Goal: Task Accomplishment & Management: Complete application form

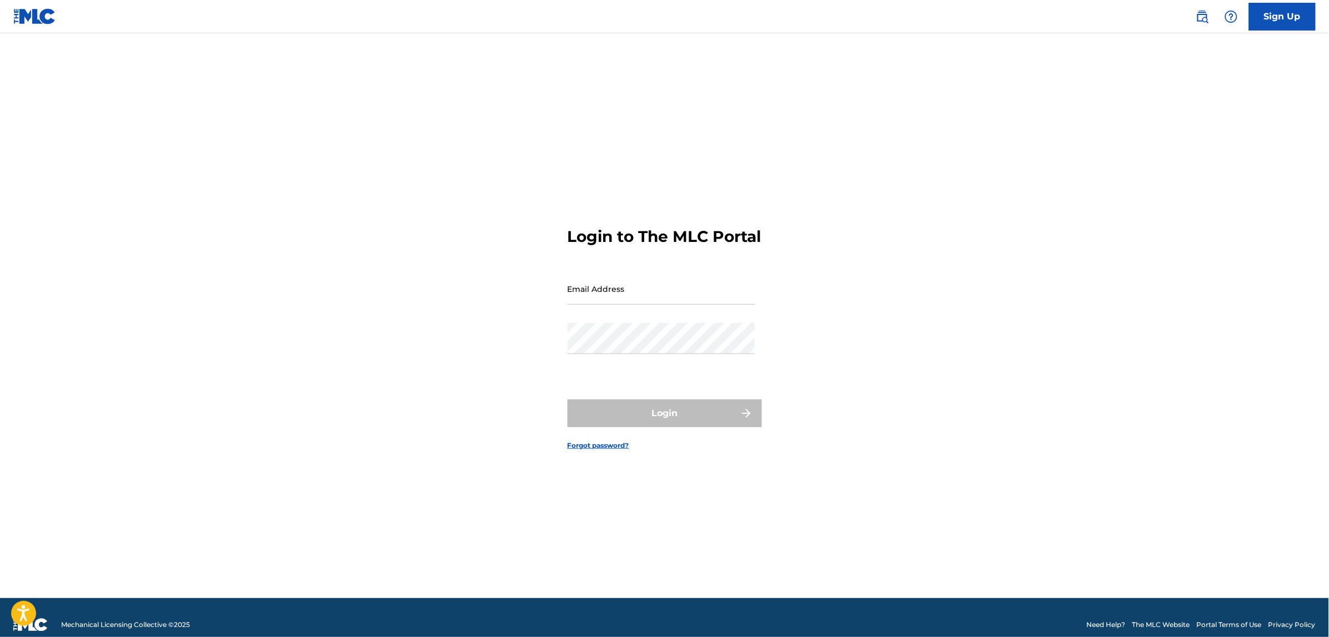
click at [644, 298] on input "Email Address" at bounding box center [661, 289] width 188 height 32
drag, startPoint x: 639, startPoint y: 298, endPoint x: 643, endPoint y: 303, distance: 5.9
click at [639, 298] on input "Email Address" at bounding box center [661, 289] width 188 height 32
type input "[PERSON_NAME][EMAIL_ADDRESS][PERSON_NAME][DOMAIN_NAME]"
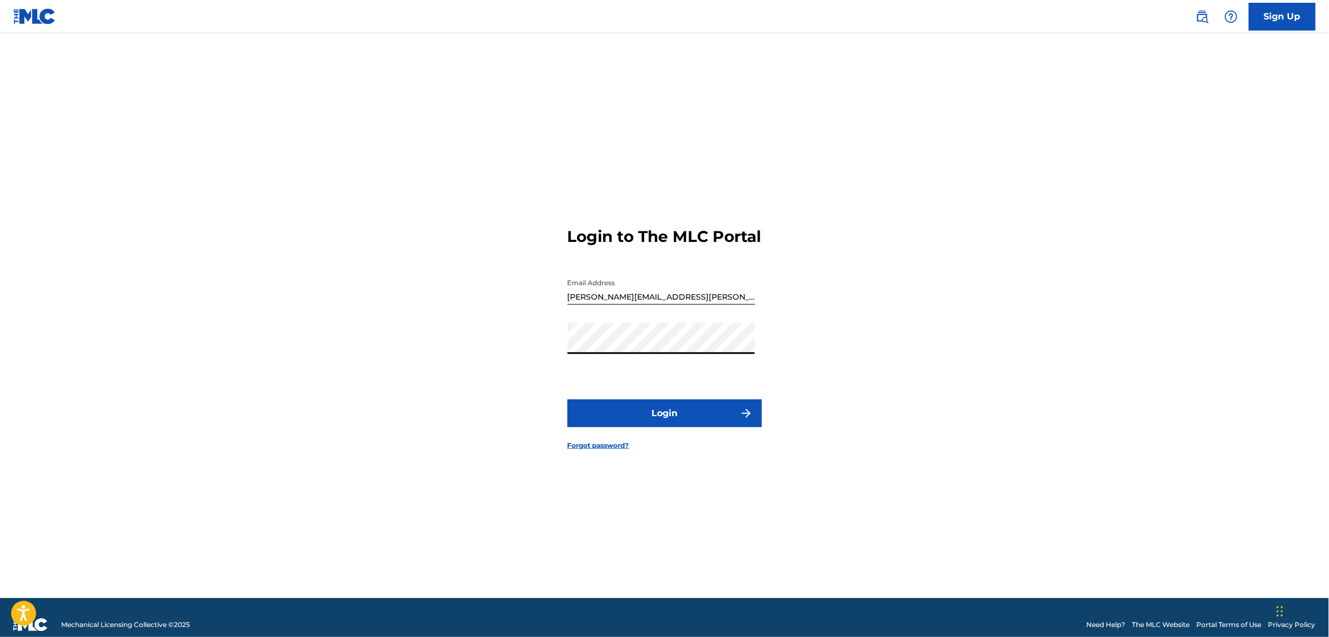
click at [656, 426] on button "Login" at bounding box center [664, 414] width 194 height 28
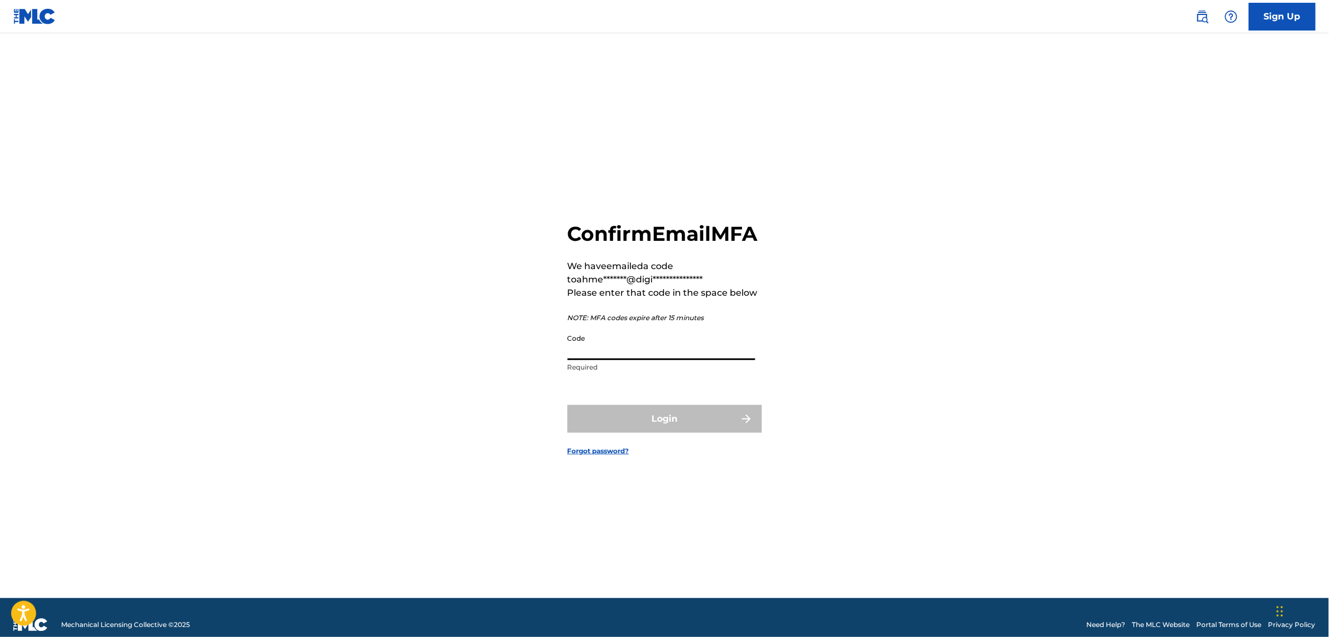
click at [599, 360] on input "Code" at bounding box center [661, 345] width 188 height 32
paste input "195965"
type input "195965"
click at [567, 405] on button "Login" at bounding box center [664, 419] width 194 height 28
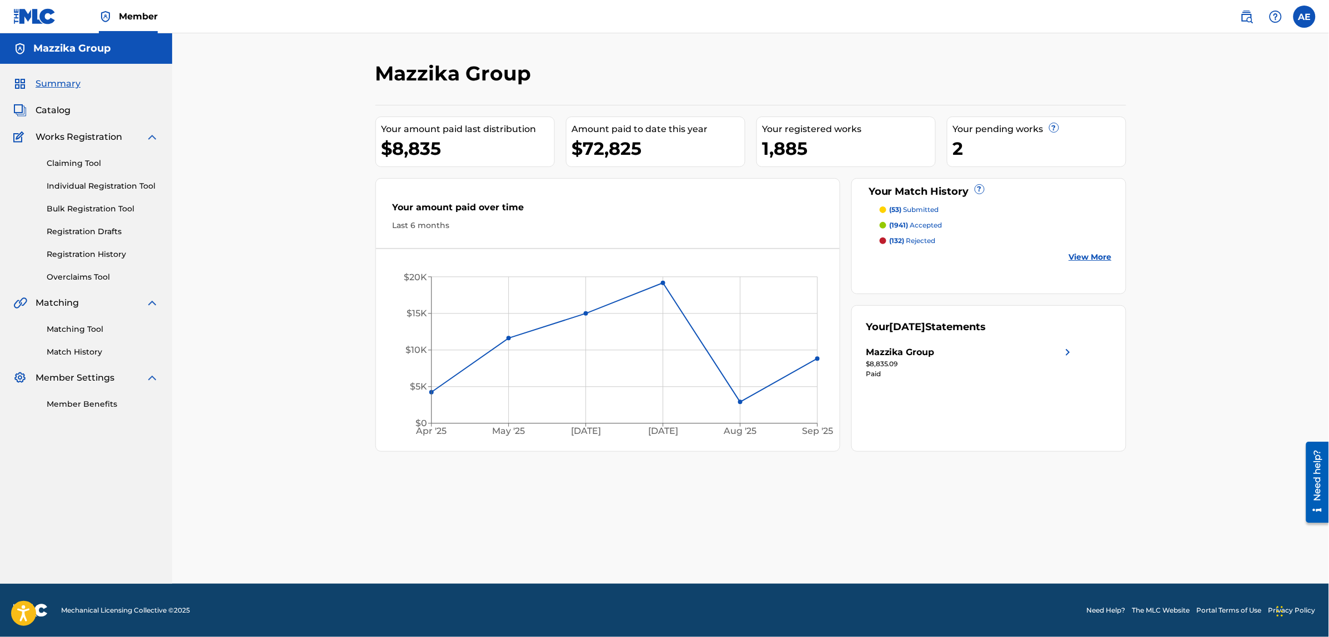
click at [81, 213] on link "Bulk Registration Tool" at bounding box center [103, 209] width 112 height 12
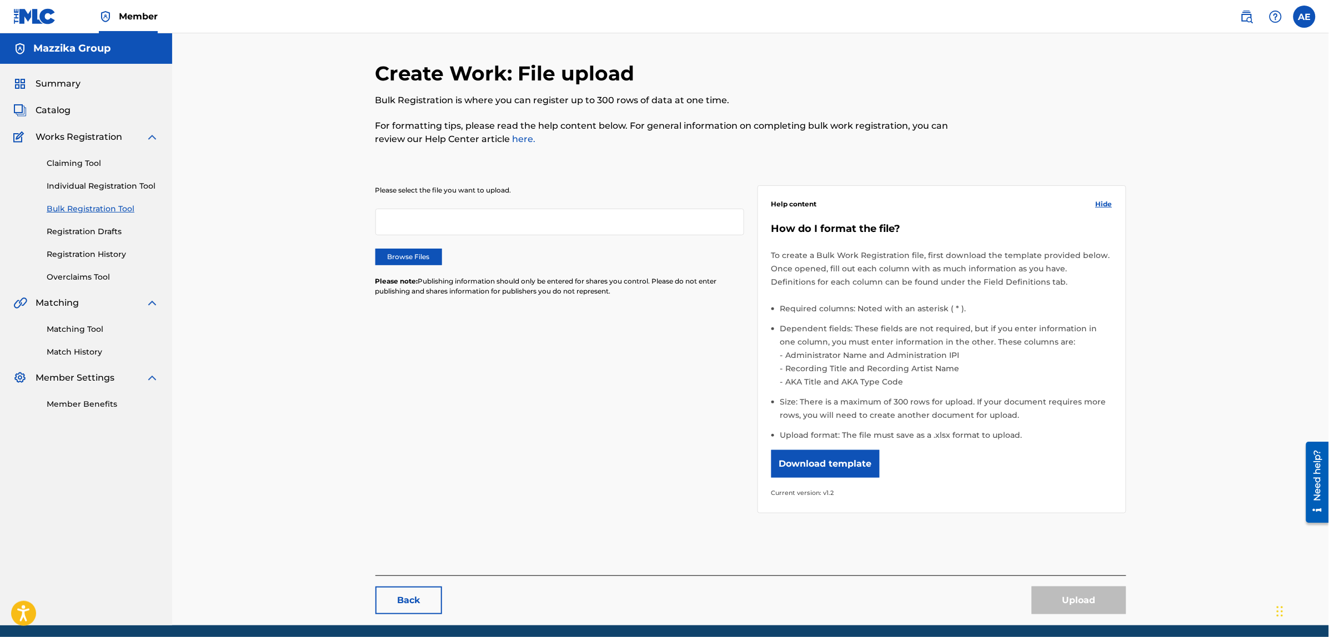
click at [406, 258] on label "Browse Files" at bounding box center [408, 257] width 67 height 17
click at [0, 0] on input "Browse Files" at bounding box center [0, 0] width 0 height 0
click at [1098, 597] on button "Upload" at bounding box center [1079, 601] width 94 height 28
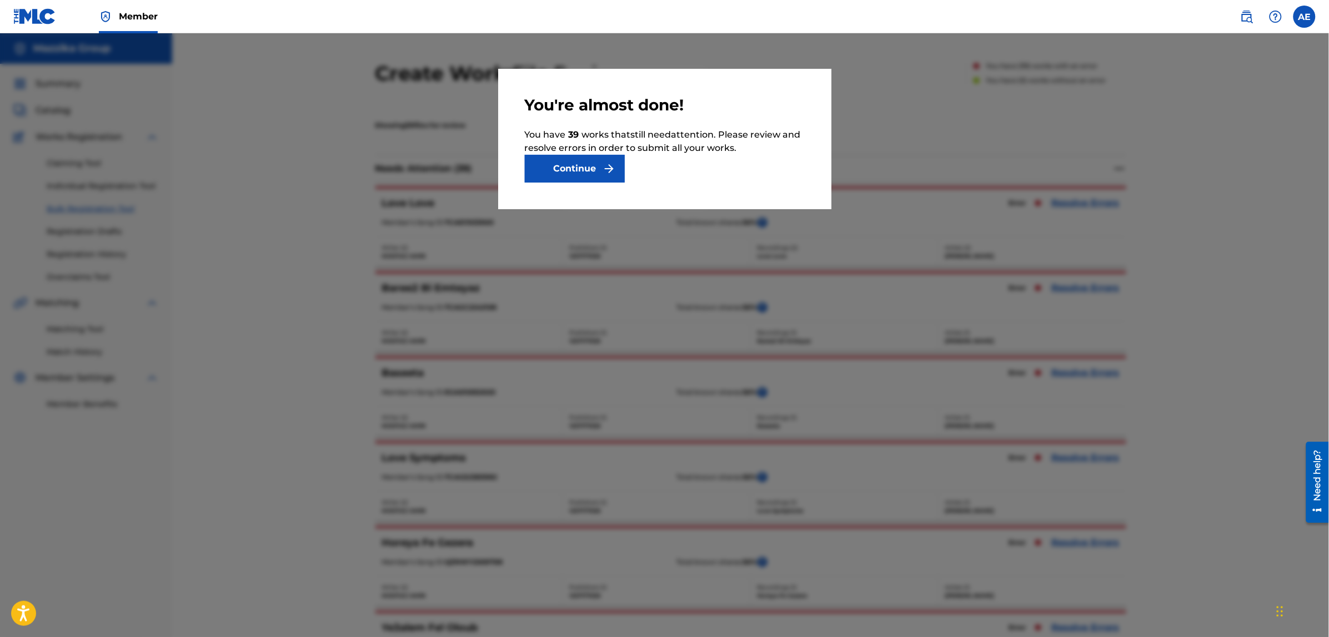
click at [591, 162] on button "Continue" at bounding box center [575, 169] width 100 height 28
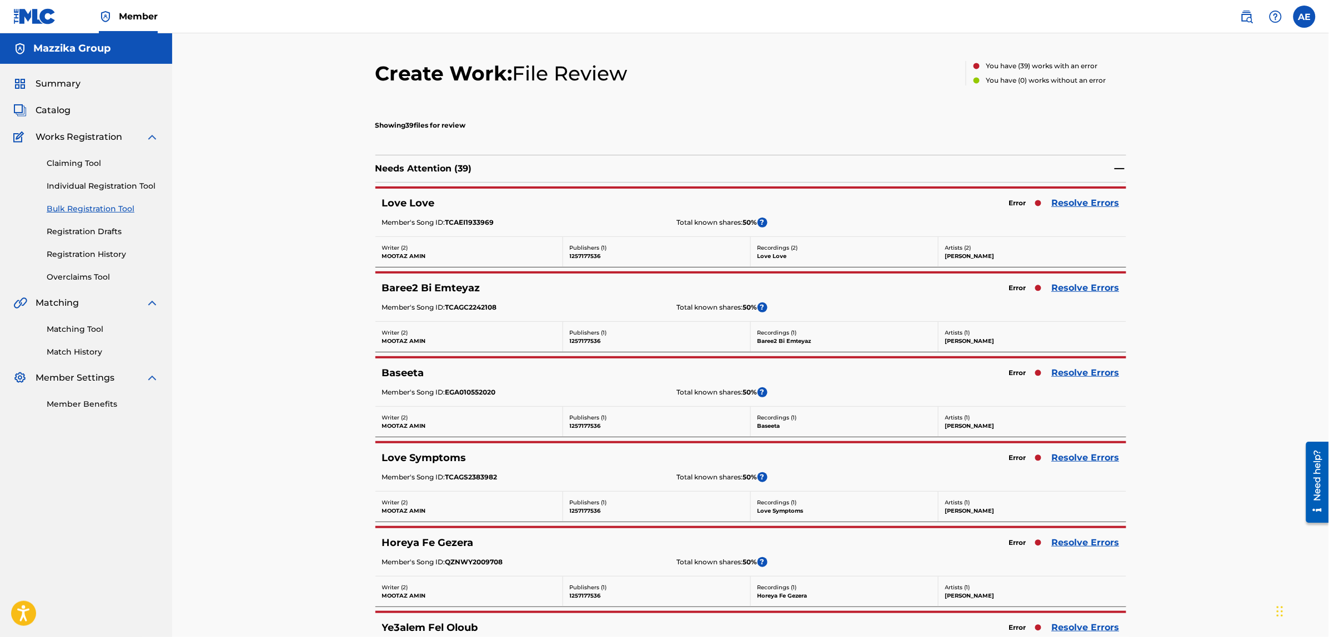
click at [1072, 202] on link "Resolve Errors" at bounding box center [1086, 203] width 68 height 13
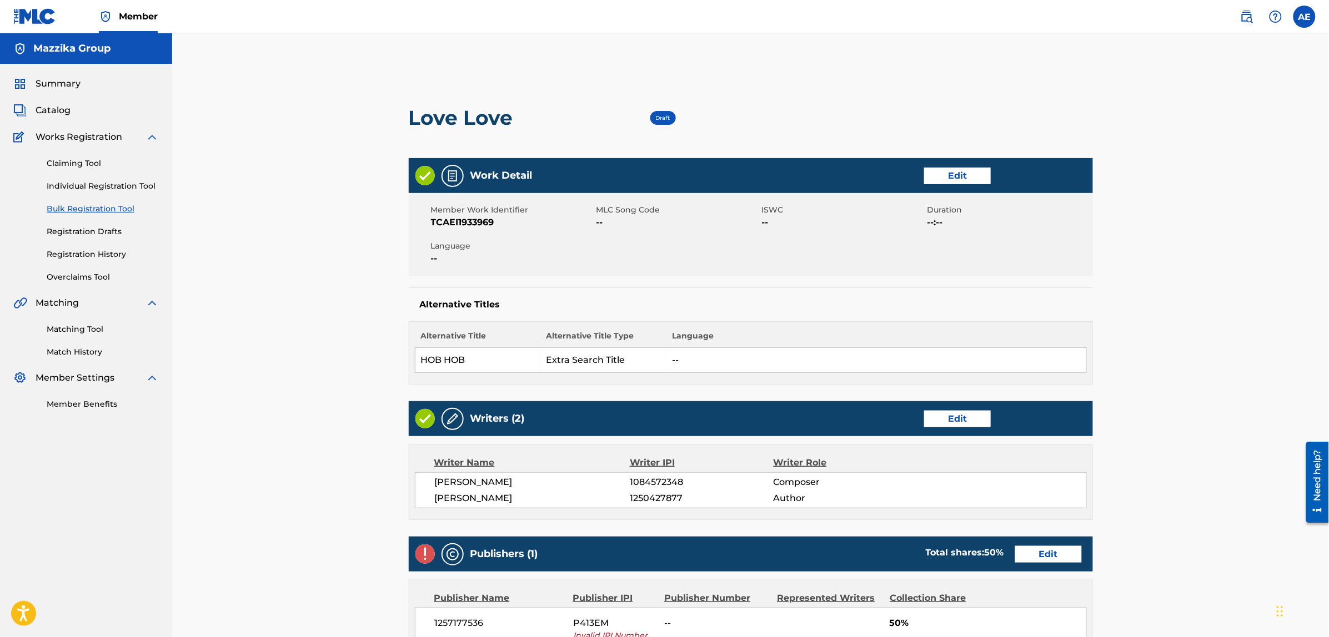
click at [971, 175] on link "Edit" at bounding box center [957, 176] width 67 height 17
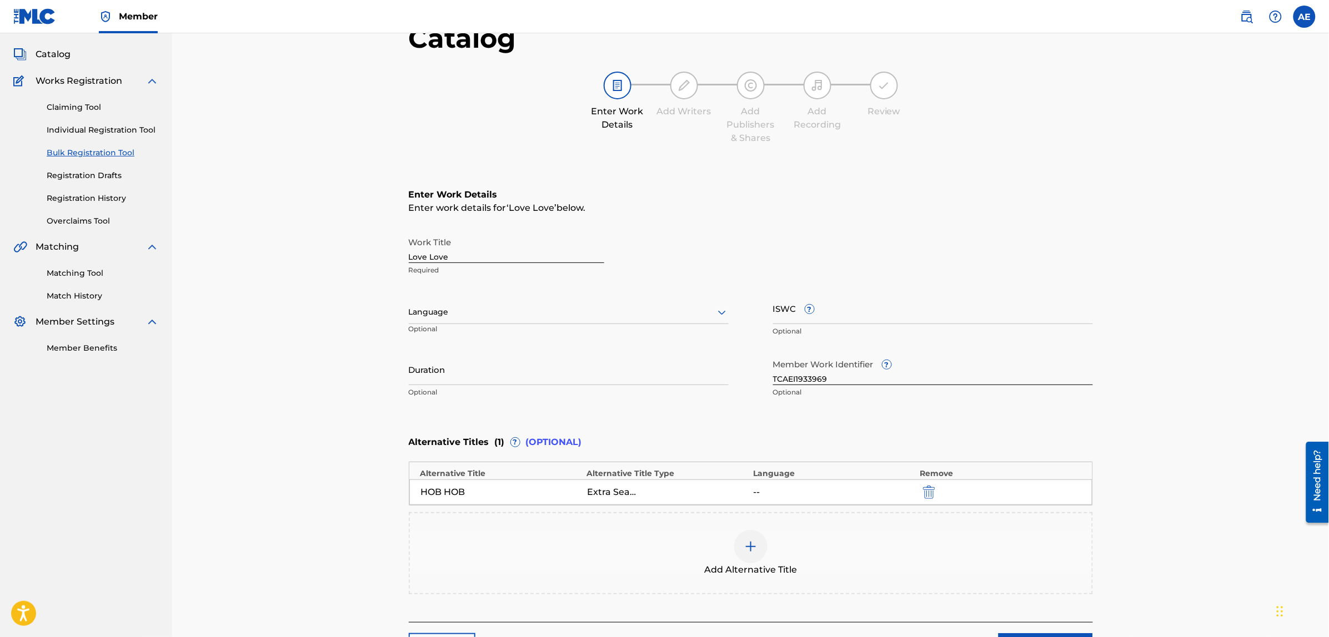
scroll to position [69, 0]
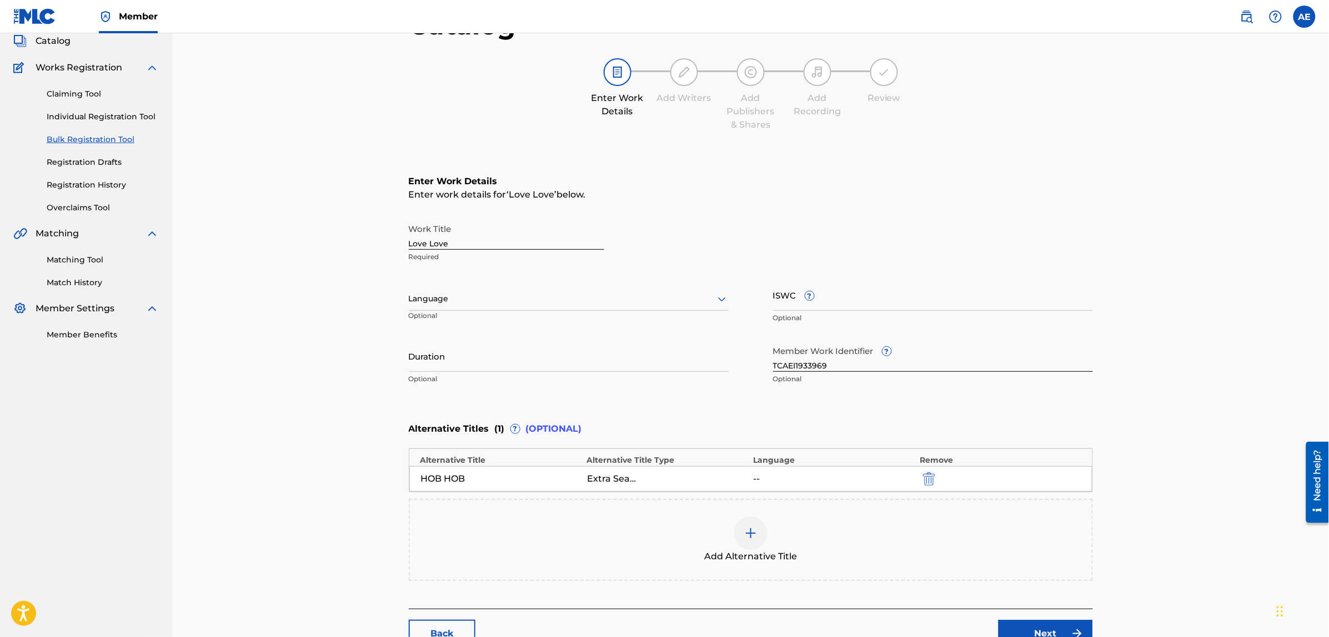
click at [461, 301] on div at bounding box center [569, 299] width 320 height 14
click at [451, 383] on div "Arabic" at bounding box center [568, 384] width 319 height 25
click at [457, 359] on input "Duration" at bounding box center [569, 356] width 320 height 32
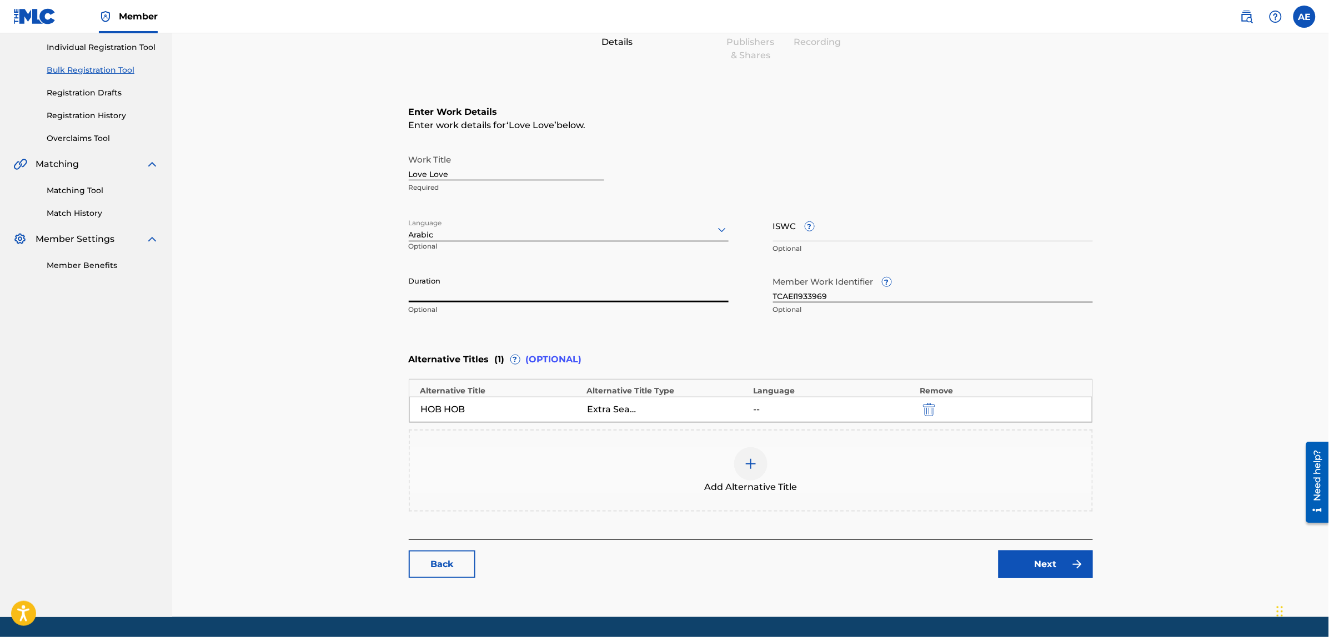
paste input "3:06"
click at [409, 298] on input "3:06" at bounding box center [569, 287] width 320 height 32
type input "03:06"
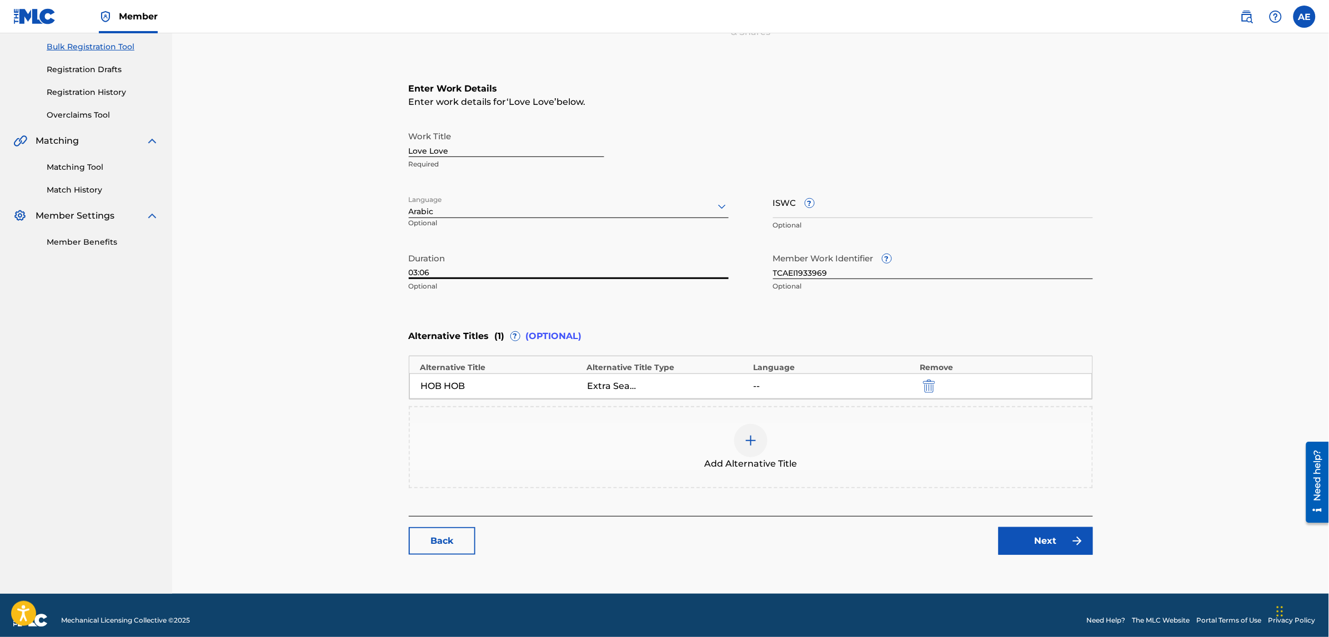
scroll to position [171, 0]
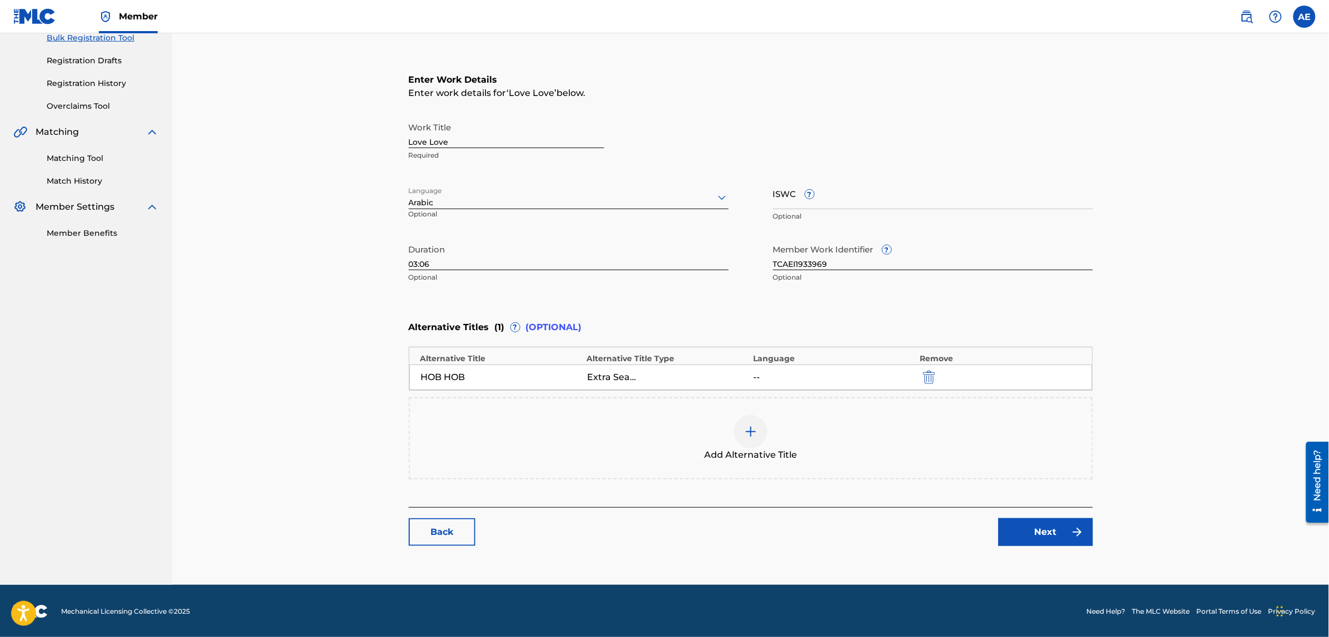
click at [451, 534] on link "Back" at bounding box center [442, 533] width 67 height 28
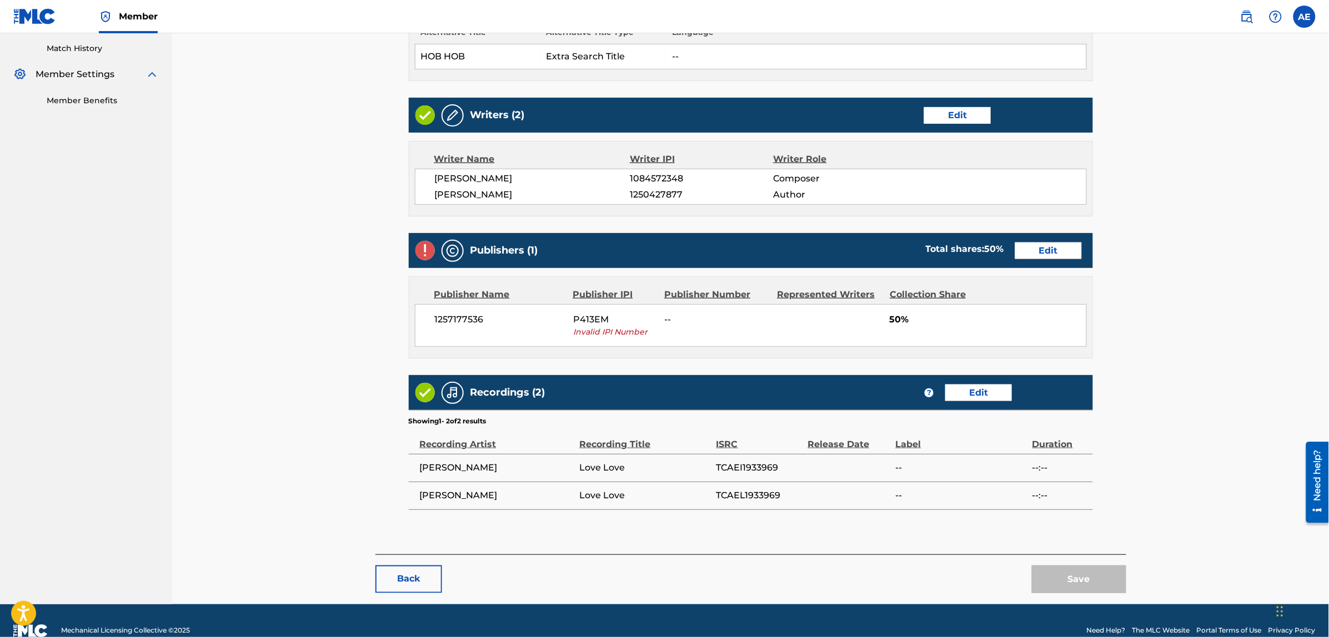
scroll to position [325, 0]
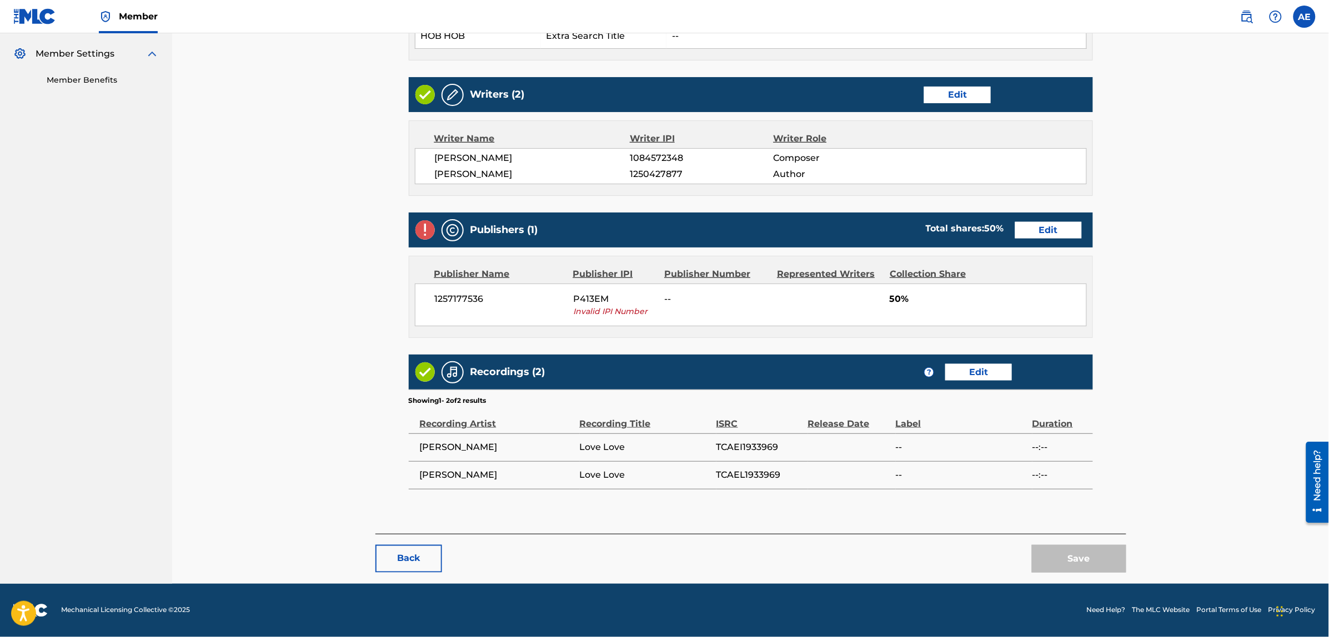
click at [416, 565] on button "Back" at bounding box center [408, 559] width 67 height 28
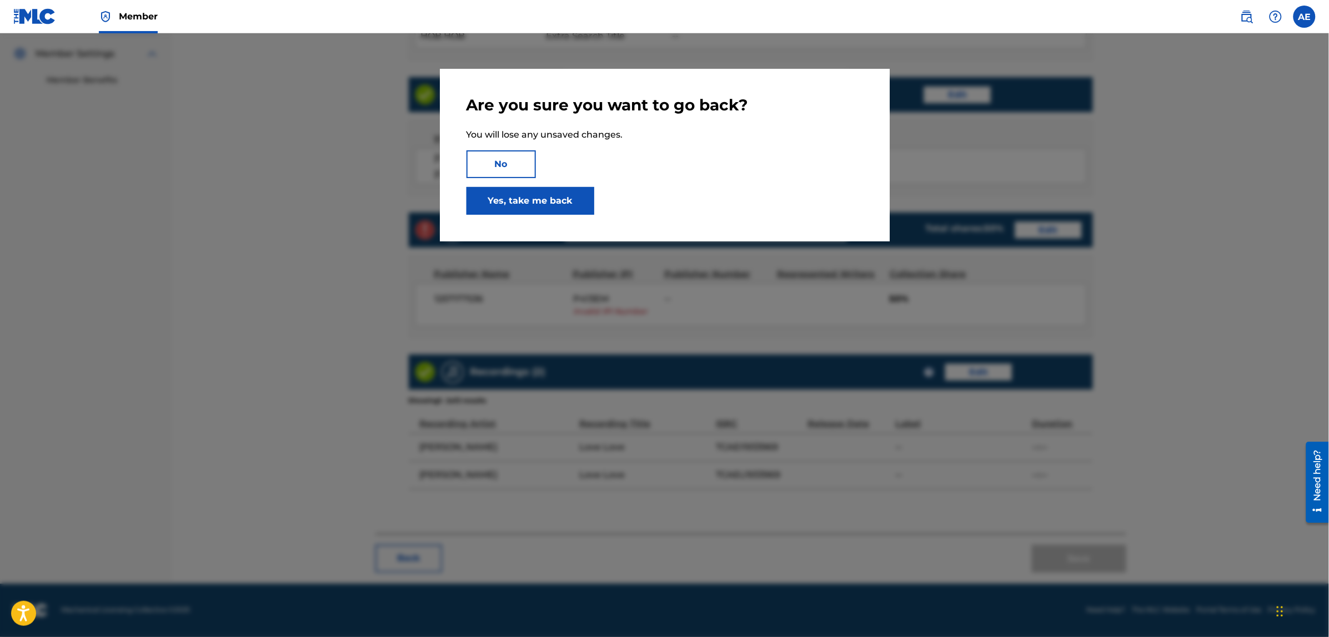
click at [526, 203] on link "Yes, take me back" at bounding box center [530, 201] width 128 height 28
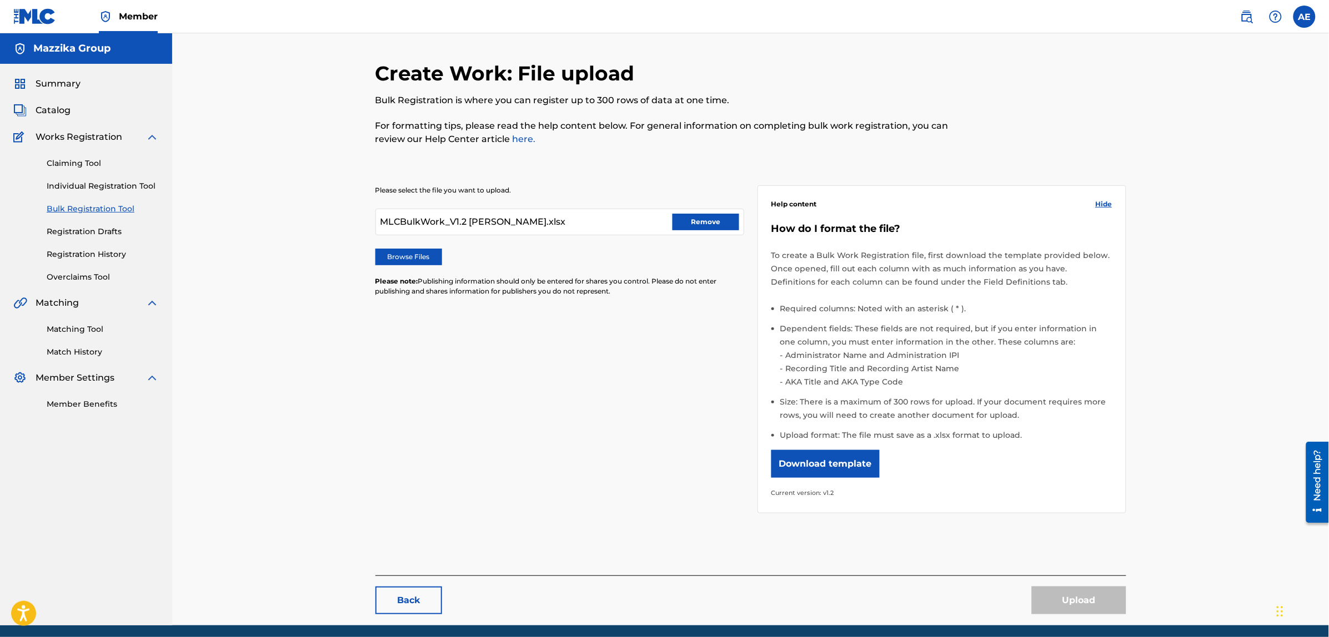
click at [710, 220] on button "Remove" at bounding box center [705, 222] width 67 height 17
click at [420, 257] on label "Browse Files" at bounding box center [408, 257] width 67 height 17
click at [0, 0] on input "Browse Files" at bounding box center [0, 0] width 0 height 0
click at [399, 259] on label "Browse Files" at bounding box center [408, 257] width 67 height 17
click at [0, 0] on input "Browse Files" at bounding box center [0, 0] width 0 height 0
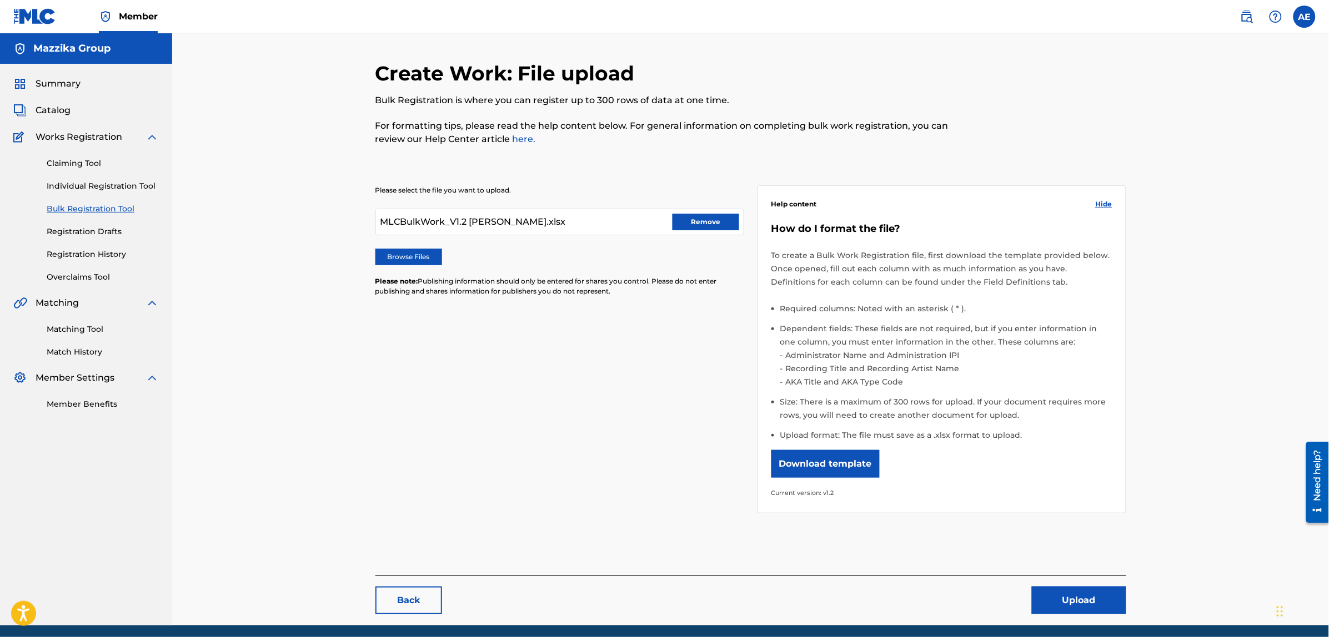
click at [1072, 595] on button "Upload" at bounding box center [1079, 601] width 94 height 28
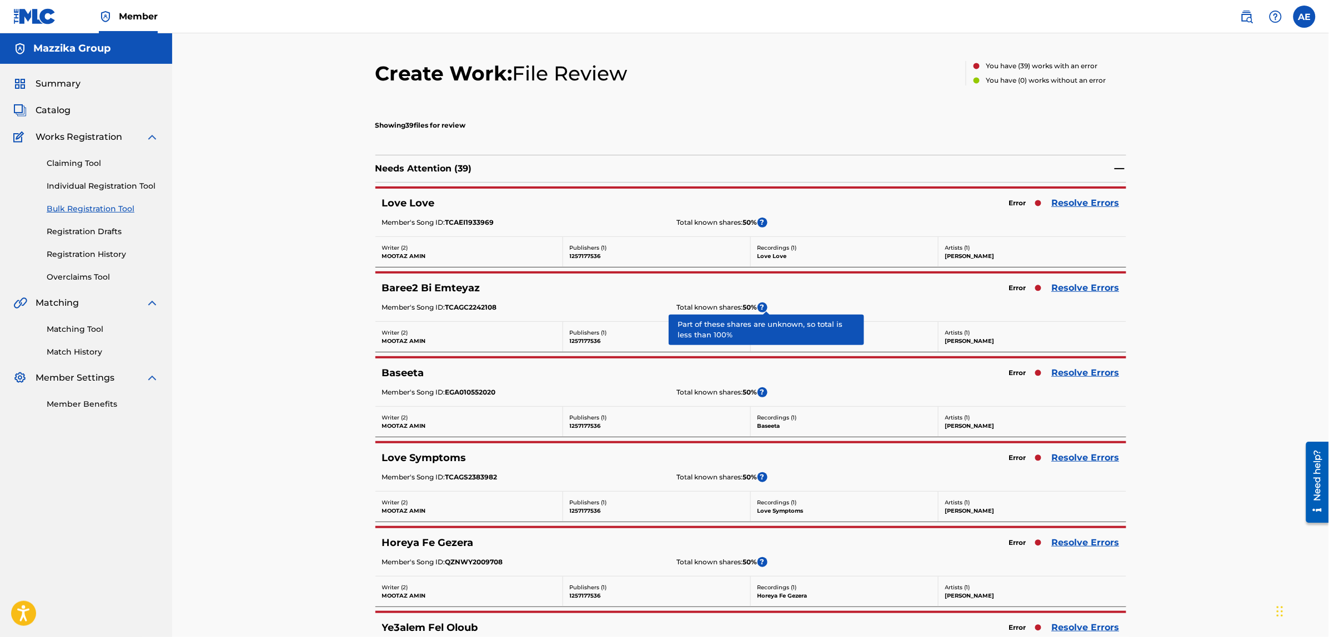
click at [1075, 200] on link "Resolve Errors" at bounding box center [1086, 203] width 68 height 13
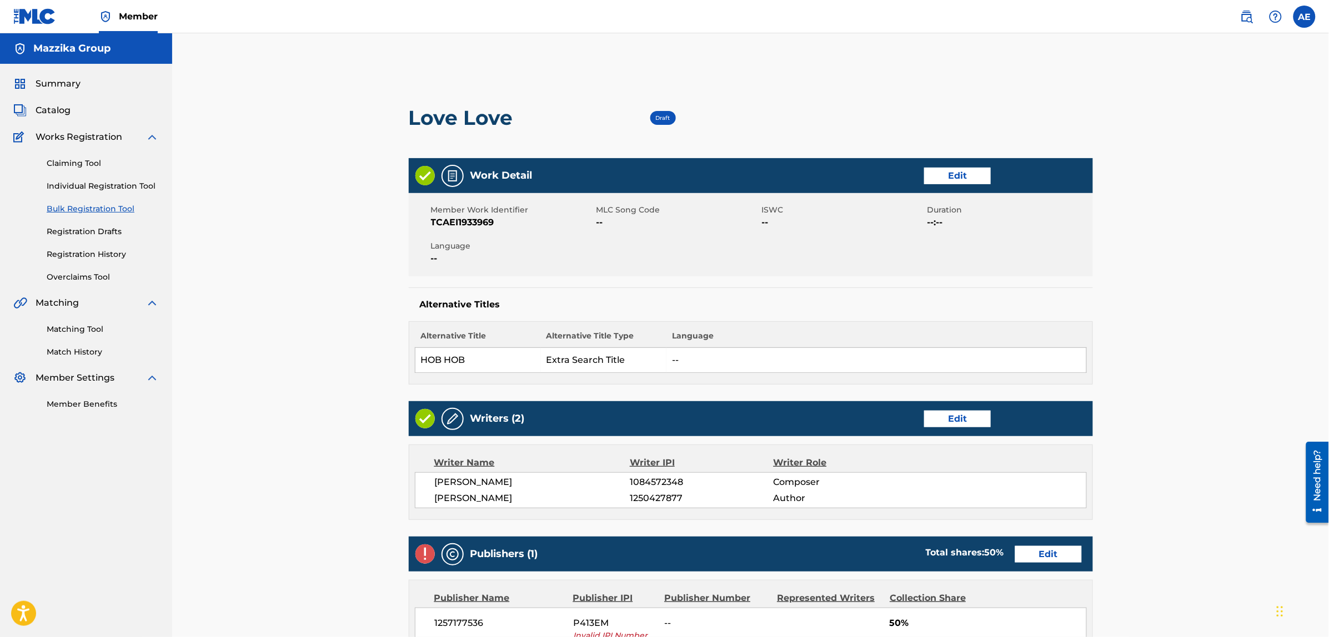
click at [961, 168] on link "Edit" at bounding box center [957, 176] width 67 height 17
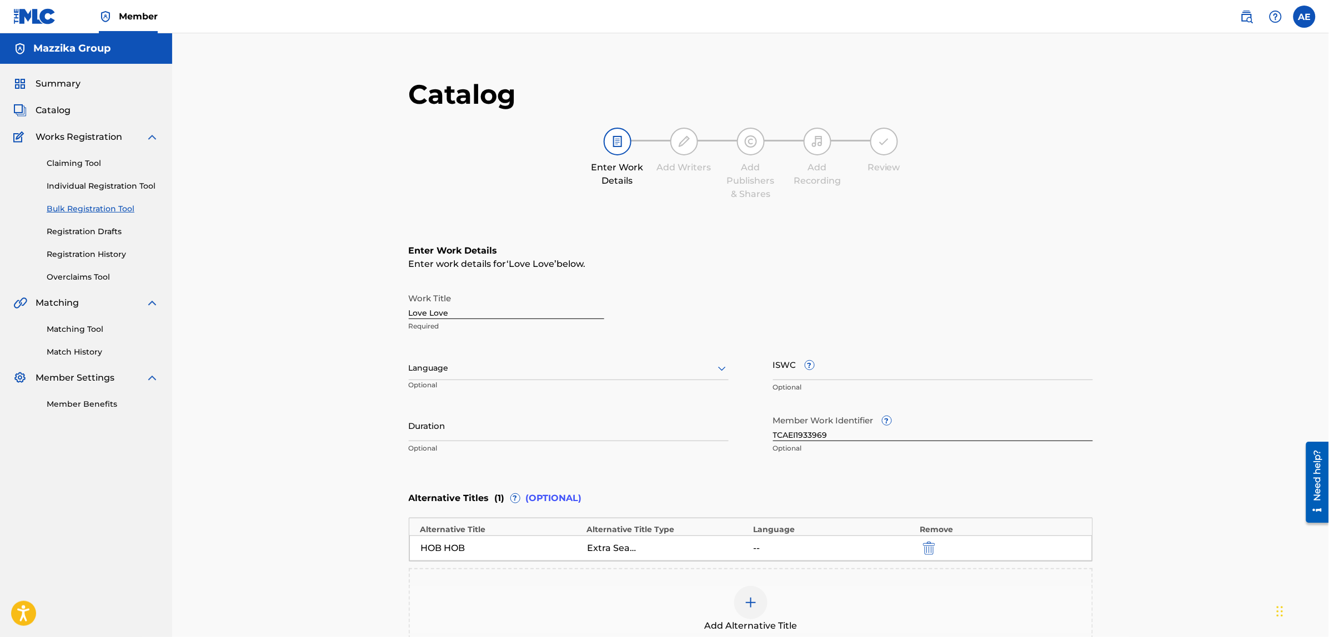
click at [469, 375] on div "Language" at bounding box center [569, 368] width 320 height 23
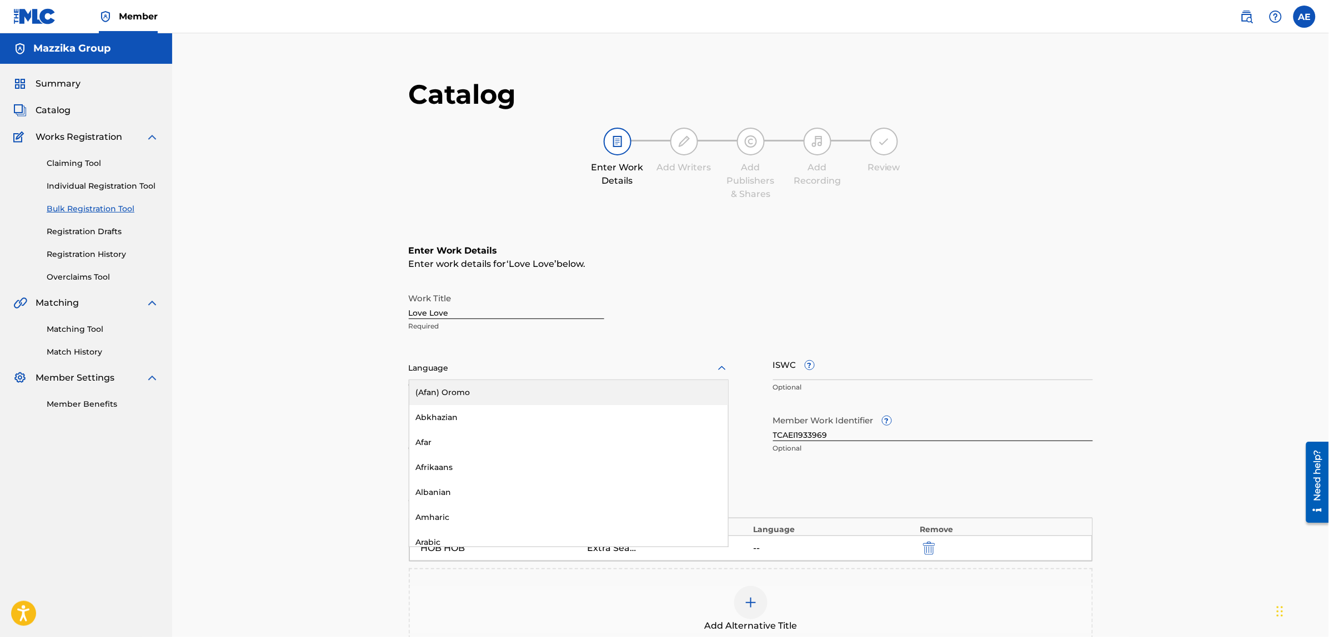
scroll to position [69, 0]
click at [460, 518] on div "Arabic" at bounding box center [568, 523] width 319 height 25
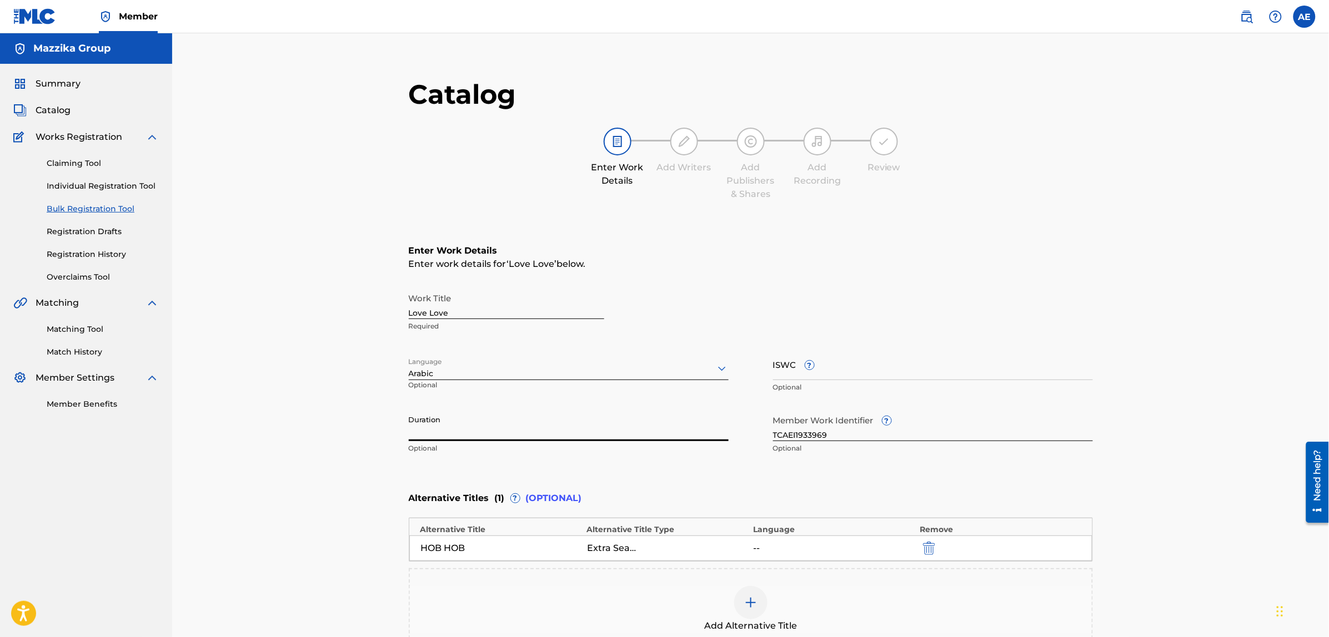
click at [467, 432] on input "Duration" at bounding box center [569, 426] width 320 height 32
paste input "3:06"
click at [409, 432] on input "3:06" at bounding box center [569, 426] width 320 height 32
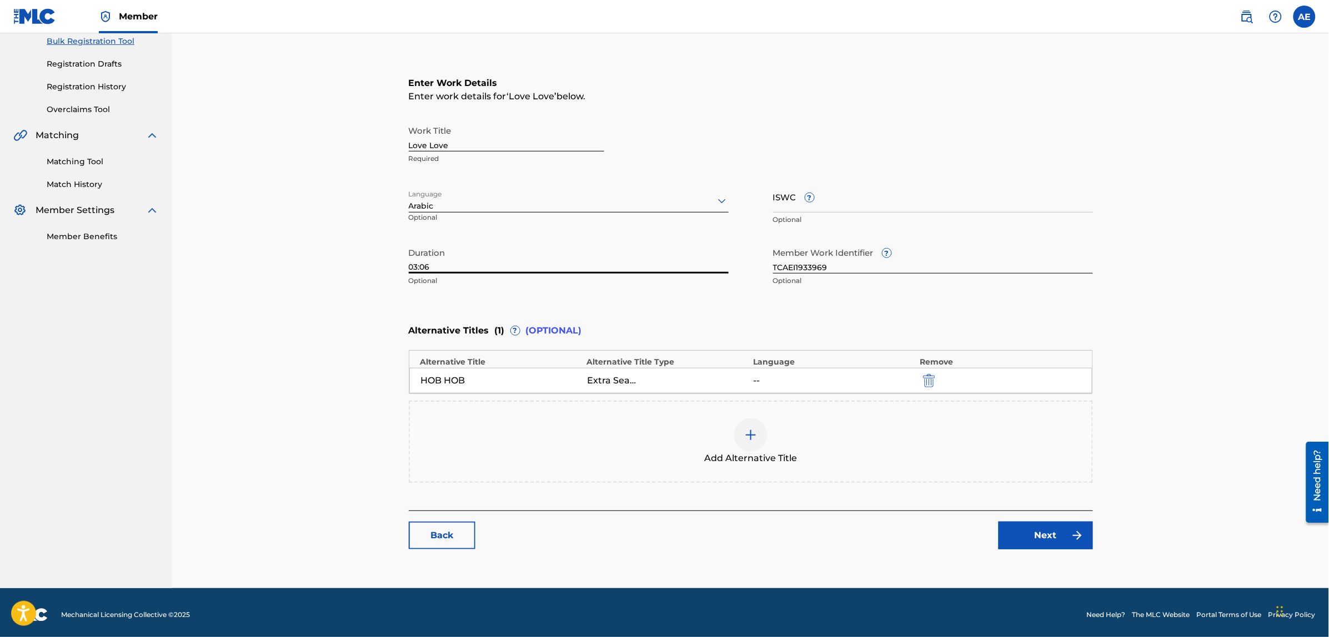
scroll to position [171, 0]
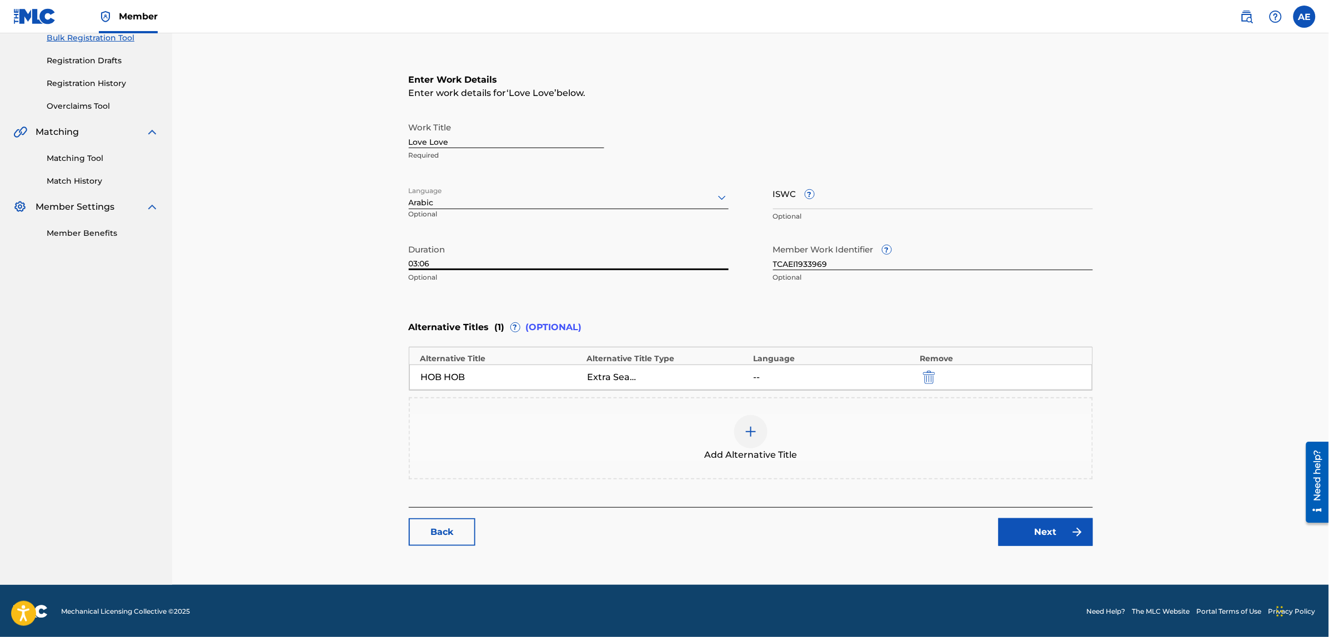
type input "03:06"
click at [1028, 534] on link "Next" at bounding box center [1045, 533] width 94 height 28
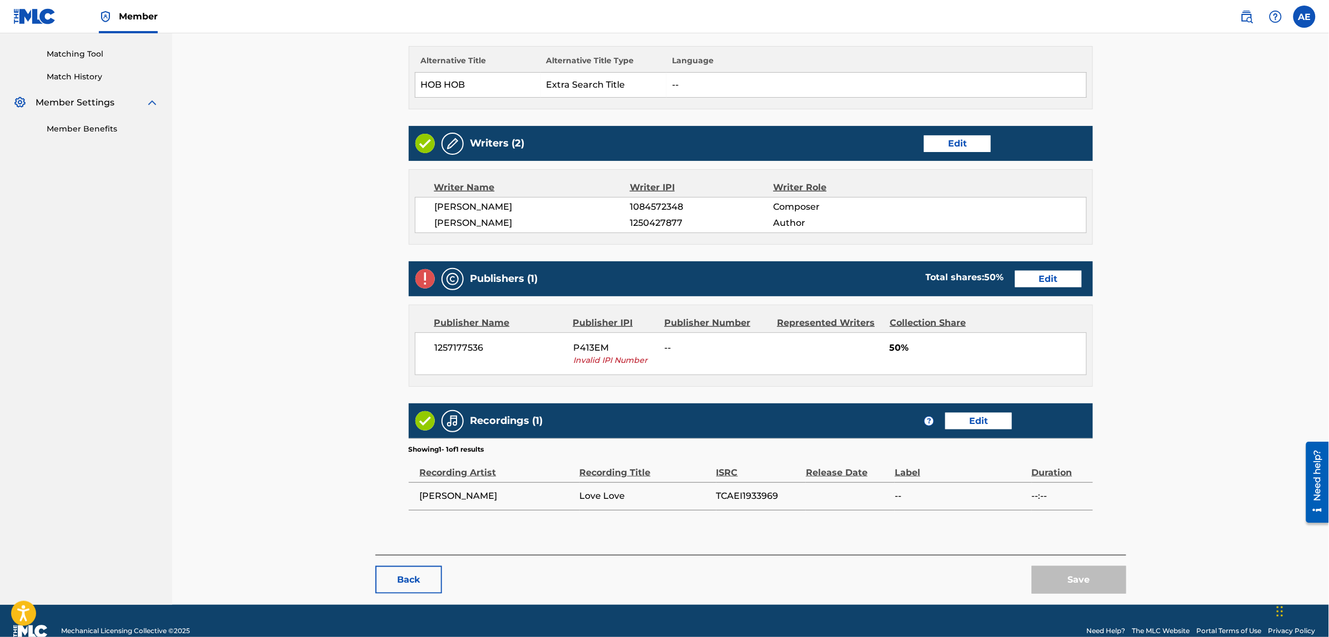
scroll to position [278, 0]
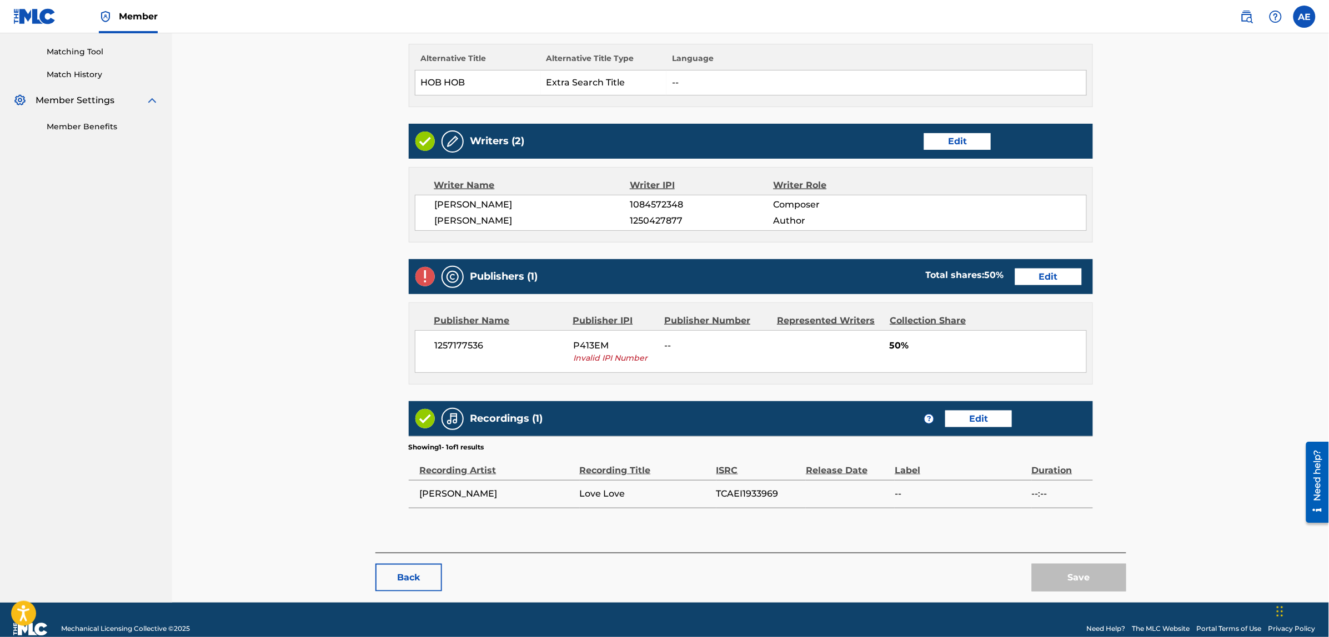
click at [1030, 277] on link "Edit" at bounding box center [1048, 277] width 67 height 17
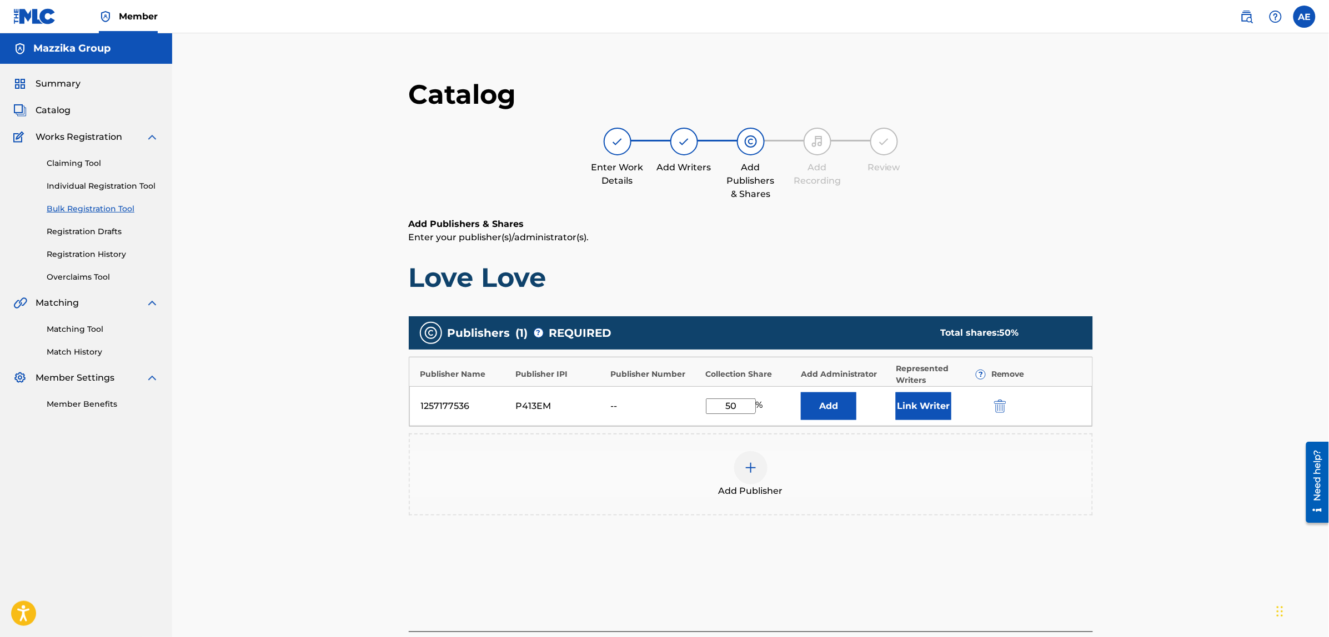
click at [998, 406] on img "submit" at bounding box center [1000, 406] width 12 height 13
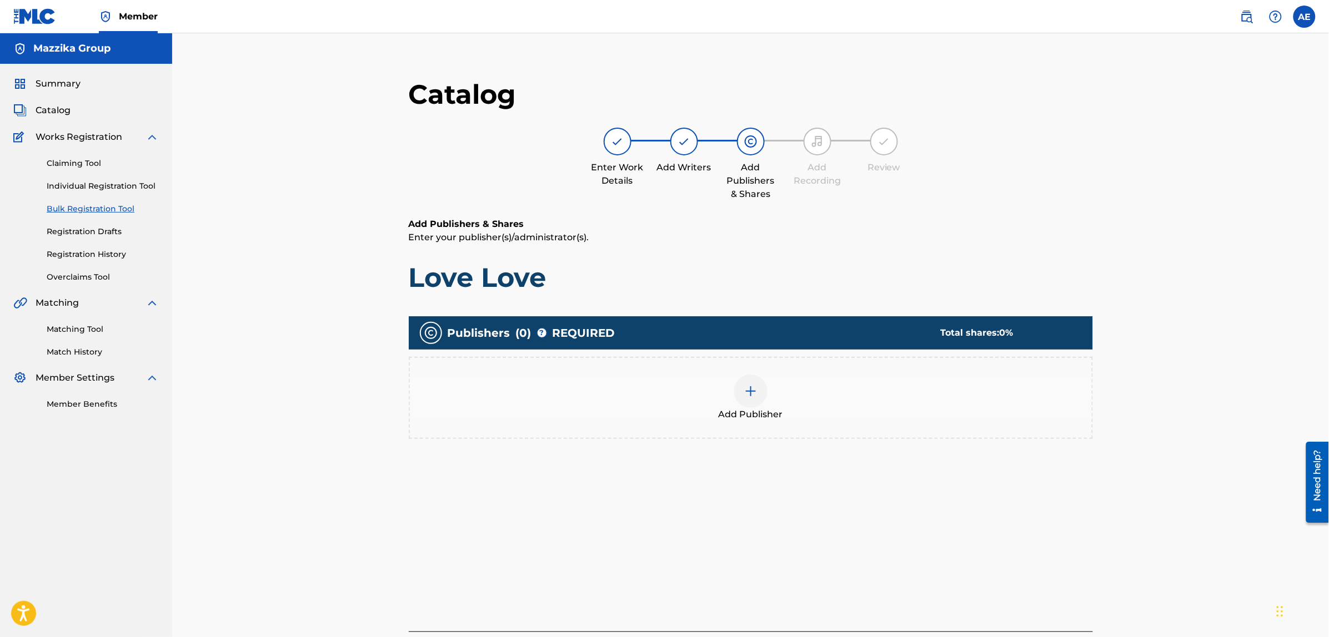
click at [761, 386] on div at bounding box center [750, 391] width 33 height 33
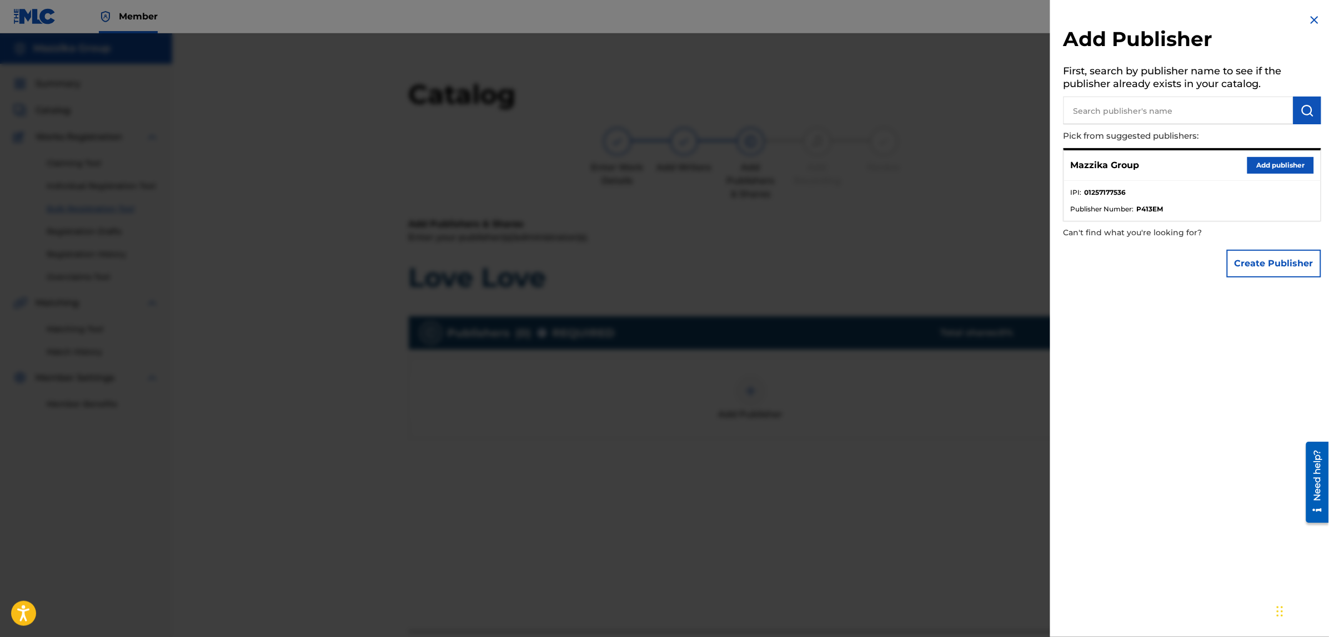
click at [1272, 167] on button "Add publisher" at bounding box center [1280, 165] width 67 height 17
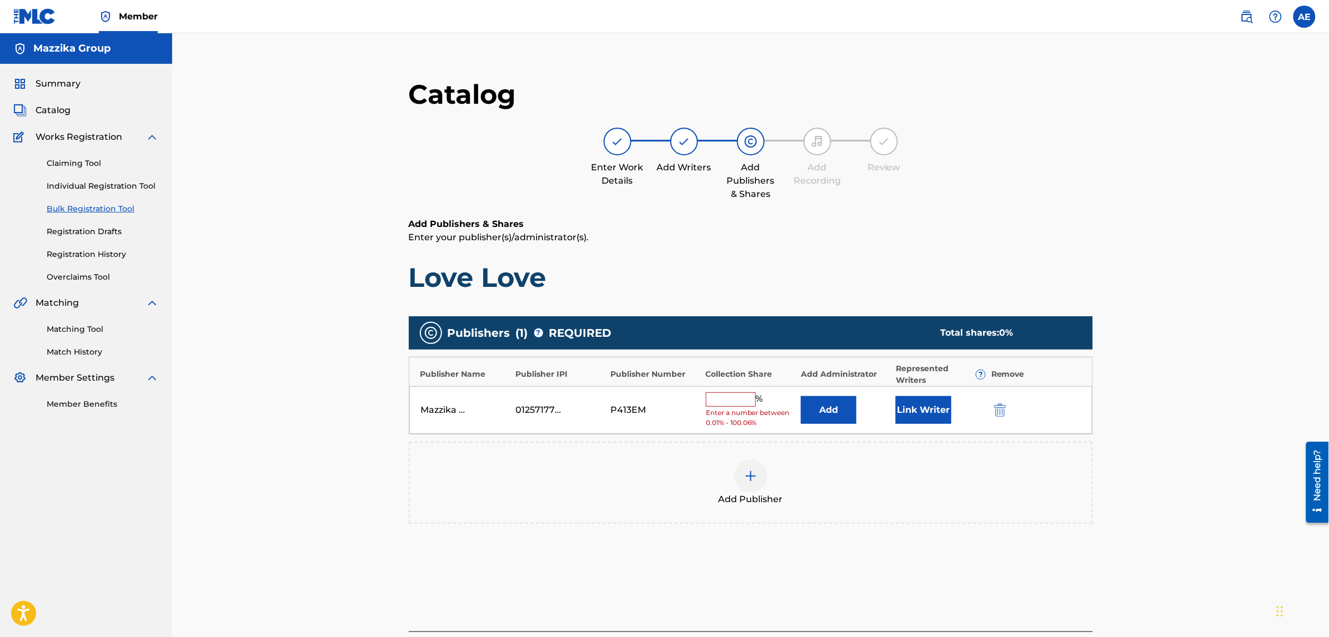
click at [725, 399] on input "text" at bounding box center [731, 400] width 50 height 14
type input "50"
click at [936, 406] on button "Link Writer" at bounding box center [924, 407] width 56 height 28
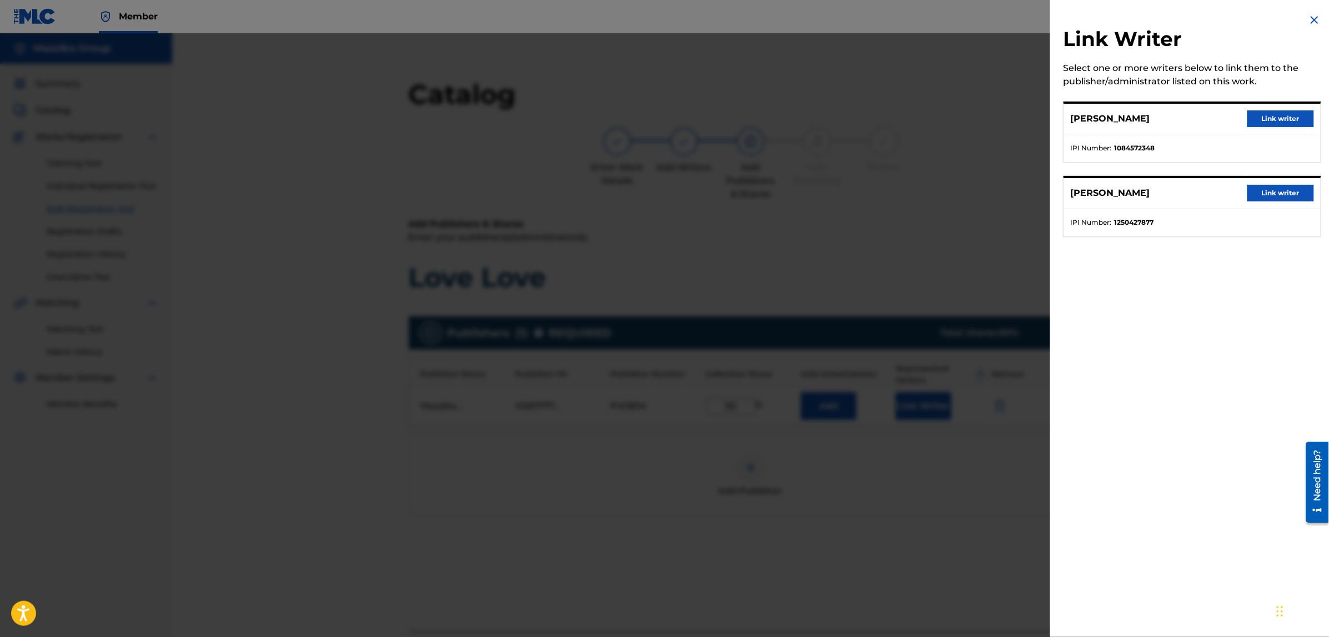
click at [1288, 112] on button "Link writer" at bounding box center [1280, 118] width 67 height 17
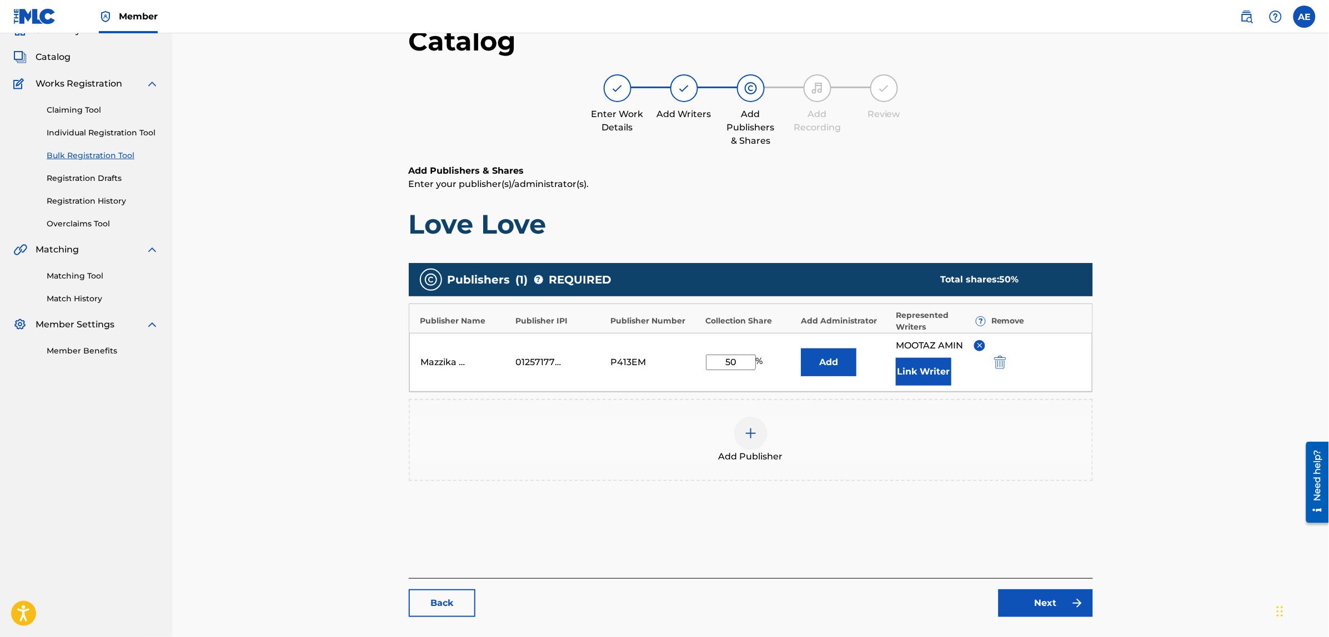
scroll to position [125, 0]
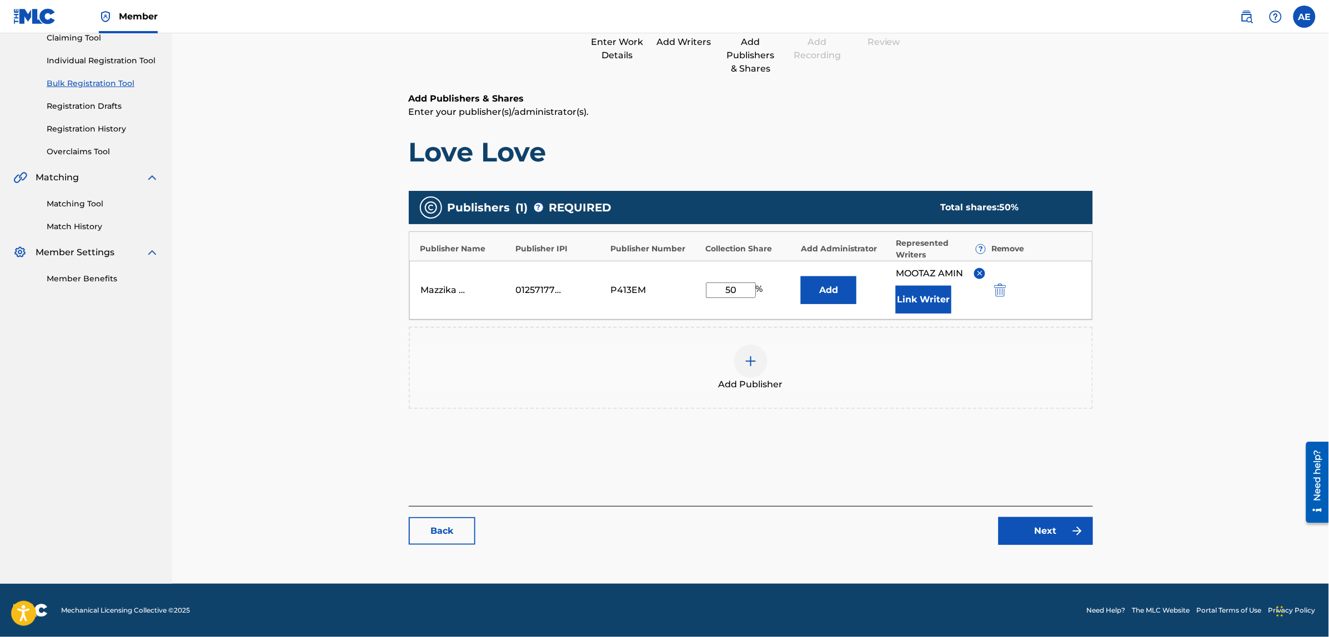
click at [1045, 528] on link "Next" at bounding box center [1045, 531] width 94 height 28
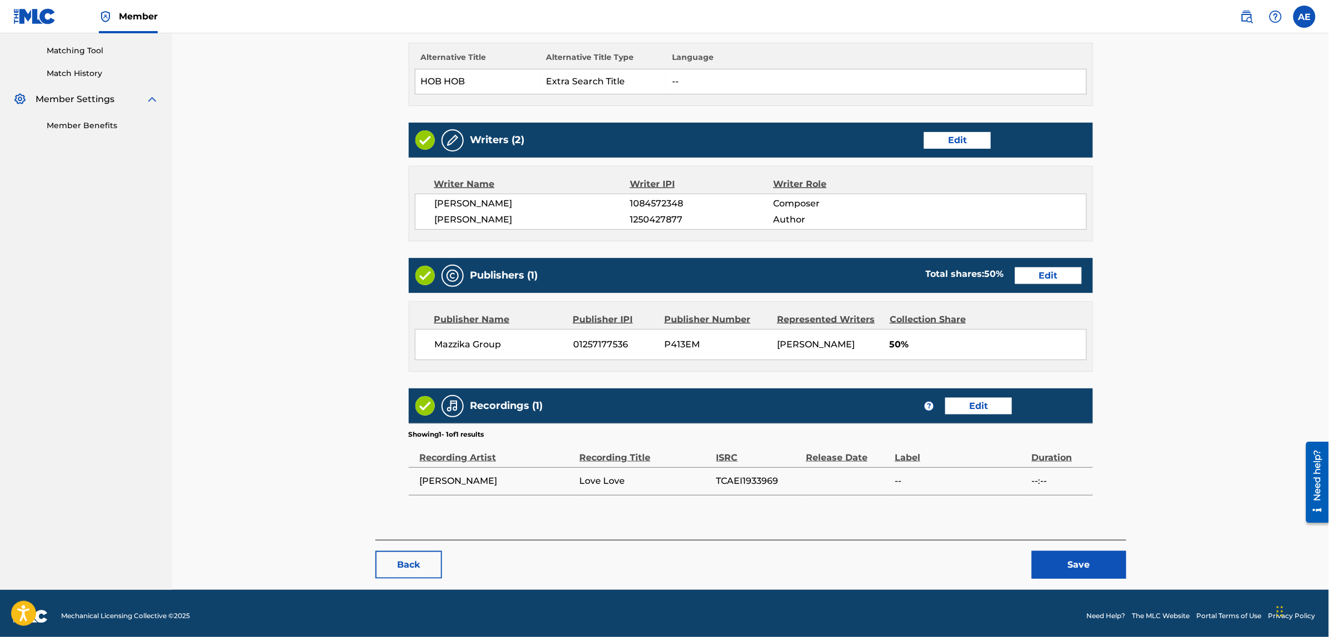
scroll to position [286, 0]
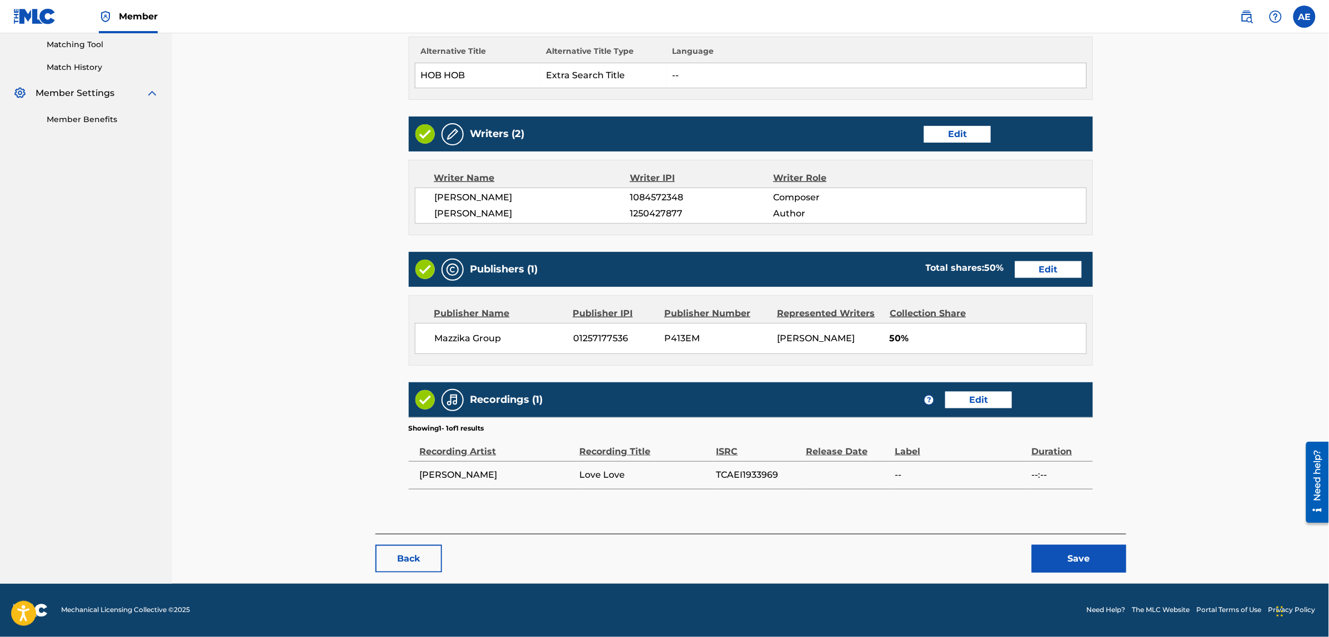
click at [1048, 551] on button "Save" at bounding box center [1079, 559] width 94 height 28
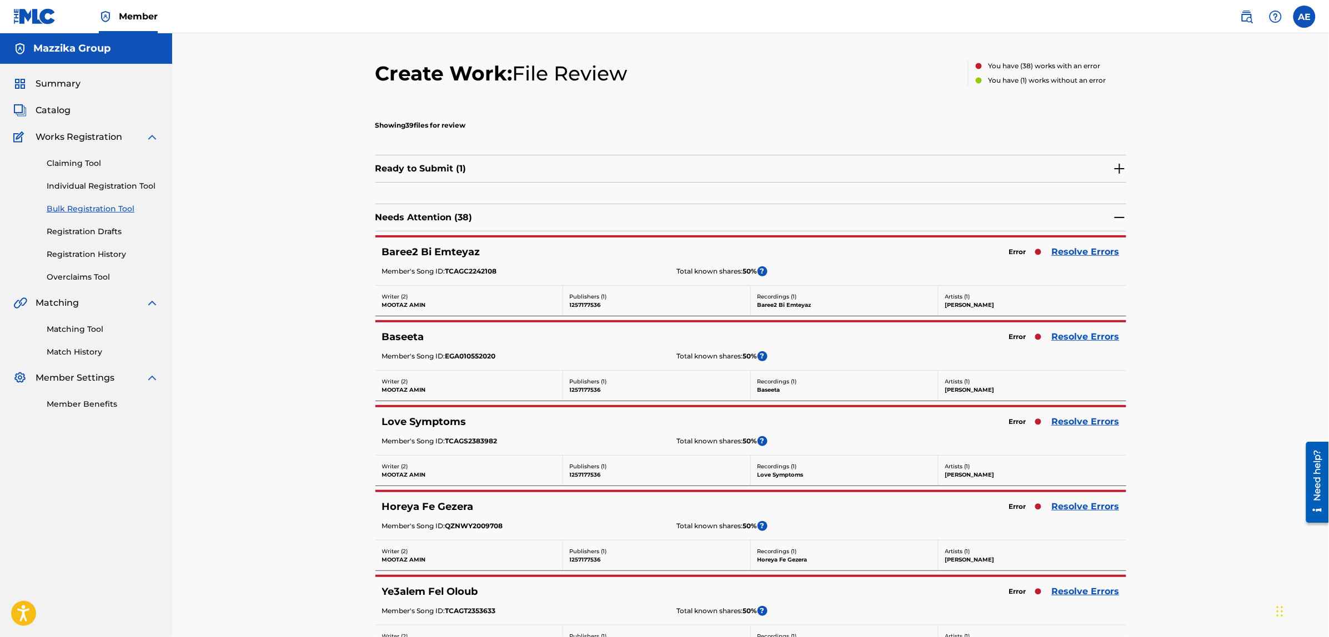
click at [1067, 256] on link "Resolve Errors" at bounding box center [1086, 251] width 68 height 13
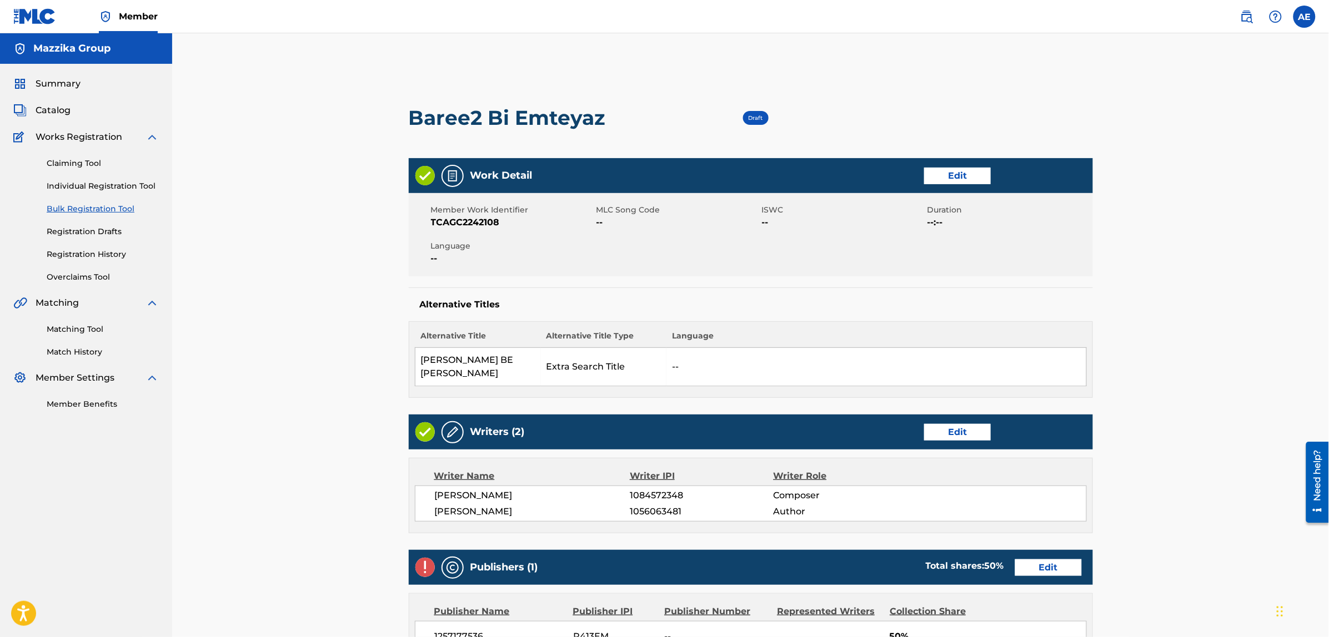
click at [947, 172] on link "Edit" at bounding box center [957, 176] width 67 height 17
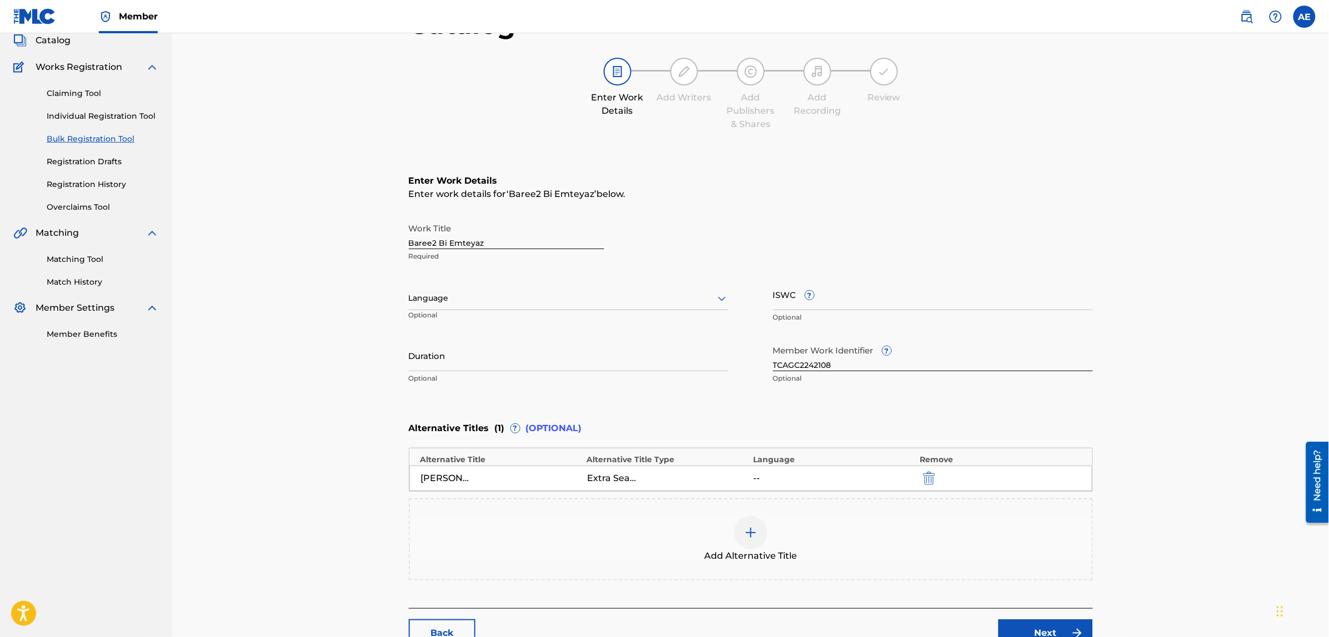
scroll to position [171, 0]
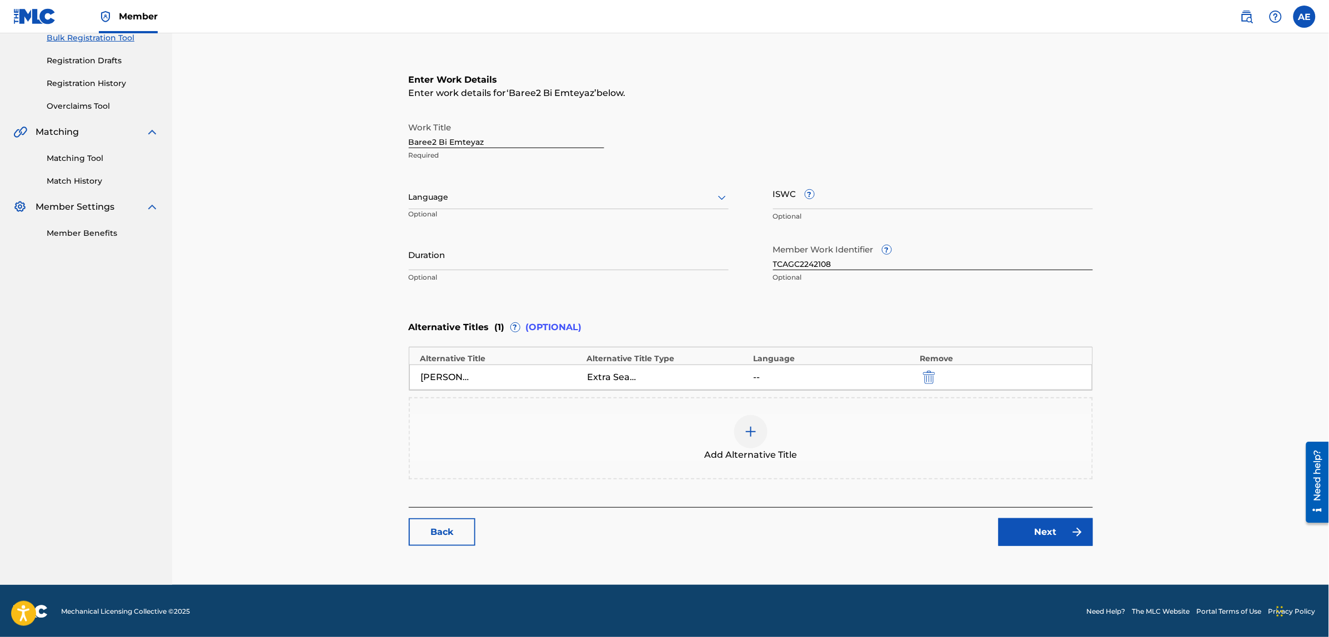
click at [479, 189] on div "Language" at bounding box center [569, 197] width 320 height 23
click at [492, 284] on div "Arabic" at bounding box center [568, 282] width 319 height 25
click at [460, 265] on input "Duration" at bounding box center [569, 255] width 320 height 32
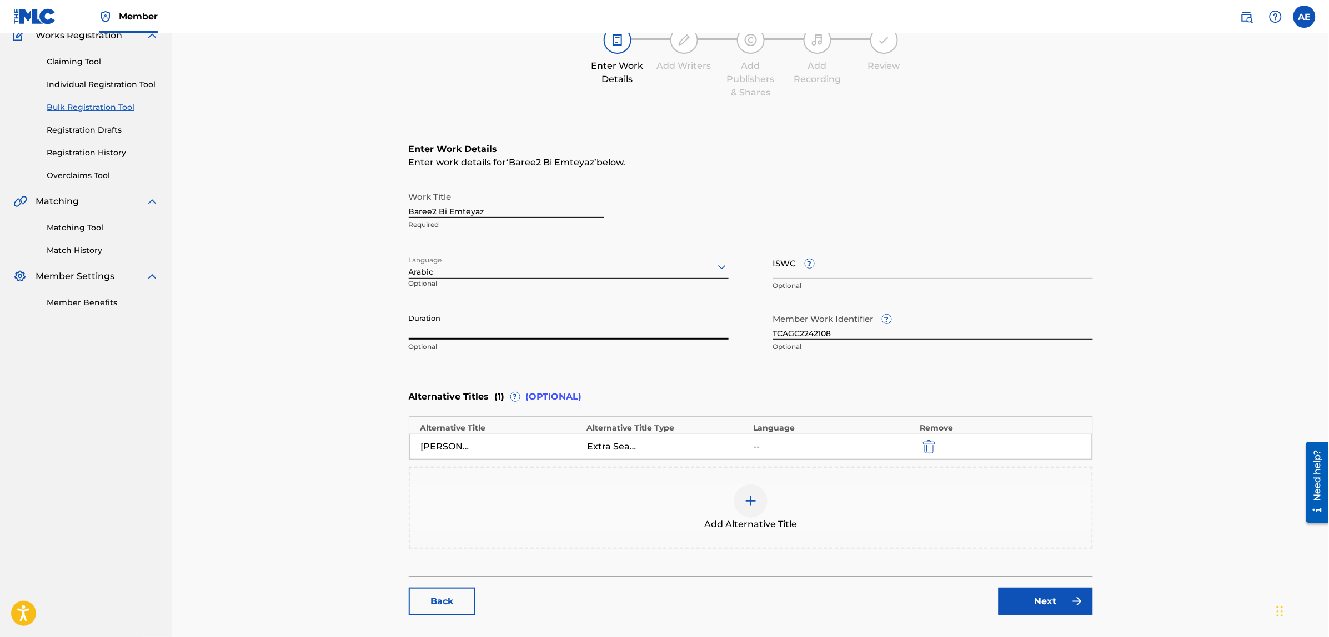
paste input "3:45"
click at [409, 333] on input "3:45" at bounding box center [569, 324] width 320 height 32
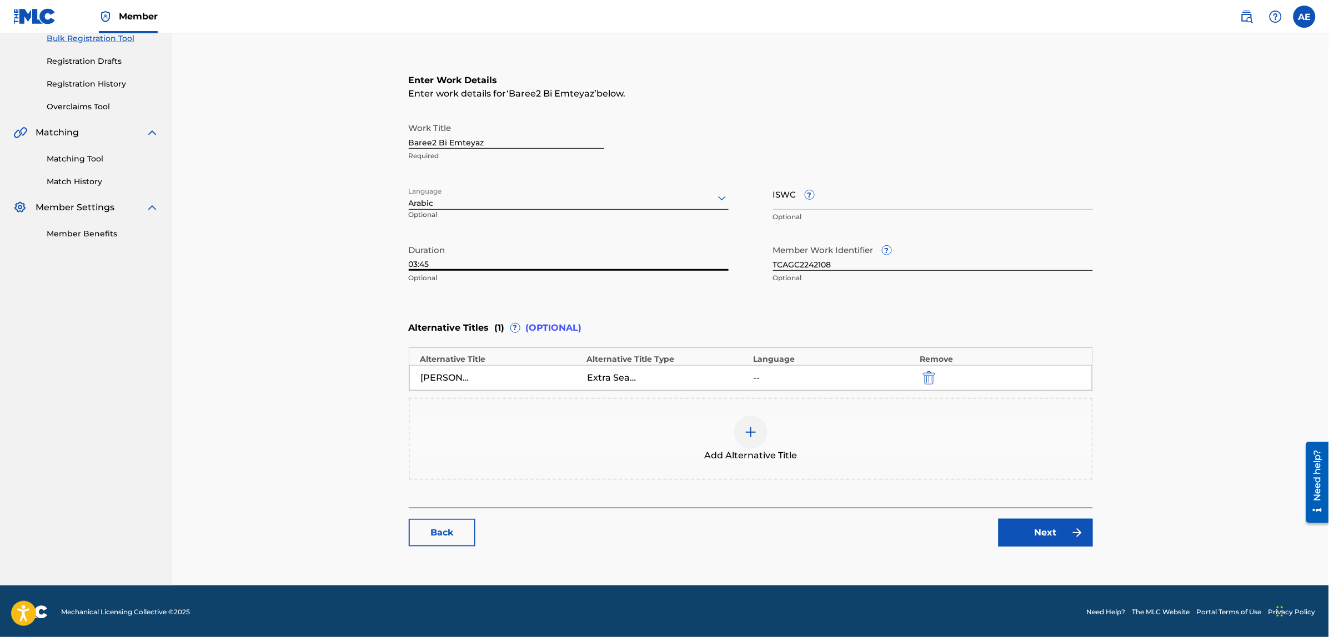
scroll to position [171, 0]
type input "03:45"
click at [1038, 531] on link "Next" at bounding box center [1045, 533] width 94 height 28
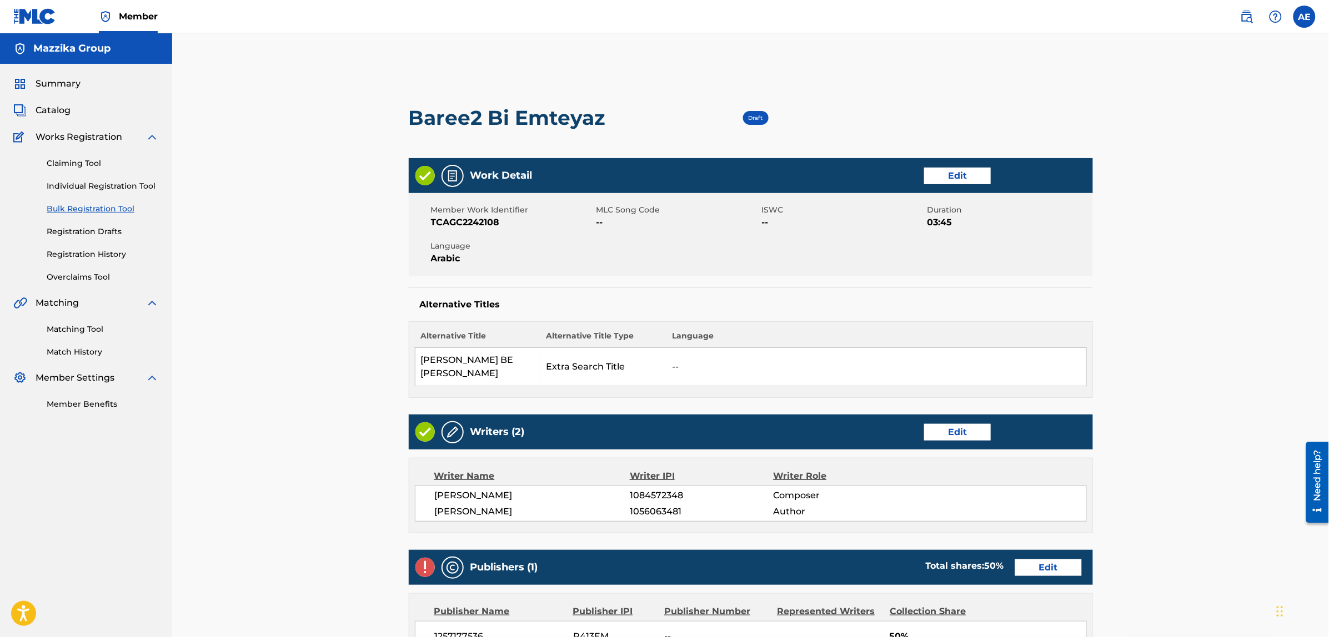
scroll to position [278, 0]
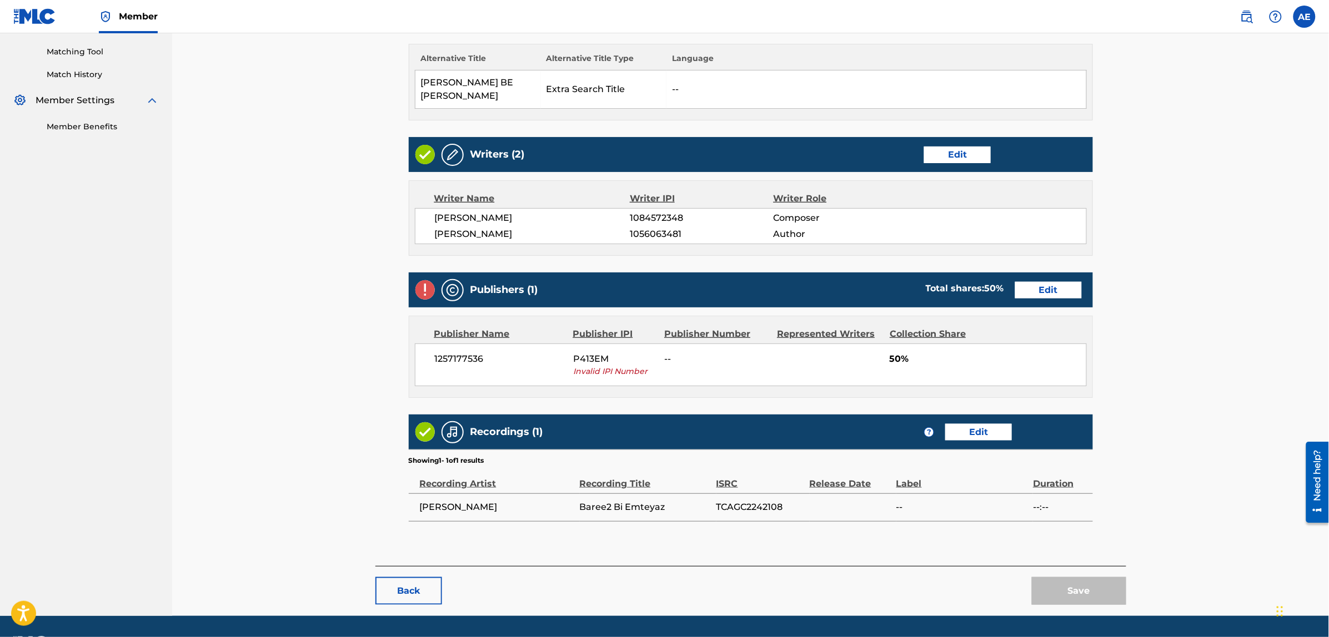
click at [1044, 284] on link "Edit" at bounding box center [1048, 290] width 67 height 17
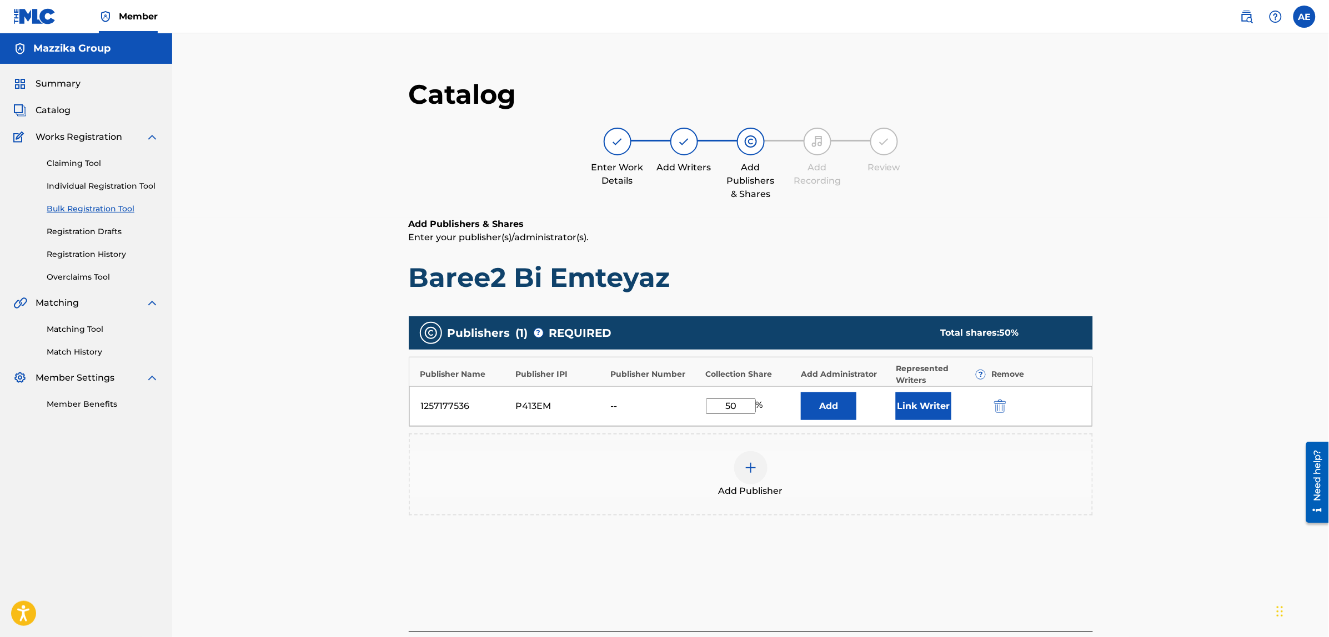
click at [996, 401] on img "submit" at bounding box center [1000, 406] width 12 height 13
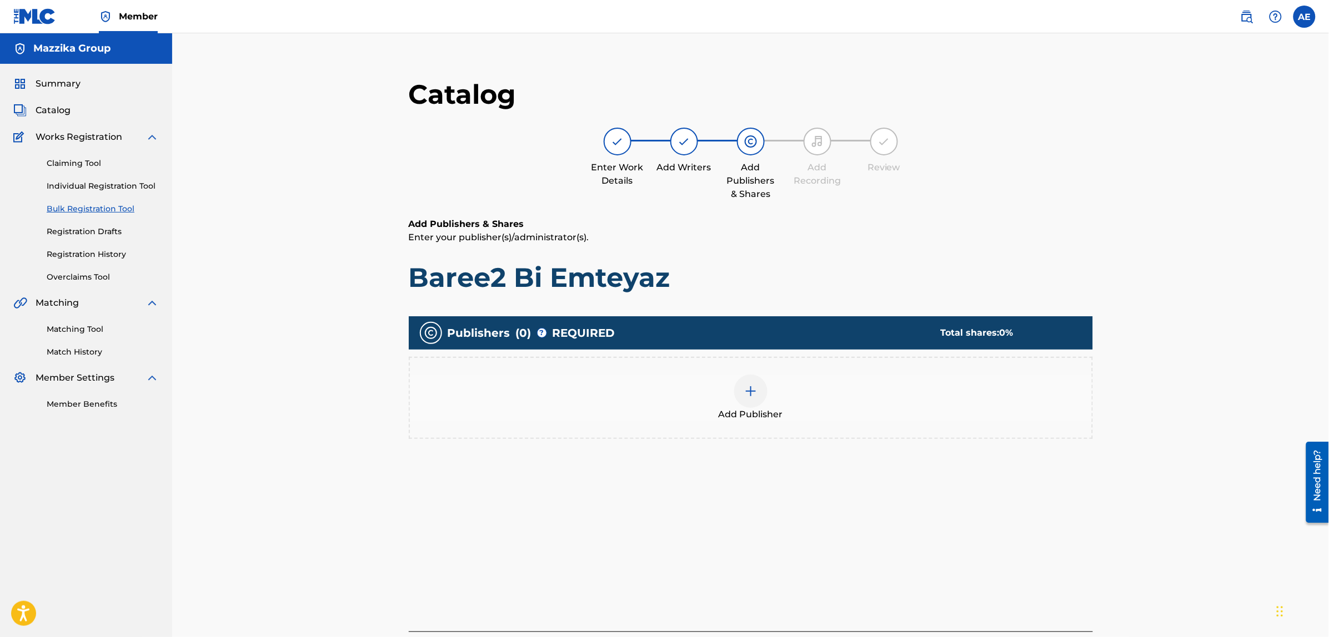
click at [768, 393] on div "Add Publisher" at bounding box center [751, 398] width 682 height 47
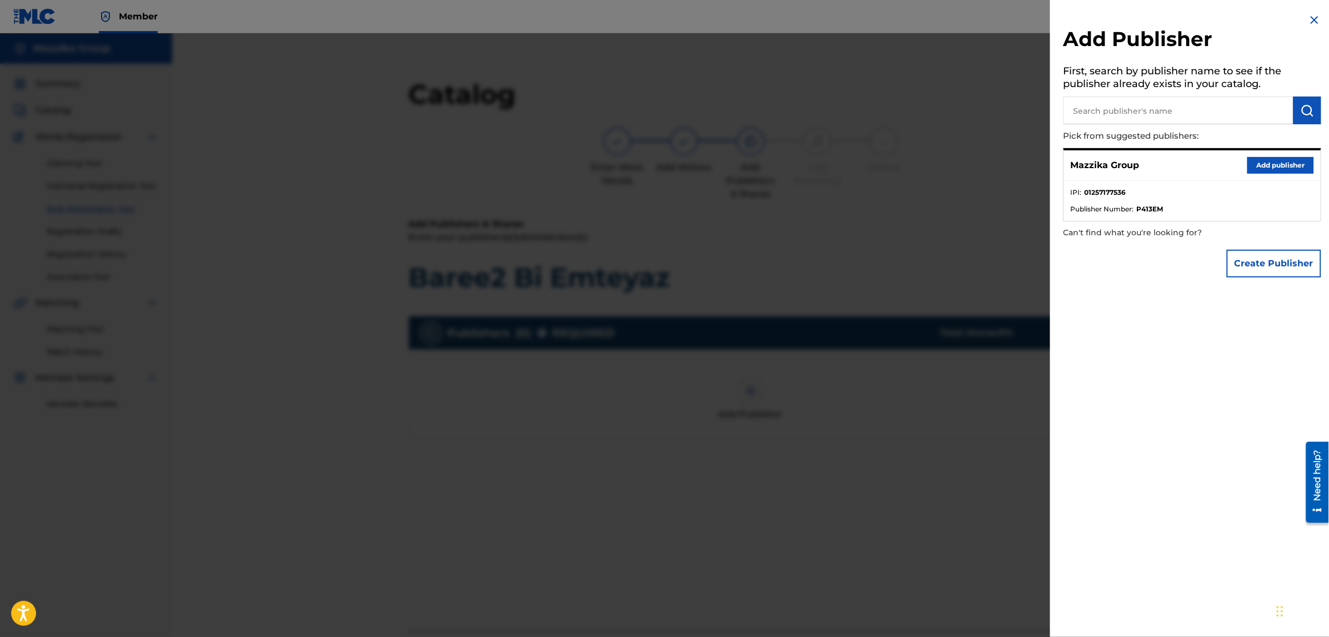
click at [1265, 162] on button "Add publisher" at bounding box center [1280, 165] width 67 height 17
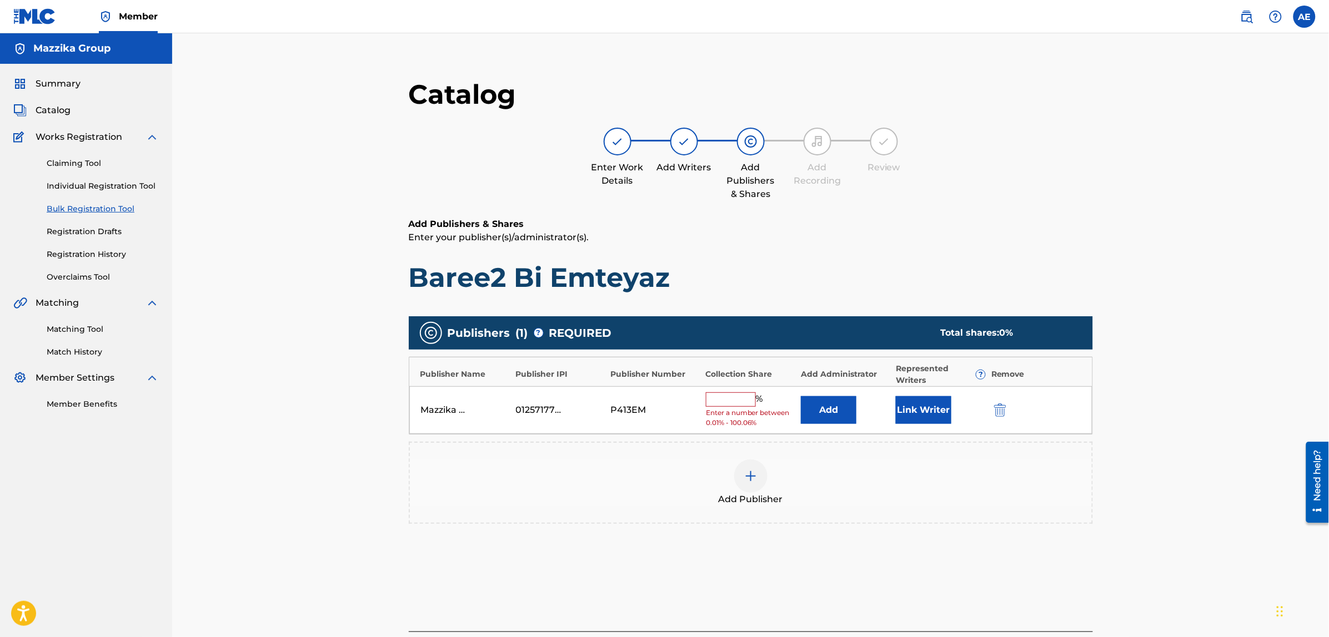
click at [722, 406] on input "text" at bounding box center [731, 400] width 50 height 14
type input "50"
click at [921, 409] on button "Link Writer" at bounding box center [924, 407] width 56 height 28
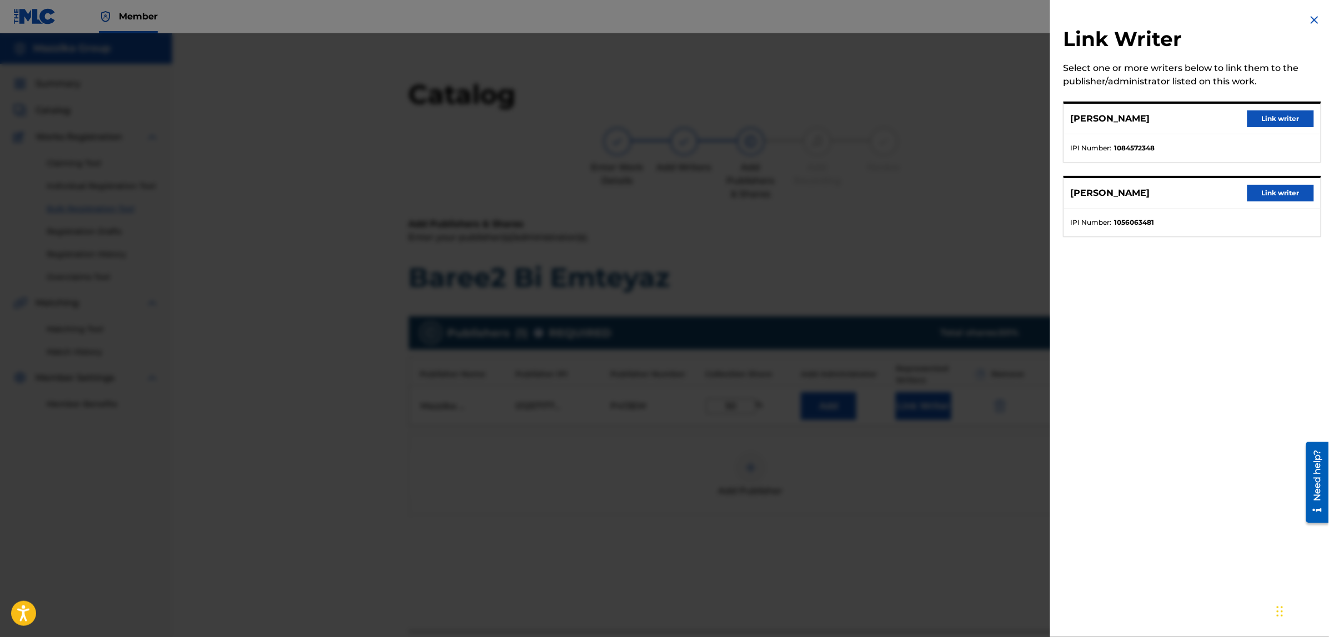
click at [1264, 111] on button "Link writer" at bounding box center [1280, 118] width 67 height 17
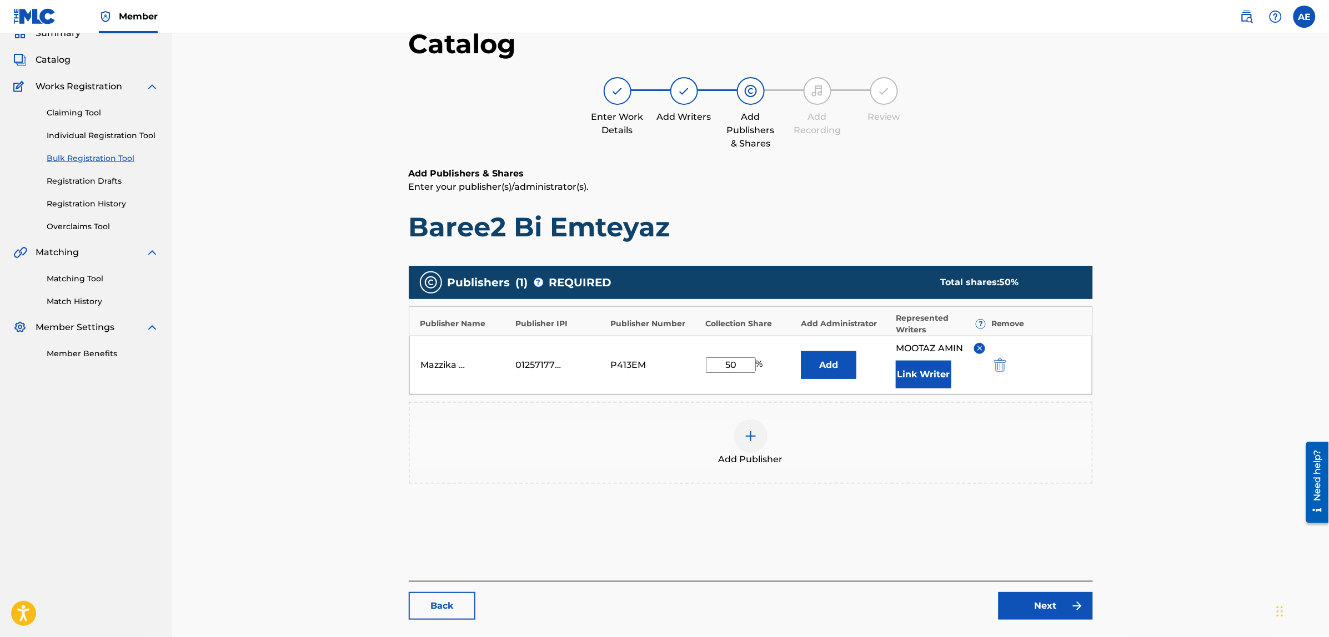
scroll to position [125, 0]
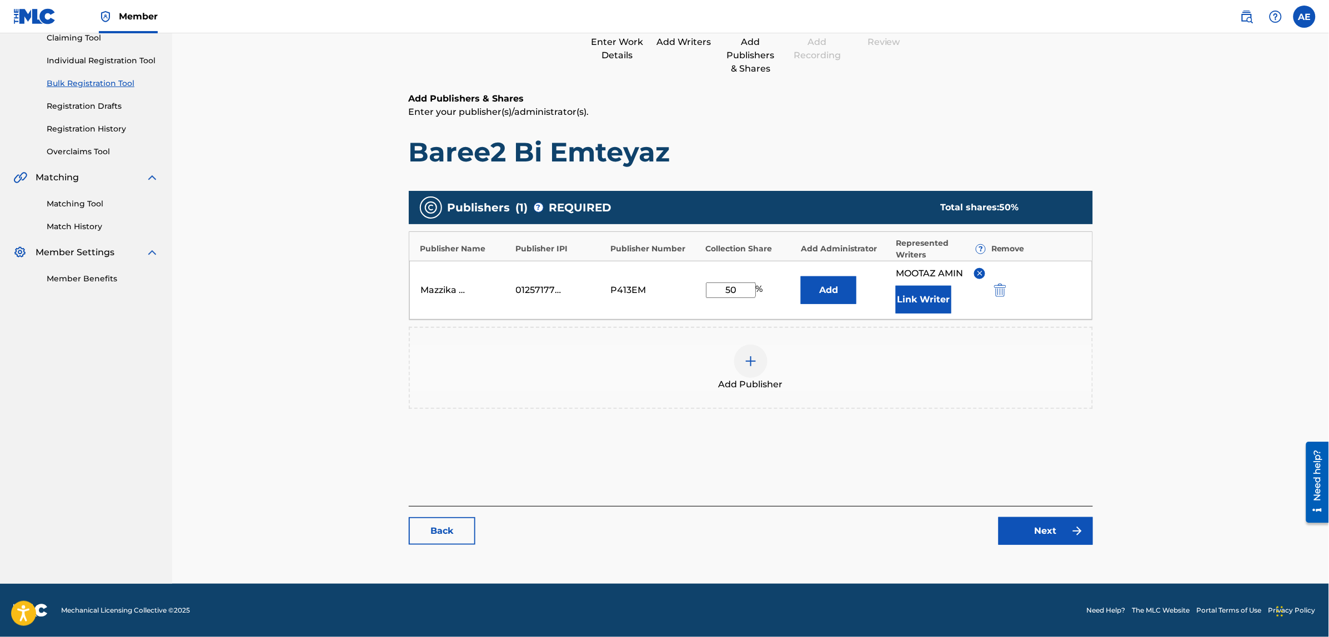
click at [1035, 534] on link "Next" at bounding box center [1045, 531] width 94 height 28
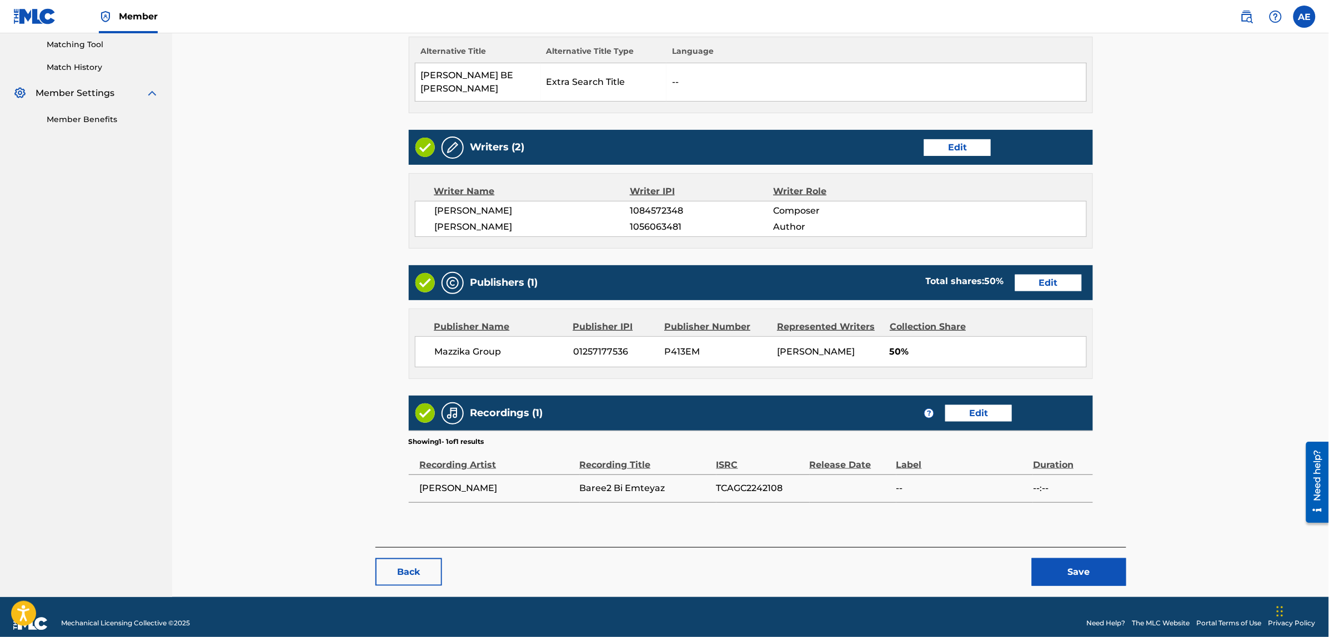
scroll to position [286, 0]
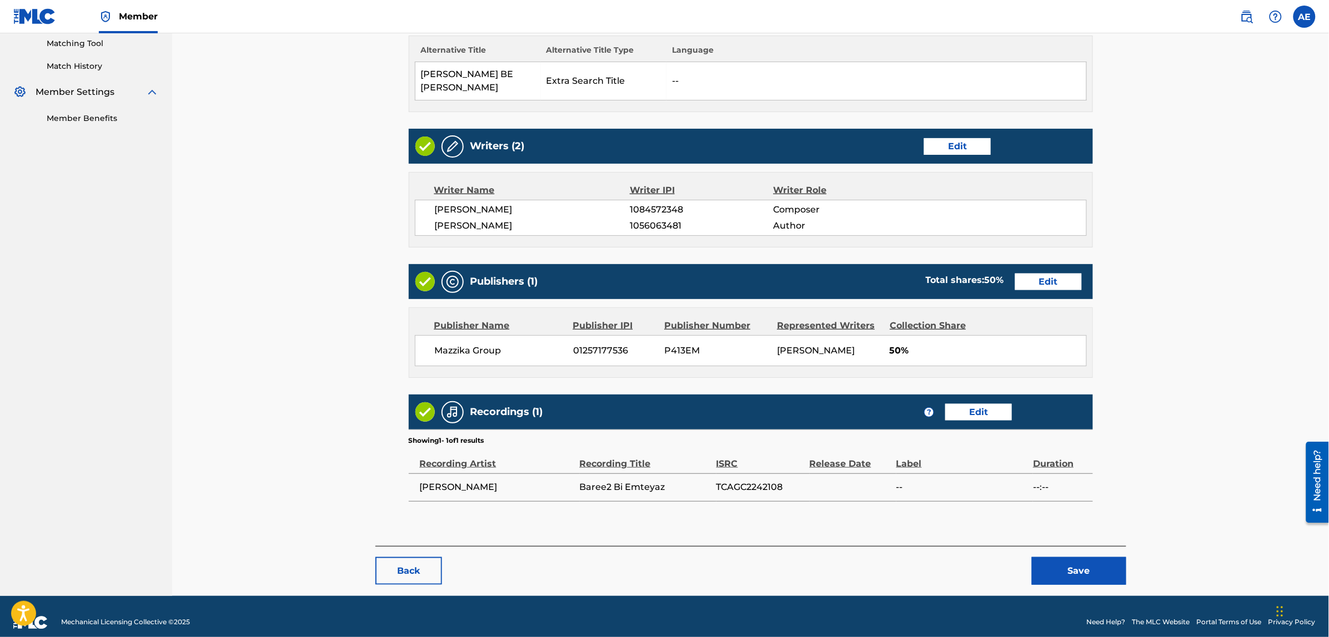
click at [1059, 559] on button "Save" at bounding box center [1079, 571] width 94 height 28
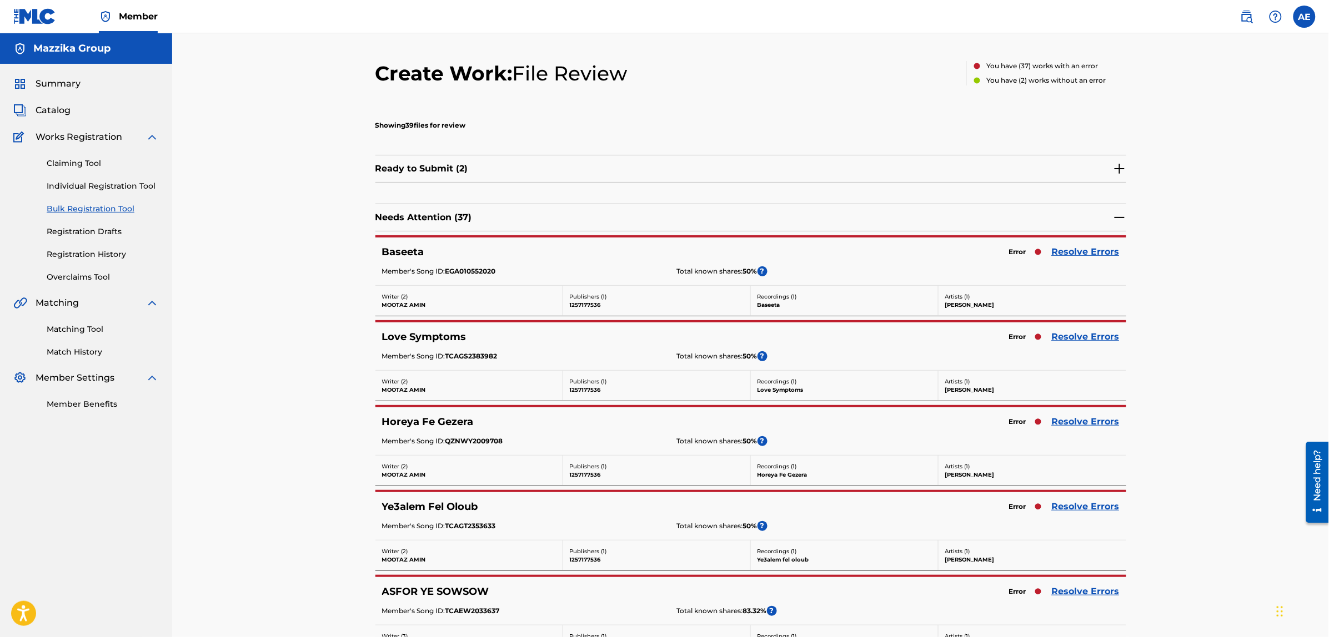
click at [1067, 248] on link "Resolve Errors" at bounding box center [1086, 251] width 68 height 13
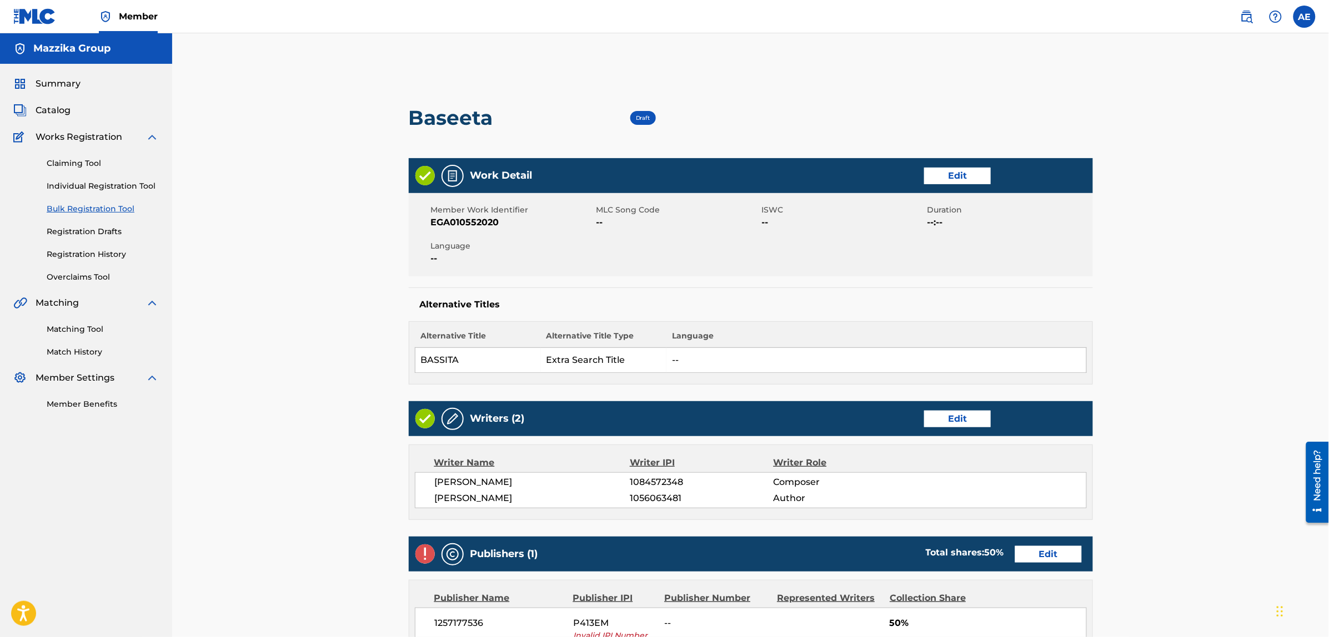
click at [958, 178] on link "Edit" at bounding box center [957, 176] width 67 height 17
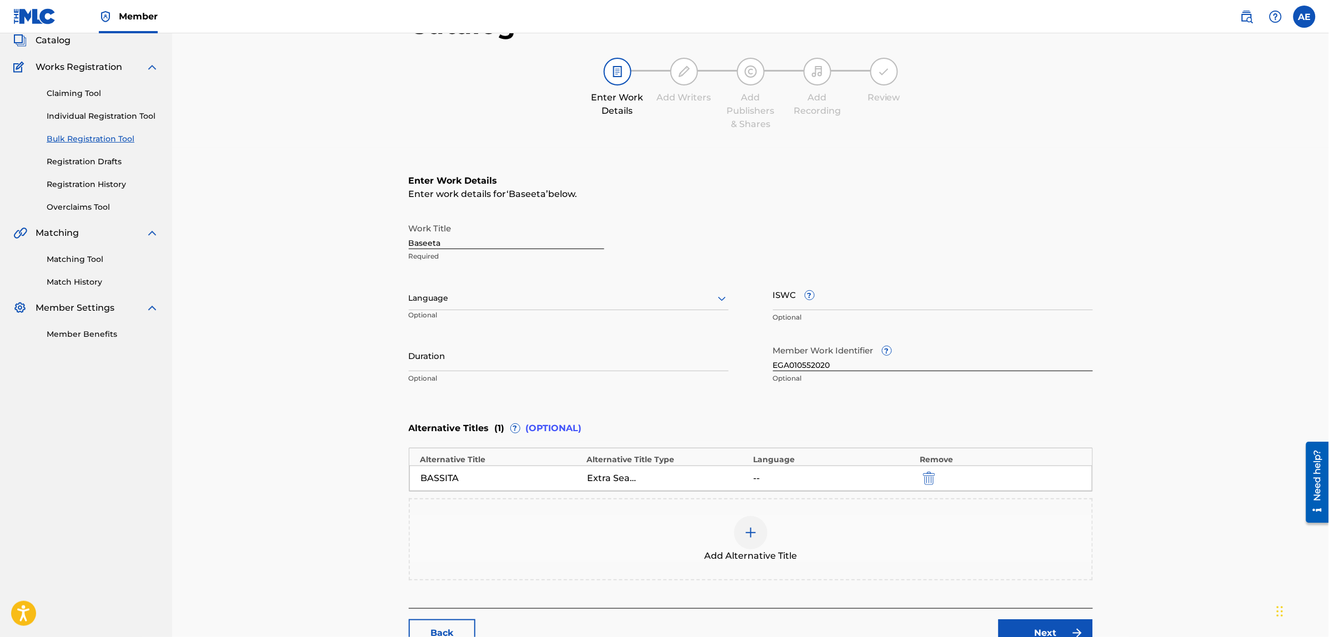
scroll to position [171, 0]
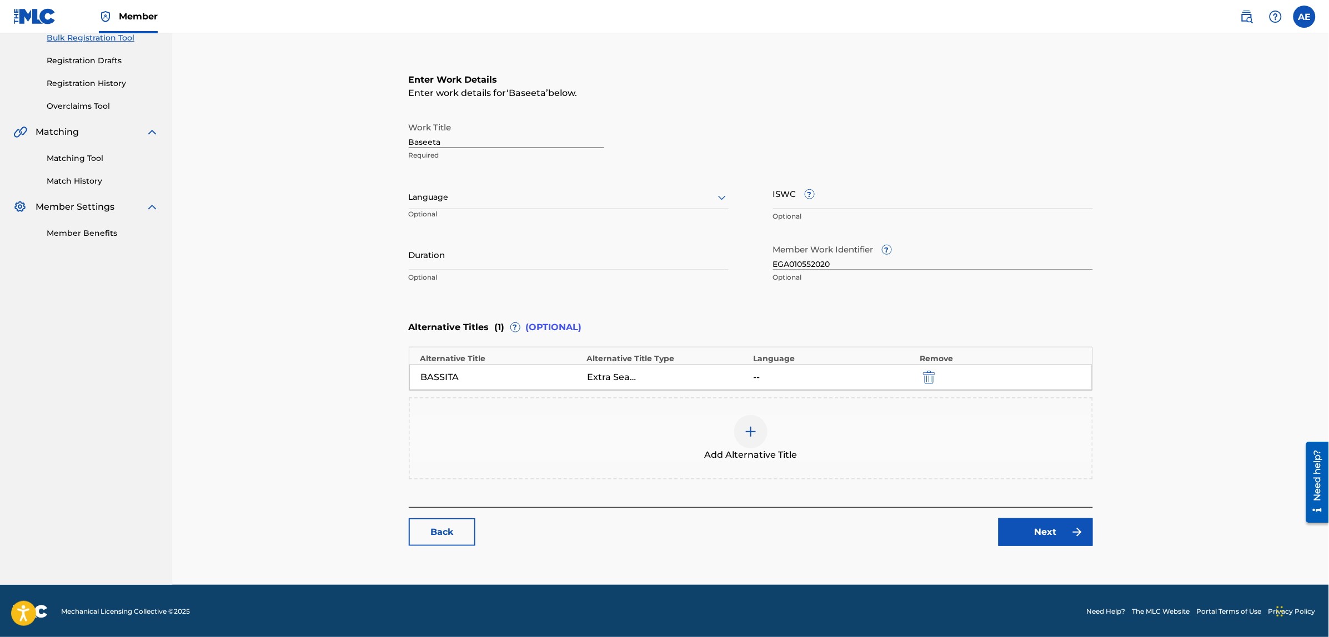
click at [469, 203] on div at bounding box center [569, 197] width 320 height 14
click at [464, 348] on div "Arabic" at bounding box center [568, 352] width 319 height 25
click at [464, 262] on input "Duration" at bounding box center [569, 255] width 320 height 32
paste input "3:08"
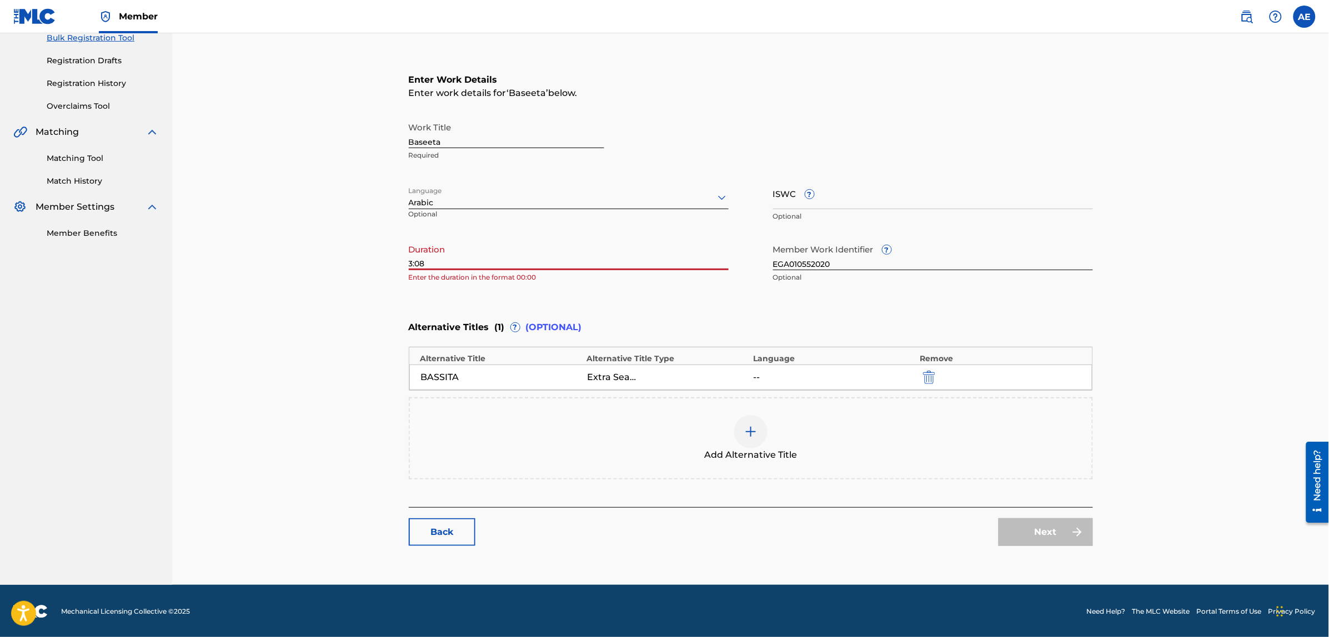
click at [409, 263] on input "3:08" at bounding box center [569, 255] width 320 height 32
type input "03:08"
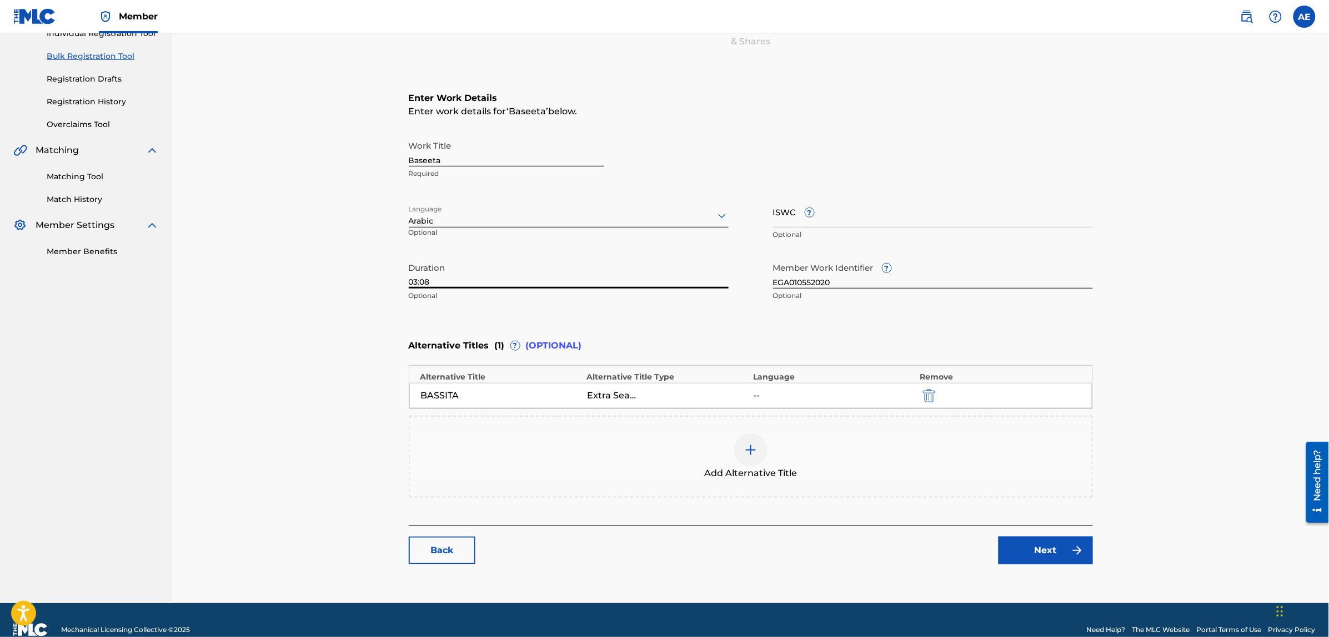
scroll to position [171, 0]
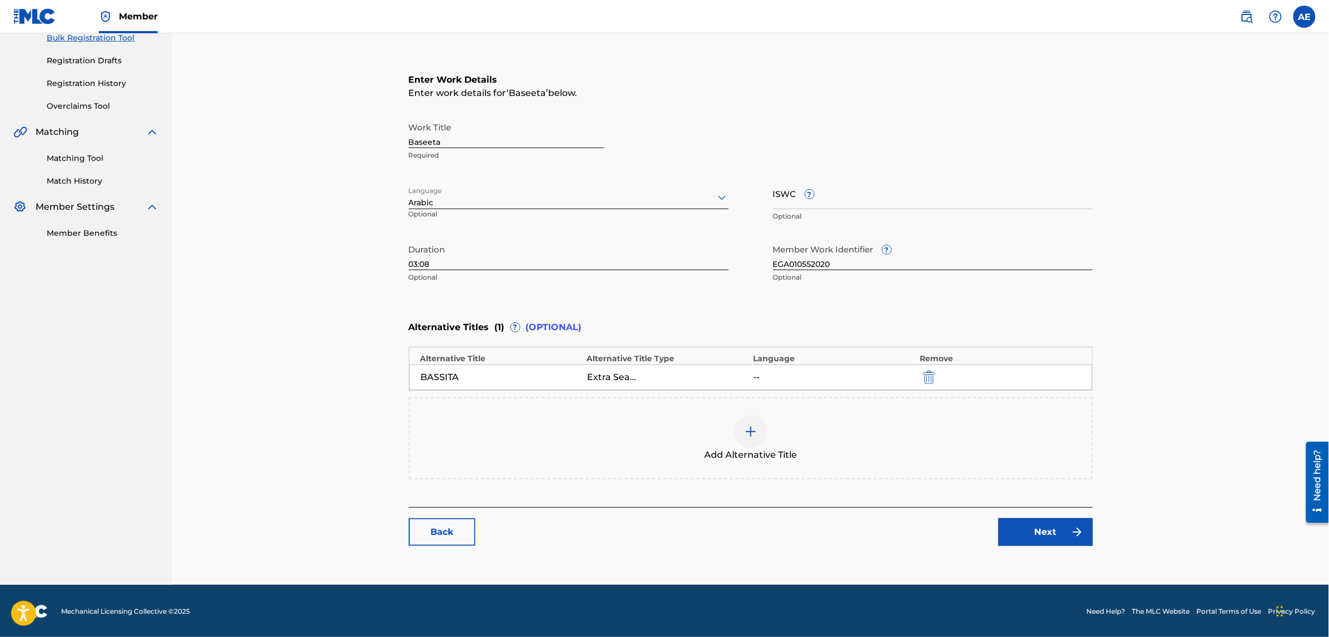
click at [1050, 522] on link "Next" at bounding box center [1045, 533] width 94 height 28
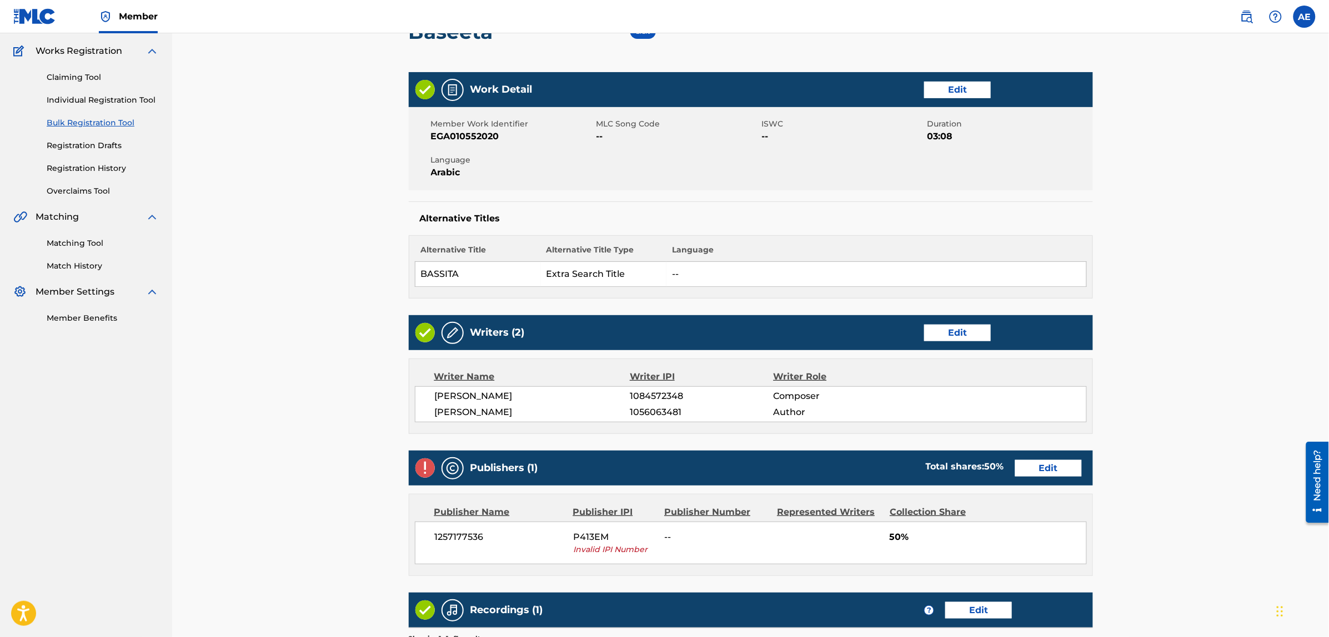
scroll to position [208, 0]
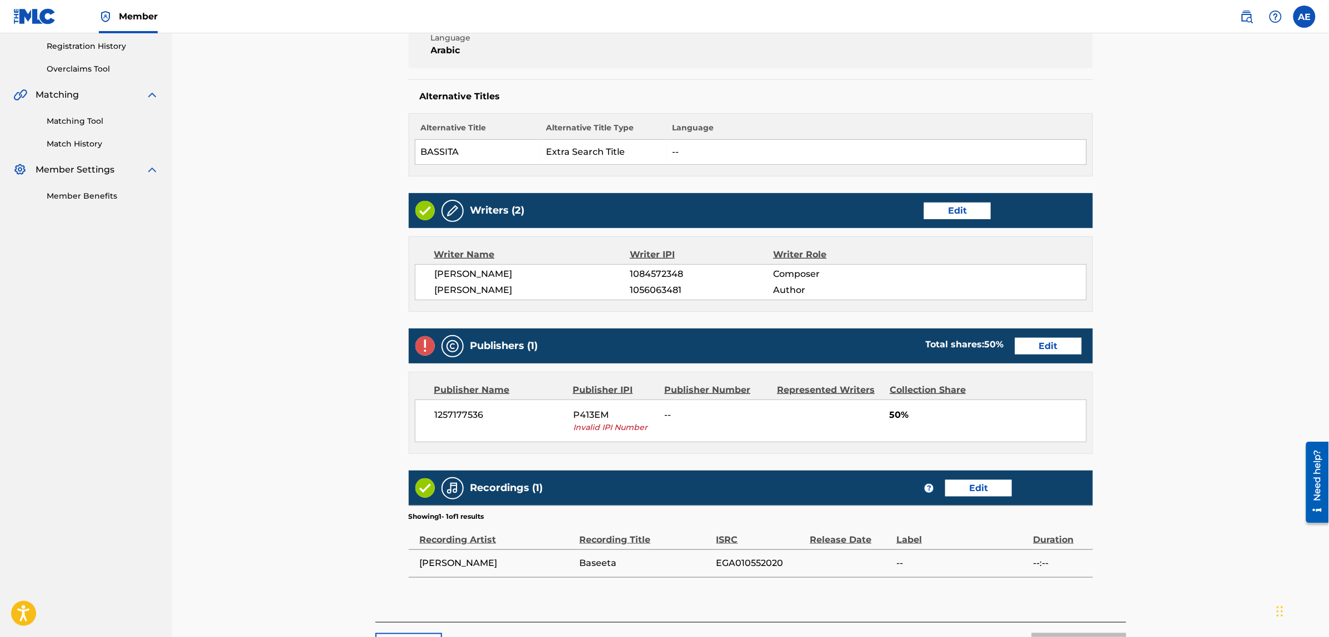
click at [1028, 346] on link "Edit" at bounding box center [1048, 346] width 67 height 17
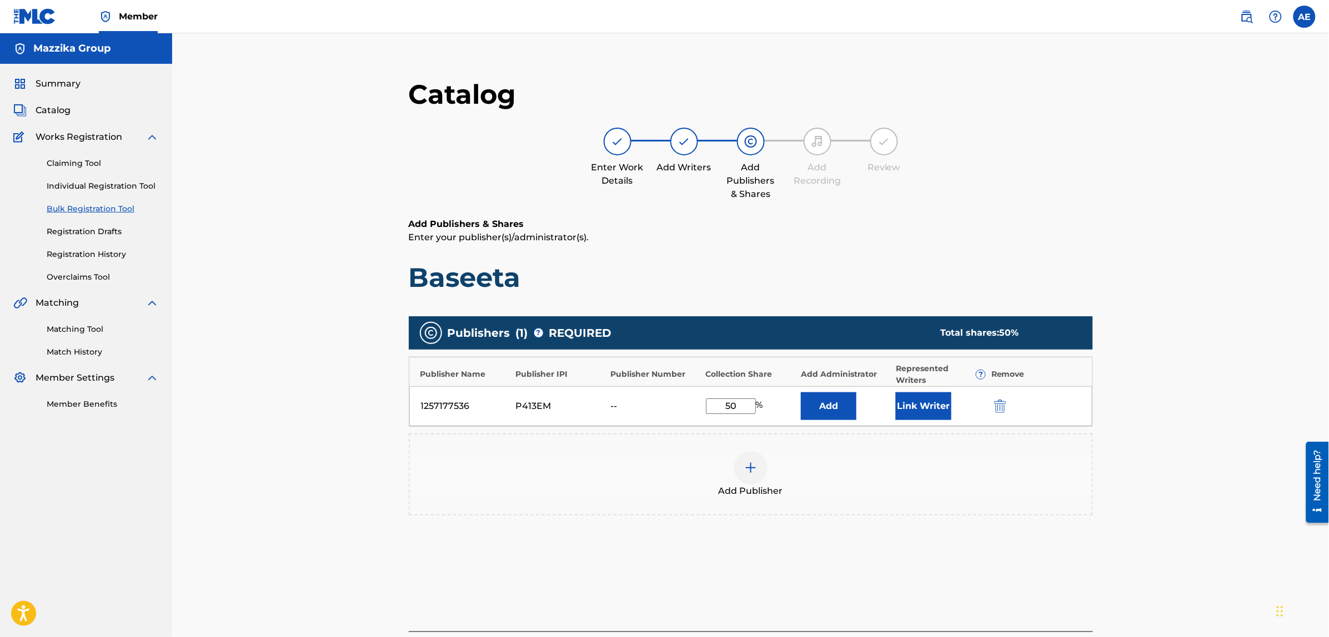
click at [997, 409] on img "submit" at bounding box center [1000, 406] width 12 height 13
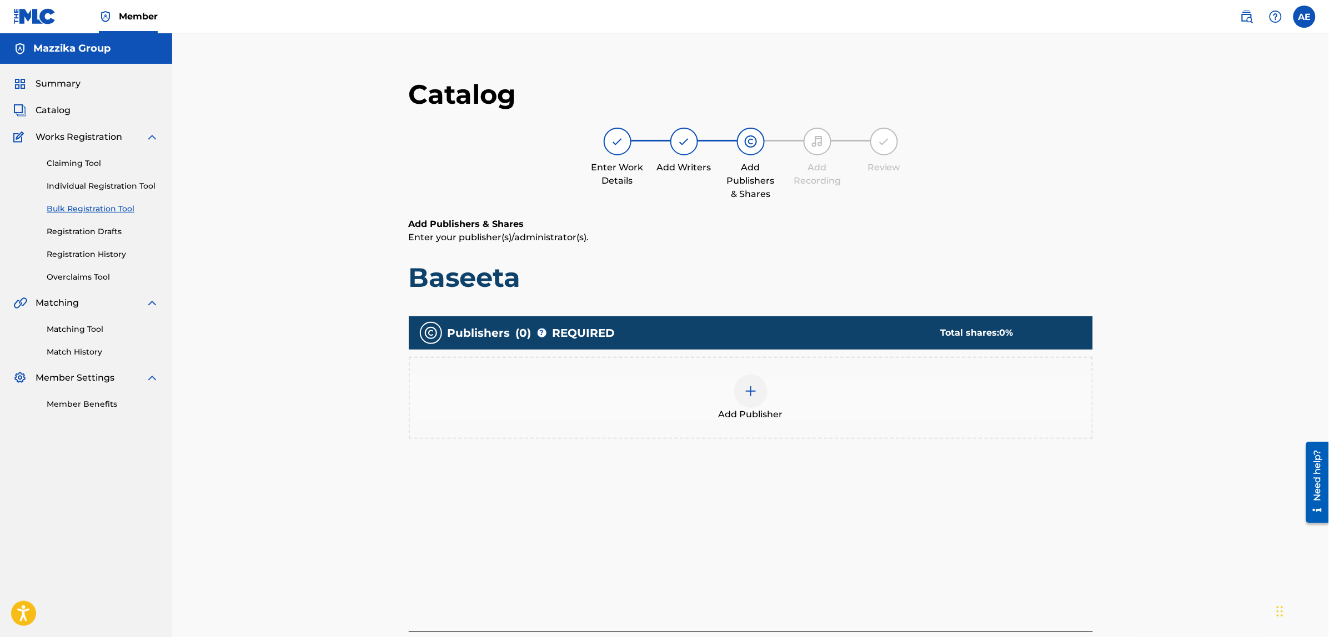
click at [753, 381] on div at bounding box center [750, 391] width 33 height 33
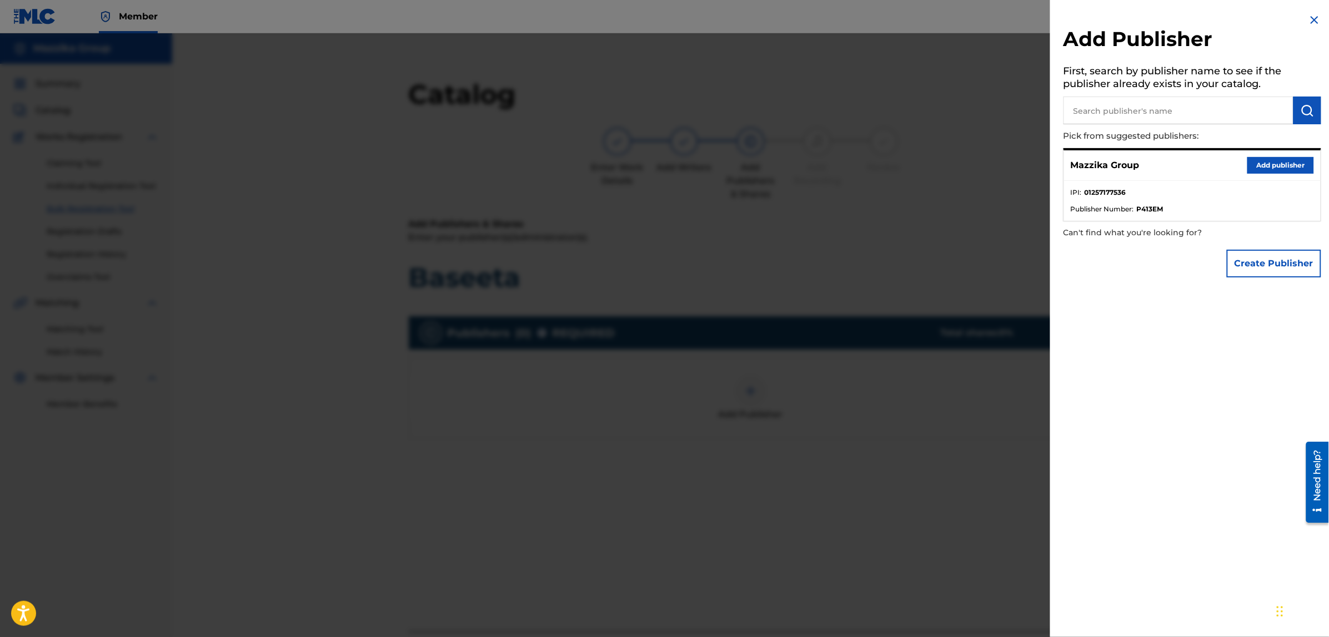
click at [1259, 165] on button "Add publisher" at bounding box center [1280, 165] width 67 height 17
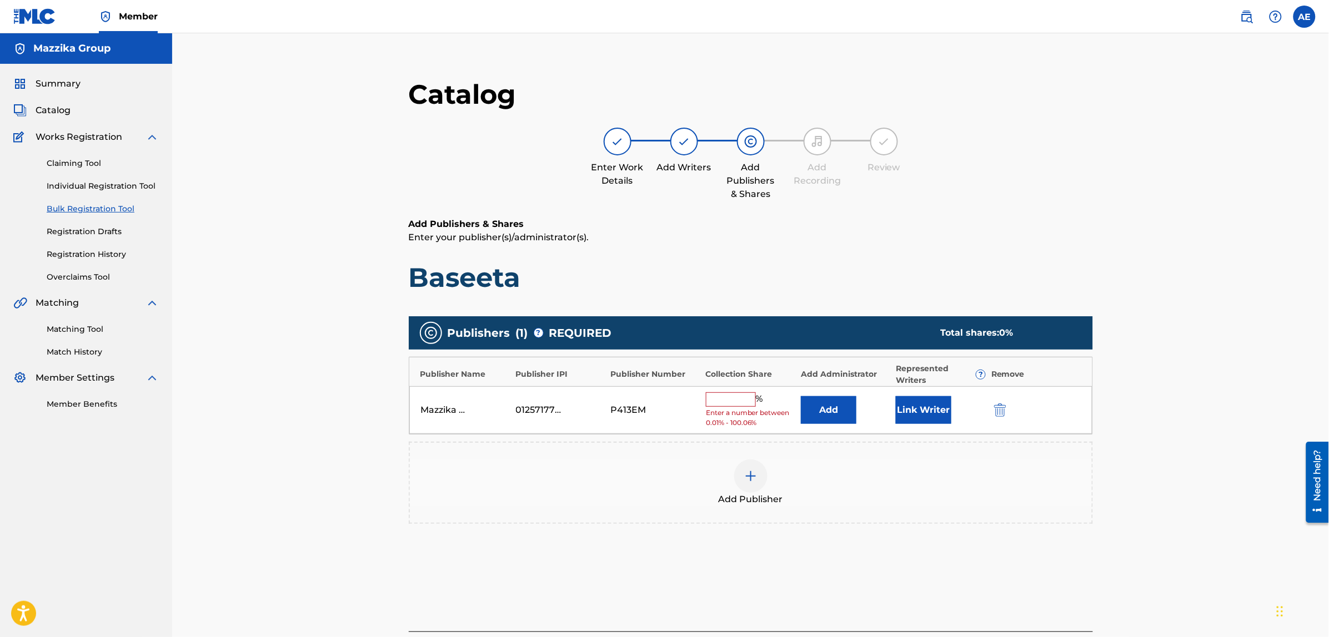
click at [750, 401] on input "text" at bounding box center [731, 400] width 50 height 14
type input "50"
click at [914, 411] on button "Link Writer" at bounding box center [924, 407] width 56 height 28
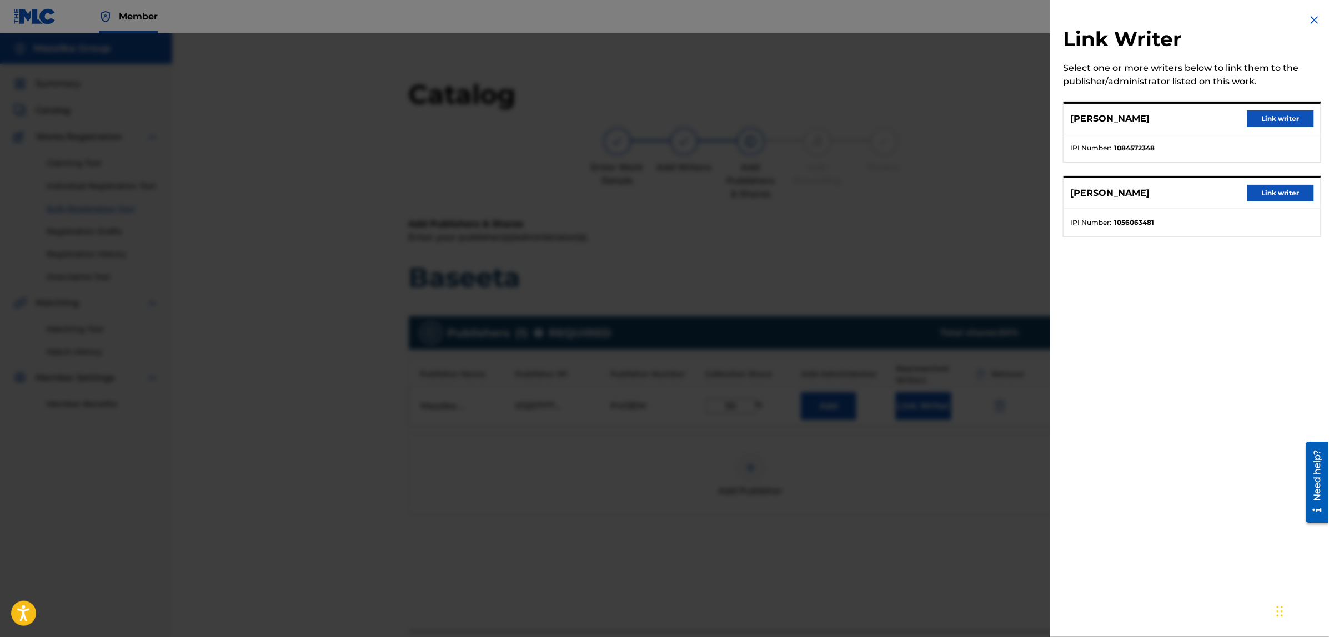
click at [1270, 117] on button "Link writer" at bounding box center [1280, 118] width 67 height 17
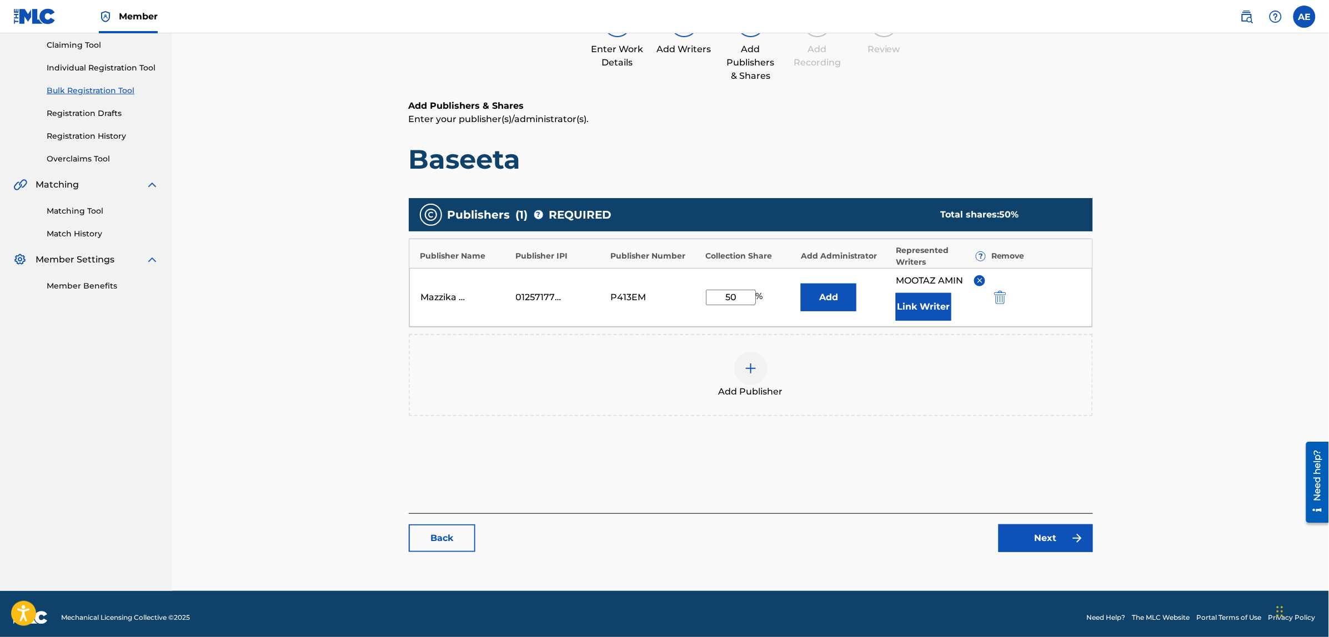
scroll to position [125, 0]
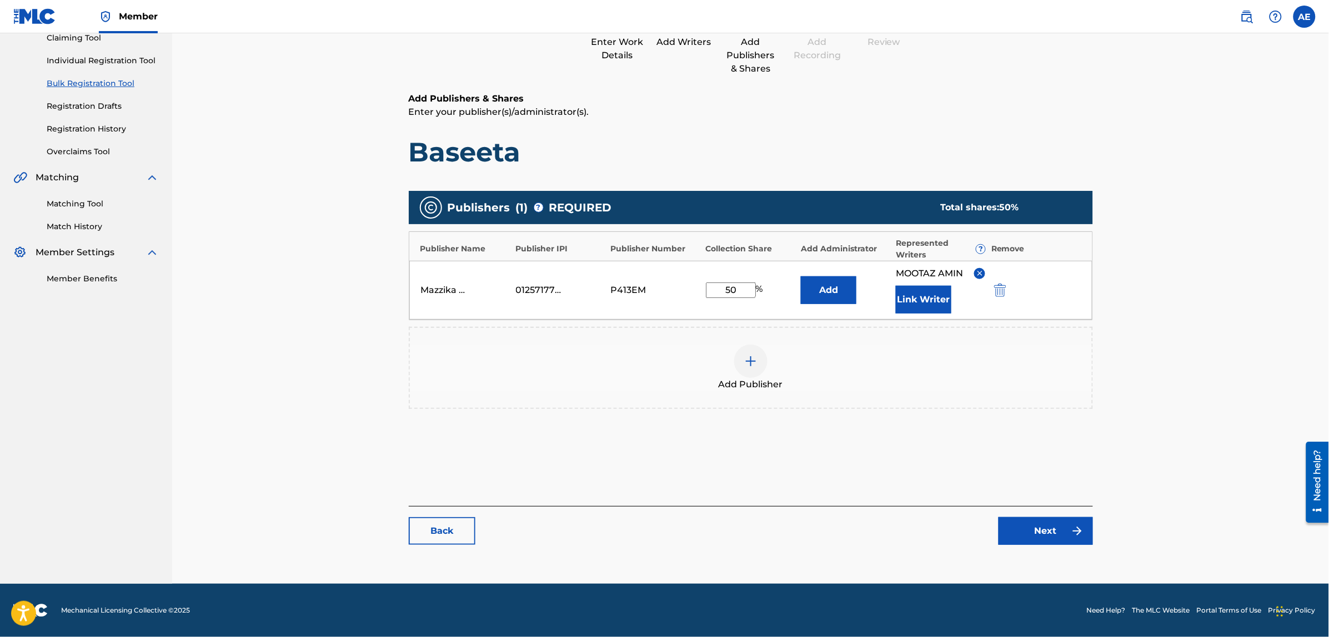
click at [1029, 542] on link "Next" at bounding box center [1045, 531] width 94 height 28
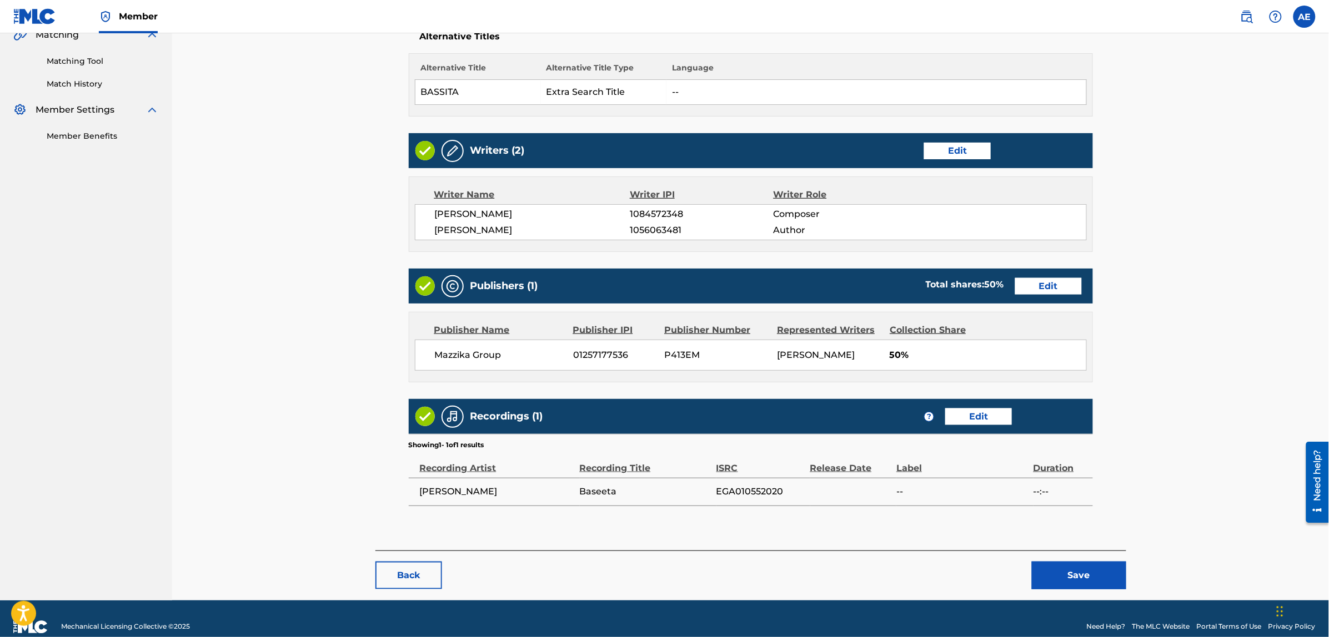
scroll to position [286, 0]
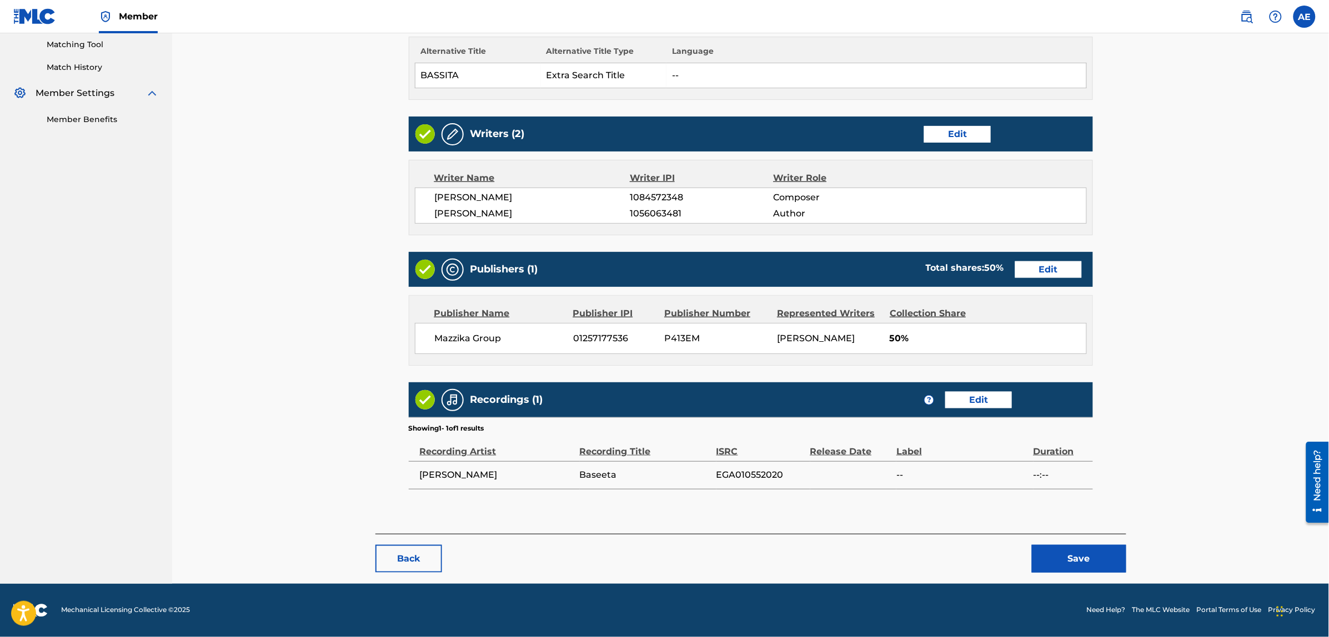
click at [1059, 559] on button "Save" at bounding box center [1079, 559] width 94 height 28
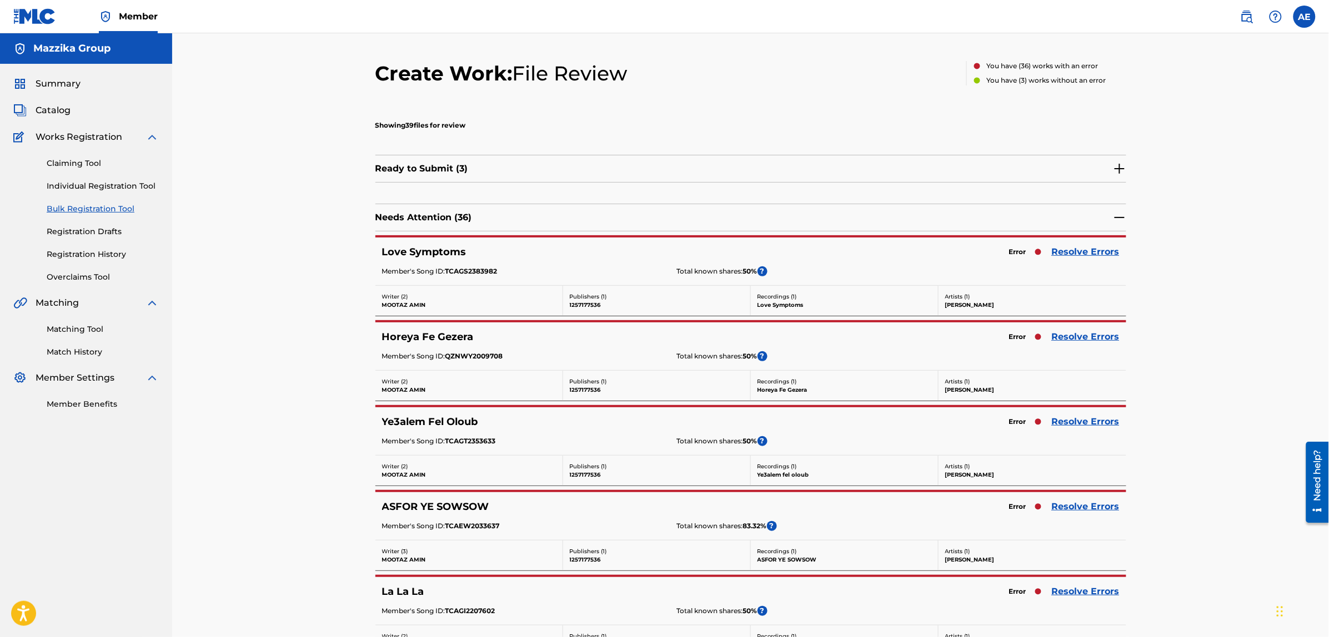
click at [1076, 252] on link "Resolve Errors" at bounding box center [1086, 251] width 68 height 13
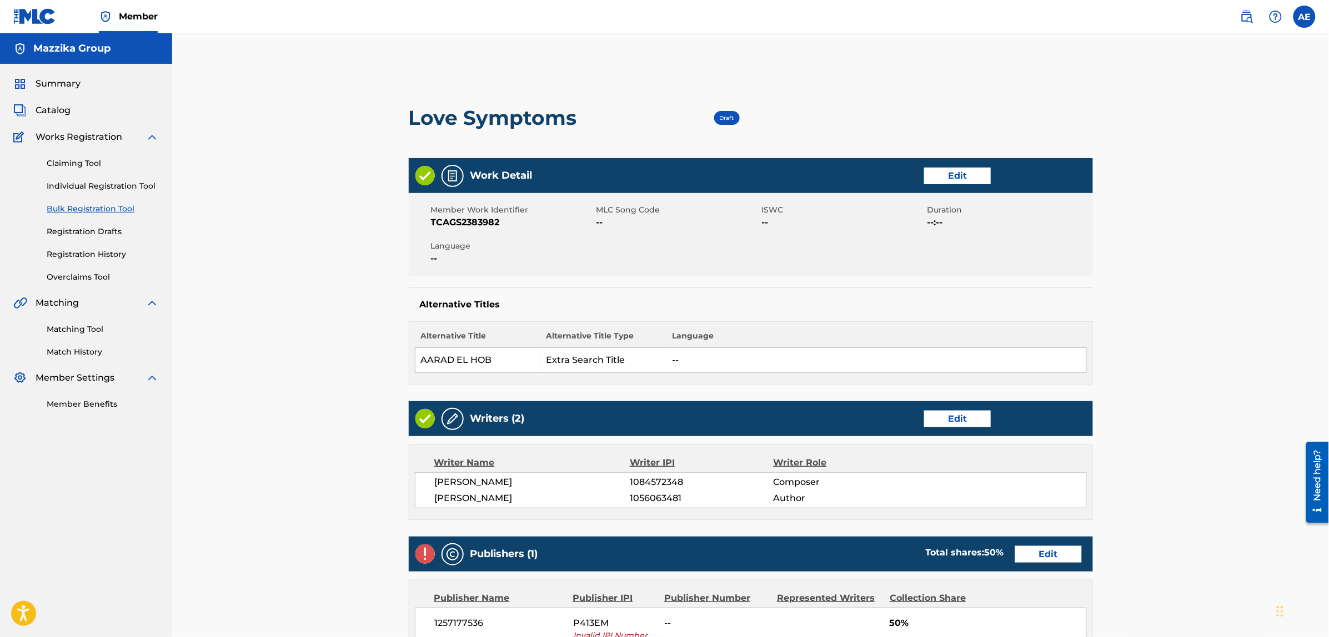
click at [934, 169] on link "Edit" at bounding box center [957, 176] width 67 height 17
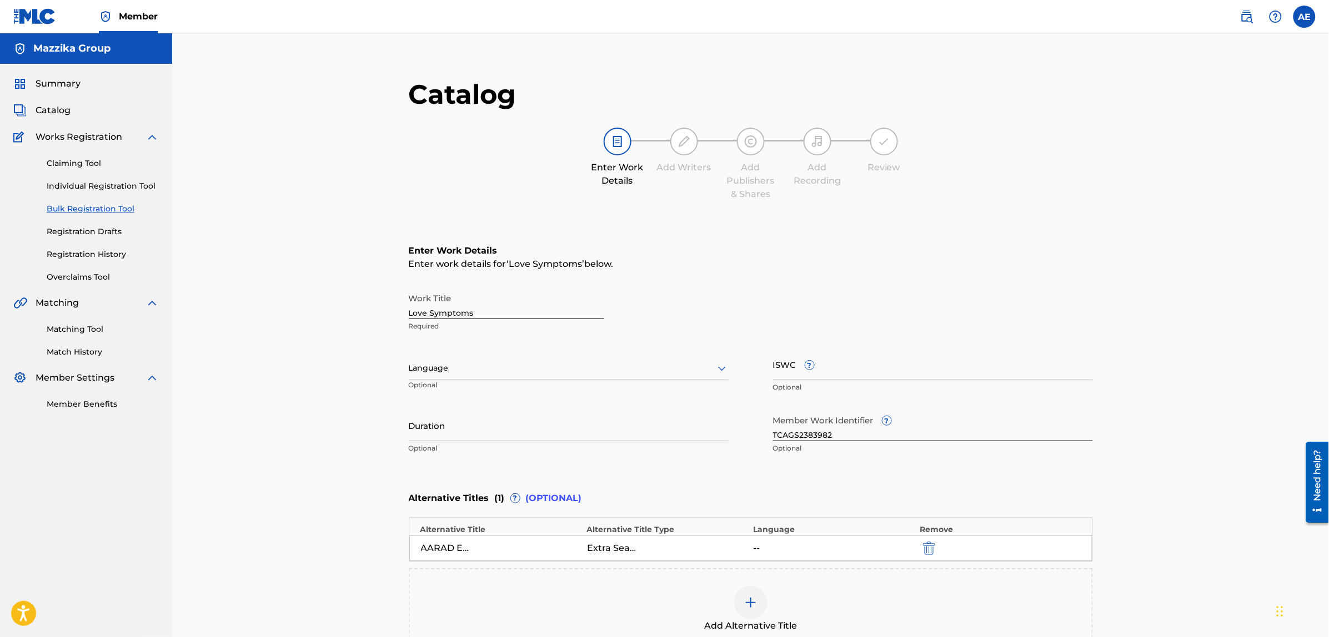
click at [509, 376] on div "Language" at bounding box center [569, 368] width 320 height 23
click at [471, 459] on div "Arabic" at bounding box center [568, 453] width 319 height 25
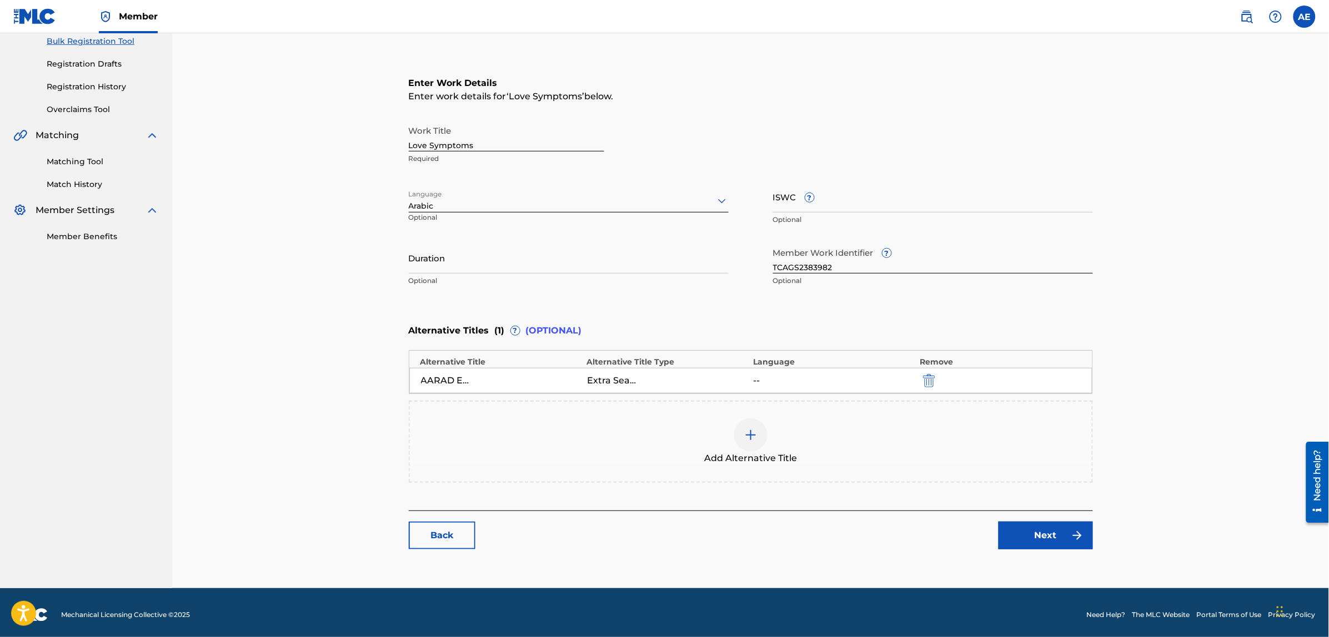
scroll to position [171, 0]
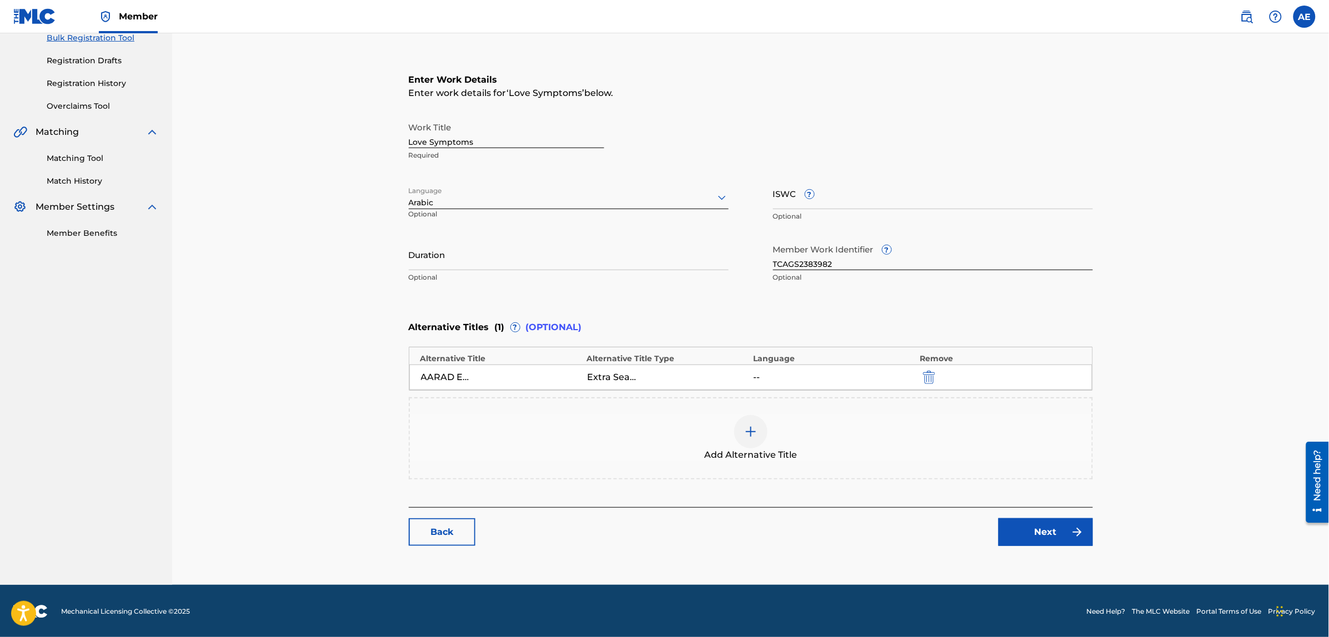
click at [474, 257] on input "Duration" at bounding box center [569, 255] width 320 height 32
paste input "3:59"
click at [406, 262] on main "Catalog Enter Work Details Add Writers Add Publishers & Shares Add Recording Re…" at bounding box center [750, 232] width 751 height 684
click at [409, 262] on input "3:59" at bounding box center [569, 255] width 320 height 32
type input "03:59"
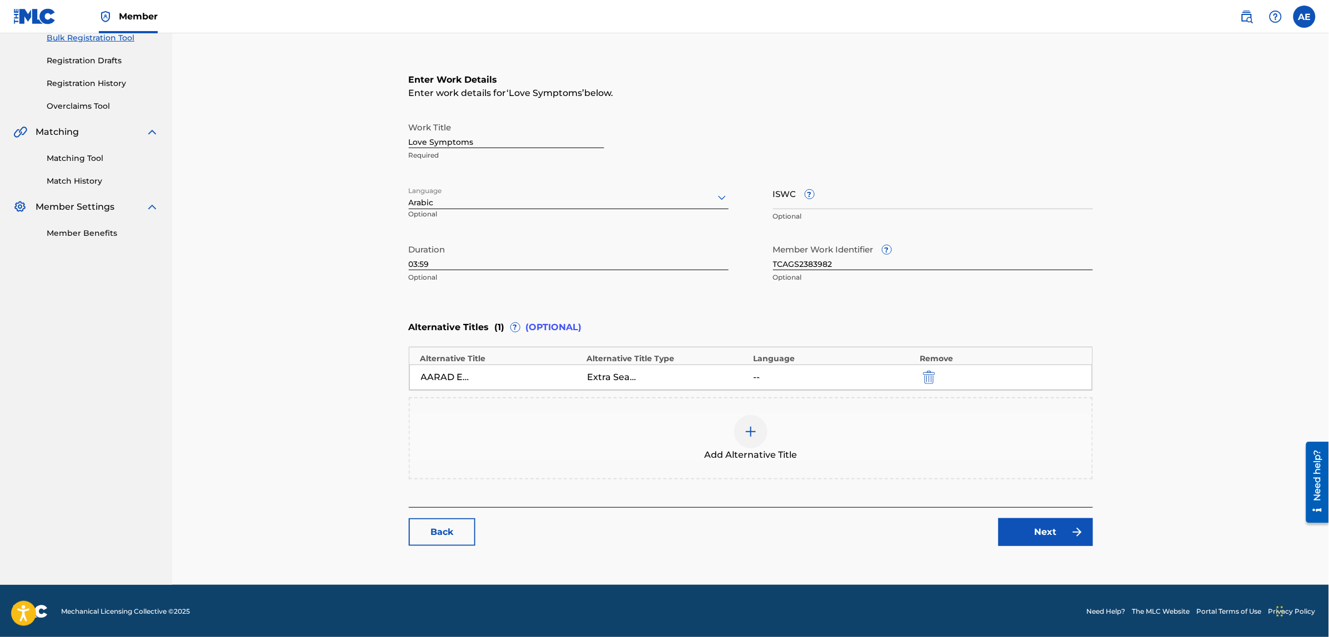
click at [1022, 517] on div "Back Next" at bounding box center [751, 526] width 684 height 39
click at [1022, 523] on link "Next" at bounding box center [1045, 533] width 94 height 28
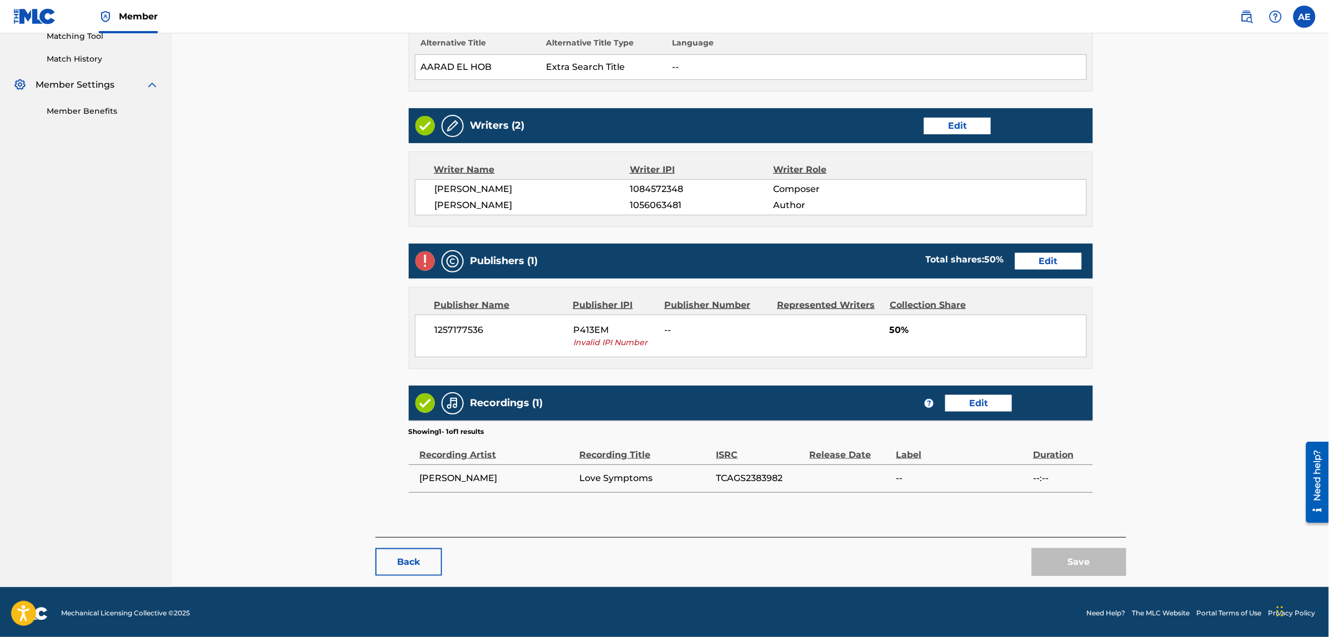
scroll to position [298, 0]
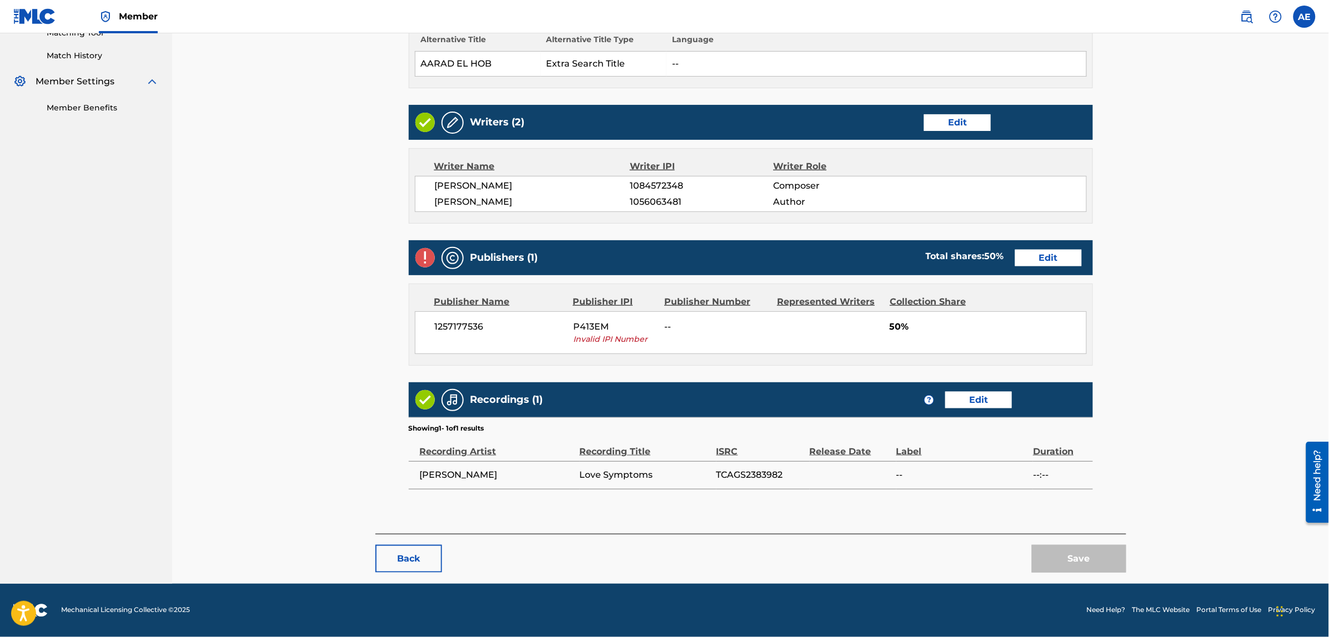
click at [1026, 256] on link "Edit" at bounding box center [1048, 258] width 67 height 17
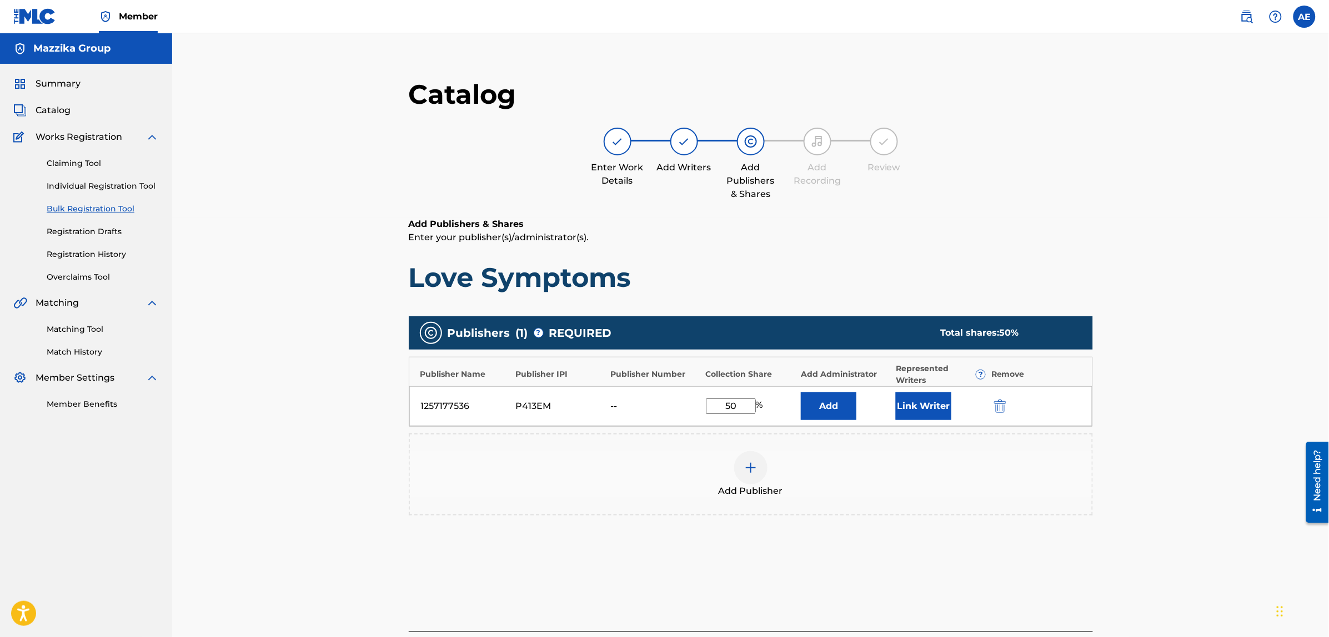
click at [1007, 405] on button "submit" at bounding box center [999, 406] width 17 height 13
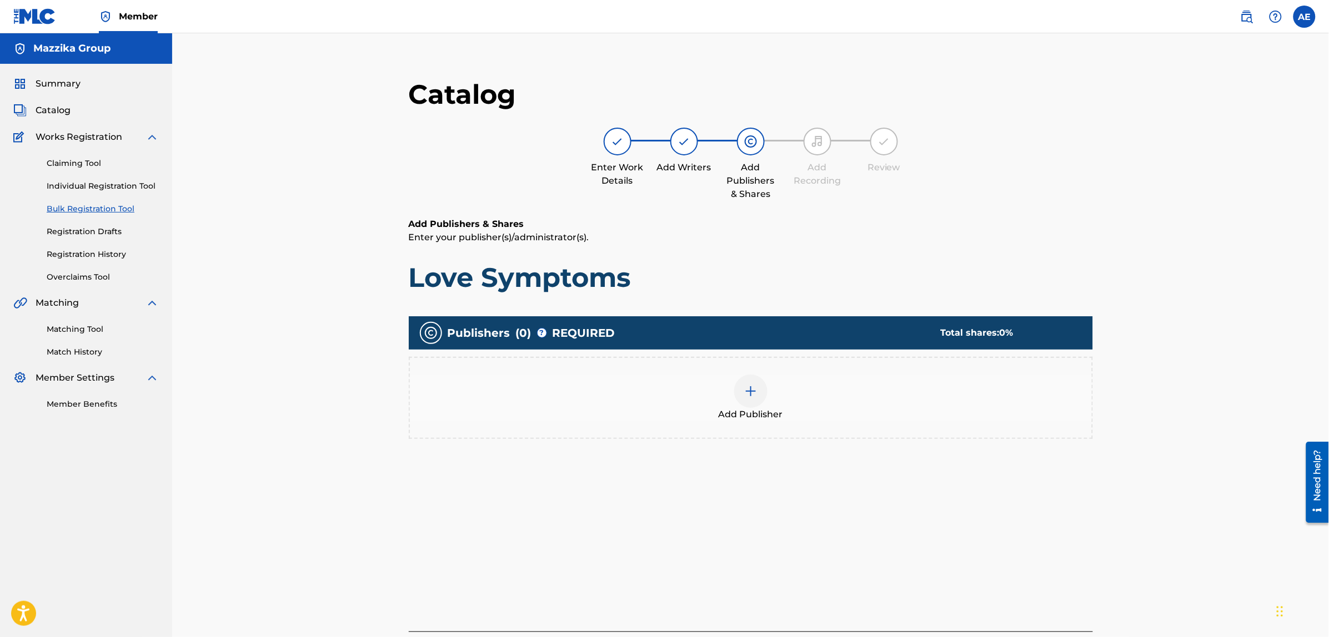
click at [782, 403] on div "Add Publisher" at bounding box center [751, 398] width 682 height 47
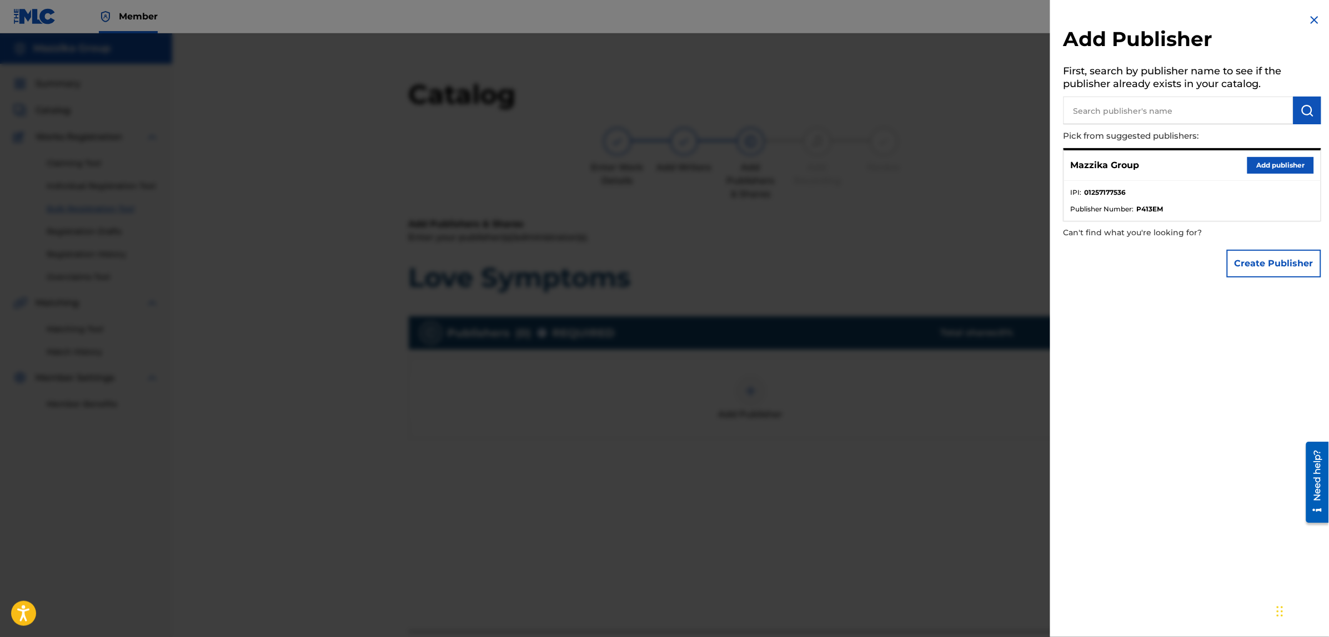
click at [1264, 165] on button "Add publisher" at bounding box center [1280, 165] width 67 height 17
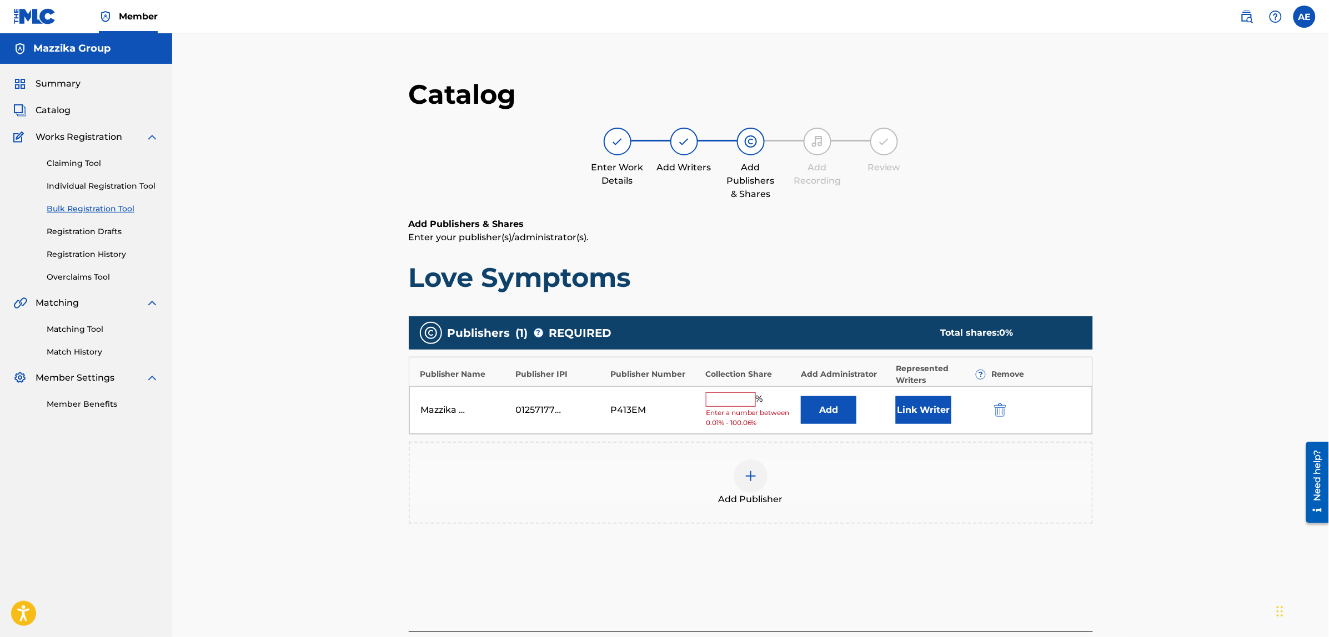
click at [737, 395] on input "text" at bounding box center [731, 400] width 50 height 14
type input "50"
click at [908, 411] on button "Link Writer" at bounding box center [924, 407] width 56 height 28
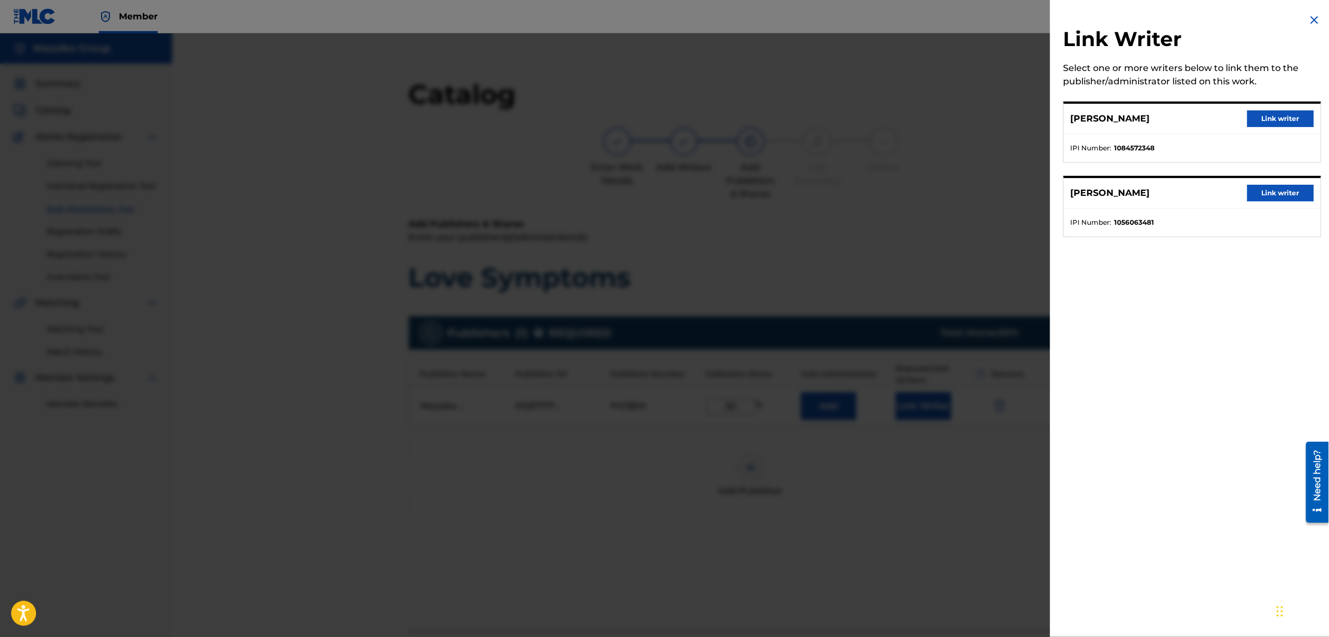
click at [1259, 119] on button "Link writer" at bounding box center [1280, 118] width 67 height 17
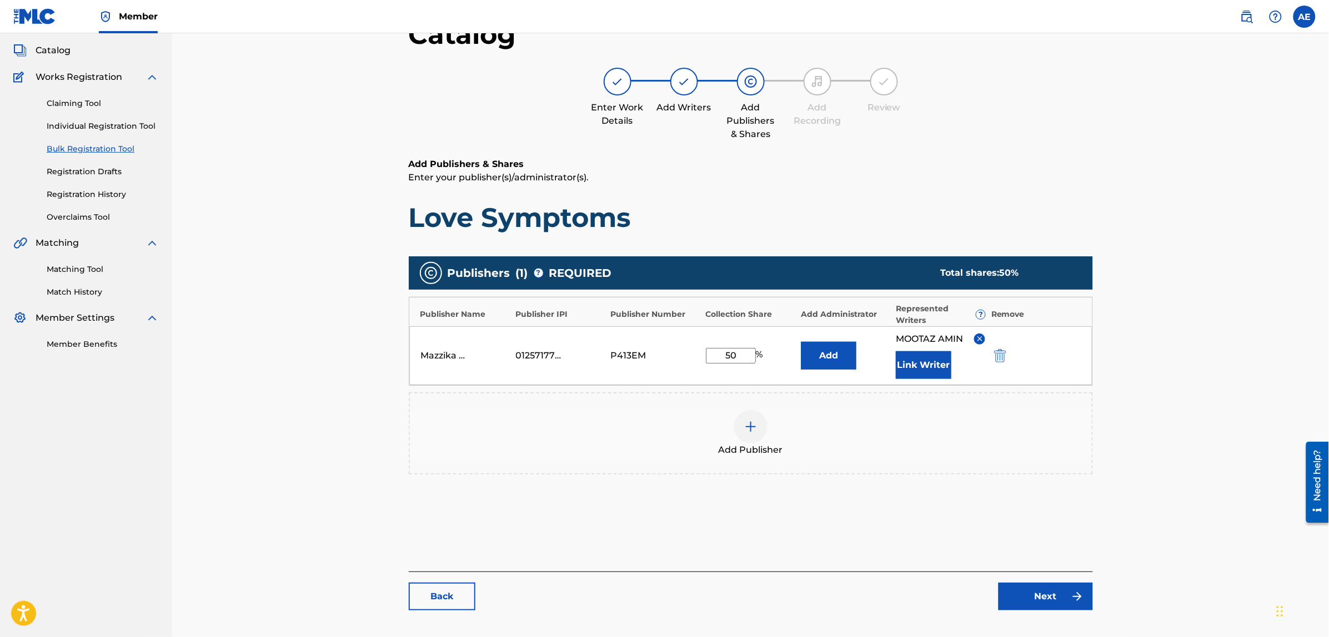
scroll to position [125, 0]
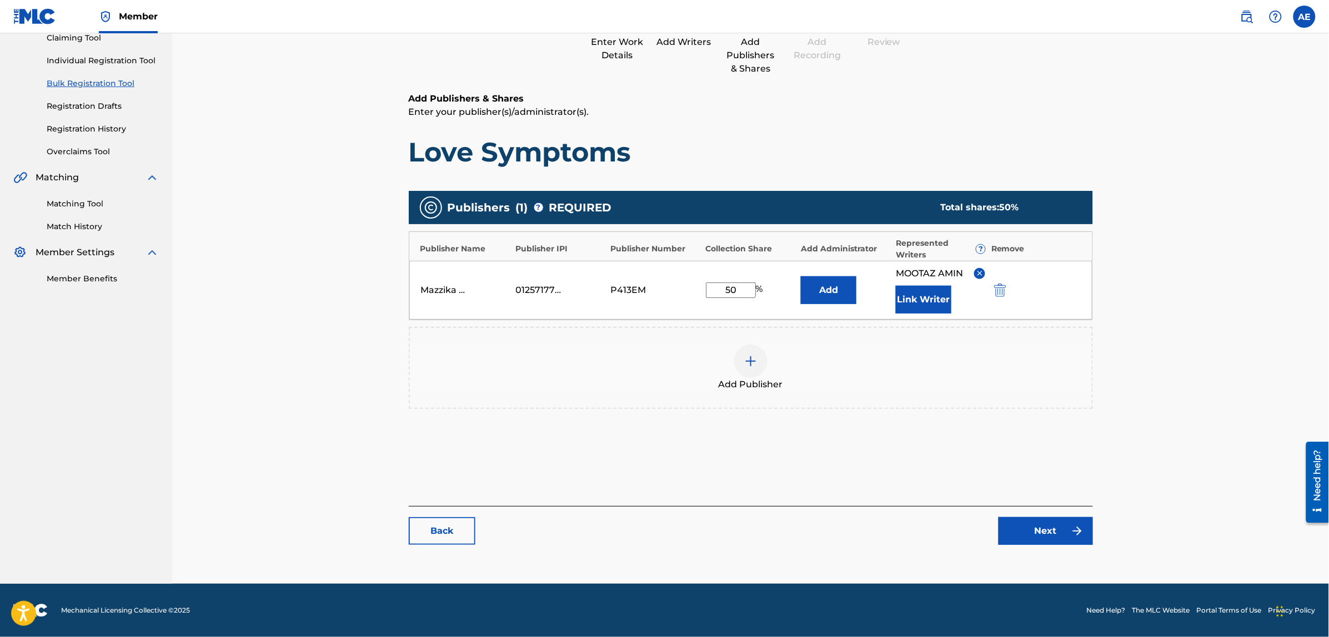
click at [1019, 540] on link "Next" at bounding box center [1045, 531] width 94 height 28
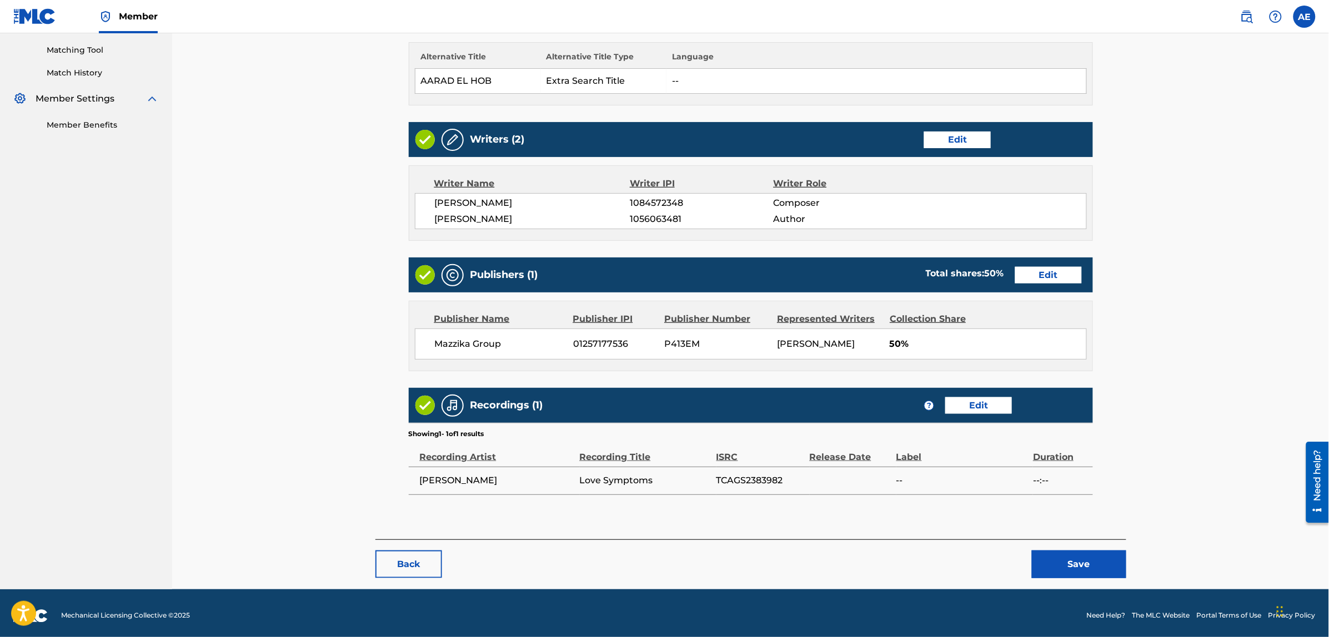
scroll to position [286, 0]
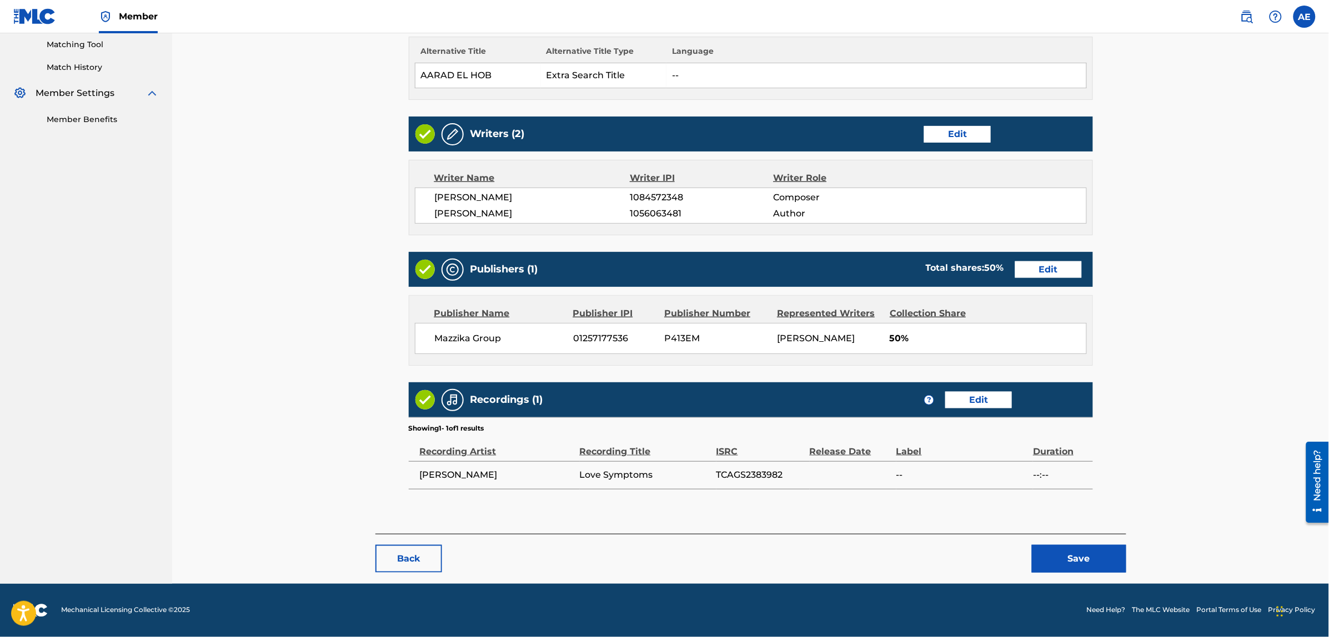
click at [1075, 561] on button "Save" at bounding box center [1079, 559] width 94 height 28
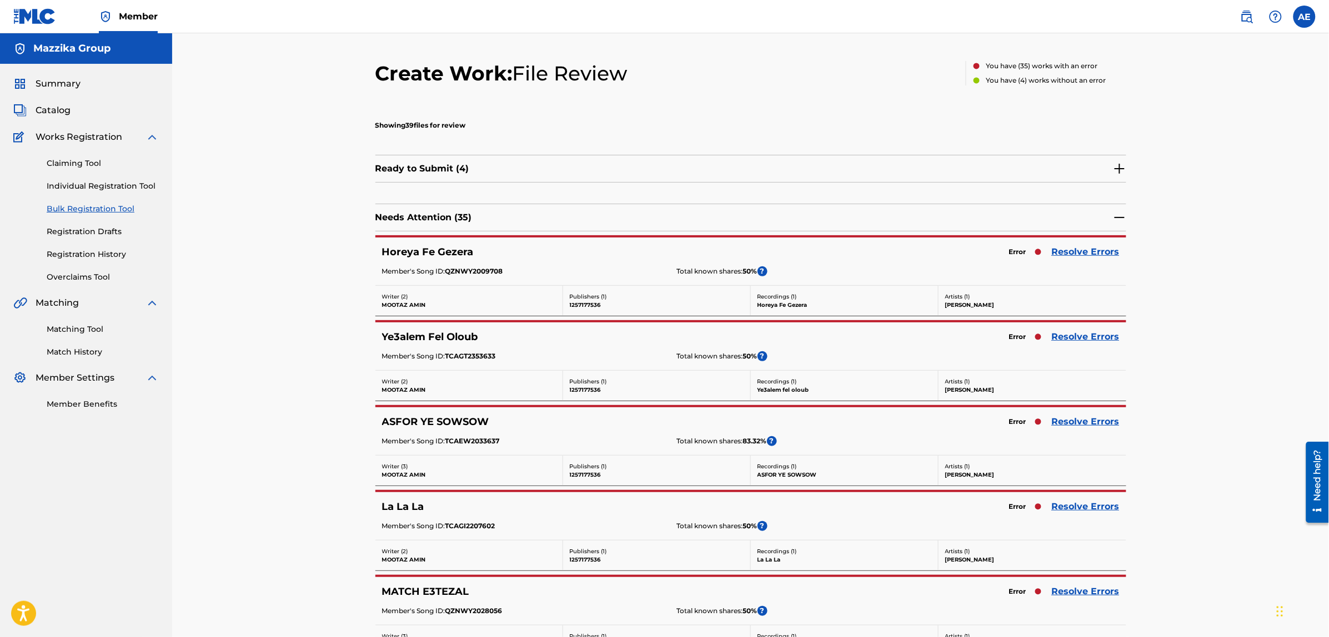
click at [1070, 250] on link "Resolve Errors" at bounding box center [1086, 251] width 68 height 13
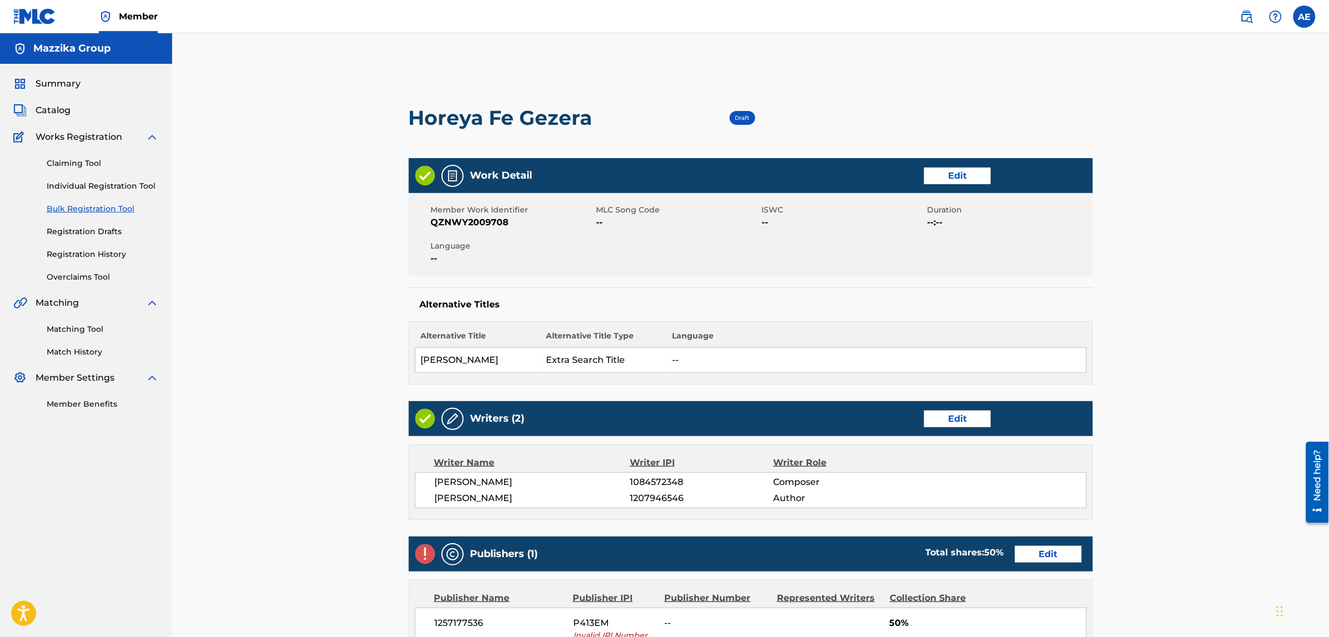
click at [958, 178] on link "Edit" at bounding box center [957, 176] width 67 height 17
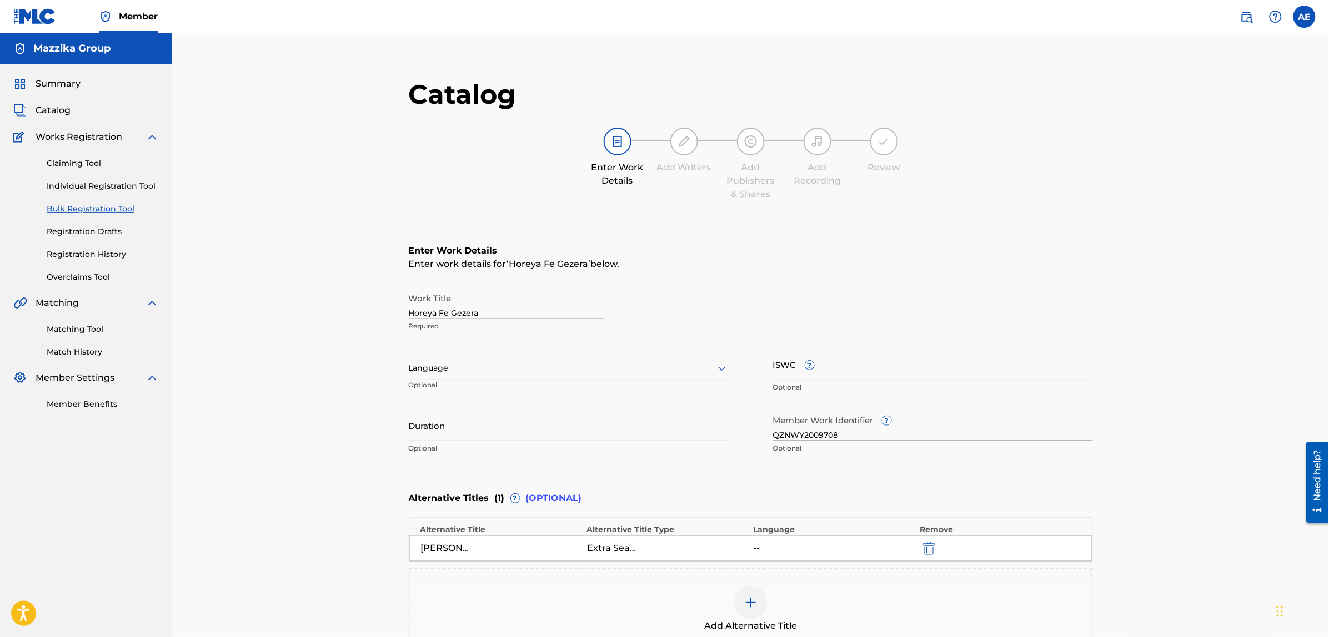
click at [479, 362] on div at bounding box center [569, 368] width 320 height 14
click at [453, 449] on div "Arabic" at bounding box center [568, 453] width 319 height 25
click at [492, 436] on input "Duration" at bounding box center [569, 426] width 320 height 32
click at [431, 431] on input "Duration" at bounding box center [569, 426] width 320 height 32
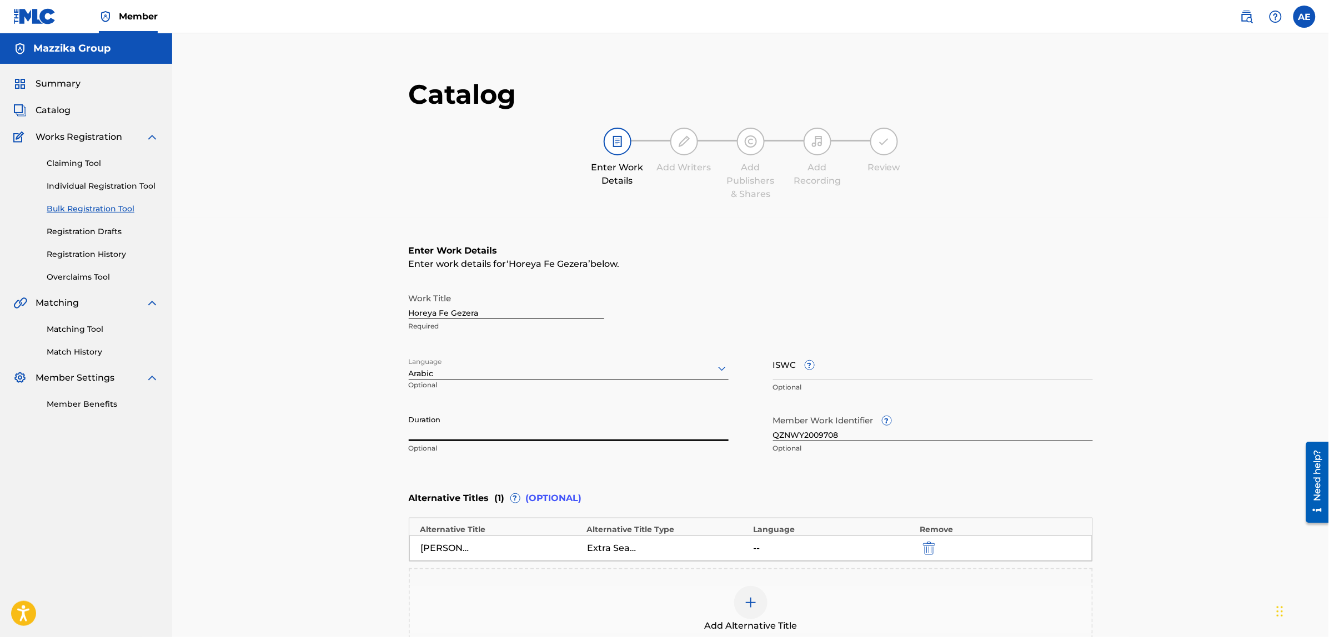
paste input "3:16"
click at [409, 434] on input "3:16" at bounding box center [569, 426] width 320 height 32
type input "03:16"
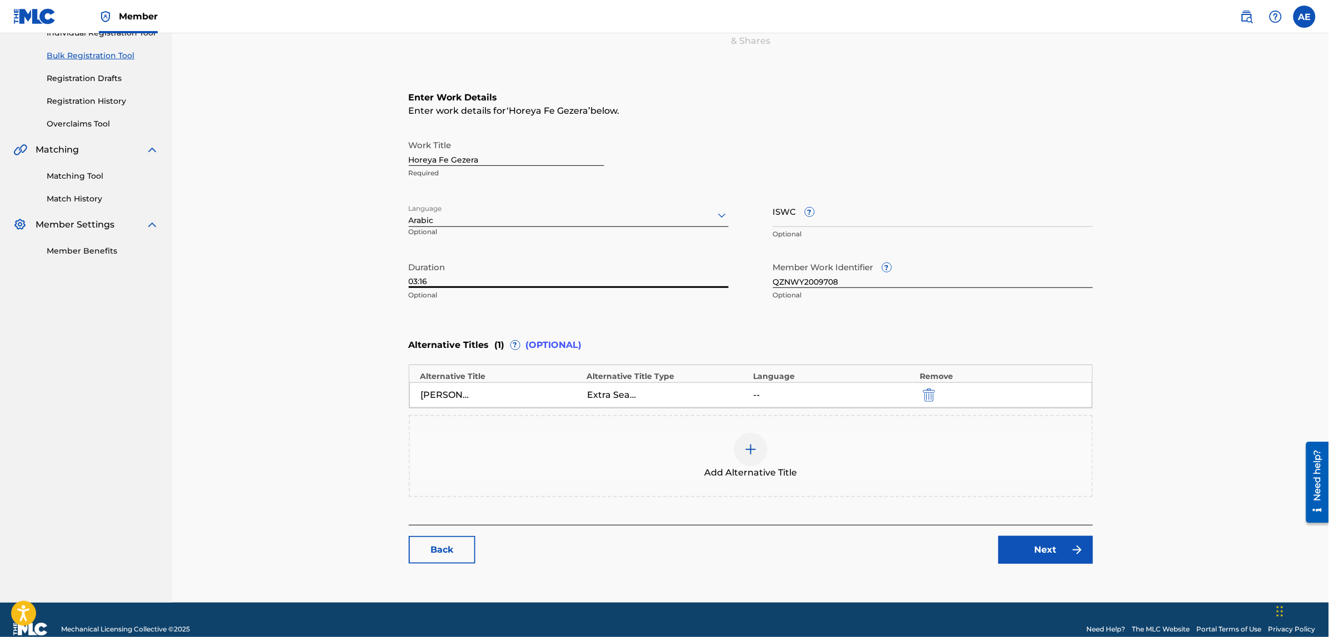
scroll to position [171, 0]
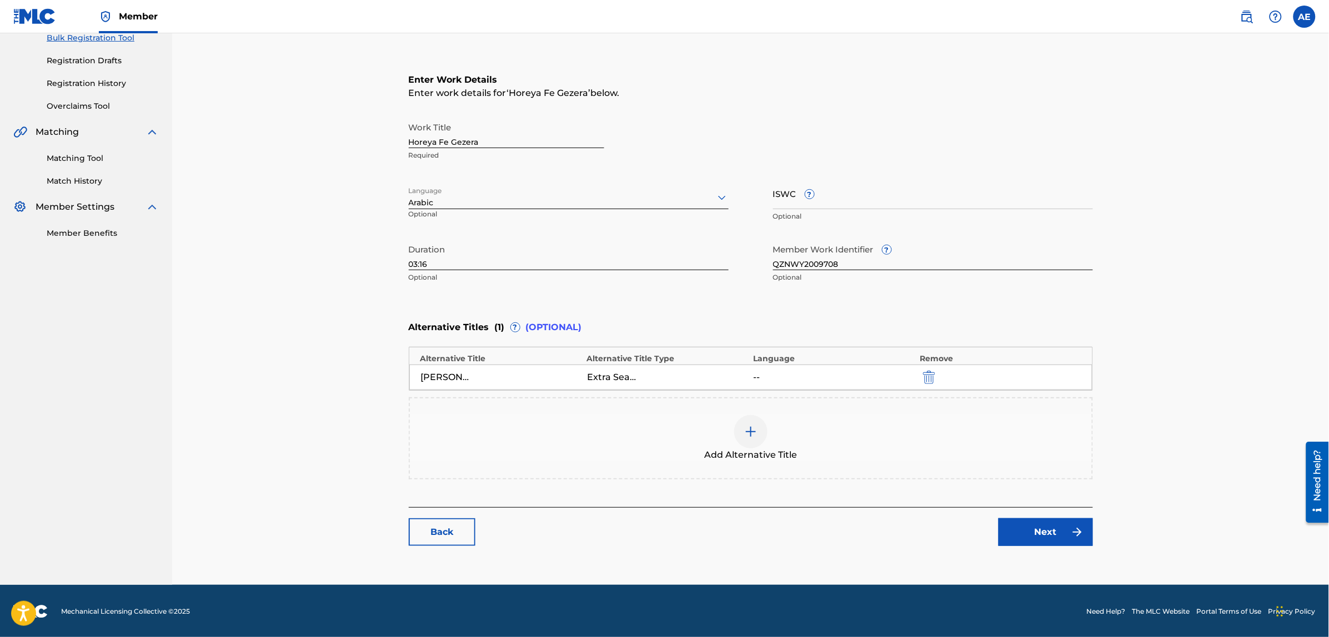
click at [1080, 526] on img at bounding box center [1076, 532] width 13 height 13
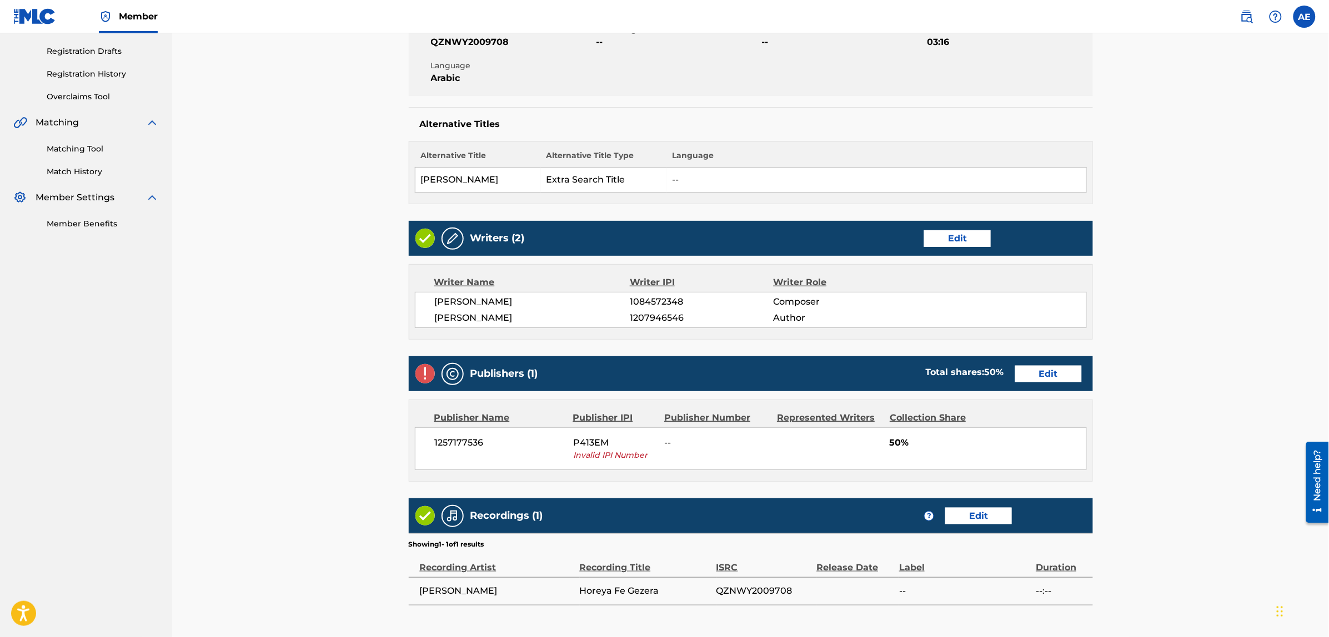
scroll to position [208, 0]
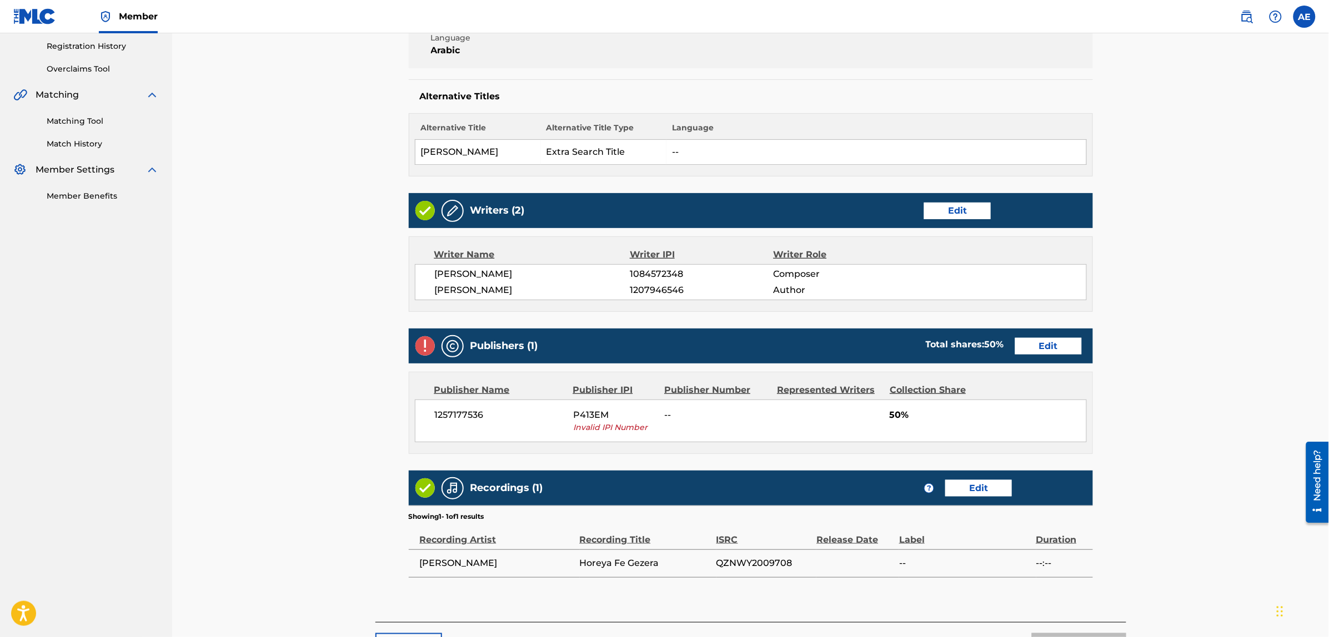
click at [1030, 339] on link "Edit" at bounding box center [1048, 346] width 67 height 17
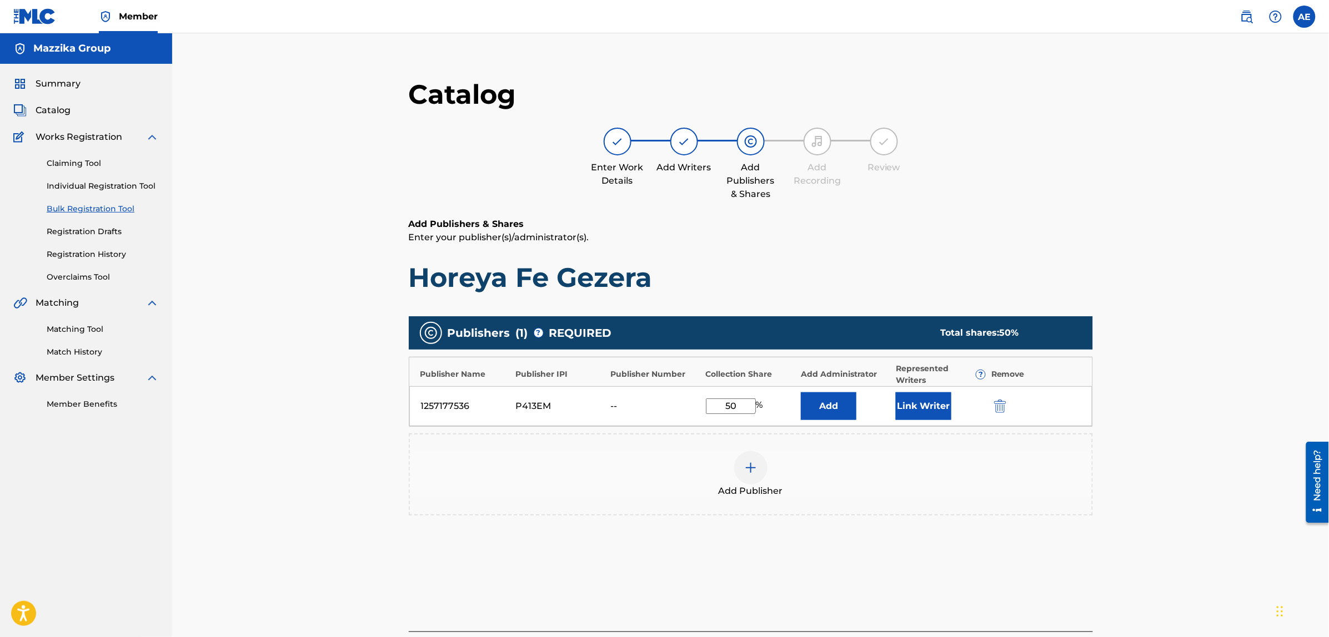
click at [998, 404] on img "submit" at bounding box center [1000, 406] width 12 height 13
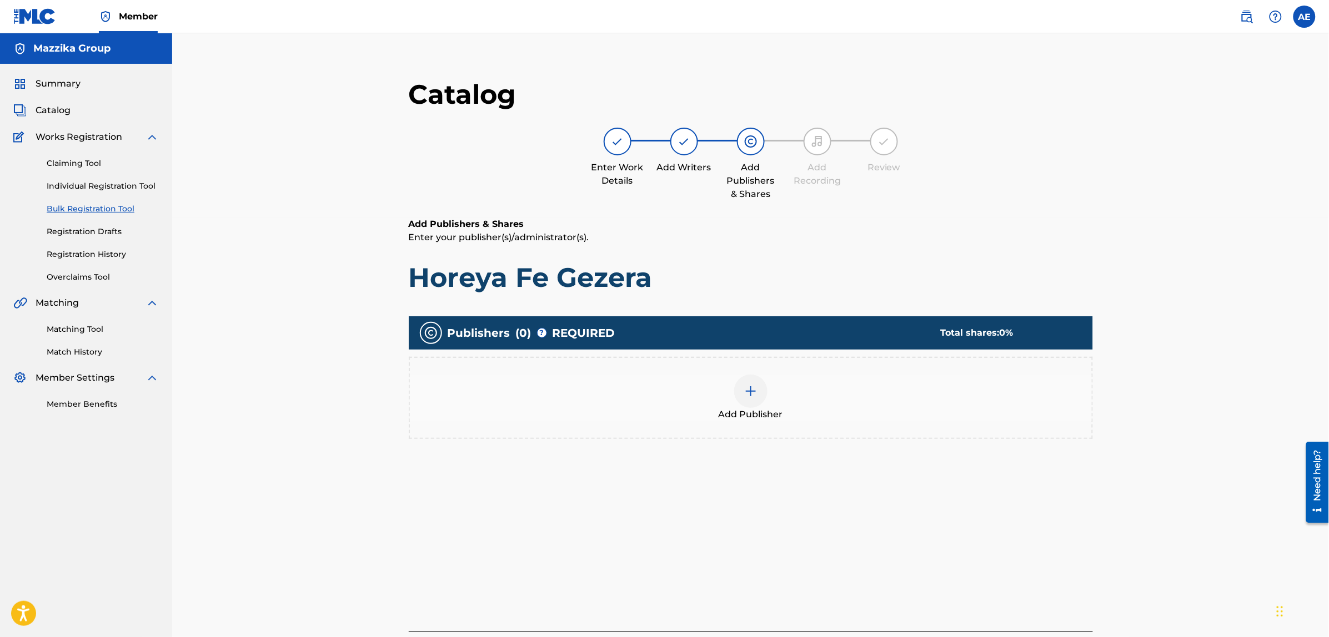
click at [786, 388] on div "Add Publisher" at bounding box center [751, 398] width 682 height 47
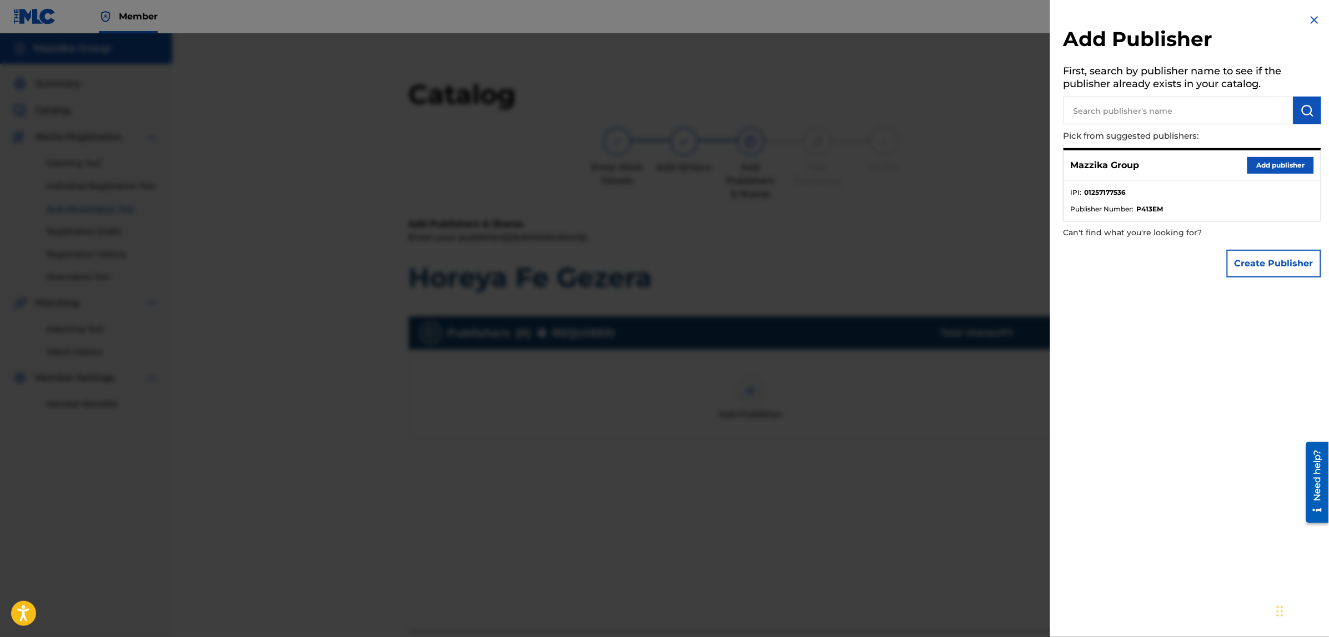
click at [1270, 162] on button "Add publisher" at bounding box center [1280, 165] width 67 height 17
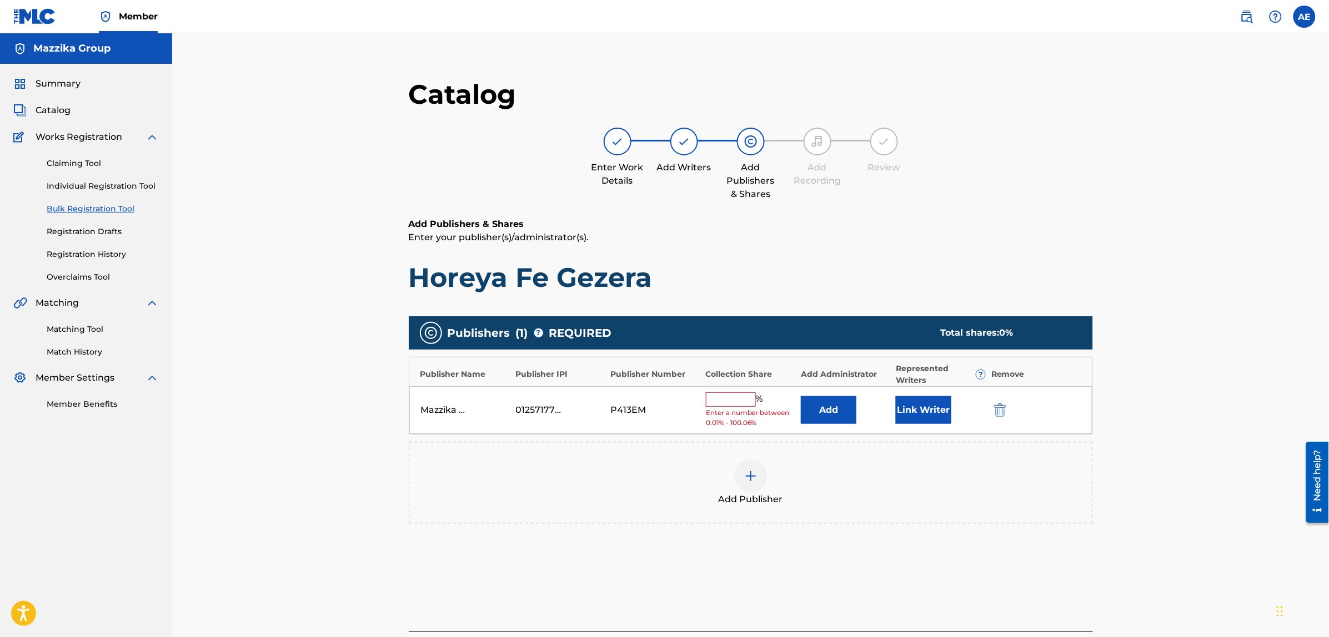
click at [742, 399] on input "text" at bounding box center [731, 400] width 50 height 14
type input "50"
click at [923, 408] on button "Link Writer" at bounding box center [924, 407] width 56 height 28
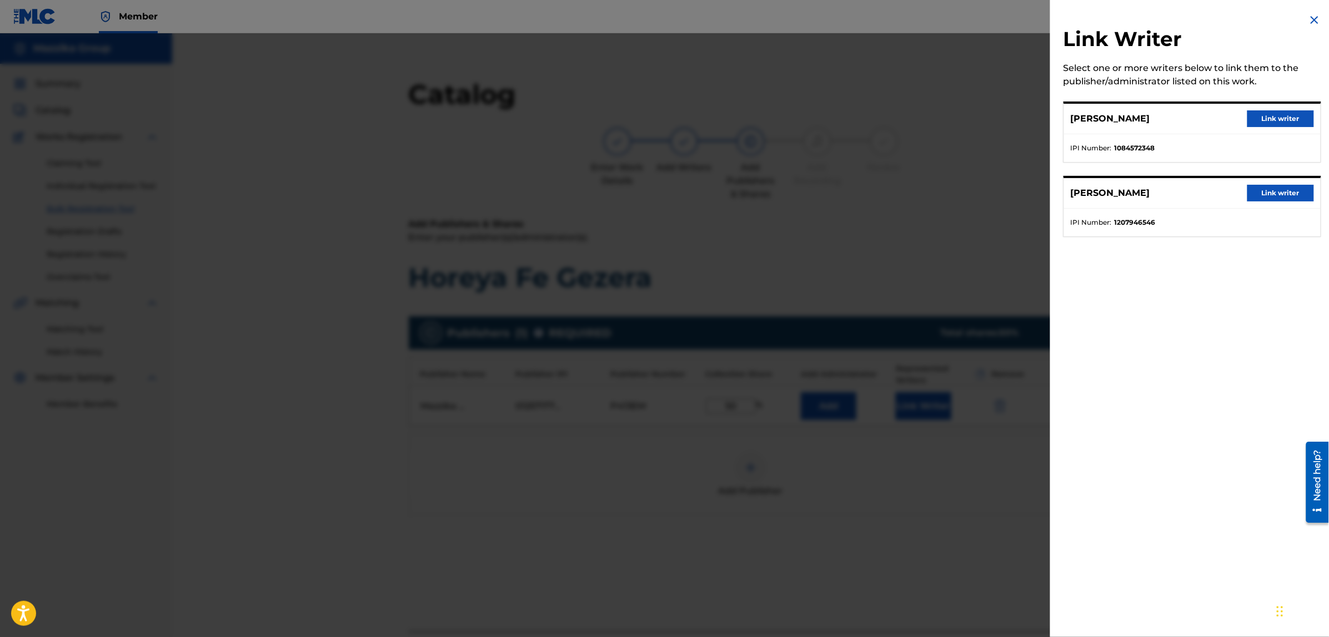
click at [1256, 117] on button "Link writer" at bounding box center [1280, 118] width 67 height 17
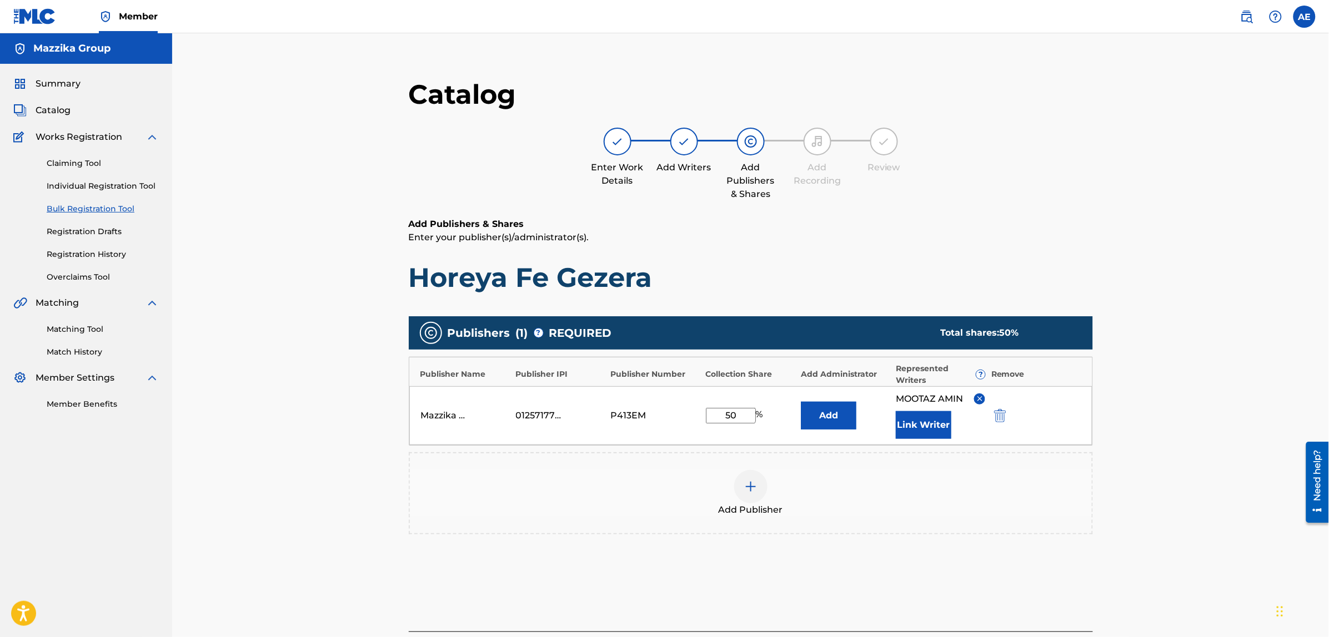
scroll to position [125, 0]
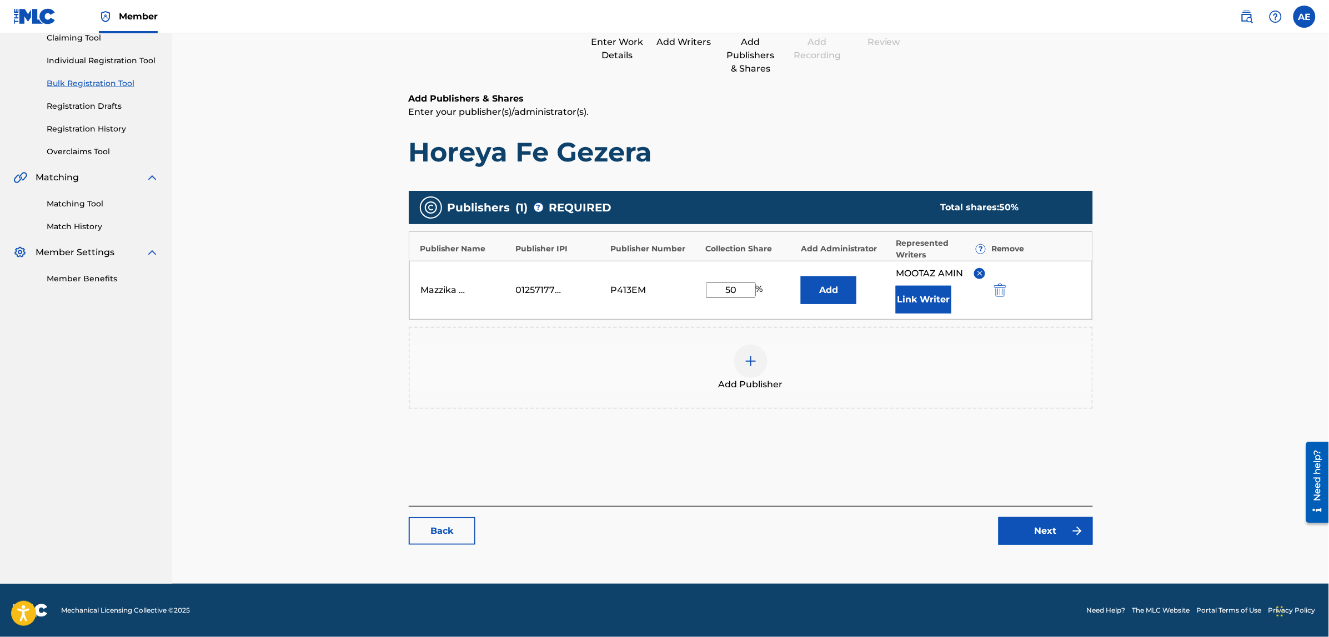
click at [1029, 535] on link "Next" at bounding box center [1045, 531] width 94 height 28
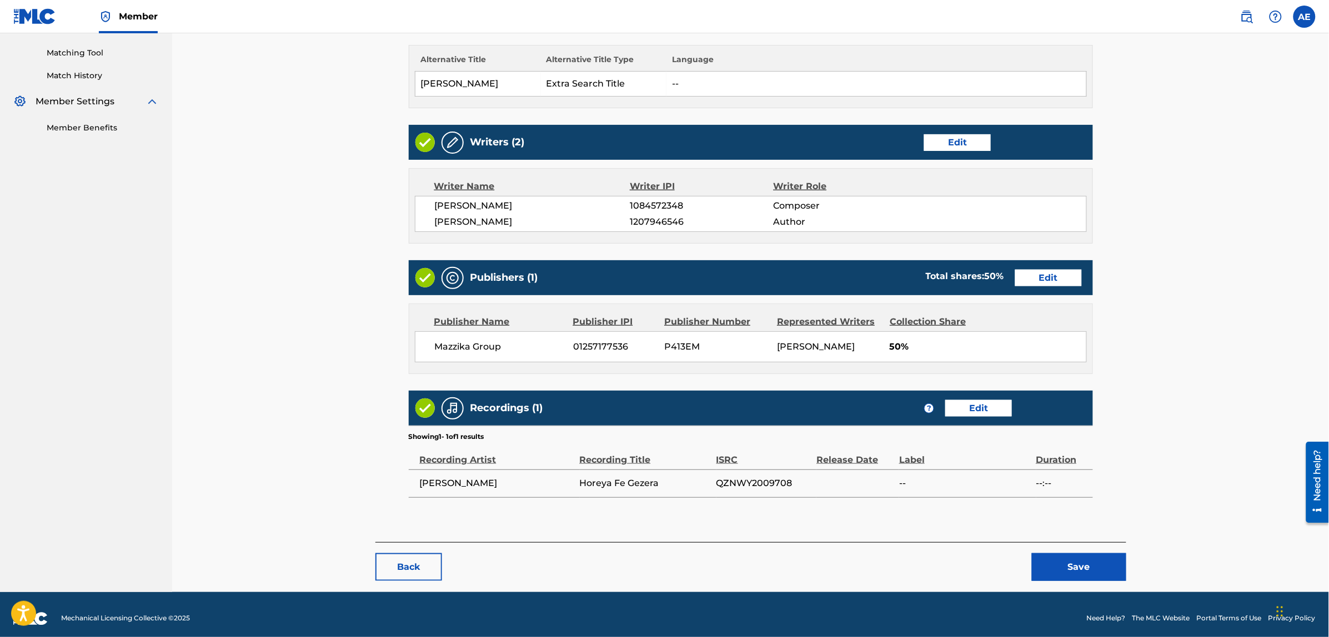
scroll to position [286, 0]
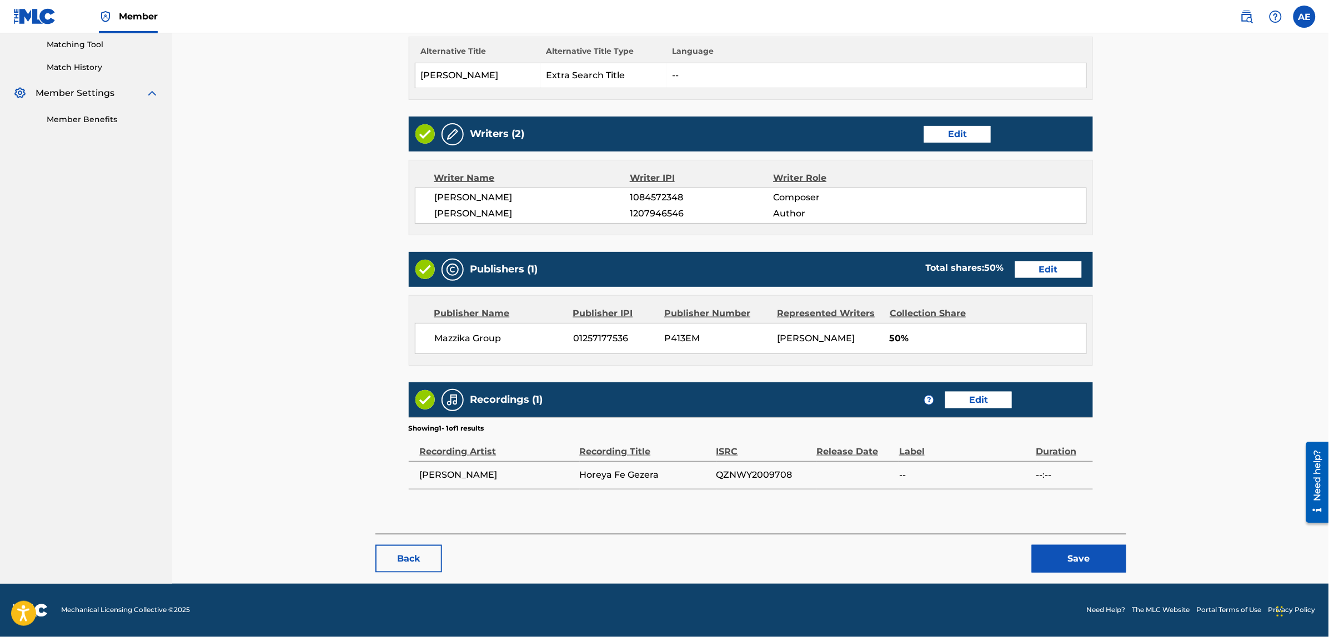
click at [1055, 560] on button "Save" at bounding box center [1079, 559] width 94 height 28
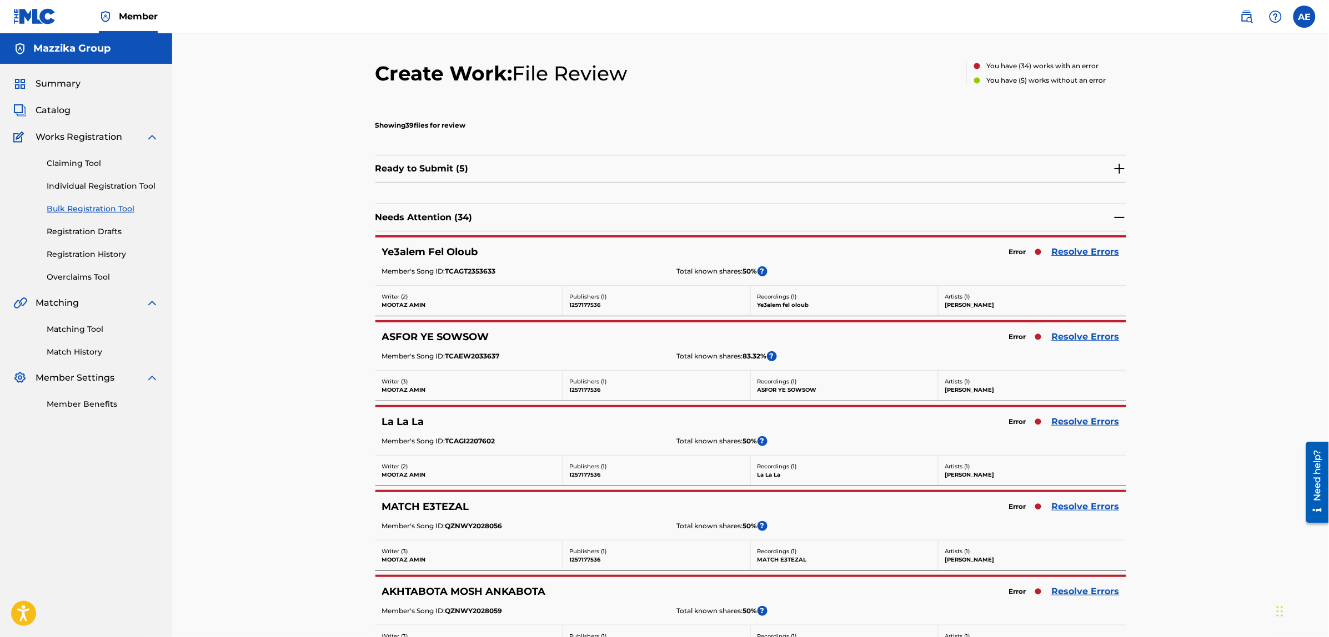
click at [1073, 254] on link "Resolve Errors" at bounding box center [1086, 251] width 68 height 13
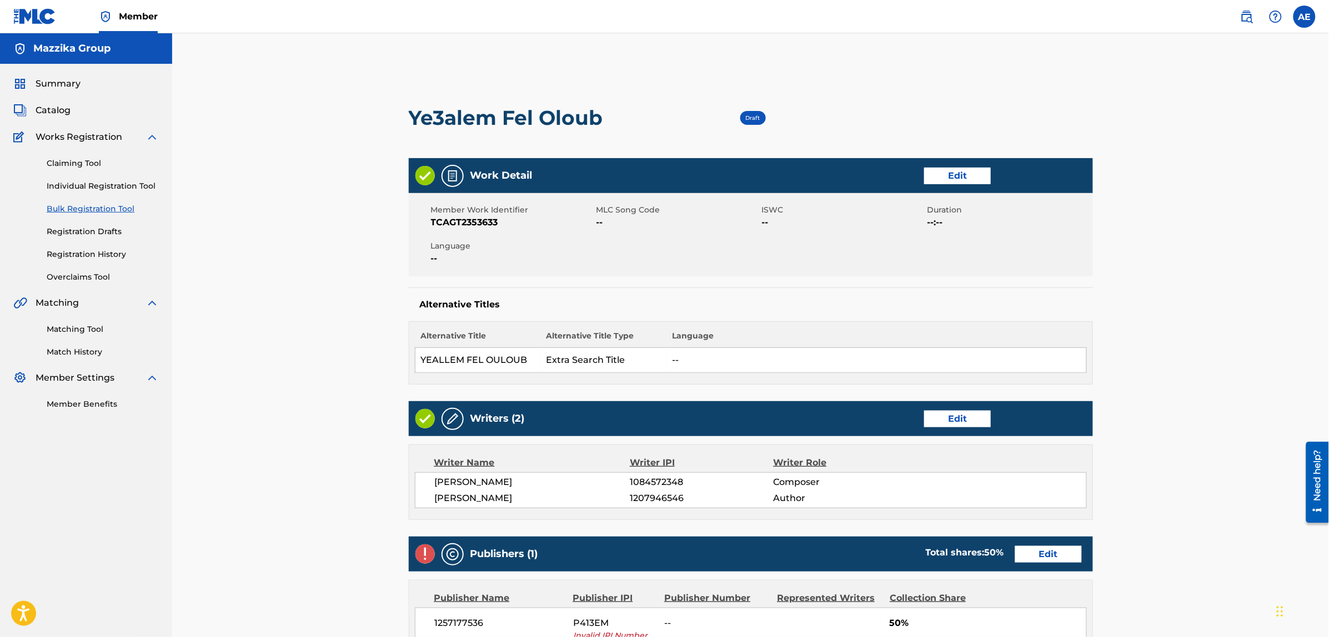
click at [947, 184] on link "Edit" at bounding box center [957, 176] width 67 height 17
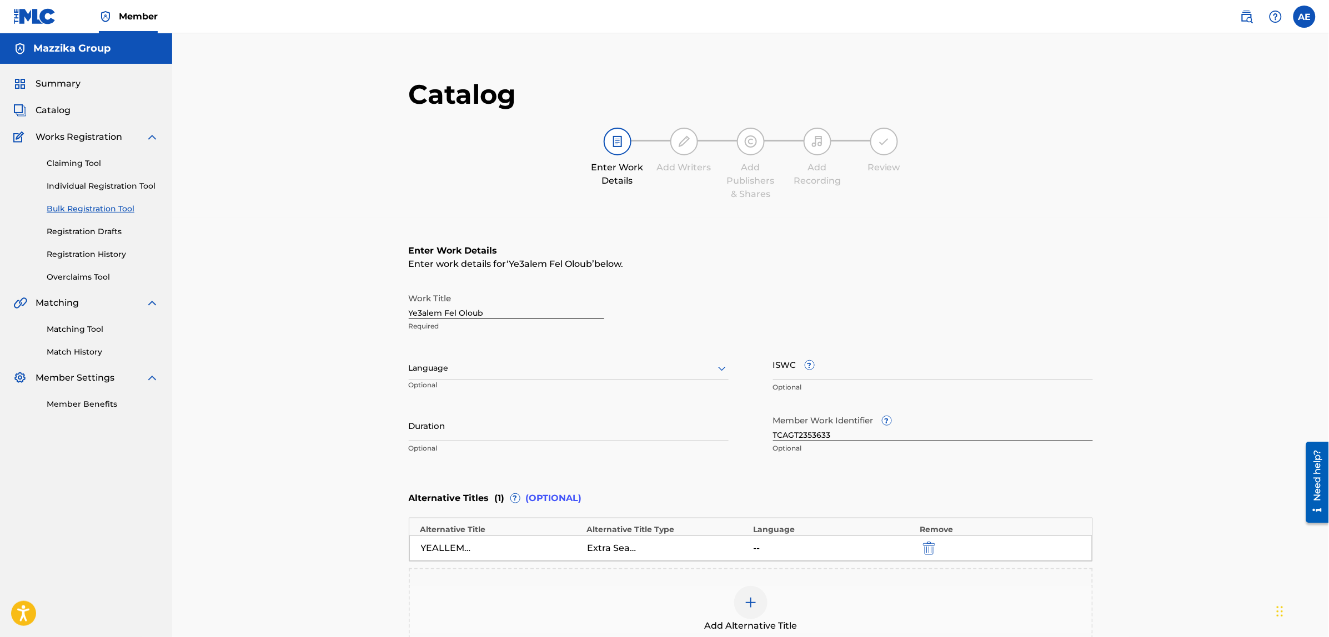
click at [470, 374] on div at bounding box center [569, 368] width 320 height 14
click at [456, 519] on div "Arabic" at bounding box center [568, 523] width 319 height 25
click at [454, 432] on input "Duration" at bounding box center [569, 426] width 320 height 32
paste input "4:09"
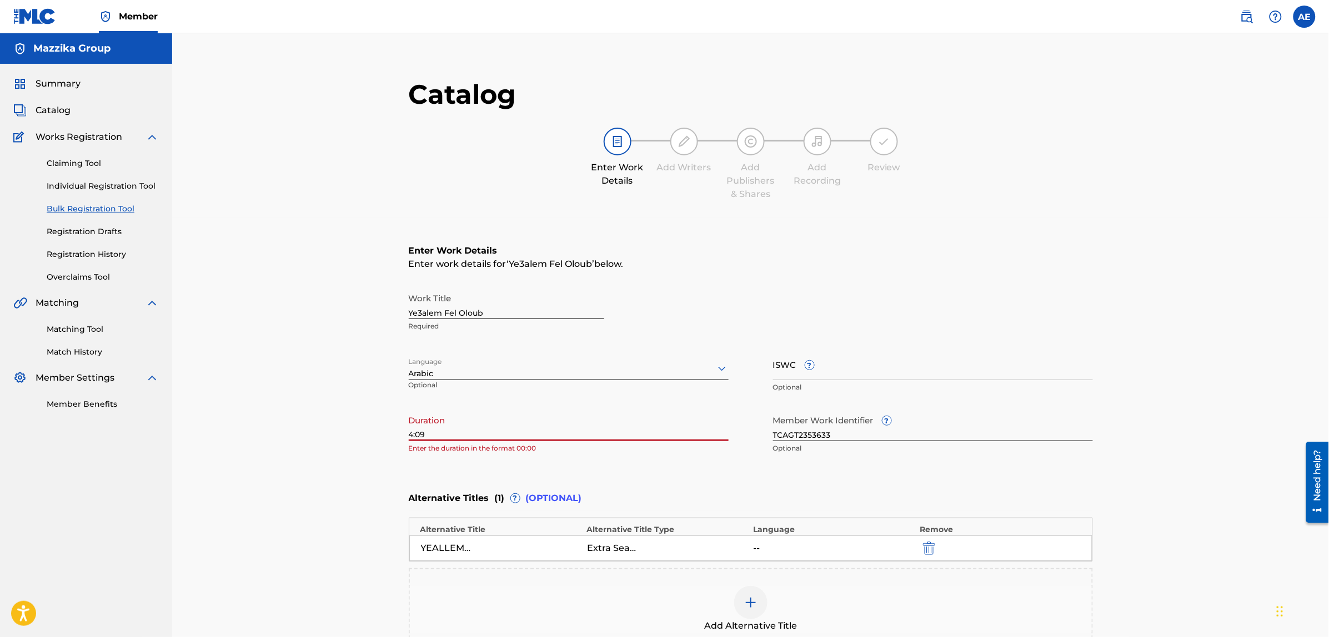
click at [409, 438] on input "4:09" at bounding box center [569, 426] width 320 height 32
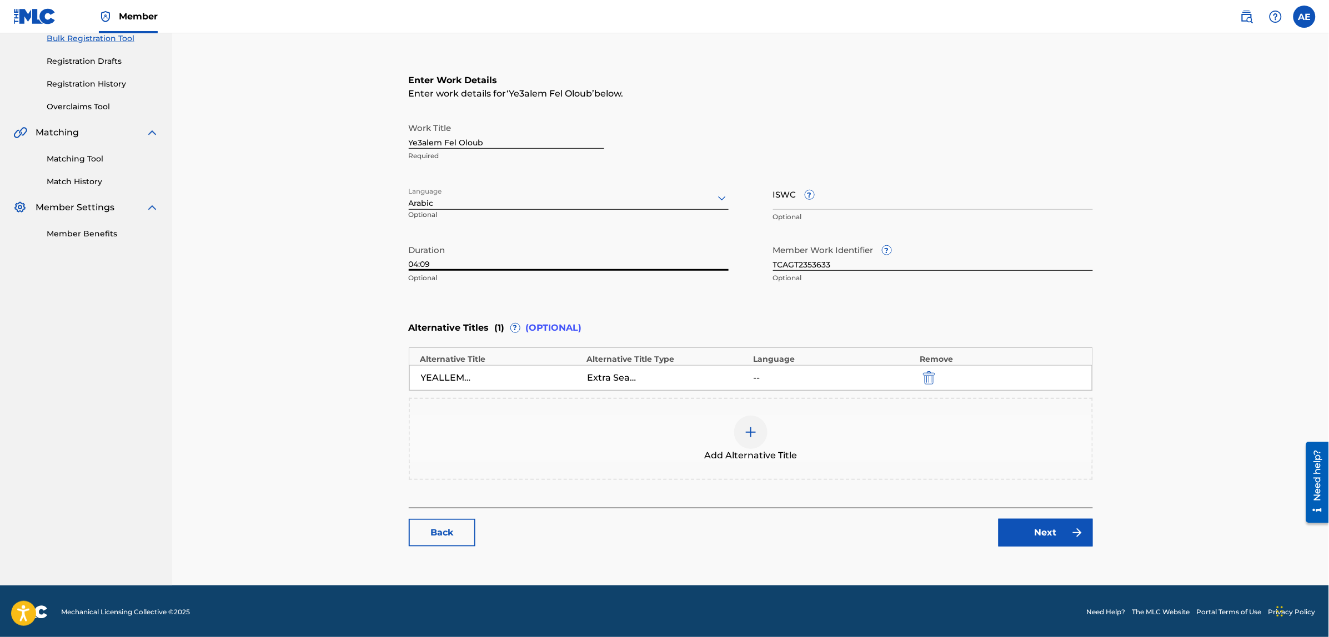
scroll to position [171, 0]
type input "04:09"
click at [1039, 525] on link "Next" at bounding box center [1045, 533] width 94 height 28
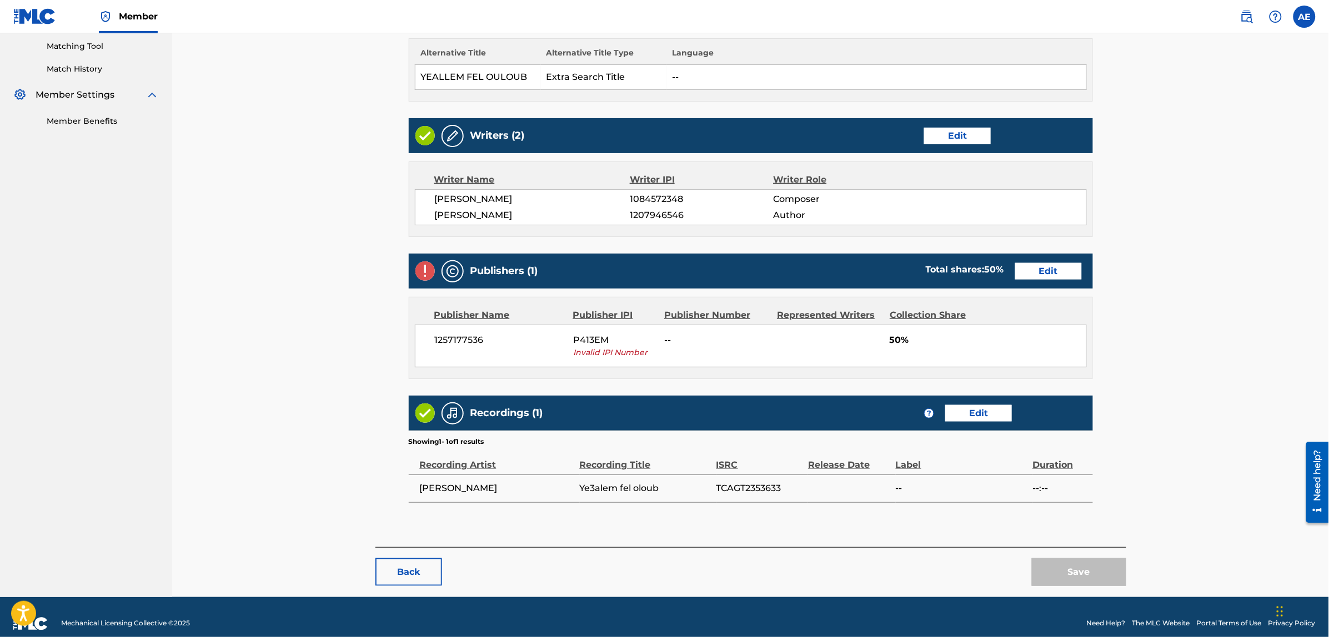
scroll to position [298, 0]
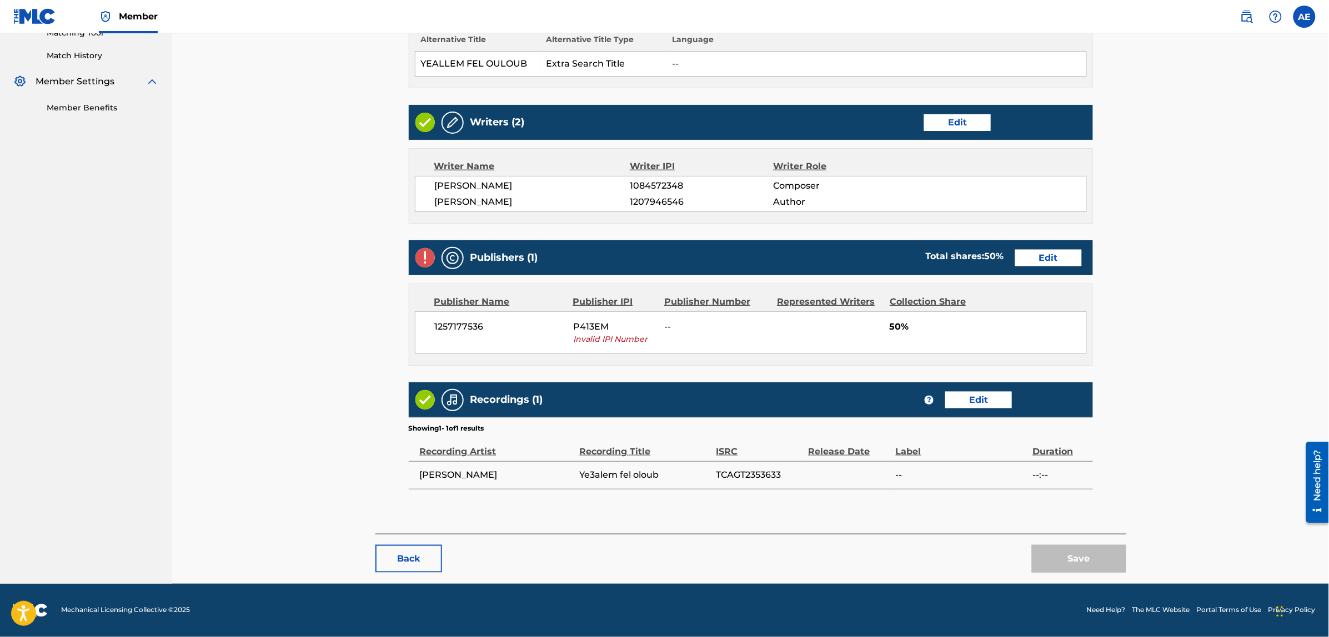
click at [1028, 255] on link "Edit" at bounding box center [1048, 258] width 67 height 17
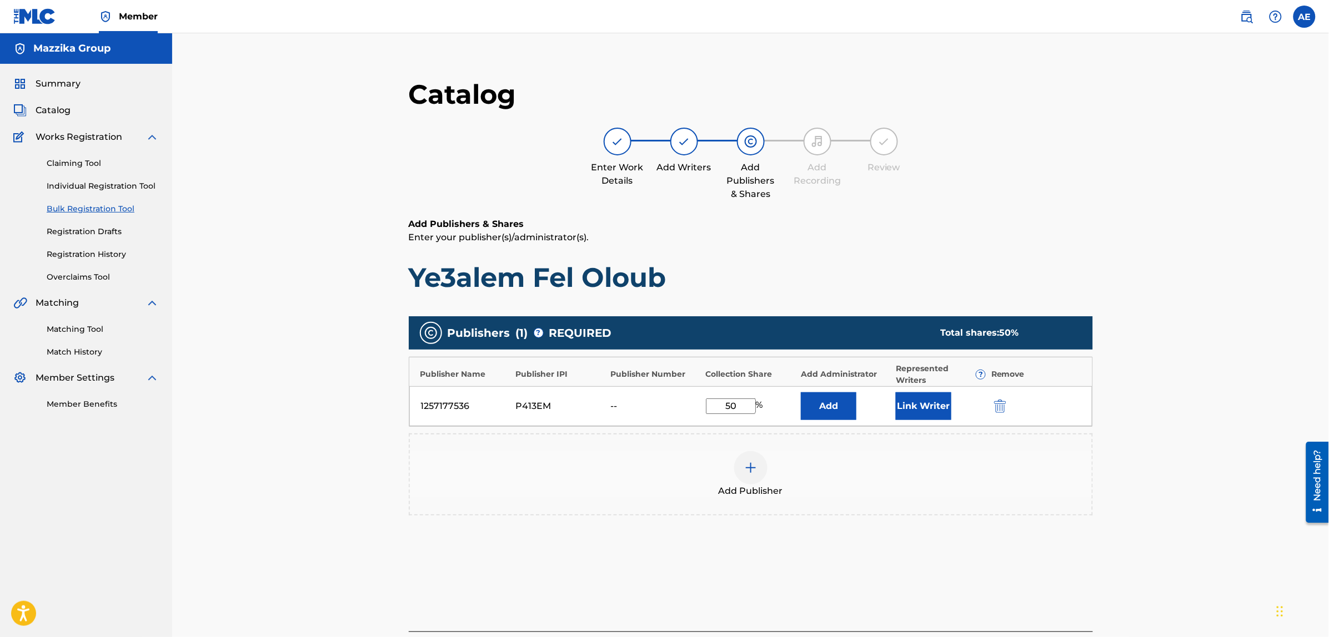
click at [1003, 403] on img "submit" at bounding box center [1000, 406] width 12 height 13
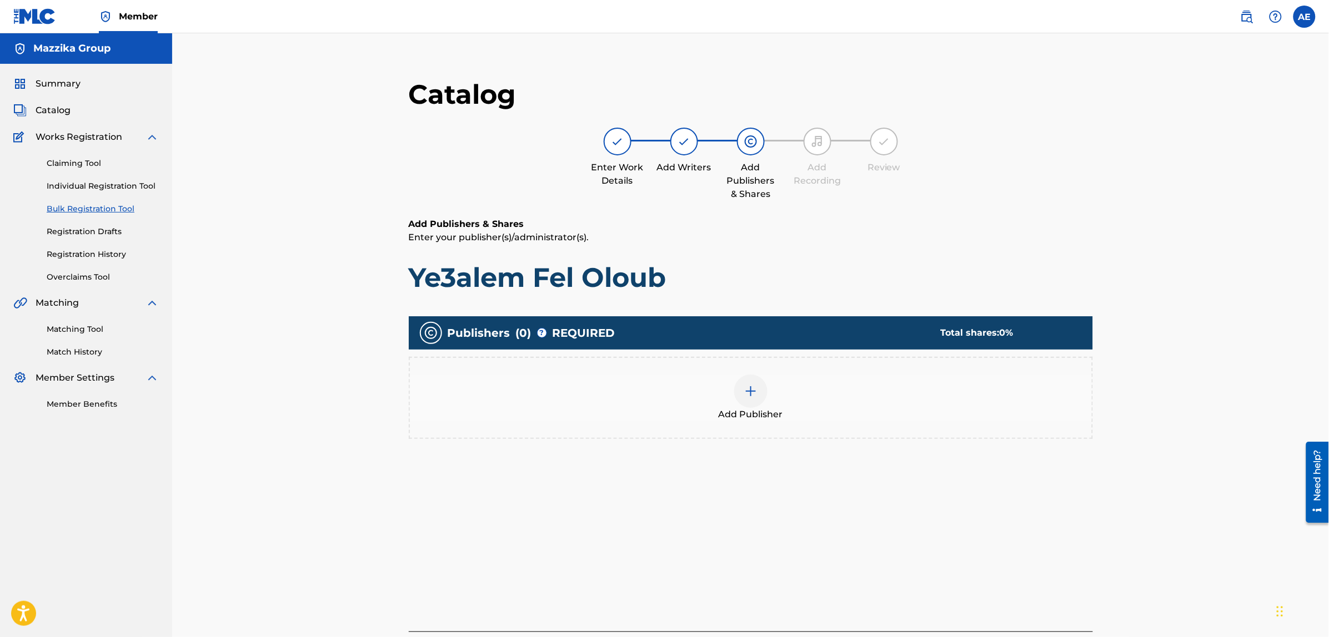
click at [767, 404] on div "Add Publisher" at bounding box center [751, 398] width 682 height 47
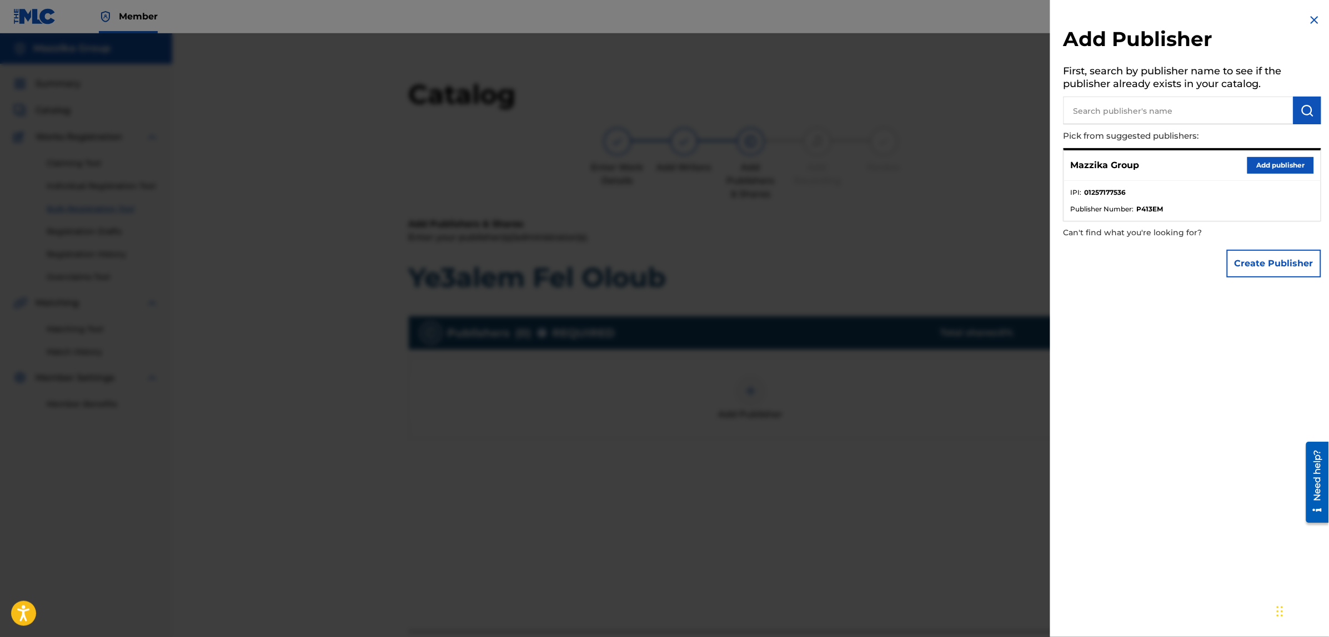
click at [1258, 164] on button "Add publisher" at bounding box center [1280, 165] width 67 height 17
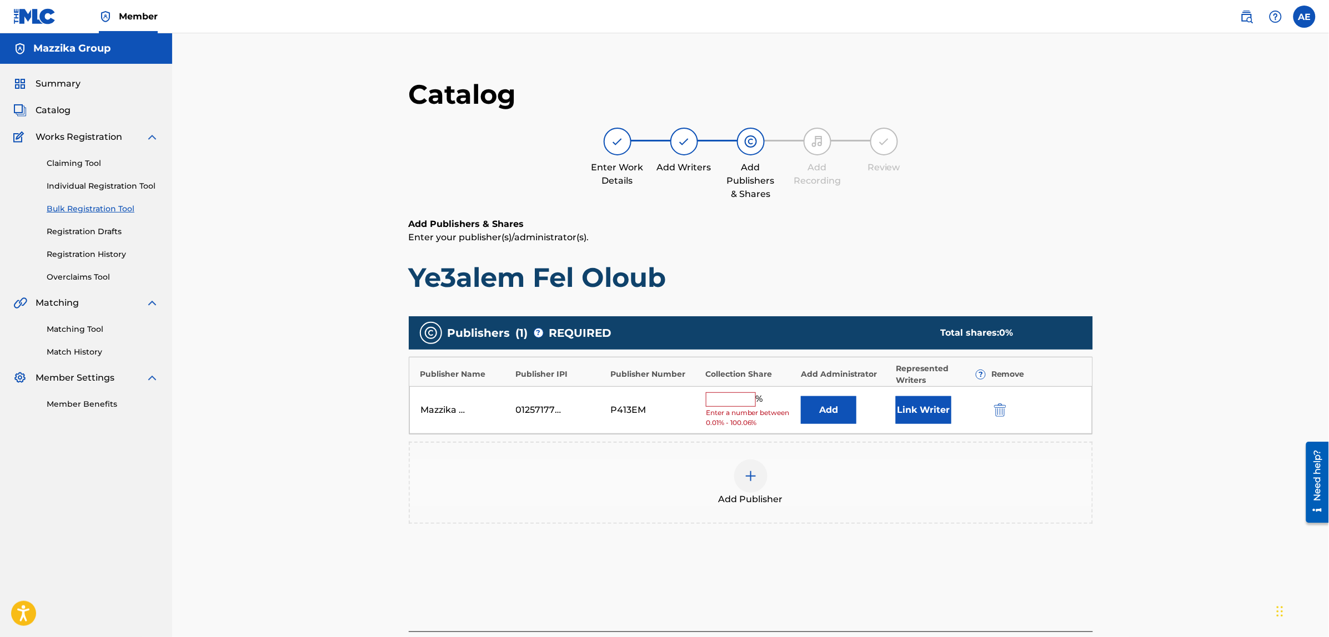
click at [722, 403] on input "text" at bounding box center [731, 400] width 50 height 14
type input "50"
click at [924, 405] on button "Link Writer" at bounding box center [924, 407] width 56 height 28
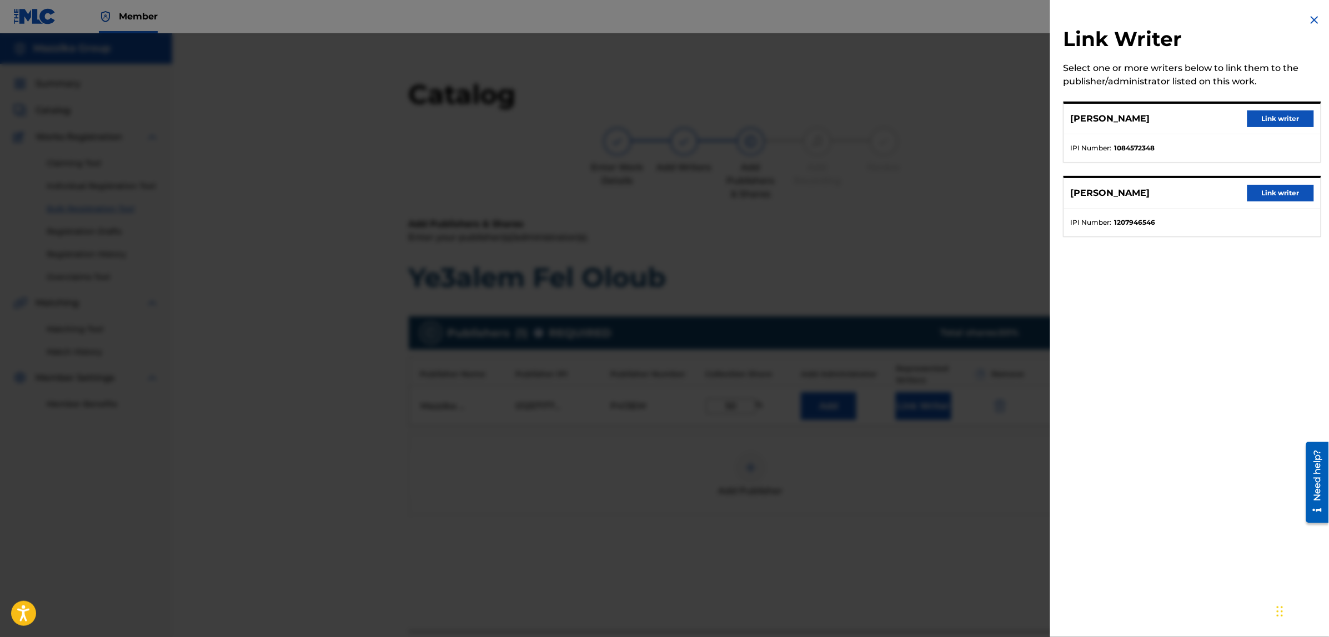
click at [1259, 115] on button "Link writer" at bounding box center [1280, 118] width 67 height 17
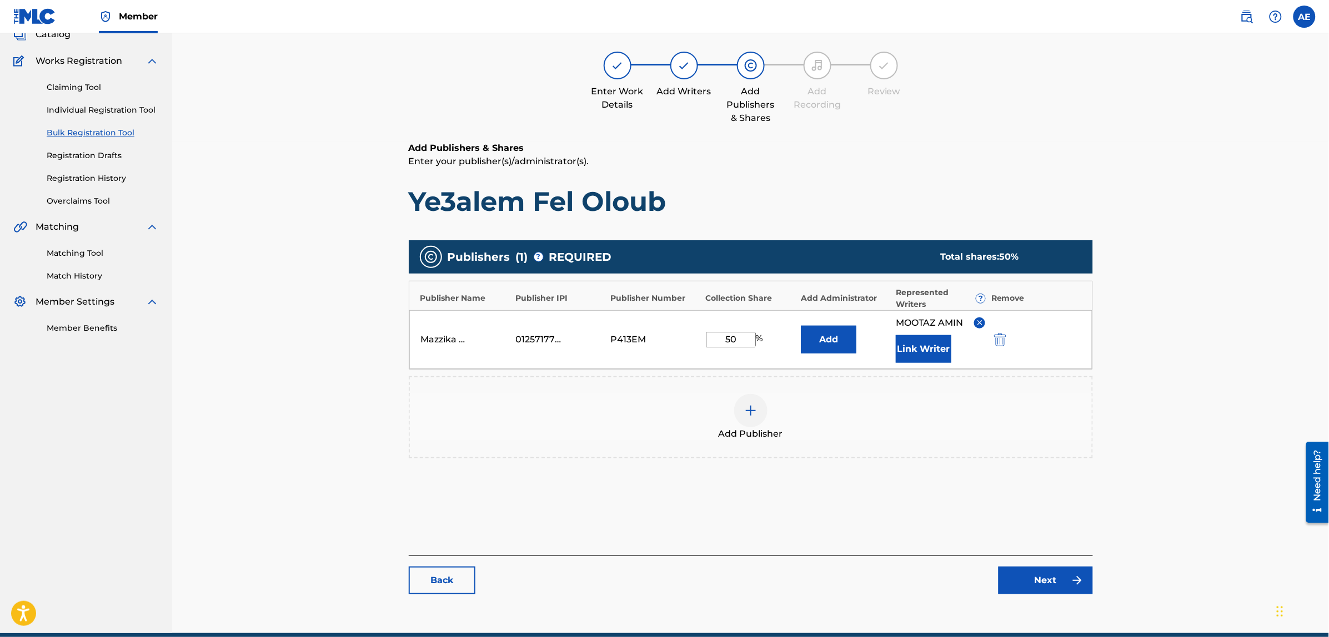
scroll to position [125, 0]
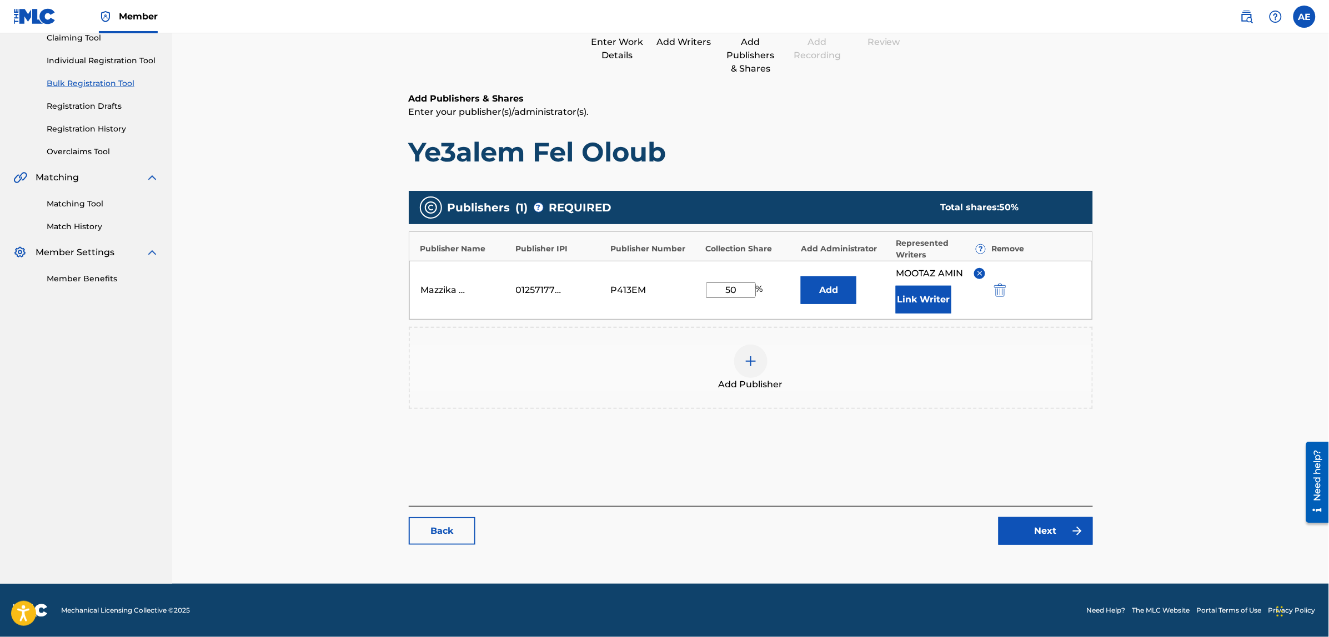
click at [1043, 529] on link "Next" at bounding box center [1045, 531] width 94 height 28
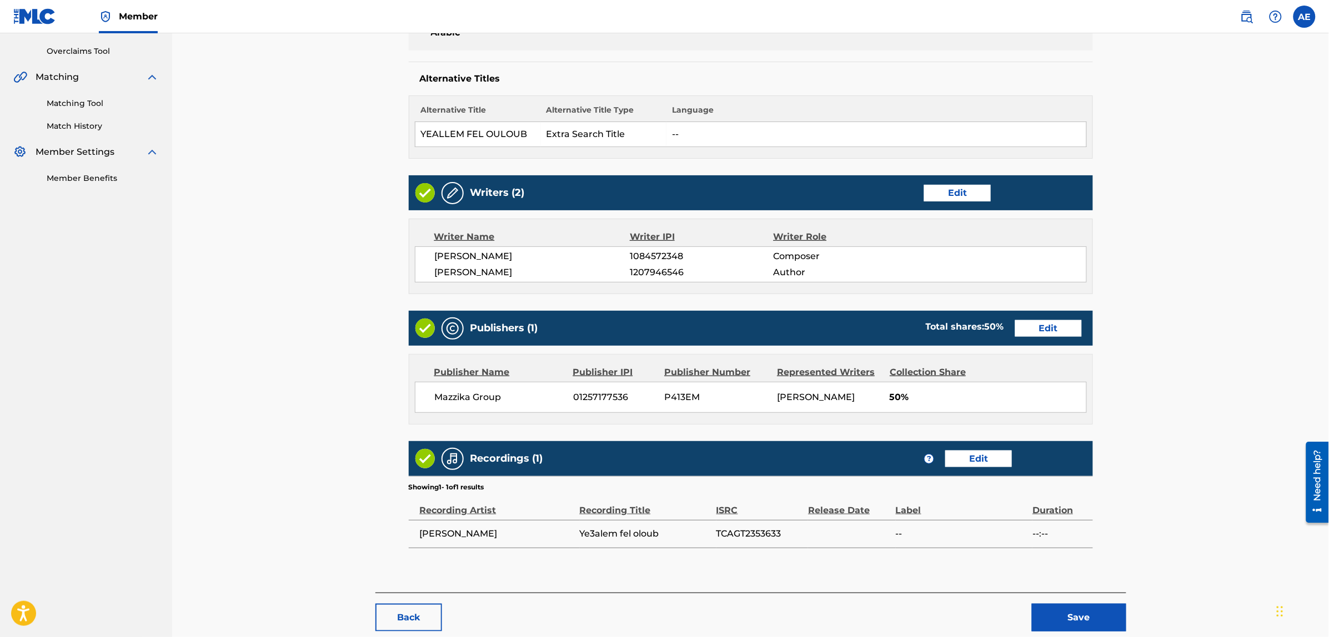
scroll to position [286, 0]
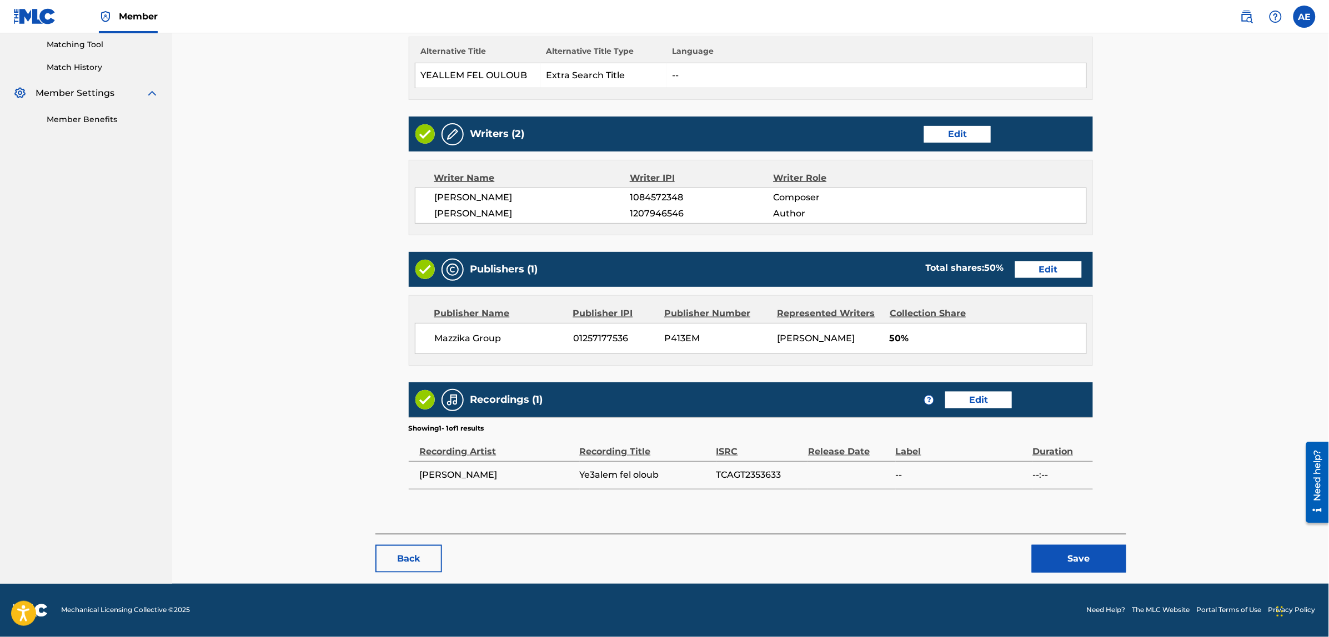
click at [1064, 551] on button "Save" at bounding box center [1079, 559] width 94 height 28
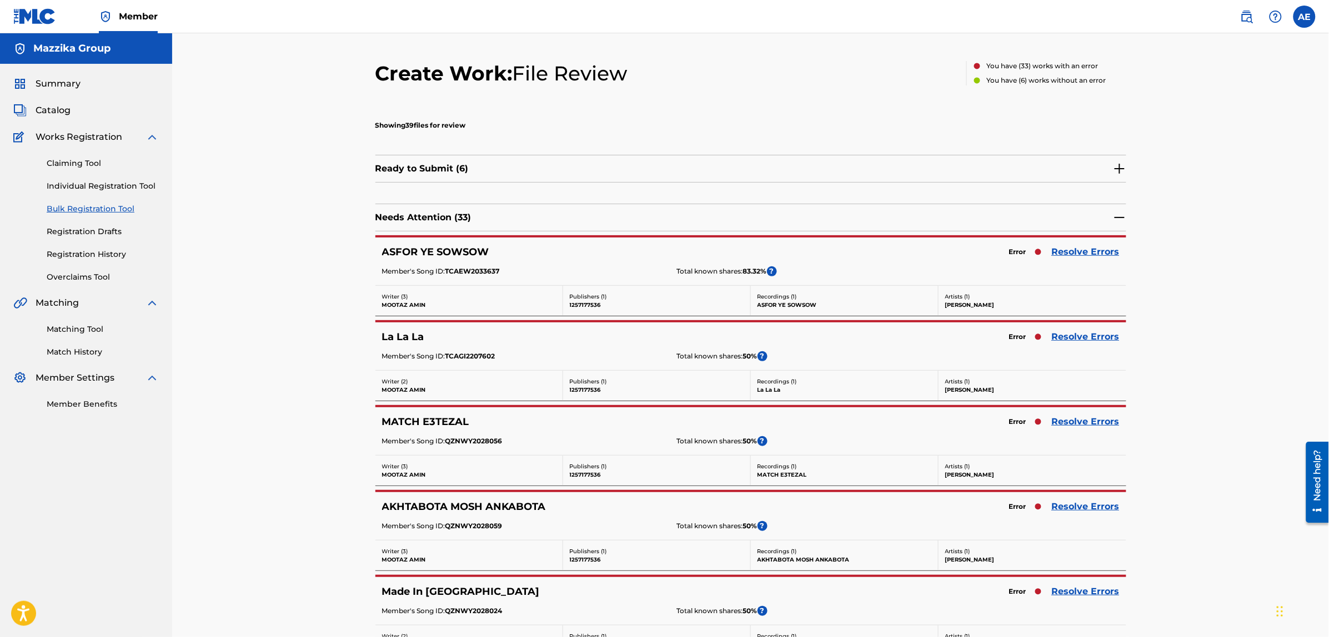
click at [1092, 248] on link "Resolve Errors" at bounding box center [1086, 251] width 68 height 13
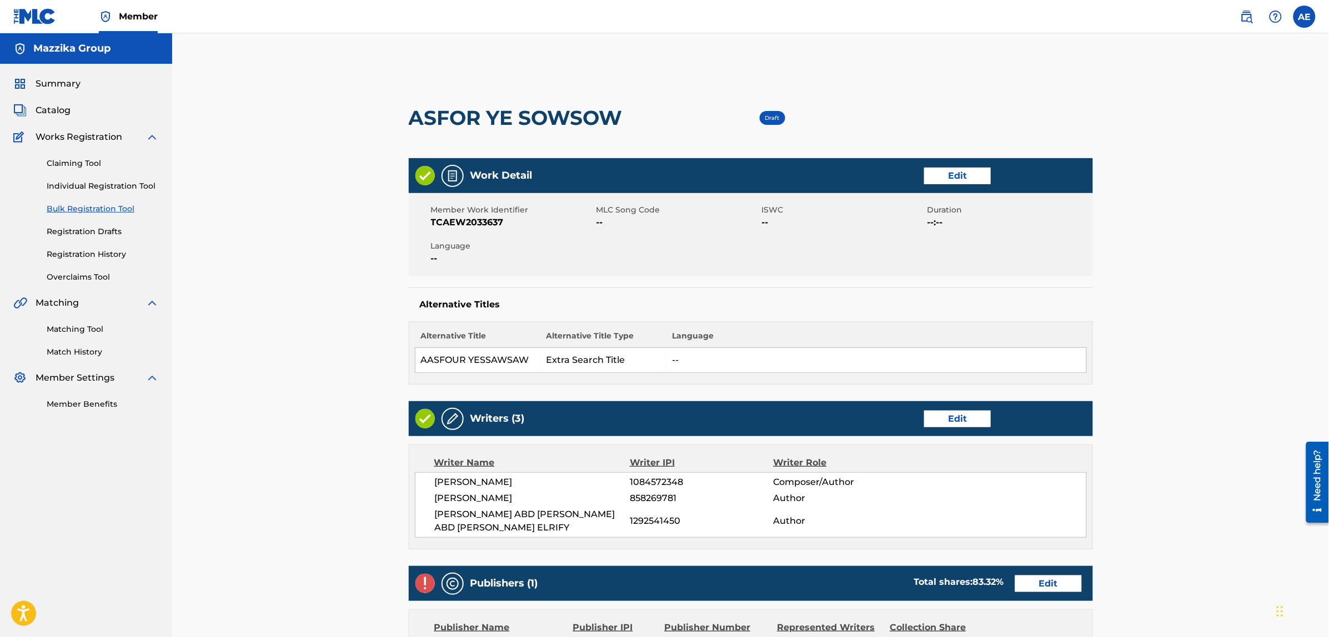
click at [946, 178] on link "Edit" at bounding box center [957, 176] width 67 height 17
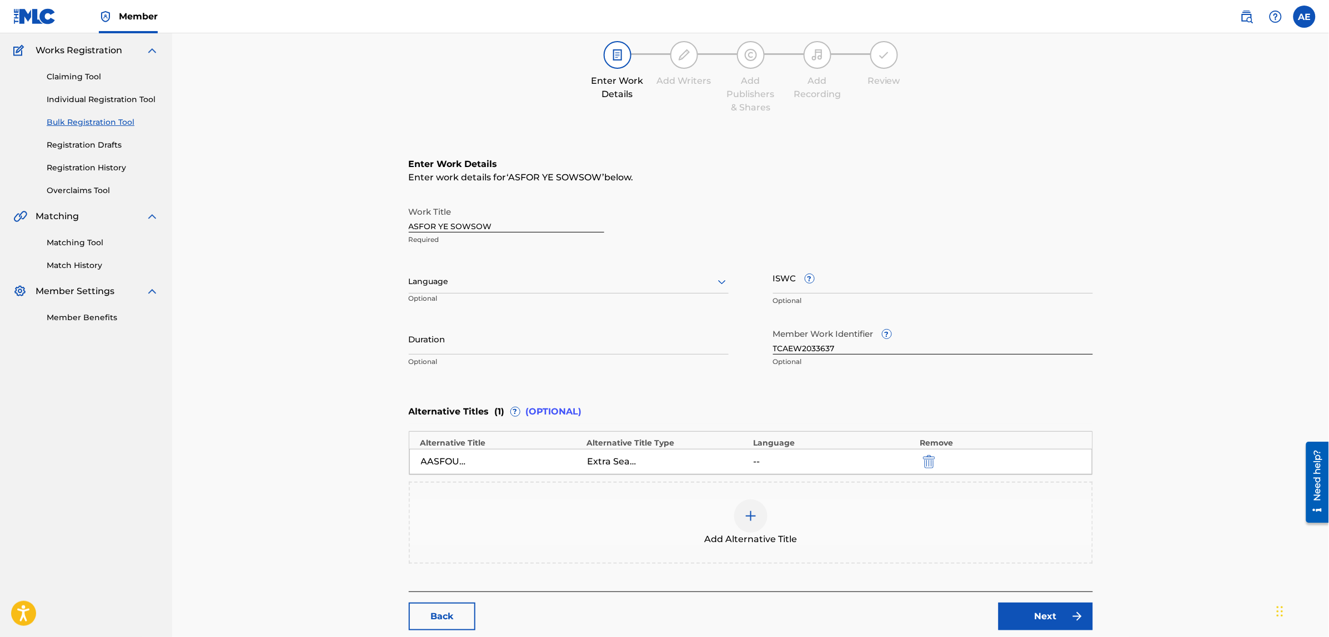
scroll to position [171, 0]
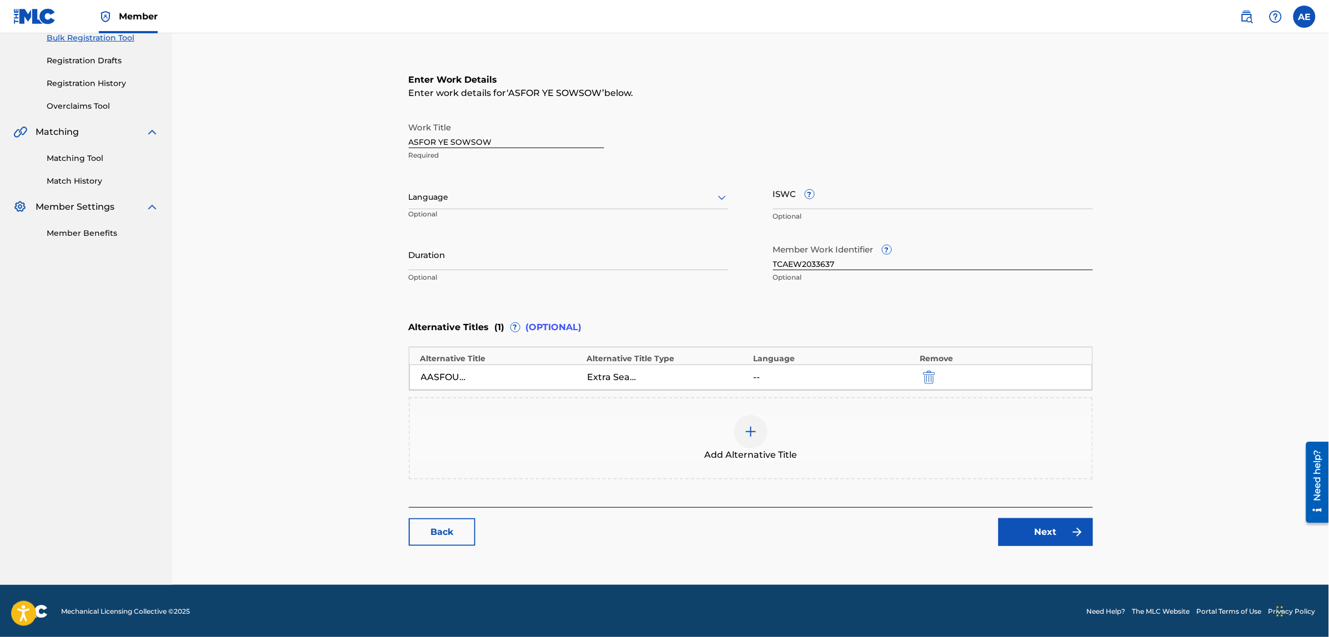
click at [467, 198] on div at bounding box center [569, 197] width 320 height 14
click at [446, 281] on div "Arabic" at bounding box center [568, 282] width 319 height 25
click at [465, 267] on input "Duration" at bounding box center [569, 255] width 320 height 32
paste input "2:33"
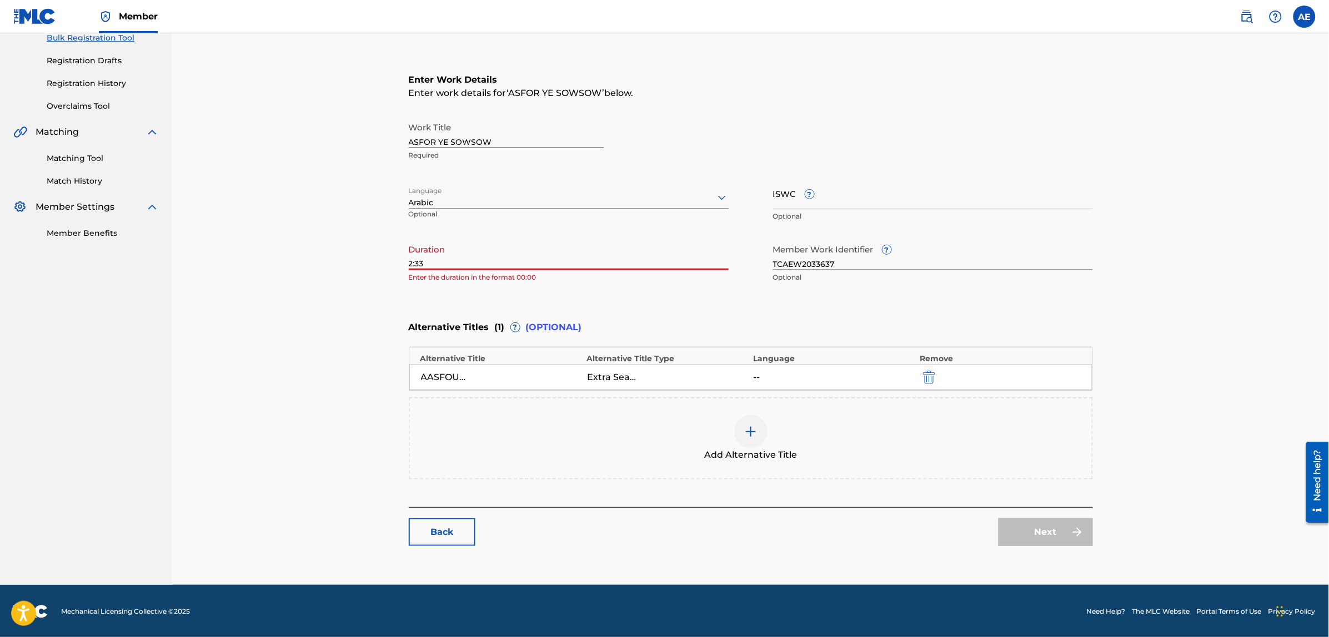
click at [410, 260] on input "2:33" at bounding box center [569, 255] width 320 height 32
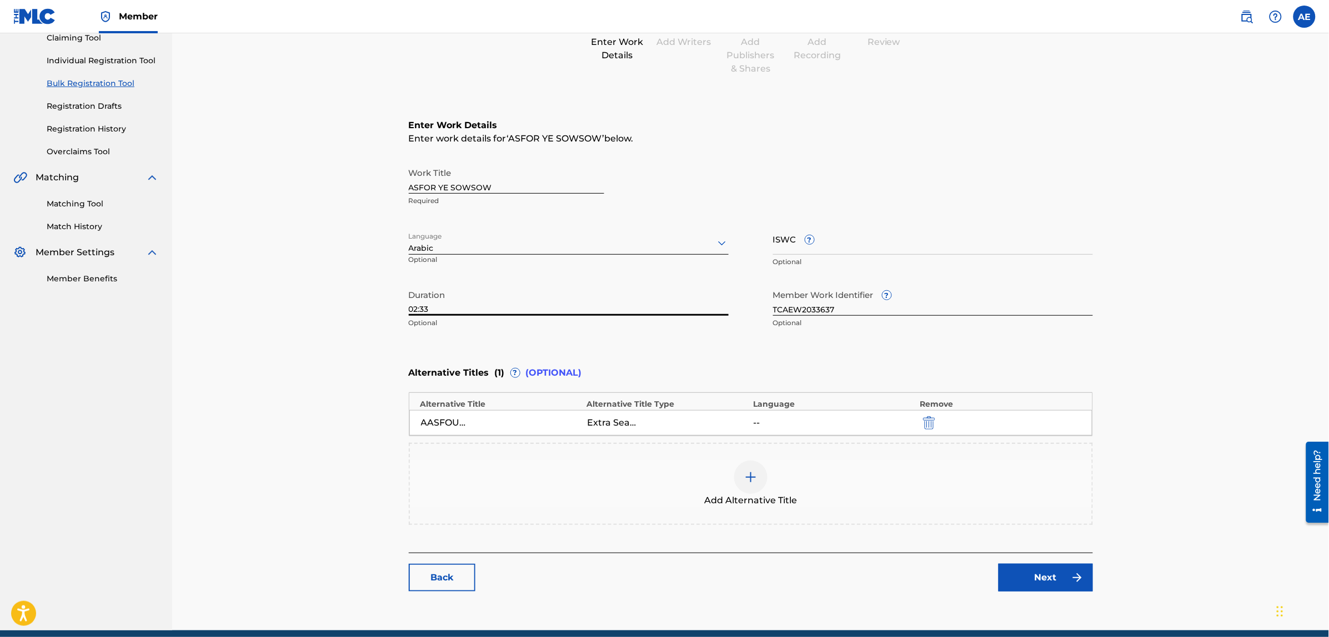
scroll to position [102, 0]
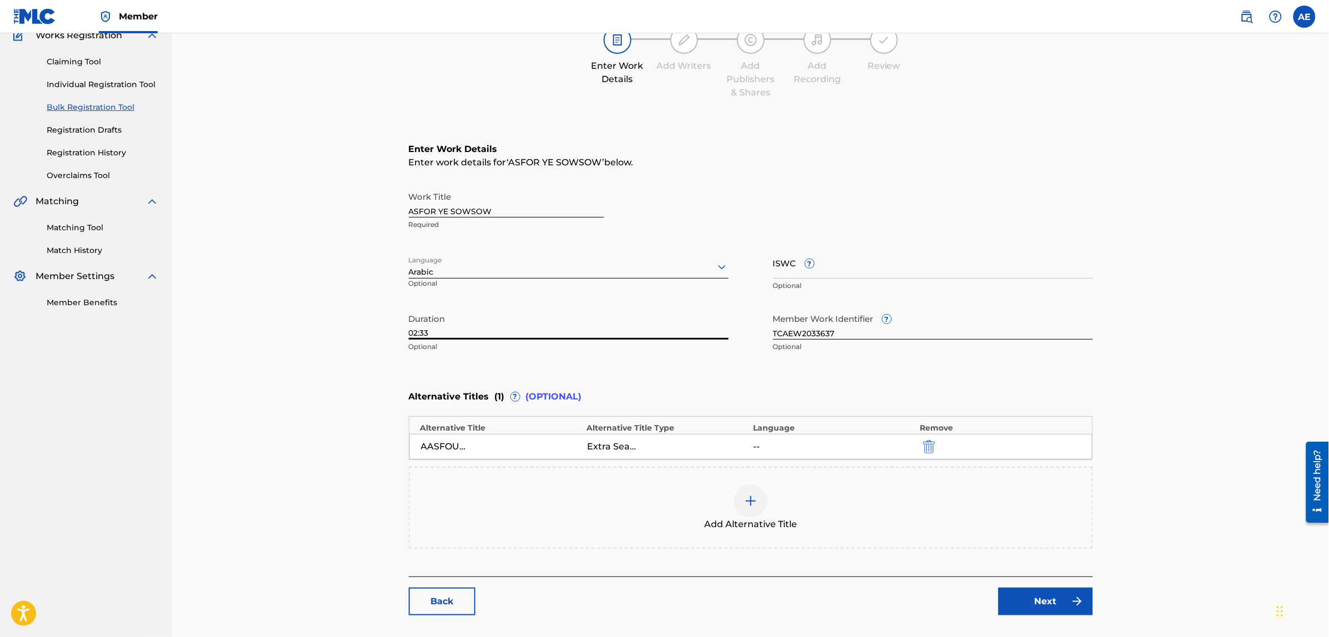
type input "02:33"
click at [1033, 601] on link "Next" at bounding box center [1045, 602] width 94 height 28
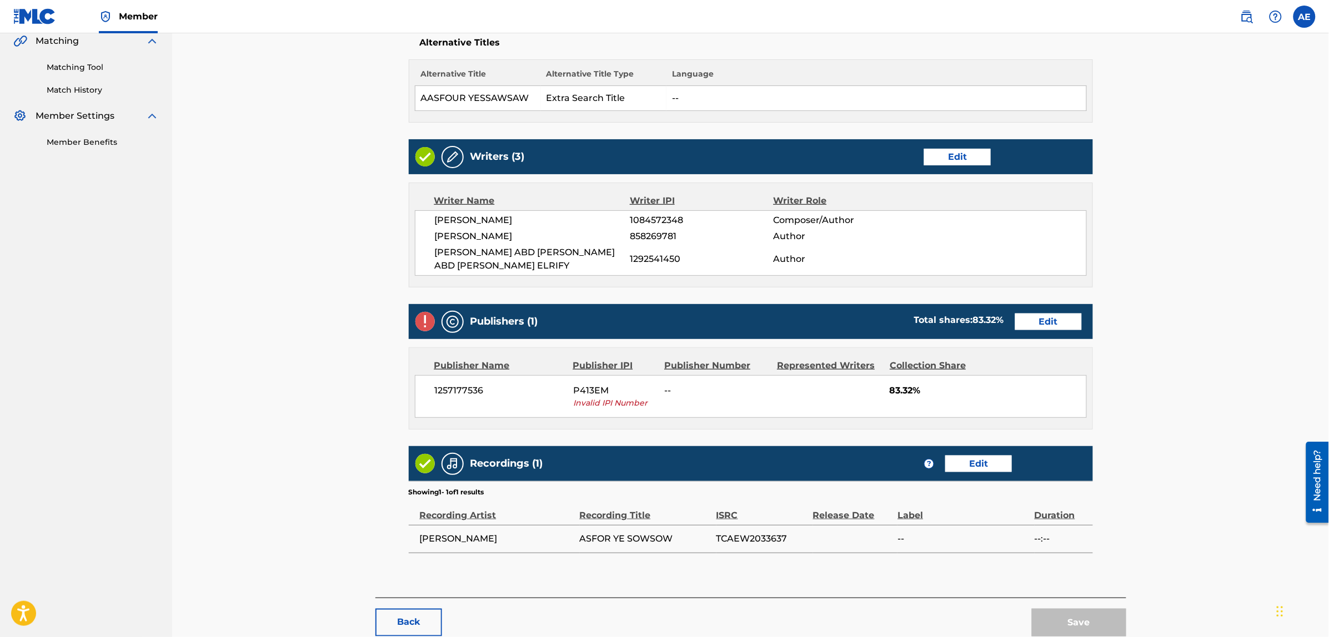
scroll to position [326, 0]
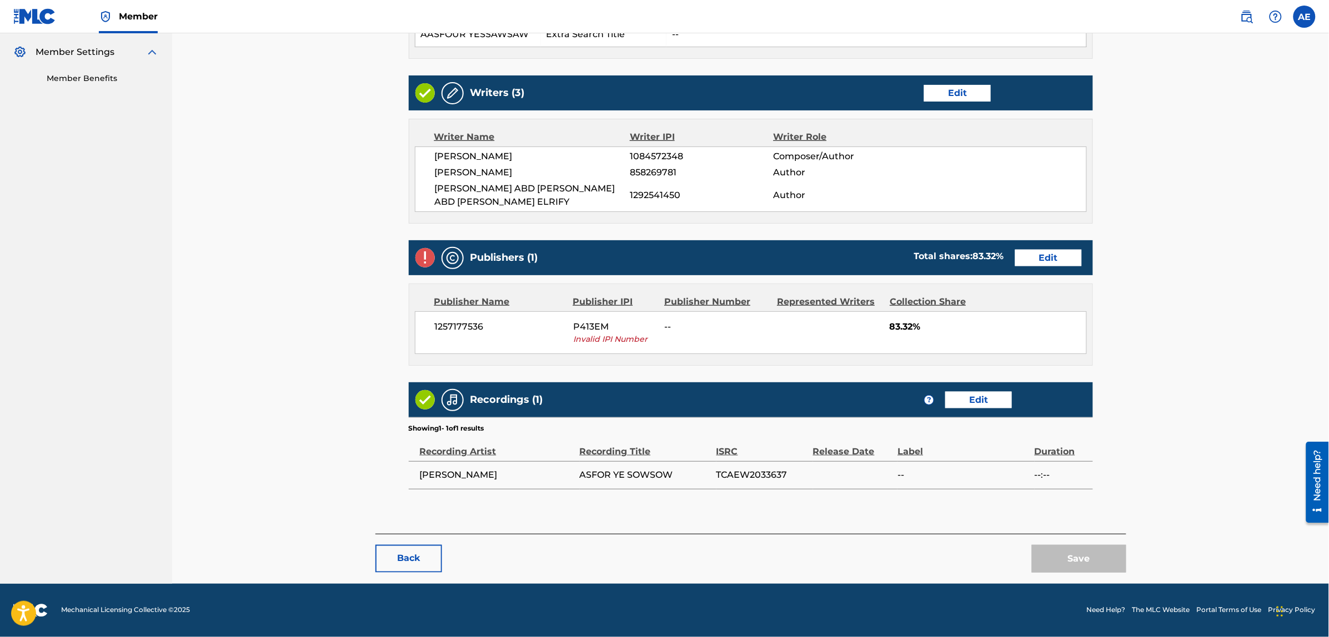
click at [1042, 254] on link "Edit" at bounding box center [1048, 258] width 67 height 17
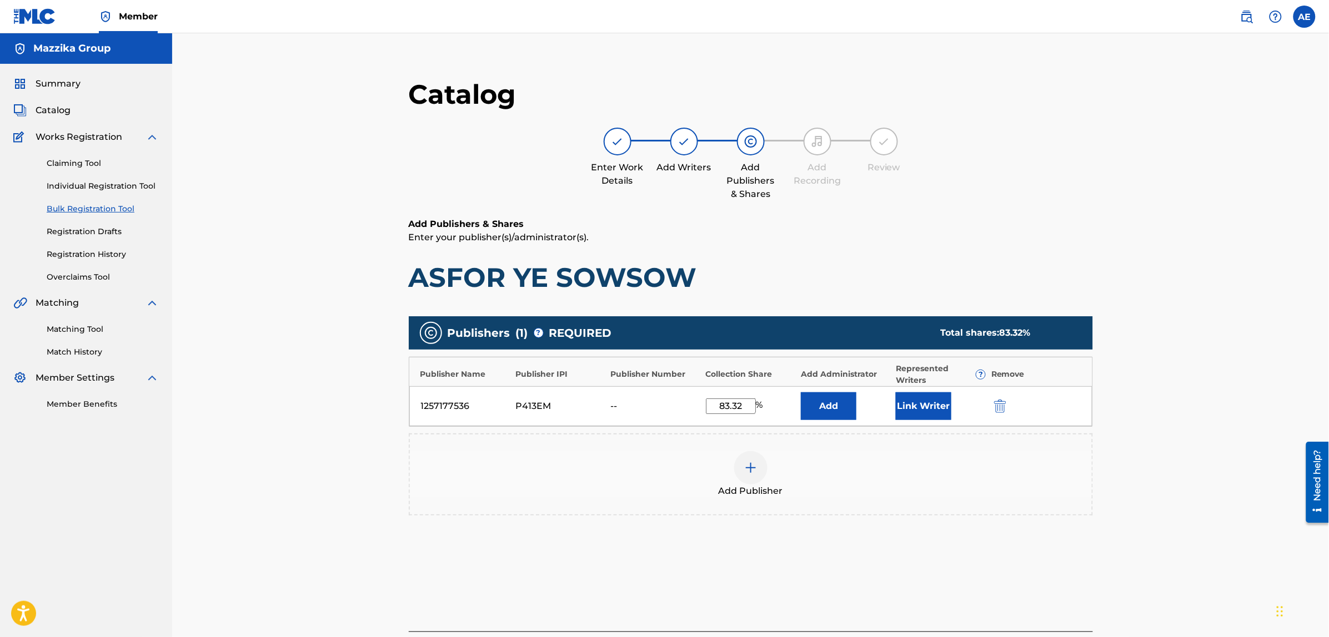
drag, startPoint x: 745, startPoint y: 404, endPoint x: 711, endPoint y: 408, distance: 34.1
click at [711, 408] on input "83.32" at bounding box center [731, 407] width 50 height 16
click at [1003, 401] on img "submit" at bounding box center [1000, 406] width 12 height 13
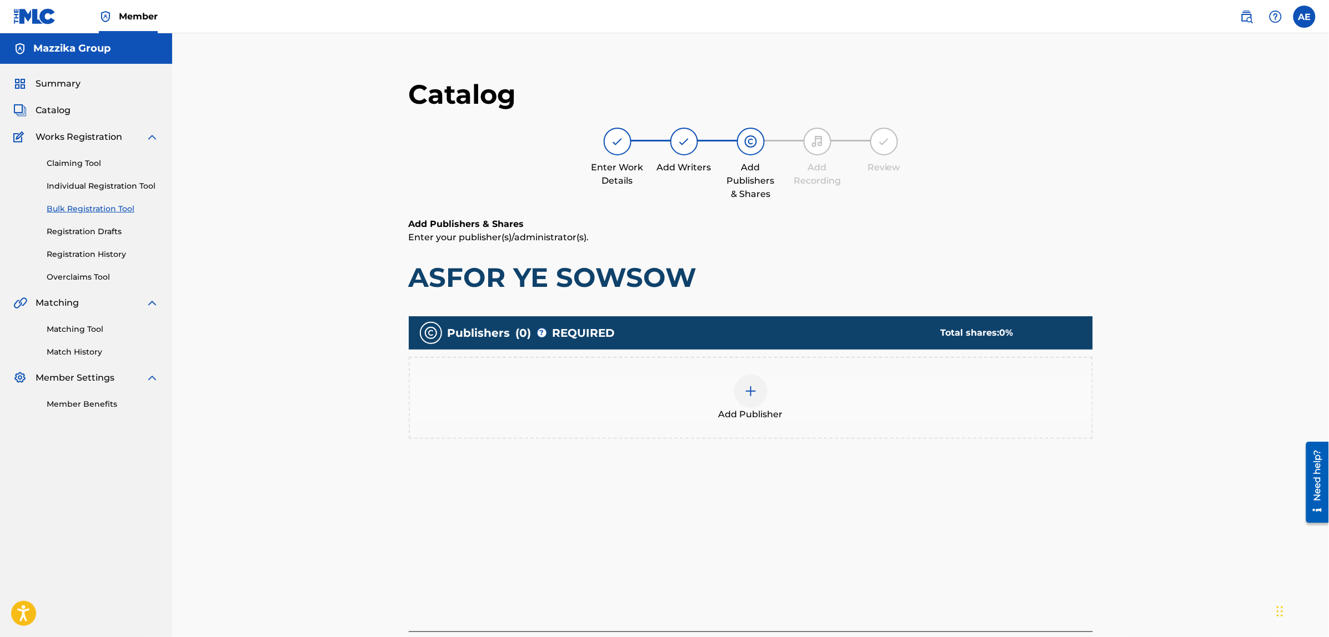
click at [750, 397] on img at bounding box center [750, 391] width 13 height 13
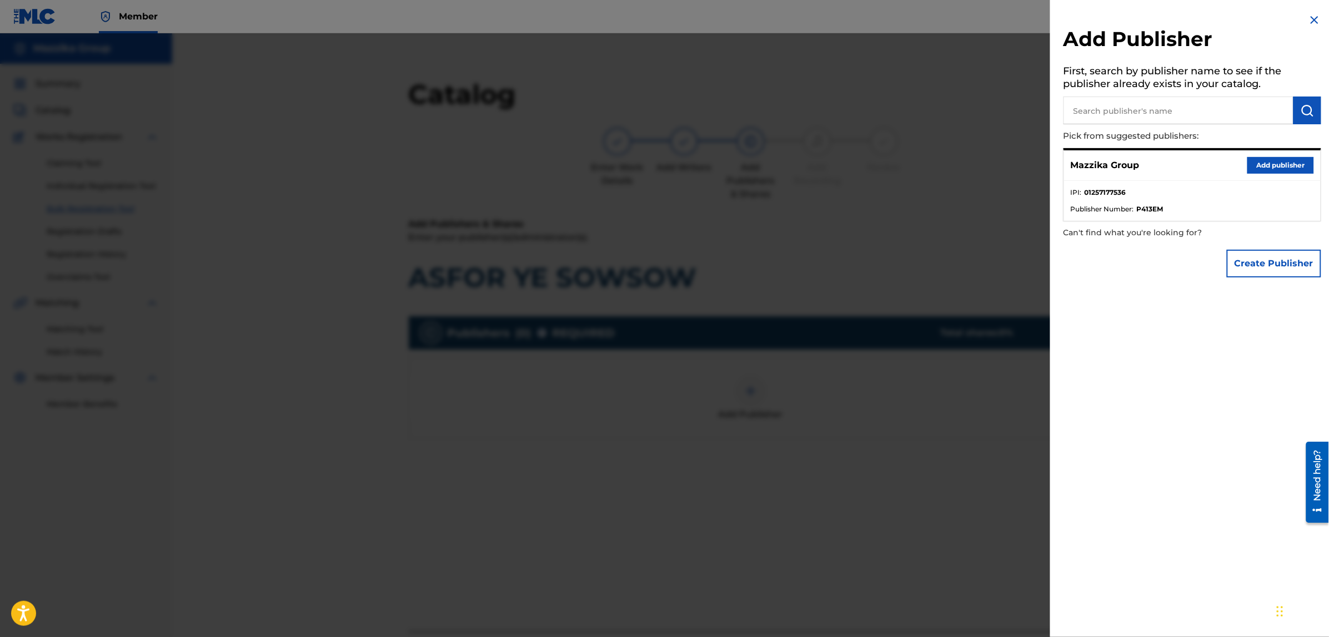
click at [1264, 159] on button "Add publisher" at bounding box center [1280, 165] width 67 height 17
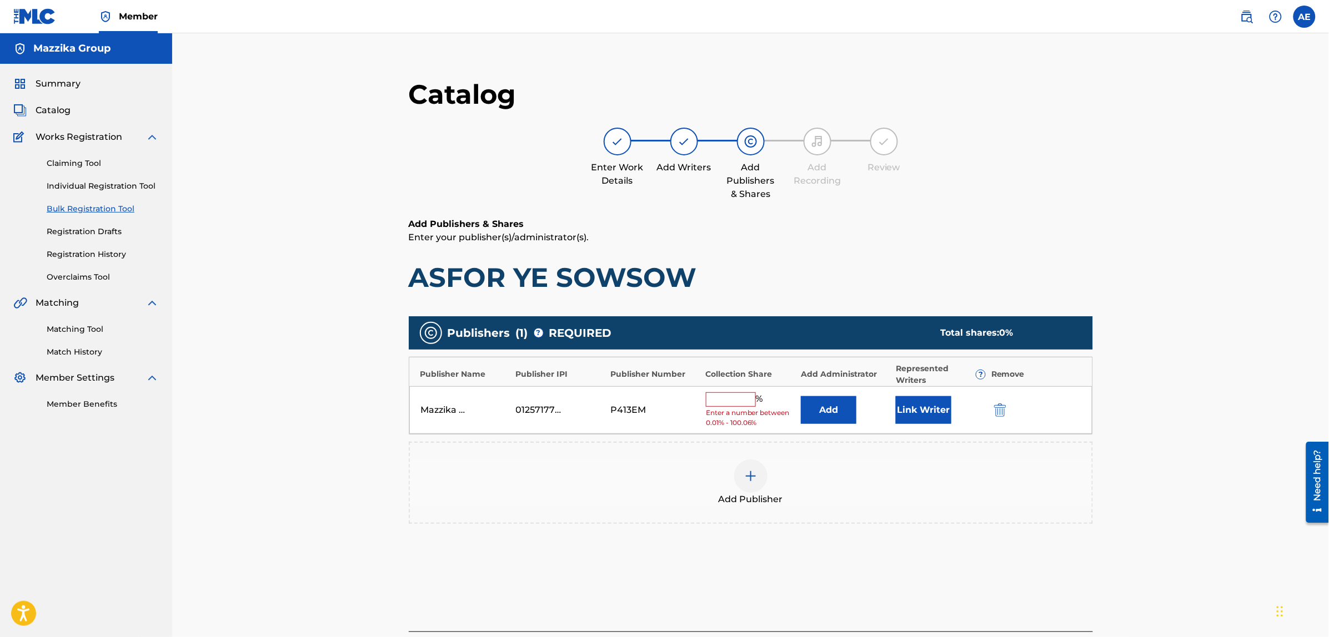
click at [739, 396] on input "text" at bounding box center [731, 400] width 50 height 14
paste input "83.32"
type input "83.32"
click at [919, 410] on button "Link Writer" at bounding box center [924, 407] width 56 height 28
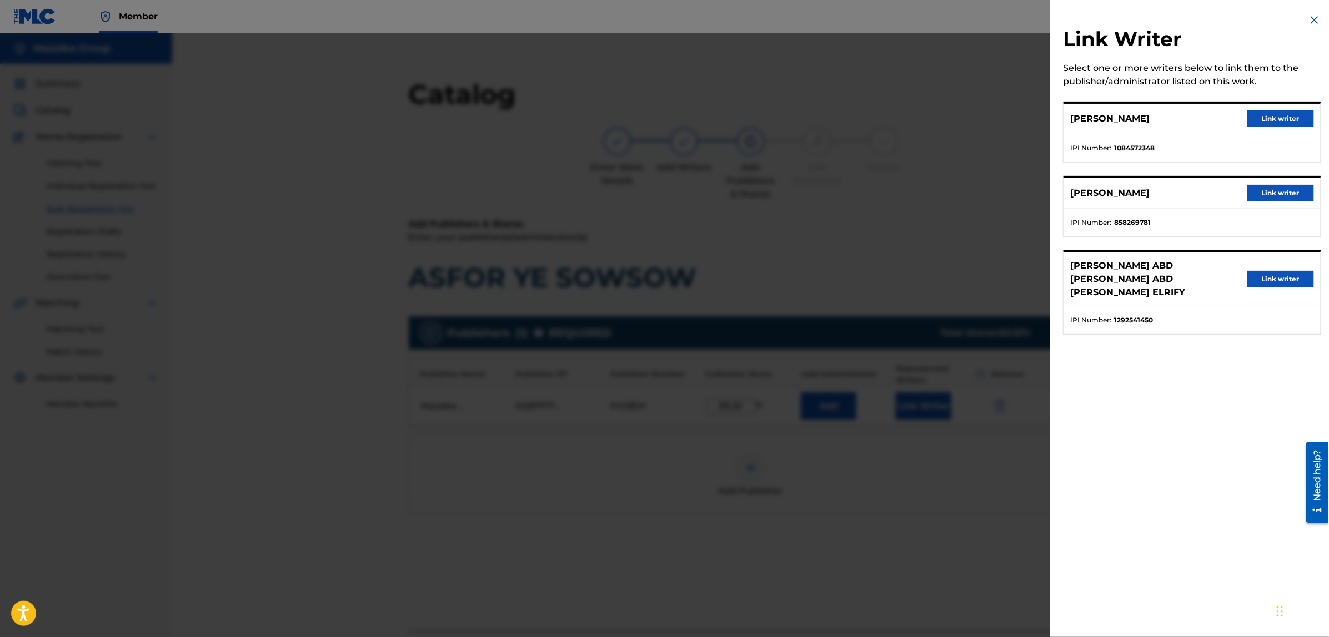
click at [1263, 114] on button "Link writer" at bounding box center [1280, 118] width 67 height 17
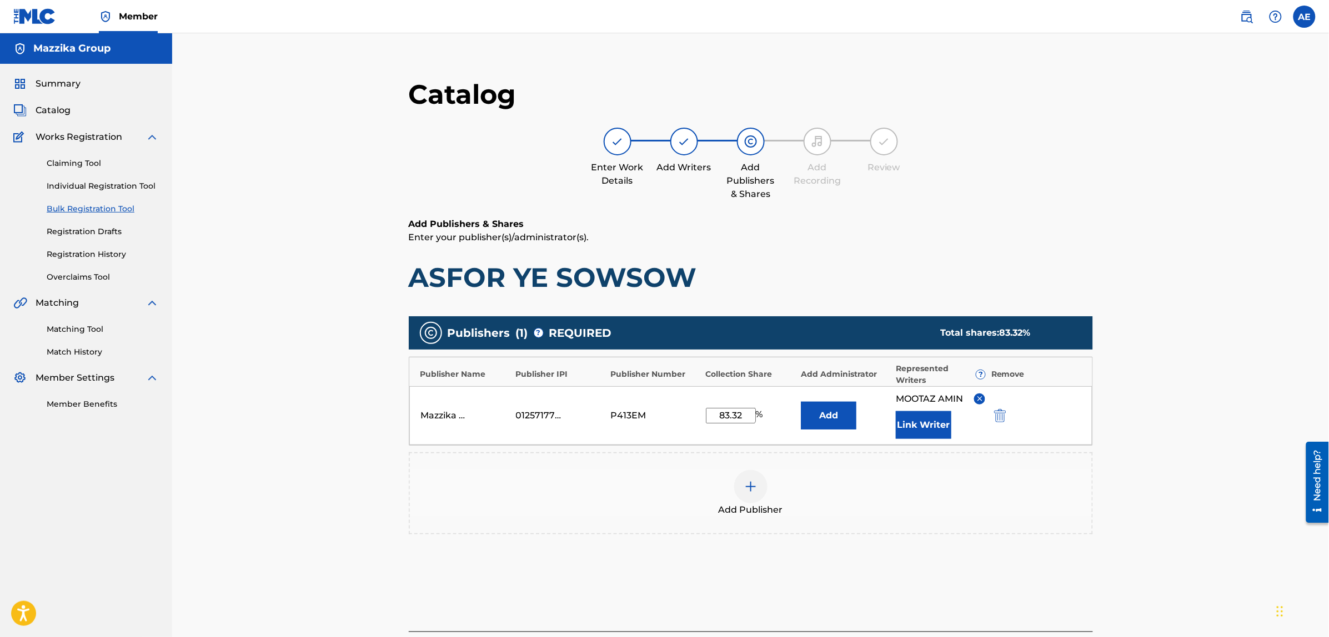
click at [923, 425] on button "Link Writer" at bounding box center [924, 425] width 56 height 28
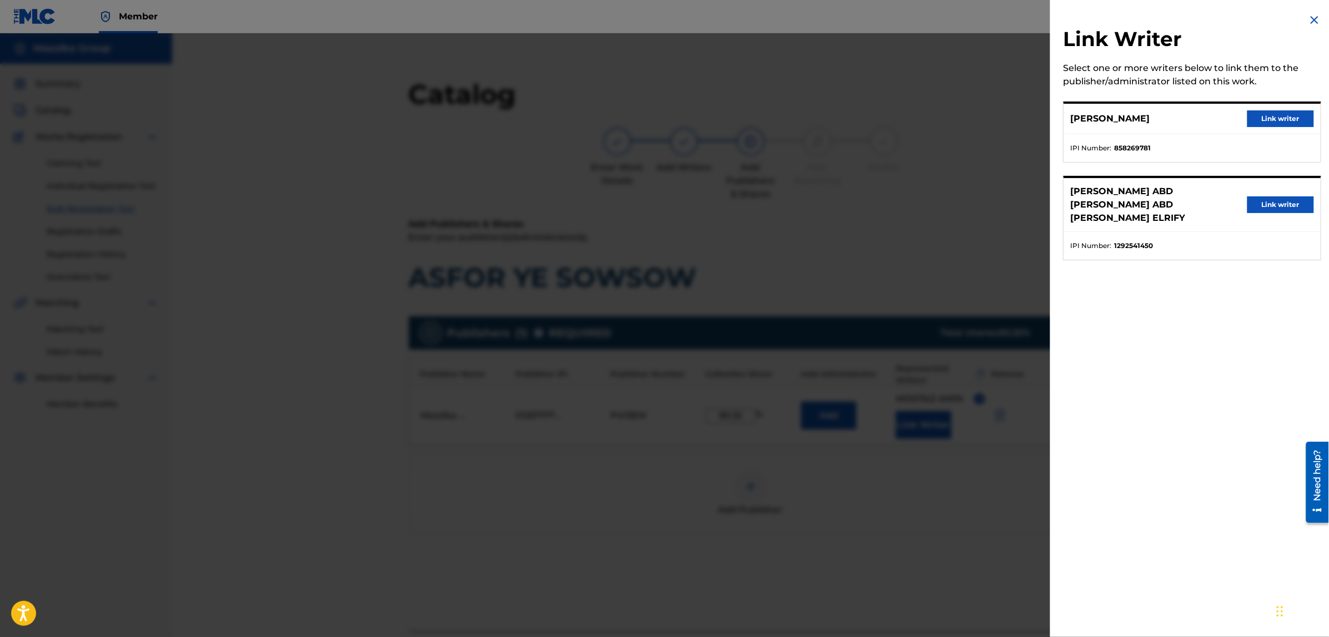
click at [1259, 117] on button "Link writer" at bounding box center [1280, 118] width 67 height 17
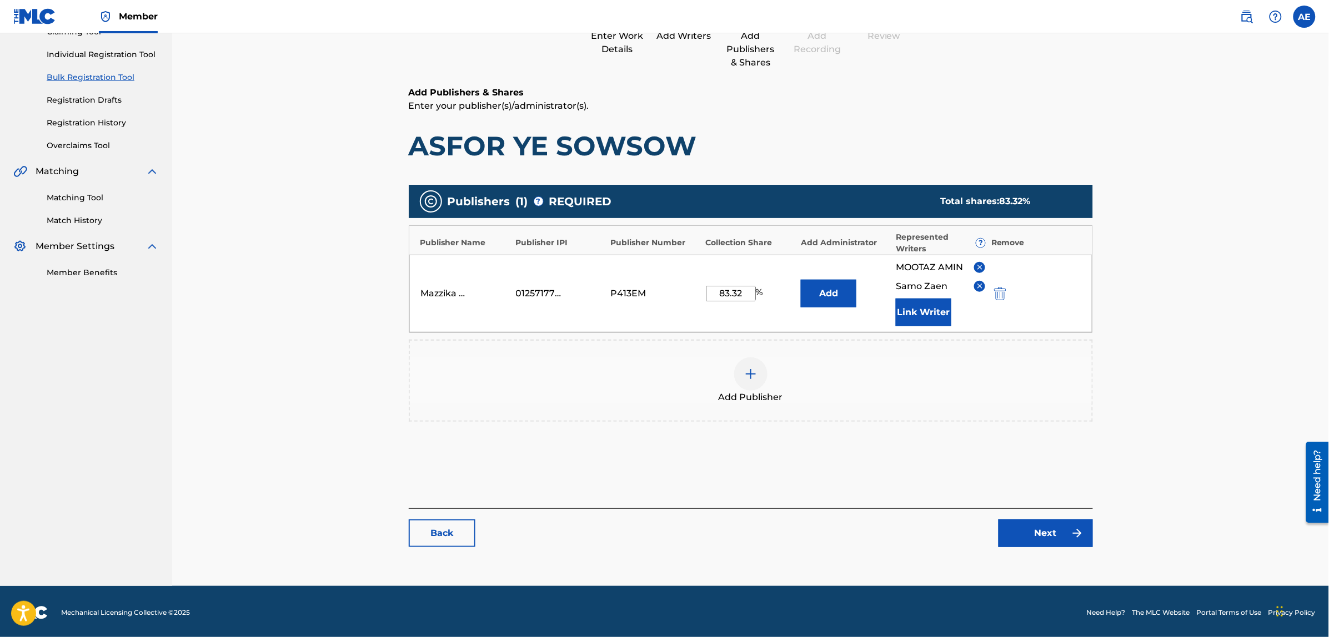
scroll to position [133, 0]
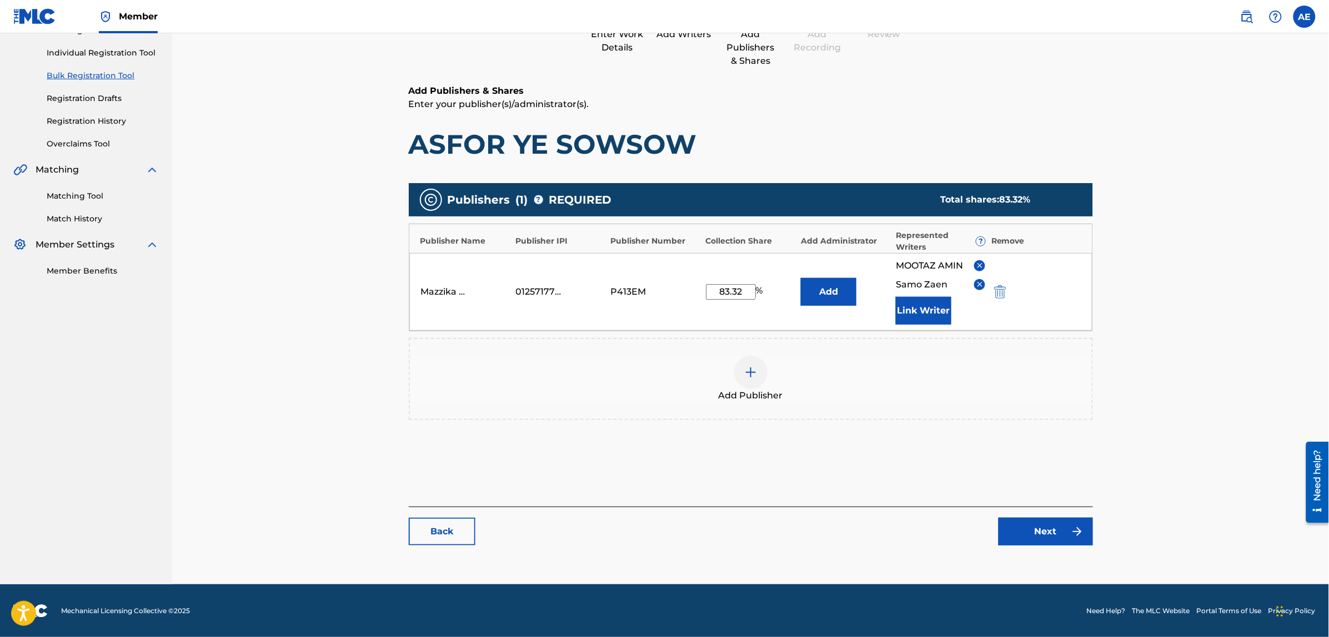
click at [1034, 524] on link "Next" at bounding box center [1045, 532] width 94 height 28
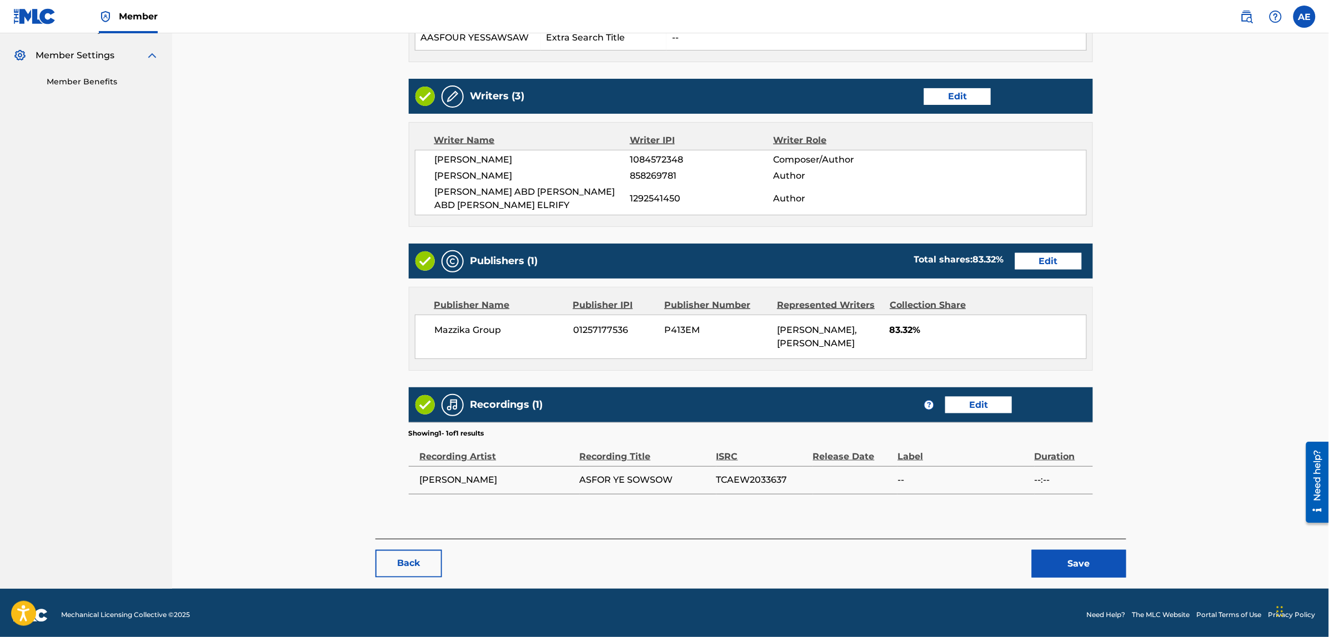
scroll to position [329, 0]
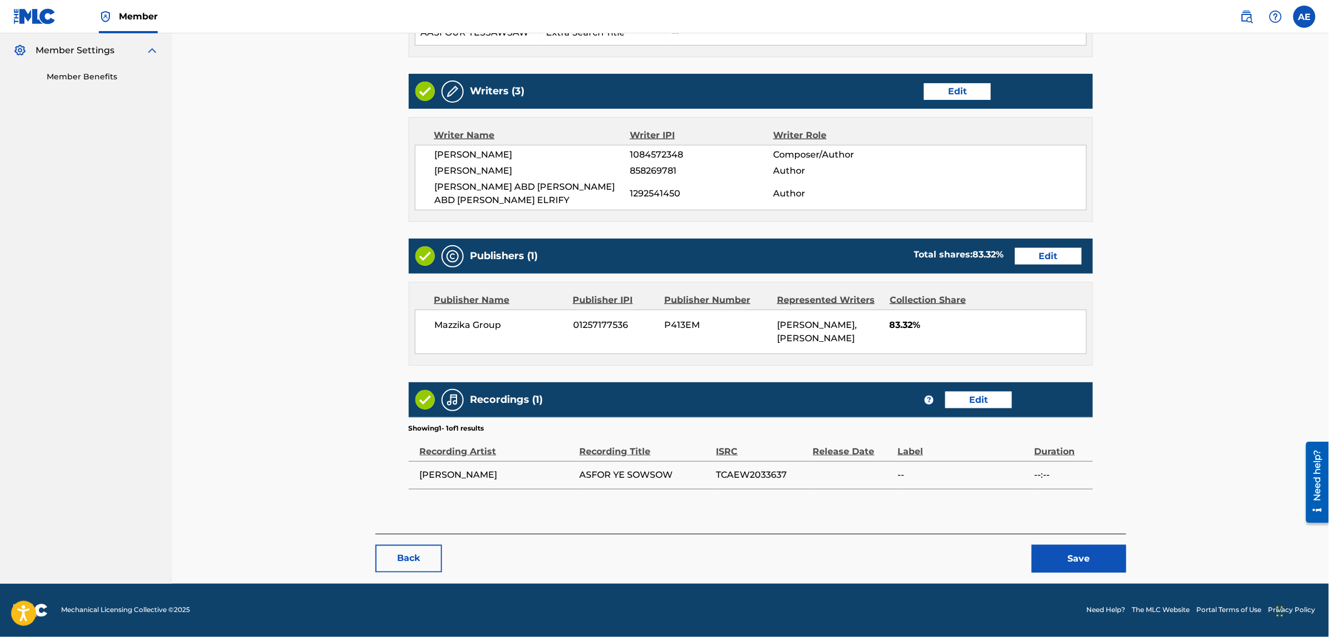
click at [1060, 554] on button "Save" at bounding box center [1079, 559] width 94 height 28
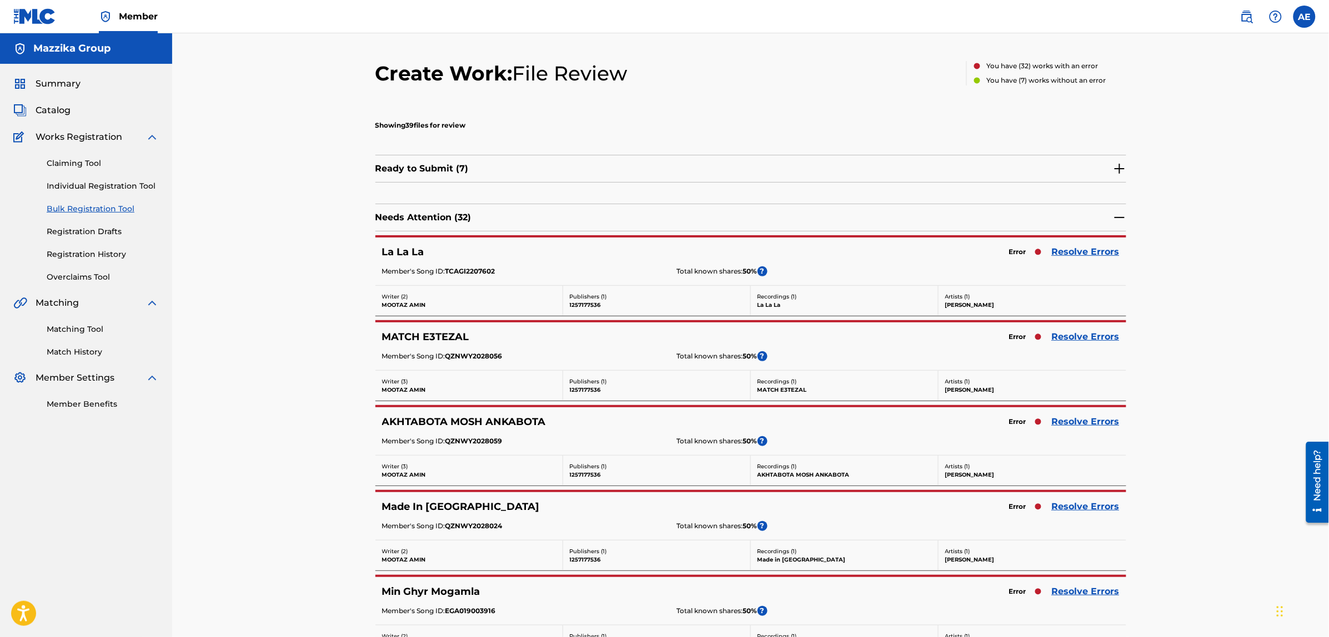
click at [1068, 249] on link "Resolve Errors" at bounding box center [1086, 251] width 68 height 13
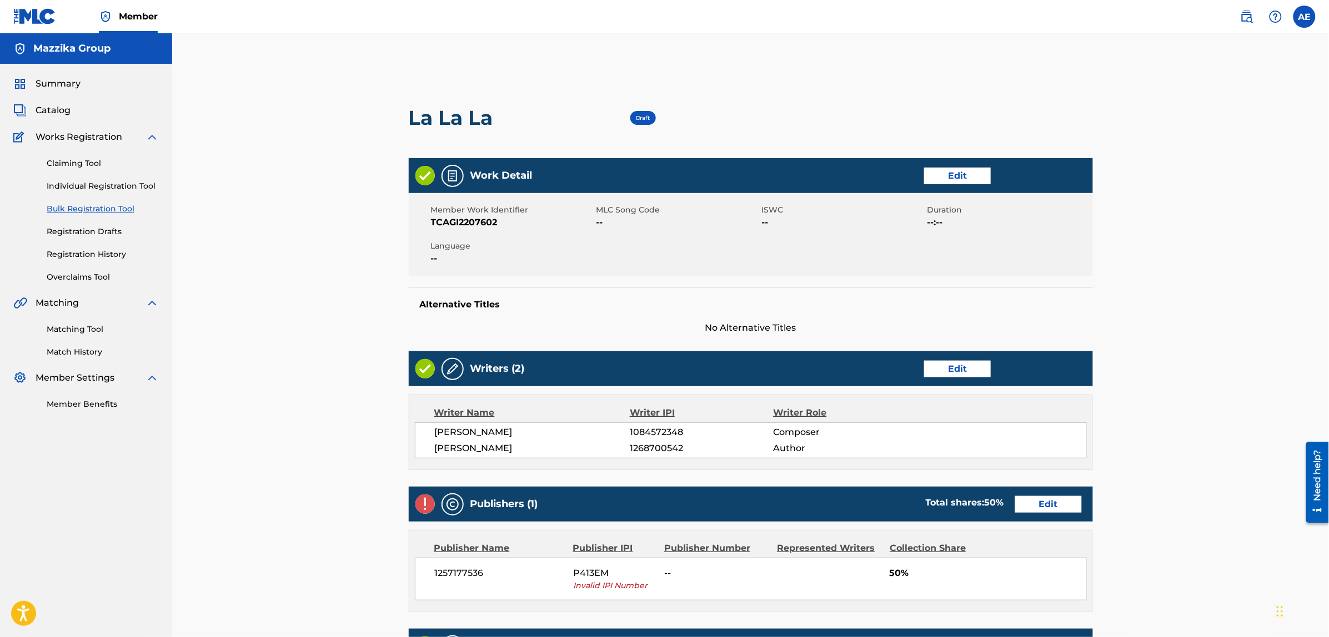
click at [956, 177] on link "Edit" at bounding box center [957, 176] width 67 height 17
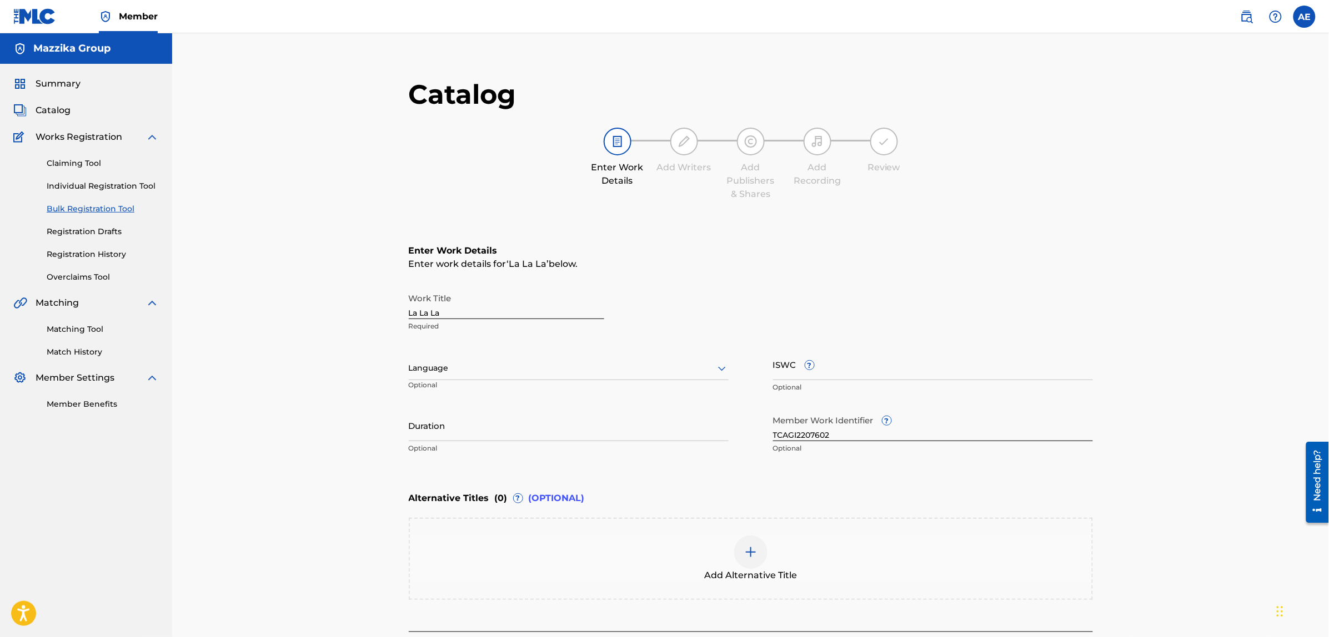
click at [461, 368] on div at bounding box center [569, 368] width 320 height 14
click at [454, 453] on div "Arabic" at bounding box center [568, 453] width 319 height 25
click at [462, 428] on input "Duration" at bounding box center [569, 426] width 320 height 32
paste input "2:39"
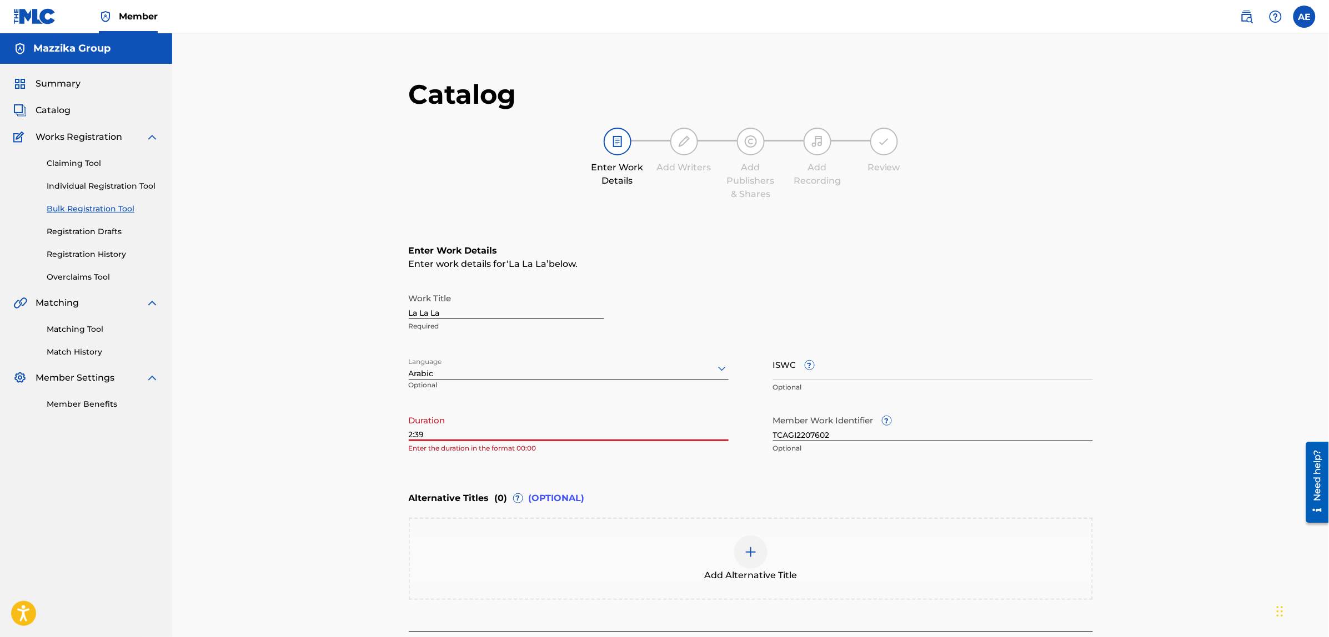
click at [409, 436] on input "2:39" at bounding box center [569, 426] width 320 height 32
type input "02:39"
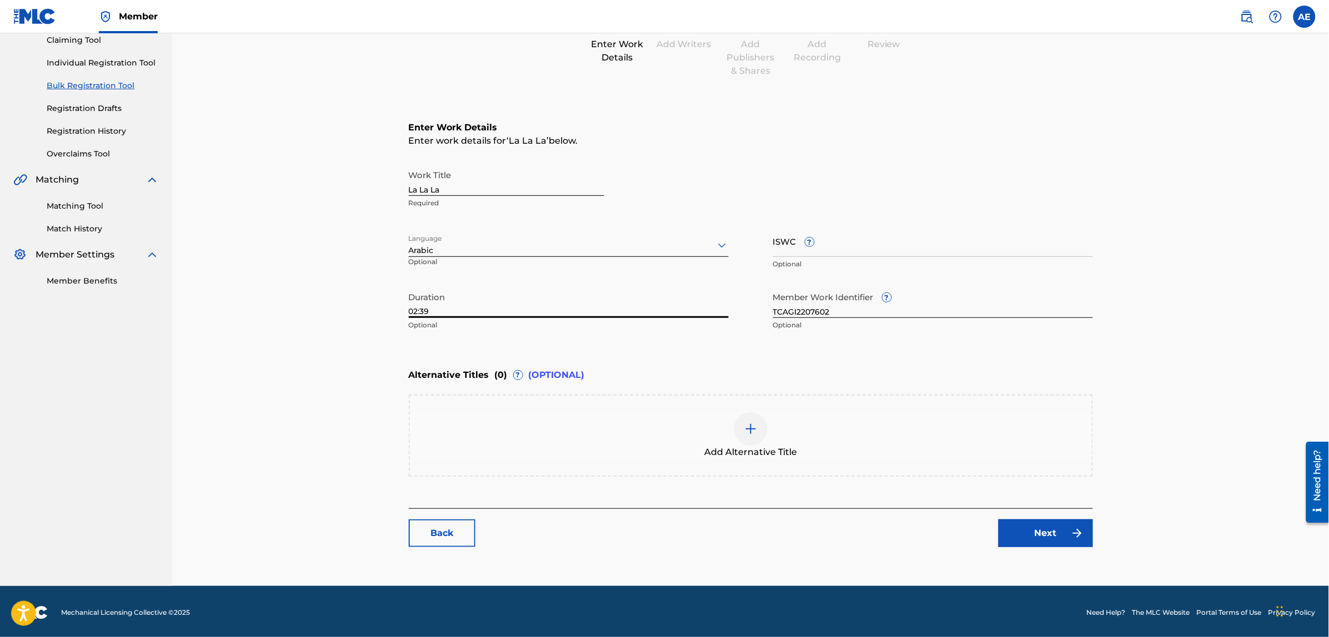
scroll to position [125, 0]
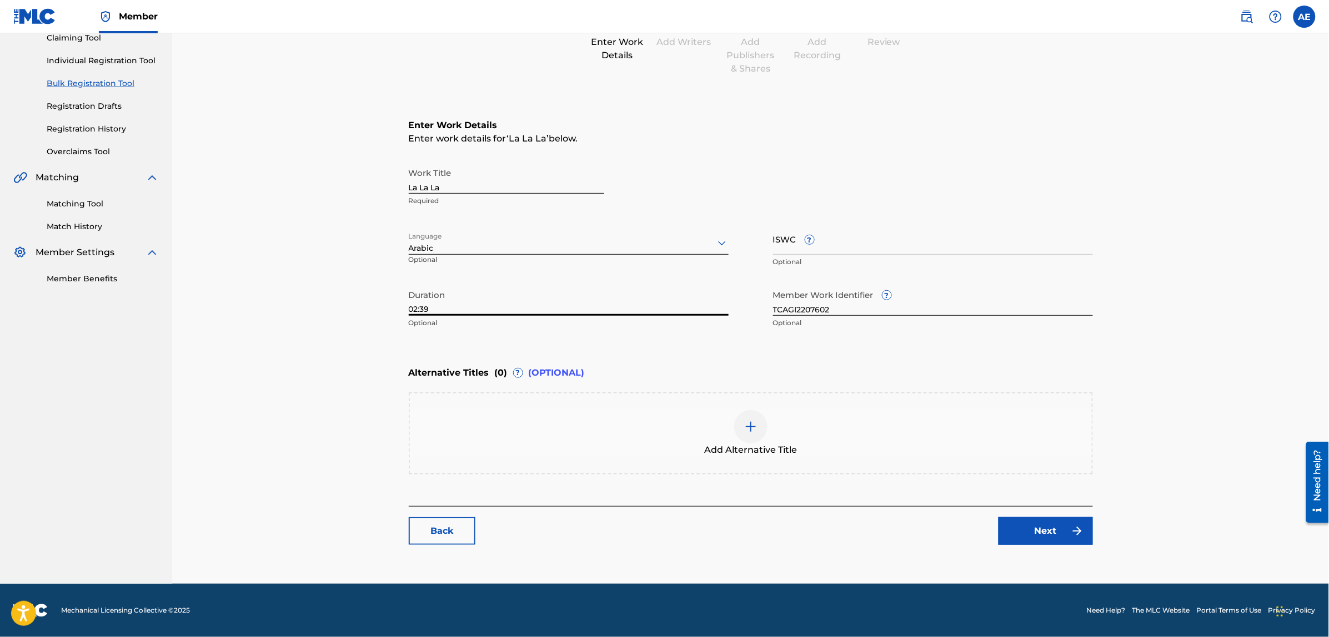
click at [1058, 536] on link "Next" at bounding box center [1045, 531] width 94 height 28
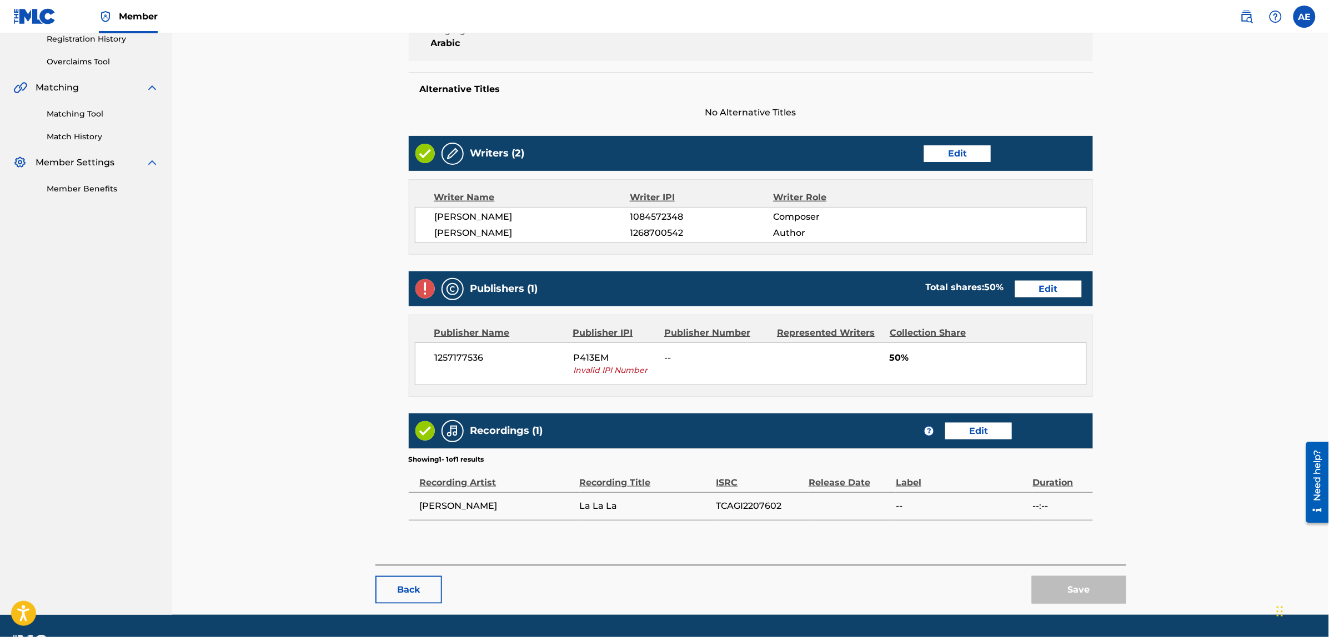
scroll to position [247, 0]
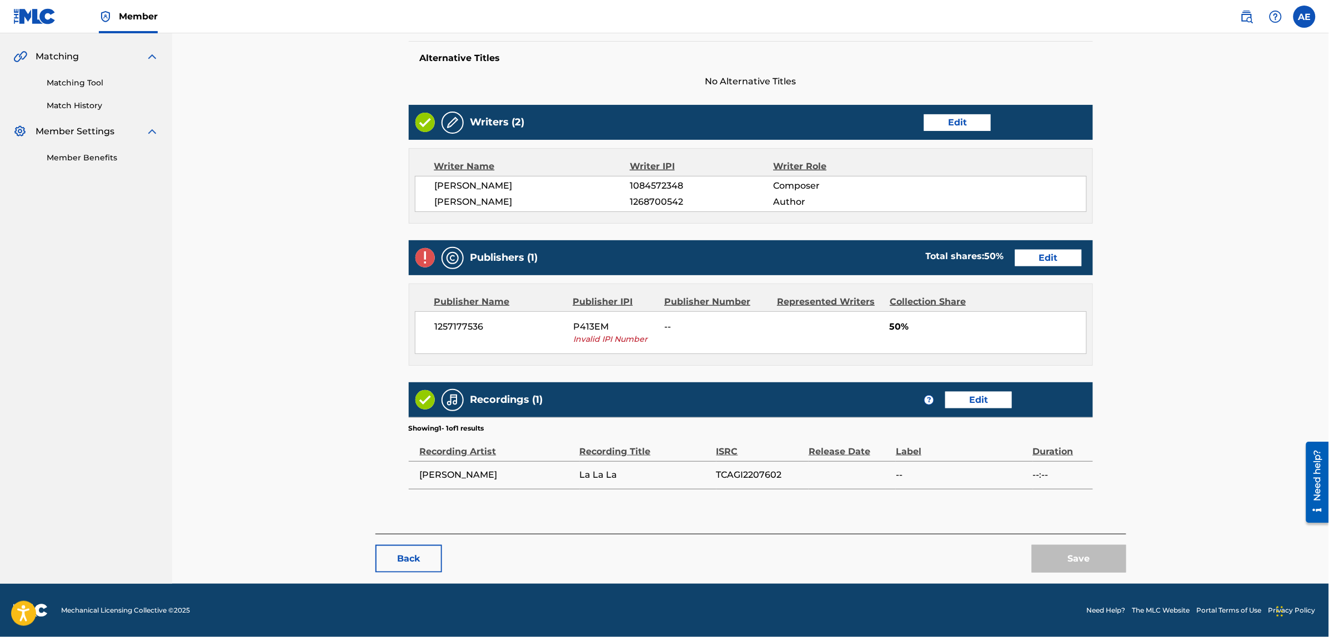
click at [1039, 261] on link "Edit" at bounding box center [1048, 258] width 67 height 17
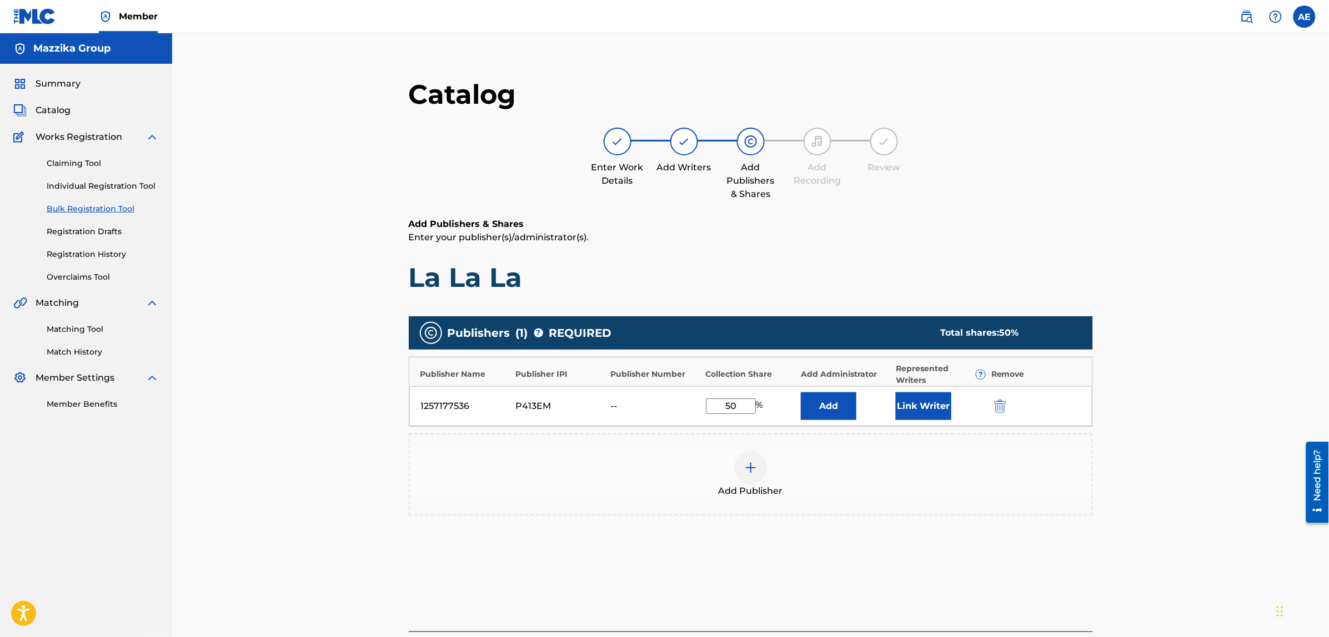
click at [997, 403] on img "submit" at bounding box center [1000, 406] width 12 height 13
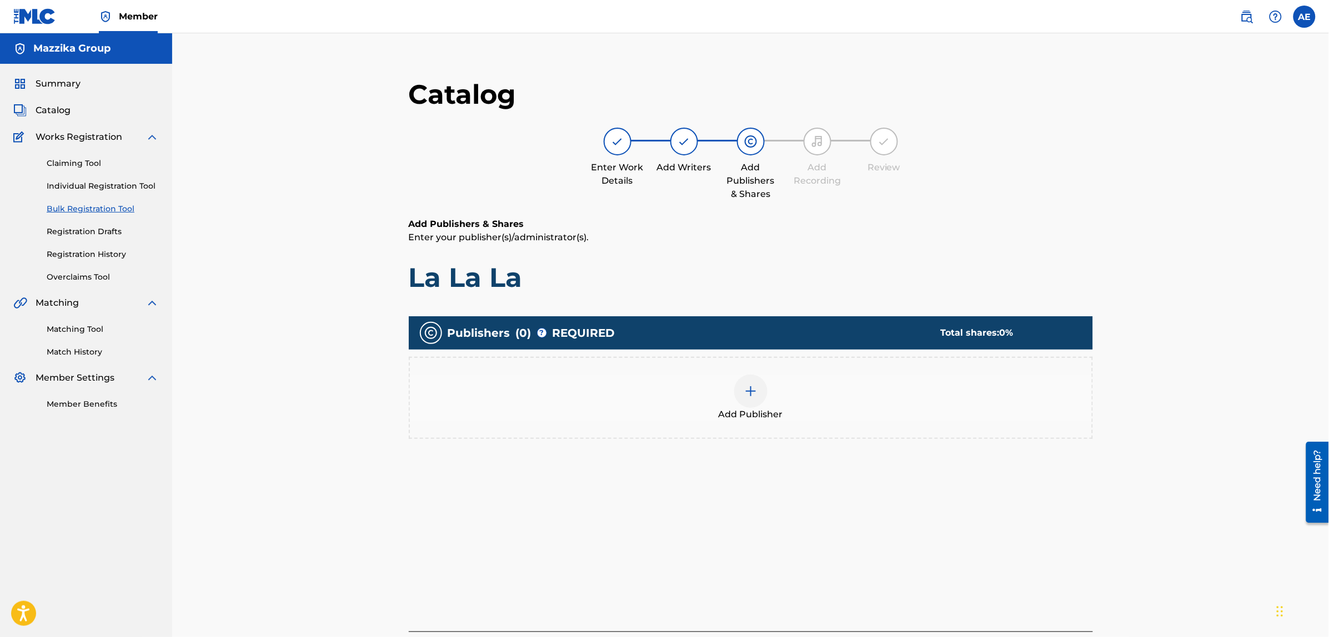
click at [772, 398] on div "Add Publisher" at bounding box center [751, 398] width 682 height 47
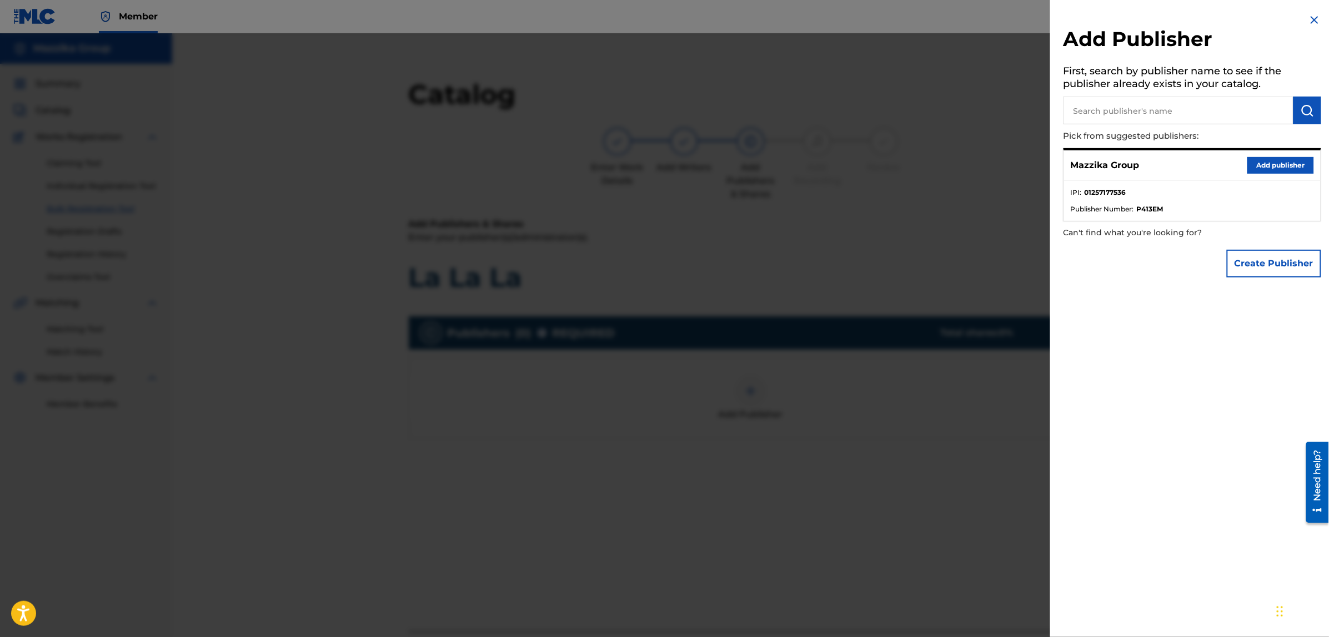
click at [1248, 170] on button "Add publisher" at bounding box center [1280, 165] width 67 height 17
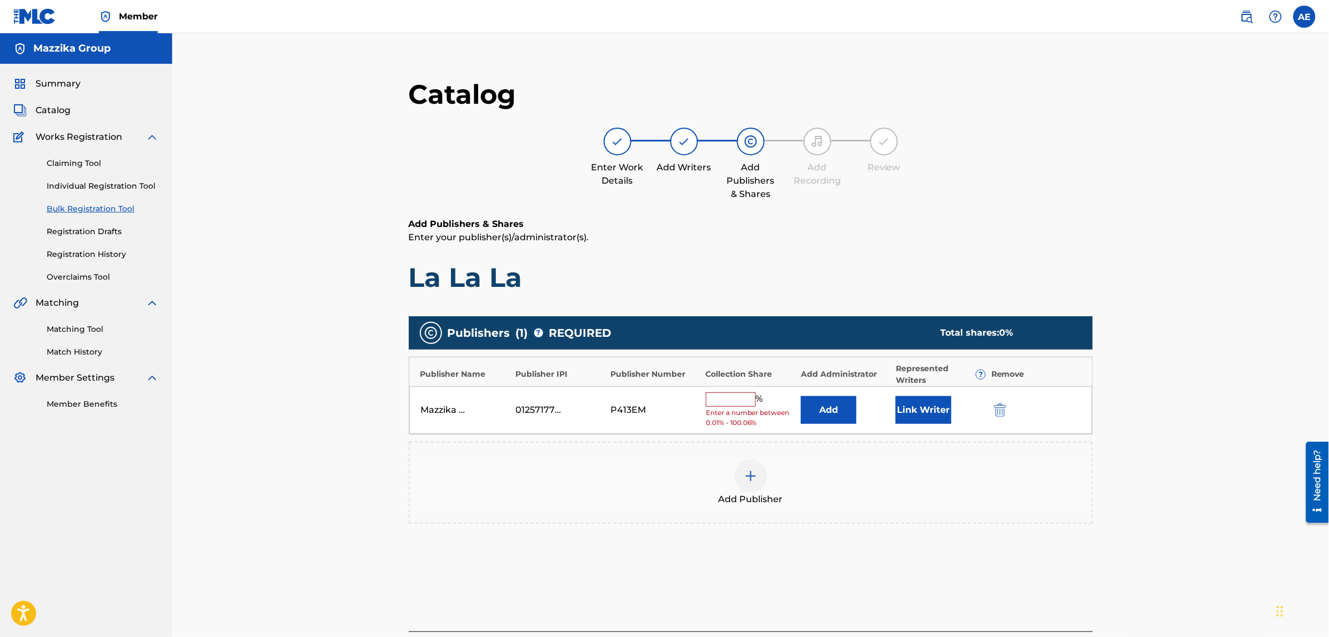
drag, startPoint x: 742, startPoint y: 397, endPoint x: 744, endPoint y: 403, distance: 6.5
click at [742, 397] on input "text" at bounding box center [731, 400] width 50 height 14
type input "50"
click at [923, 405] on button "Link Writer" at bounding box center [924, 407] width 56 height 28
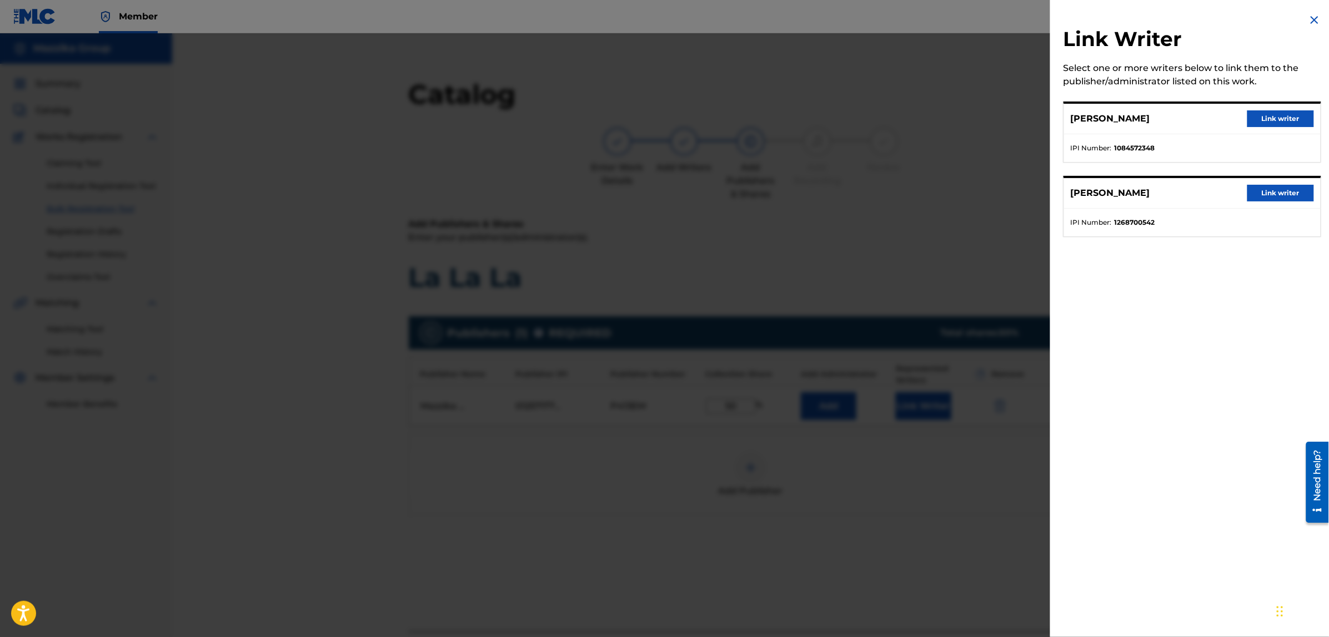
click at [1266, 115] on button "Link writer" at bounding box center [1280, 118] width 67 height 17
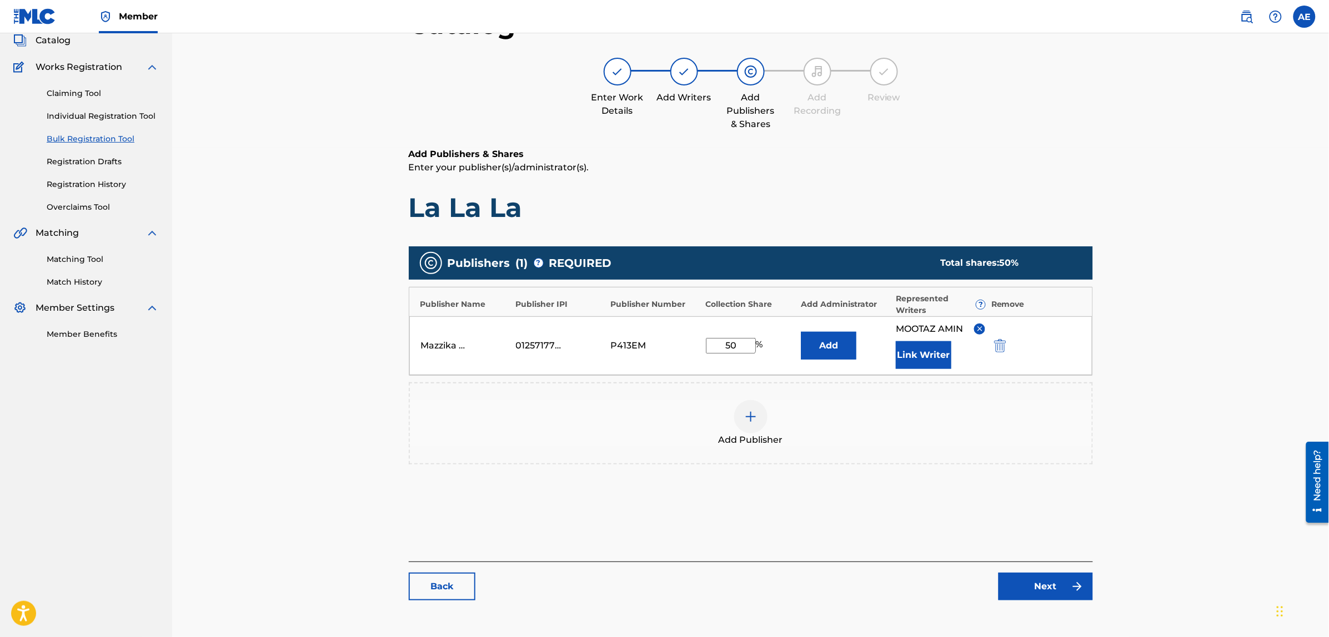
scroll to position [125, 0]
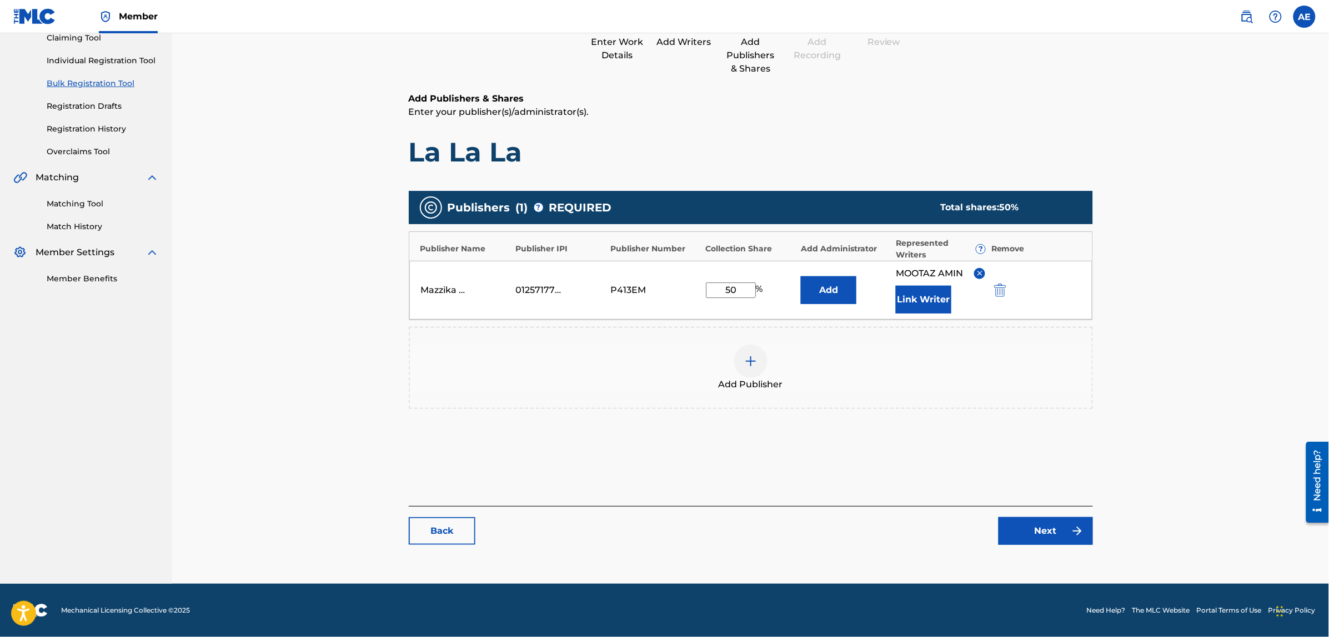
click at [1026, 532] on link "Next" at bounding box center [1045, 531] width 94 height 28
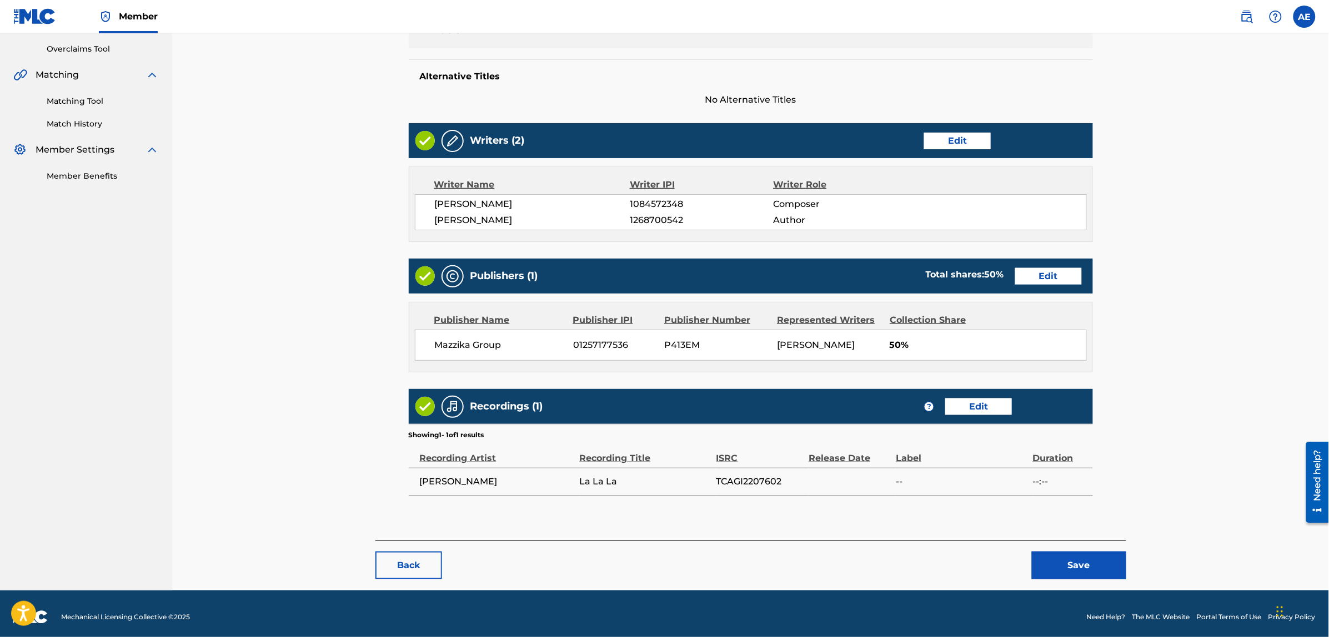
scroll to position [235, 0]
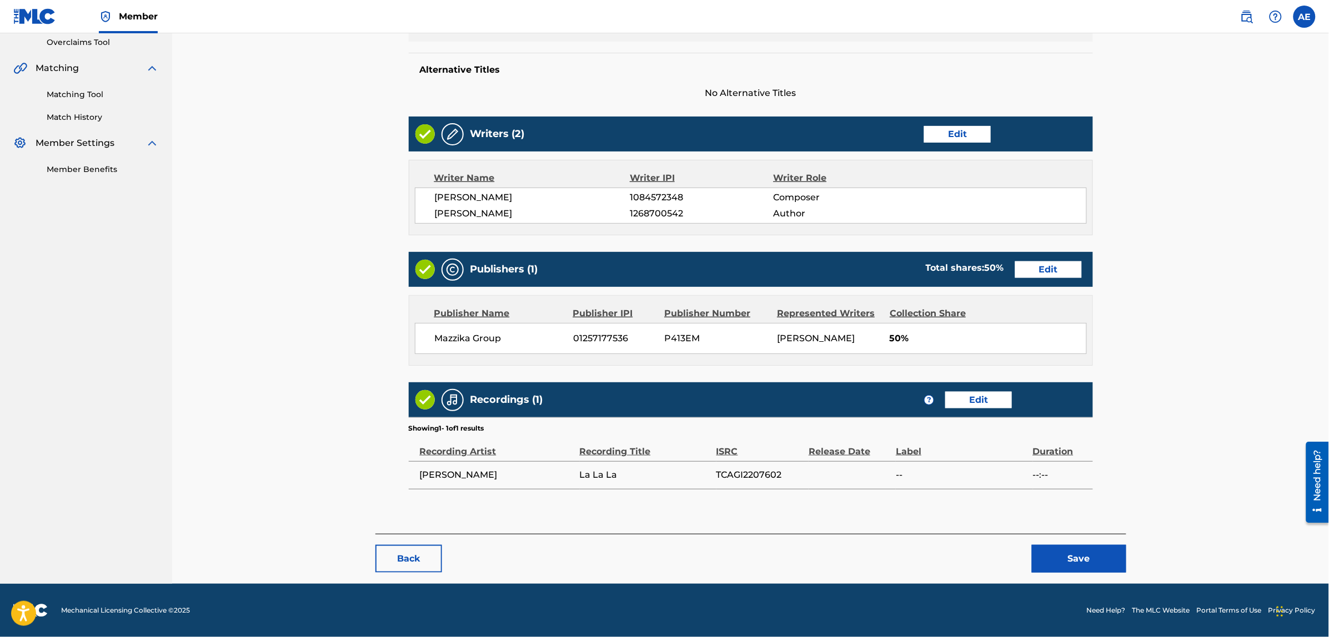
click at [1058, 554] on button "Save" at bounding box center [1079, 559] width 94 height 28
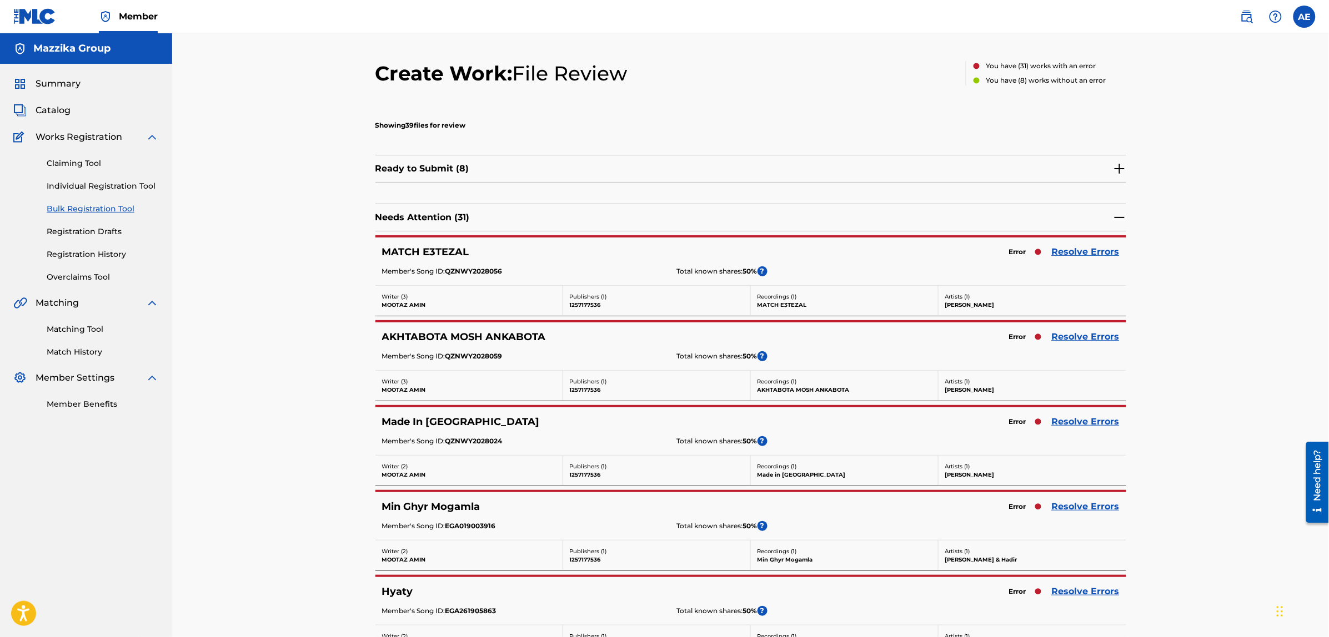
click at [1062, 250] on link "Resolve Errors" at bounding box center [1086, 251] width 68 height 13
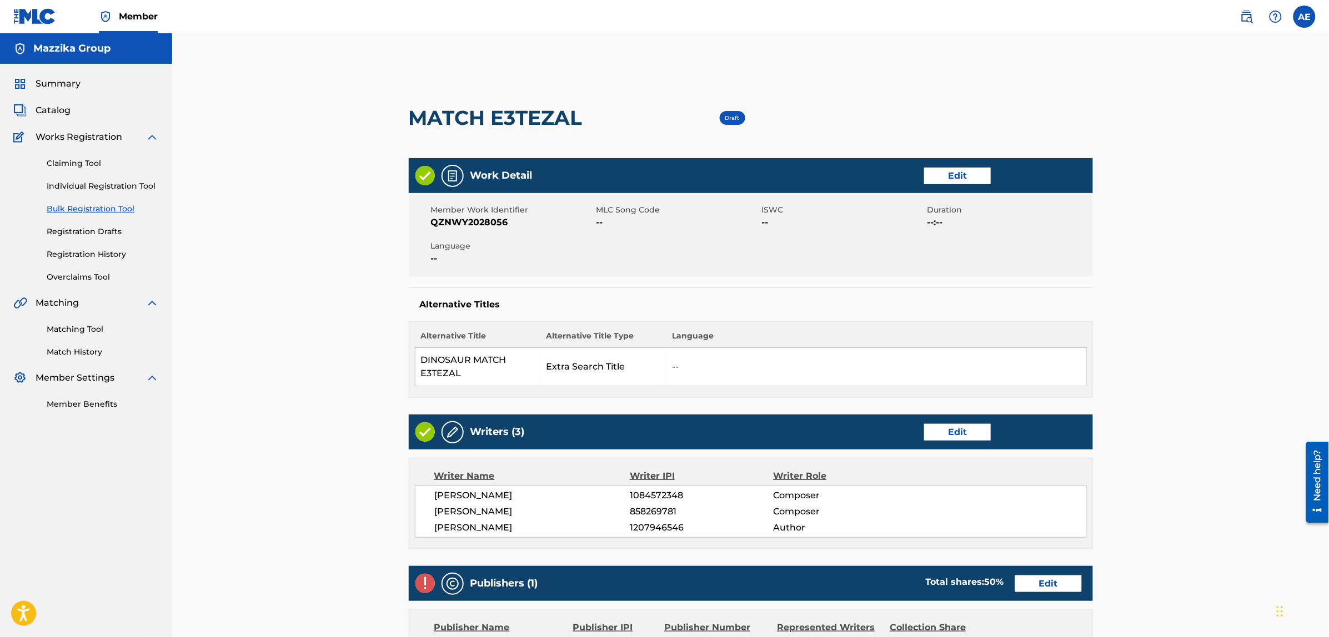
click at [956, 177] on link "Edit" at bounding box center [957, 176] width 67 height 17
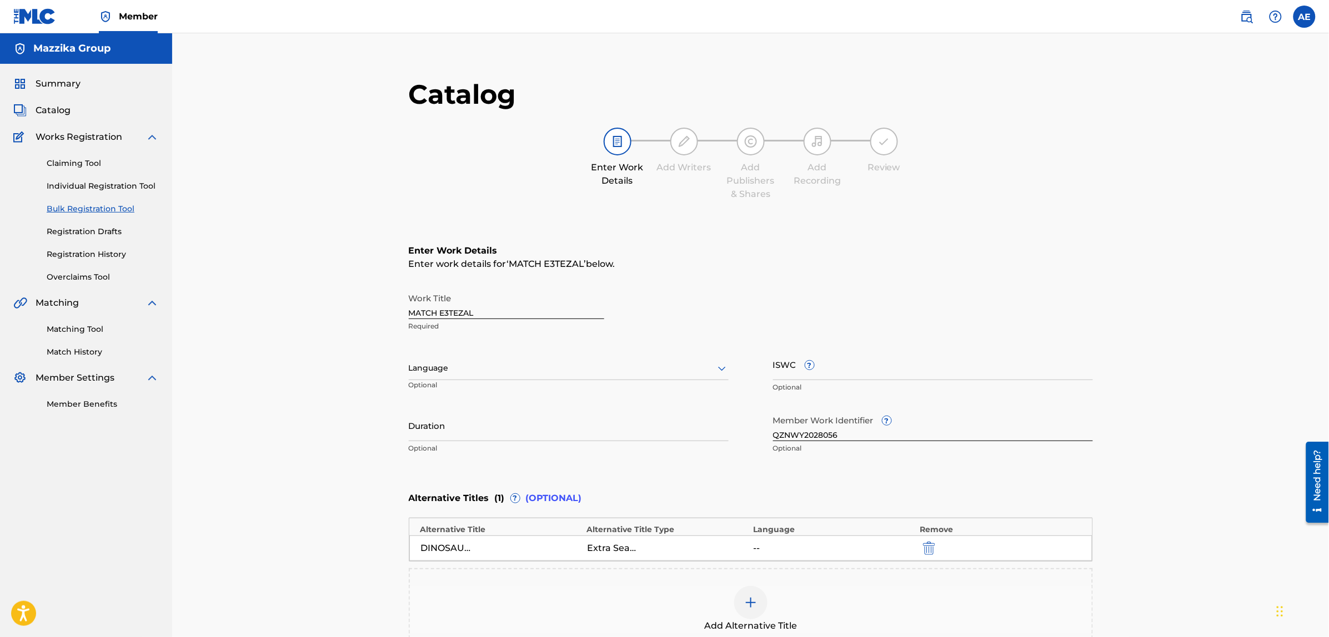
click at [484, 375] on div "Language" at bounding box center [569, 368] width 320 height 23
click at [470, 389] on div "Arabic" at bounding box center [568, 384] width 319 height 25
click at [465, 431] on input "Duration" at bounding box center [569, 426] width 320 height 32
paste input "3:37"
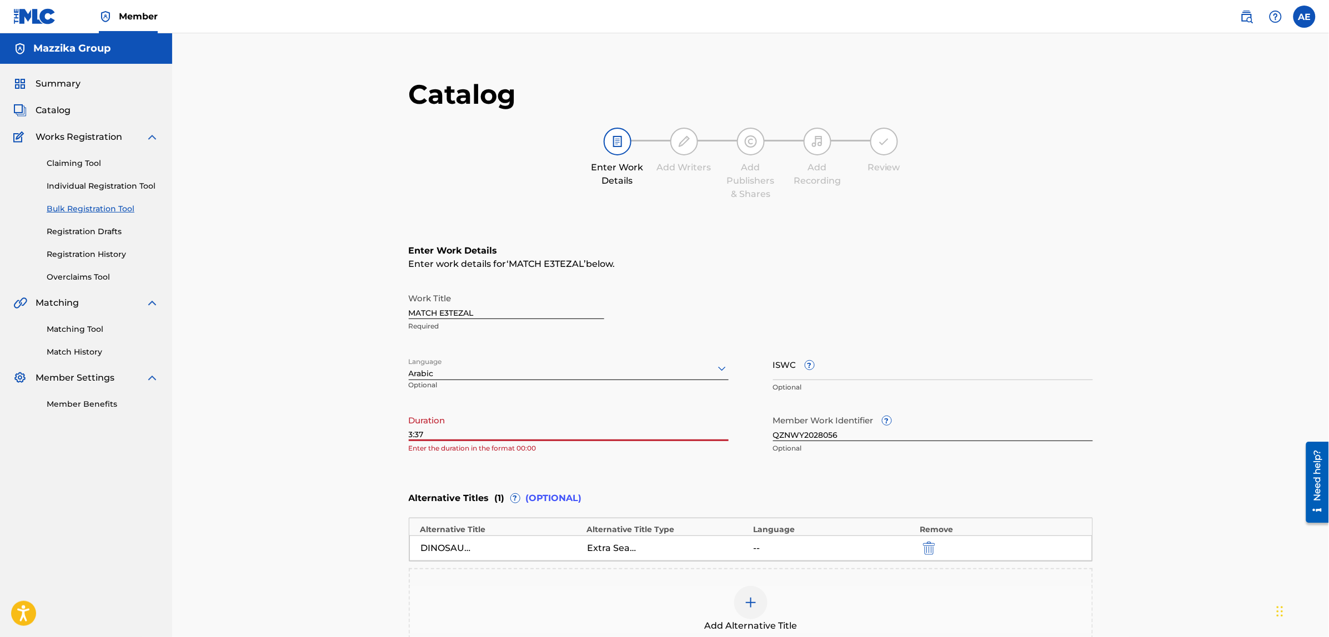
click at [410, 434] on input "3:37" at bounding box center [569, 426] width 320 height 32
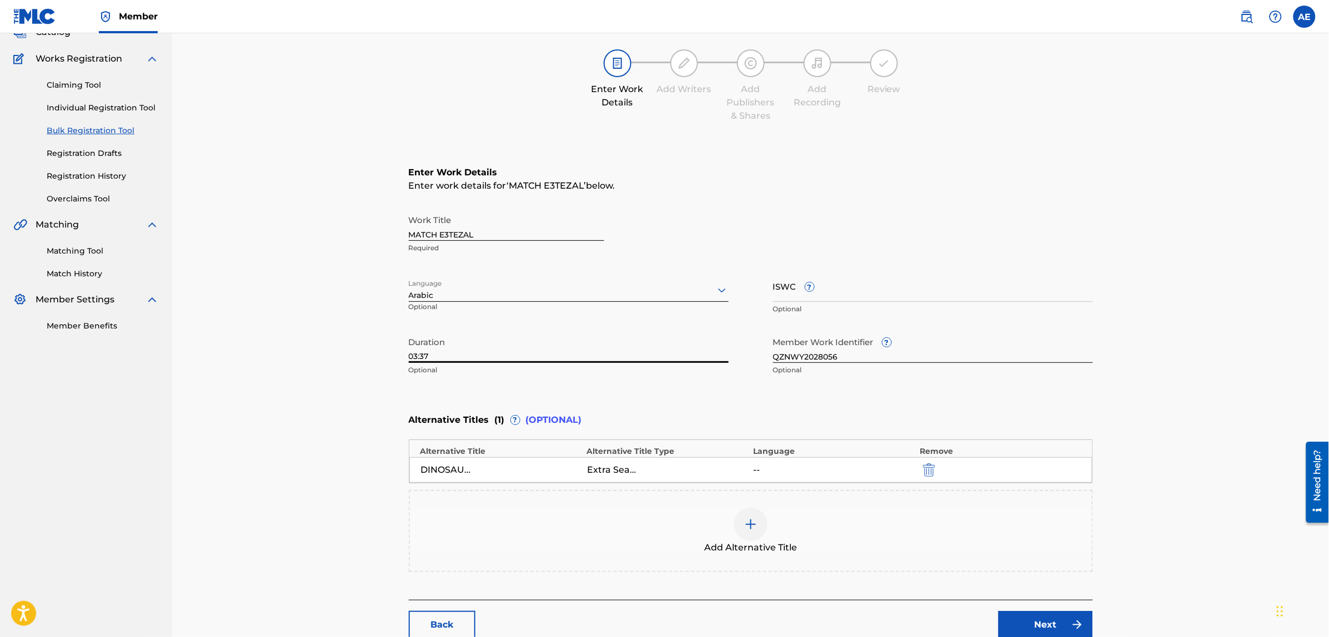
scroll to position [171, 0]
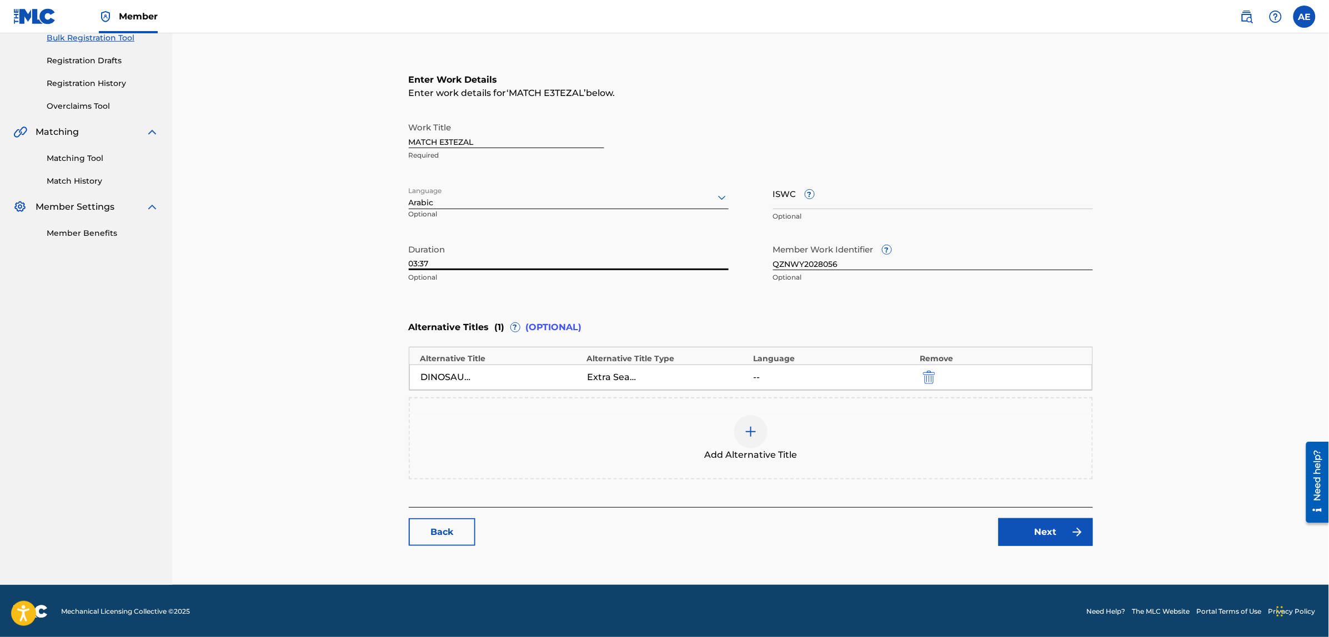
type input "03:37"
click at [1070, 534] on img at bounding box center [1076, 532] width 13 height 13
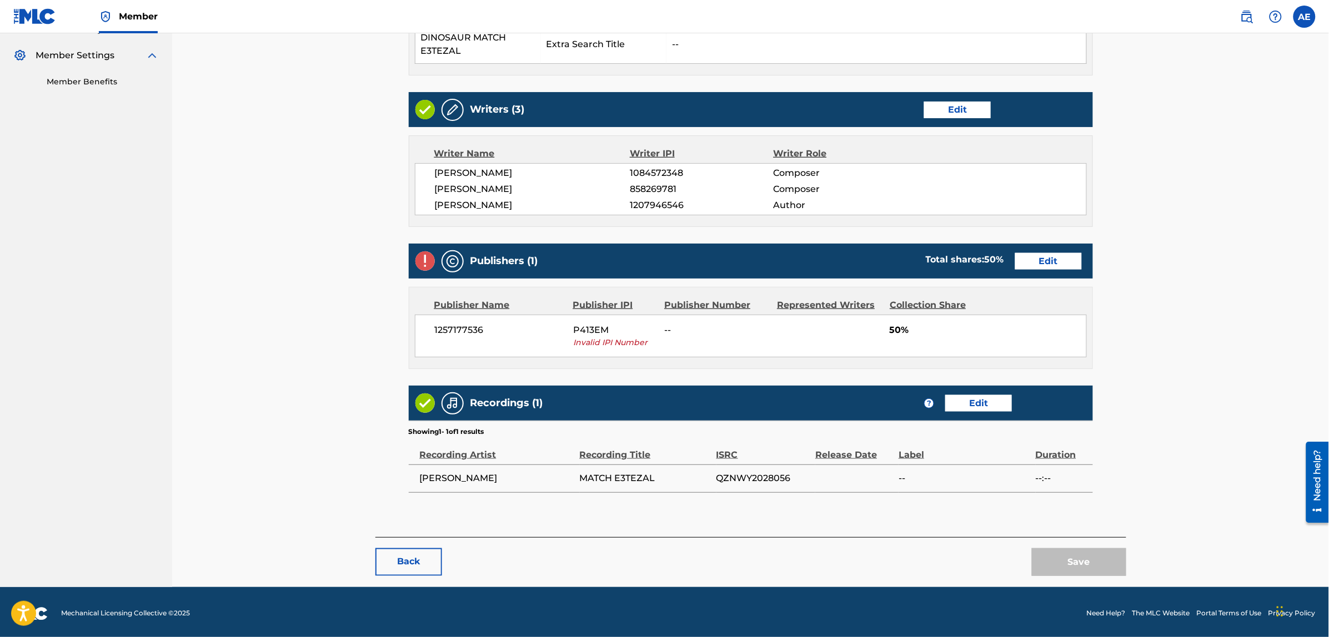
scroll to position [326, 0]
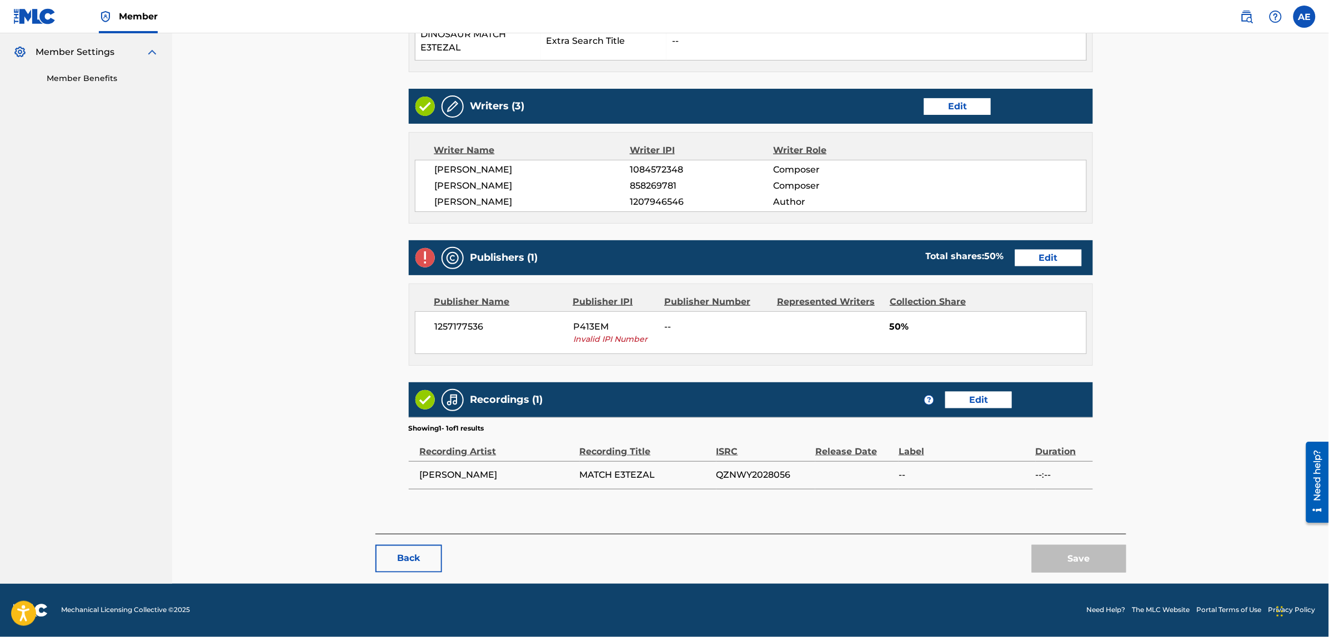
click at [1037, 262] on link "Edit" at bounding box center [1048, 258] width 67 height 17
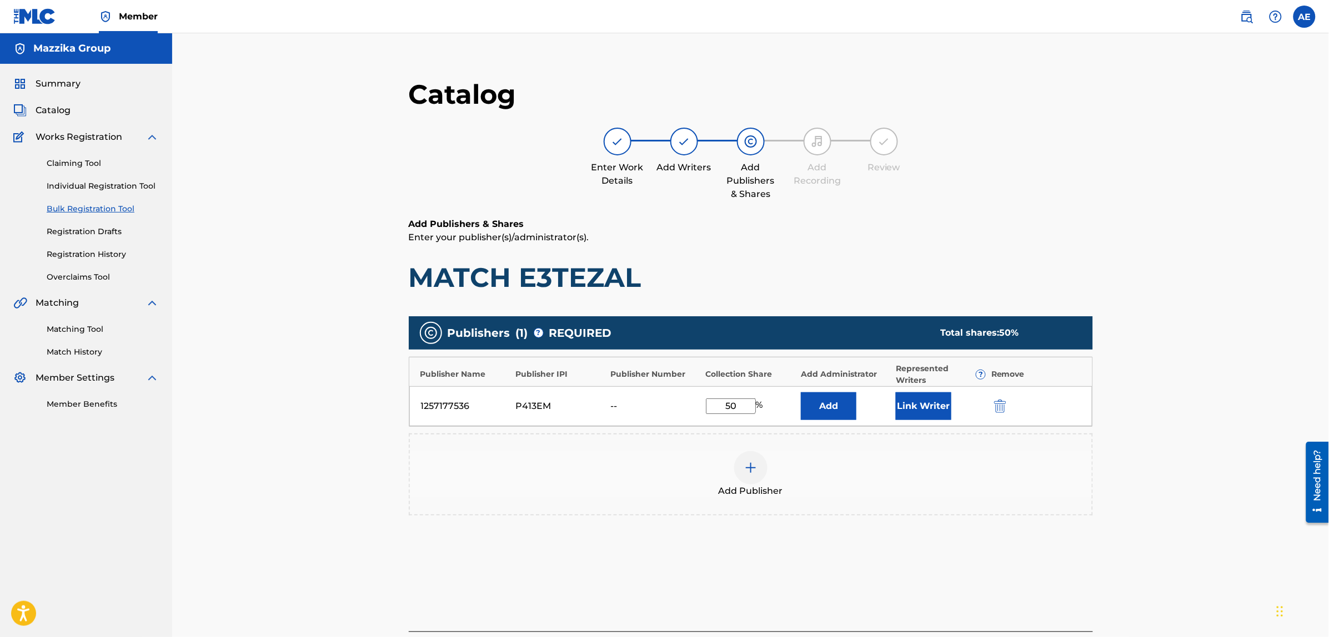
click at [1004, 406] on img "submit" at bounding box center [1000, 406] width 12 height 13
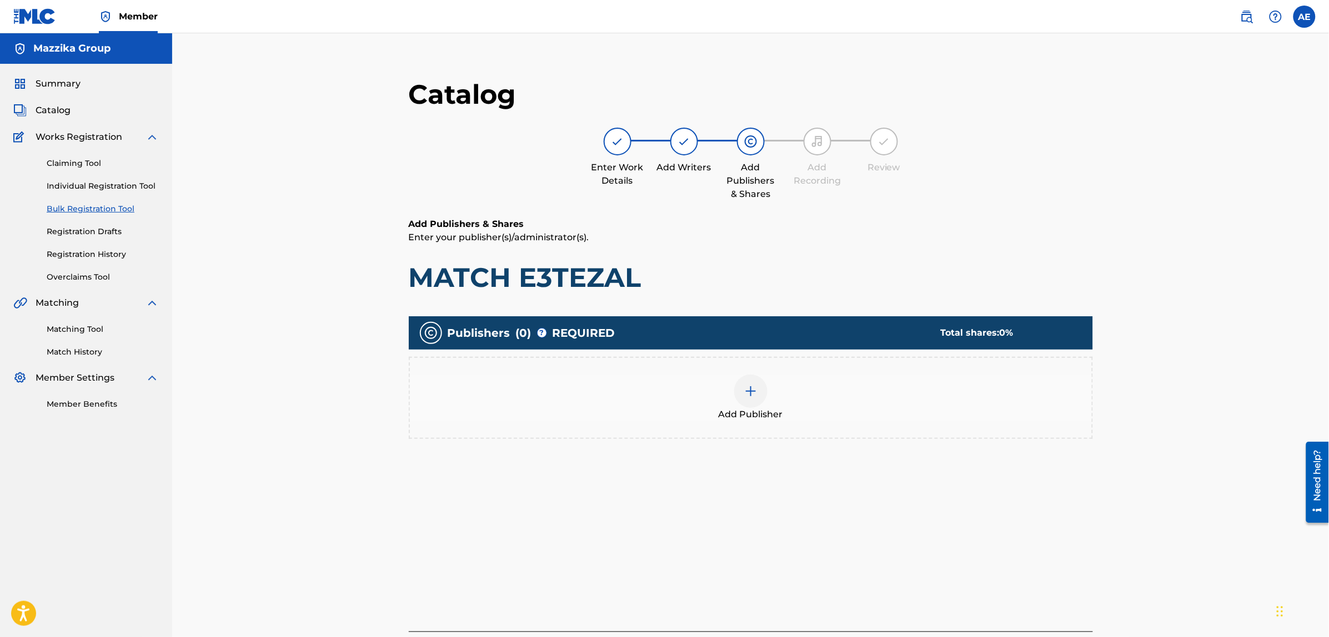
click at [755, 391] on img at bounding box center [750, 391] width 13 height 13
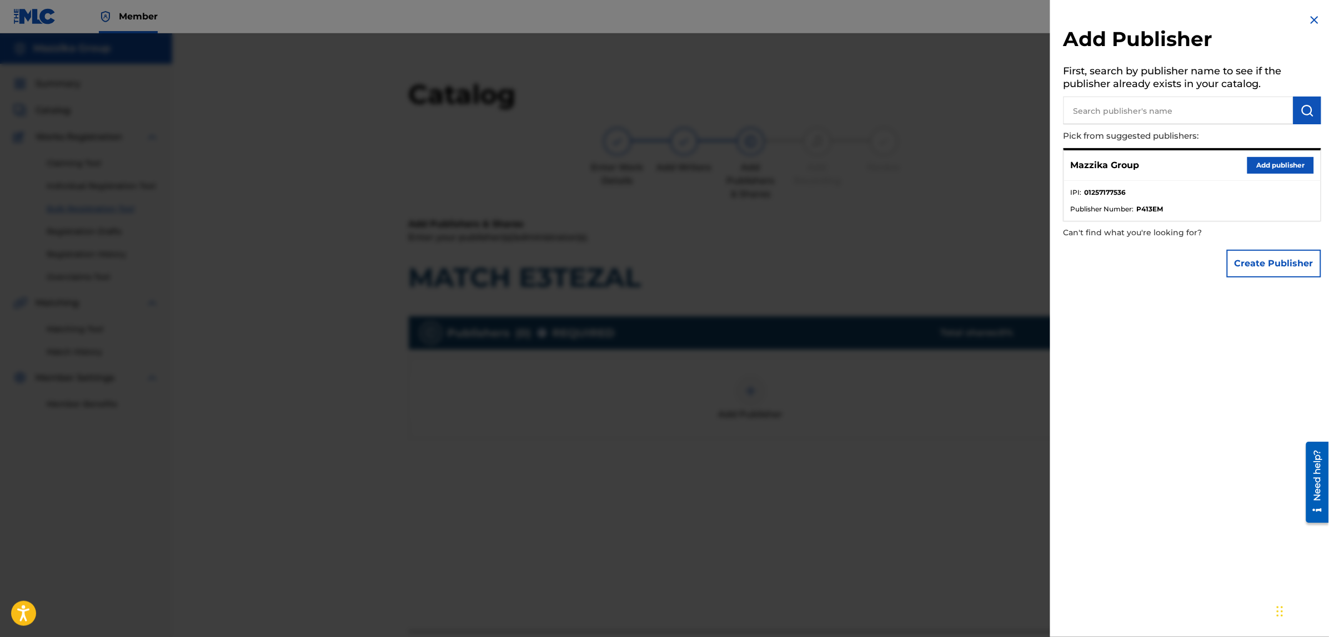
click at [1264, 164] on button "Add publisher" at bounding box center [1280, 165] width 67 height 17
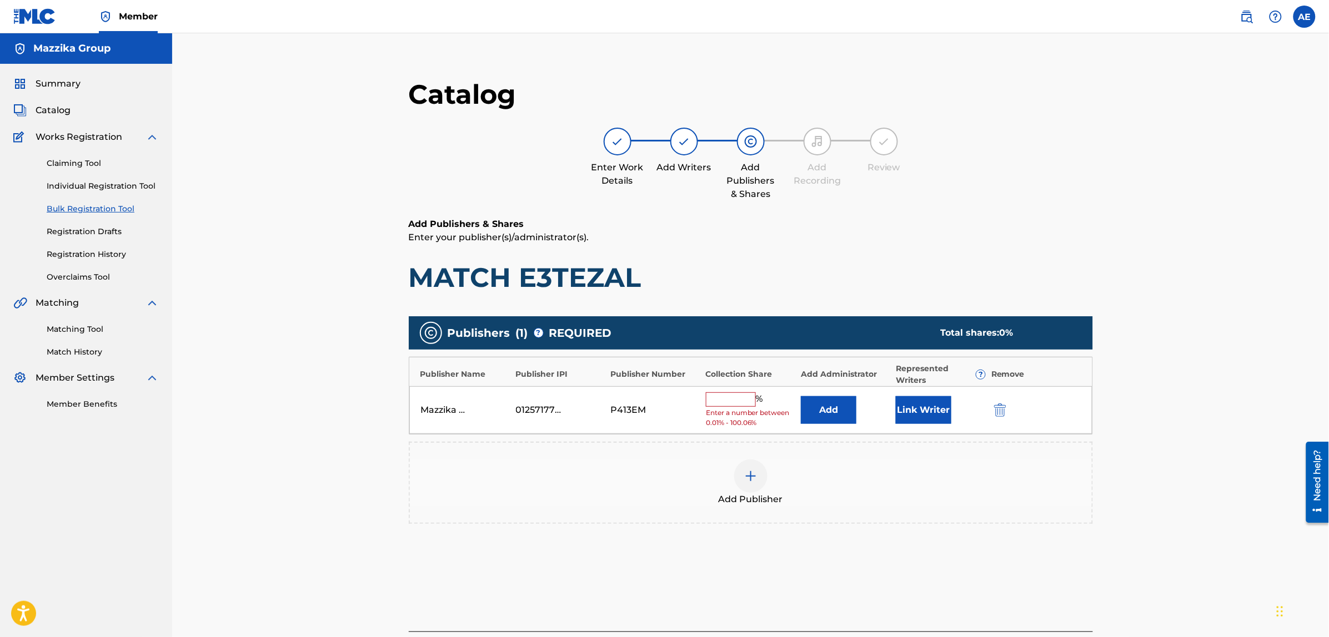
click at [720, 404] on input "text" at bounding box center [731, 400] width 50 height 14
type input "50"
click at [914, 411] on button "Link Writer" at bounding box center [924, 407] width 56 height 28
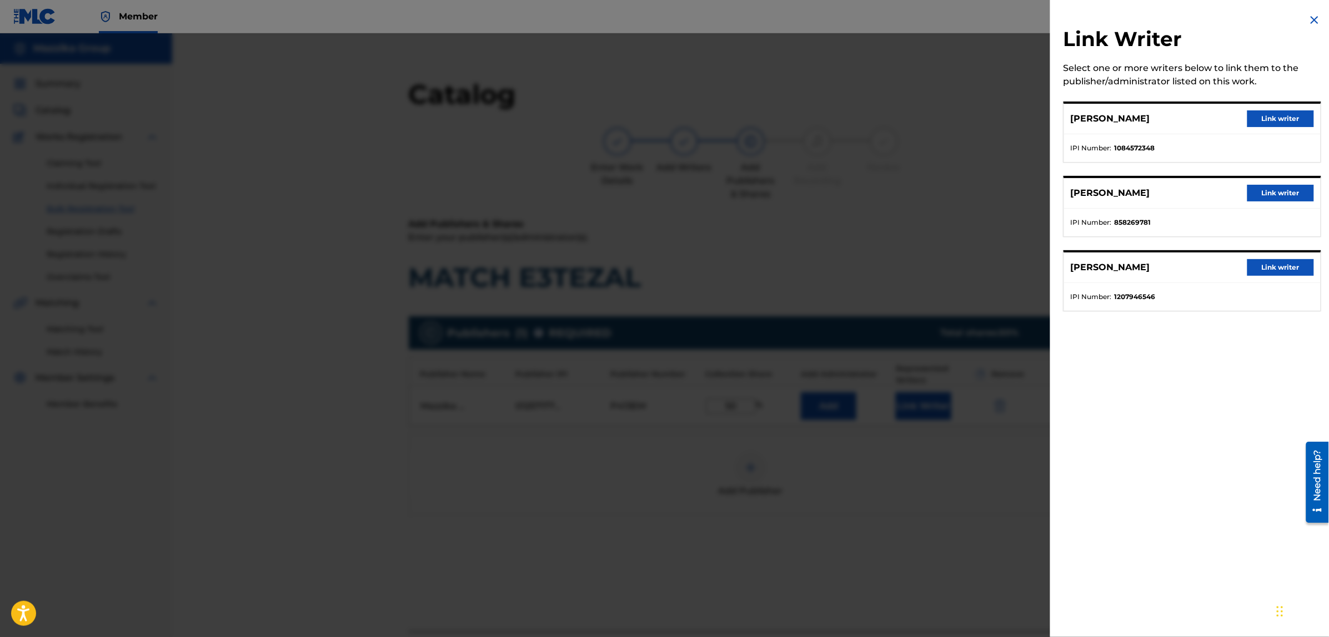
click at [1259, 113] on button "Link writer" at bounding box center [1280, 118] width 67 height 17
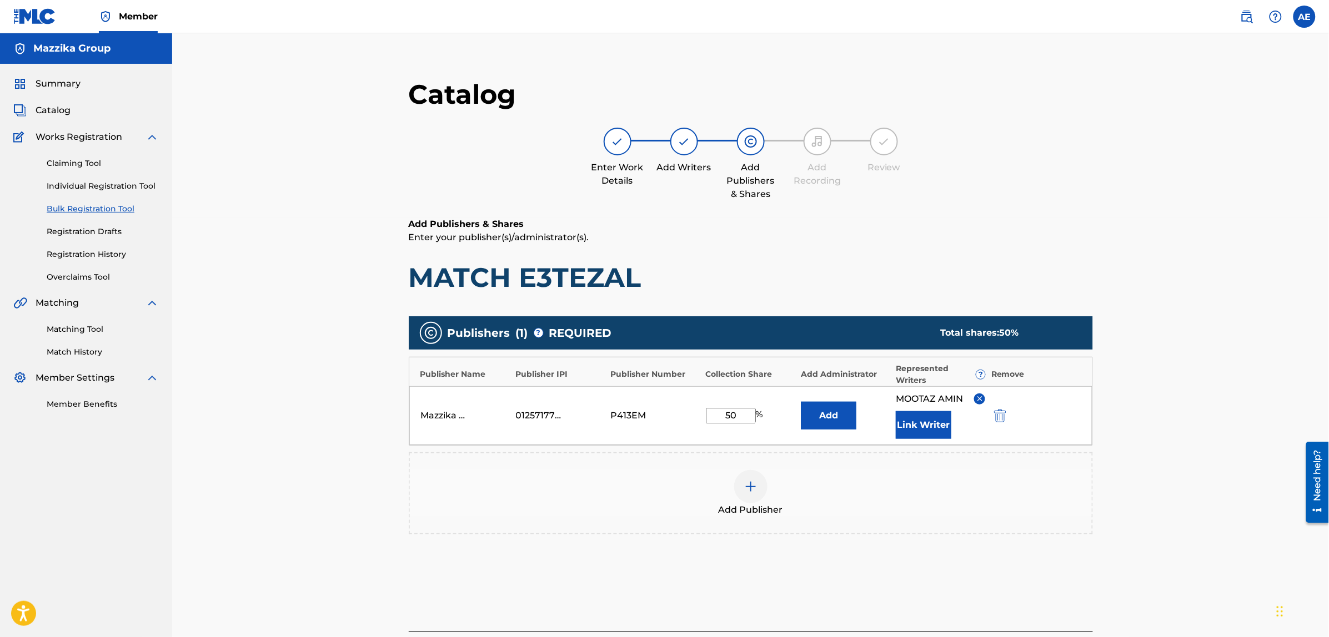
click at [919, 424] on button "Link Writer" at bounding box center [924, 425] width 56 height 28
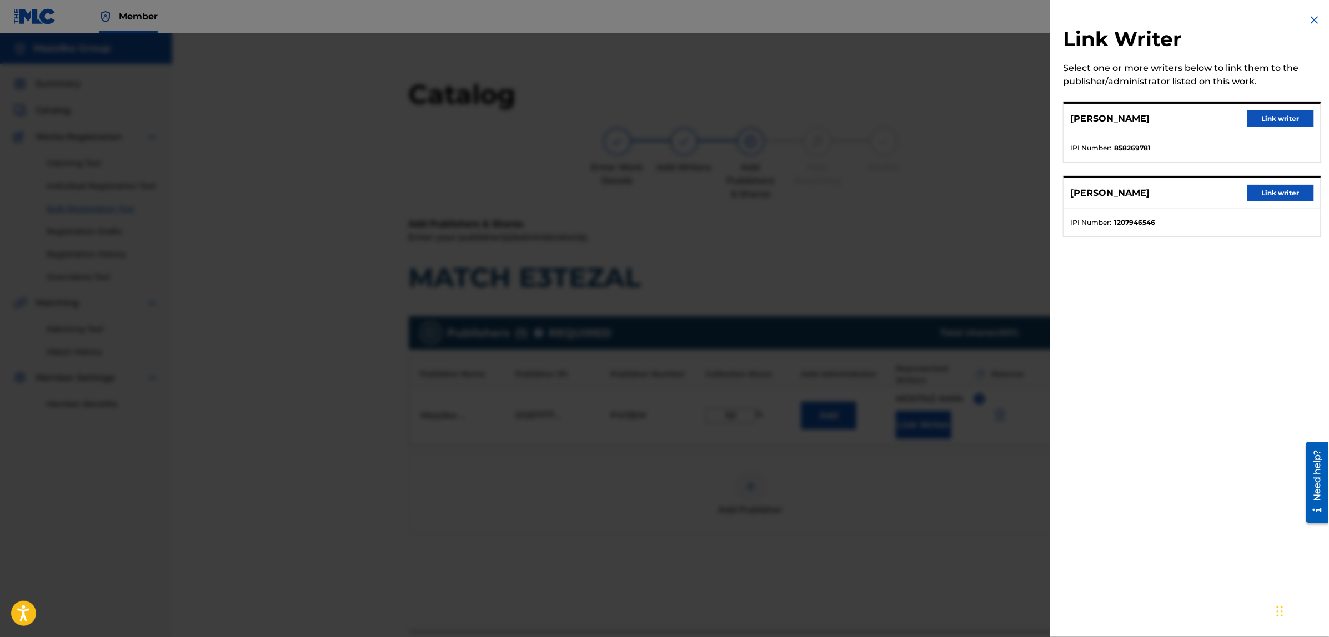
click at [1260, 117] on button "Link writer" at bounding box center [1280, 118] width 67 height 17
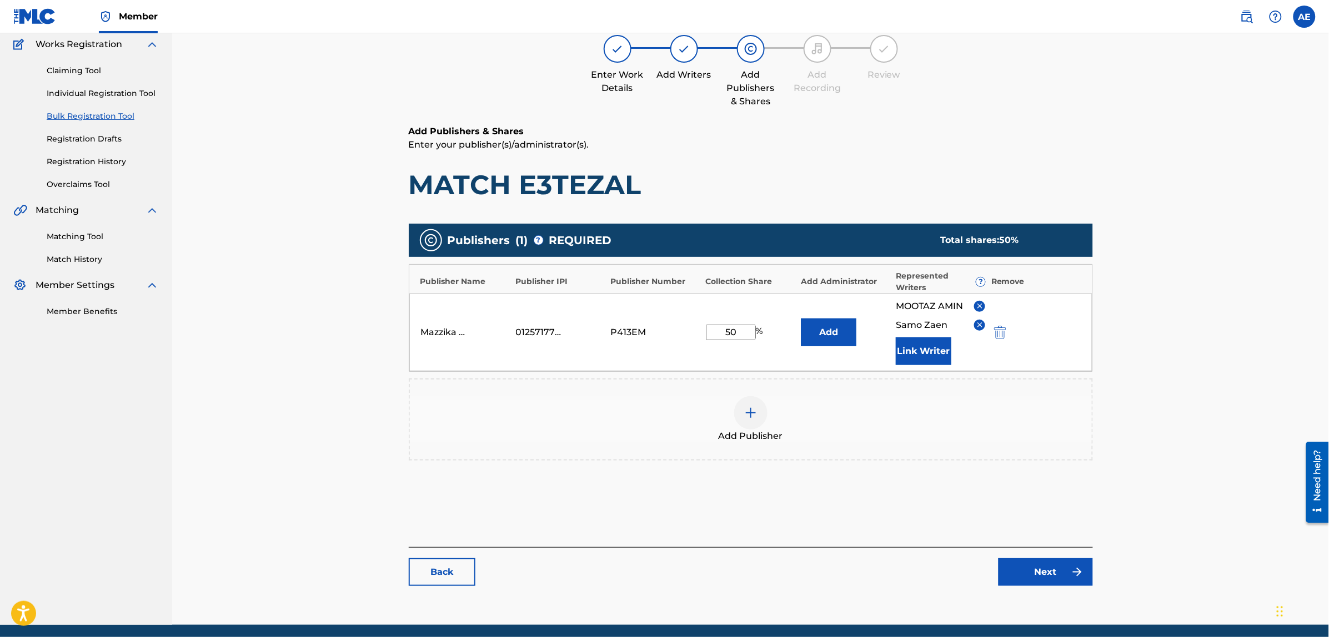
scroll to position [133, 0]
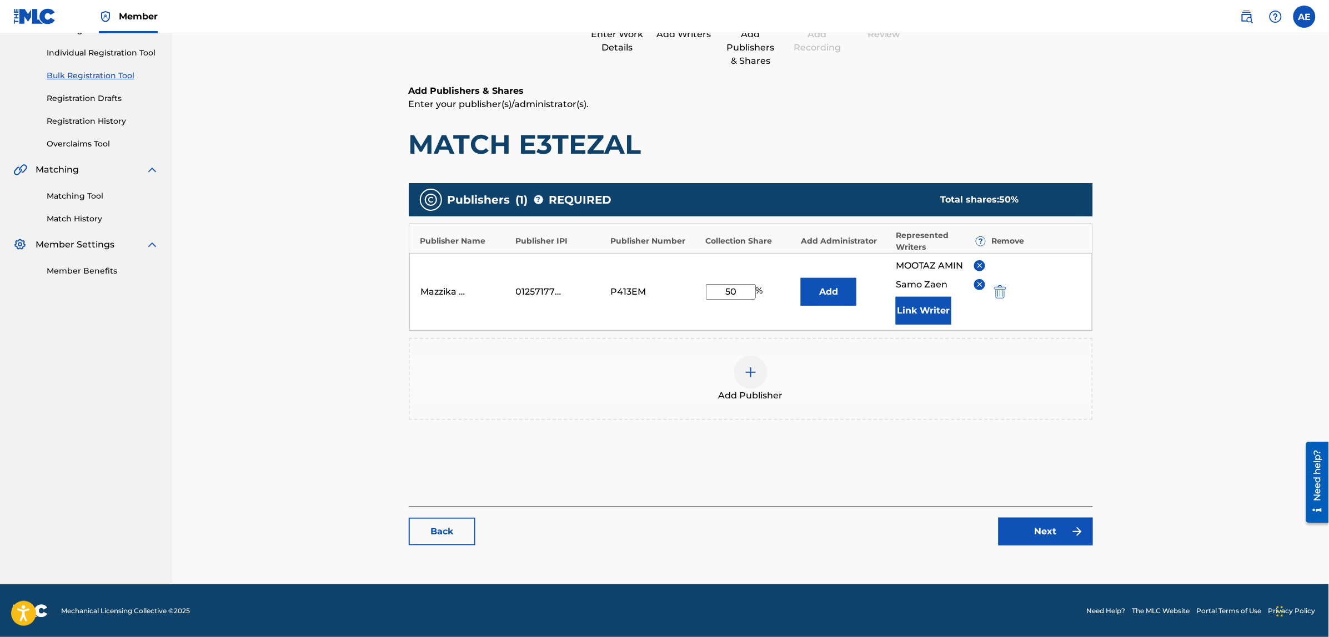
click at [1054, 529] on link "Next" at bounding box center [1045, 532] width 94 height 28
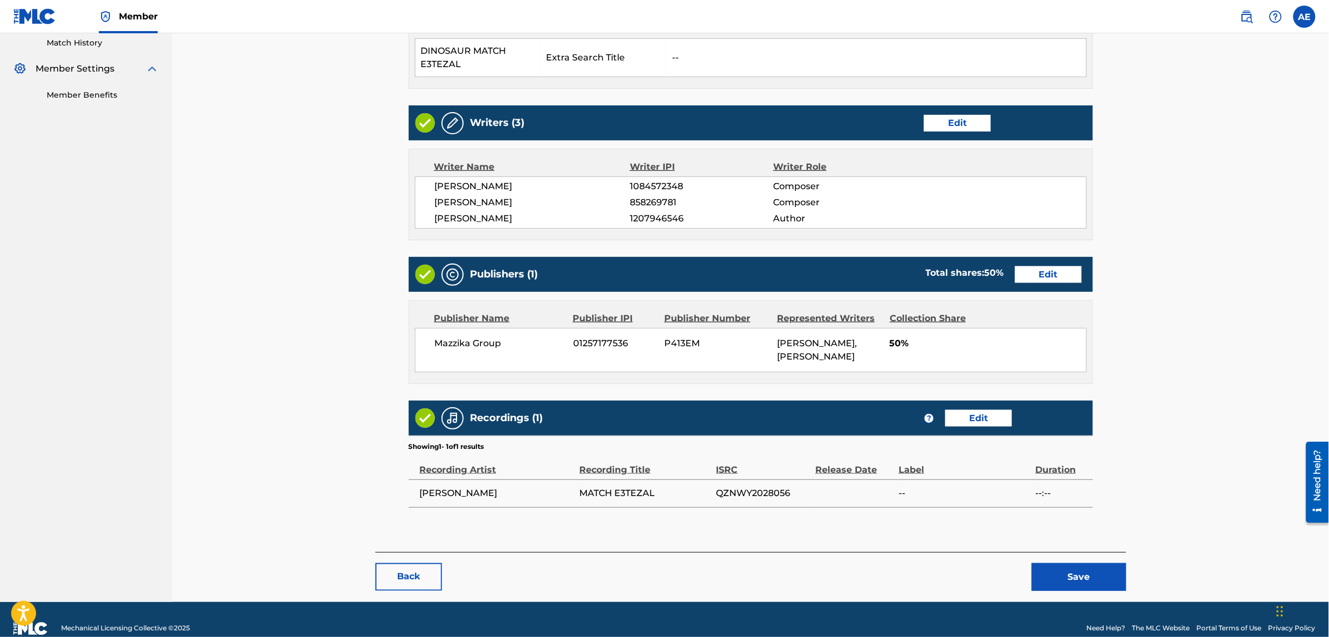
scroll to position [329, 0]
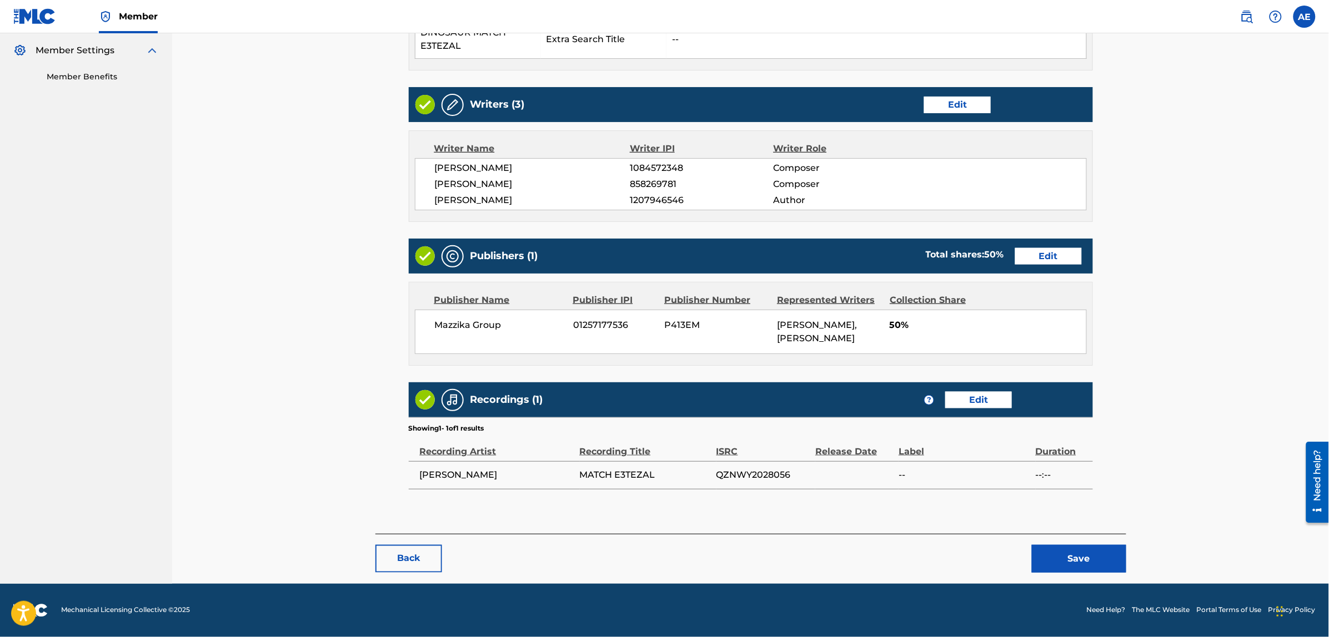
click at [1058, 565] on button "Save" at bounding box center [1079, 559] width 94 height 28
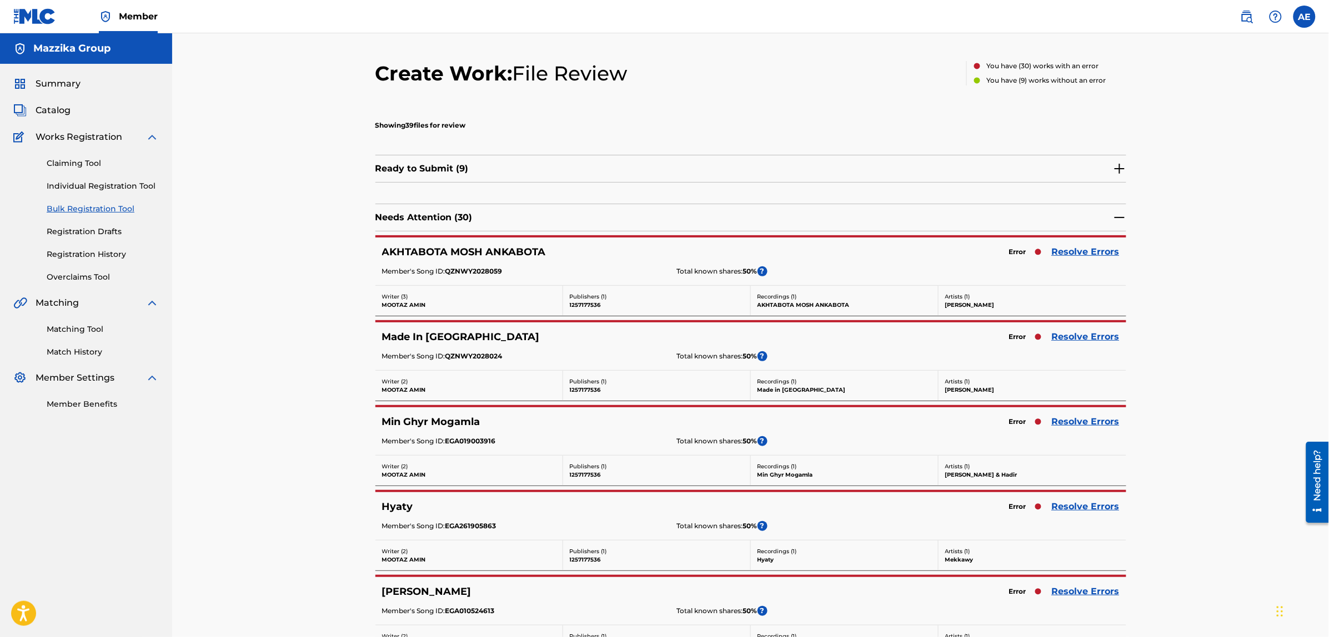
click at [1117, 168] on img at bounding box center [1119, 168] width 13 height 13
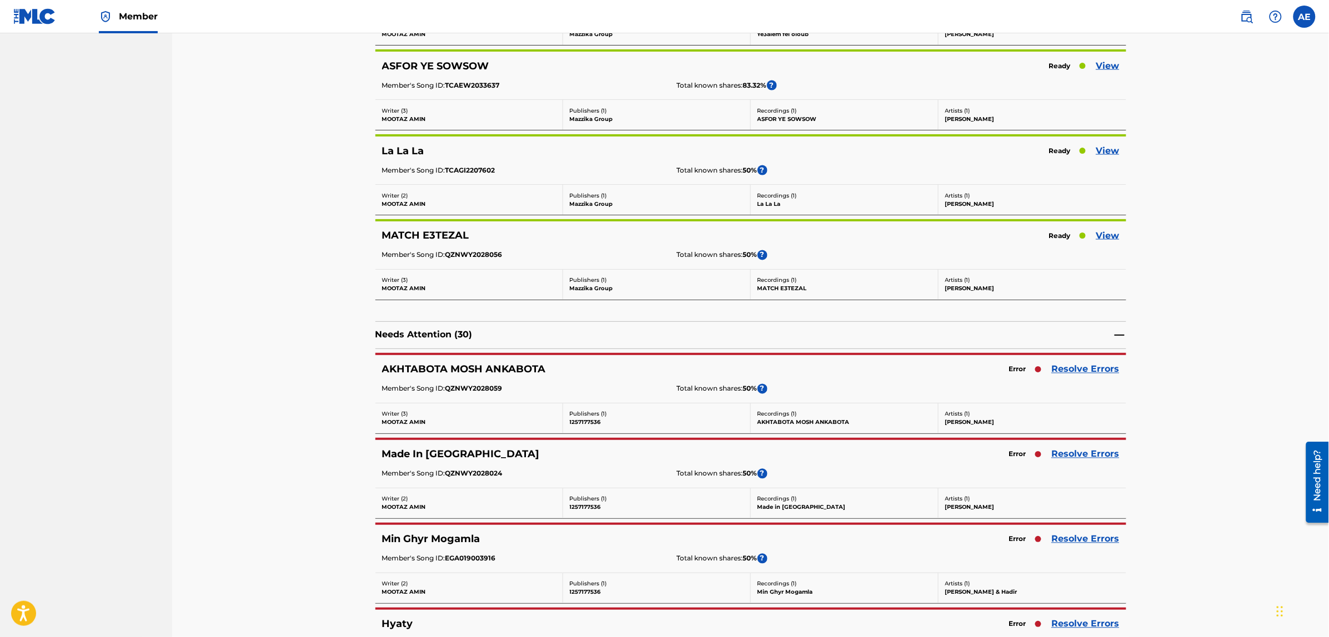
scroll to position [694, 0]
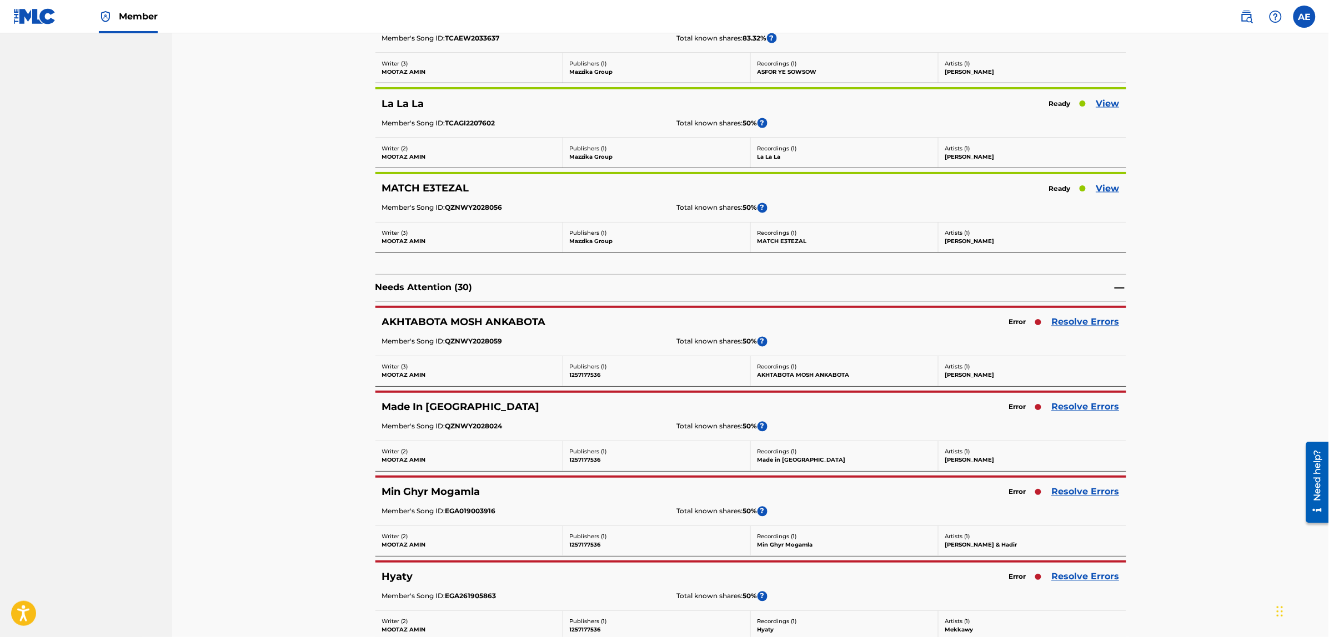
click at [1103, 189] on link "View" at bounding box center [1107, 188] width 23 height 13
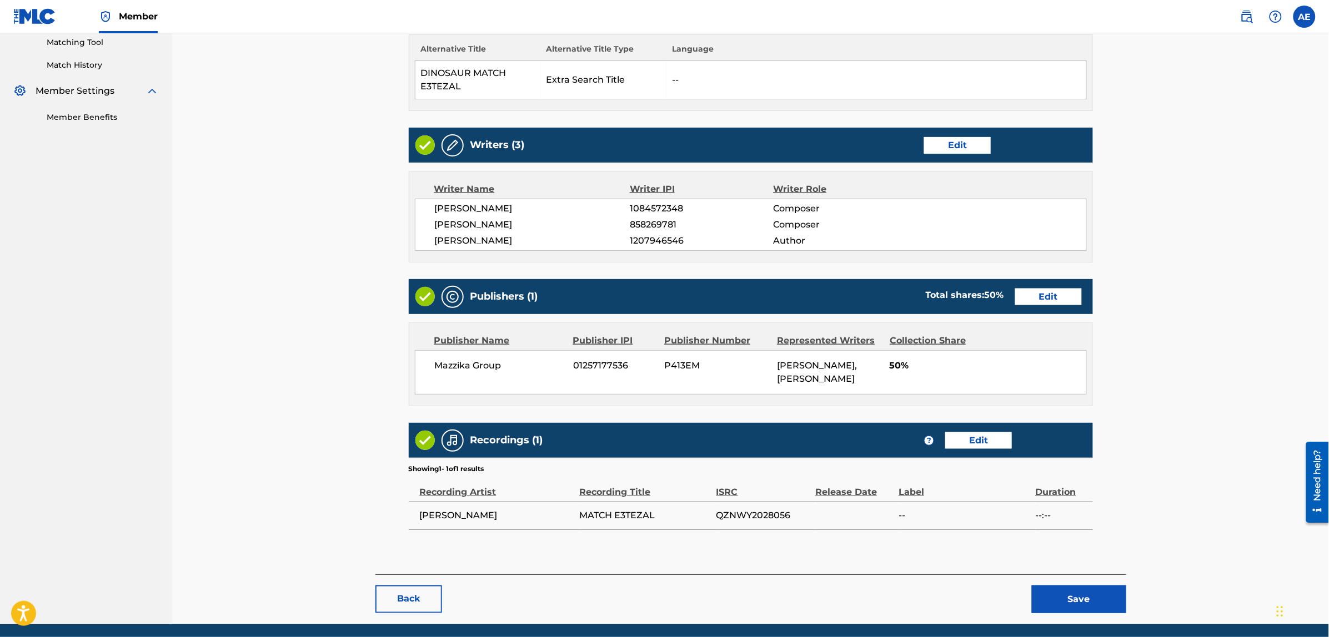
scroll to position [329, 0]
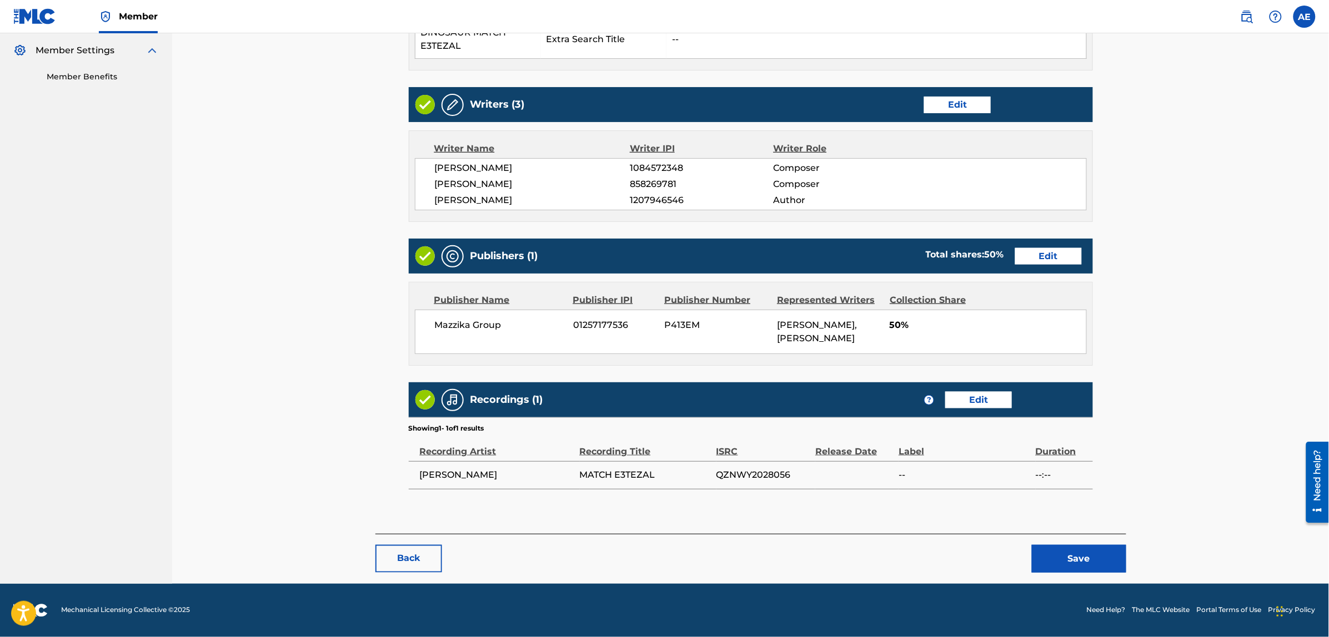
click at [1022, 259] on link "Edit" at bounding box center [1048, 256] width 67 height 17
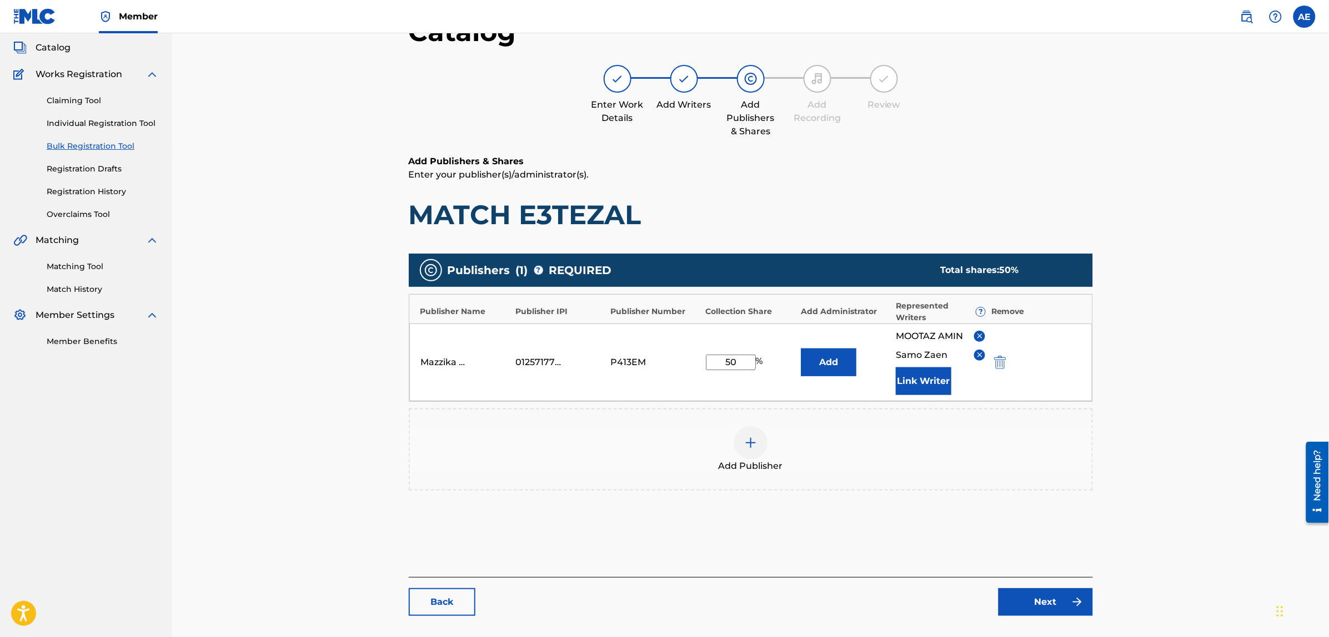
scroll to position [133, 0]
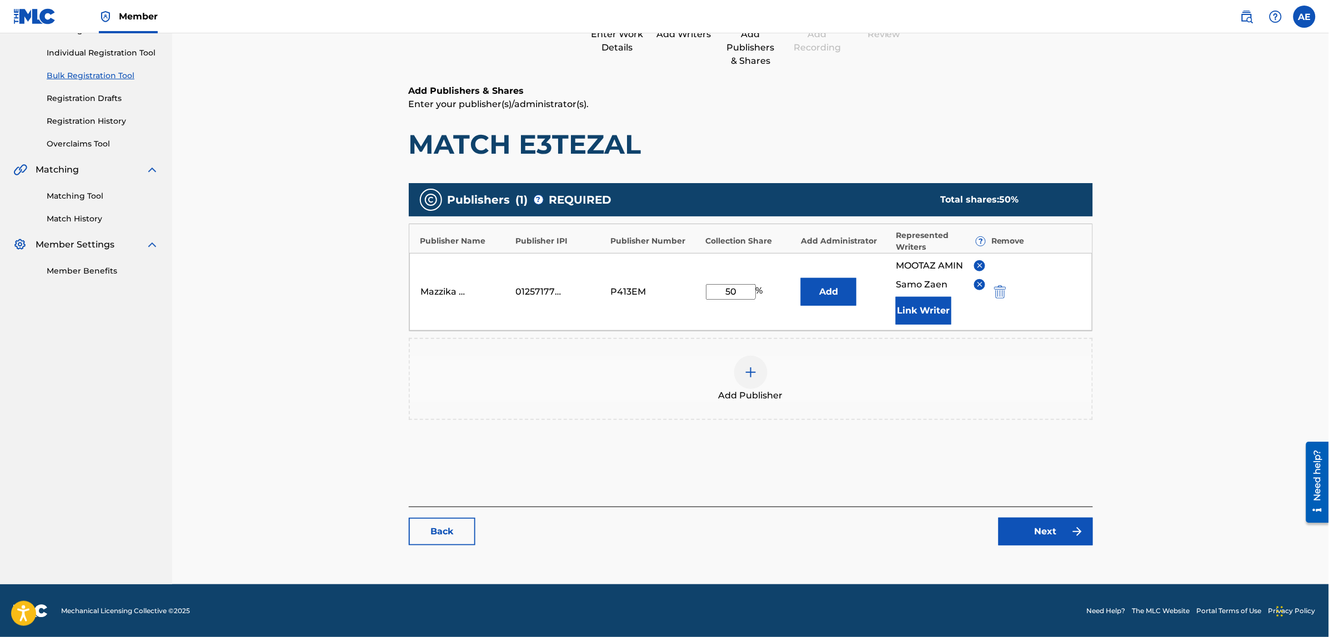
click at [1080, 534] on img at bounding box center [1076, 531] width 13 height 13
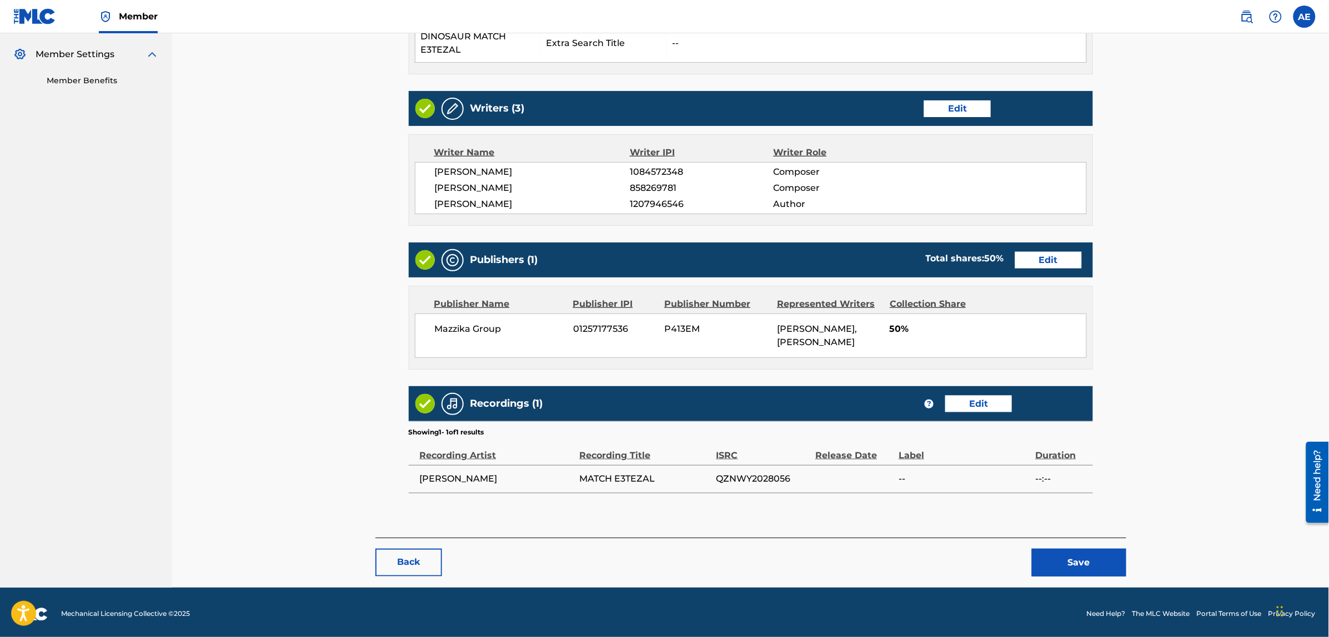
scroll to position [329, 0]
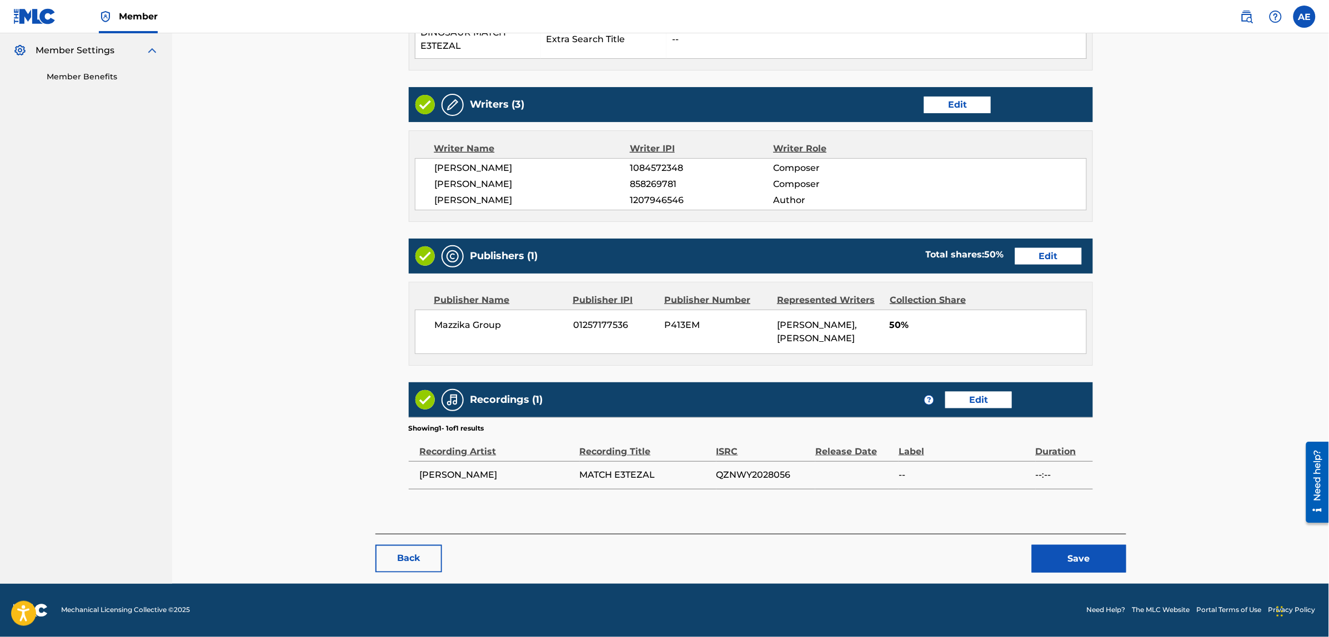
click at [1063, 554] on button "Save" at bounding box center [1079, 559] width 94 height 28
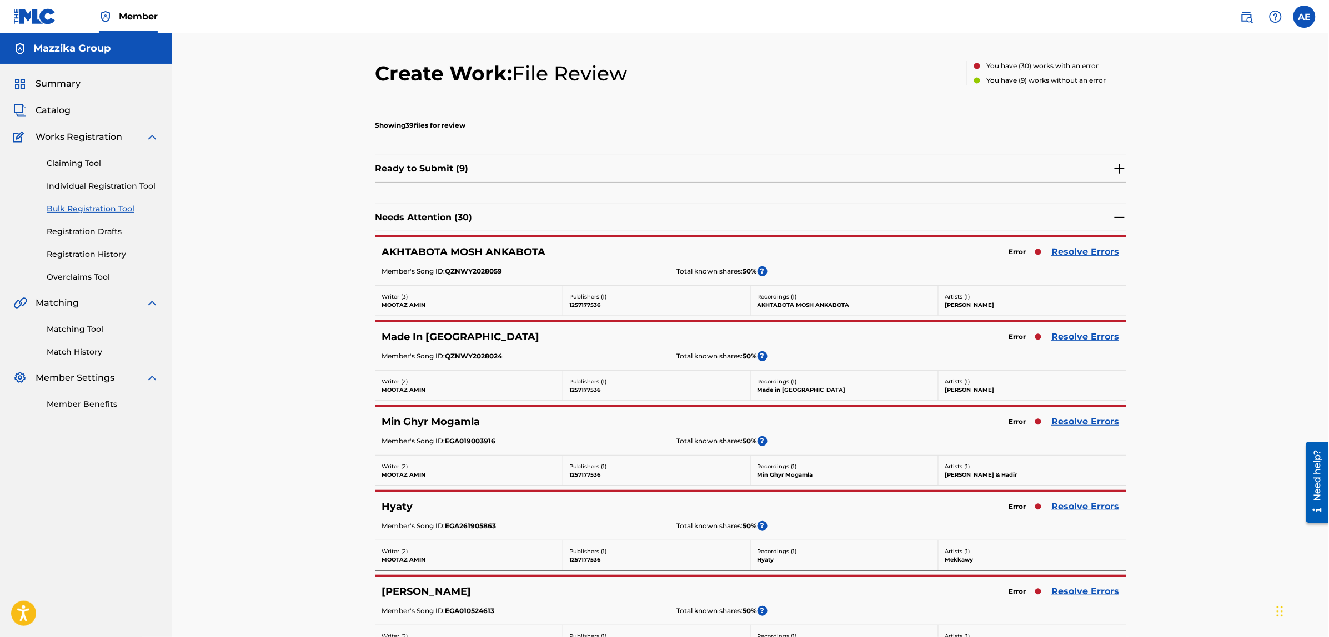
click at [1075, 252] on link "Resolve Errors" at bounding box center [1086, 251] width 68 height 13
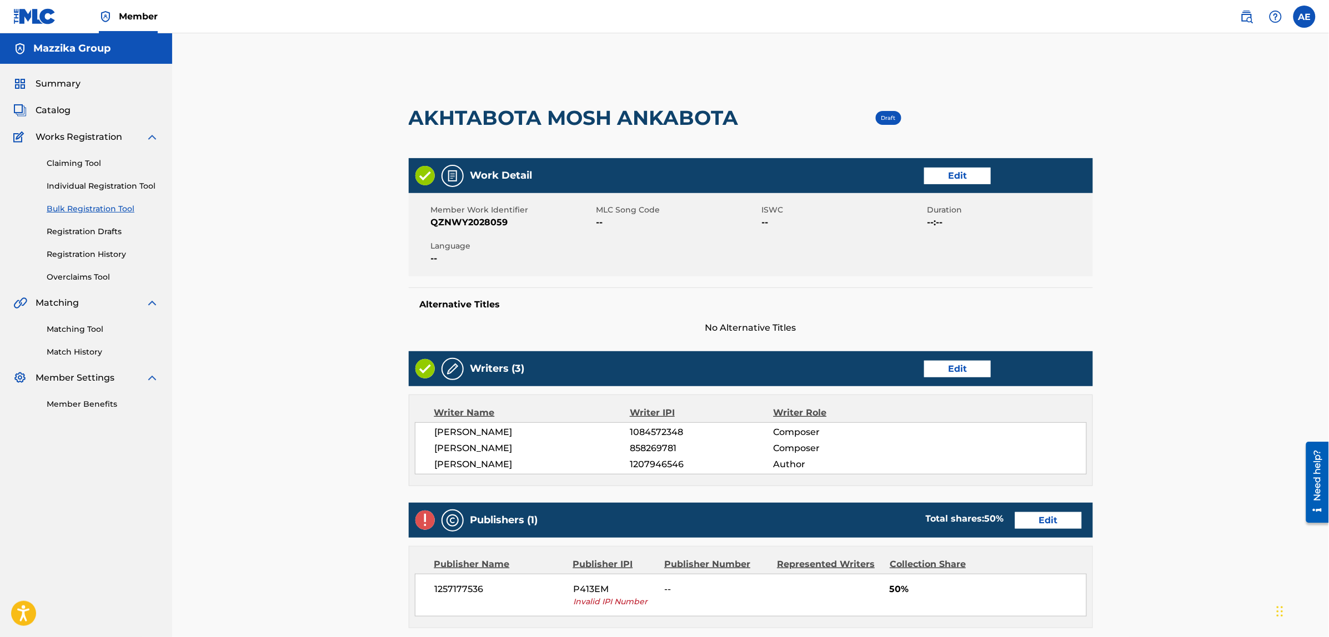
click at [975, 175] on link "Edit" at bounding box center [957, 176] width 67 height 17
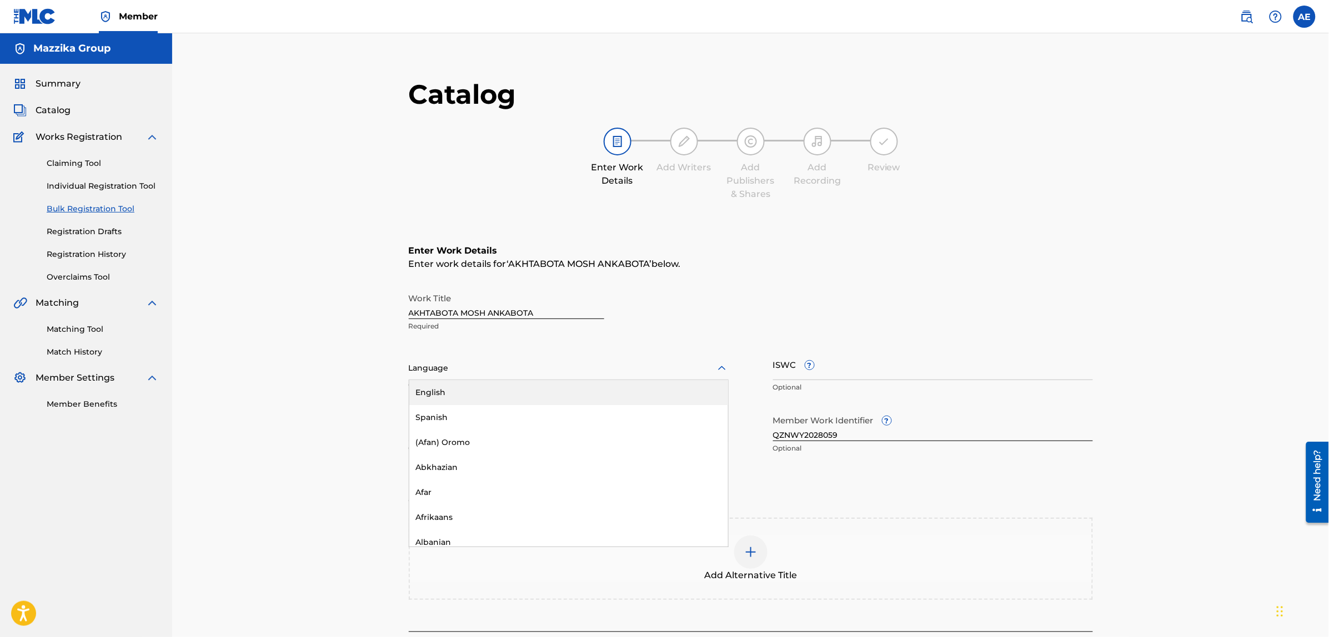
click at [475, 373] on div at bounding box center [569, 368] width 320 height 14
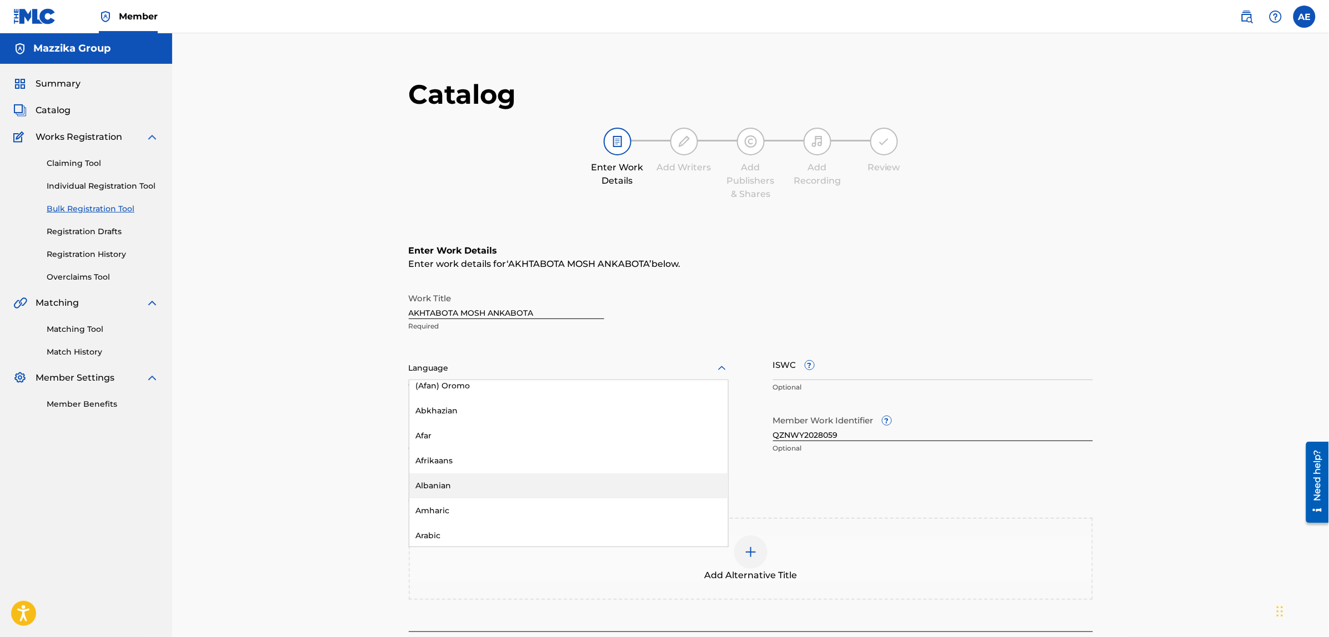
scroll to position [139, 0]
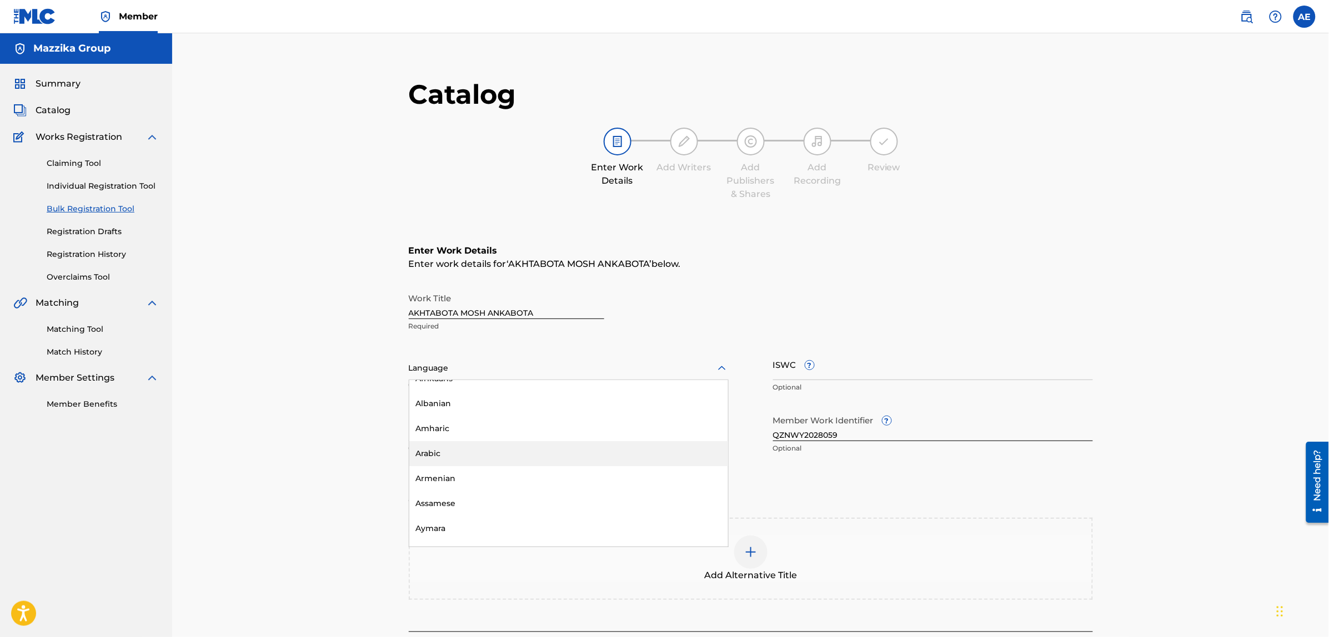
click at [467, 448] on div "Arabic" at bounding box center [568, 453] width 319 height 25
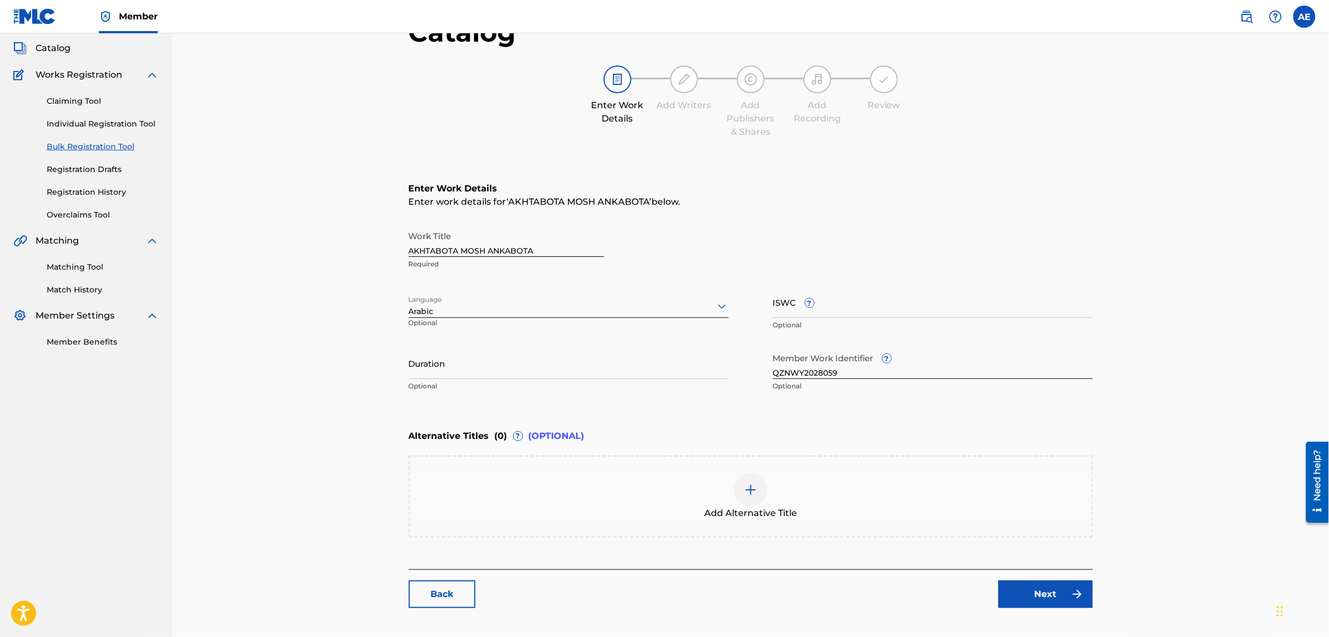
scroll to position [125, 0]
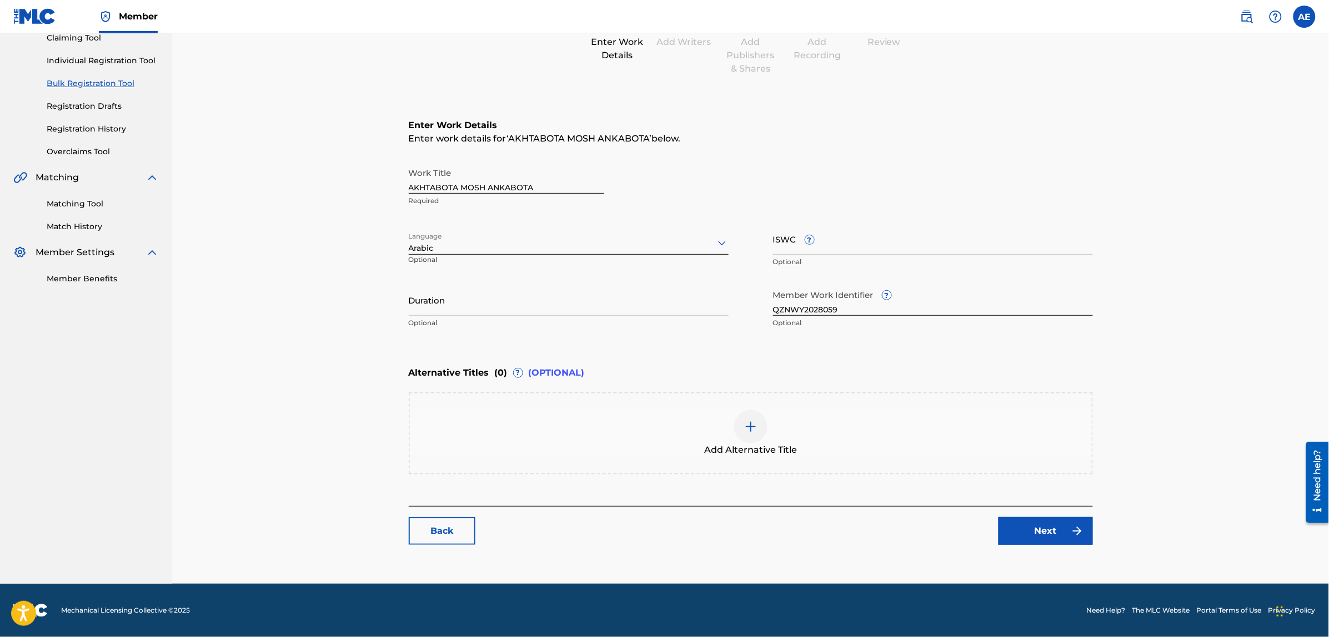
click at [480, 304] on input "Duration" at bounding box center [569, 300] width 320 height 32
paste input "2:14"
click at [410, 308] on input "2:14" at bounding box center [569, 300] width 320 height 32
type input "02:14"
click at [1031, 536] on link "Next" at bounding box center [1045, 531] width 94 height 28
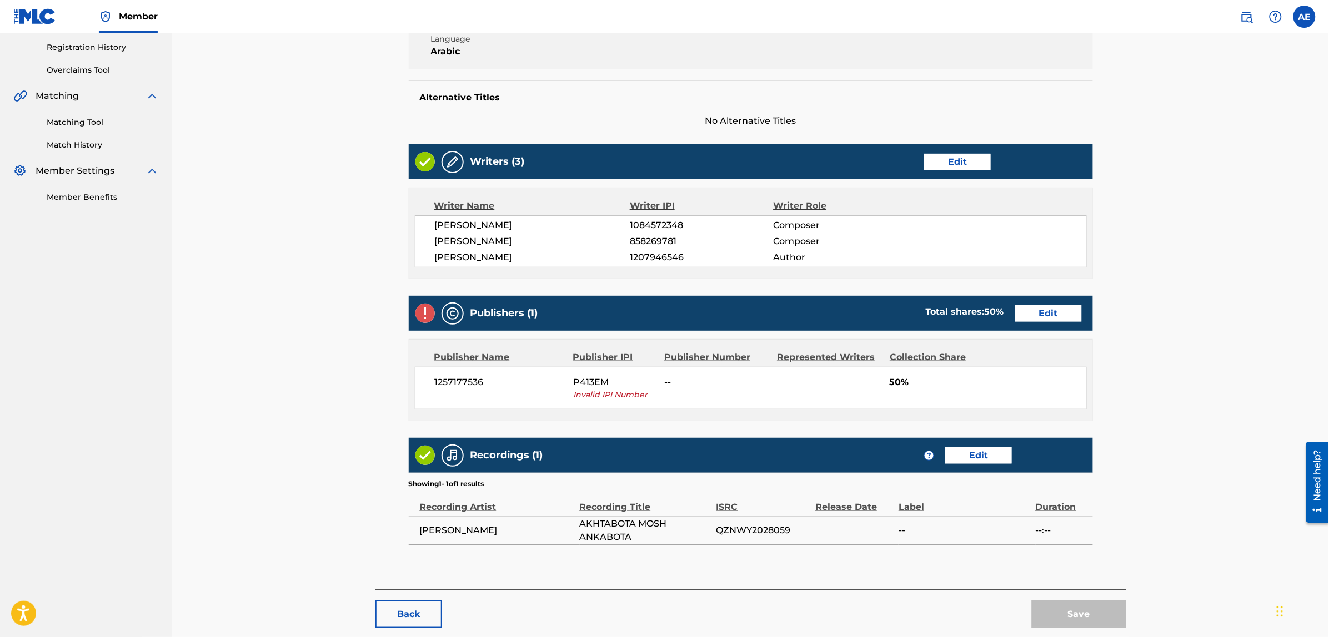
scroll to position [208, 0]
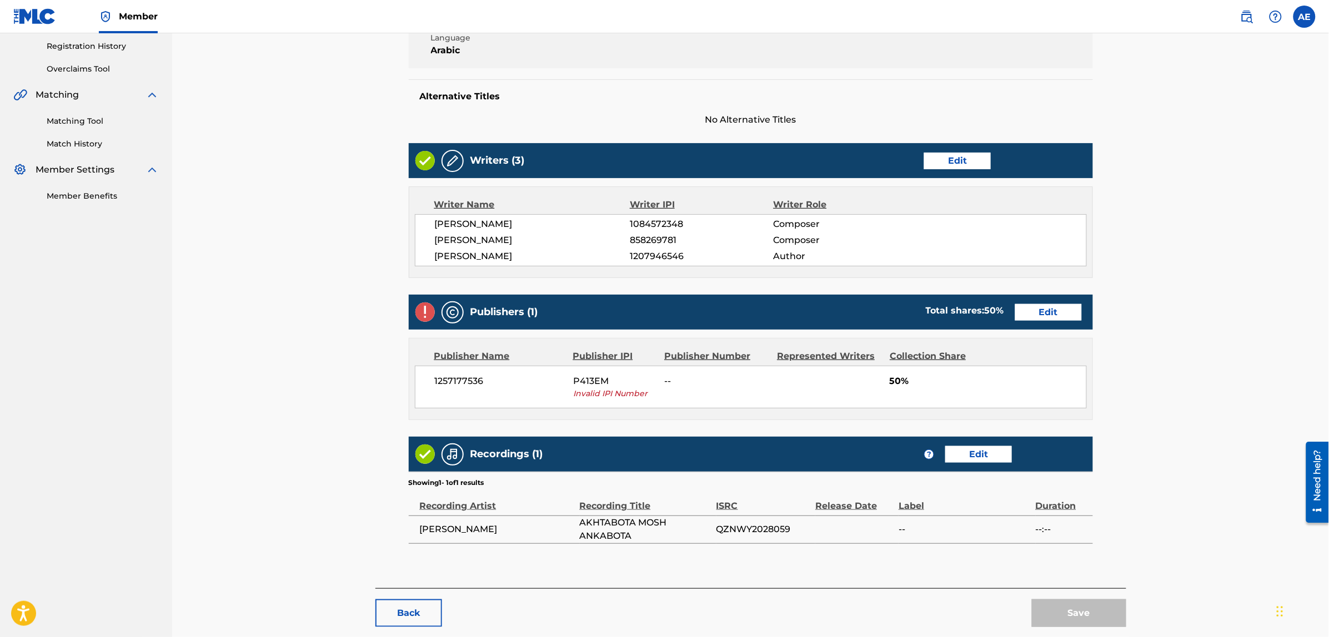
click at [1024, 315] on link "Edit" at bounding box center [1048, 312] width 67 height 17
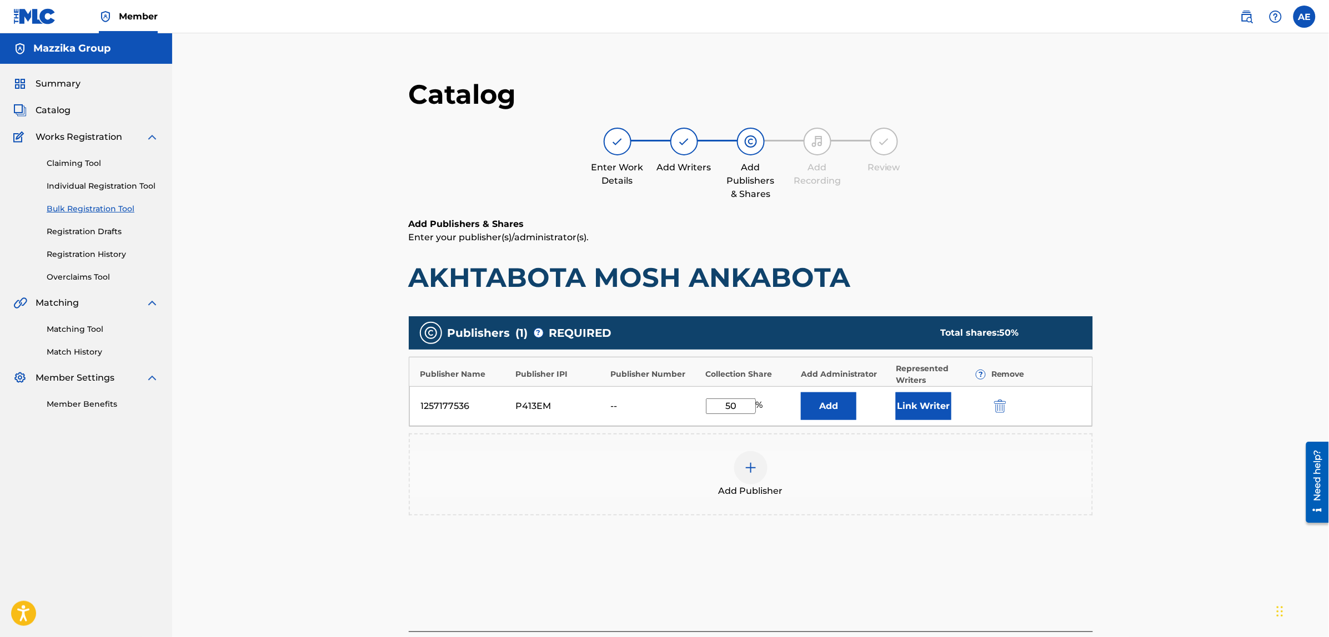
click at [998, 403] on img "submit" at bounding box center [1000, 406] width 12 height 13
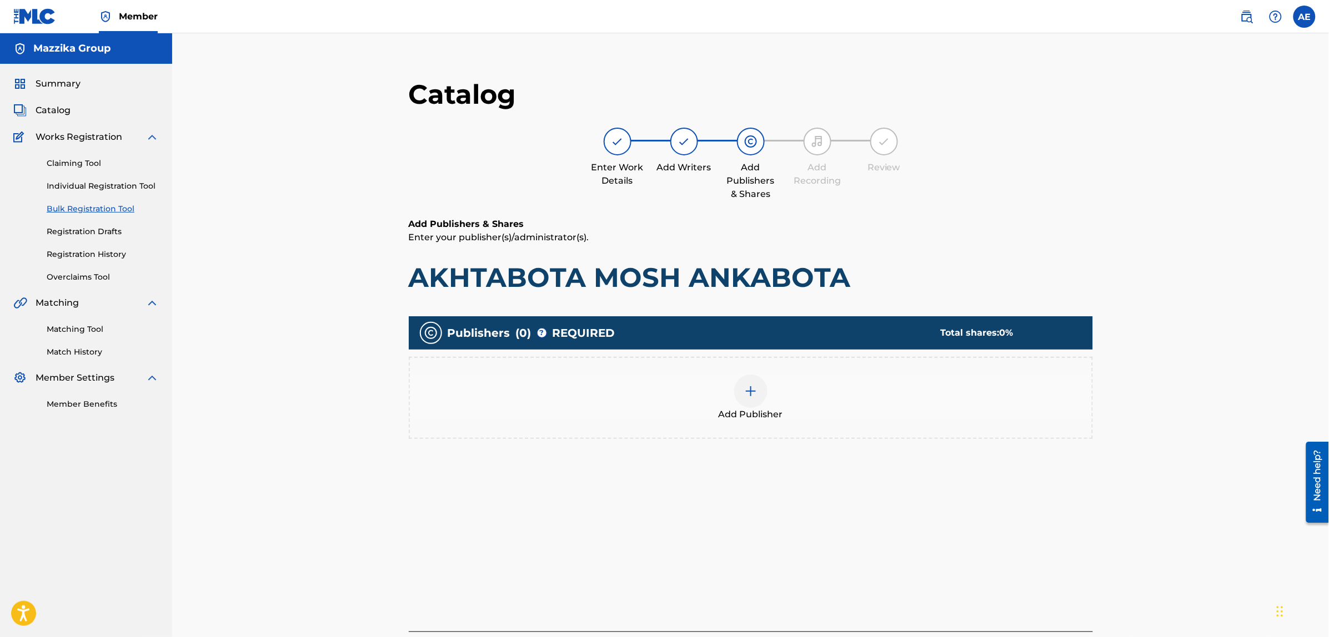
click at [761, 395] on div at bounding box center [750, 391] width 33 height 33
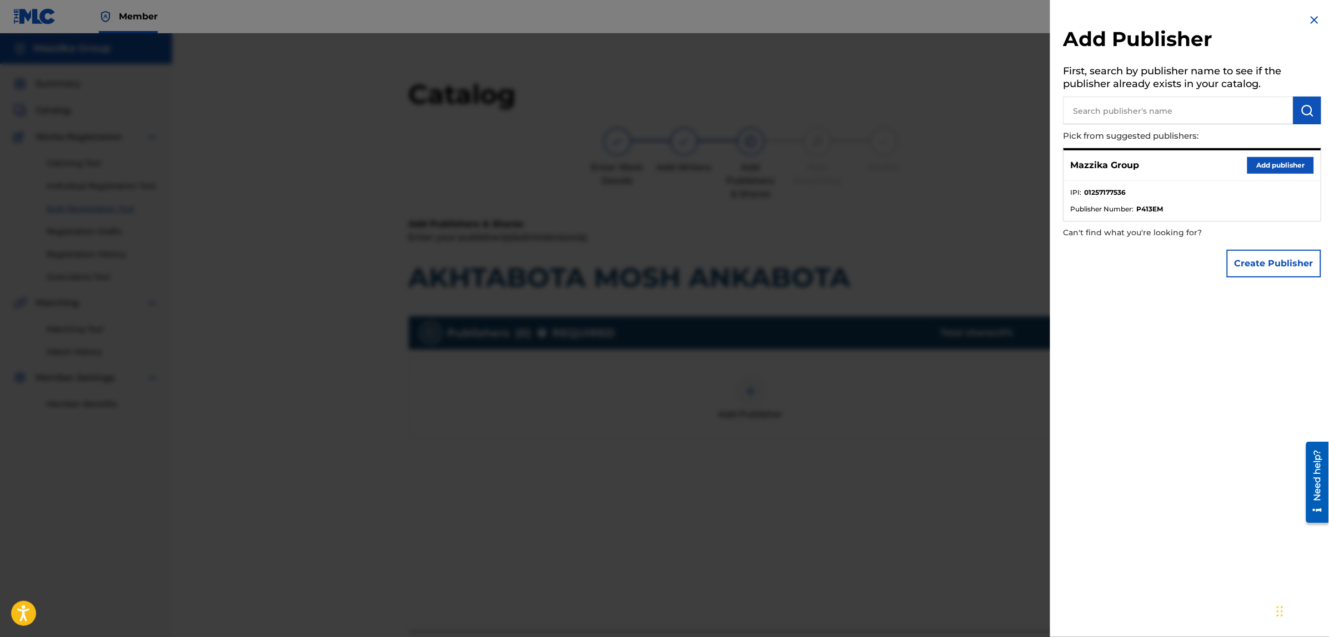
click at [1255, 163] on button "Add publisher" at bounding box center [1280, 165] width 67 height 17
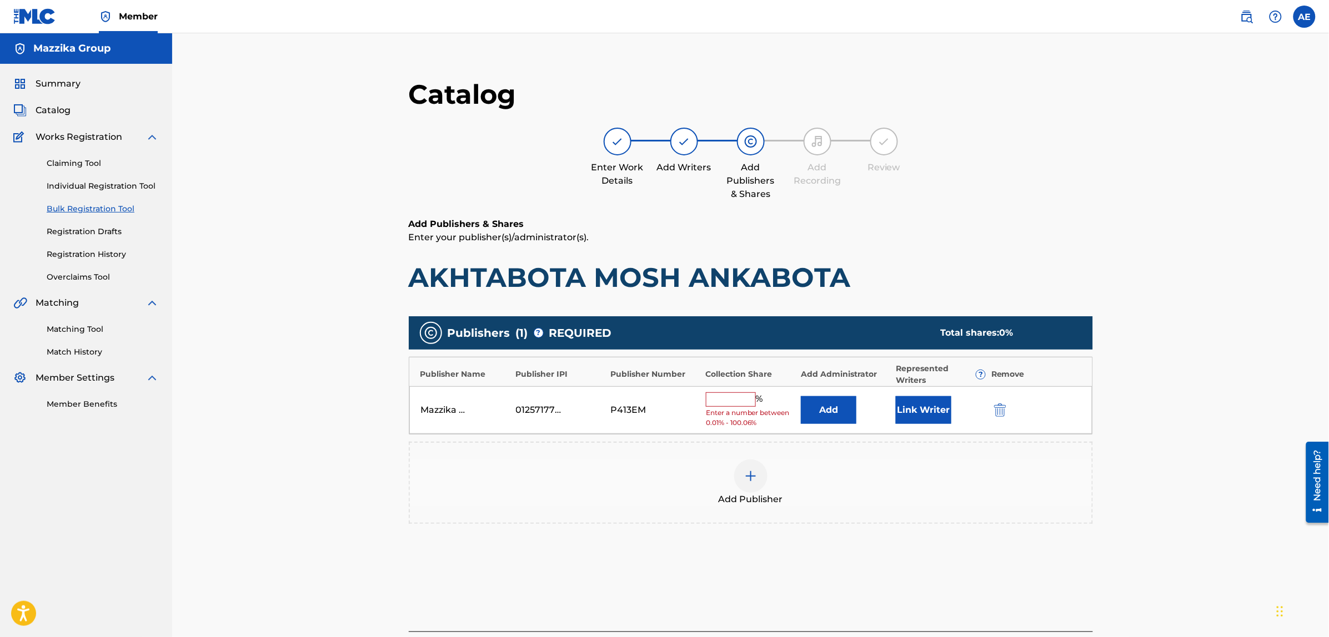
click at [735, 397] on input "text" at bounding box center [731, 400] width 50 height 14
type input "50"
click at [911, 401] on button "Link Writer" at bounding box center [924, 407] width 56 height 28
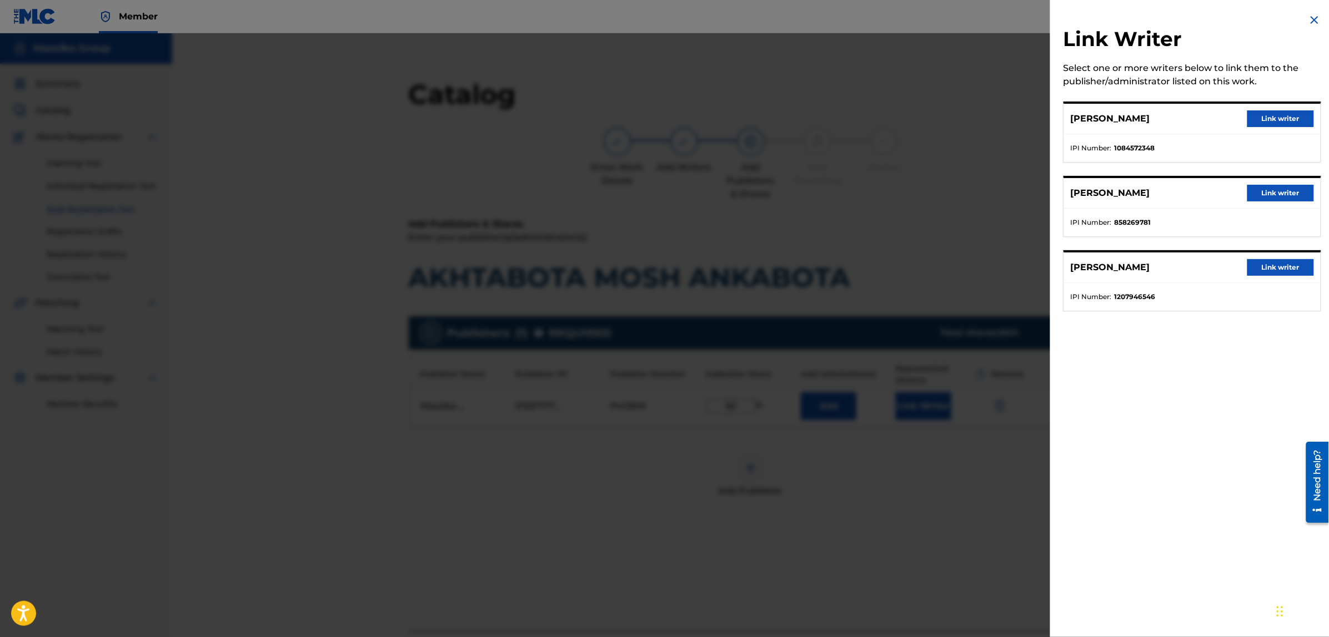
click at [1259, 115] on button "Link writer" at bounding box center [1280, 118] width 67 height 17
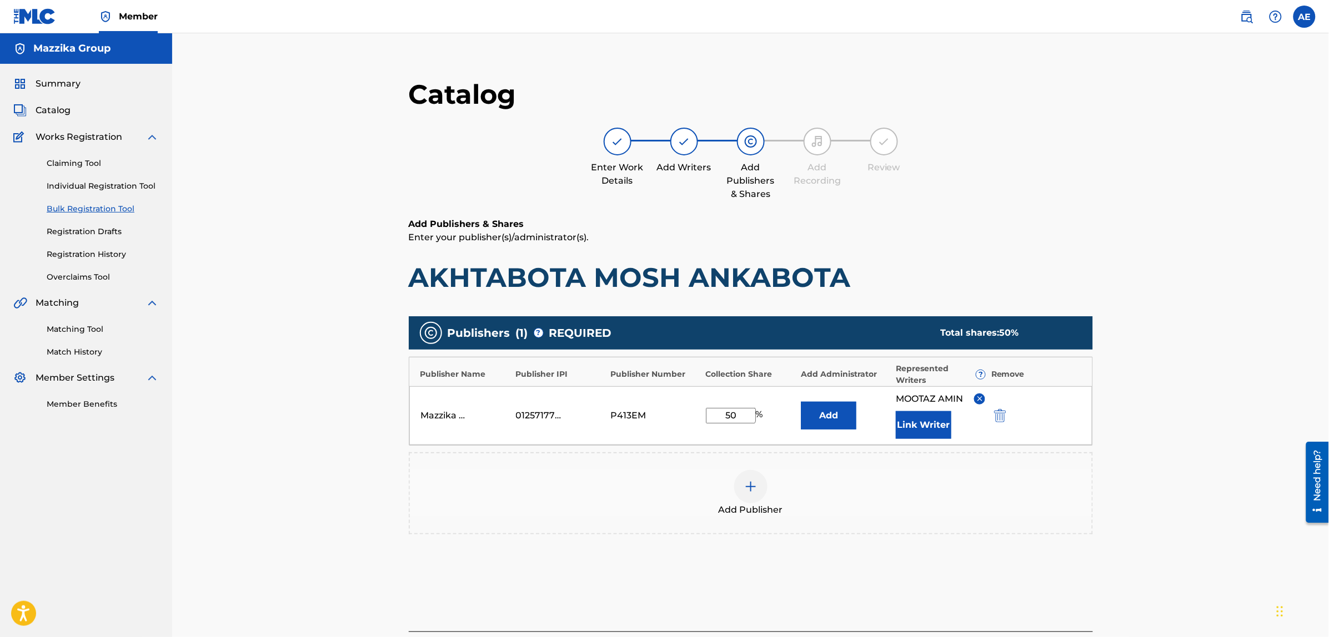
click at [936, 425] on button "Link Writer" at bounding box center [924, 425] width 56 height 28
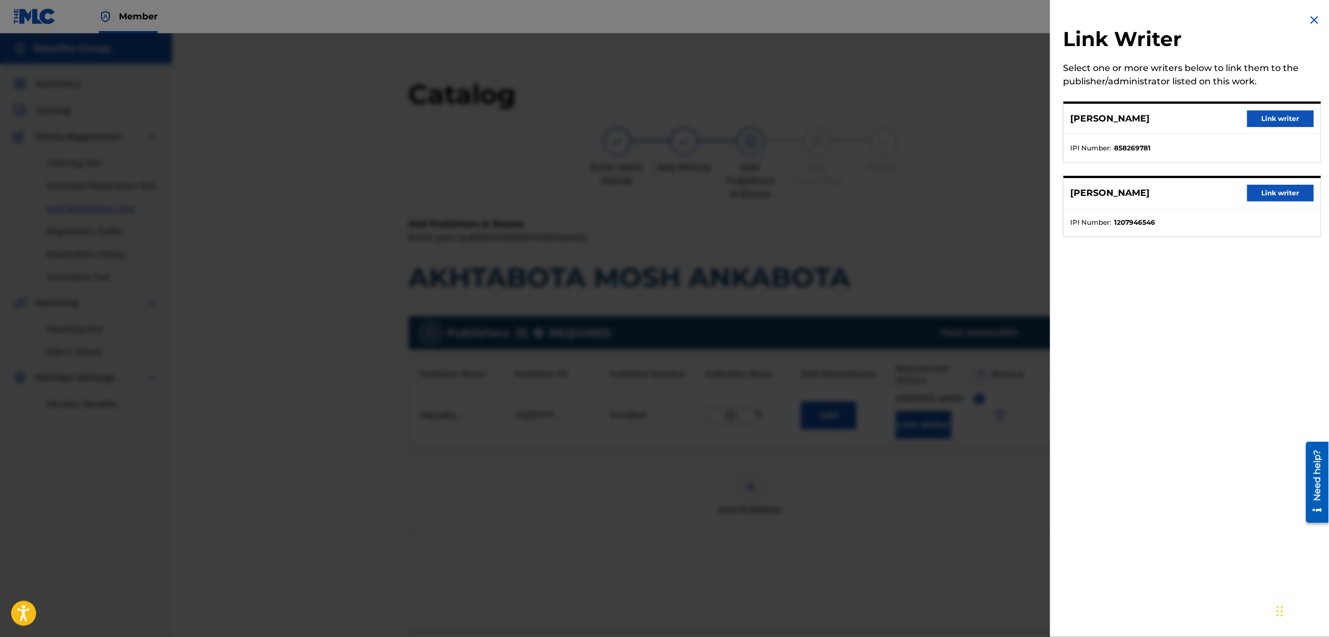
click at [1258, 114] on button "Link writer" at bounding box center [1280, 118] width 67 height 17
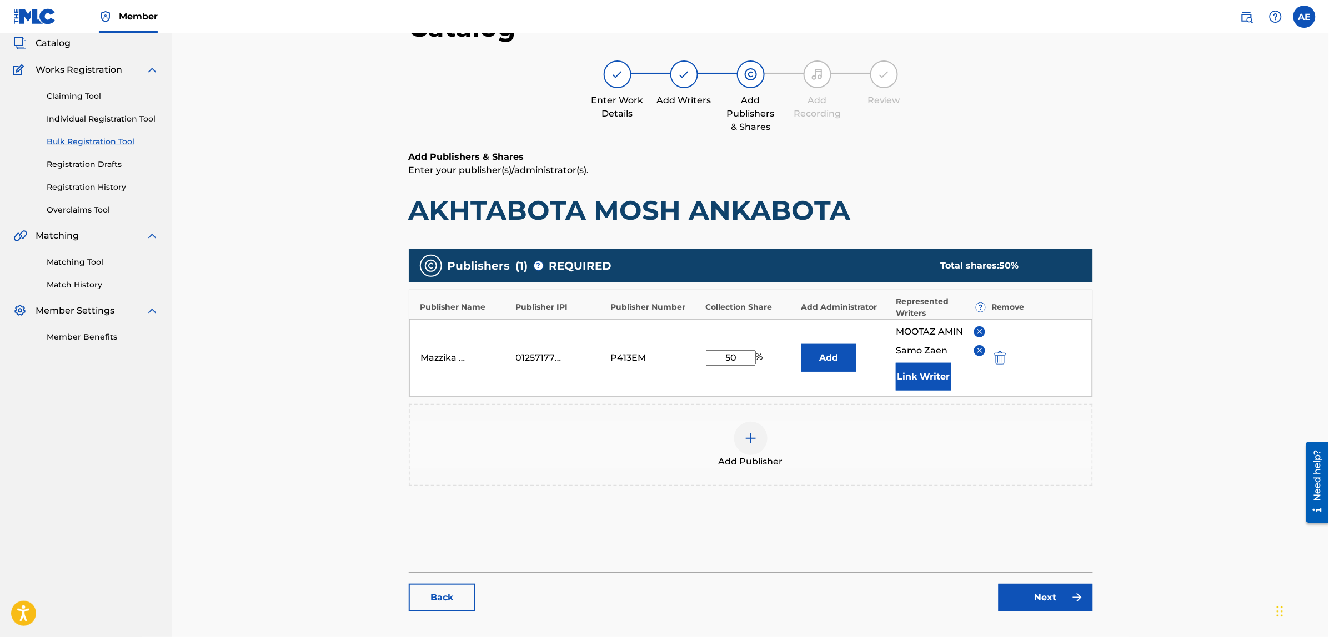
scroll to position [133, 0]
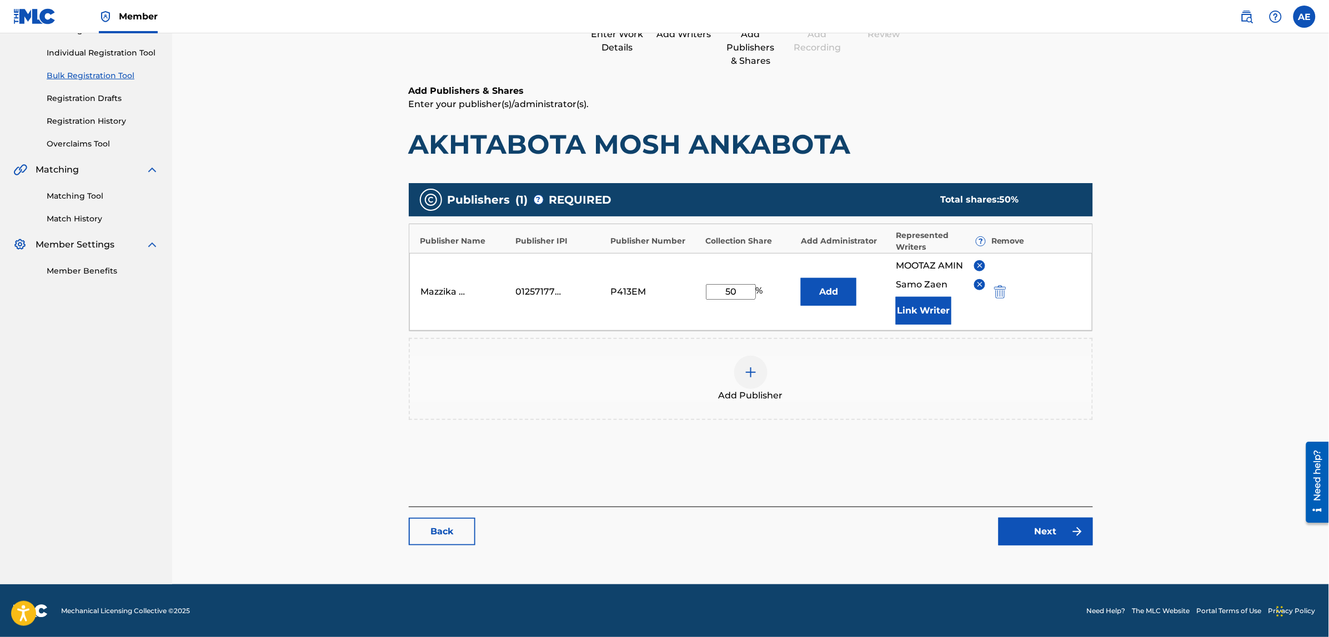
click at [1030, 531] on link "Next" at bounding box center [1045, 532] width 94 height 28
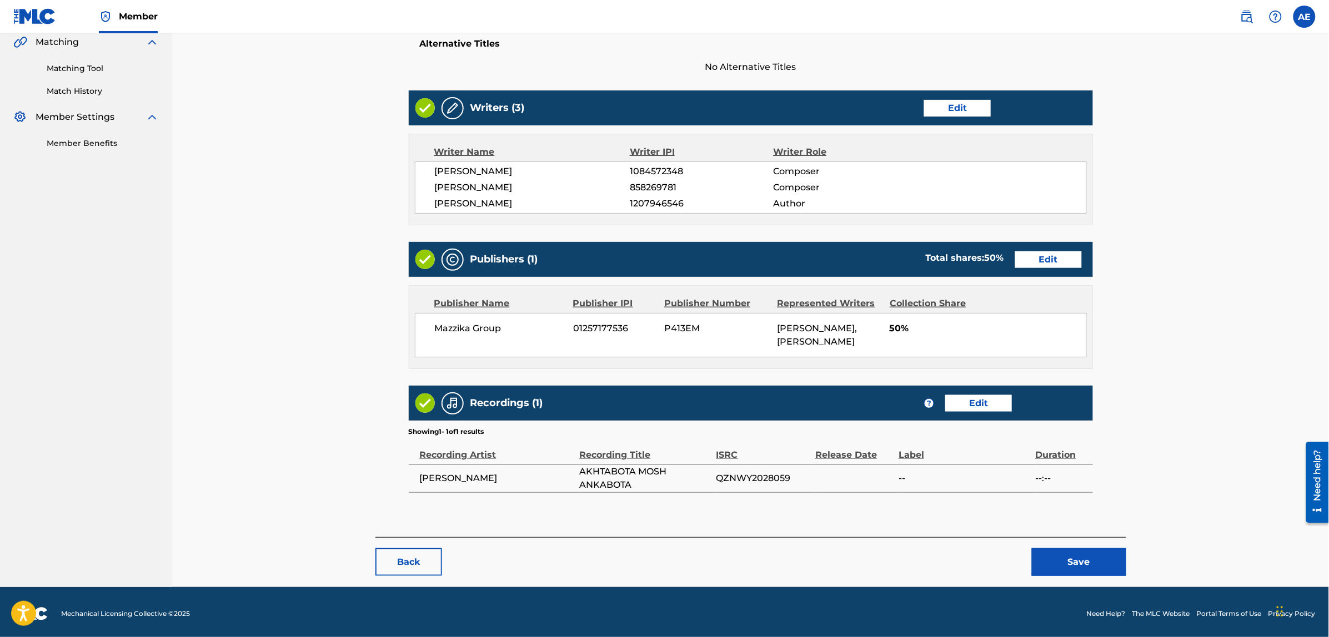
scroll to position [265, 0]
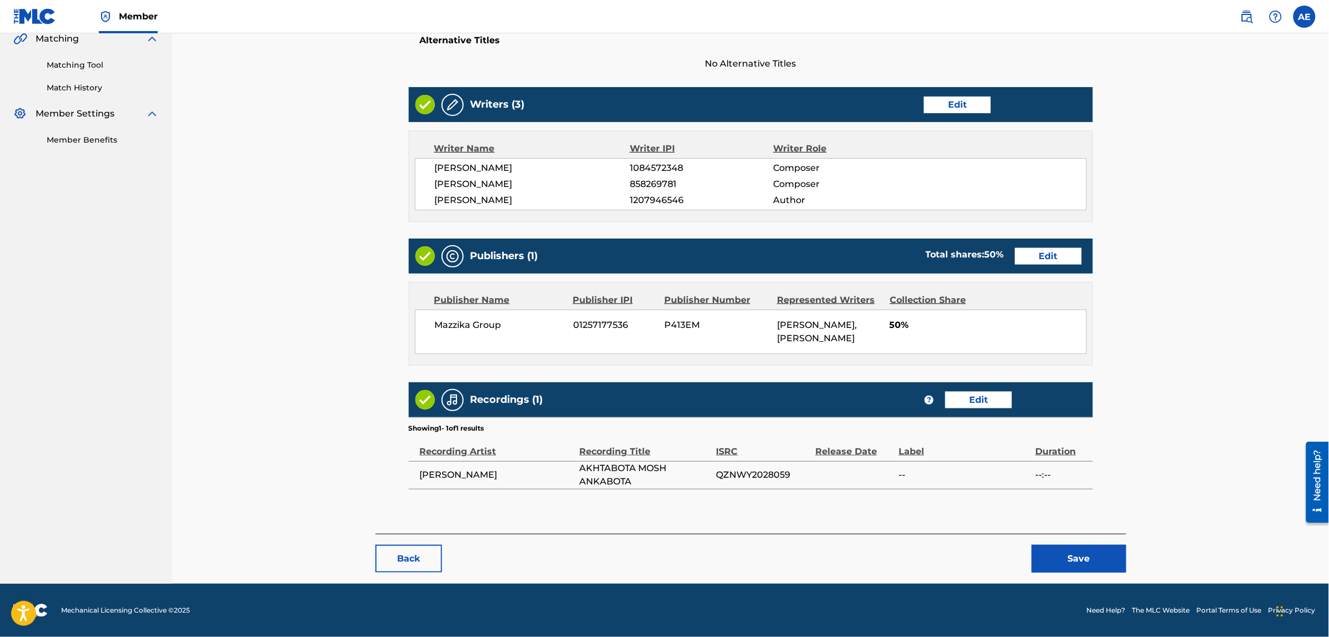
click at [1067, 553] on button "Save" at bounding box center [1079, 559] width 94 height 28
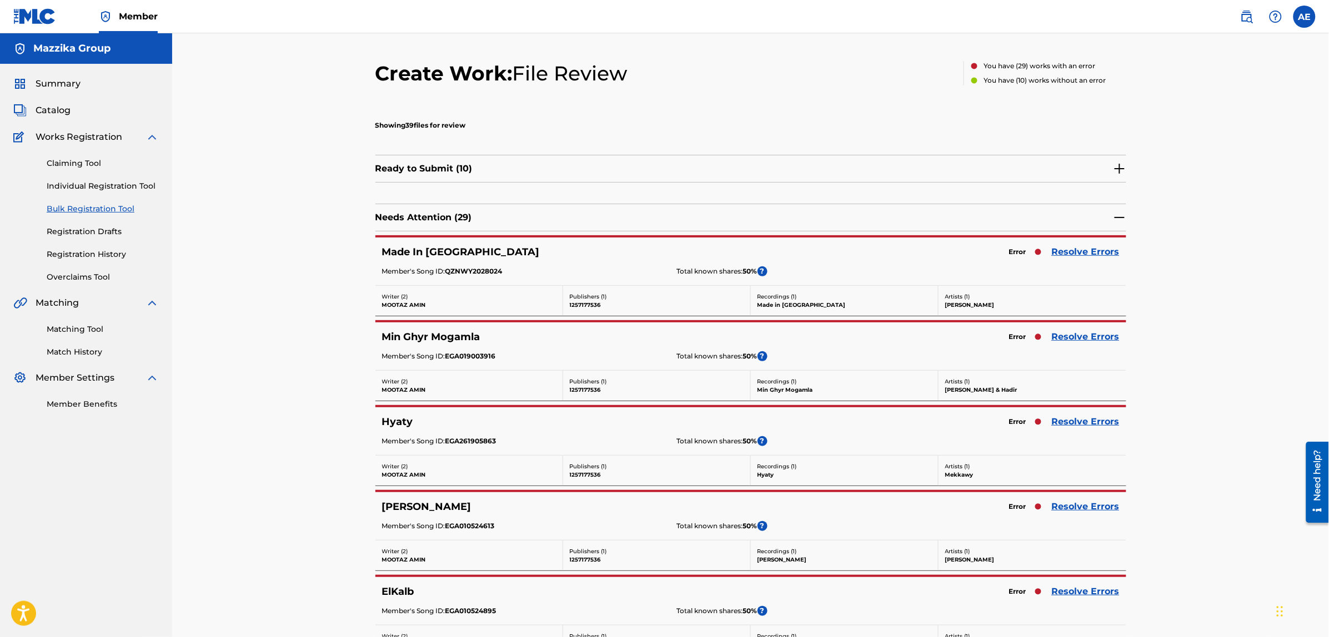
click at [1100, 250] on link "Resolve Errors" at bounding box center [1086, 251] width 68 height 13
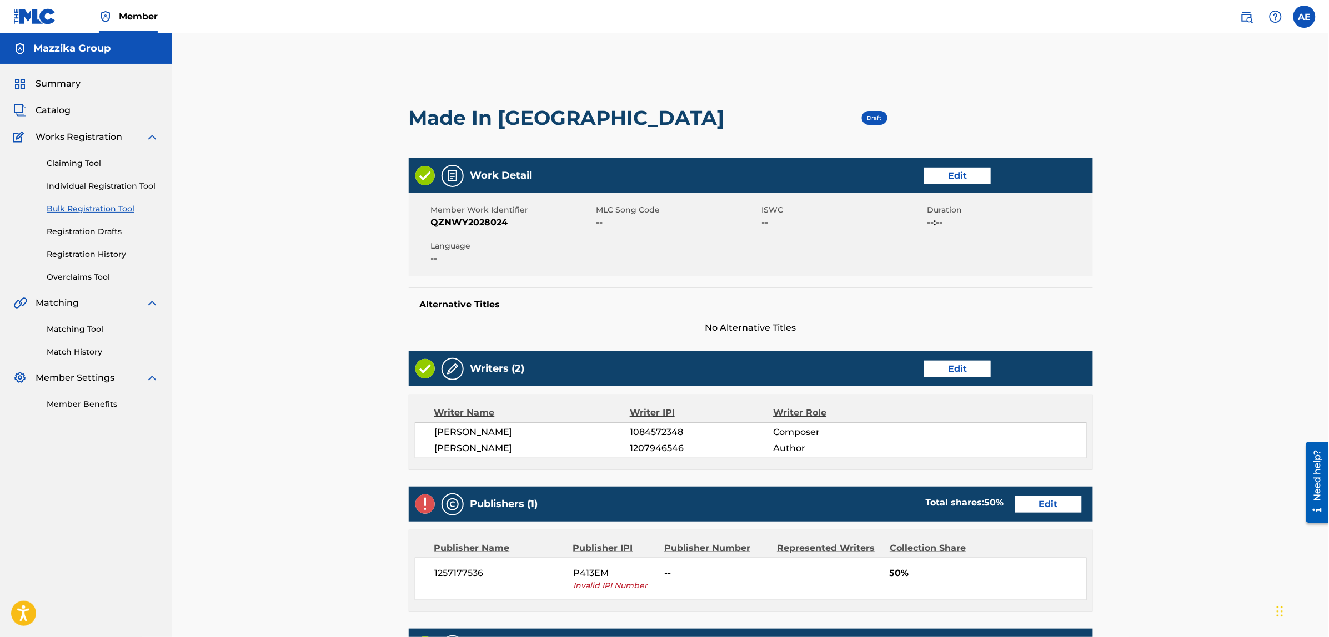
click at [944, 176] on link "Edit" at bounding box center [957, 176] width 67 height 17
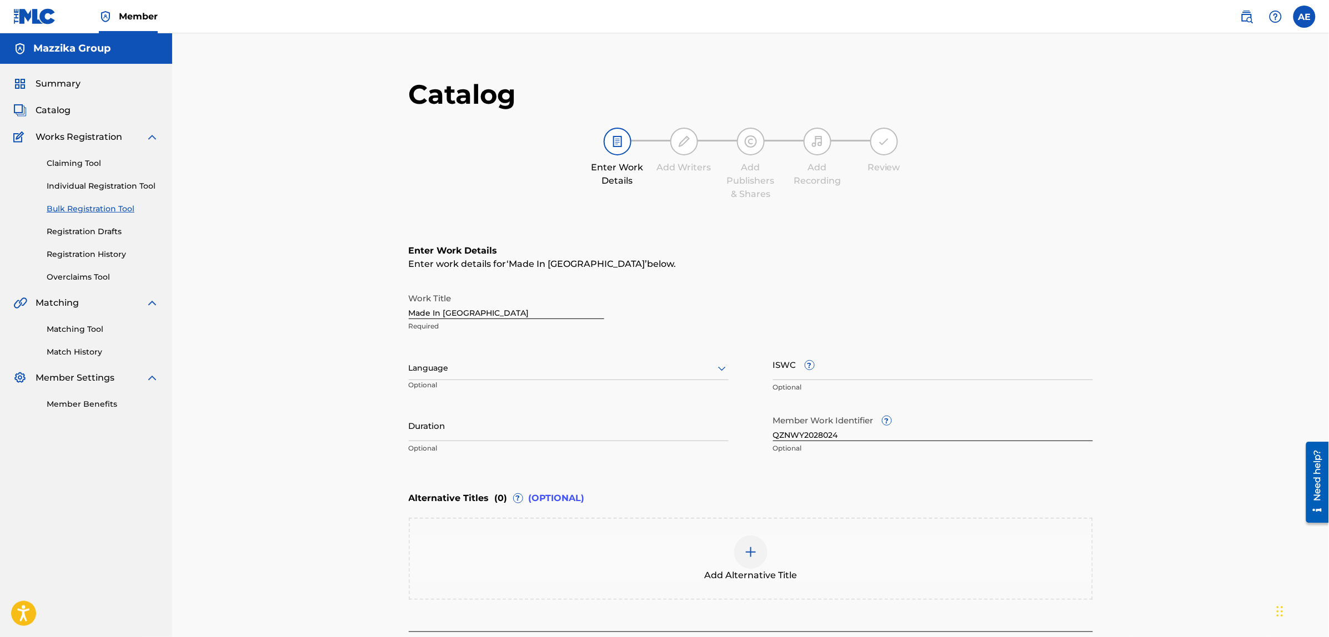
click at [521, 370] on div at bounding box center [569, 368] width 320 height 14
click at [466, 454] on div "Arabic" at bounding box center [568, 453] width 319 height 25
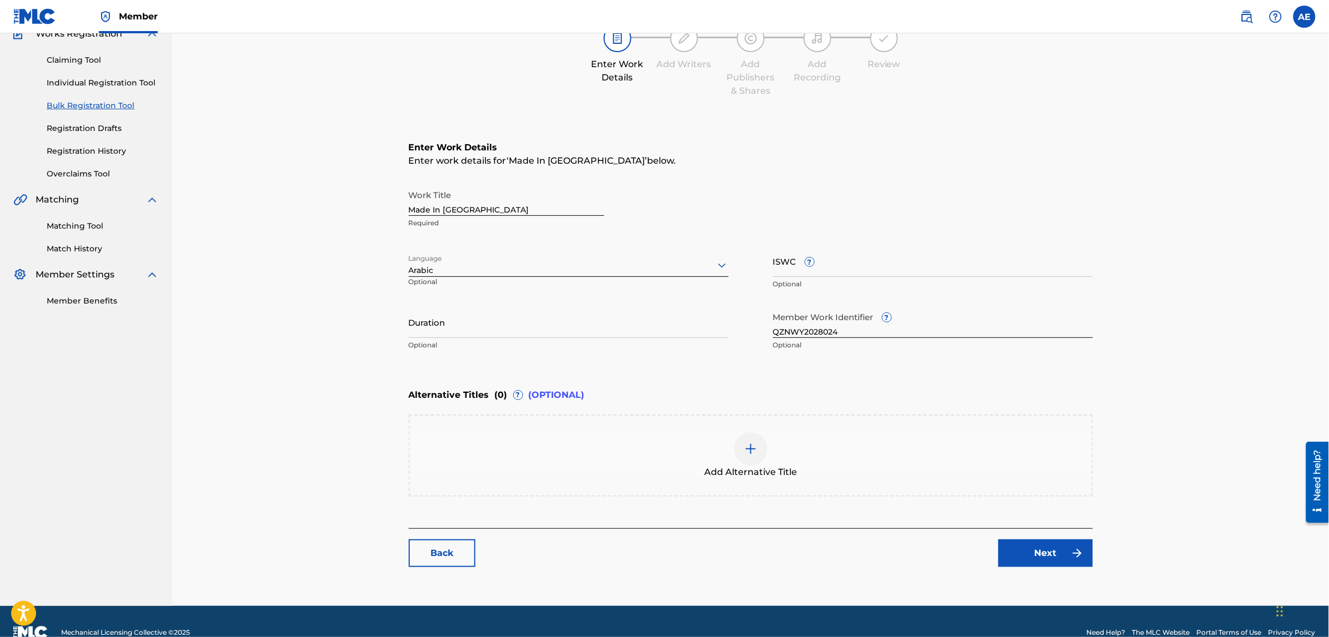
scroll to position [125, 0]
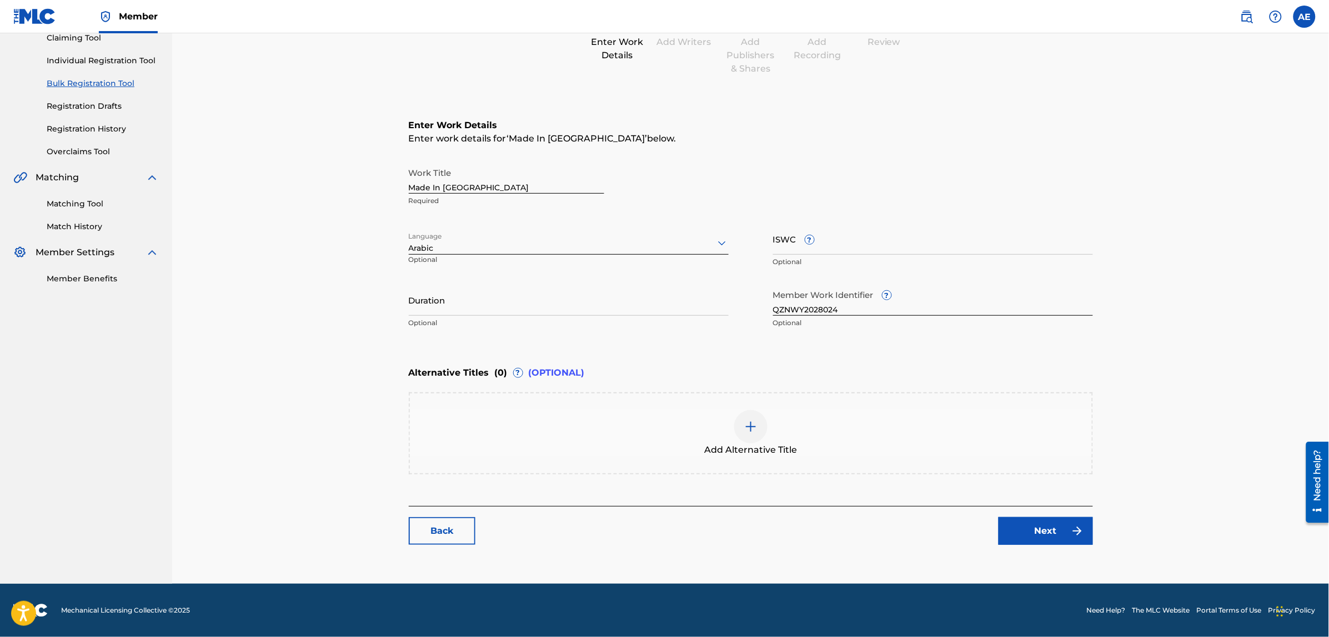
click at [476, 308] on input "Duration" at bounding box center [569, 300] width 320 height 32
paste input "3:23"
click at [409, 305] on input "3:23" at bounding box center [569, 300] width 320 height 32
type input "03:23"
click at [1017, 533] on link "Next" at bounding box center [1045, 531] width 94 height 28
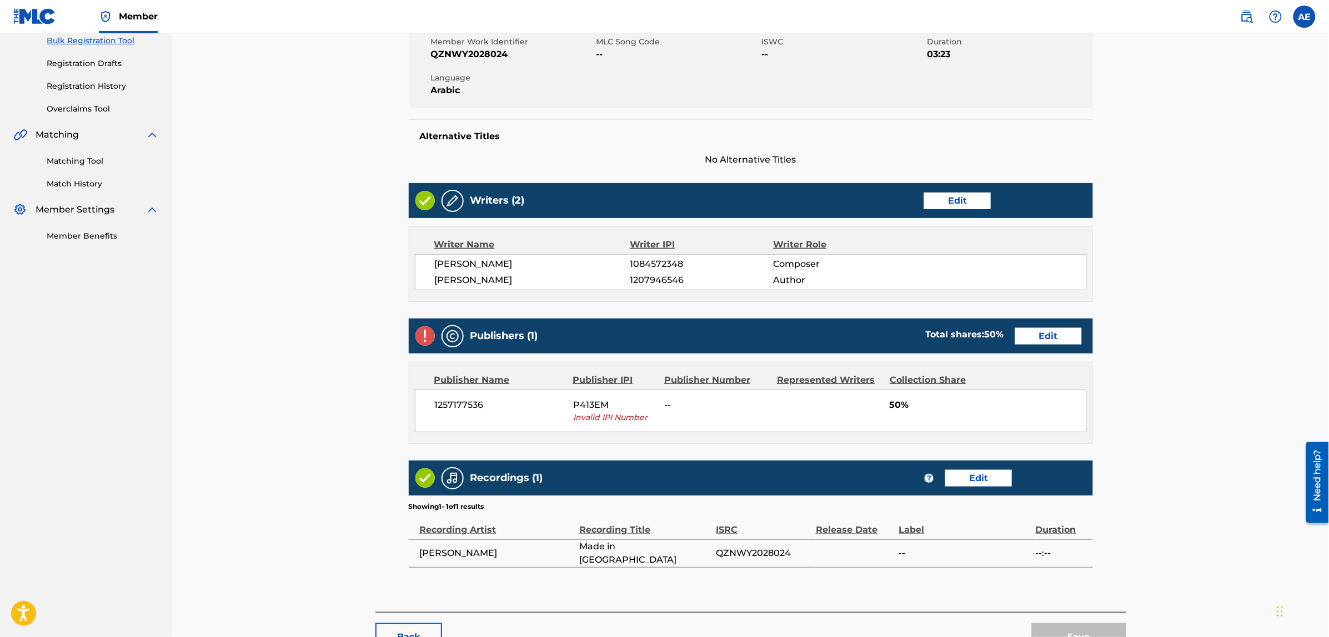
scroll to position [208, 0]
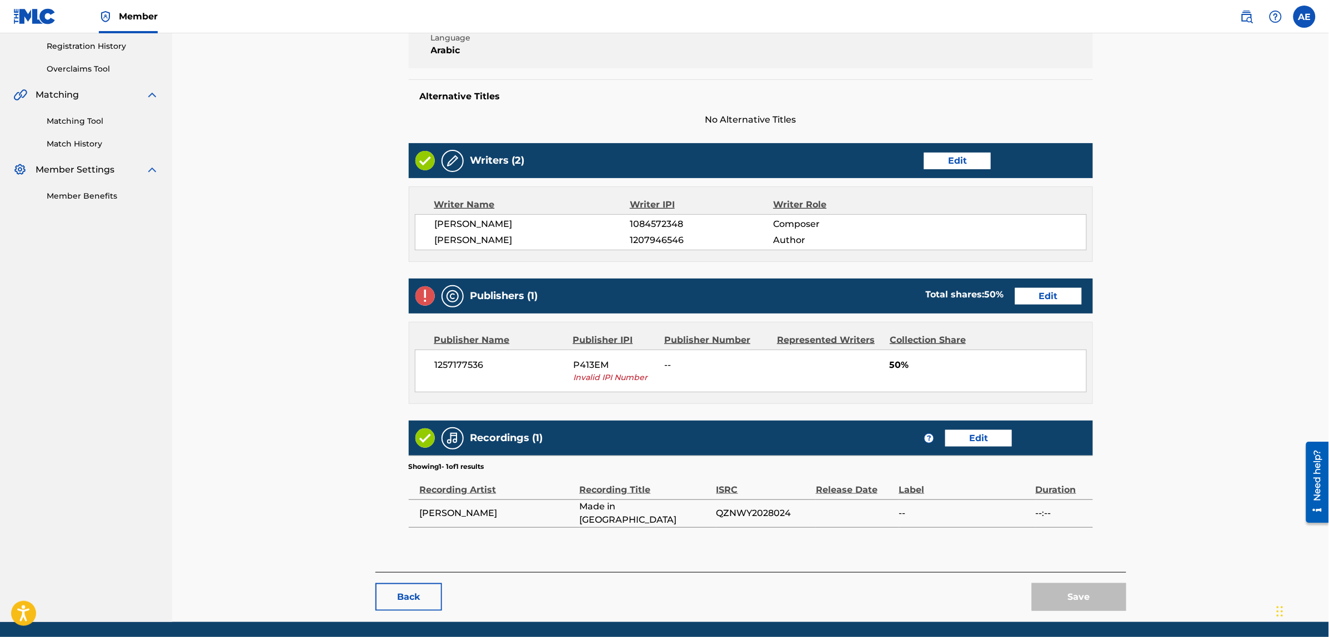
click at [1037, 295] on link "Edit" at bounding box center [1048, 296] width 67 height 17
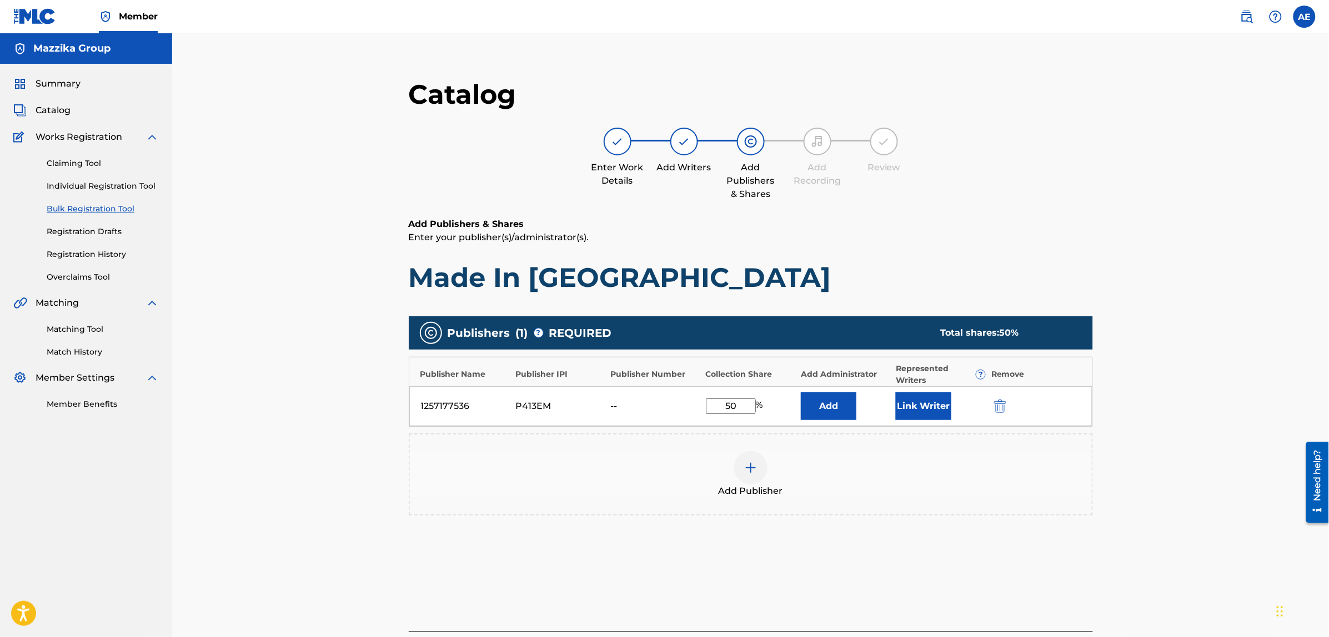
click at [1000, 401] on img "submit" at bounding box center [1000, 406] width 12 height 13
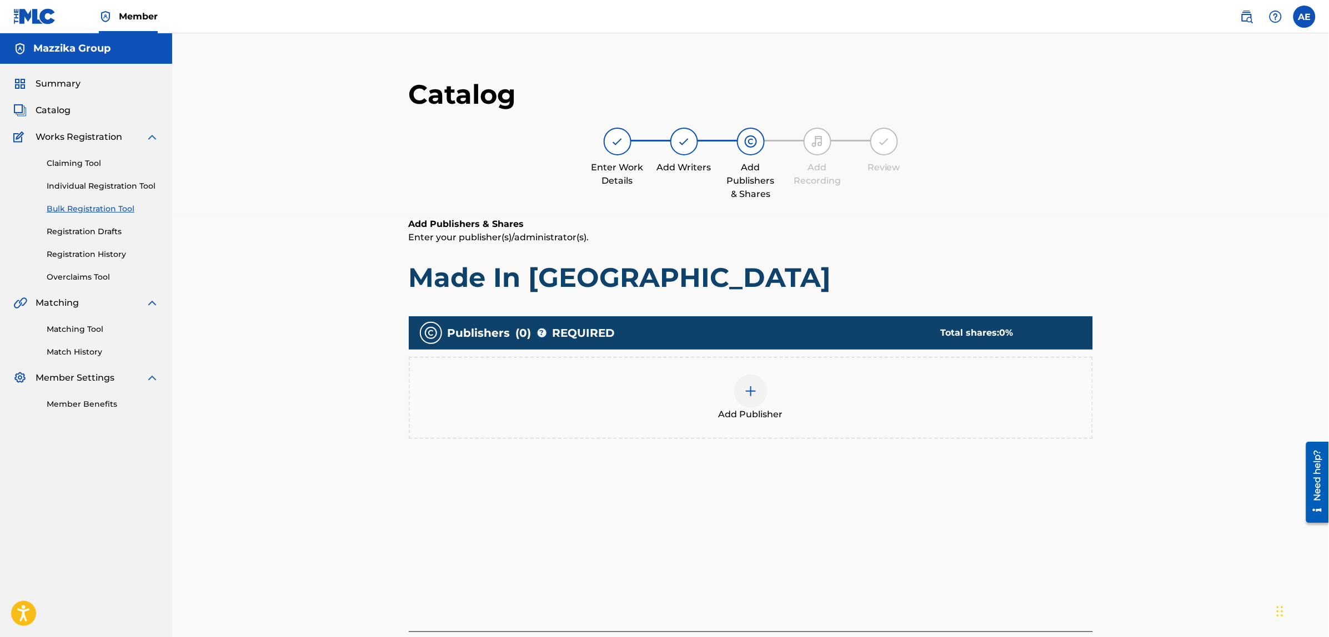
click at [753, 386] on img at bounding box center [750, 391] width 13 height 13
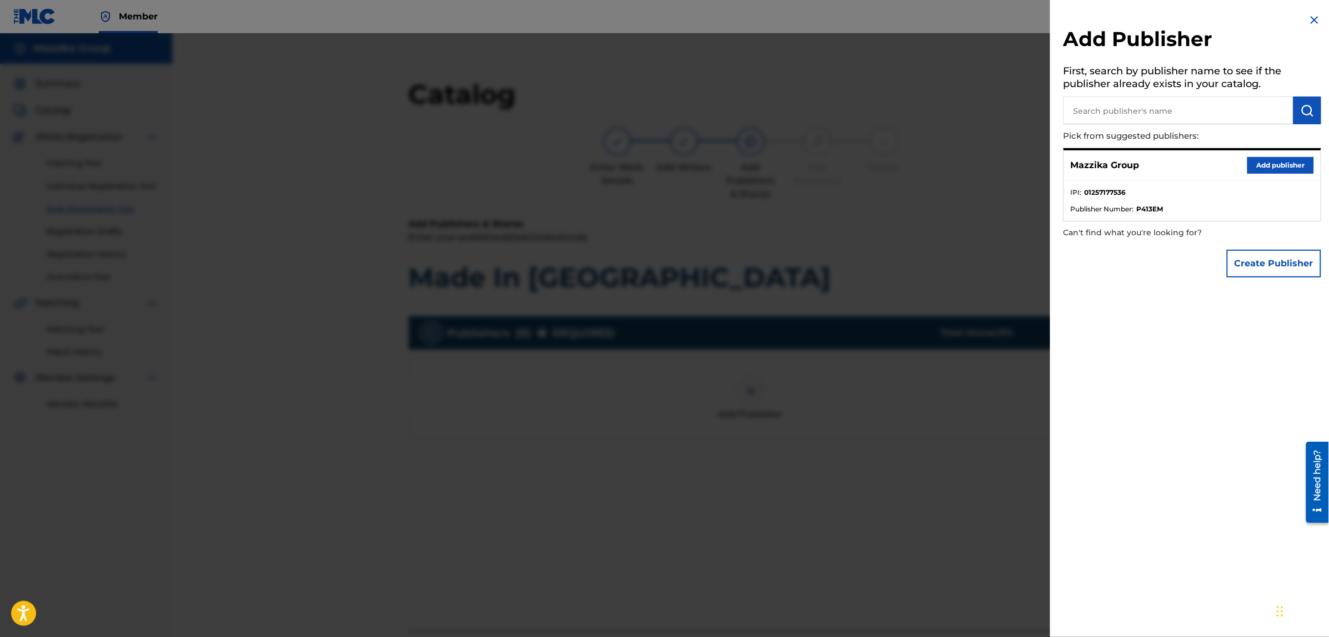
click at [1255, 164] on button "Add publisher" at bounding box center [1280, 165] width 67 height 17
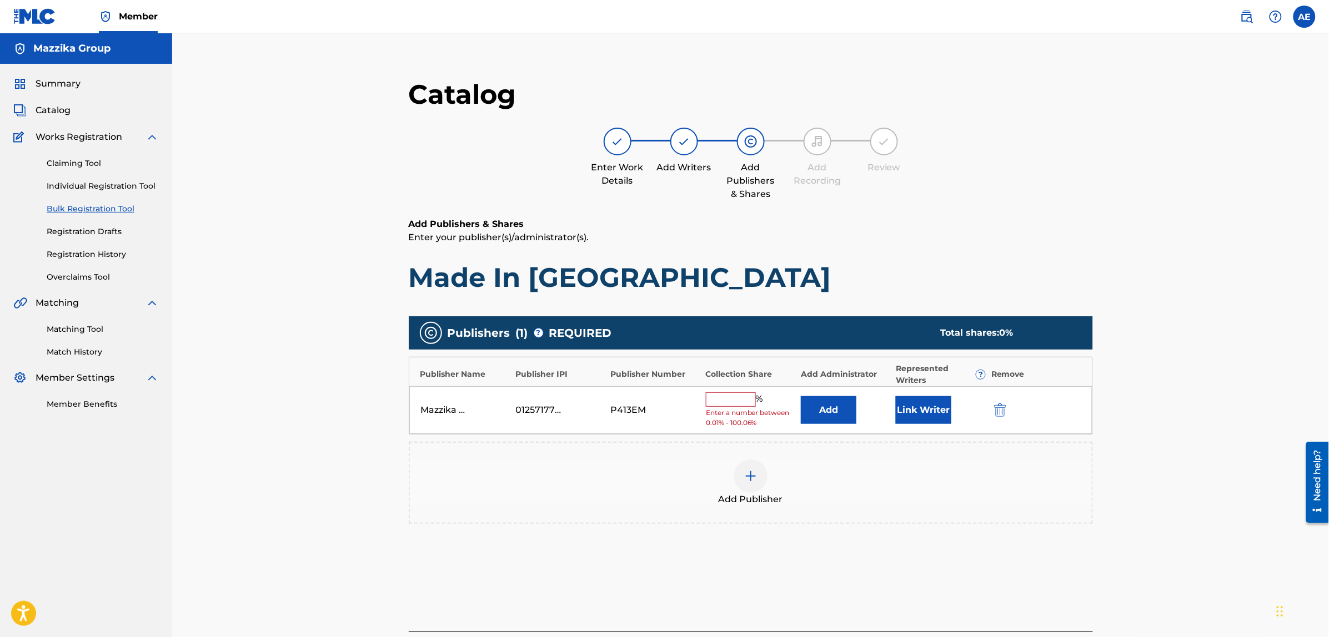
drag, startPoint x: 723, startPoint y: 400, endPoint x: 723, endPoint y: 406, distance: 6.1
click at [723, 400] on input "text" at bounding box center [731, 400] width 50 height 14
type input "50"
click at [927, 410] on button "Link Writer" at bounding box center [924, 407] width 56 height 28
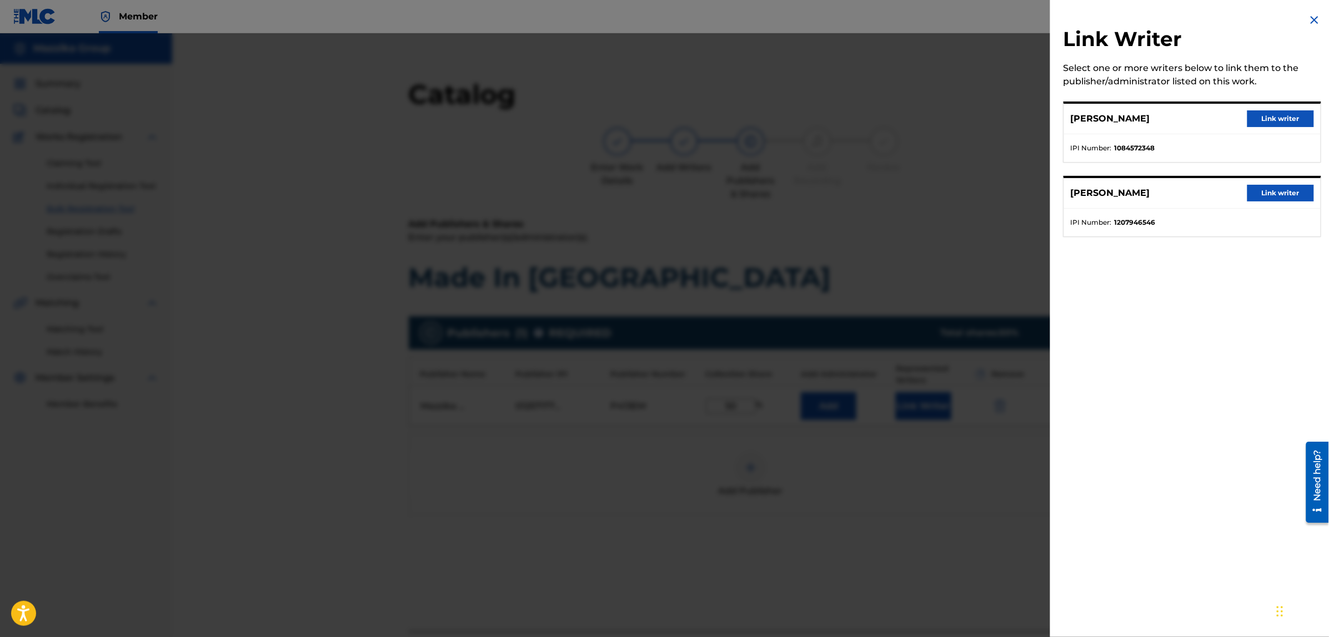
click at [1267, 117] on button "Link writer" at bounding box center [1280, 118] width 67 height 17
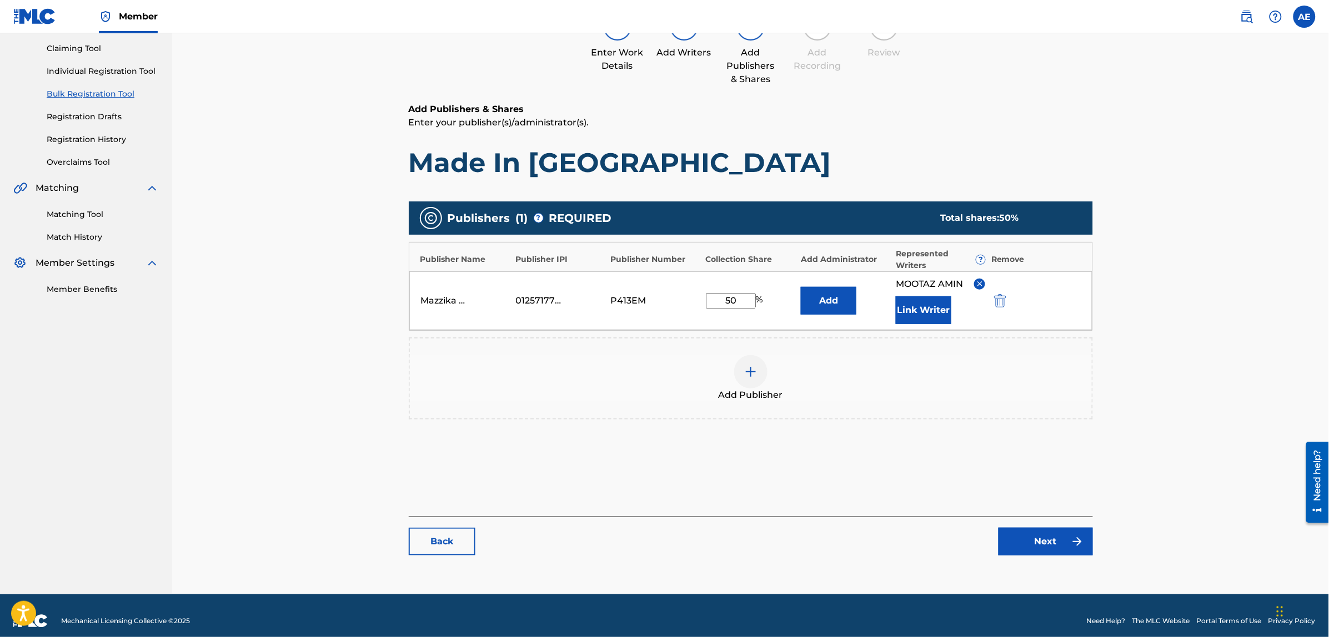
scroll to position [125, 0]
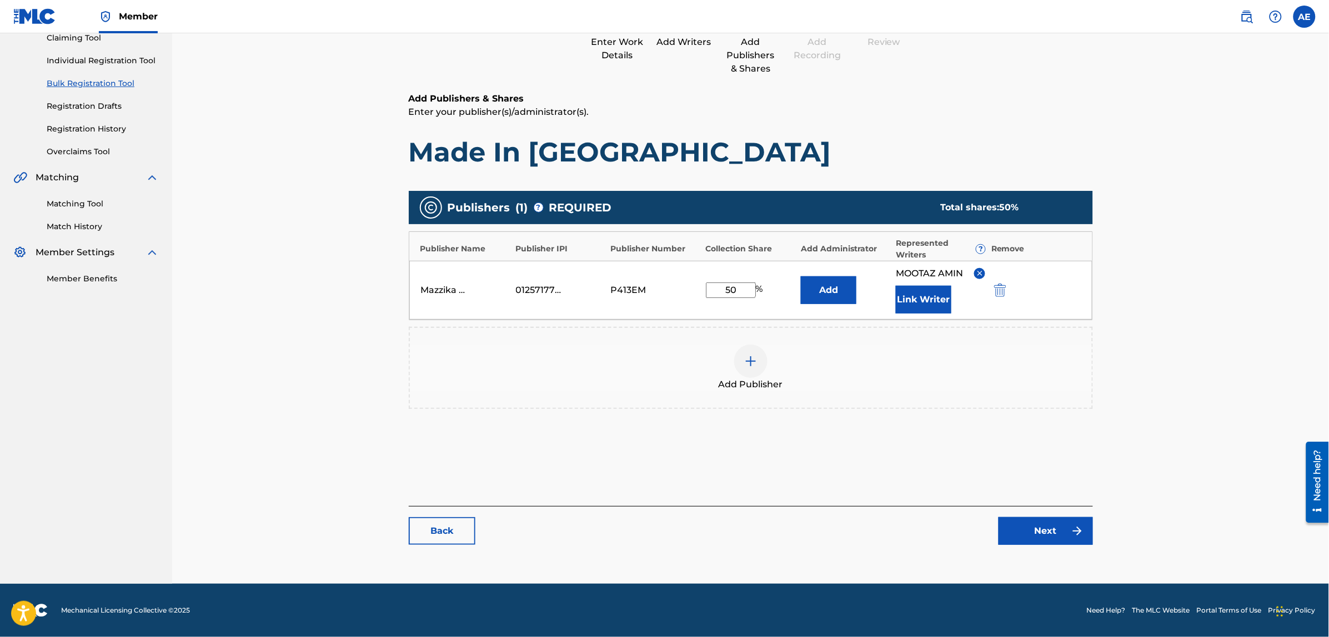
click at [1033, 540] on link "Next" at bounding box center [1045, 531] width 94 height 28
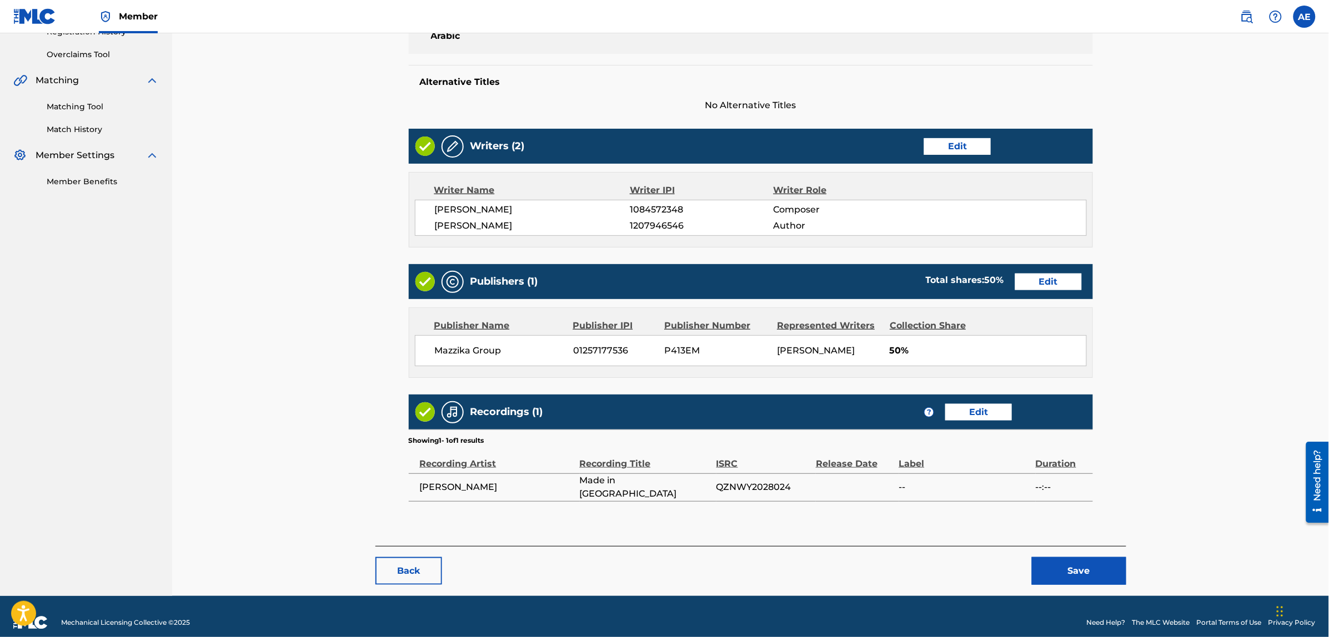
scroll to position [235, 0]
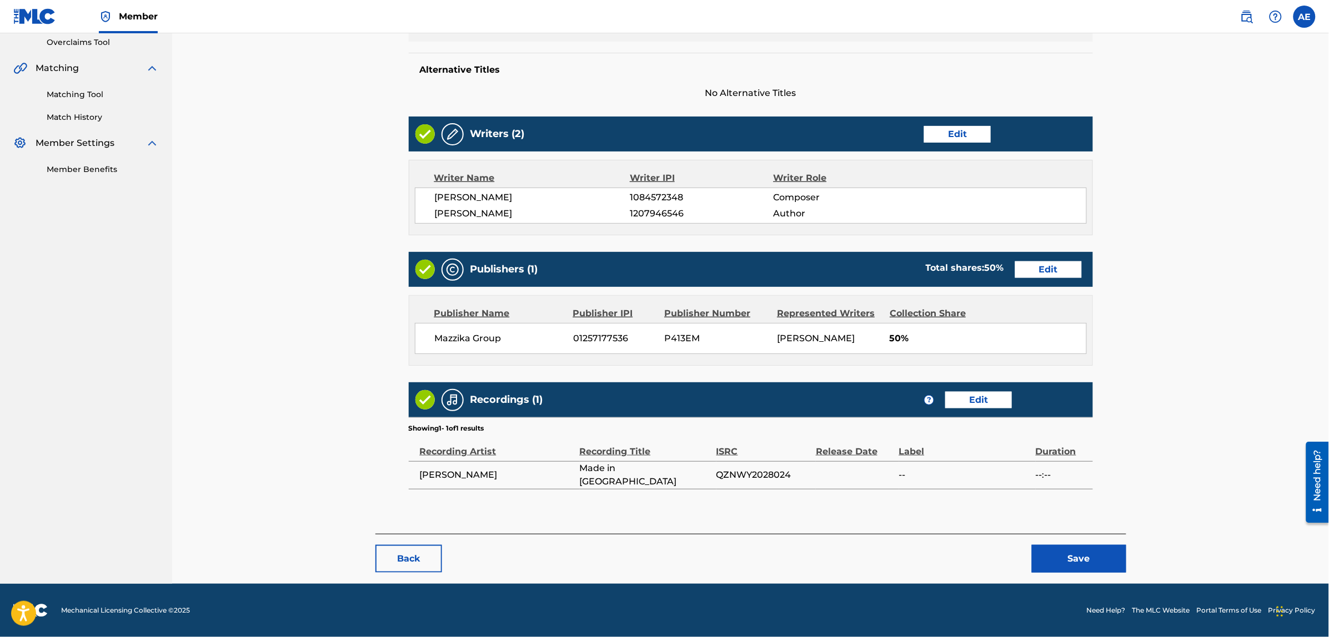
click at [1065, 564] on button "Save" at bounding box center [1079, 559] width 94 height 28
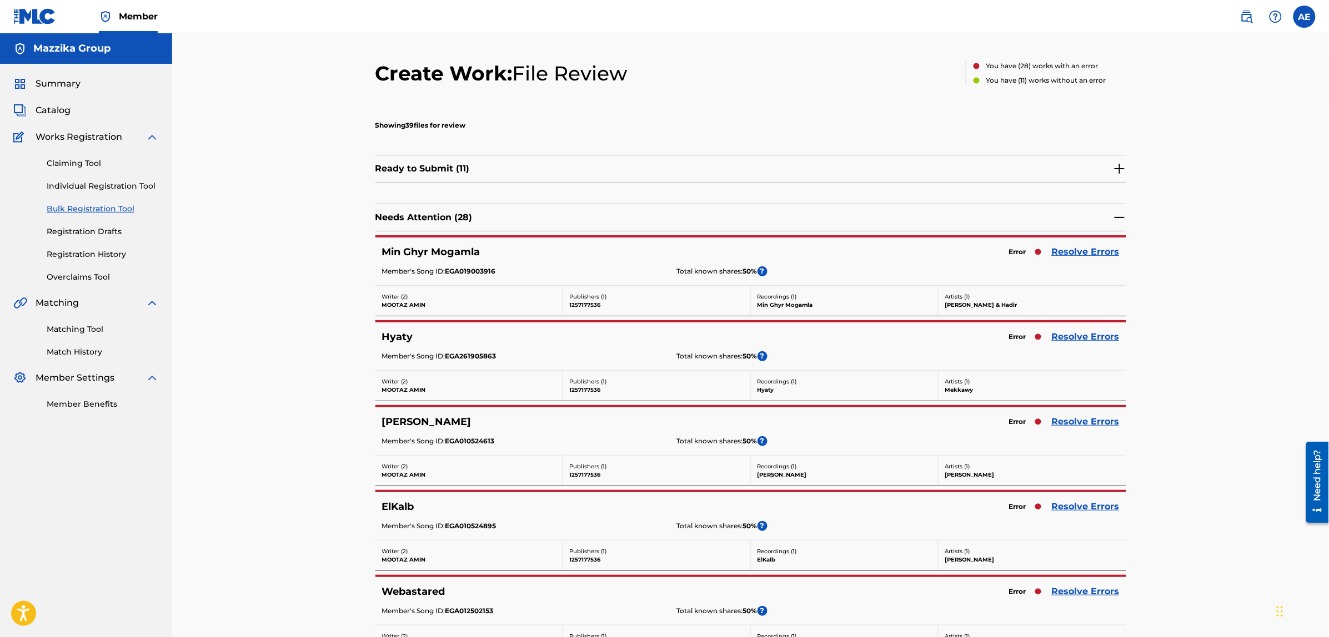
click at [1070, 250] on link "Resolve Errors" at bounding box center [1086, 251] width 68 height 13
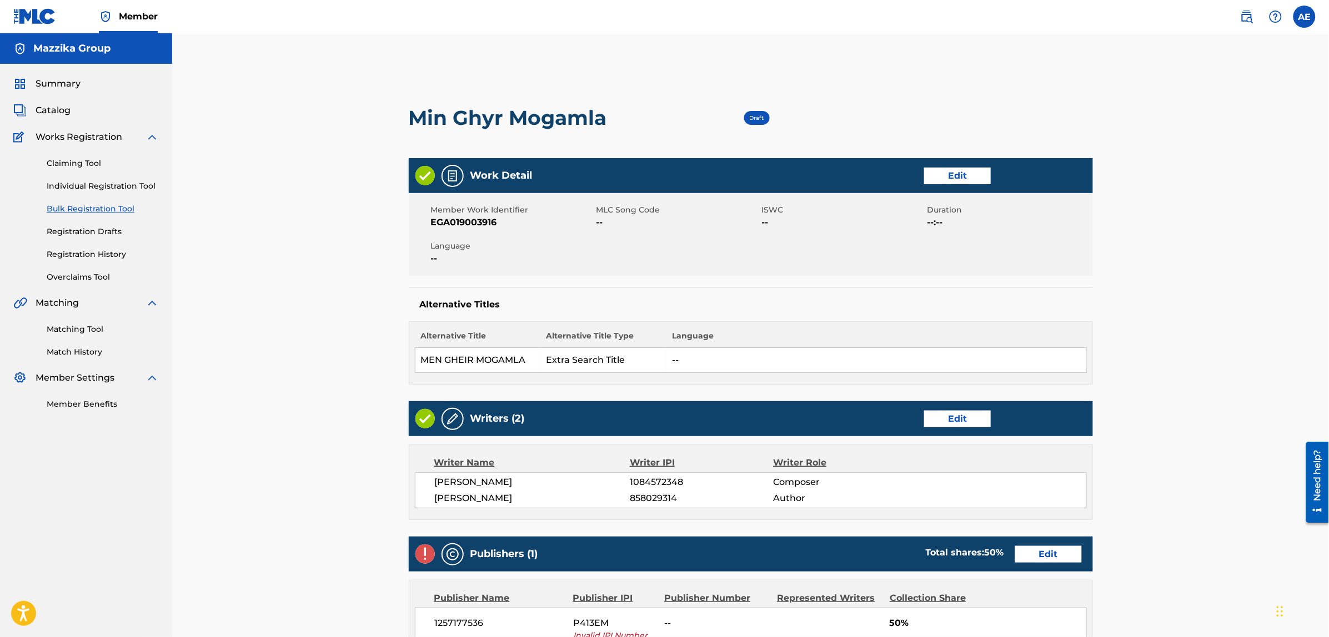
click at [936, 181] on link "Edit" at bounding box center [957, 176] width 67 height 17
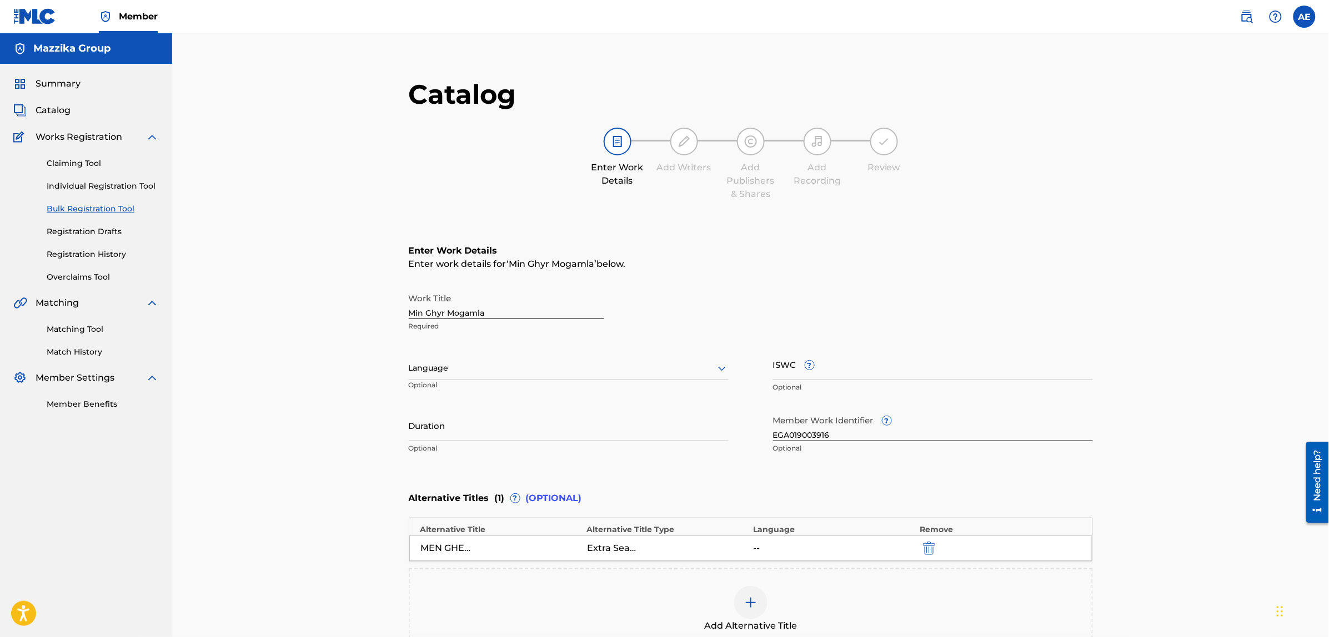
click at [470, 369] on div at bounding box center [569, 368] width 320 height 14
click at [454, 451] on div "Arabic" at bounding box center [568, 453] width 319 height 25
click at [492, 431] on input "Duration" at bounding box center [569, 426] width 320 height 32
paste input "3:40"
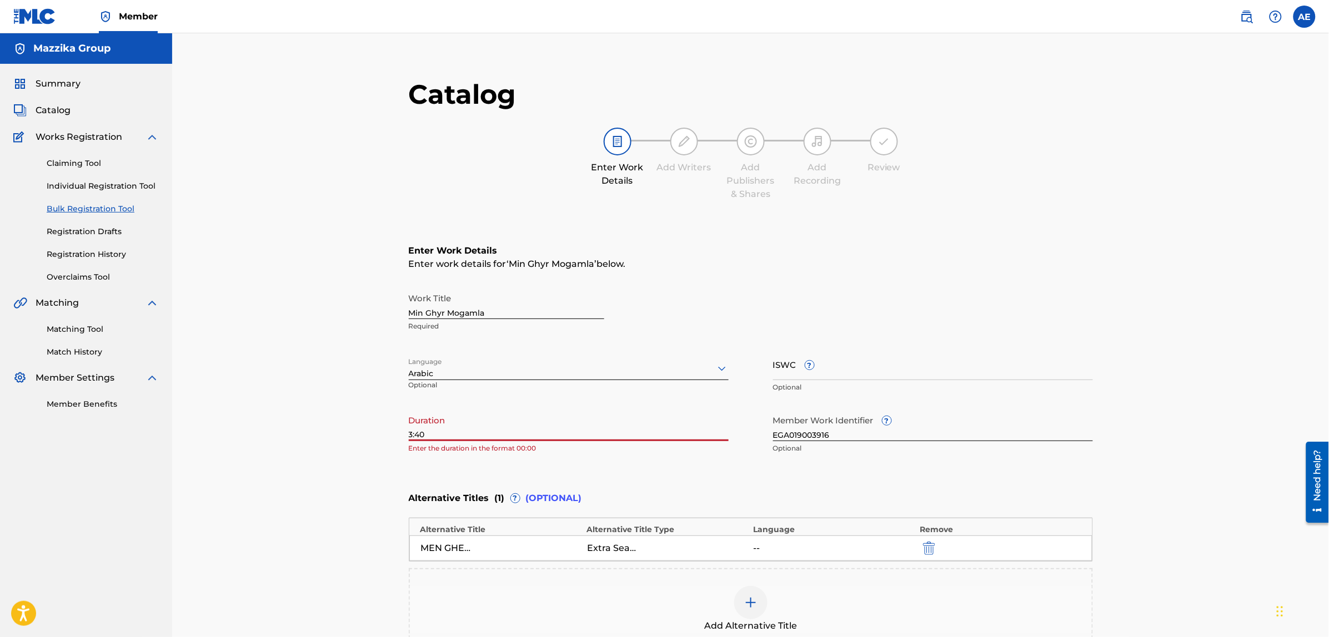
click at [409, 435] on input "3:40" at bounding box center [569, 426] width 320 height 32
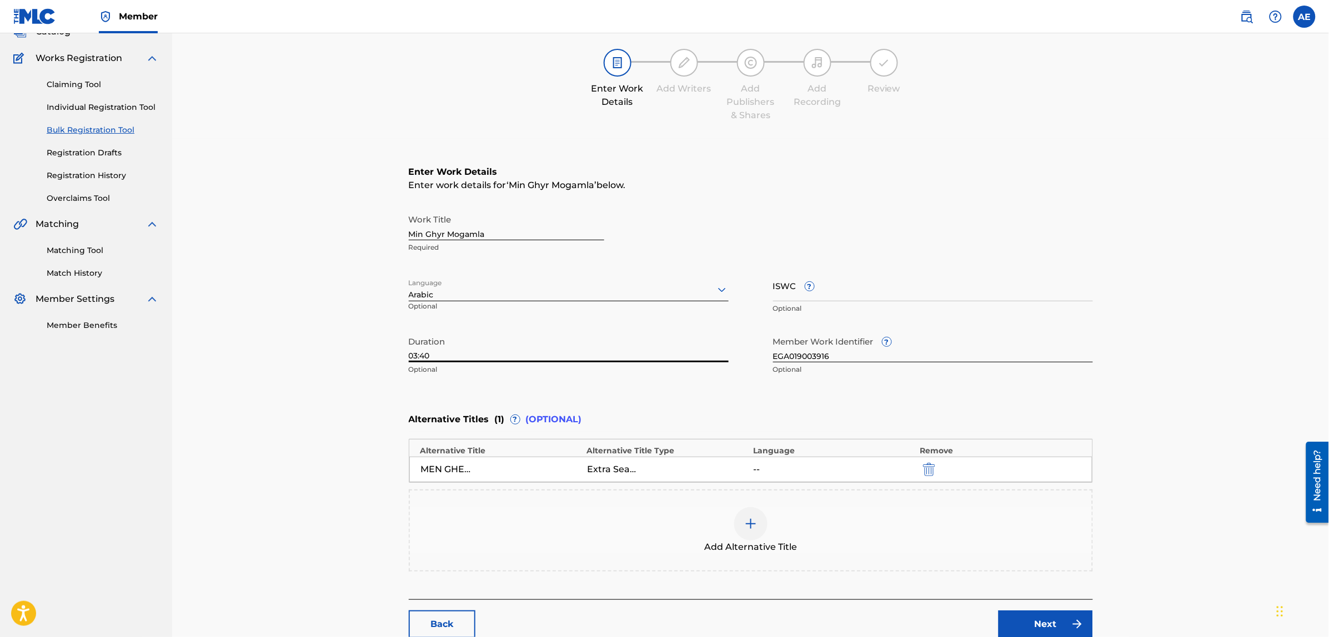
scroll to position [171, 0]
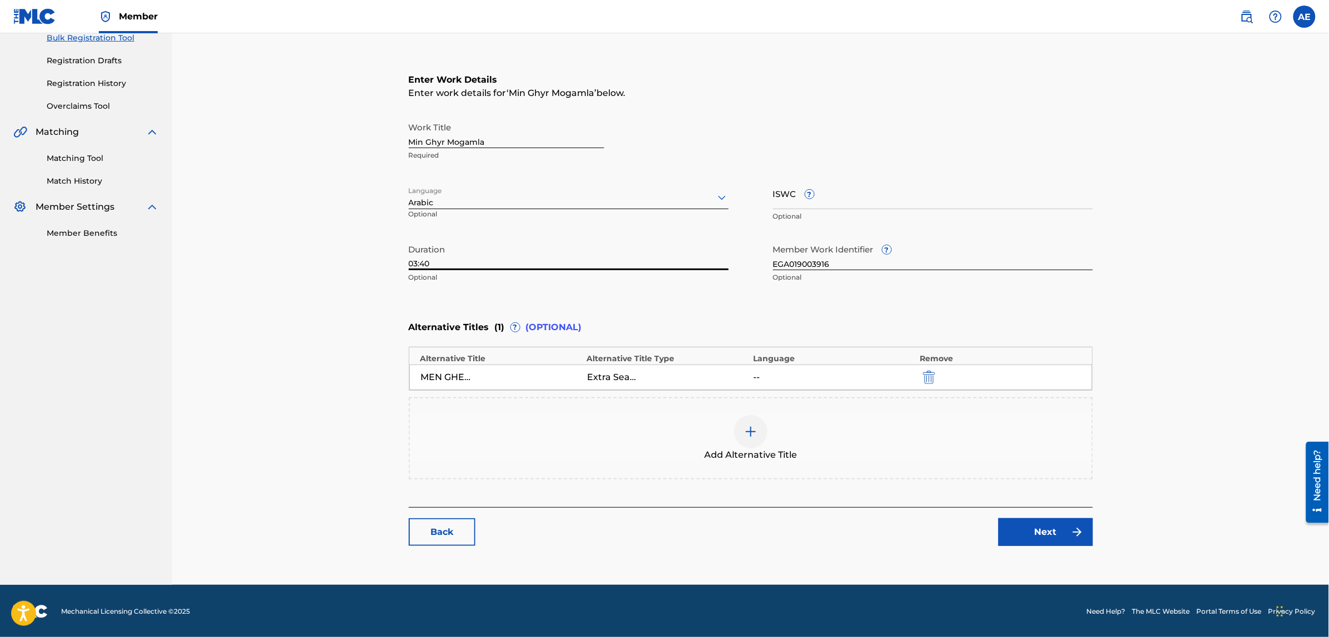
type input "03:40"
click at [1042, 526] on link "Next" at bounding box center [1045, 533] width 94 height 28
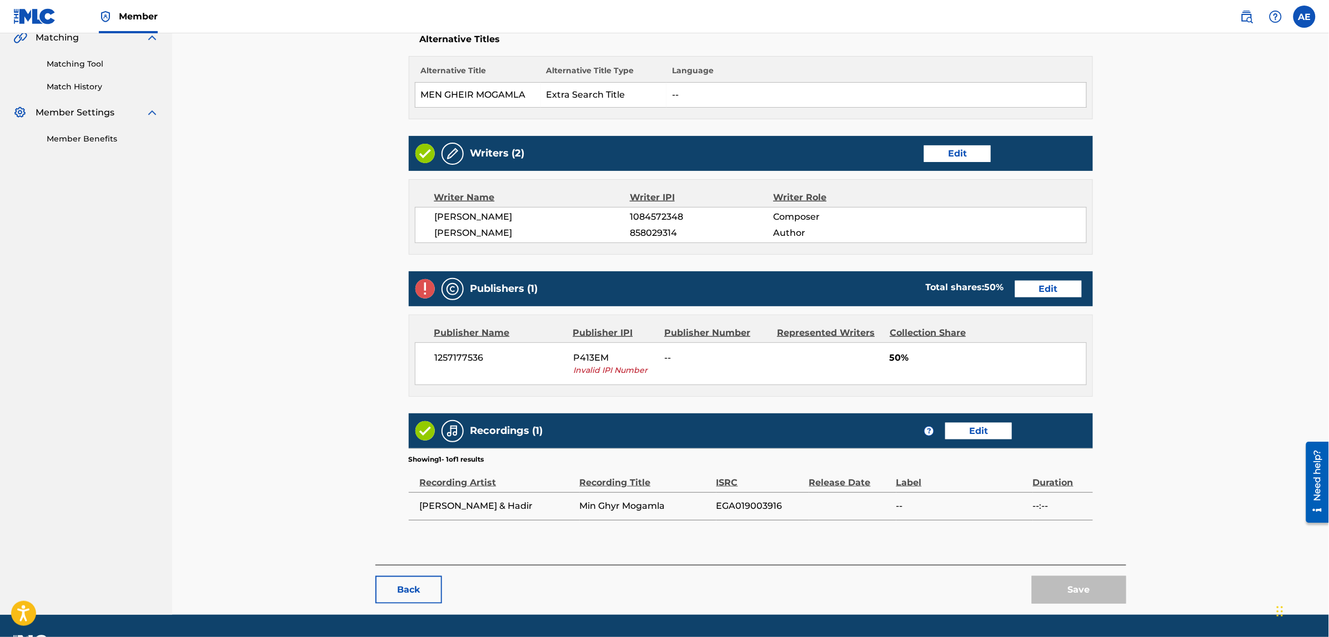
scroll to position [278, 0]
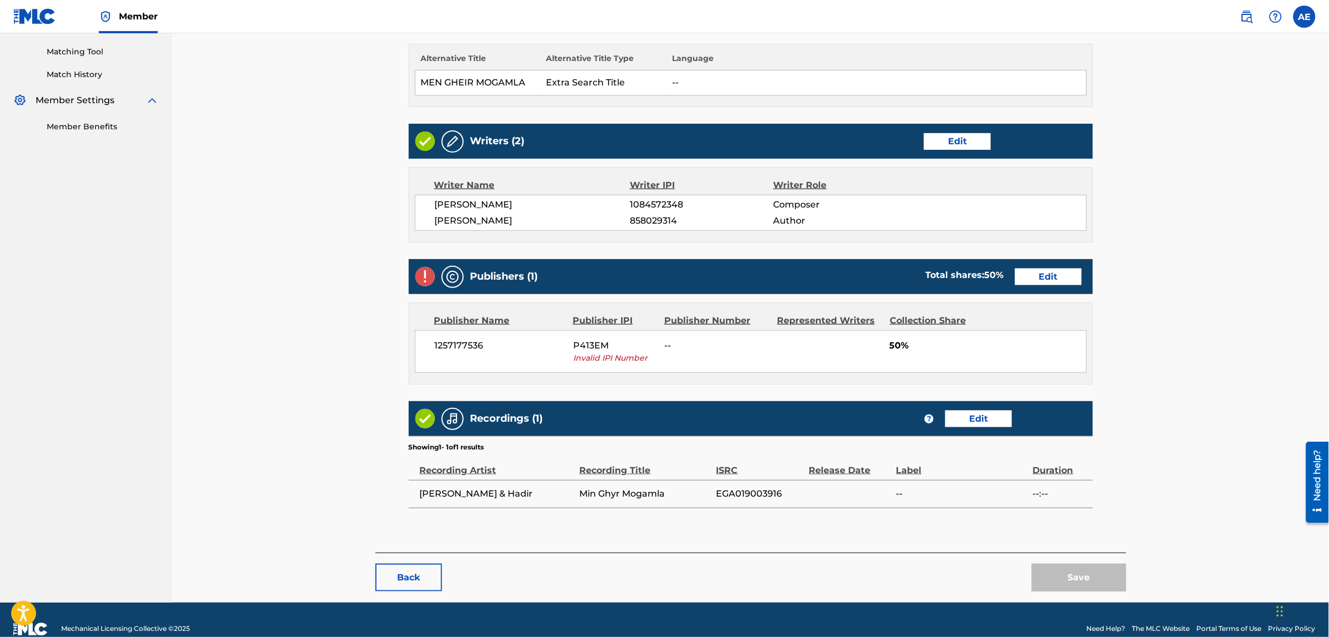
click at [1029, 278] on link "Edit" at bounding box center [1048, 277] width 67 height 17
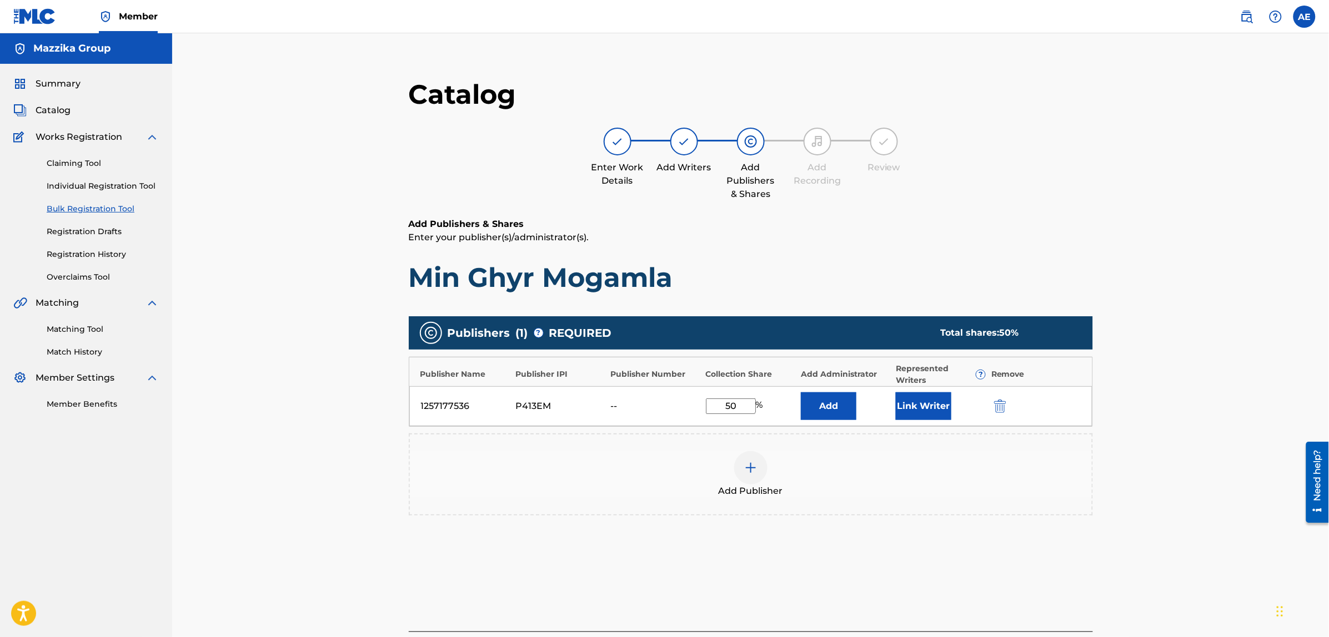
click at [995, 409] on img "submit" at bounding box center [1000, 406] width 12 height 13
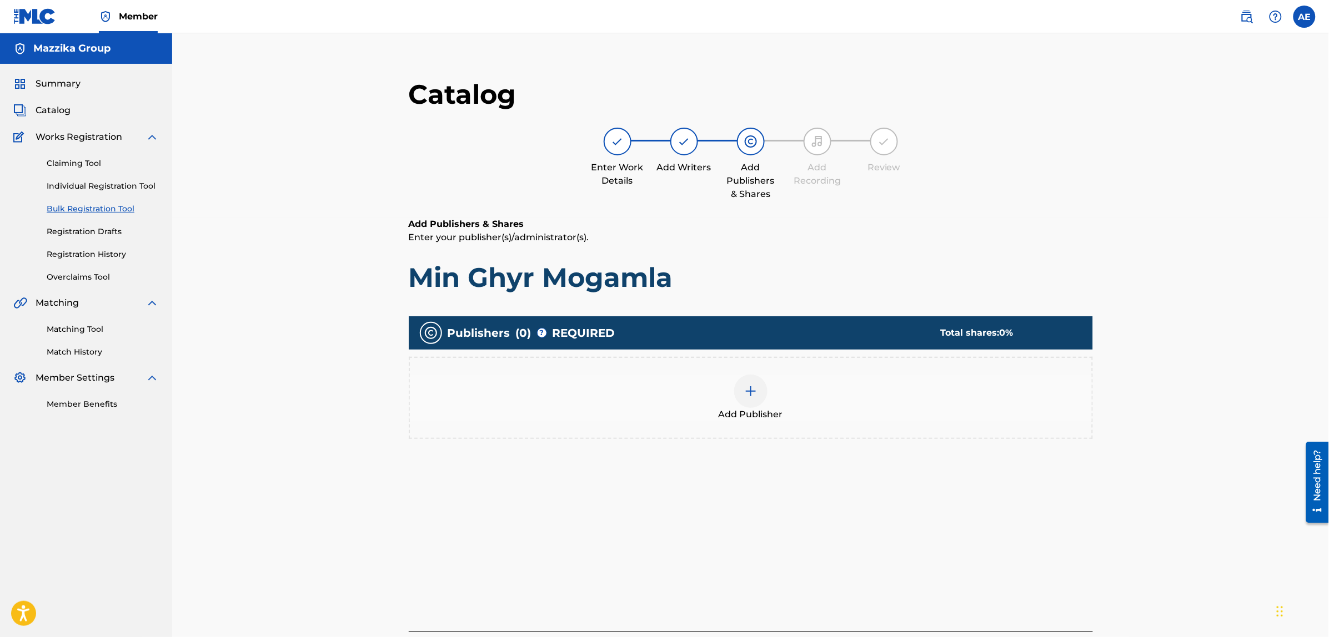
click at [751, 403] on div at bounding box center [750, 391] width 33 height 33
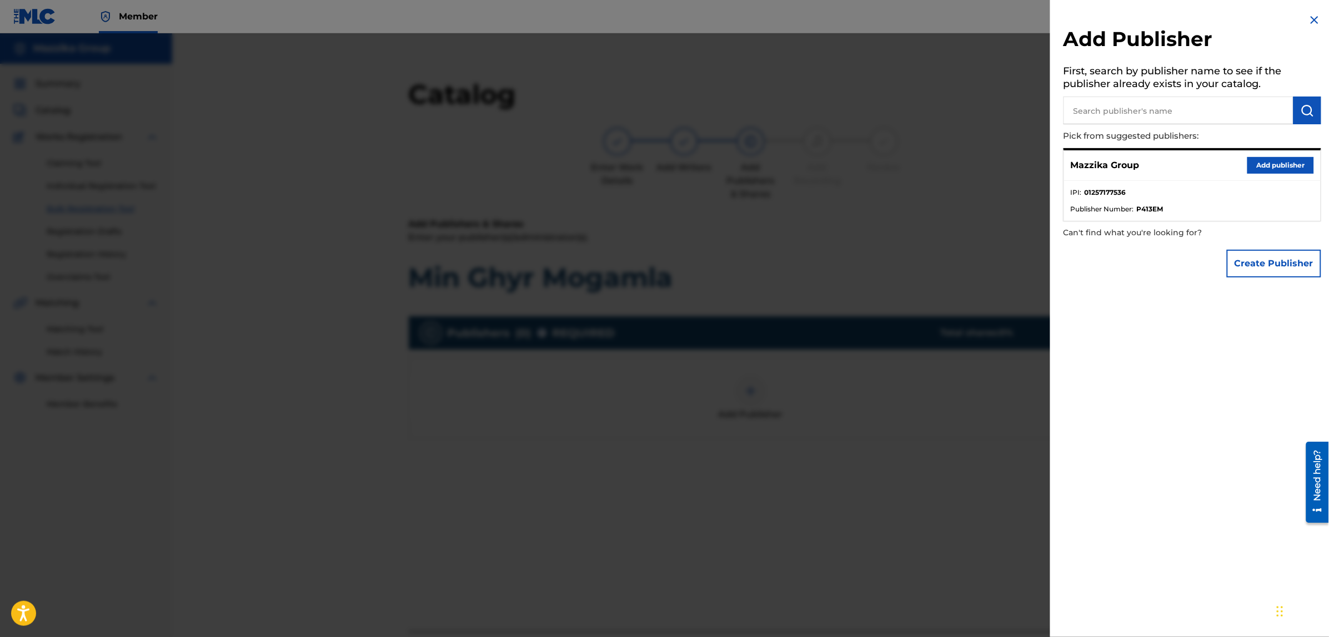
click at [1260, 162] on button "Add publisher" at bounding box center [1280, 165] width 67 height 17
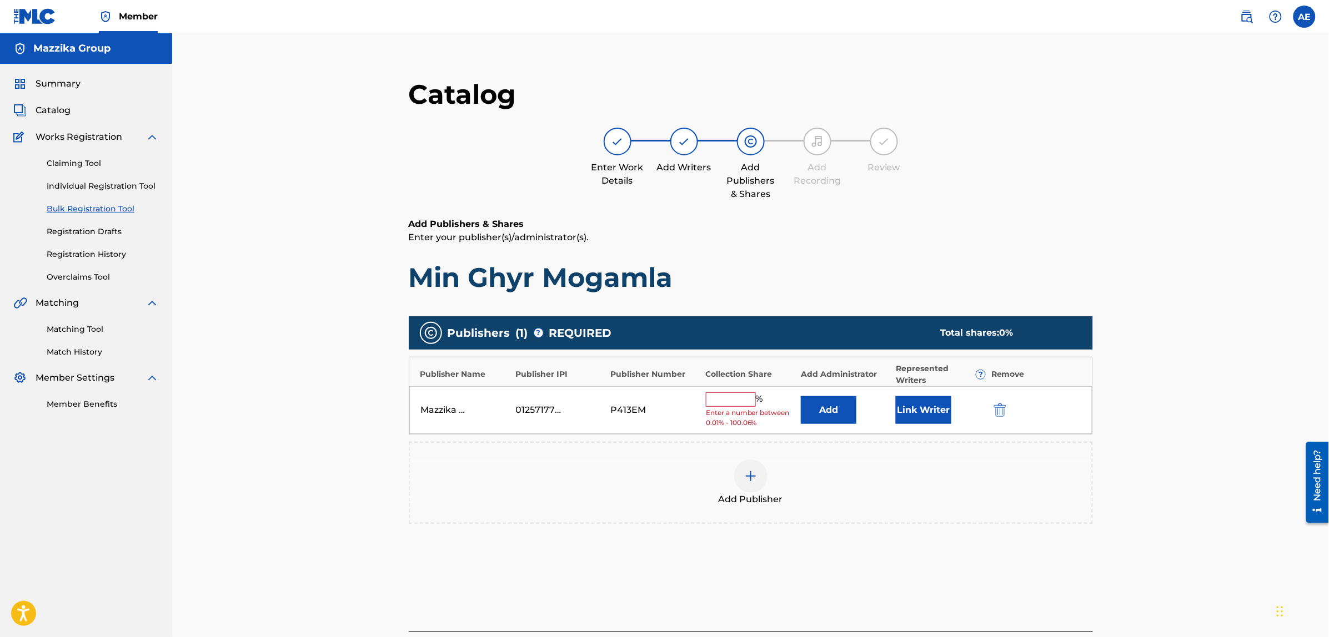
click at [735, 400] on input "text" at bounding box center [731, 400] width 50 height 14
type input "50"
click at [959, 406] on div "Link Writer" at bounding box center [940, 407] width 89 height 28
click at [940, 404] on button "Link Writer" at bounding box center [924, 407] width 56 height 28
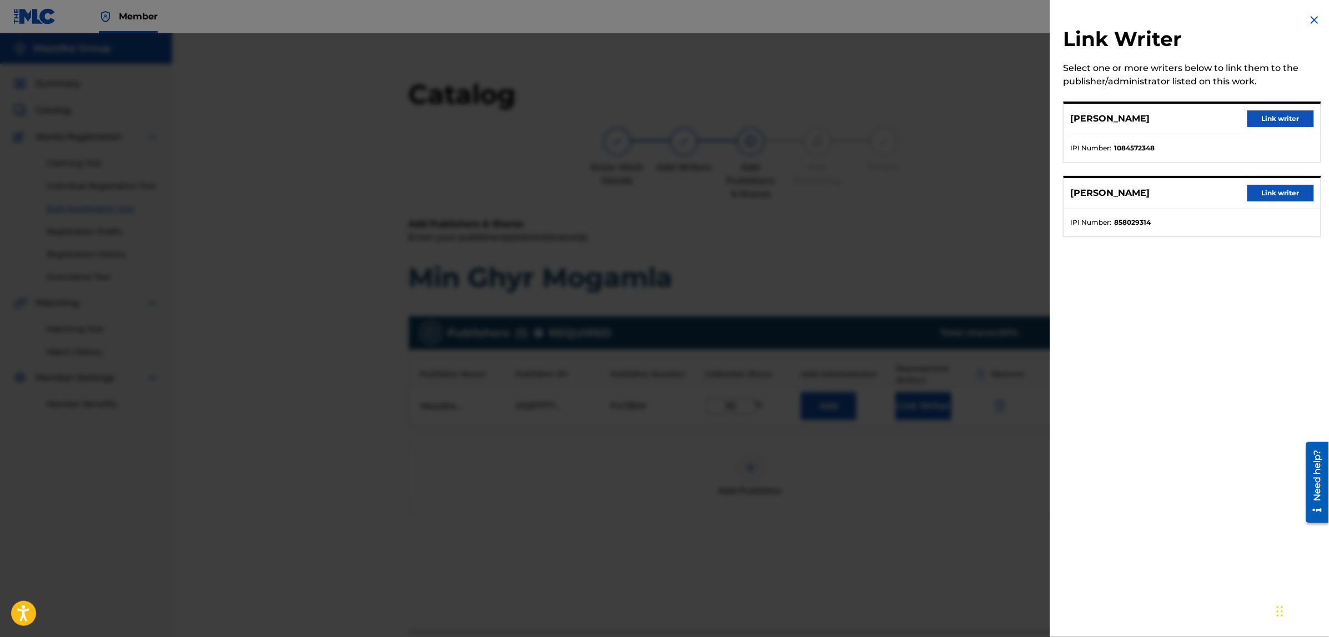
click at [1258, 117] on button "Link writer" at bounding box center [1280, 118] width 67 height 17
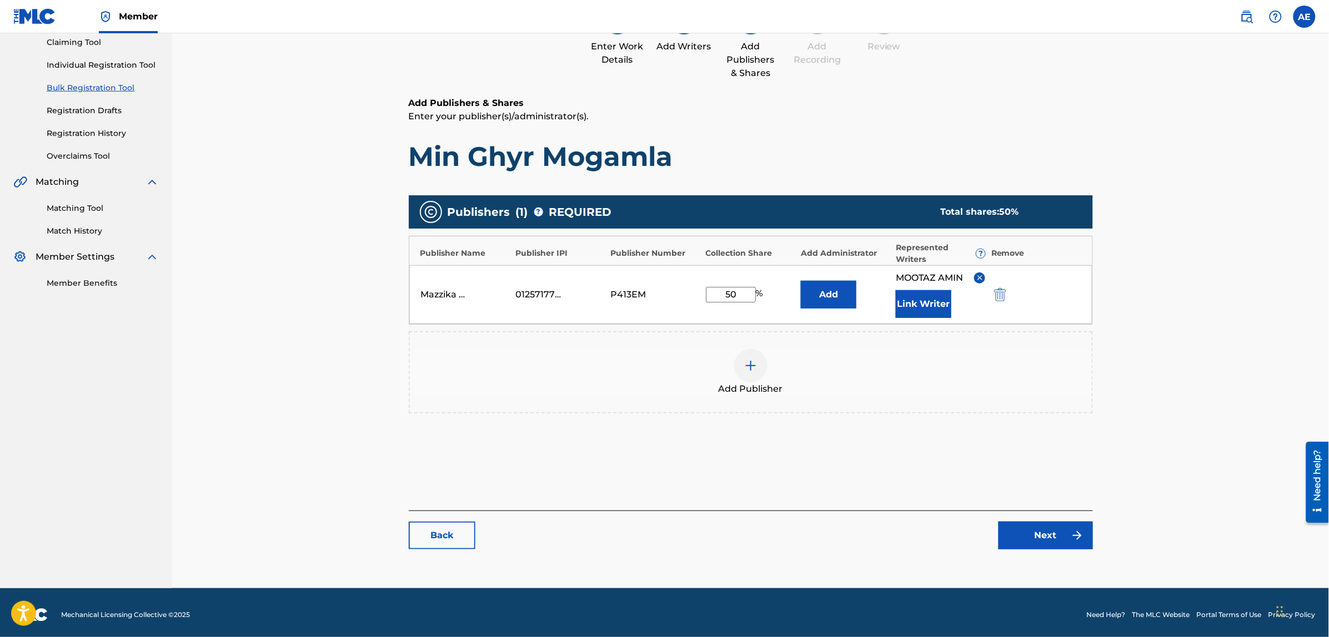
scroll to position [125, 0]
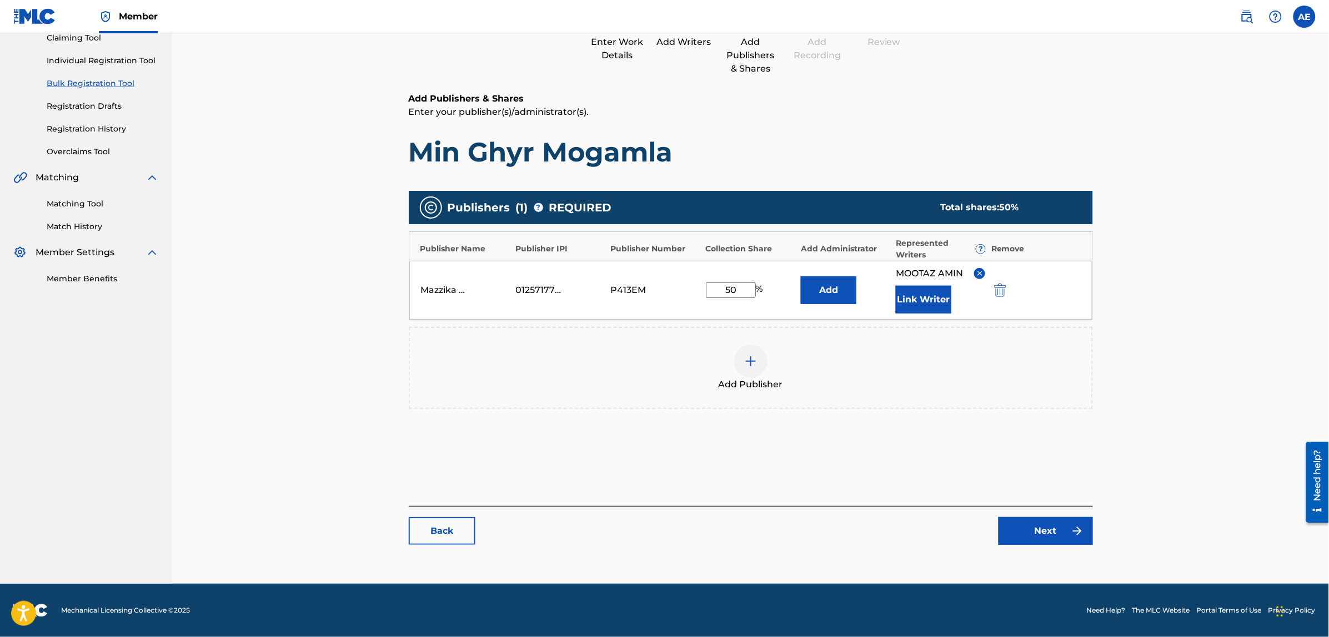
click at [1034, 533] on link "Next" at bounding box center [1045, 531] width 94 height 28
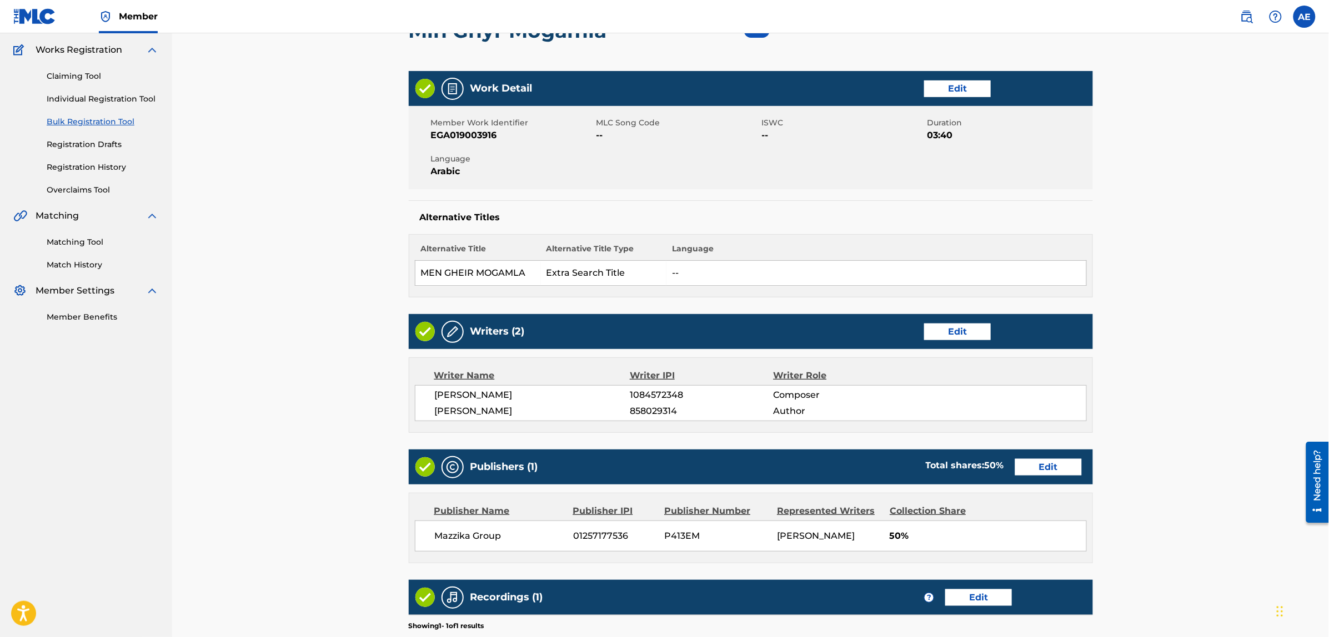
scroll to position [286, 0]
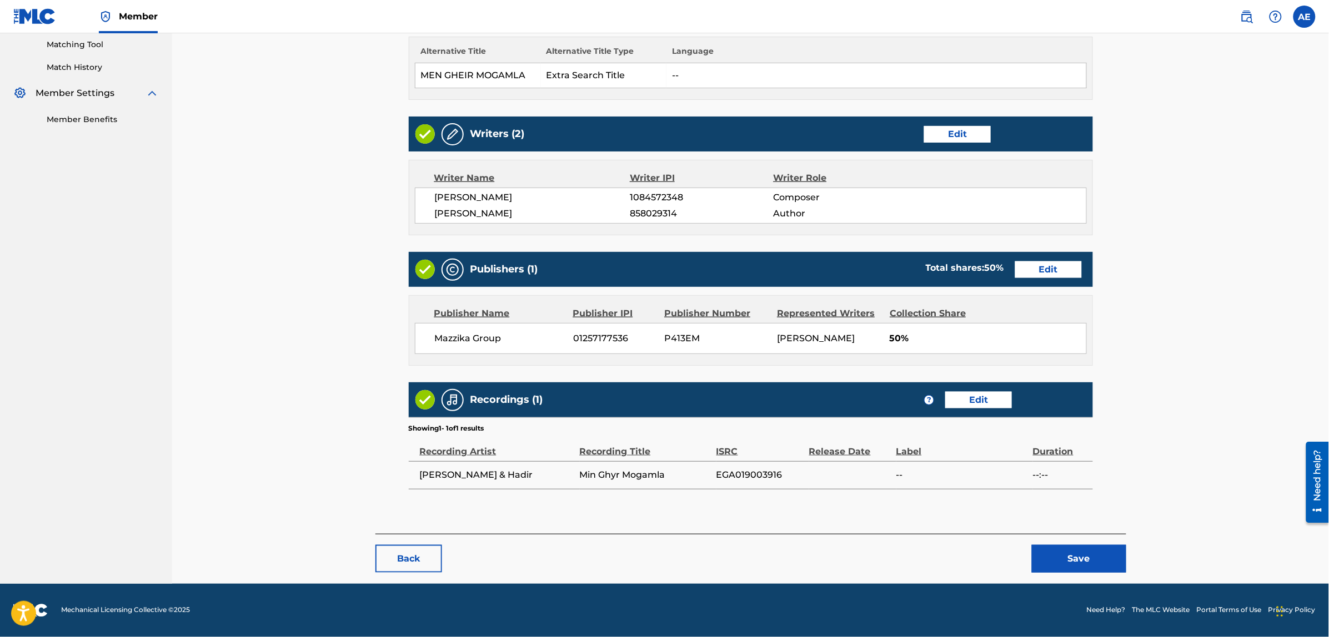
click at [1068, 552] on button "Save" at bounding box center [1079, 559] width 94 height 28
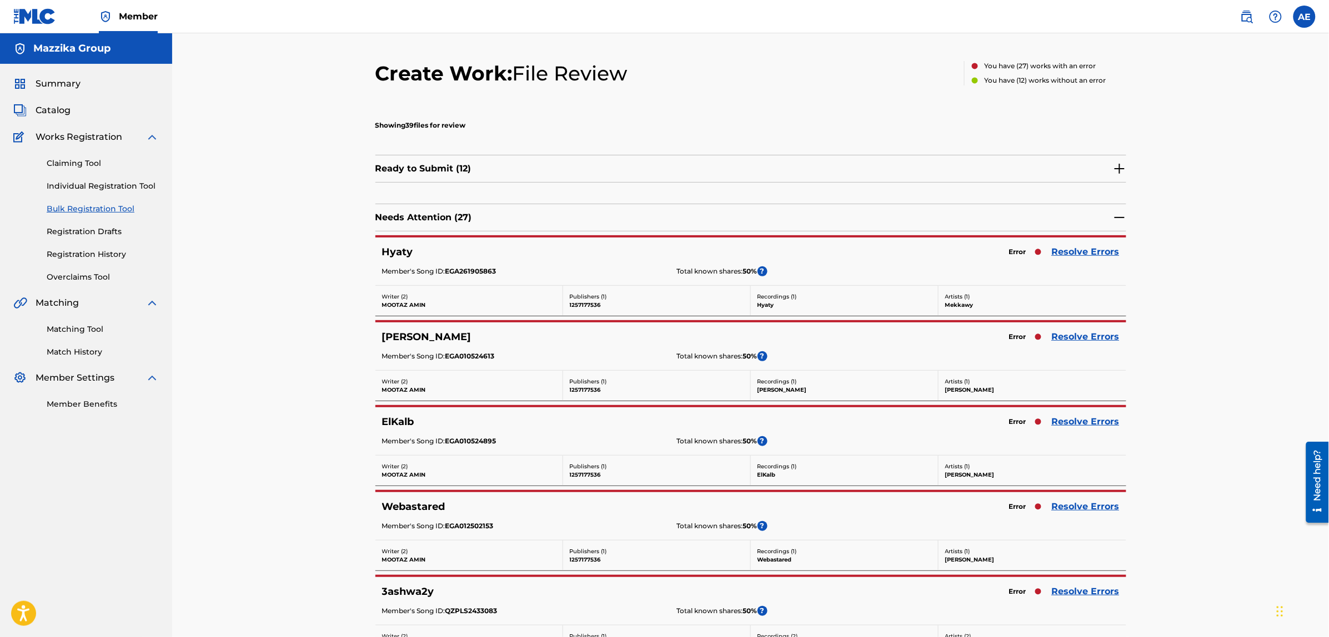
click at [1075, 252] on link "Resolve Errors" at bounding box center [1086, 251] width 68 height 13
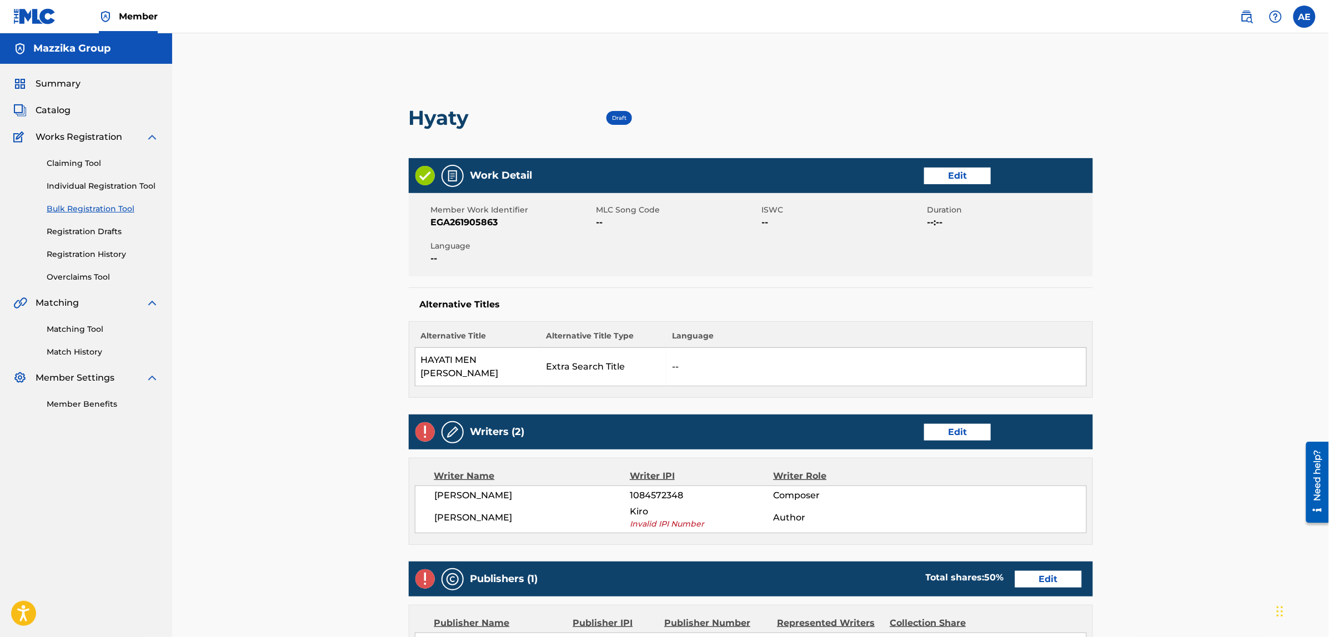
click at [962, 173] on link "Edit" at bounding box center [957, 176] width 67 height 17
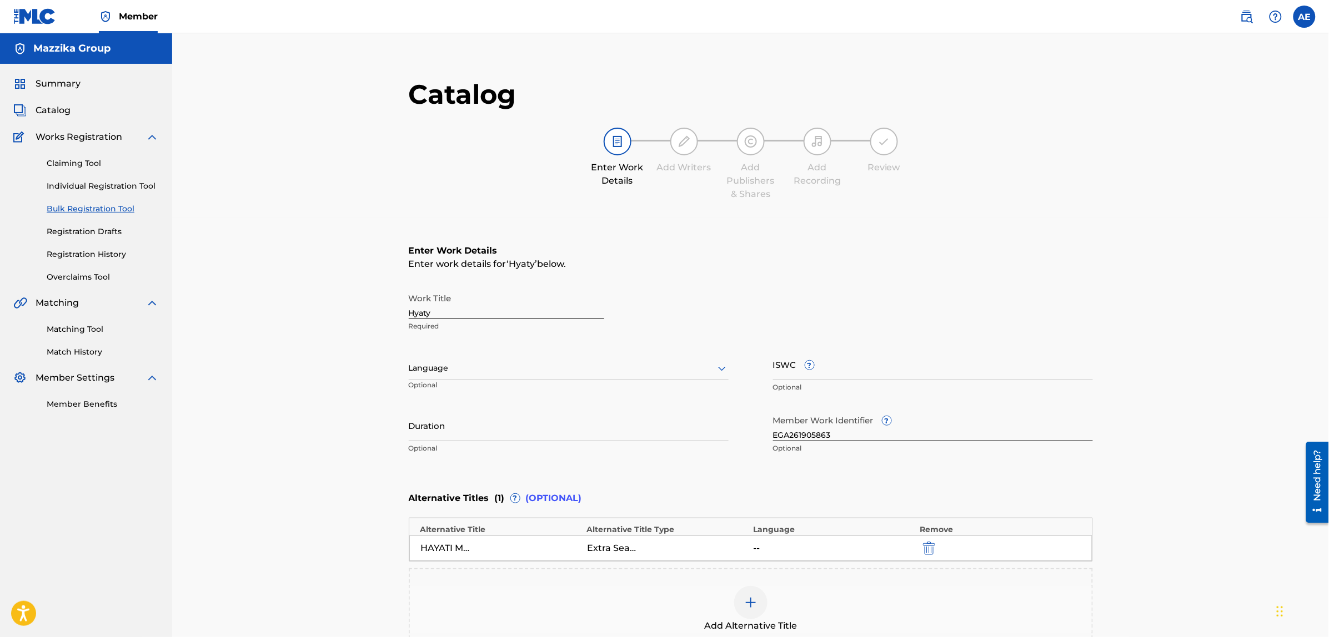
click at [431, 373] on div at bounding box center [569, 368] width 320 height 14
click at [448, 517] on div "Arabic" at bounding box center [568, 523] width 319 height 25
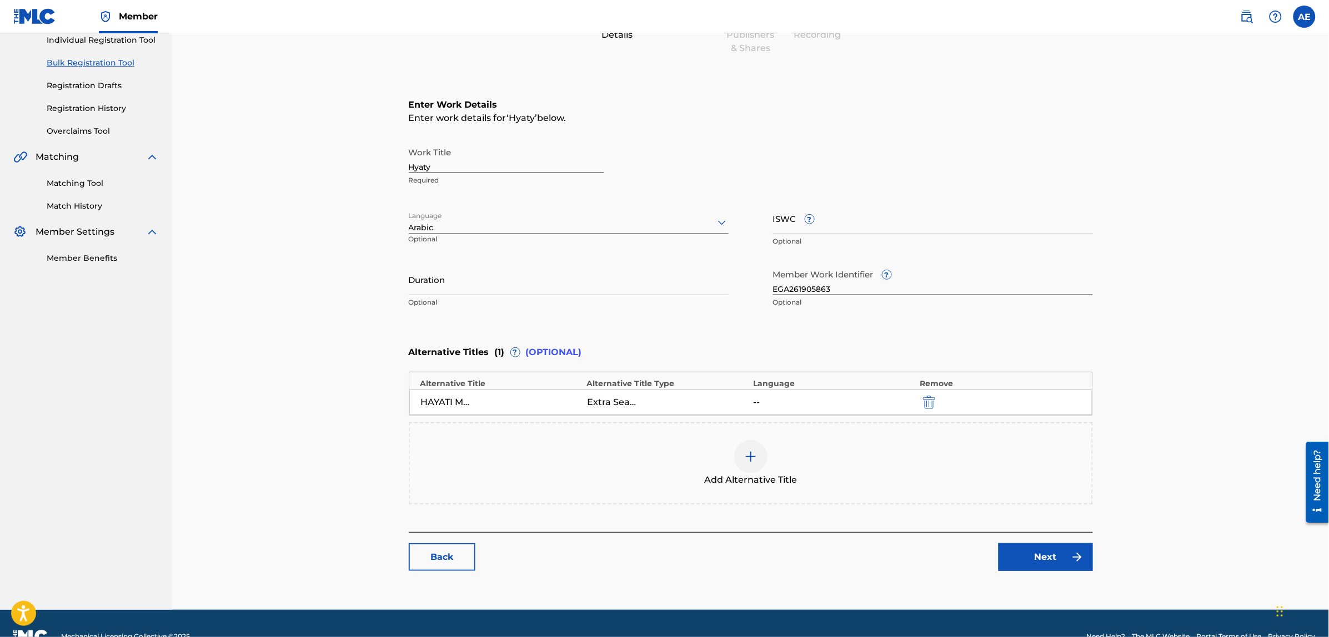
scroll to position [171, 0]
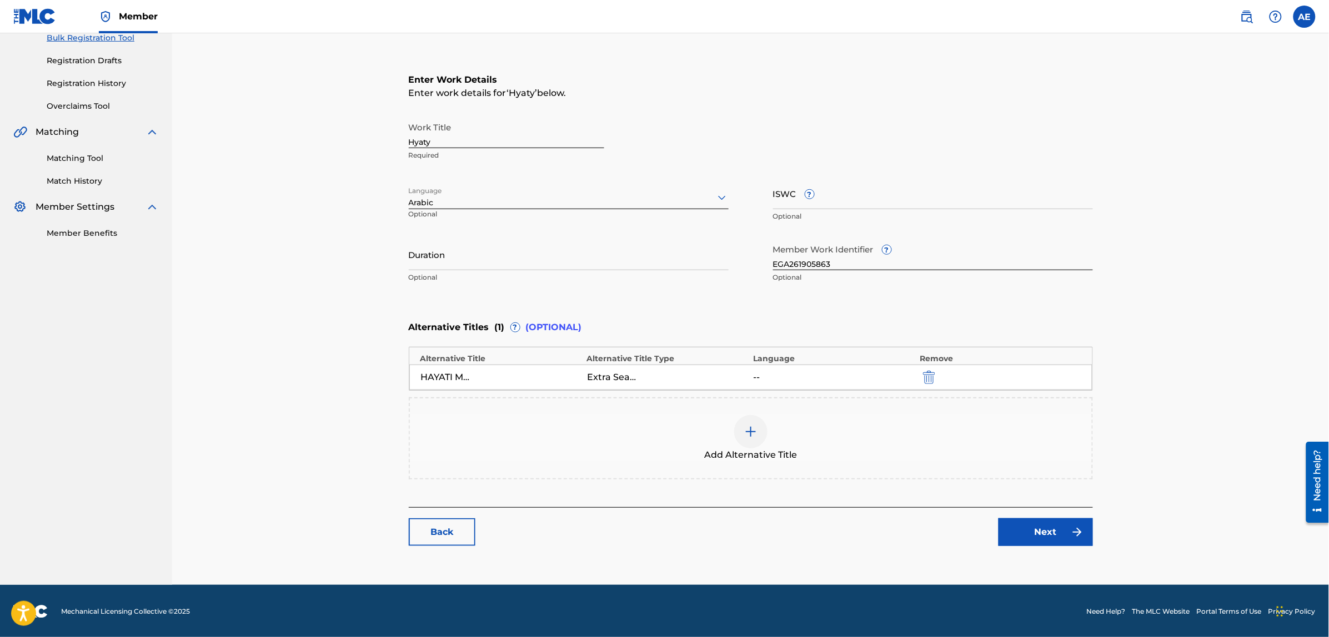
click at [443, 262] on input "Duration" at bounding box center [569, 255] width 320 height 32
paste input "4:30"
click at [409, 260] on input "4:30" at bounding box center [569, 255] width 320 height 32
type input "04:30"
click at [1024, 528] on link "Next" at bounding box center [1045, 533] width 94 height 28
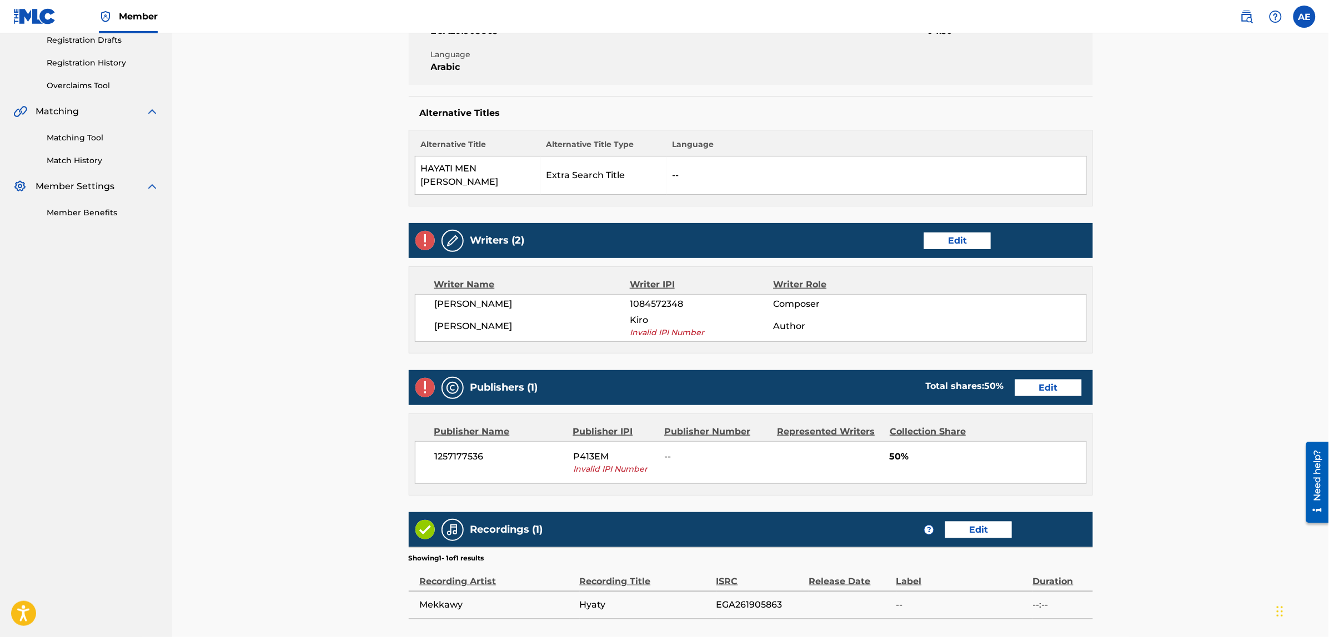
scroll to position [208, 0]
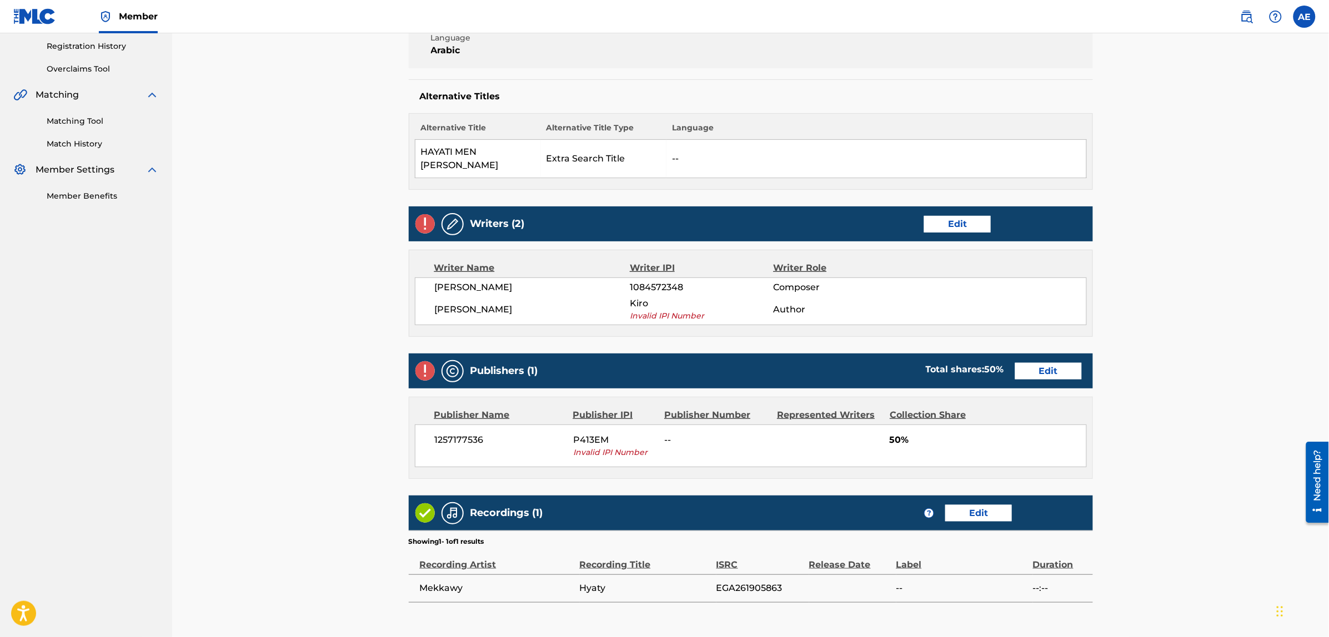
click at [978, 226] on link "Edit" at bounding box center [957, 224] width 67 height 17
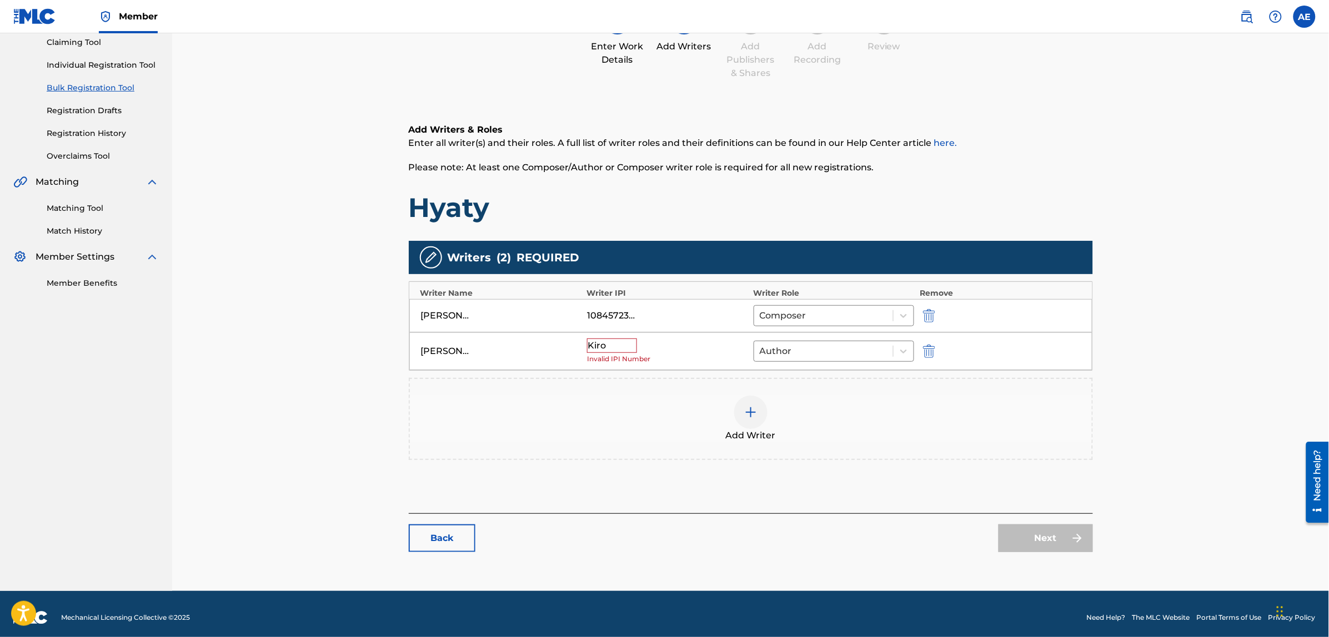
scroll to position [128, 0]
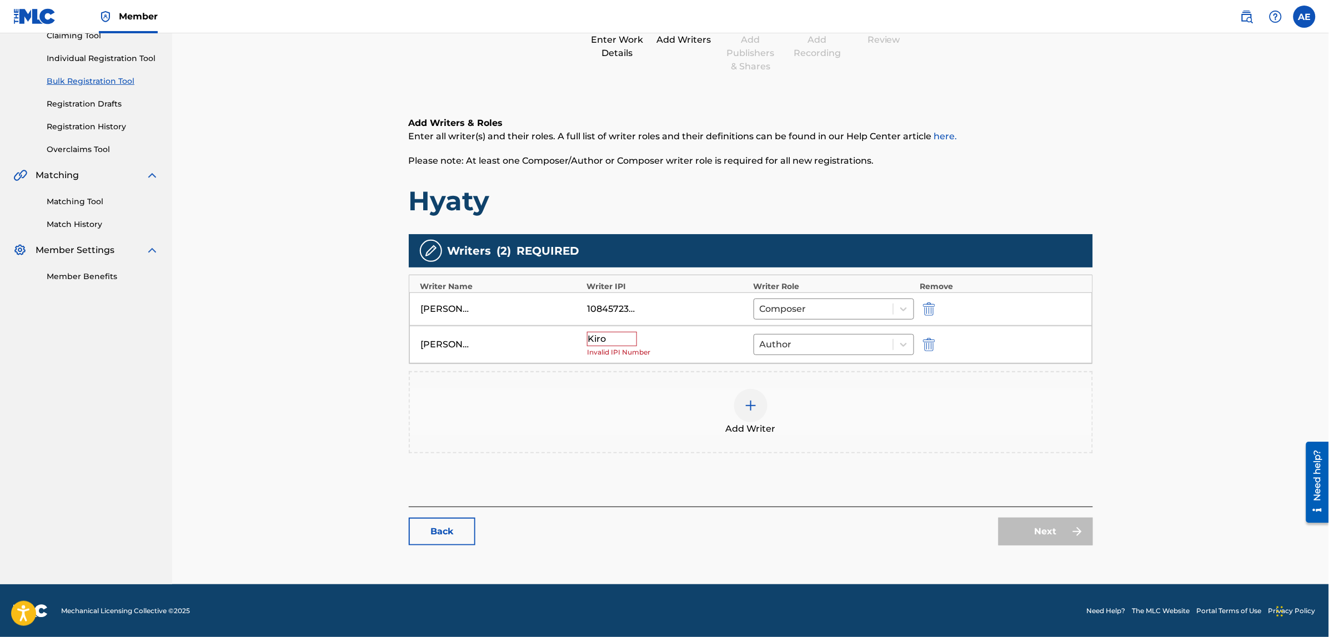
click at [436, 534] on link "Back" at bounding box center [442, 532] width 67 height 28
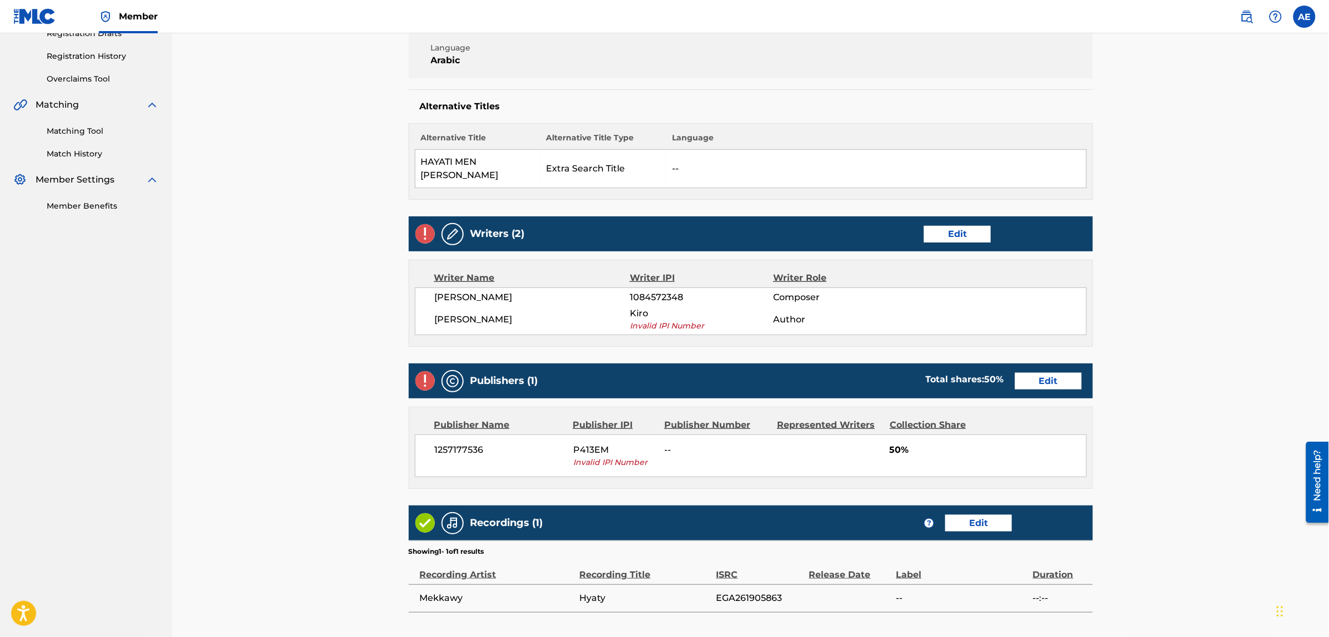
scroll to position [208, 0]
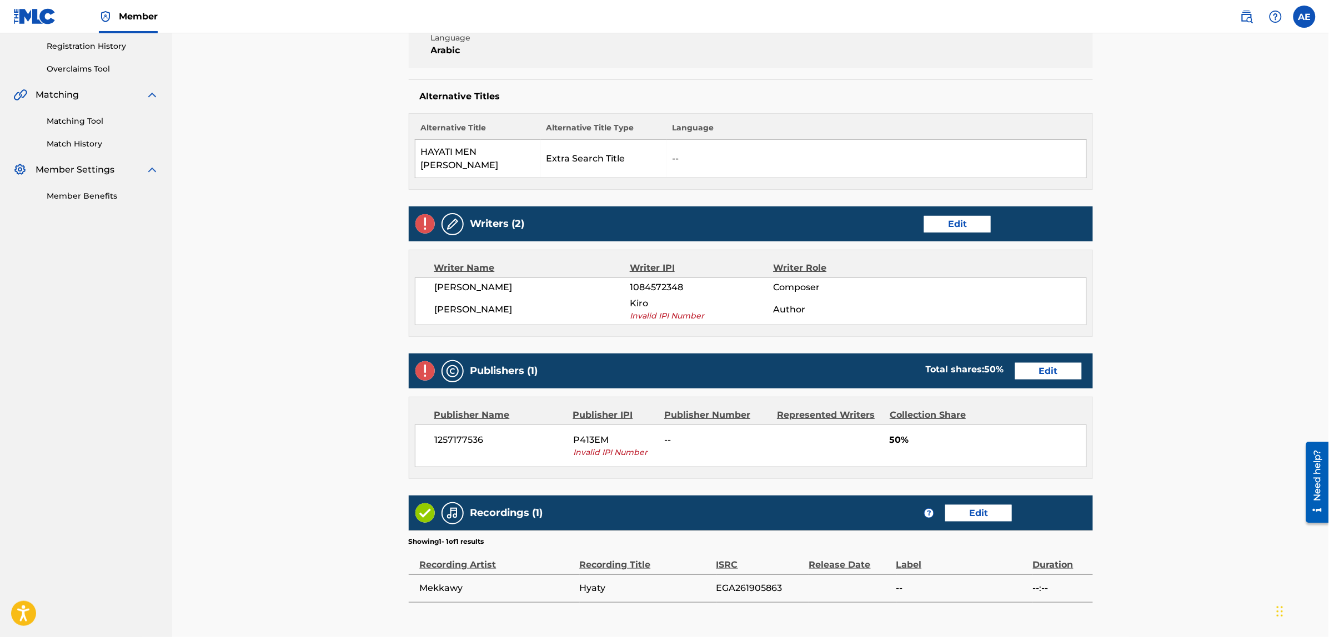
click at [954, 222] on link "Edit" at bounding box center [957, 224] width 67 height 17
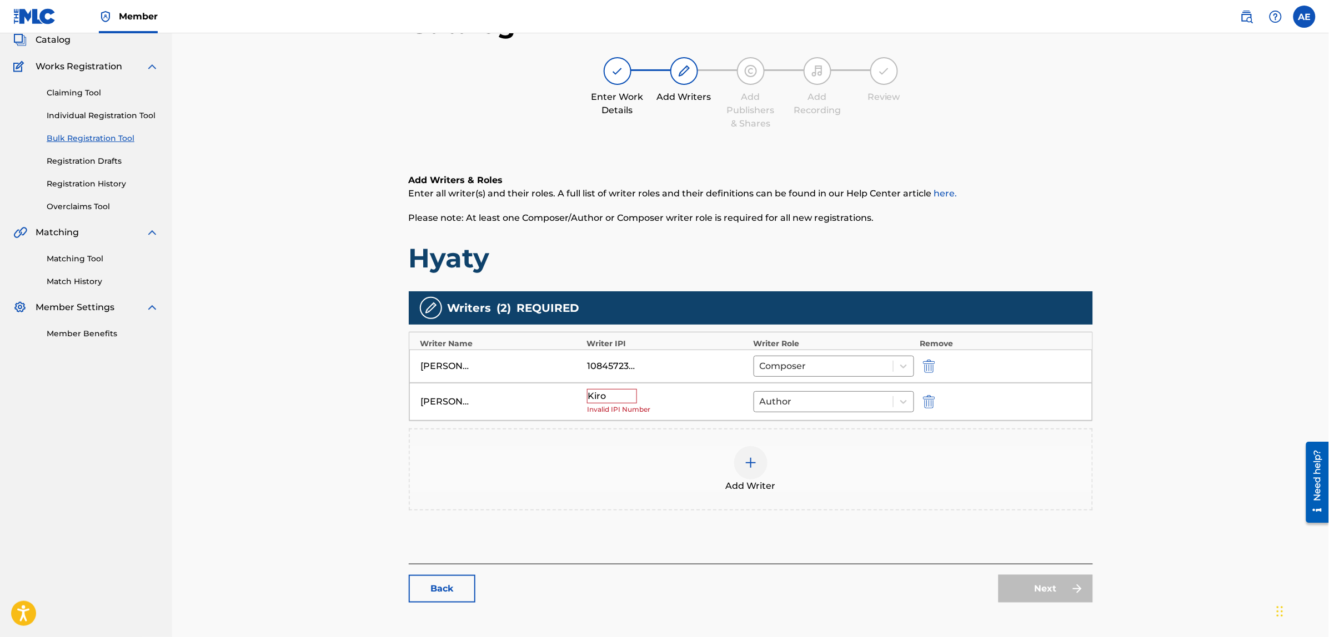
scroll to position [128, 0]
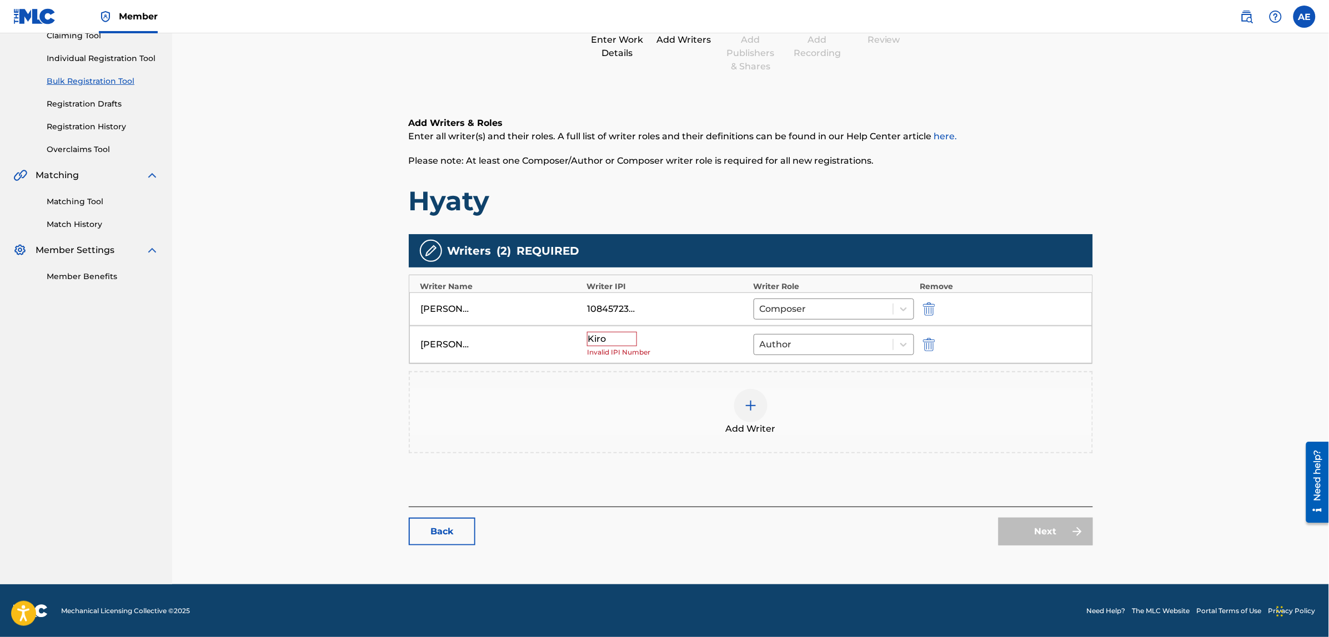
drag, startPoint x: 612, startPoint y: 339, endPoint x: 554, endPoint y: 344, distance: 58.5
click at [555, 344] on div "Kiro RAGUI Kiro Invalid IPI Number Author" at bounding box center [750, 345] width 683 height 38
drag, startPoint x: 626, startPoint y: 340, endPoint x: 594, endPoint y: 339, distance: 32.2
click at [595, 340] on div "Kiro" at bounding box center [612, 339] width 50 height 14
drag, startPoint x: 608, startPoint y: 340, endPoint x: 572, endPoint y: 338, distance: 36.2
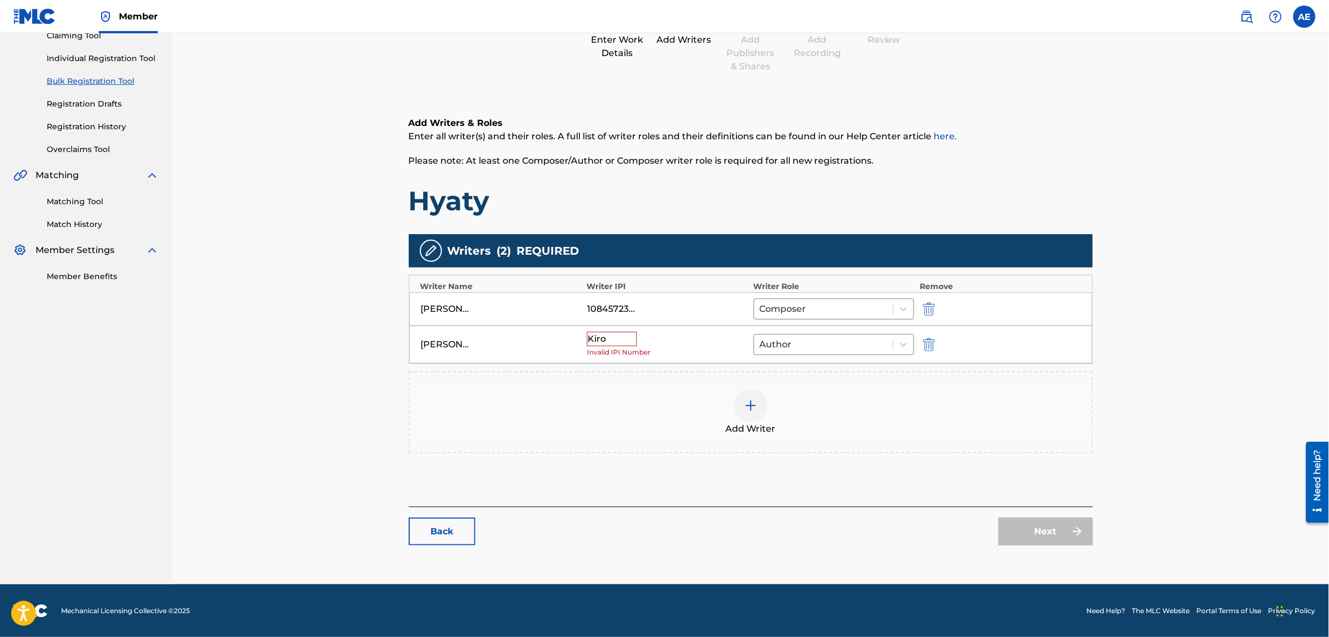
click at [572, 338] on div "Kiro RAGUI Kiro Invalid IPI Number Author" at bounding box center [750, 345] width 683 height 38
click at [931, 339] on img "submit" at bounding box center [929, 344] width 12 height 13
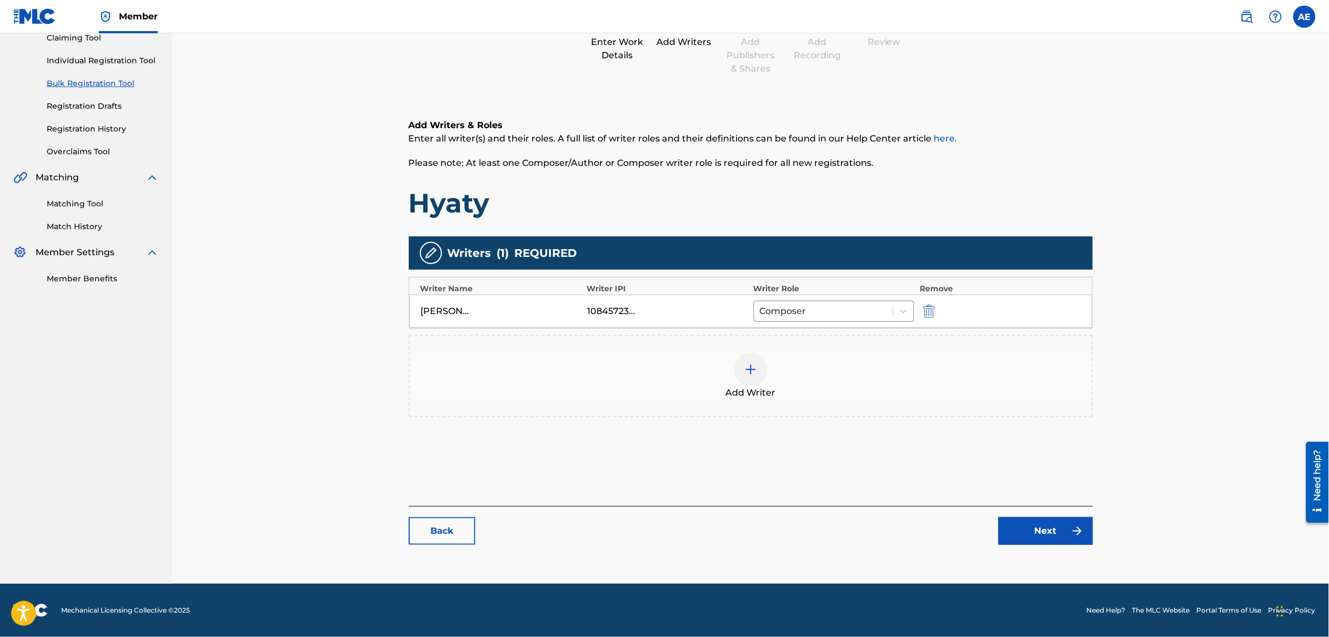
click at [755, 366] on img at bounding box center [750, 369] width 13 height 13
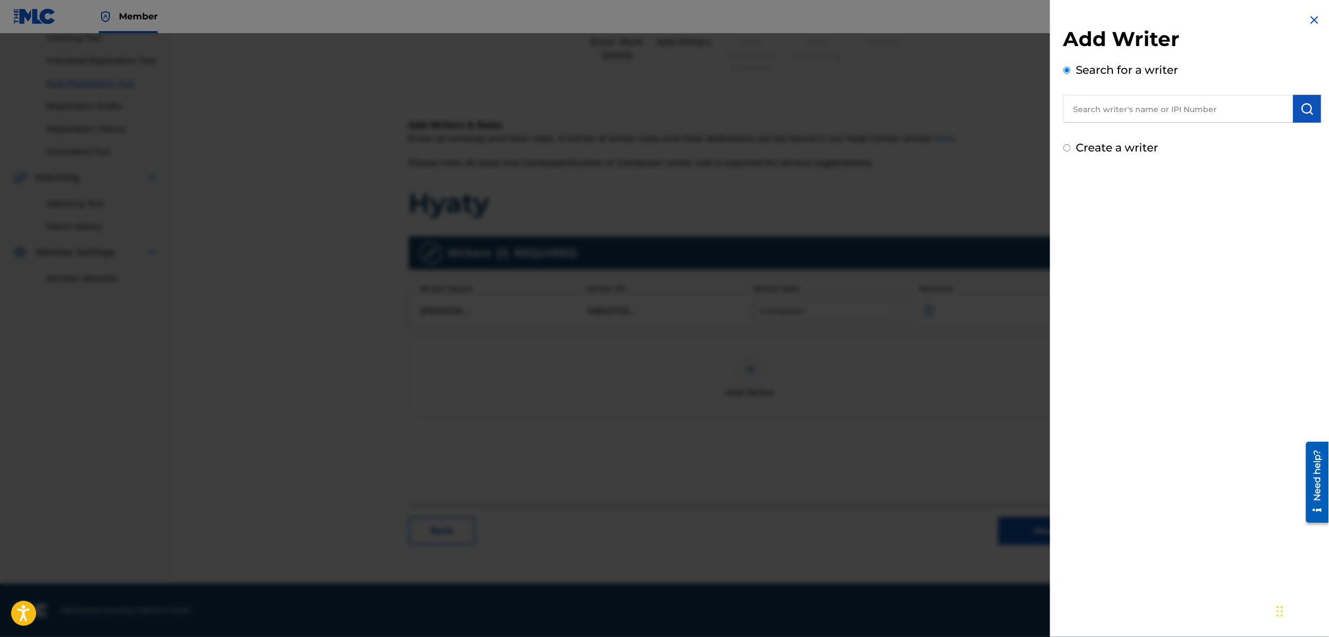
click at [1069, 145] on input "Create a writer" at bounding box center [1066, 147] width 7 height 7
radio input "false"
radio input "true"
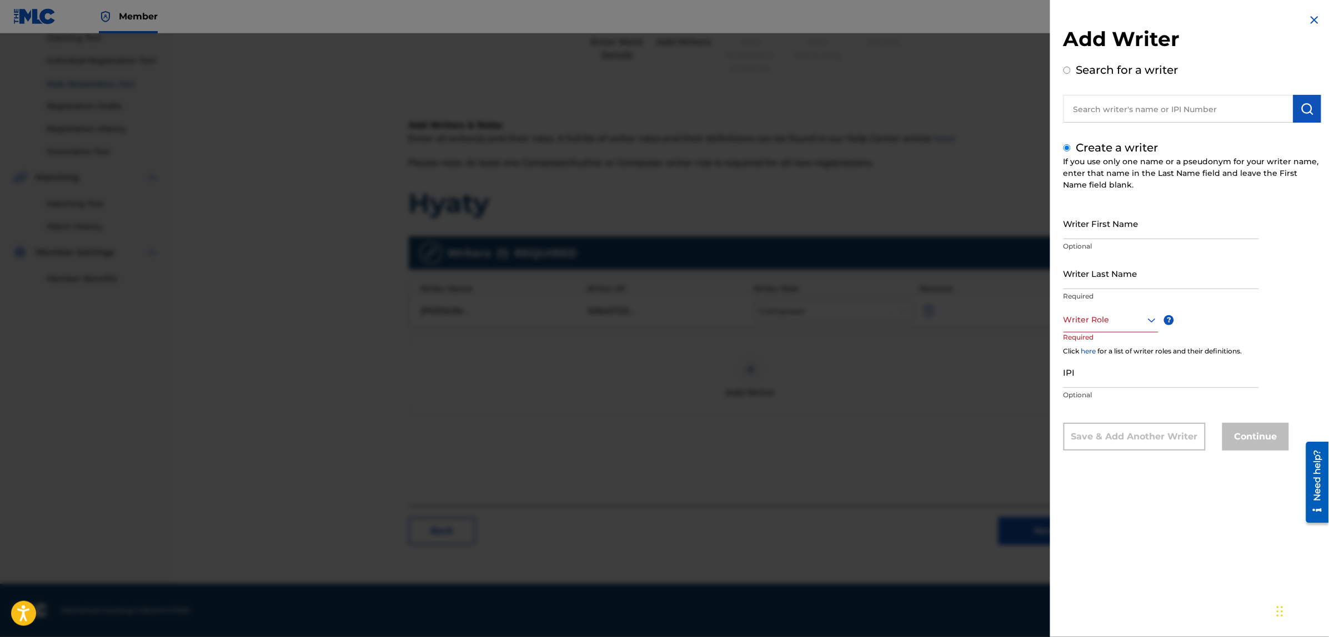
click at [1100, 281] on input "Writer Last Name" at bounding box center [1160, 274] width 195 height 32
click at [1094, 231] on input "Writer First Name" at bounding box center [1160, 224] width 195 height 32
paste input "Kiro"
type input "Kiro"
click at [1087, 284] on input "Writer Last Name" at bounding box center [1160, 274] width 195 height 32
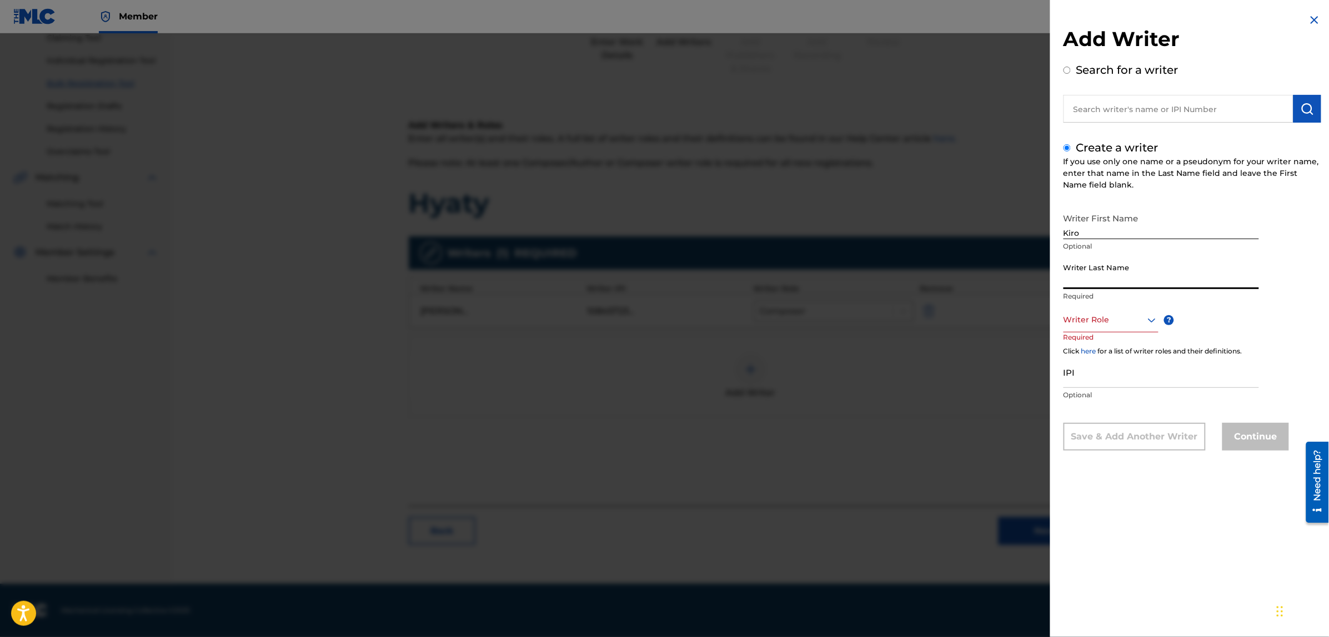
paste input "RAGUI"
type input "RAGUI"
click at [1095, 322] on div at bounding box center [1110, 320] width 95 height 14
click at [1100, 369] on div "Author" at bounding box center [1111, 370] width 94 height 25
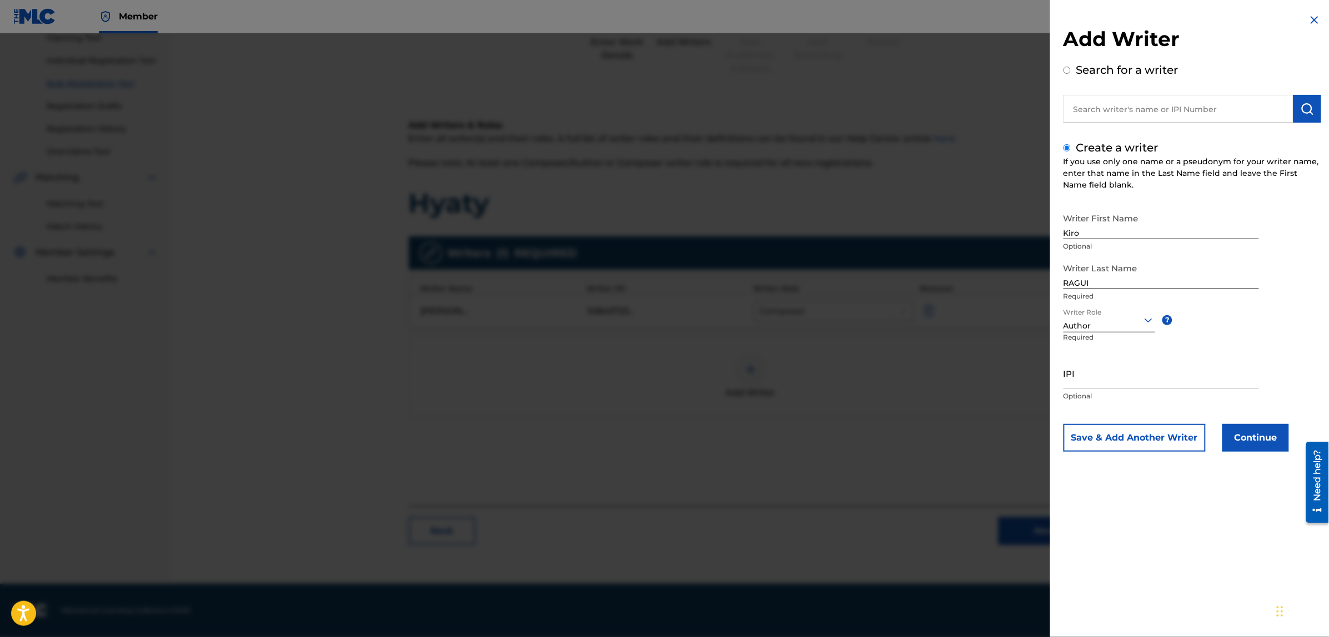
click at [1246, 439] on button "Continue" at bounding box center [1255, 438] width 67 height 28
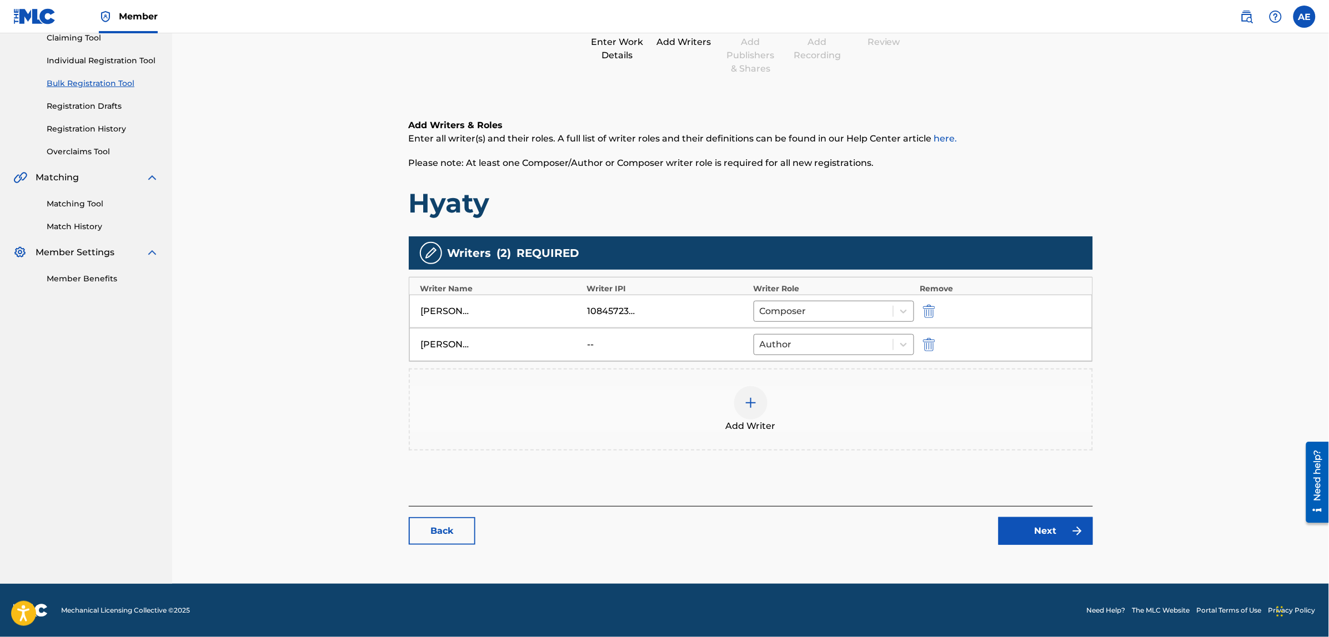
click at [1040, 529] on link "Next" at bounding box center [1045, 531] width 94 height 28
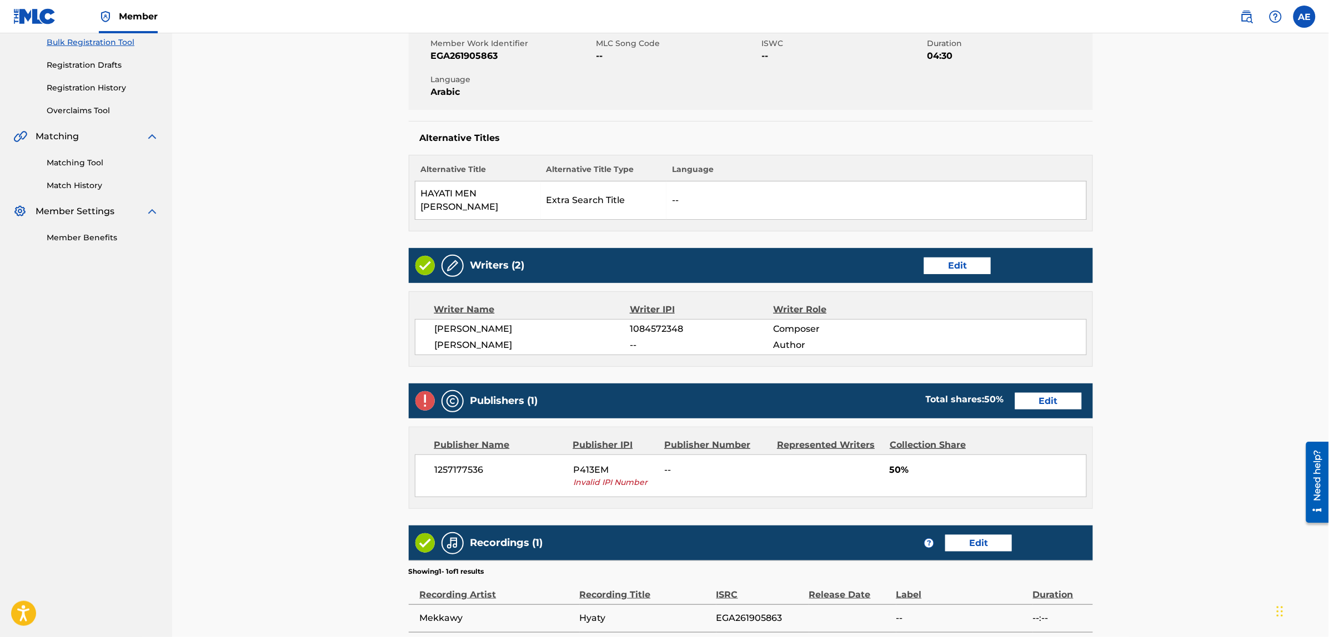
scroll to position [278, 0]
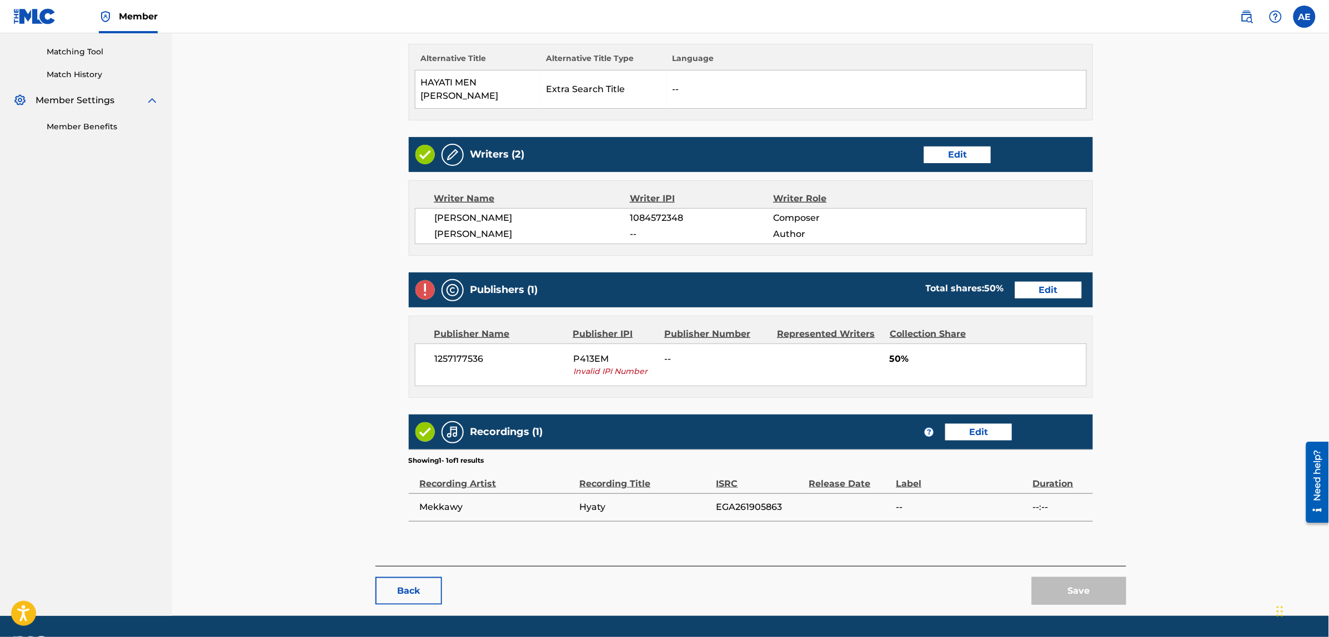
click at [1037, 293] on link "Edit" at bounding box center [1048, 290] width 67 height 17
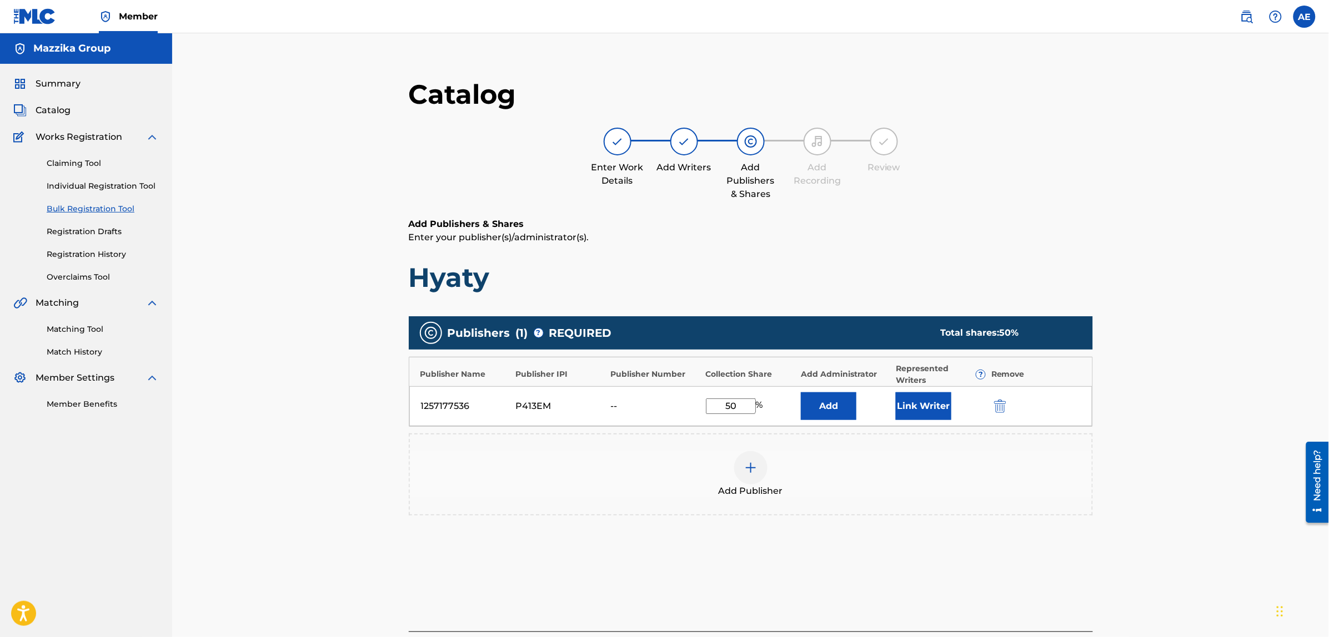
click at [998, 404] on img "submit" at bounding box center [1000, 406] width 12 height 13
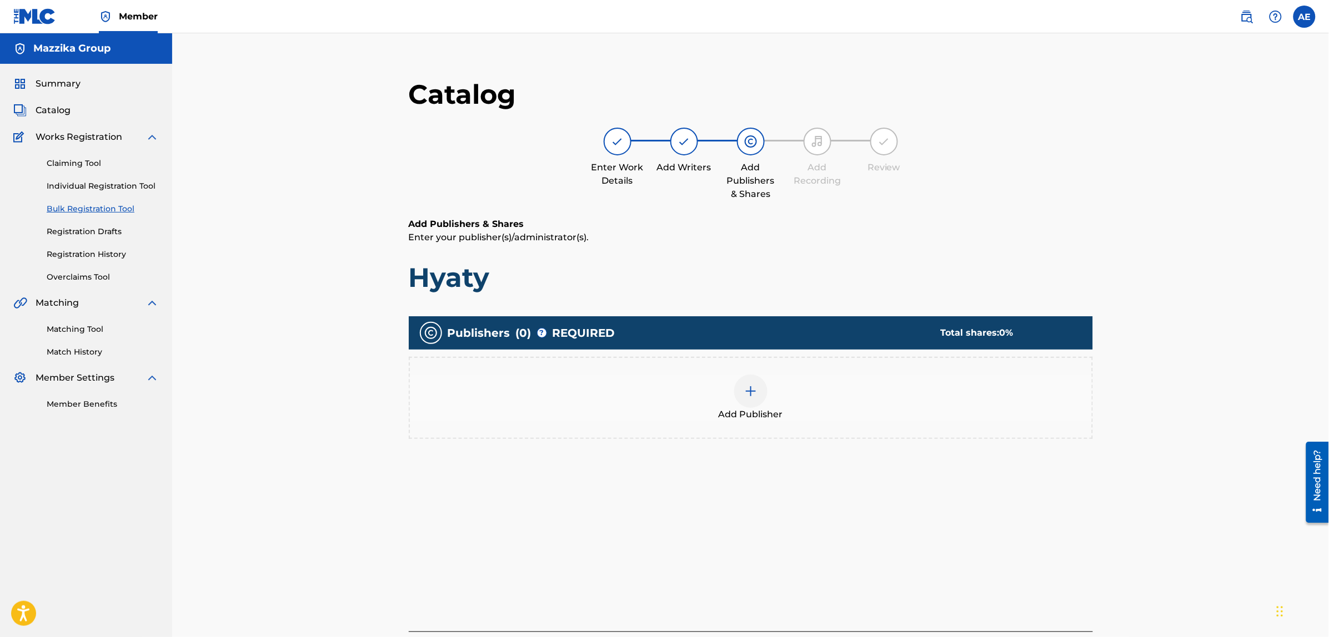
click at [759, 400] on div at bounding box center [750, 391] width 33 height 33
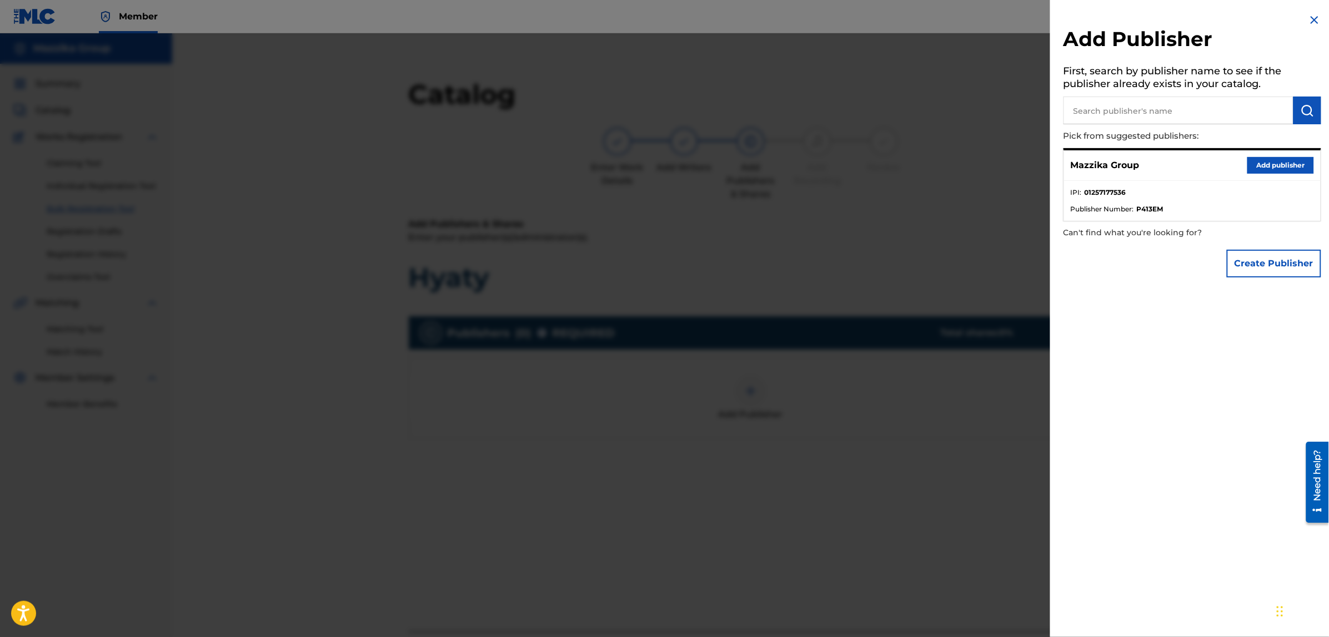
click at [1258, 162] on button "Add publisher" at bounding box center [1280, 165] width 67 height 17
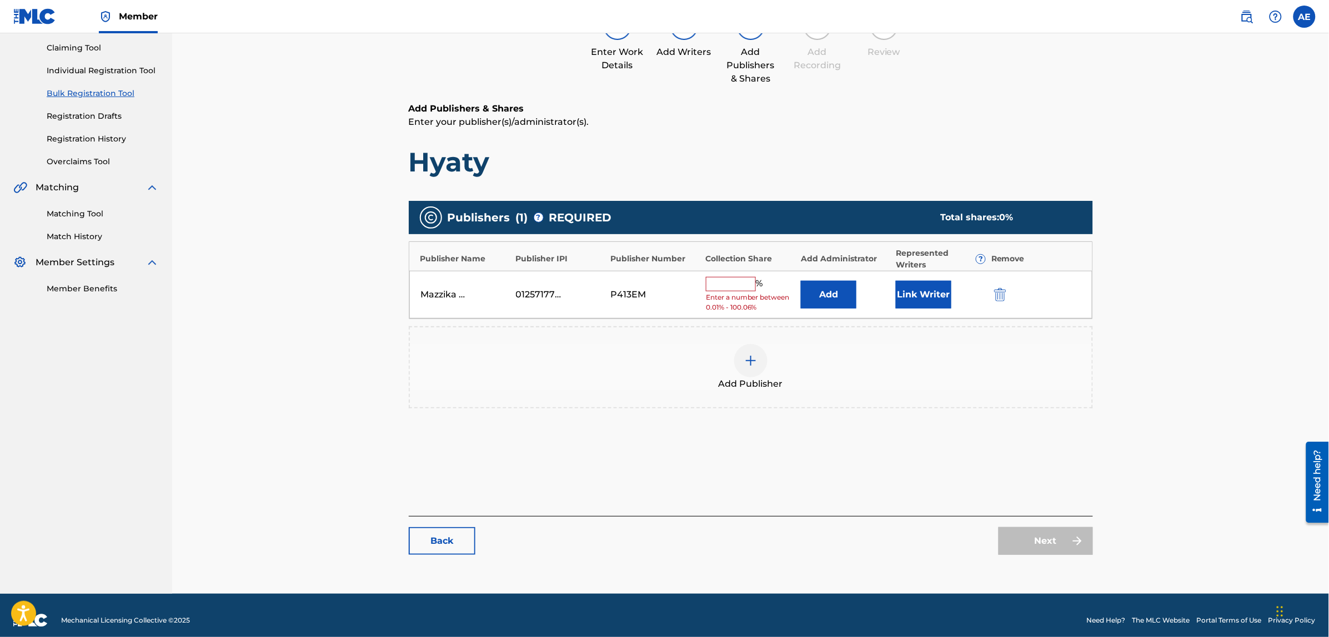
scroll to position [125, 0]
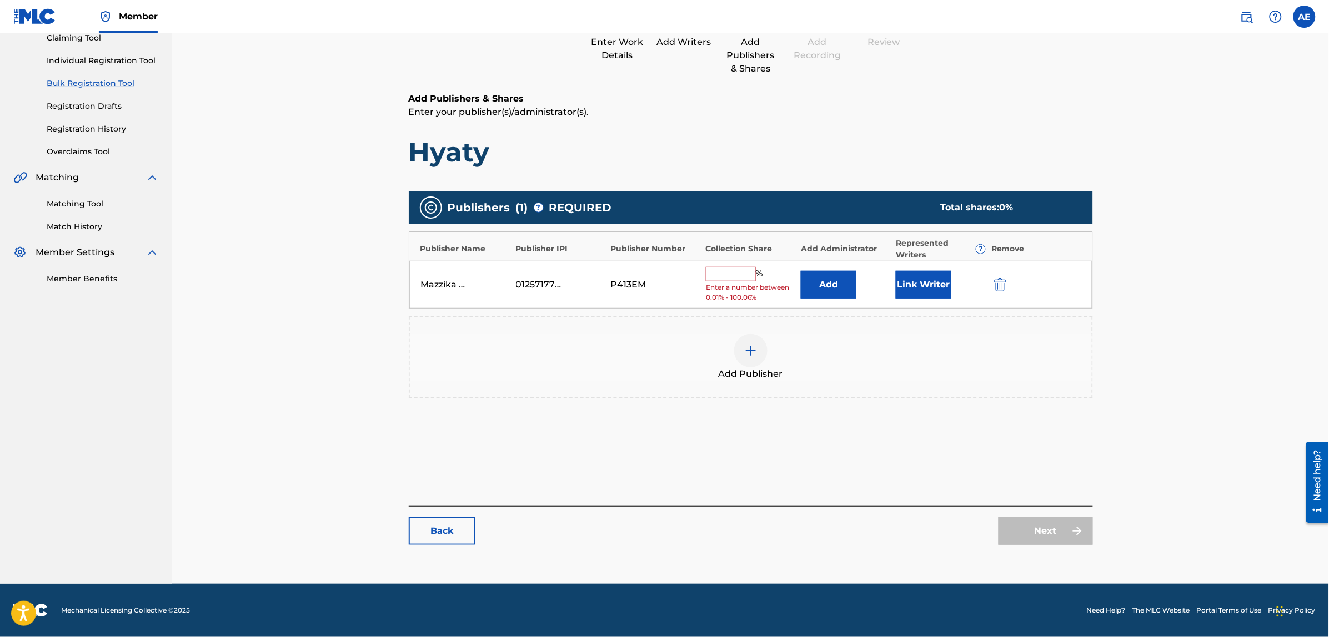
click at [736, 279] on input "text" at bounding box center [731, 274] width 50 height 14
type input "50"
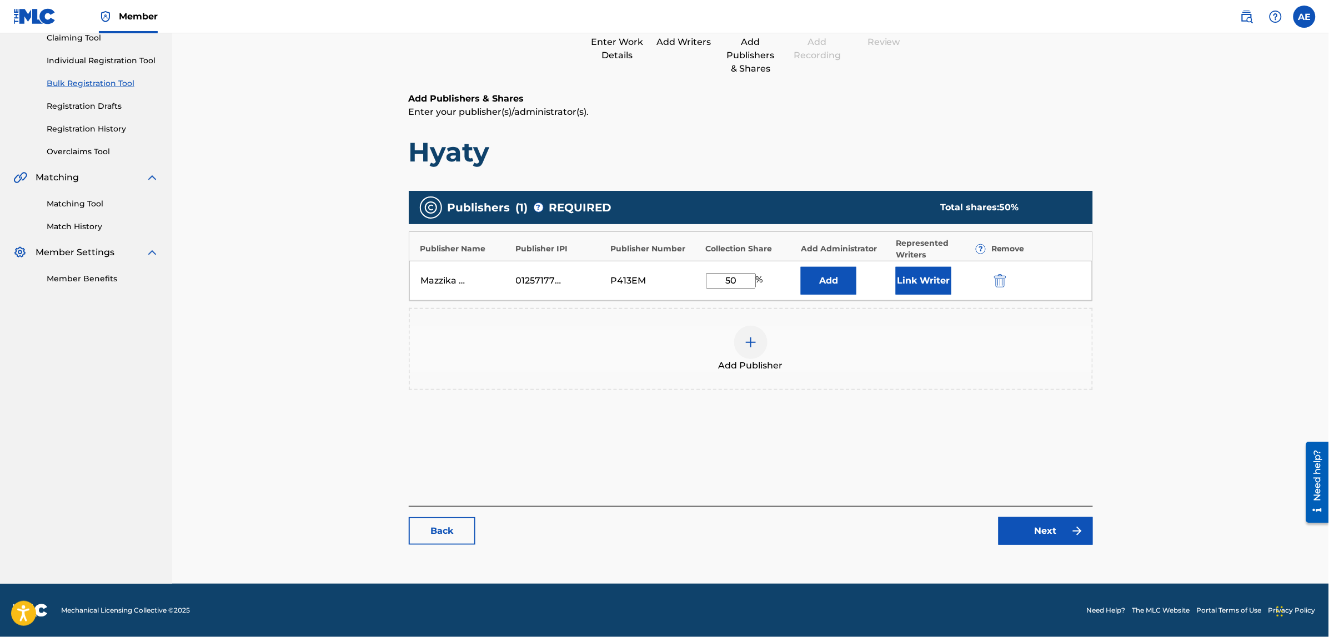
click at [938, 281] on button "Link Writer" at bounding box center [924, 281] width 56 height 28
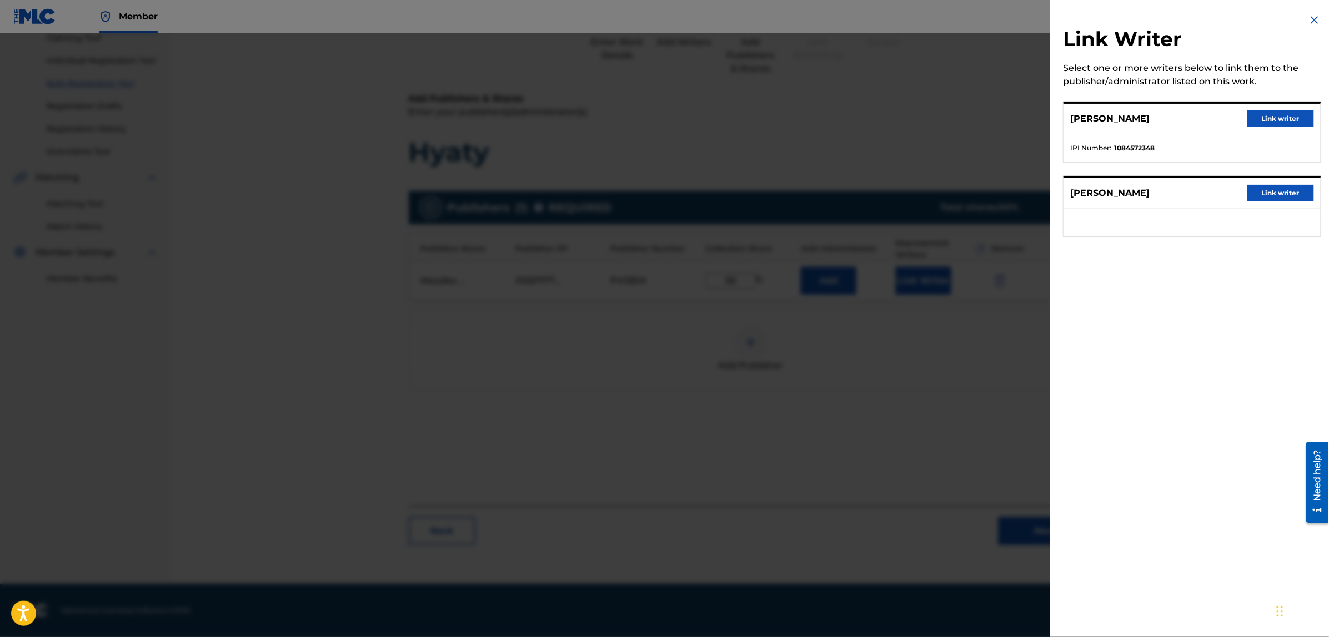
click at [1269, 114] on button "Link writer" at bounding box center [1280, 118] width 67 height 17
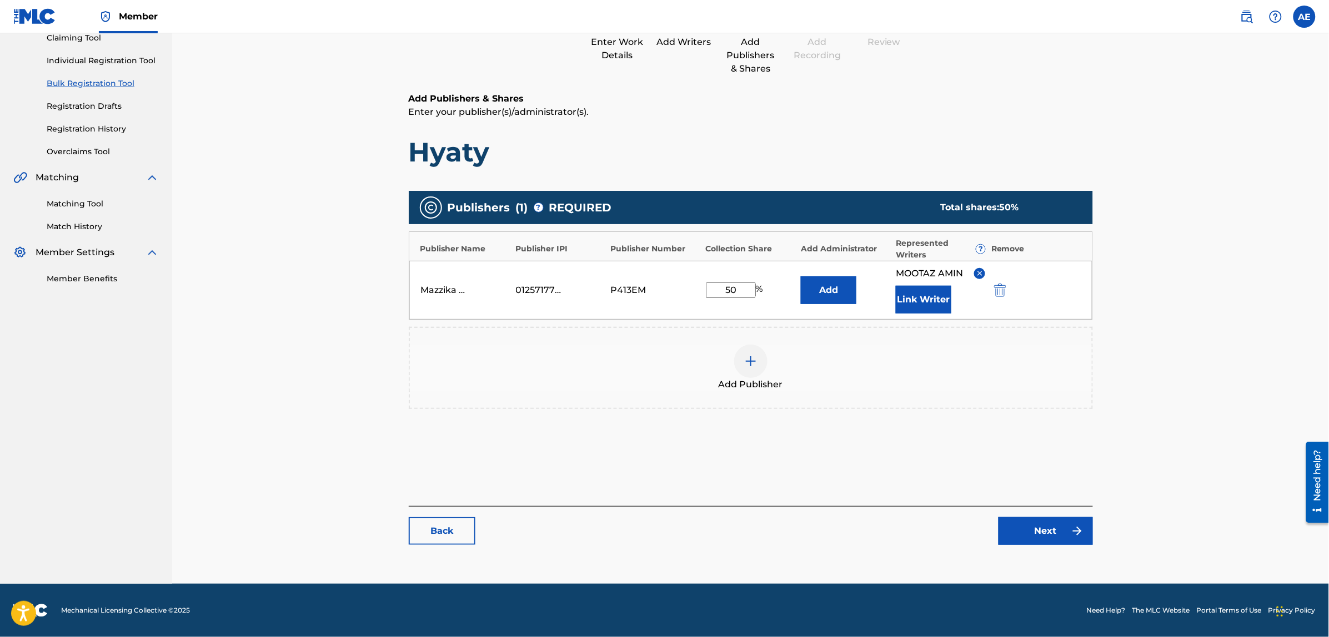
click at [1022, 529] on link "Next" at bounding box center [1045, 531] width 94 height 28
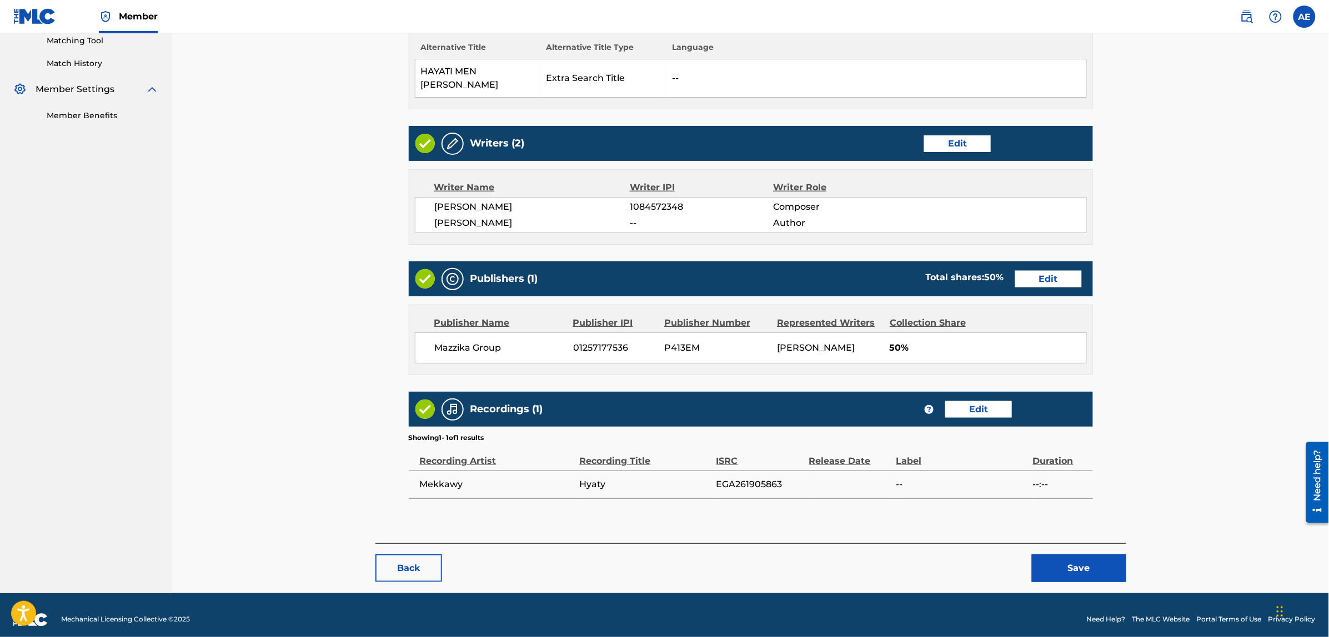
scroll to position [299, 0]
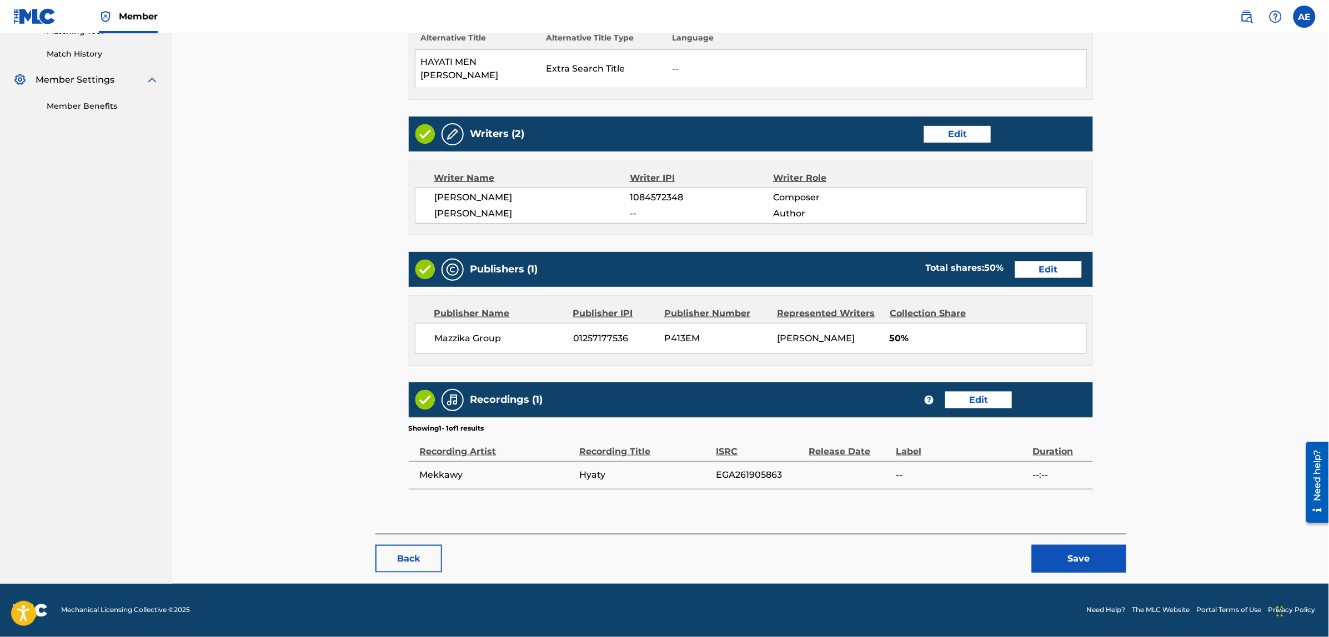
click at [1055, 557] on button "Save" at bounding box center [1079, 559] width 94 height 28
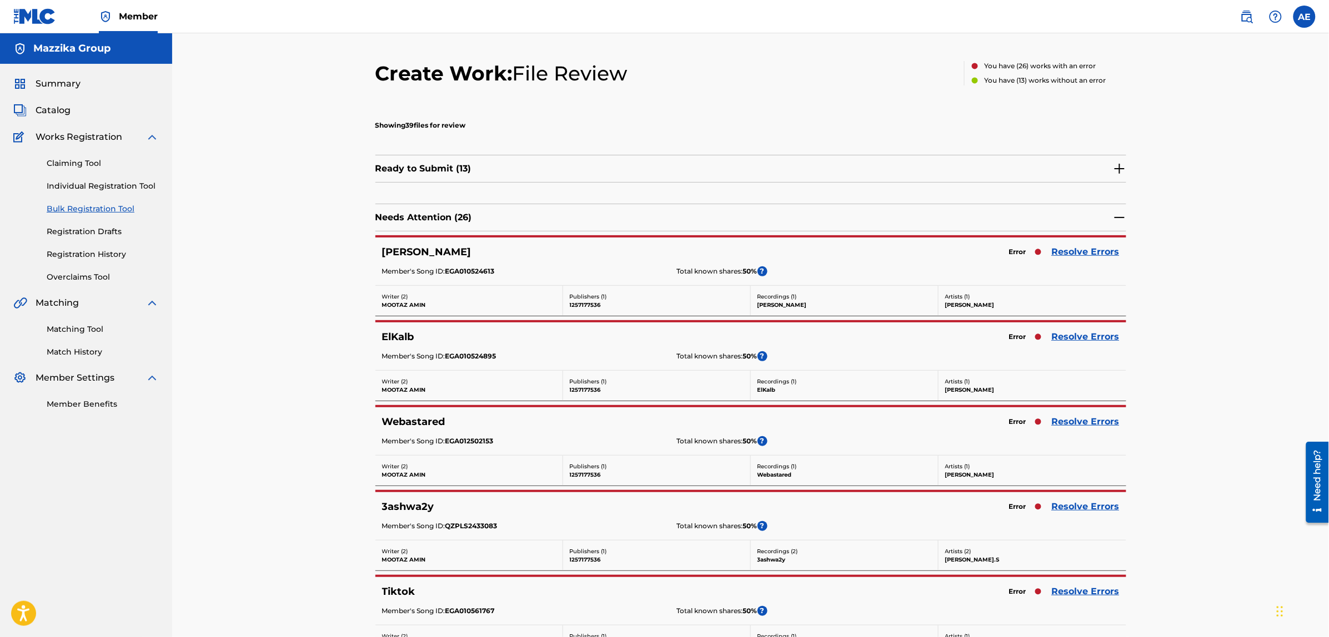
click at [1080, 248] on link "Resolve Errors" at bounding box center [1086, 251] width 68 height 13
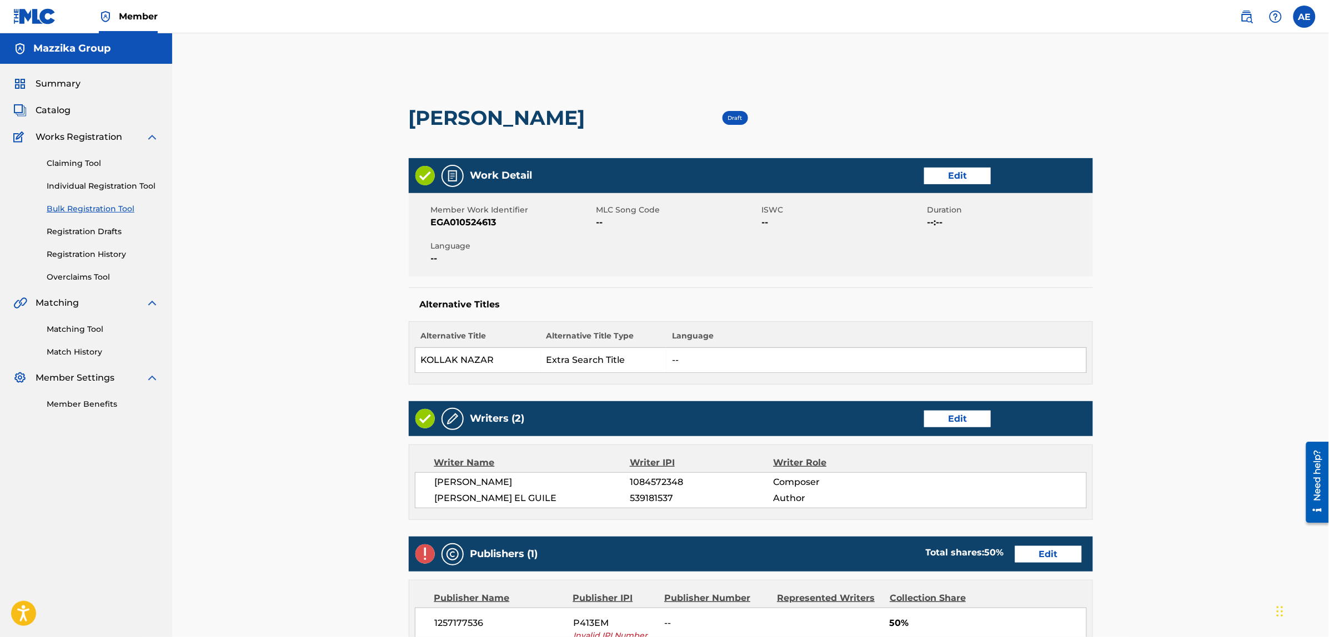
click at [942, 177] on link "Edit" at bounding box center [957, 176] width 67 height 17
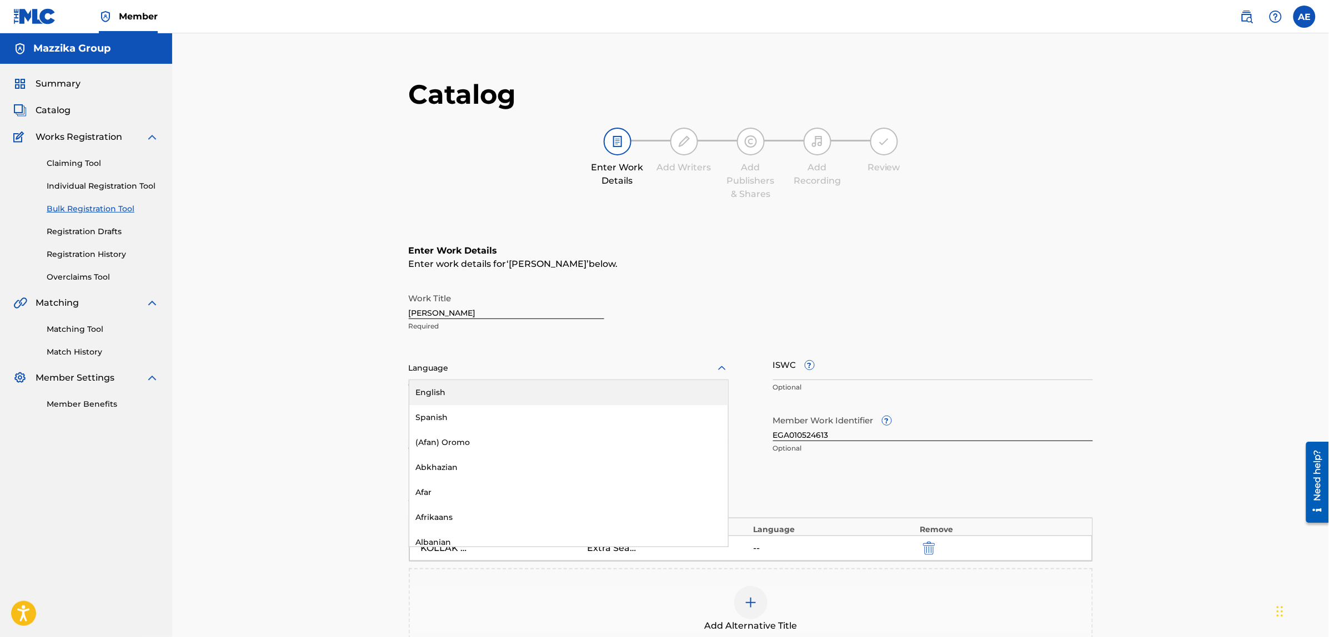
click at [540, 374] on div at bounding box center [569, 368] width 320 height 14
click at [457, 523] on div "Arabic" at bounding box center [568, 523] width 319 height 25
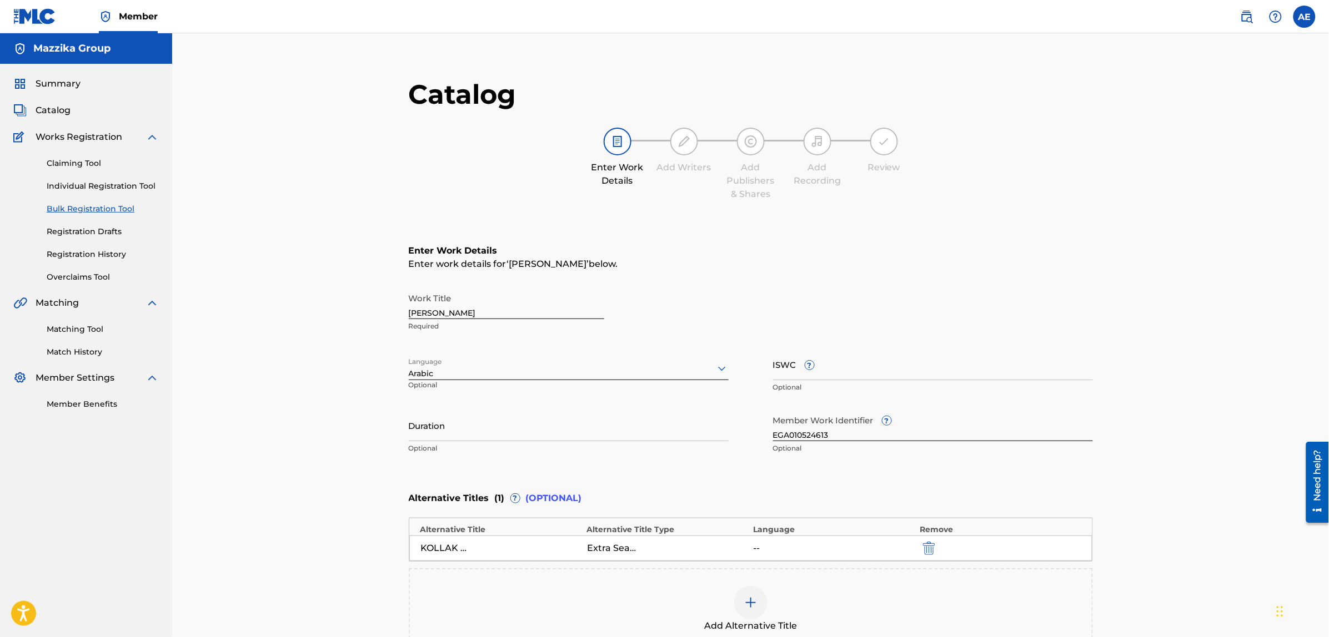
click at [454, 426] on input "Duration" at bounding box center [569, 426] width 320 height 32
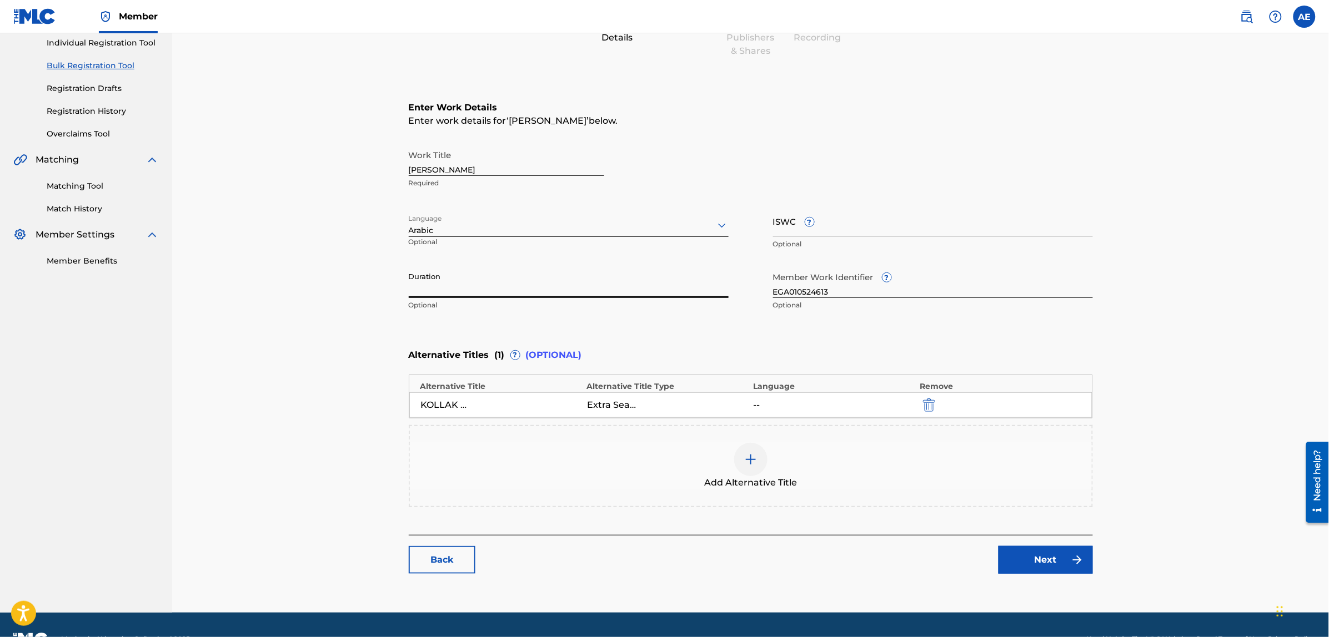
scroll to position [171, 0]
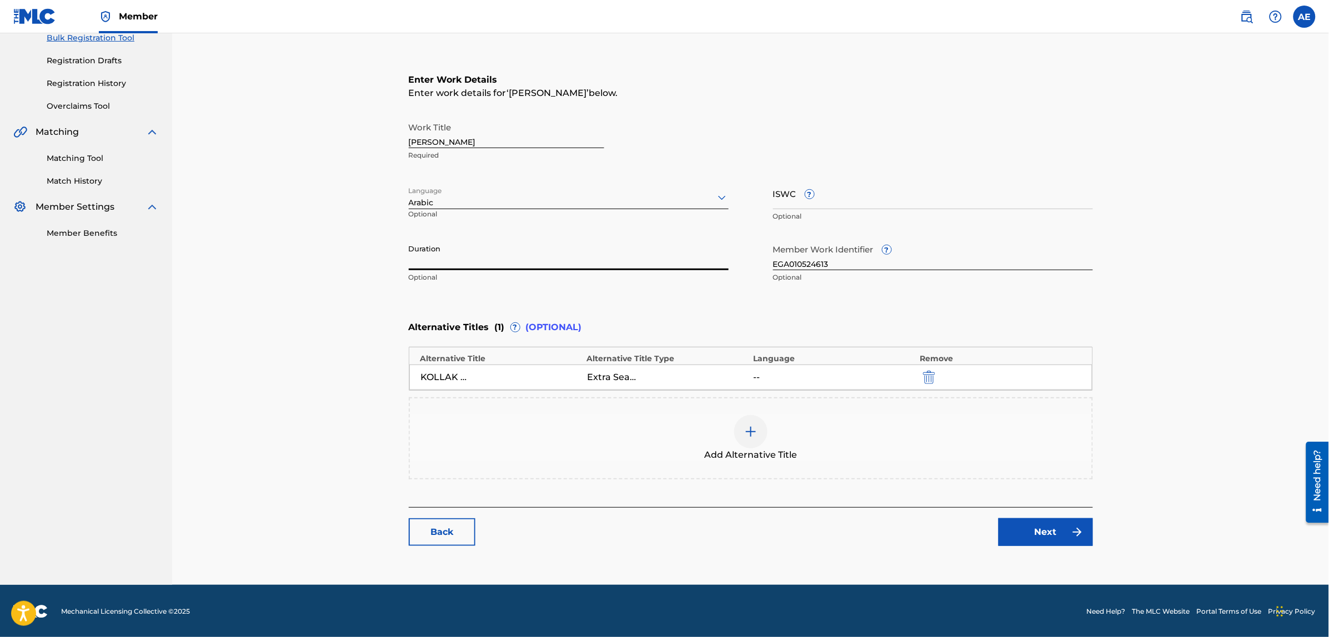
paste input "3:44"
click at [409, 259] on input "3:44" at bounding box center [569, 255] width 320 height 32
type input "03:44"
click at [1041, 528] on link "Next" at bounding box center [1045, 533] width 94 height 28
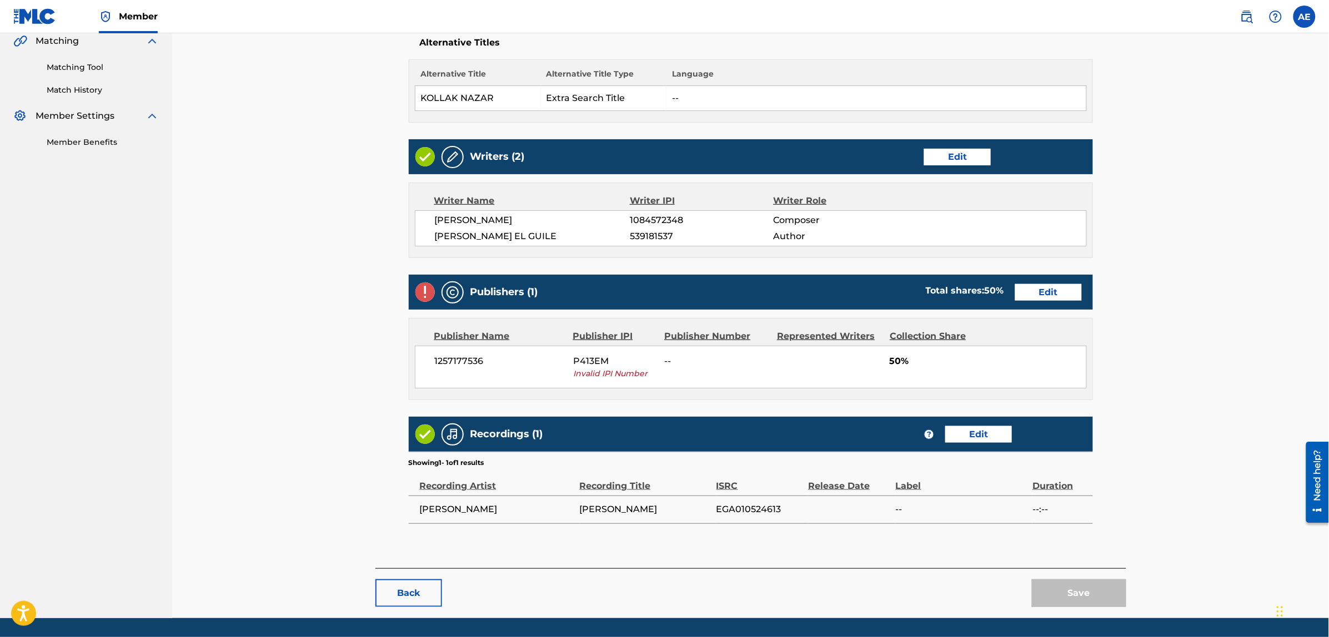
scroll to position [298, 0]
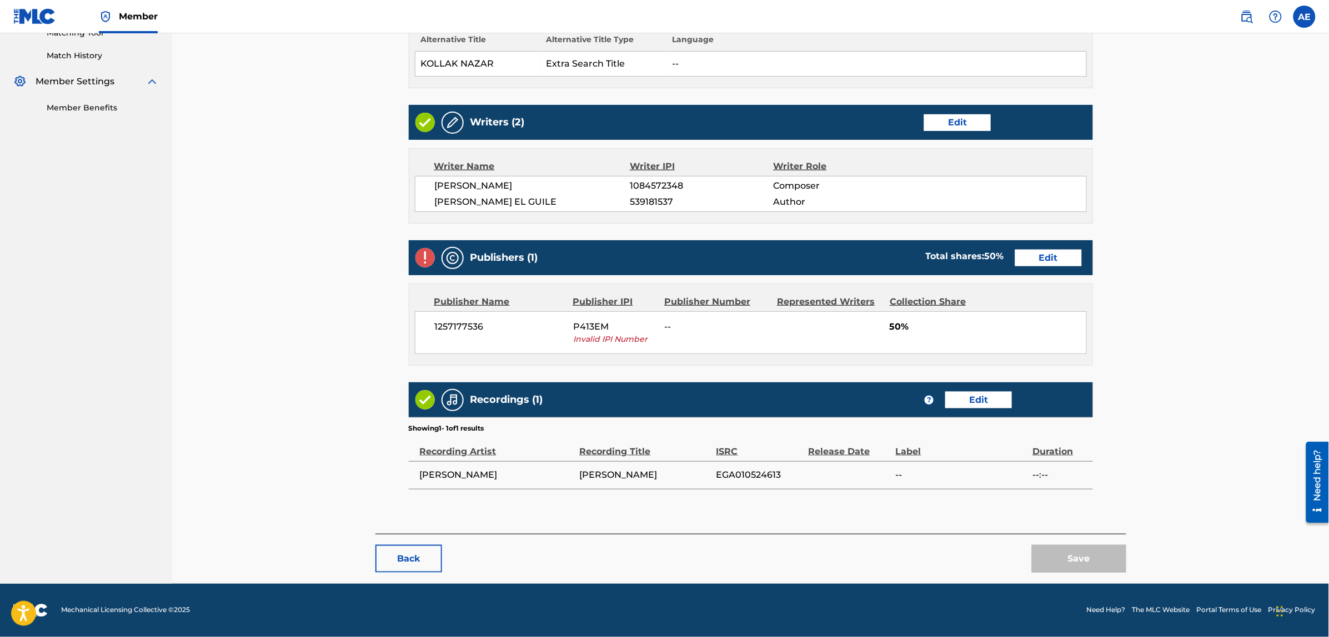
click at [1034, 258] on link "Edit" at bounding box center [1048, 258] width 67 height 17
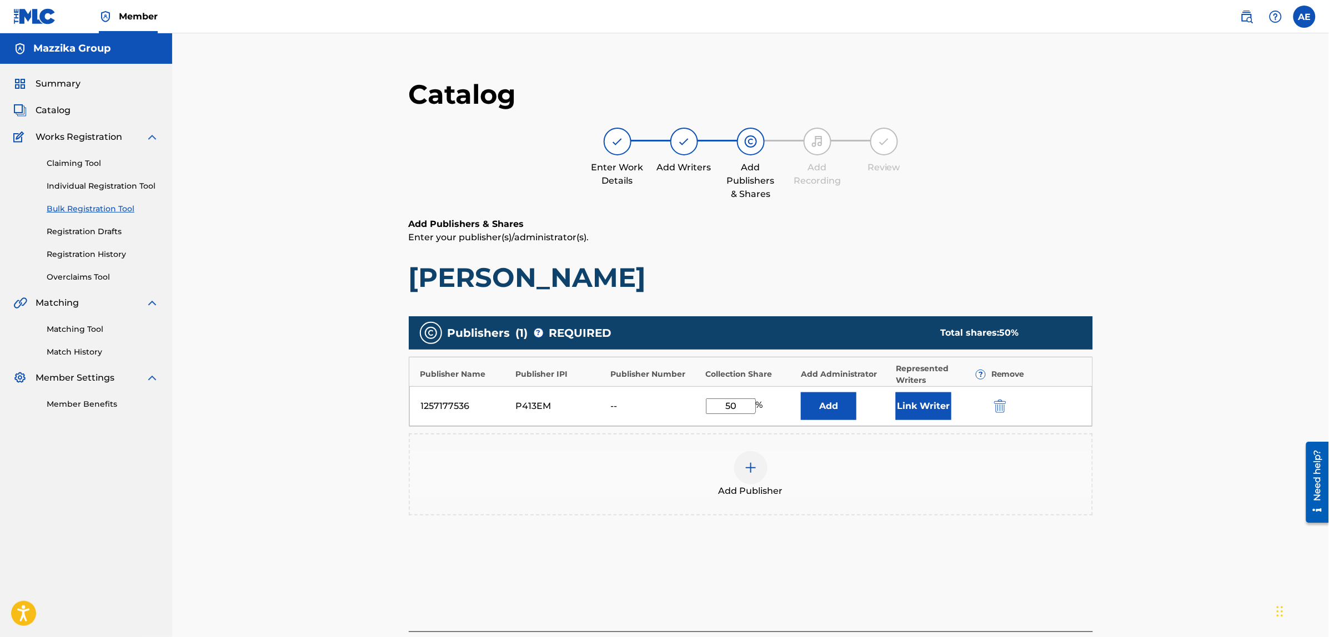
click at [1001, 401] on img "submit" at bounding box center [1000, 406] width 12 height 13
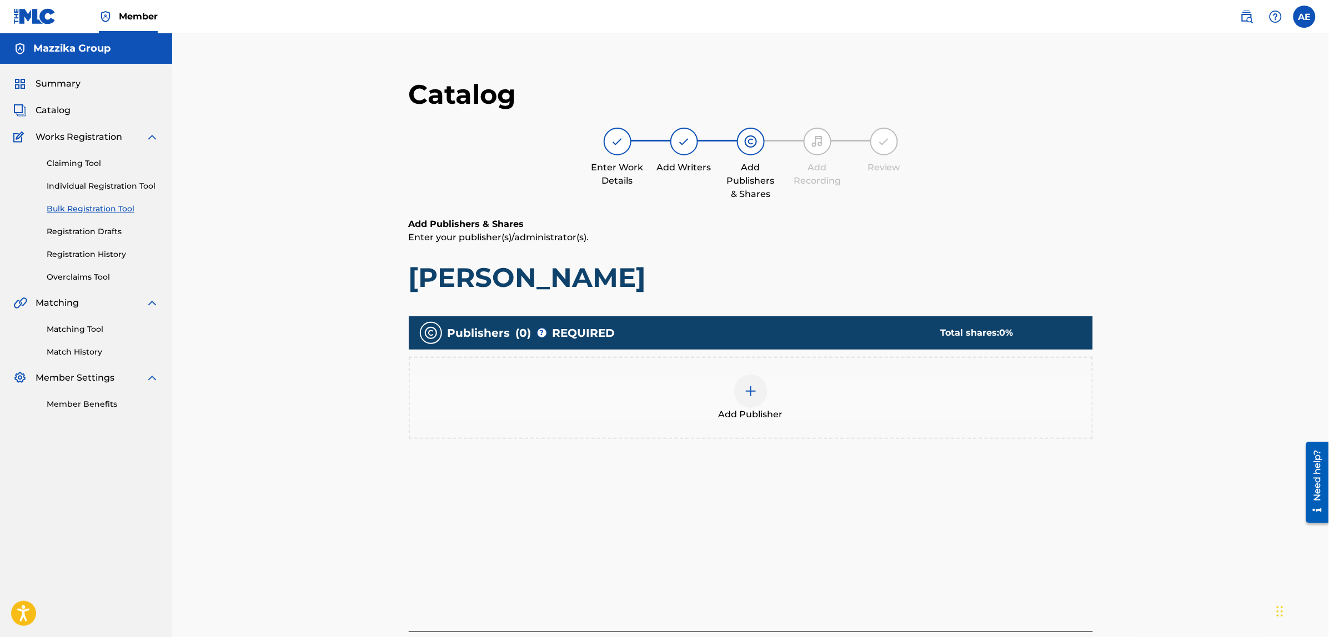
click at [734, 398] on div "Add Publisher" at bounding box center [751, 398] width 682 height 47
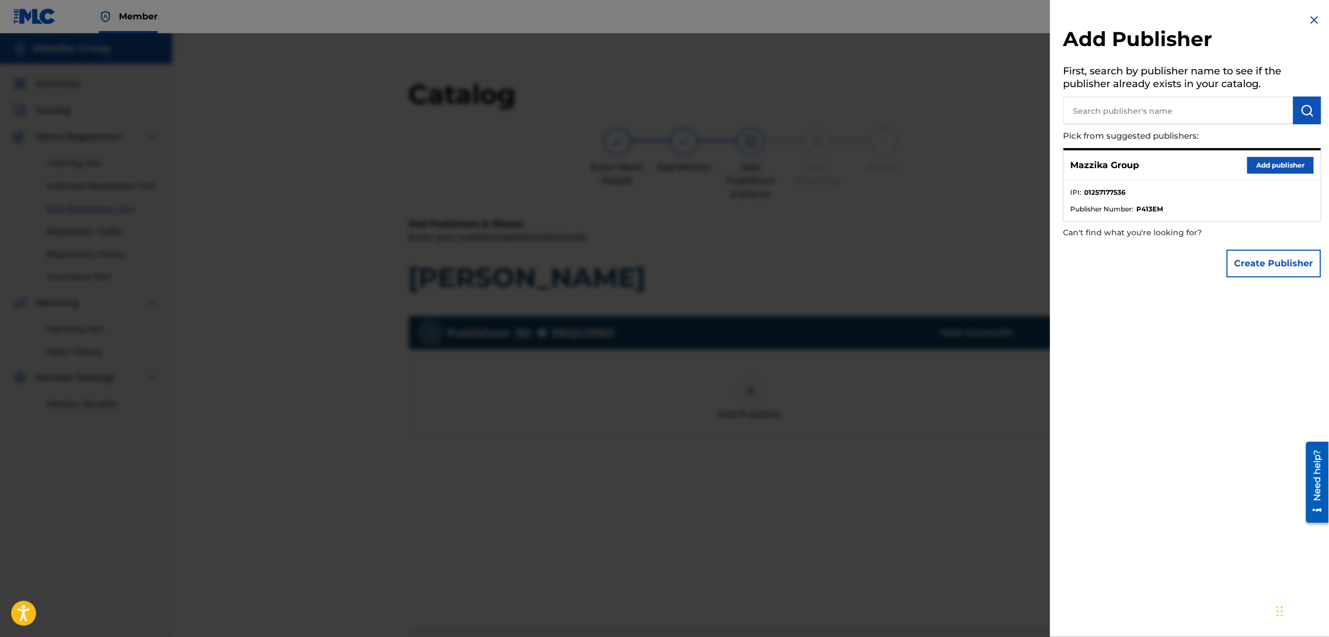
click at [1258, 172] on button "Add publisher" at bounding box center [1280, 165] width 67 height 17
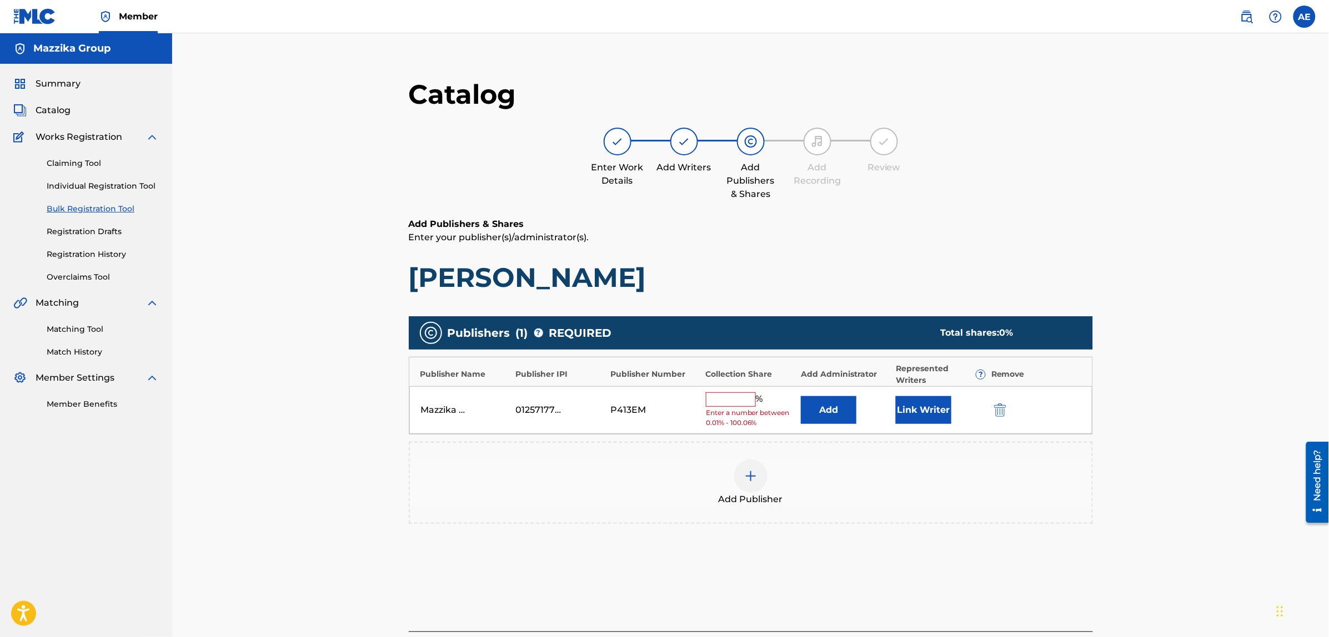
click at [734, 396] on input "text" at bounding box center [731, 400] width 50 height 14
type input "50"
click at [913, 408] on button "Link Writer" at bounding box center [924, 407] width 56 height 28
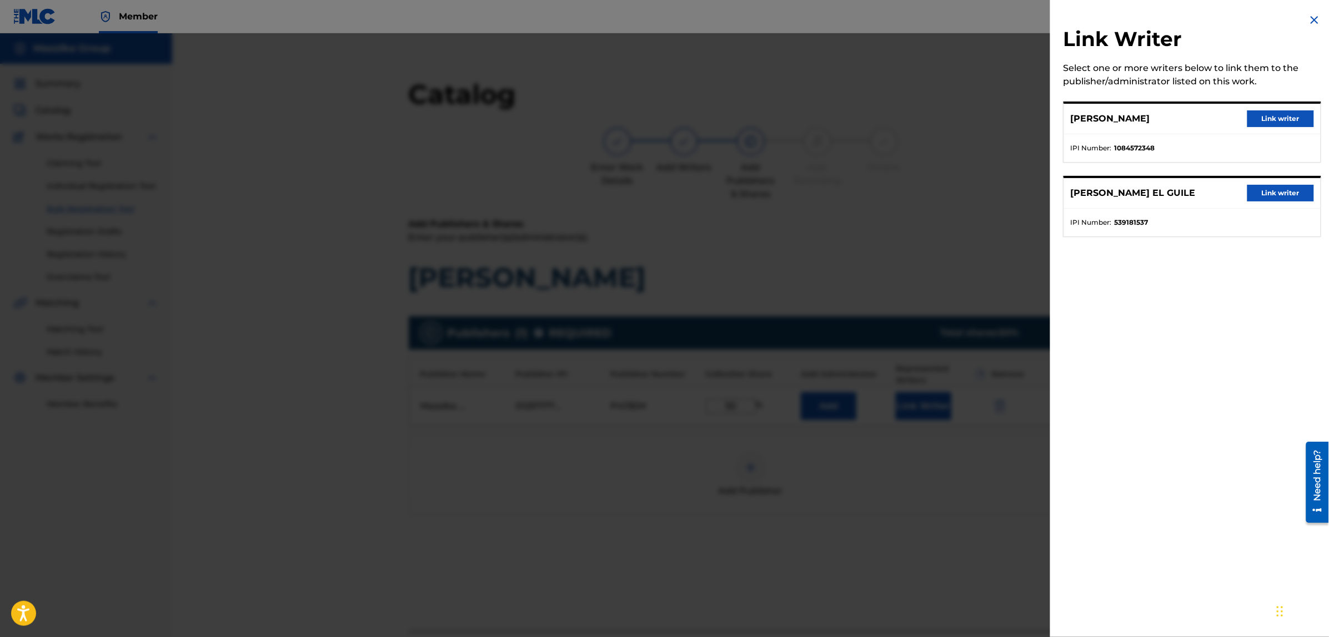
click at [1258, 114] on button "Link writer" at bounding box center [1280, 118] width 67 height 17
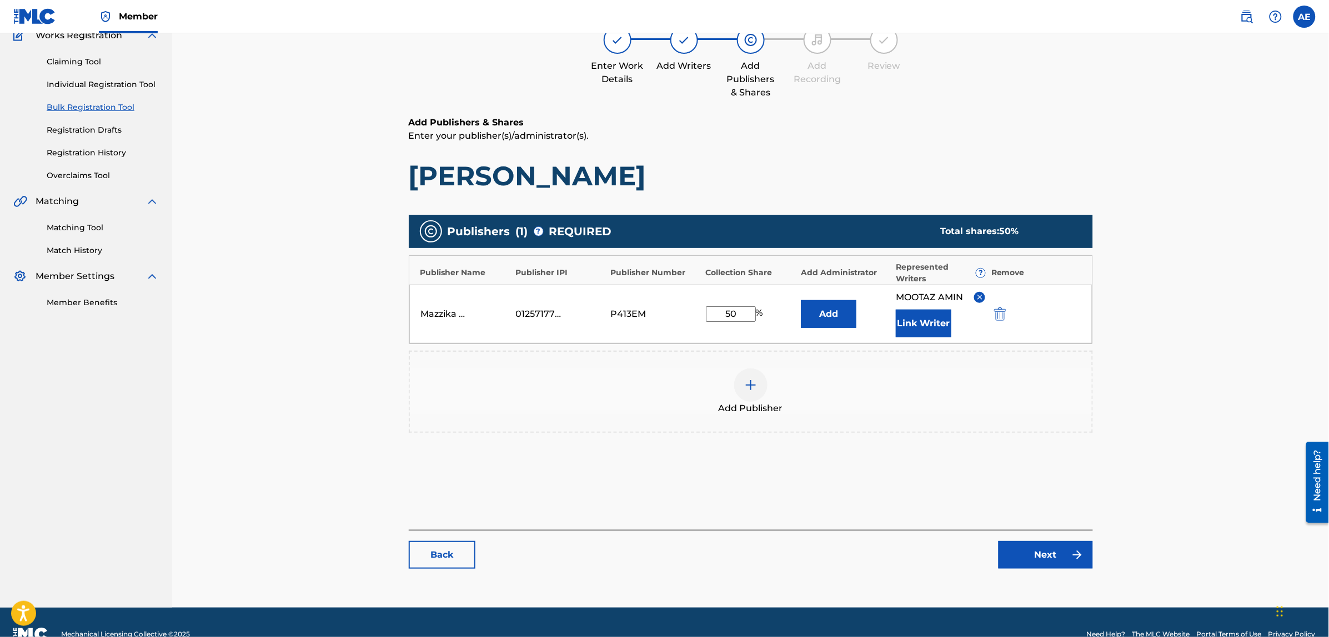
scroll to position [125, 0]
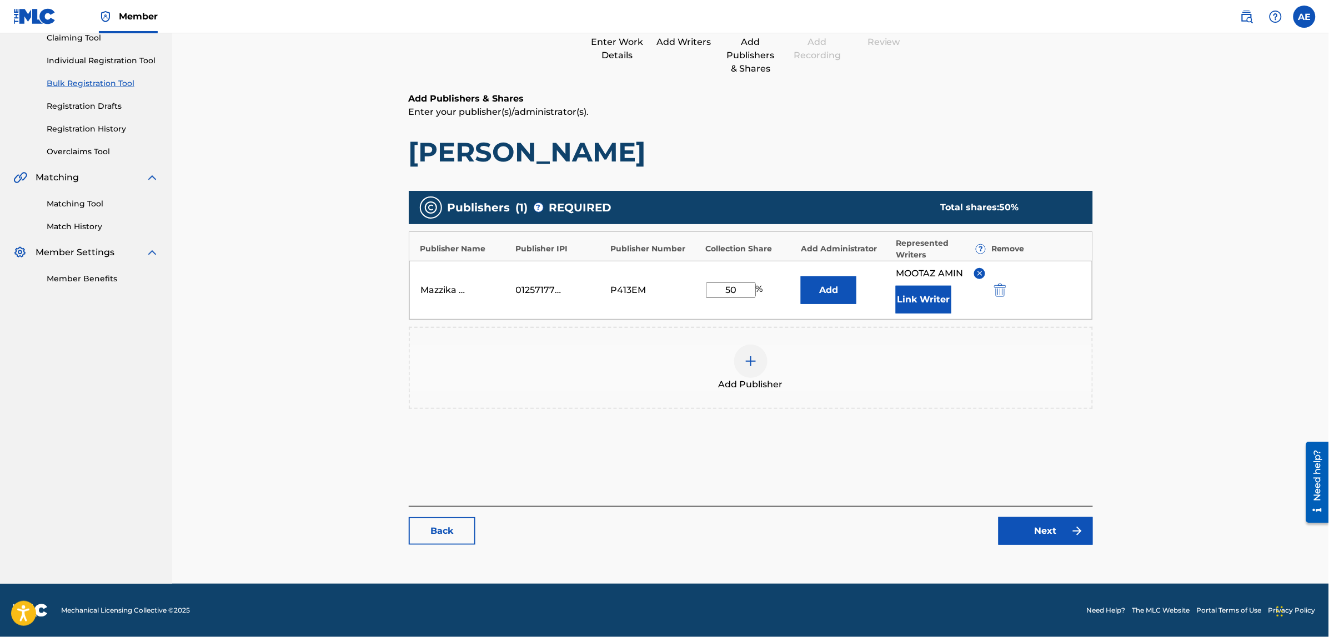
click at [1036, 539] on link "Next" at bounding box center [1045, 531] width 94 height 28
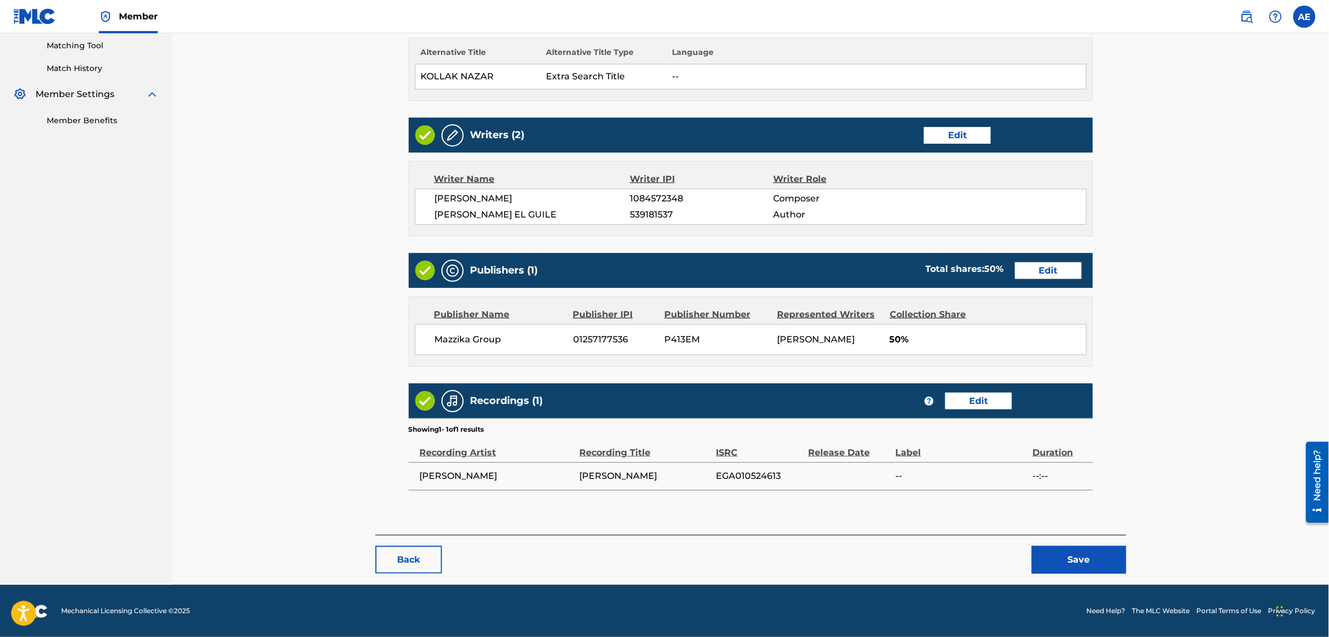
scroll to position [286, 0]
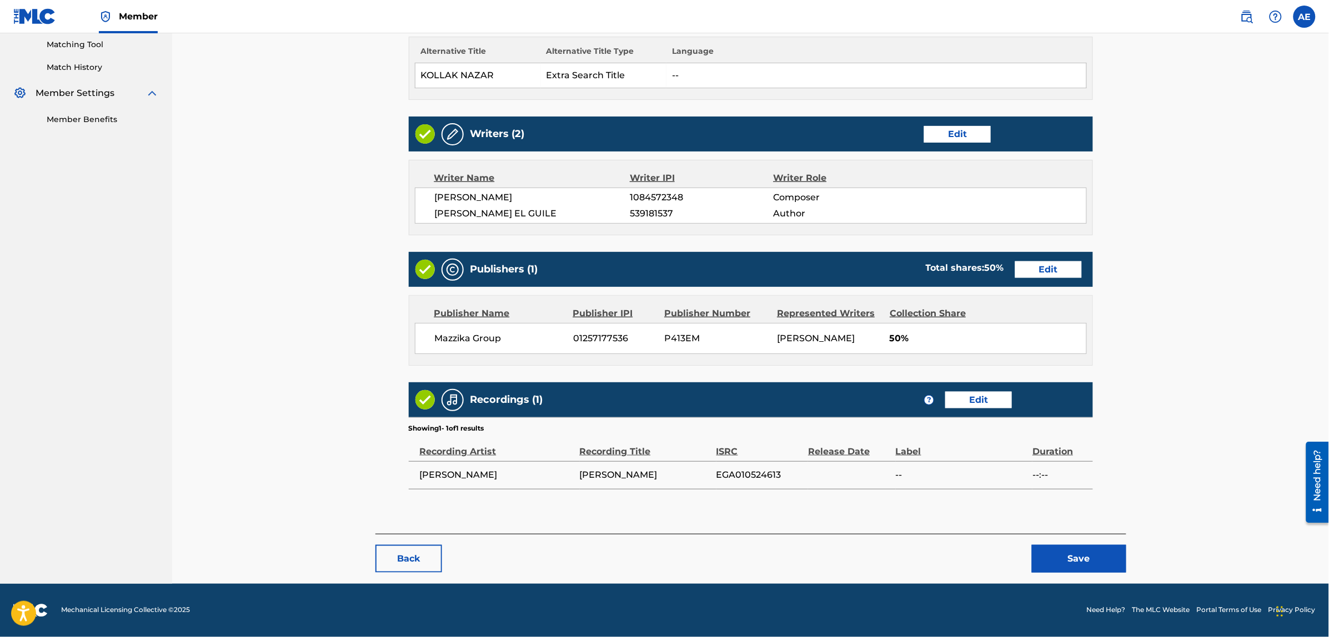
click at [1061, 552] on button "Save" at bounding box center [1079, 559] width 94 height 28
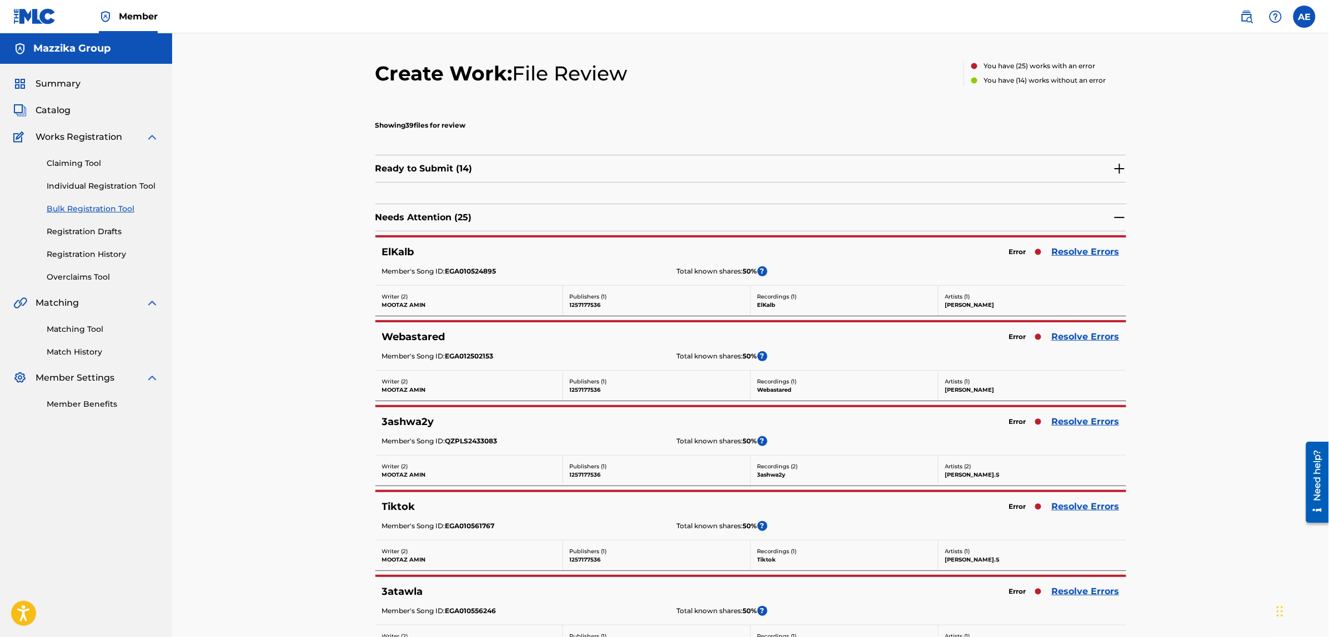
click at [1087, 253] on link "Resolve Errors" at bounding box center [1086, 251] width 68 height 13
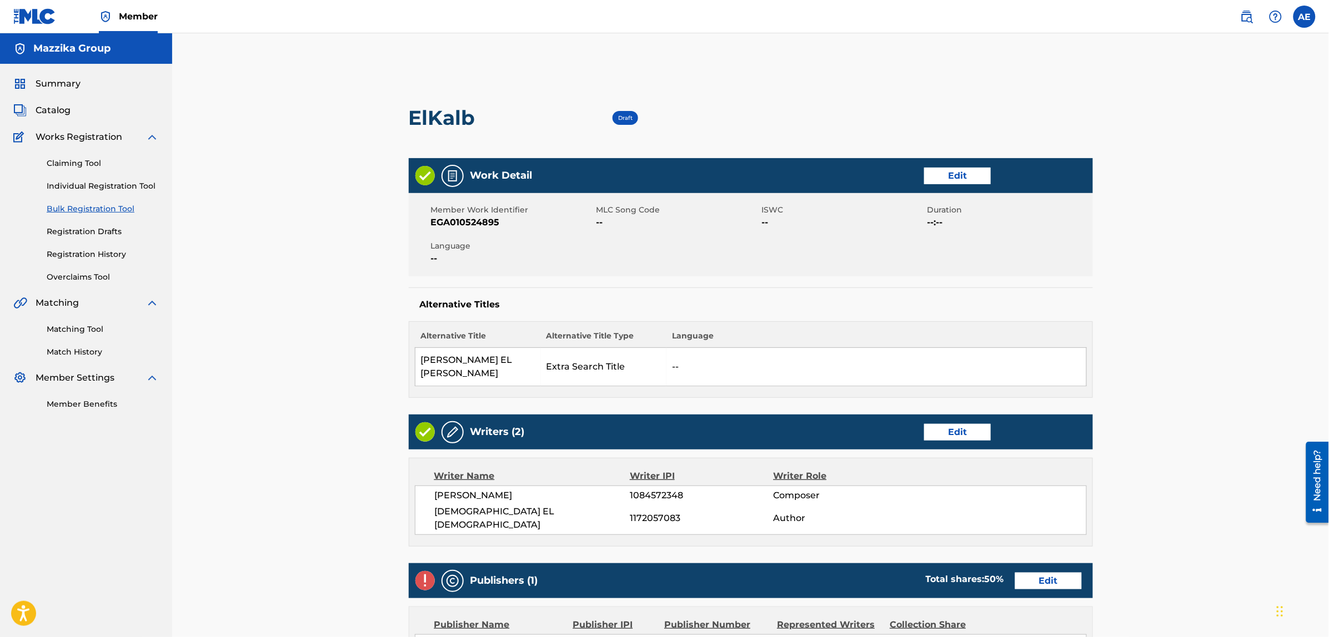
click at [947, 179] on link "Edit" at bounding box center [957, 176] width 67 height 17
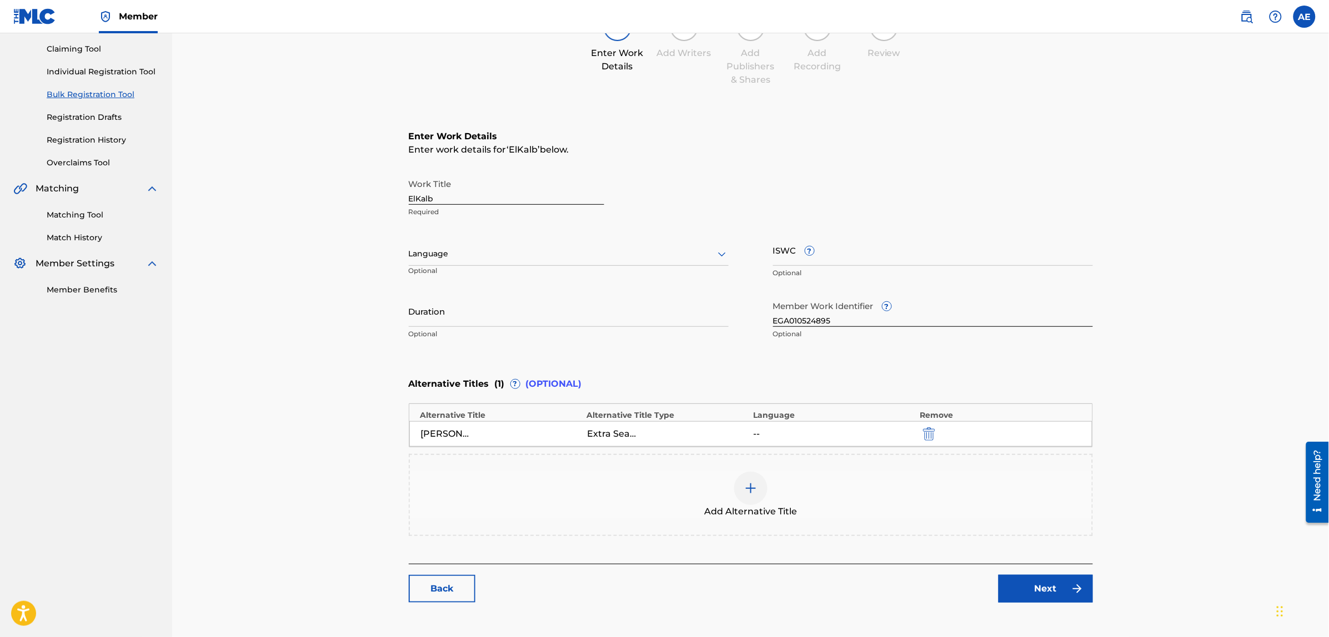
scroll to position [139, 0]
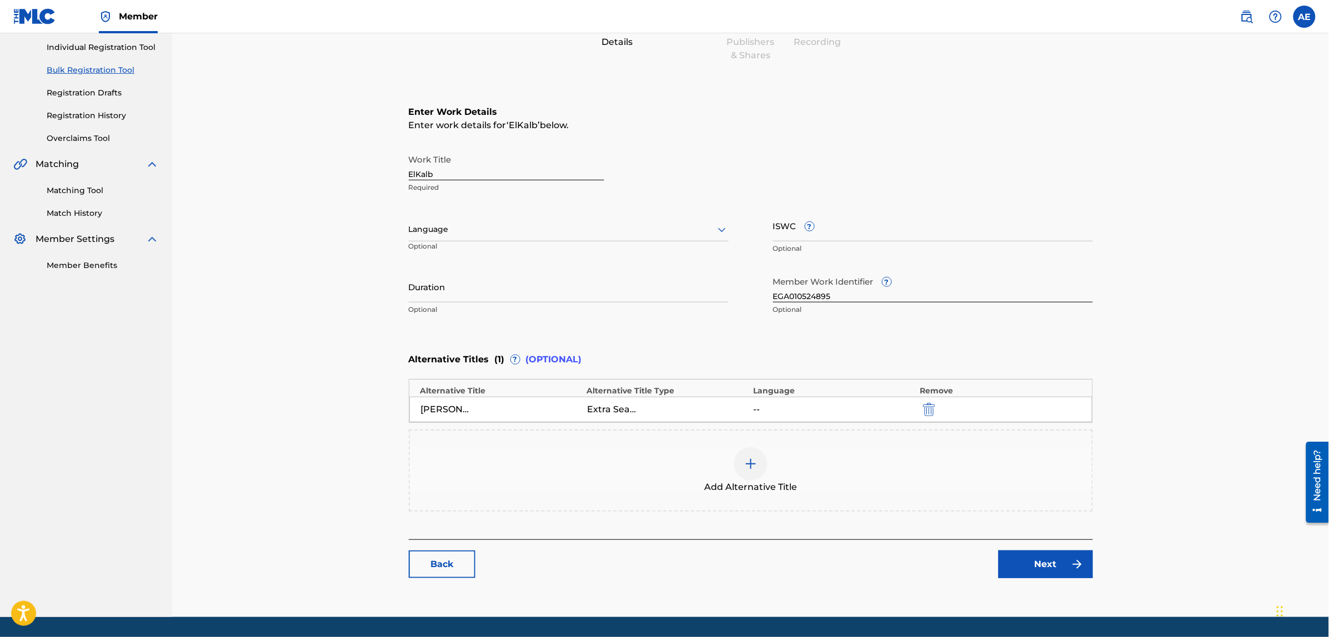
click at [487, 223] on div at bounding box center [569, 230] width 320 height 14
click at [454, 315] on div "Arabic" at bounding box center [568, 315] width 319 height 25
click at [500, 290] on input "Duration" at bounding box center [569, 287] width 320 height 32
paste input "3:49"
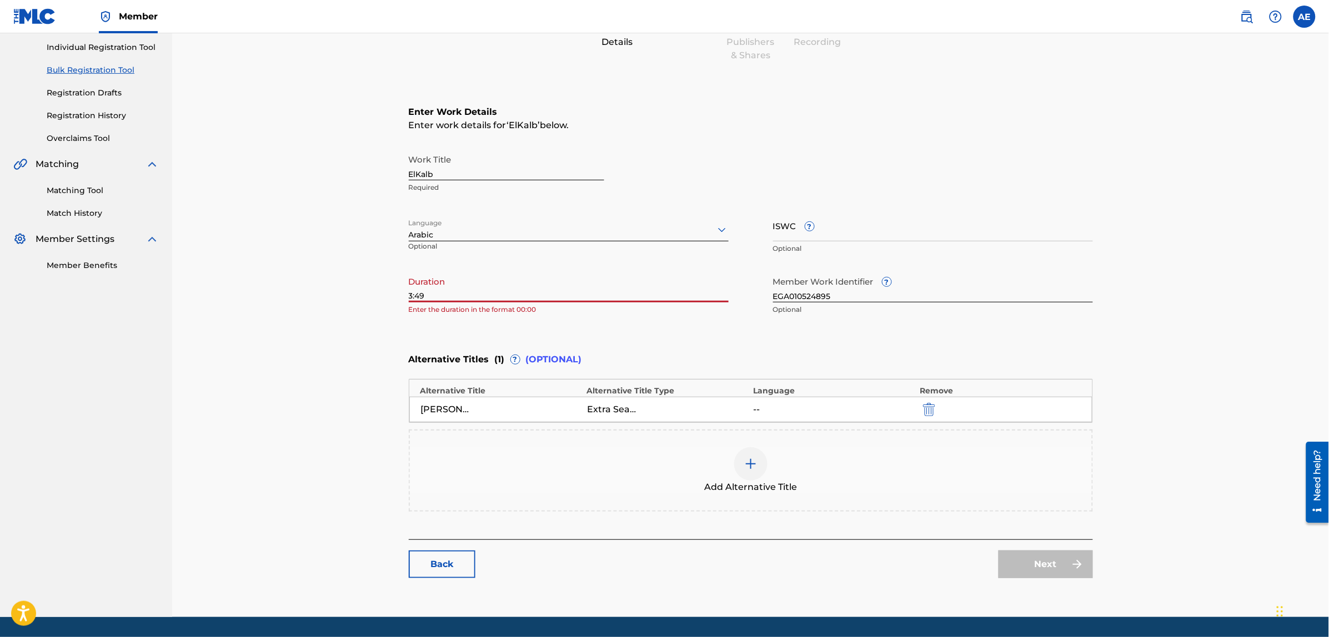
click at [409, 295] on input "3:49" at bounding box center [569, 287] width 320 height 32
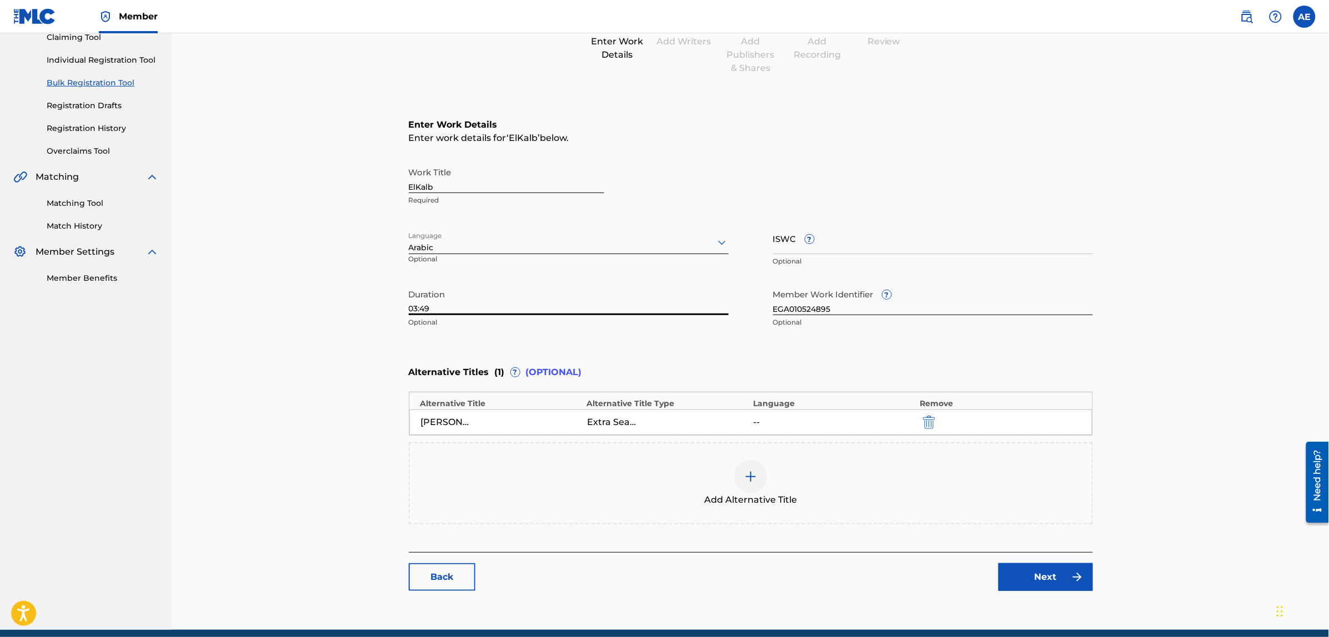
scroll to position [171, 0]
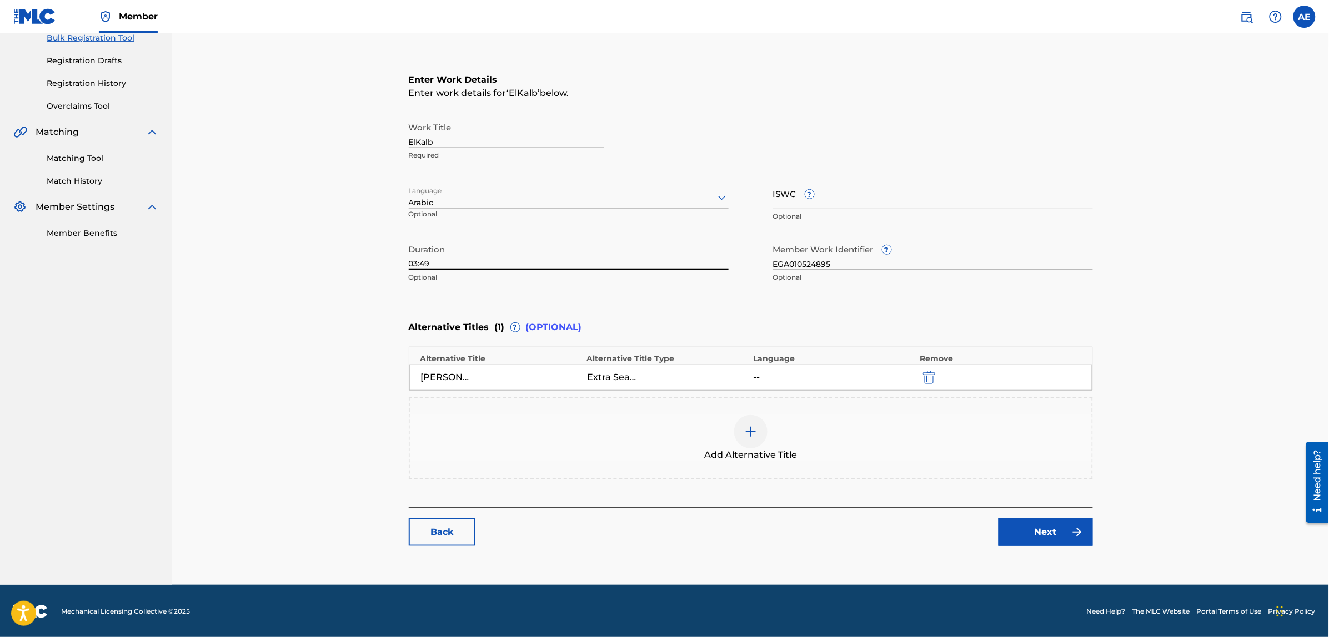
type input "03:49"
click at [1057, 539] on link "Next" at bounding box center [1045, 533] width 94 height 28
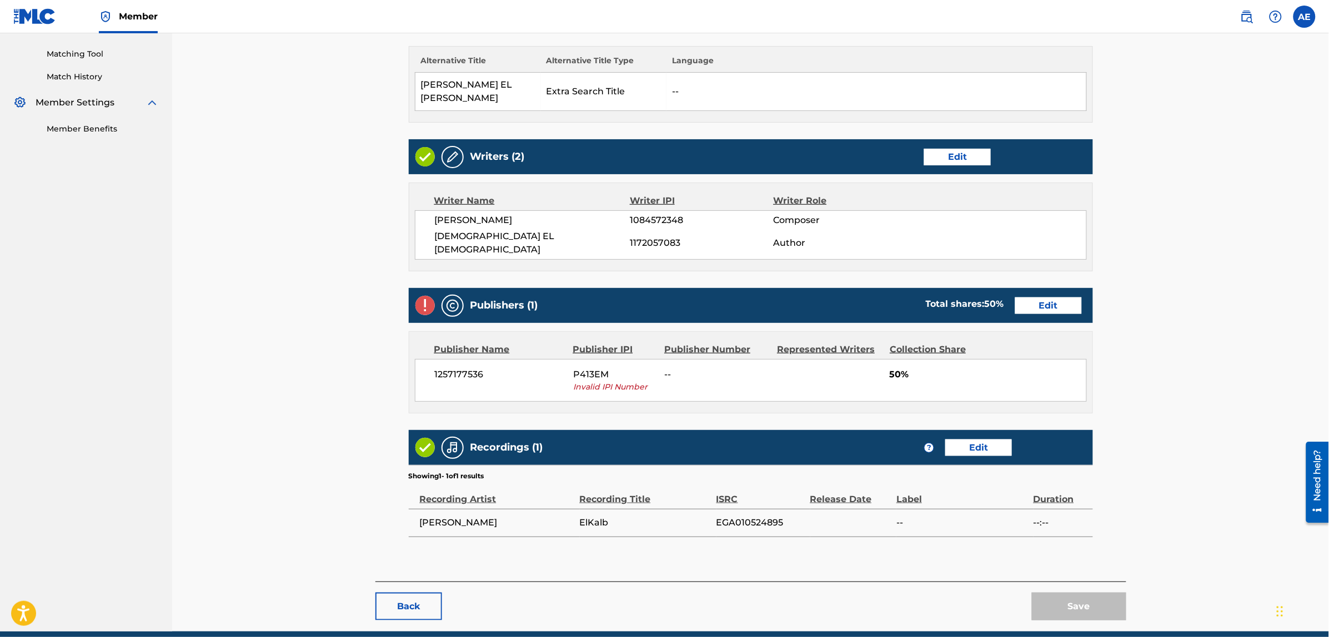
scroll to position [278, 0]
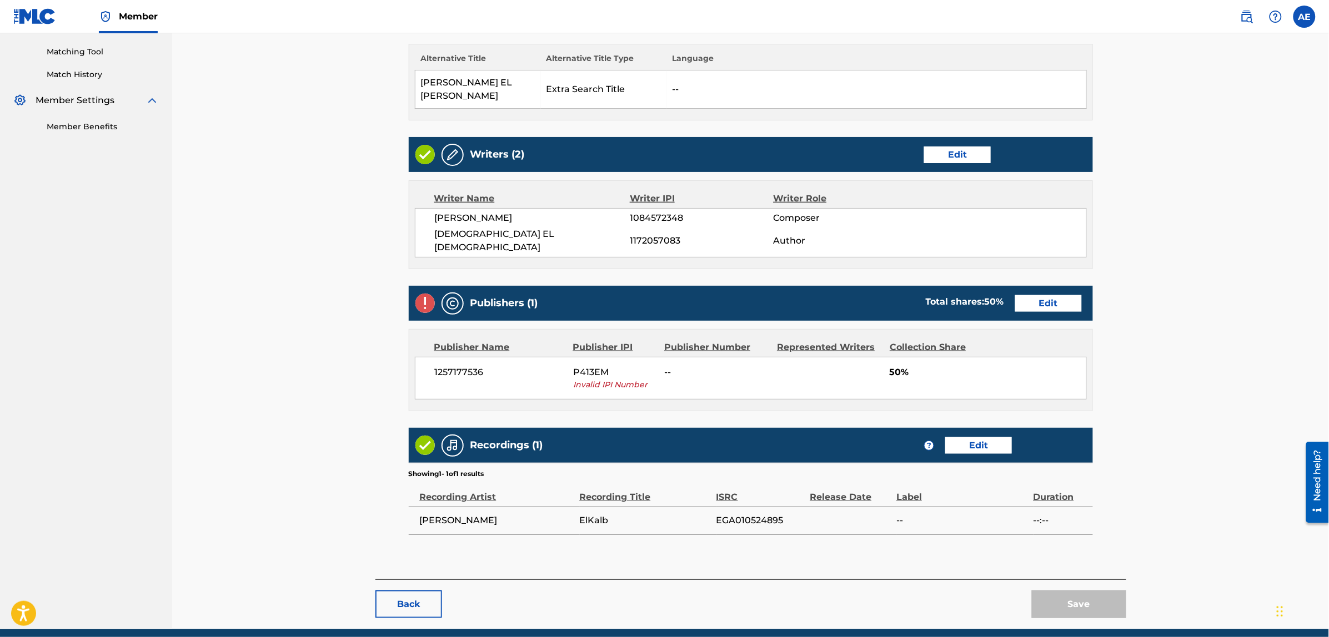
click at [1027, 295] on link "Edit" at bounding box center [1048, 303] width 67 height 17
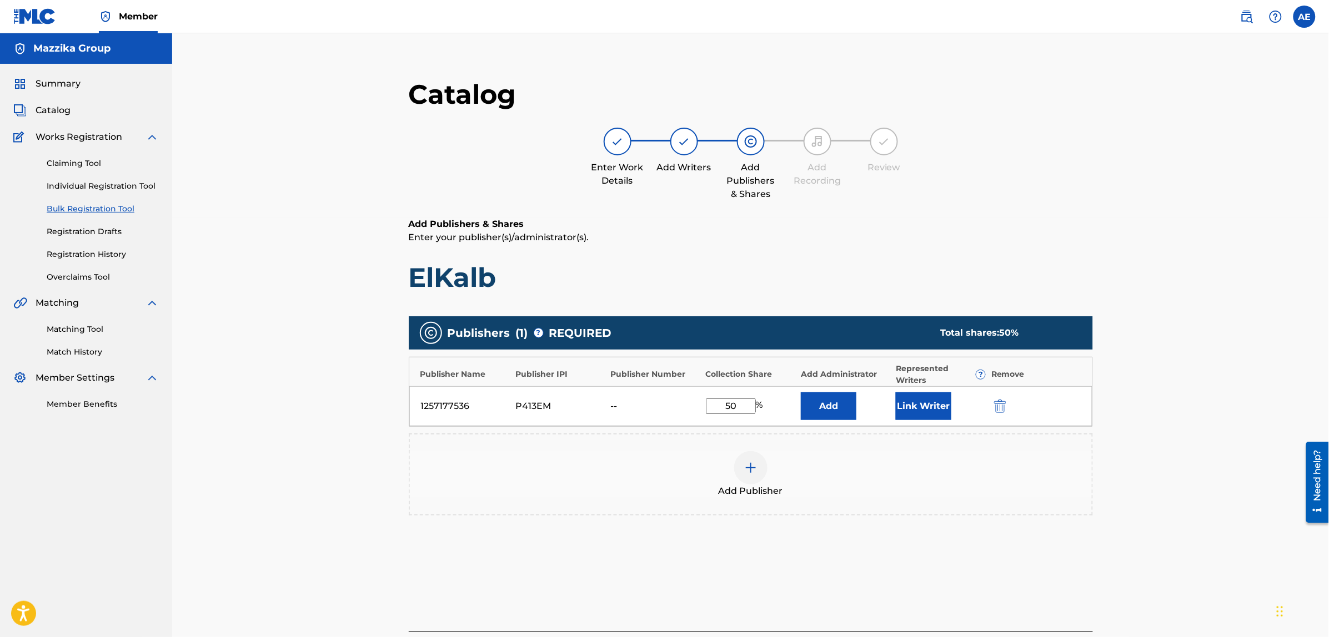
click at [1006, 405] on img "submit" at bounding box center [1000, 406] width 12 height 13
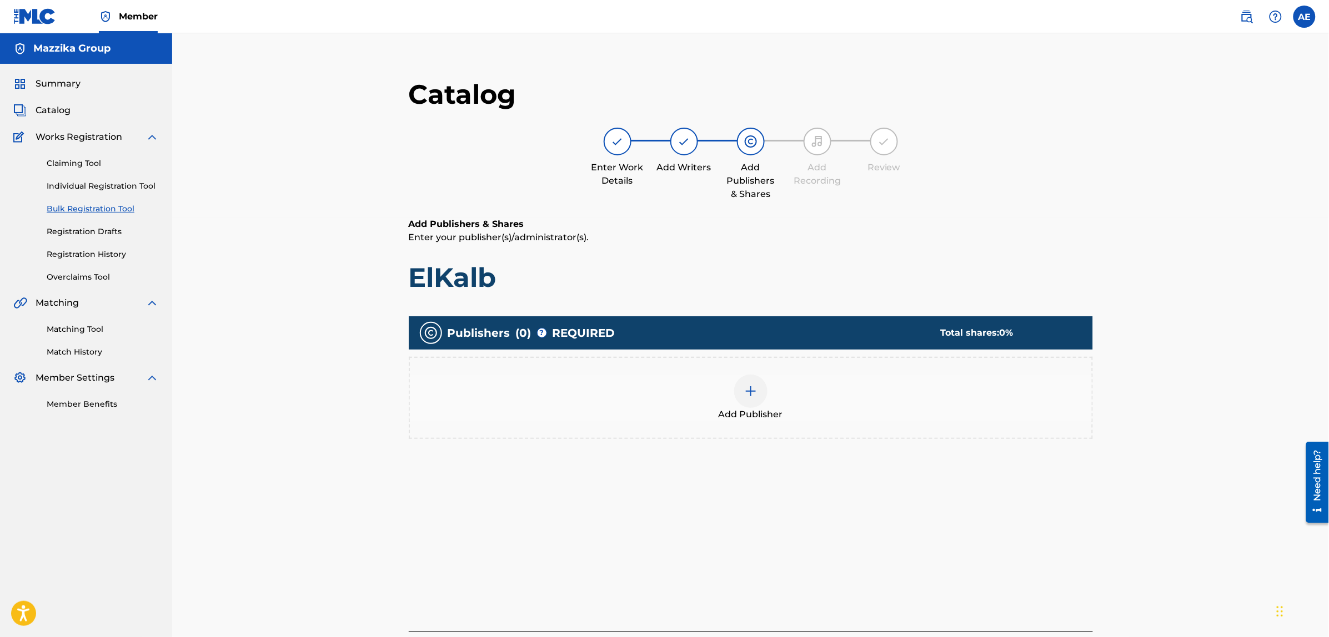
click at [754, 393] on img at bounding box center [750, 391] width 13 height 13
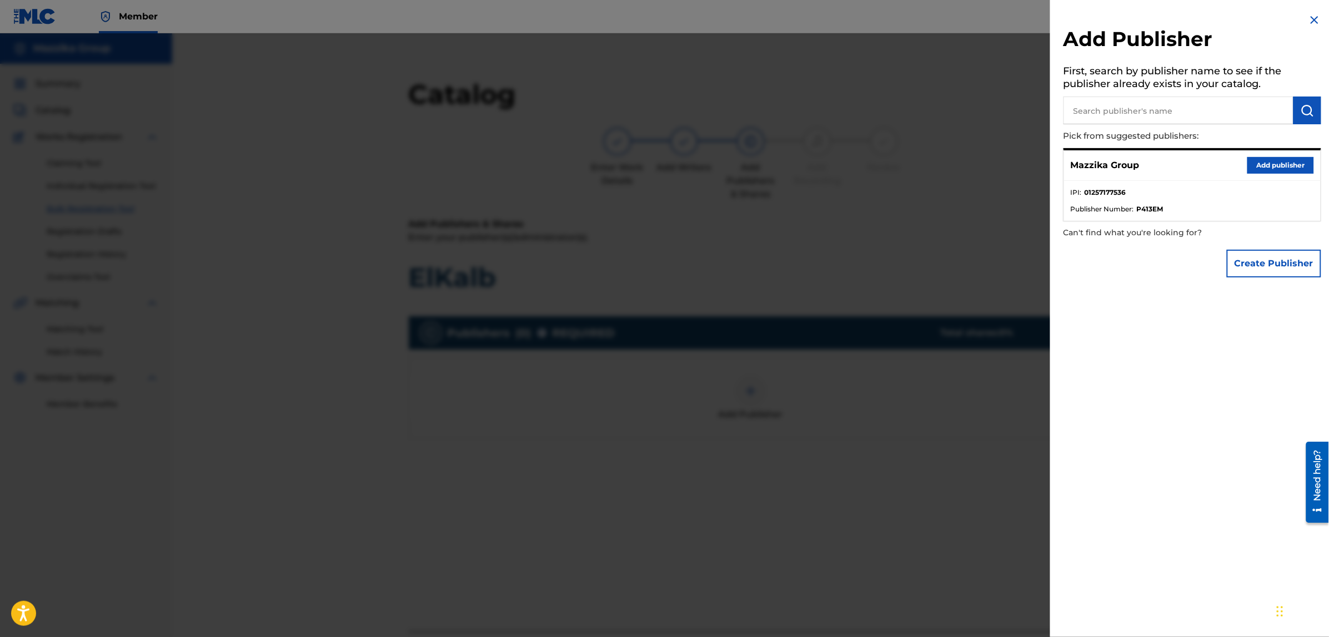
click at [1259, 159] on button "Add publisher" at bounding box center [1280, 165] width 67 height 17
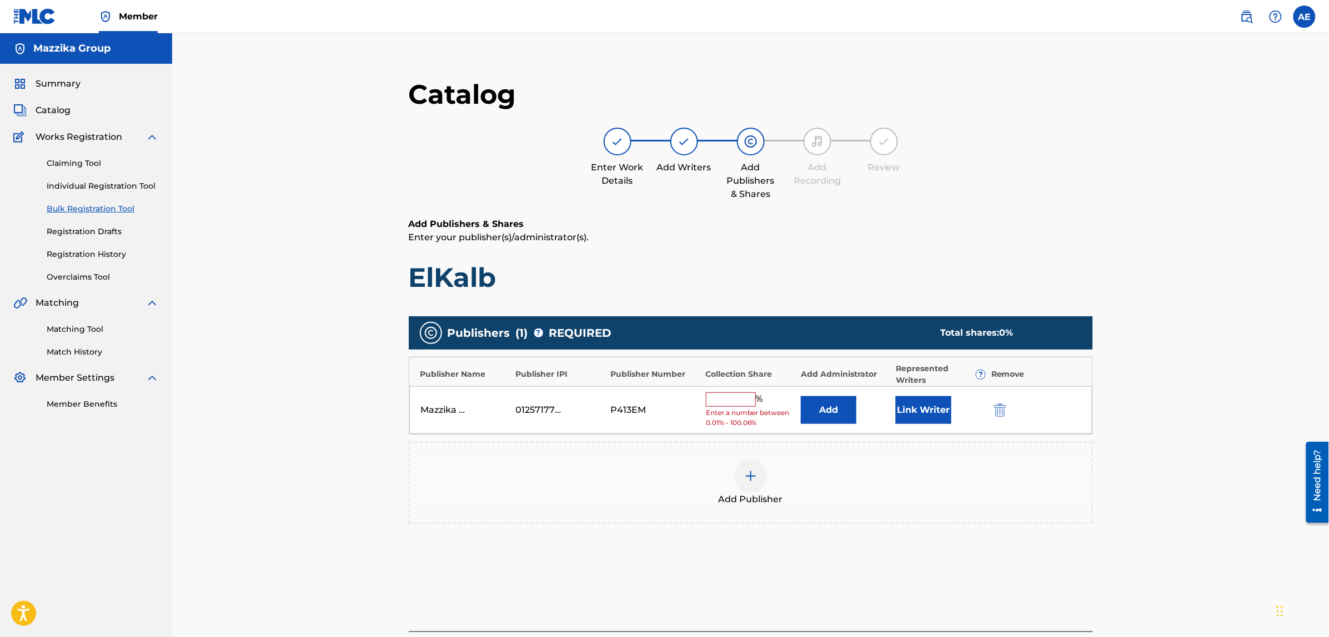
click at [723, 403] on input "text" at bounding box center [731, 400] width 50 height 14
type input "50"
click at [920, 404] on button "Link Writer" at bounding box center [924, 407] width 56 height 28
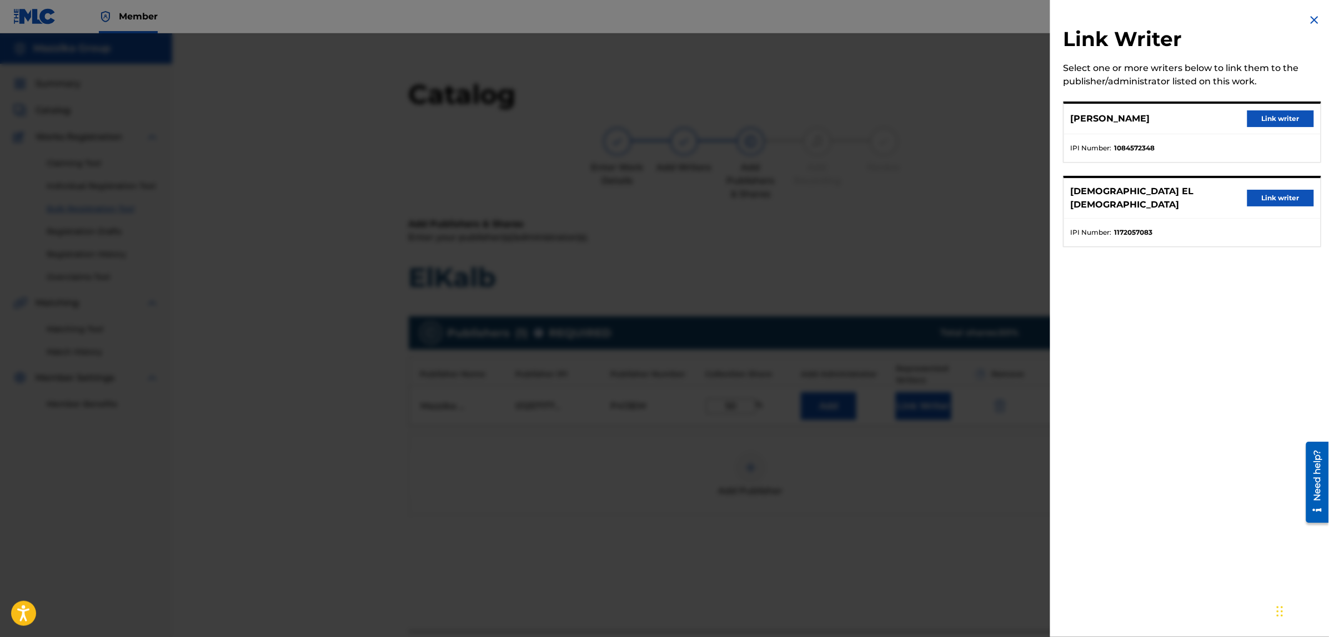
click at [1261, 118] on button "Link writer" at bounding box center [1280, 118] width 67 height 17
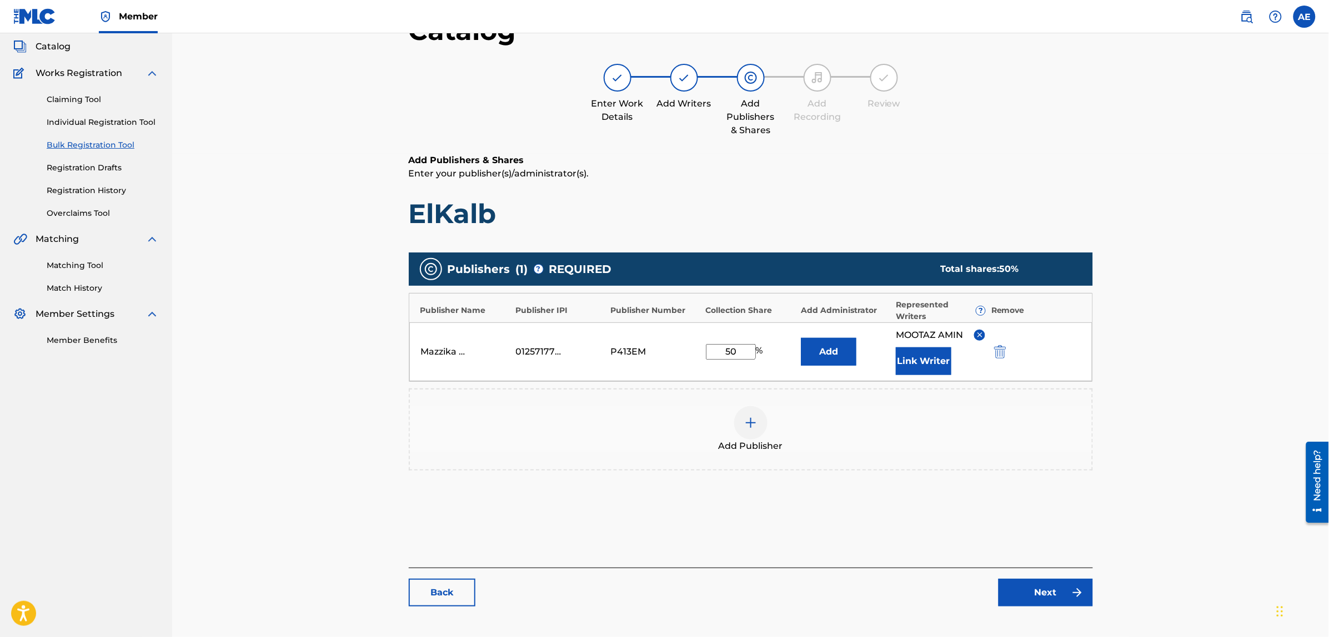
scroll to position [125, 0]
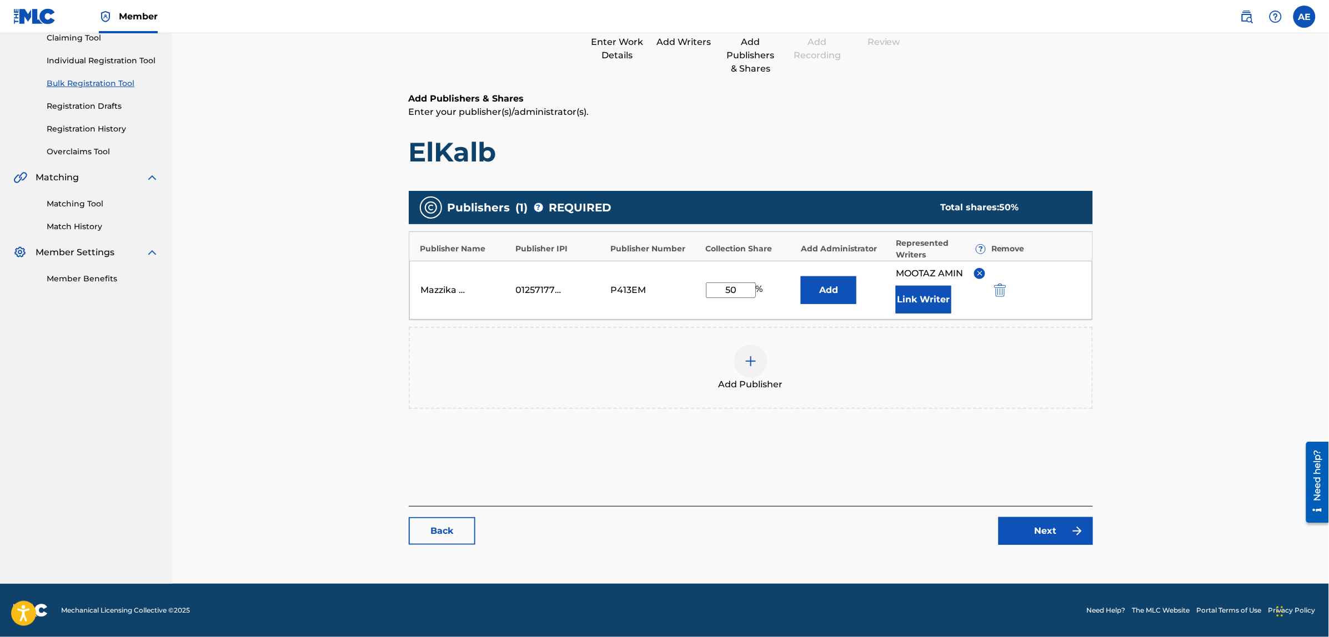
click at [1042, 525] on link "Next" at bounding box center [1045, 531] width 94 height 28
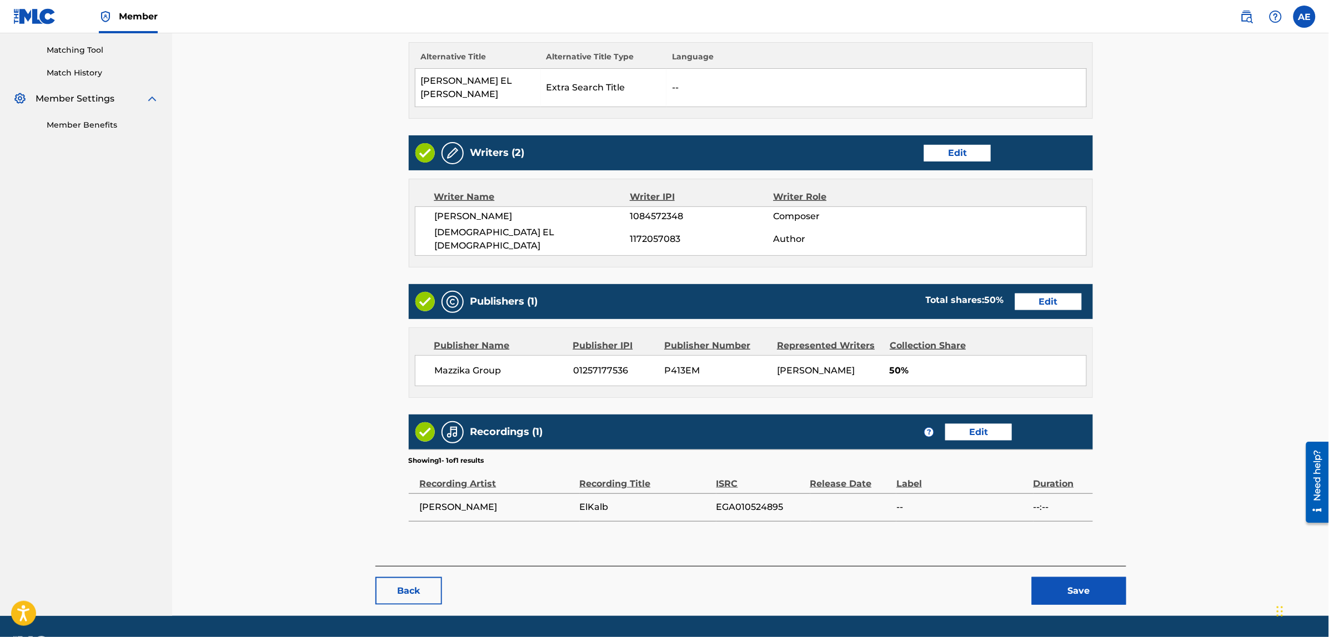
scroll to position [286, 0]
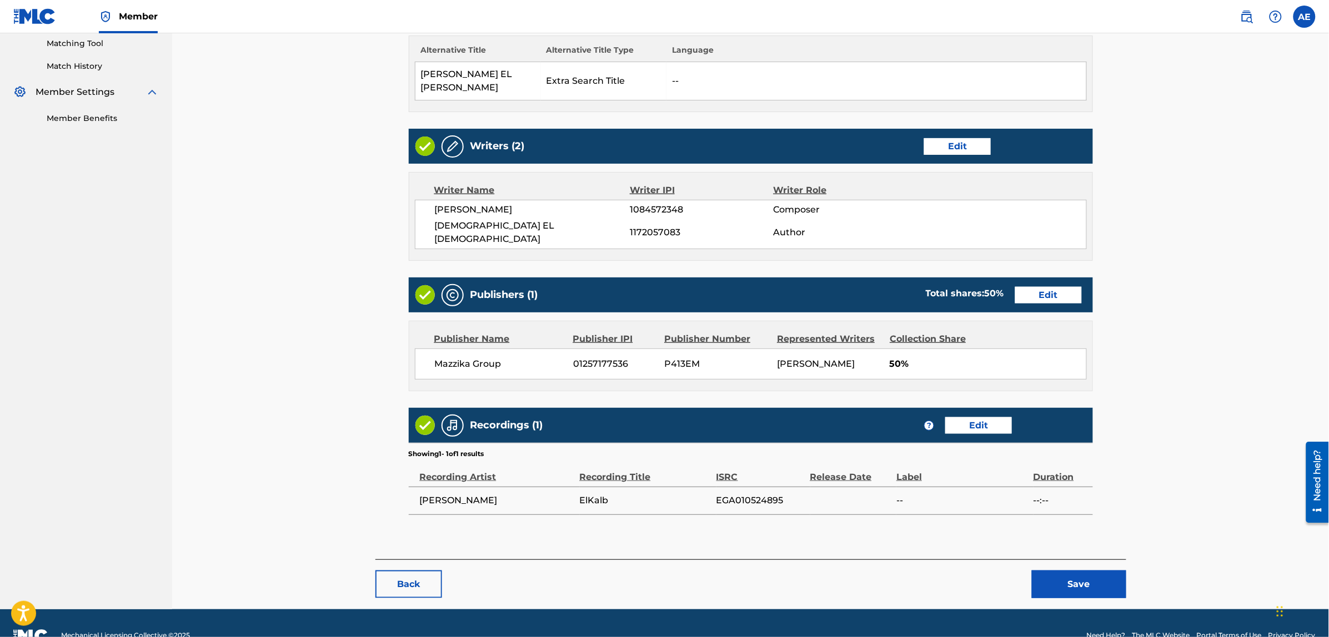
click at [1059, 571] on button "Save" at bounding box center [1079, 585] width 94 height 28
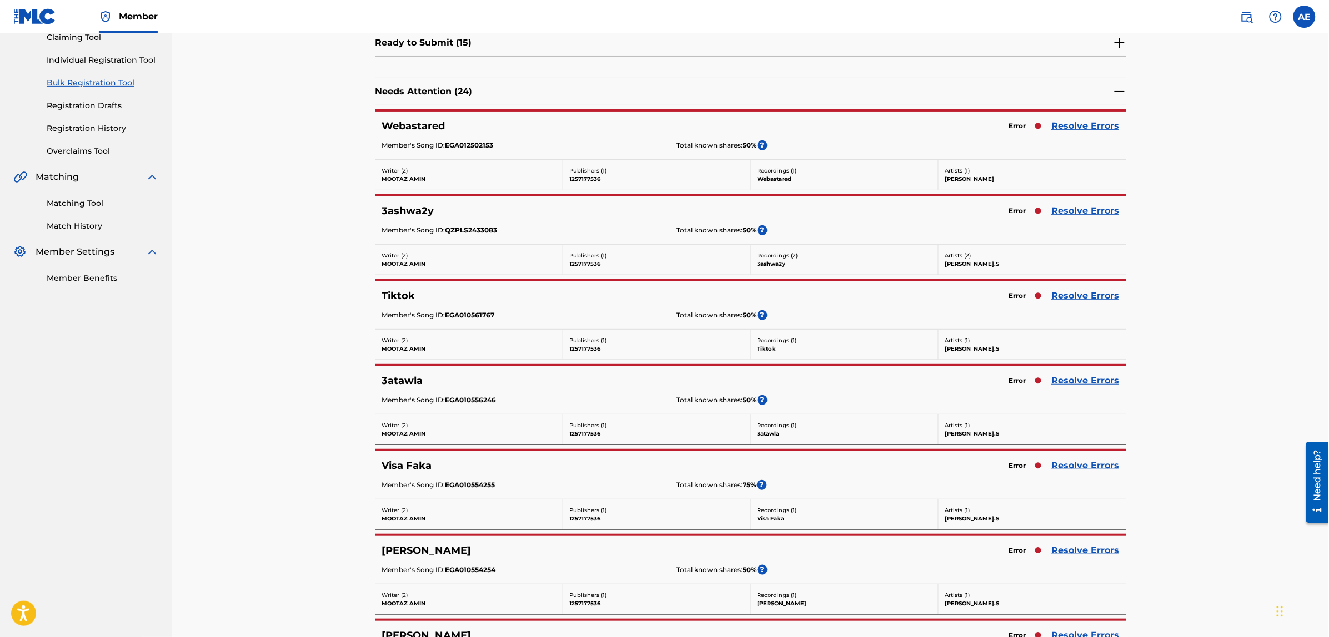
scroll to position [139, 0]
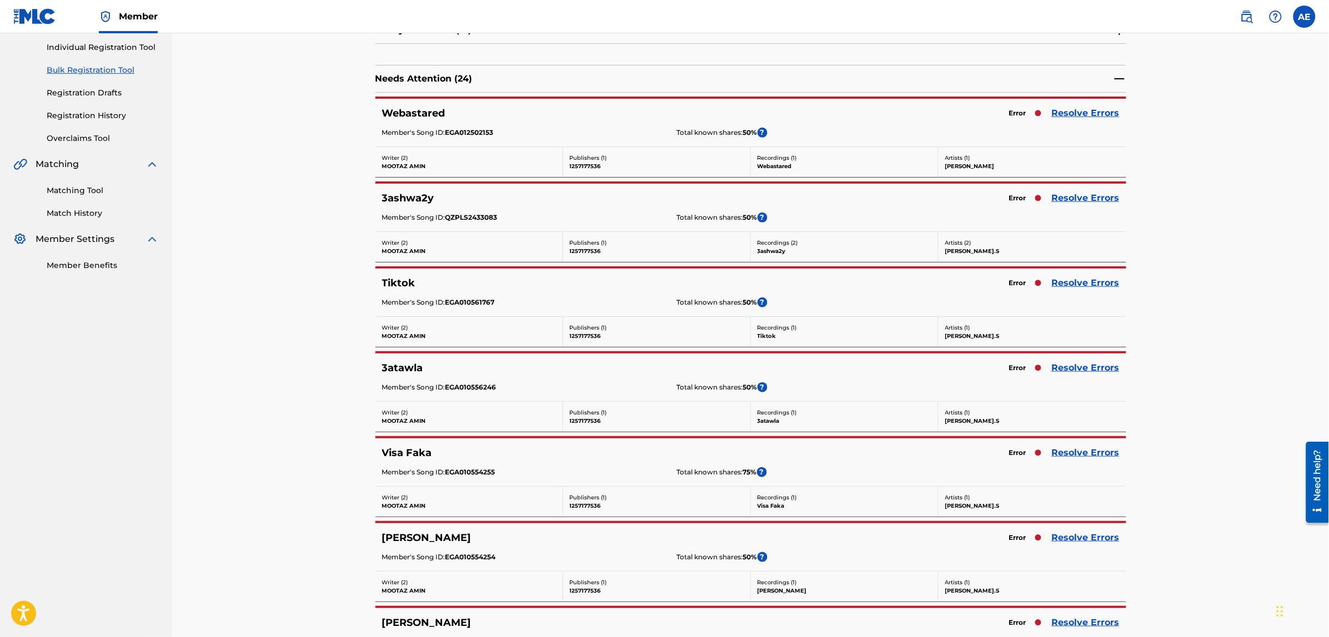
click at [1075, 109] on link "Resolve Errors" at bounding box center [1086, 113] width 68 height 13
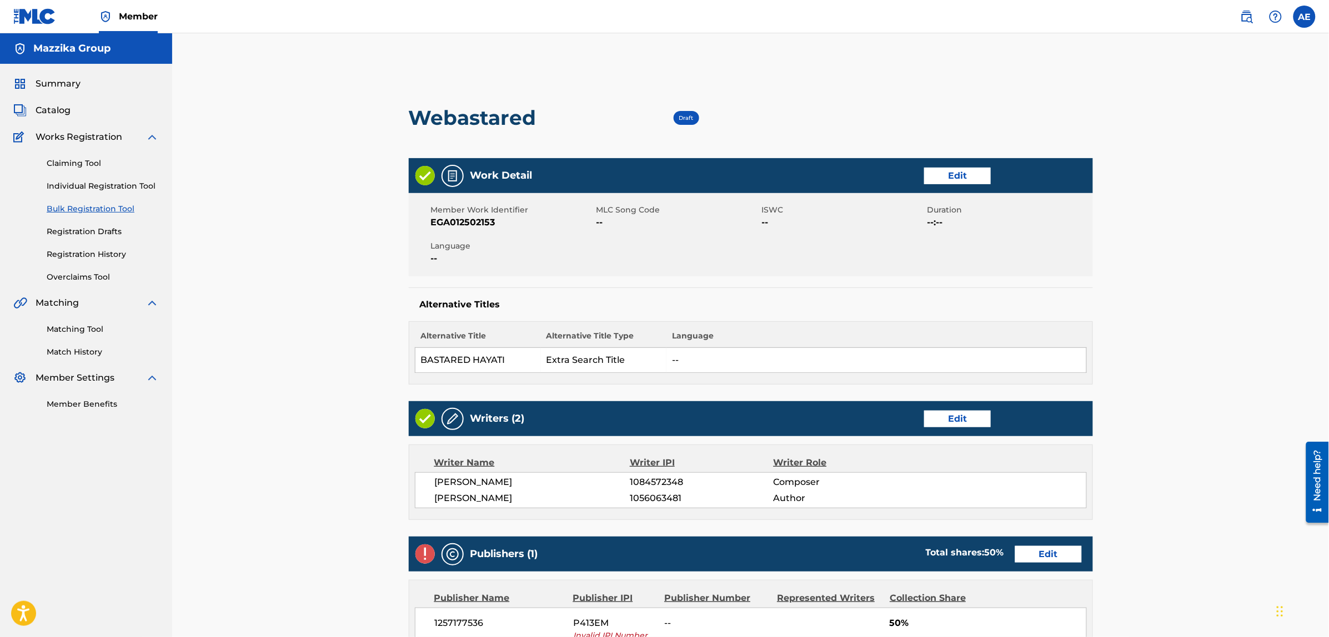
click at [949, 174] on link "Edit" at bounding box center [957, 176] width 67 height 17
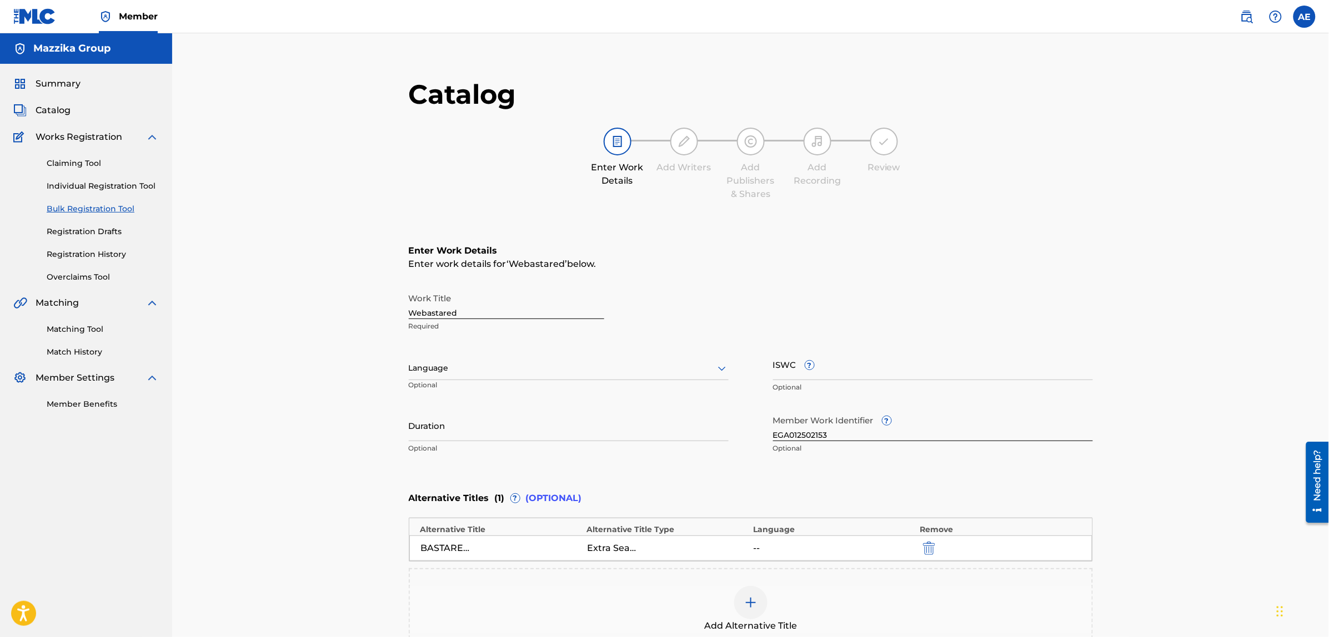
click at [501, 368] on div at bounding box center [569, 368] width 320 height 14
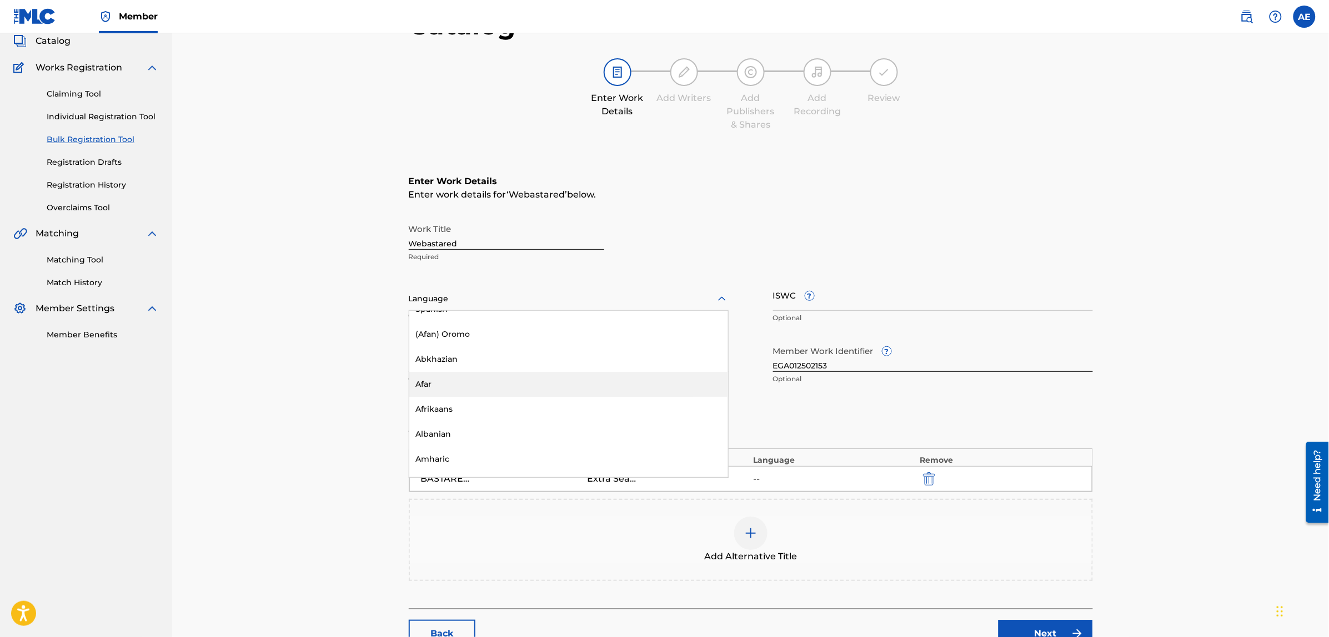
scroll to position [69, 0]
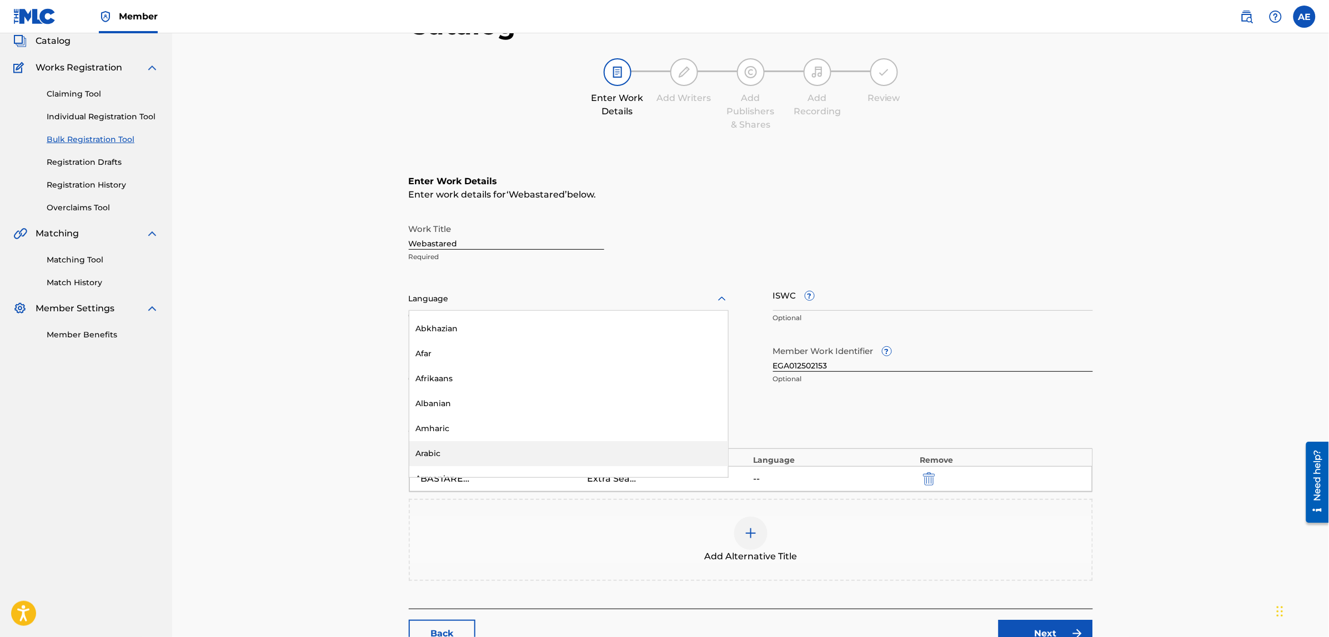
click at [455, 459] on div "Arabic" at bounding box center [568, 453] width 319 height 25
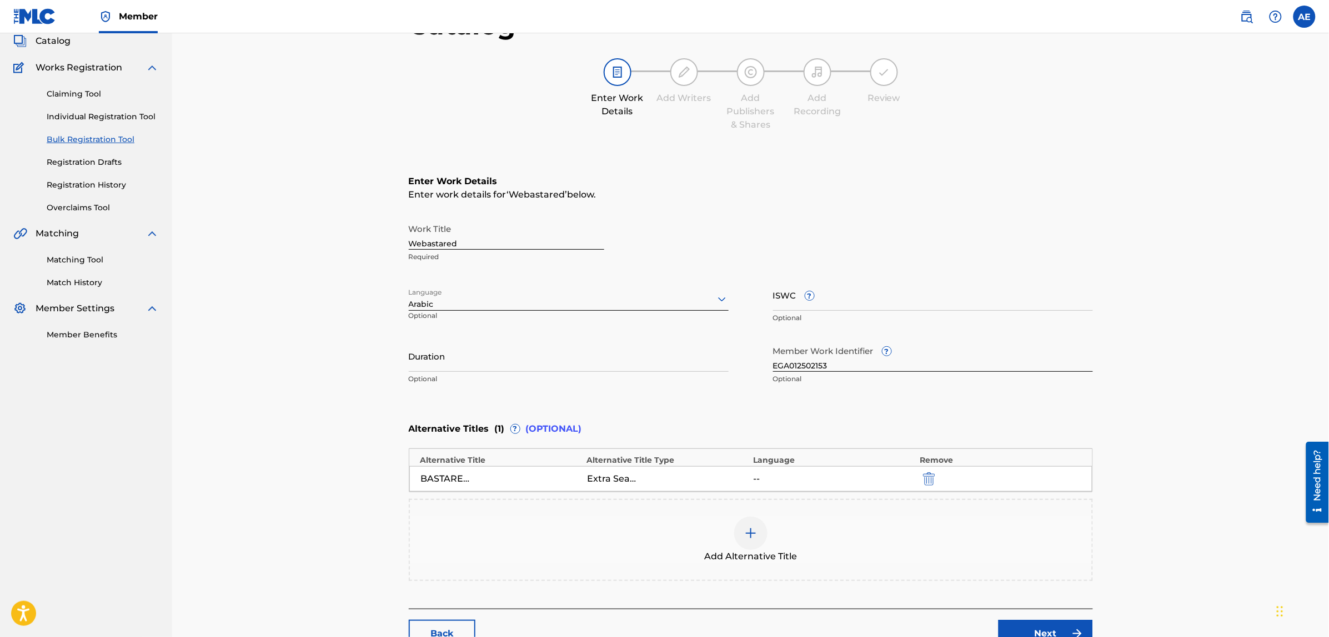
click at [497, 364] on input "Duration" at bounding box center [569, 356] width 320 height 32
paste input "3:39"
click at [411, 364] on input "3:39" at bounding box center [569, 356] width 320 height 32
click at [409, 365] on input "3:39" at bounding box center [569, 356] width 320 height 32
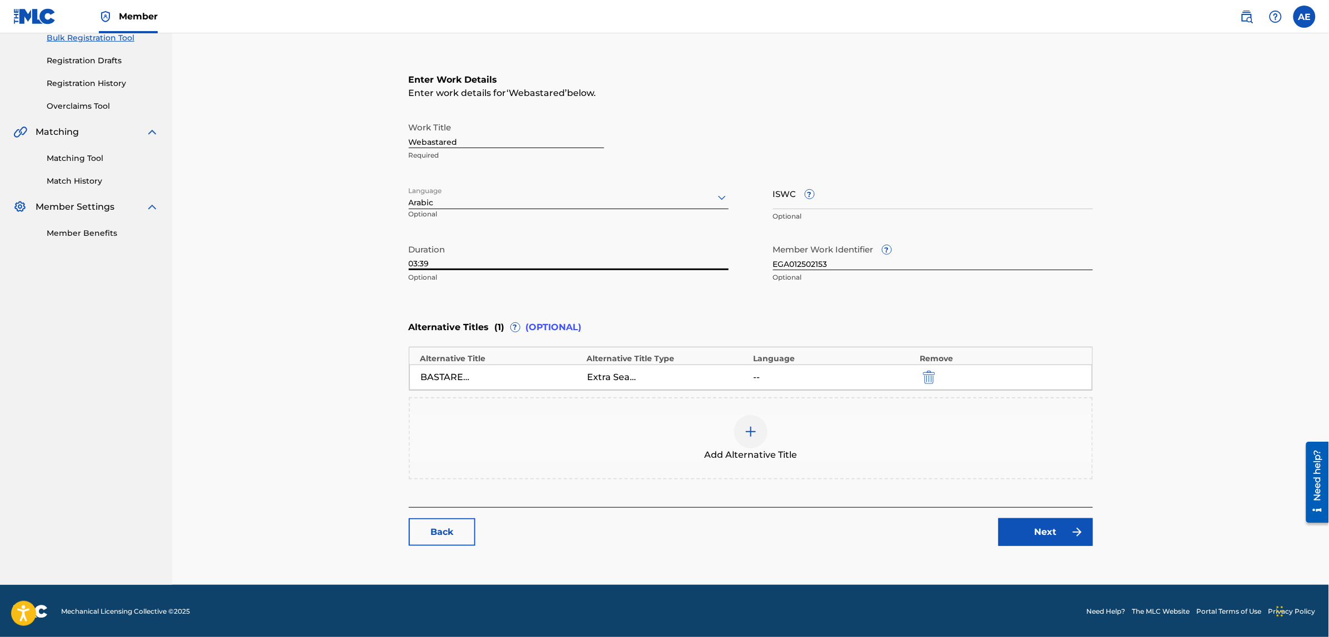
type input "03:39"
click at [1042, 530] on link "Next" at bounding box center [1045, 533] width 94 height 28
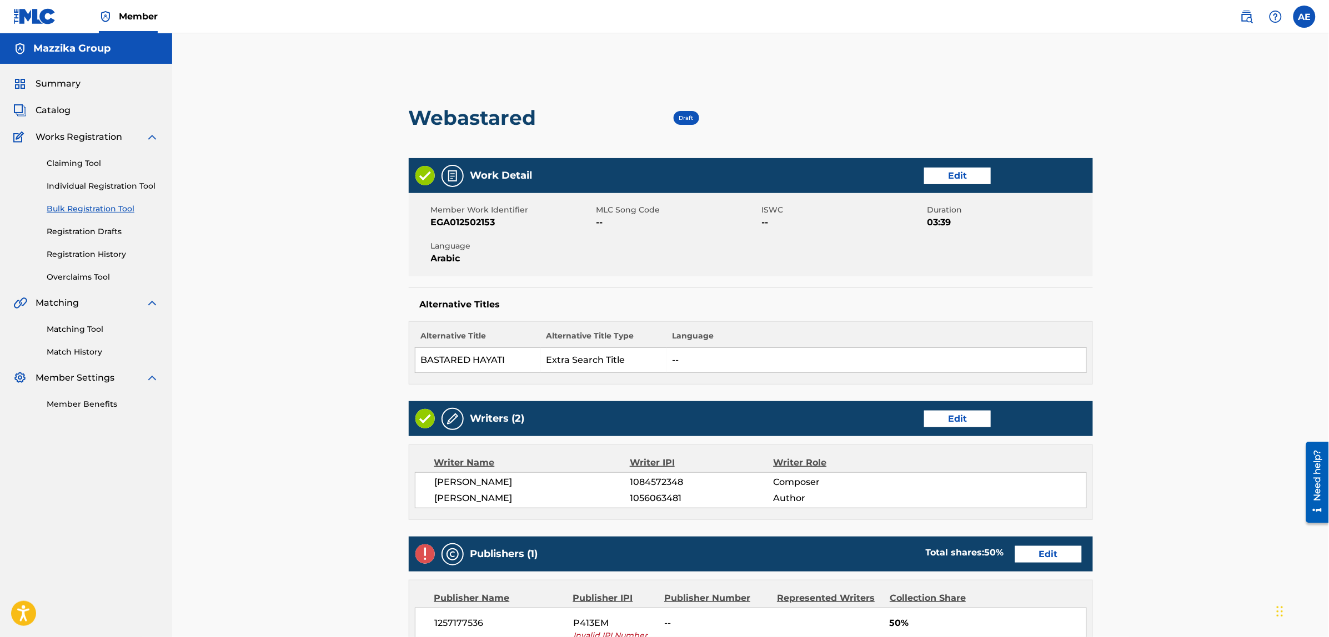
scroll to position [208, 0]
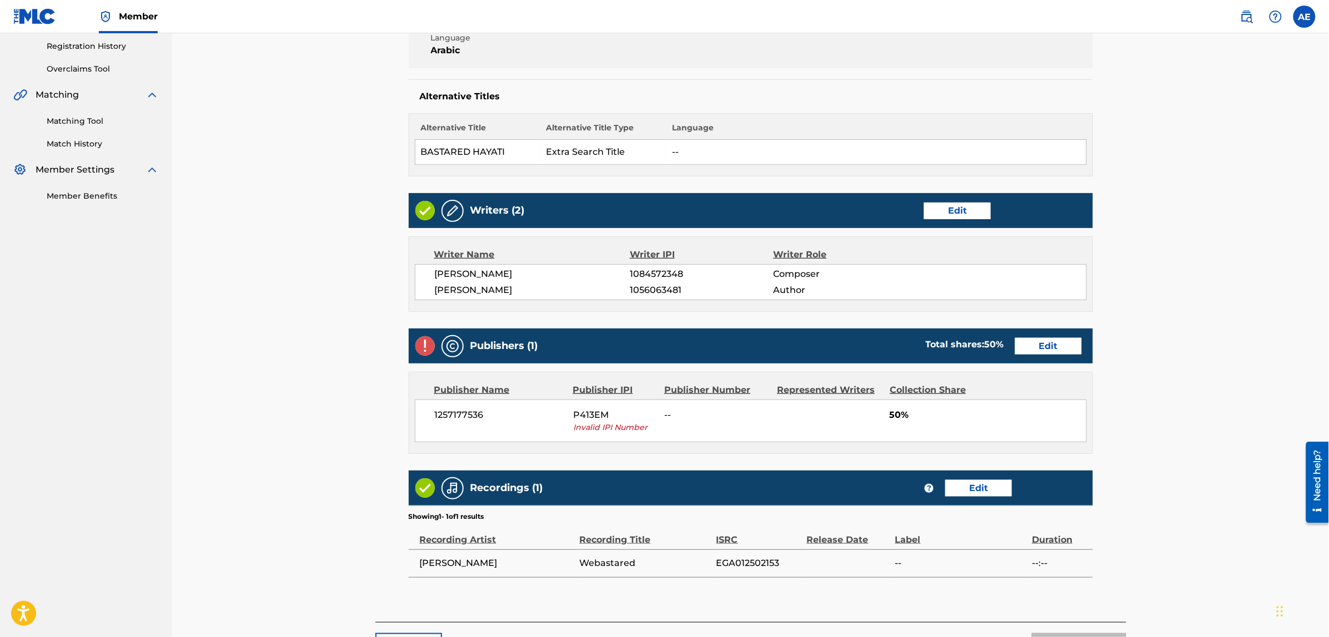
click at [1033, 340] on link "Edit" at bounding box center [1048, 346] width 67 height 17
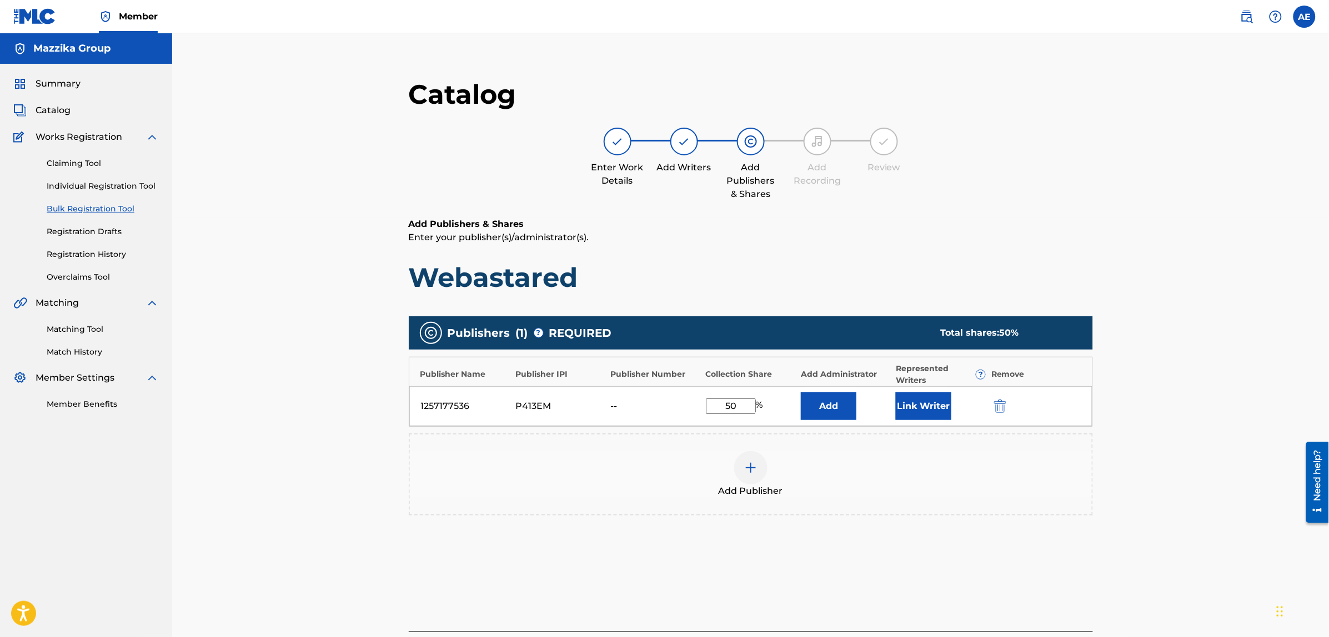
click at [1002, 404] on img "submit" at bounding box center [1000, 406] width 12 height 13
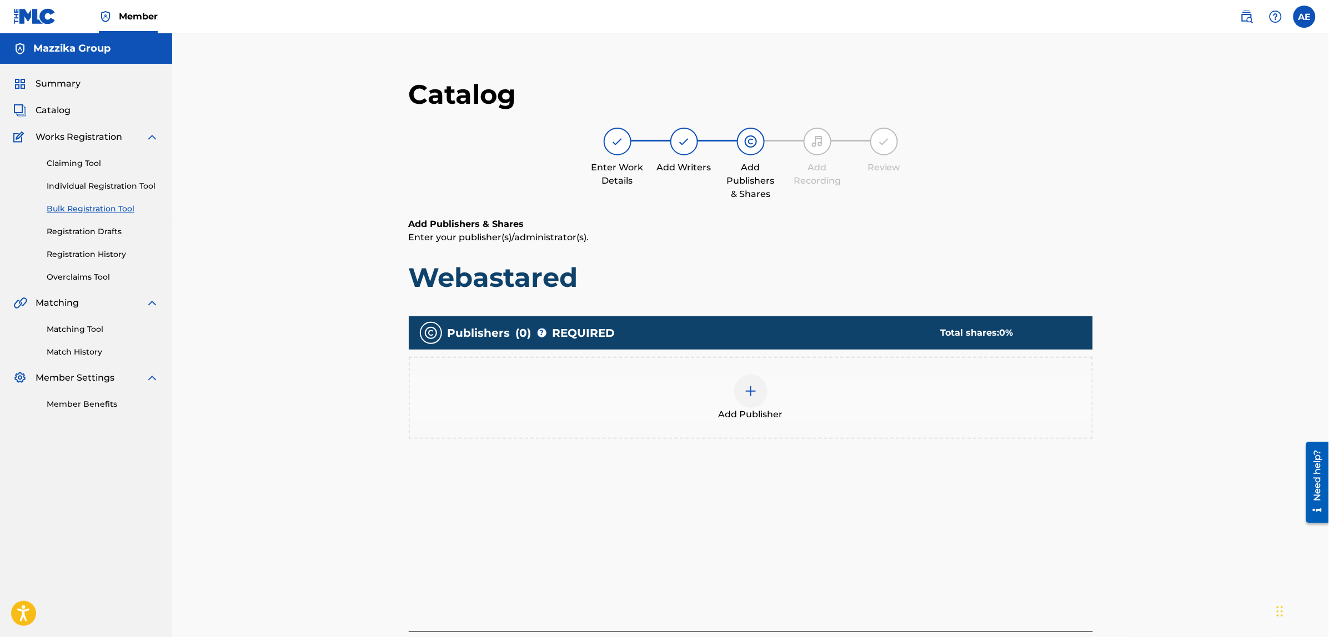
click at [779, 376] on div "Add Publisher" at bounding box center [751, 398] width 682 height 47
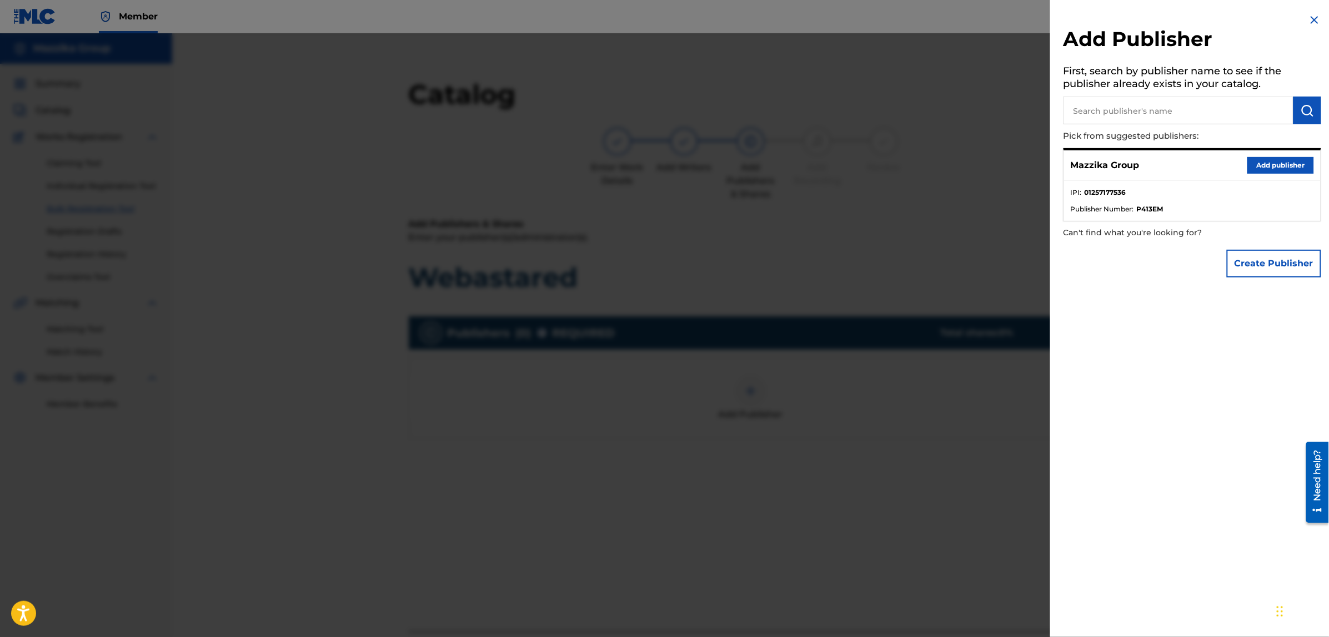
click at [1262, 165] on button "Add publisher" at bounding box center [1280, 165] width 67 height 17
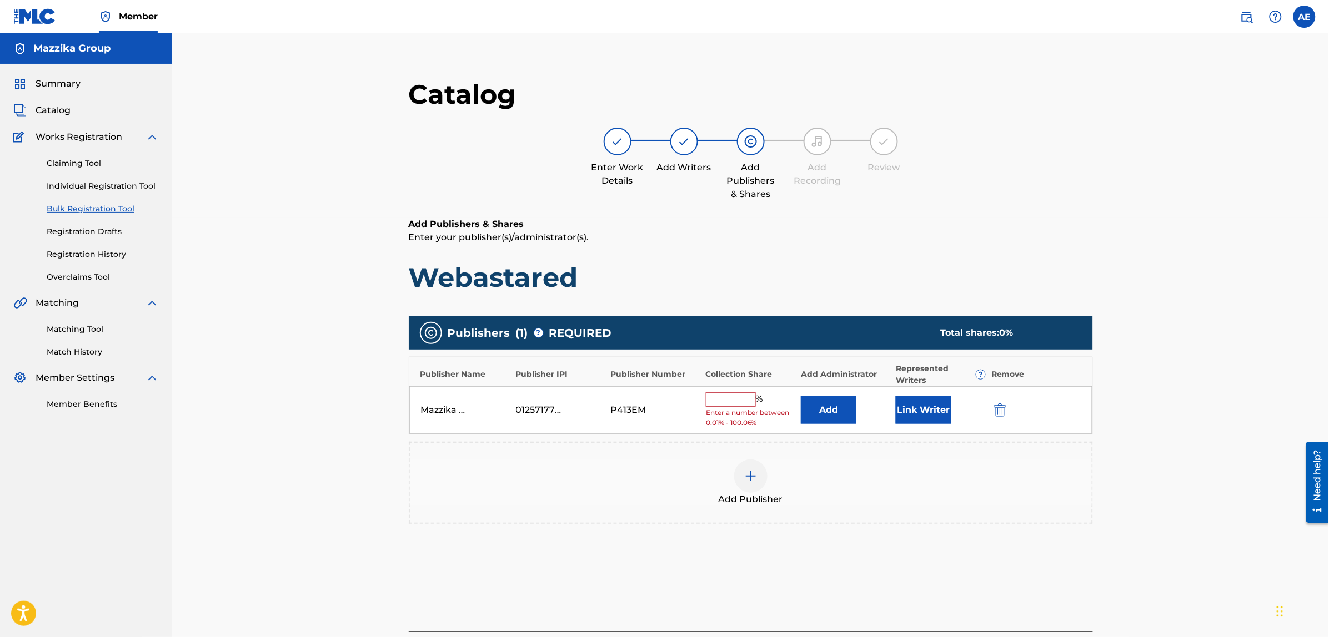
click at [738, 396] on input "text" at bounding box center [731, 400] width 50 height 14
type input "50"
click at [917, 406] on button "Link Writer" at bounding box center [924, 407] width 56 height 28
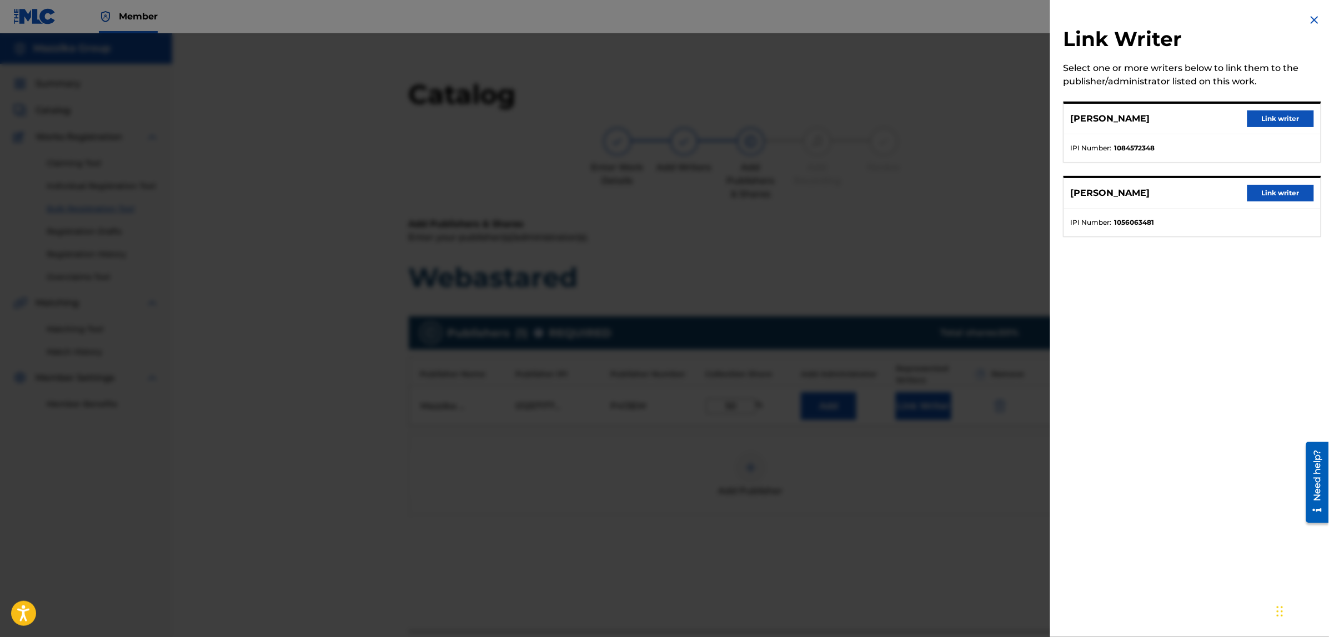
click at [1265, 117] on button "Link writer" at bounding box center [1280, 118] width 67 height 17
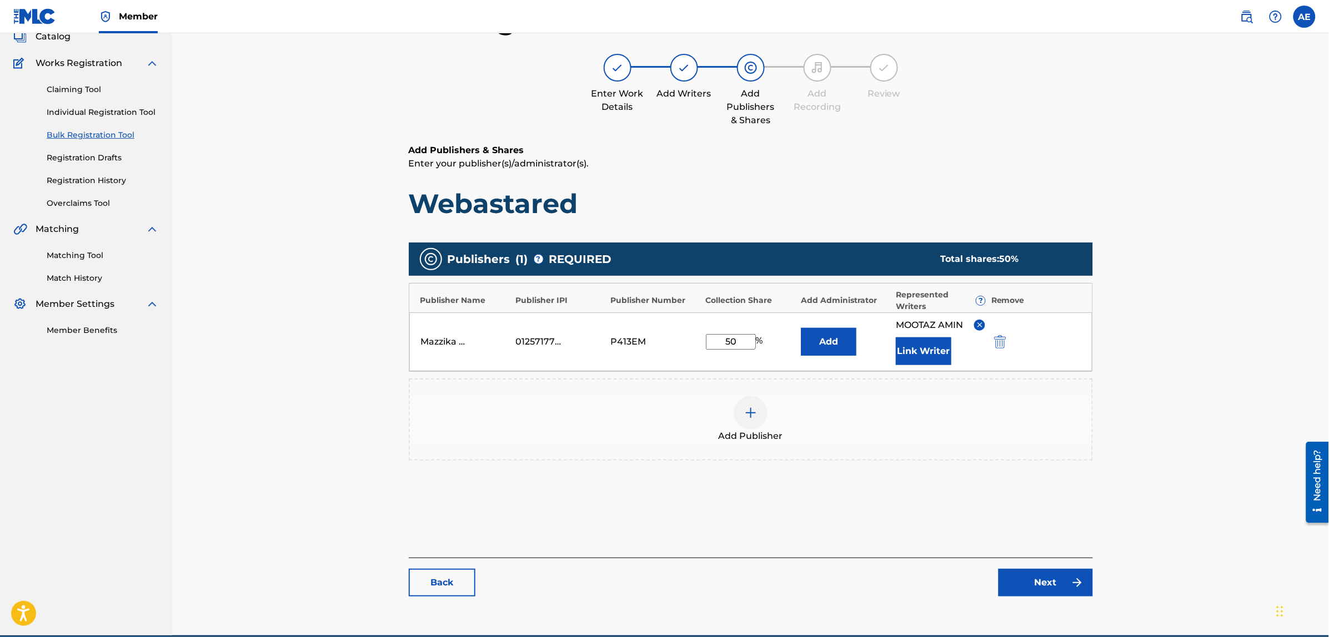
scroll to position [125, 0]
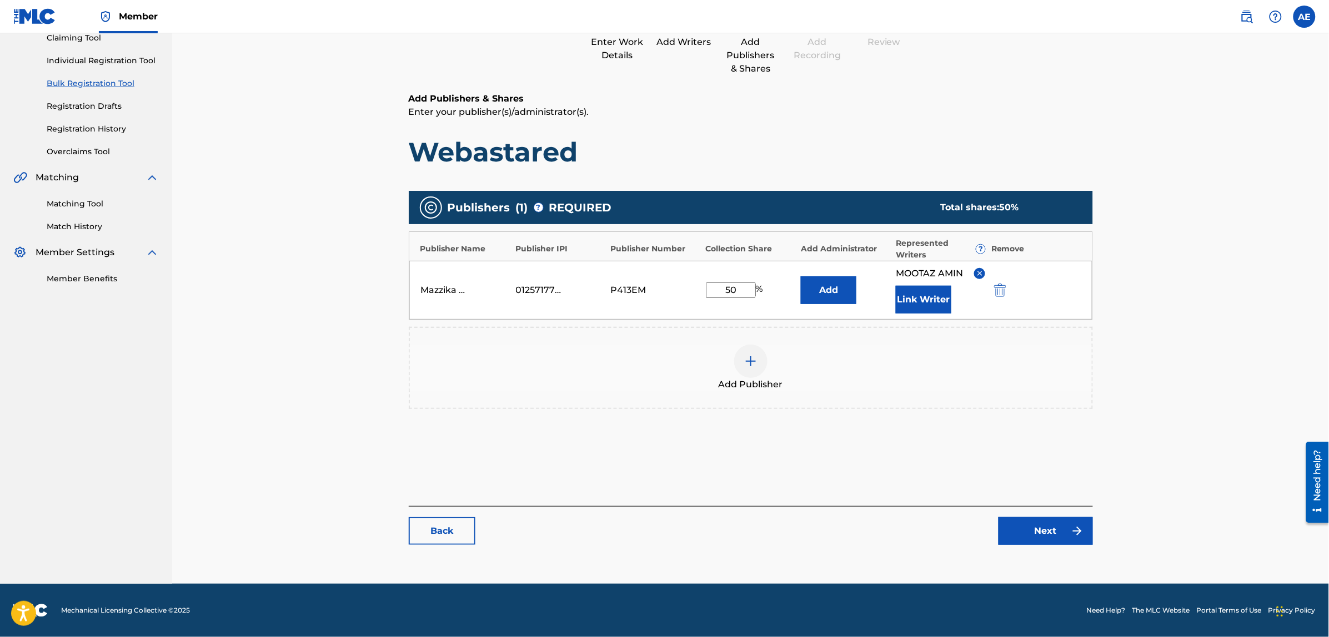
click at [1033, 527] on link "Next" at bounding box center [1045, 531] width 94 height 28
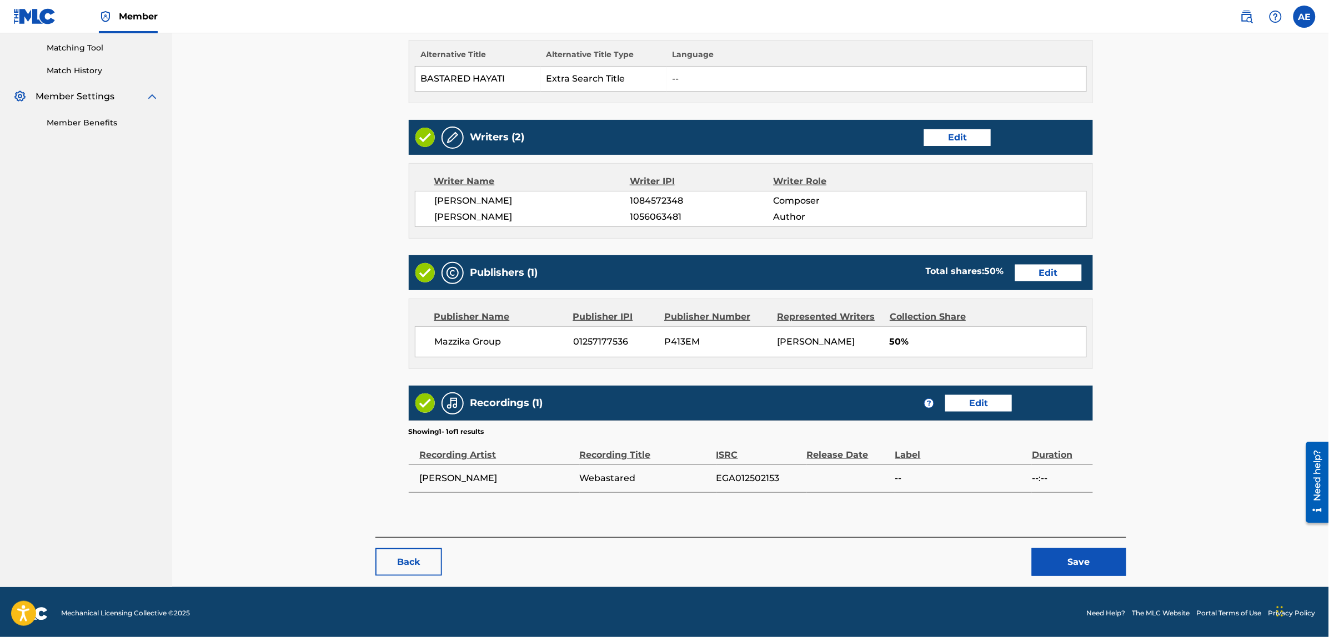
scroll to position [286, 0]
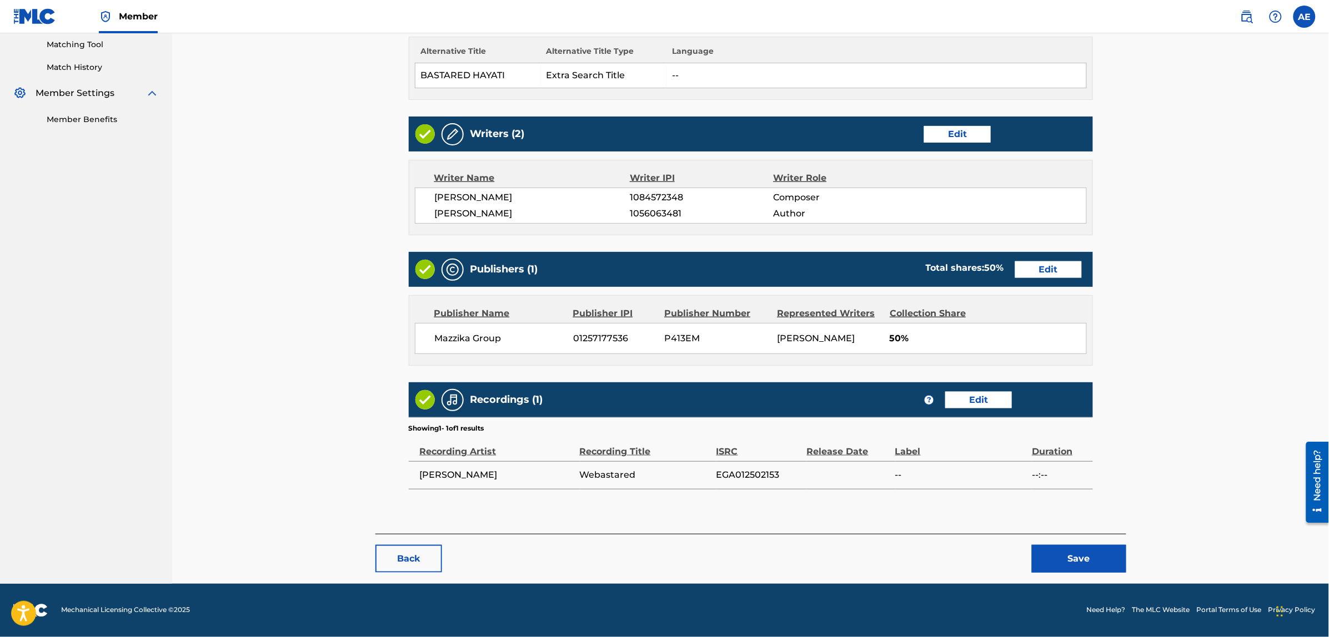
click at [1040, 558] on button "Save" at bounding box center [1079, 559] width 94 height 28
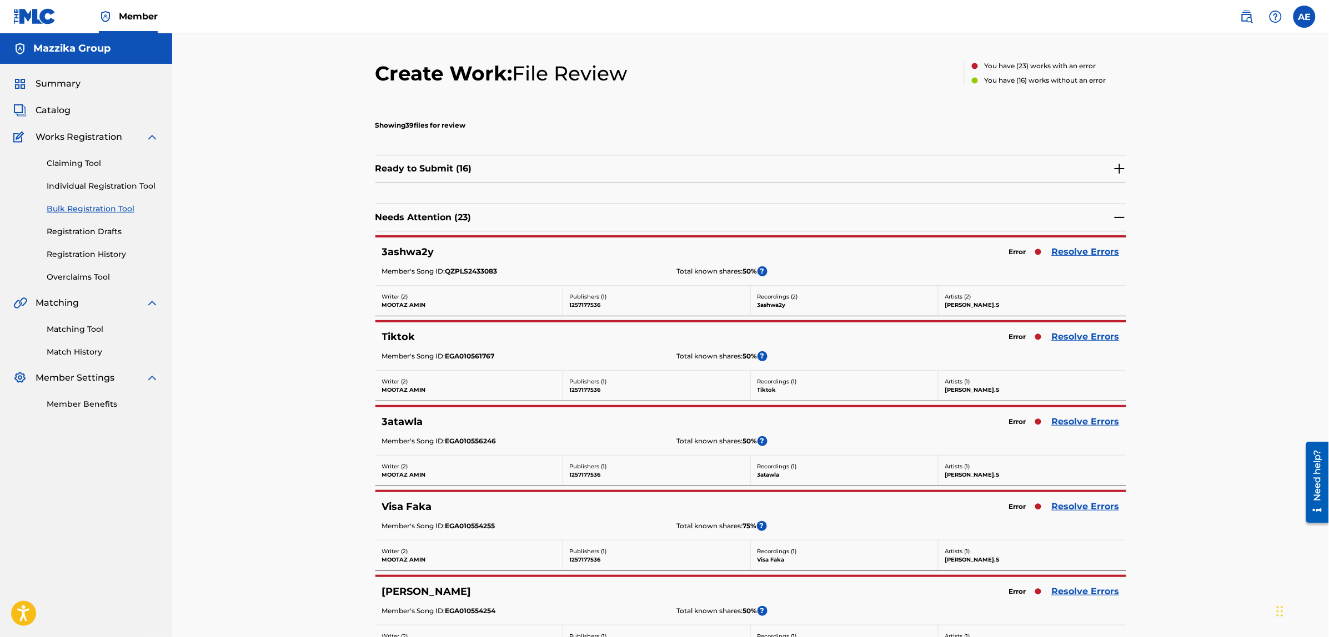
click at [1073, 250] on link "Resolve Errors" at bounding box center [1086, 251] width 68 height 13
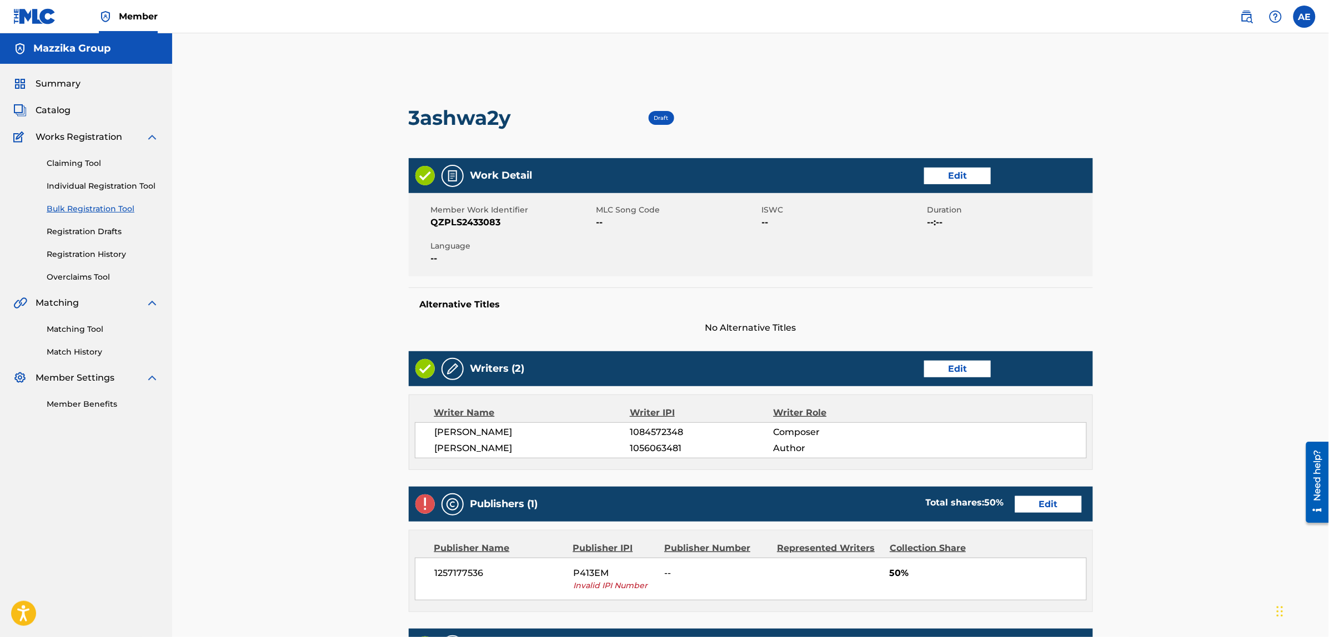
click at [936, 178] on link "Edit" at bounding box center [957, 176] width 67 height 17
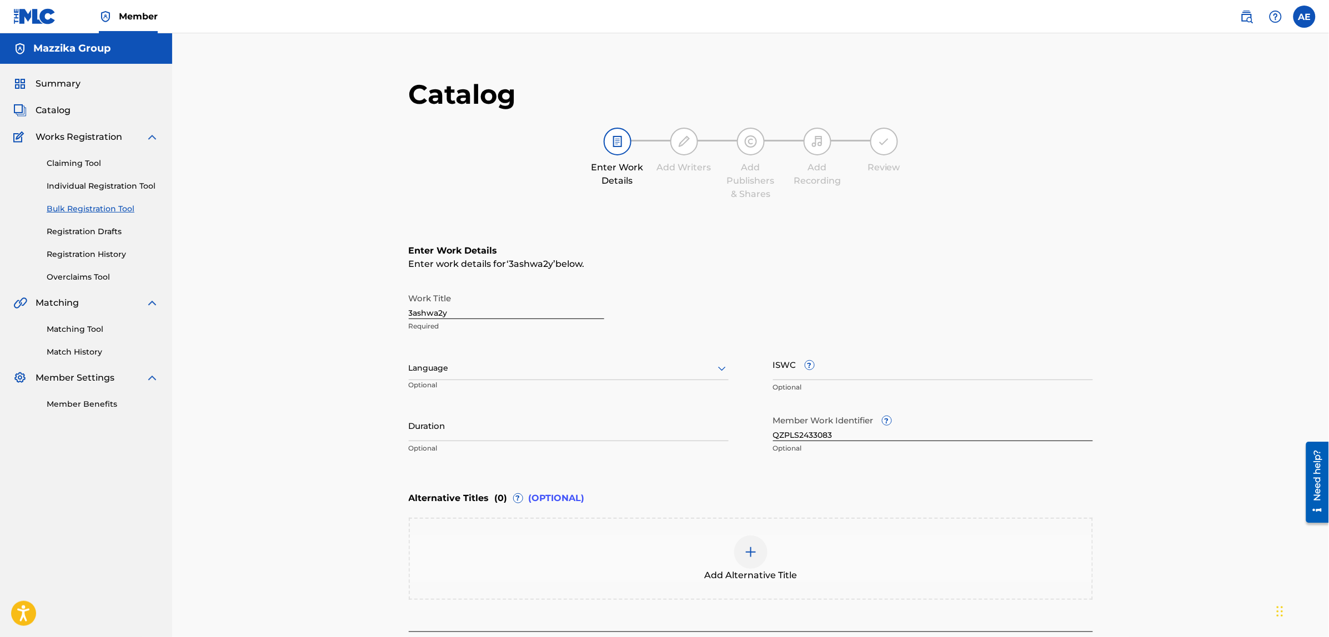
click at [582, 372] on div at bounding box center [569, 368] width 320 height 14
click at [454, 450] on div "Arabic" at bounding box center [568, 453] width 319 height 25
click at [465, 429] on input "Duration" at bounding box center [569, 426] width 320 height 32
paste input "4:15"
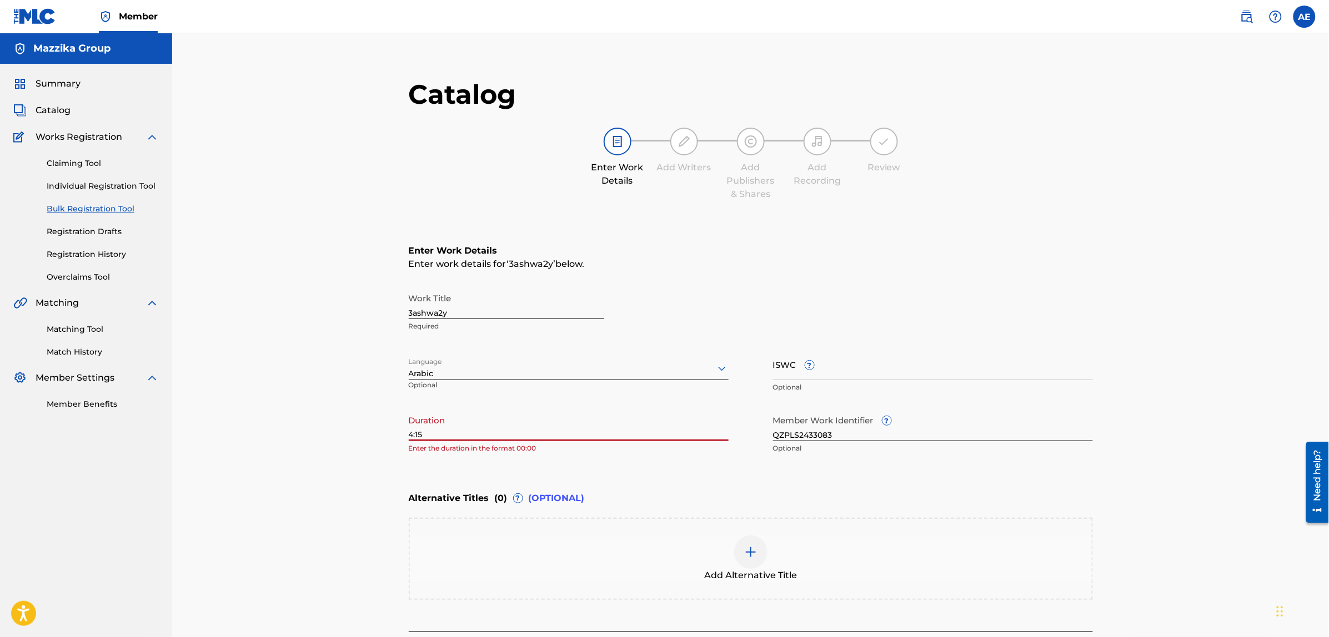
click at [411, 436] on input "4:15" at bounding box center [569, 426] width 320 height 32
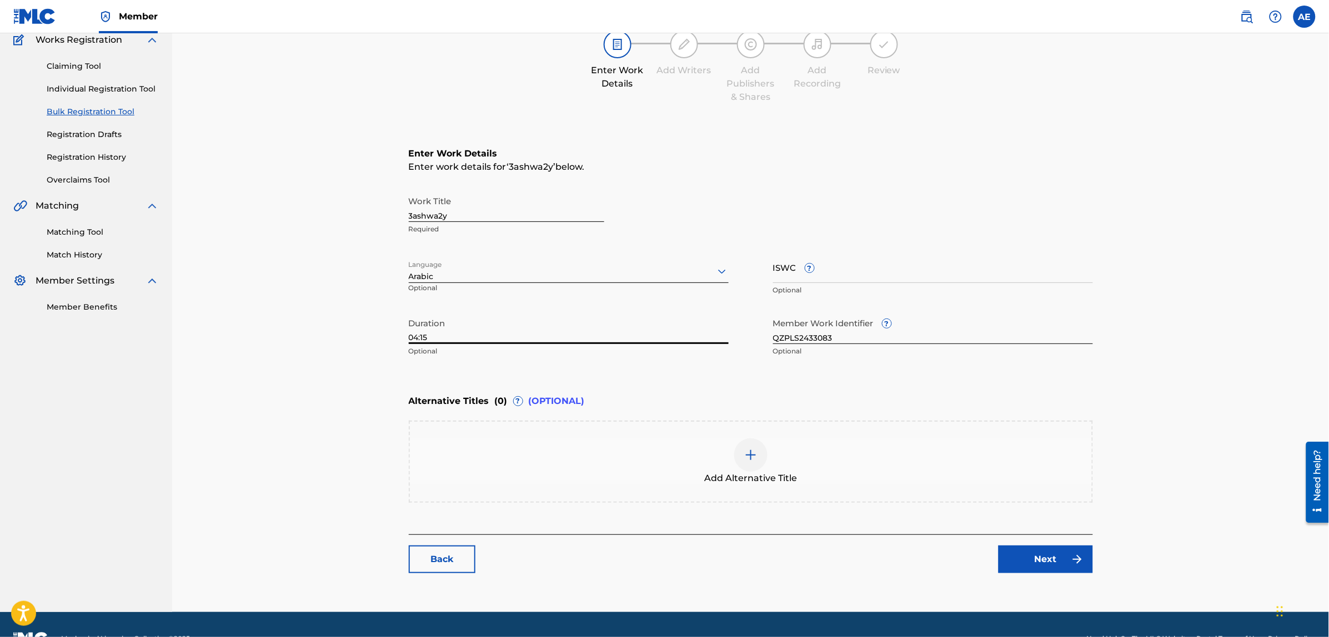
scroll to position [125, 0]
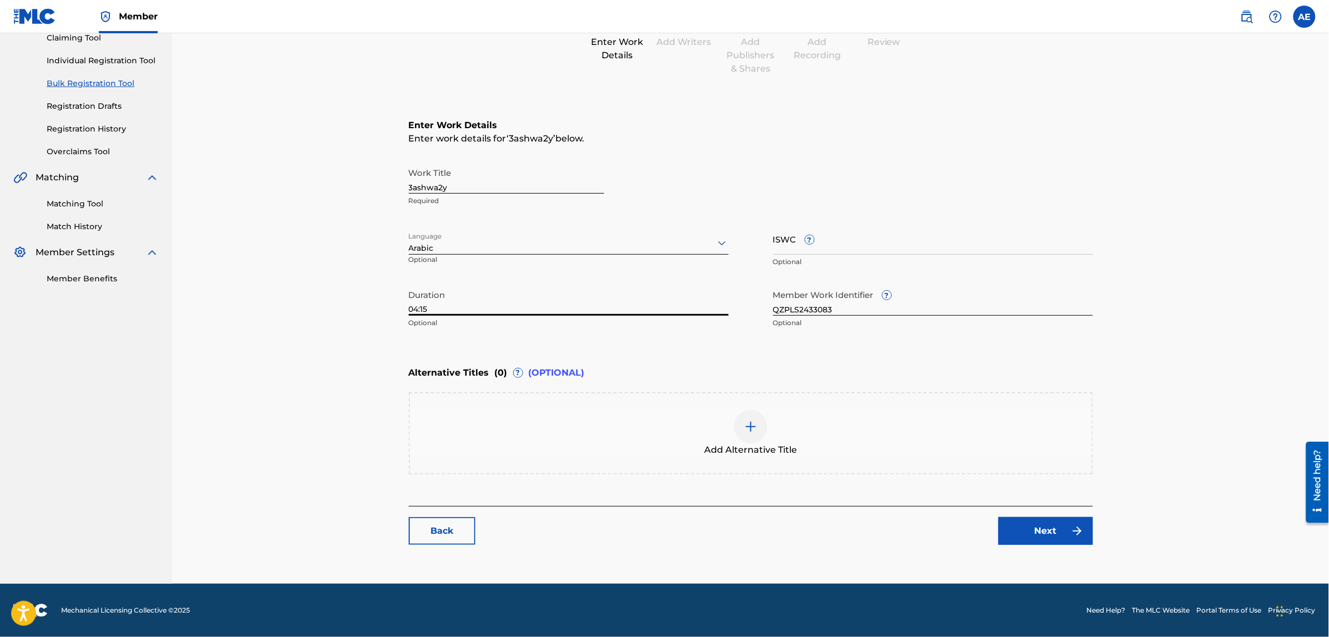
type input "04:15"
click at [1022, 531] on link "Next" at bounding box center [1045, 531] width 94 height 28
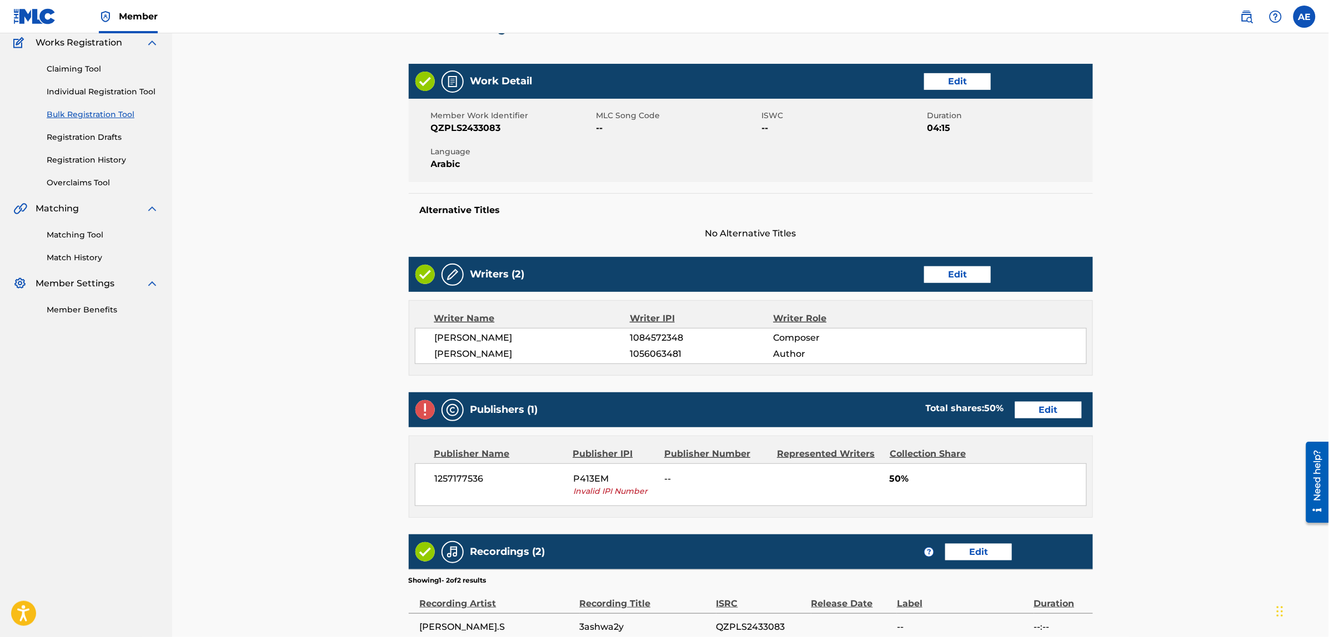
scroll to position [205, 0]
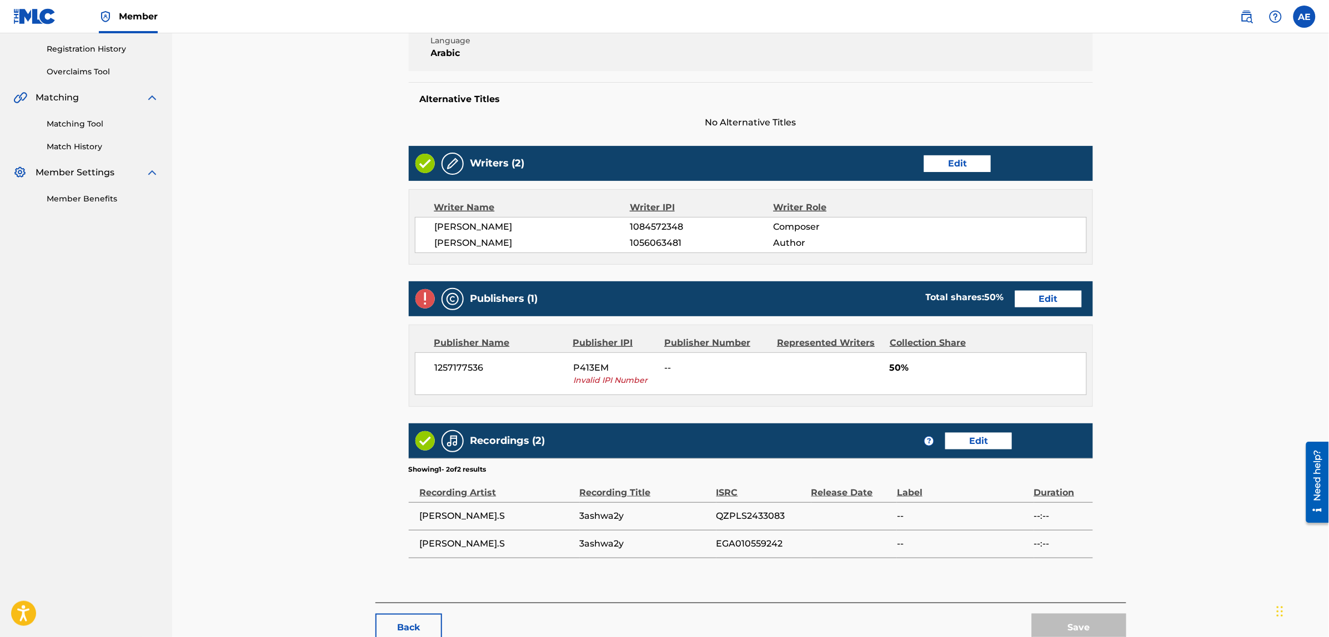
click at [1052, 297] on link "Edit" at bounding box center [1048, 299] width 67 height 17
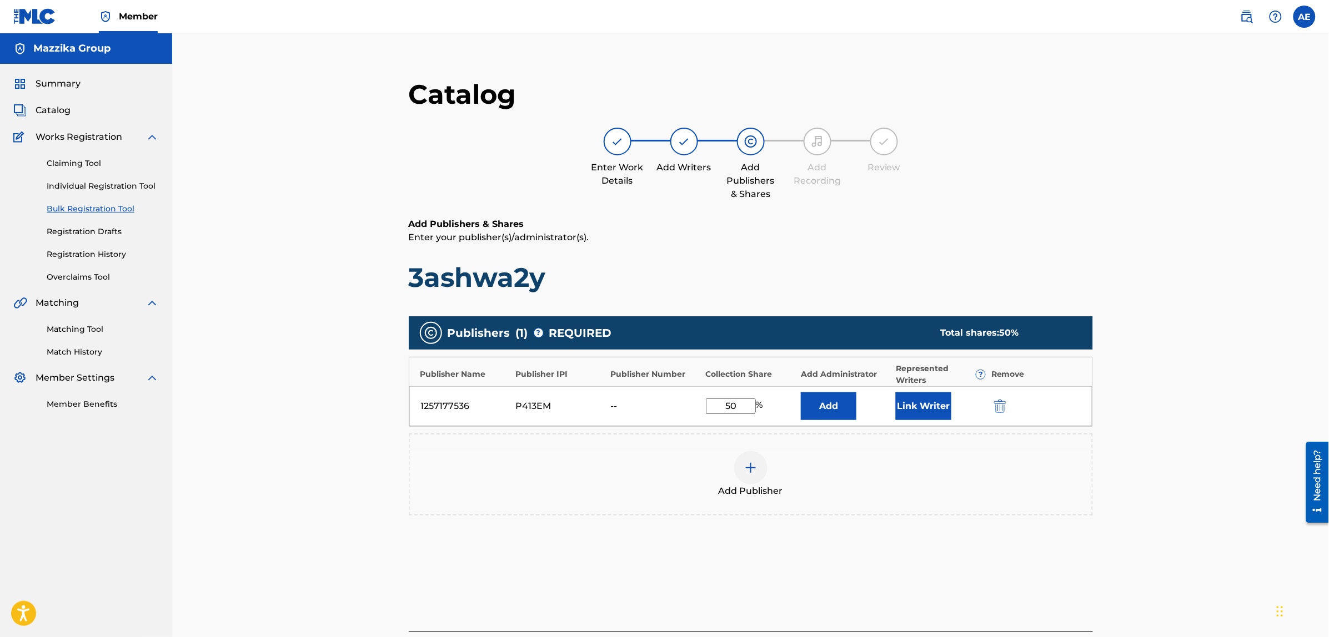
click at [998, 411] on img "submit" at bounding box center [1000, 406] width 12 height 13
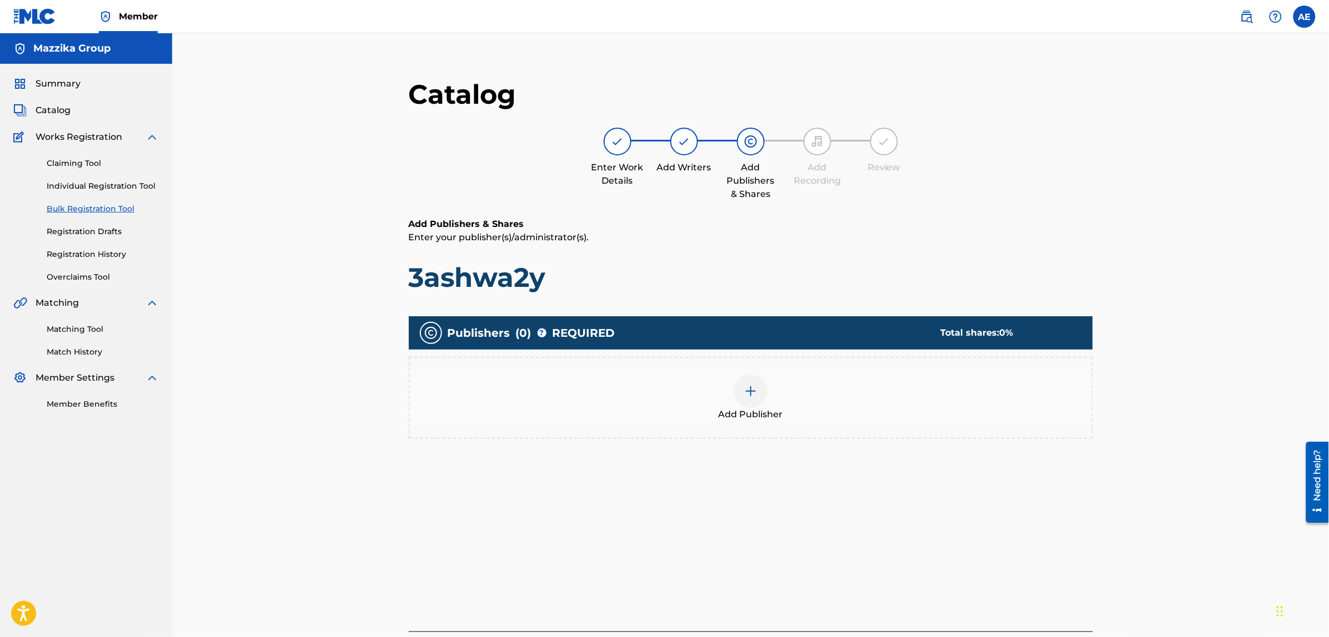
click at [775, 395] on div "Add Publisher" at bounding box center [751, 398] width 682 height 47
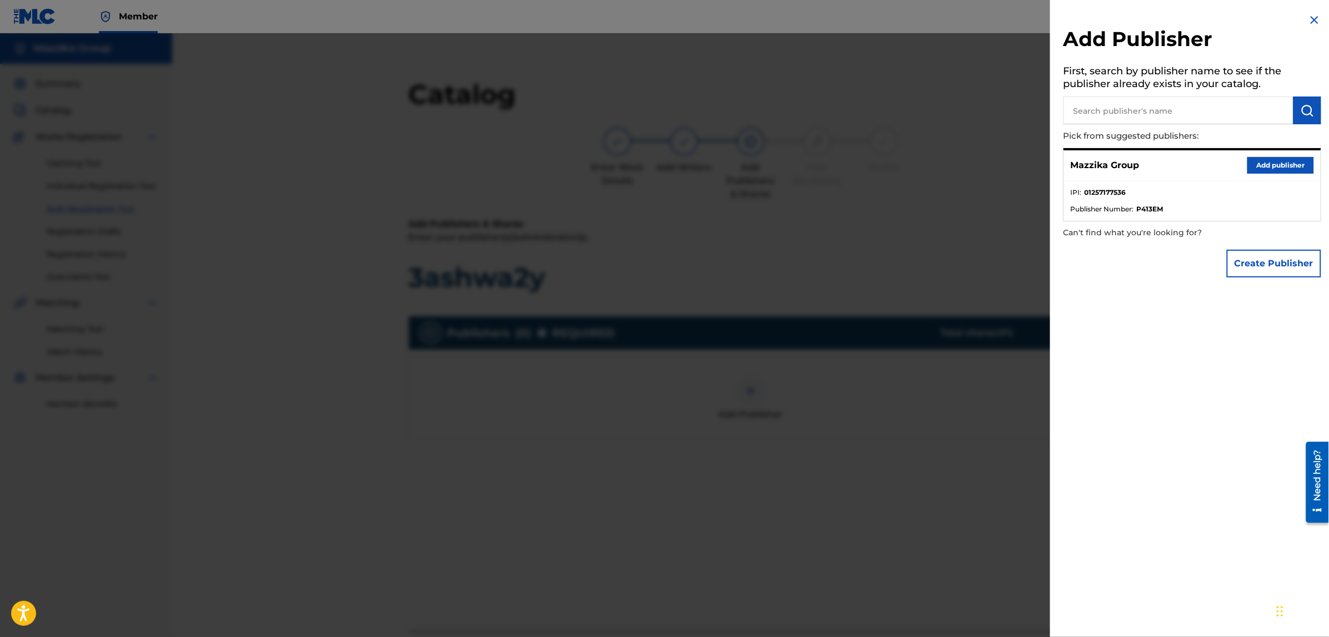
click at [1255, 165] on button "Add publisher" at bounding box center [1280, 165] width 67 height 17
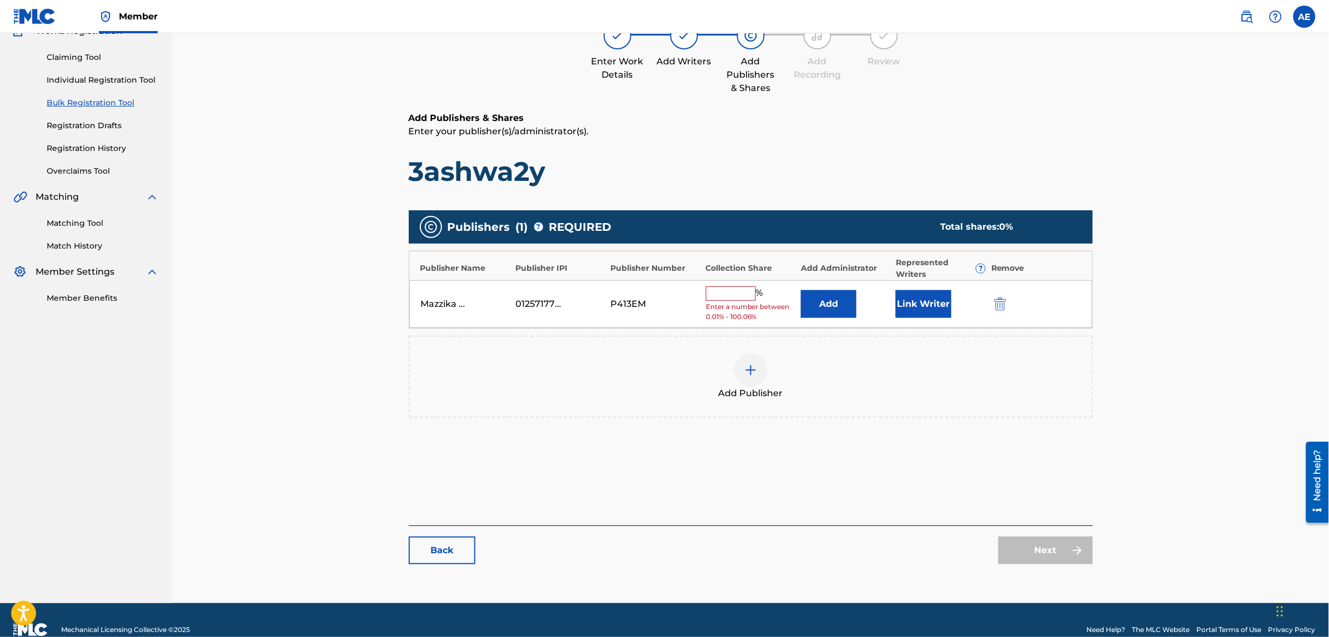
scroll to position [125, 0]
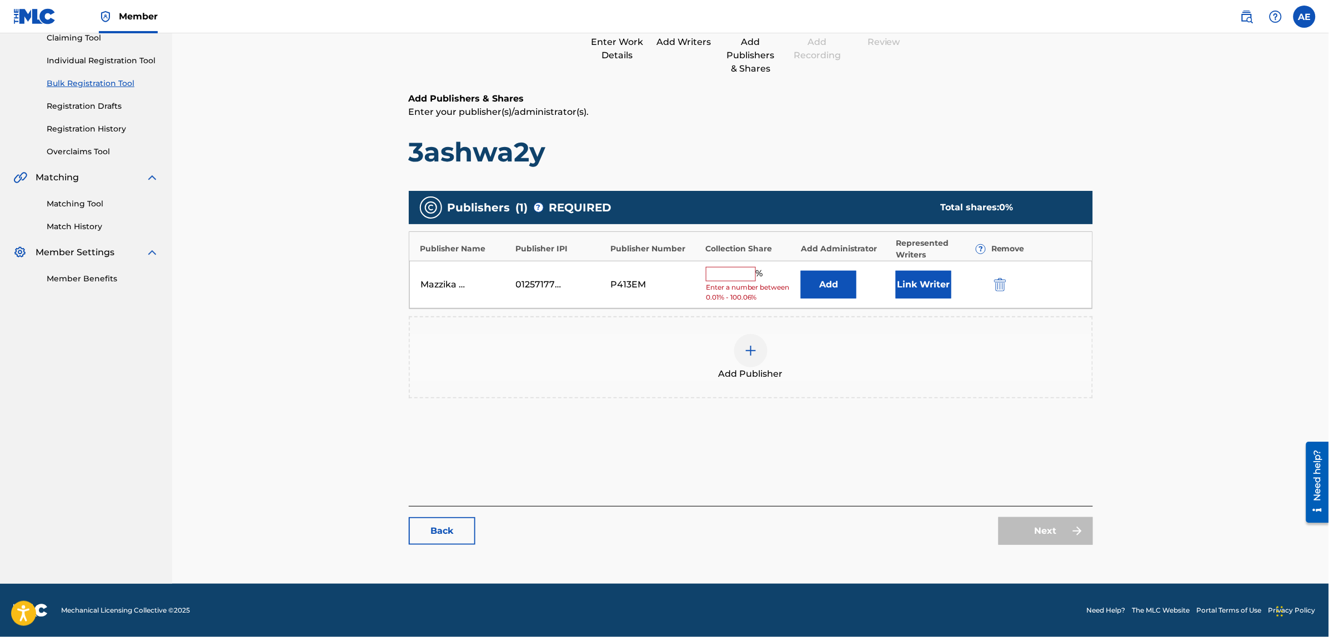
click at [736, 277] on input "text" at bounding box center [731, 274] width 50 height 14
type input "50"
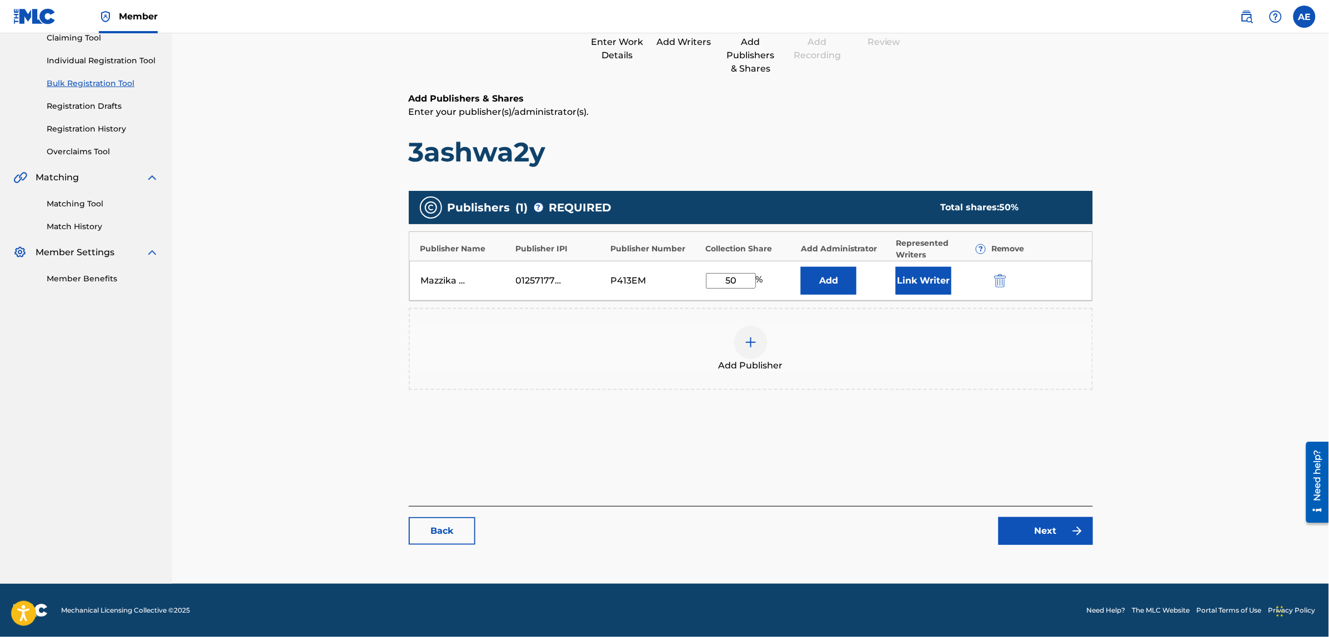
click at [939, 284] on button "Link Writer" at bounding box center [924, 281] width 56 height 28
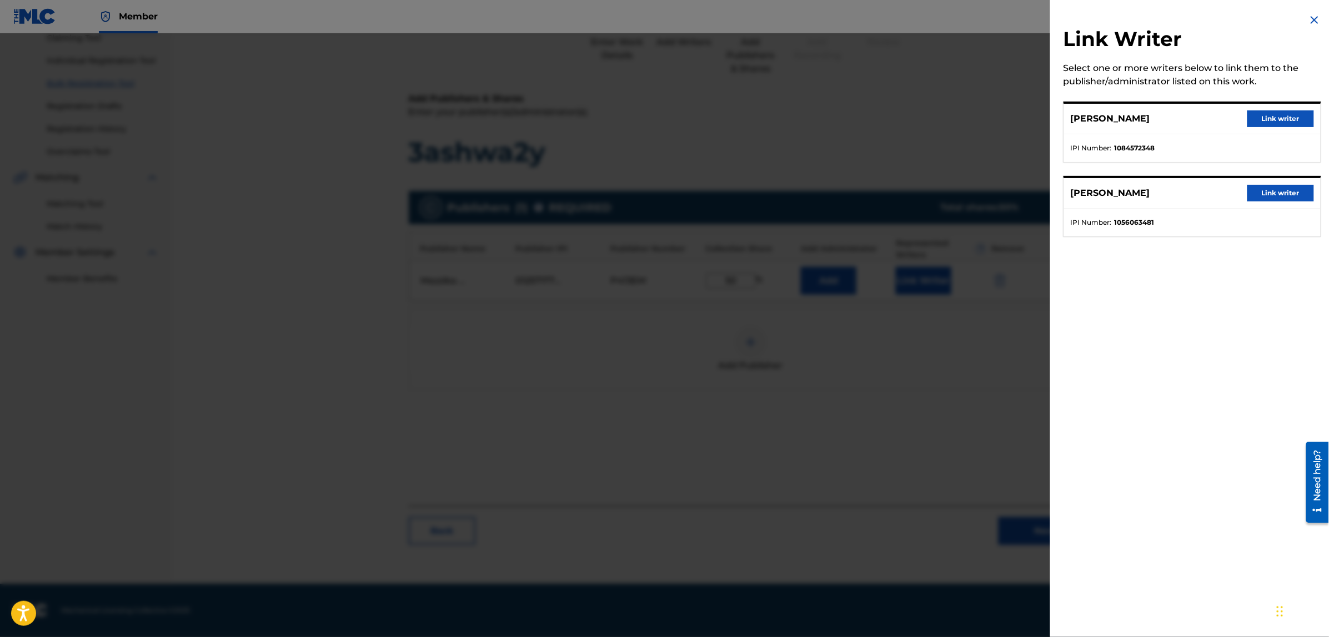
click at [1280, 117] on button "Link writer" at bounding box center [1280, 118] width 67 height 17
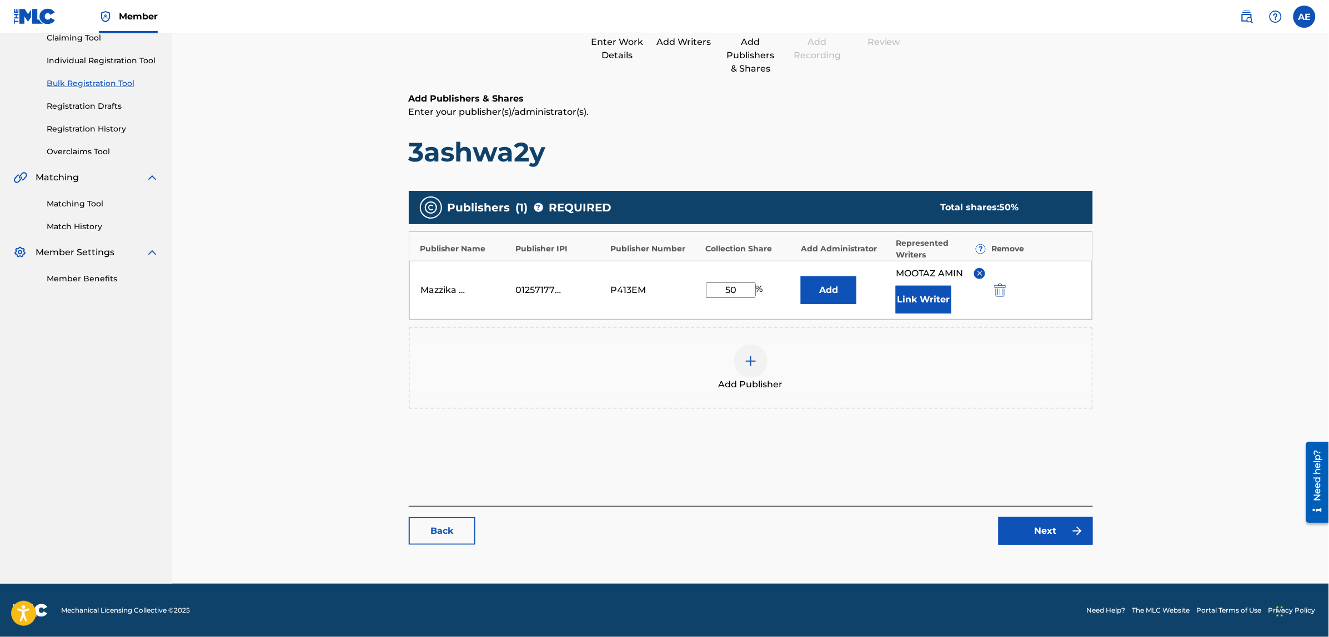
click at [1033, 531] on link "Next" at bounding box center [1045, 531] width 94 height 28
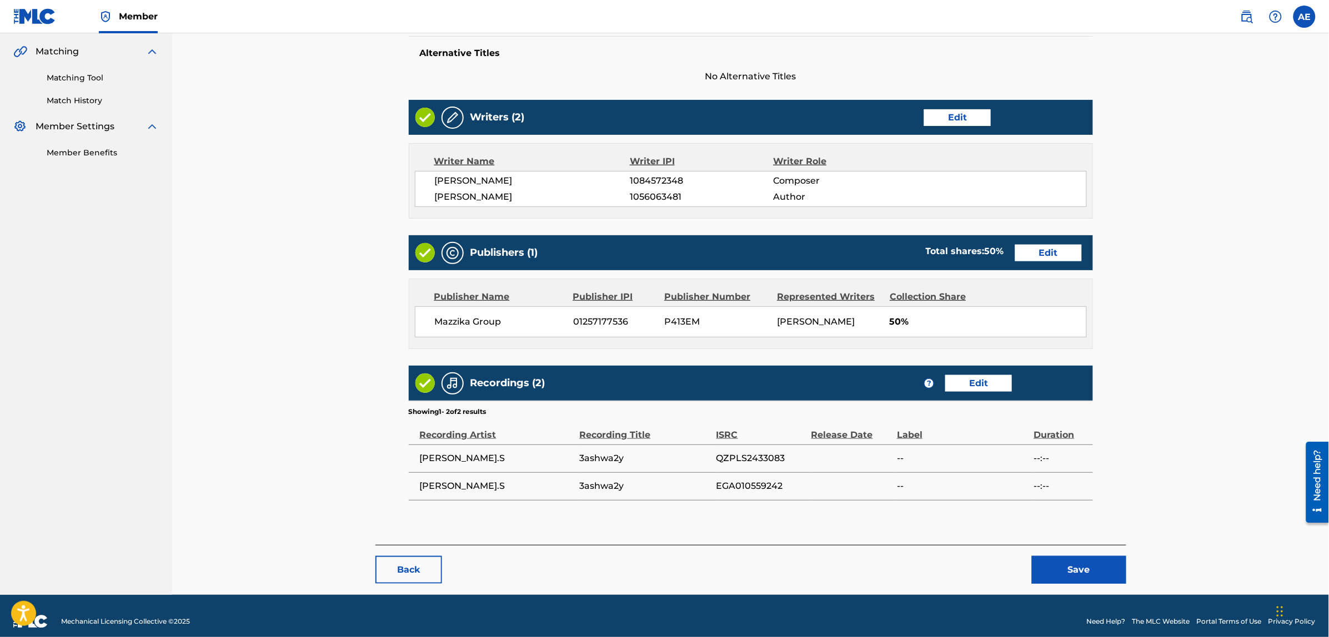
scroll to position [263, 0]
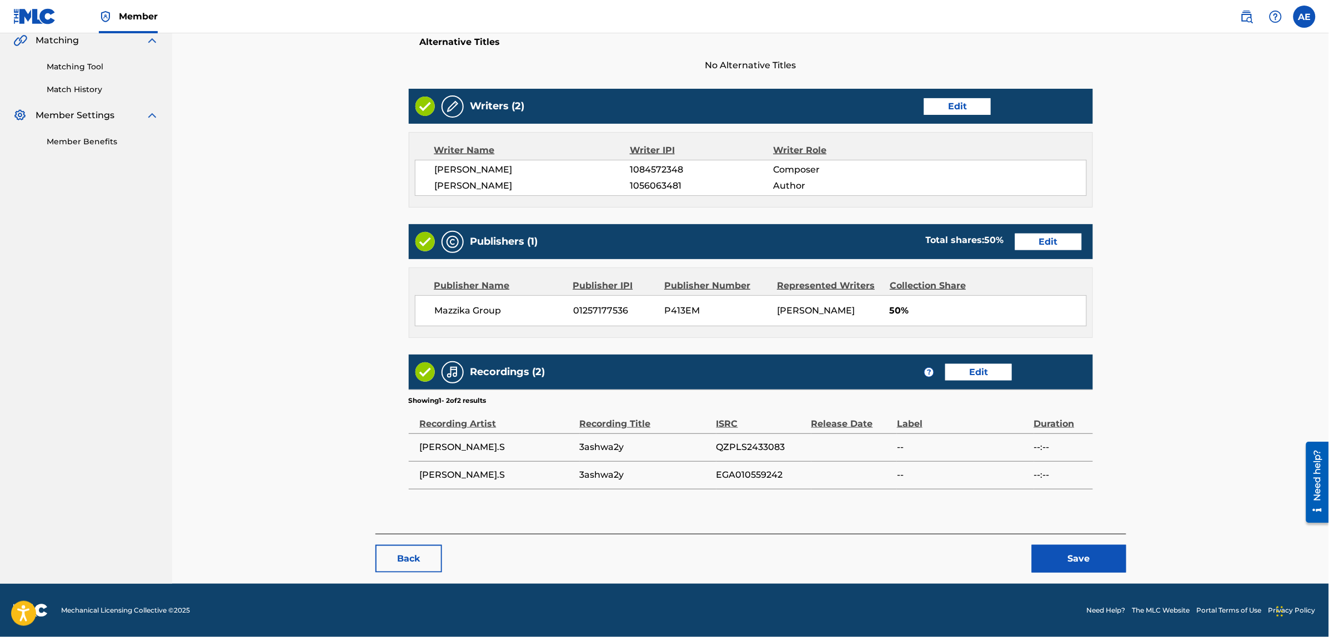
click at [1070, 565] on button "Save" at bounding box center [1079, 559] width 94 height 28
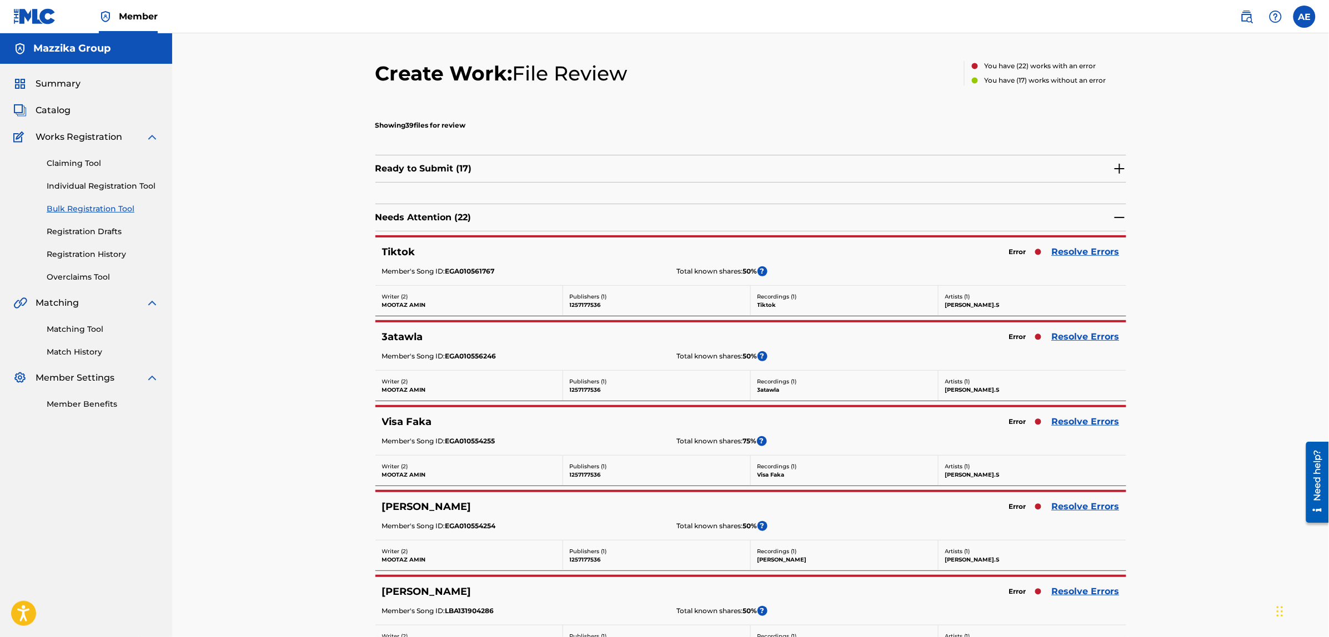
click at [1078, 250] on link "Resolve Errors" at bounding box center [1086, 251] width 68 height 13
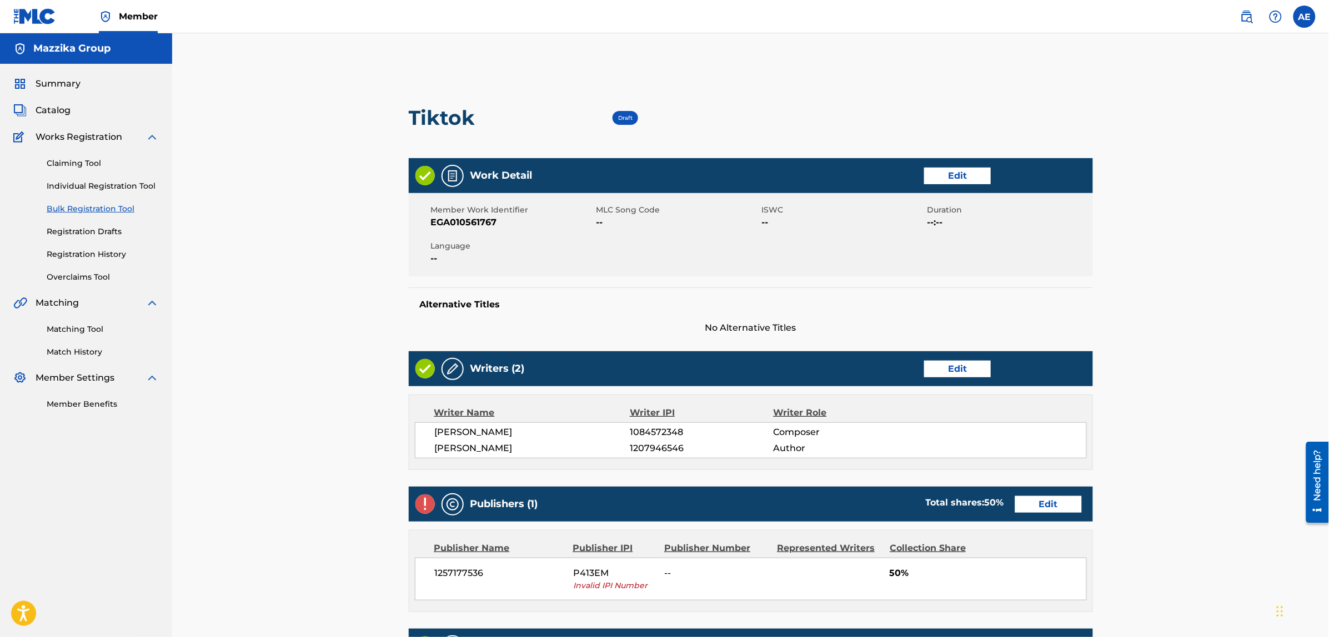
click at [961, 182] on link "Edit" at bounding box center [957, 176] width 67 height 17
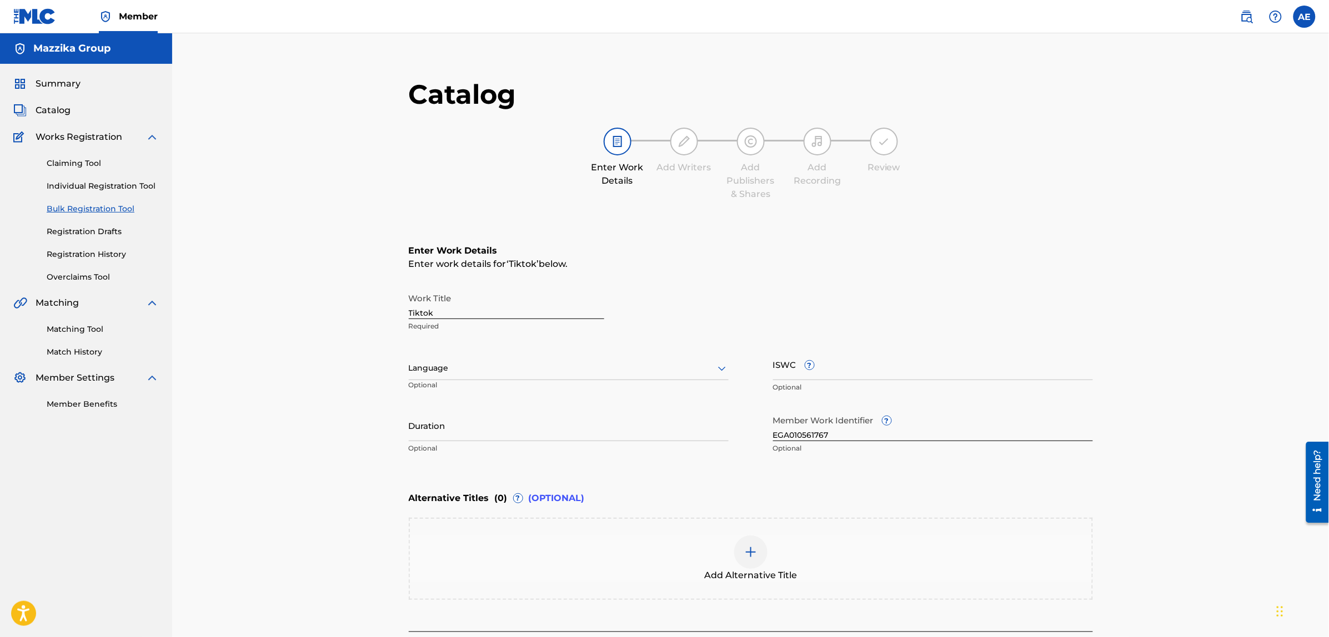
click at [496, 366] on div at bounding box center [569, 368] width 320 height 14
click at [432, 454] on div "Arabic" at bounding box center [568, 453] width 319 height 25
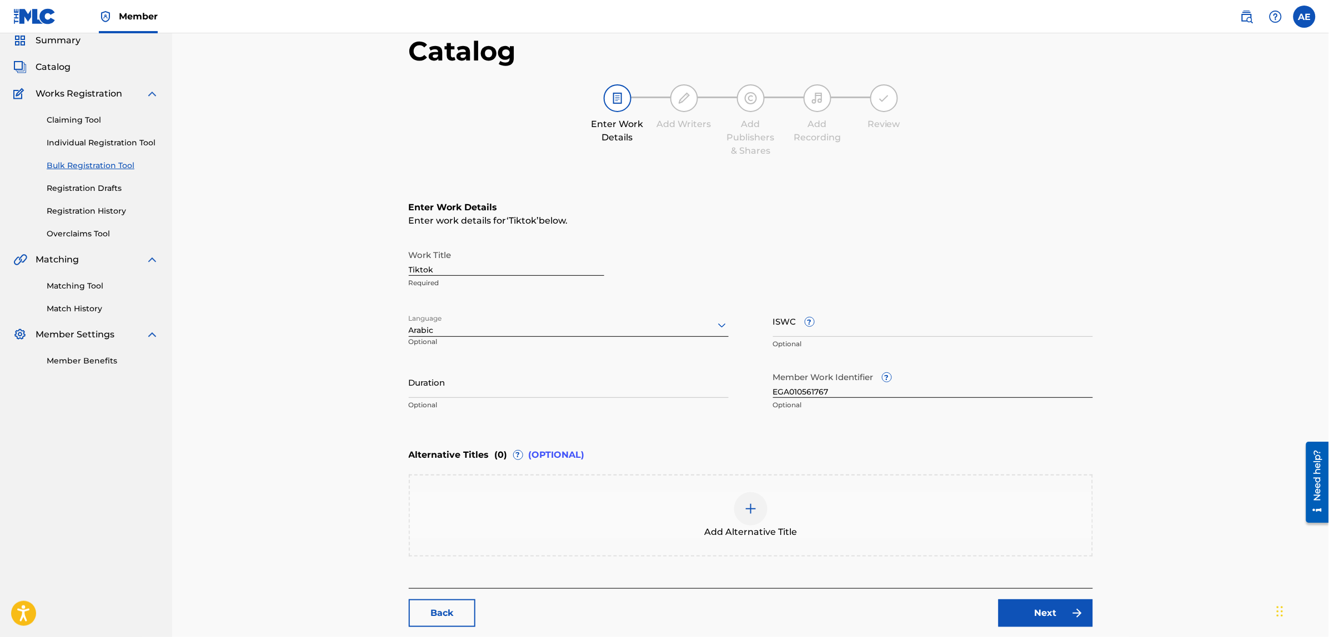
scroll to position [69, 0]
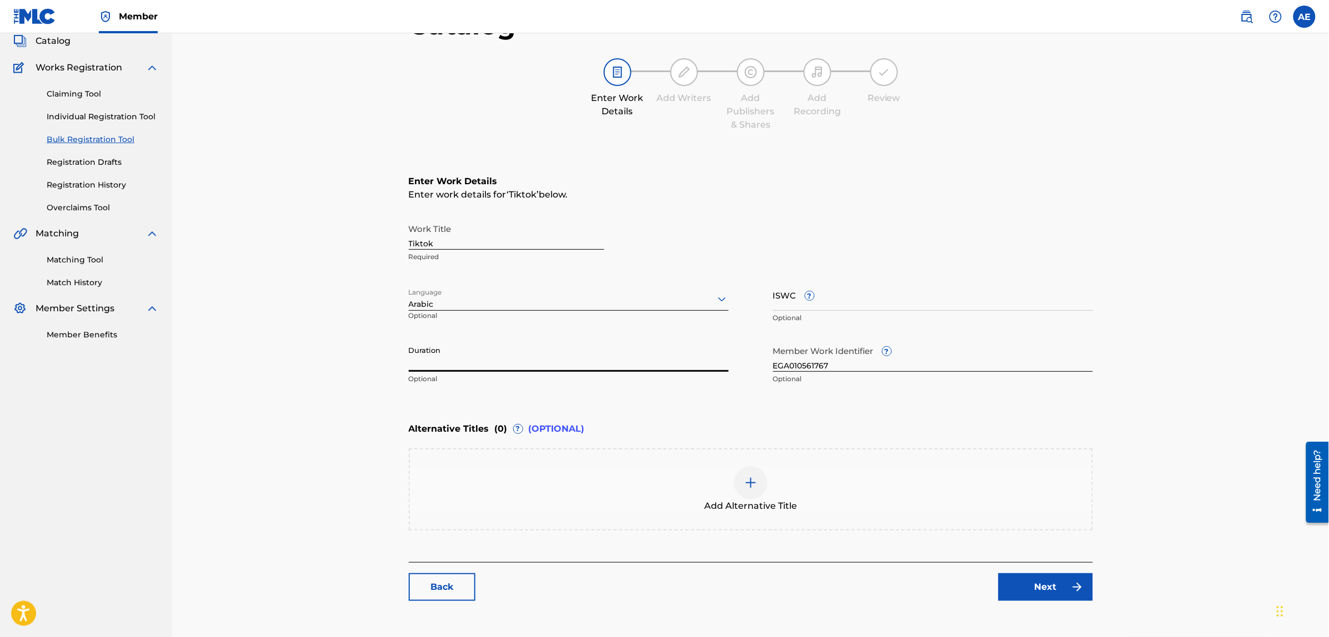
click at [481, 370] on input "Duration" at bounding box center [569, 356] width 320 height 32
paste input "2:27"
click at [409, 362] on input "2:27" at bounding box center [569, 356] width 320 height 32
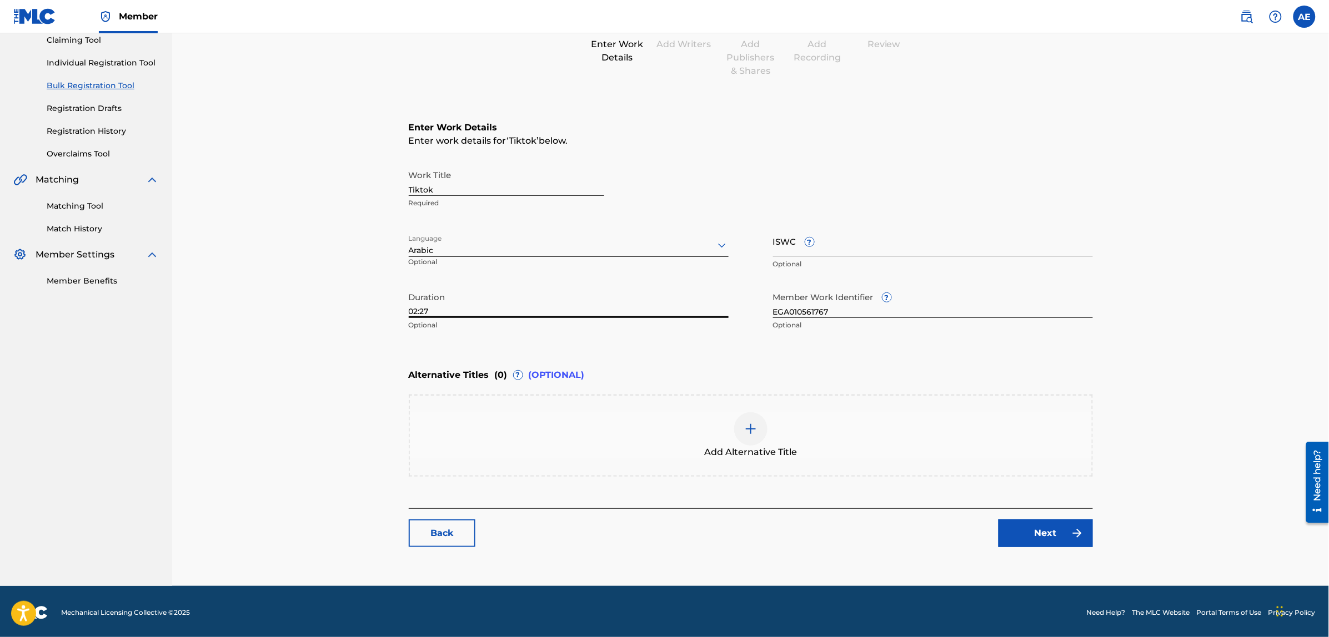
scroll to position [125, 0]
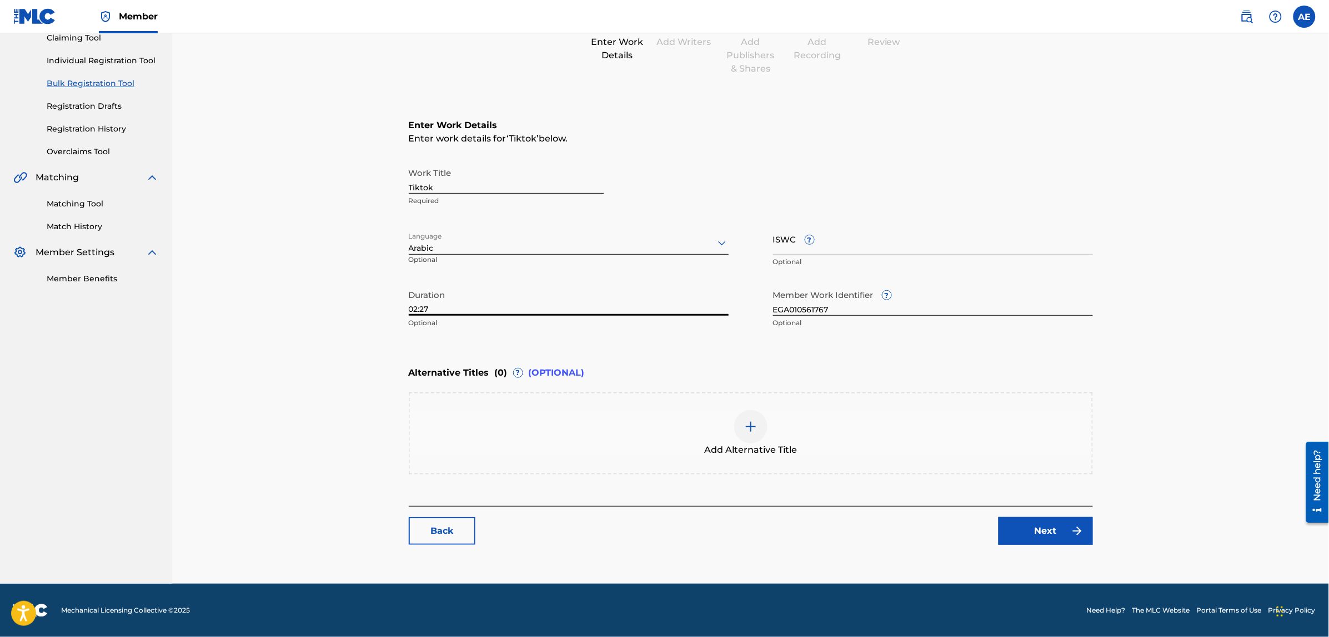
type input "02:27"
click at [1080, 525] on img at bounding box center [1076, 531] width 13 height 13
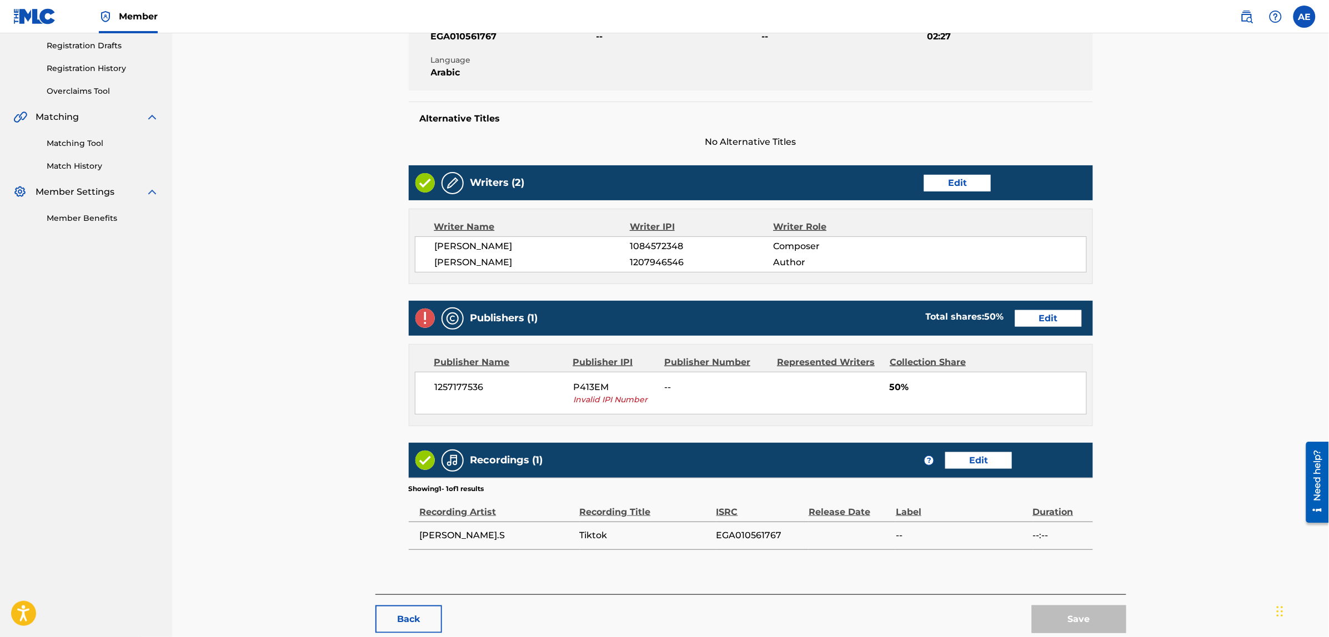
scroll to position [247, 0]
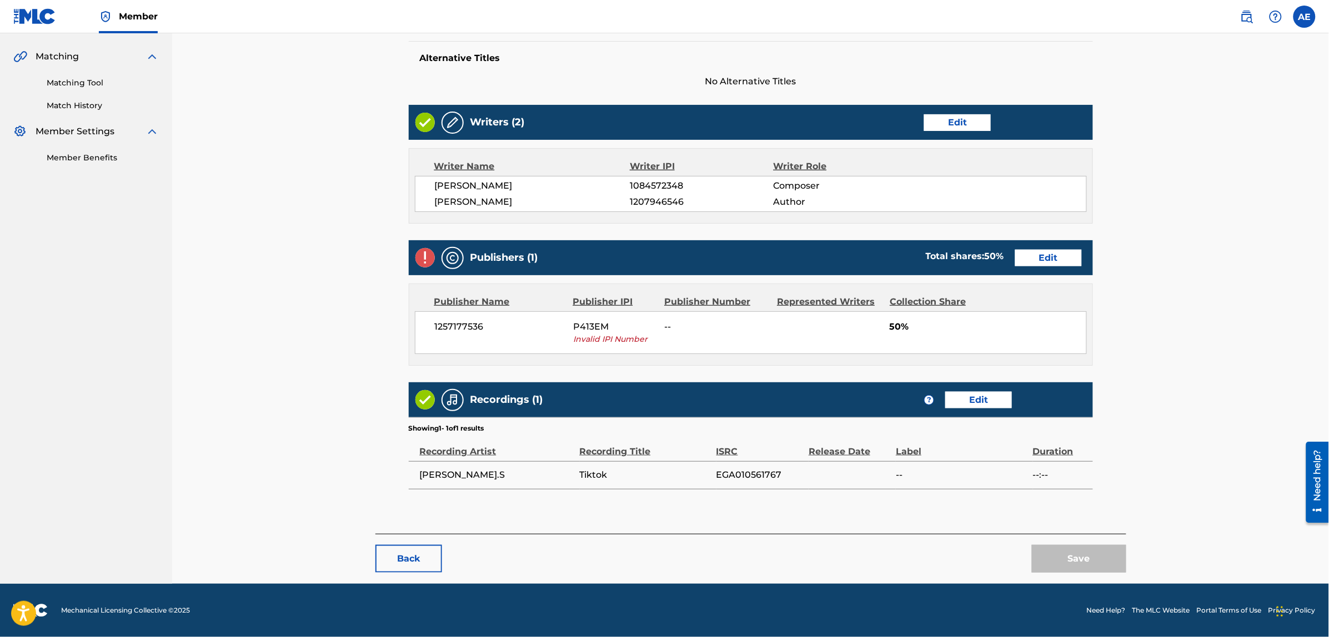
click at [1034, 256] on link "Edit" at bounding box center [1048, 258] width 67 height 17
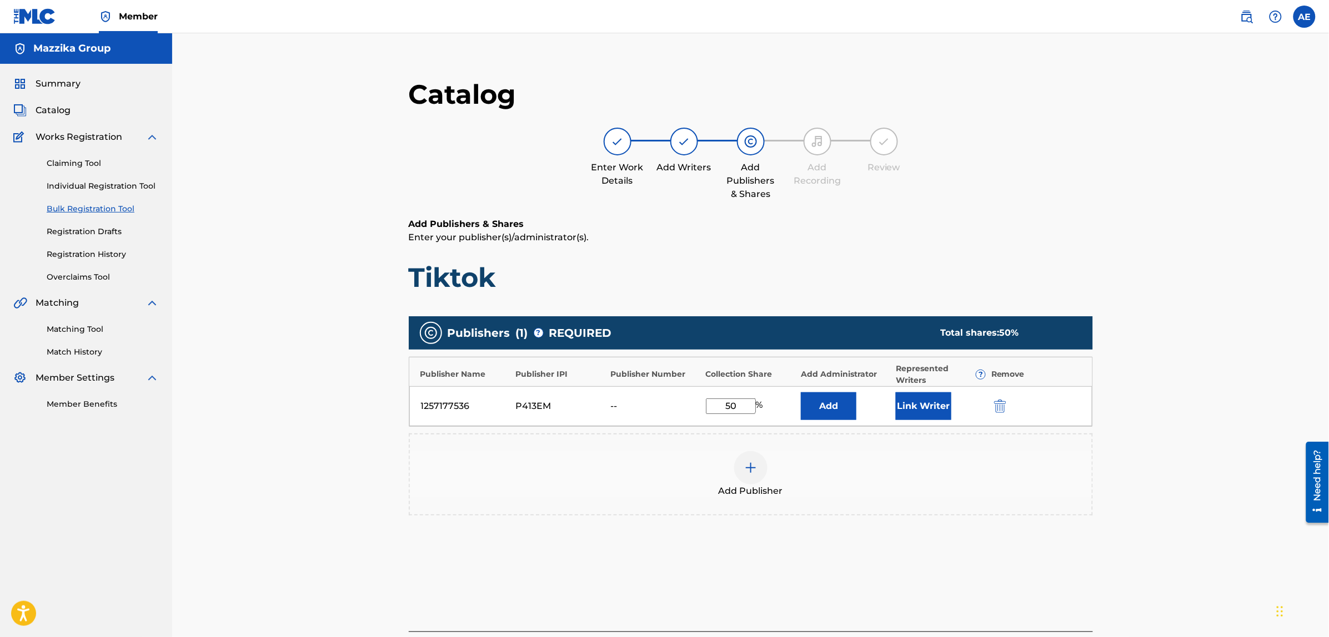
click at [995, 404] on img "submit" at bounding box center [1000, 406] width 12 height 13
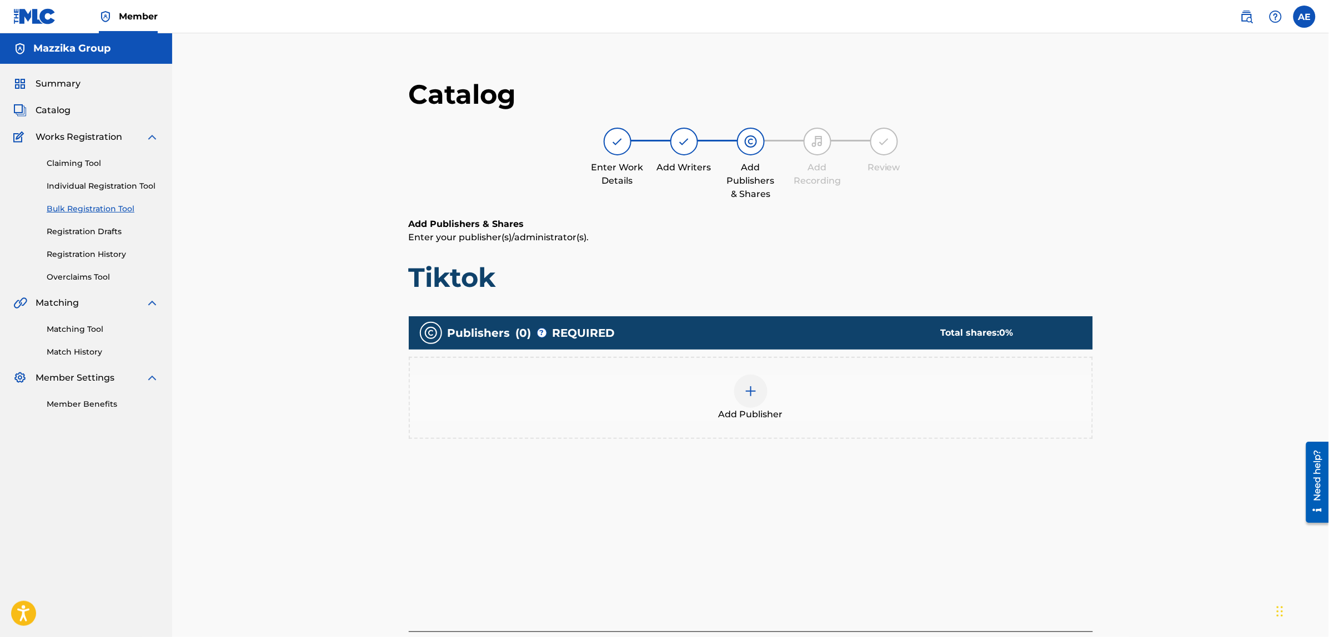
click at [756, 386] on img at bounding box center [750, 391] width 13 height 13
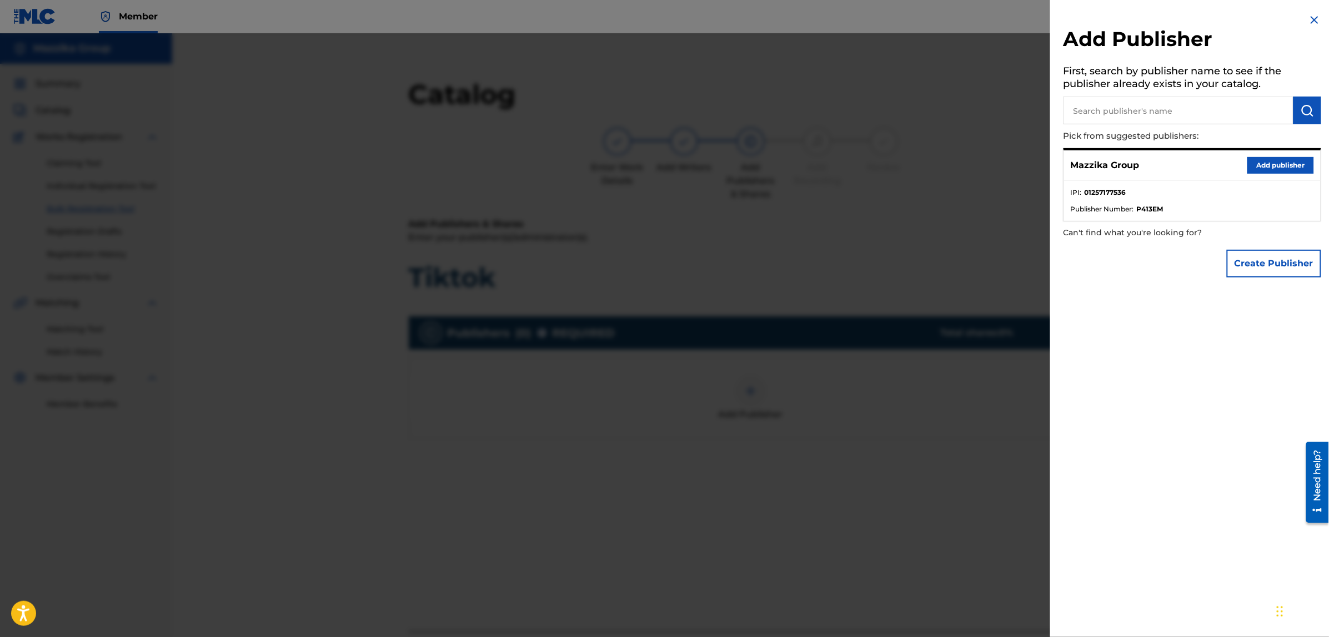
click at [1283, 167] on button "Add publisher" at bounding box center [1280, 165] width 67 height 17
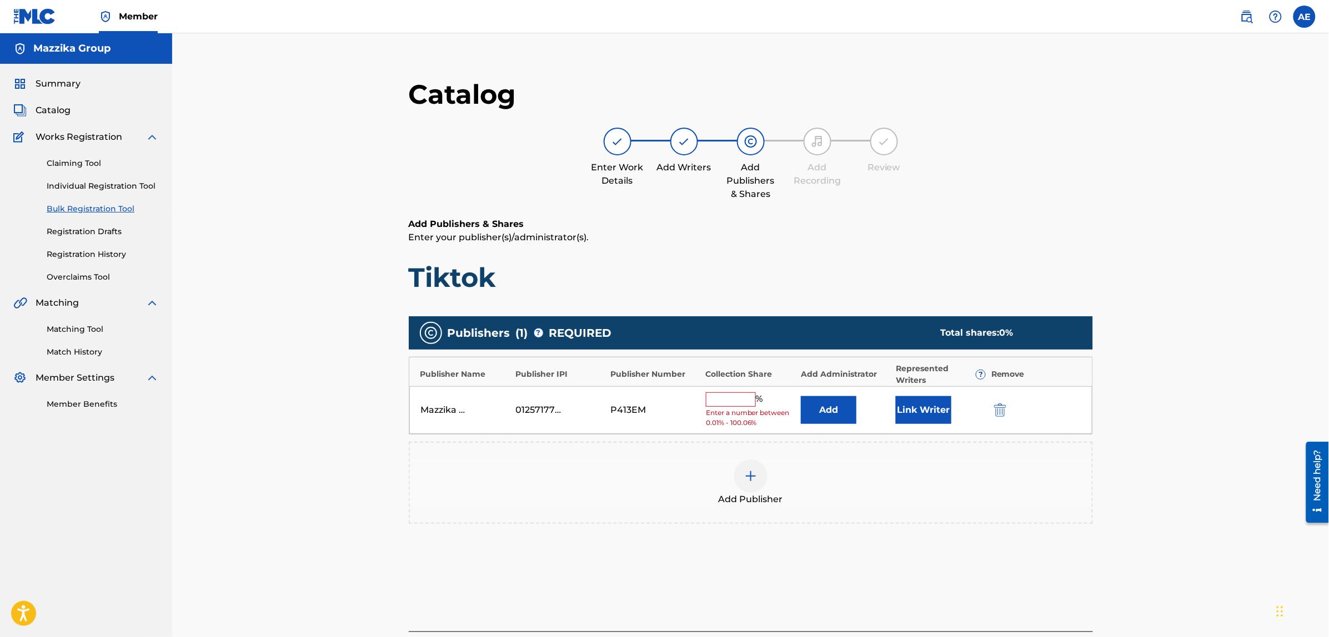
click at [728, 403] on input "text" at bounding box center [731, 400] width 50 height 14
type input "50"
click at [942, 409] on button "Link Writer" at bounding box center [924, 407] width 56 height 28
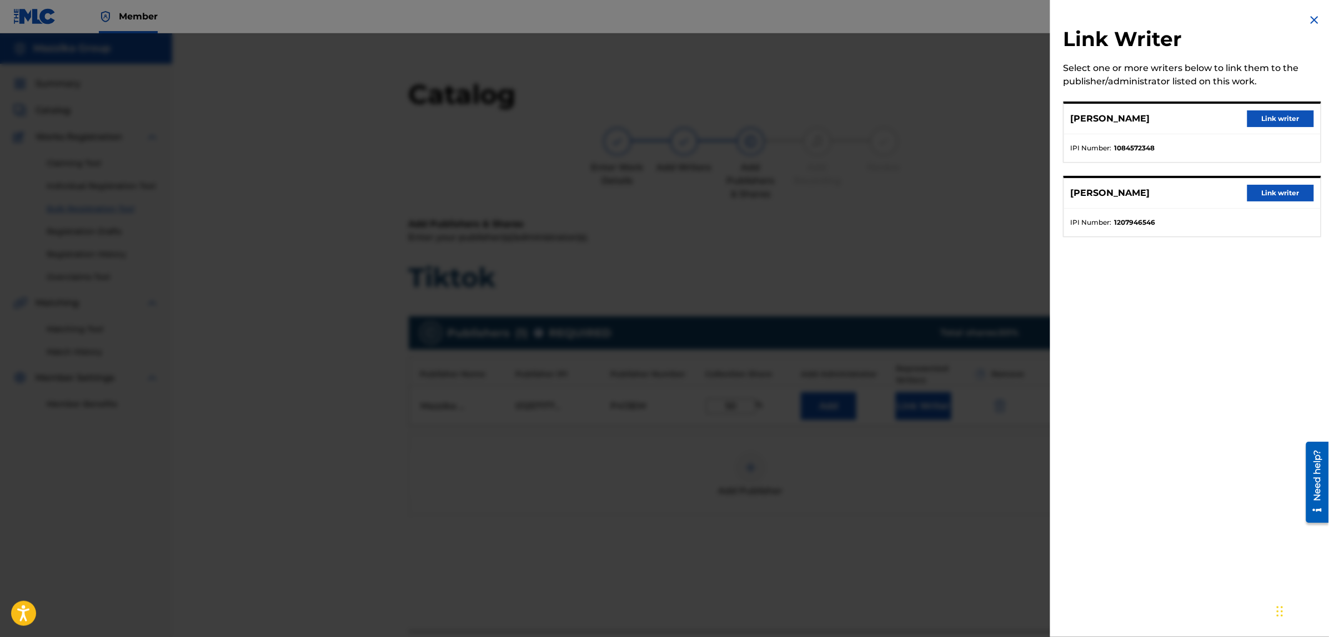
click at [1255, 113] on button "Link writer" at bounding box center [1280, 118] width 67 height 17
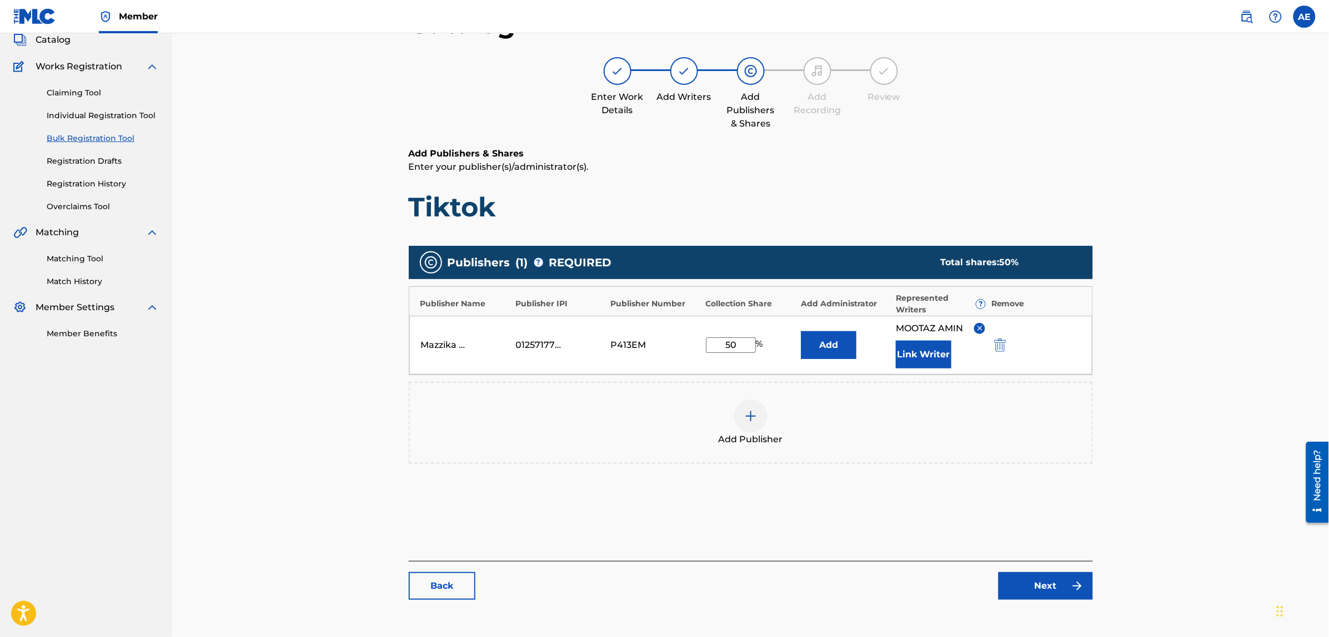
scroll to position [125, 0]
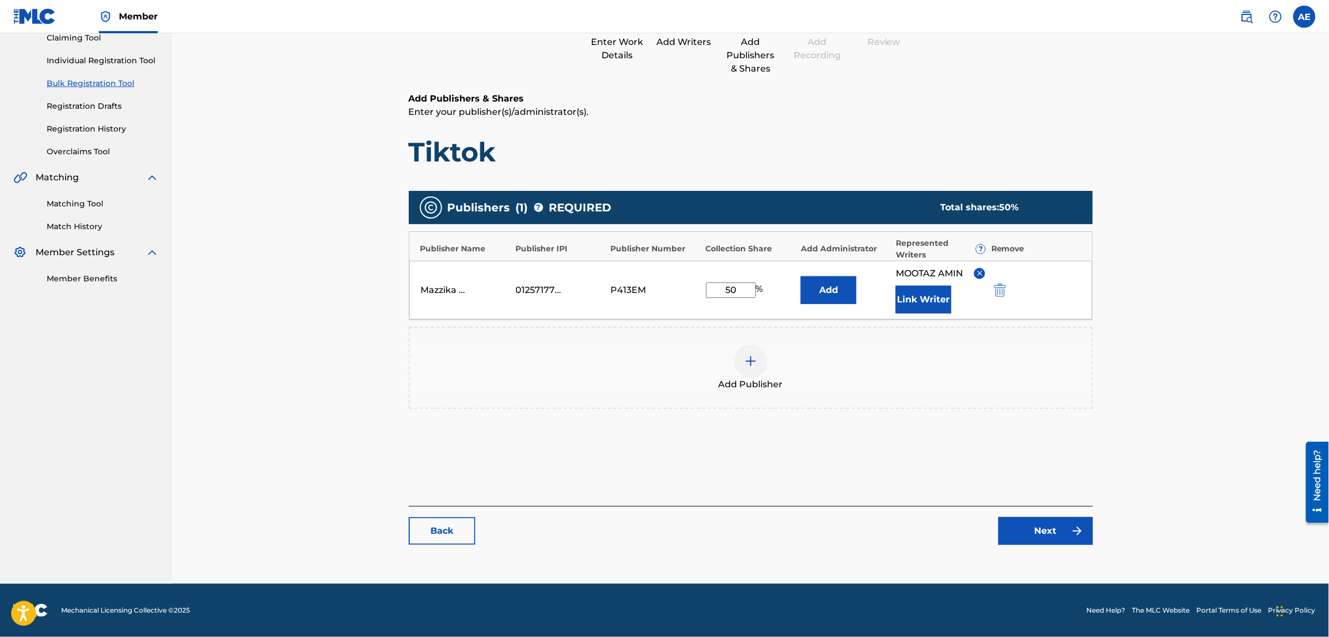
click at [1031, 536] on link "Next" at bounding box center [1045, 531] width 94 height 28
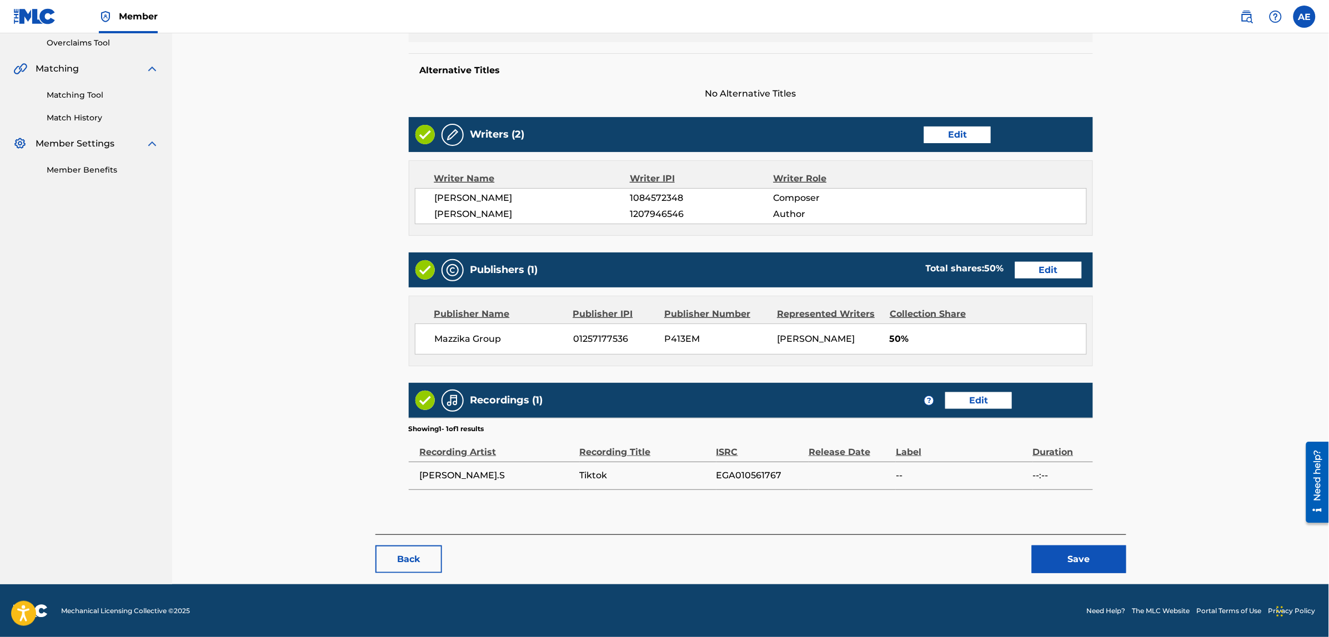
scroll to position [235, 0]
click at [1064, 559] on button "Save" at bounding box center [1079, 559] width 94 height 28
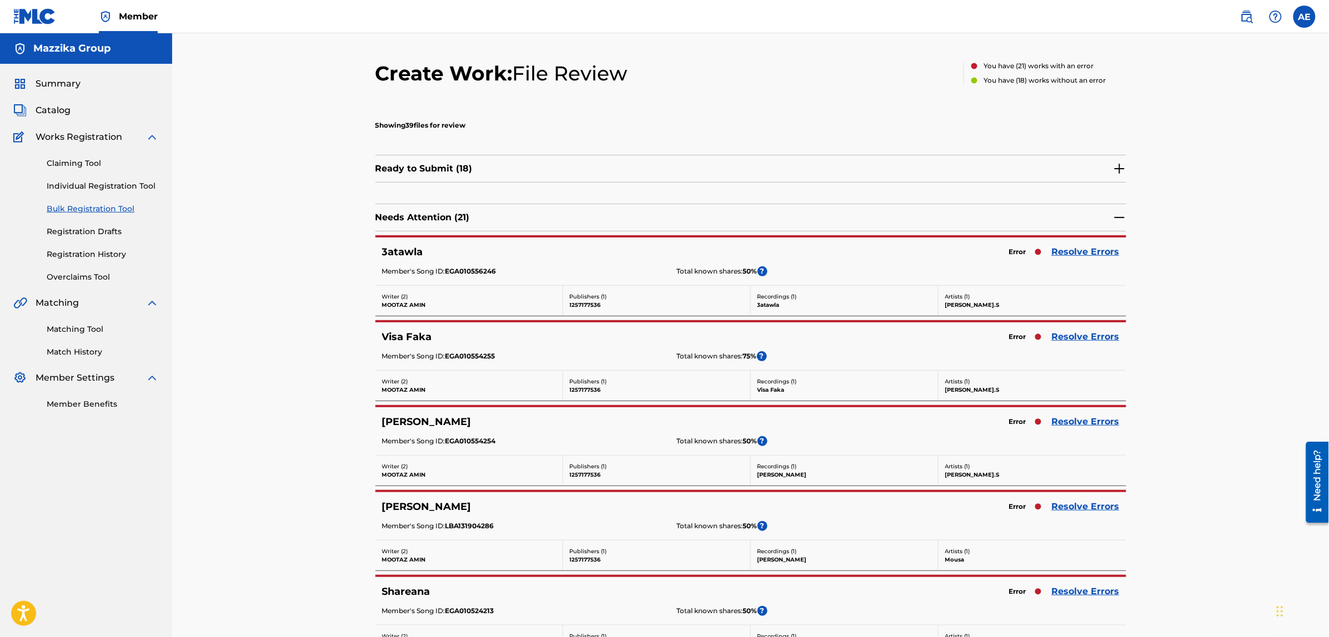
click at [1056, 254] on link "Resolve Errors" at bounding box center [1086, 251] width 68 height 13
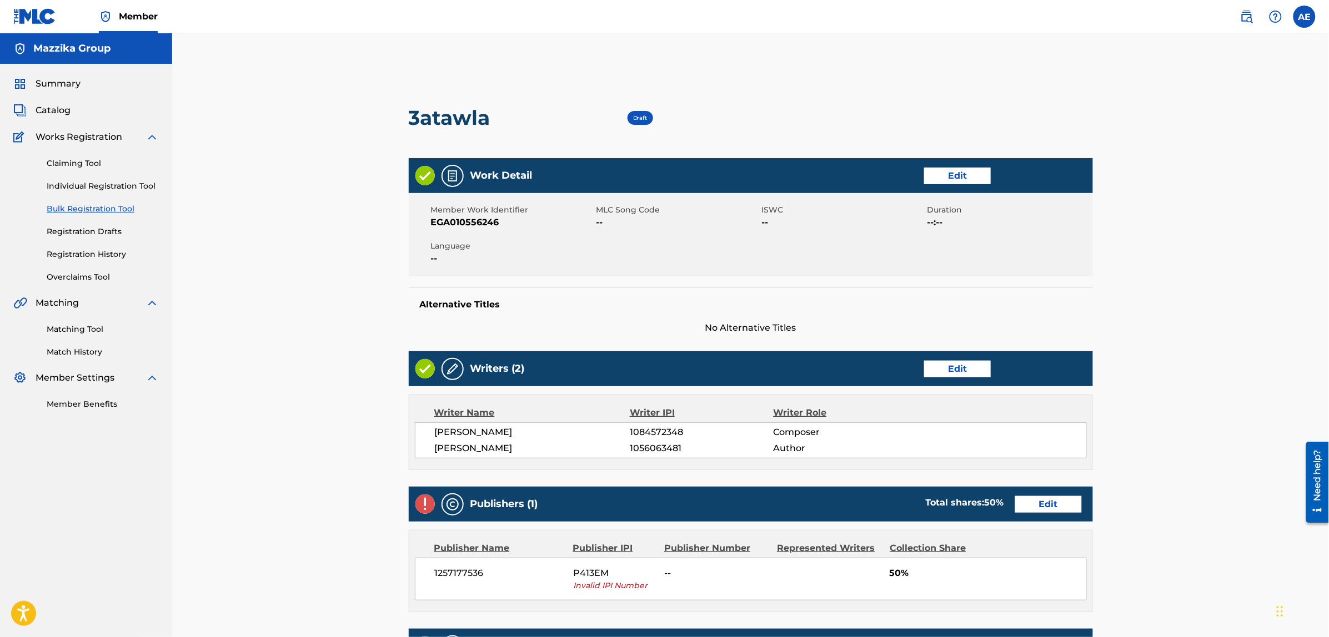
click at [955, 179] on link "Edit" at bounding box center [957, 176] width 67 height 17
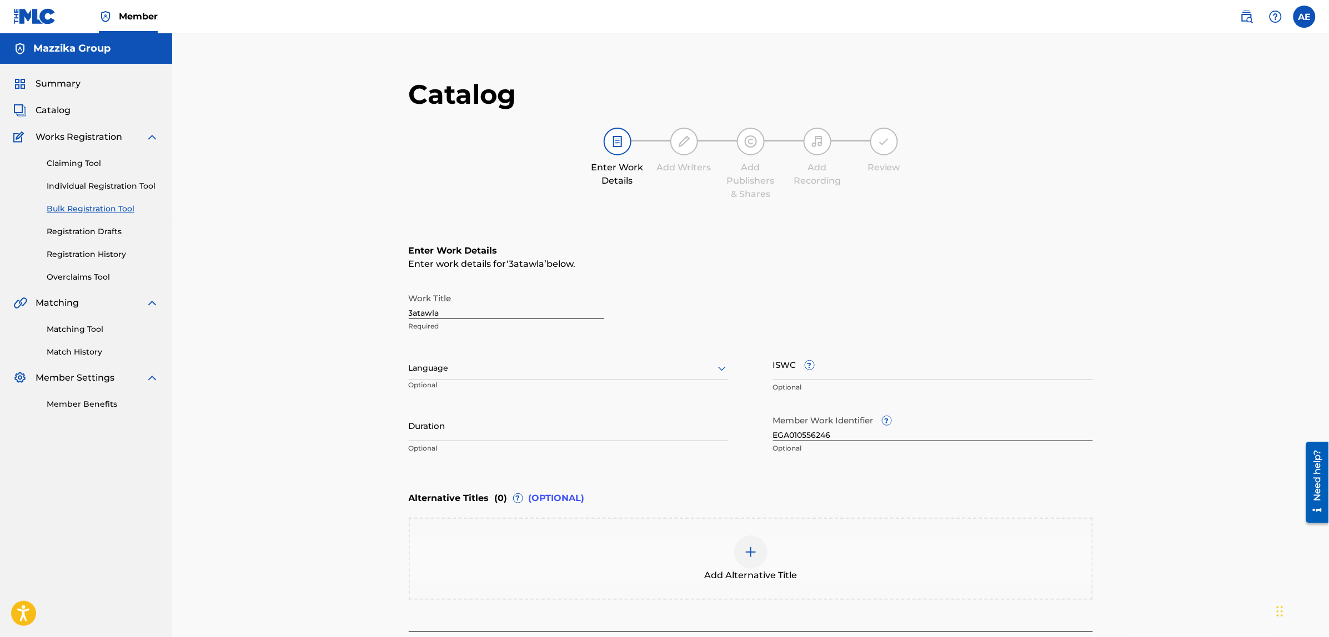
click at [519, 370] on div at bounding box center [569, 368] width 320 height 14
click at [447, 459] on div "Arabic" at bounding box center [568, 453] width 319 height 25
click at [465, 430] on input "Duration" at bounding box center [569, 426] width 320 height 32
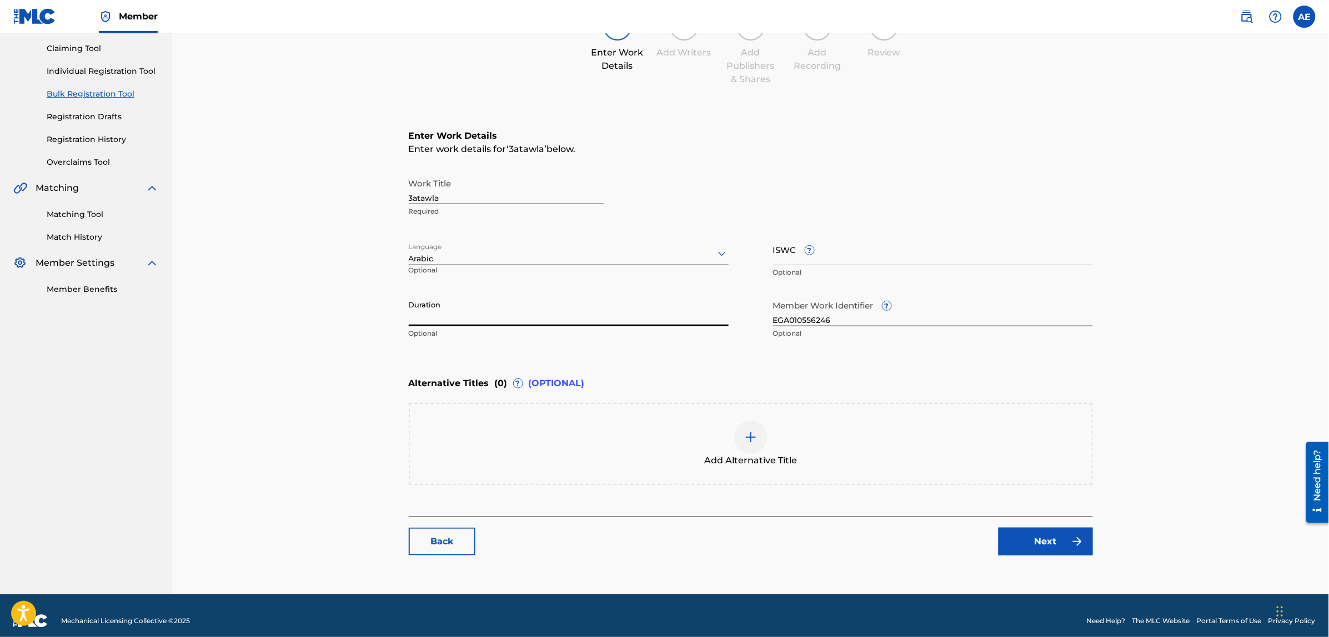
scroll to position [125, 0]
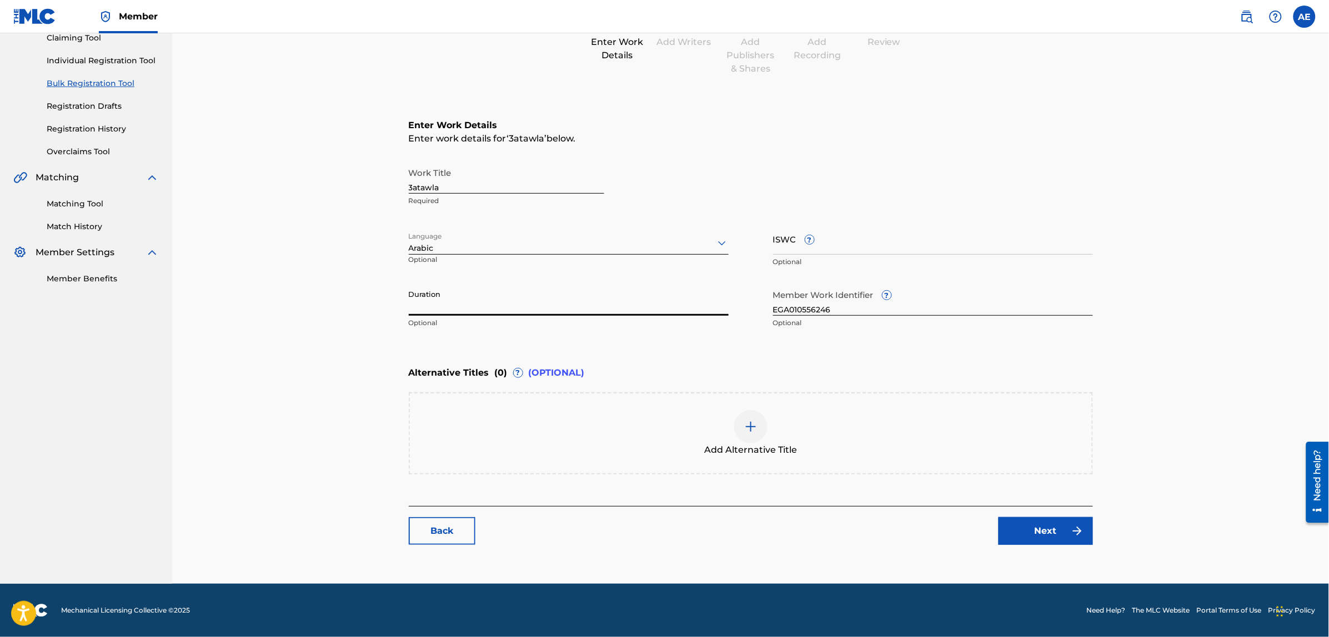
paste input "2:27"
click at [409, 309] on input "2:27" at bounding box center [569, 300] width 320 height 32
type input "02:27"
click at [1017, 529] on link "Next" at bounding box center [1045, 531] width 94 height 28
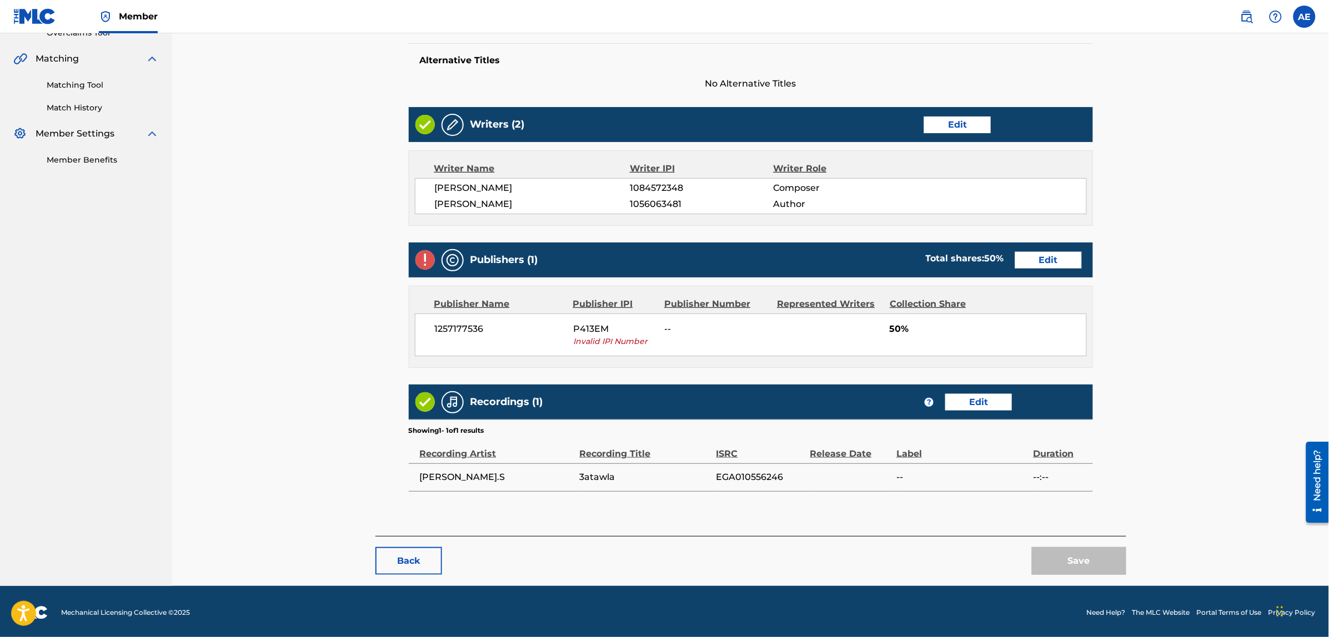
scroll to position [247, 0]
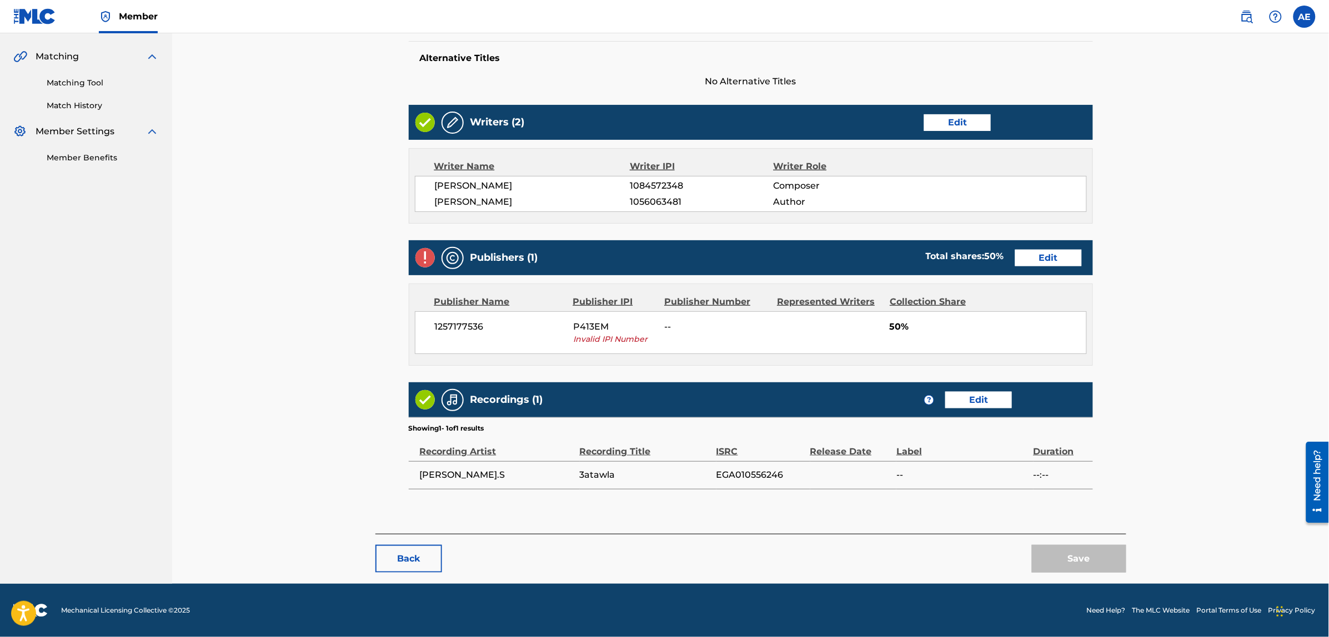
click at [1032, 262] on link "Edit" at bounding box center [1048, 258] width 67 height 17
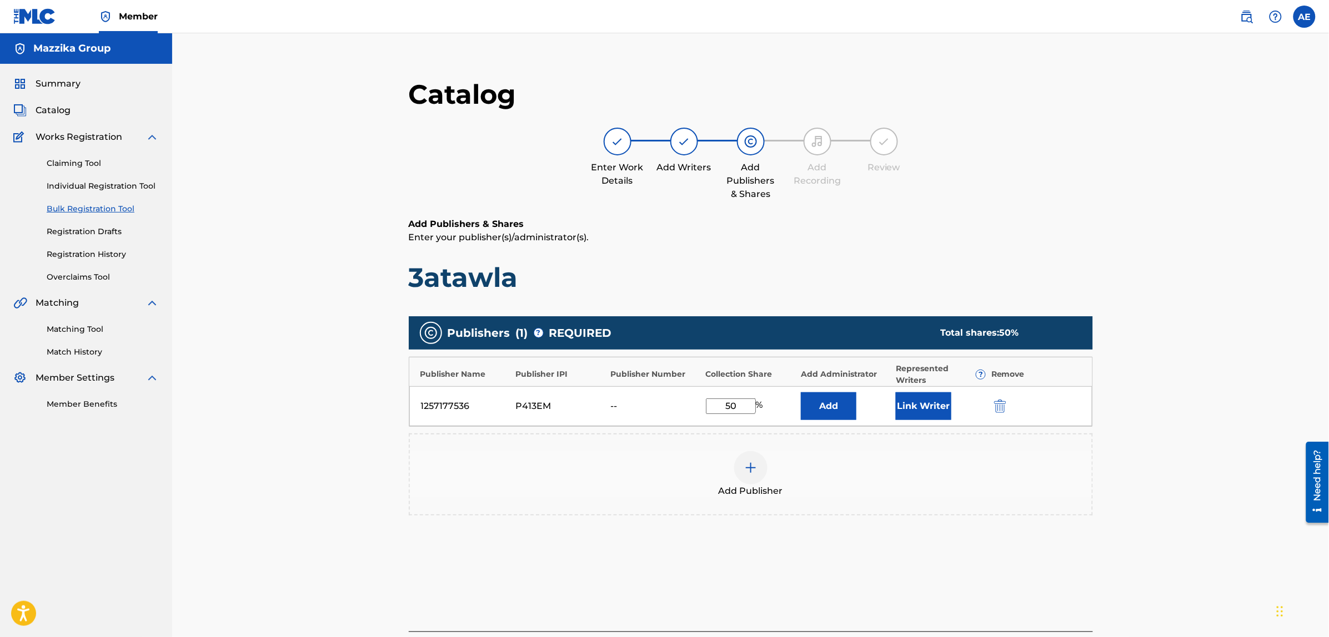
click at [1006, 406] on img "submit" at bounding box center [1000, 406] width 12 height 13
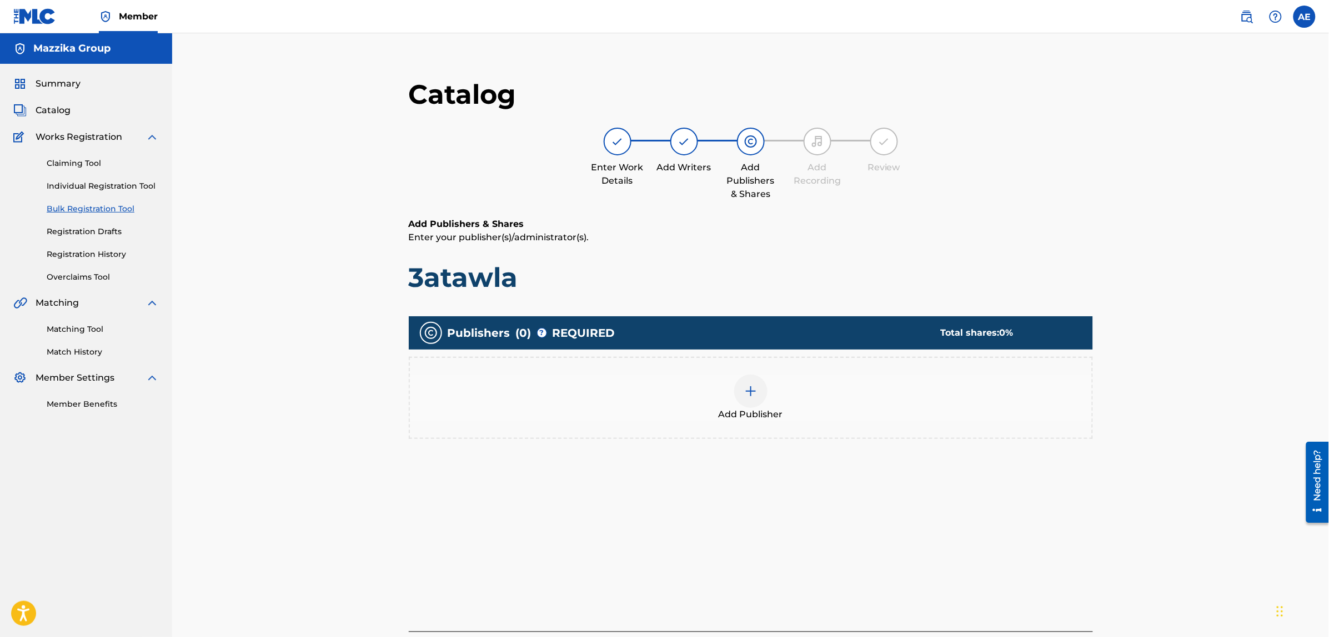
click at [750, 387] on img at bounding box center [750, 391] width 13 height 13
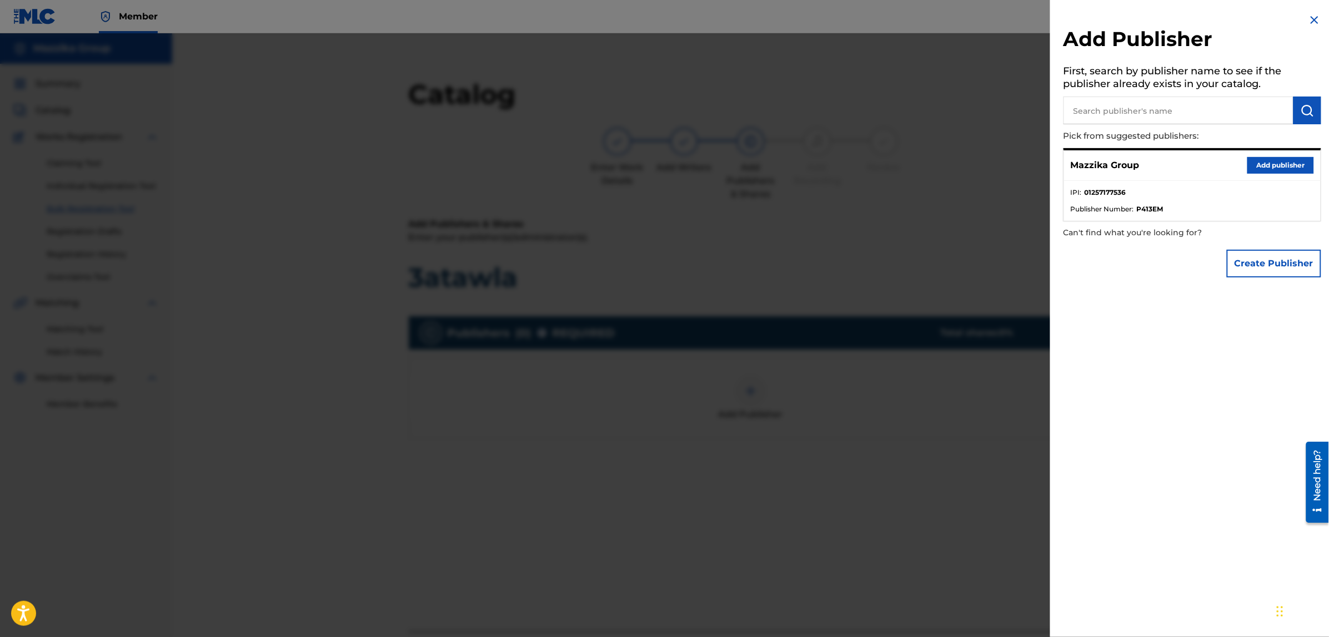
click at [1274, 165] on button "Add publisher" at bounding box center [1280, 165] width 67 height 17
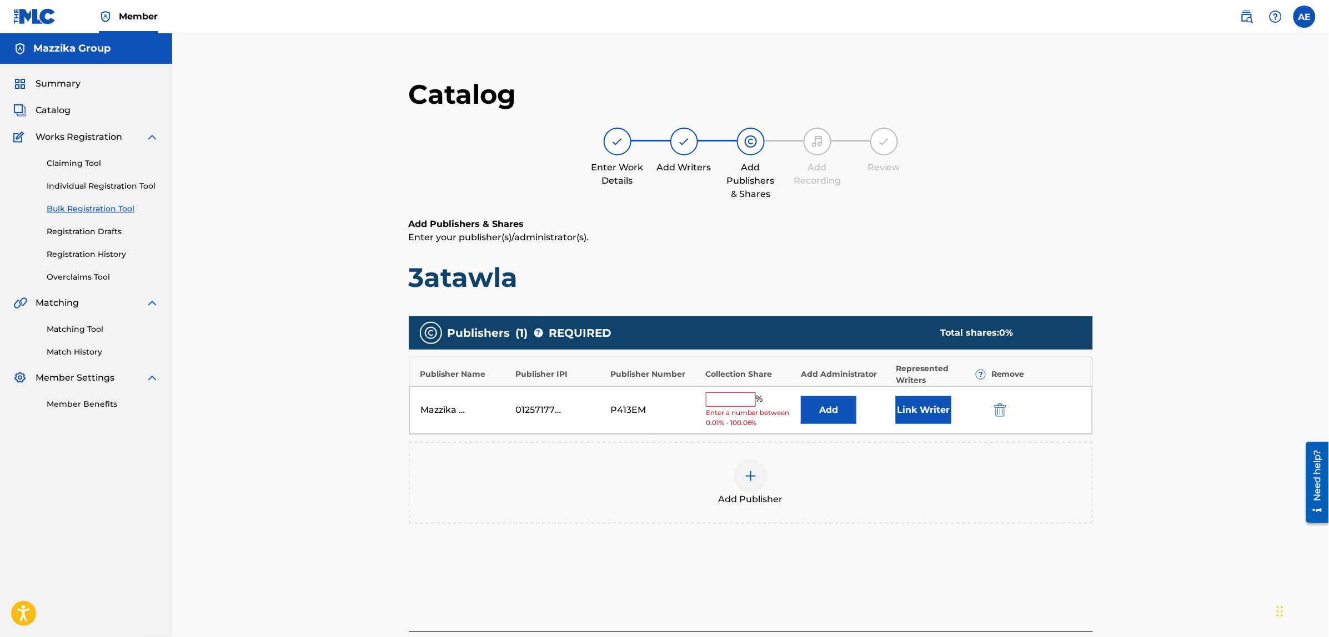
click at [736, 401] on input "text" at bounding box center [731, 400] width 50 height 14
type input "50"
click at [917, 403] on button "Link Writer" at bounding box center [924, 407] width 56 height 28
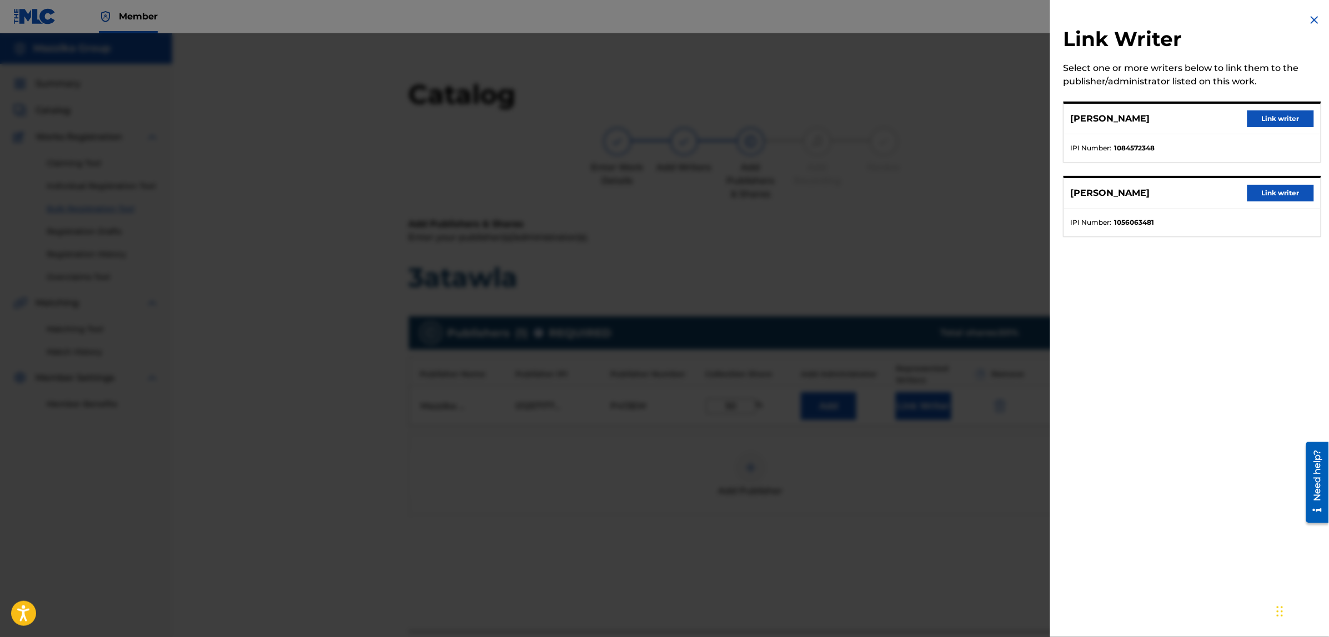
click at [1264, 119] on button "Link writer" at bounding box center [1280, 118] width 67 height 17
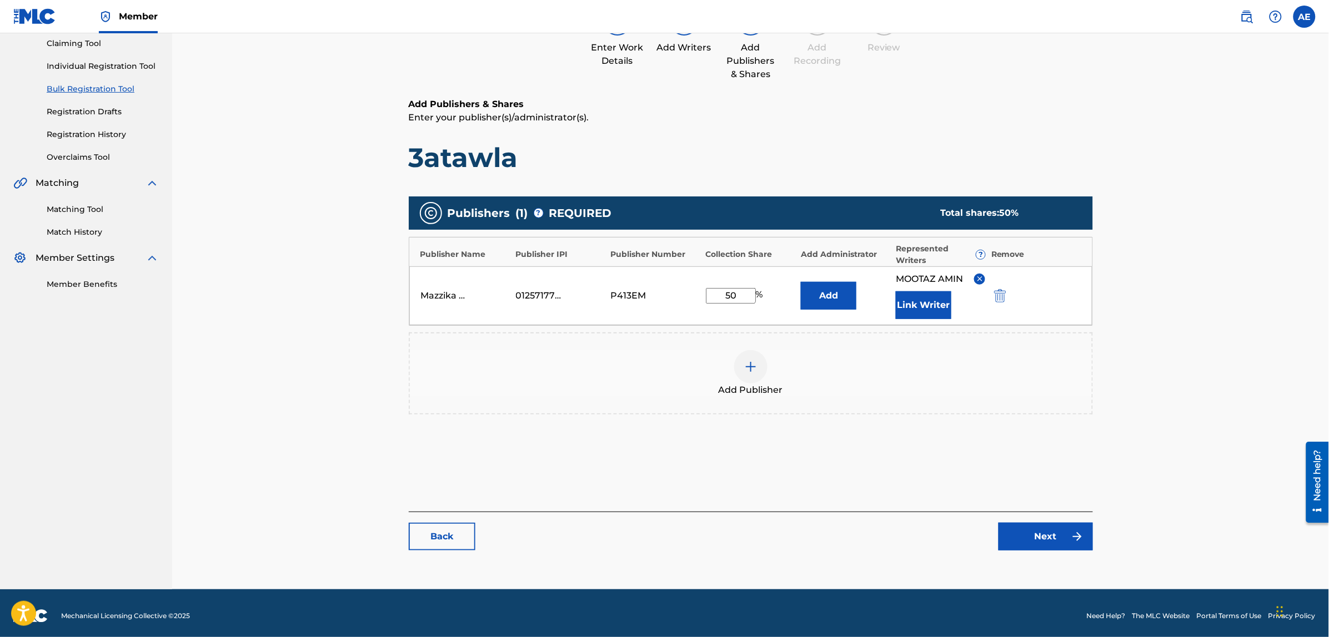
scroll to position [125, 0]
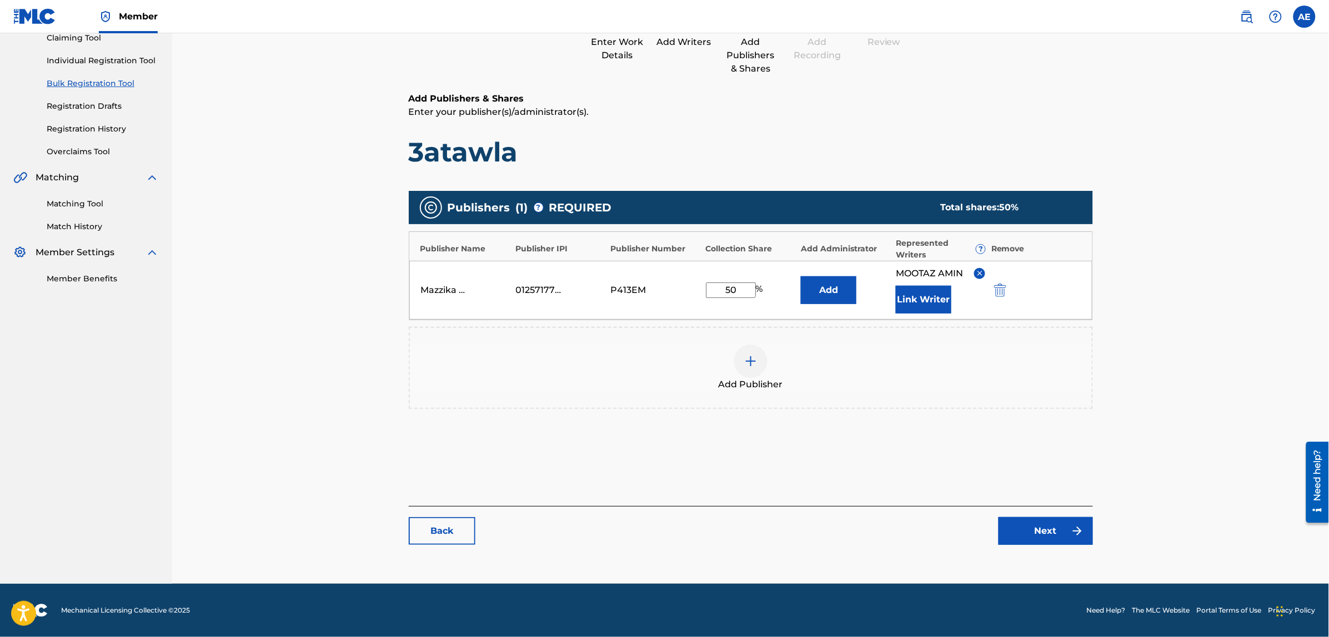
click at [1039, 534] on link "Next" at bounding box center [1045, 531] width 94 height 28
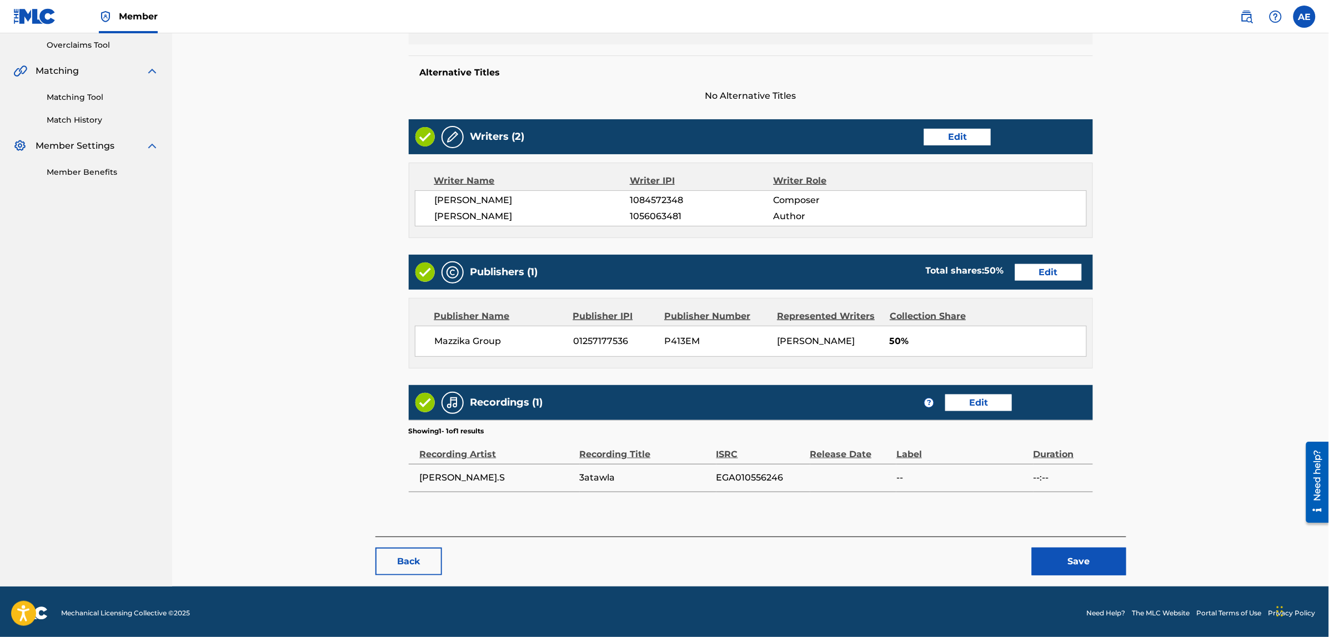
scroll to position [235, 0]
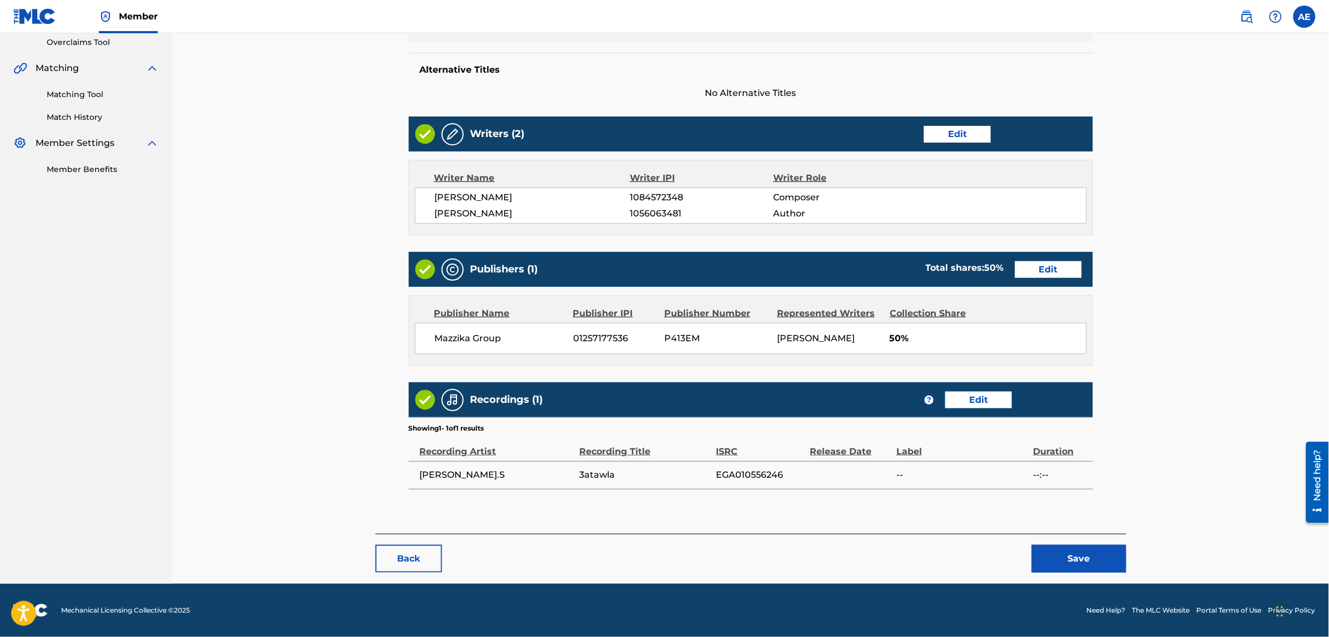
click at [1069, 556] on button "Save" at bounding box center [1079, 559] width 94 height 28
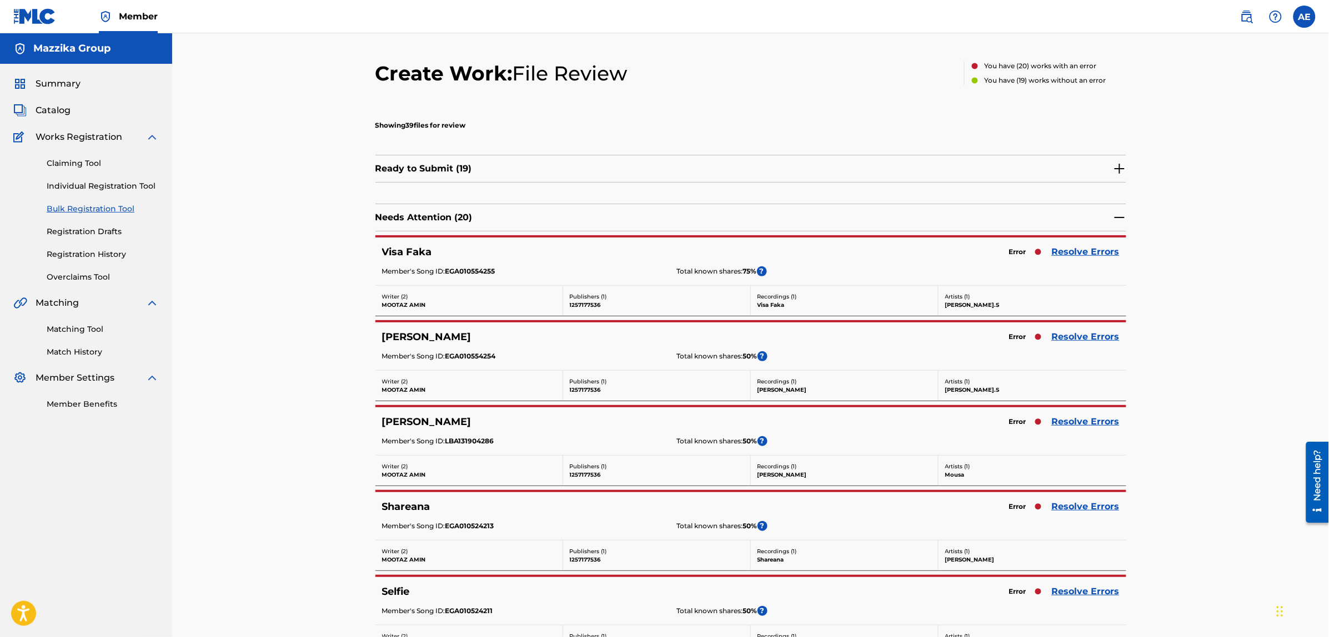
click at [1079, 248] on link "Resolve Errors" at bounding box center [1086, 251] width 68 height 13
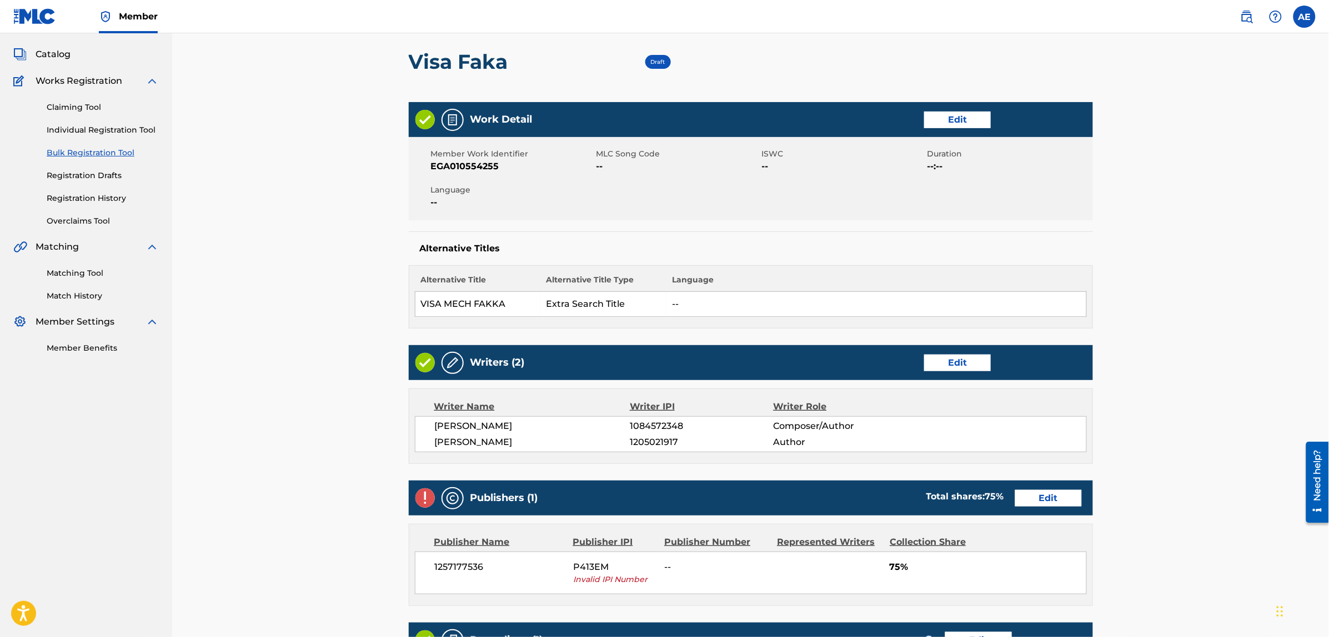
scroll to position [69, 0]
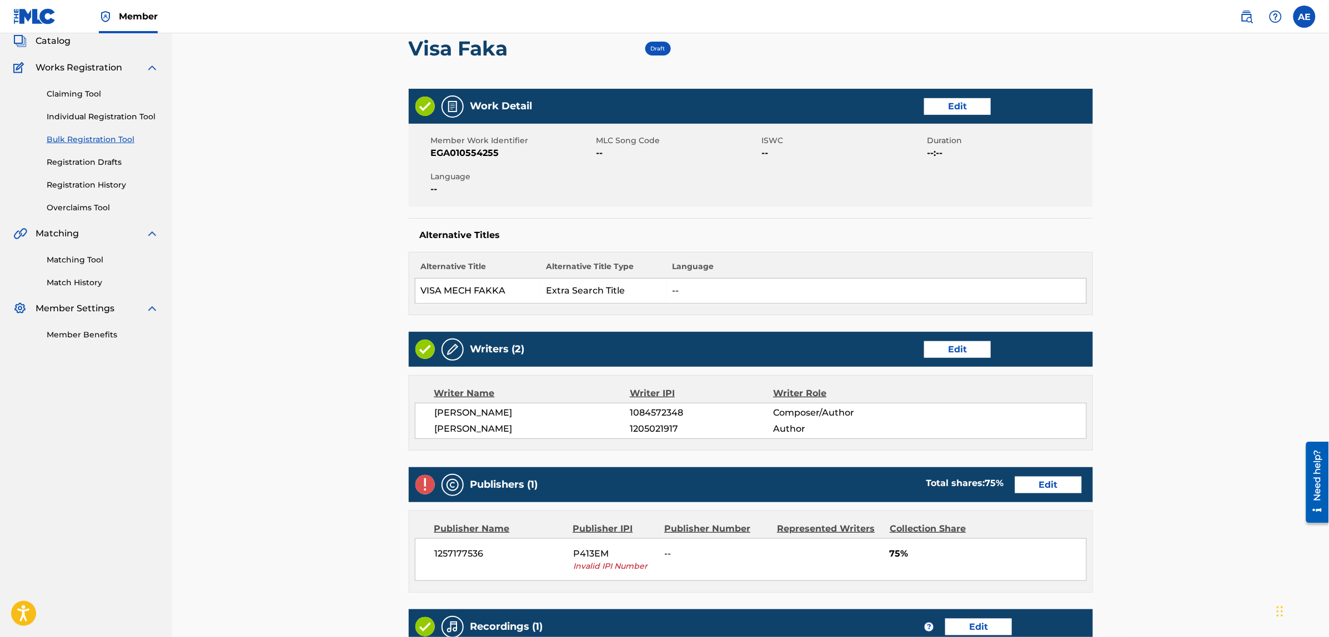
click at [948, 104] on link "Edit" at bounding box center [957, 106] width 67 height 17
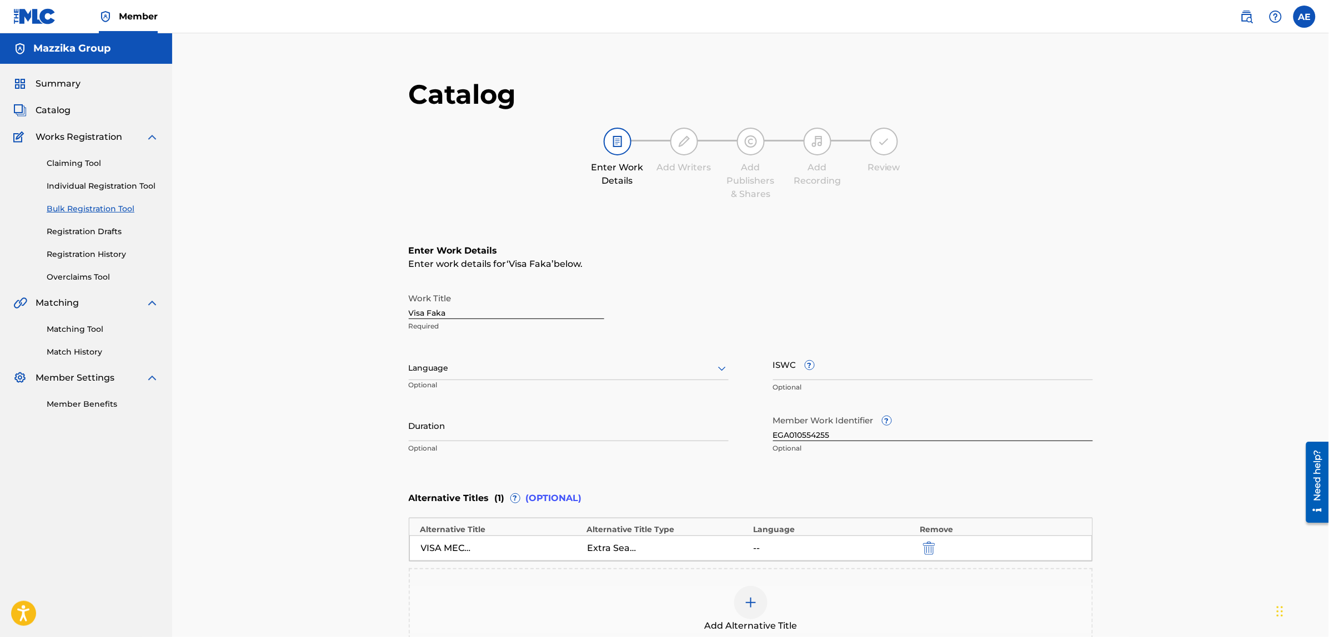
click at [525, 365] on div at bounding box center [569, 368] width 320 height 14
click at [472, 455] on div "Arabic" at bounding box center [568, 453] width 319 height 25
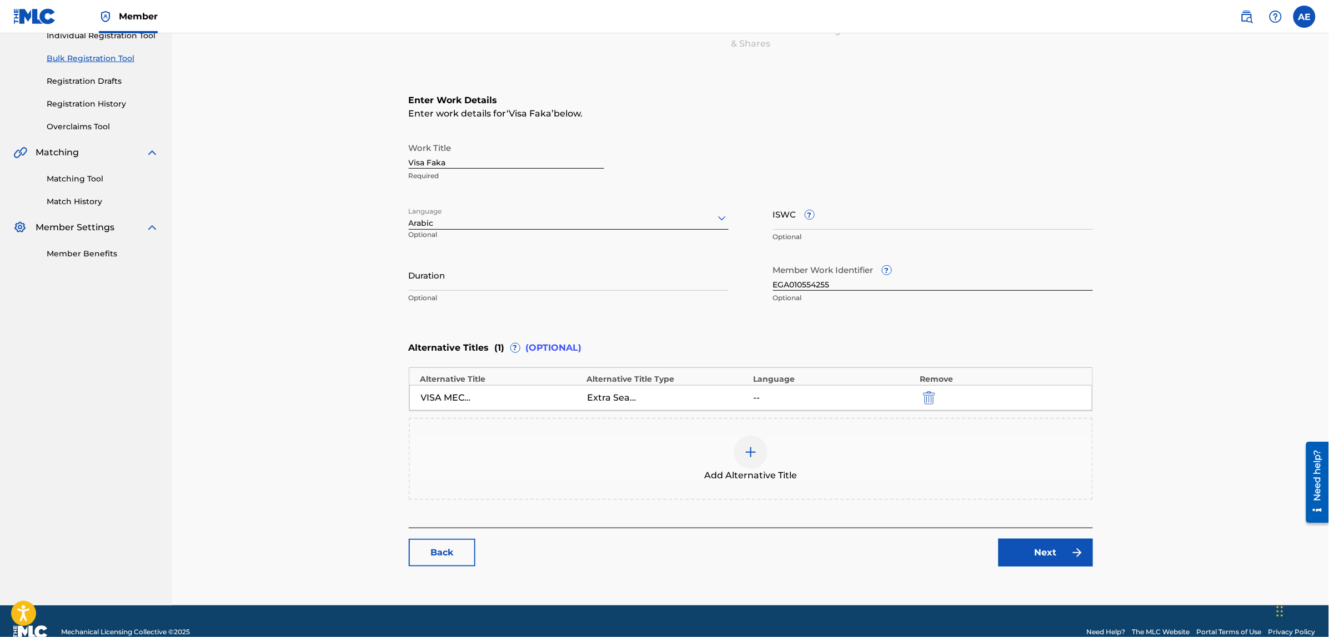
scroll to position [171, 0]
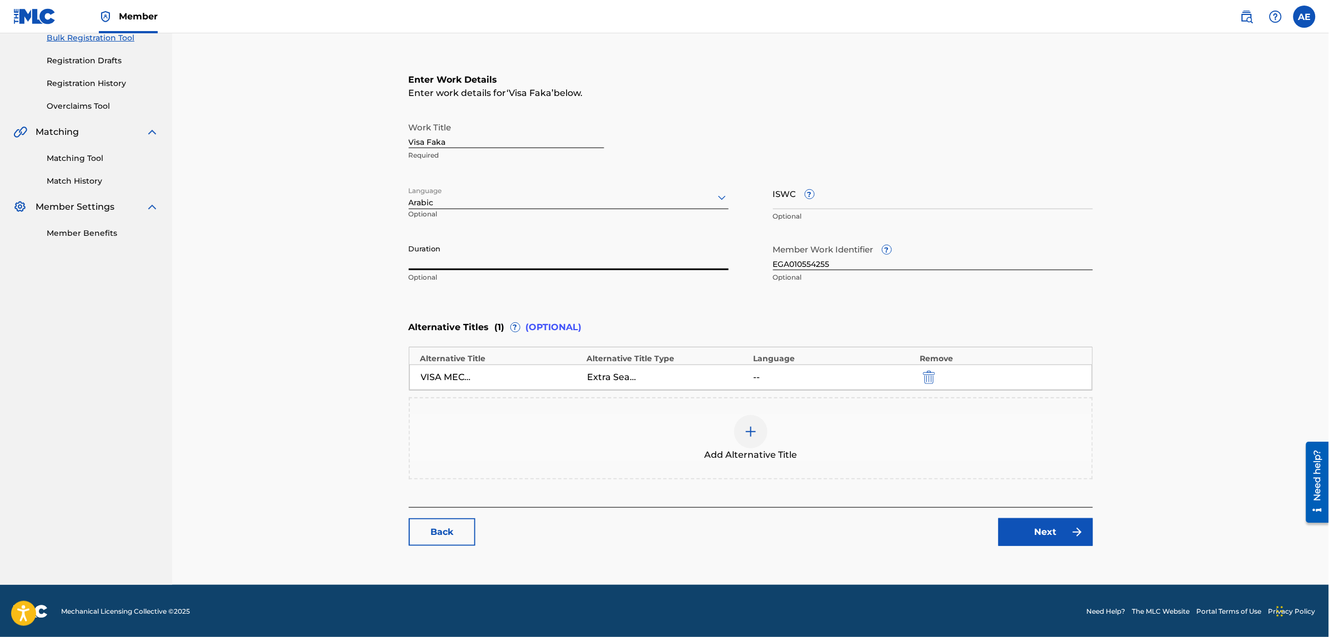
click at [486, 256] on input "Duration" at bounding box center [569, 255] width 320 height 32
paste input "3:14"
click at [409, 262] on input "3:14" at bounding box center [569, 255] width 320 height 32
type input "03:14"
click at [1033, 534] on link "Next" at bounding box center [1045, 533] width 94 height 28
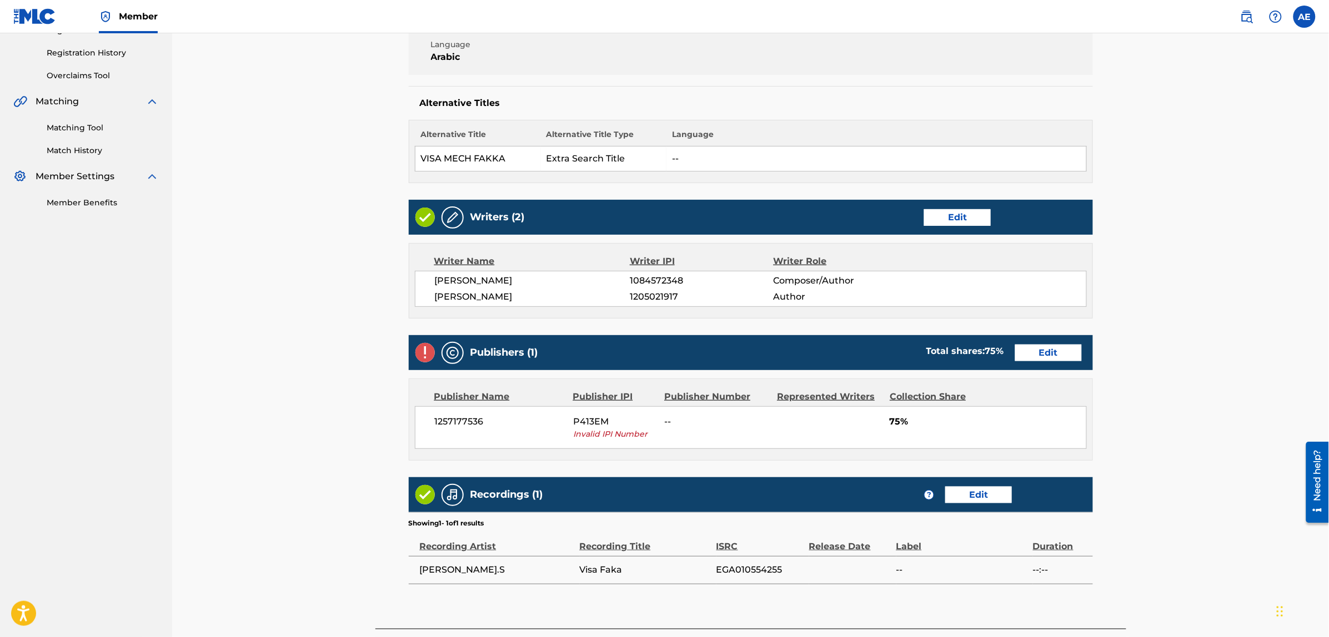
scroll to position [208, 0]
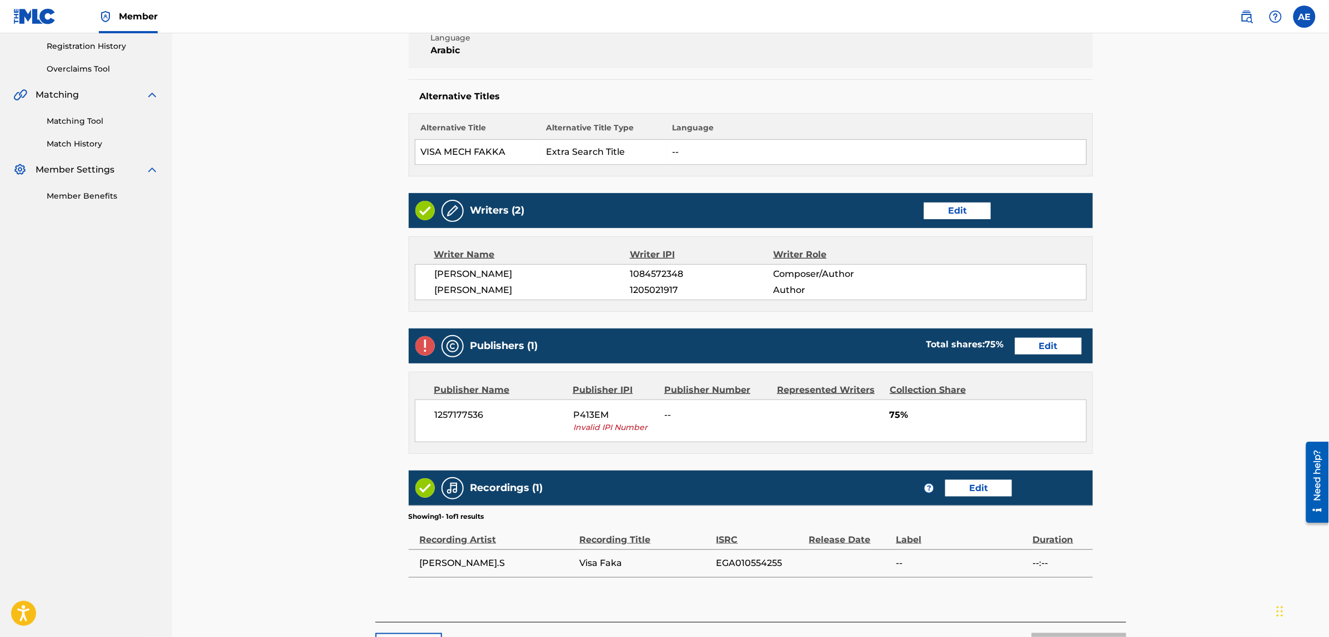
click at [1035, 345] on link "Edit" at bounding box center [1048, 346] width 67 height 17
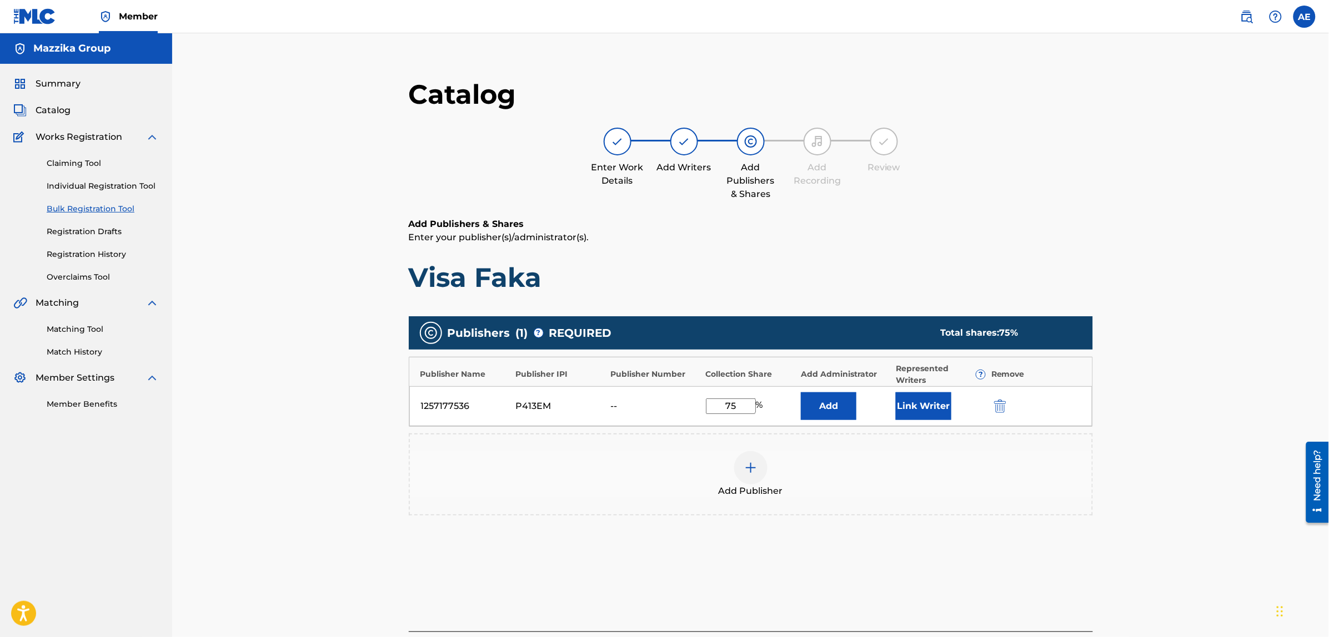
click at [1003, 406] on img "submit" at bounding box center [1000, 406] width 12 height 13
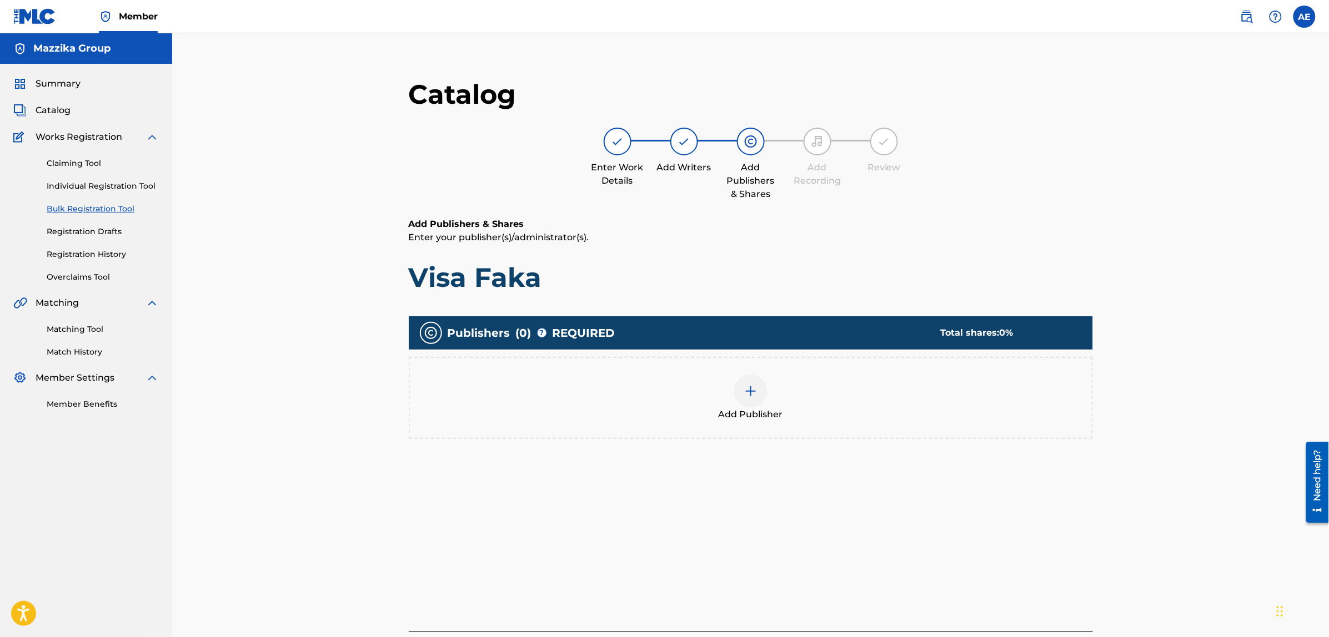
click at [750, 385] on img at bounding box center [750, 391] width 13 height 13
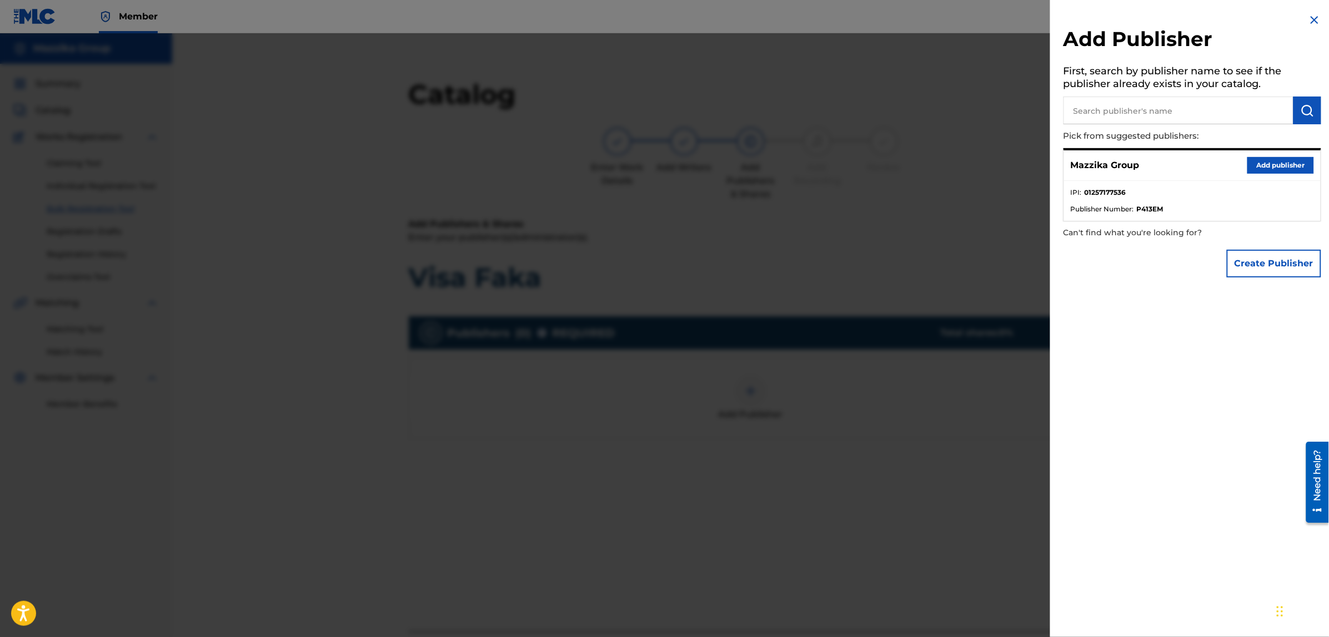
click at [1259, 167] on button "Add publisher" at bounding box center [1280, 165] width 67 height 17
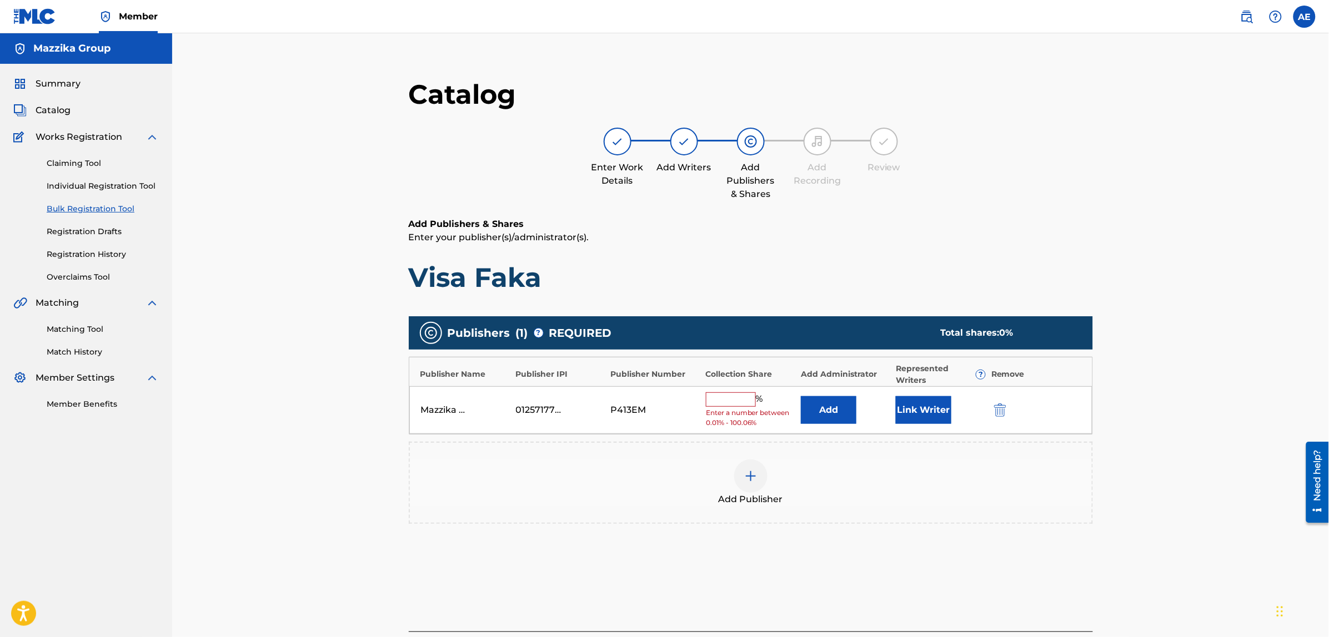
click at [746, 395] on input "text" at bounding box center [731, 400] width 50 height 14
type input "75"
click at [919, 412] on button "Link Writer" at bounding box center [924, 407] width 56 height 28
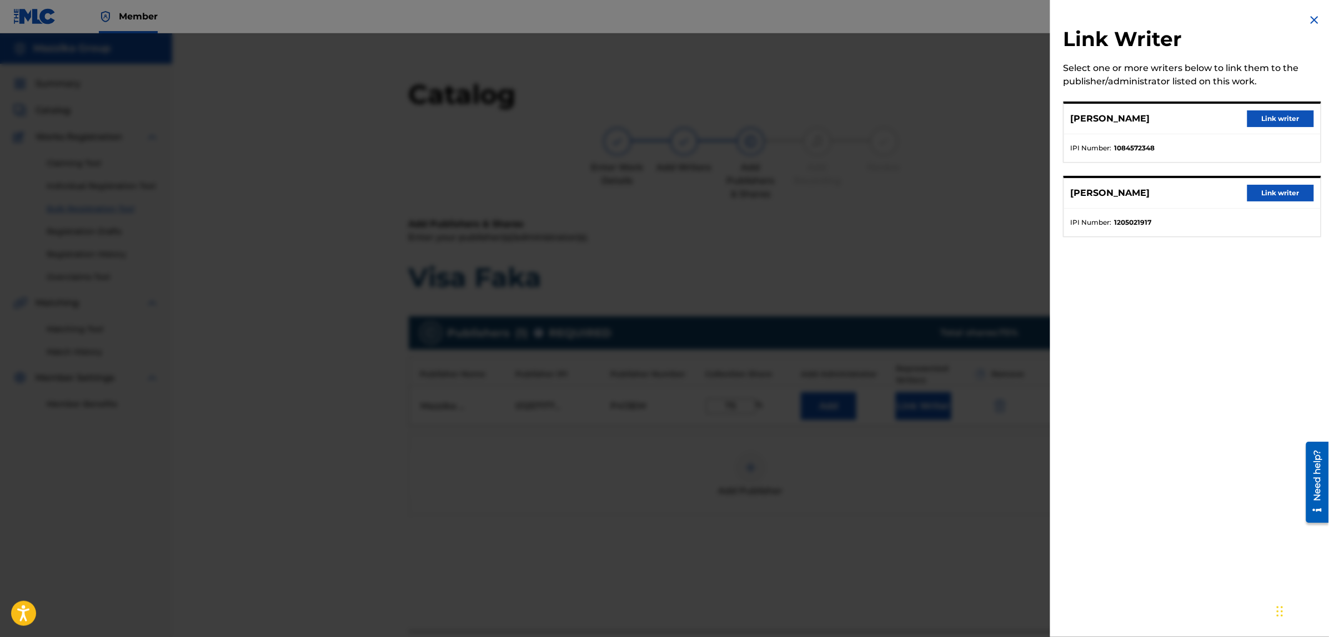
click at [1269, 118] on button "Link writer" at bounding box center [1280, 118] width 67 height 17
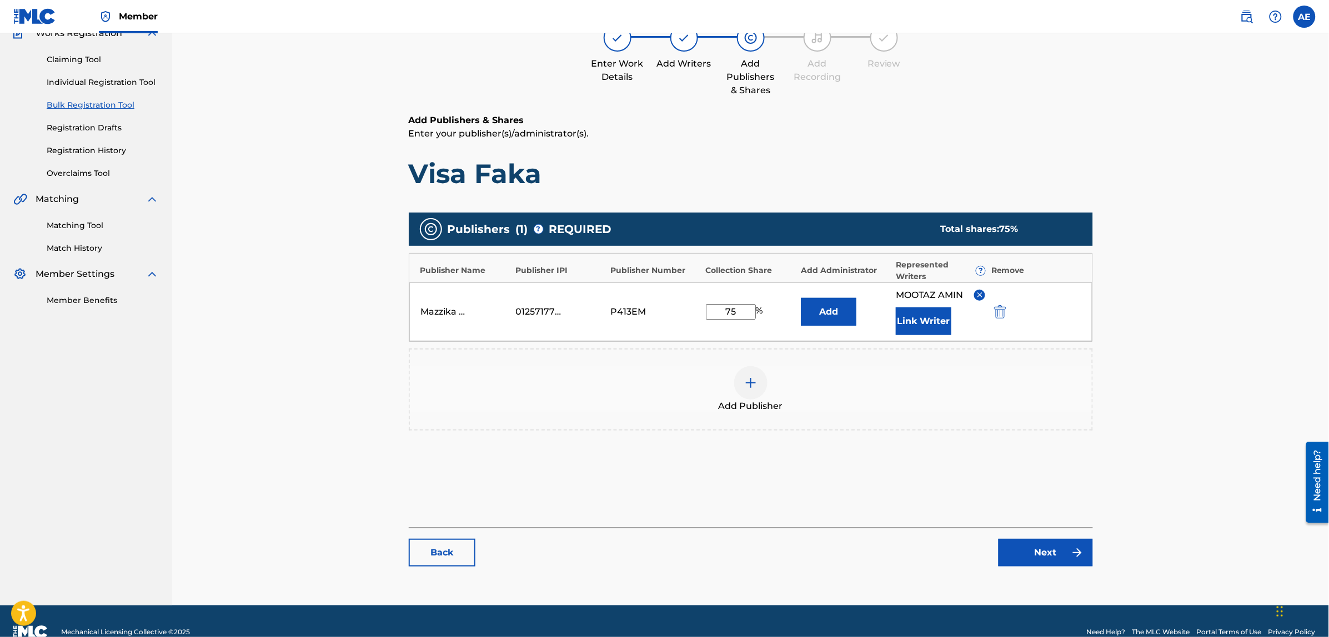
scroll to position [125, 0]
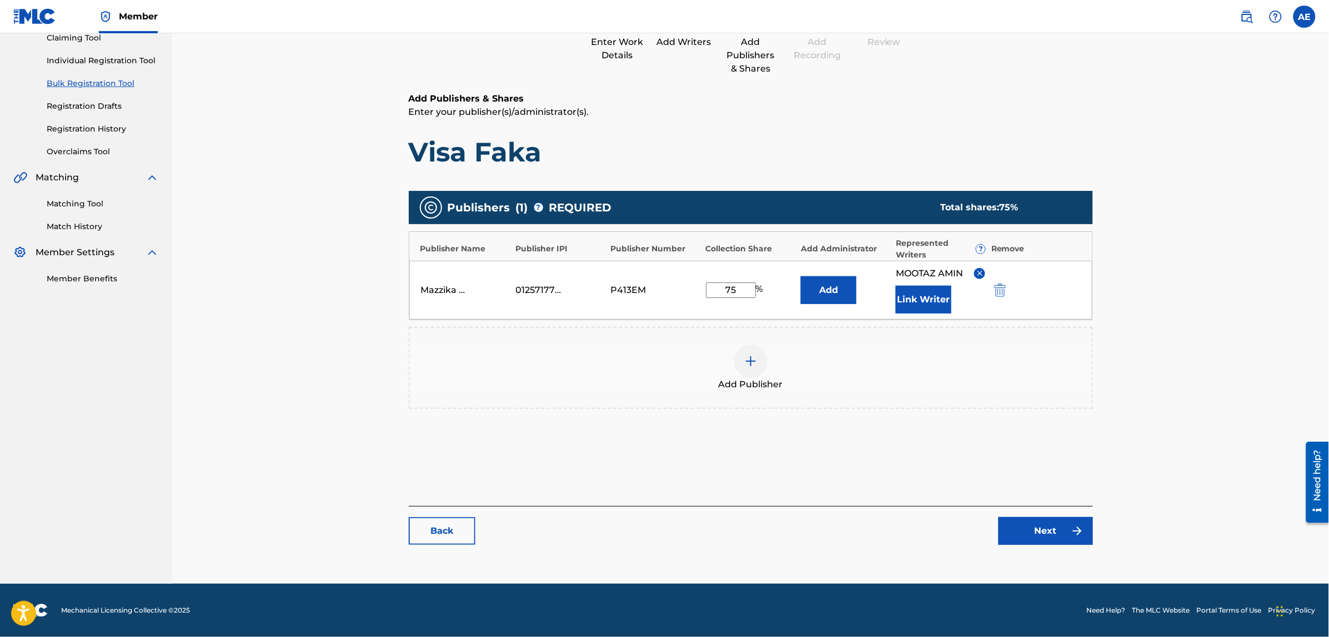
click at [1047, 532] on link "Next" at bounding box center [1045, 531] width 94 height 28
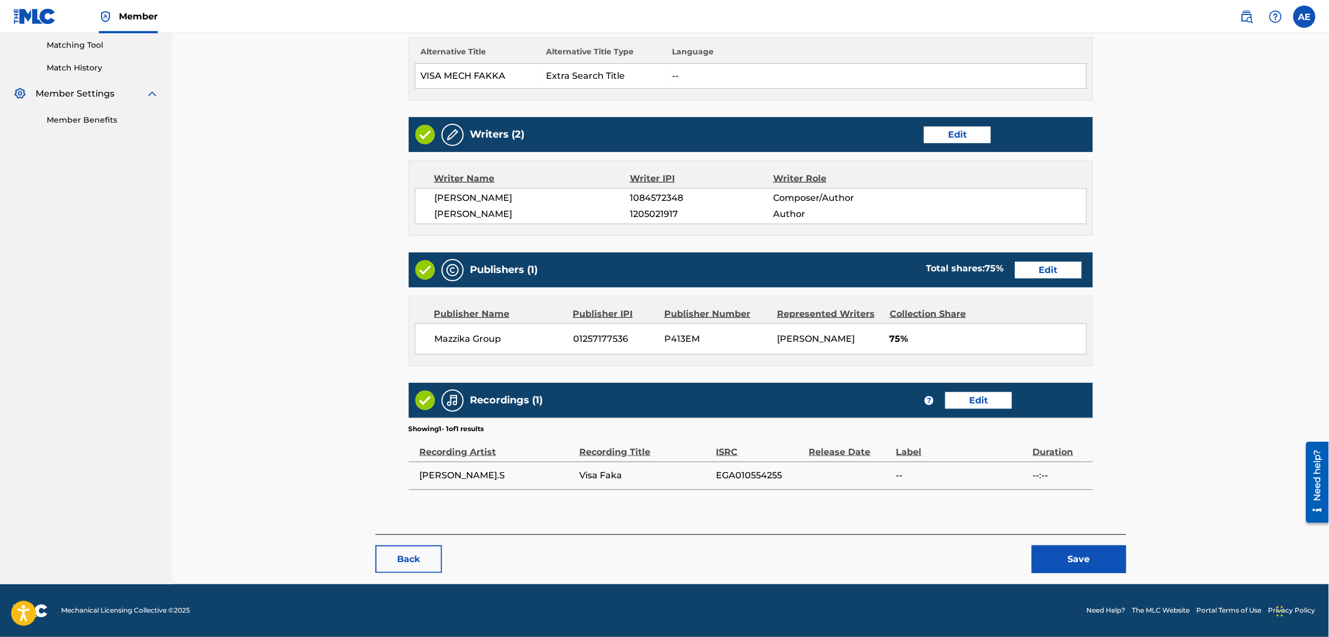
scroll to position [286, 0]
click at [1064, 553] on button "Save" at bounding box center [1079, 559] width 94 height 28
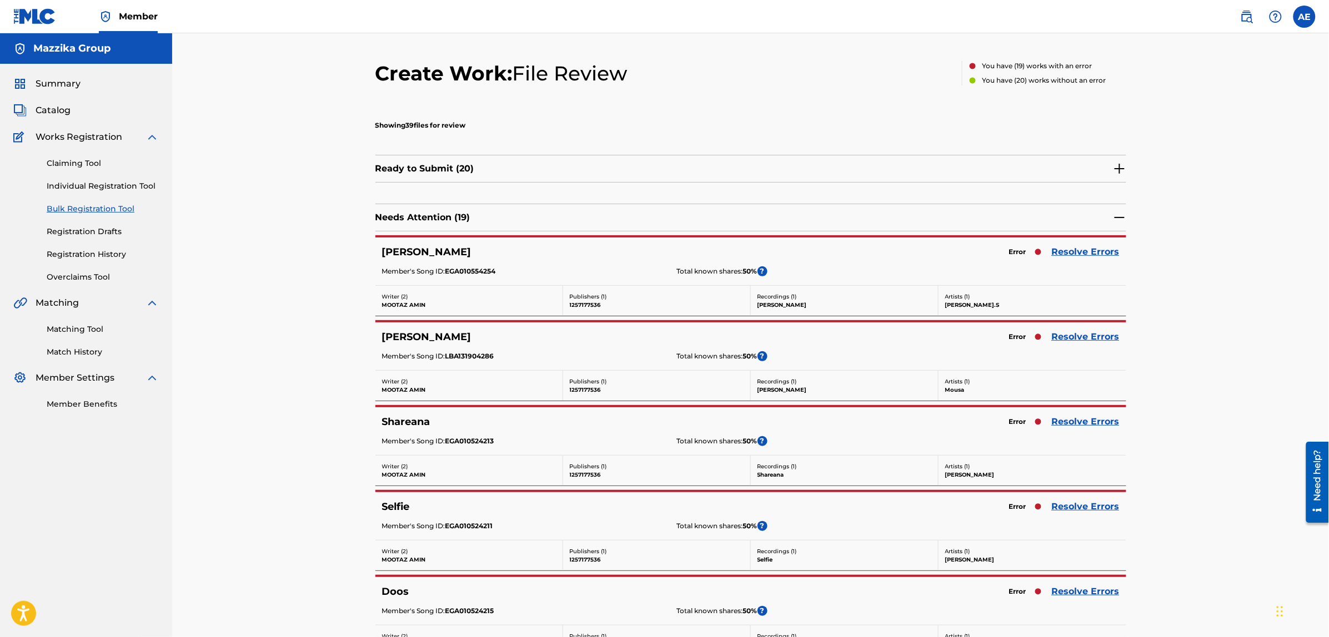
click at [1069, 252] on link "Resolve Errors" at bounding box center [1086, 251] width 68 height 13
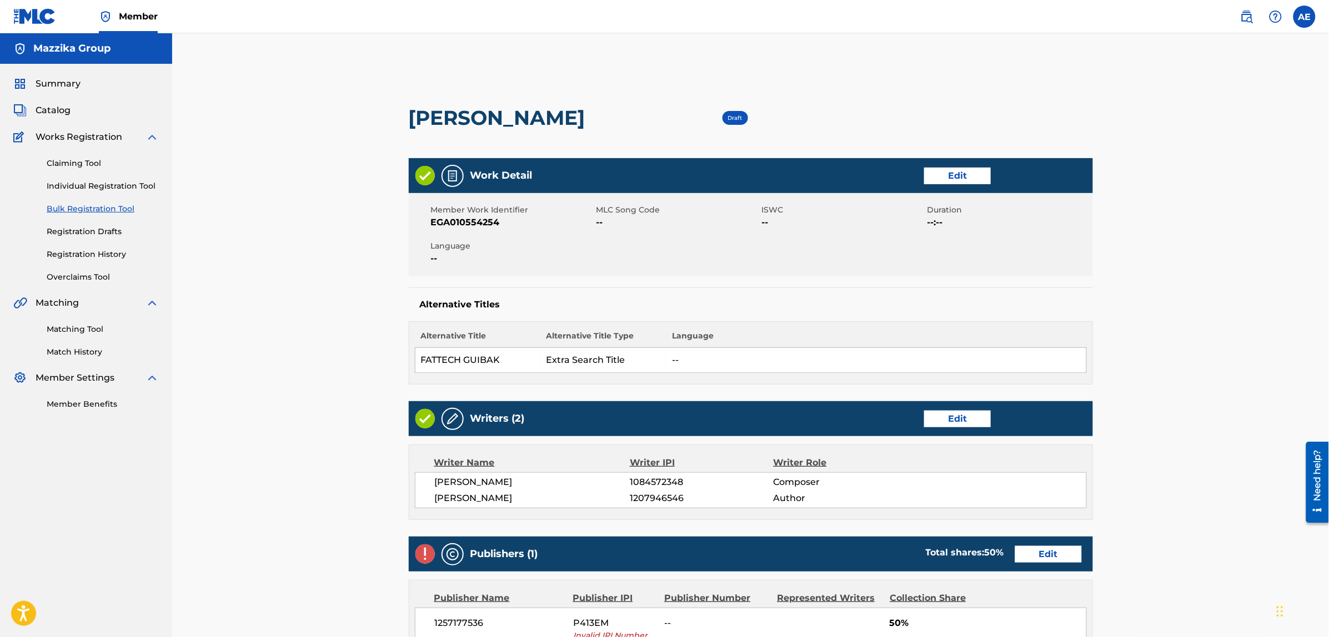
click at [956, 182] on link "Edit" at bounding box center [957, 176] width 67 height 17
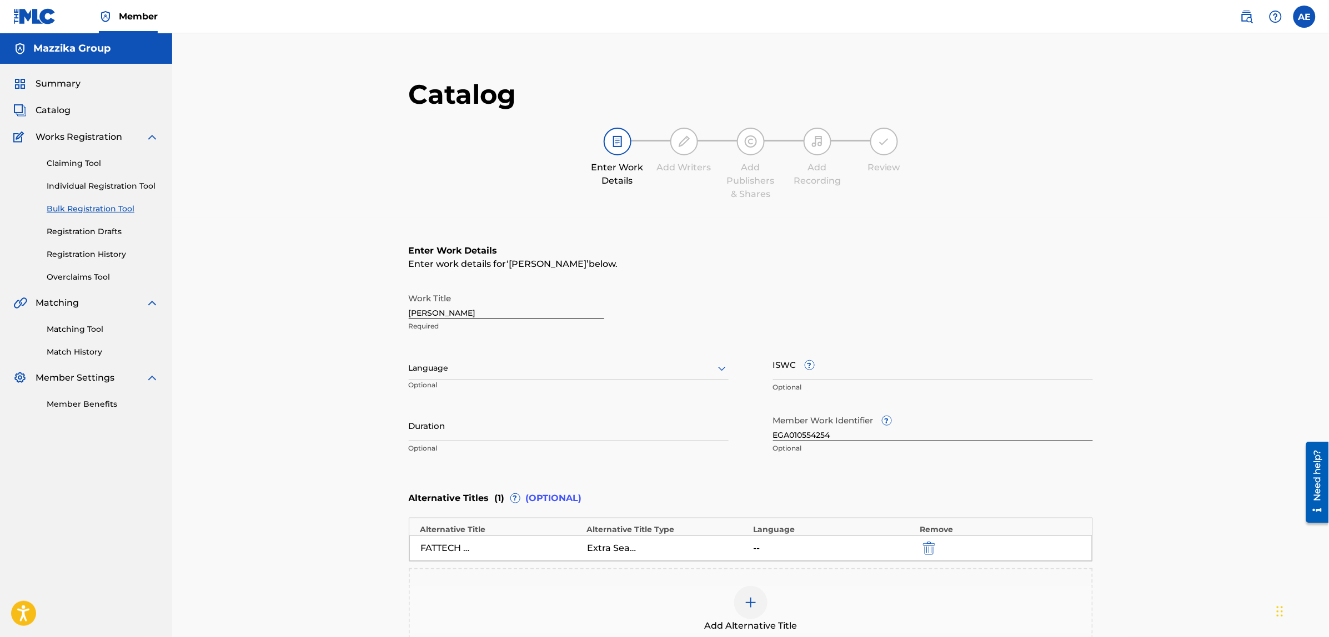
click at [474, 365] on div at bounding box center [569, 368] width 320 height 14
click at [453, 455] on div "Arabic" at bounding box center [568, 453] width 319 height 25
click at [492, 426] on input "Duration" at bounding box center [569, 426] width 320 height 32
paste input "3:18"
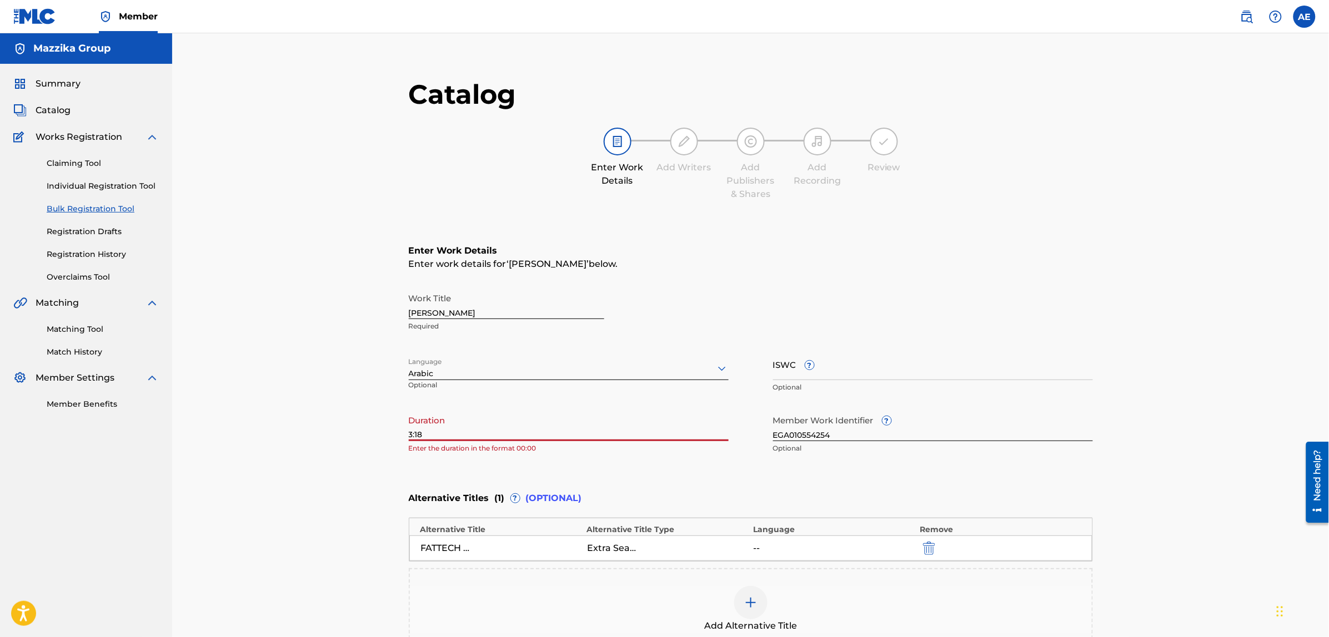
click at [409, 434] on input "3:18" at bounding box center [569, 426] width 320 height 32
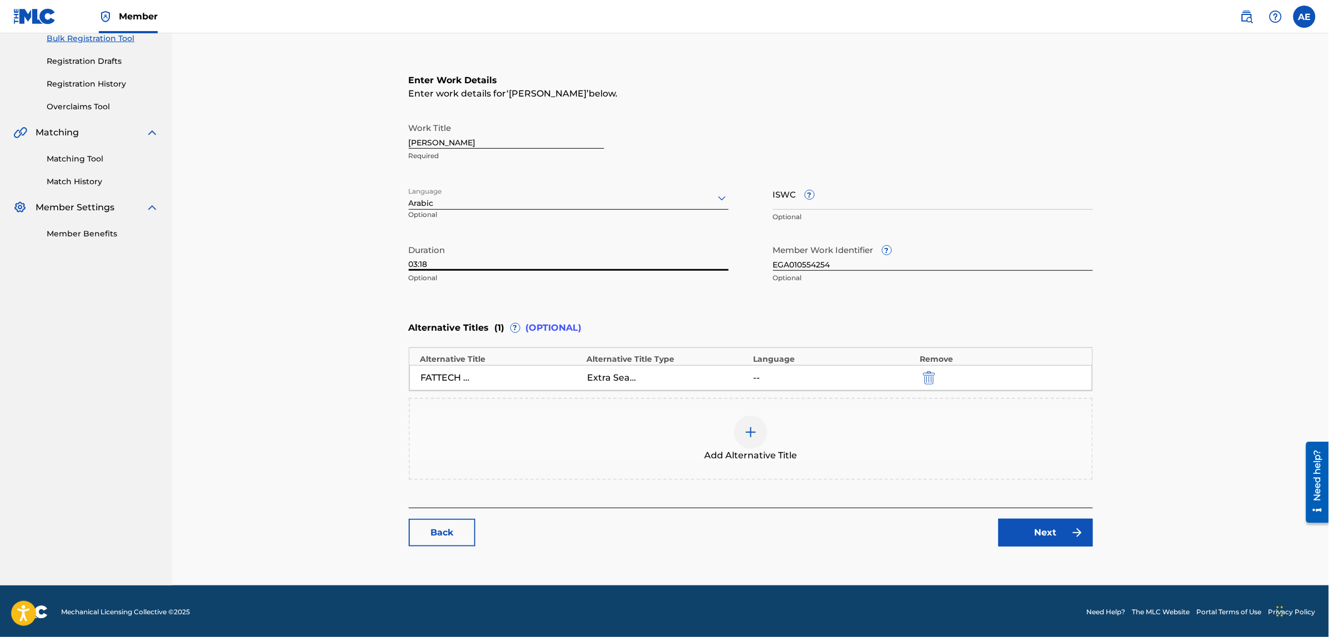
scroll to position [171, 0]
type input "03:18"
click at [1042, 528] on link "Next" at bounding box center [1045, 533] width 94 height 28
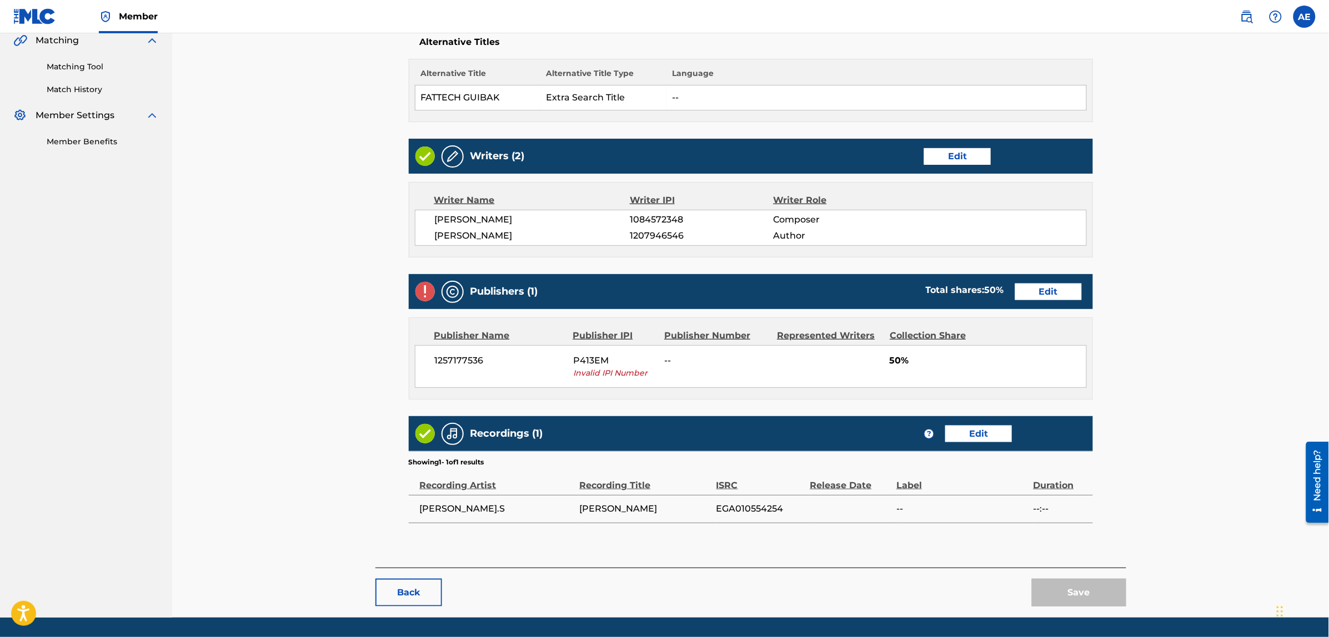
scroll to position [298, 0]
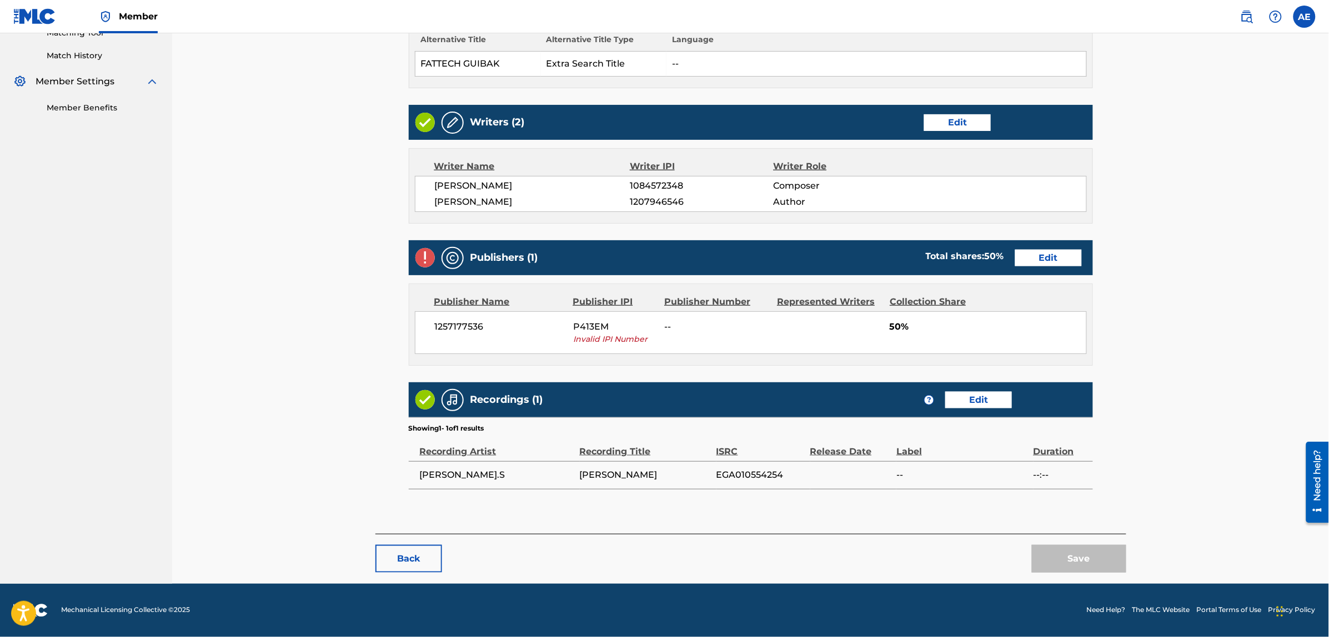
click at [1041, 261] on link "Edit" at bounding box center [1048, 258] width 67 height 17
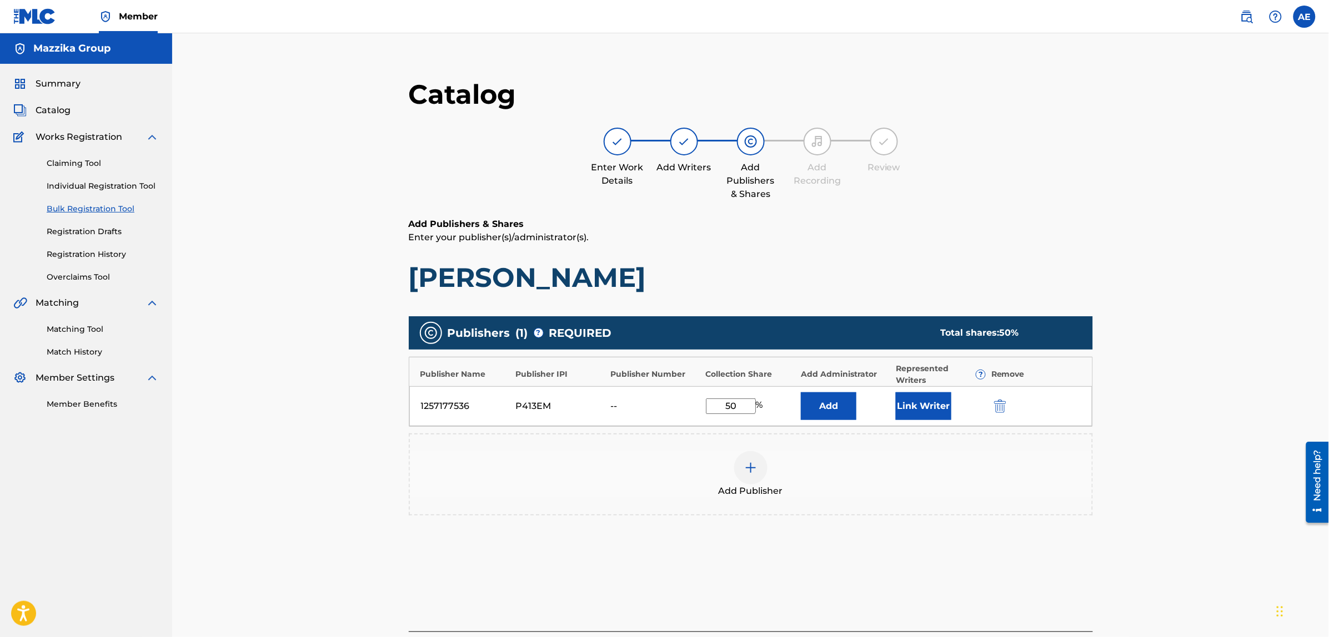
click at [1003, 404] on img "submit" at bounding box center [1000, 406] width 12 height 13
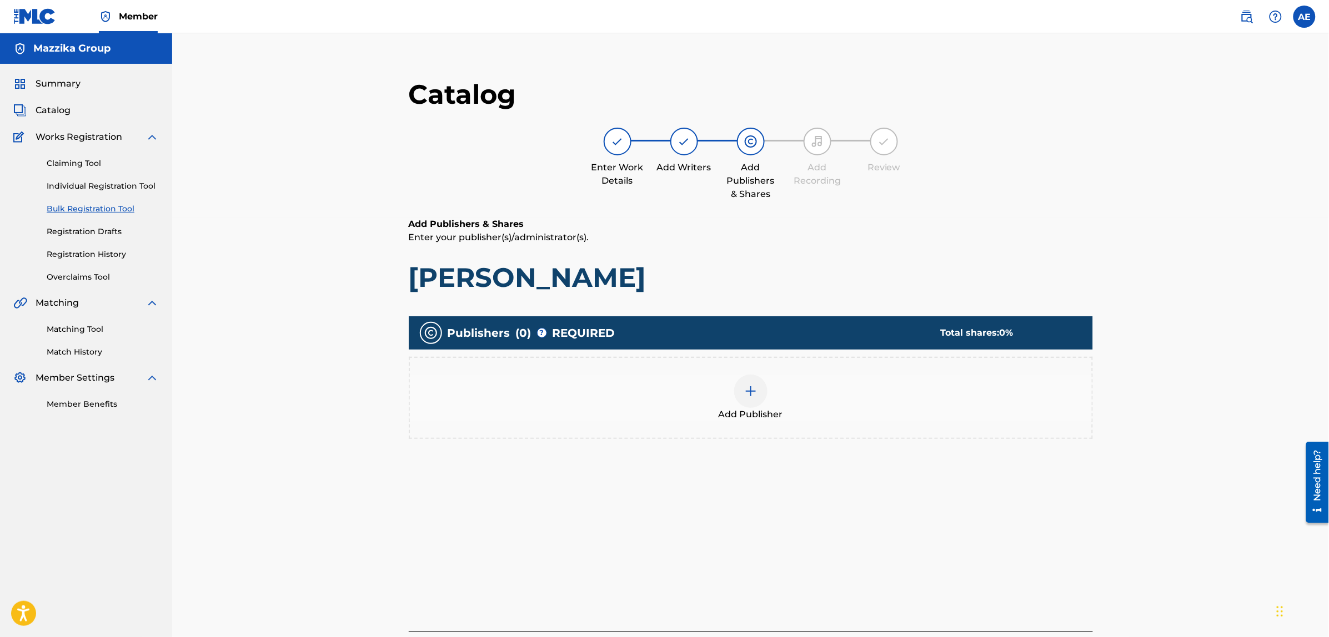
click at [765, 403] on div "Add Publisher" at bounding box center [751, 398] width 682 height 47
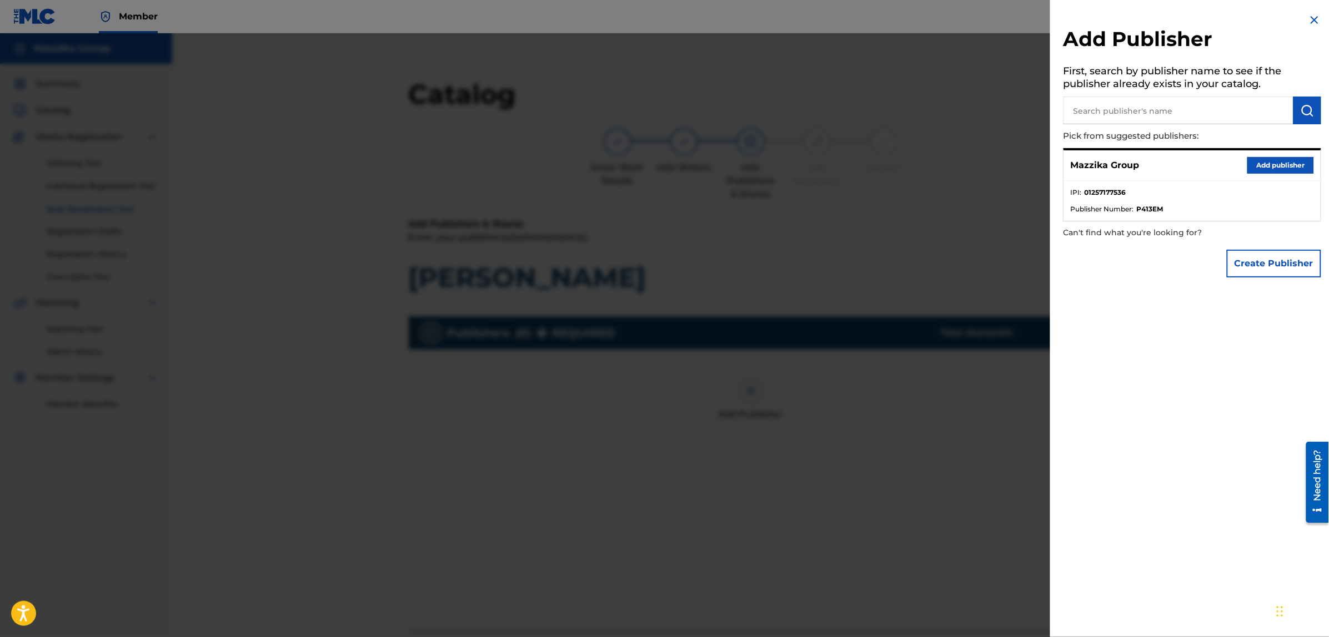
click at [1266, 161] on button "Add publisher" at bounding box center [1280, 165] width 67 height 17
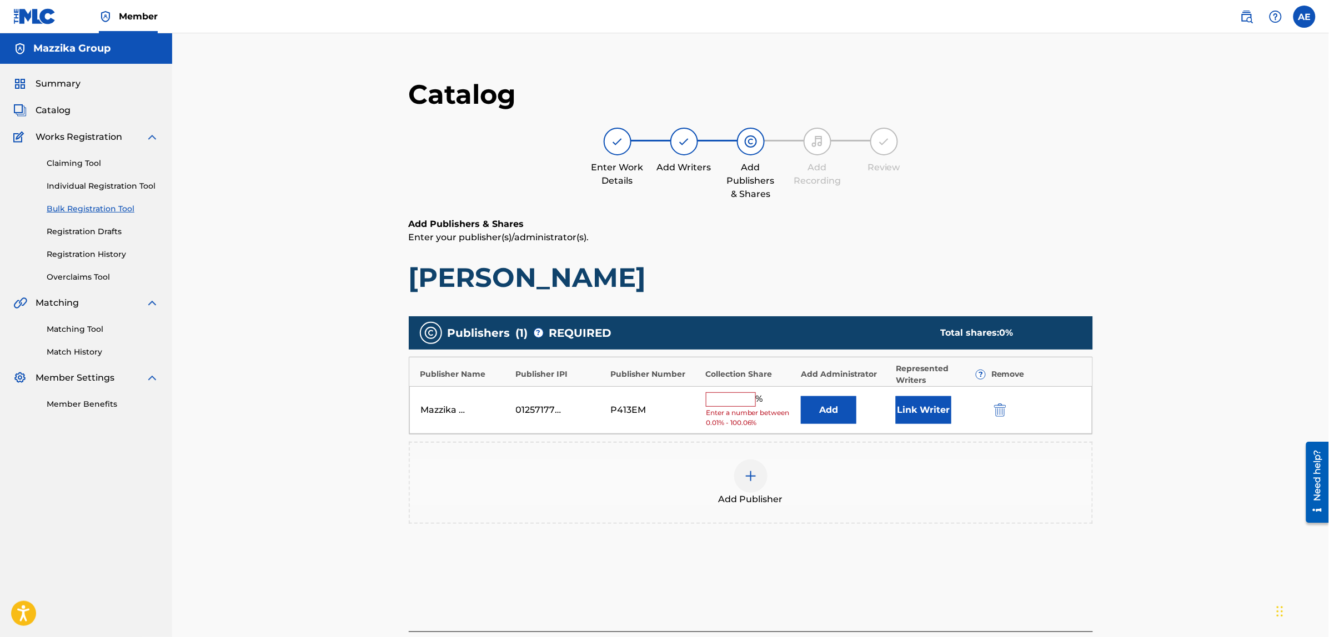
click at [731, 398] on input "text" at bounding box center [731, 400] width 50 height 14
type input "50"
click at [936, 405] on button "Link Writer" at bounding box center [924, 407] width 56 height 28
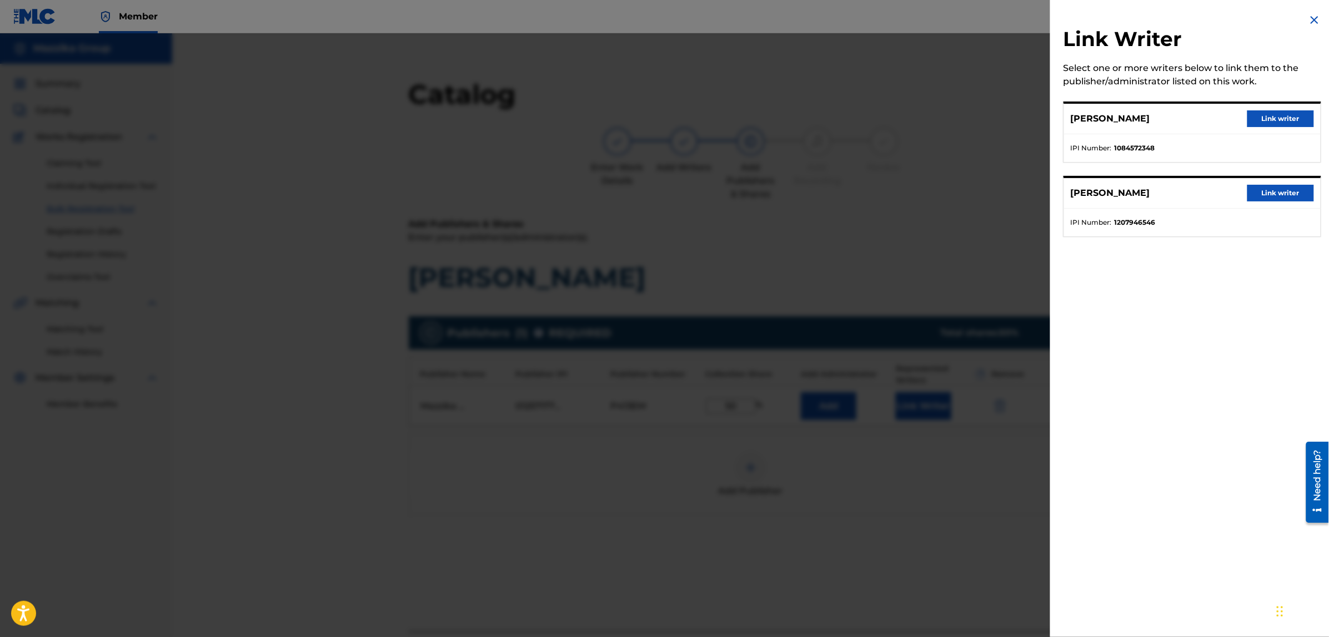
click at [1280, 121] on button "Link writer" at bounding box center [1280, 118] width 67 height 17
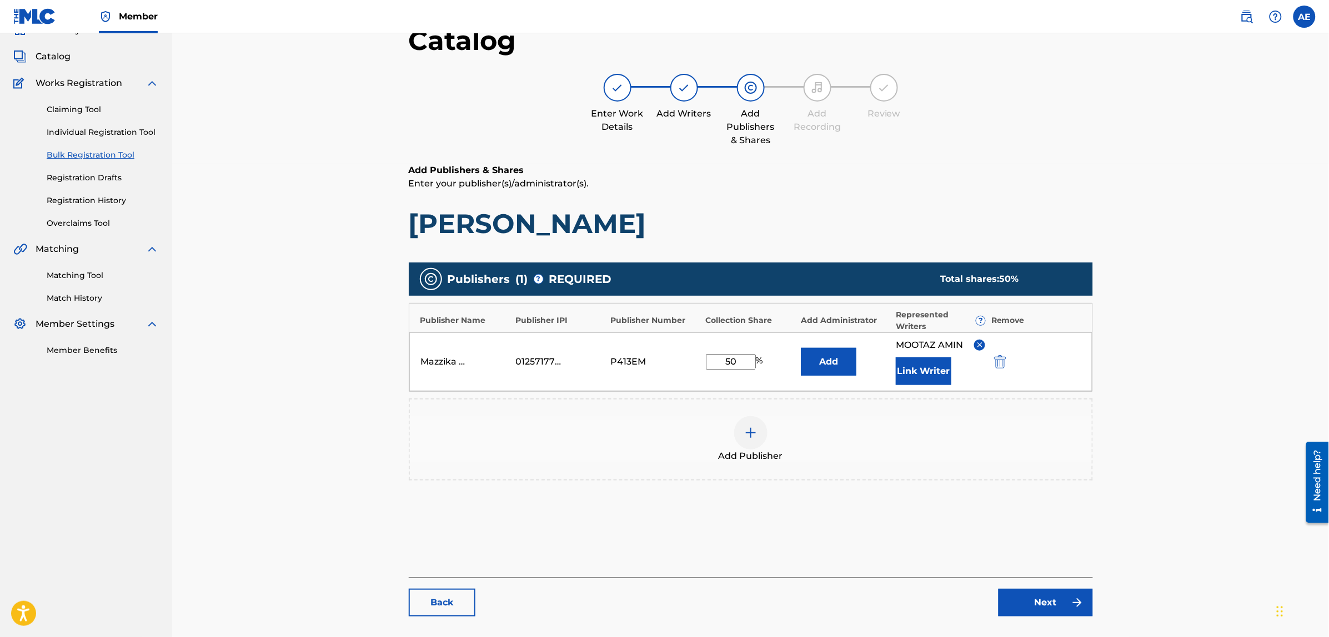
scroll to position [125, 0]
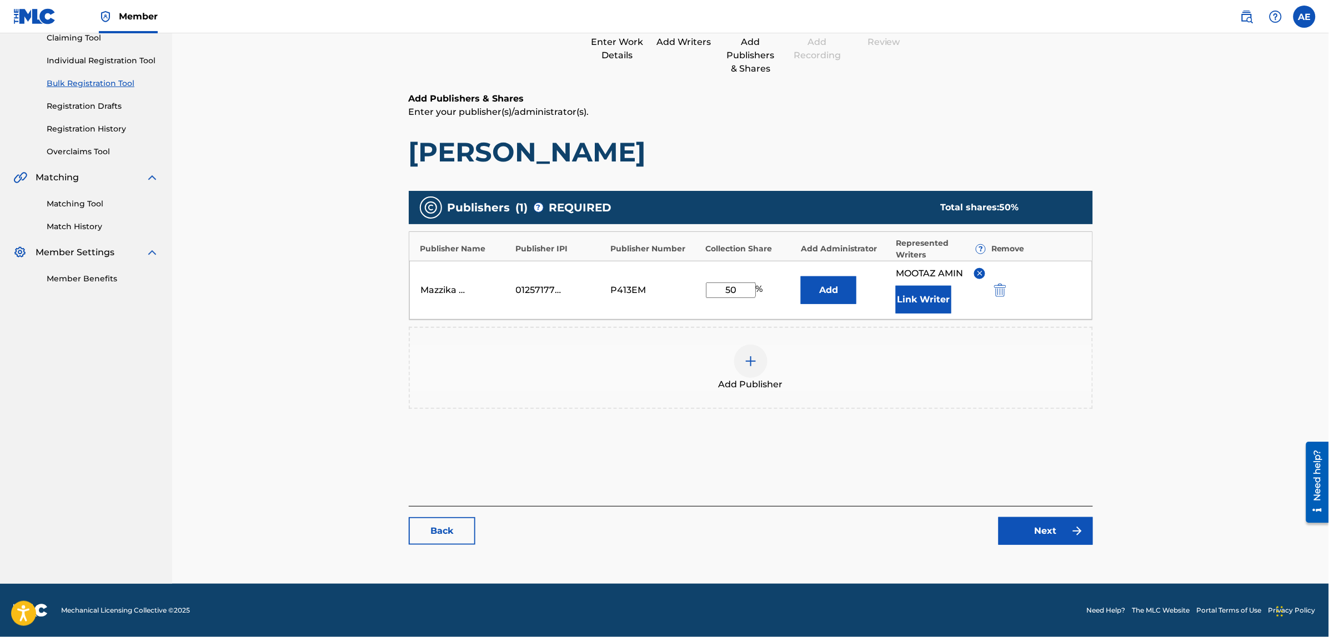
click at [1059, 536] on link "Next" at bounding box center [1045, 531] width 94 height 28
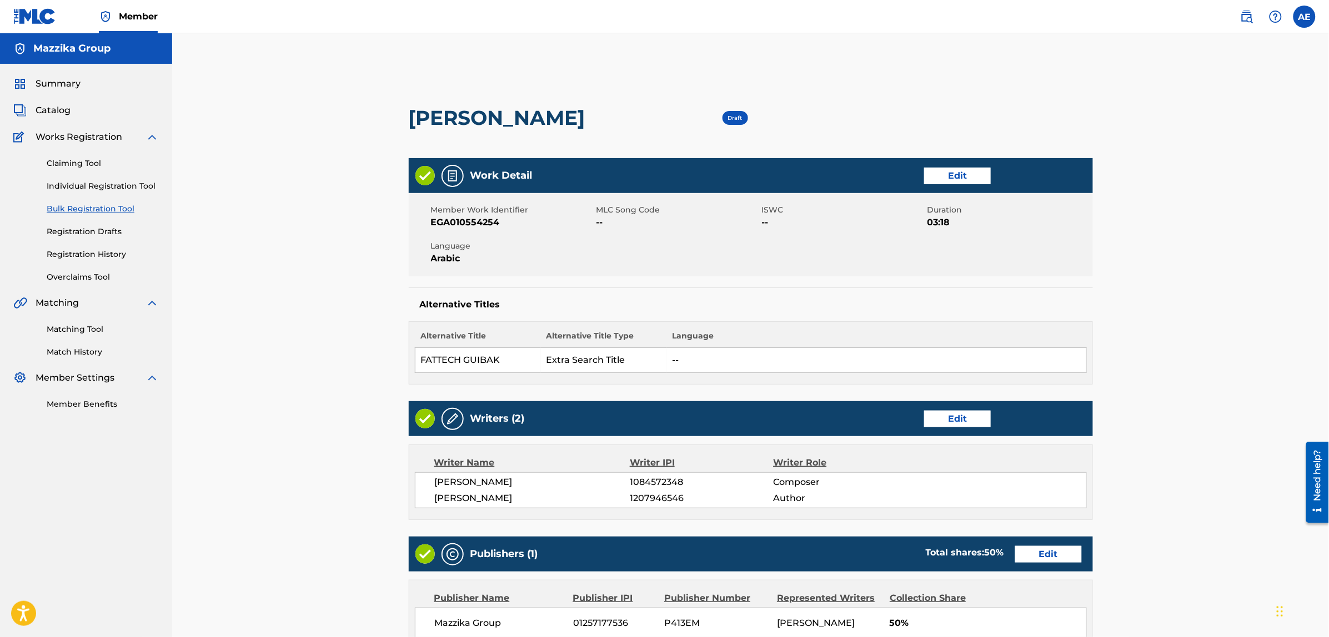
scroll to position [286, 0]
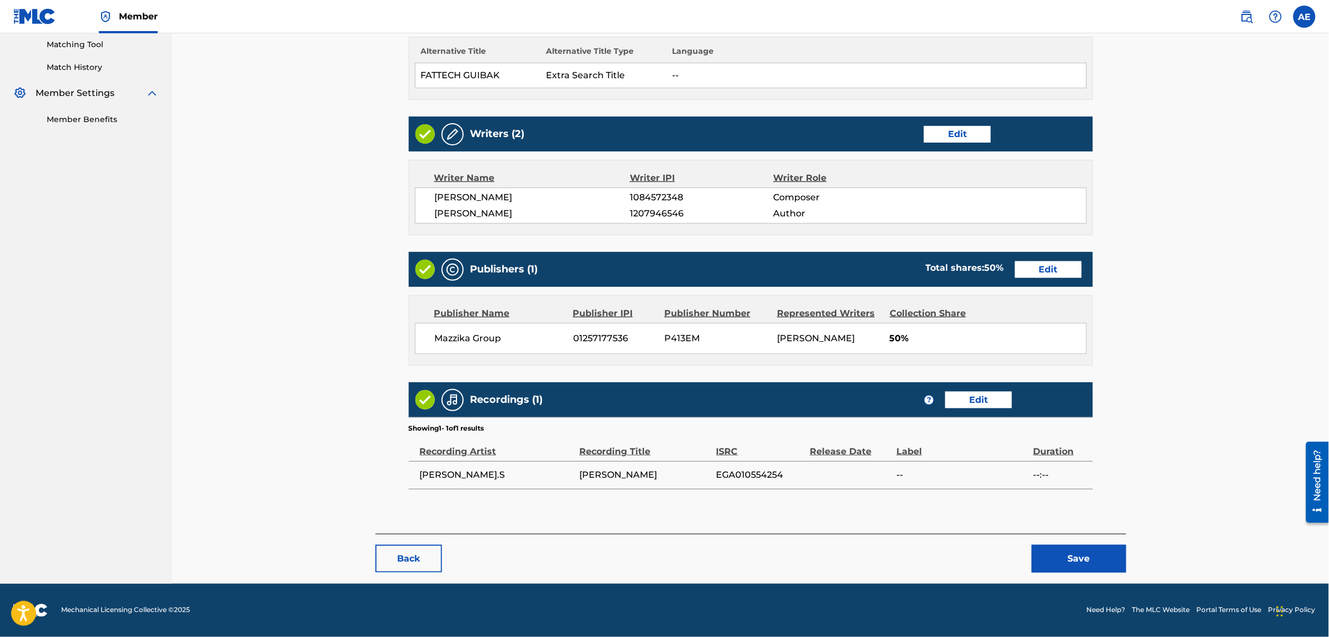
click at [1078, 553] on button "Save" at bounding box center [1079, 559] width 94 height 28
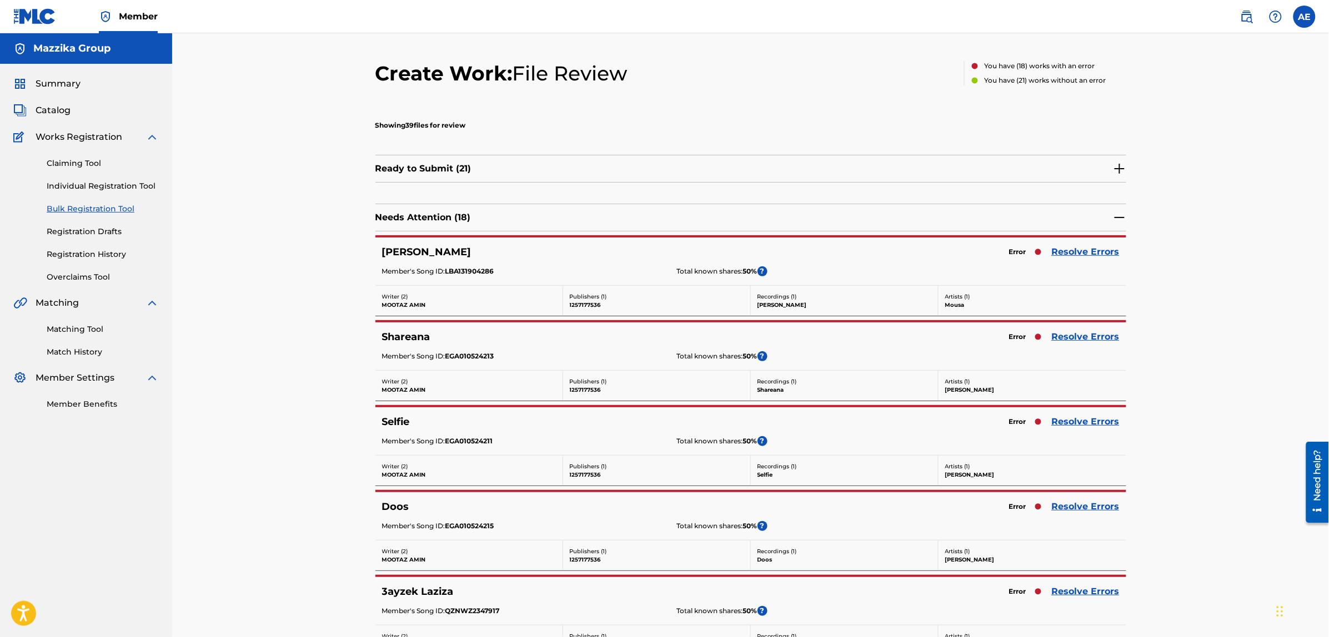
click at [1078, 252] on link "Resolve Errors" at bounding box center [1086, 251] width 68 height 13
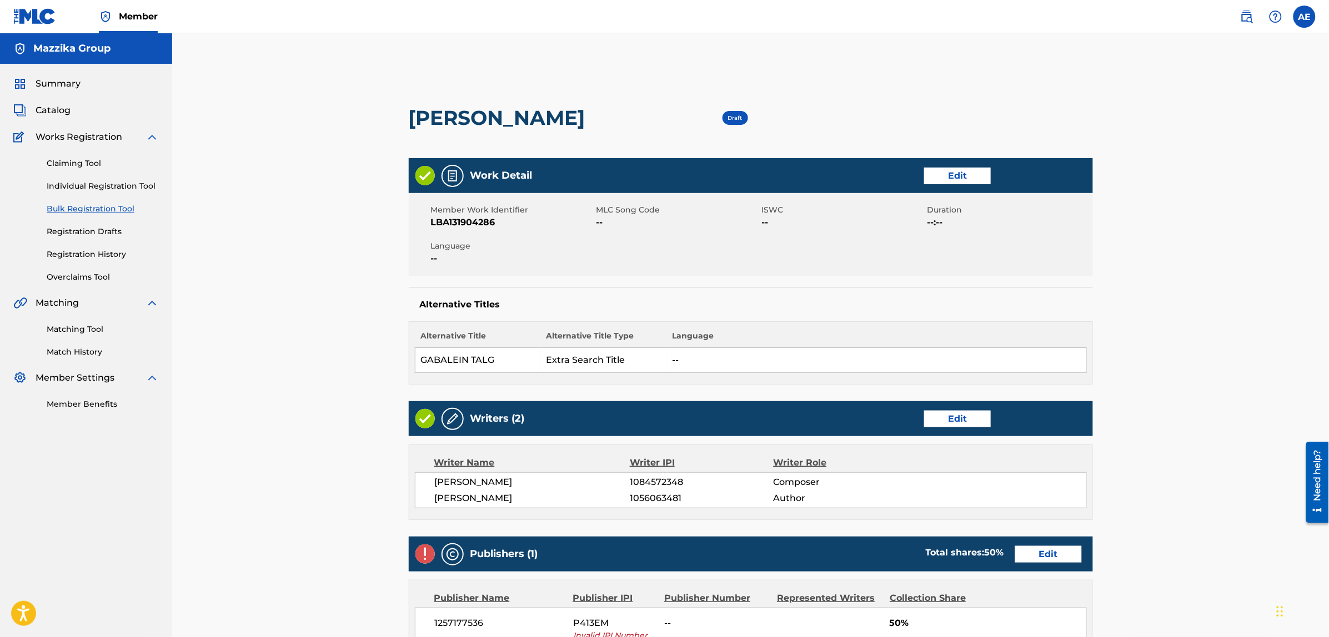
click at [953, 174] on link "Edit" at bounding box center [957, 176] width 67 height 17
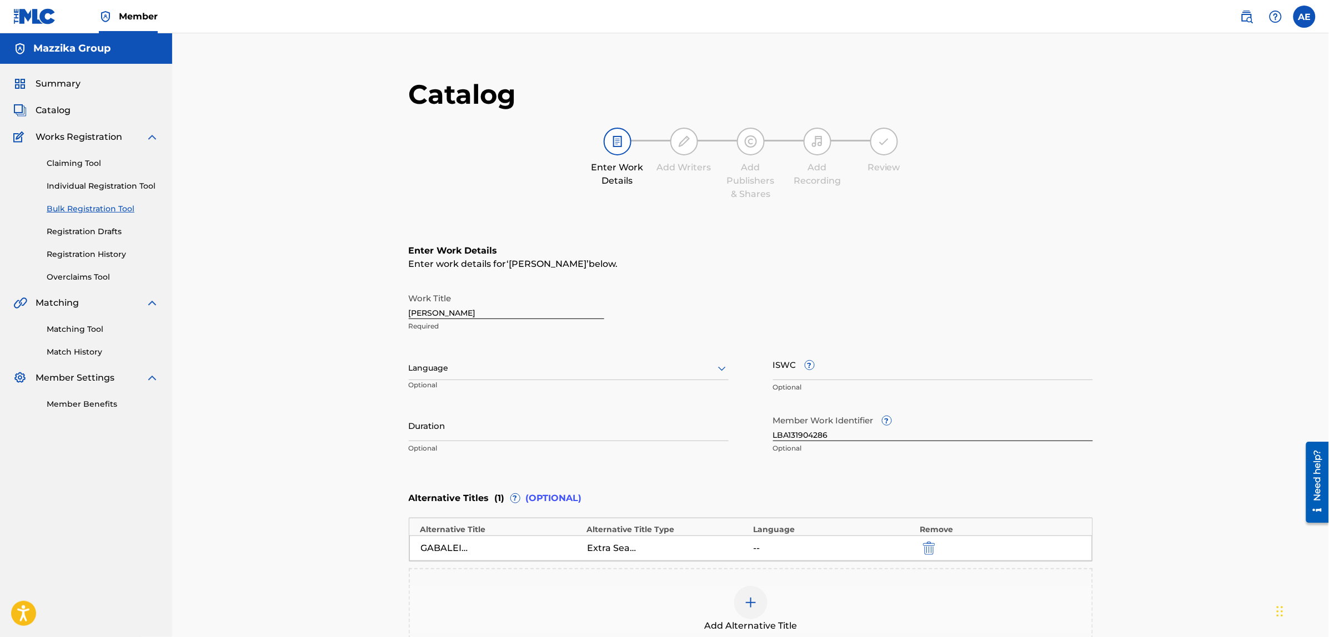
click at [492, 372] on div at bounding box center [569, 368] width 320 height 14
click at [459, 460] on div "Arabic" at bounding box center [568, 453] width 319 height 25
click at [486, 429] on input "Duration" at bounding box center [569, 426] width 320 height 32
paste input "3:10"
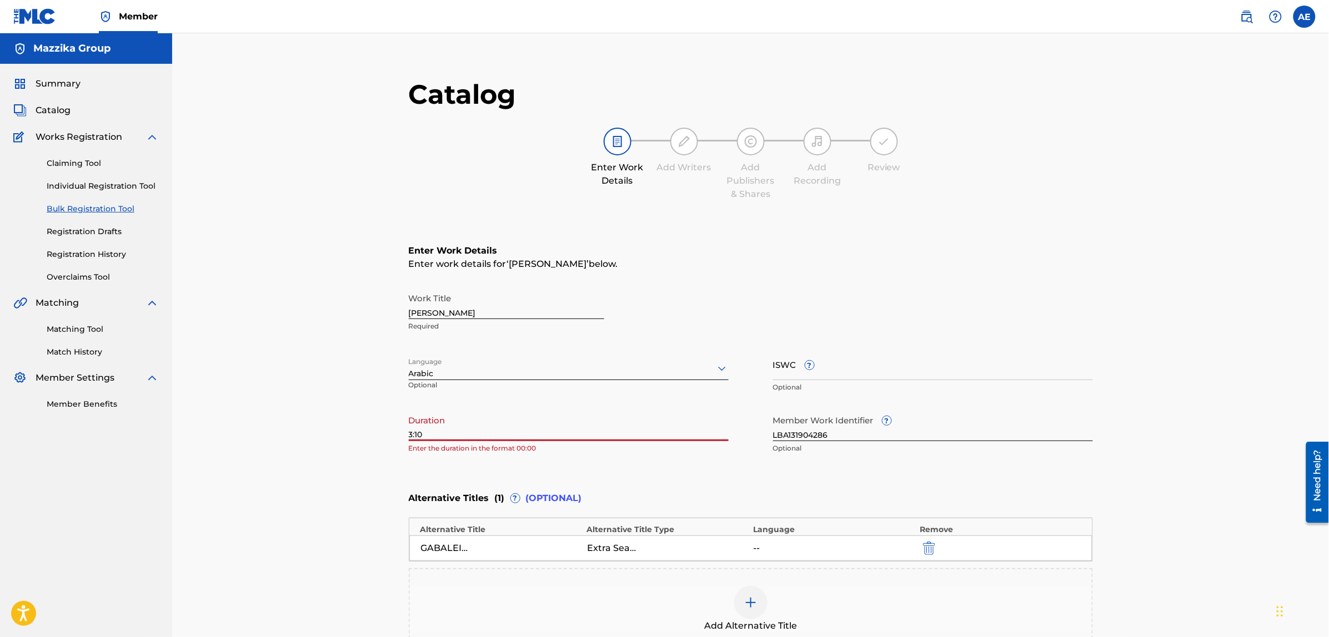
click at [409, 435] on input "3:10" at bounding box center [569, 426] width 320 height 32
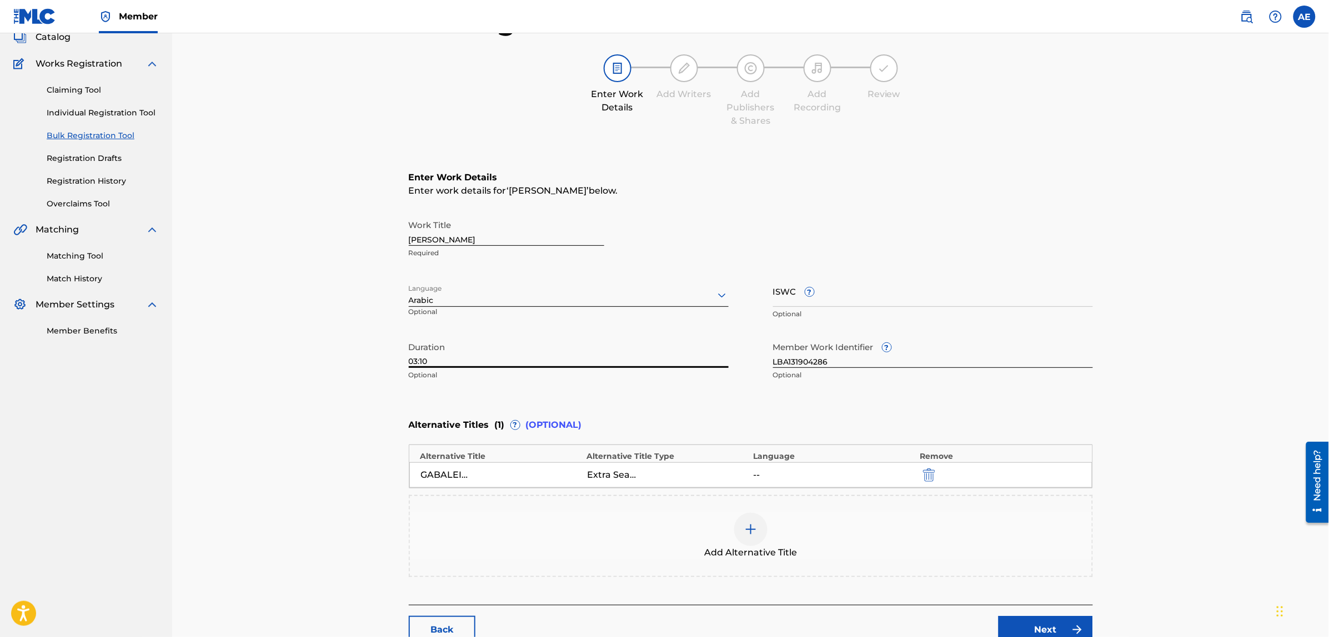
scroll to position [171, 0]
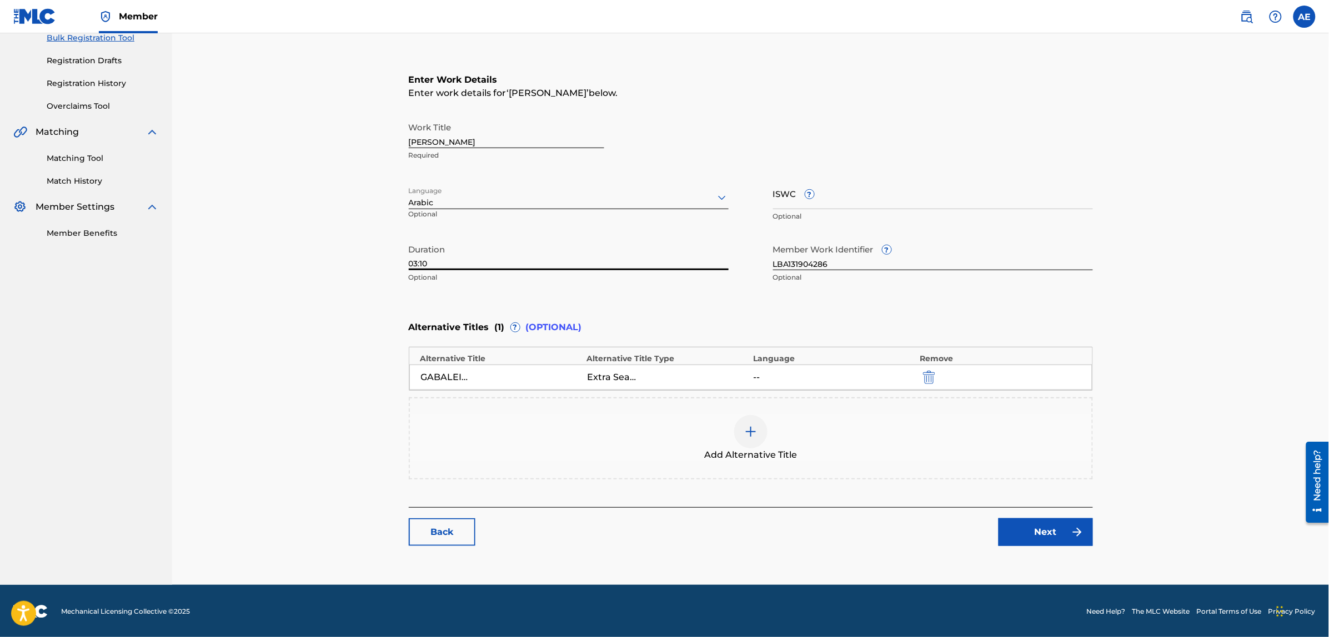
type input "03:10"
click at [1018, 528] on link "Next" at bounding box center [1045, 533] width 94 height 28
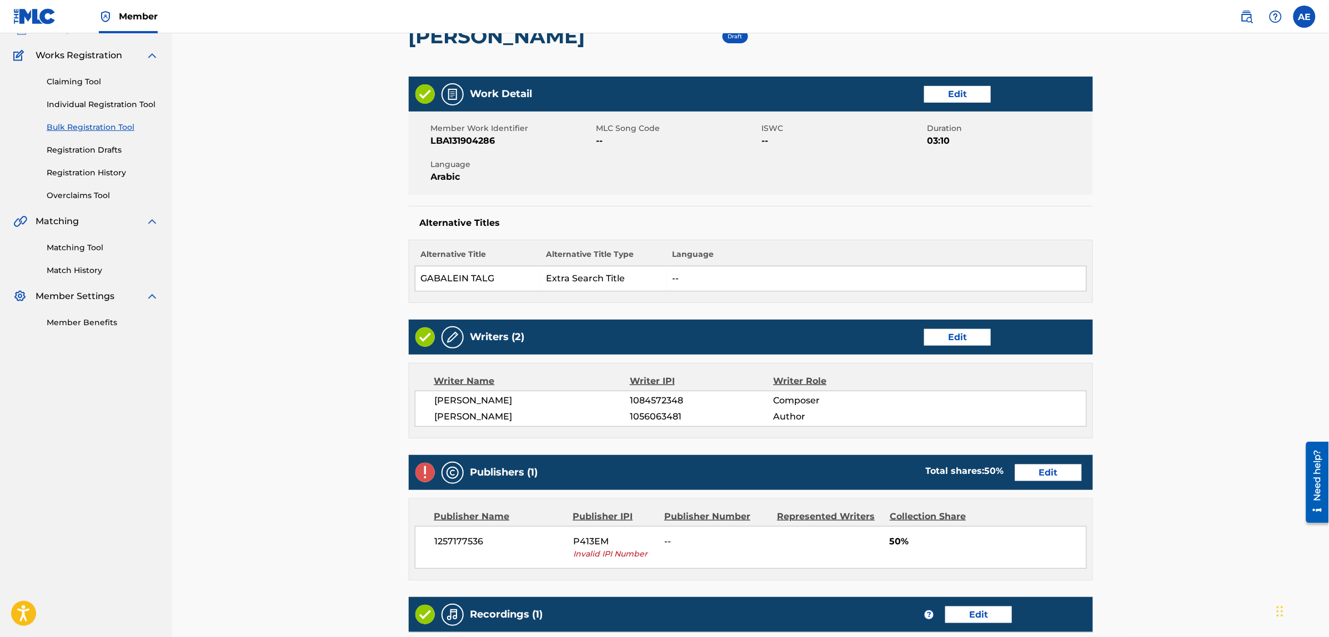
scroll to position [208, 0]
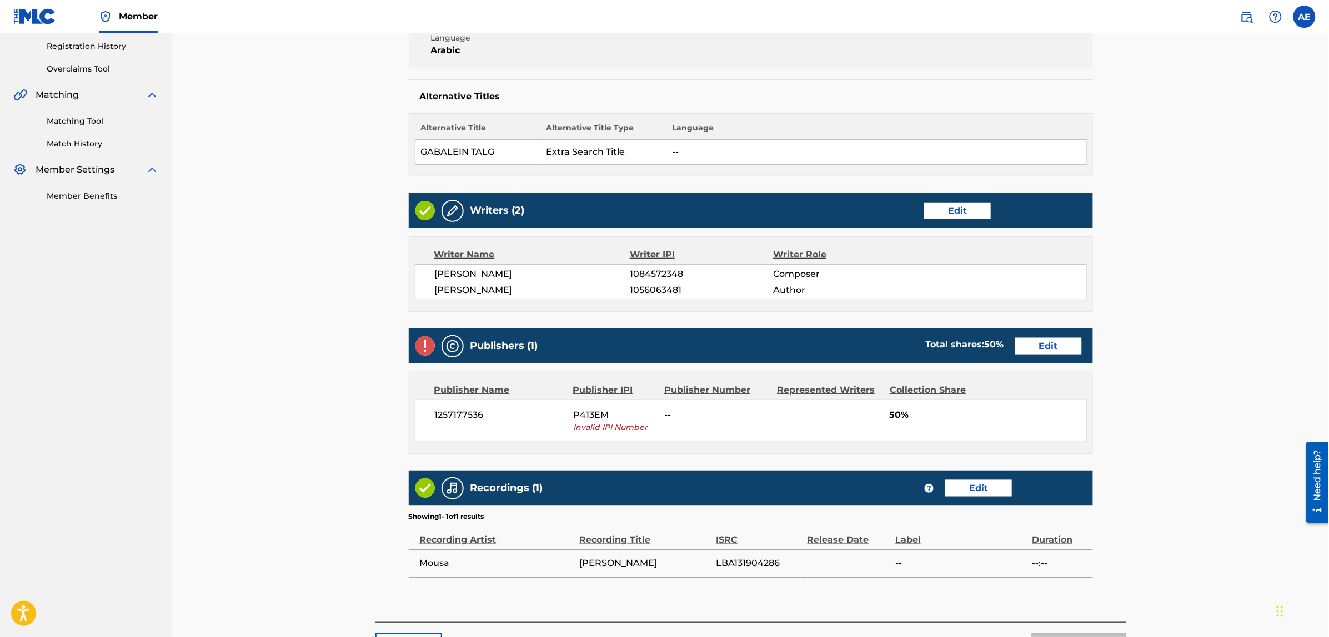
click at [1055, 350] on link "Edit" at bounding box center [1048, 346] width 67 height 17
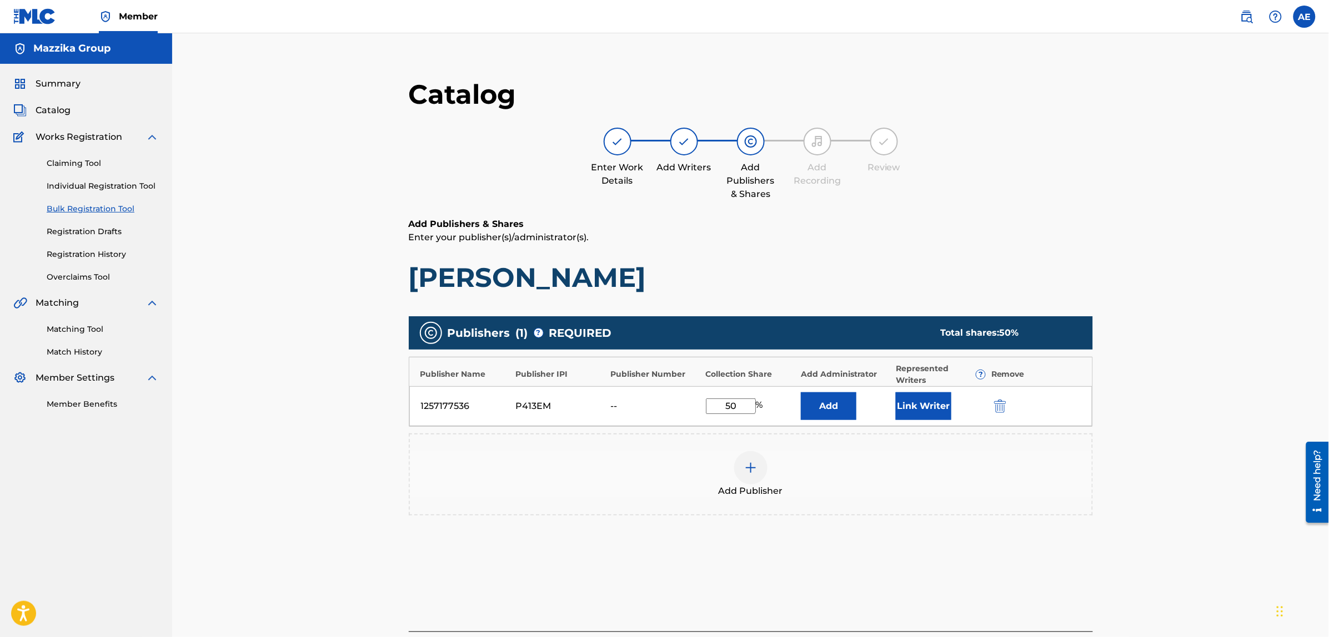
click at [998, 405] on img "submit" at bounding box center [1000, 406] width 12 height 13
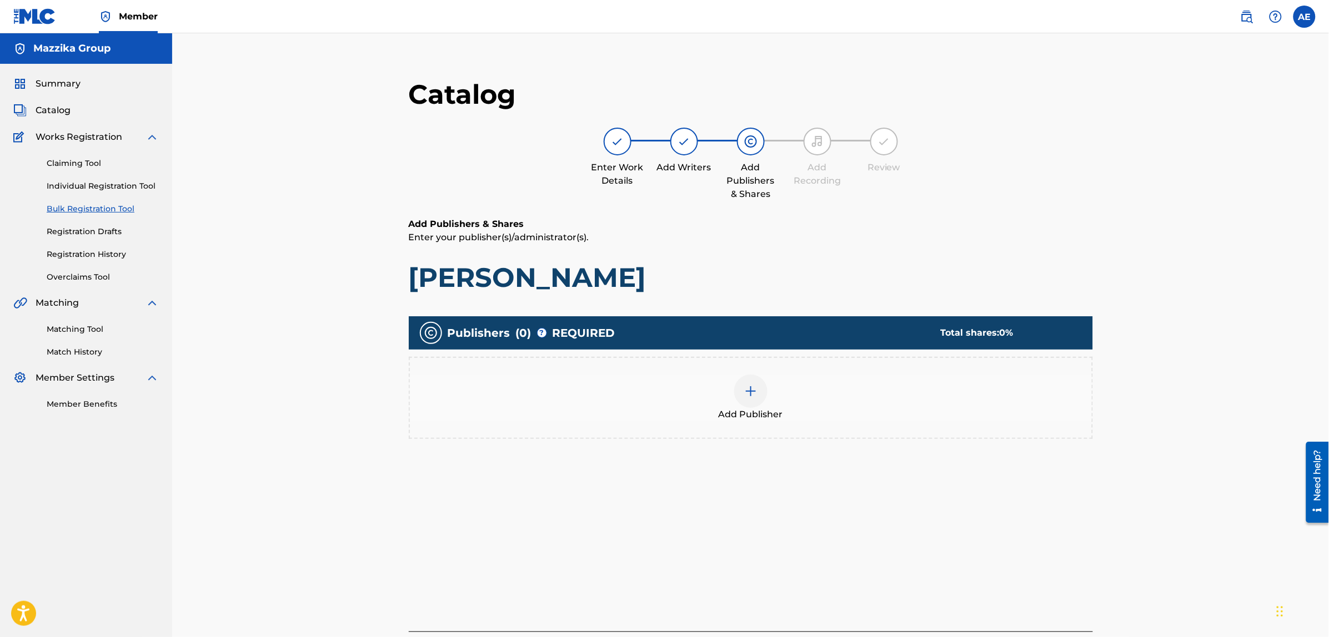
click at [765, 396] on div at bounding box center [750, 391] width 33 height 33
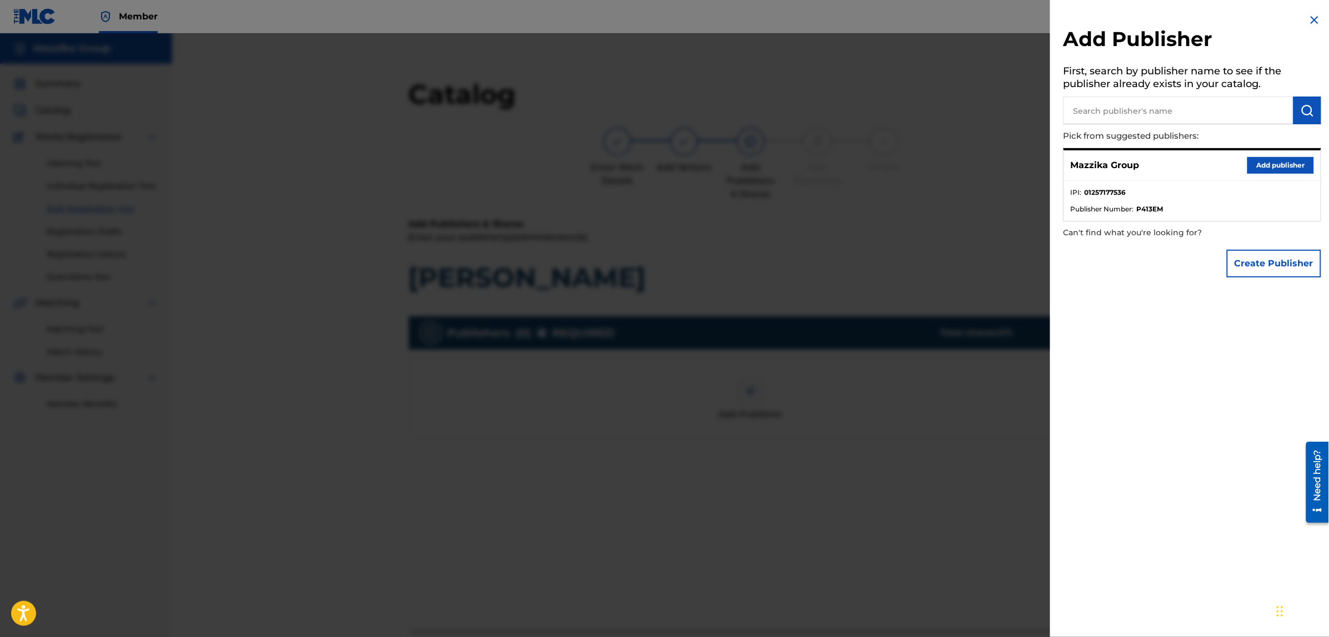
click at [1269, 162] on button "Add publisher" at bounding box center [1280, 165] width 67 height 17
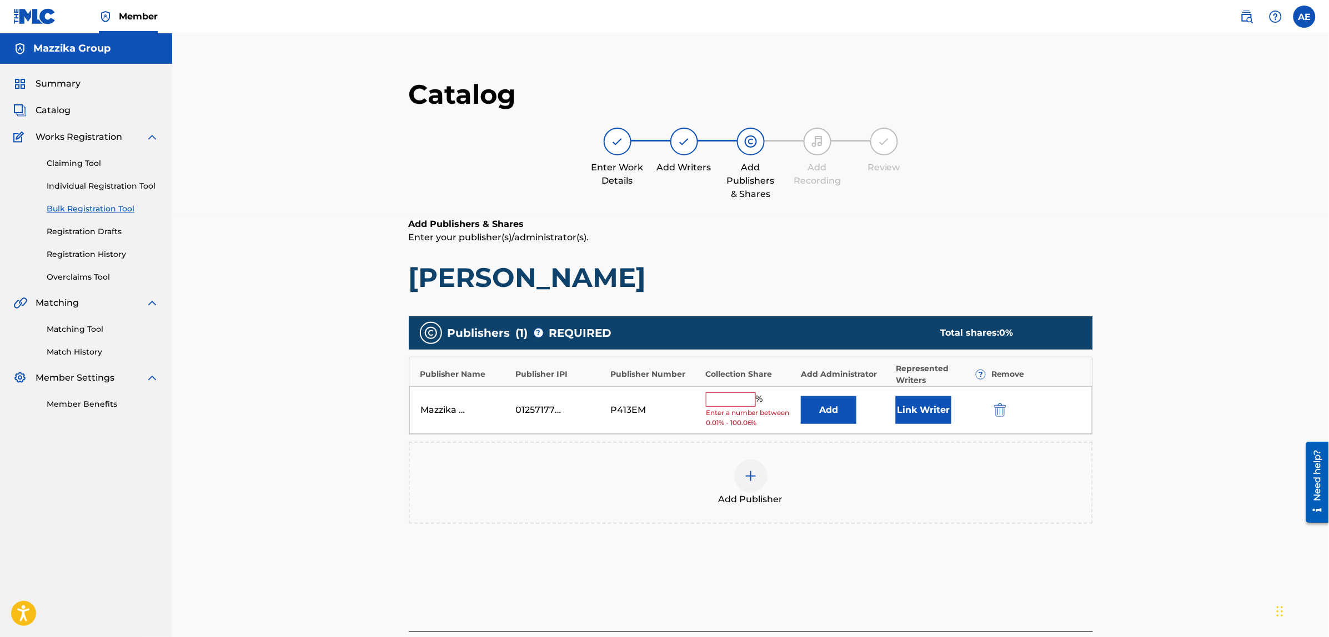
click at [750, 398] on input "text" at bounding box center [731, 400] width 50 height 14
type input "50"
click at [911, 404] on button "Link Writer" at bounding box center [924, 407] width 56 height 28
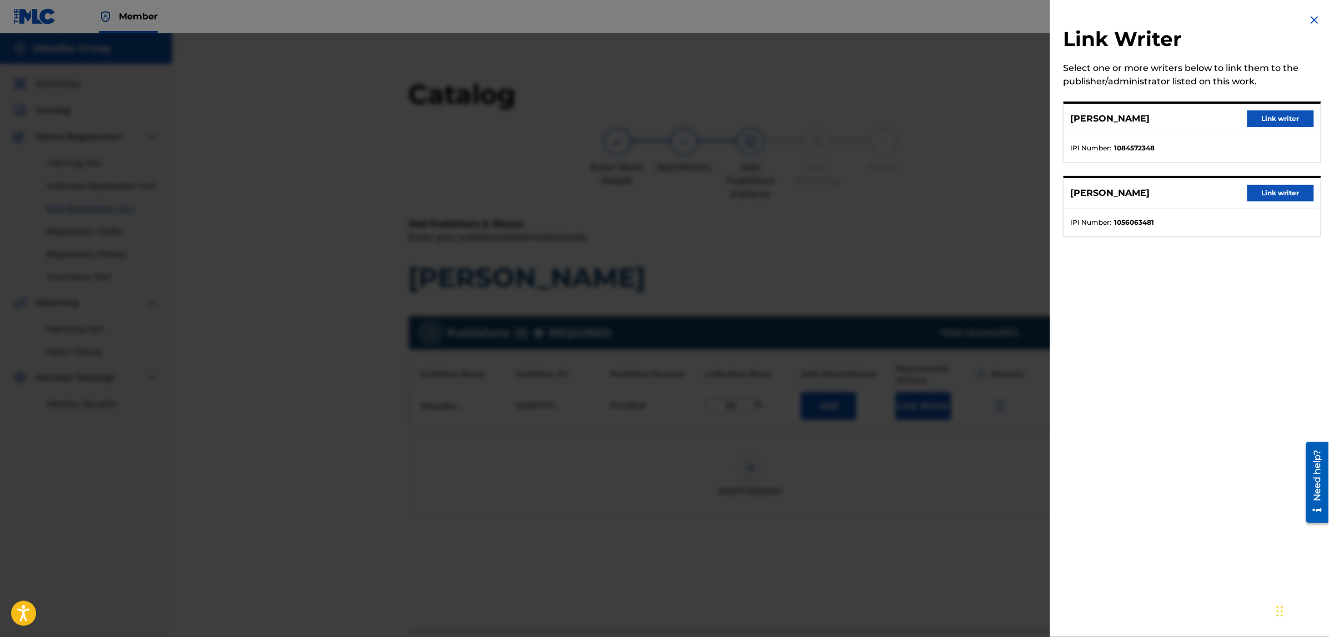
click at [1271, 124] on button "Link writer" at bounding box center [1280, 118] width 67 height 17
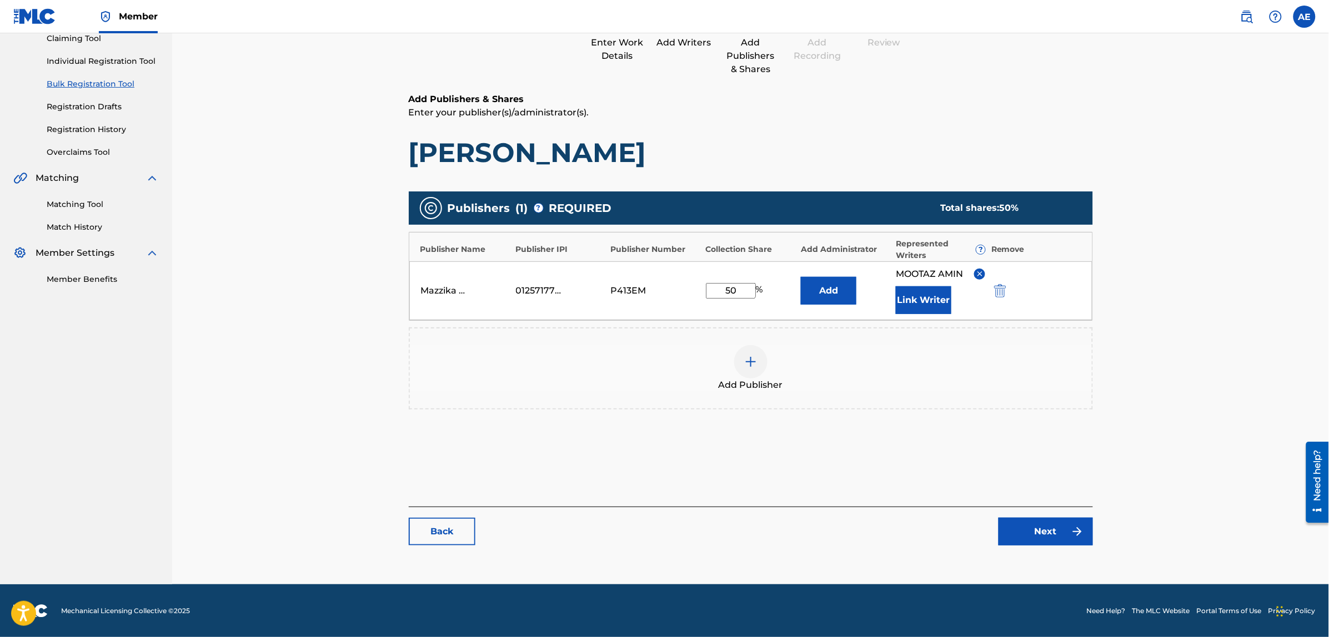
scroll to position [125, 0]
click at [1030, 529] on link "Next" at bounding box center [1045, 531] width 94 height 28
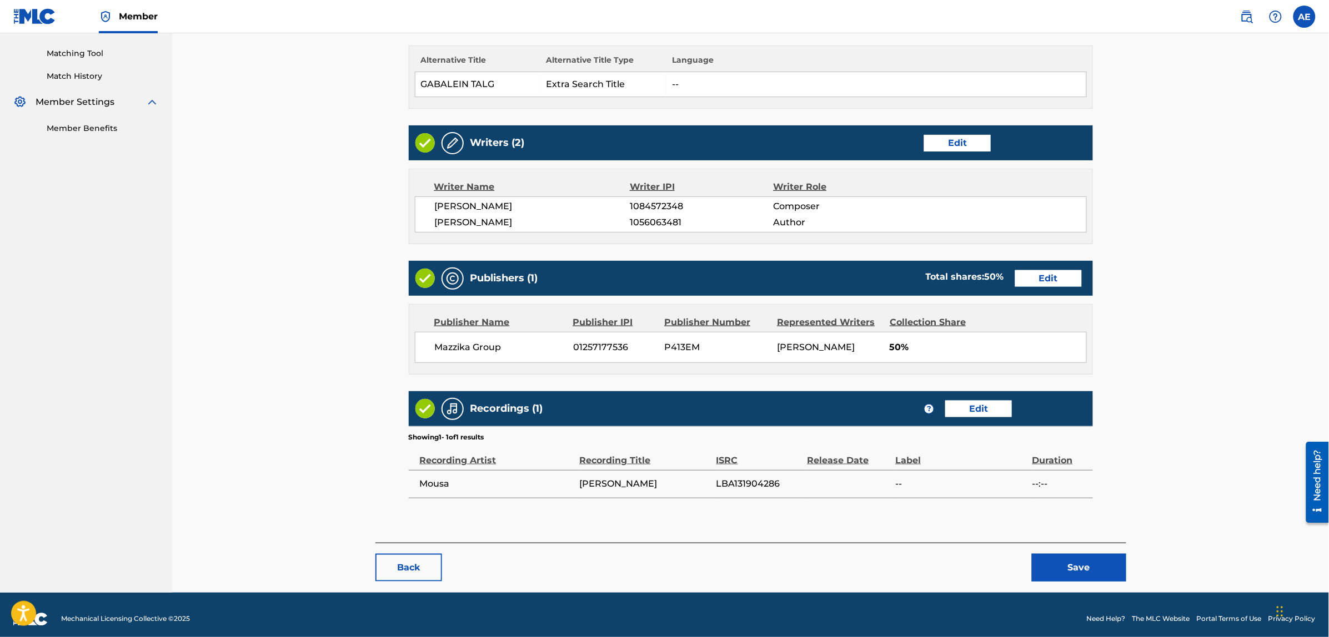
scroll to position [286, 0]
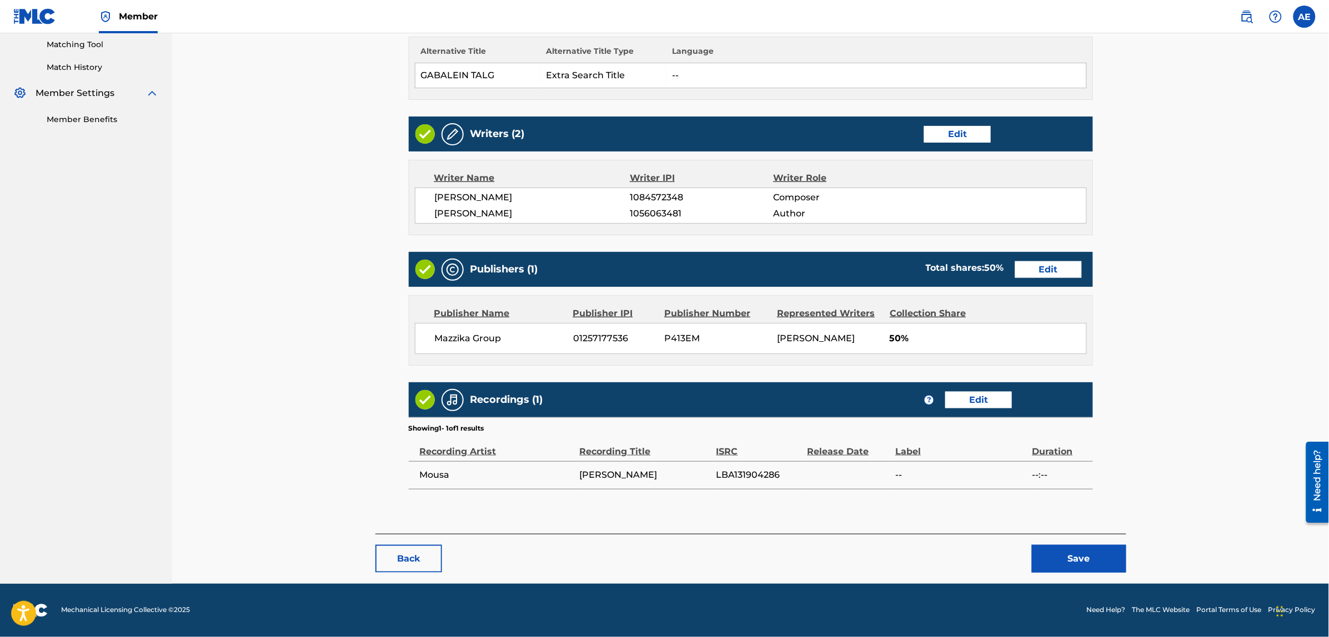
click at [1056, 553] on button "Save" at bounding box center [1079, 559] width 94 height 28
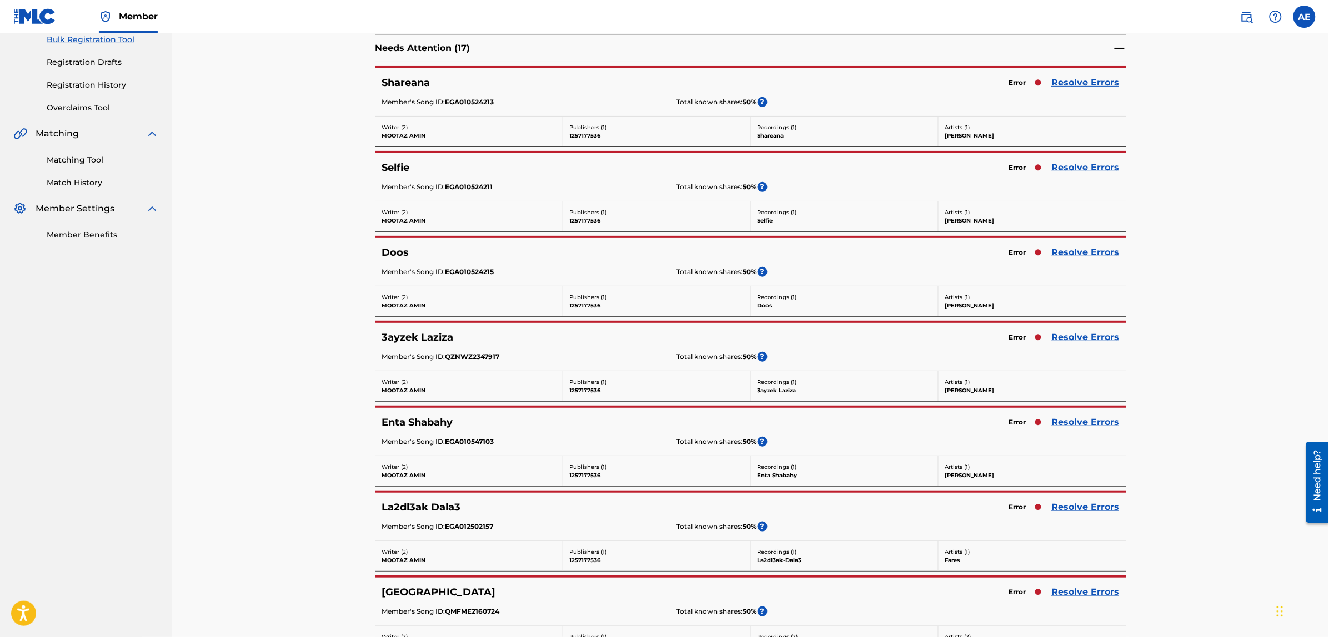
scroll to position [139, 0]
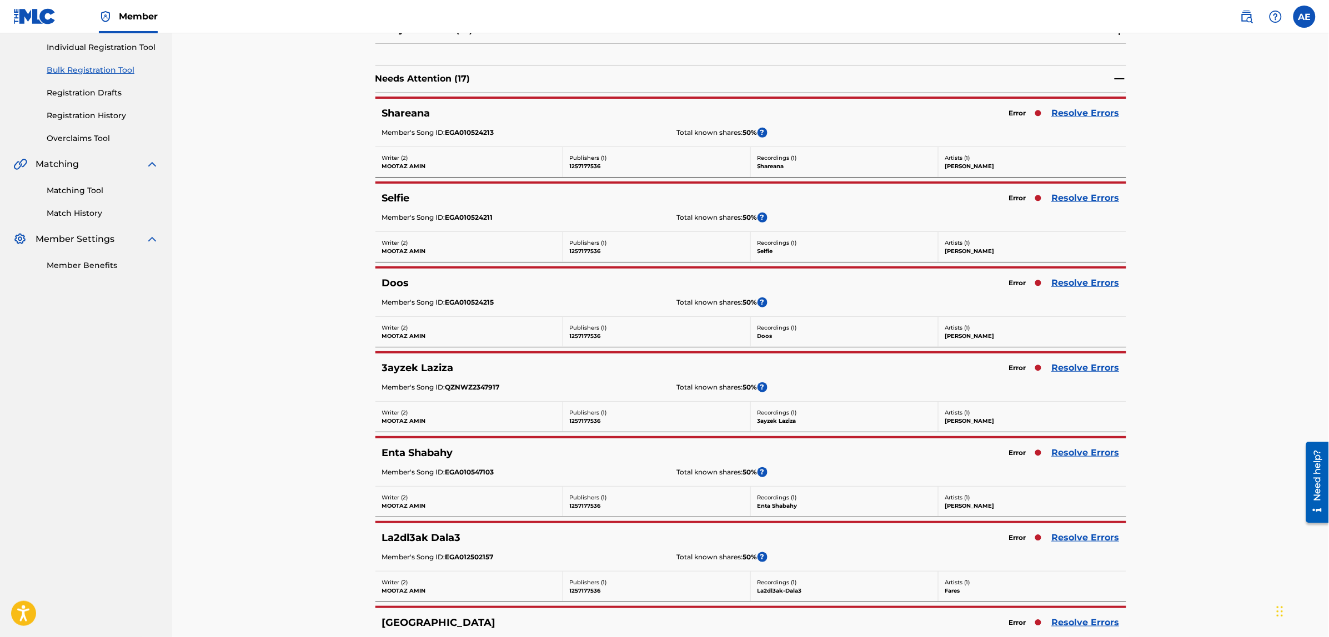
click at [1067, 112] on link "Resolve Errors" at bounding box center [1086, 113] width 68 height 13
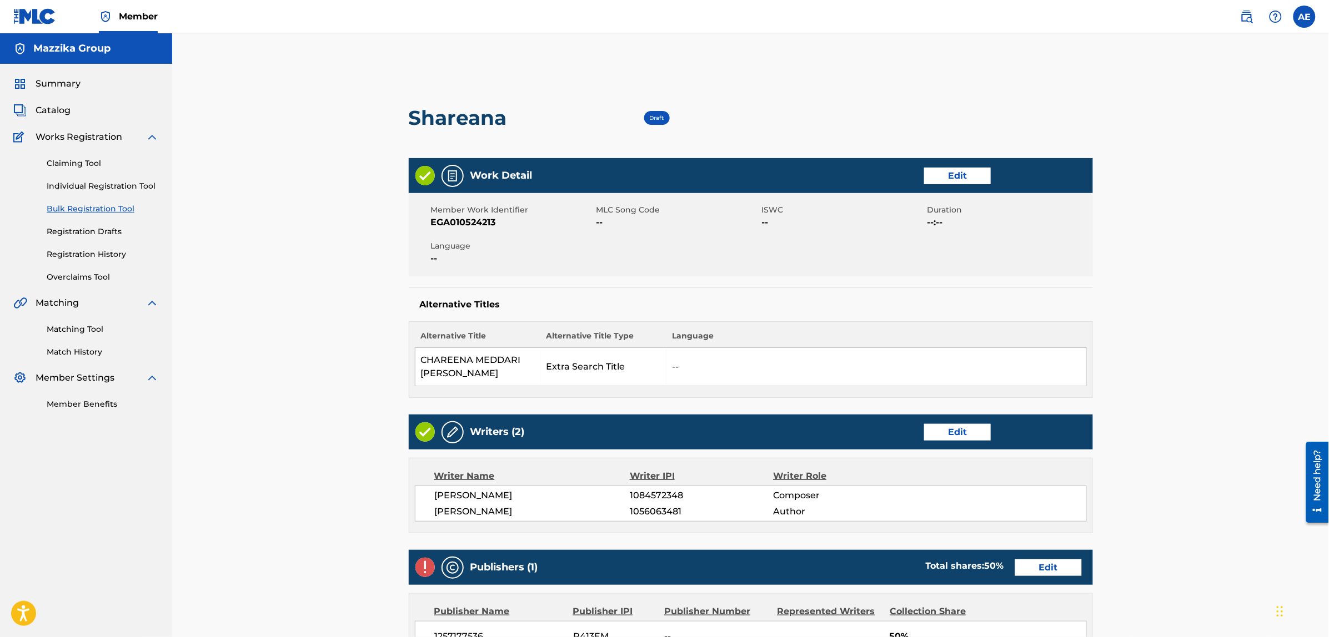
click at [944, 181] on link "Edit" at bounding box center [957, 176] width 67 height 17
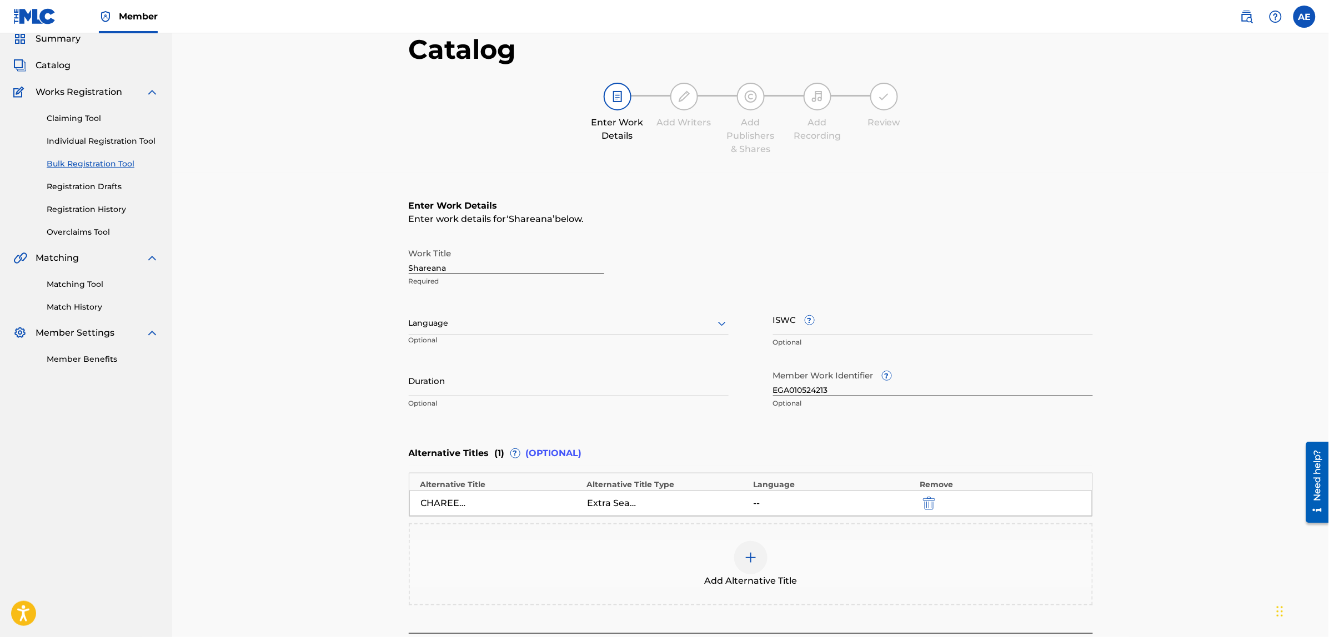
scroll to position [69, 0]
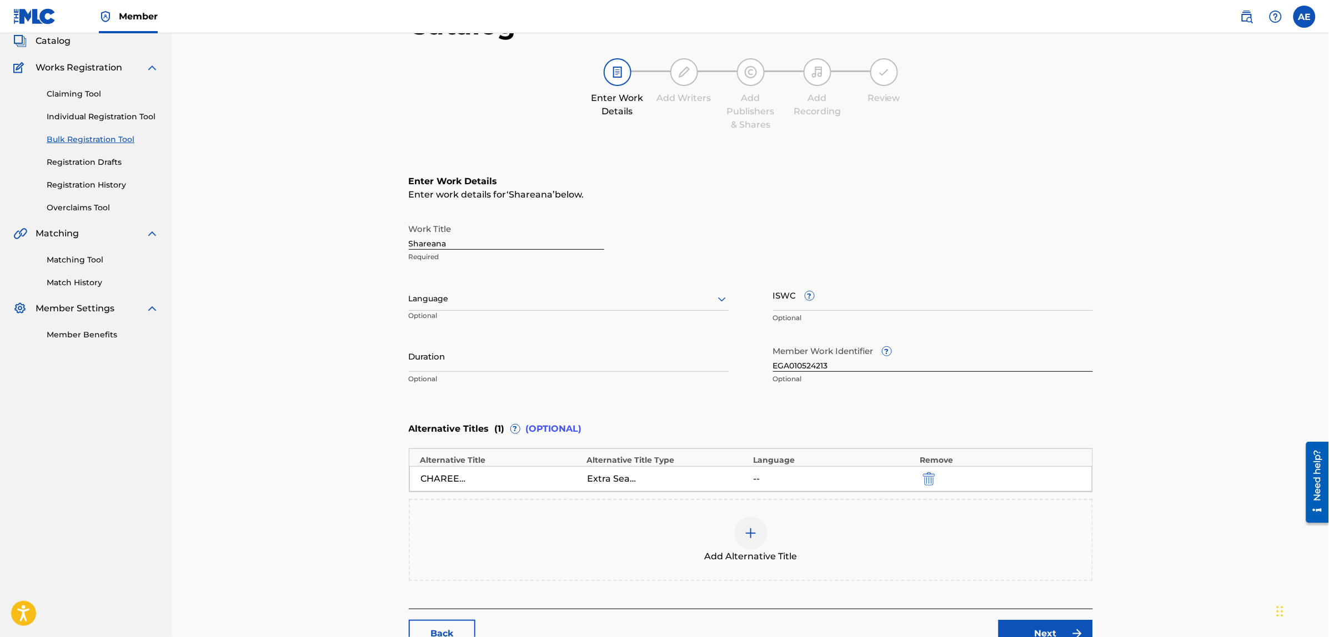
click at [472, 309] on div "Language" at bounding box center [569, 299] width 320 height 23
click at [461, 389] on div "Arabic" at bounding box center [568, 384] width 319 height 25
click at [465, 359] on input "Duration" at bounding box center [569, 356] width 320 height 32
paste input "3:06"
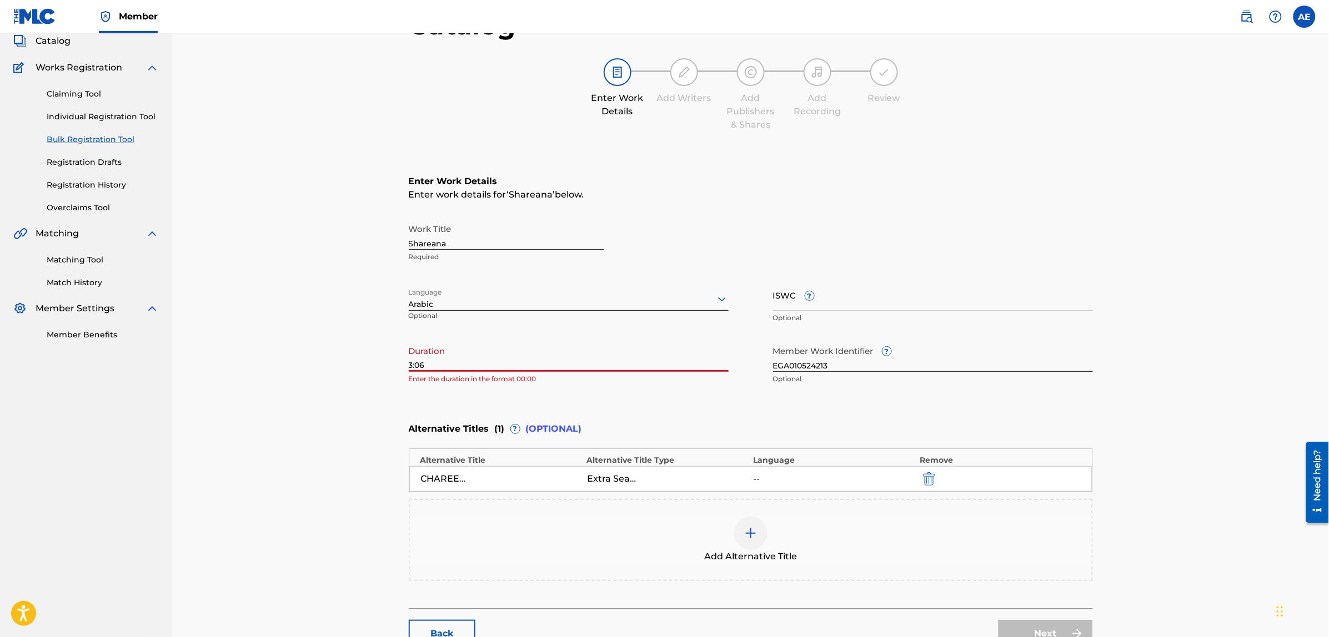
click at [409, 364] on input "3:06" at bounding box center [569, 356] width 320 height 32
type input "03:06"
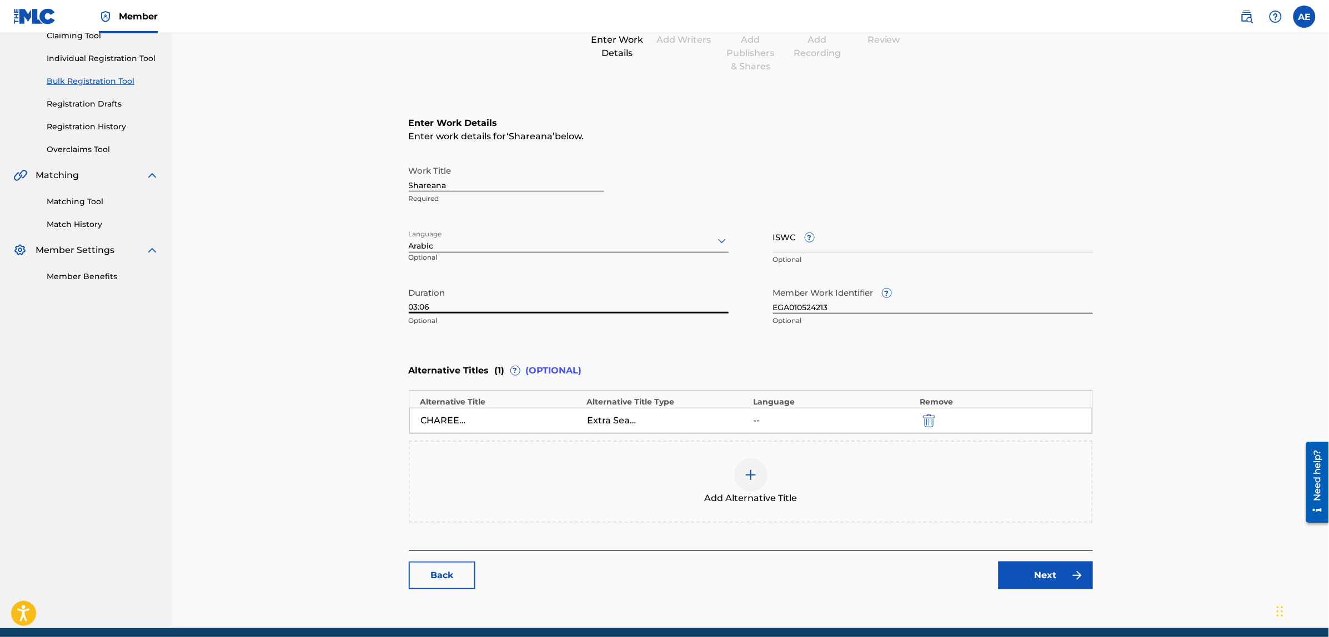
scroll to position [171, 0]
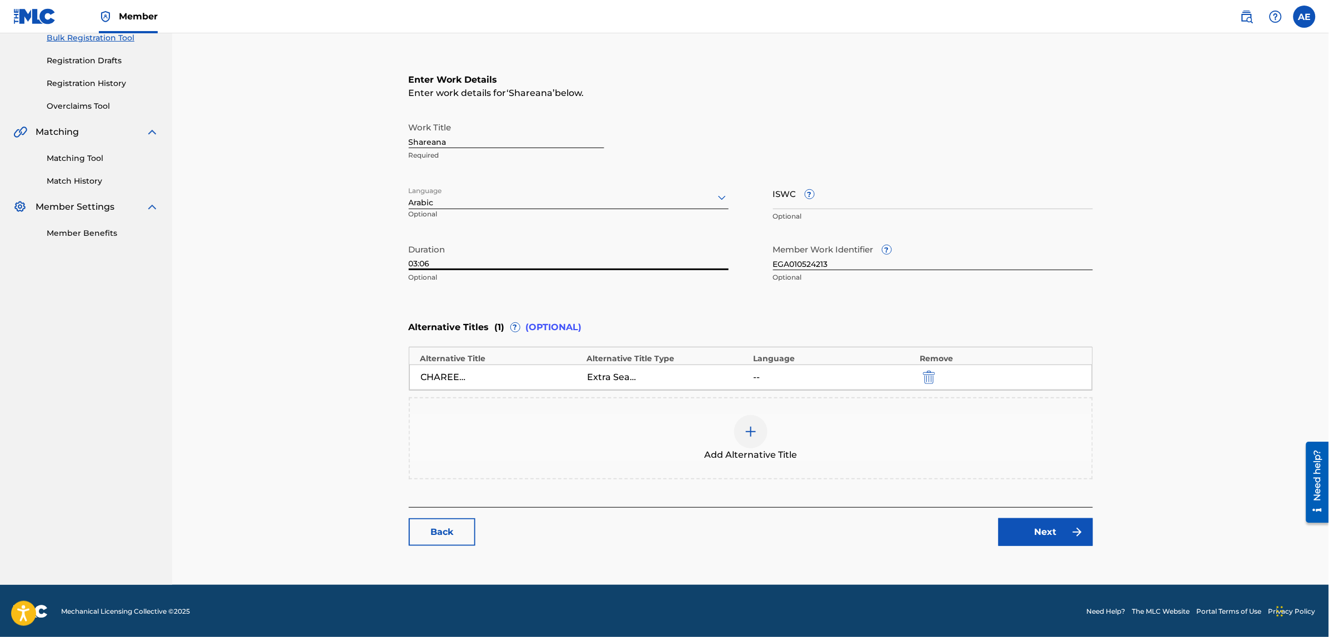
click at [1034, 536] on link "Next" at bounding box center [1045, 533] width 94 height 28
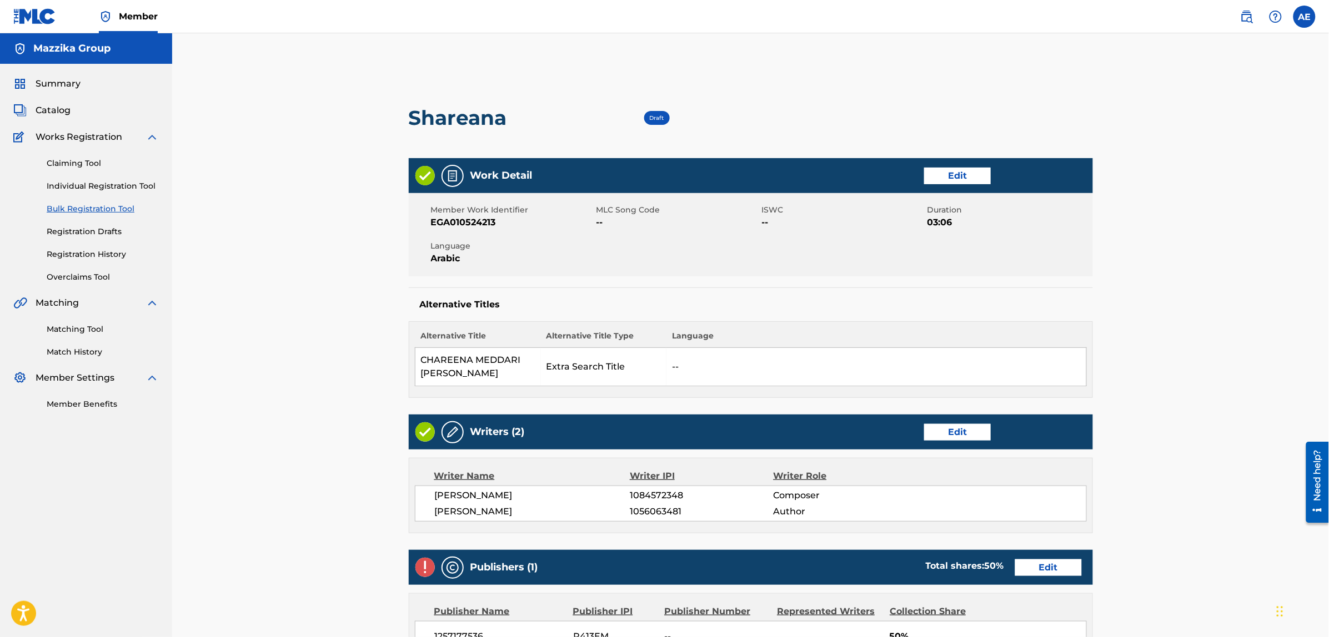
scroll to position [278, 0]
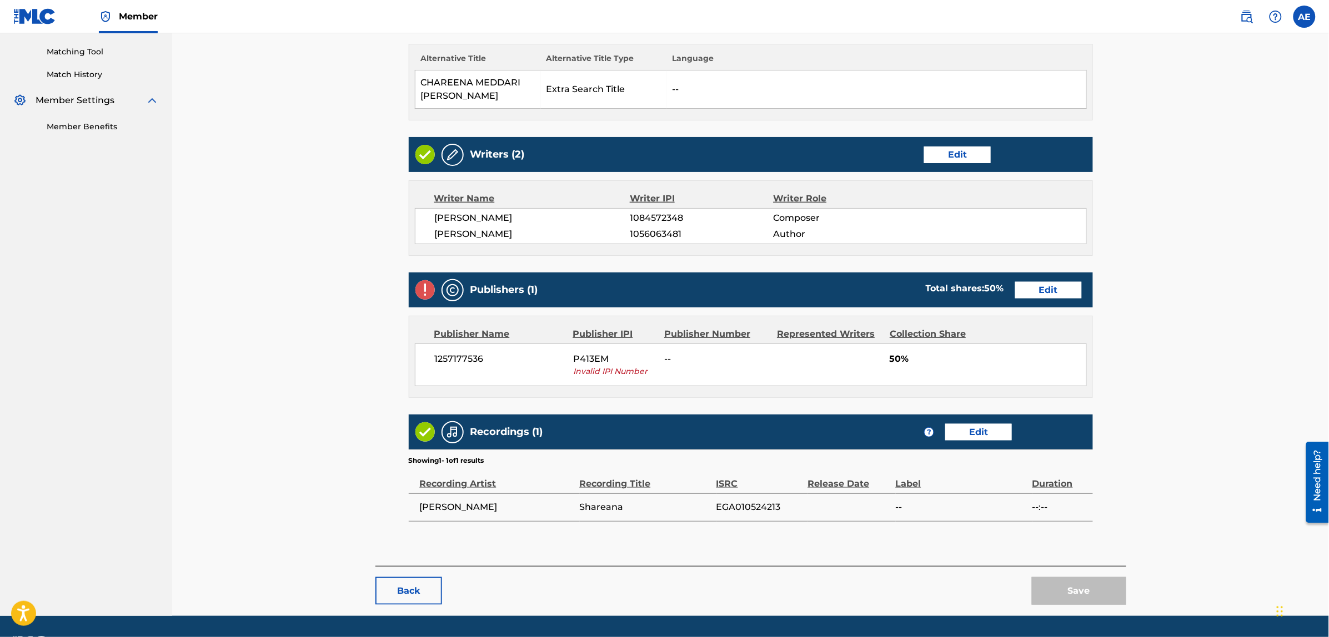
click at [1023, 290] on link "Edit" at bounding box center [1048, 290] width 67 height 17
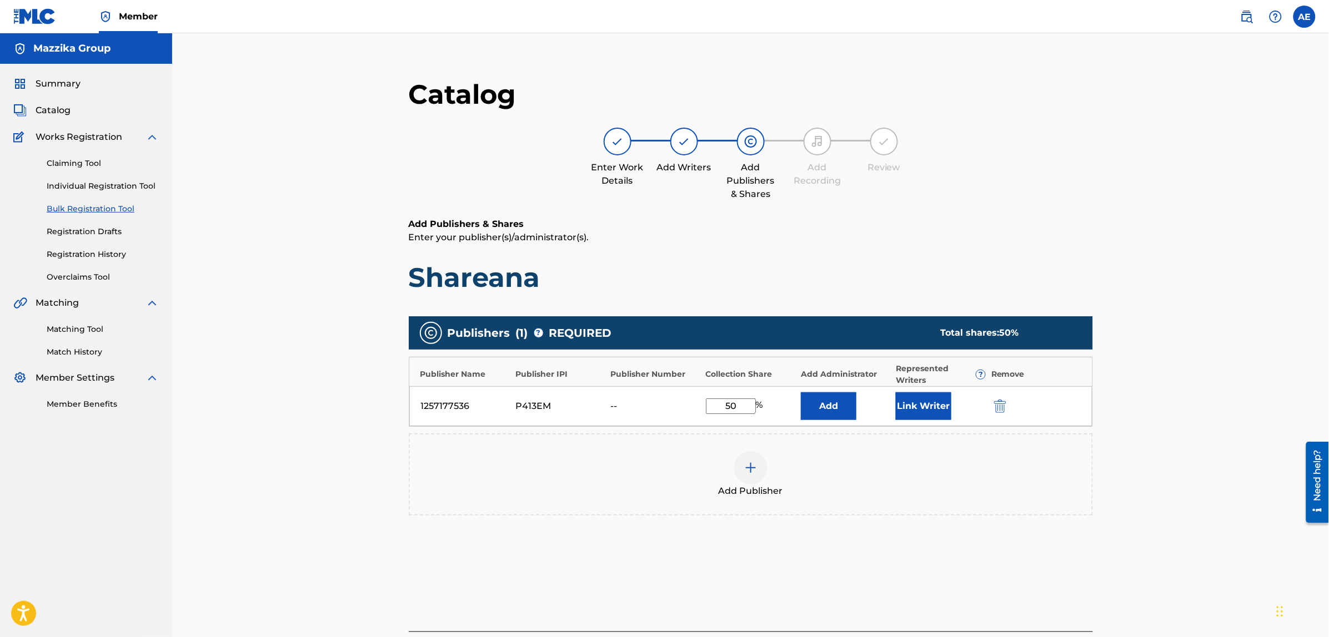
click at [1003, 405] on img "submit" at bounding box center [1000, 406] width 12 height 13
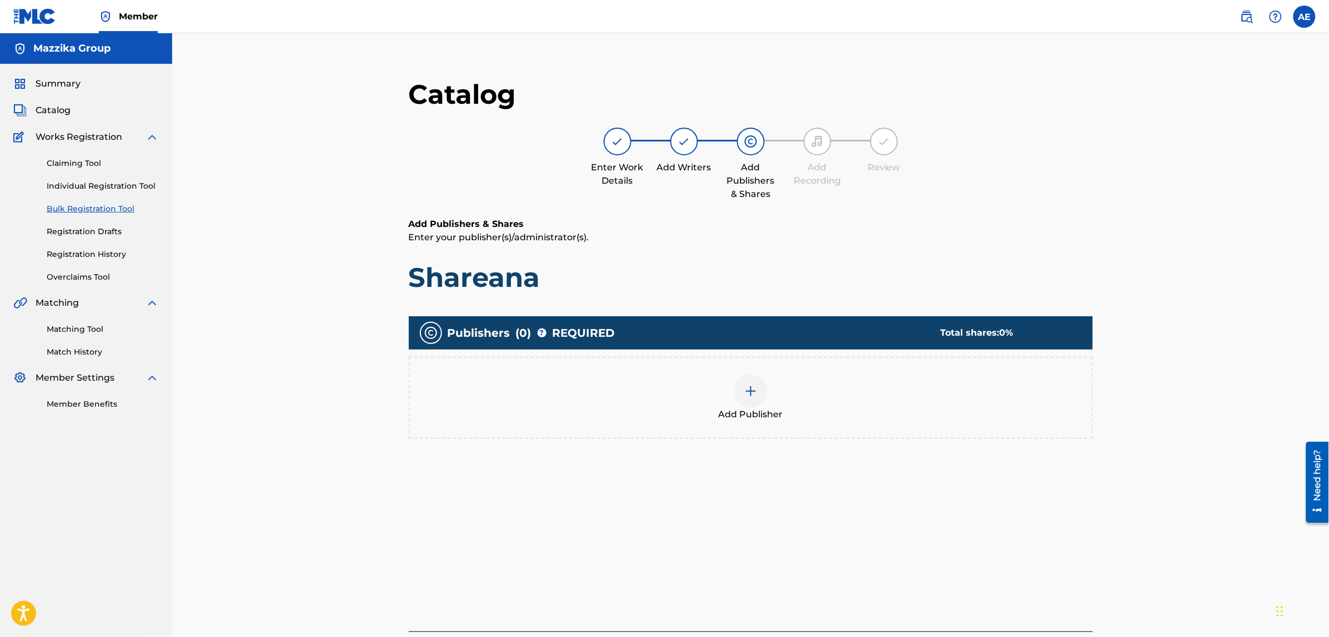
click at [771, 390] on div "Add Publisher" at bounding box center [751, 398] width 682 height 47
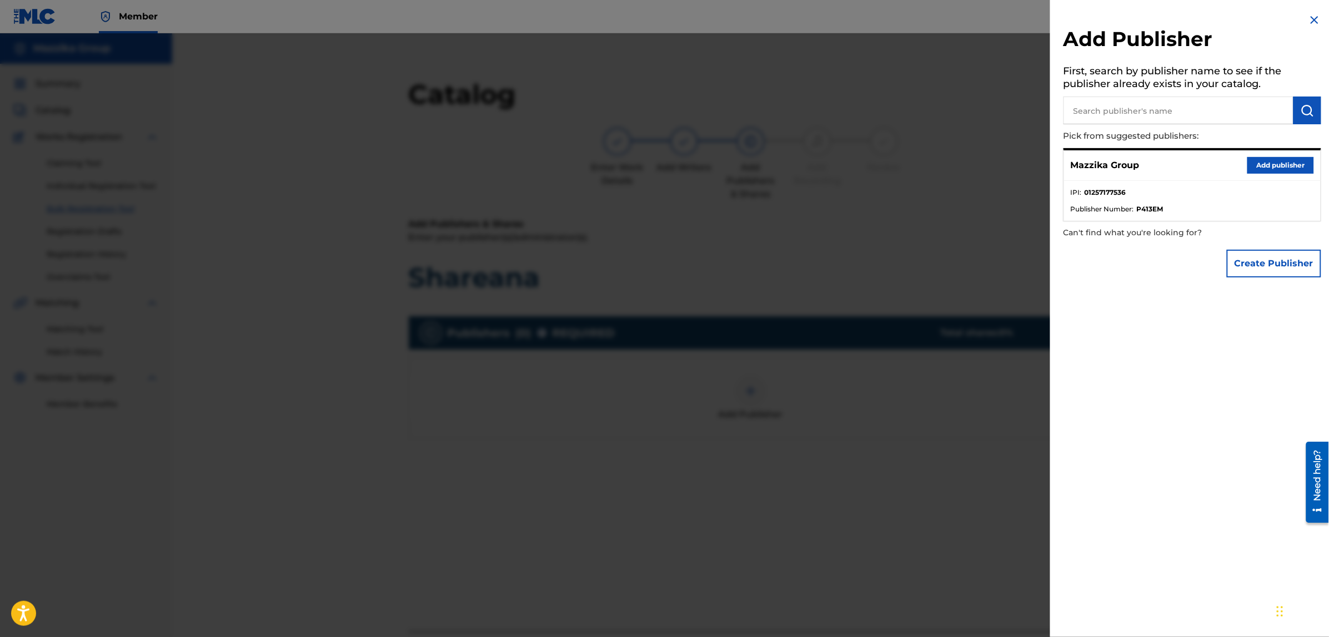
click at [1261, 160] on button "Add publisher" at bounding box center [1280, 165] width 67 height 17
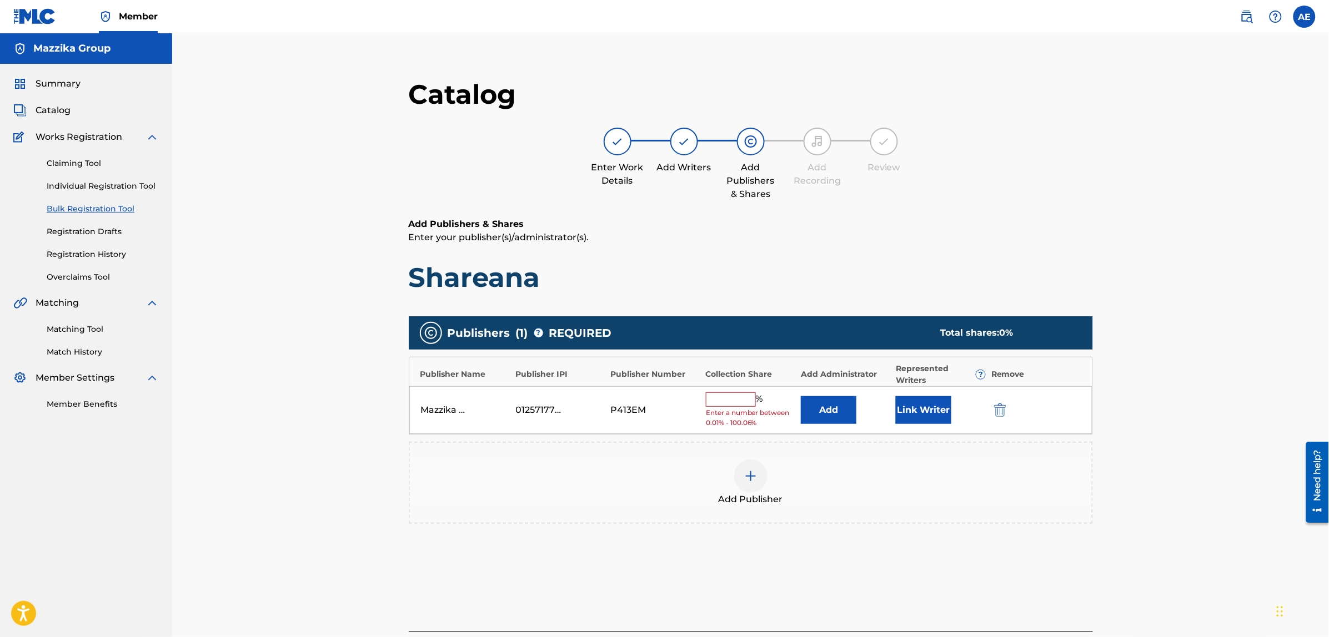
drag, startPoint x: 715, startPoint y: 401, endPoint x: 722, endPoint y: 407, distance: 8.7
click at [715, 401] on input "text" at bounding box center [731, 400] width 50 height 14
type input "50"
click at [908, 403] on button "Link Writer" at bounding box center [924, 407] width 56 height 28
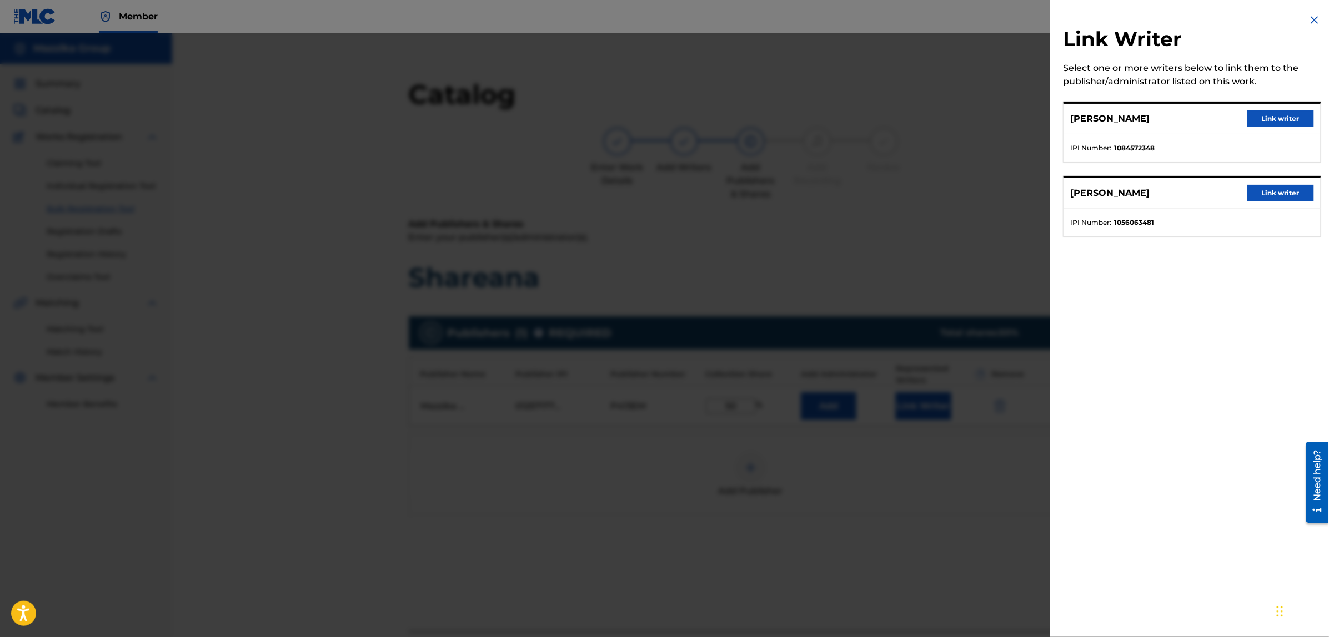
click at [1251, 117] on button "Link writer" at bounding box center [1280, 118] width 67 height 17
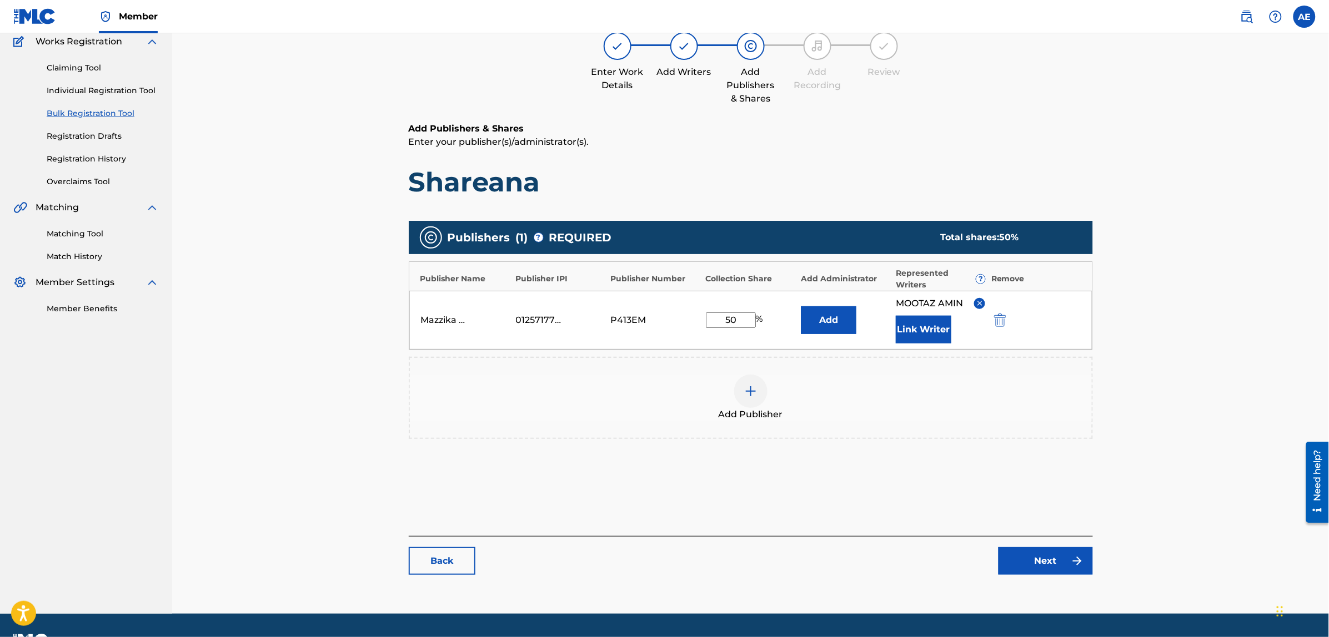
scroll to position [125, 0]
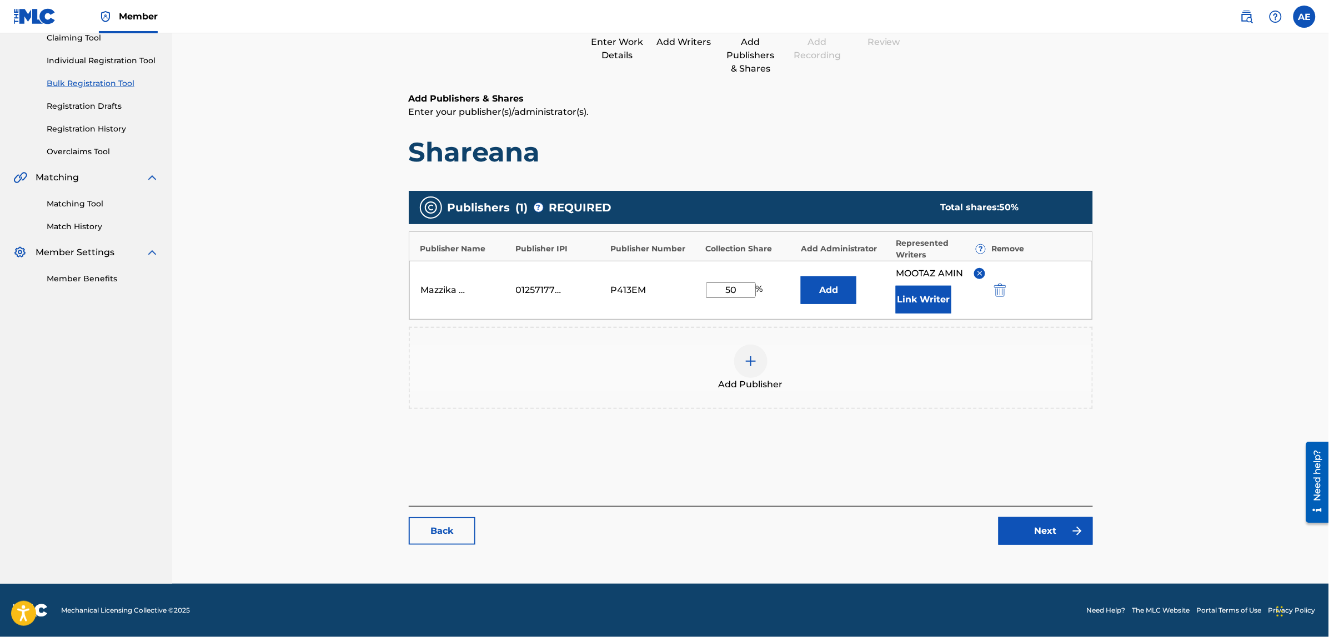
click at [1040, 534] on link "Next" at bounding box center [1045, 531] width 94 height 28
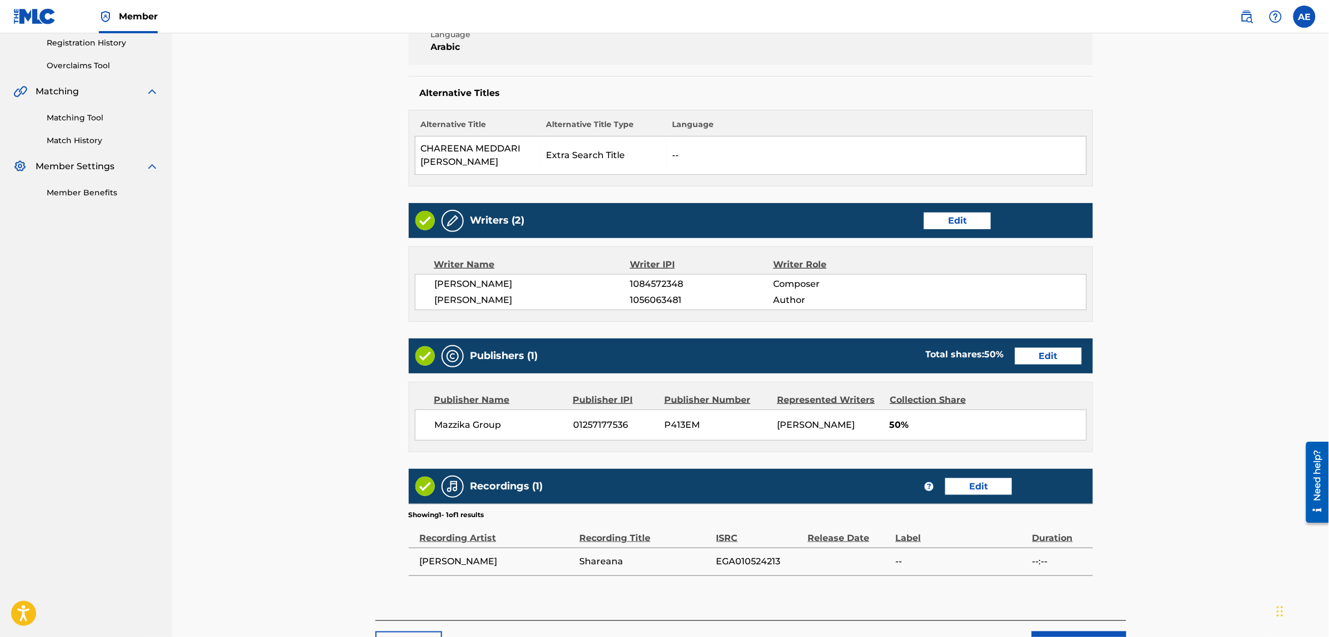
scroll to position [299, 0]
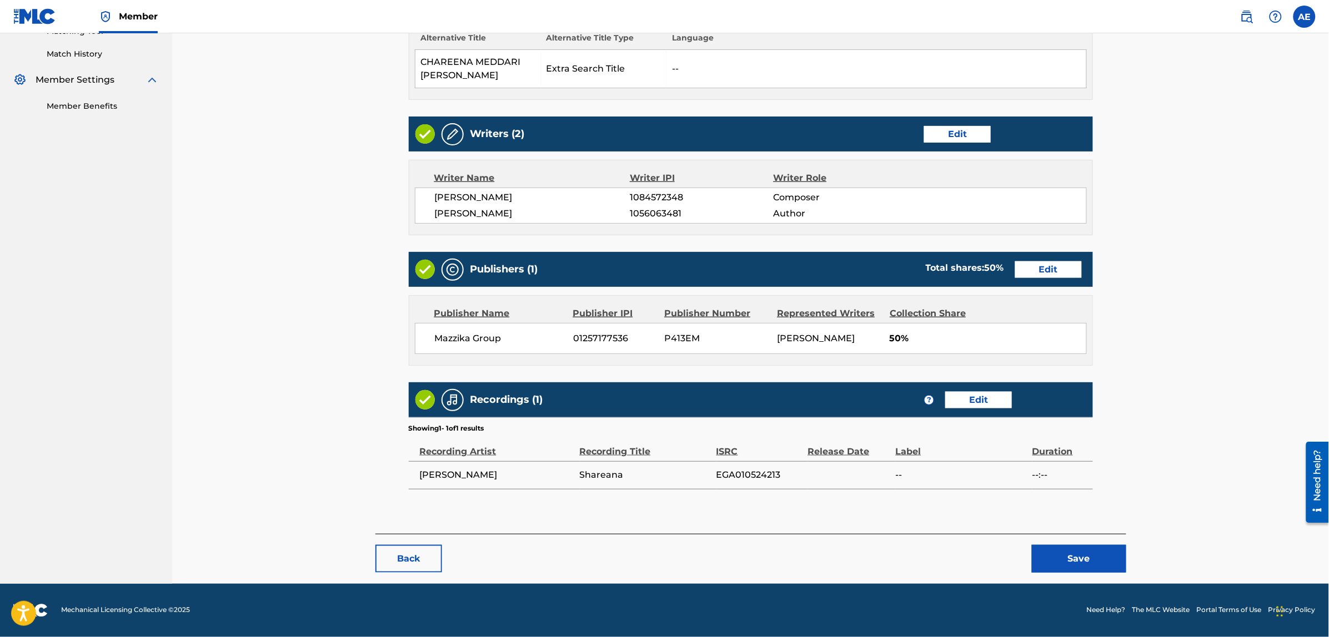
click at [1055, 548] on button "Save" at bounding box center [1079, 559] width 94 height 28
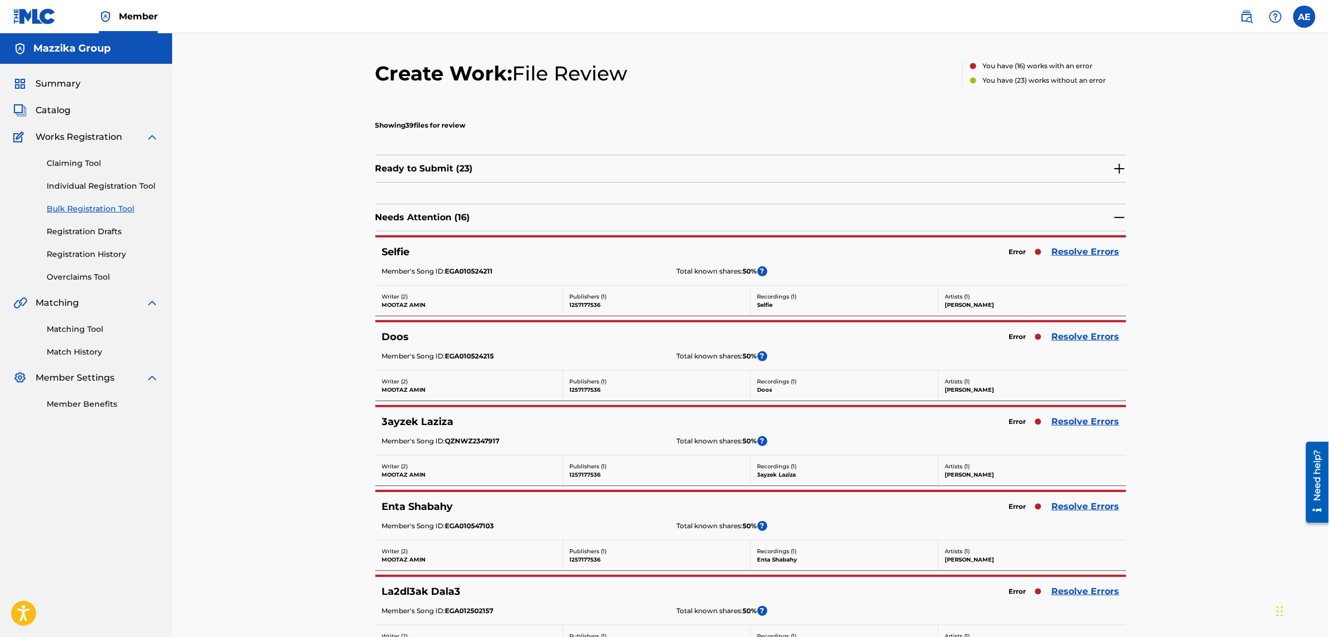
click at [1065, 248] on link "Resolve Errors" at bounding box center [1086, 251] width 68 height 13
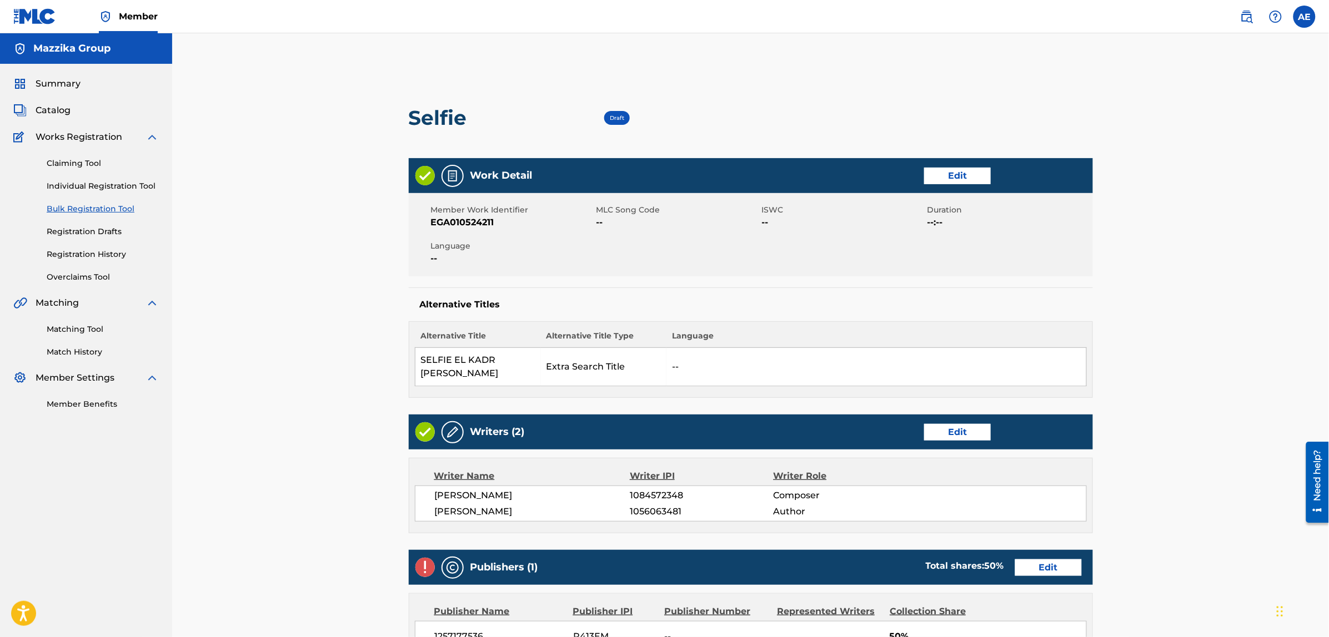
click at [961, 171] on link "Edit" at bounding box center [957, 176] width 67 height 17
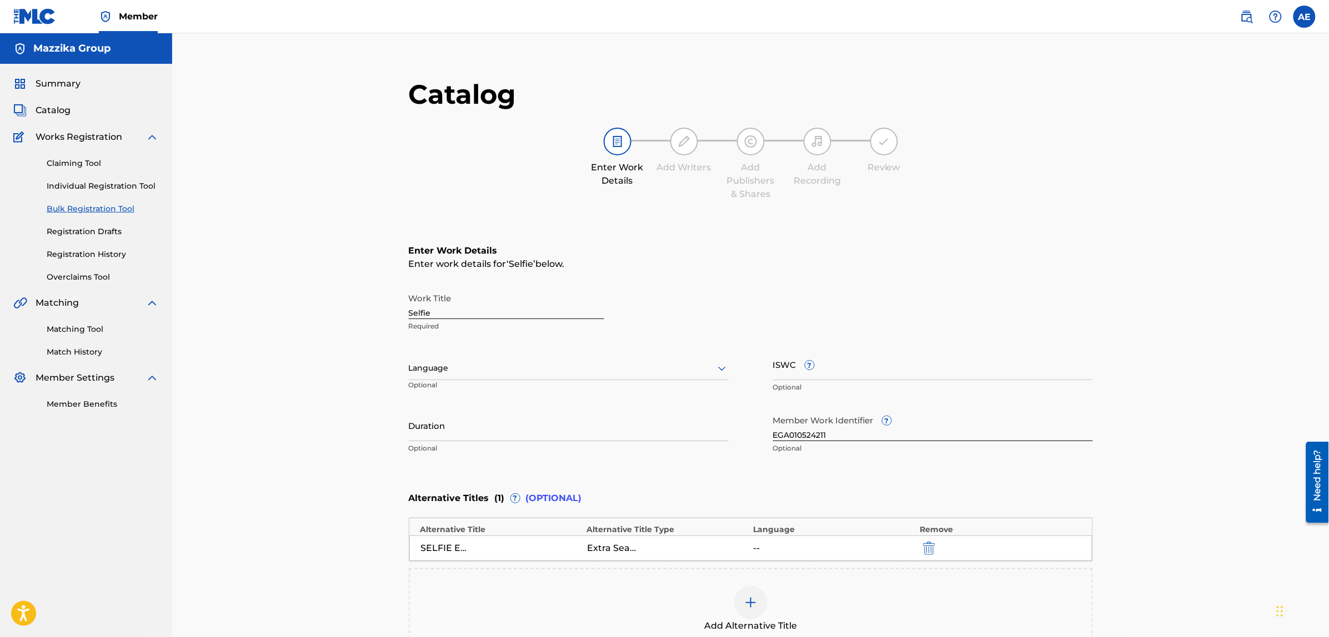
click at [521, 375] on div "Language" at bounding box center [569, 368] width 320 height 23
click at [470, 379] on div "Arabic" at bounding box center [568, 384] width 319 height 25
click at [465, 428] on input "Duration" at bounding box center [569, 426] width 320 height 32
paste input "3:40"
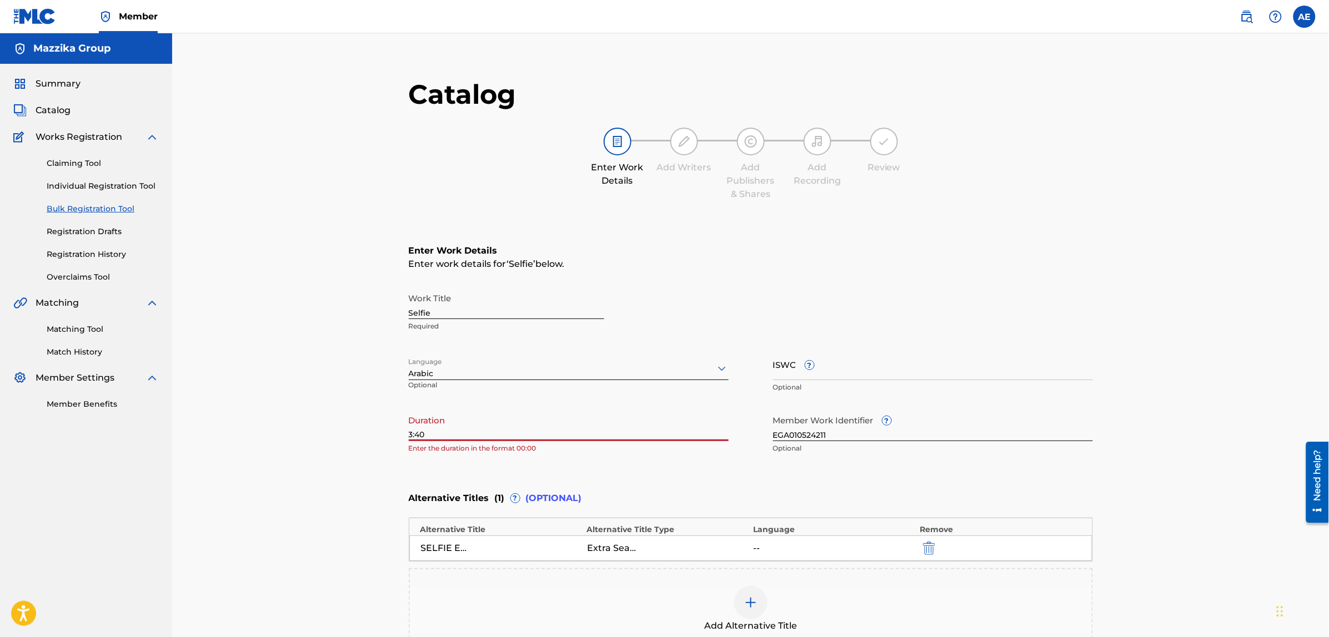
click at [409, 434] on input "3:40" at bounding box center [569, 426] width 320 height 32
type input "03:40"
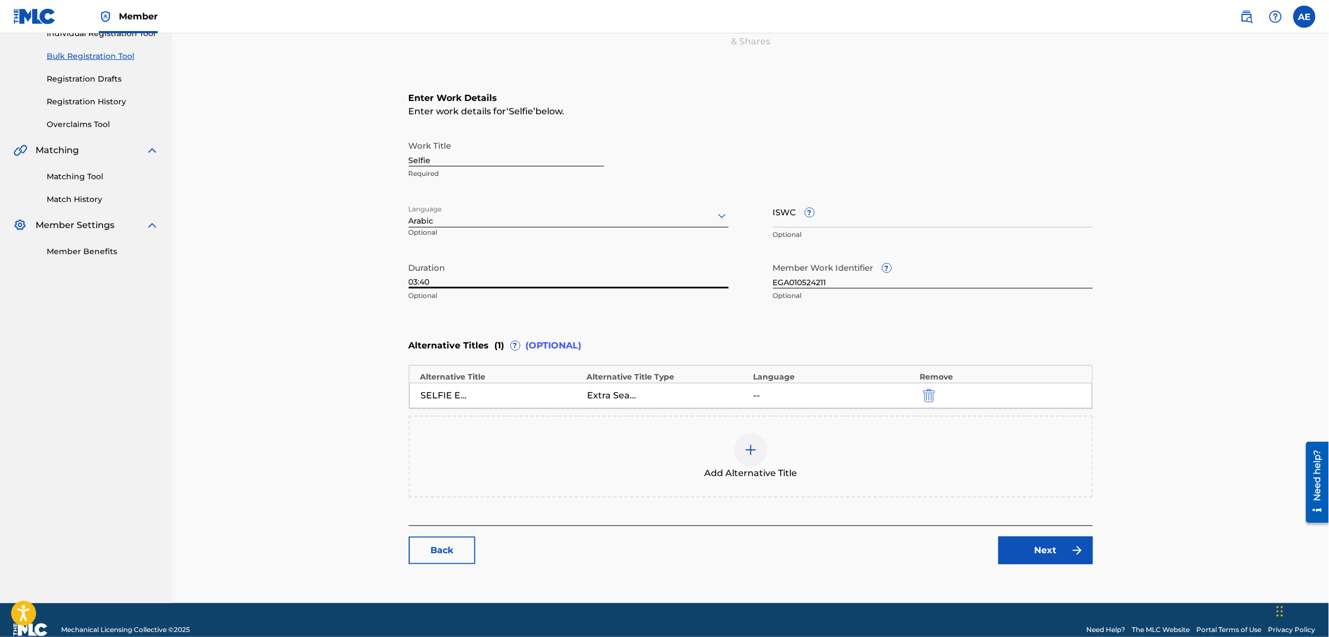
scroll to position [171, 0]
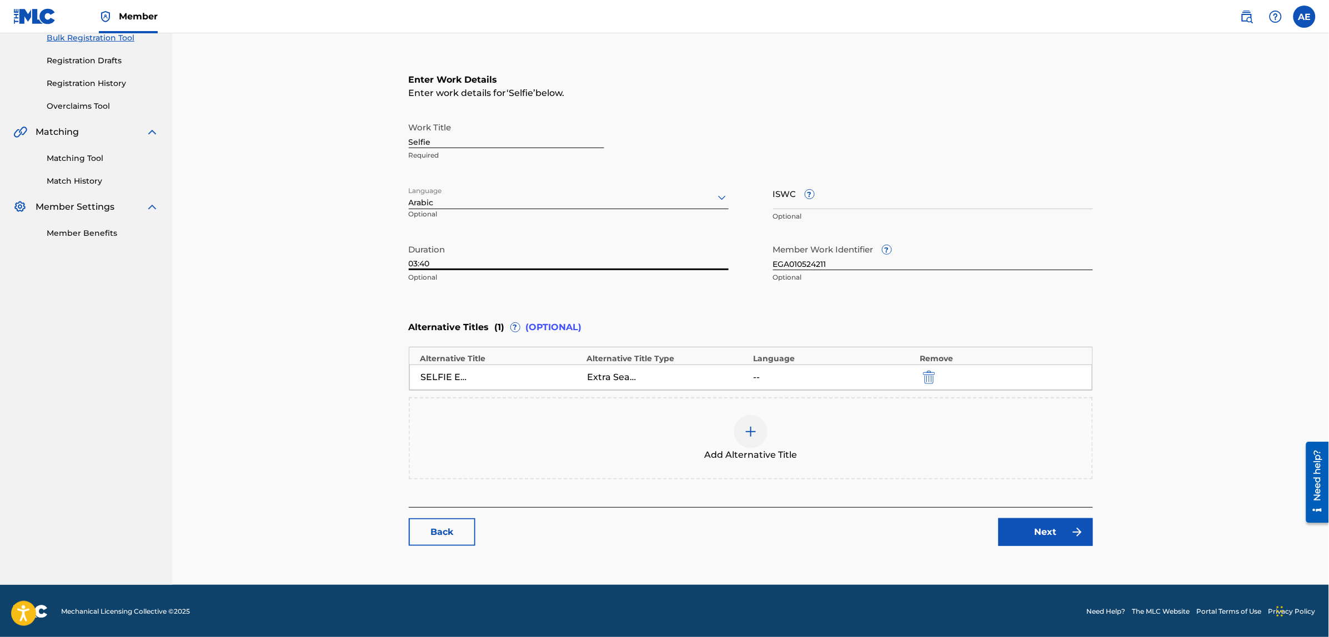
click at [1027, 544] on link "Next" at bounding box center [1045, 533] width 94 height 28
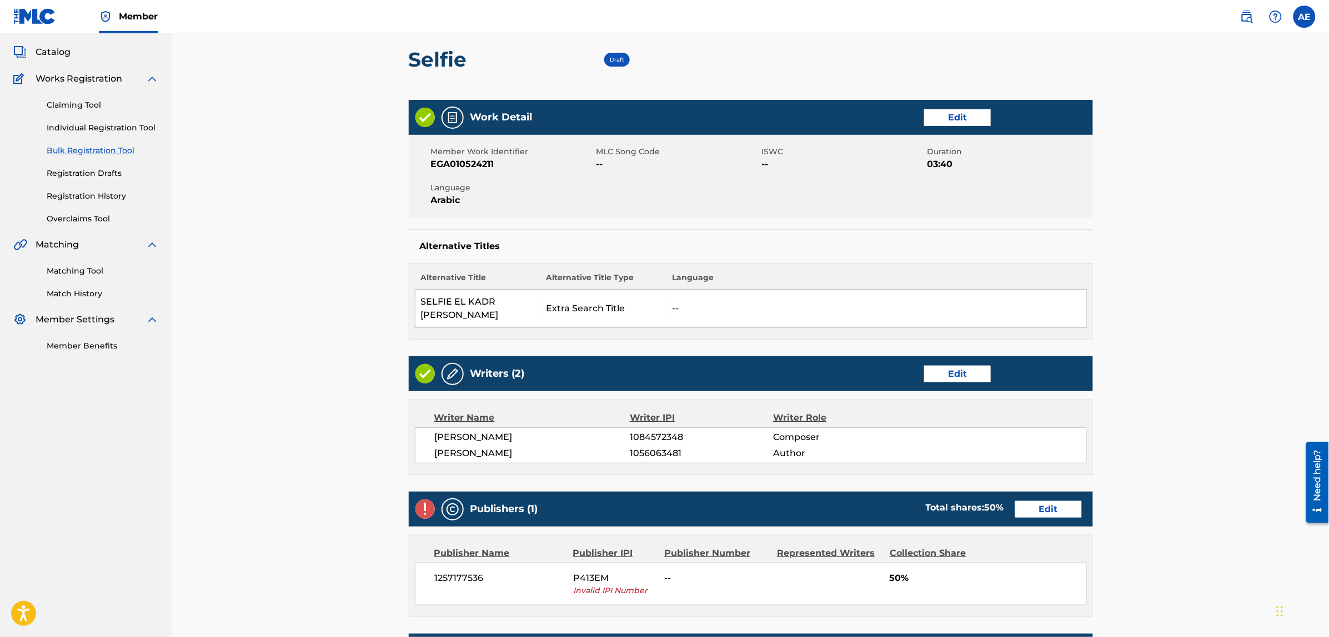
scroll to position [208, 0]
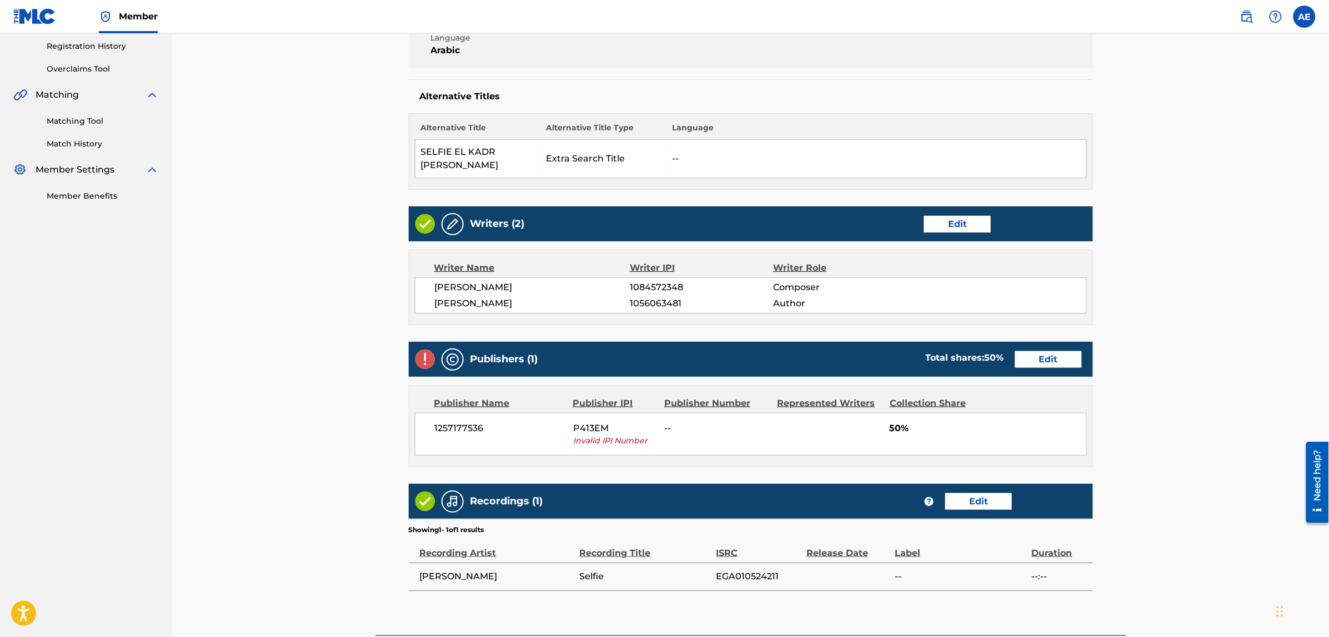
click at [1025, 366] on link "Edit" at bounding box center [1048, 359] width 67 height 17
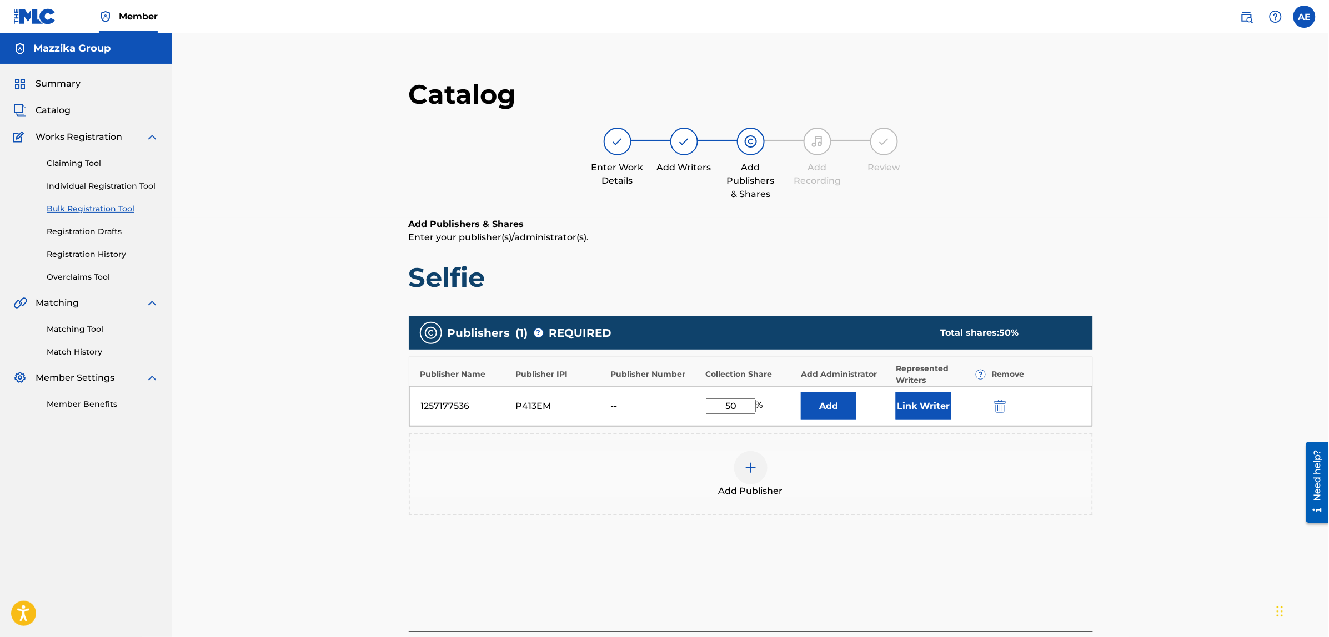
click at [994, 404] on img "submit" at bounding box center [1000, 406] width 12 height 13
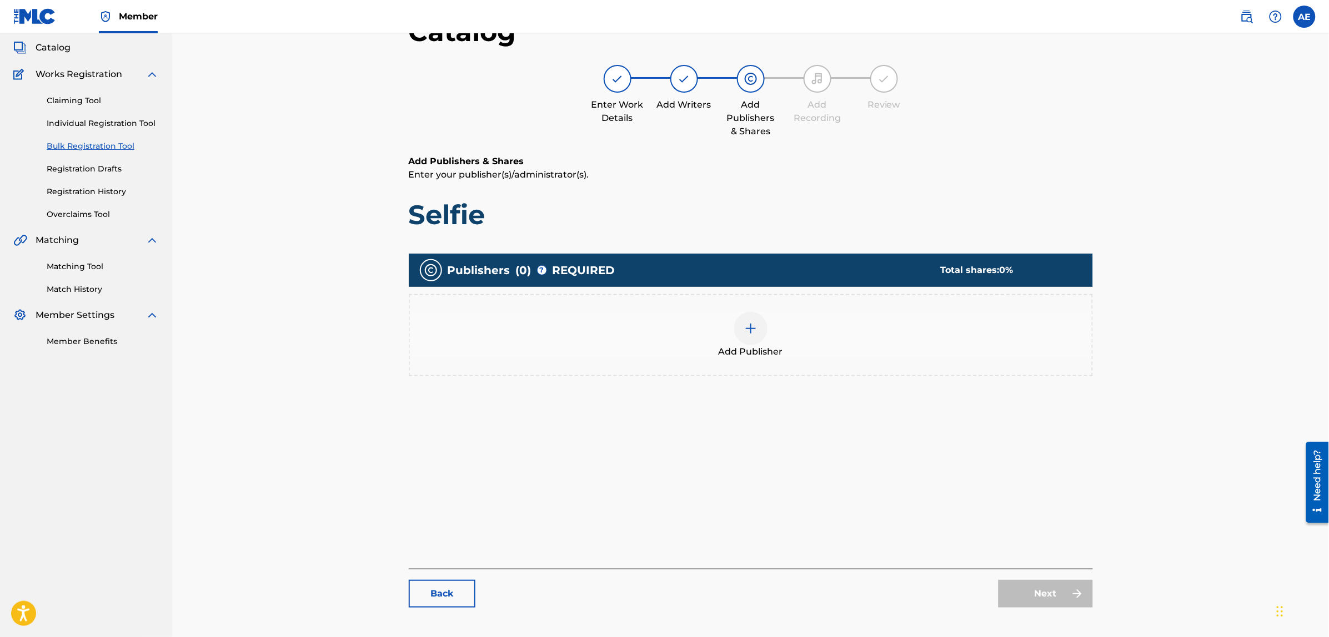
scroll to position [125, 0]
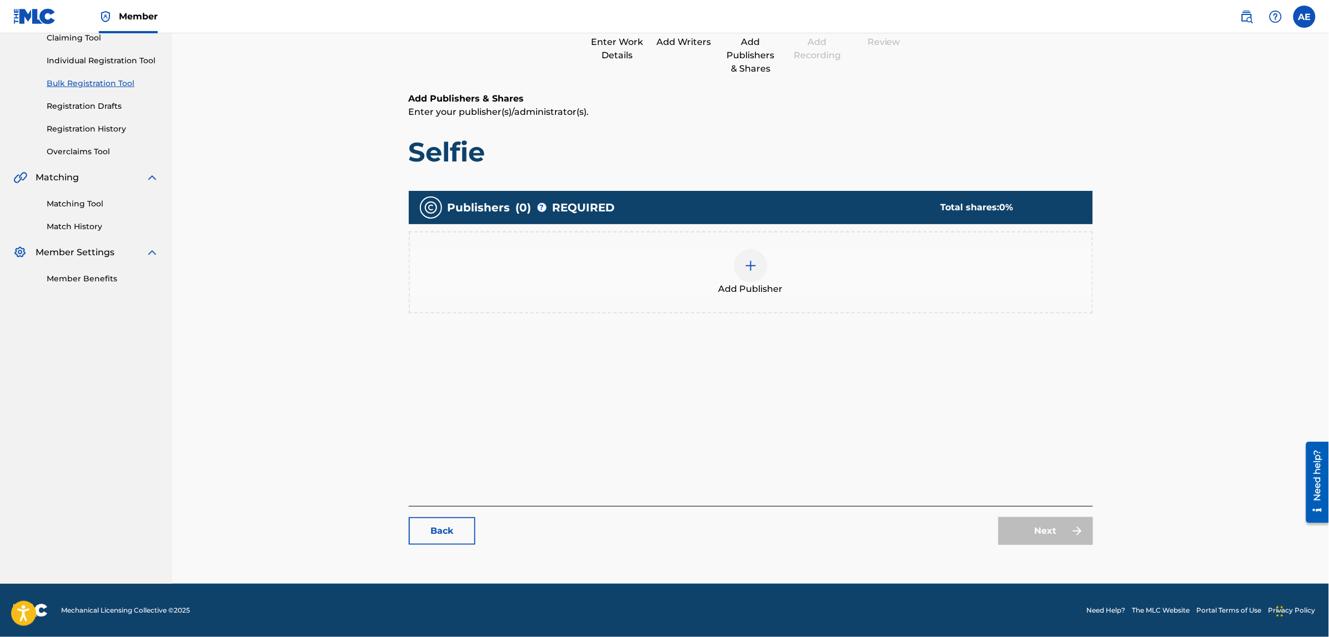
click at [741, 264] on div at bounding box center [750, 265] width 33 height 33
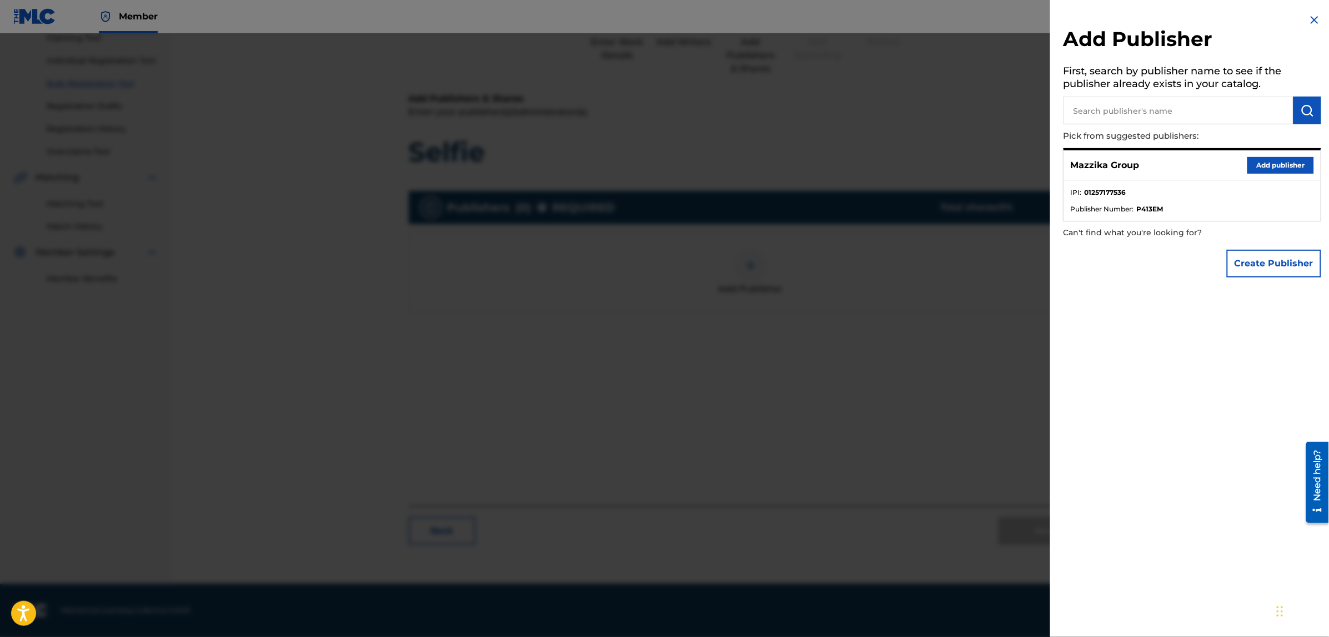
click at [1262, 168] on button "Add publisher" at bounding box center [1280, 165] width 67 height 17
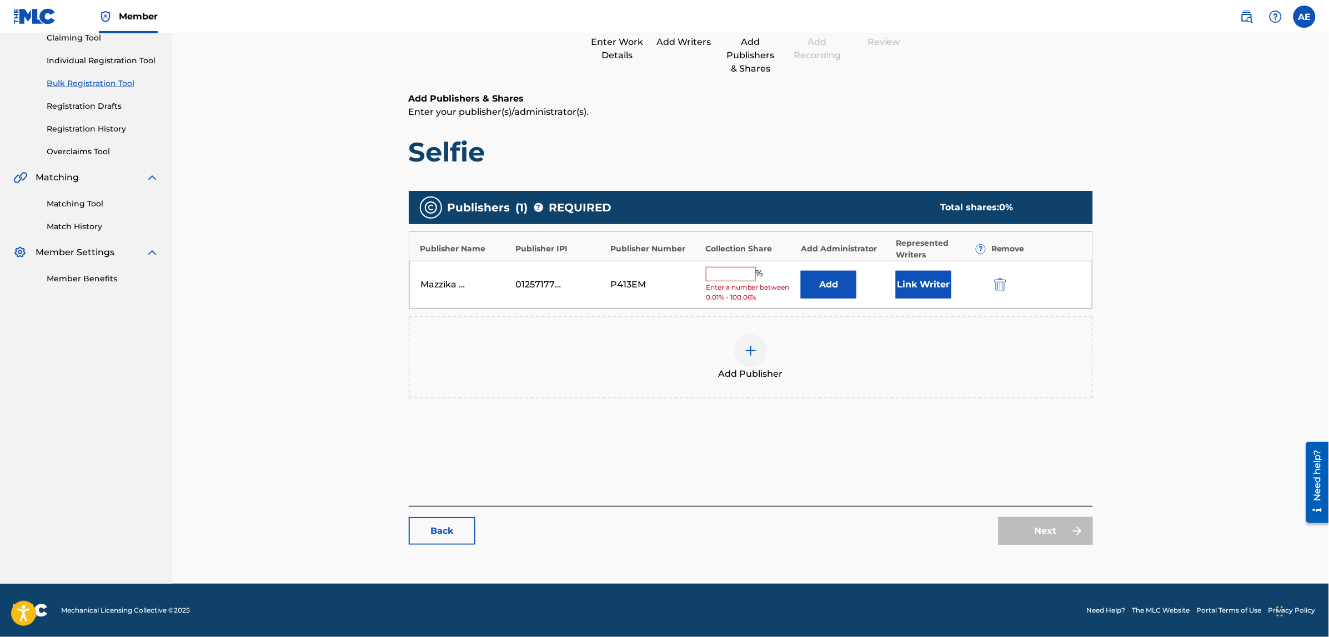
drag, startPoint x: 736, startPoint y: 276, endPoint x: 733, endPoint y: 281, distance: 6.0
click at [736, 276] on input "text" at bounding box center [731, 274] width 50 height 14
type input "50"
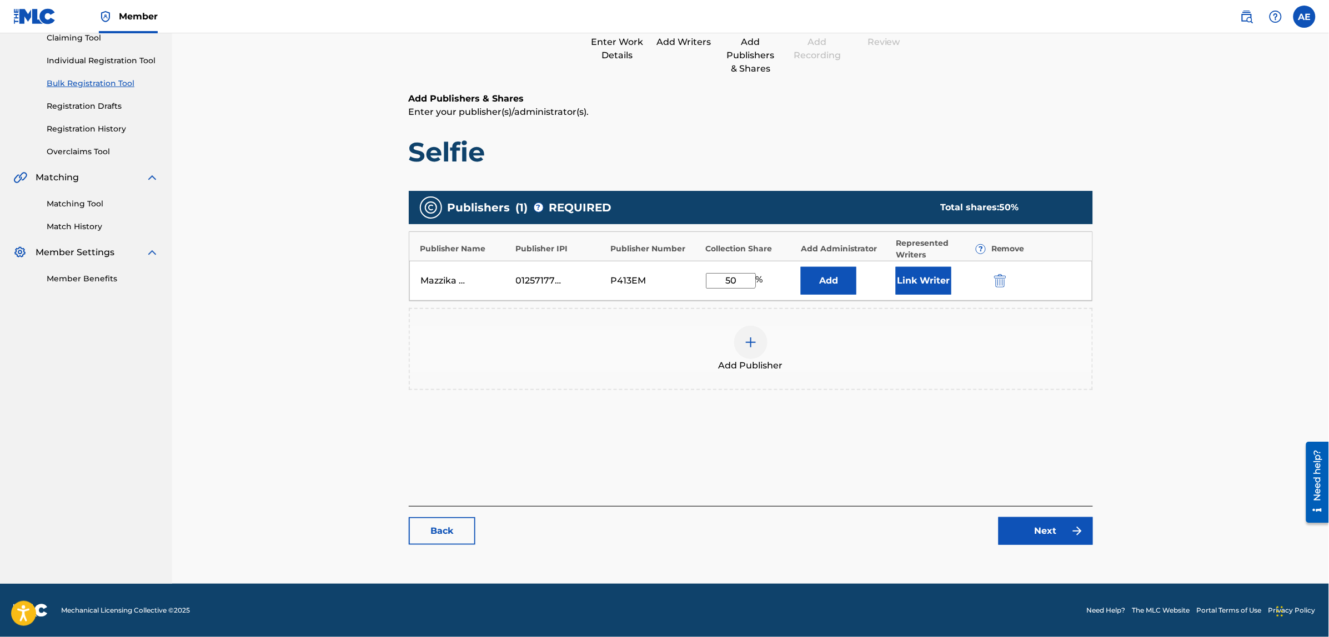
click at [912, 277] on button "Link Writer" at bounding box center [924, 281] width 56 height 28
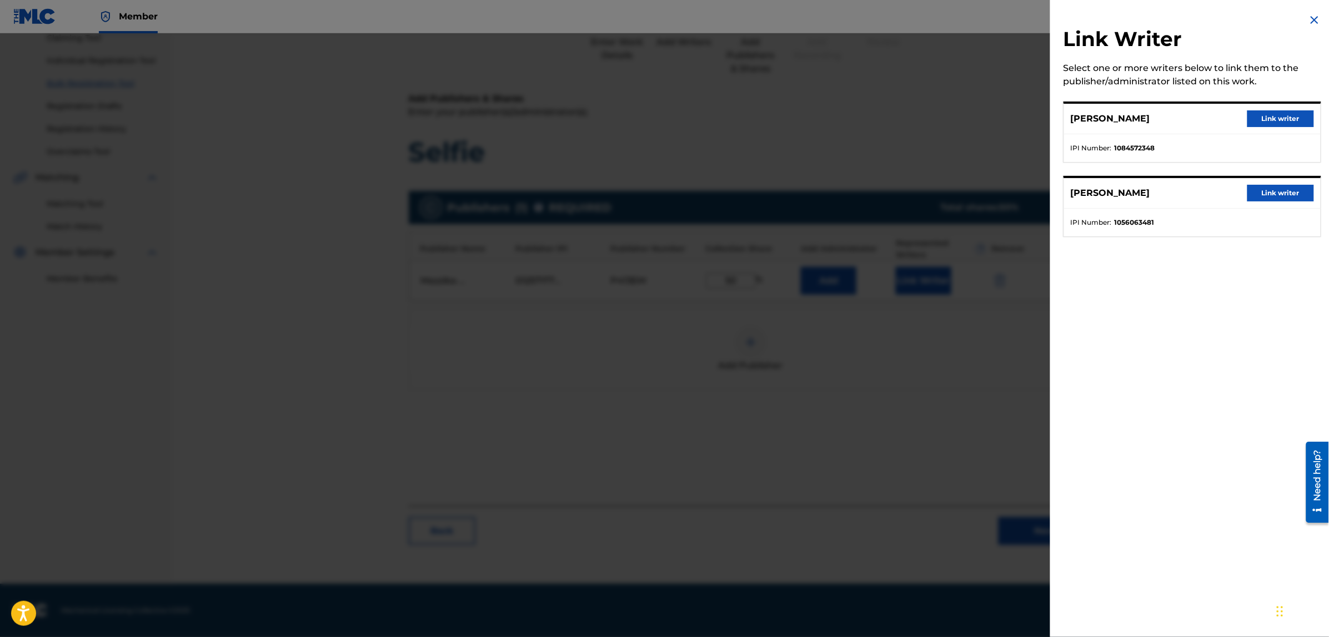
click at [1262, 122] on button "Link writer" at bounding box center [1280, 118] width 67 height 17
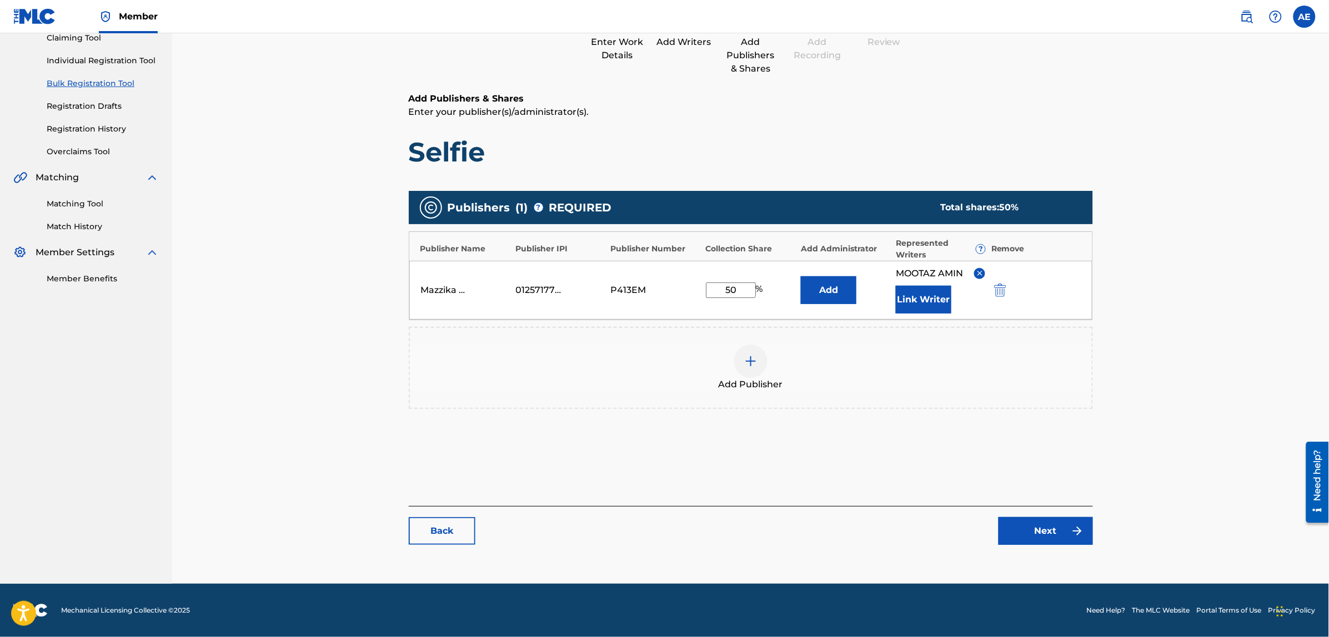
click at [1057, 542] on link "Next" at bounding box center [1045, 531] width 94 height 28
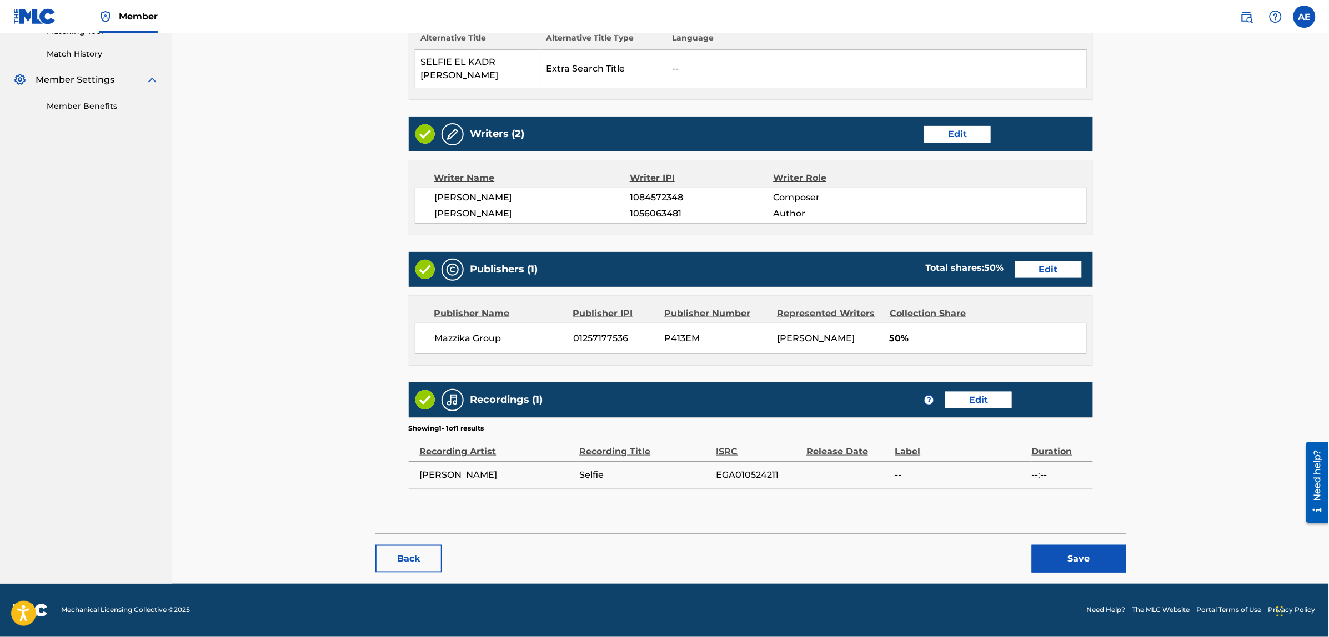
scroll to position [299, 0]
click at [1069, 564] on button "Save" at bounding box center [1079, 559] width 94 height 28
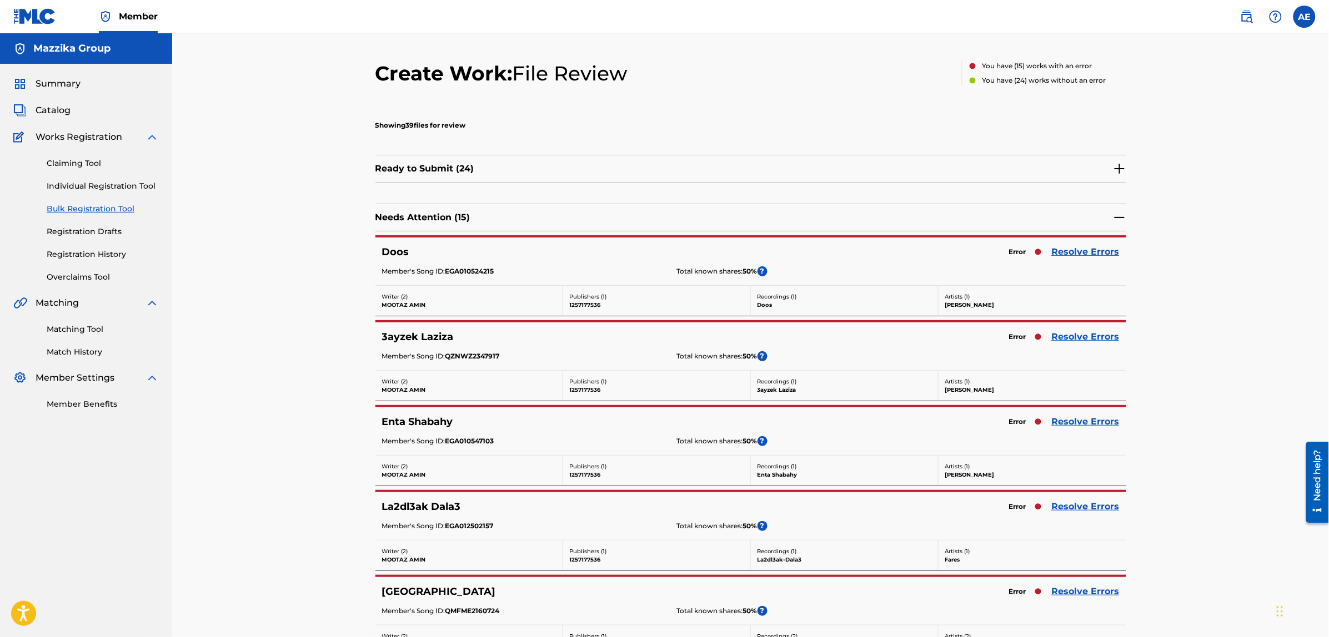
click at [1081, 248] on link "Resolve Errors" at bounding box center [1086, 251] width 68 height 13
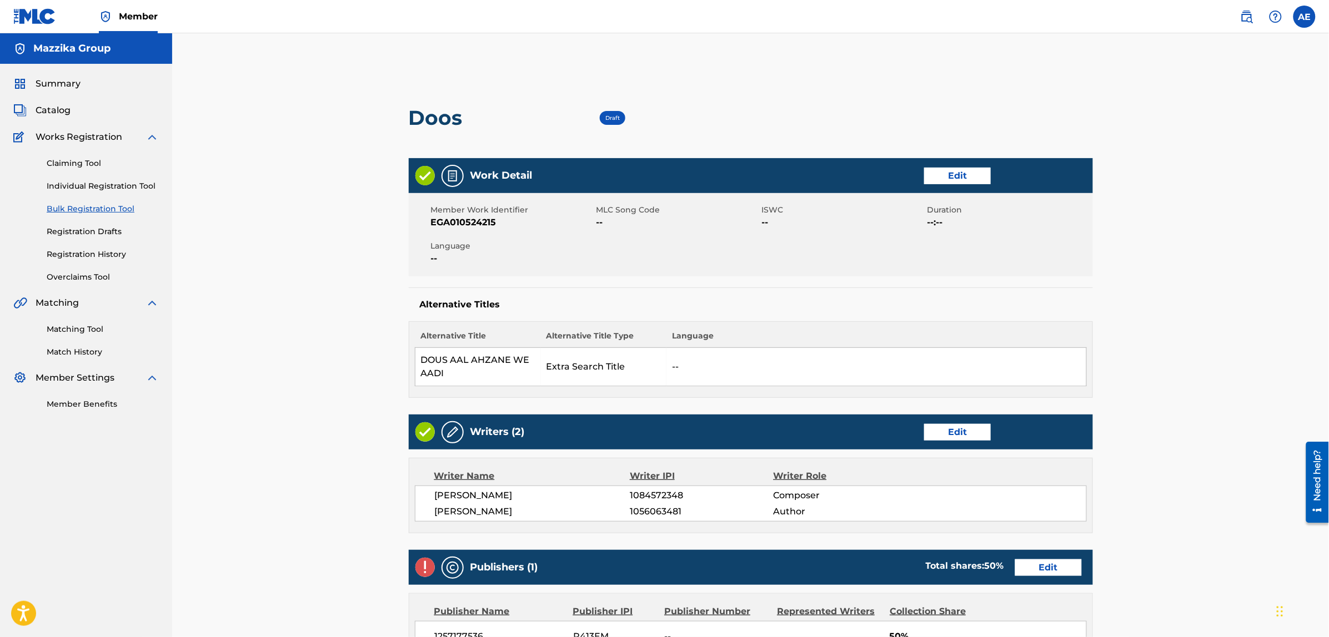
click at [947, 172] on link "Edit" at bounding box center [957, 176] width 67 height 17
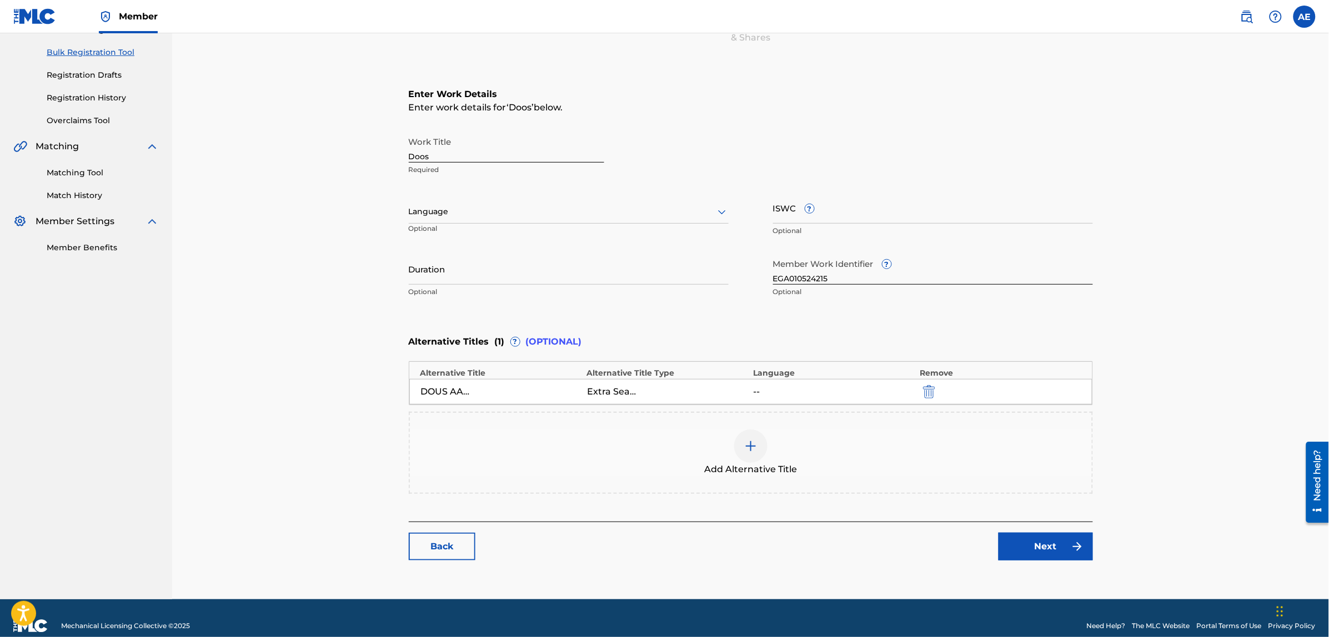
scroll to position [171, 0]
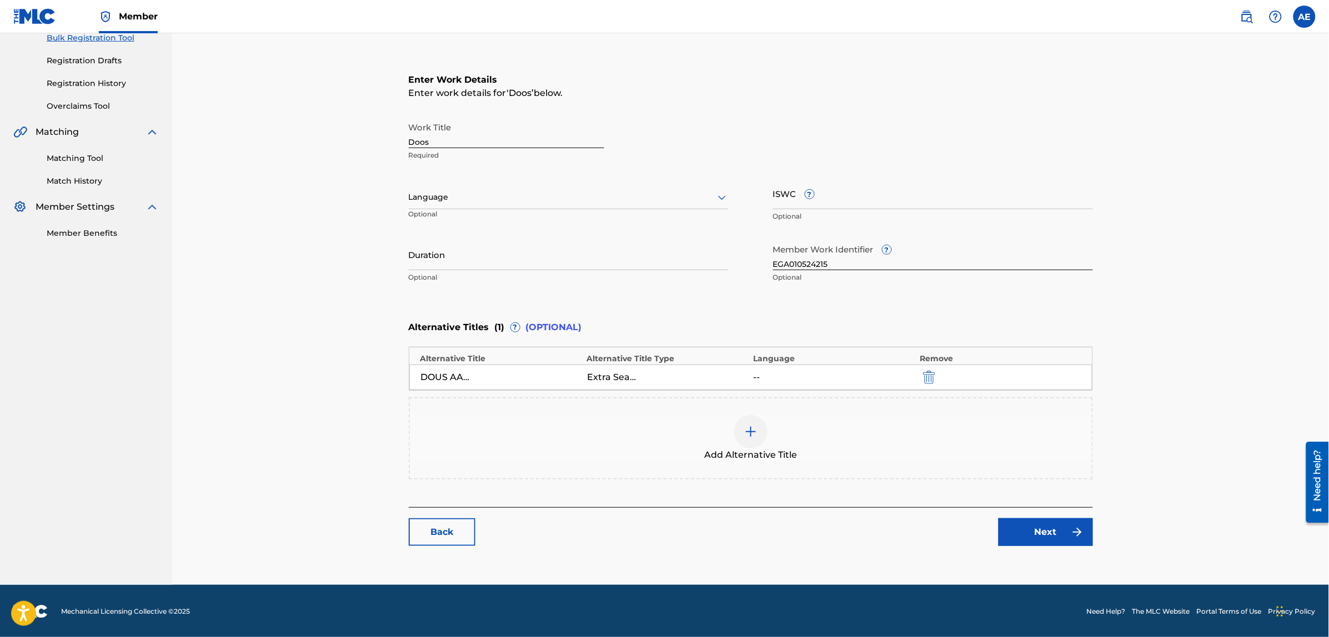
click at [478, 199] on div at bounding box center [569, 197] width 320 height 14
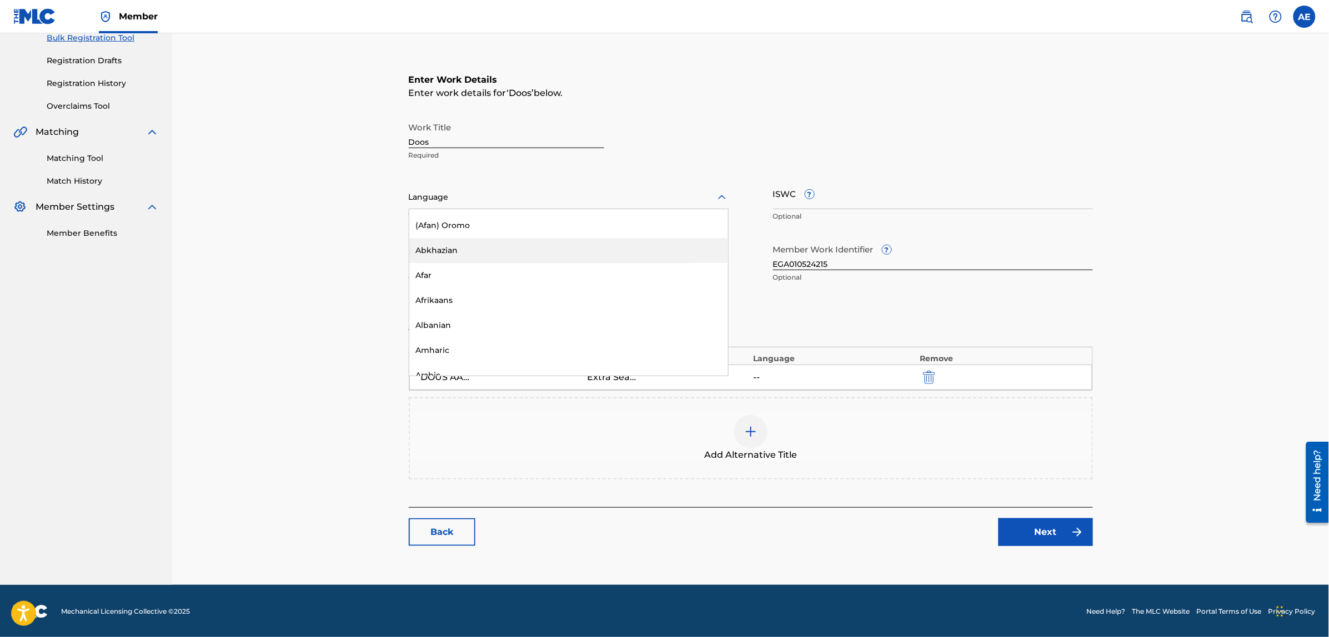
scroll to position [69, 0]
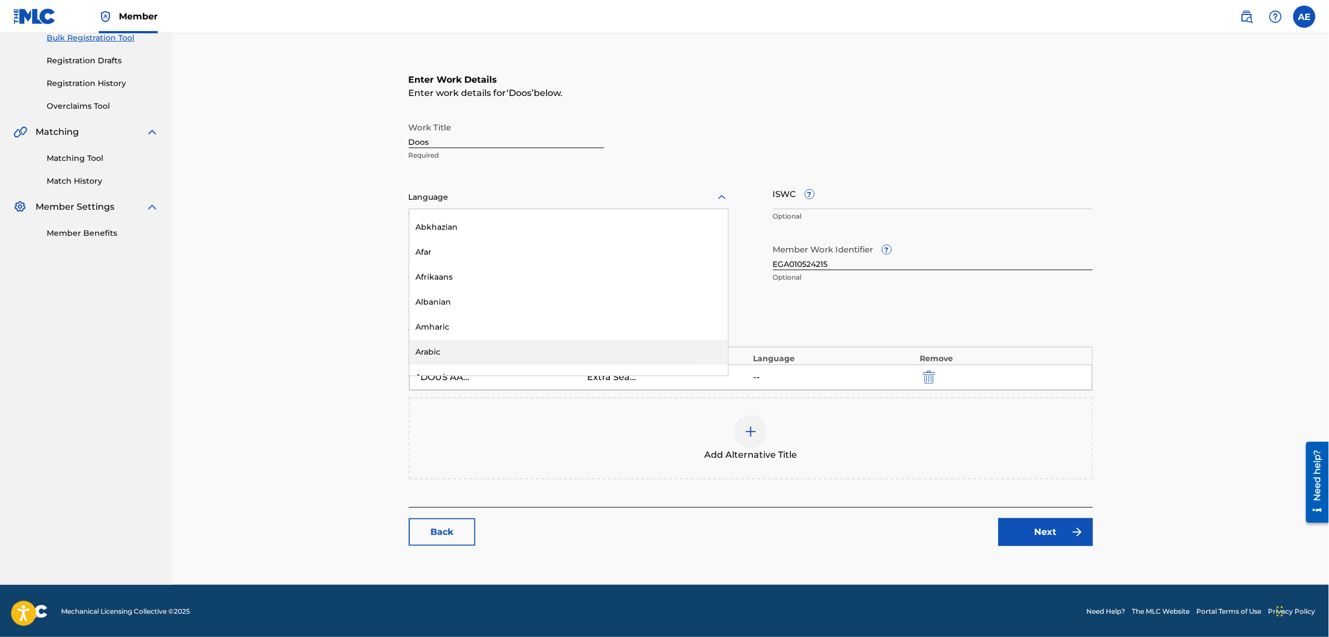
click at [453, 348] on div "Arabic" at bounding box center [568, 352] width 319 height 25
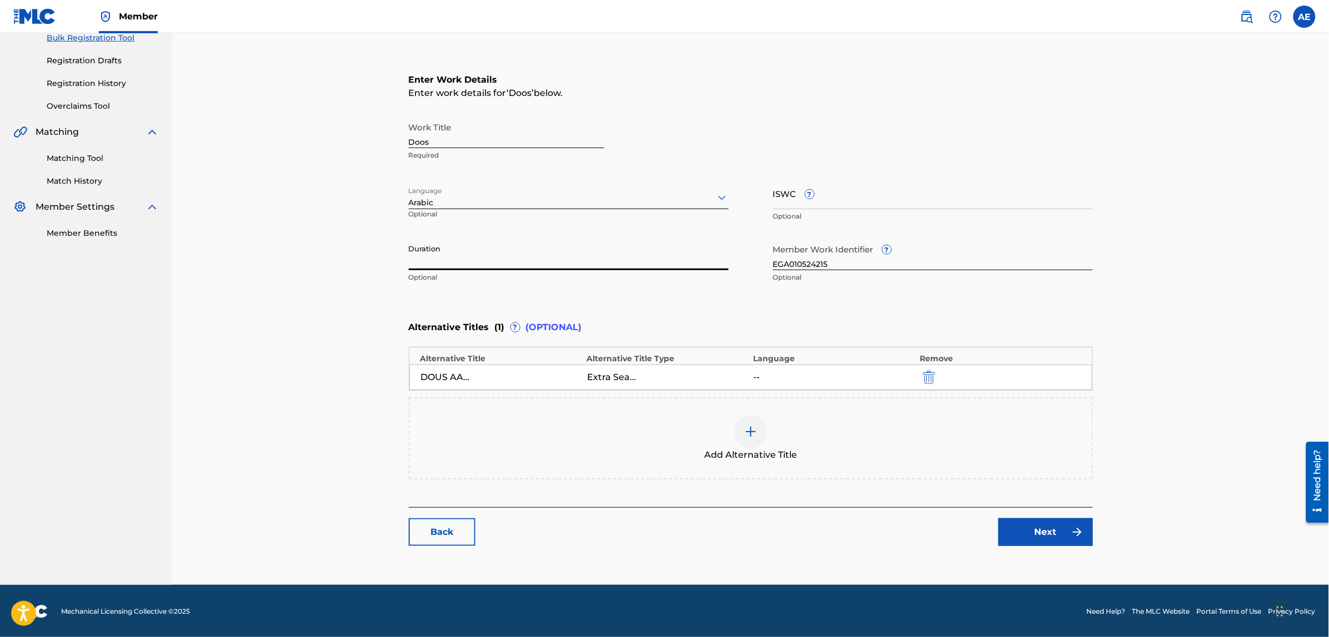
click at [481, 264] on input "Duration" at bounding box center [569, 255] width 320 height 32
paste input "3:21"
click at [409, 263] on input "3:21" at bounding box center [569, 255] width 320 height 32
type input "03:21"
click at [1050, 524] on link "Next" at bounding box center [1045, 533] width 94 height 28
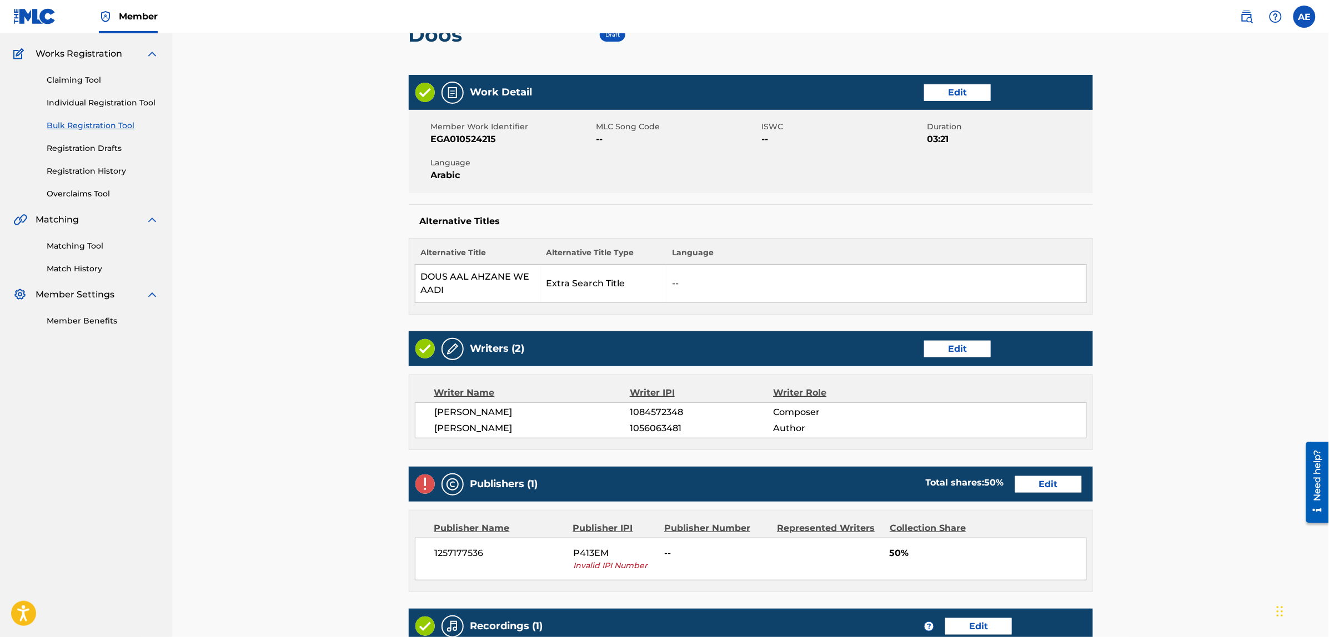
scroll to position [278, 0]
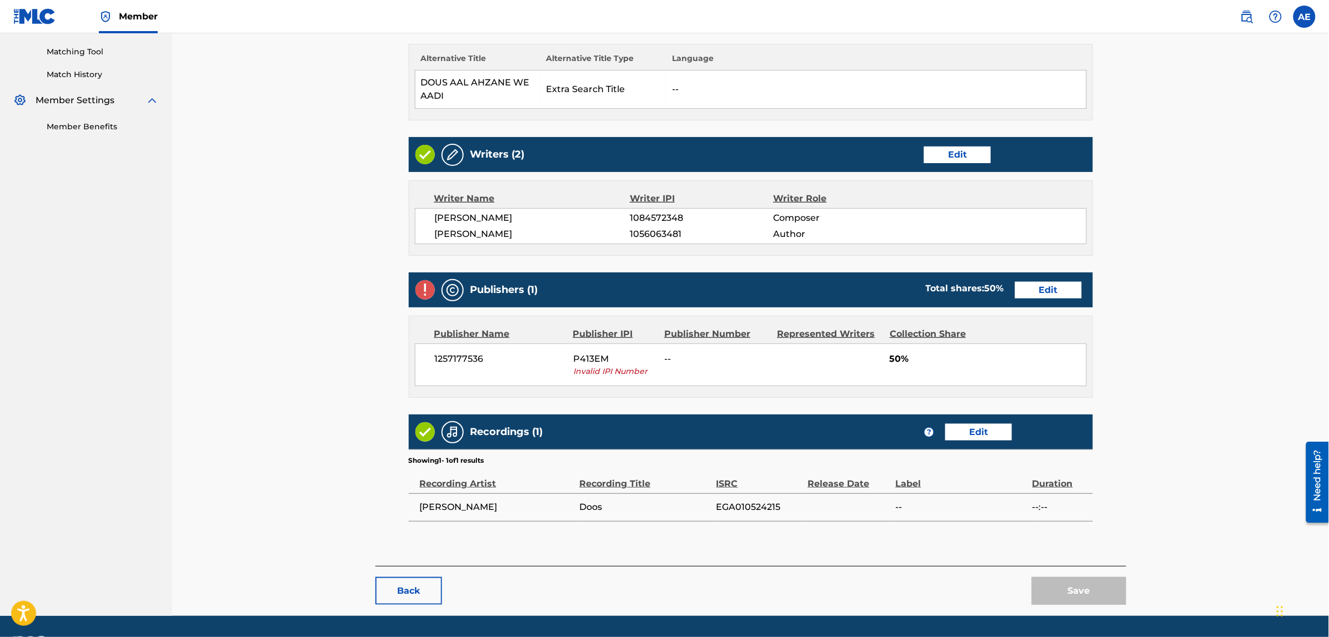
click at [1018, 294] on link "Edit" at bounding box center [1048, 290] width 67 height 17
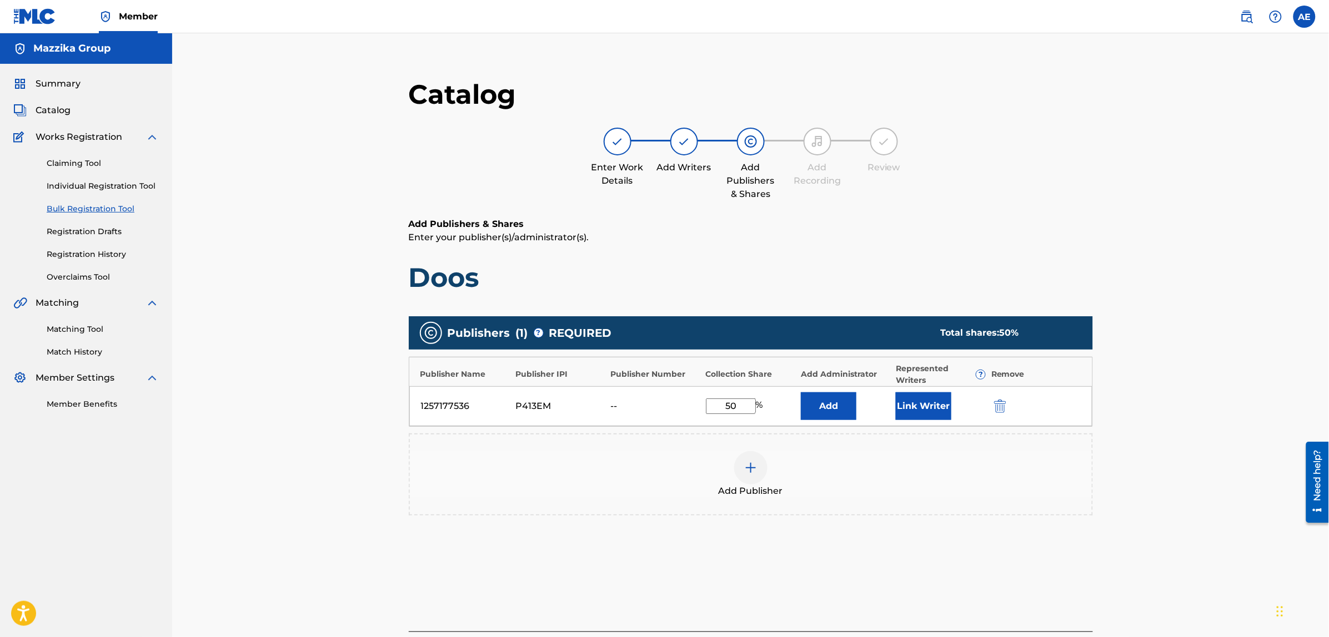
click at [996, 404] on img "submit" at bounding box center [1000, 406] width 12 height 13
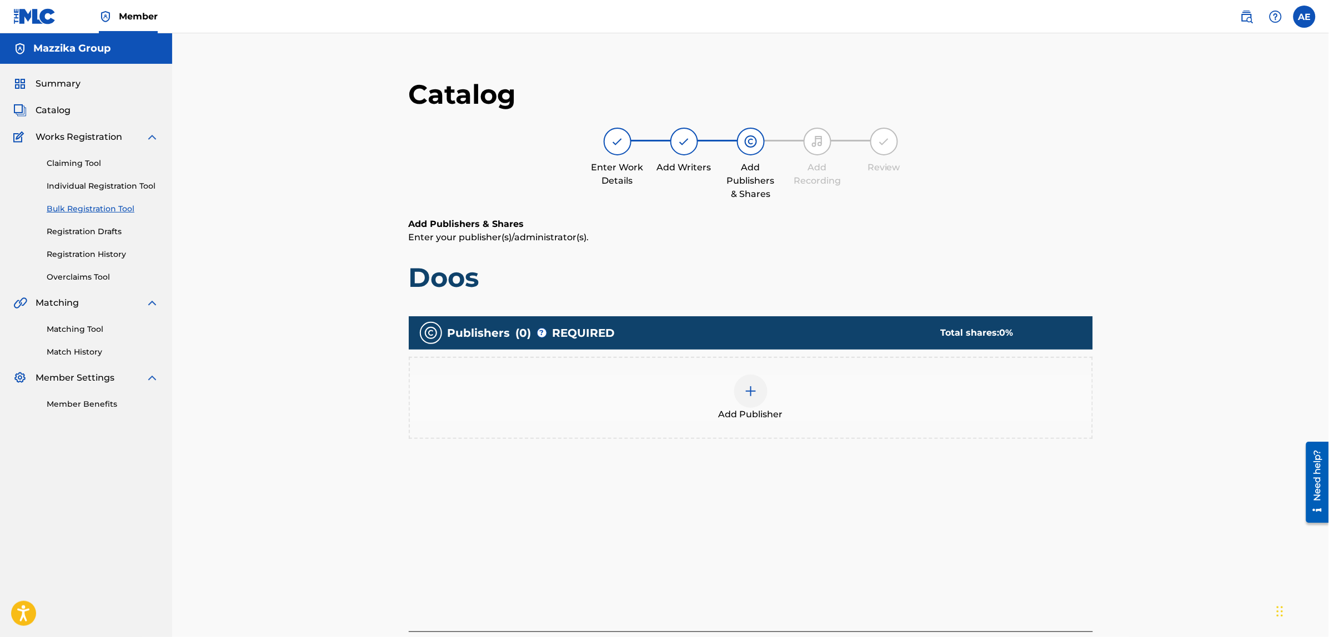
click at [787, 393] on div "Add Publisher" at bounding box center [751, 398] width 682 height 47
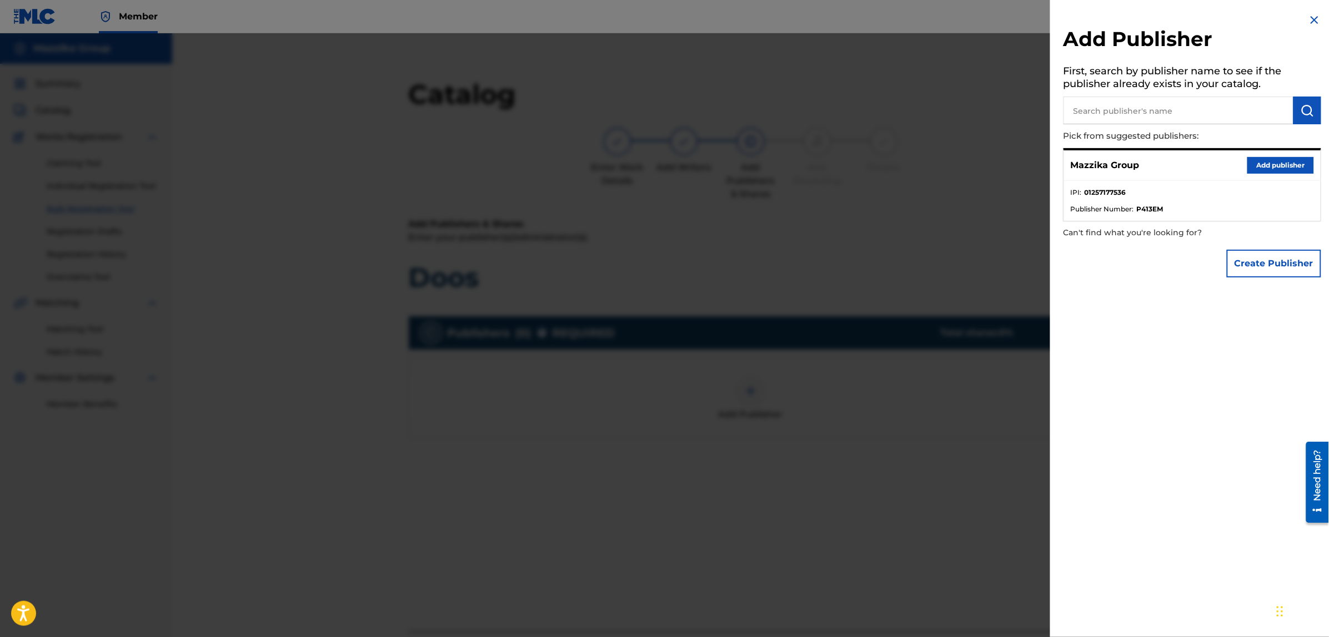
click at [1270, 162] on button "Add publisher" at bounding box center [1280, 165] width 67 height 17
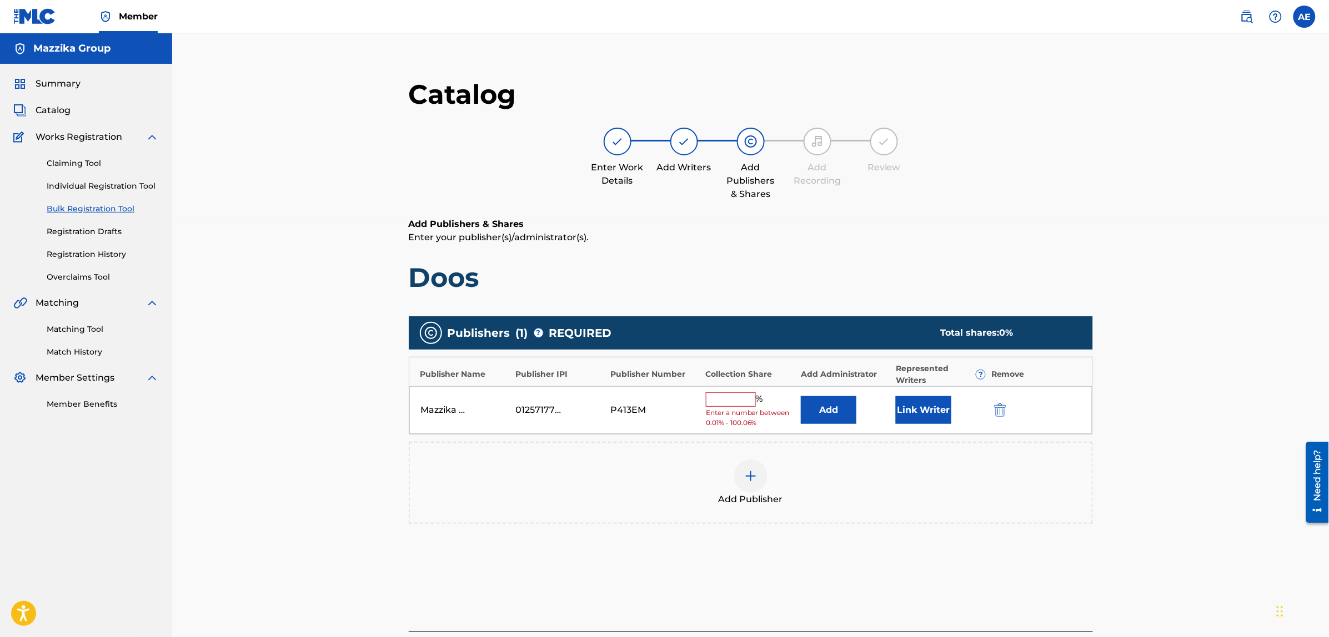
click at [747, 401] on input "text" at bounding box center [731, 400] width 50 height 14
type input "50"
click at [920, 406] on button "Link Writer" at bounding box center [924, 407] width 56 height 28
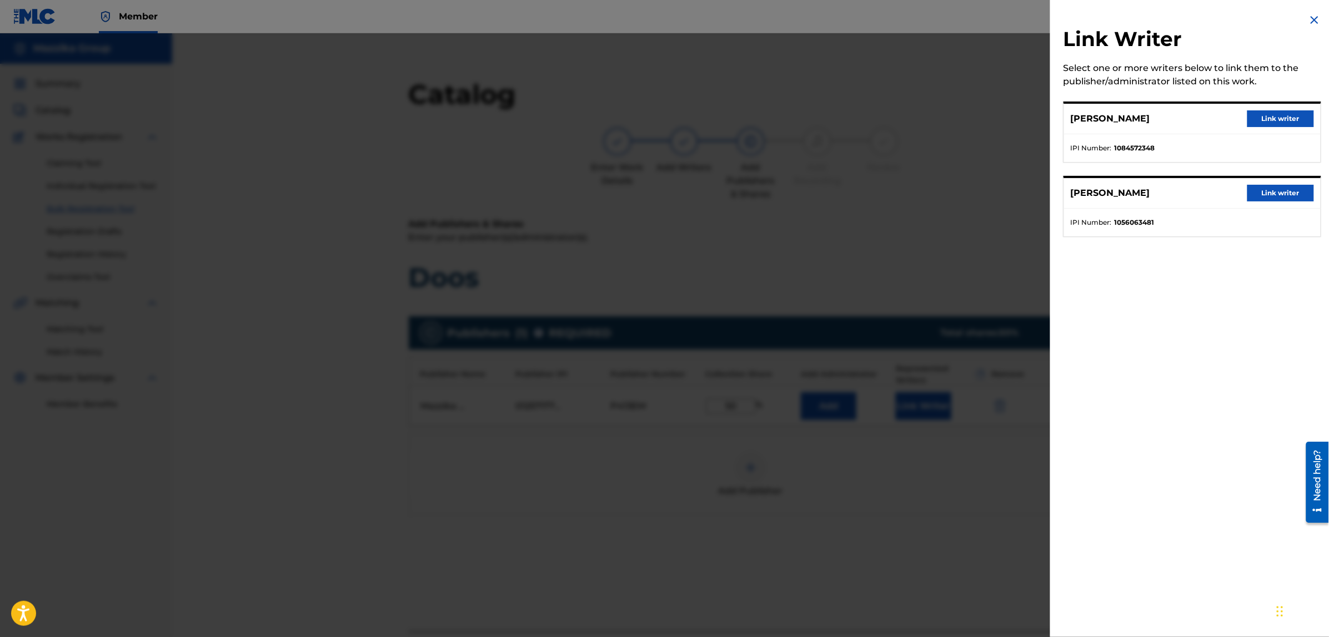
click at [1247, 118] on button "Link writer" at bounding box center [1280, 118] width 67 height 17
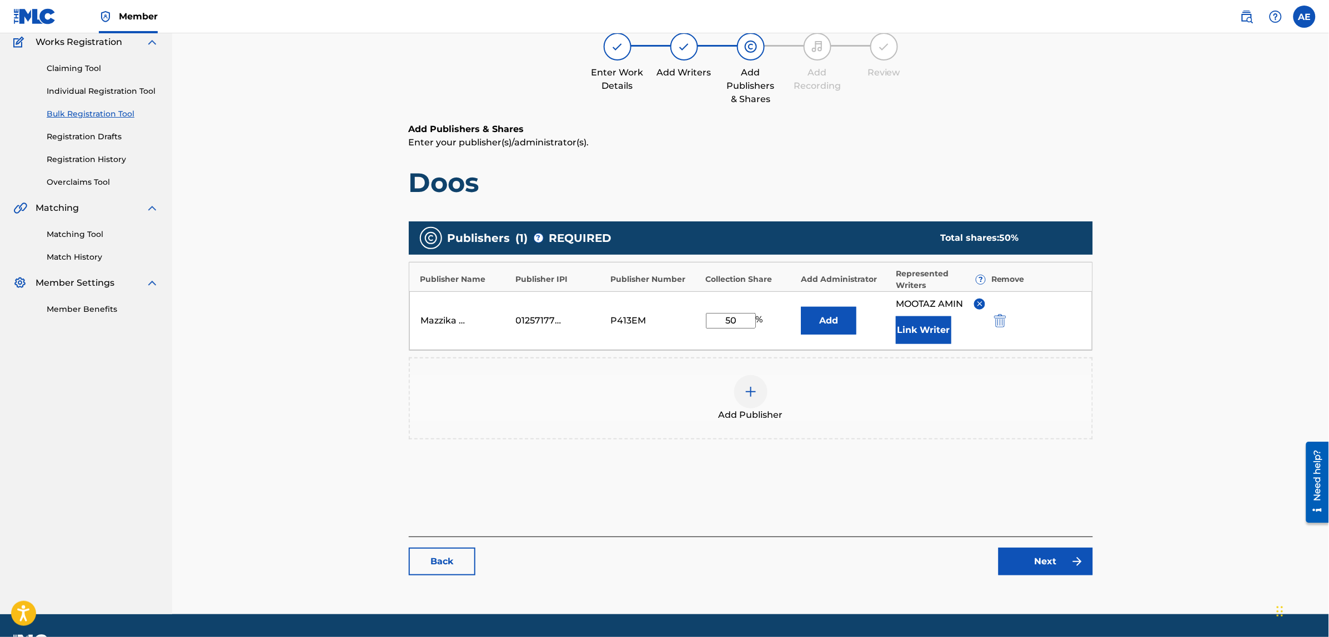
scroll to position [56, 0]
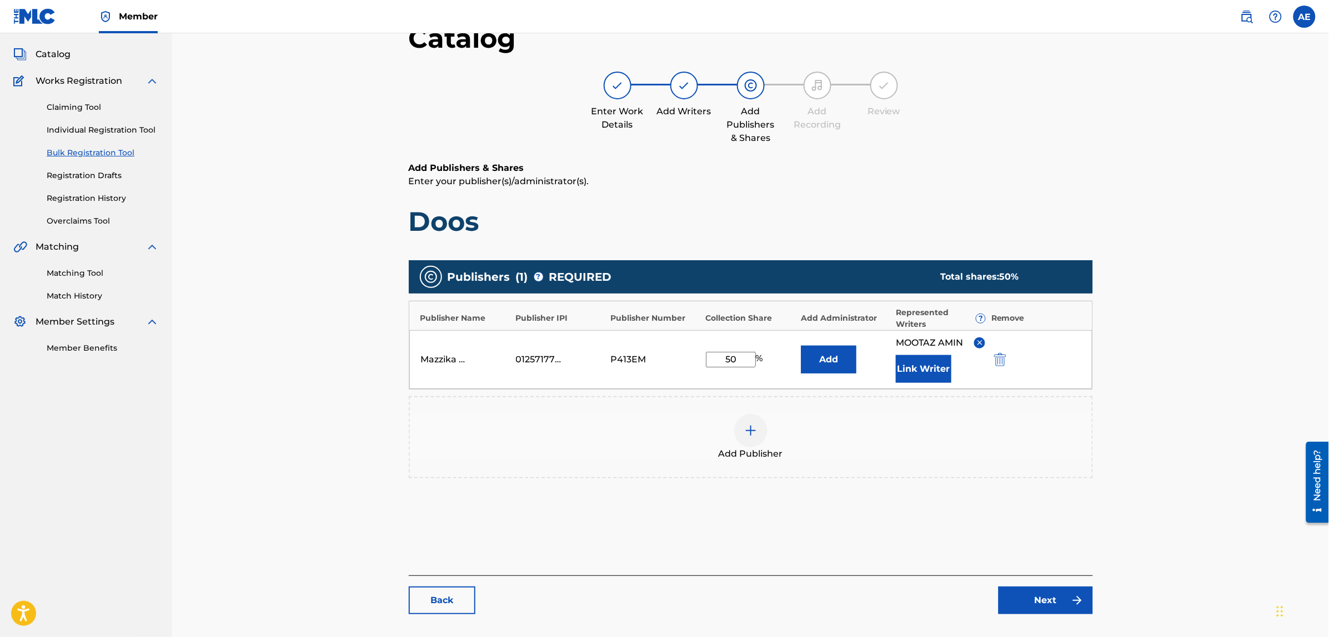
click at [1031, 607] on link "Next" at bounding box center [1045, 601] width 94 height 28
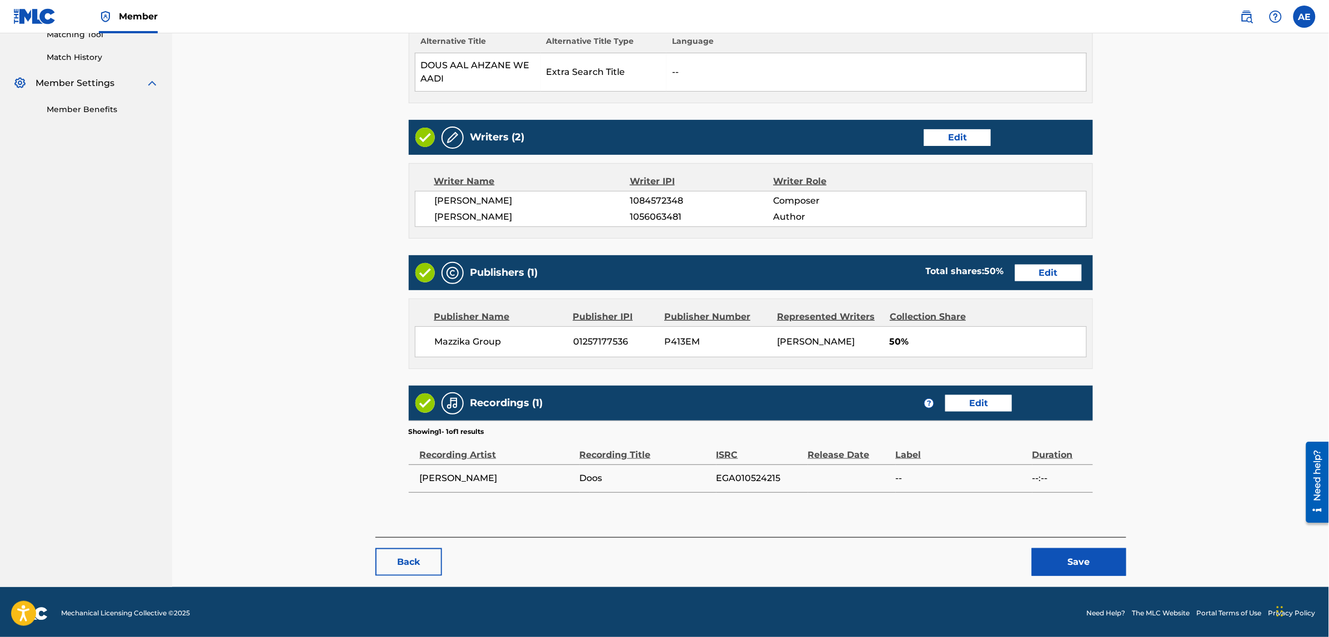
scroll to position [299, 0]
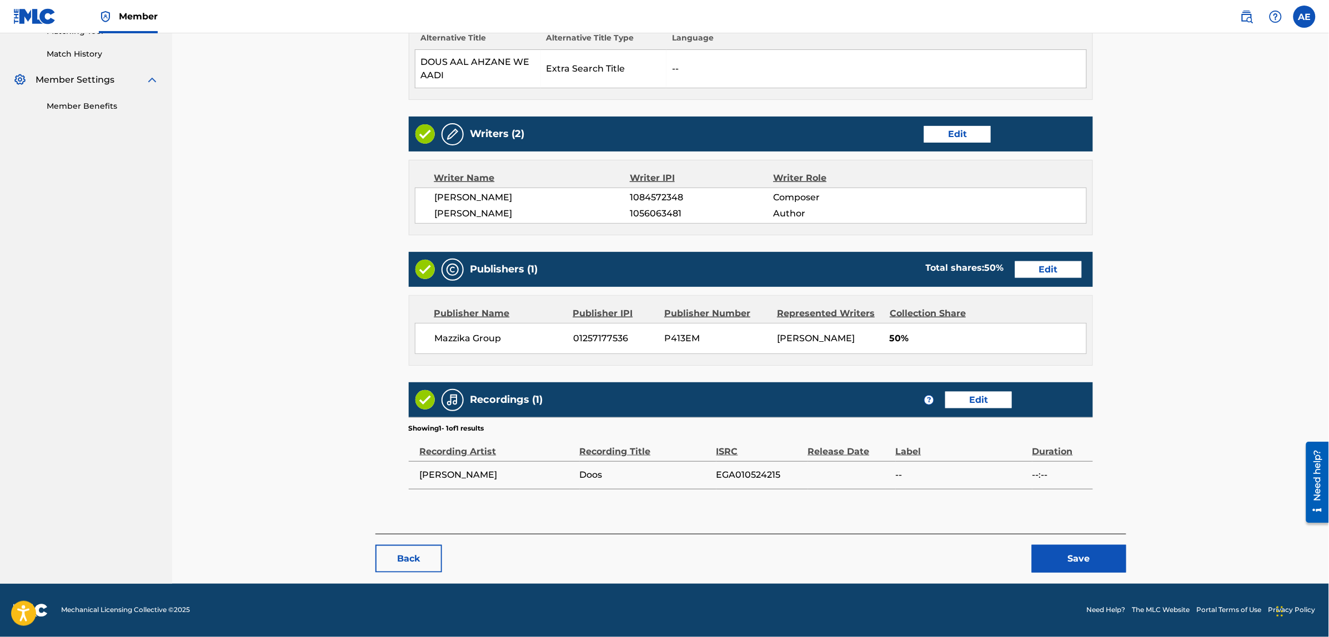
click at [1074, 567] on button "Save" at bounding box center [1079, 559] width 94 height 28
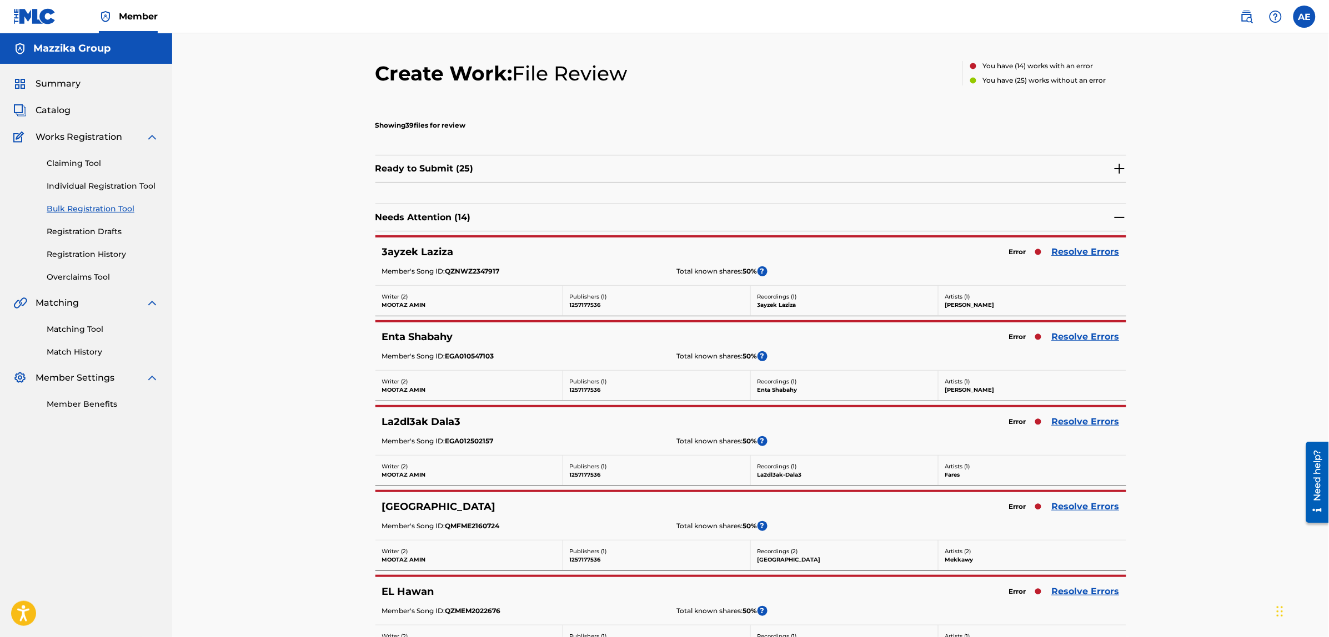
click at [1067, 252] on link "Resolve Errors" at bounding box center [1086, 251] width 68 height 13
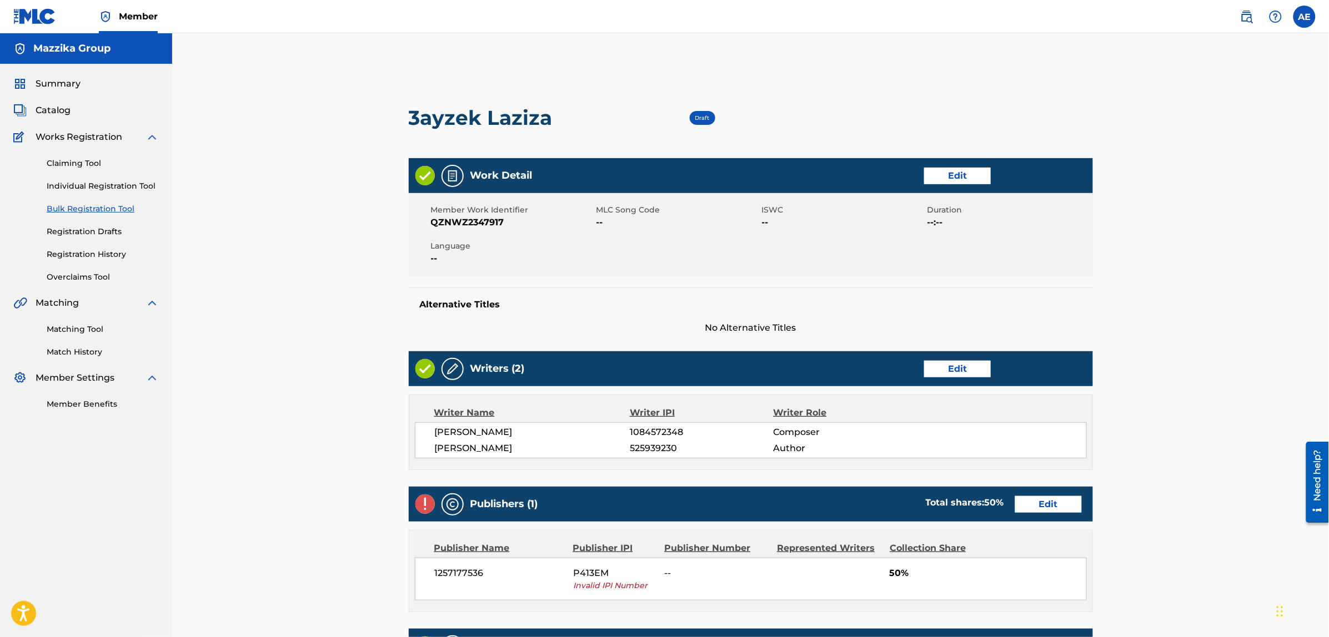
click at [951, 175] on link "Edit" at bounding box center [957, 176] width 67 height 17
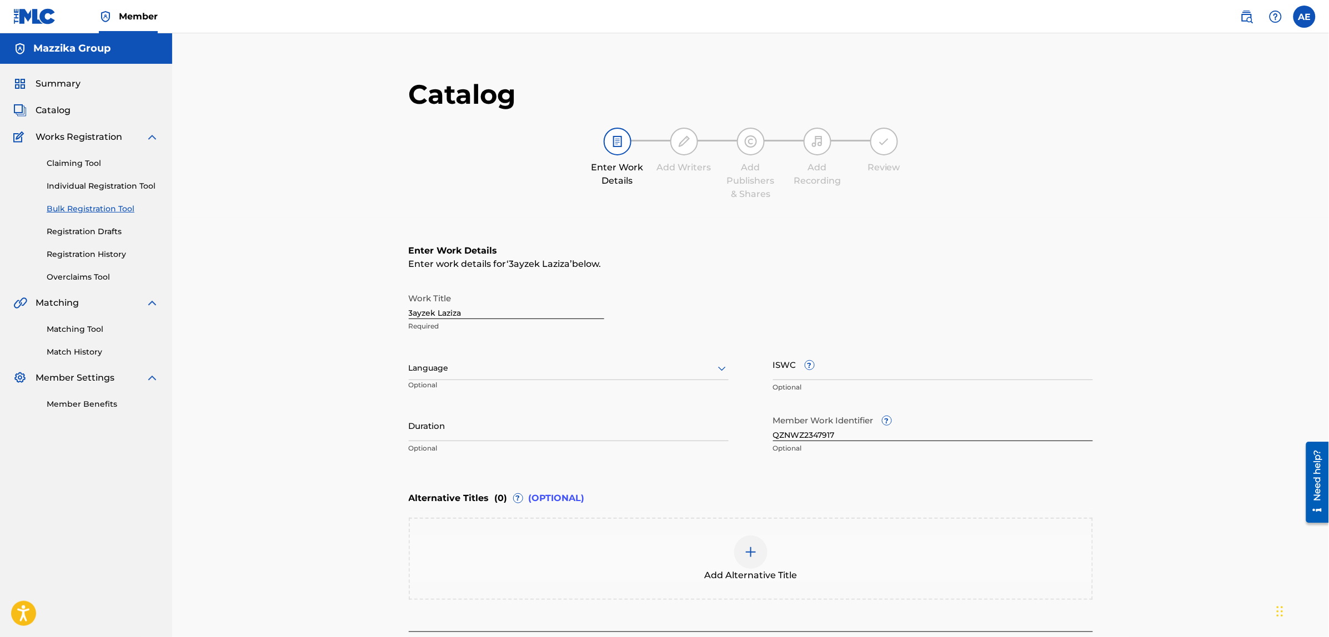
click at [499, 361] on div at bounding box center [569, 368] width 320 height 14
click at [472, 391] on div "Arabic" at bounding box center [568, 384] width 319 height 25
click at [503, 439] on input "Duration" at bounding box center [569, 426] width 320 height 32
paste input "3:00"
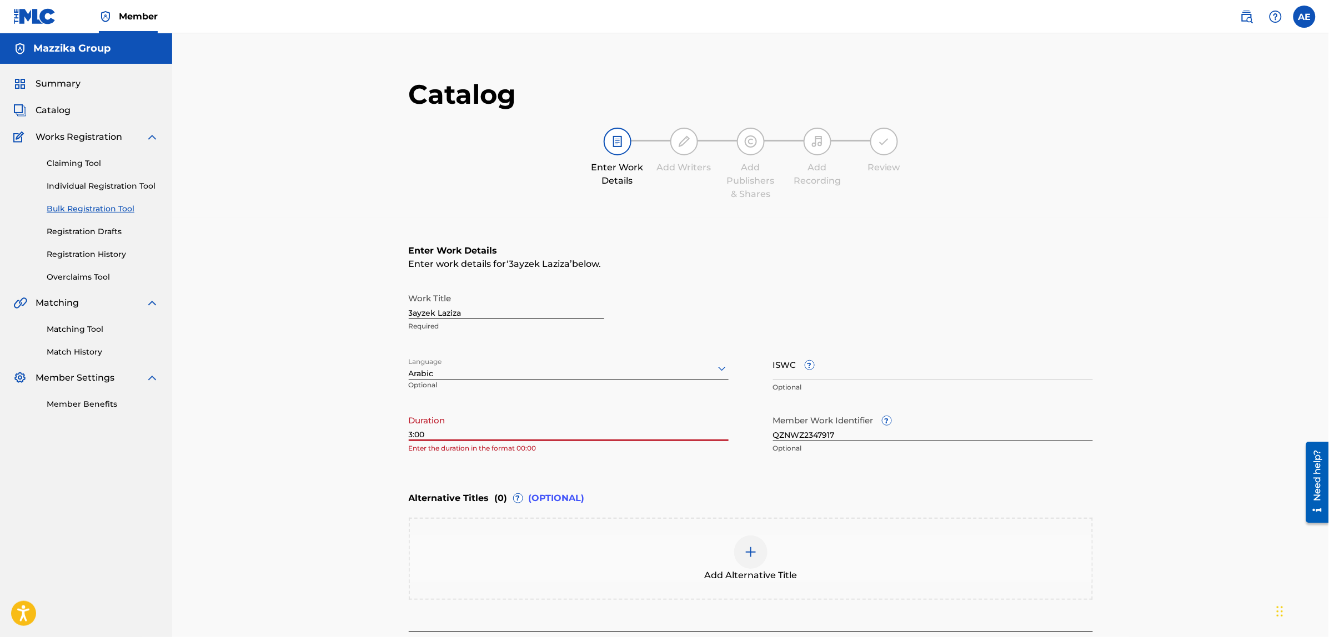
click at [409, 438] on input "3:00" at bounding box center [569, 426] width 320 height 32
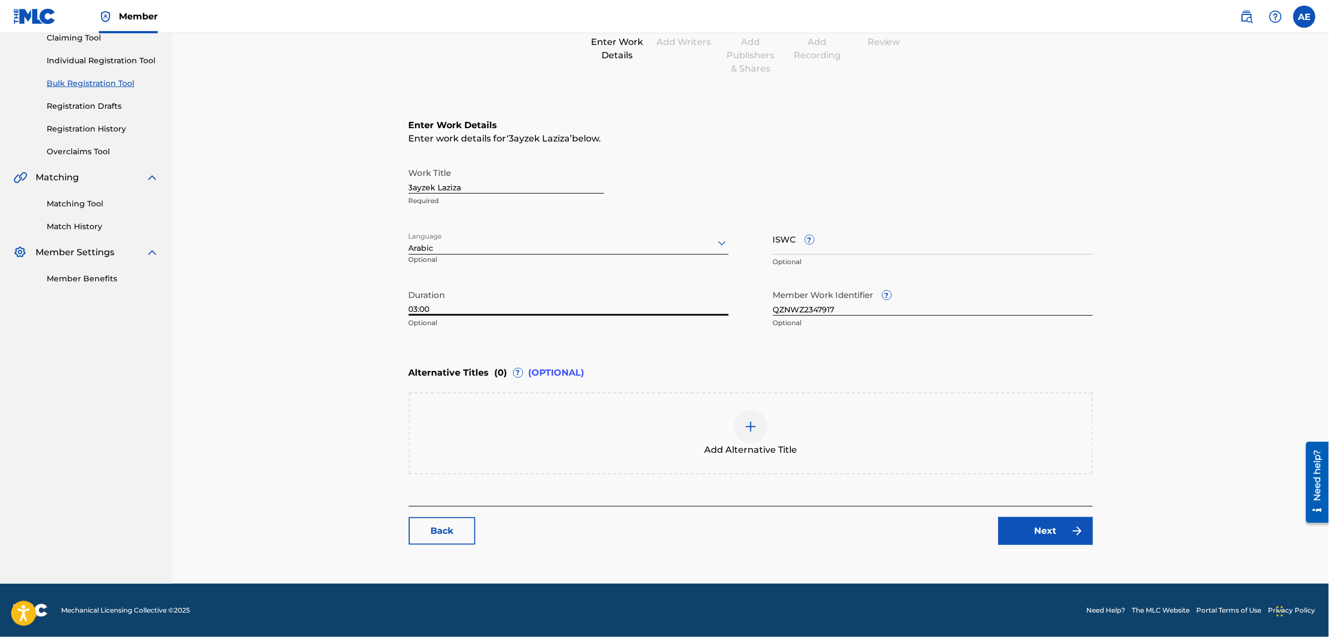
type input "03:00"
click at [1026, 533] on link "Next" at bounding box center [1045, 531] width 94 height 28
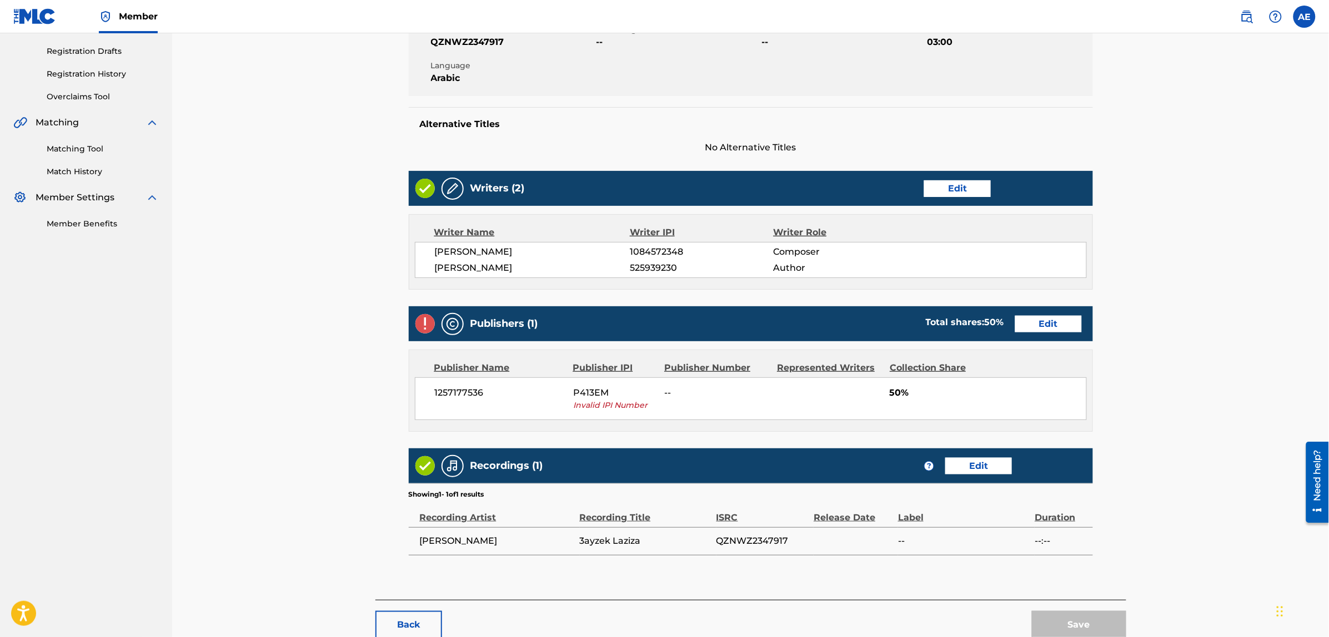
scroll to position [208, 0]
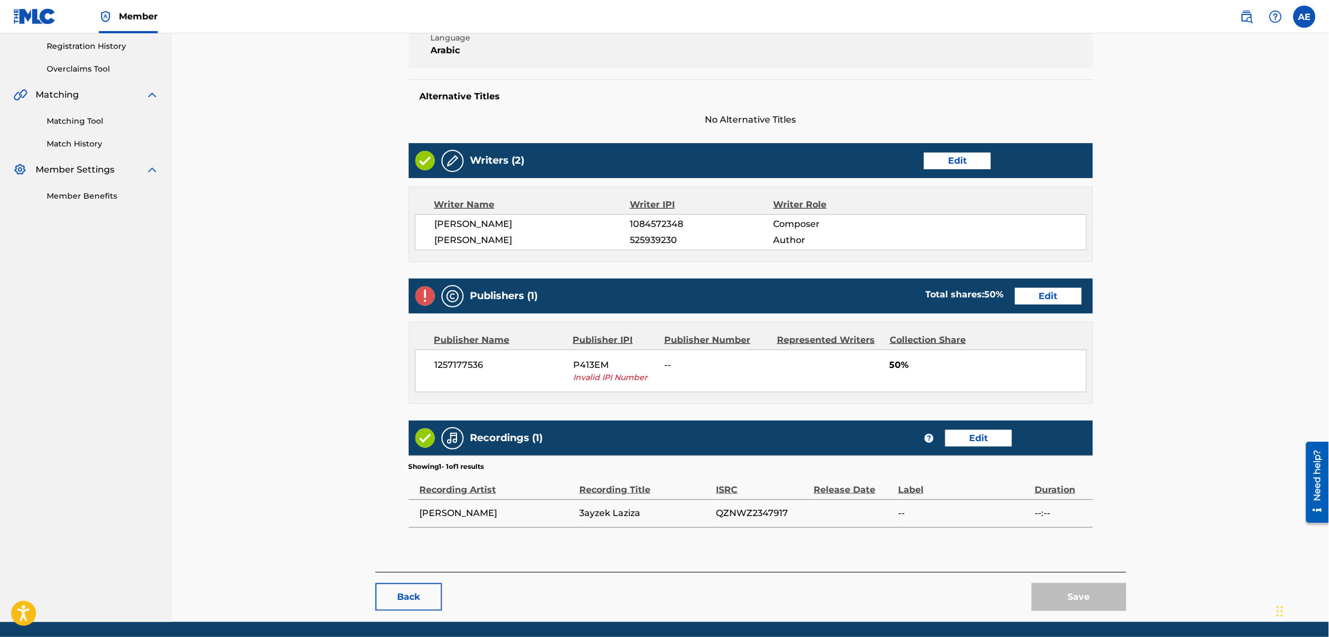
click at [1040, 298] on link "Edit" at bounding box center [1048, 296] width 67 height 17
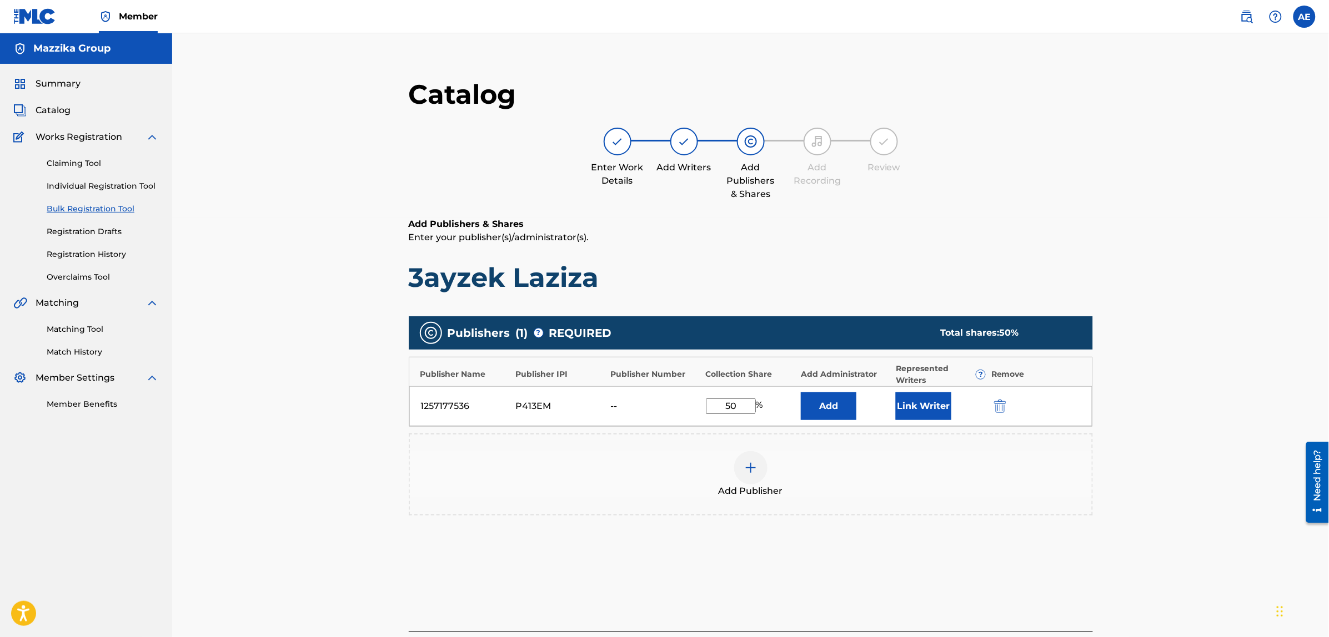
click at [1001, 403] on img "submit" at bounding box center [1000, 406] width 12 height 13
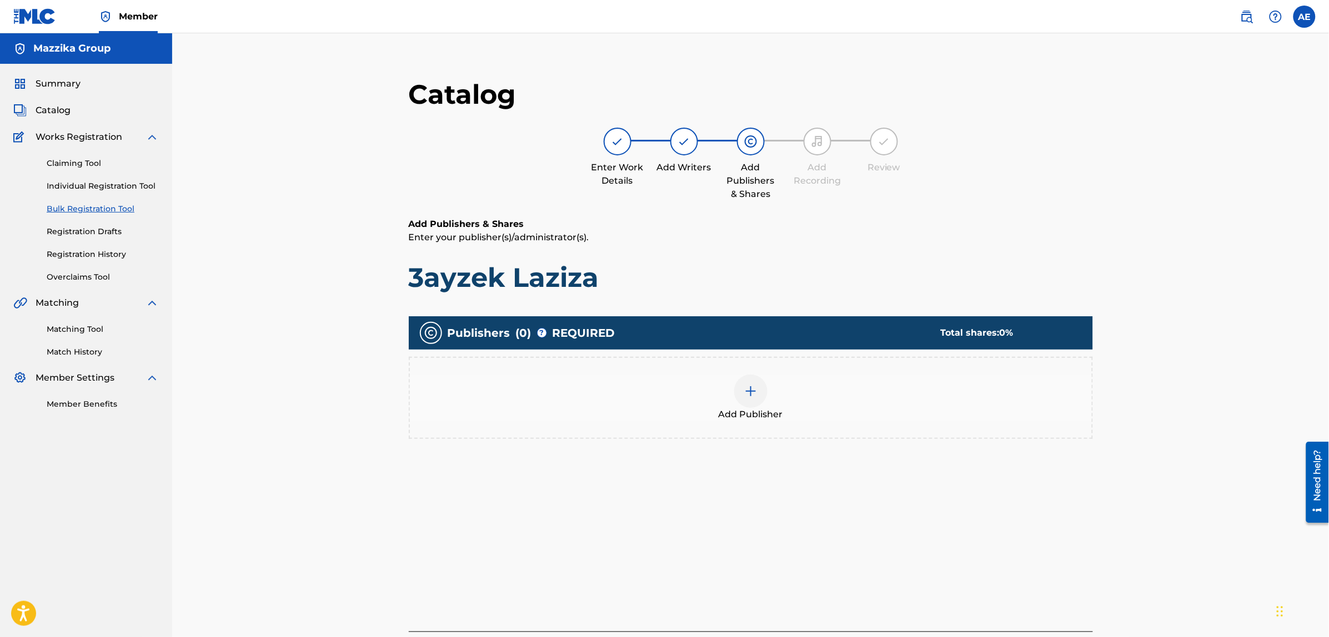
click at [767, 390] on div "Add Publisher" at bounding box center [751, 398] width 682 height 47
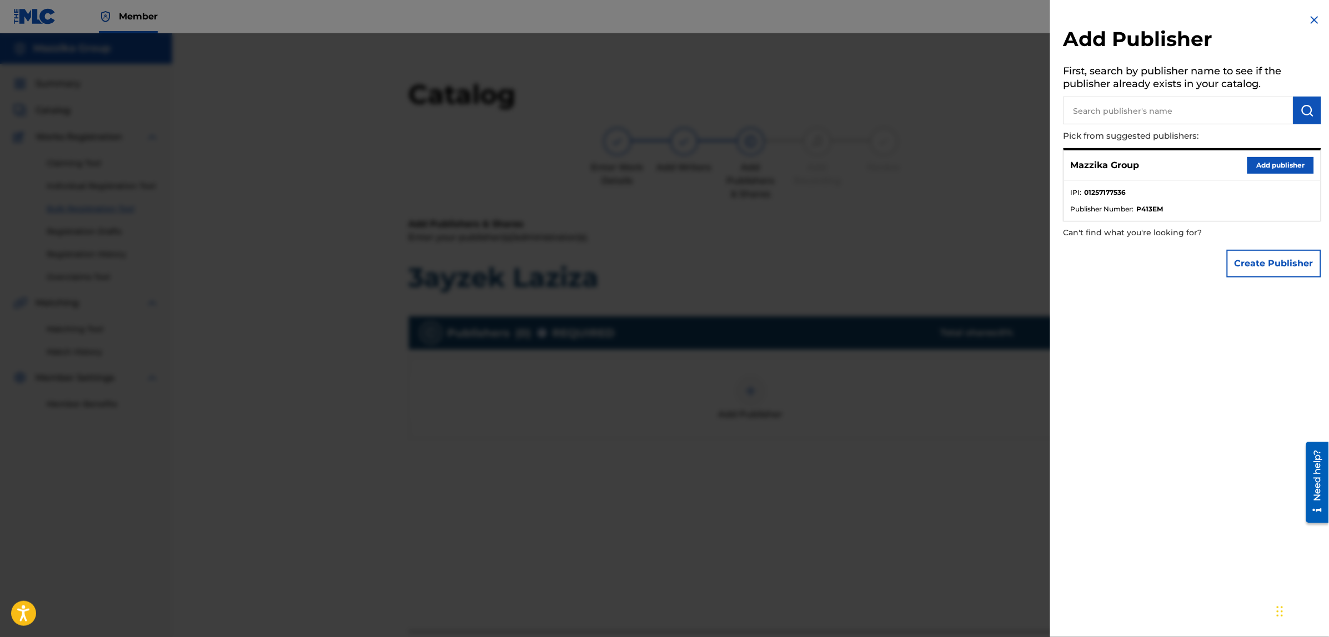
click at [1263, 162] on button "Add publisher" at bounding box center [1280, 165] width 67 height 17
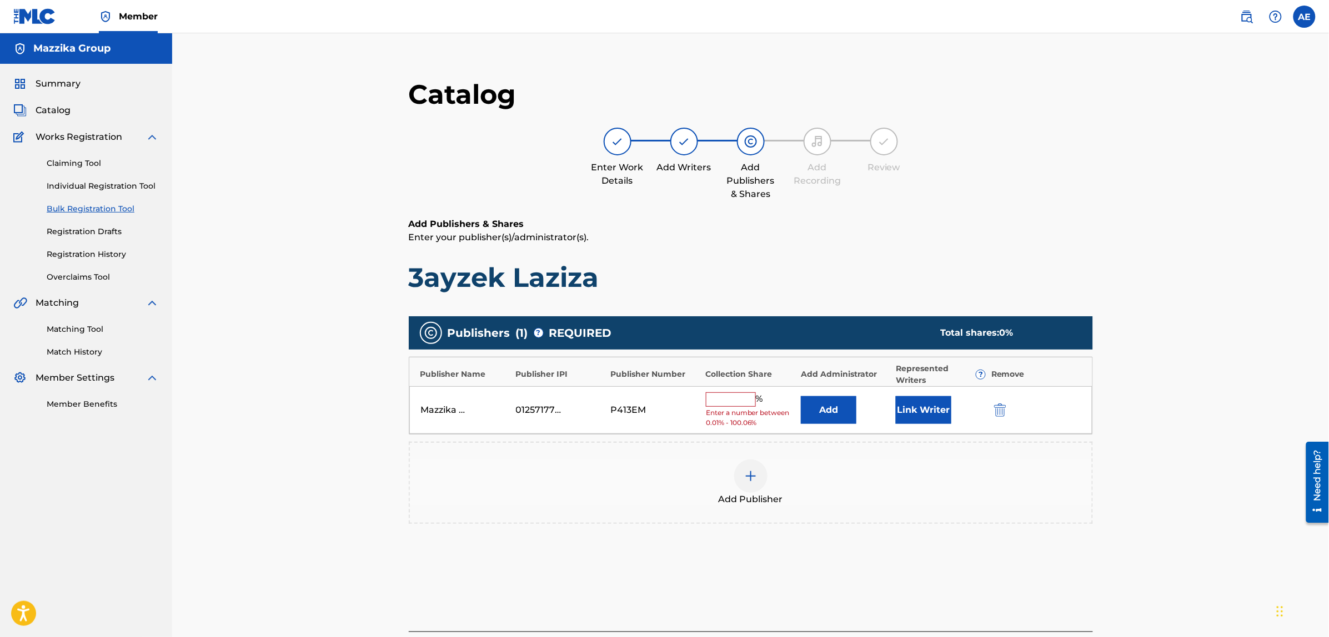
click at [738, 400] on input "text" at bounding box center [731, 400] width 50 height 14
type input "50"
click at [916, 403] on button "Link Writer" at bounding box center [924, 407] width 56 height 28
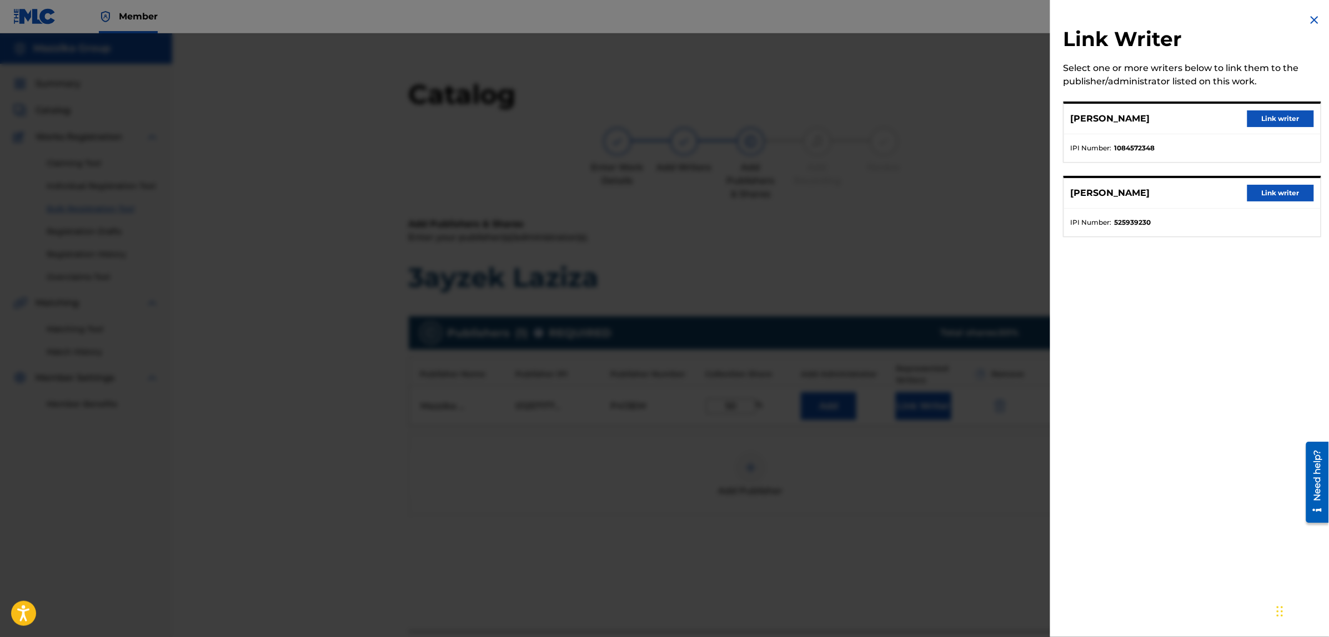
click at [1262, 115] on button "Link writer" at bounding box center [1280, 118] width 67 height 17
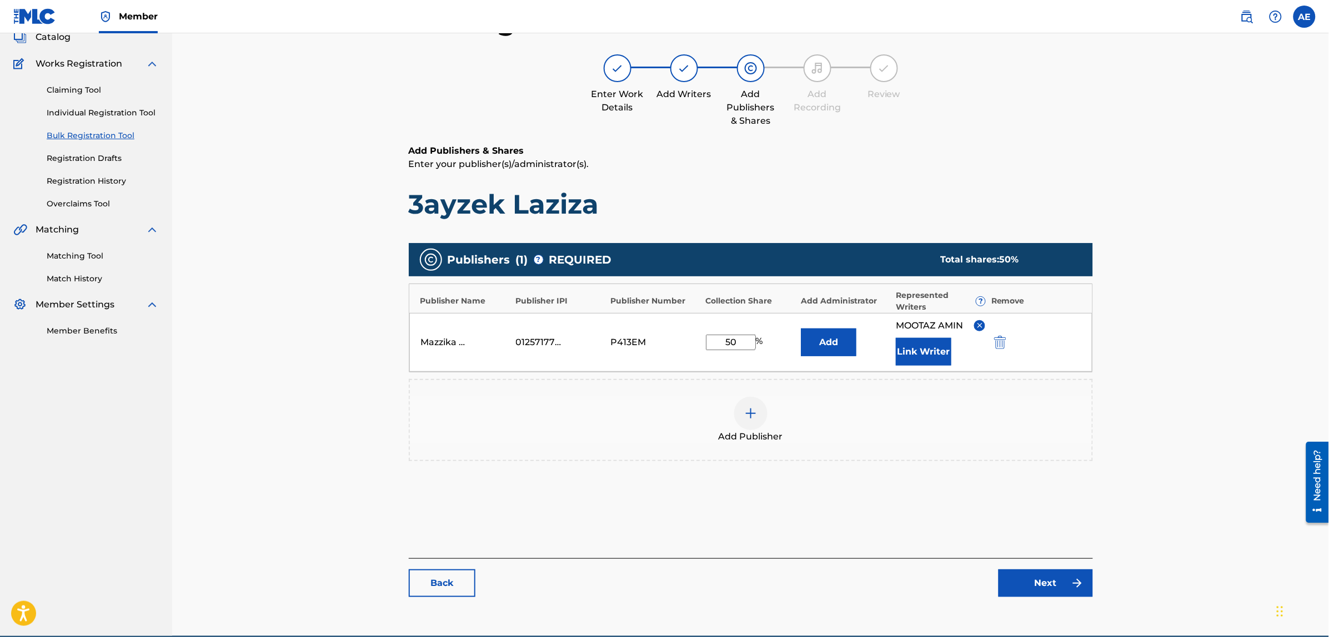
scroll to position [125, 0]
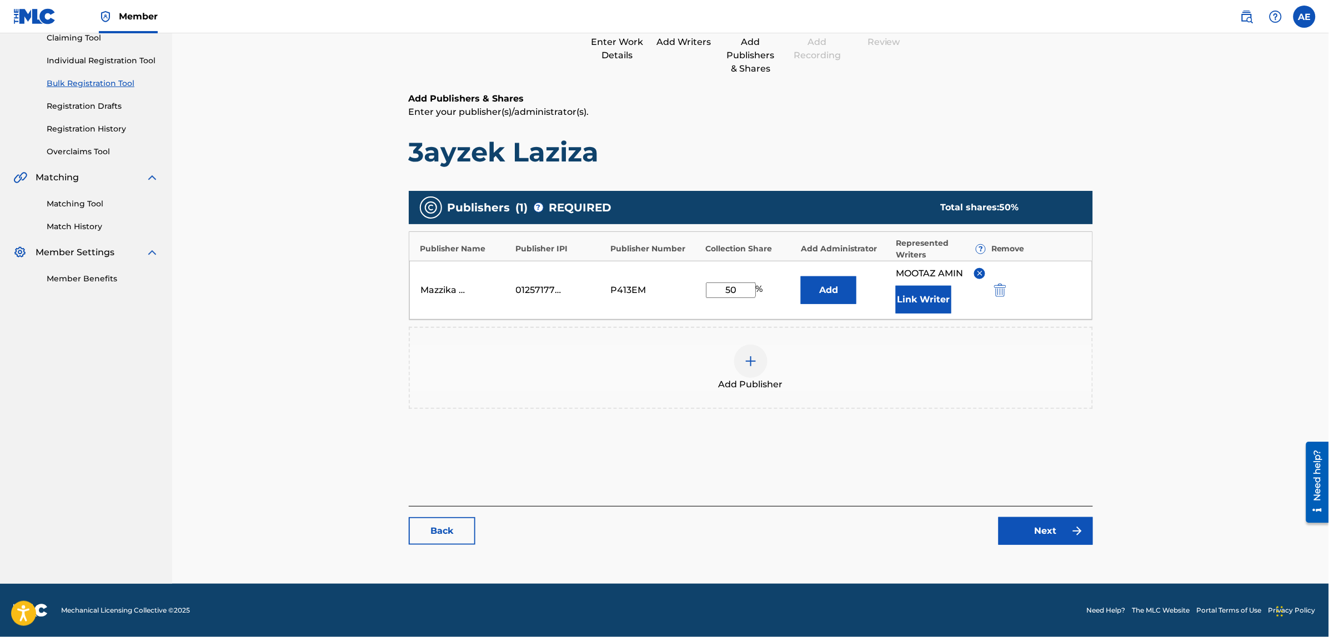
click at [1022, 532] on link "Next" at bounding box center [1045, 531] width 94 height 28
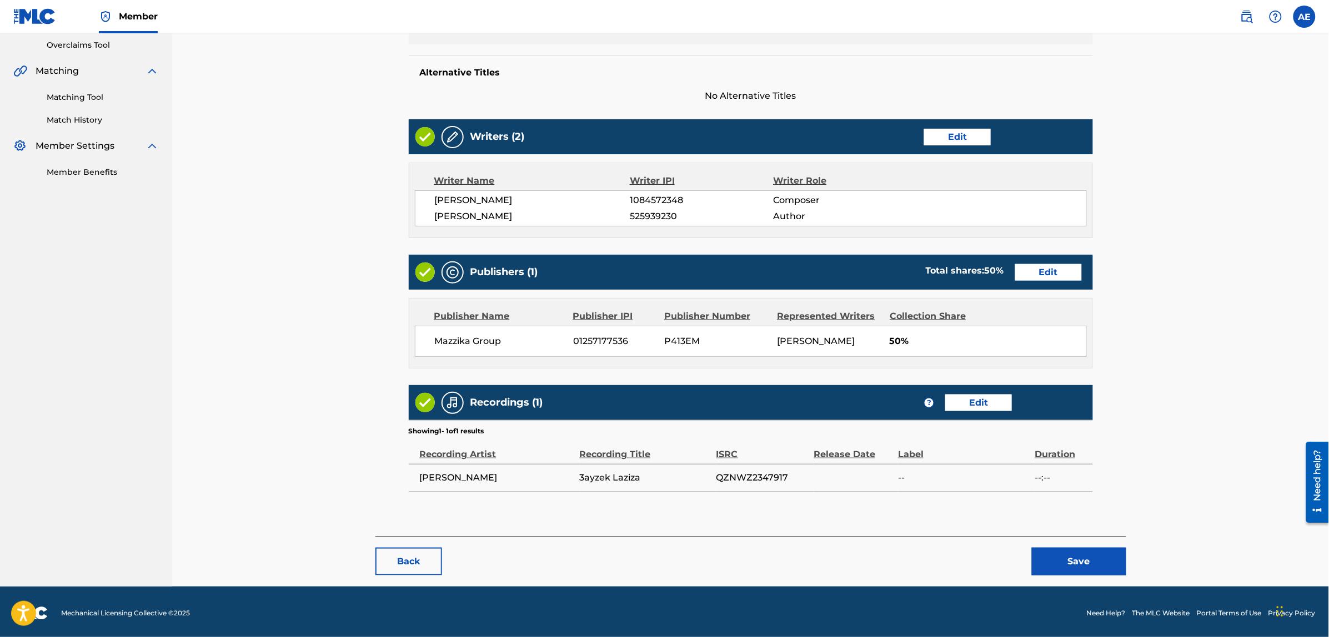
scroll to position [235, 0]
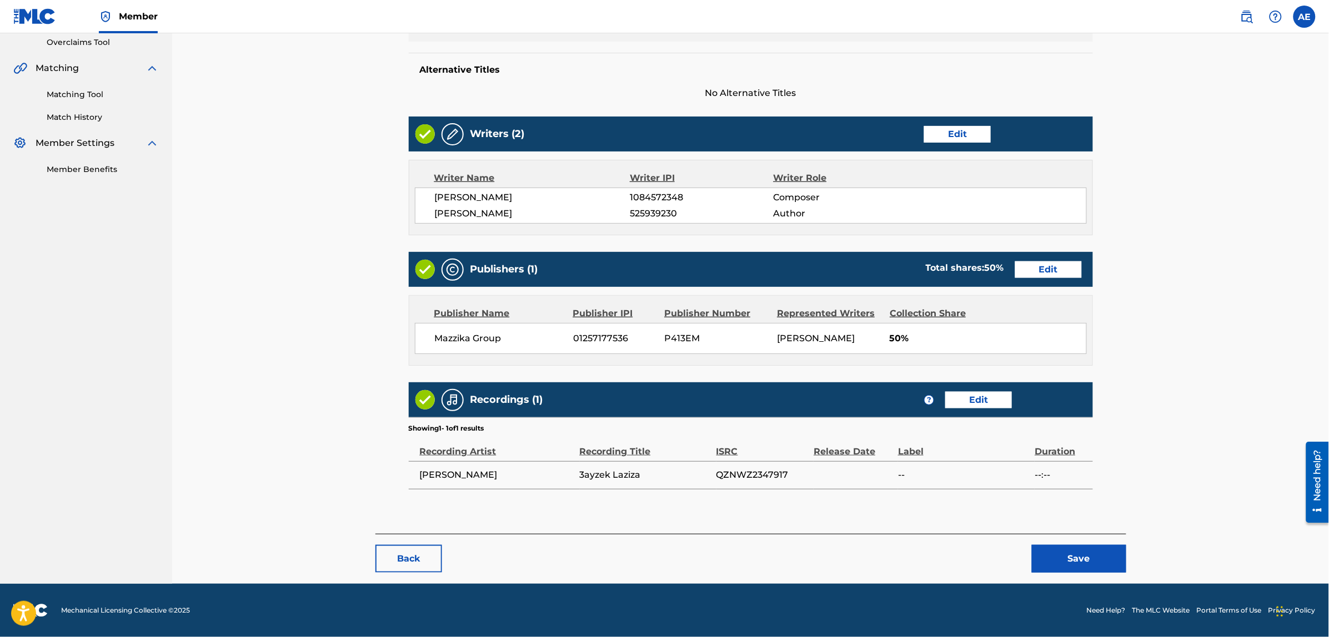
click at [1080, 552] on button "Save" at bounding box center [1079, 559] width 94 height 28
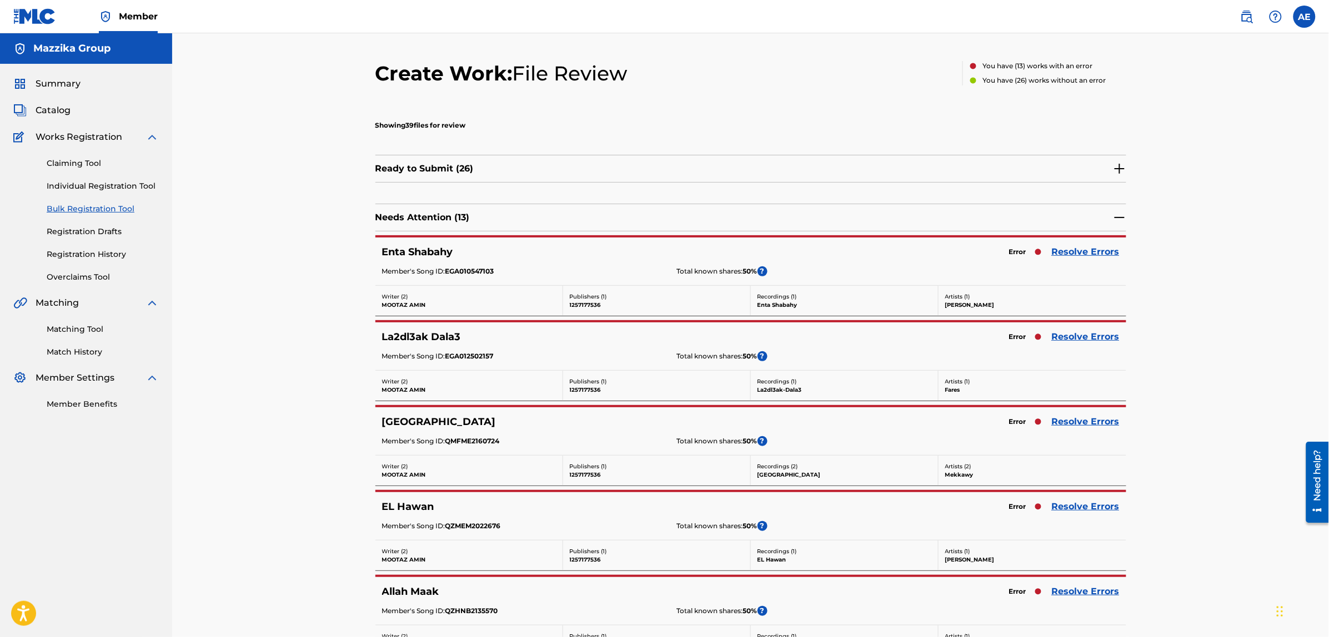
click at [1076, 248] on link "Resolve Errors" at bounding box center [1086, 251] width 68 height 13
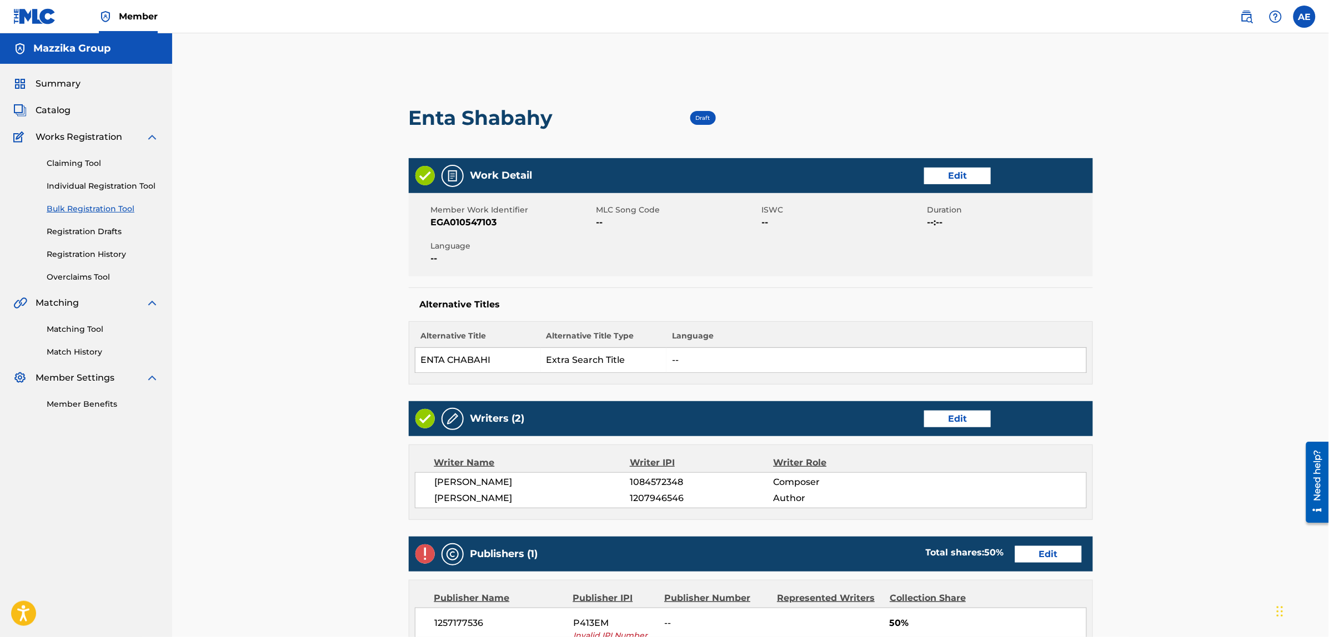
click at [953, 174] on link "Edit" at bounding box center [957, 176] width 67 height 17
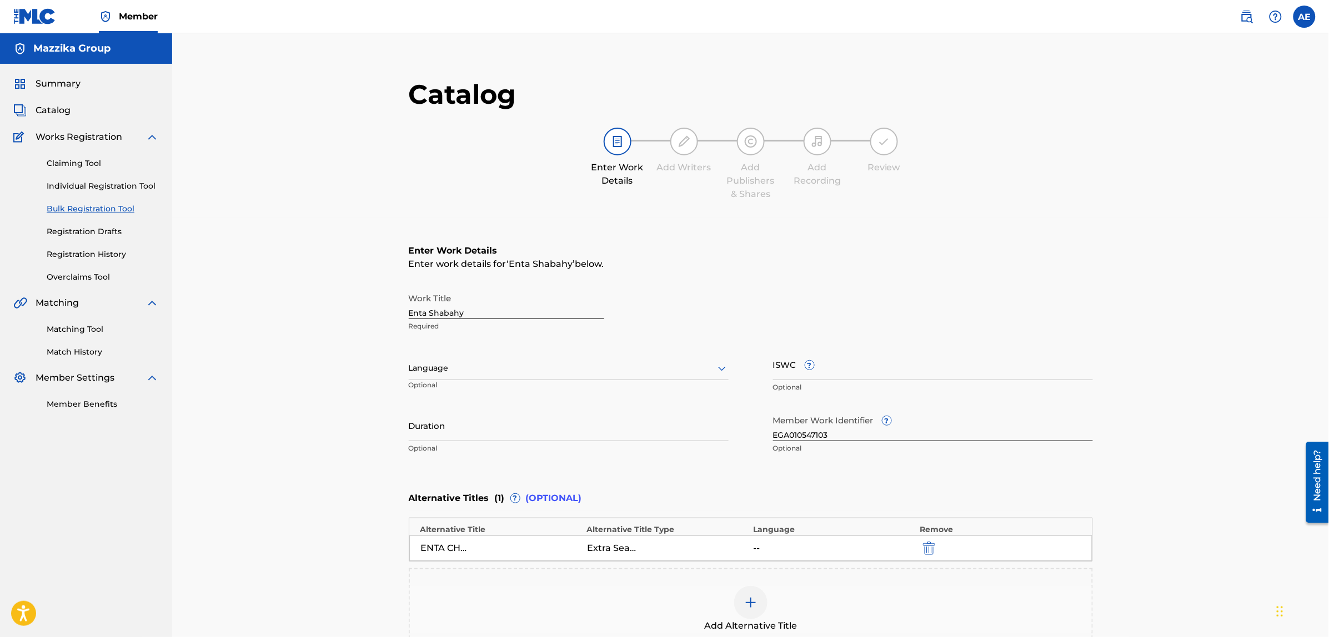
click at [415, 365] on div at bounding box center [569, 368] width 320 height 14
click at [453, 454] on div "Arabic" at bounding box center [568, 453] width 319 height 25
click at [464, 432] on input "Duration" at bounding box center [569, 426] width 320 height 32
paste input "3:34"
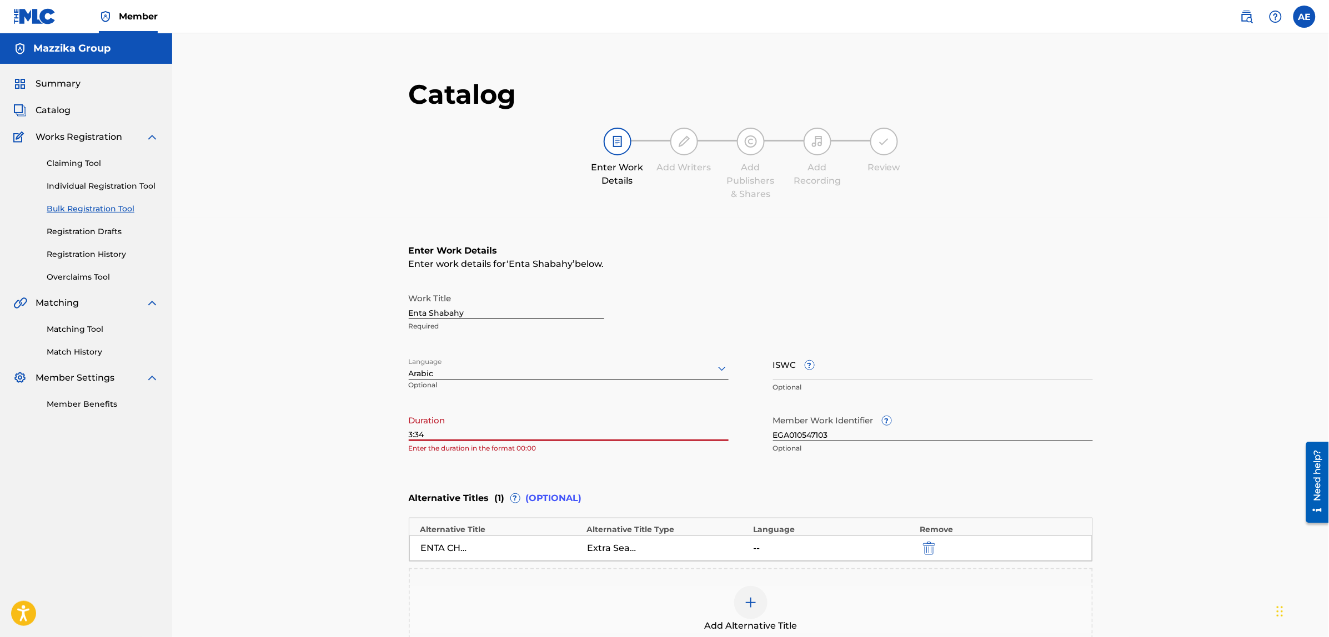
click at [409, 436] on input "3:34" at bounding box center [569, 426] width 320 height 32
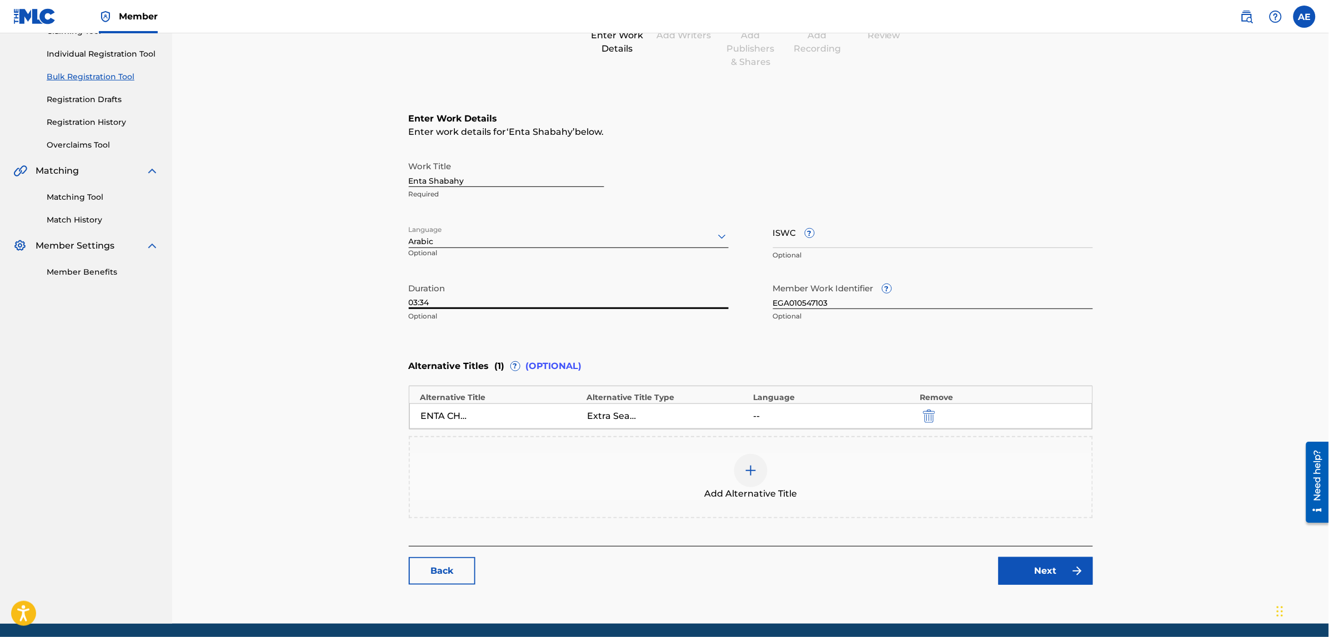
scroll to position [171, 0]
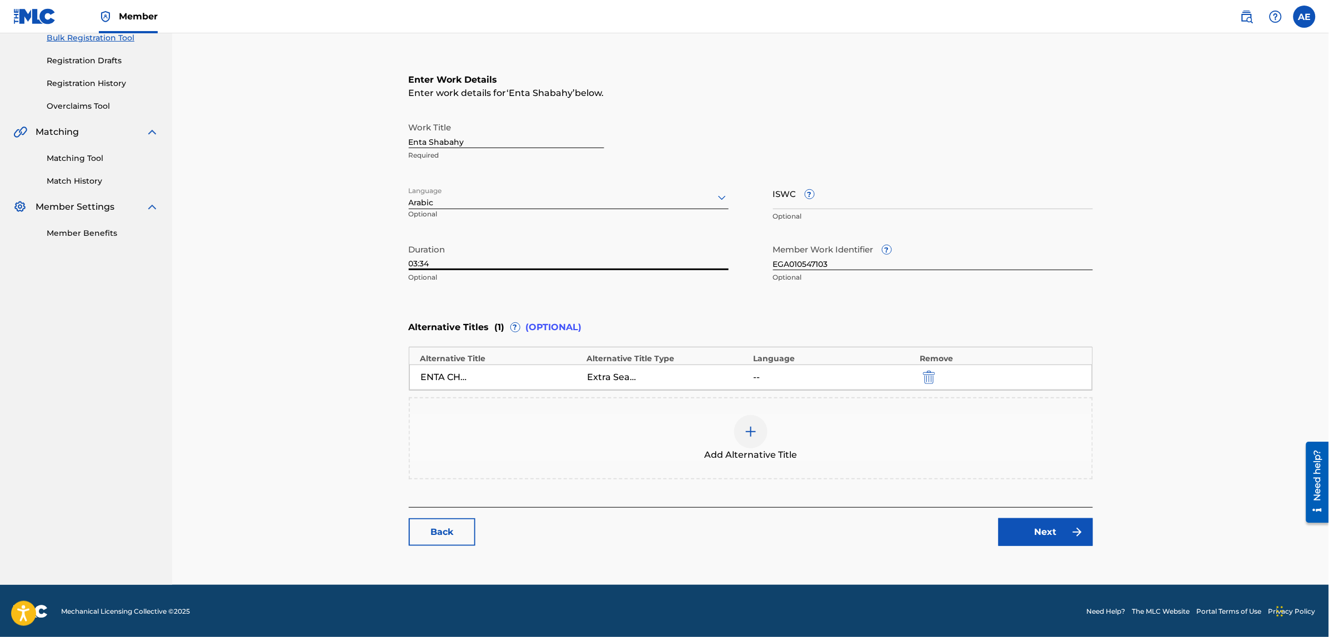
type input "03:34"
click at [1034, 526] on link "Next" at bounding box center [1045, 533] width 94 height 28
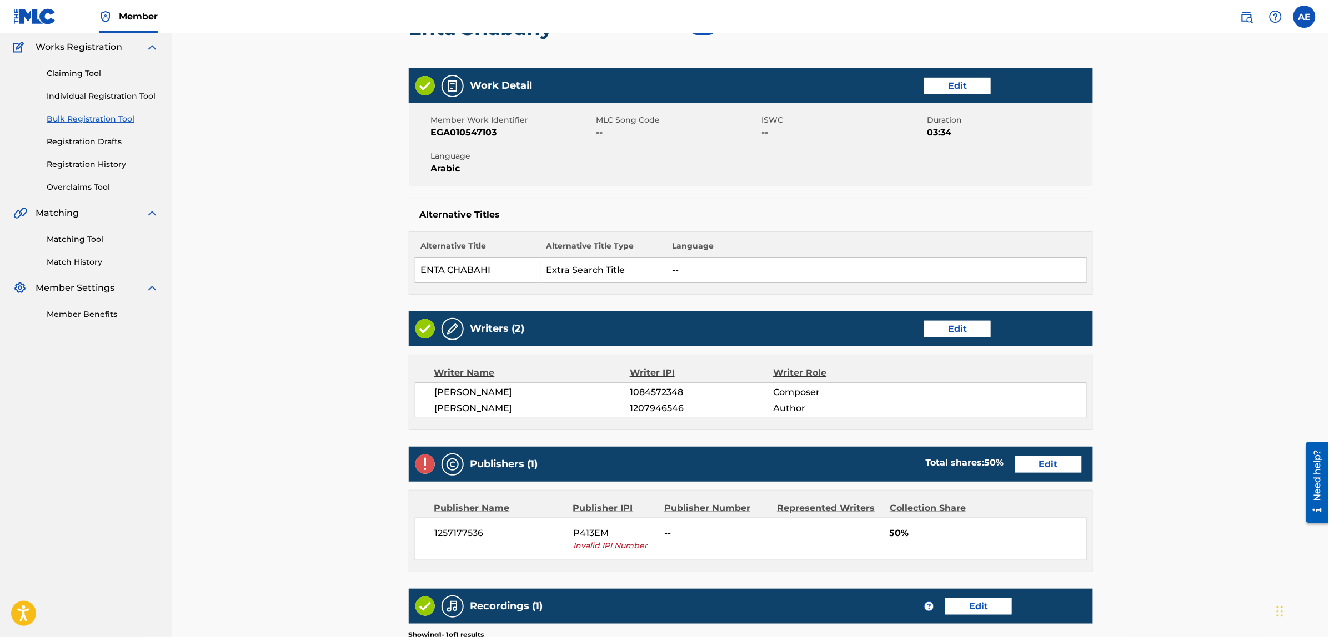
scroll to position [298, 0]
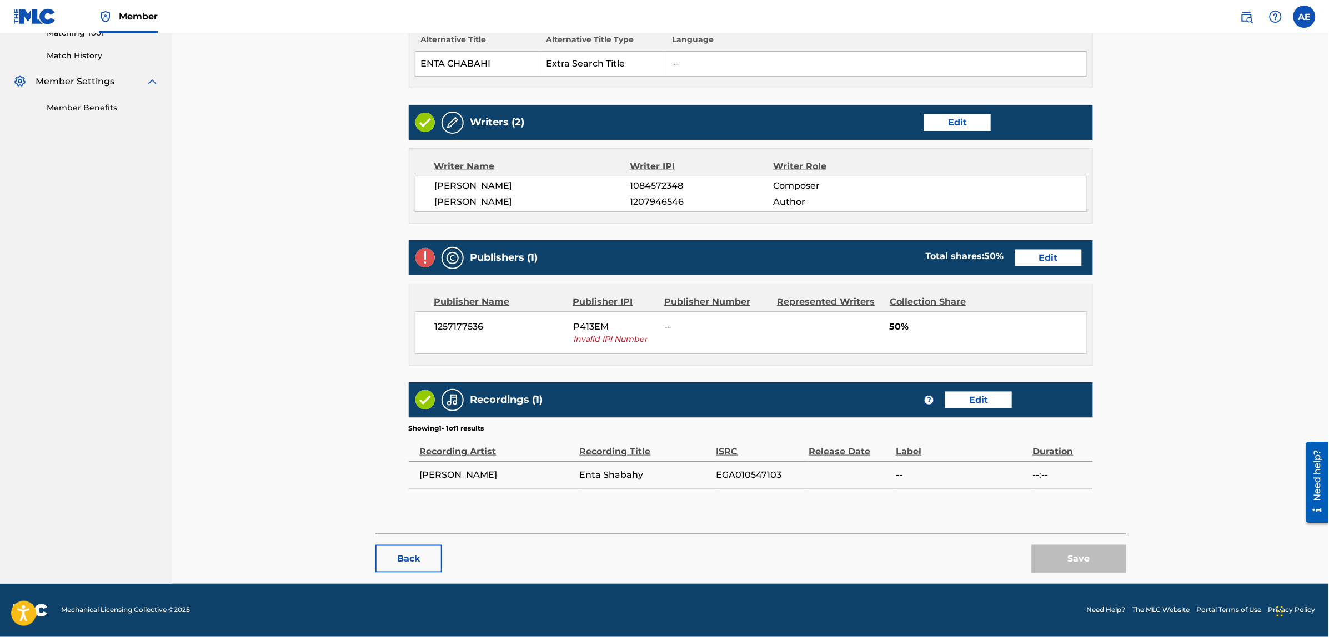
click at [1062, 262] on link "Edit" at bounding box center [1048, 258] width 67 height 17
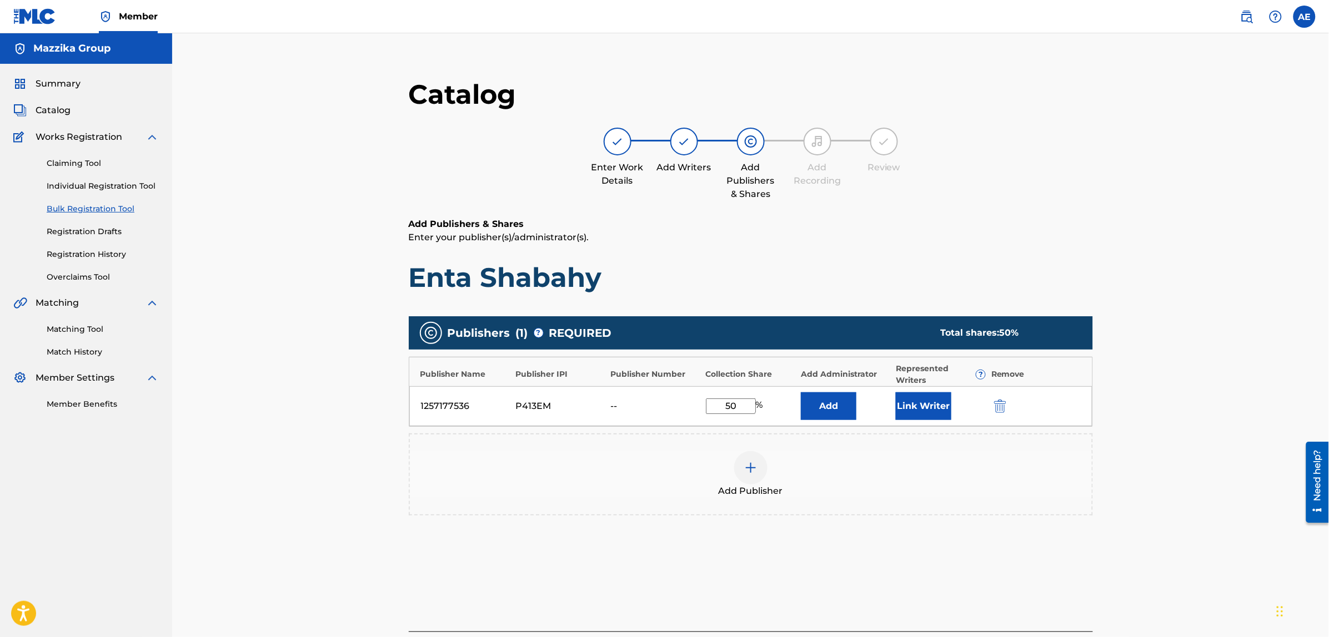
click at [1001, 404] on img "submit" at bounding box center [1000, 406] width 12 height 13
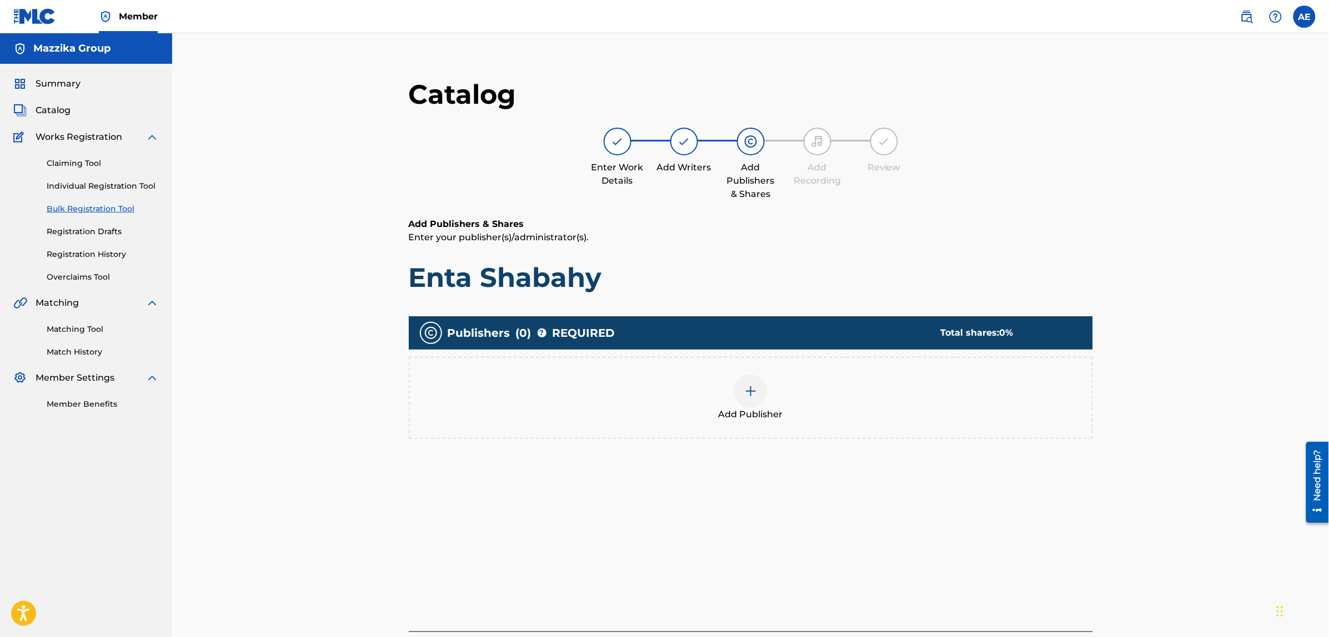
click at [758, 395] on div at bounding box center [750, 391] width 33 height 33
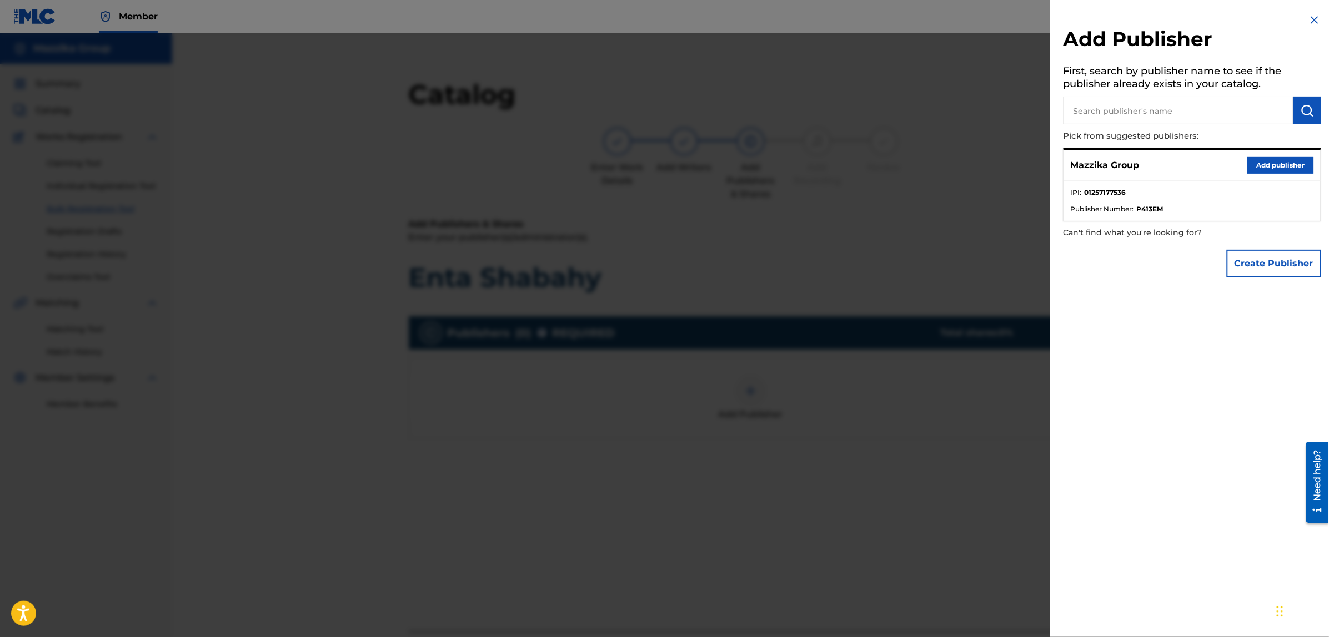
click at [1267, 161] on button "Add publisher" at bounding box center [1280, 165] width 67 height 17
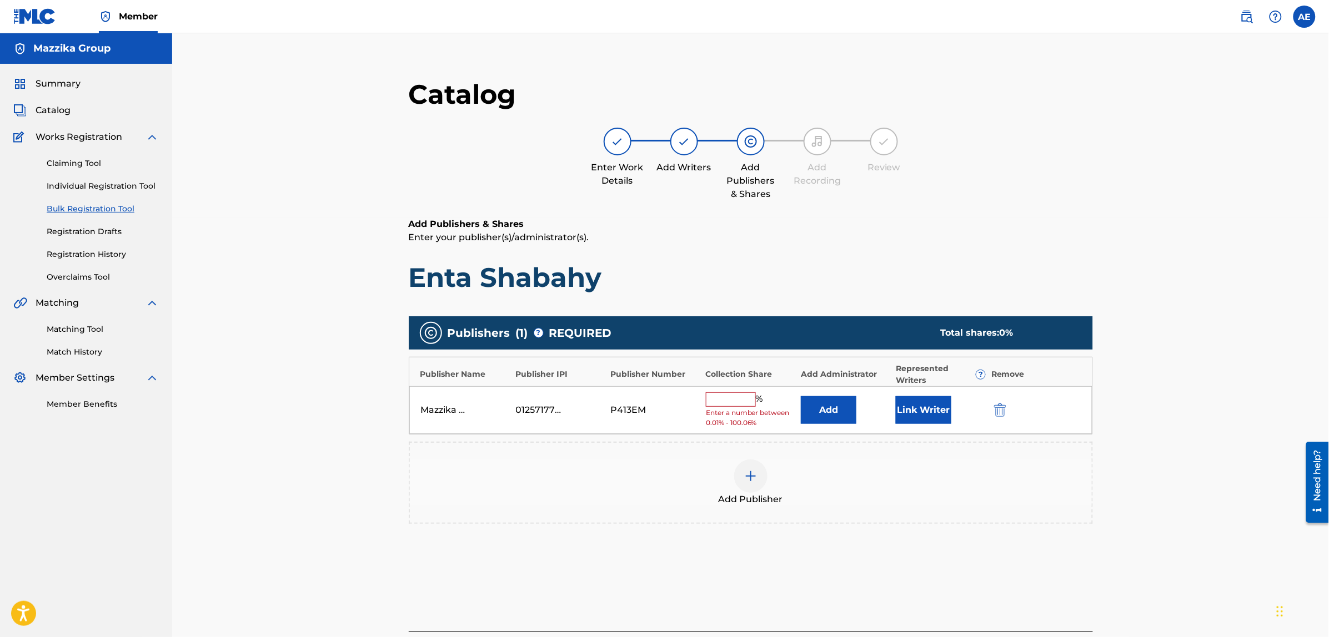
click at [730, 399] on input "text" at bounding box center [731, 400] width 50 height 14
type input "50"
click at [919, 406] on button "Link Writer" at bounding box center [924, 407] width 56 height 28
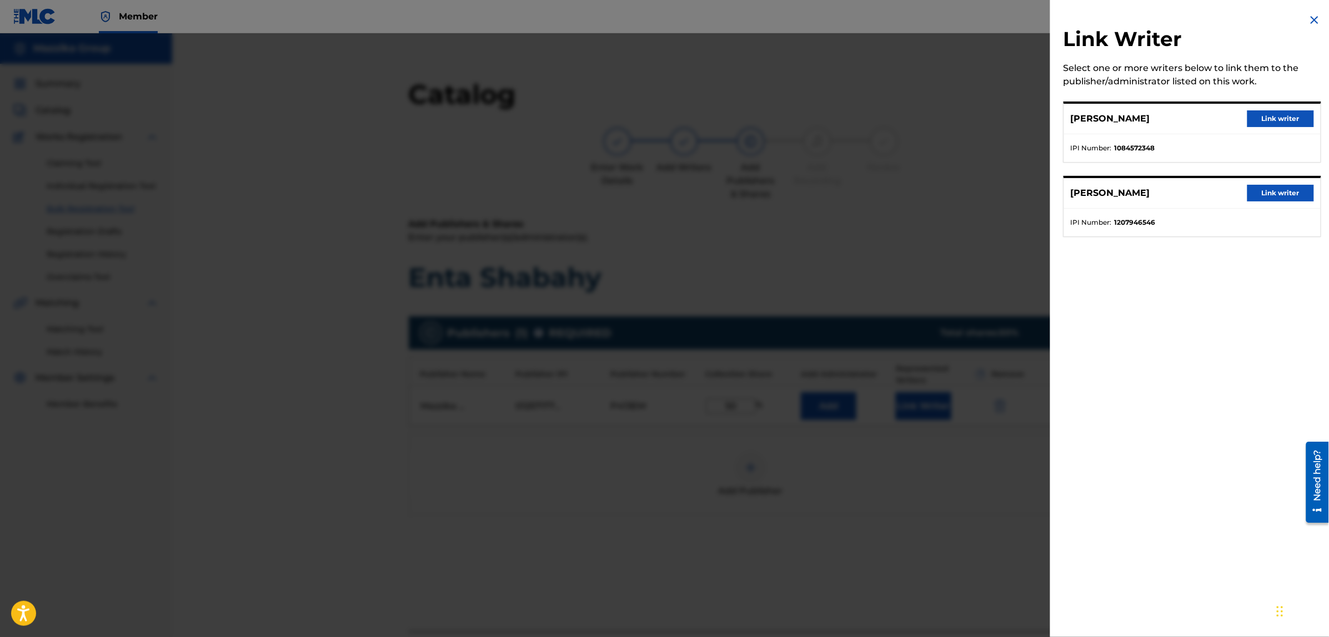
click at [1260, 117] on button "Link writer" at bounding box center [1280, 118] width 67 height 17
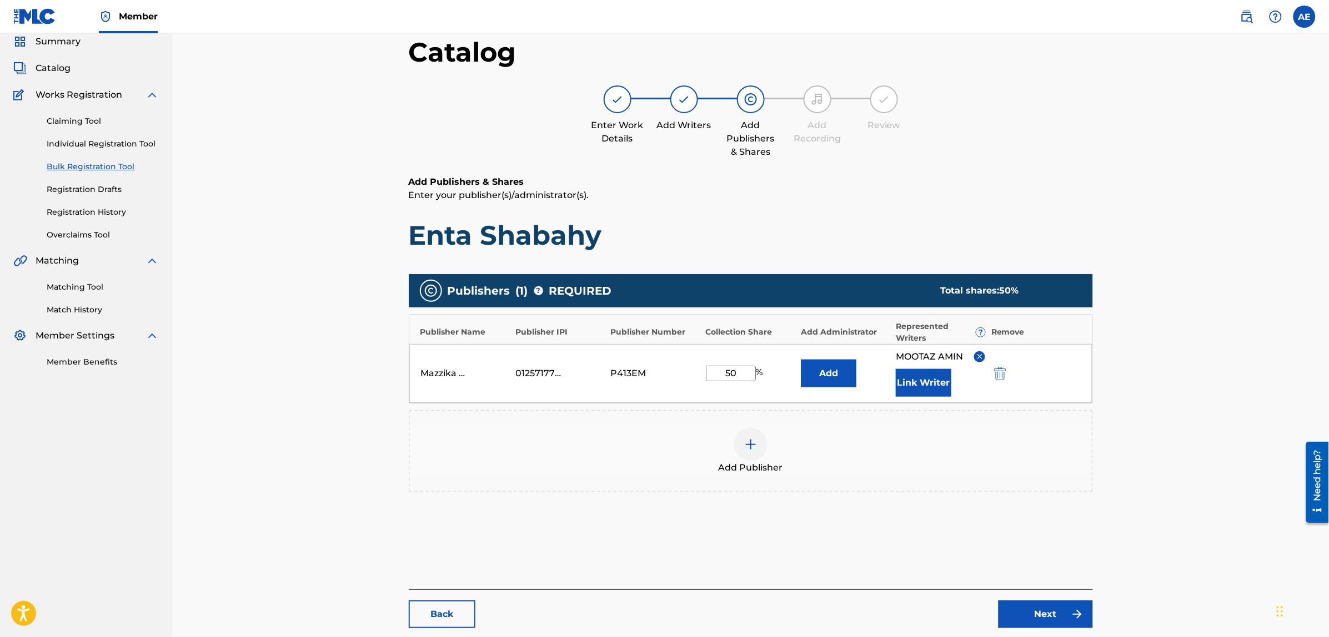
scroll to position [125, 0]
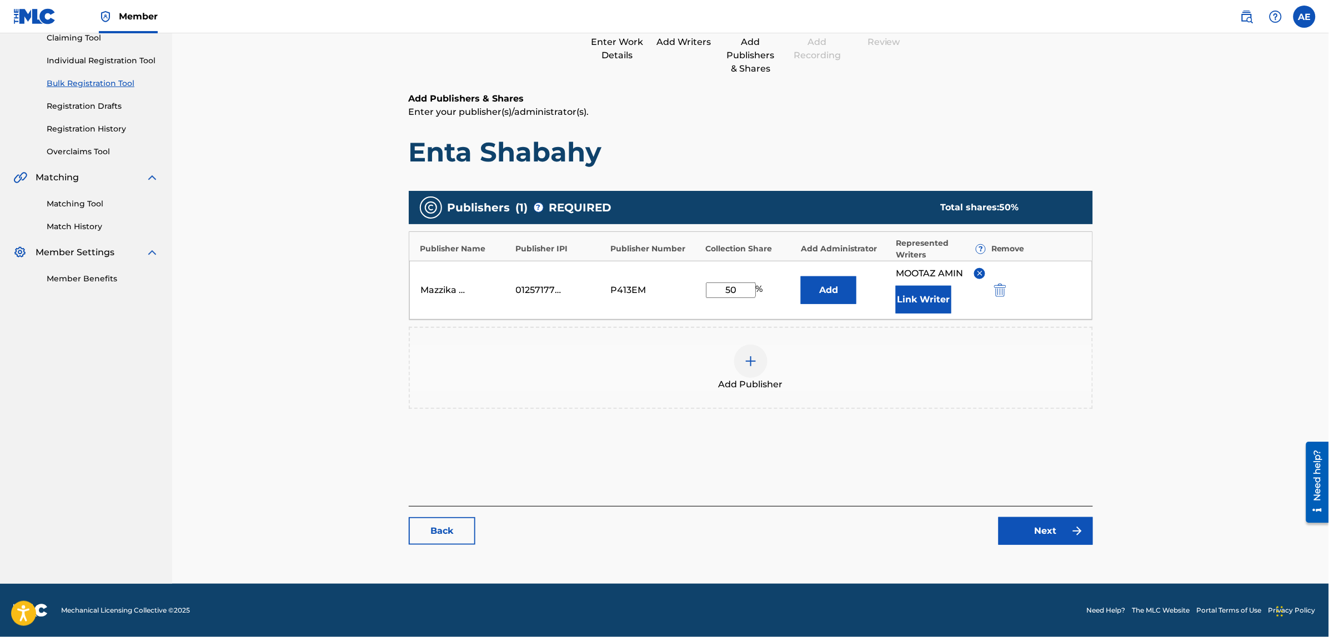
click at [1050, 536] on link "Next" at bounding box center [1045, 531] width 94 height 28
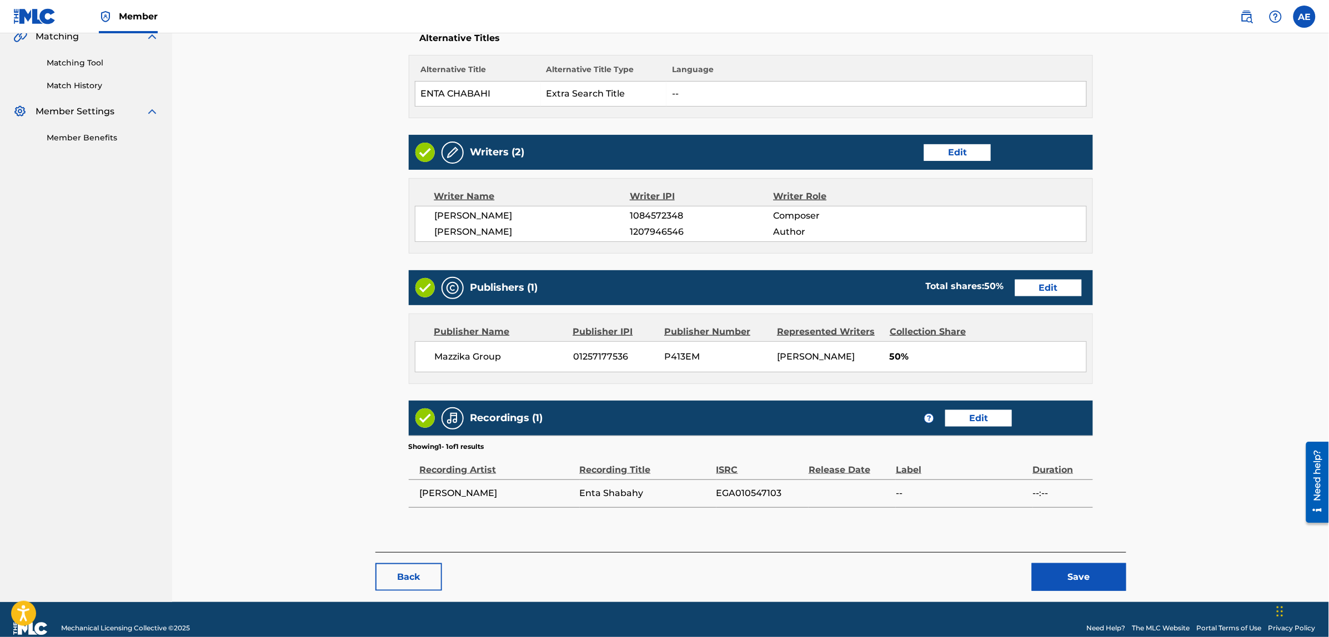
scroll to position [286, 0]
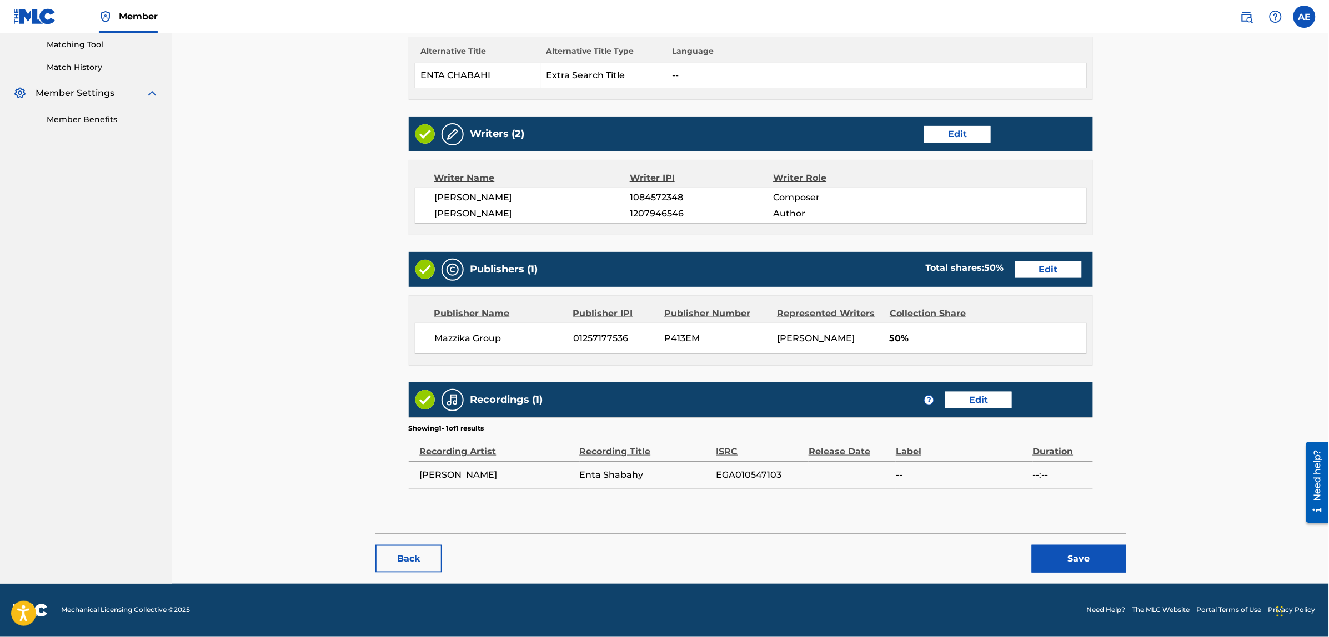
click at [1062, 561] on button "Save" at bounding box center [1079, 559] width 94 height 28
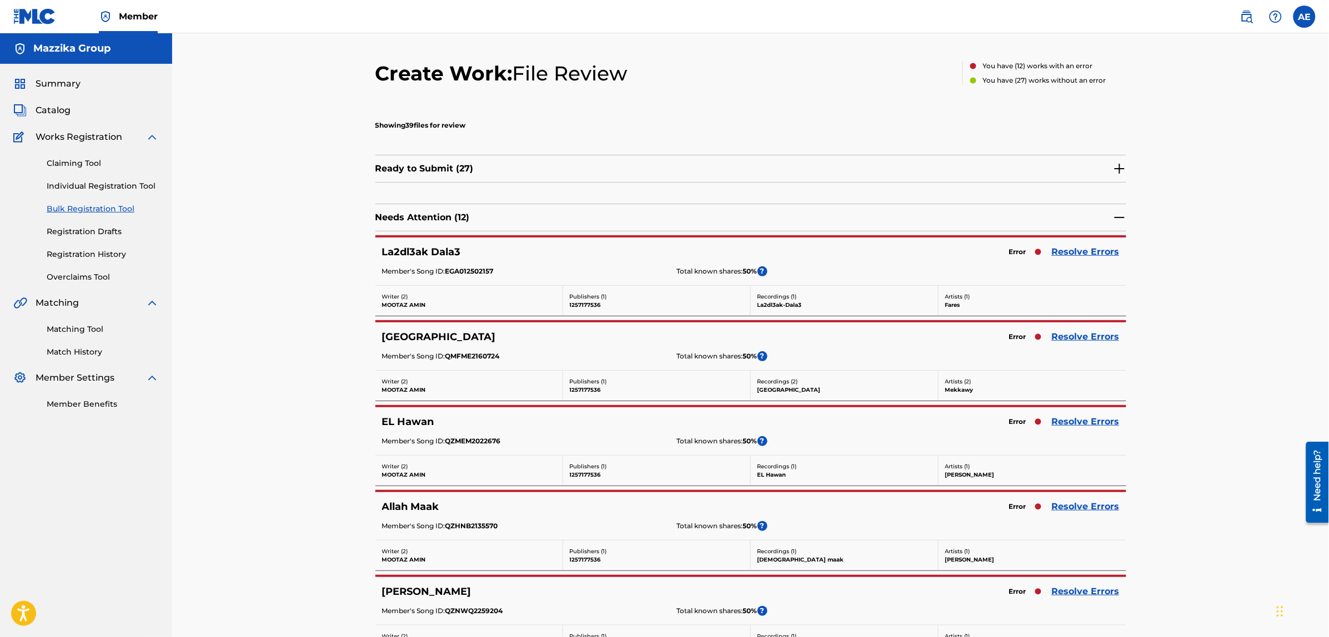
click at [1063, 249] on link "Resolve Errors" at bounding box center [1086, 251] width 68 height 13
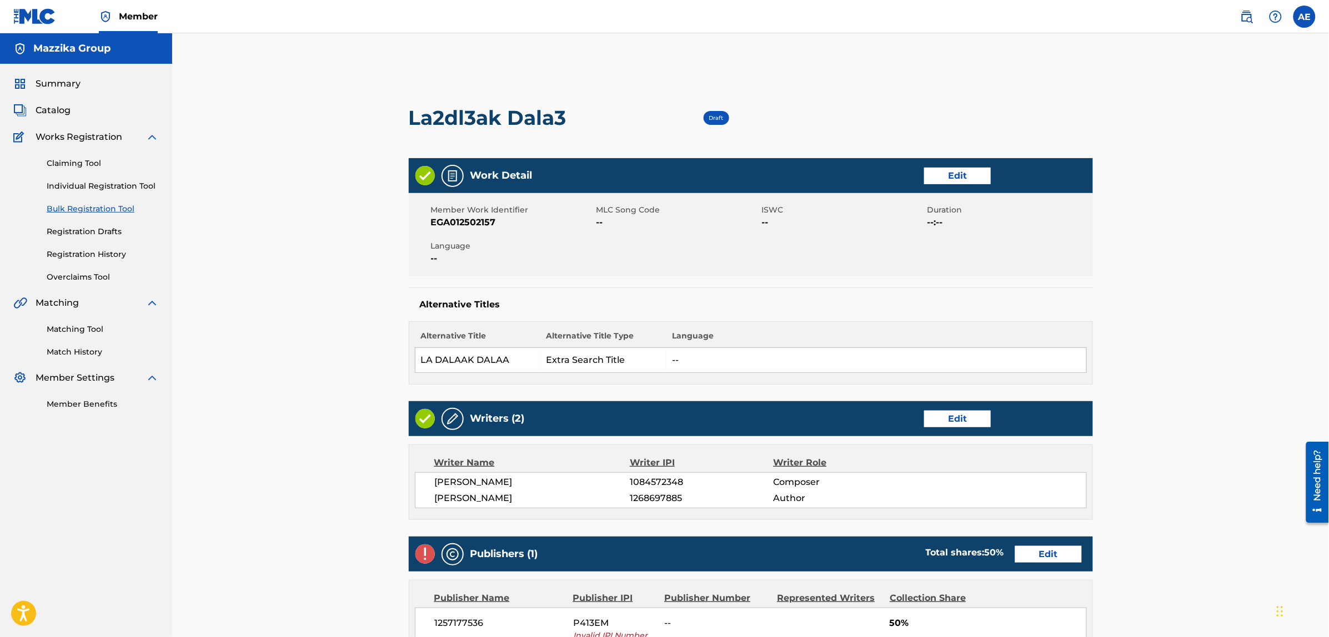
click at [964, 182] on link "Edit" at bounding box center [957, 176] width 67 height 17
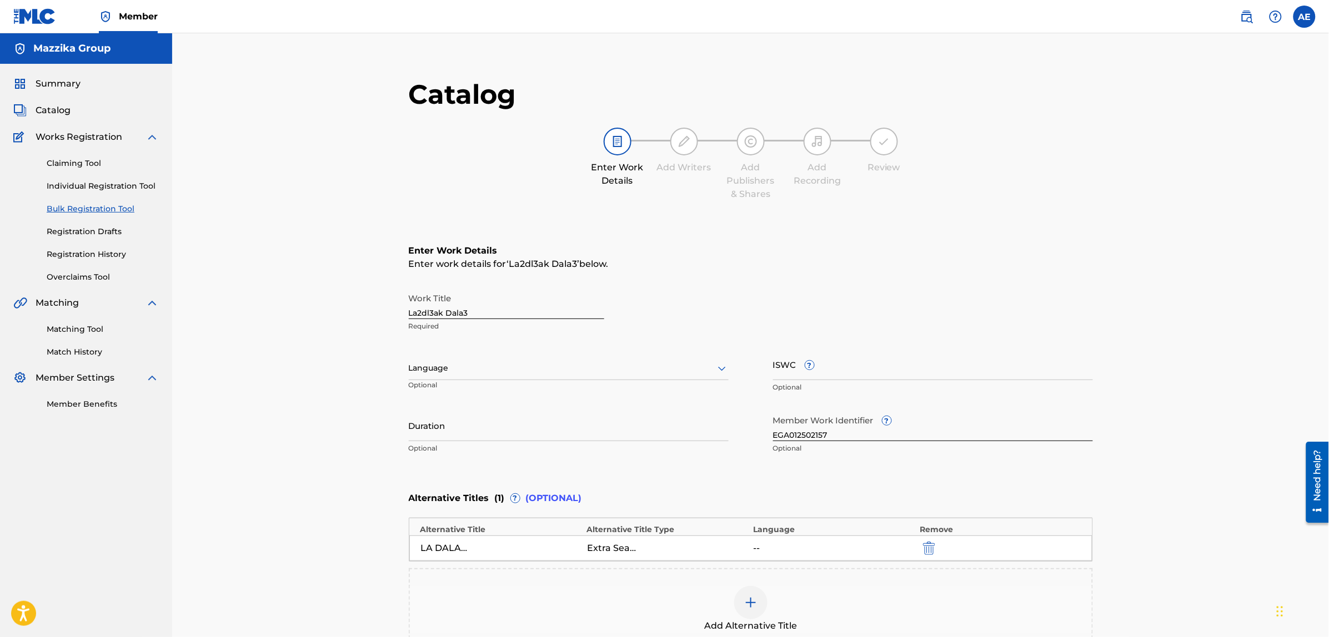
click at [528, 368] on div at bounding box center [569, 368] width 320 height 14
click at [453, 518] on div "Arabic" at bounding box center [568, 523] width 319 height 25
click at [456, 425] on input "Duration" at bounding box center [569, 426] width 320 height 32
paste input "2:40"
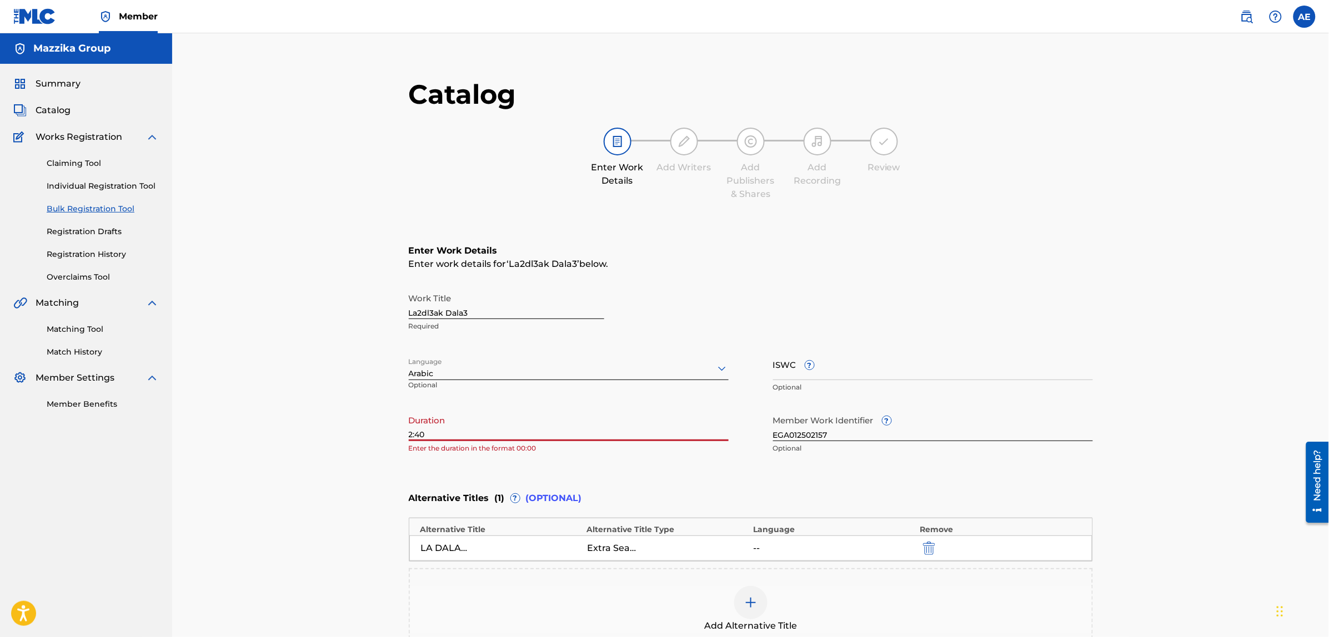
click at [409, 430] on input "2:40" at bounding box center [569, 426] width 320 height 32
type input "02:40"
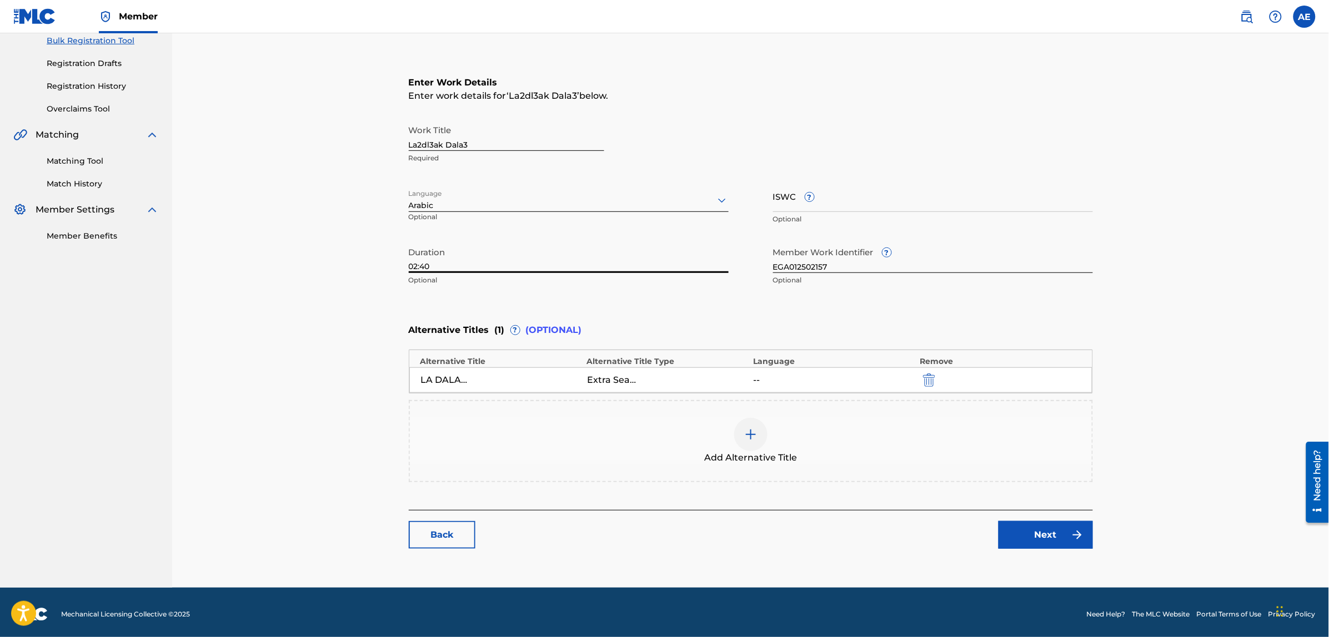
scroll to position [171, 0]
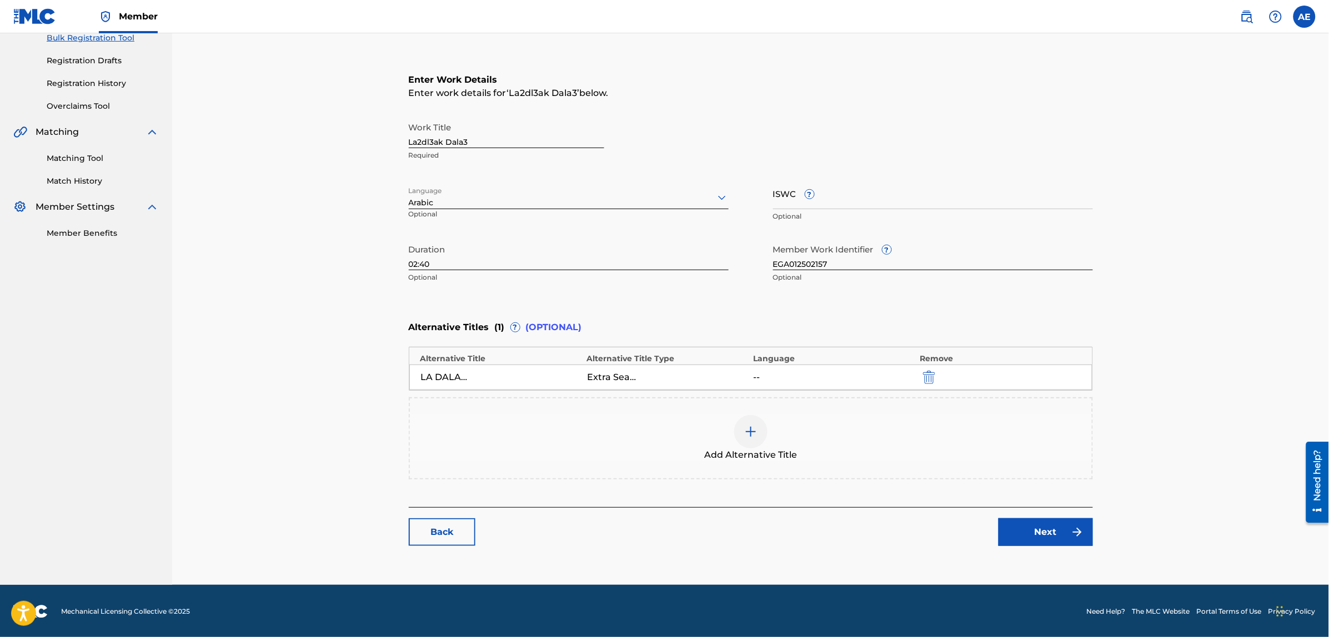
click at [1020, 523] on link "Next" at bounding box center [1045, 533] width 94 height 28
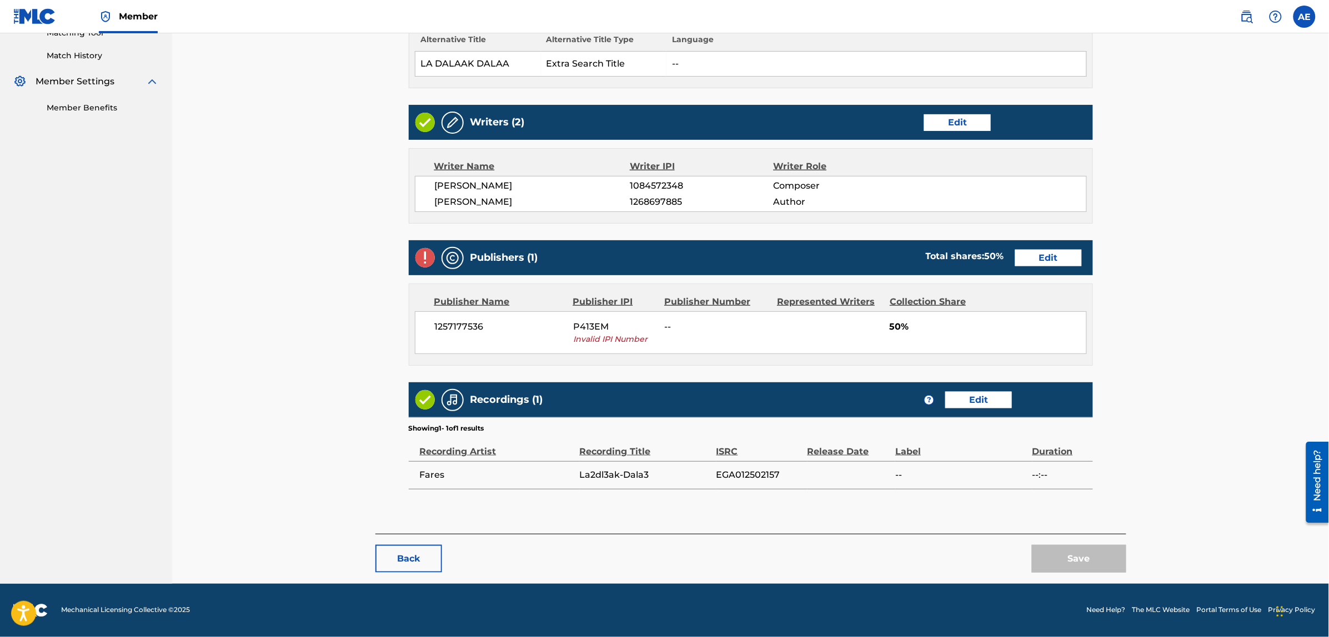
scroll to position [298, 0]
click at [1042, 256] on link "Edit" at bounding box center [1048, 258] width 67 height 17
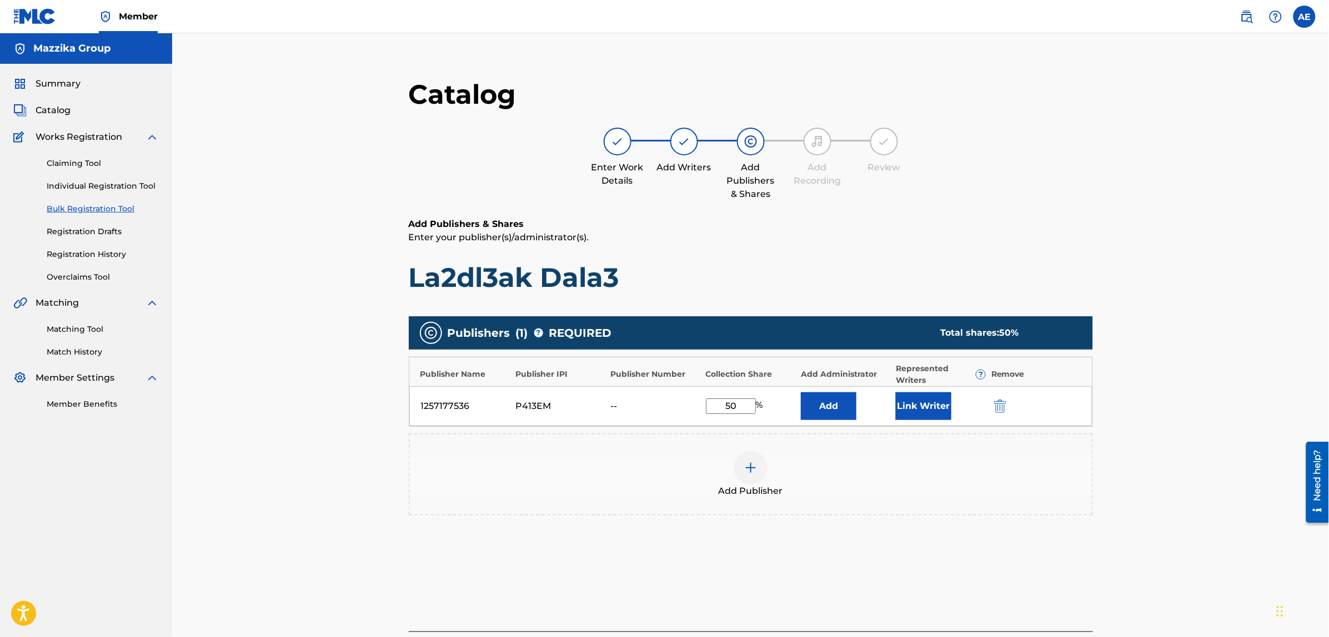
click at [993, 403] on button "submit" at bounding box center [999, 406] width 17 height 13
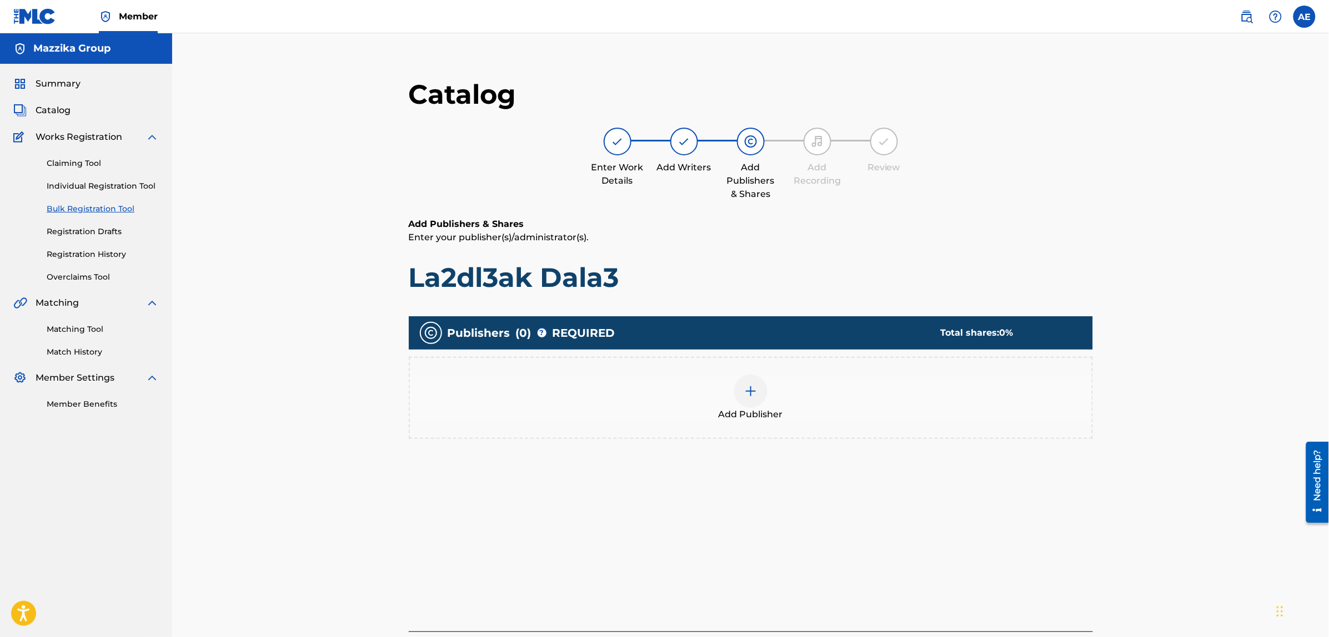
click at [782, 401] on div "Add Publisher" at bounding box center [751, 398] width 682 height 47
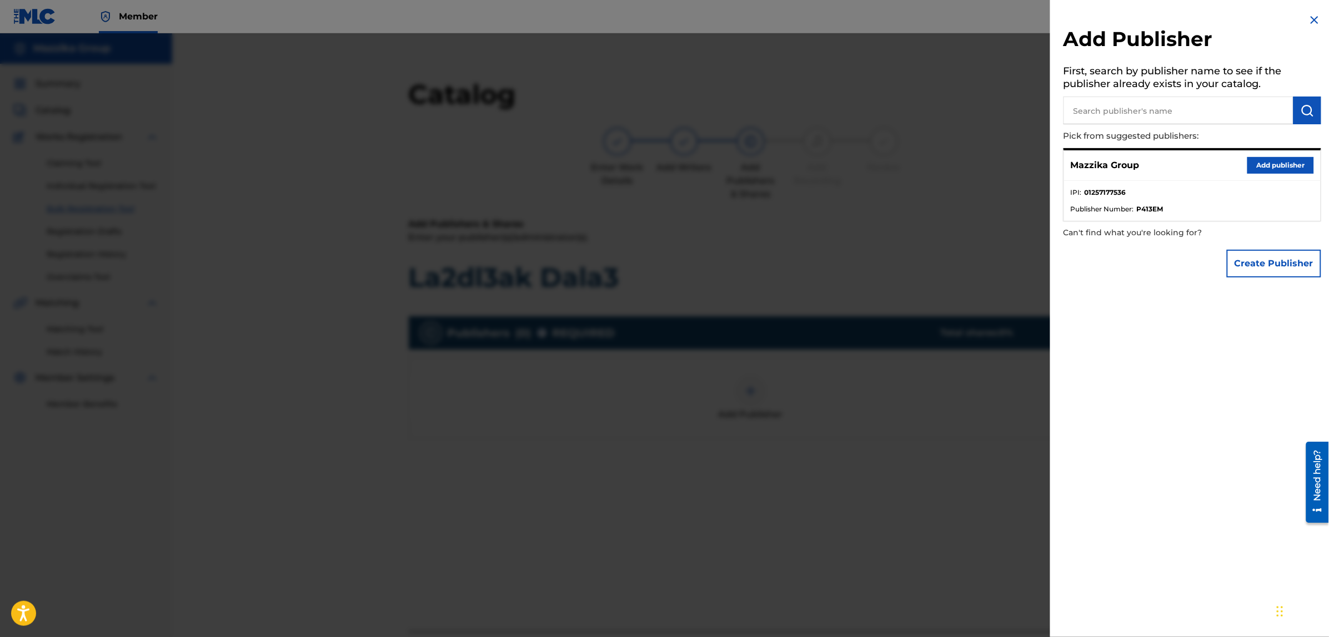
click at [1262, 167] on button "Add publisher" at bounding box center [1280, 165] width 67 height 17
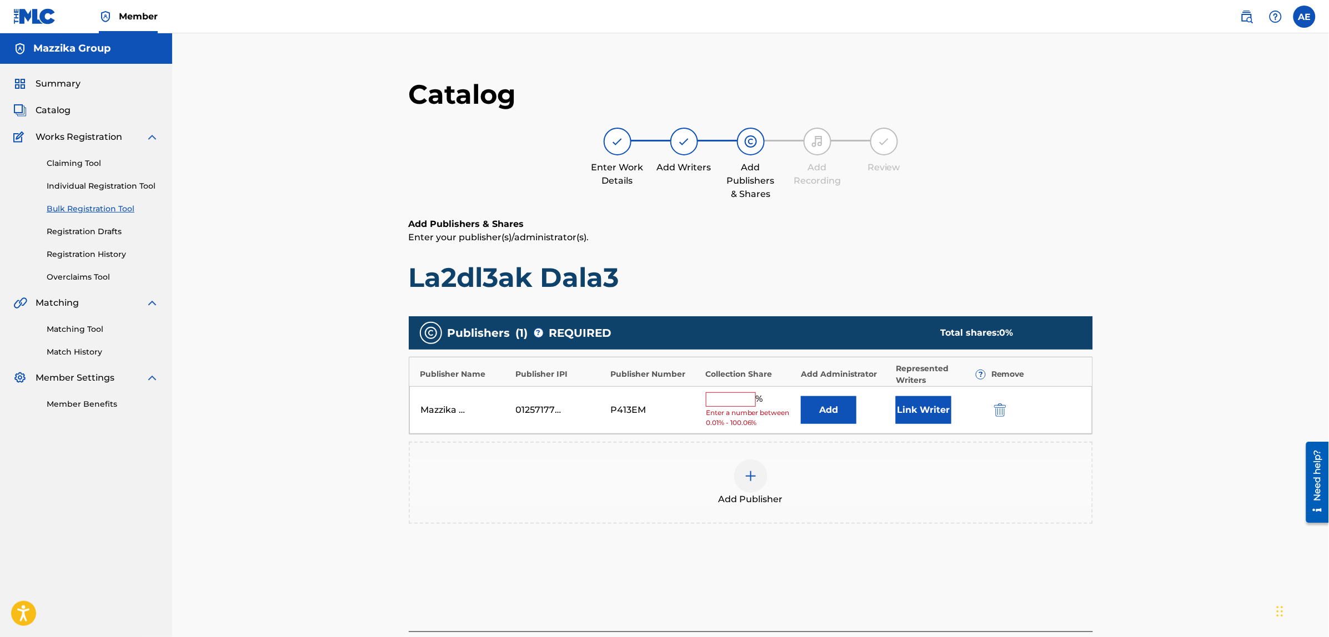
click at [738, 395] on input "text" at bounding box center [731, 400] width 50 height 14
type input "50"
click at [914, 411] on button "Link Writer" at bounding box center [924, 407] width 56 height 28
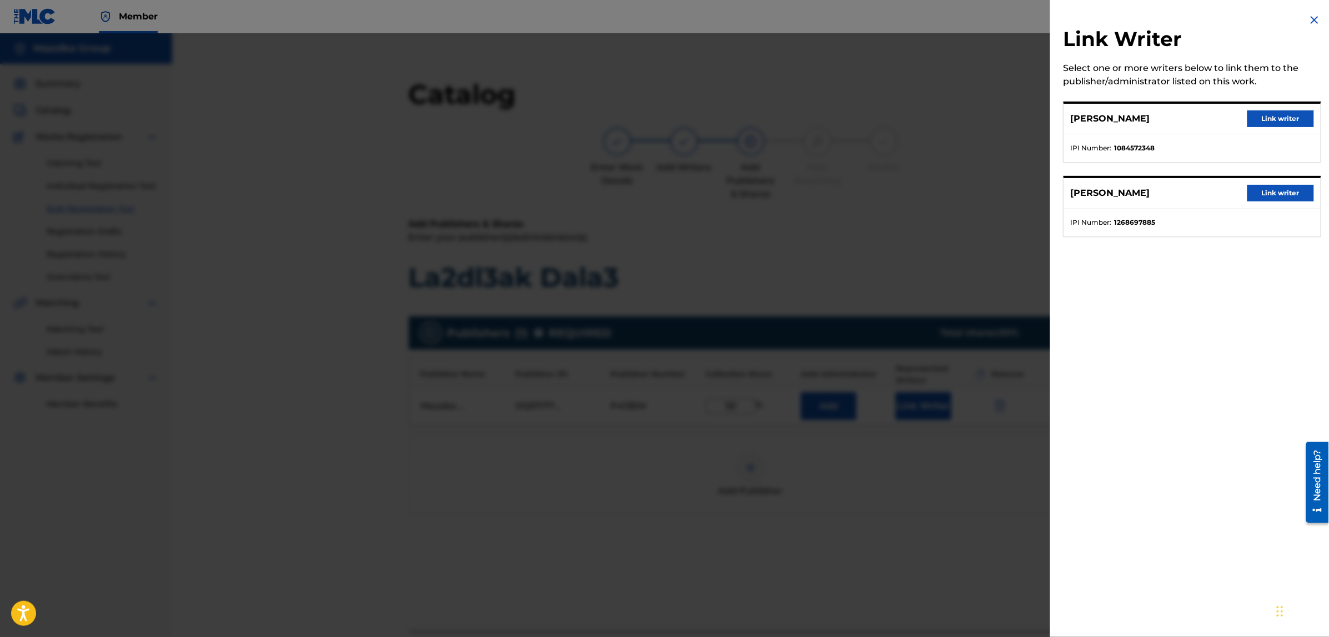
click at [1259, 115] on button "Link writer" at bounding box center [1280, 118] width 67 height 17
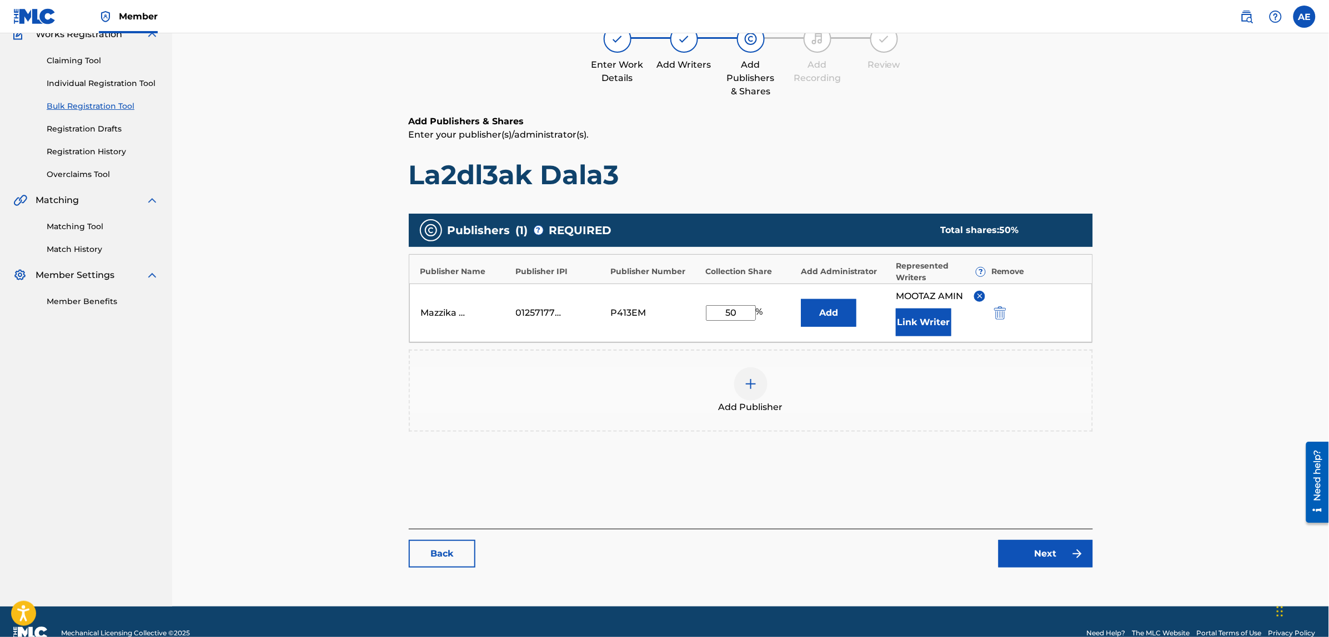
scroll to position [125, 0]
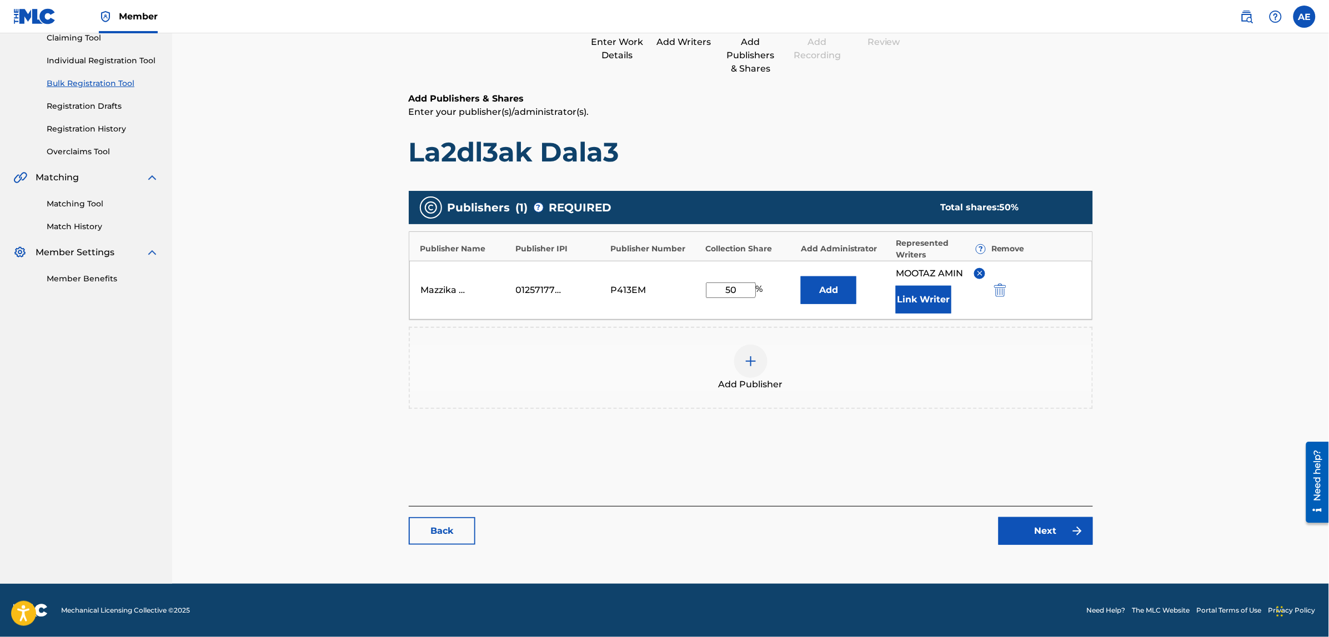
click at [1034, 525] on link "Next" at bounding box center [1045, 531] width 94 height 28
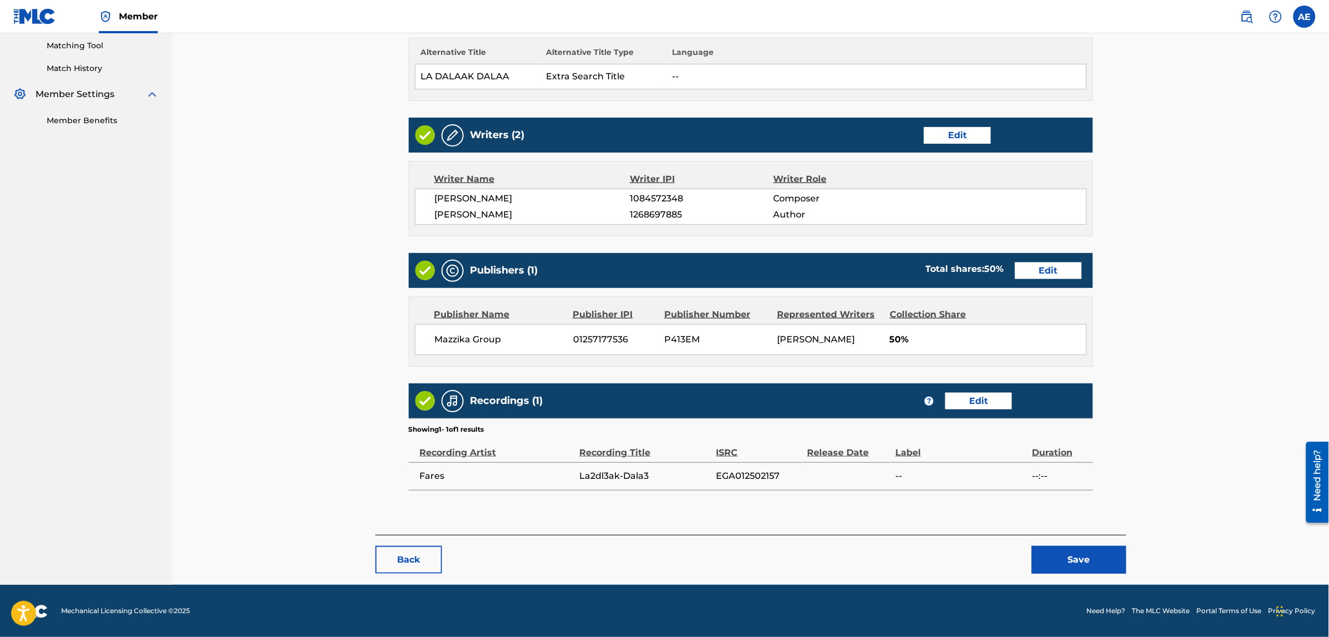
scroll to position [286, 0]
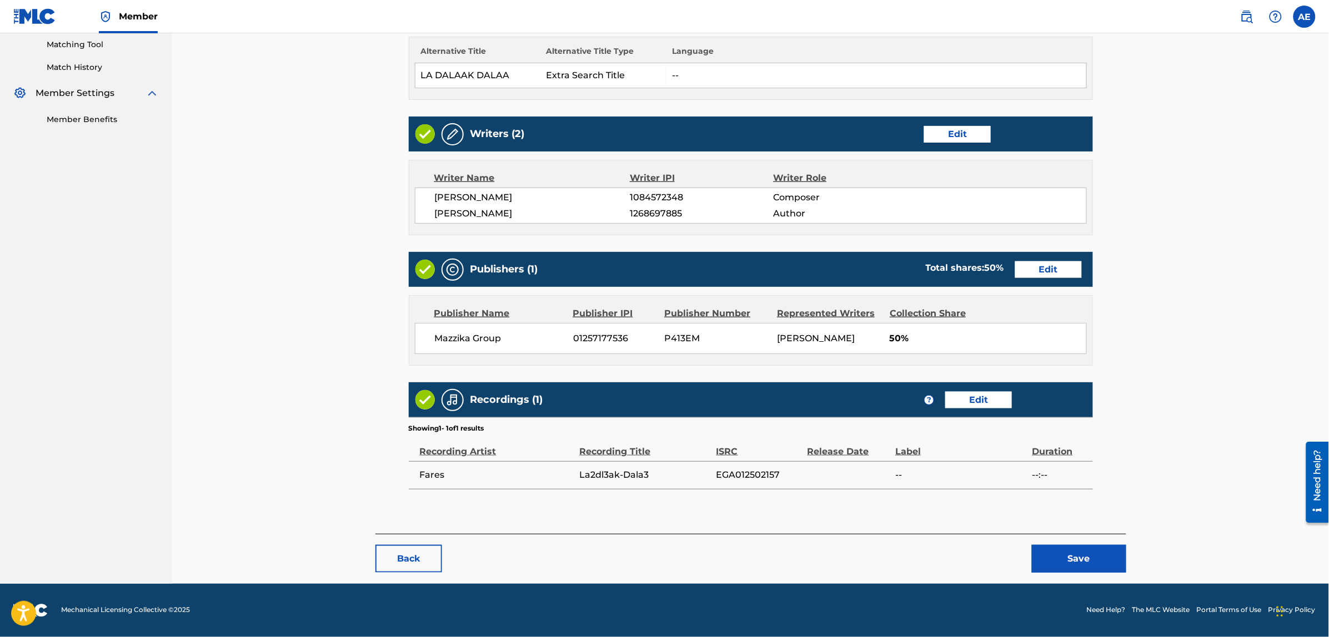
click at [1055, 559] on button "Save" at bounding box center [1079, 559] width 94 height 28
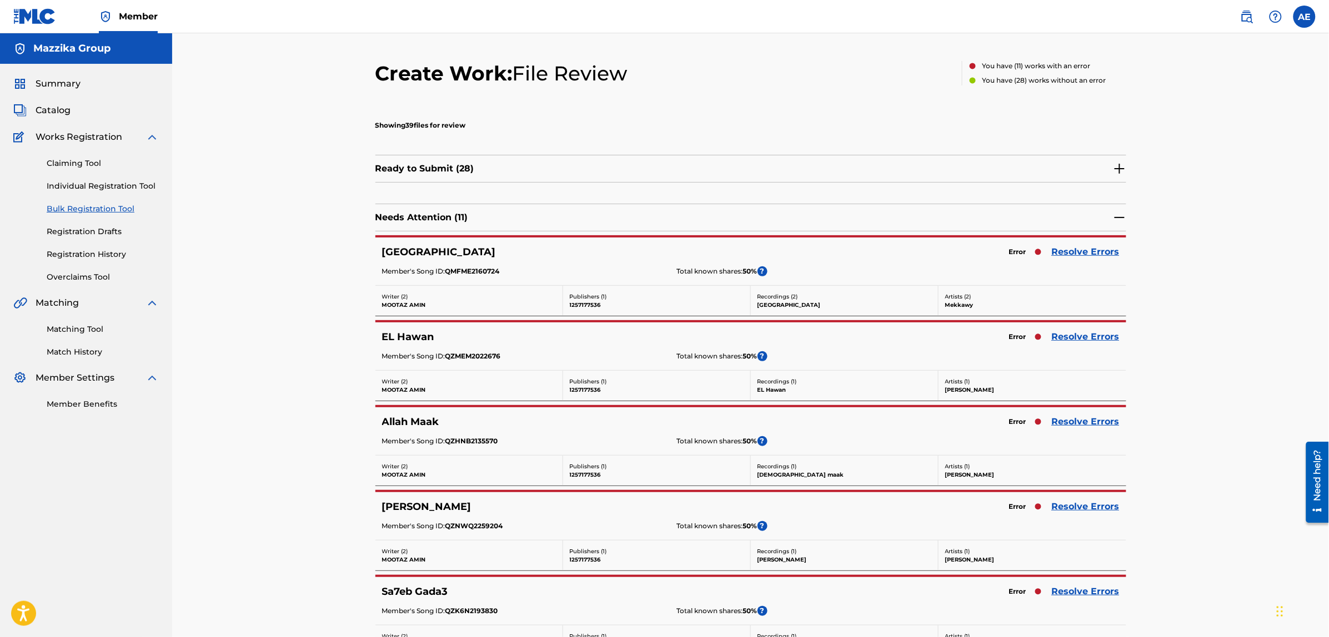
click at [1083, 250] on link "Resolve Errors" at bounding box center [1086, 251] width 68 height 13
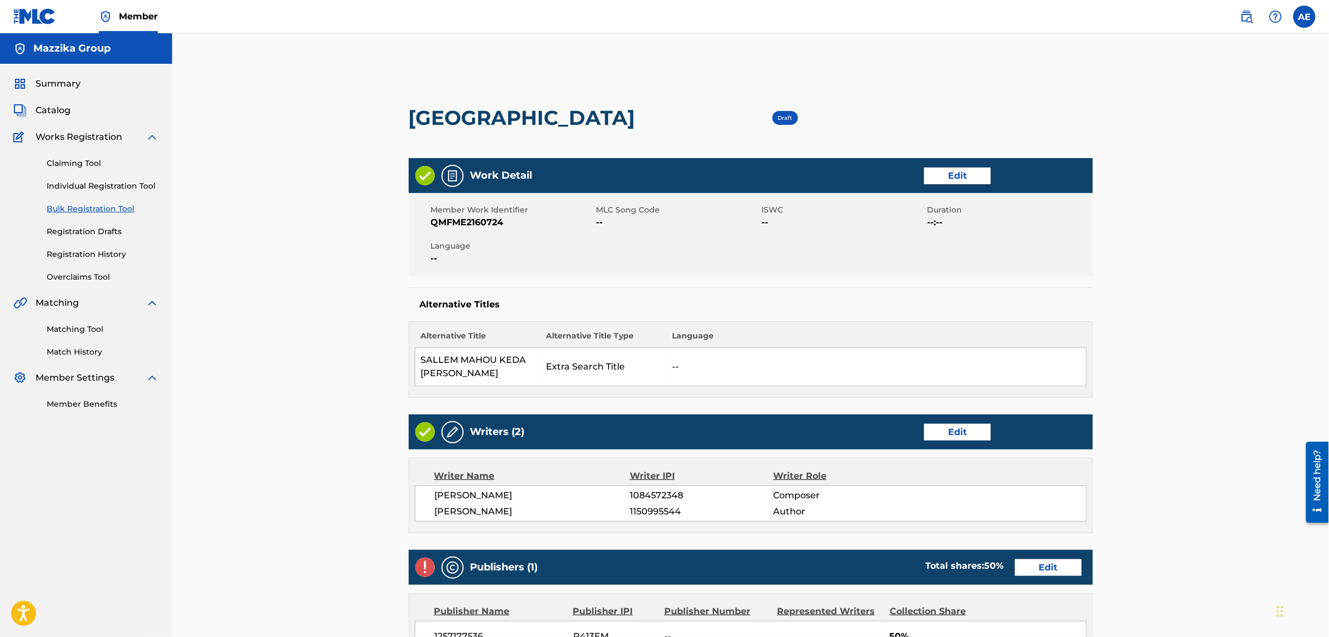
click at [950, 179] on link "Edit" at bounding box center [957, 176] width 67 height 17
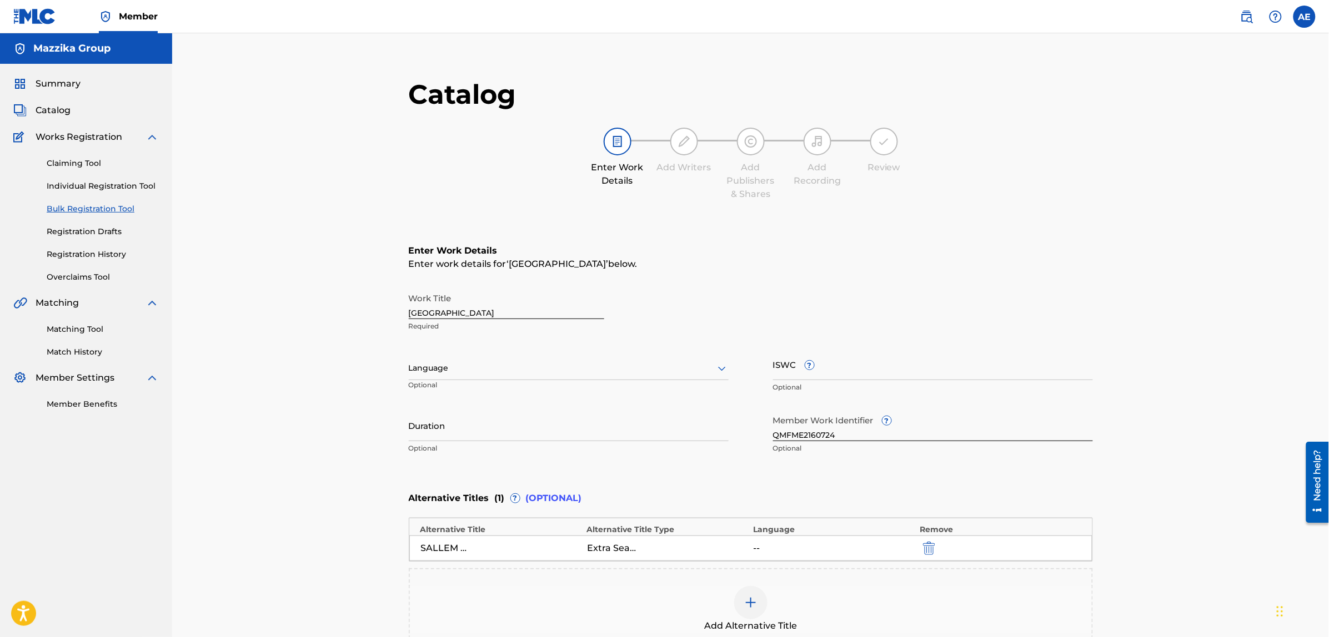
click at [506, 368] on div at bounding box center [569, 368] width 320 height 14
click at [460, 449] on div "Arabic" at bounding box center [568, 453] width 319 height 25
click at [465, 425] on input "Duration" at bounding box center [569, 426] width 320 height 32
paste input "3:44"
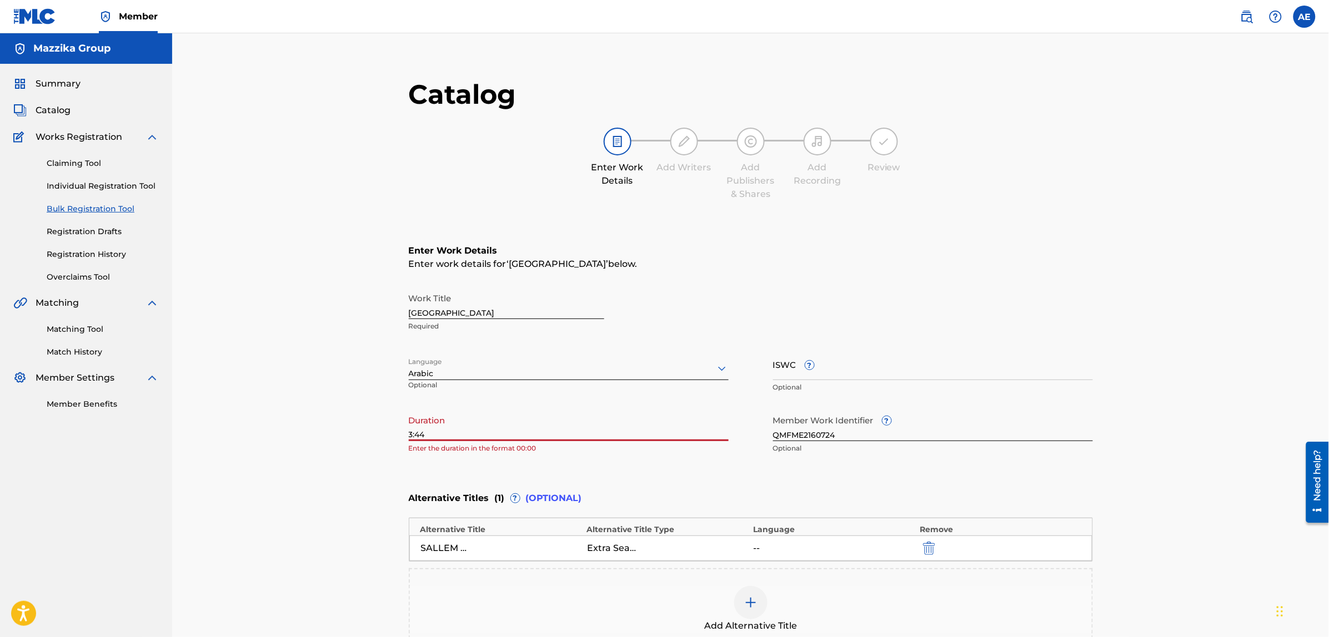
click at [409, 434] on input "3:44" at bounding box center [569, 426] width 320 height 32
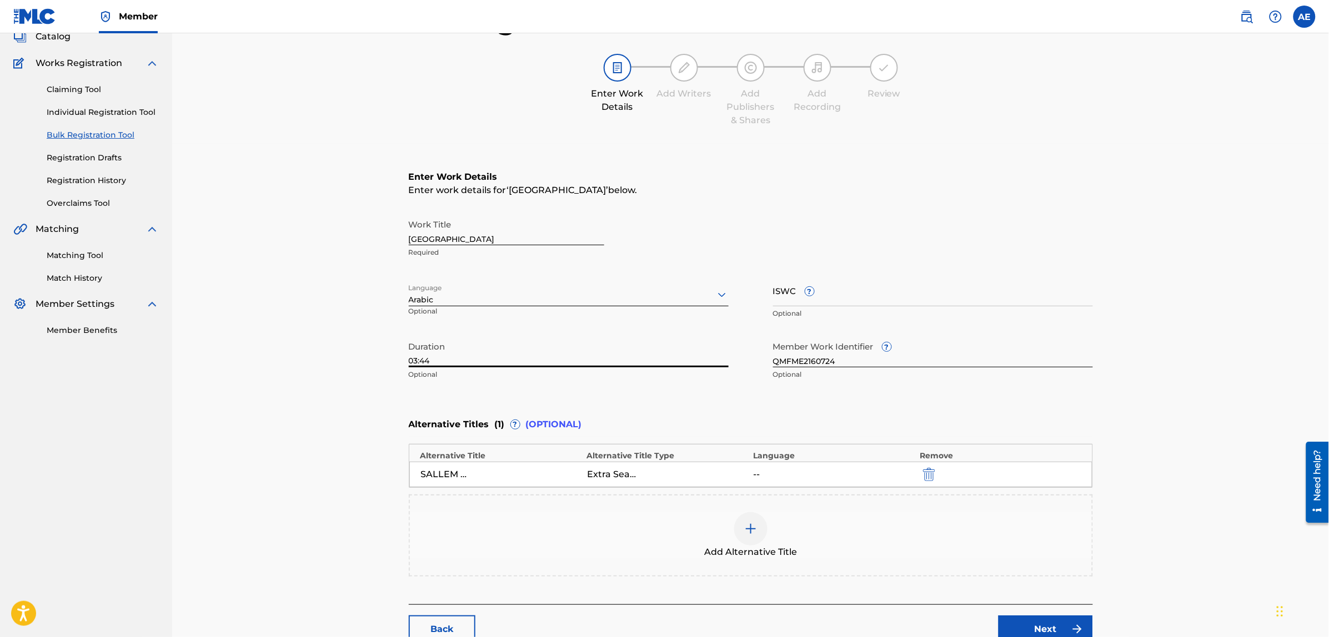
scroll to position [102, 0]
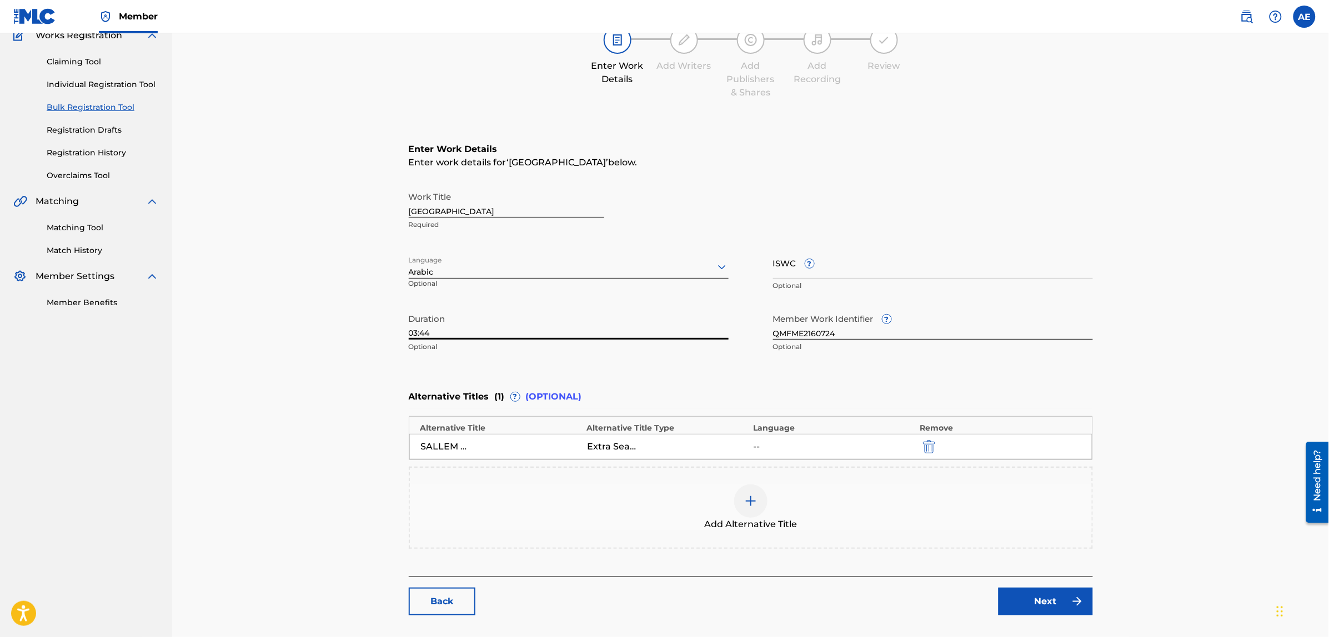
type input "03:44"
click at [1072, 604] on img at bounding box center [1076, 601] width 13 height 13
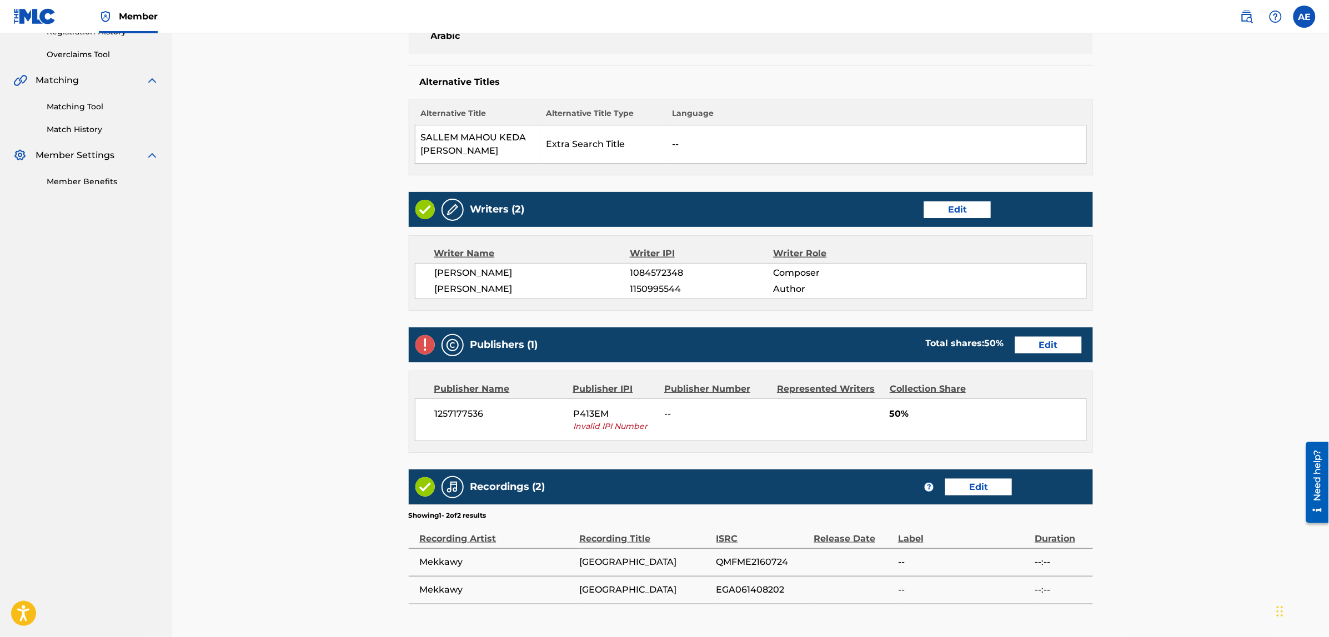
scroll to position [339, 0]
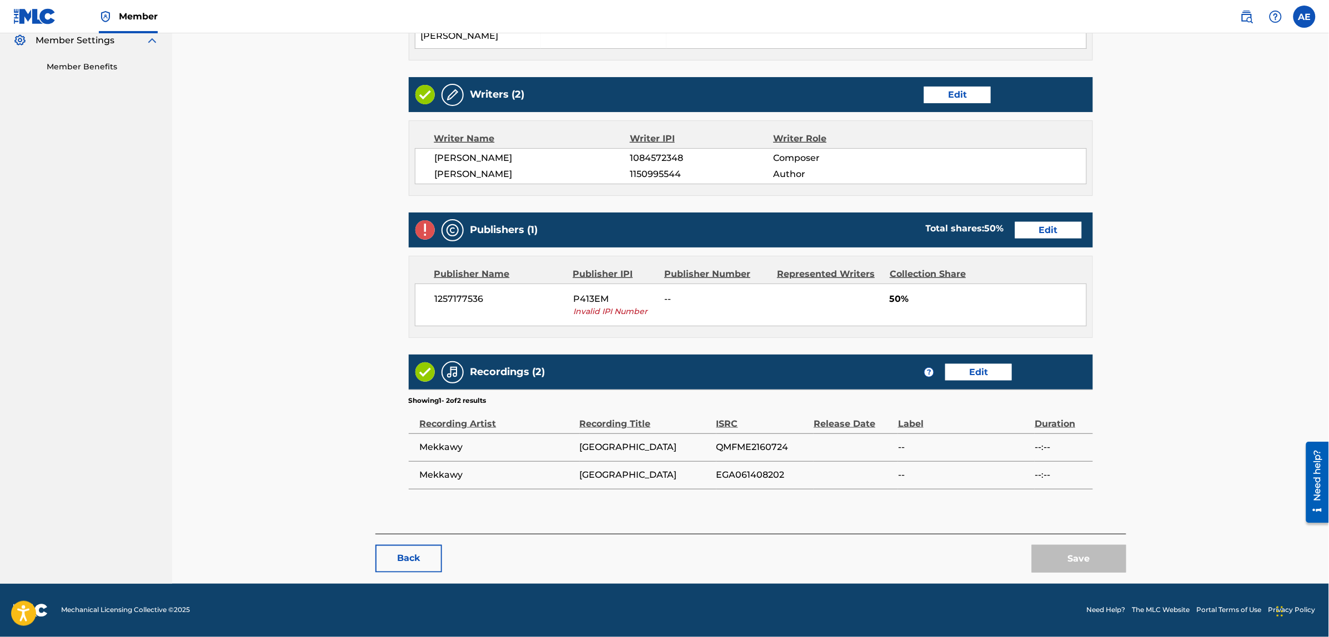
click at [1045, 227] on link "Edit" at bounding box center [1048, 230] width 67 height 17
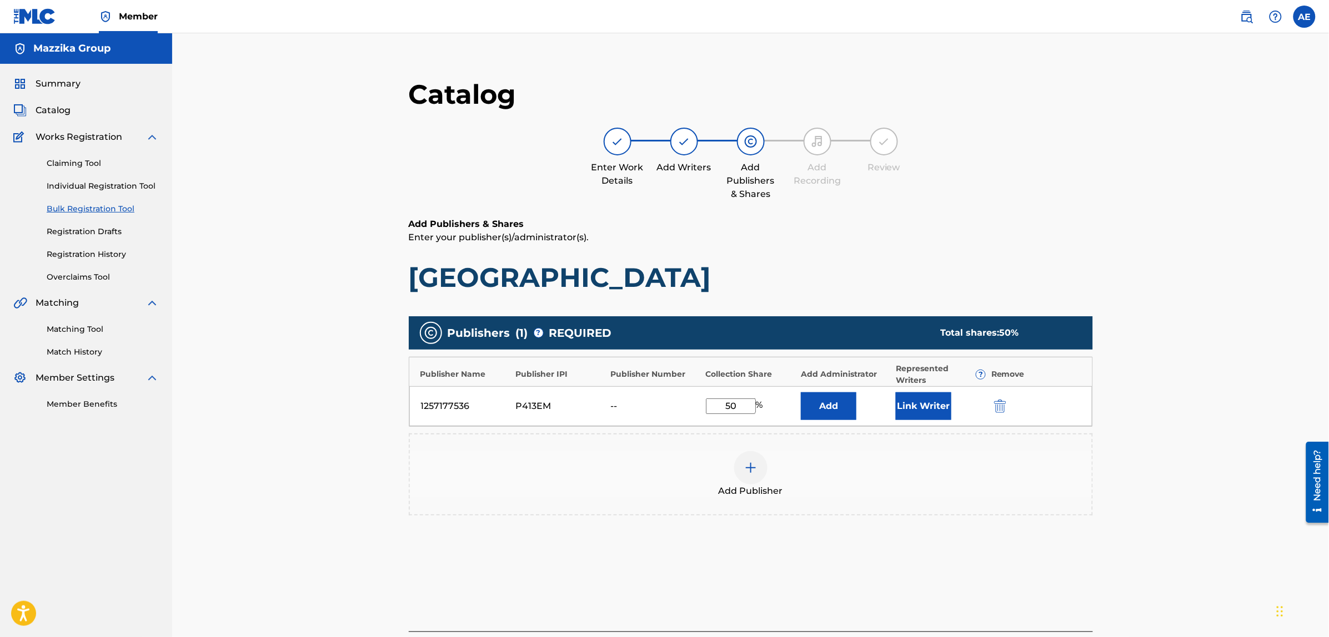
click at [1007, 406] on button "submit" at bounding box center [999, 406] width 17 height 13
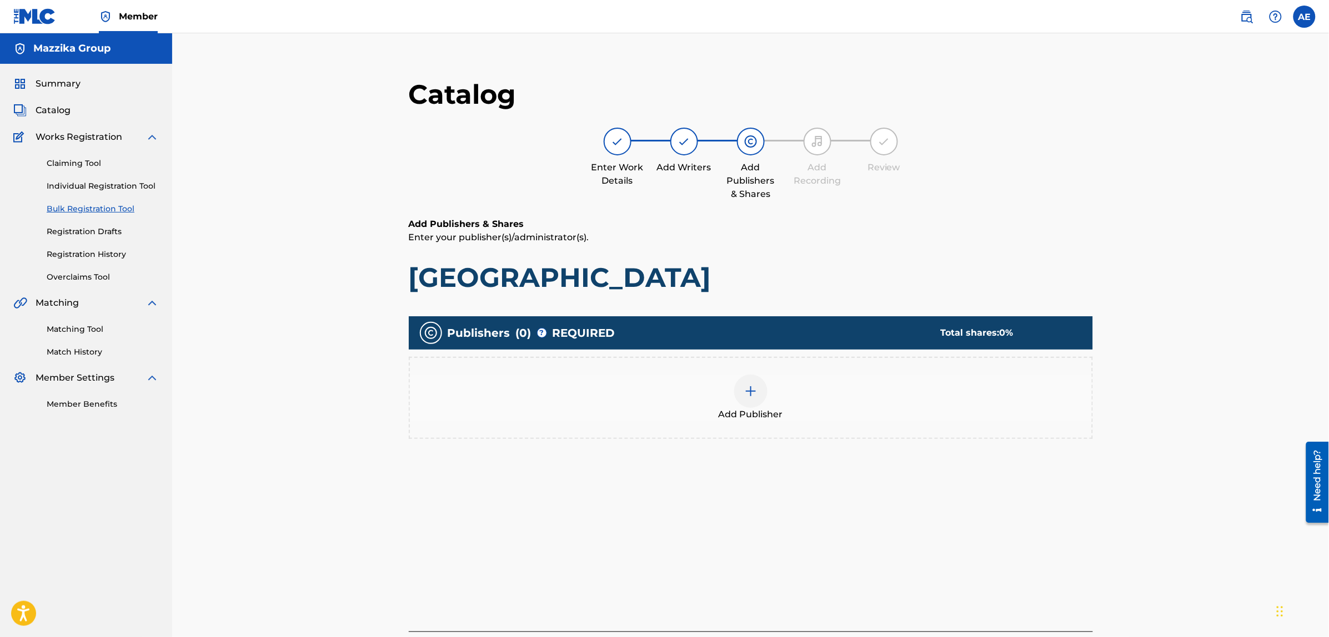
click at [748, 385] on img at bounding box center [750, 391] width 13 height 13
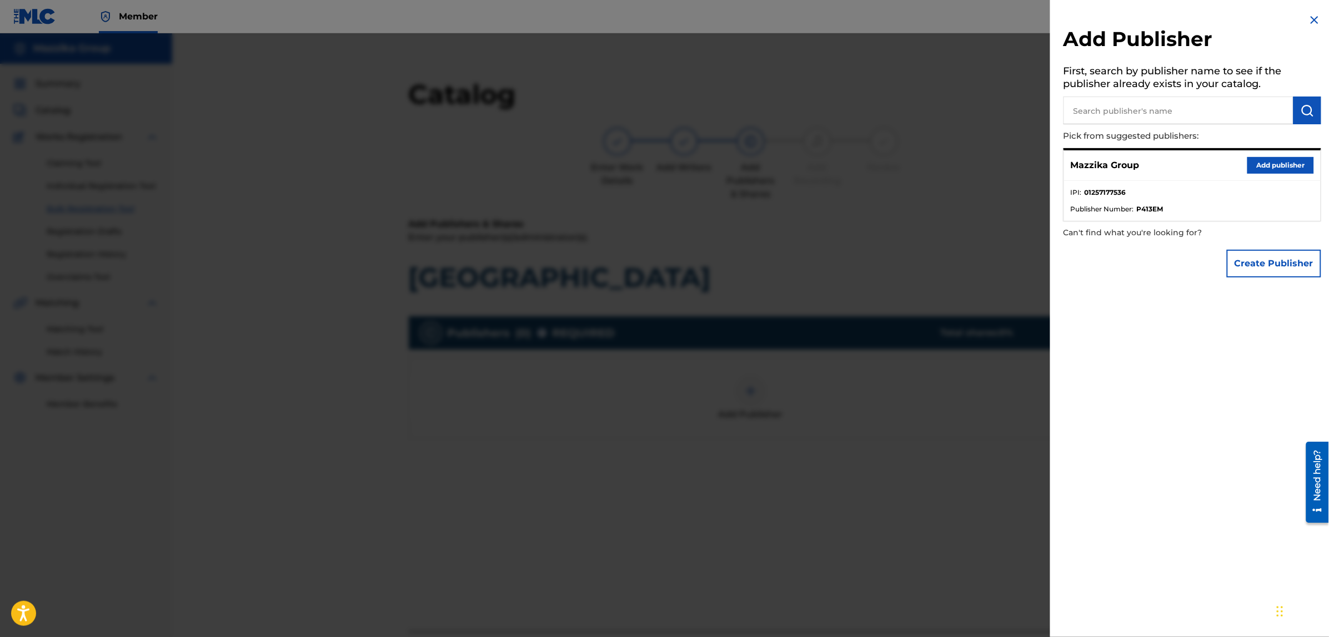
click at [1267, 167] on button "Add publisher" at bounding box center [1280, 165] width 67 height 17
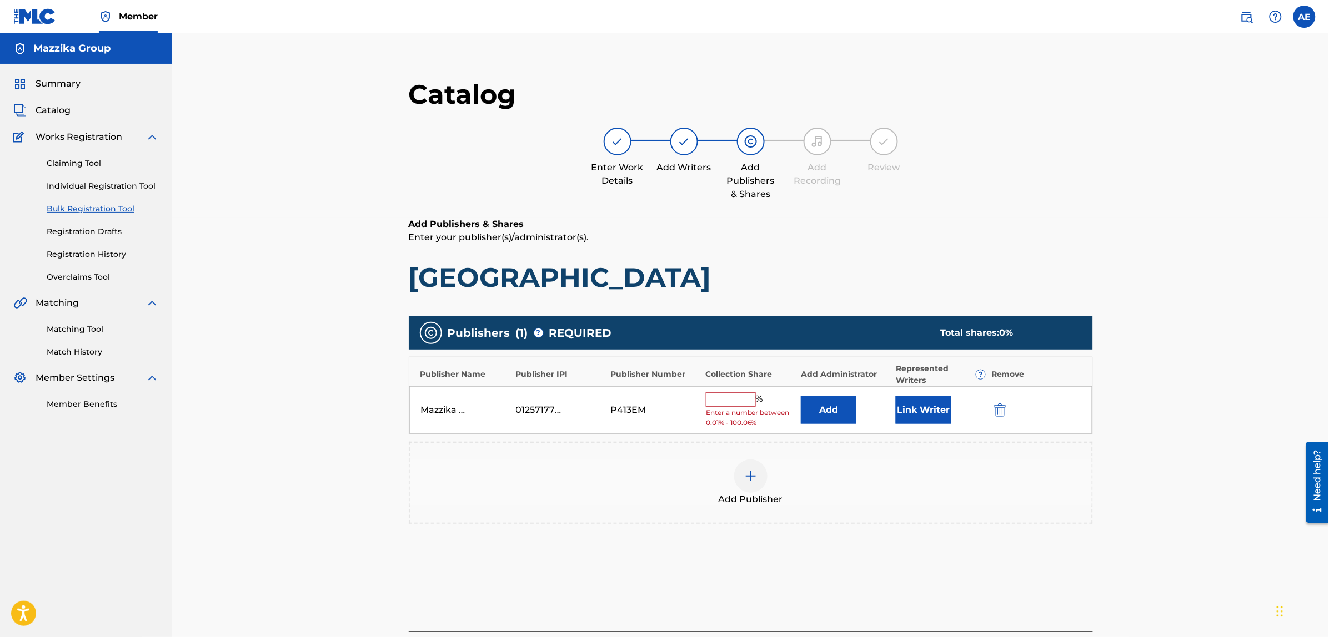
click at [740, 400] on input "text" at bounding box center [731, 400] width 50 height 14
type input "50"
click at [921, 401] on button "Link Writer" at bounding box center [924, 407] width 56 height 28
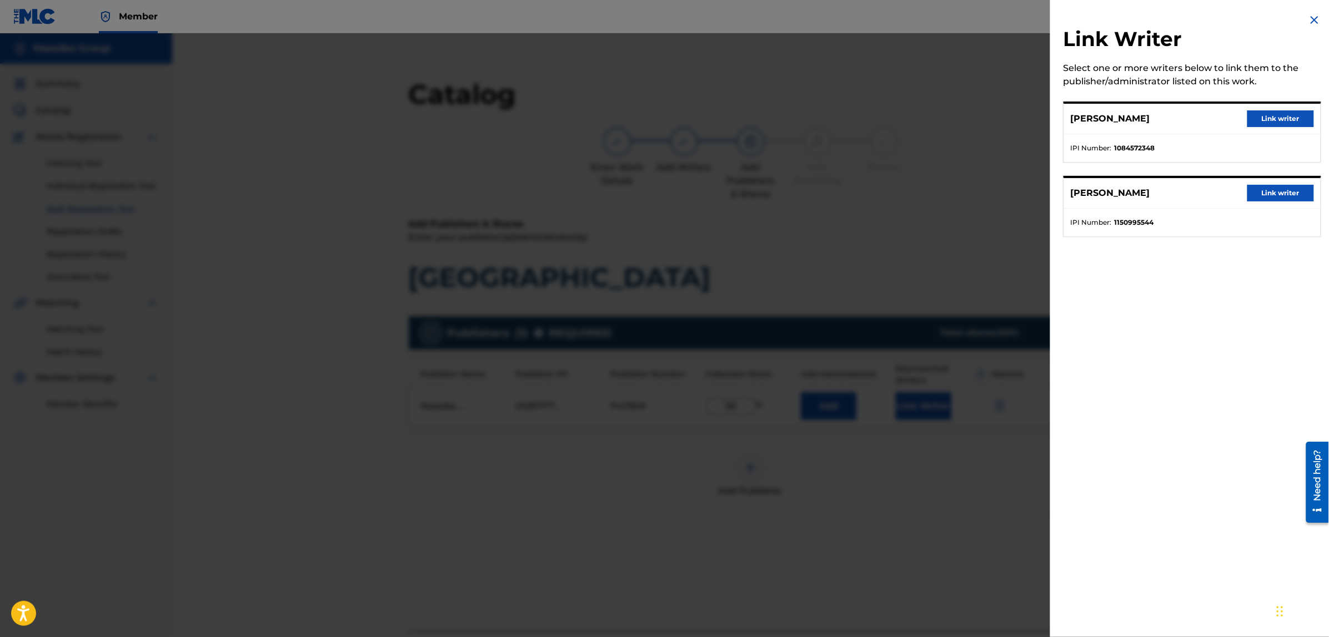
click at [1254, 114] on button "Link writer" at bounding box center [1280, 118] width 67 height 17
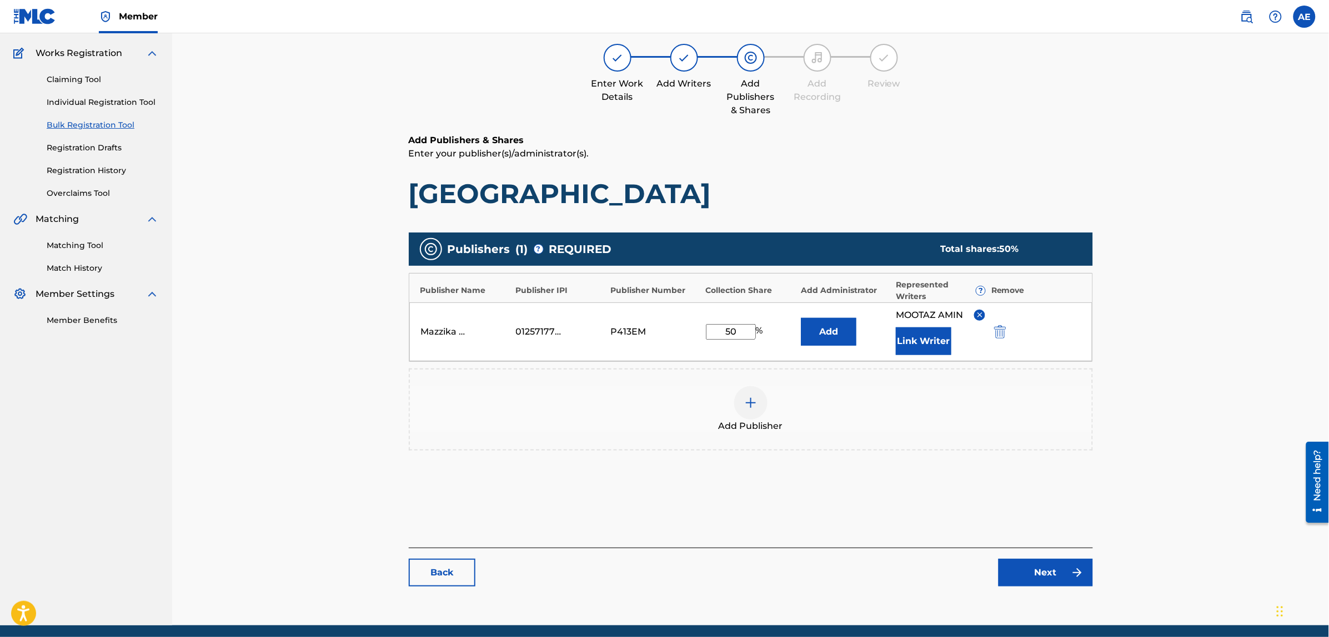
scroll to position [125, 0]
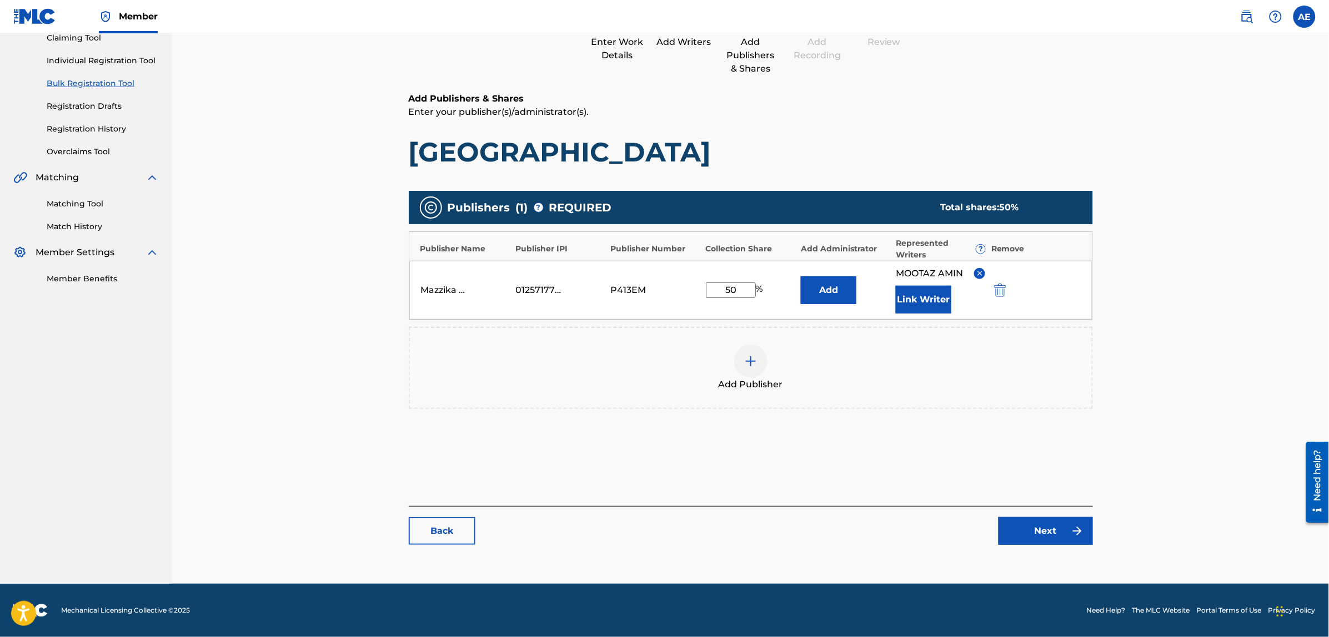
click at [1047, 539] on link "Next" at bounding box center [1045, 531] width 94 height 28
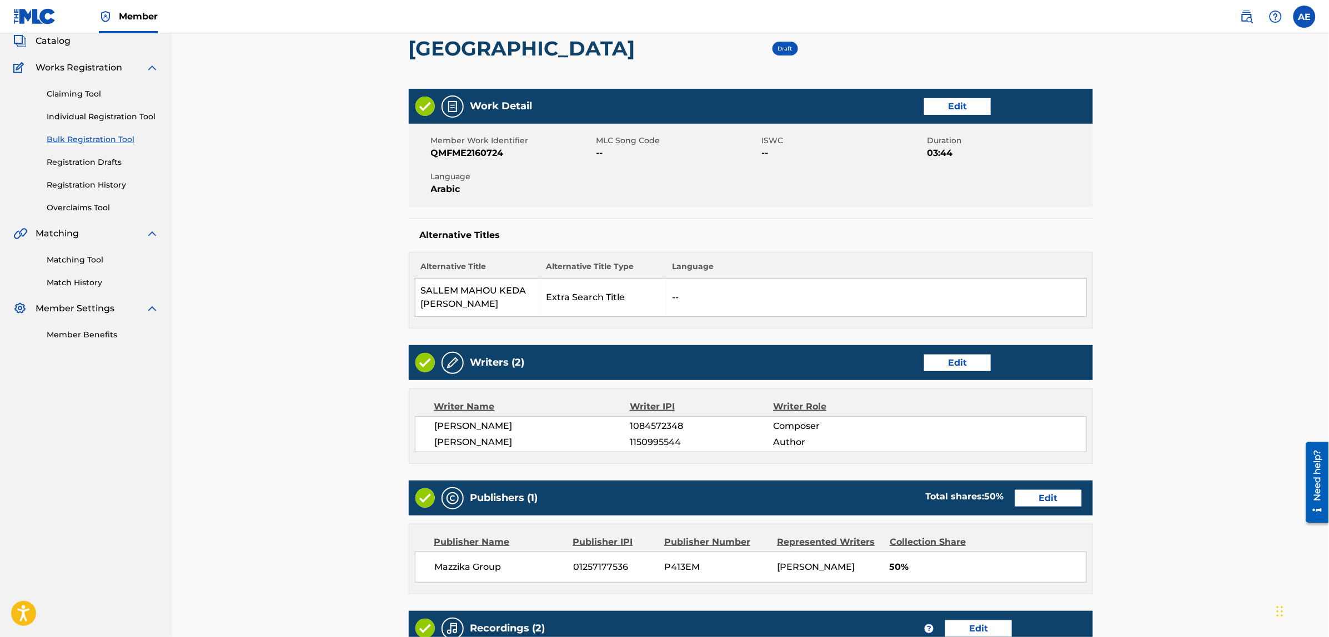
scroll to position [278, 0]
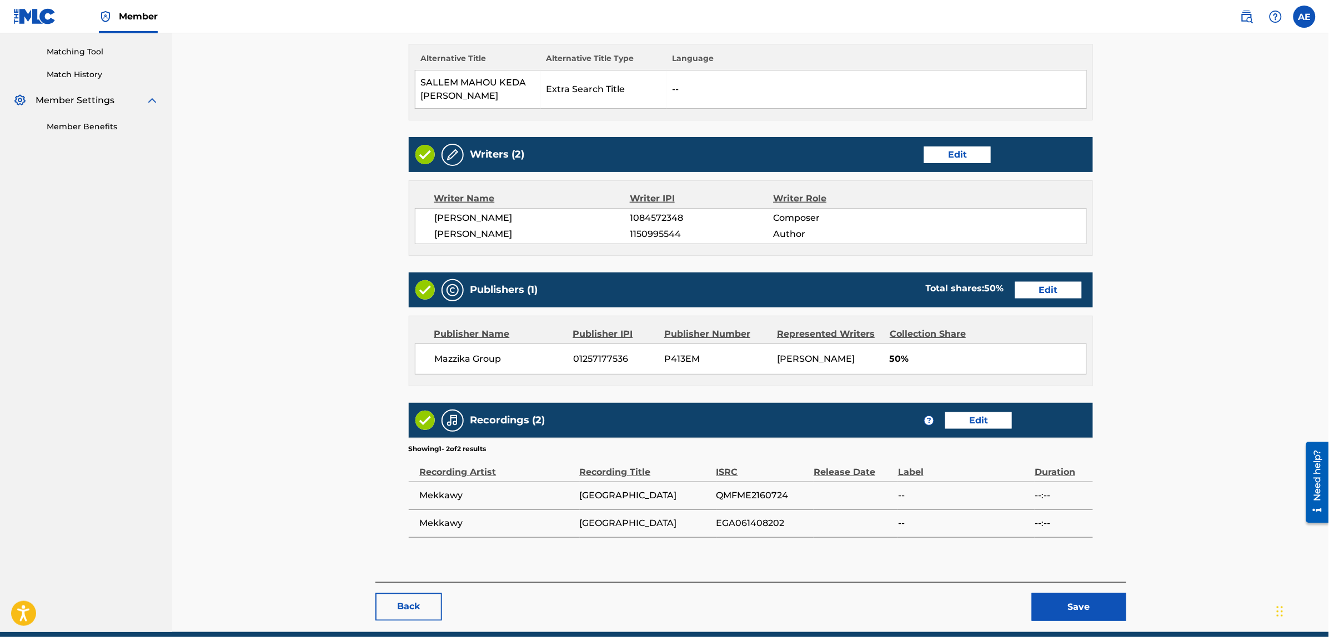
click at [1055, 604] on button "Save" at bounding box center [1079, 608] width 94 height 28
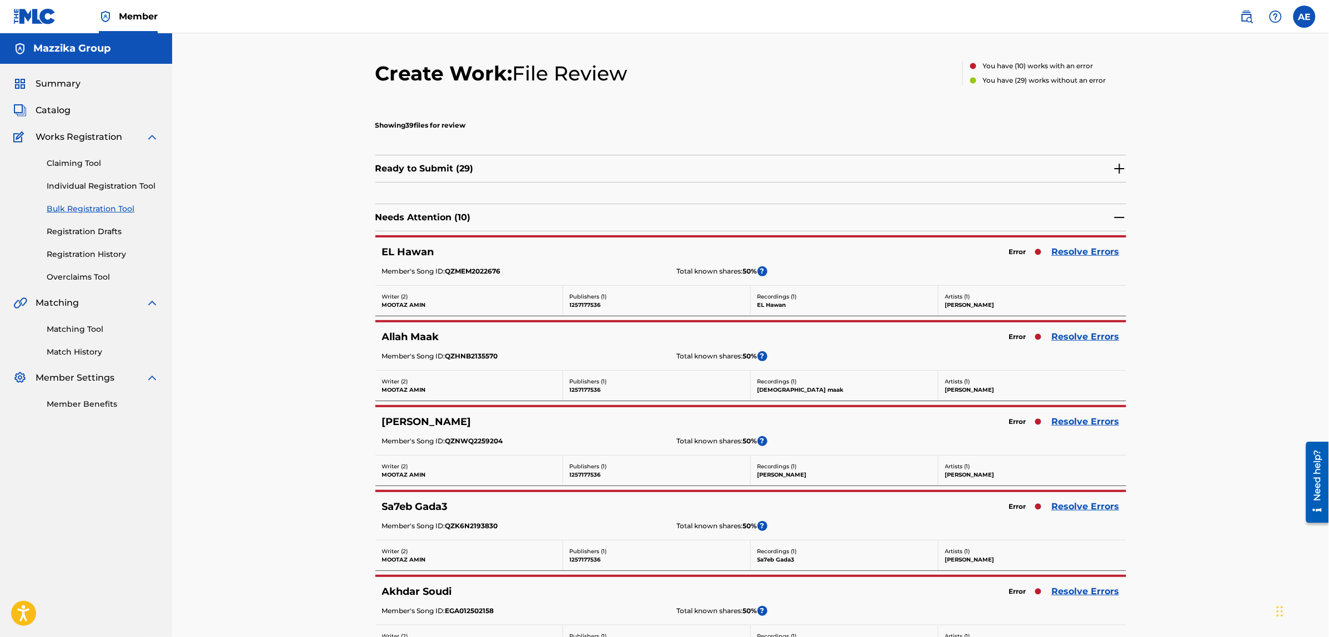
click at [1072, 245] on link "Resolve Errors" at bounding box center [1086, 251] width 68 height 13
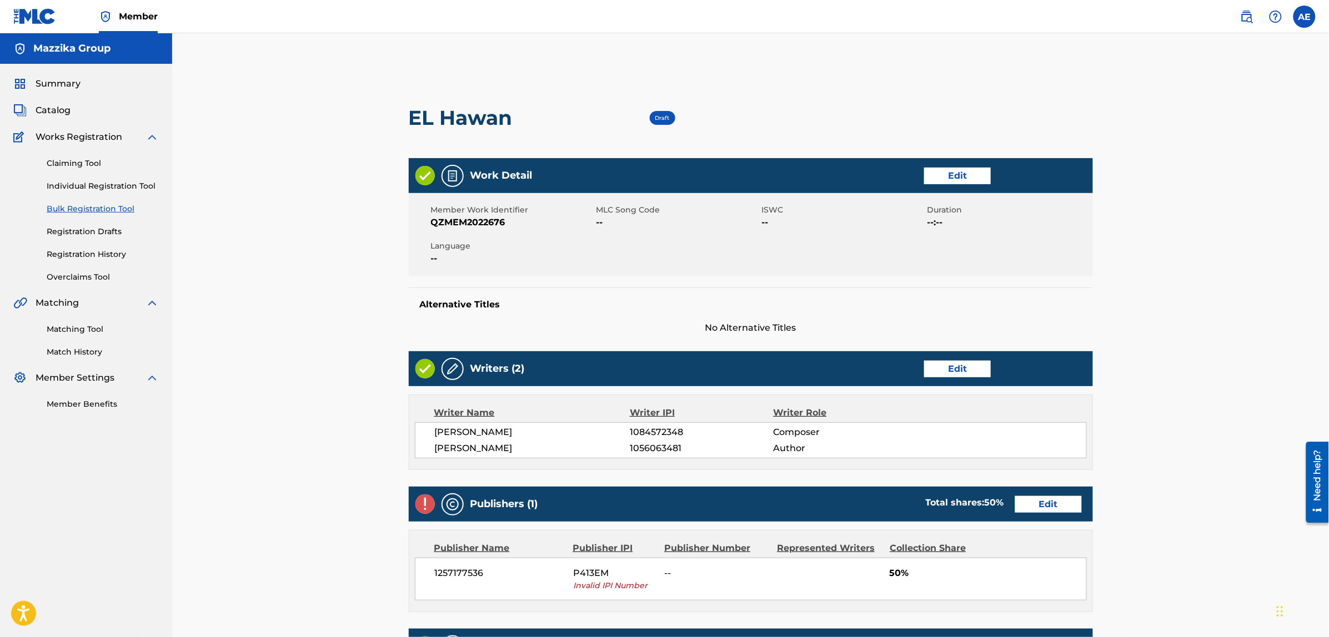
click at [938, 170] on link "Edit" at bounding box center [957, 176] width 67 height 17
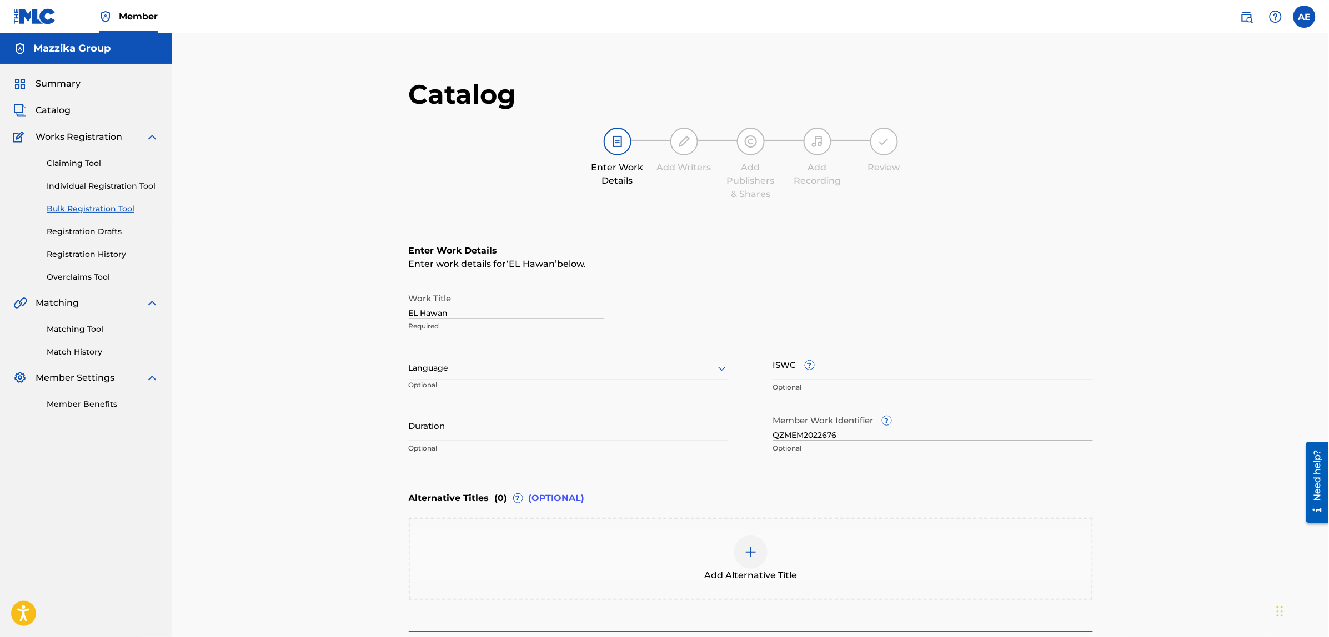
click at [533, 366] on div at bounding box center [569, 368] width 320 height 14
click at [445, 524] on div "Arabic" at bounding box center [568, 523] width 319 height 25
click at [469, 435] on input "Duration" at bounding box center [569, 426] width 320 height 32
paste input "4:00"
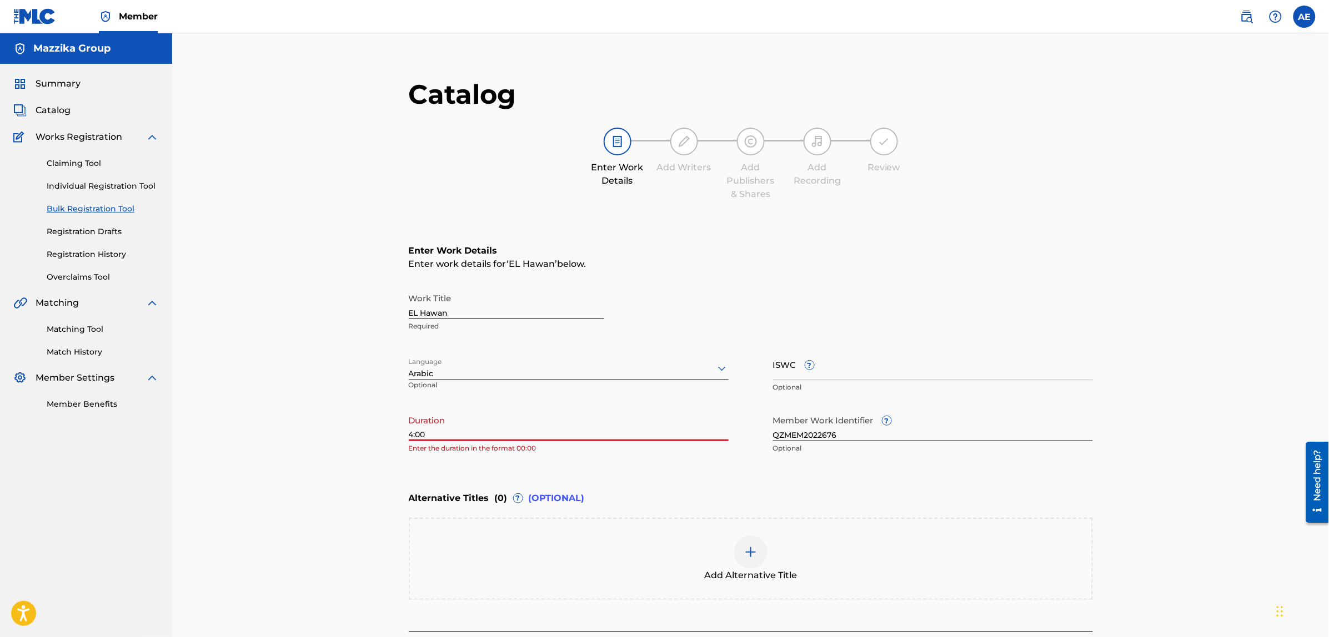
click at [412, 432] on input "4:00" at bounding box center [569, 426] width 320 height 32
click at [409, 434] on input "4:00" at bounding box center [569, 426] width 320 height 32
type input "04:00"
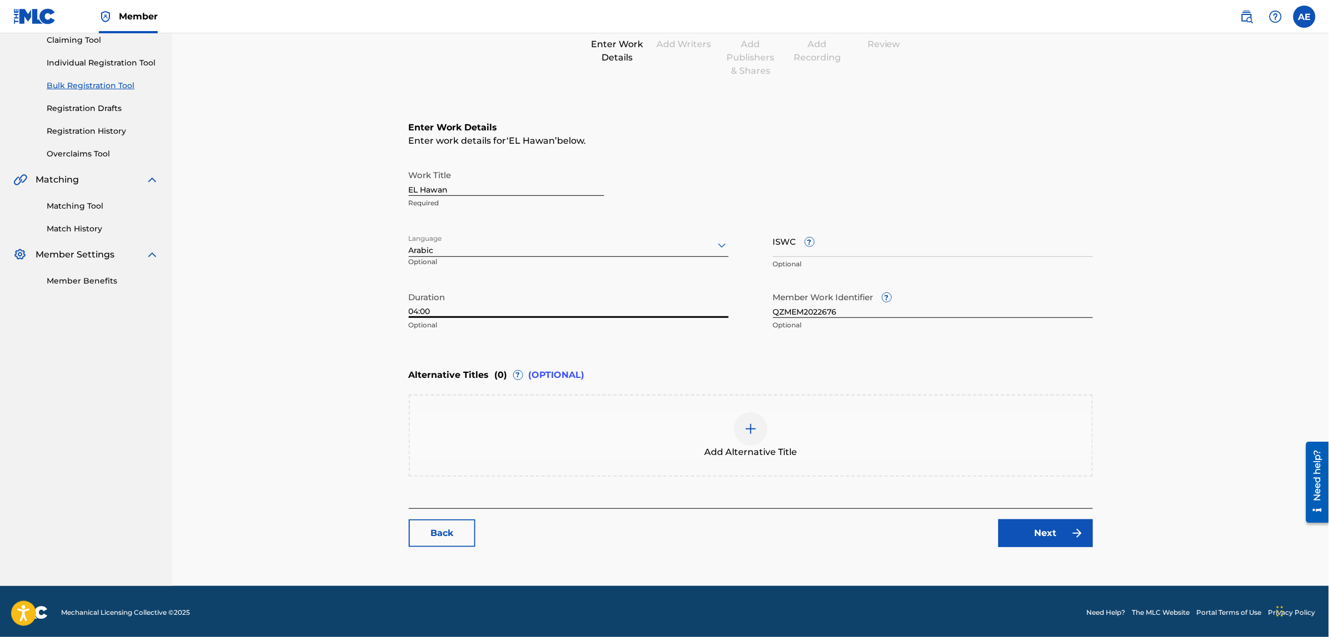
scroll to position [125, 0]
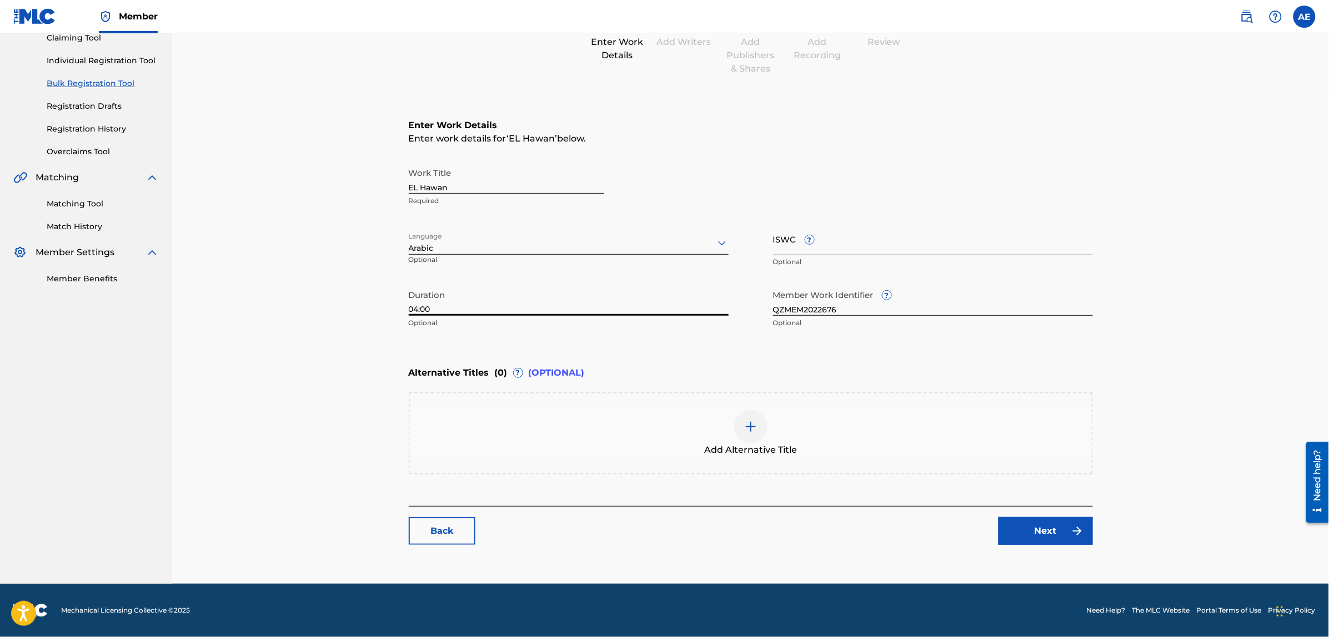
click at [1048, 544] on link "Next" at bounding box center [1045, 531] width 94 height 28
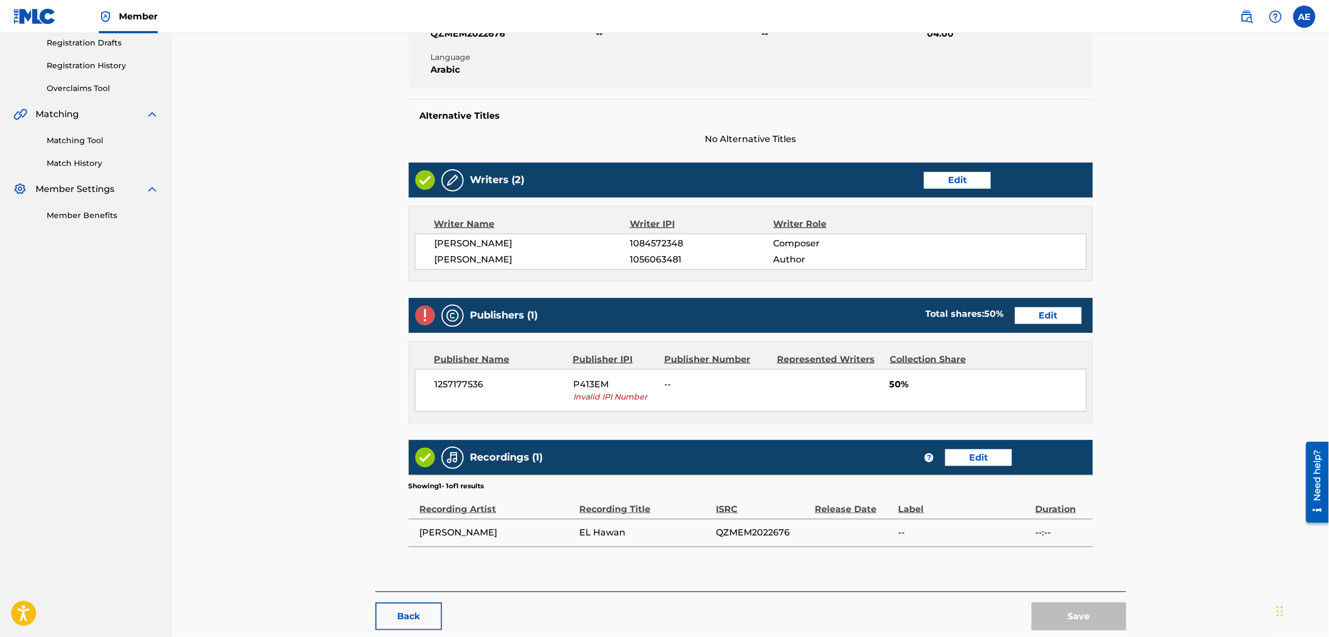
scroll to position [208, 0]
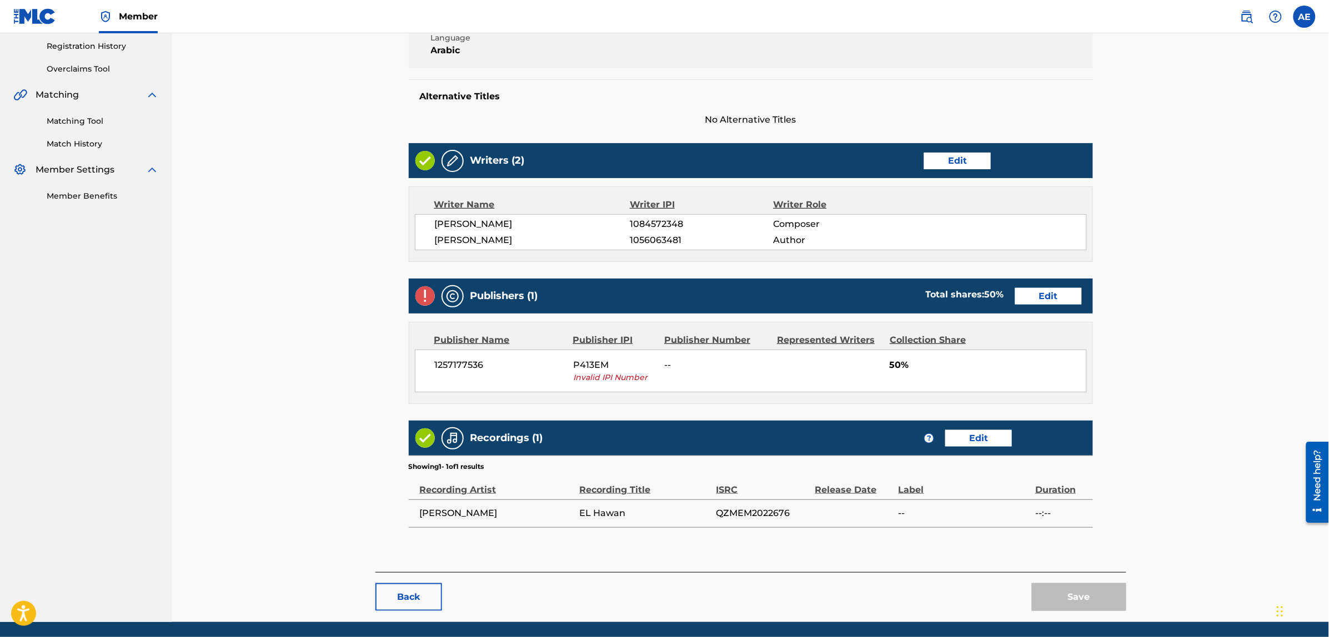
click at [1036, 289] on link "Edit" at bounding box center [1048, 296] width 67 height 17
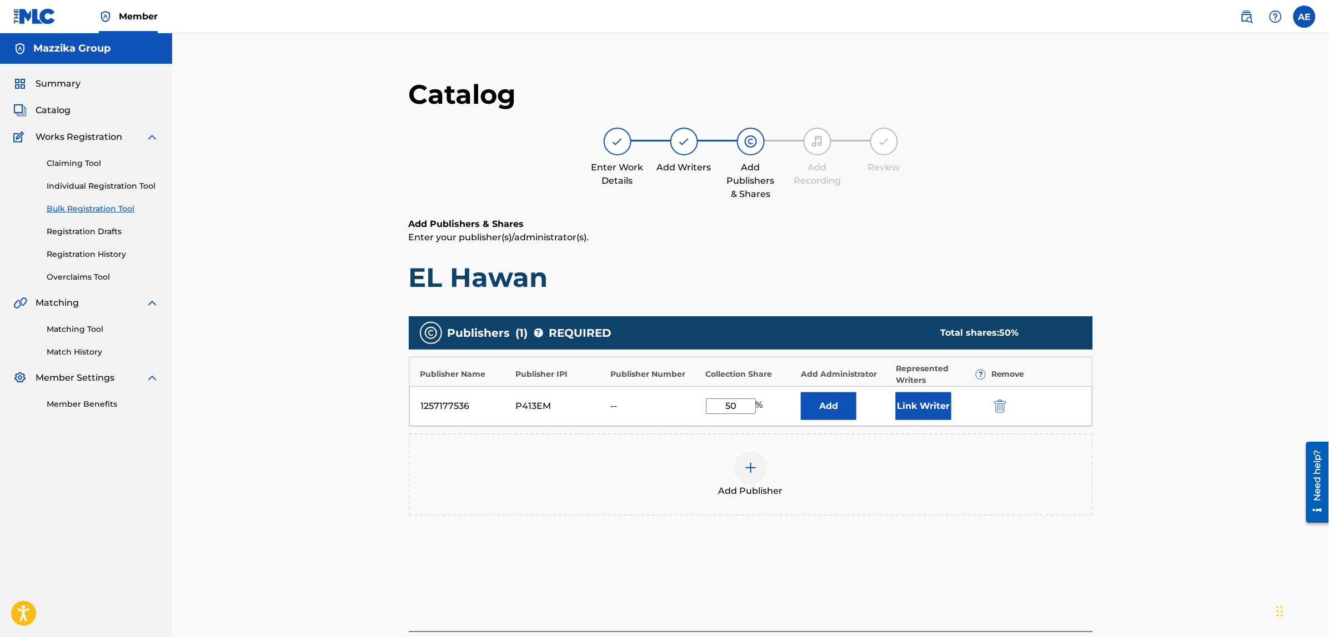
click at [998, 401] on img "submit" at bounding box center [1000, 406] width 12 height 13
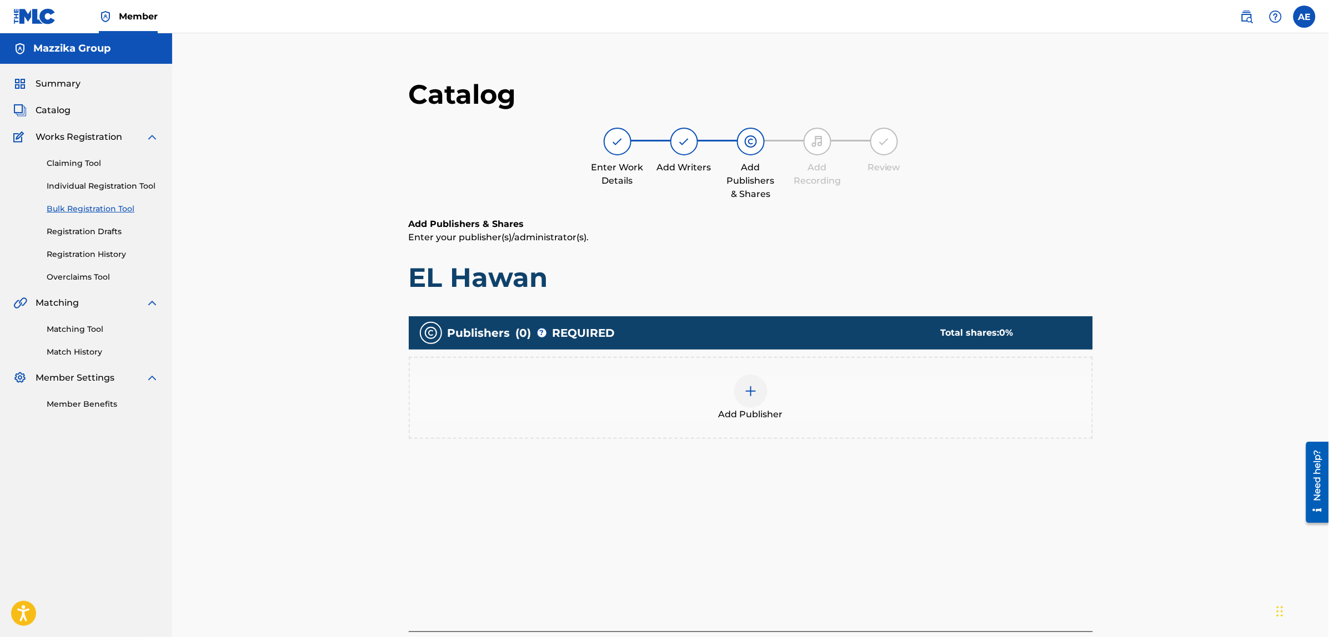
click at [763, 395] on div at bounding box center [750, 391] width 33 height 33
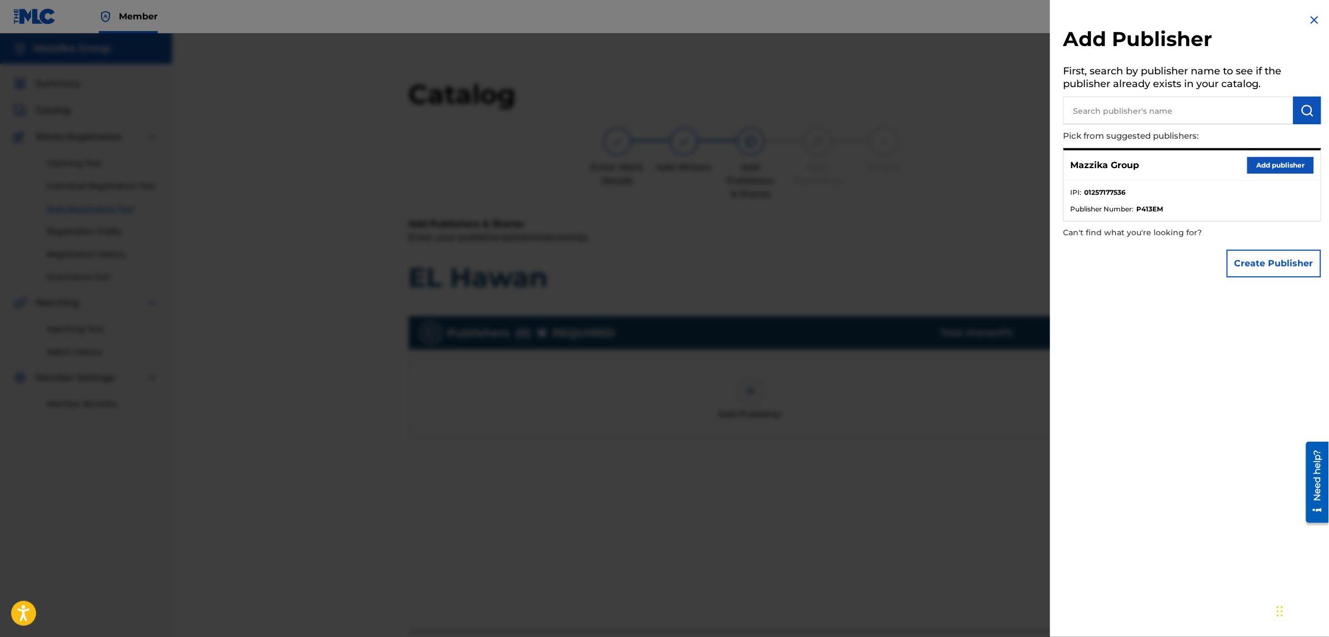
click at [1250, 163] on button "Add publisher" at bounding box center [1280, 165] width 67 height 17
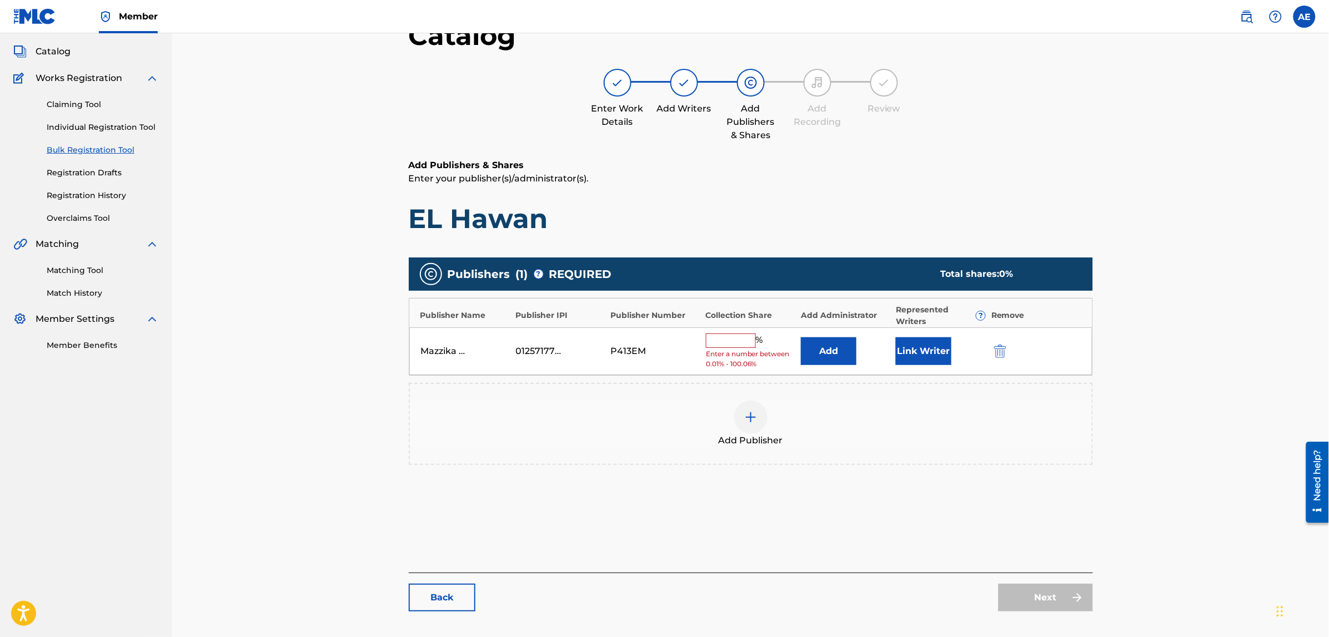
scroll to position [125, 0]
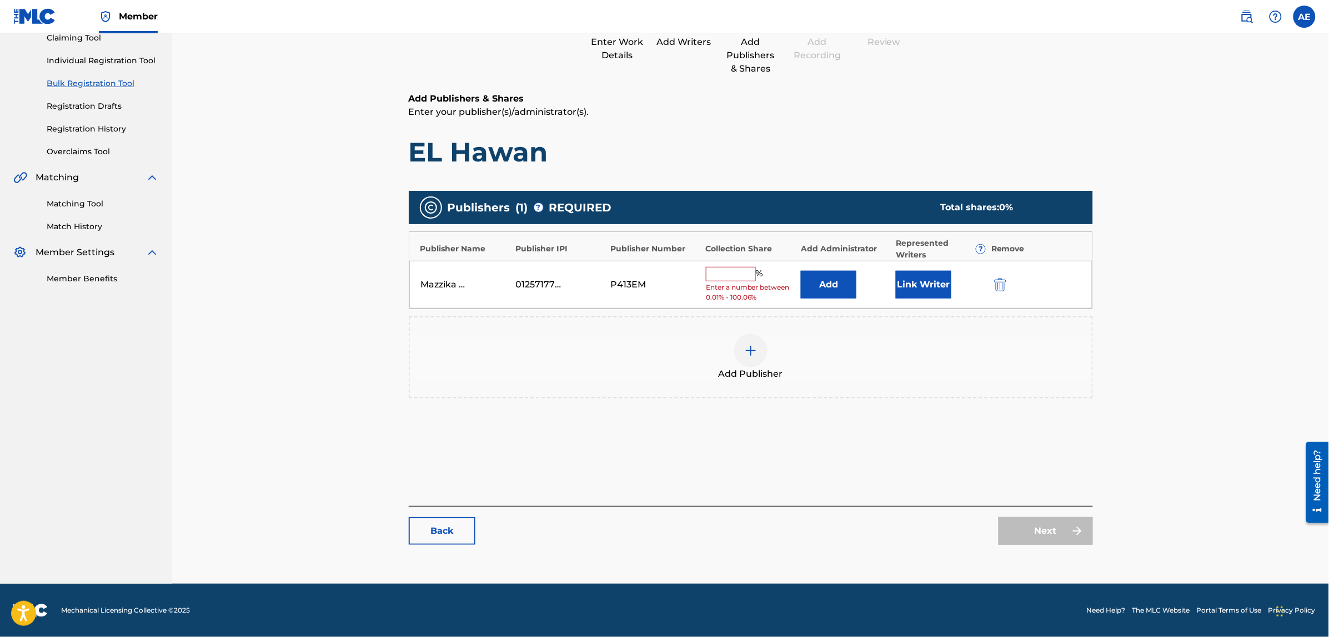
click at [720, 269] on input "text" at bounding box center [731, 274] width 50 height 14
type input "50"
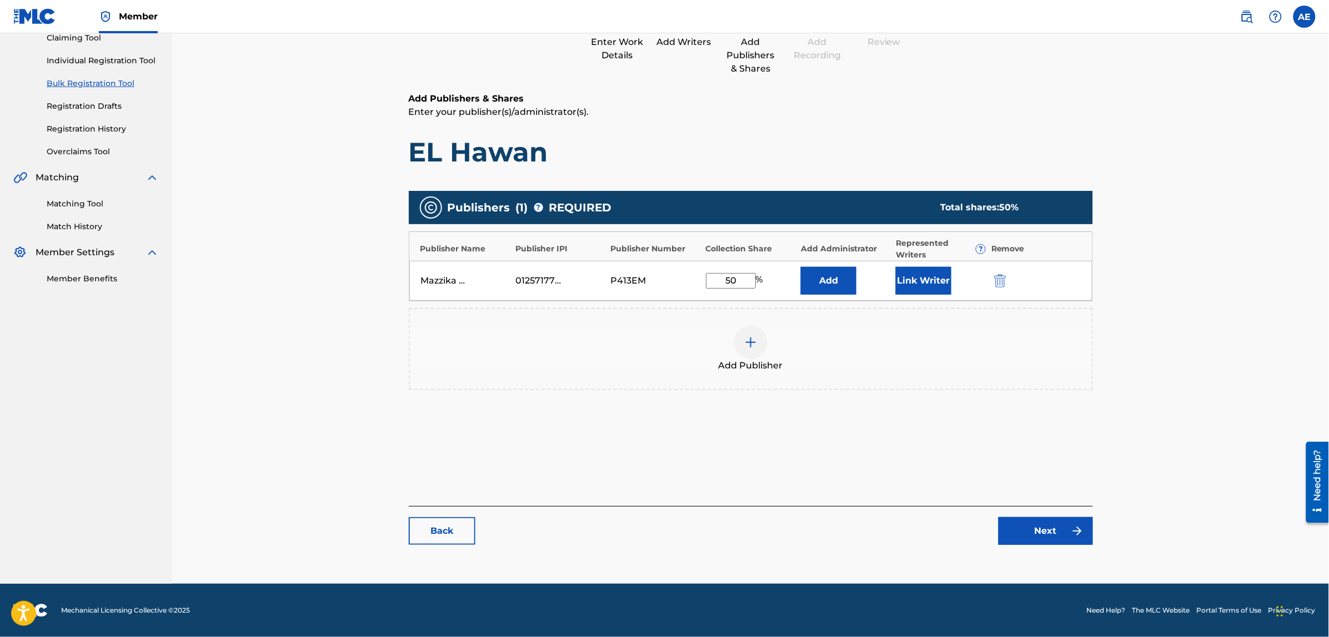
click at [1039, 526] on link "Next" at bounding box center [1045, 531] width 94 height 28
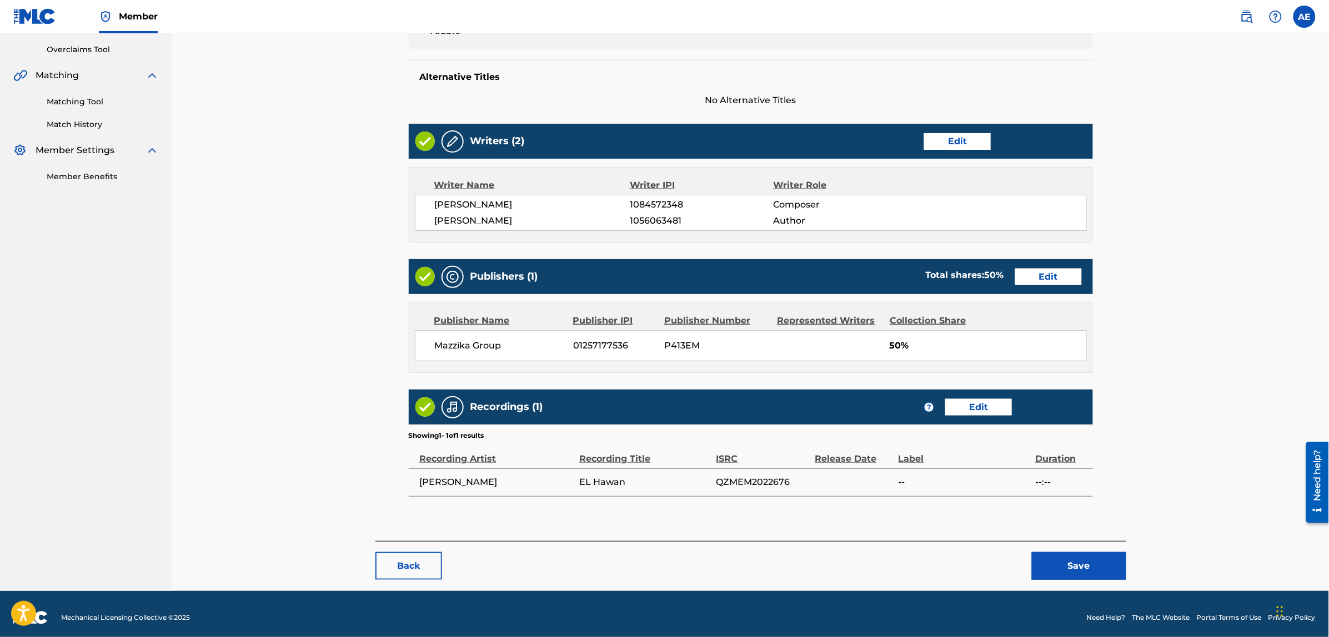
scroll to position [235, 0]
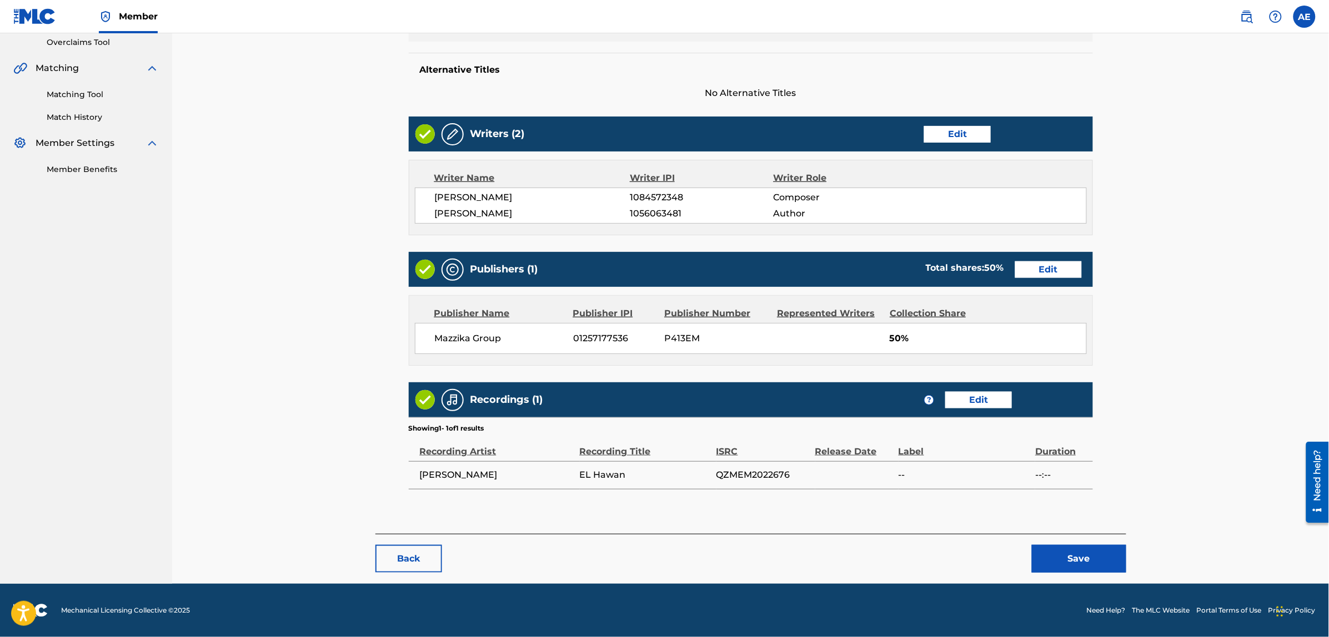
click at [1044, 550] on button "Save" at bounding box center [1079, 559] width 94 height 28
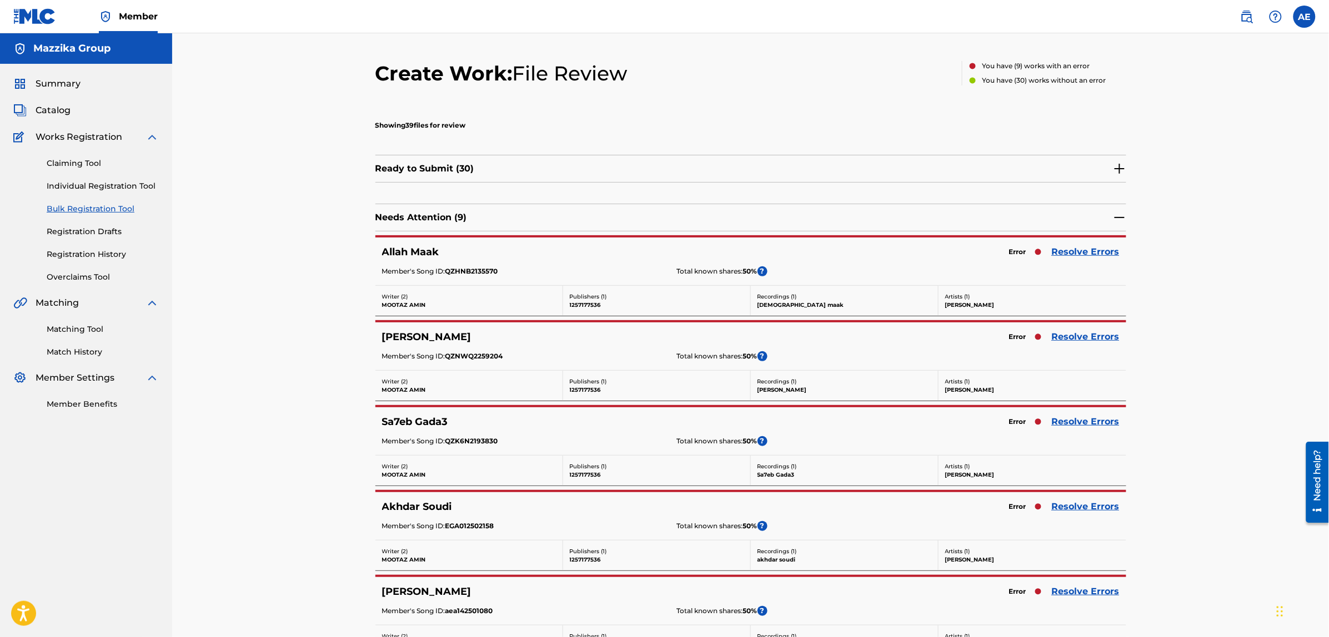
click at [1068, 251] on link "Resolve Errors" at bounding box center [1086, 251] width 68 height 13
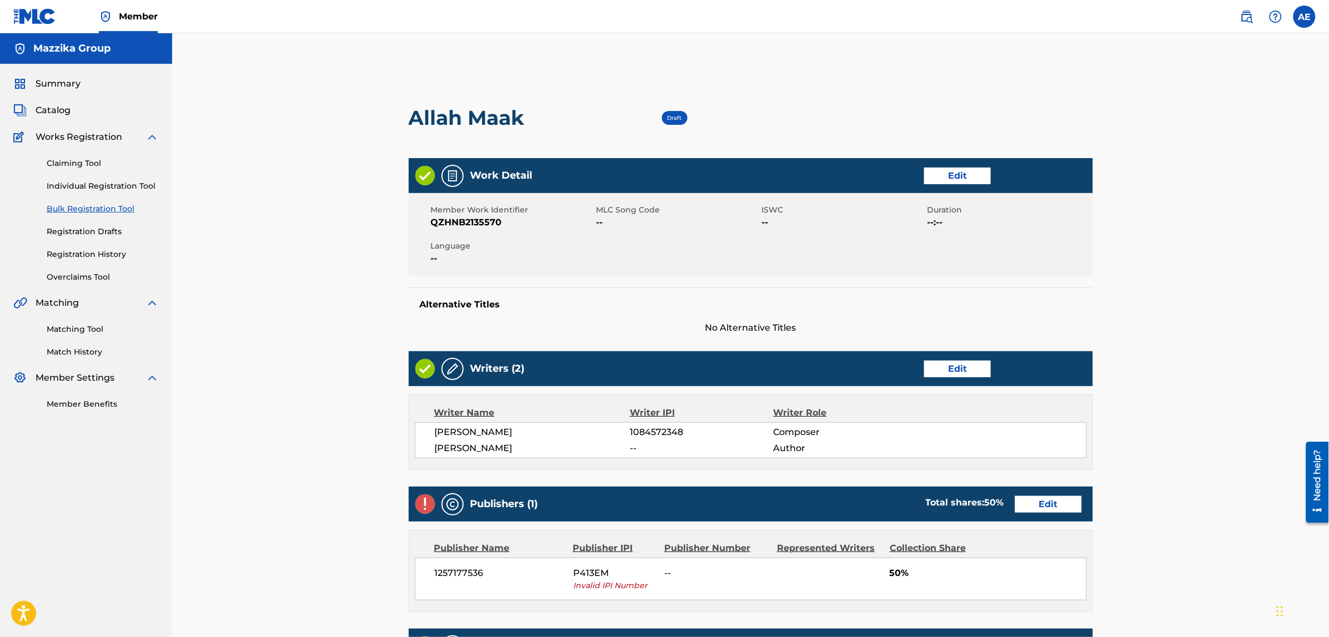
click at [952, 173] on link "Edit" at bounding box center [957, 176] width 67 height 17
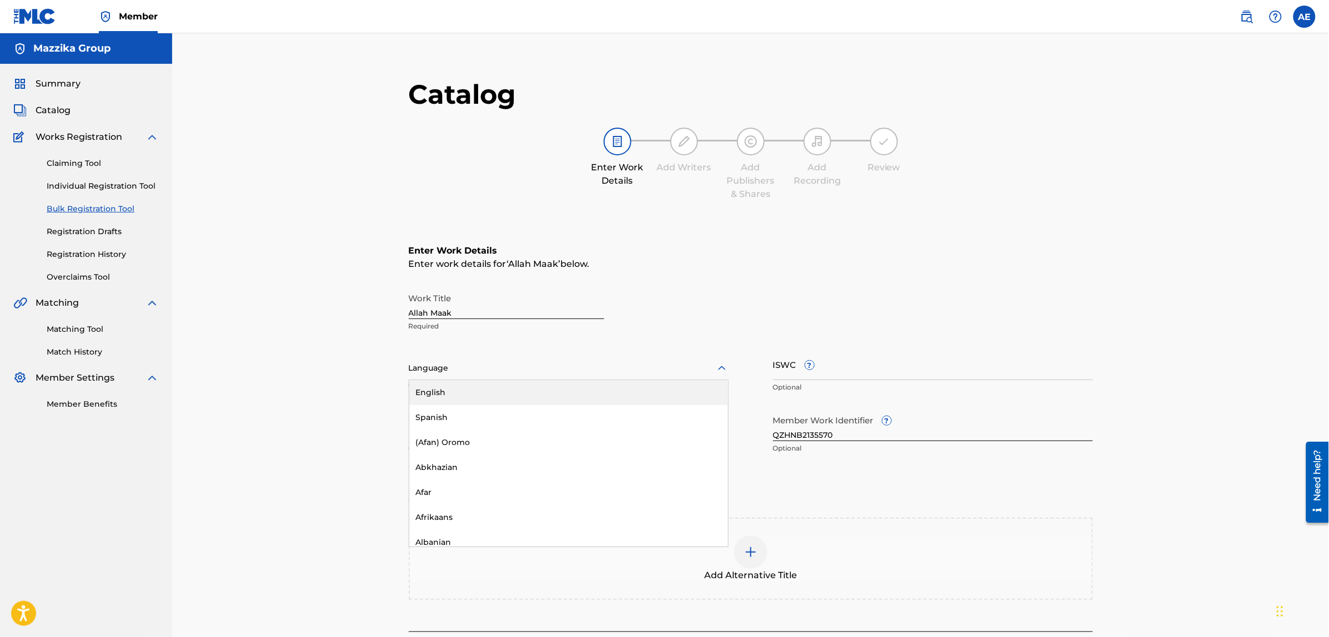
click at [506, 376] on div "Language" at bounding box center [569, 368] width 320 height 23
click at [456, 461] on div "Arabic" at bounding box center [568, 453] width 319 height 25
click at [475, 428] on input "Duration" at bounding box center [569, 426] width 320 height 32
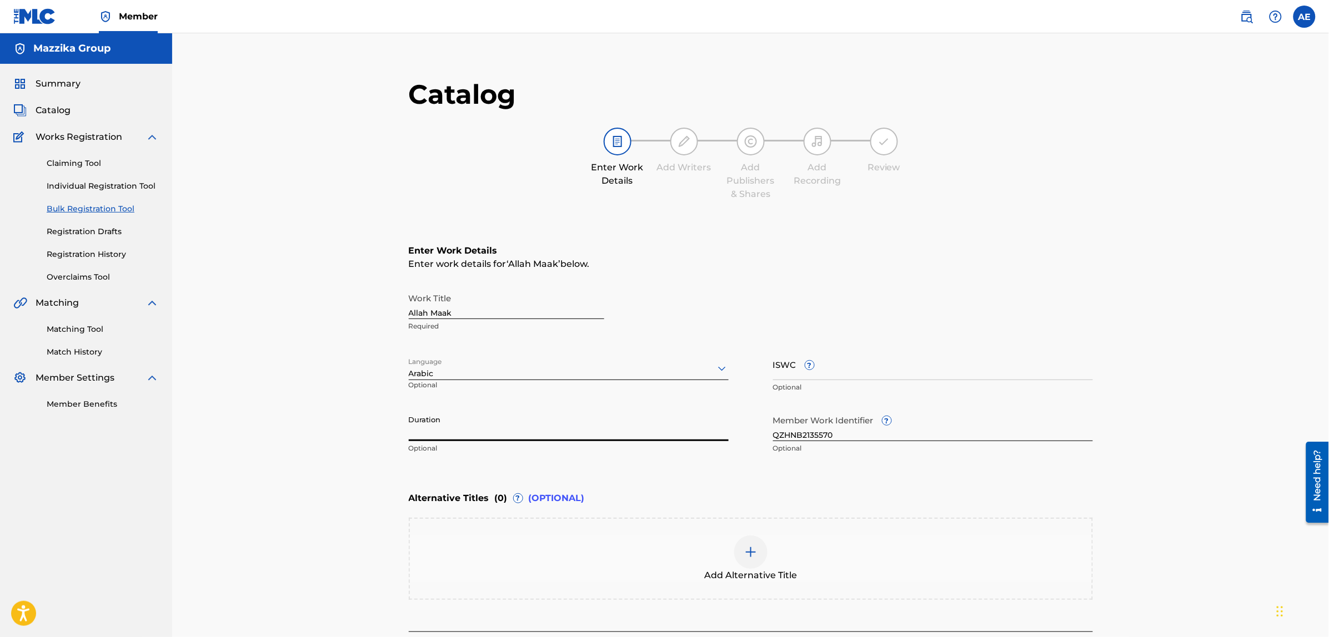
paste input "3:21"
click at [410, 435] on input "3:21" at bounding box center [569, 426] width 320 height 32
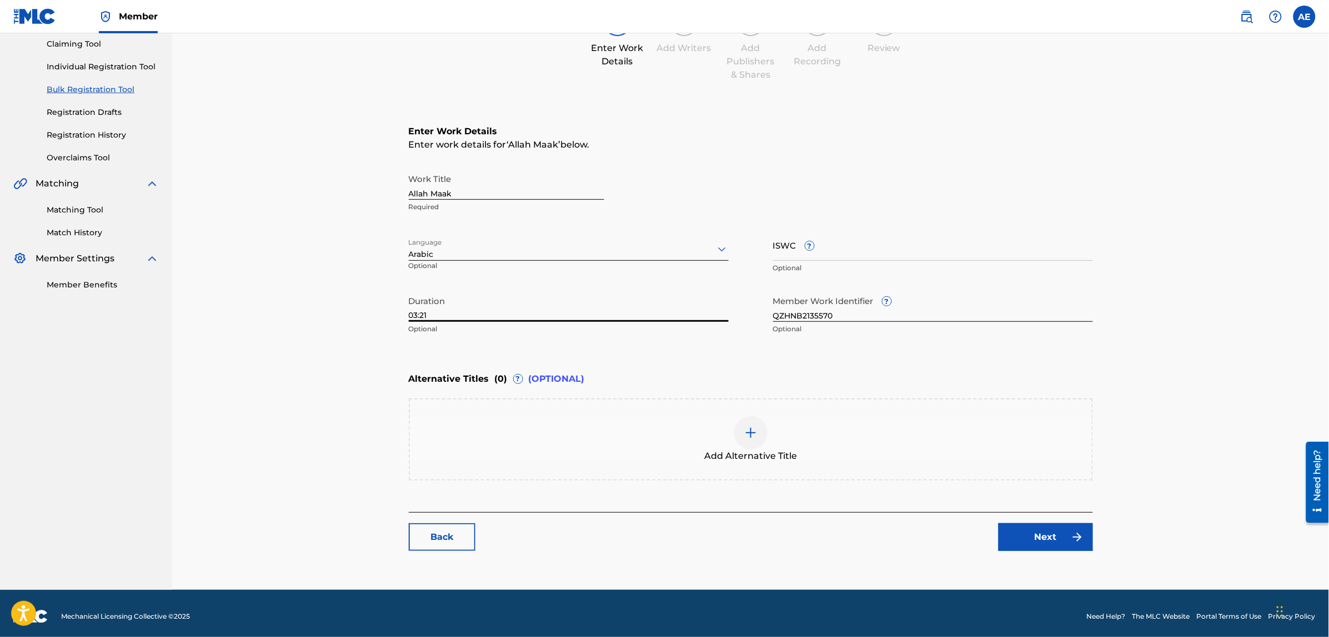
scroll to position [125, 0]
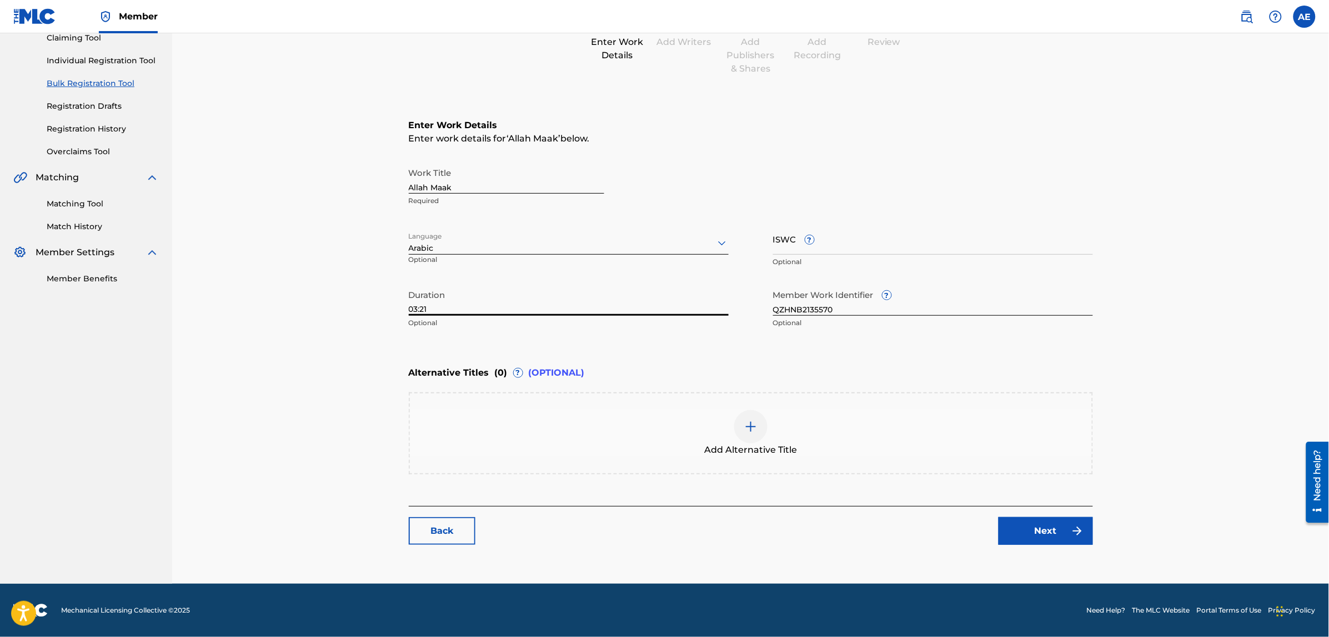
type input "03:21"
click at [1024, 540] on link "Next" at bounding box center [1045, 531] width 94 height 28
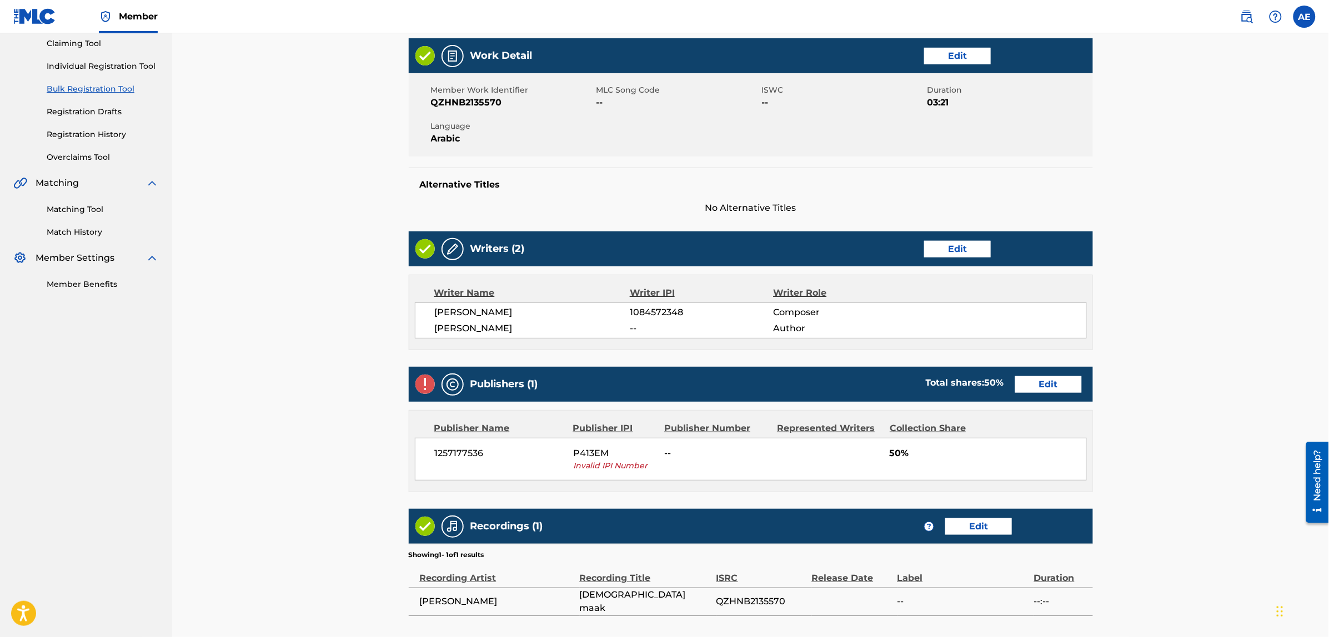
scroll to position [247, 0]
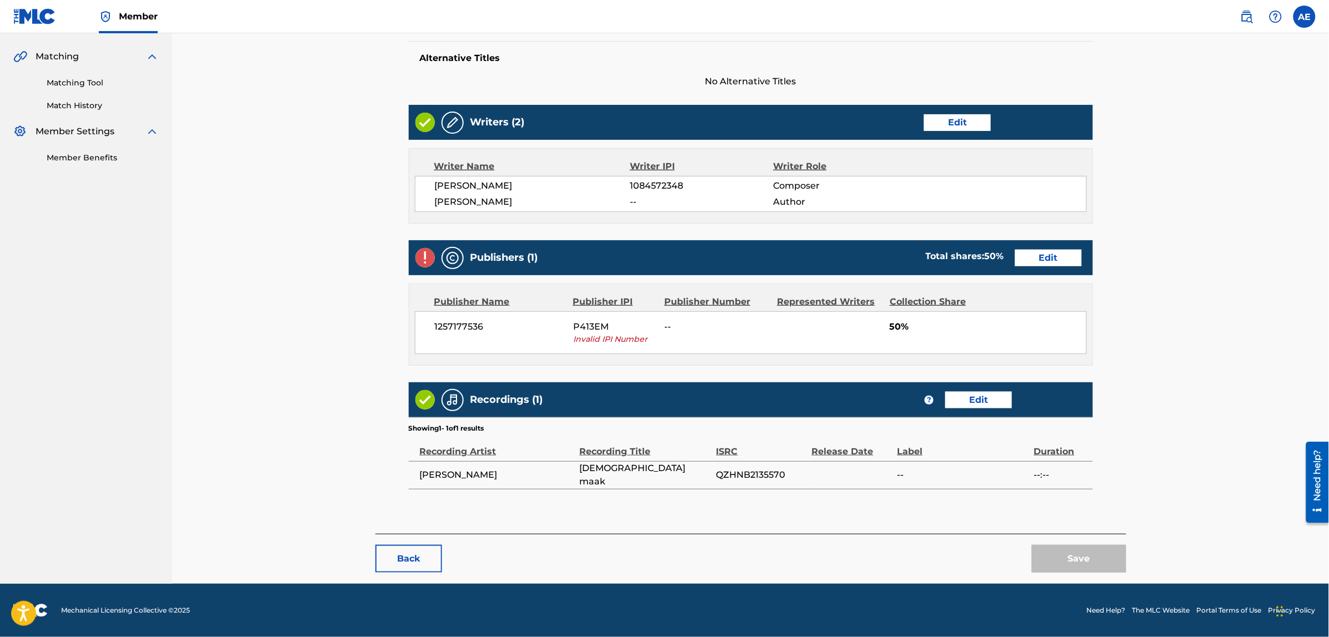
click at [1050, 254] on link "Edit" at bounding box center [1048, 258] width 67 height 17
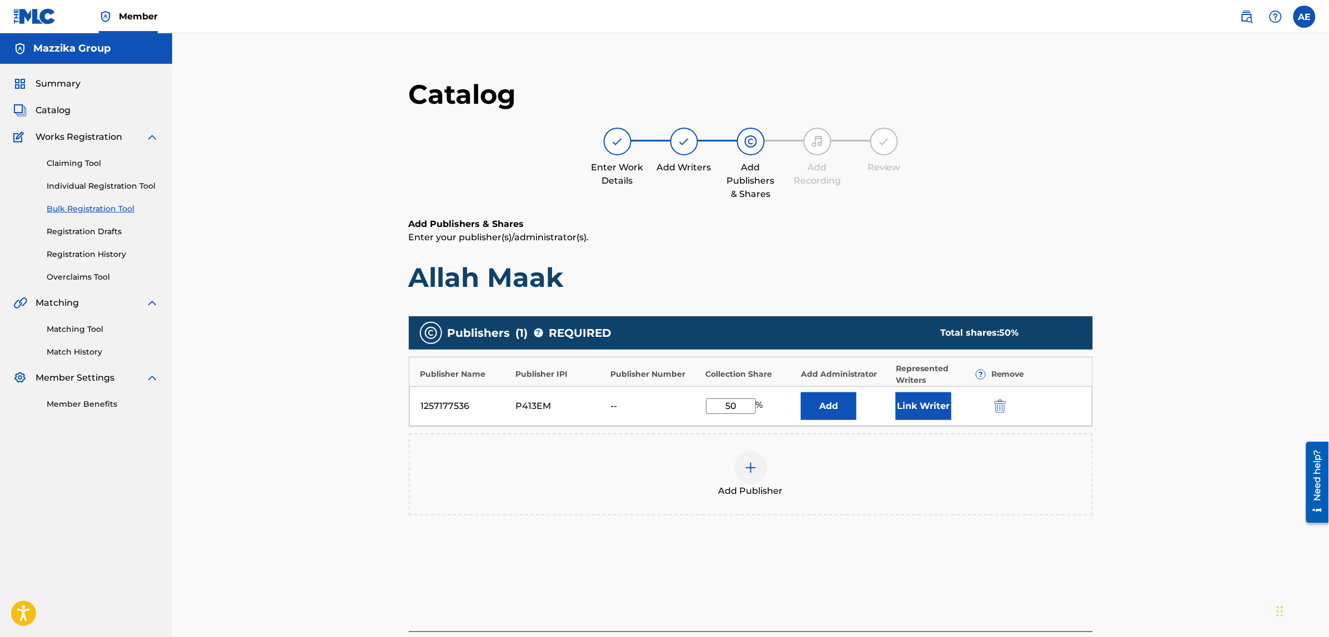
click at [1000, 404] on img "submit" at bounding box center [1000, 406] width 12 height 13
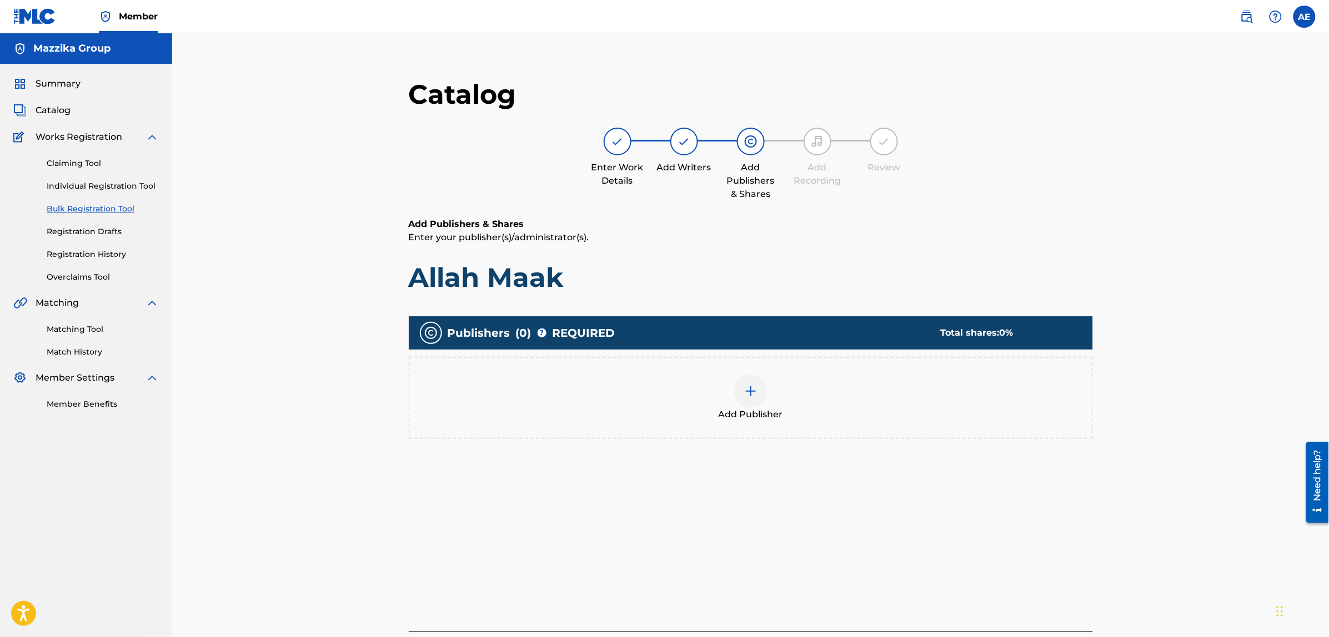
click at [762, 416] on span "Add Publisher" at bounding box center [750, 414] width 64 height 13
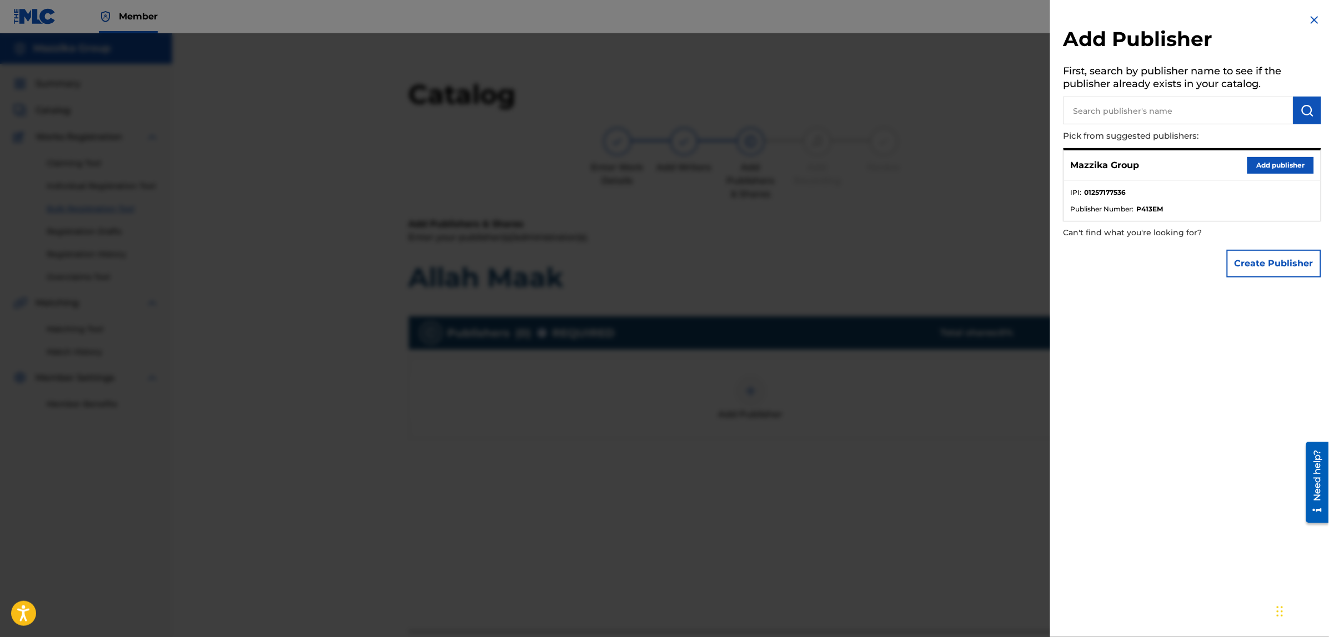
click at [1247, 164] on button "Add publisher" at bounding box center [1280, 165] width 67 height 17
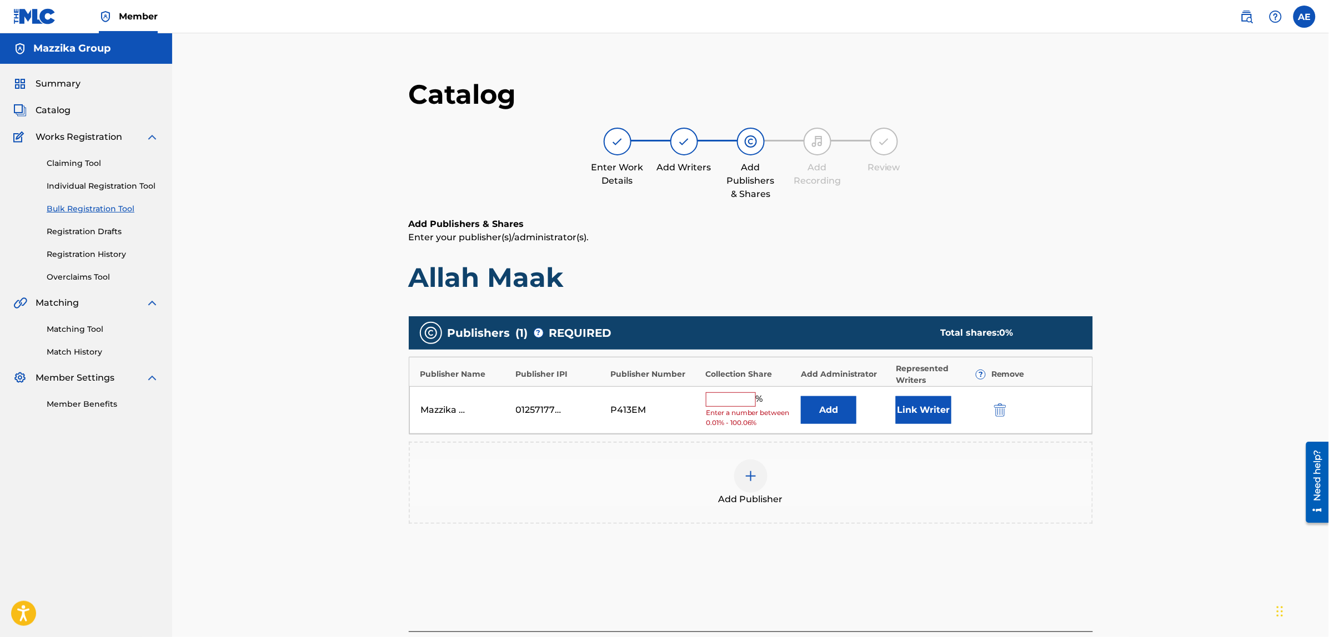
click at [737, 400] on input "text" at bounding box center [731, 400] width 50 height 14
type input "50"
click at [922, 400] on button "Link Writer" at bounding box center [924, 407] width 56 height 28
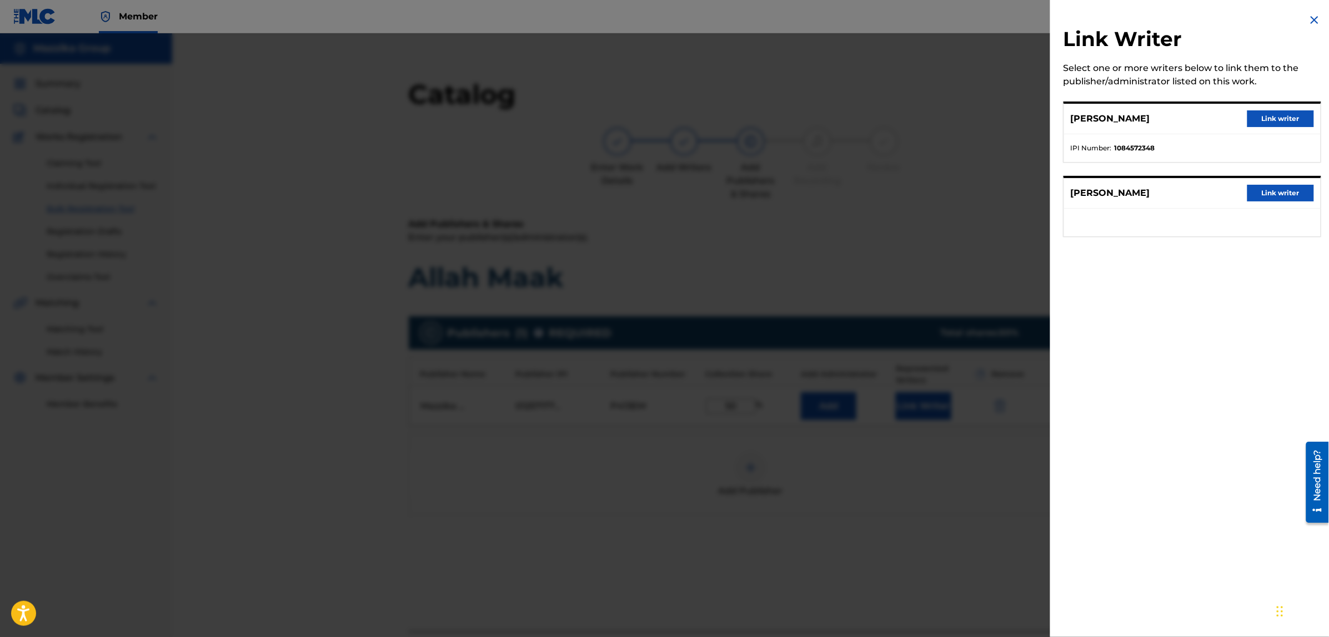
click at [1267, 117] on button "Link writer" at bounding box center [1280, 118] width 67 height 17
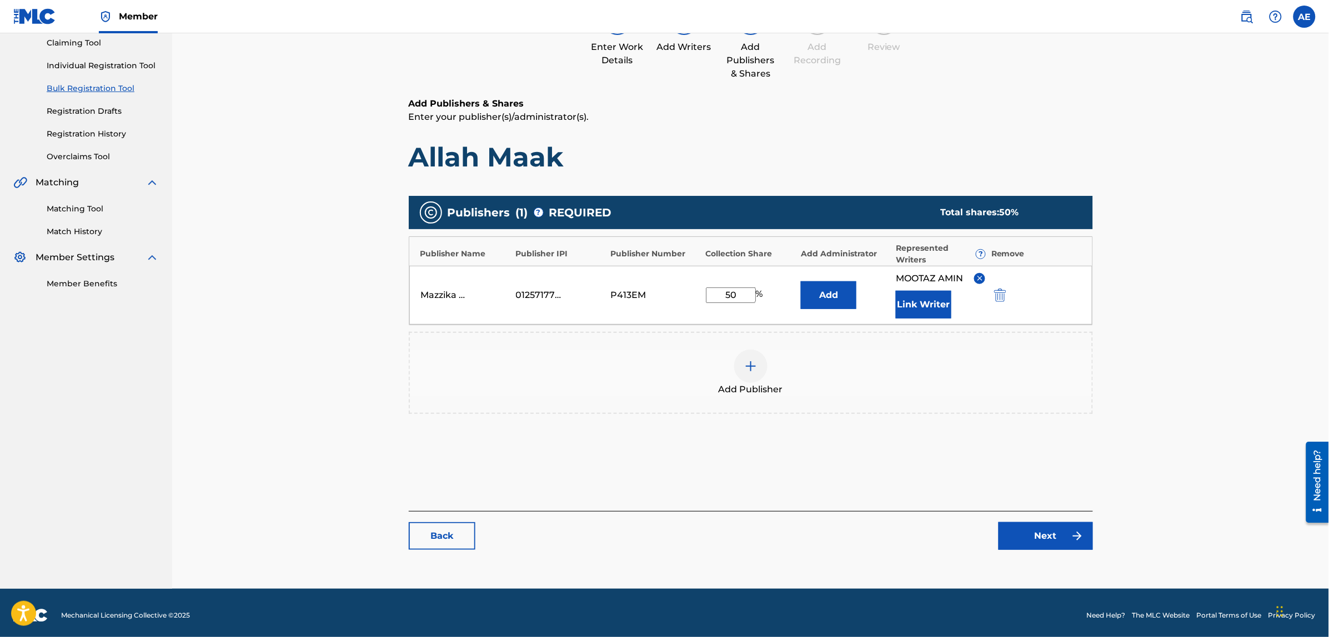
scroll to position [125, 0]
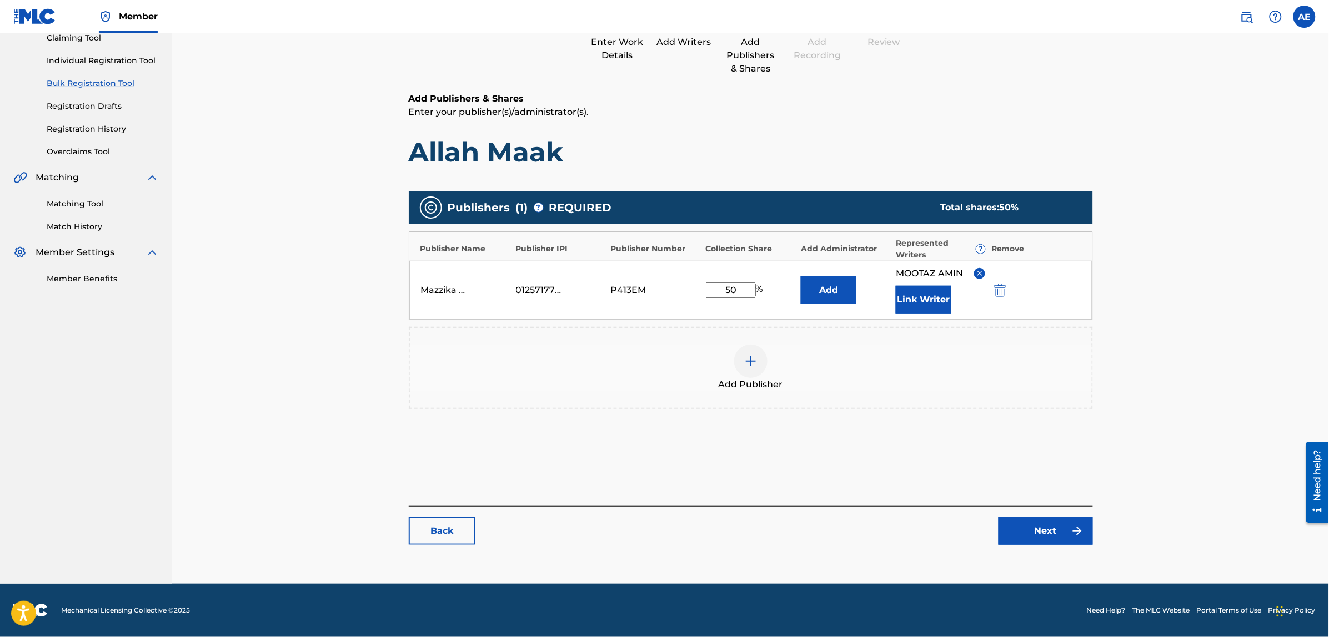
click at [1078, 536] on img at bounding box center [1076, 531] width 13 height 13
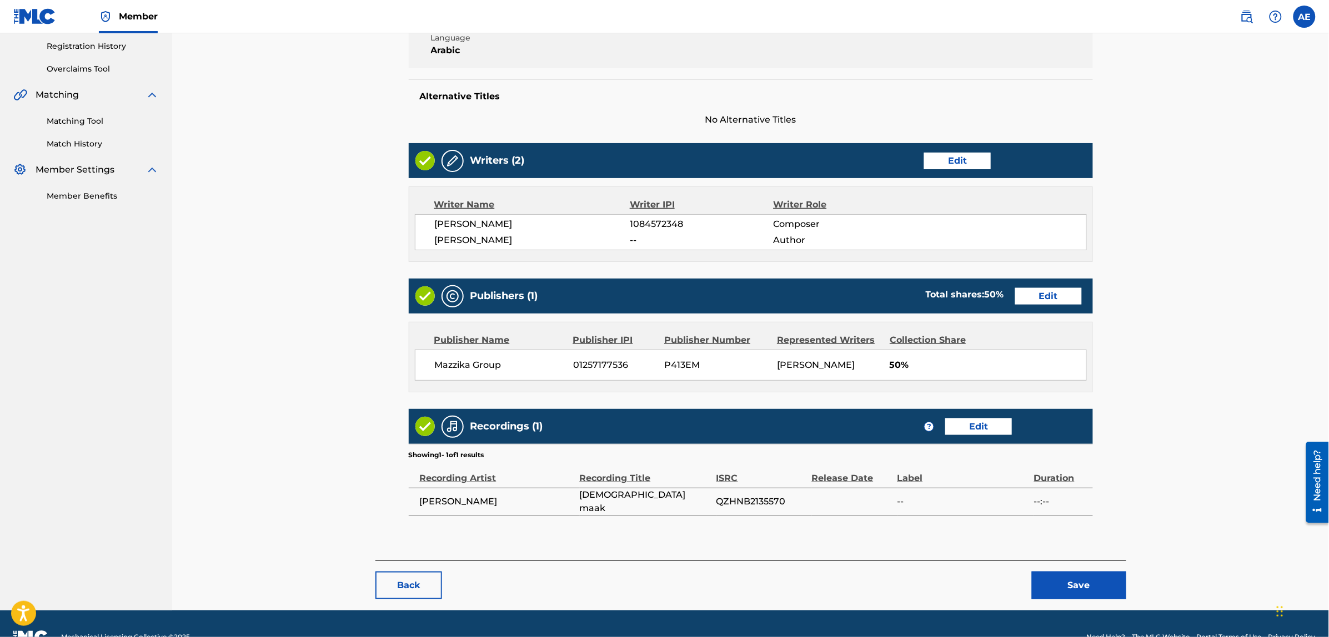
scroll to position [235, 0]
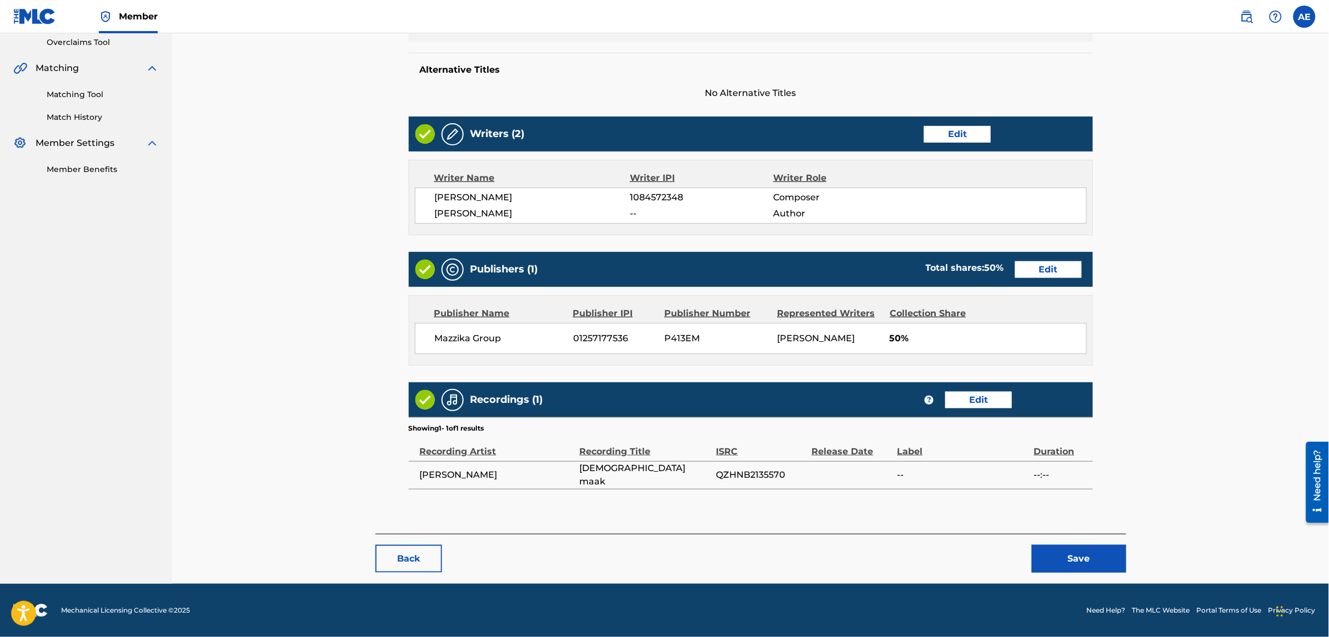
click at [1077, 559] on button "Save" at bounding box center [1079, 559] width 94 height 28
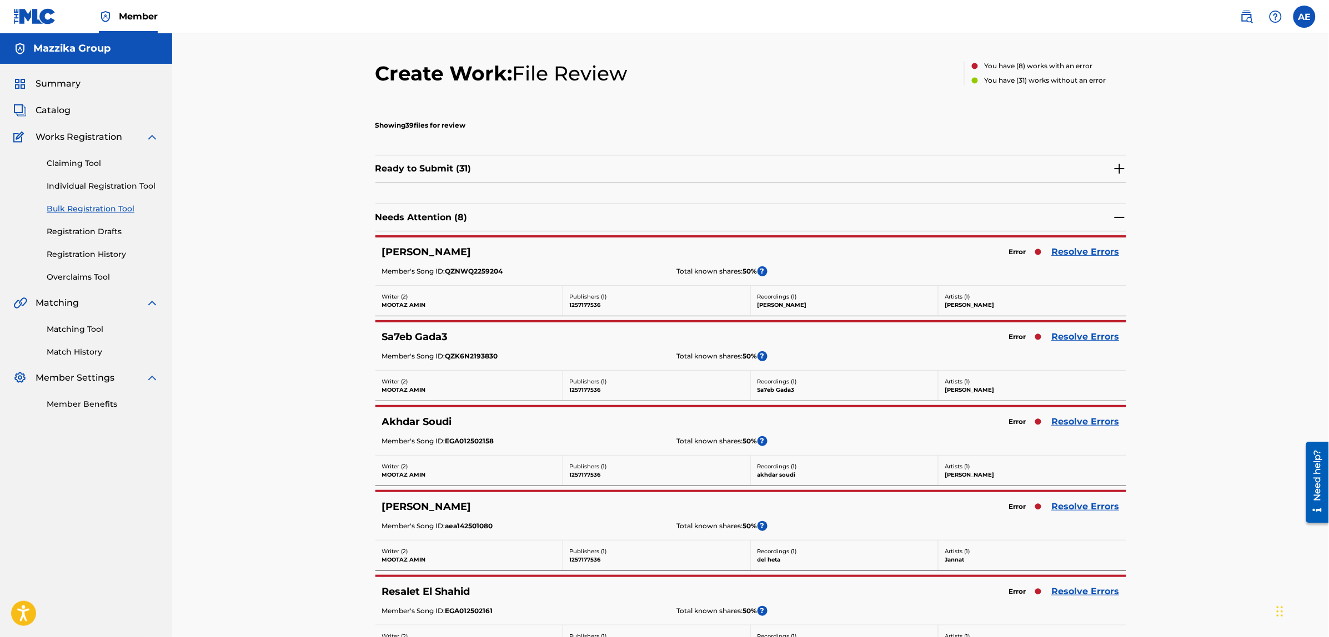
click at [1090, 248] on link "Resolve Errors" at bounding box center [1086, 251] width 68 height 13
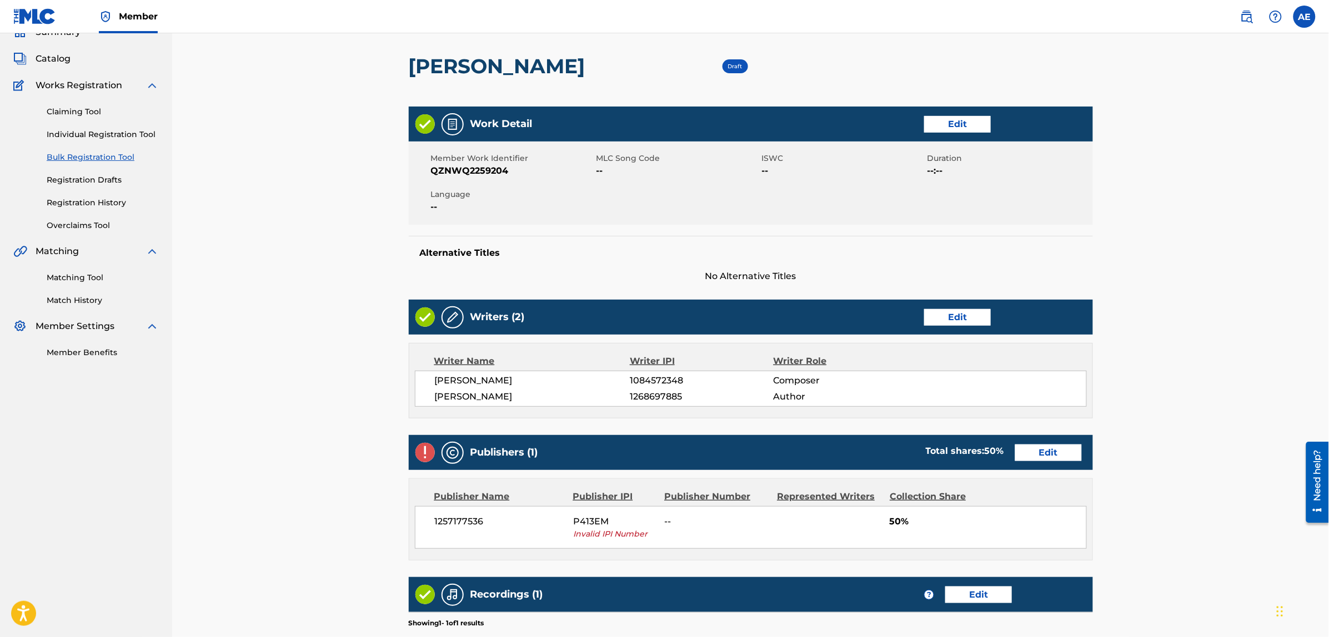
scroll to position [247, 0]
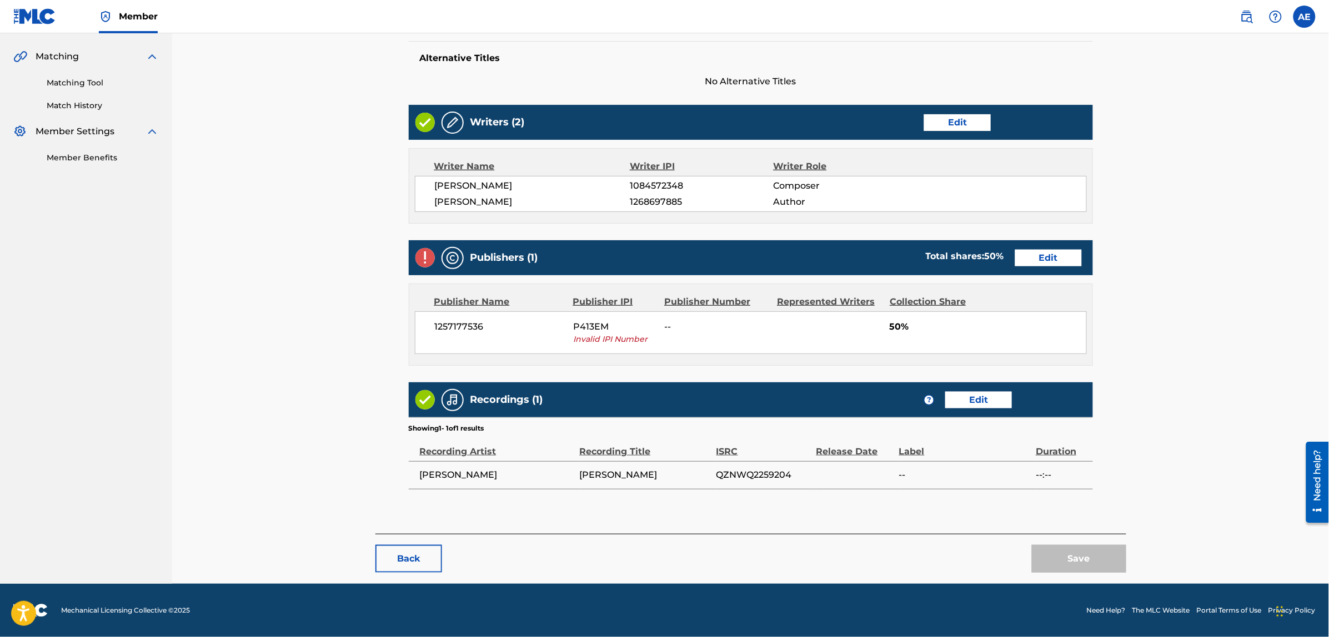
click at [1028, 252] on link "Edit" at bounding box center [1048, 258] width 67 height 17
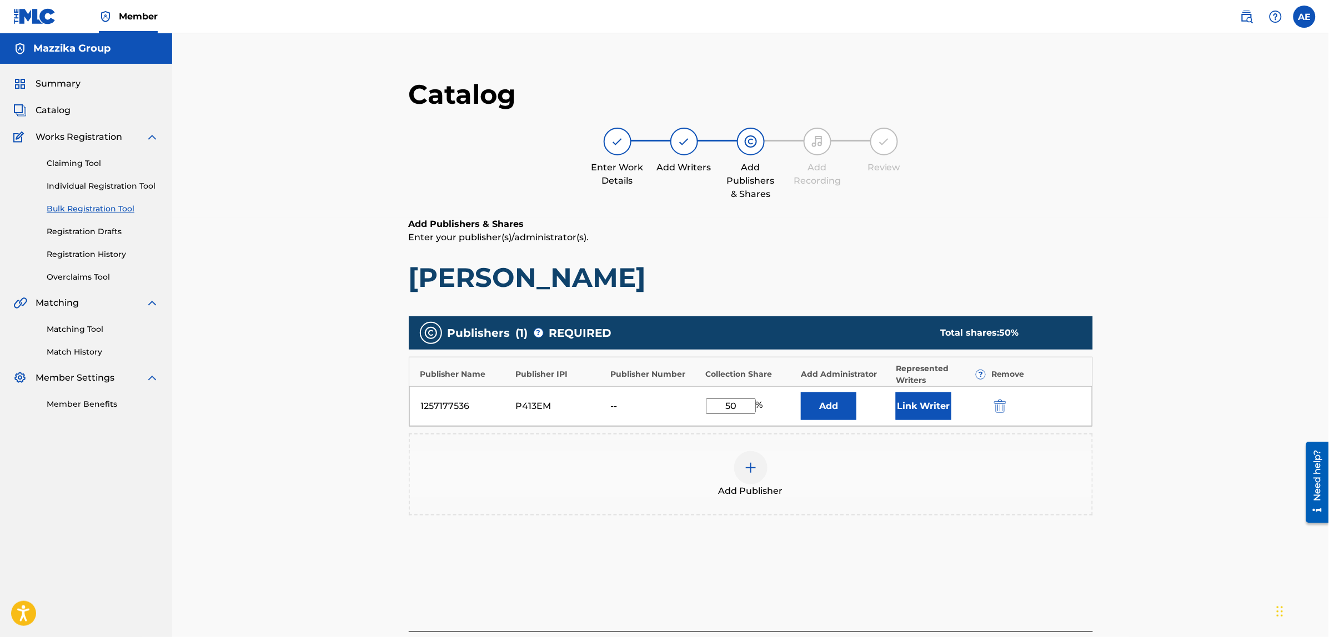
click at [1002, 401] on img "submit" at bounding box center [1000, 406] width 12 height 13
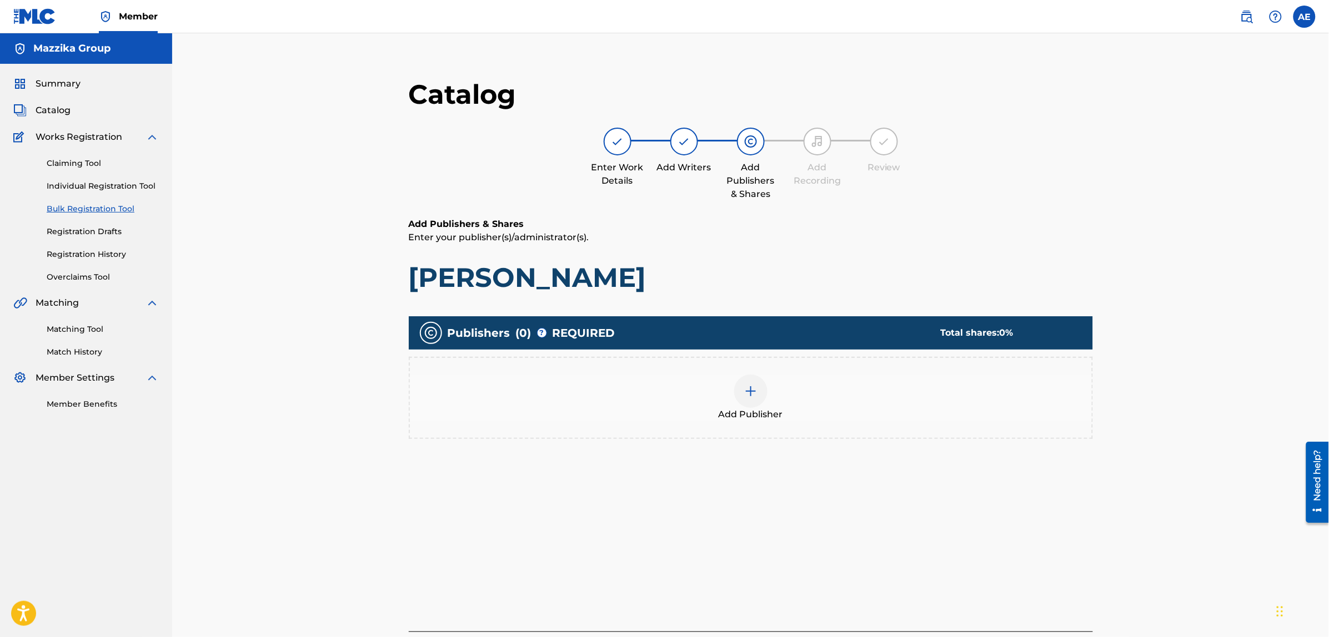
click at [768, 395] on div "Add Publisher" at bounding box center [751, 398] width 682 height 47
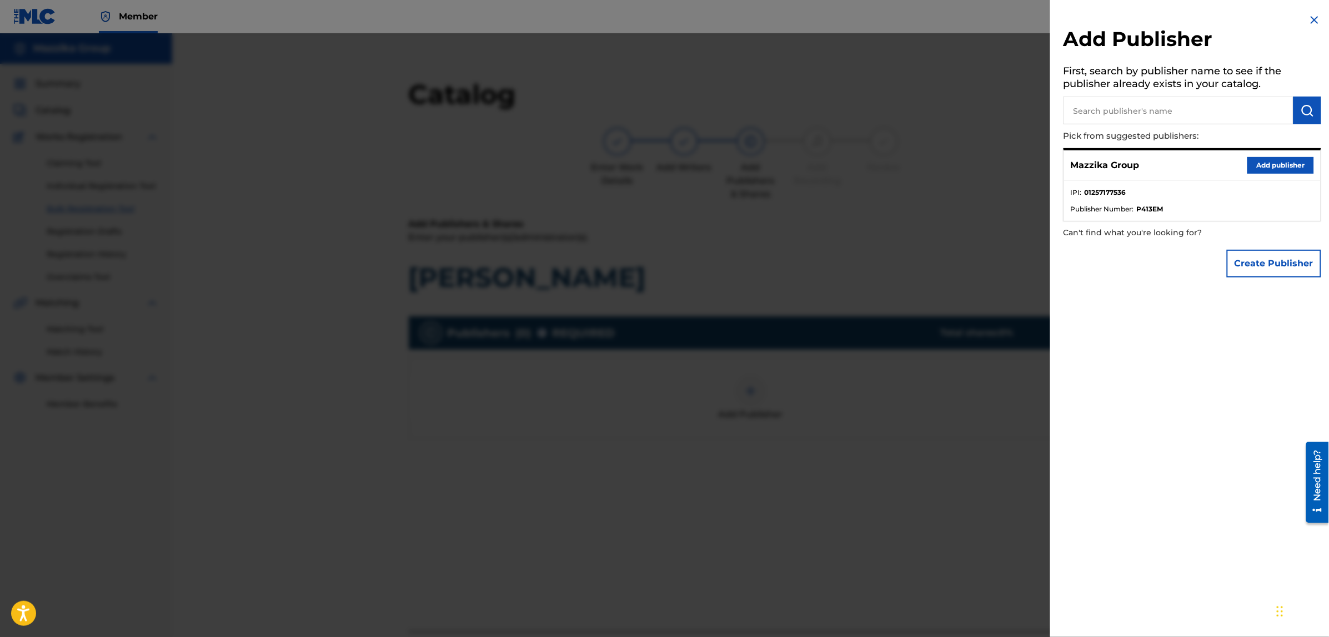
click at [1277, 157] on button "Add publisher" at bounding box center [1280, 165] width 67 height 17
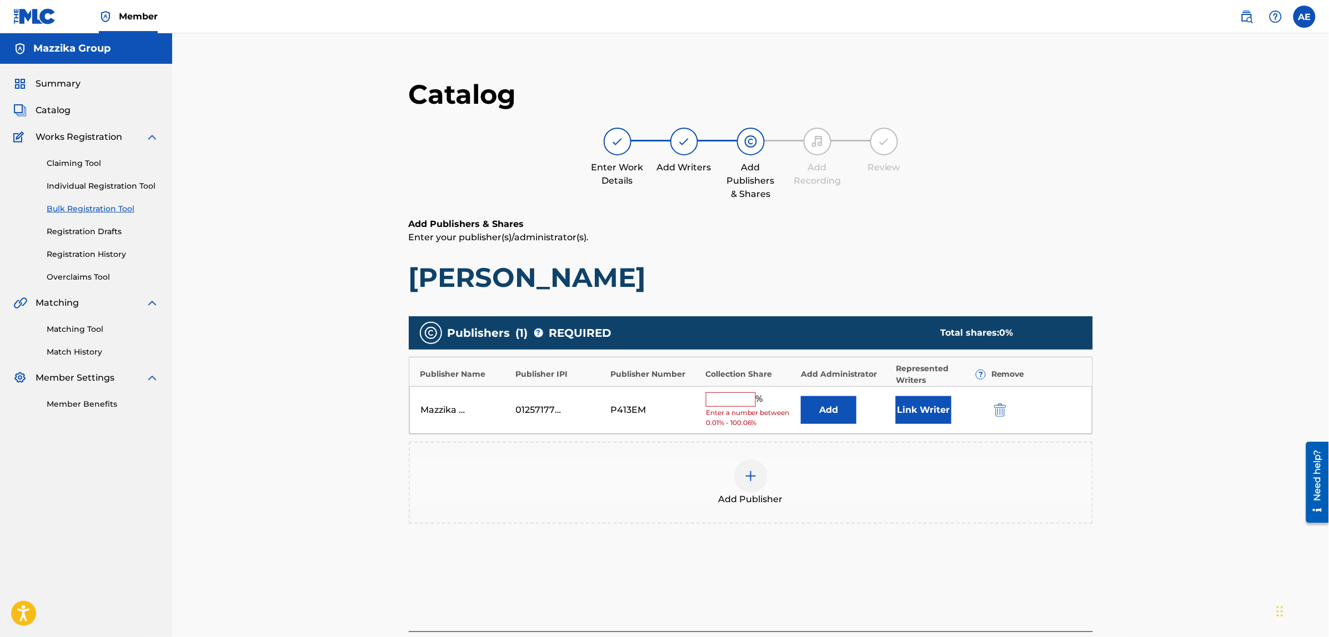
drag, startPoint x: 747, startPoint y: 398, endPoint x: 747, endPoint y: 406, distance: 8.3
click at [747, 398] on input "text" at bounding box center [731, 400] width 50 height 14
type input "50"
click at [925, 398] on button "Link Writer" at bounding box center [924, 407] width 56 height 28
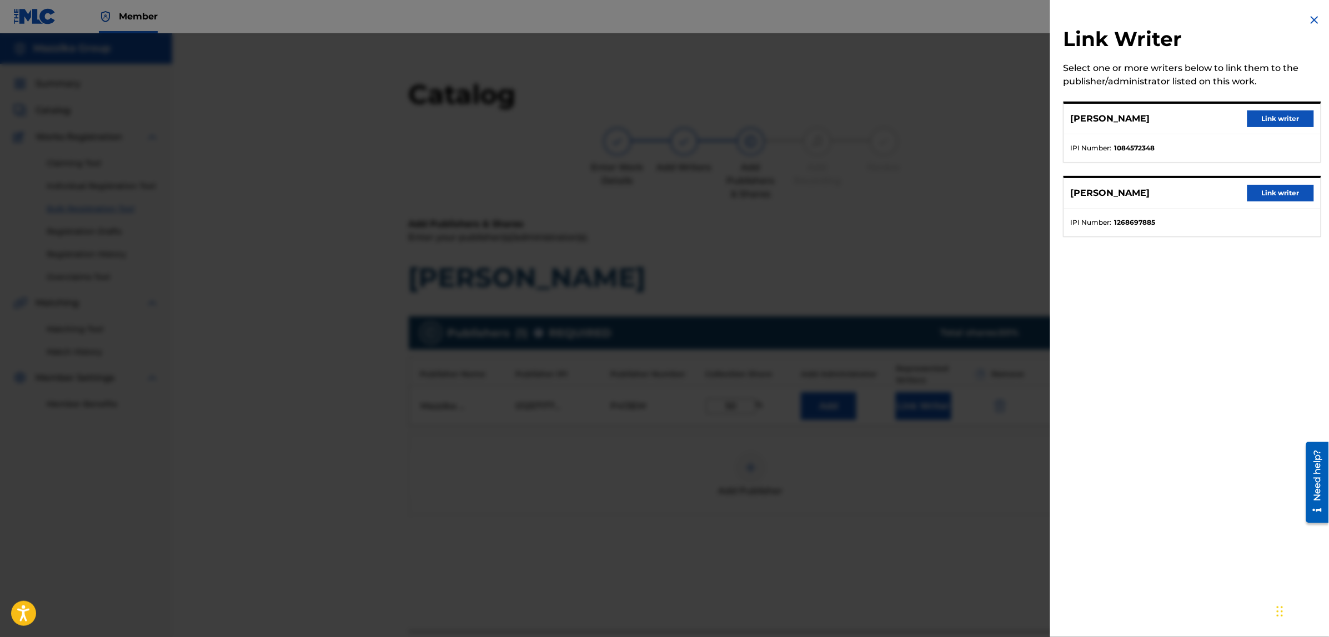
click at [1256, 112] on button "Link writer" at bounding box center [1280, 118] width 67 height 17
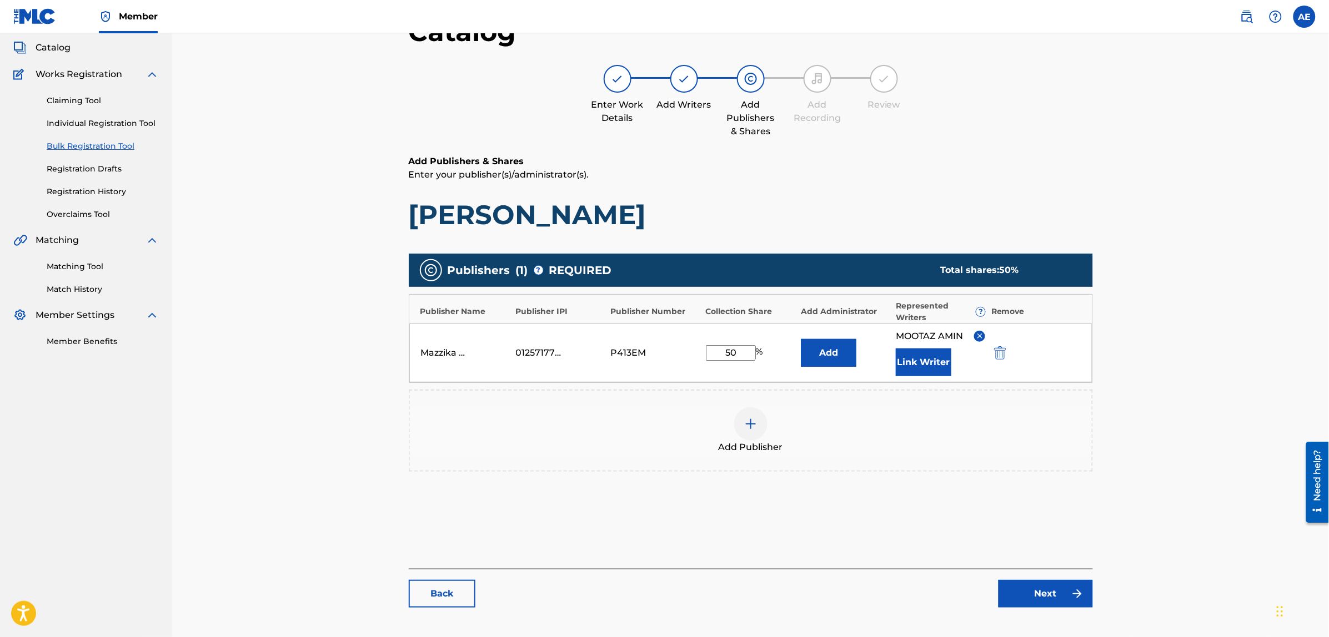
scroll to position [125, 0]
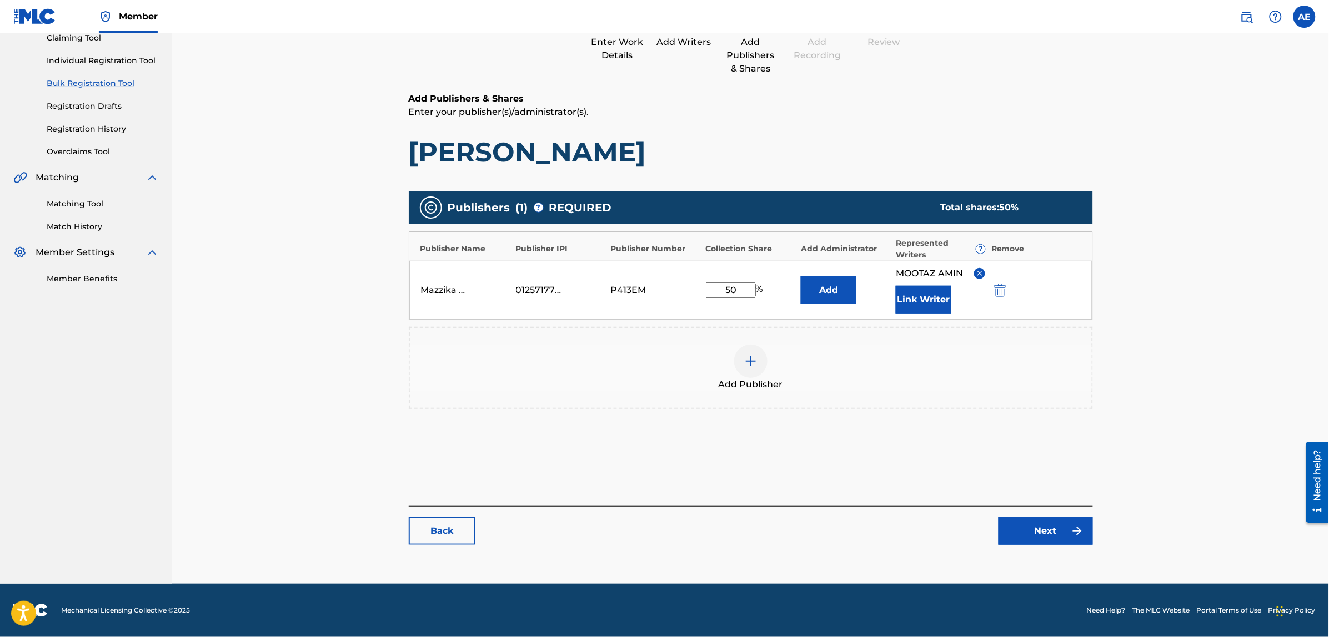
click at [1050, 542] on link "Next" at bounding box center [1045, 531] width 94 height 28
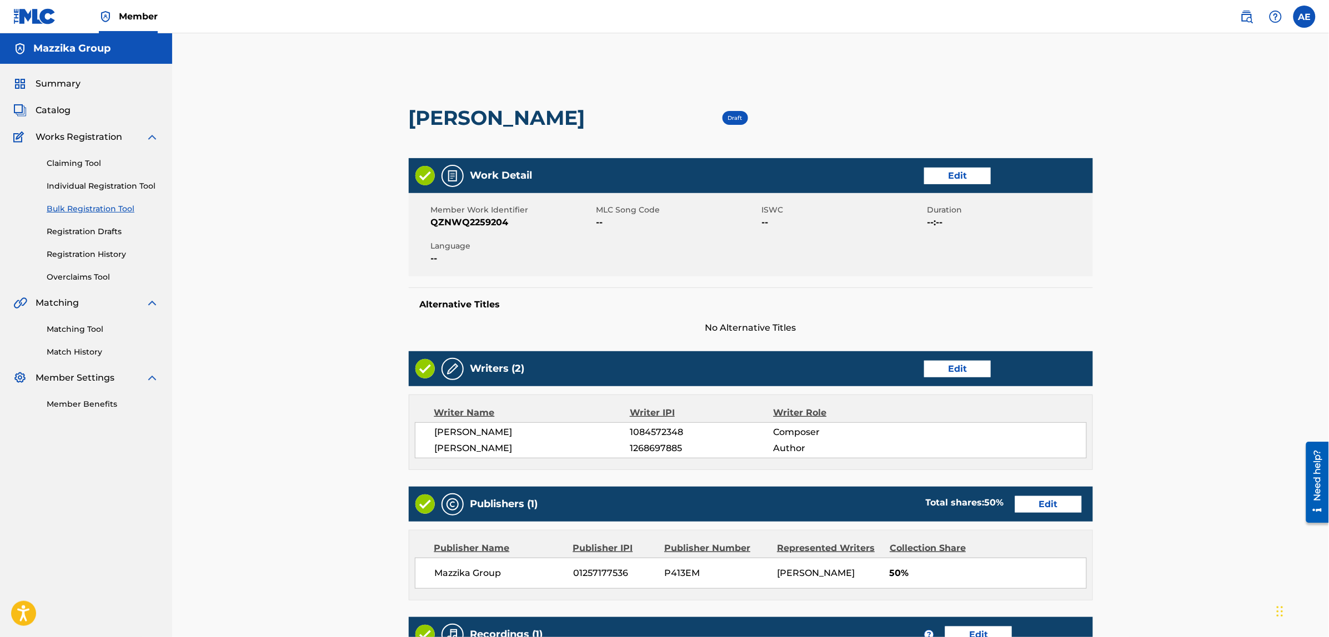
click at [940, 169] on link "Edit" at bounding box center [957, 176] width 67 height 17
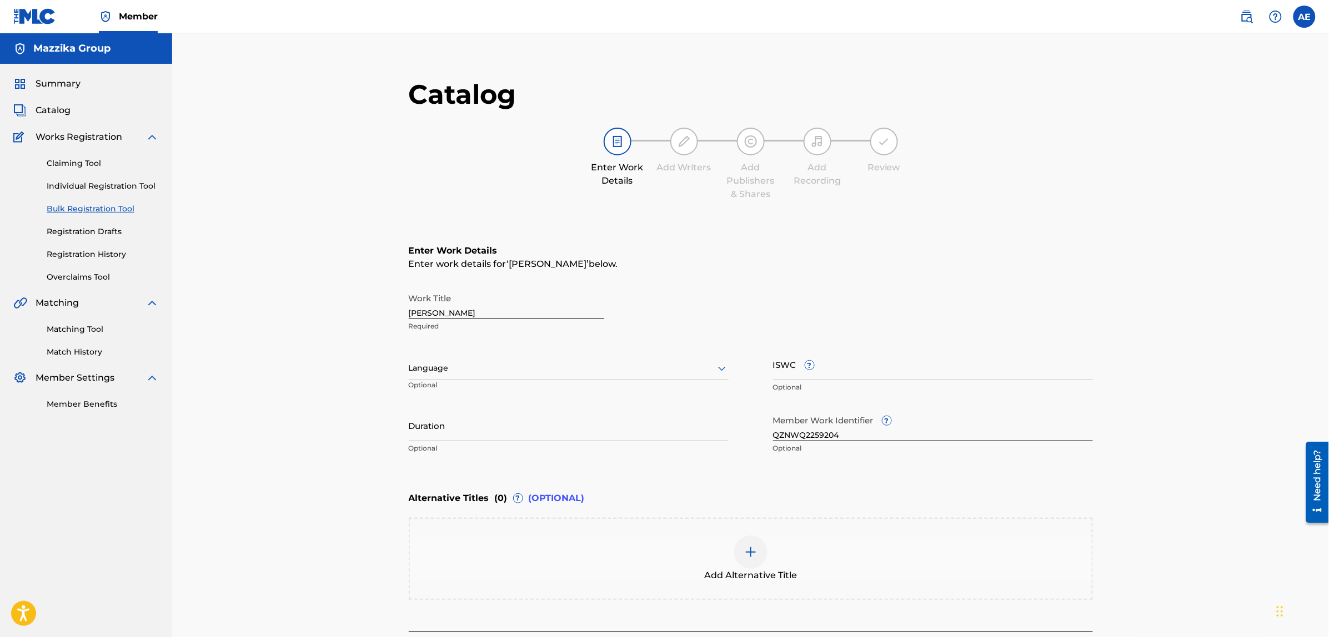
click at [515, 370] on div at bounding box center [569, 368] width 320 height 14
click at [445, 518] on div "Arabic" at bounding box center [568, 523] width 319 height 25
click at [470, 432] on input "Duration" at bounding box center [569, 426] width 320 height 32
click at [529, 431] on input "Duration" at bounding box center [569, 426] width 320 height 32
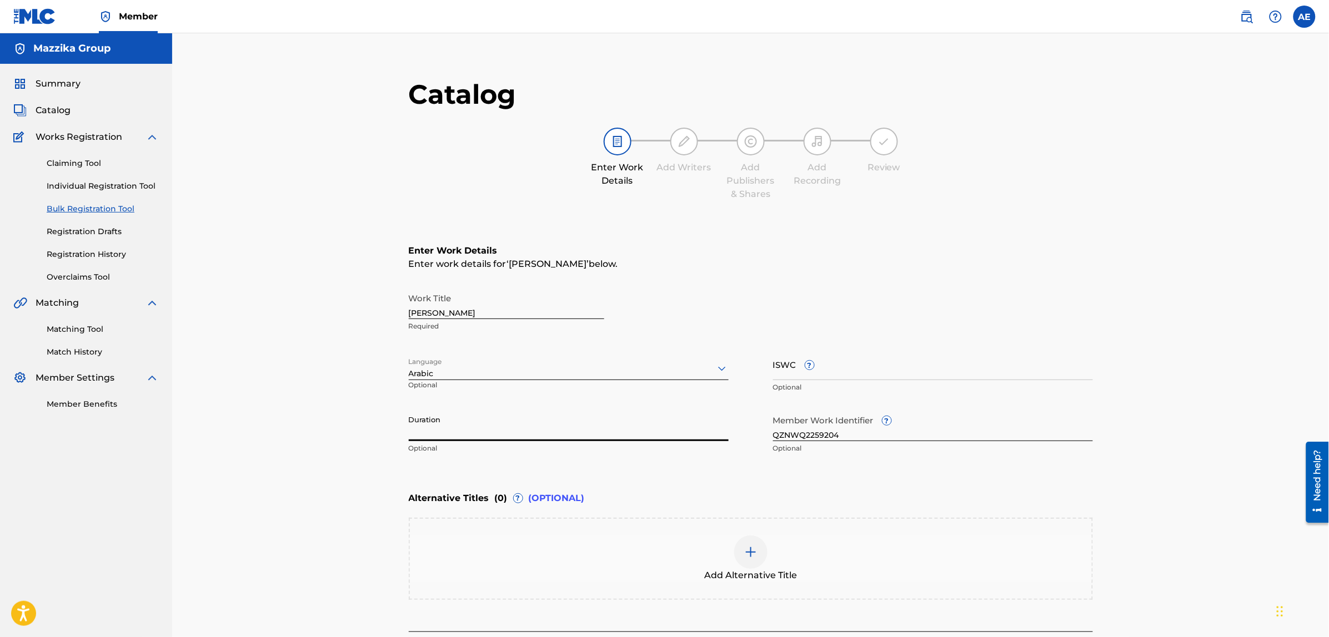
paste input "2:39"
click at [409, 433] on input "2:39" at bounding box center [569, 426] width 320 height 32
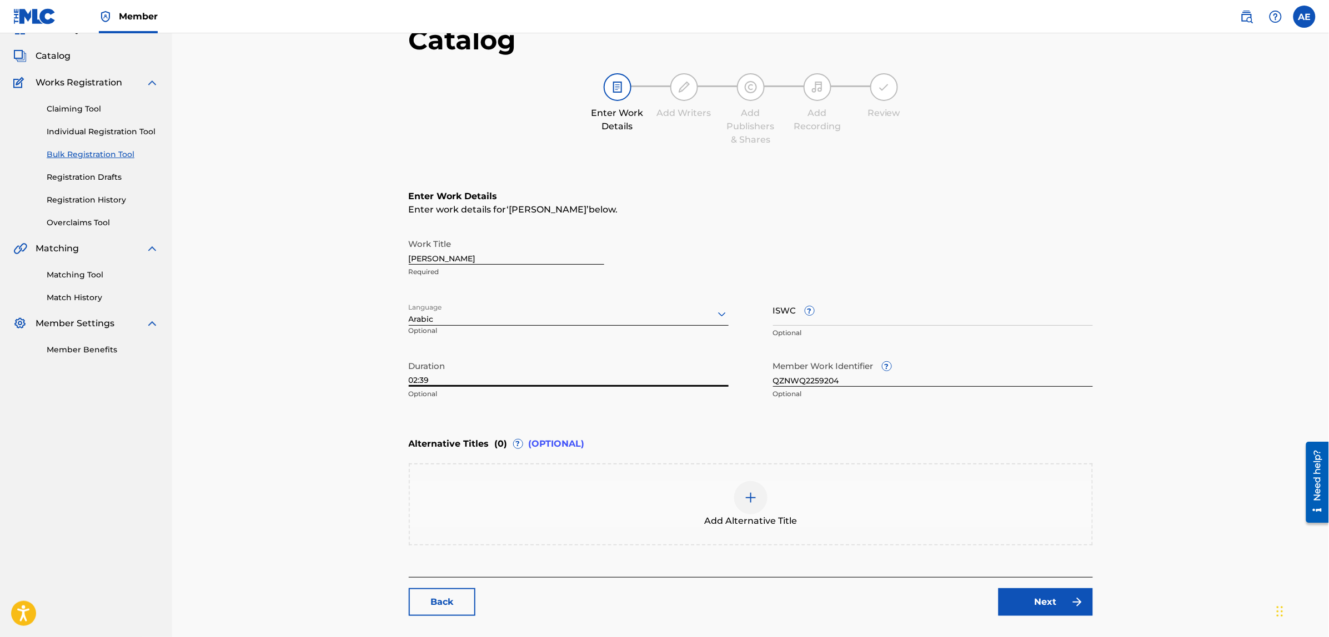
scroll to position [125, 0]
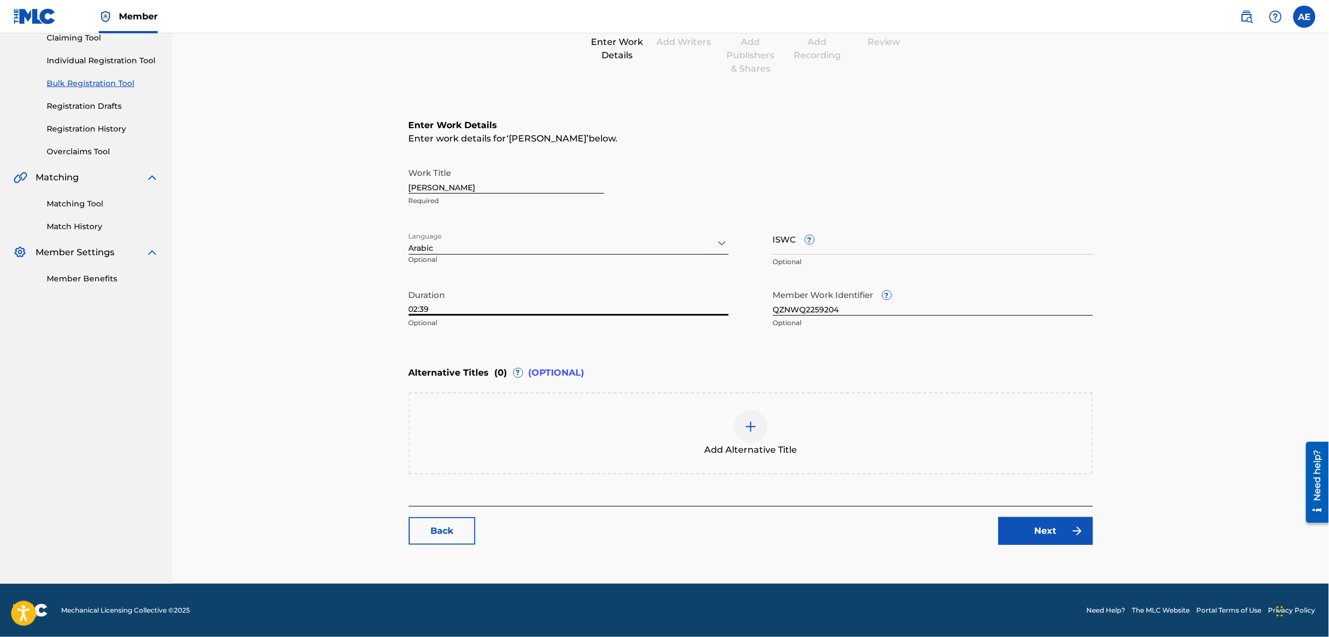
type input "02:39"
click at [1031, 529] on link "Next" at bounding box center [1045, 531] width 94 height 28
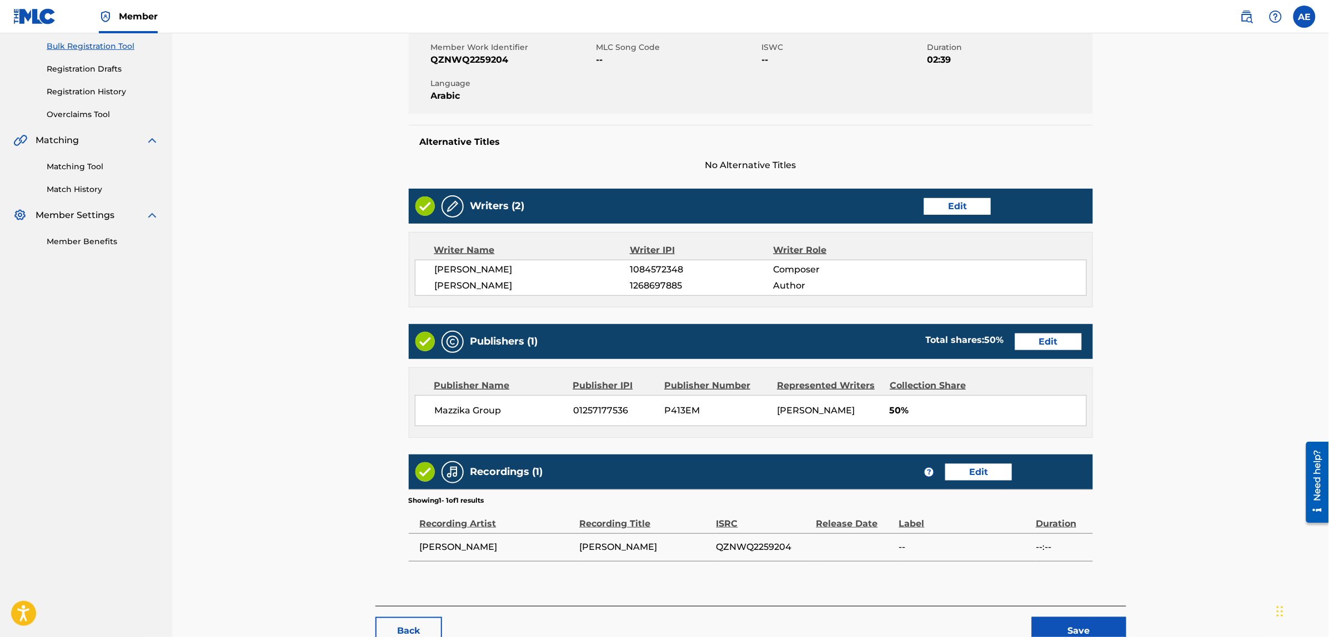
scroll to position [235, 0]
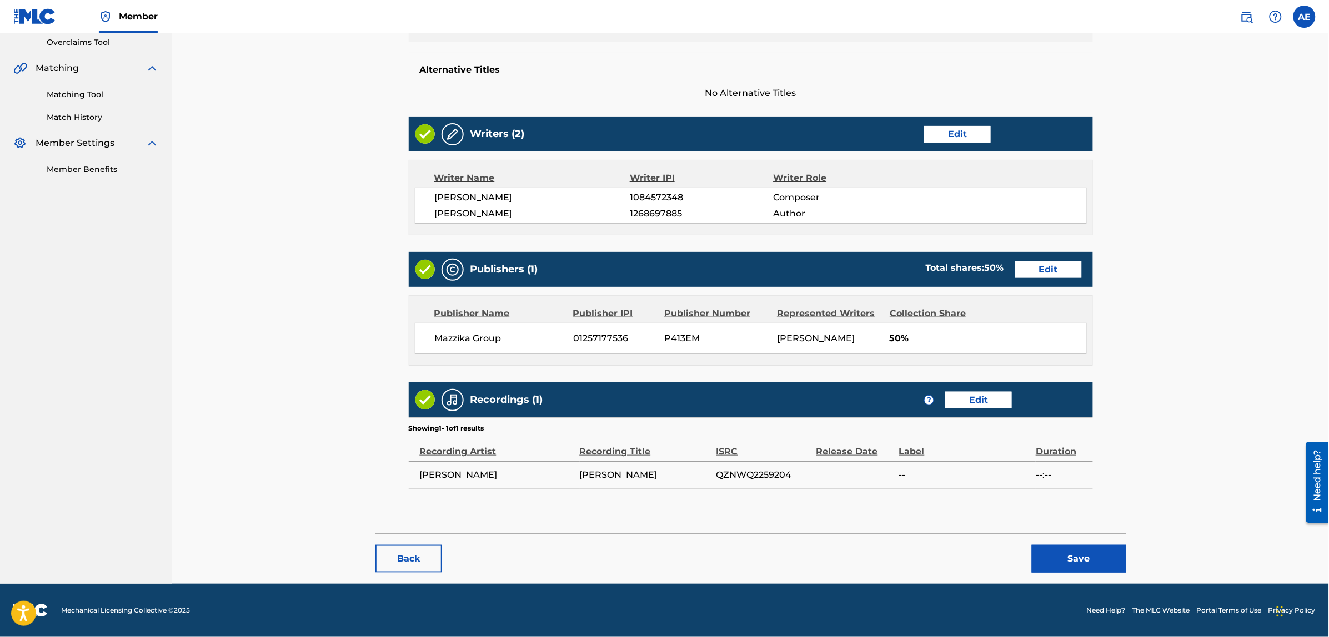
click at [1080, 555] on button "Save" at bounding box center [1079, 559] width 94 height 28
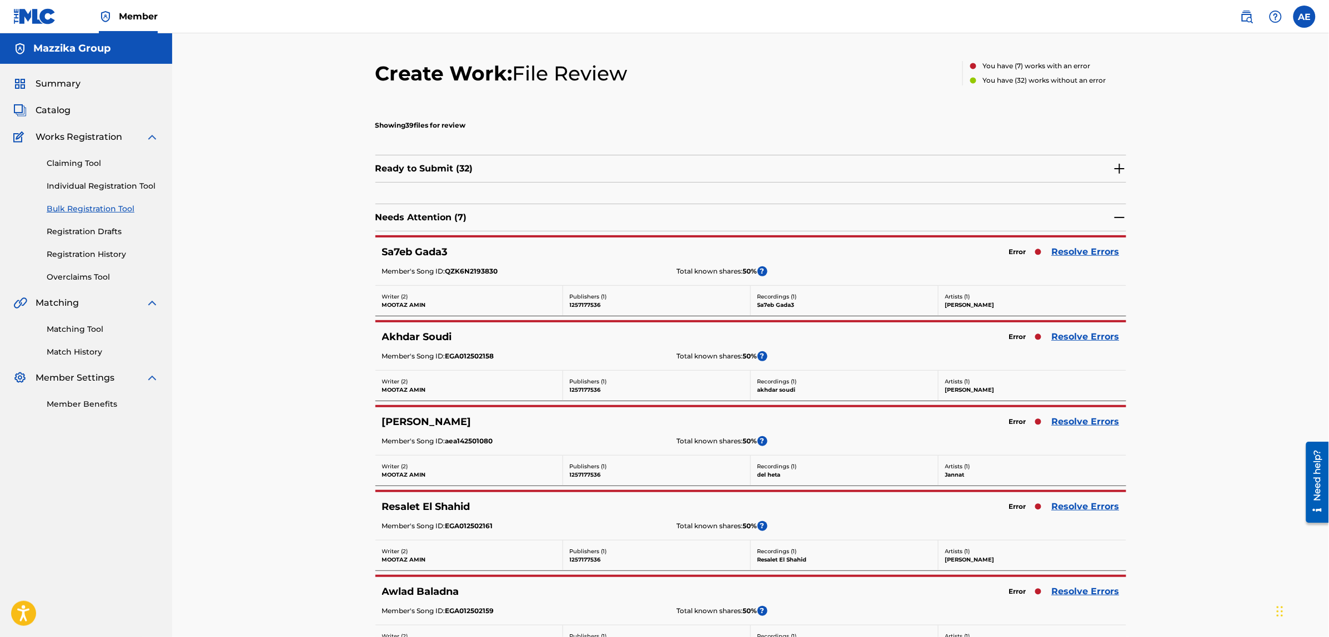
click at [1067, 248] on link "Resolve Errors" at bounding box center [1086, 251] width 68 height 13
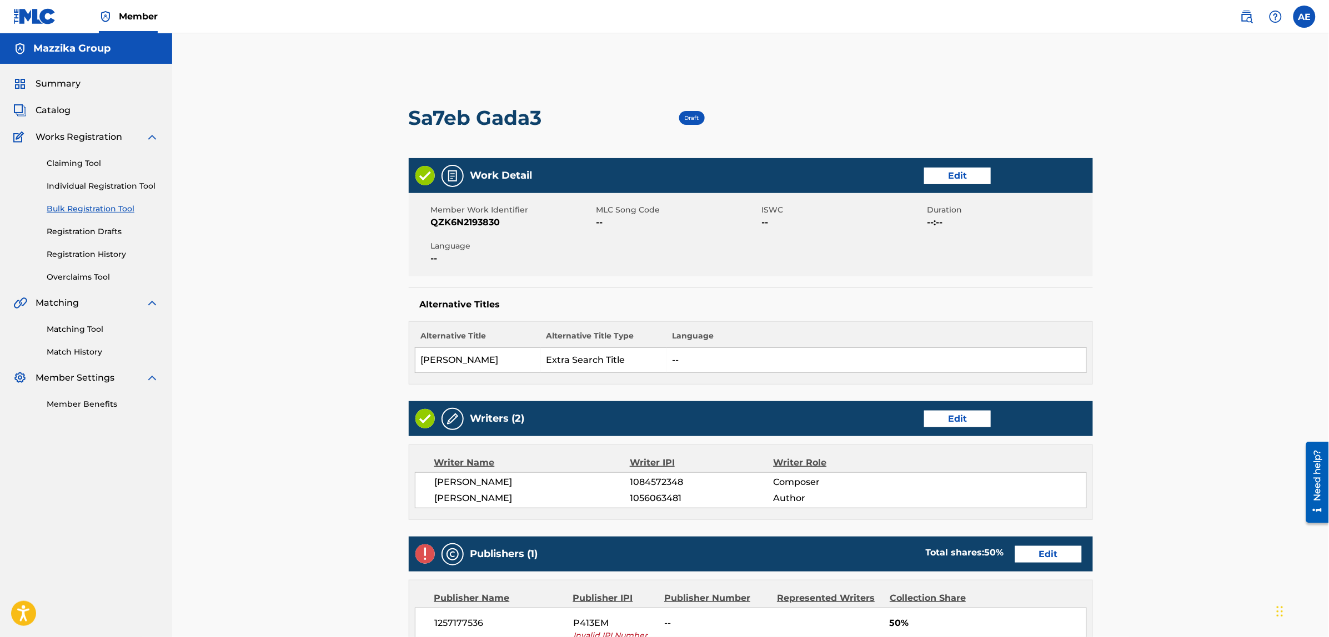
click at [941, 176] on link "Edit" at bounding box center [957, 176] width 67 height 17
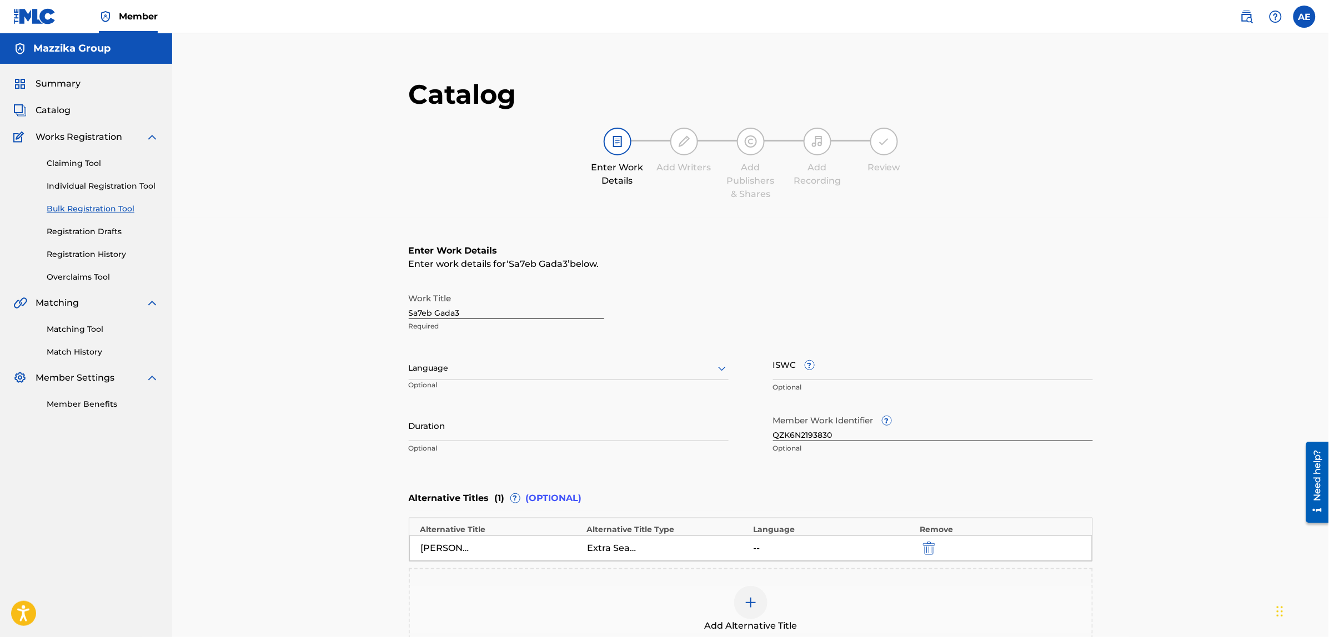
click at [448, 369] on div at bounding box center [569, 368] width 320 height 14
click at [462, 456] on div "Arabic" at bounding box center [568, 453] width 319 height 25
click at [460, 429] on input "Duration" at bounding box center [569, 426] width 320 height 32
paste input "2:52"
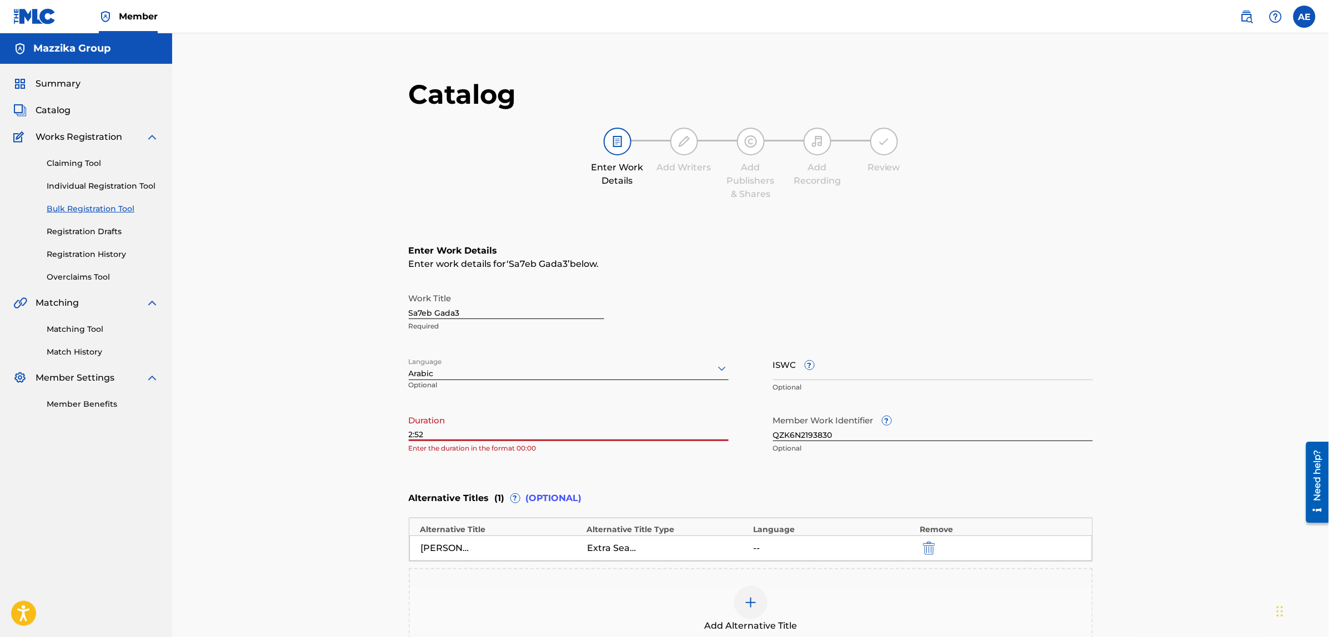
click at [409, 431] on input "2:52" at bounding box center [569, 426] width 320 height 32
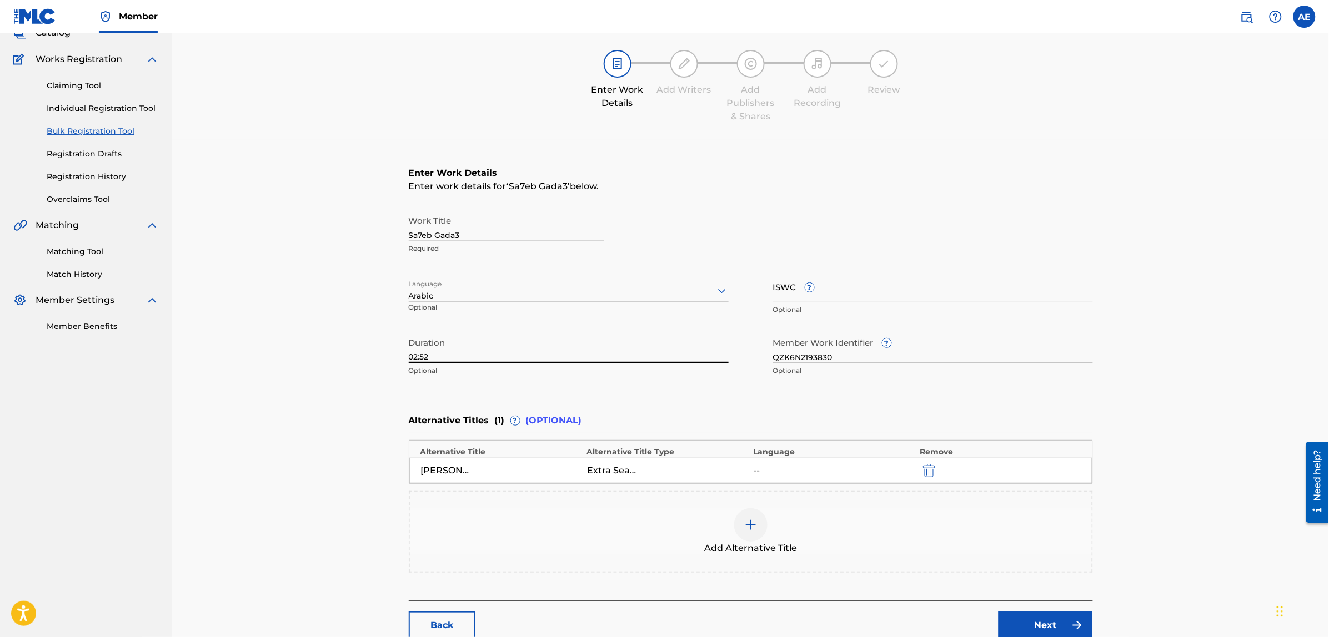
scroll to position [171, 0]
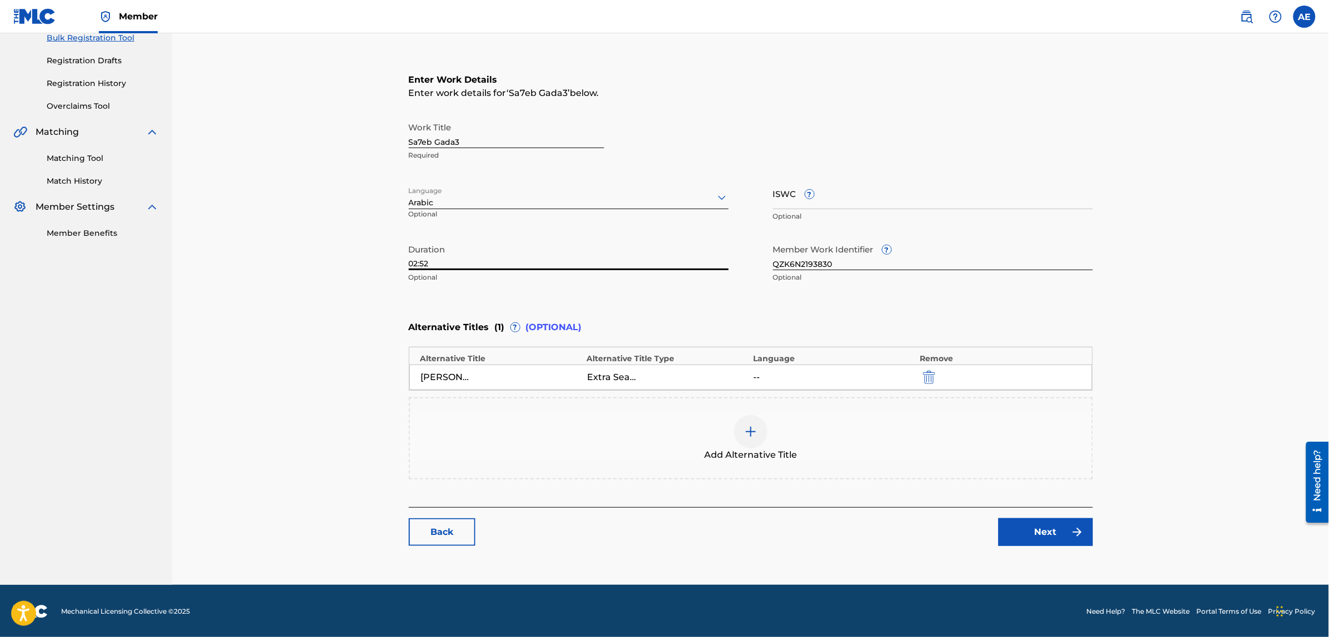
type input "02:52"
click at [1019, 543] on link "Next" at bounding box center [1045, 533] width 94 height 28
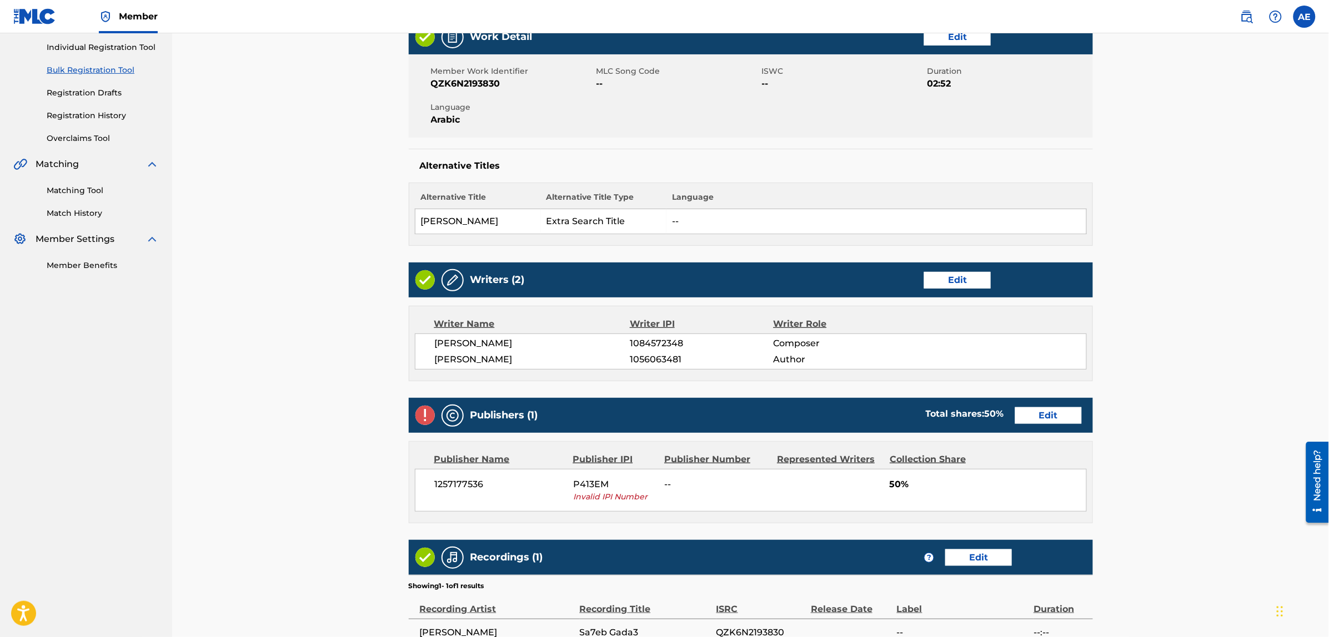
scroll to position [208, 0]
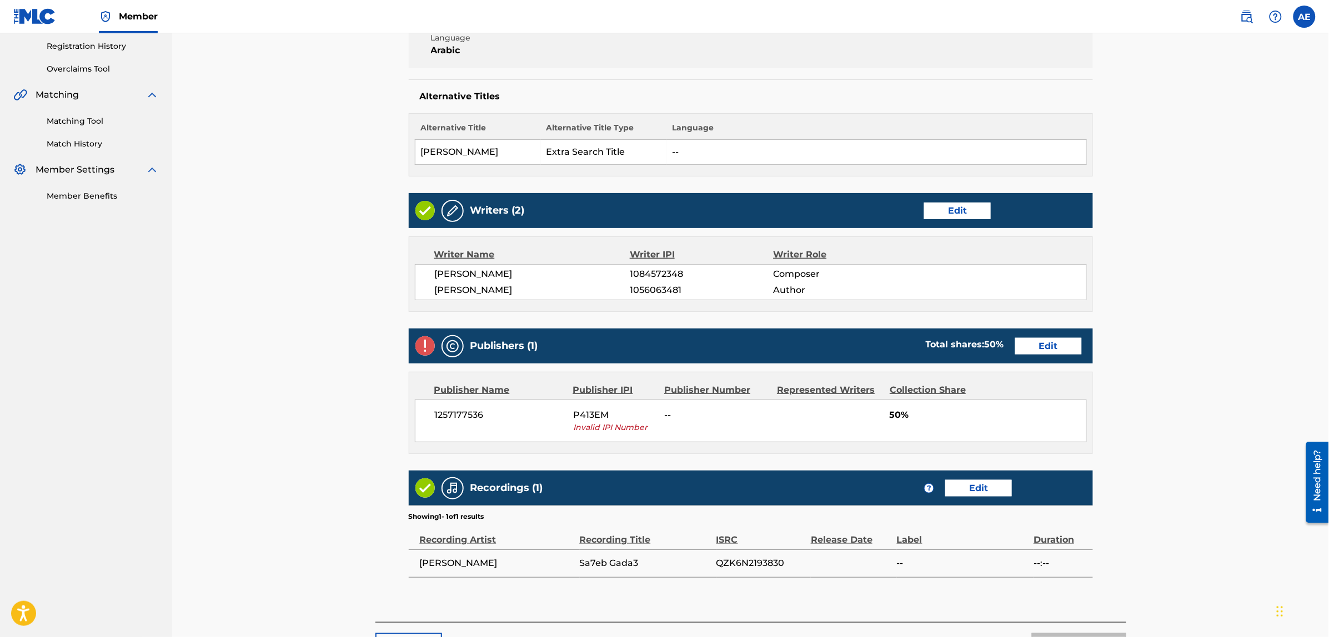
click at [1047, 342] on link "Edit" at bounding box center [1048, 346] width 67 height 17
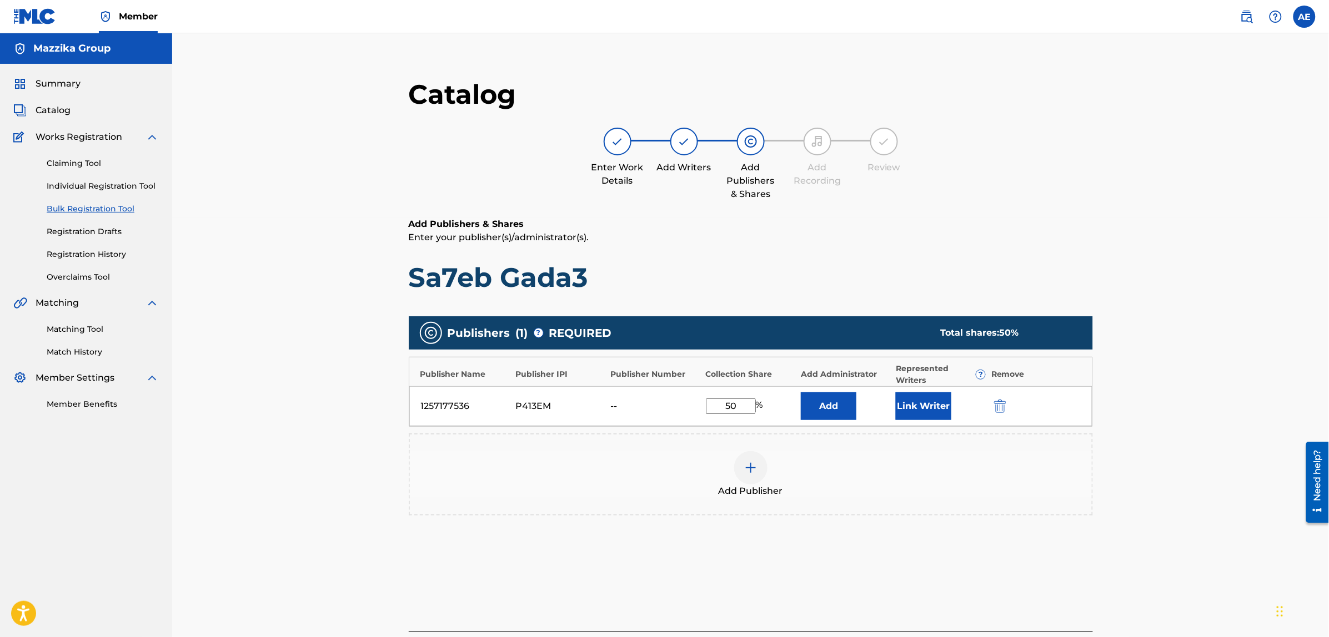
click at [1005, 404] on img "submit" at bounding box center [1000, 406] width 12 height 13
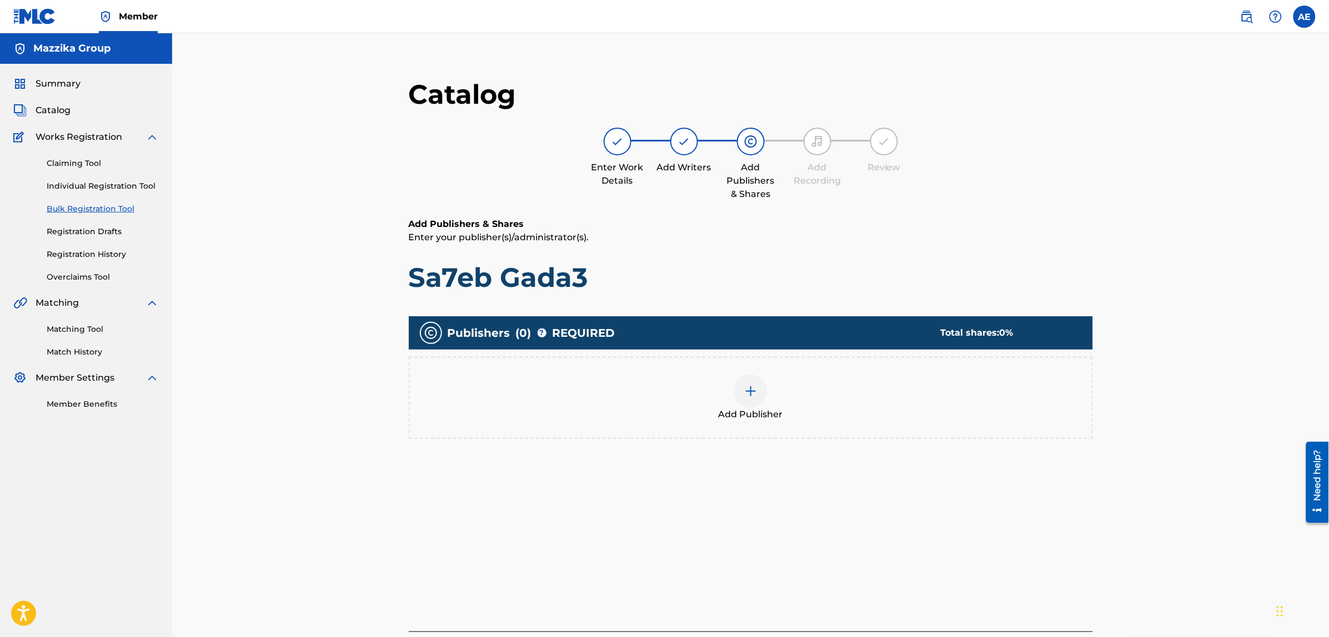
click at [786, 403] on div "Add Publisher" at bounding box center [751, 398] width 682 height 47
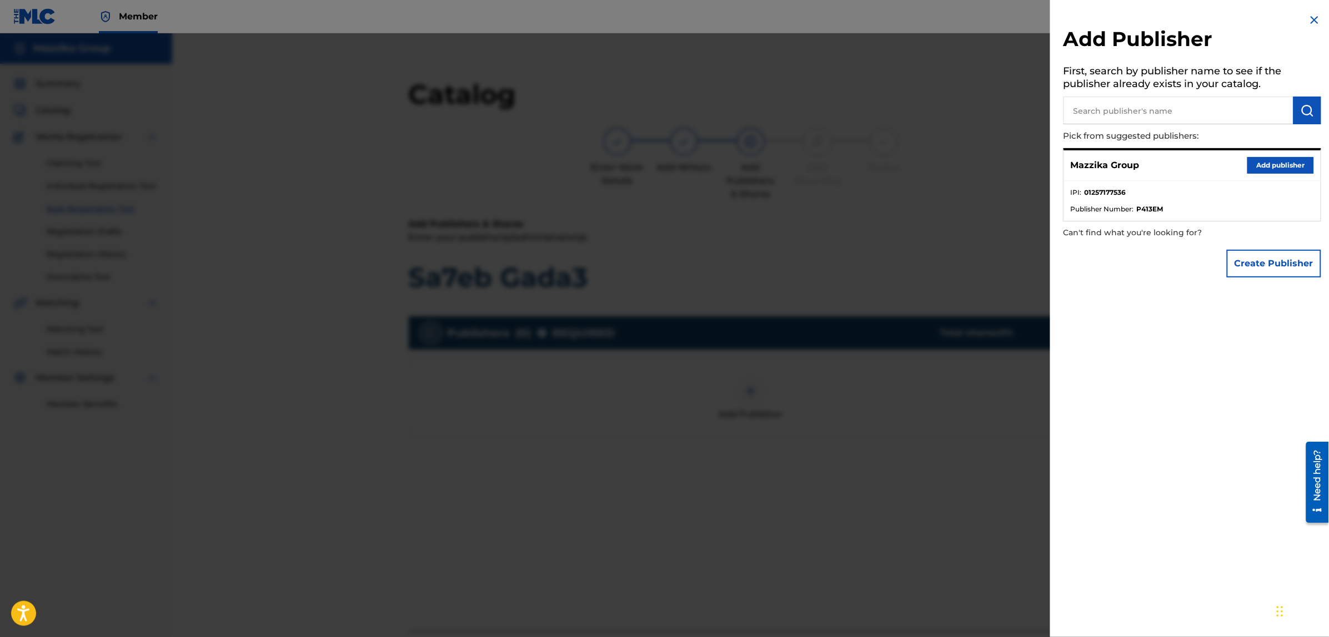
click at [1258, 160] on button "Add publisher" at bounding box center [1280, 165] width 67 height 17
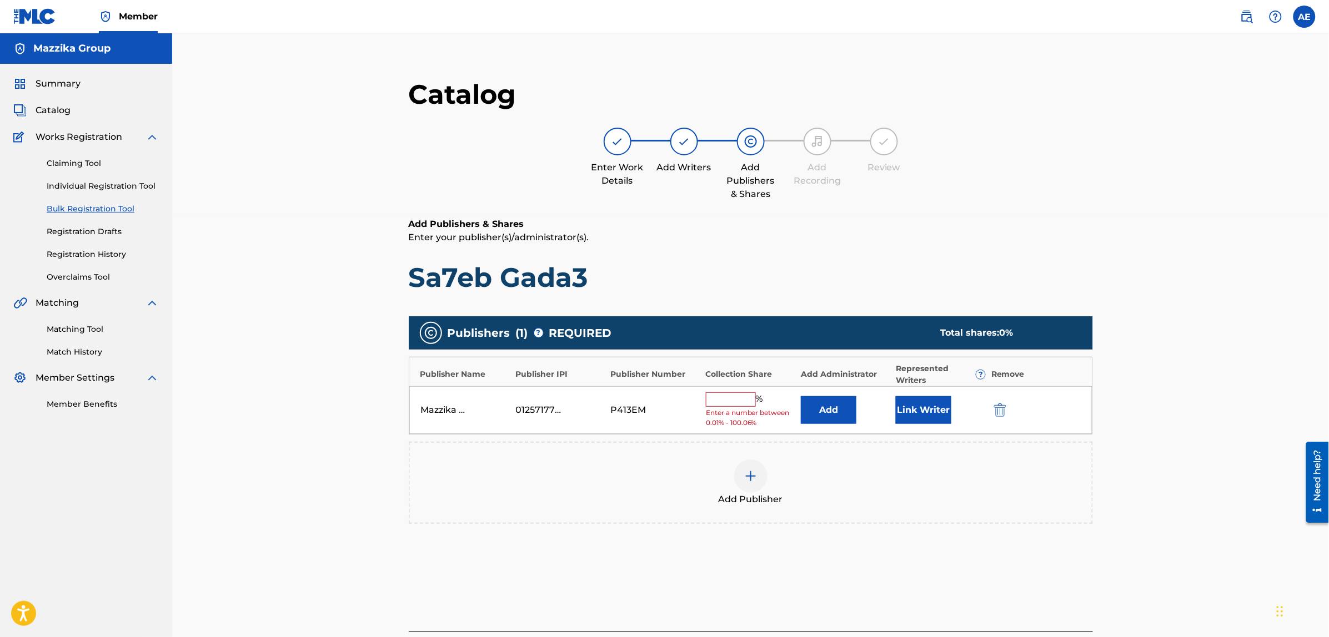
click at [726, 406] on input "text" at bounding box center [731, 400] width 50 height 14
type input "50"
click at [922, 399] on button "Link Writer" at bounding box center [924, 407] width 56 height 28
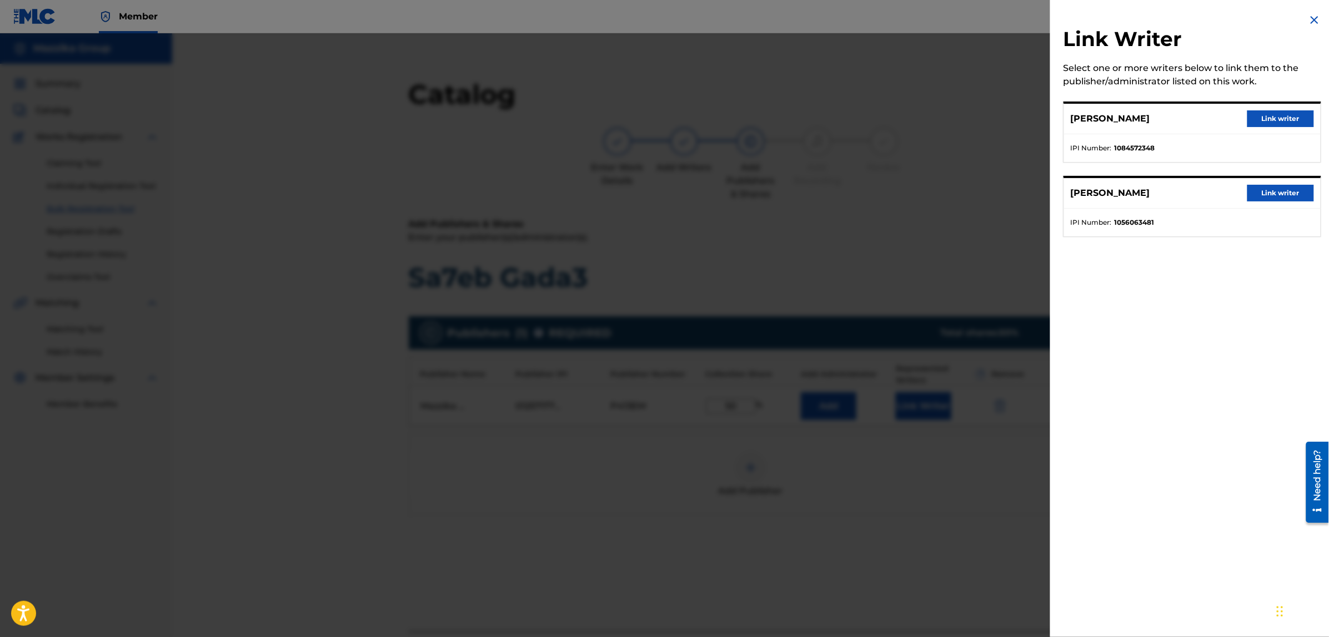
click at [1270, 123] on button "Link writer" at bounding box center [1280, 118] width 67 height 17
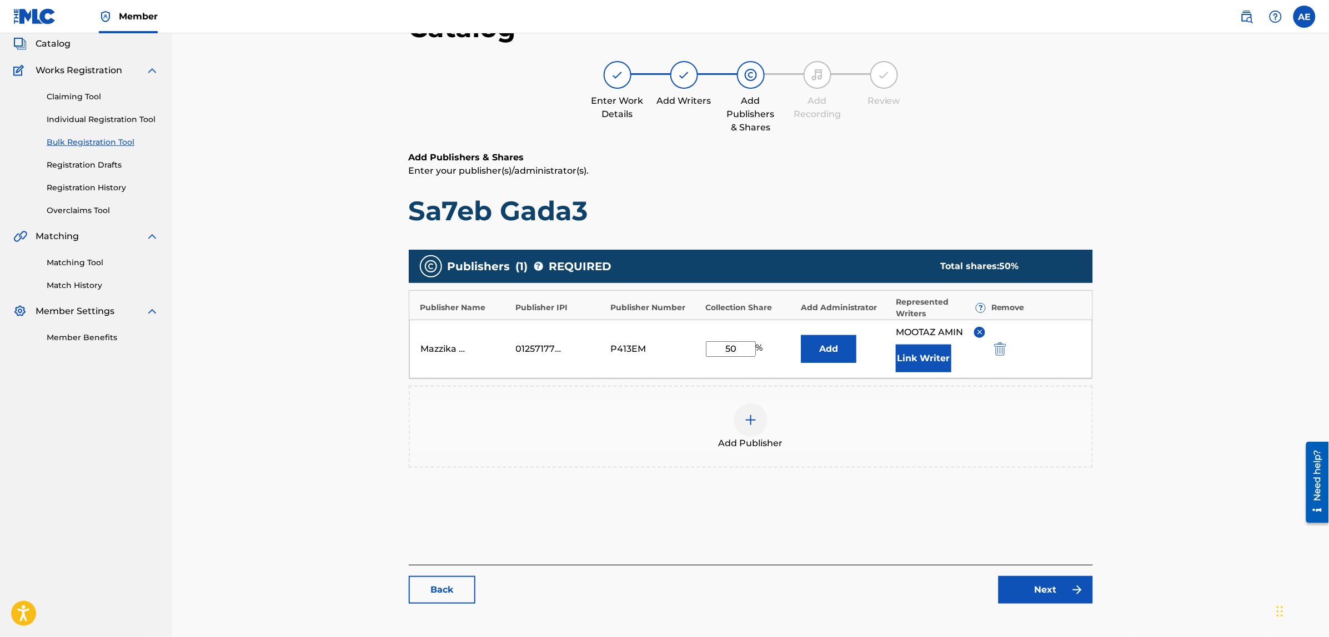
scroll to position [125, 0]
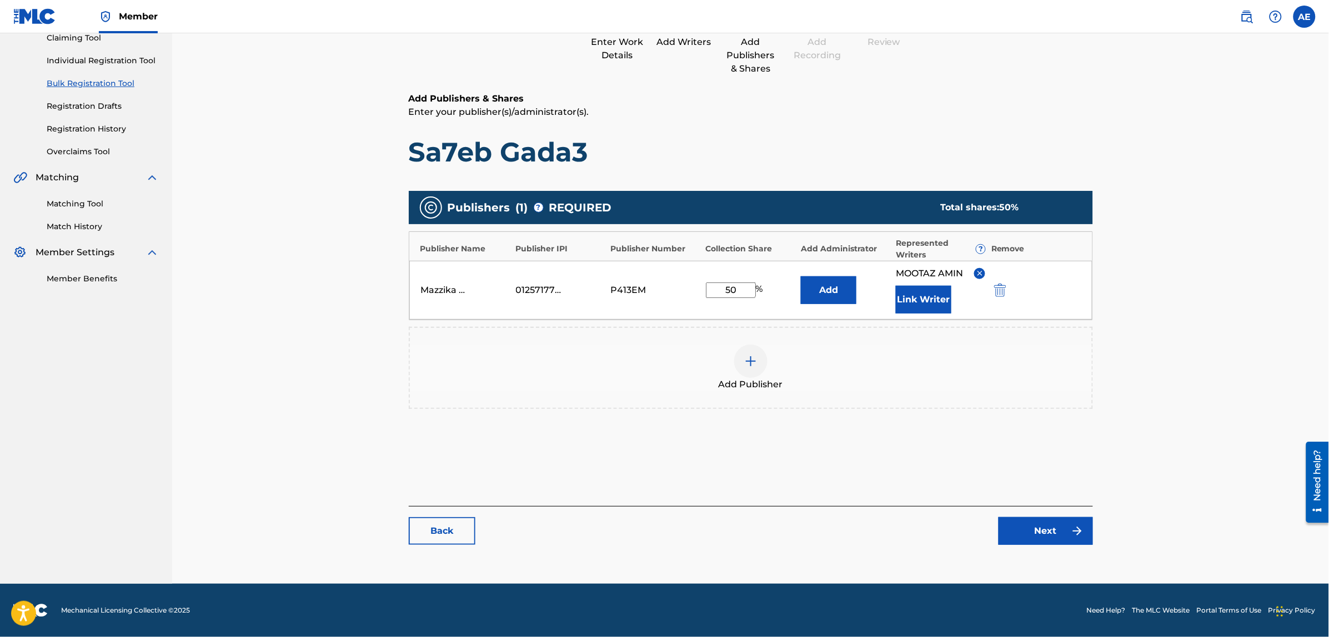
click at [1043, 523] on link "Next" at bounding box center [1045, 531] width 94 height 28
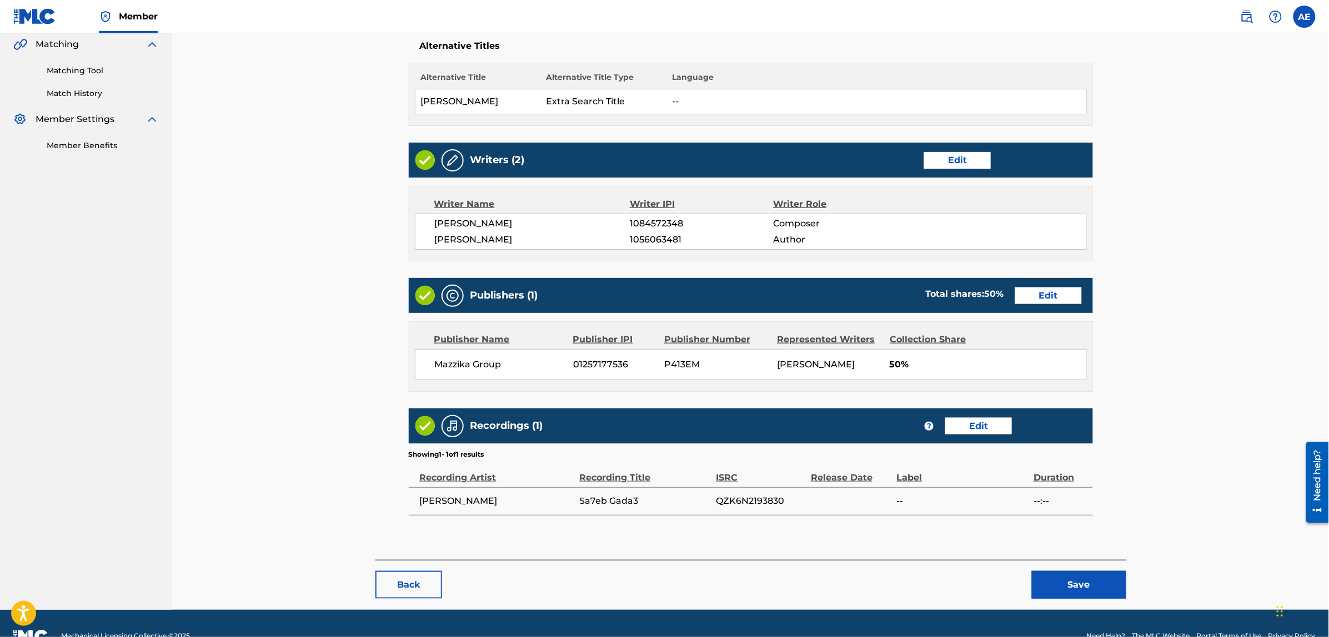
scroll to position [286, 0]
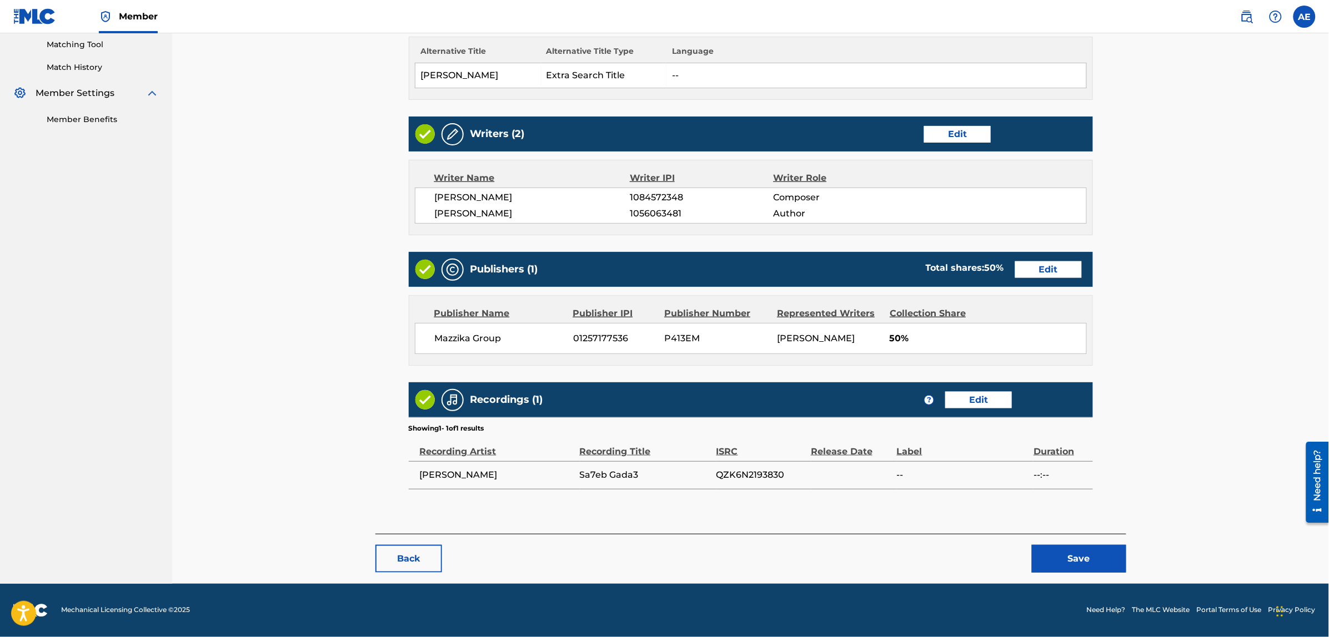
click at [1064, 559] on button "Save" at bounding box center [1079, 559] width 94 height 28
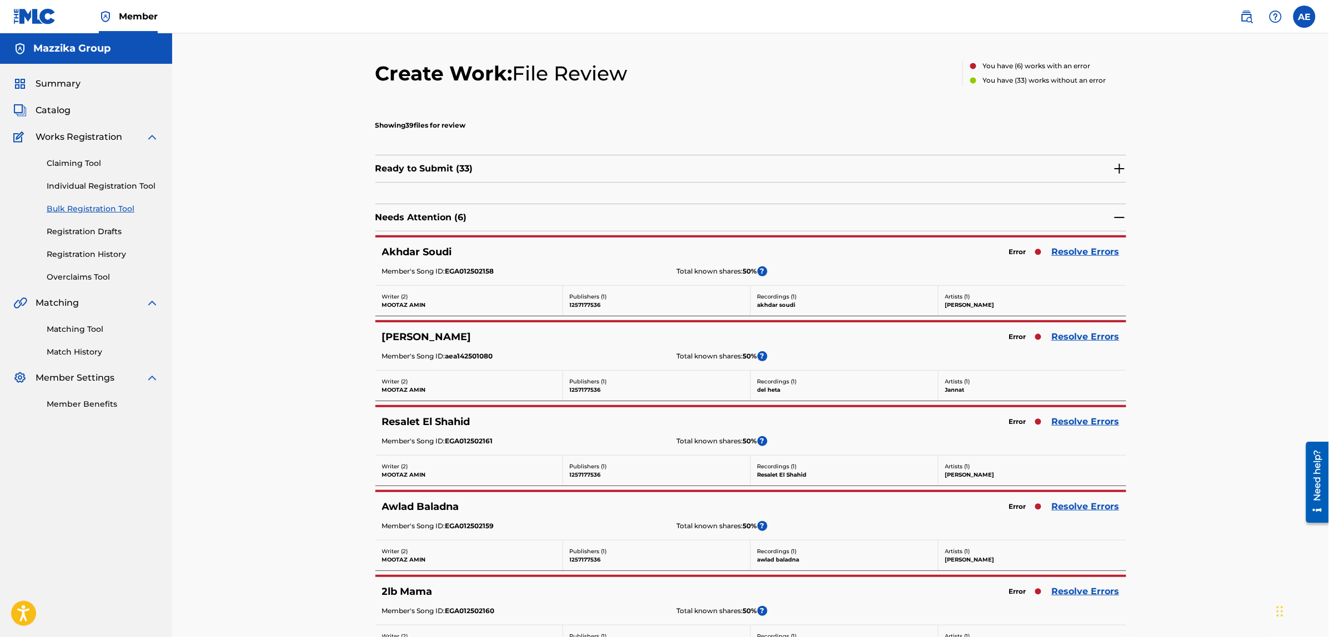
click at [1072, 248] on link "Resolve Errors" at bounding box center [1086, 251] width 68 height 13
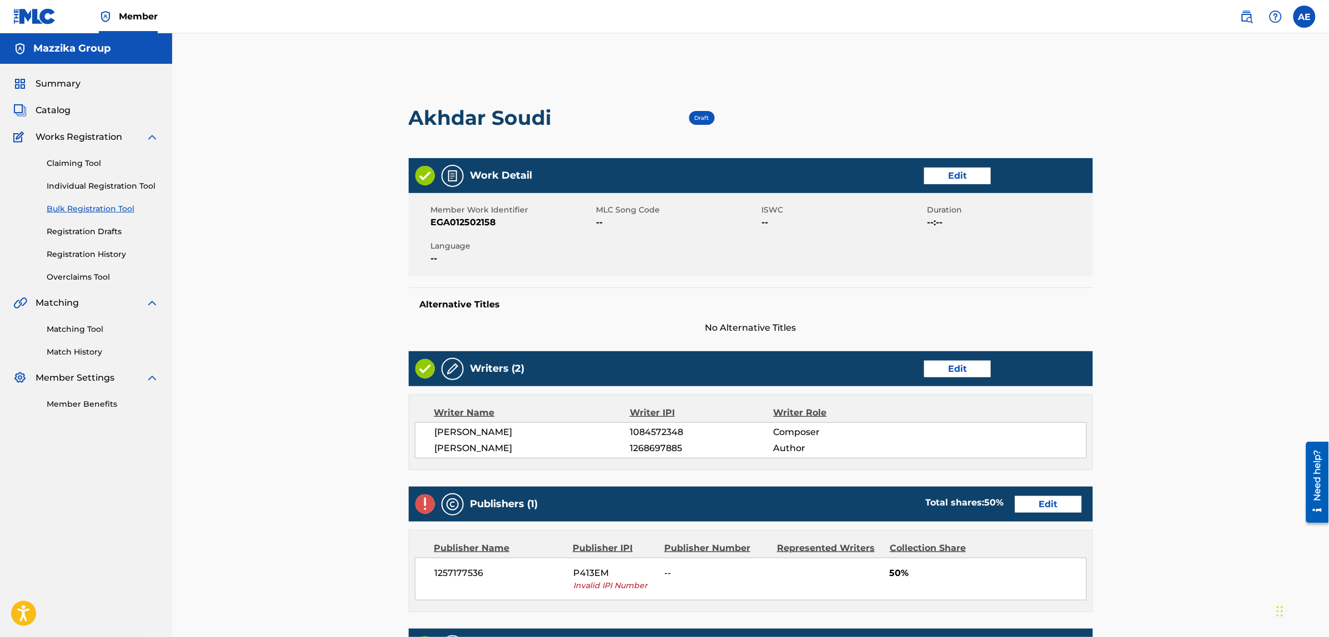
click at [957, 173] on link "Edit" at bounding box center [957, 176] width 67 height 17
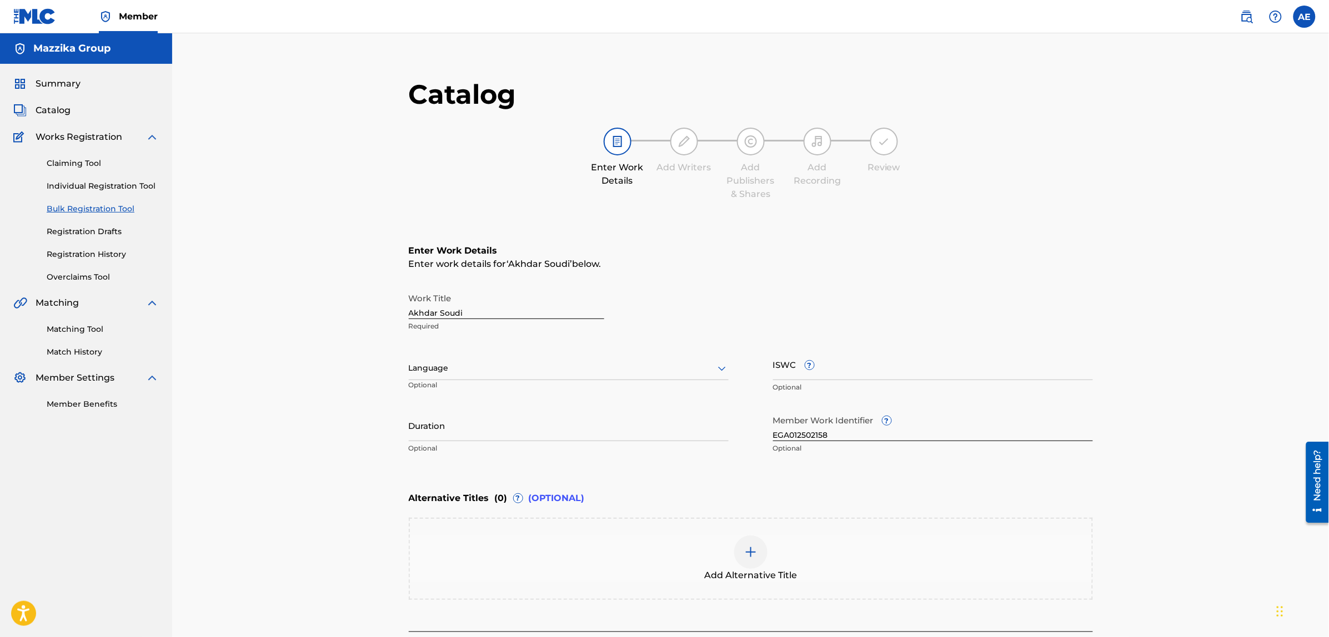
click at [494, 375] on div "Language" at bounding box center [569, 368] width 320 height 23
click at [479, 453] on div "Arabic" at bounding box center [568, 453] width 319 height 25
click at [465, 425] on input "Duration" at bounding box center [569, 426] width 320 height 32
paste input "2:31"
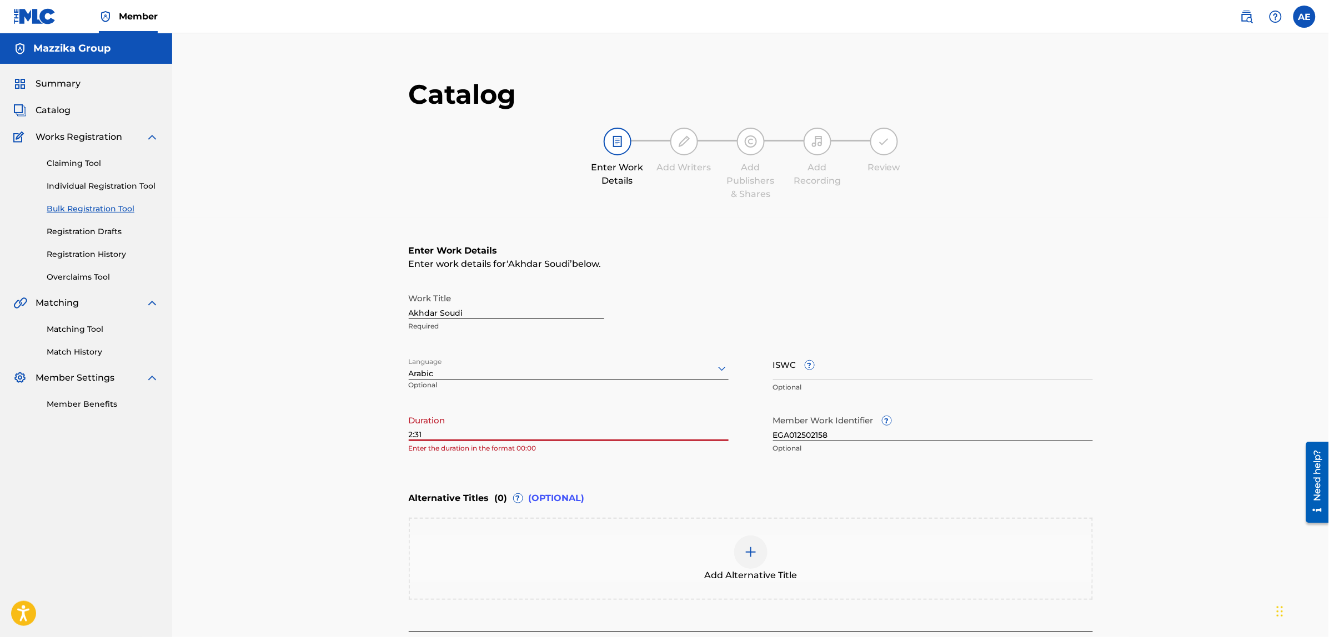
click at [409, 434] on input "2:31" at bounding box center [569, 426] width 320 height 32
type input "02:31"
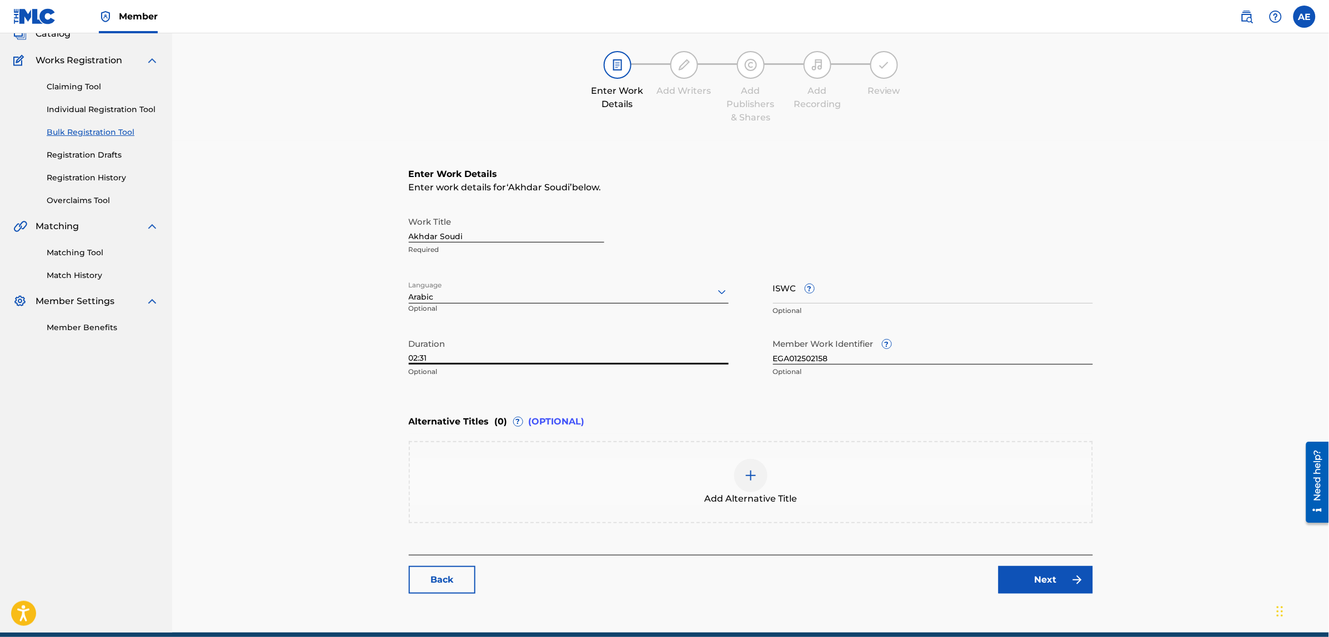
scroll to position [125, 0]
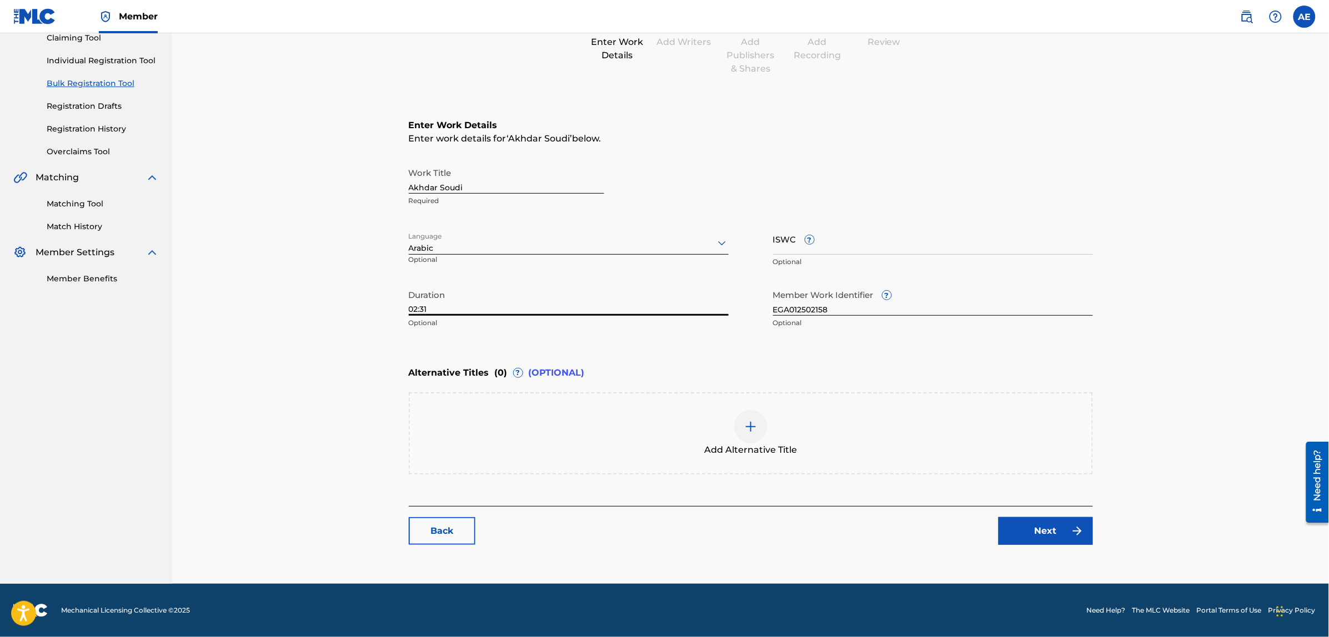
click at [1033, 525] on link "Next" at bounding box center [1045, 531] width 94 height 28
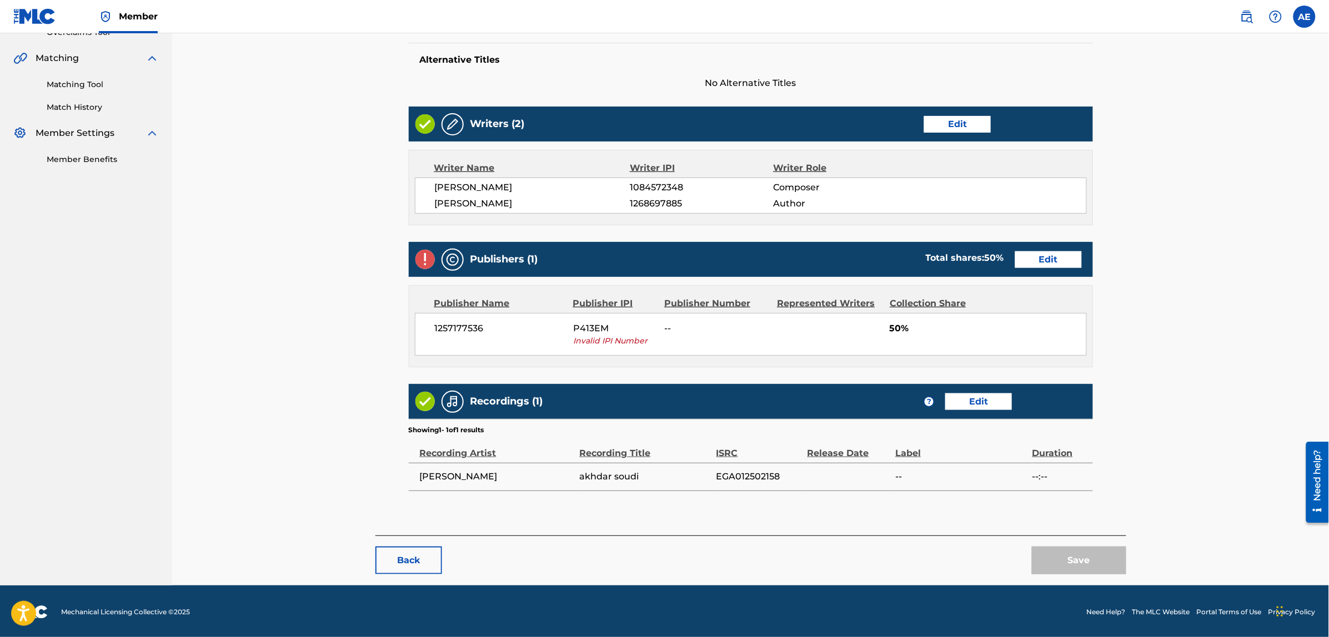
scroll to position [247, 0]
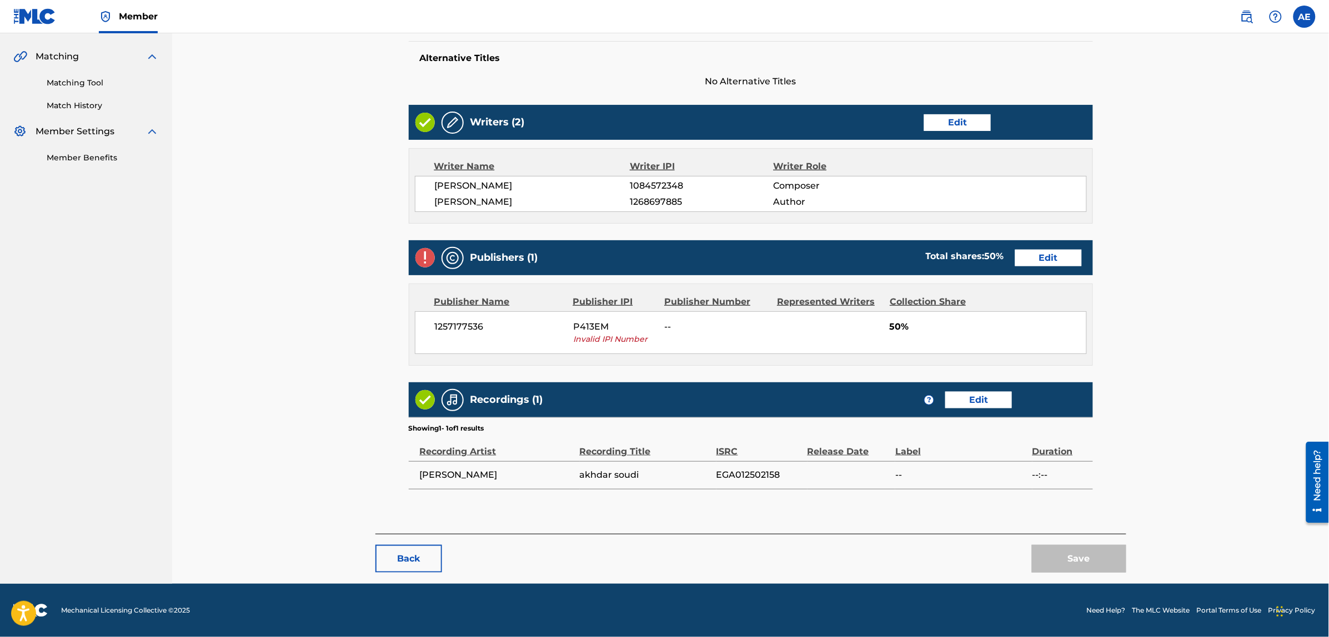
click at [1049, 256] on link "Edit" at bounding box center [1048, 258] width 67 height 17
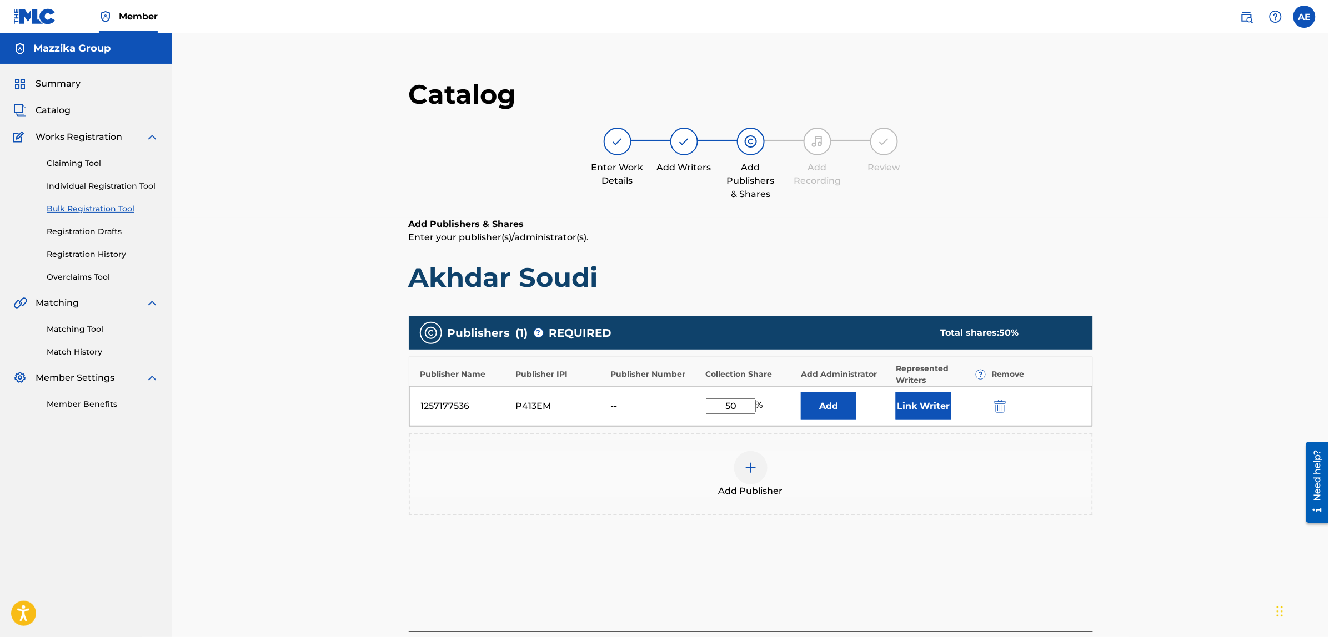
click at [998, 403] on img "submit" at bounding box center [1000, 406] width 12 height 13
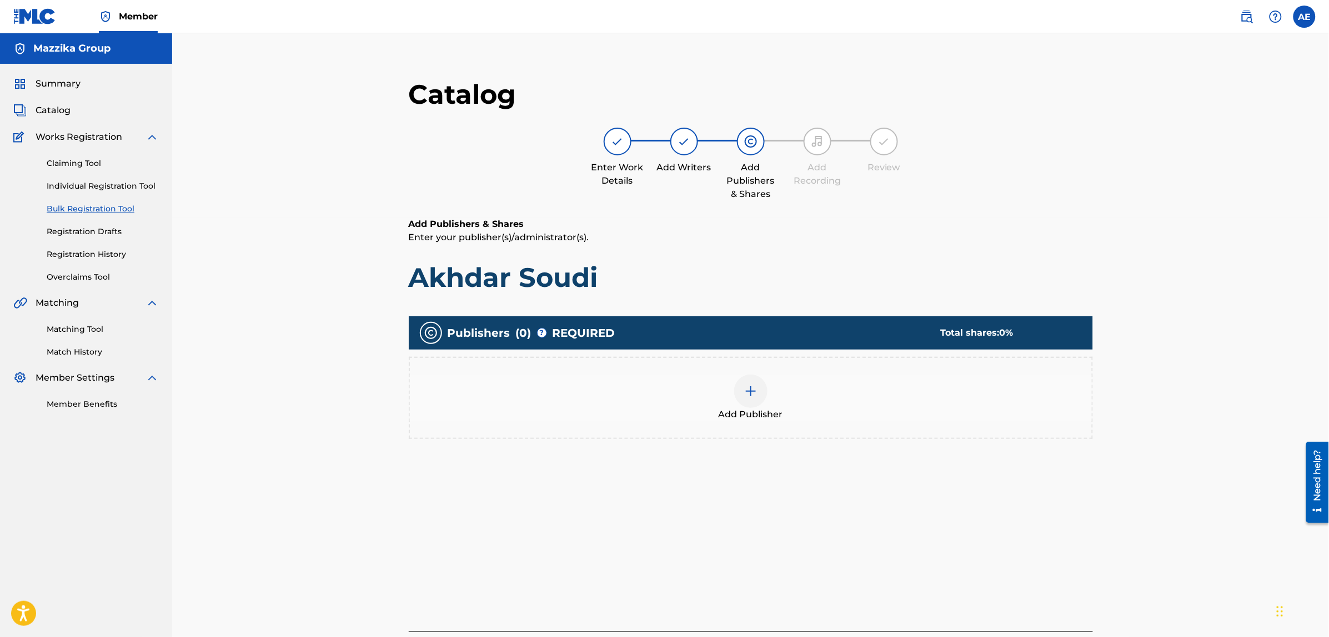
click at [814, 400] on div "Add Publisher" at bounding box center [751, 398] width 682 height 47
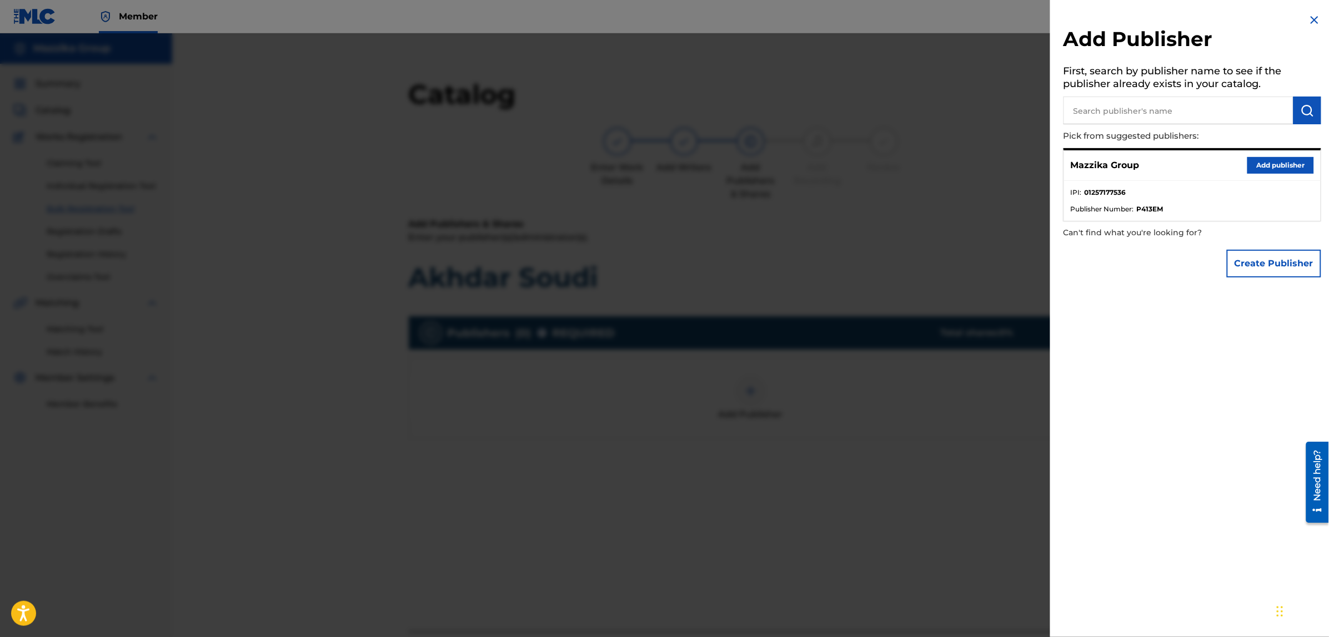
click at [1252, 165] on button "Add publisher" at bounding box center [1280, 165] width 67 height 17
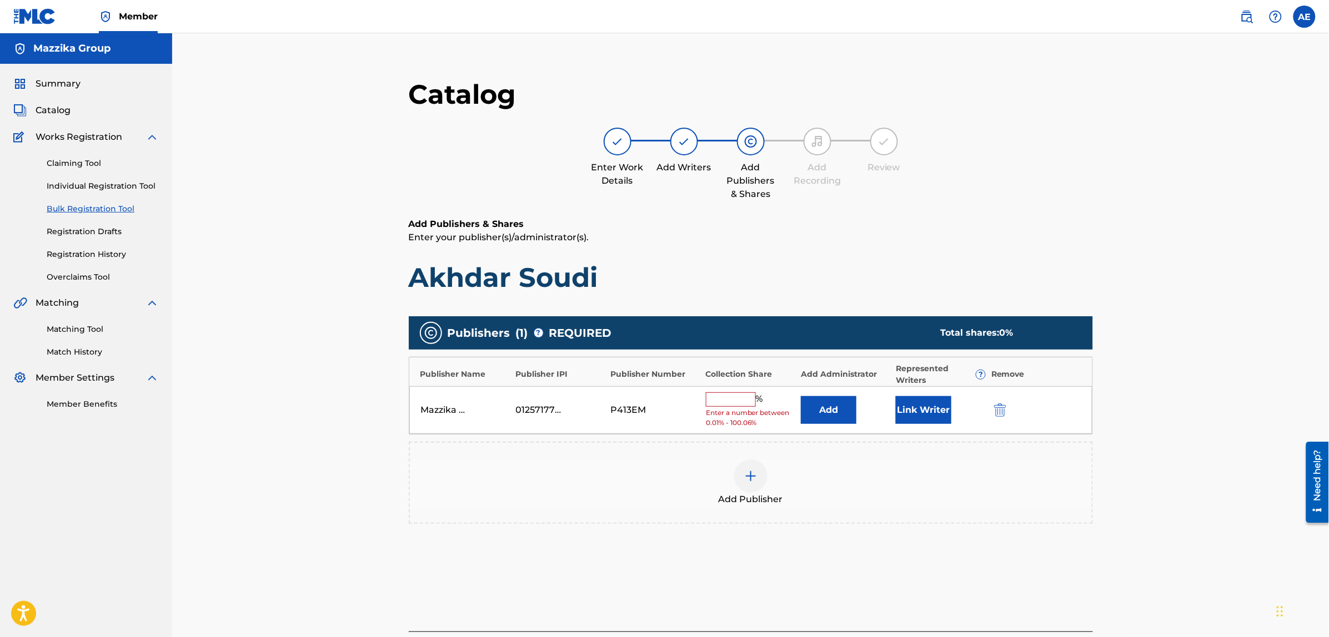
click at [727, 394] on input "text" at bounding box center [731, 400] width 50 height 14
type input "50"
click at [916, 404] on button "Link Writer" at bounding box center [924, 407] width 56 height 28
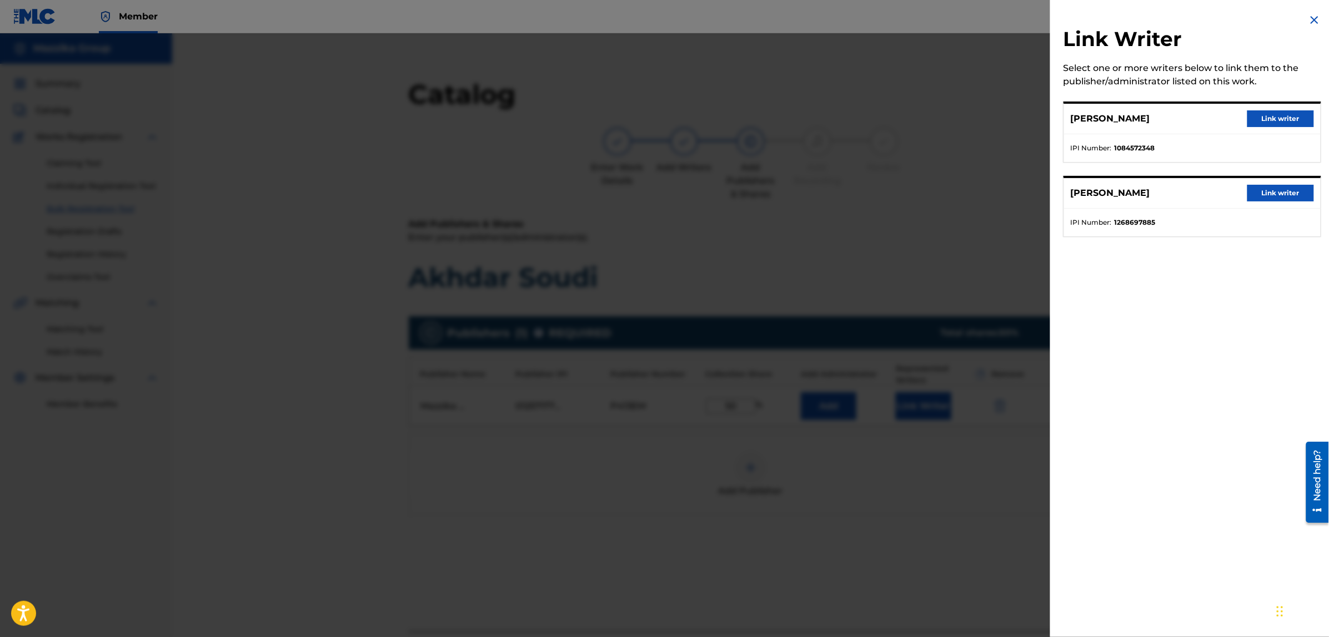
click at [1256, 114] on button "Link writer" at bounding box center [1280, 118] width 67 height 17
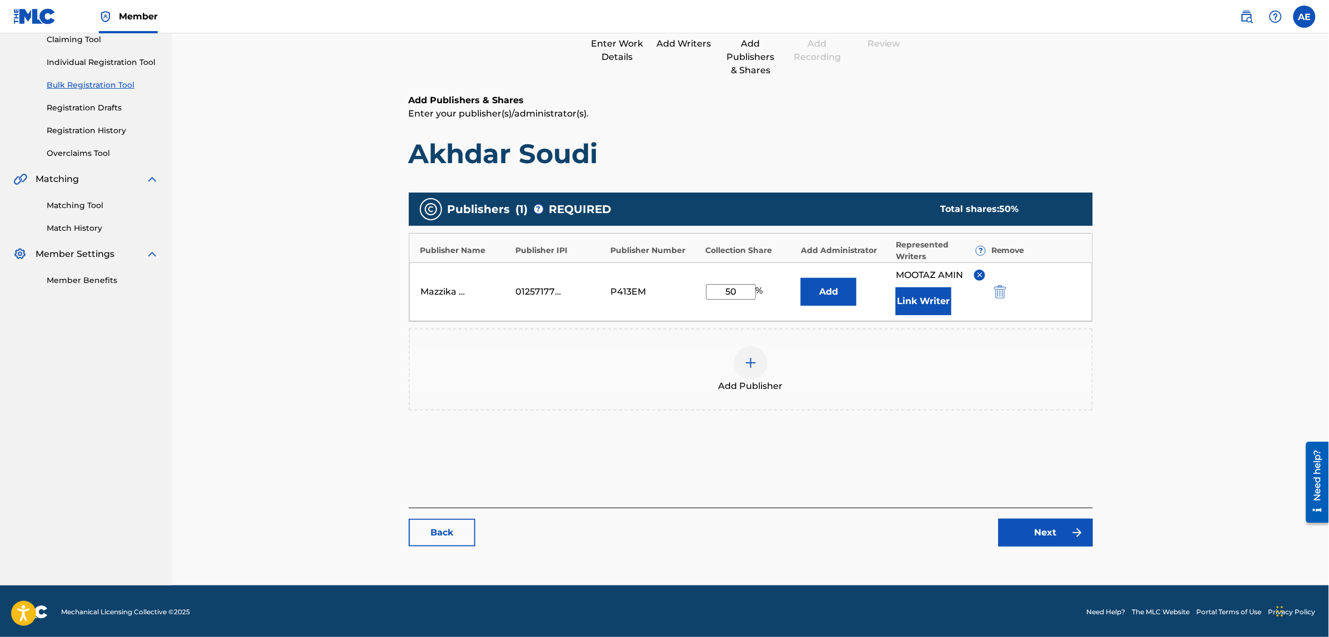
scroll to position [125, 0]
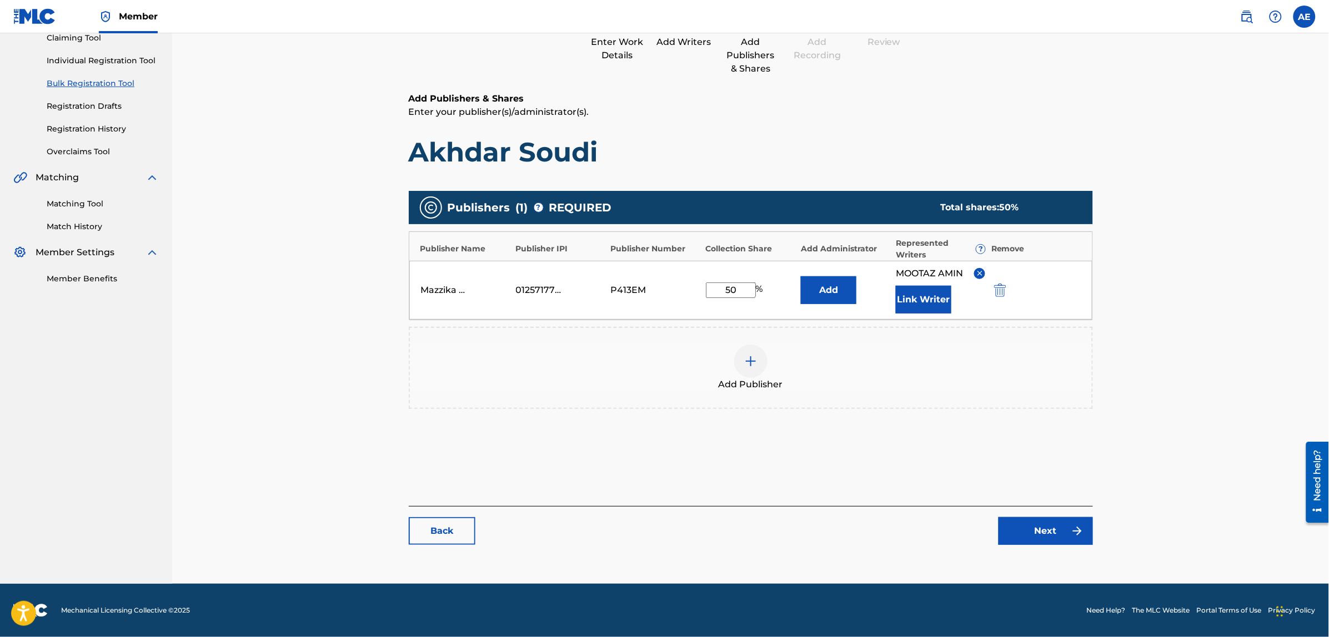
click at [1037, 536] on link "Next" at bounding box center [1045, 531] width 94 height 28
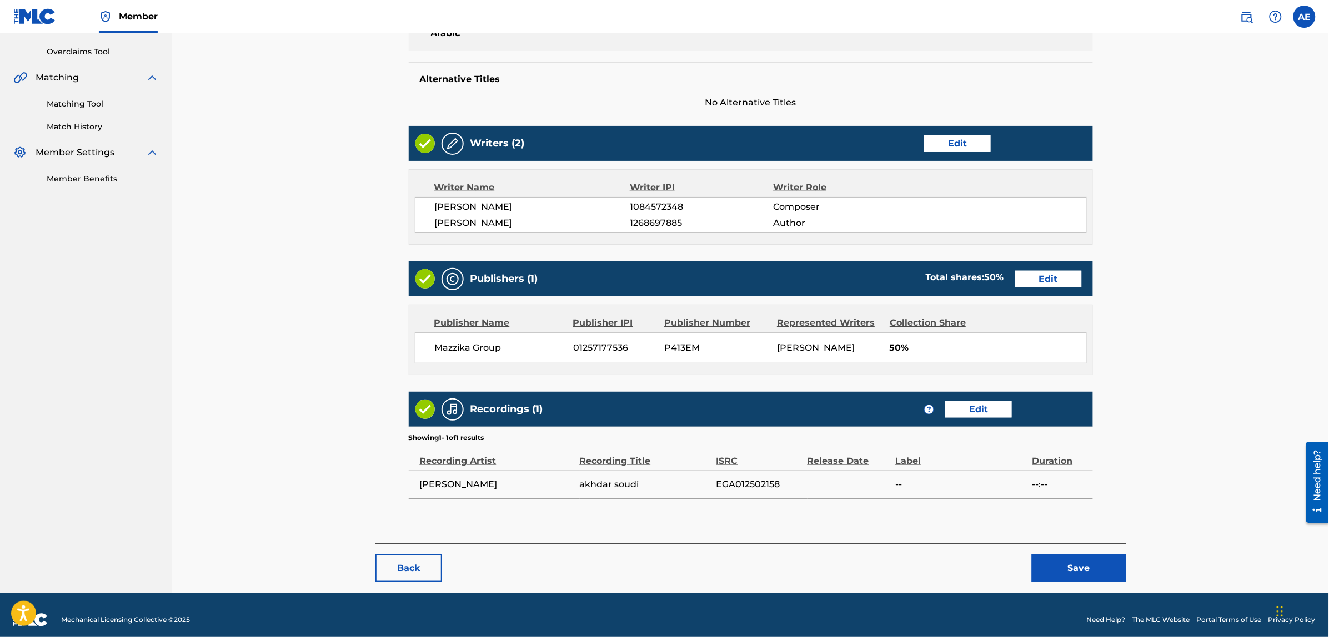
scroll to position [235, 0]
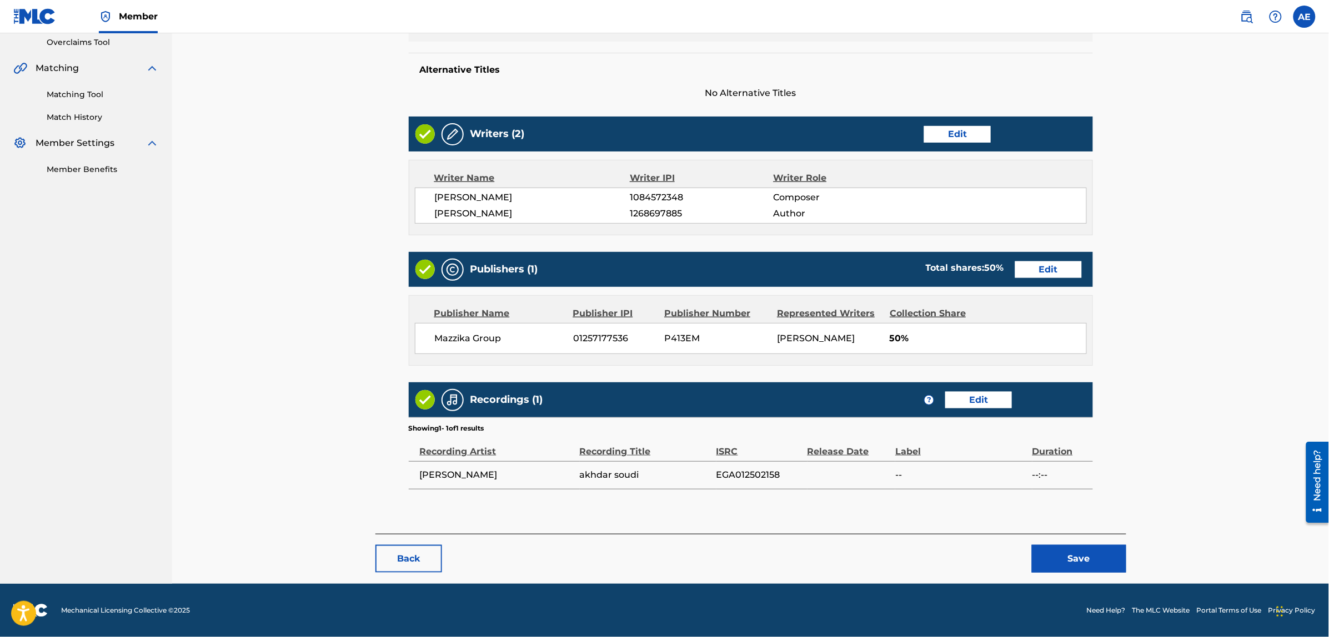
click at [1064, 567] on button "Save" at bounding box center [1079, 559] width 94 height 28
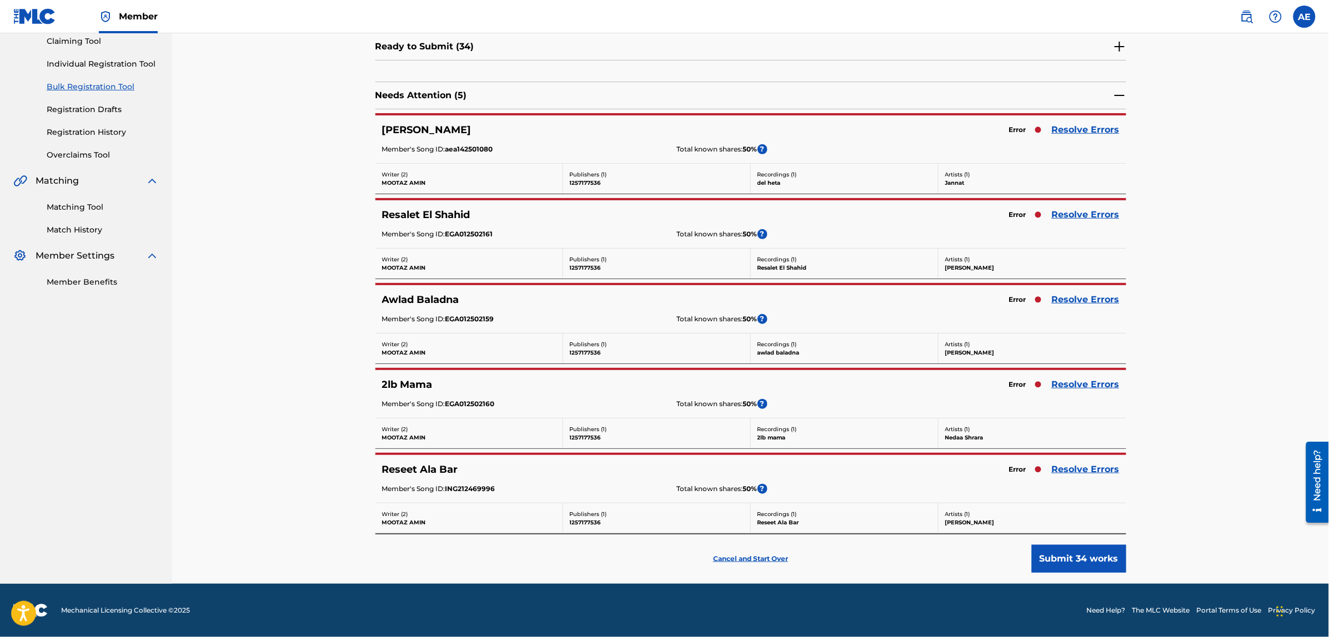
scroll to position [123, 0]
click at [1080, 127] on link "Resolve Errors" at bounding box center [1086, 129] width 68 height 13
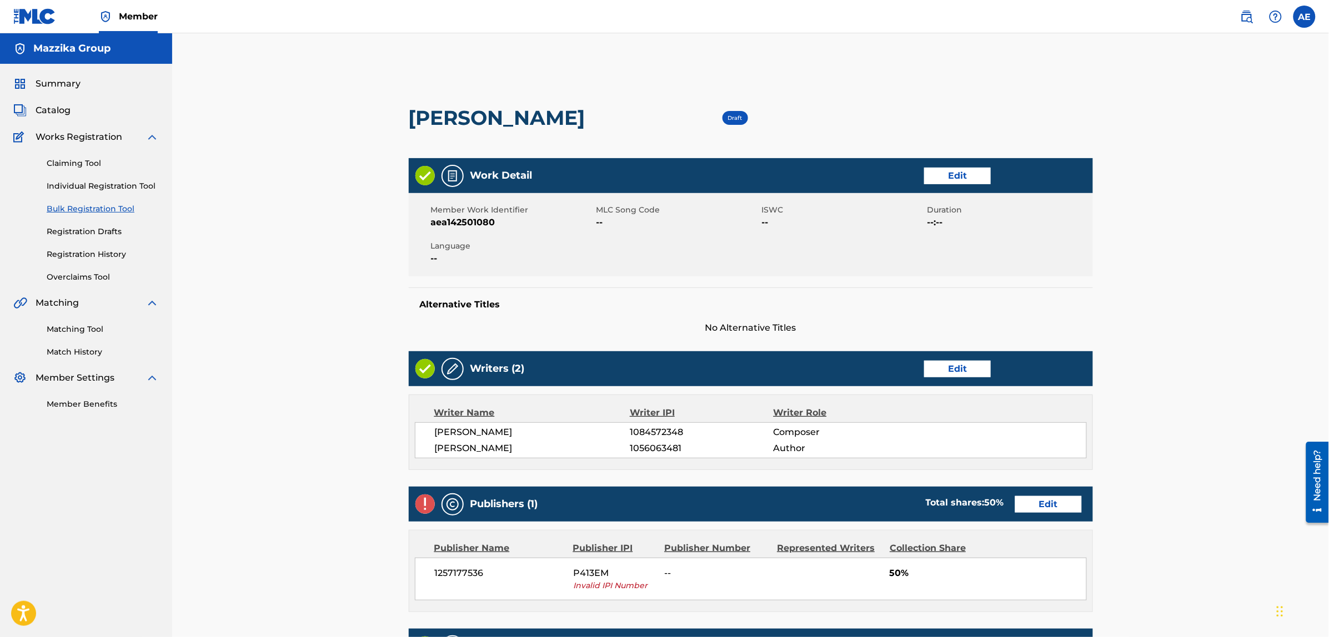
click at [957, 168] on link "Edit" at bounding box center [957, 176] width 67 height 17
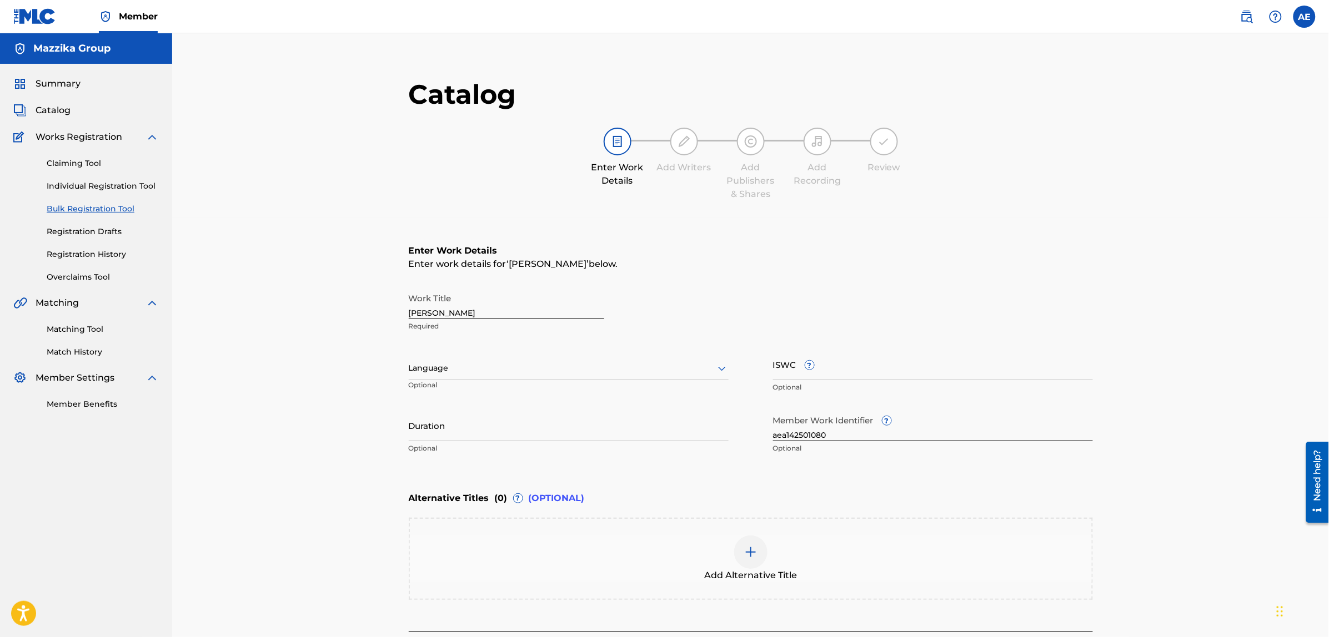
click at [531, 366] on div at bounding box center [569, 368] width 320 height 14
click at [478, 454] on div "Arabic" at bounding box center [568, 453] width 319 height 25
click at [467, 429] on input "Duration" at bounding box center [569, 426] width 320 height 32
paste input "3:36"
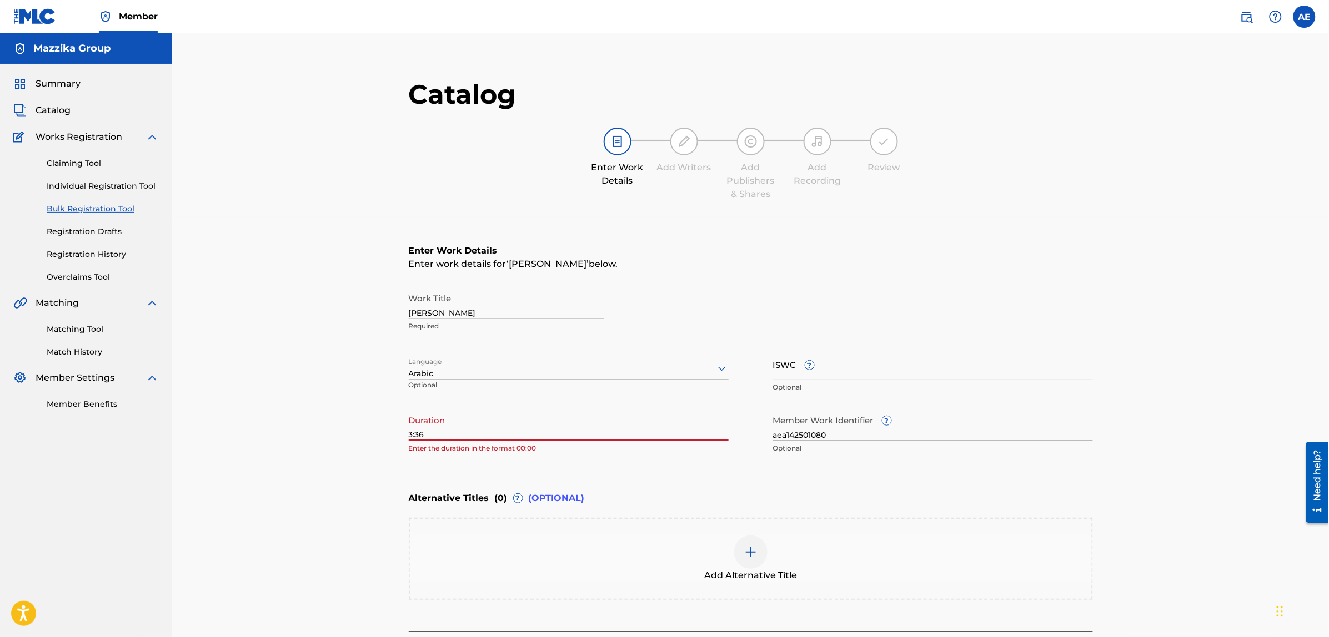
click at [409, 434] on input "3:36" at bounding box center [569, 426] width 320 height 32
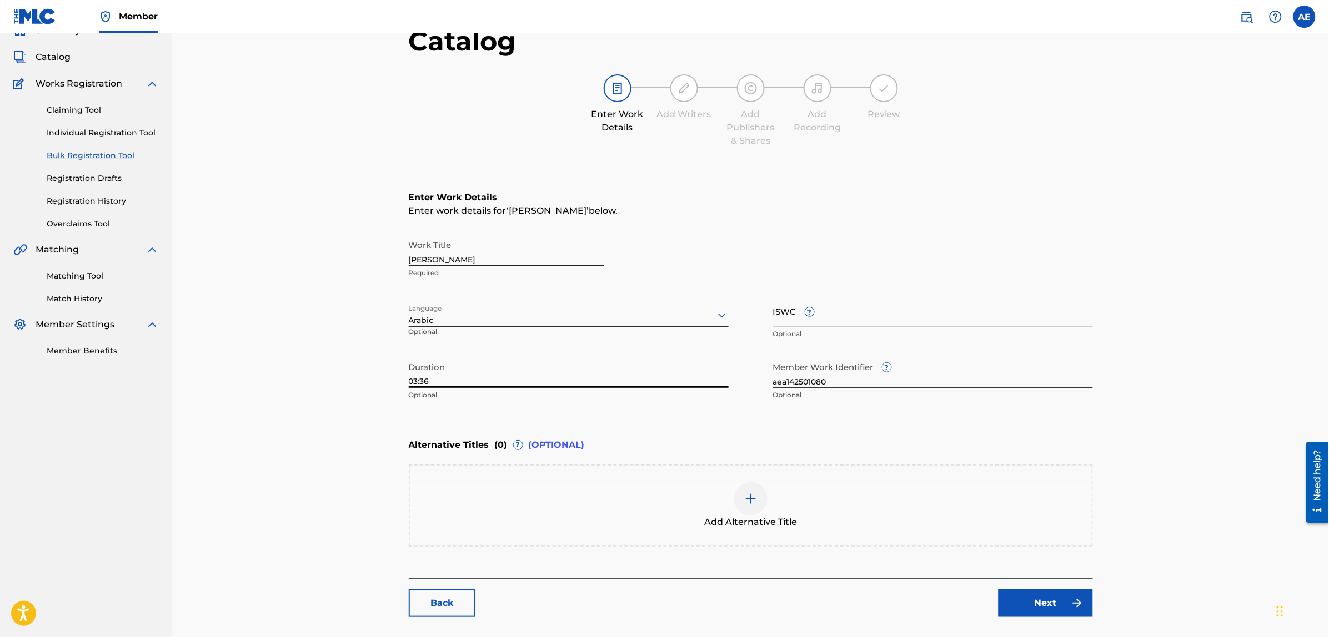
scroll to position [125, 0]
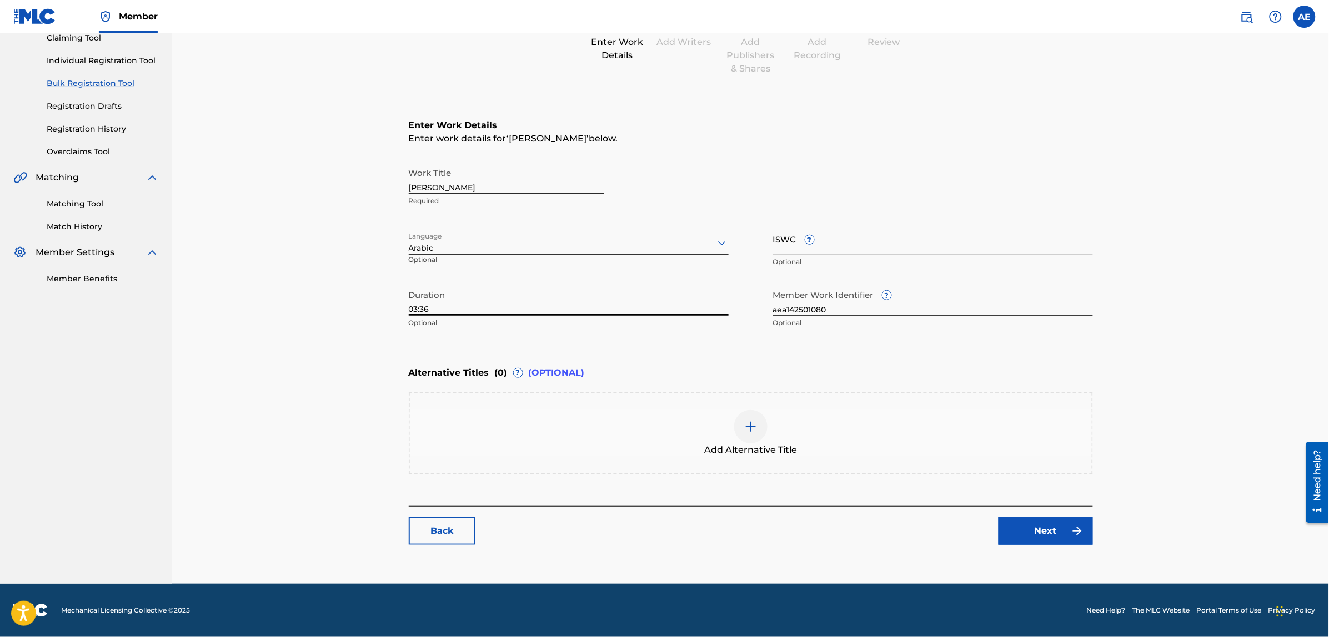
type input "03:36"
click at [1044, 527] on link "Next" at bounding box center [1045, 531] width 94 height 28
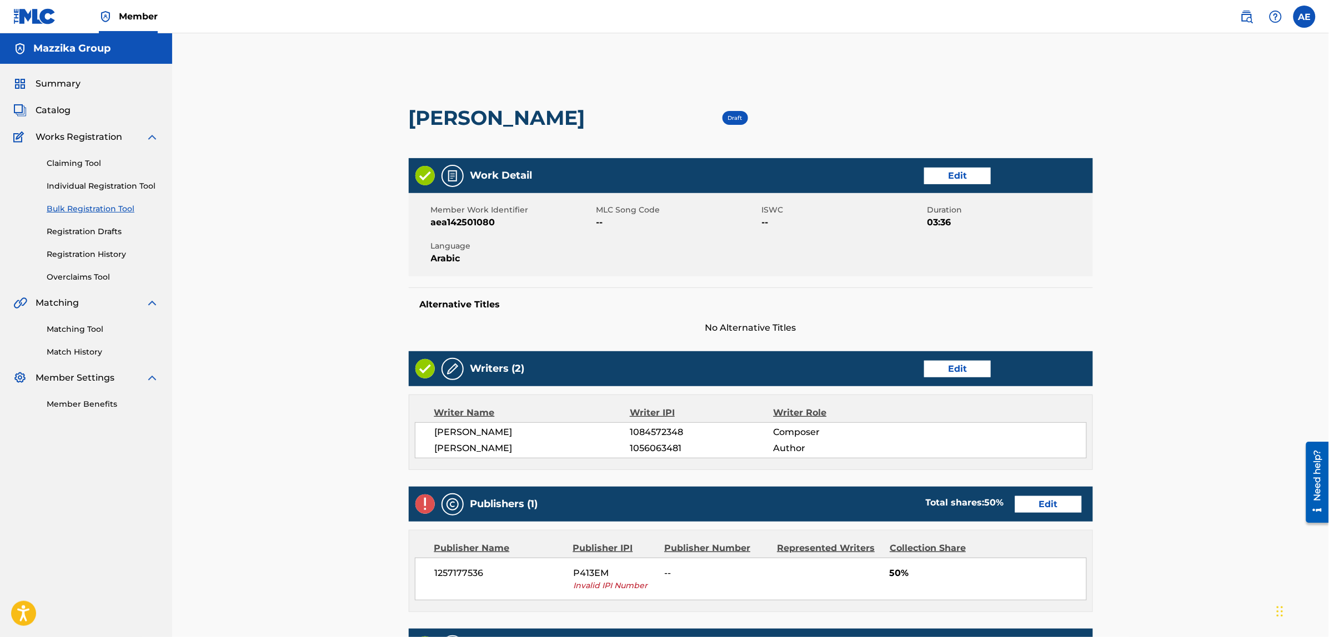
scroll to position [247, 0]
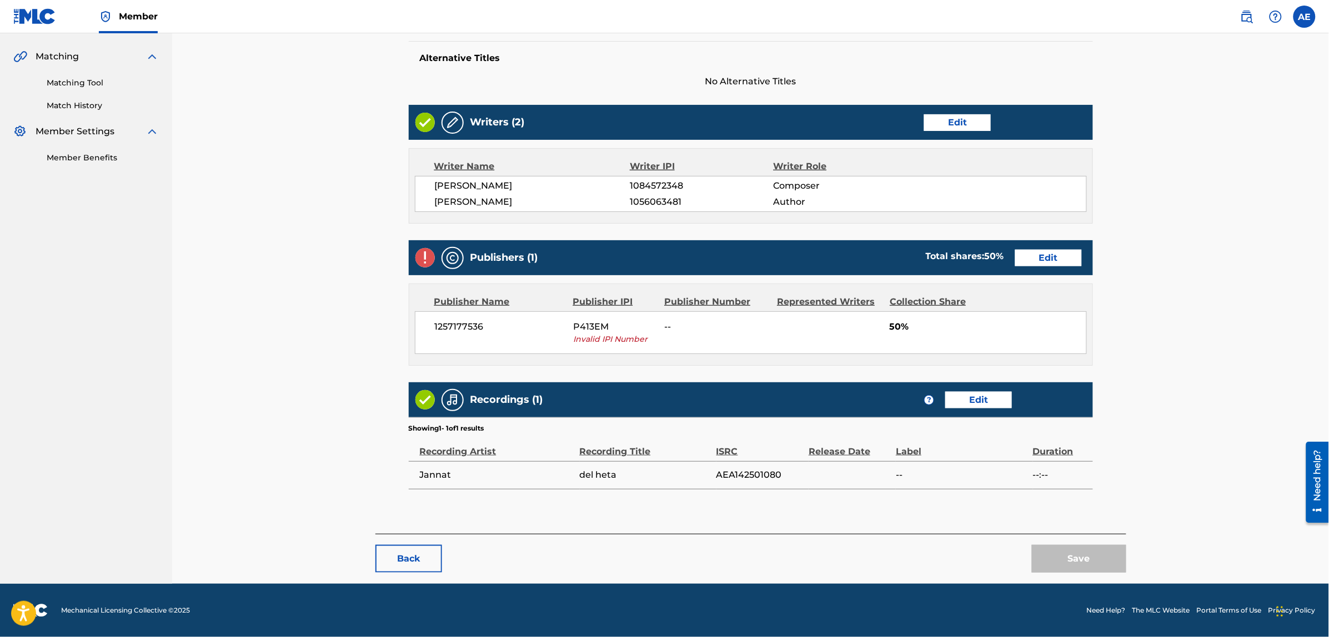
click at [1031, 252] on link "Edit" at bounding box center [1048, 258] width 67 height 17
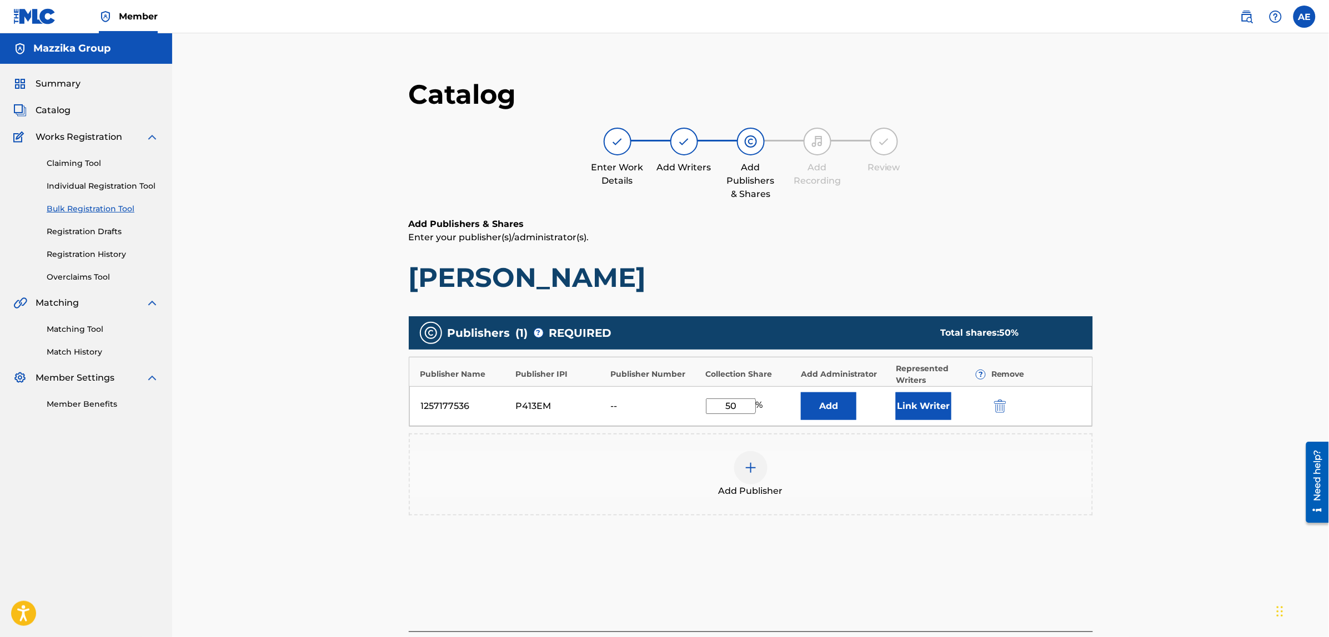
click at [998, 406] on img "submit" at bounding box center [1000, 406] width 12 height 13
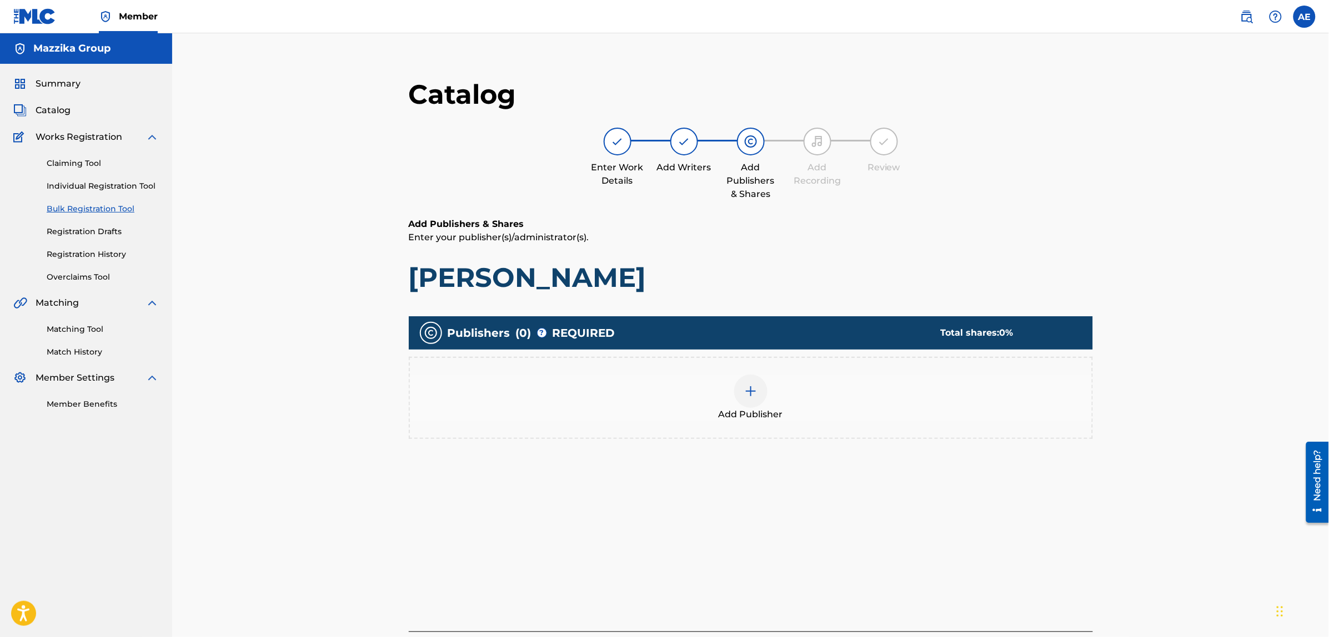
click at [747, 391] on img at bounding box center [750, 391] width 13 height 13
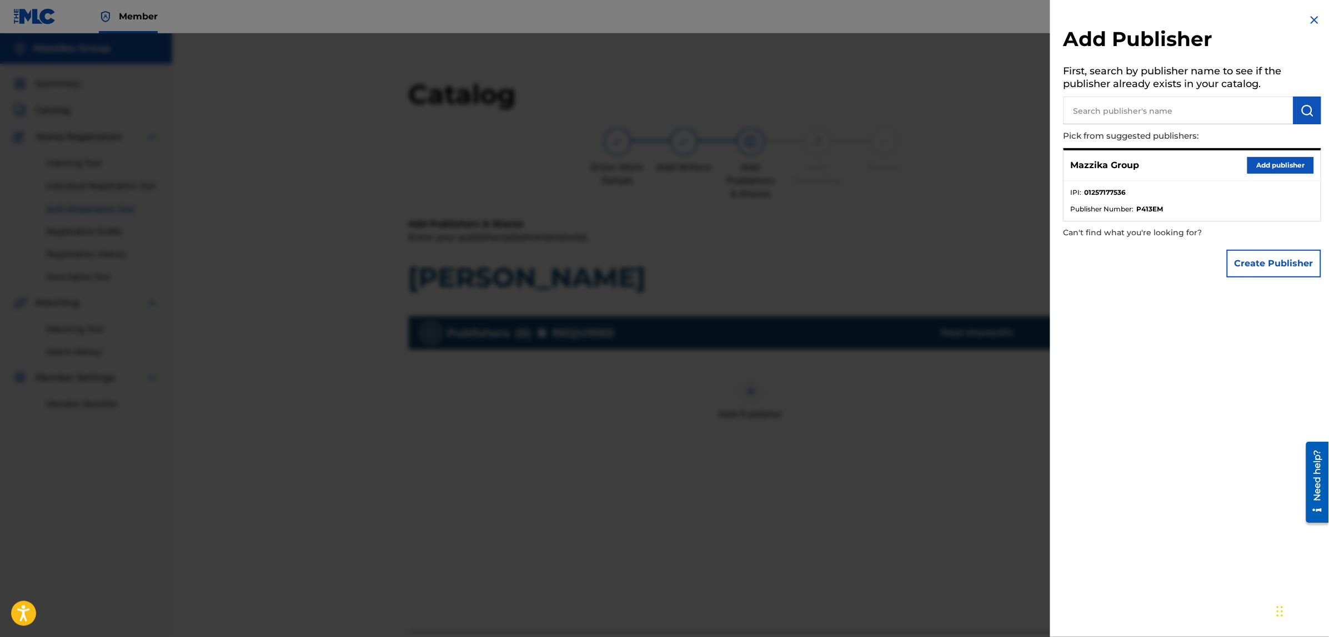
click at [1261, 164] on button "Add publisher" at bounding box center [1280, 165] width 67 height 17
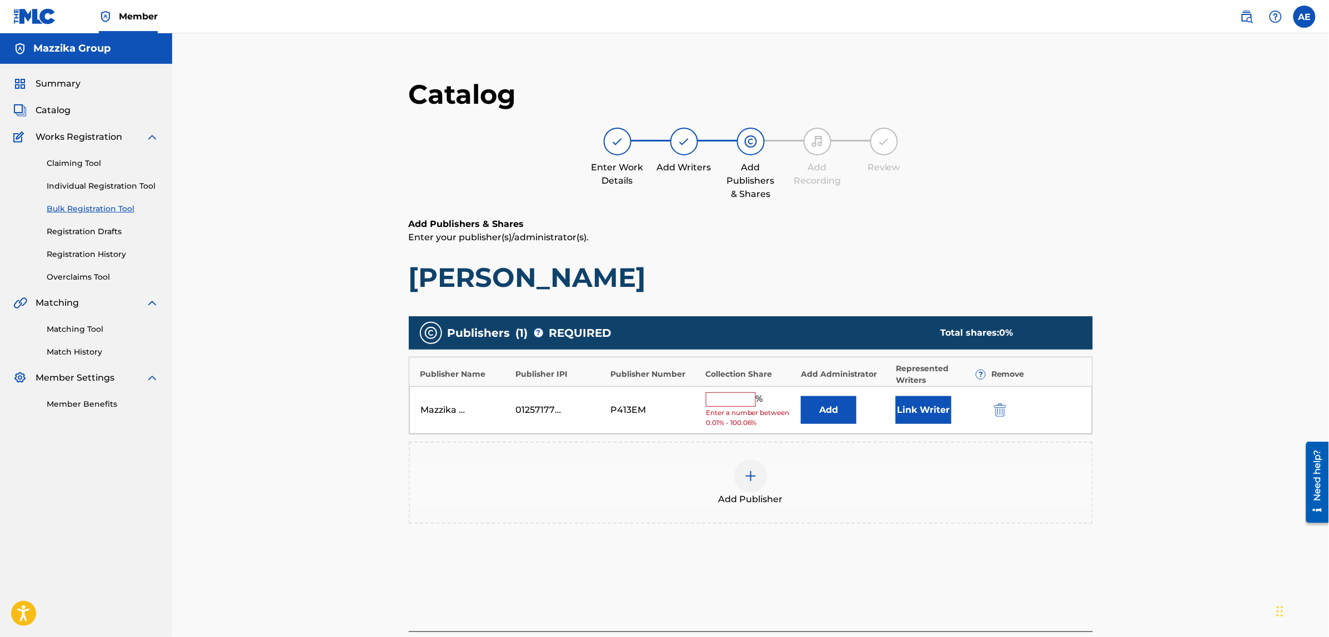
click at [751, 395] on input "text" at bounding box center [731, 400] width 50 height 14
type input "50"
click at [914, 404] on button "Link Writer" at bounding box center [924, 407] width 56 height 28
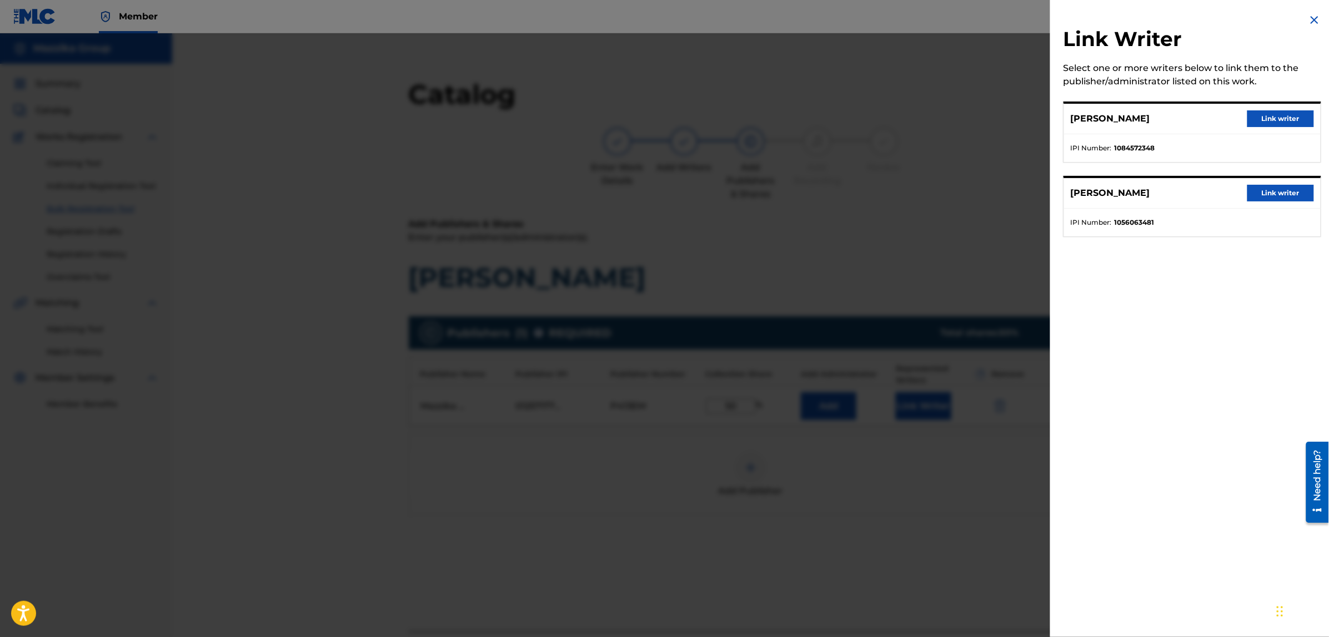
click at [1258, 114] on button "Link writer" at bounding box center [1280, 118] width 67 height 17
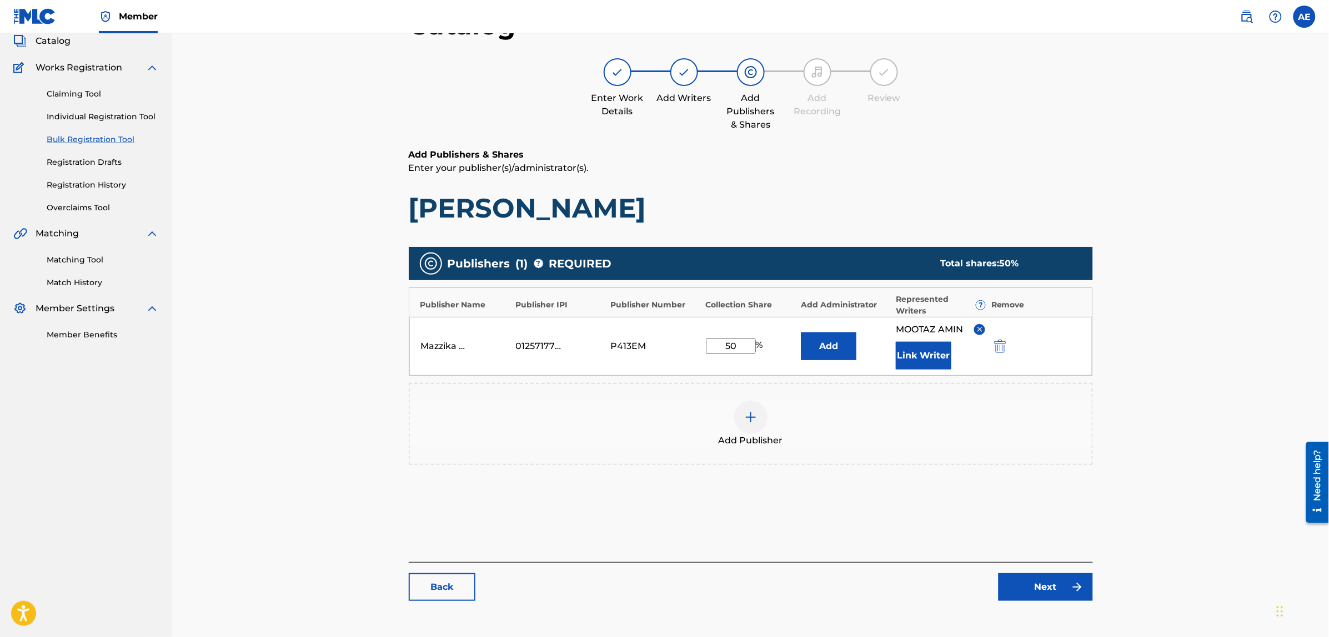
scroll to position [125, 0]
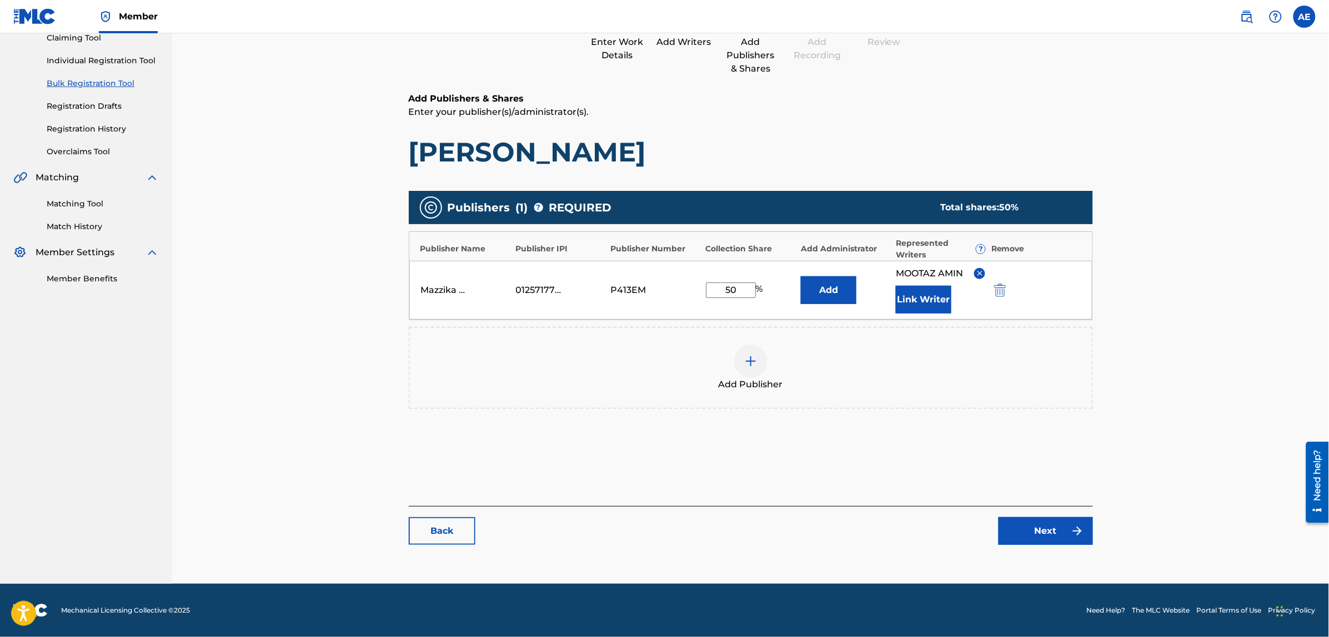
click at [1029, 523] on link "Next" at bounding box center [1045, 531] width 94 height 28
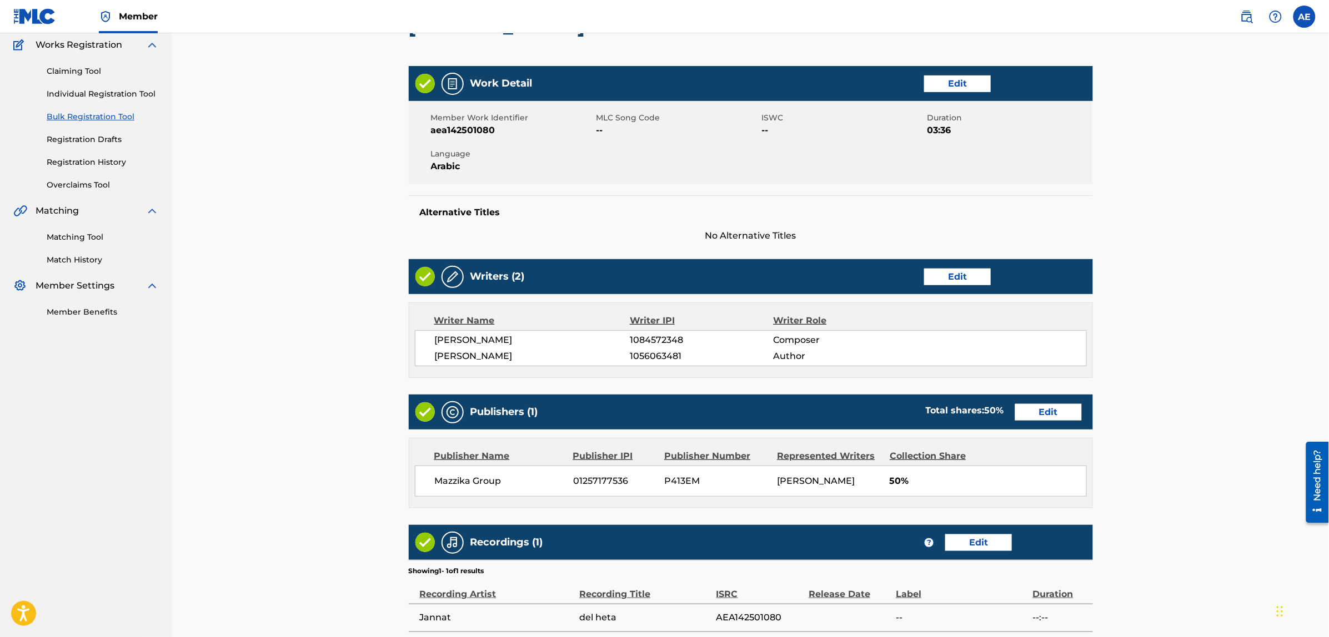
scroll to position [235, 0]
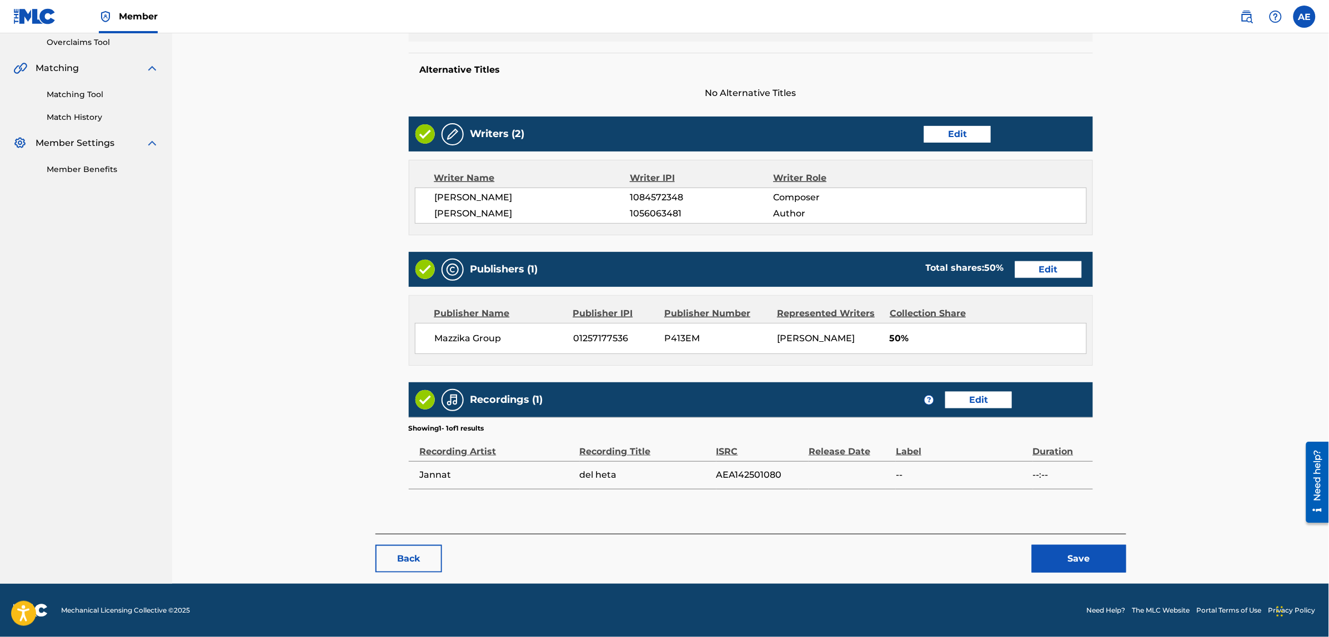
click at [1079, 556] on button "Save" at bounding box center [1079, 559] width 94 height 28
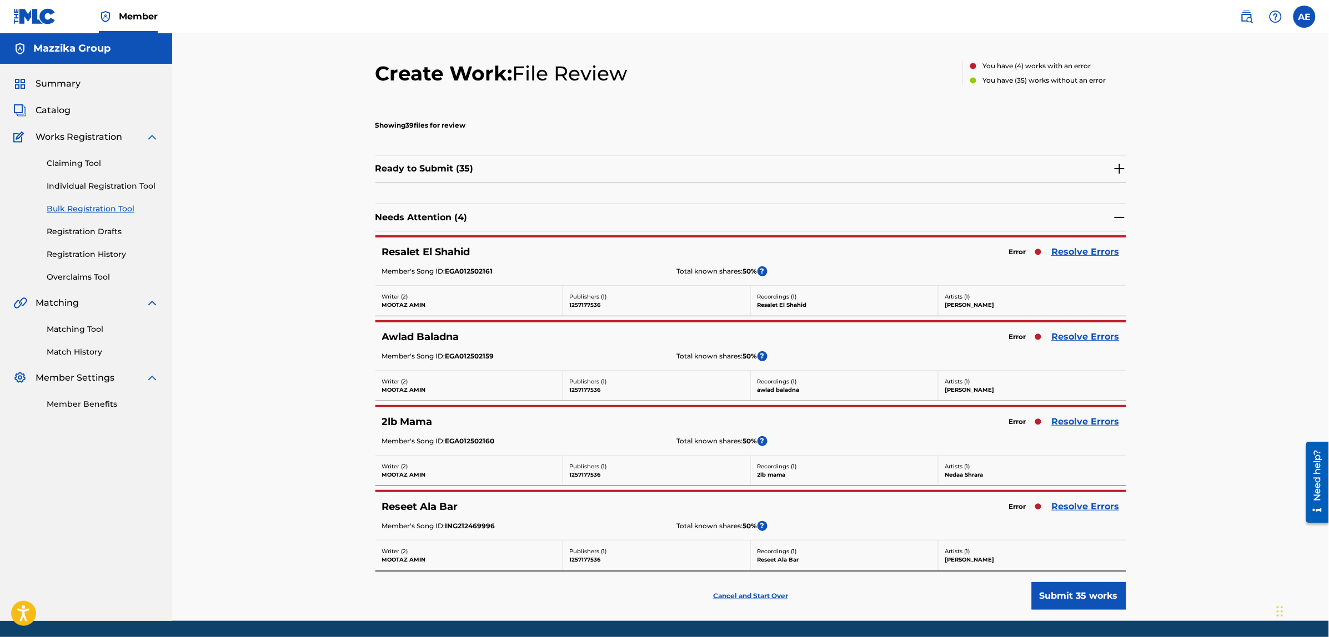
click at [1088, 248] on link "Resolve Errors" at bounding box center [1086, 251] width 68 height 13
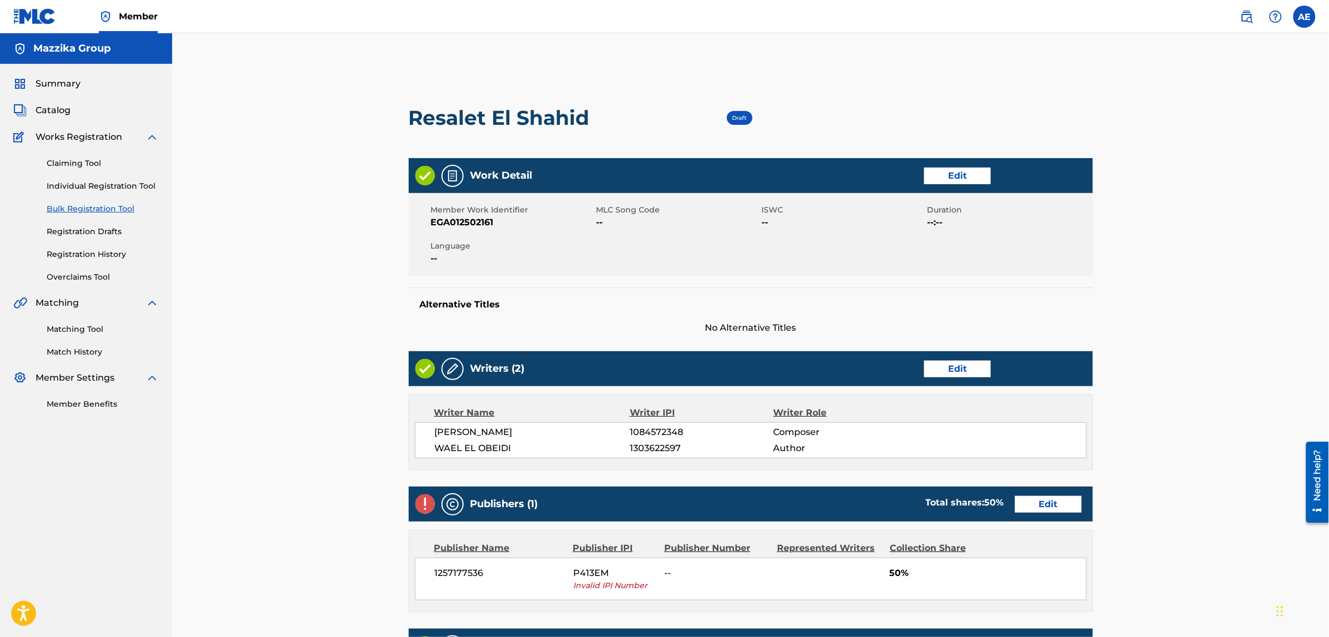
click at [934, 178] on link "Edit" at bounding box center [957, 176] width 67 height 17
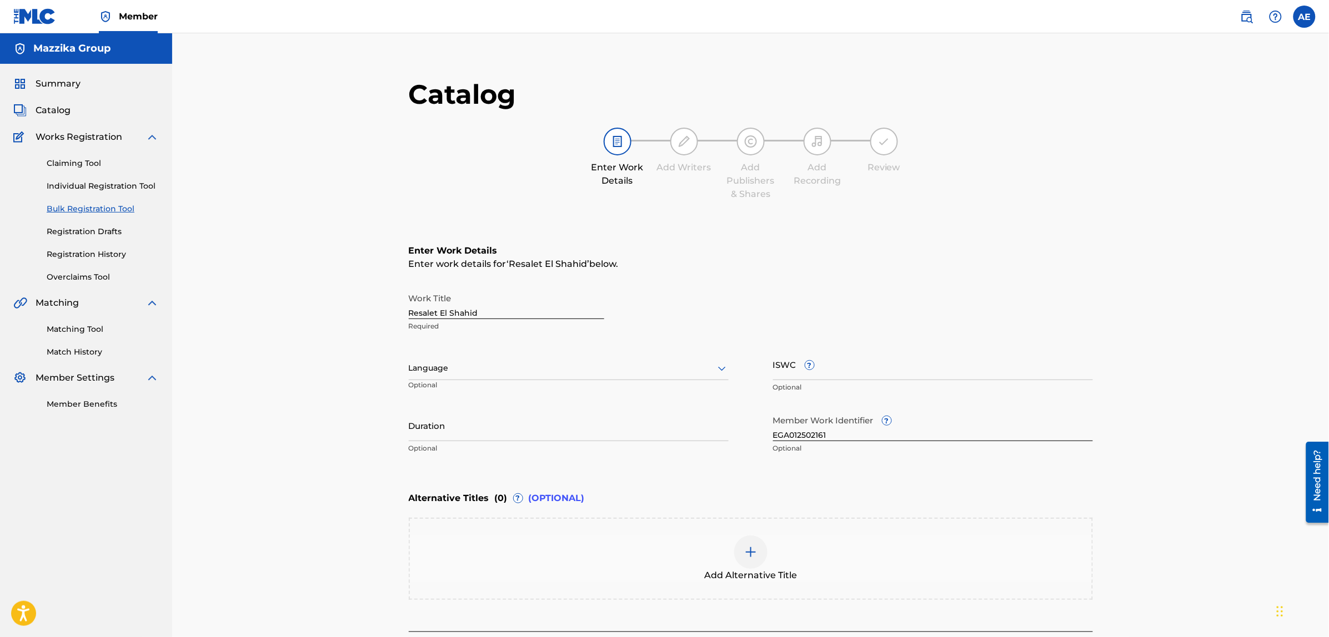
click at [492, 365] on div at bounding box center [569, 368] width 320 height 14
click at [455, 454] on div "Arabic" at bounding box center [568, 453] width 319 height 25
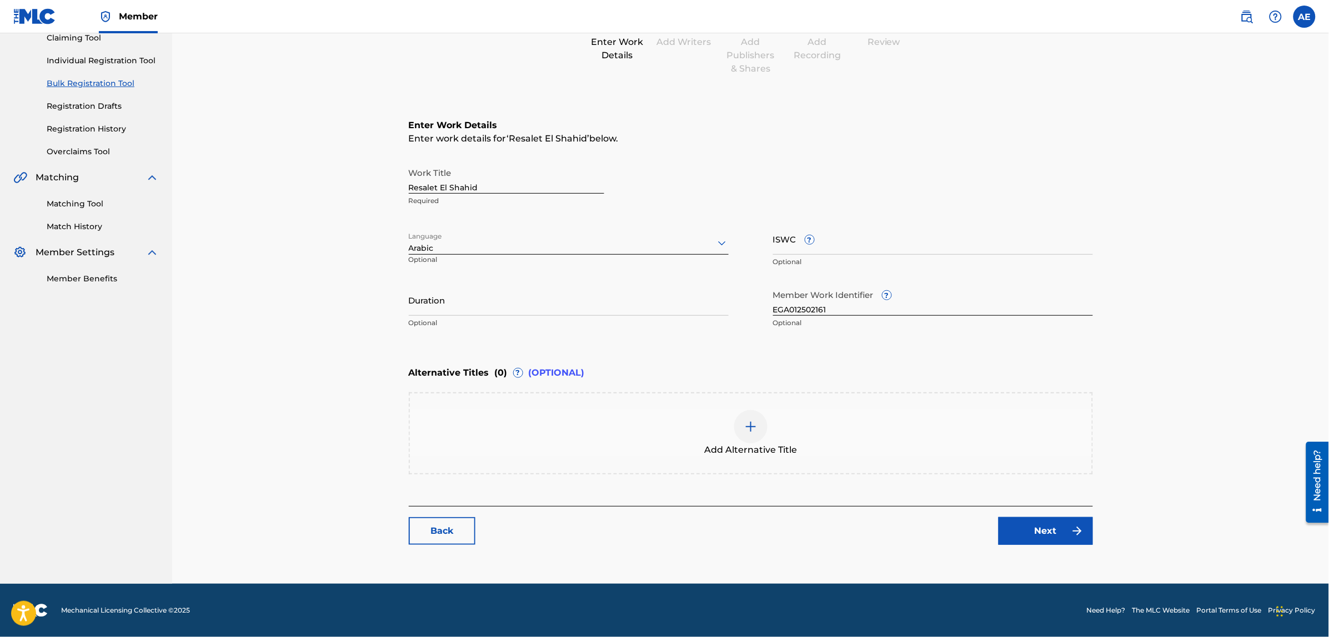
click at [1023, 536] on link "Next" at bounding box center [1045, 531] width 94 height 28
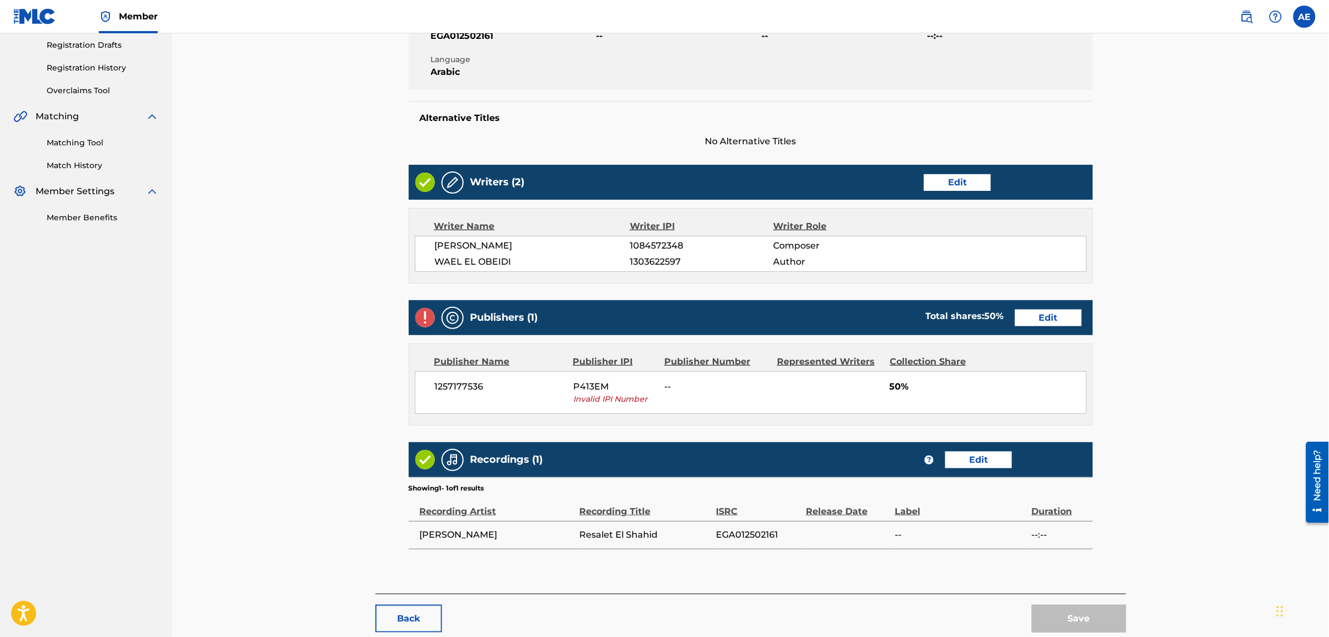
scroll to position [247, 0]
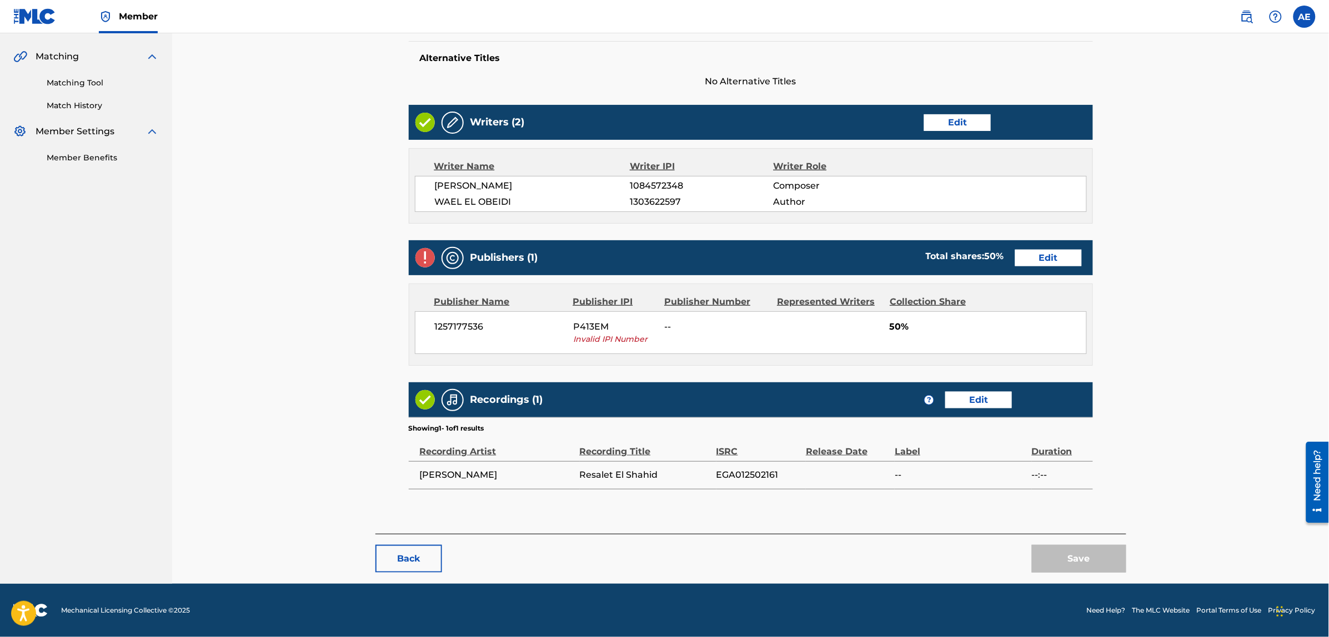
click at [1030, 252] on link "Edit" at bounding box center [1048, 258] width 67 height 17
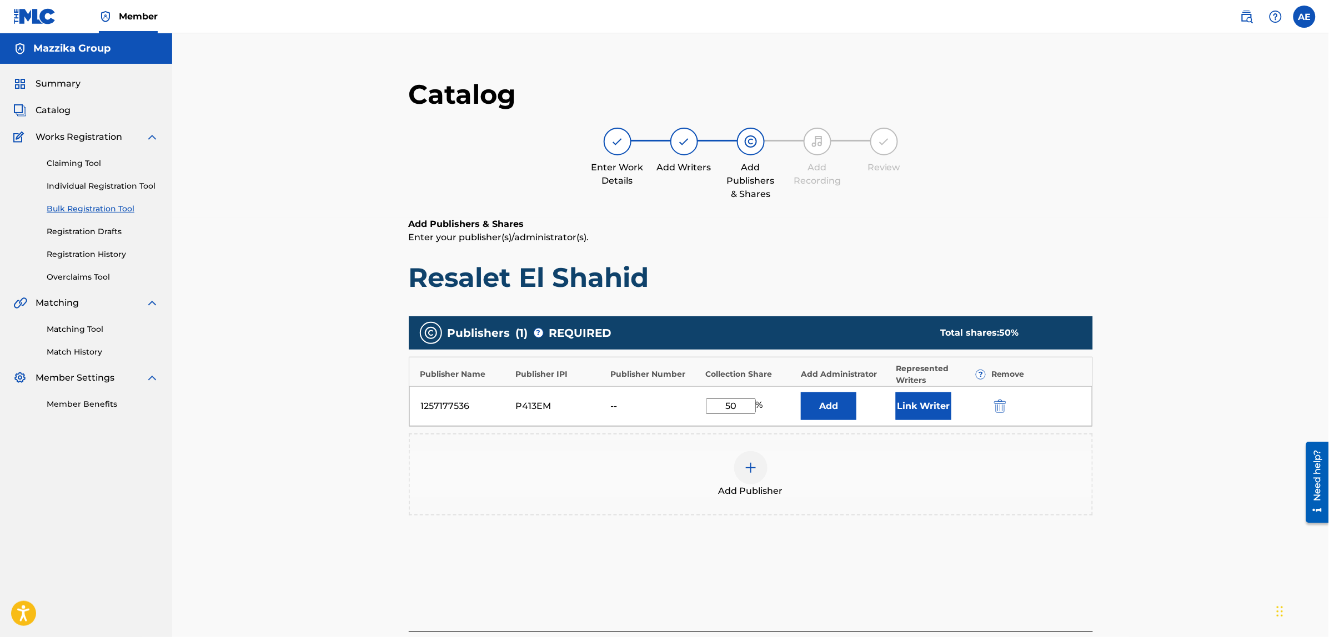
click at [998, 410] on img "submit" at bounding box center [1000, 406] width 12 height 13
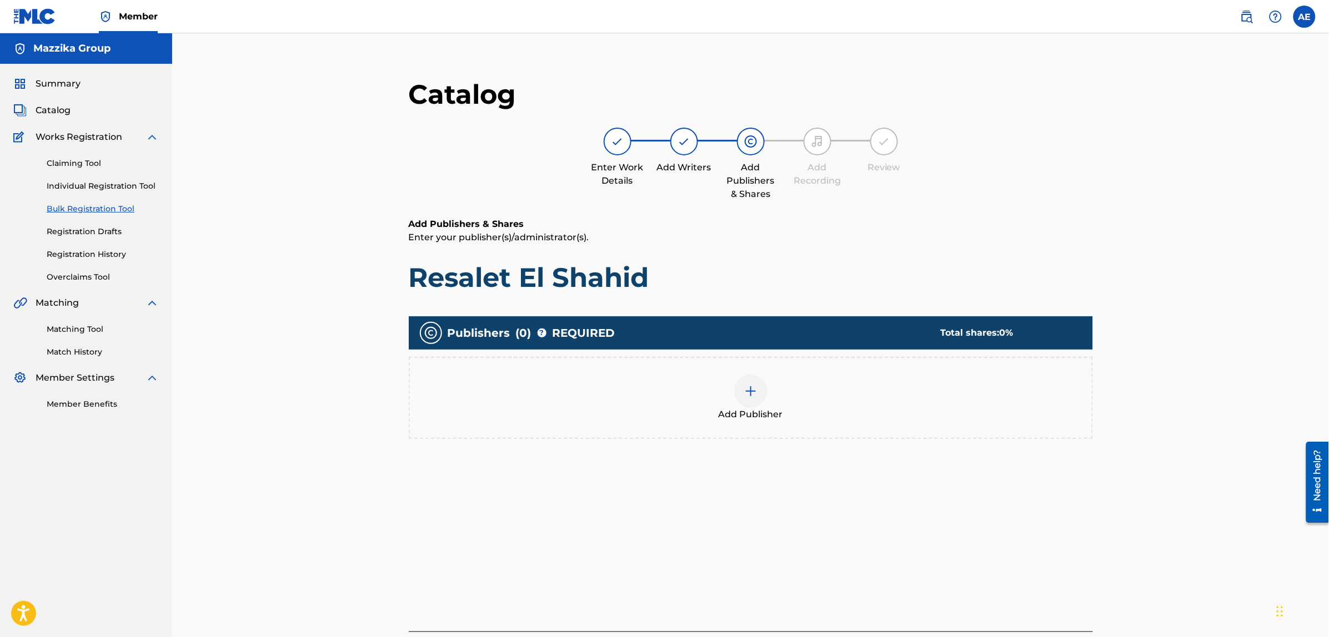
click at [765, 400] on div "Add Publisher" at bounding box center [751, 398] width 682 height 47
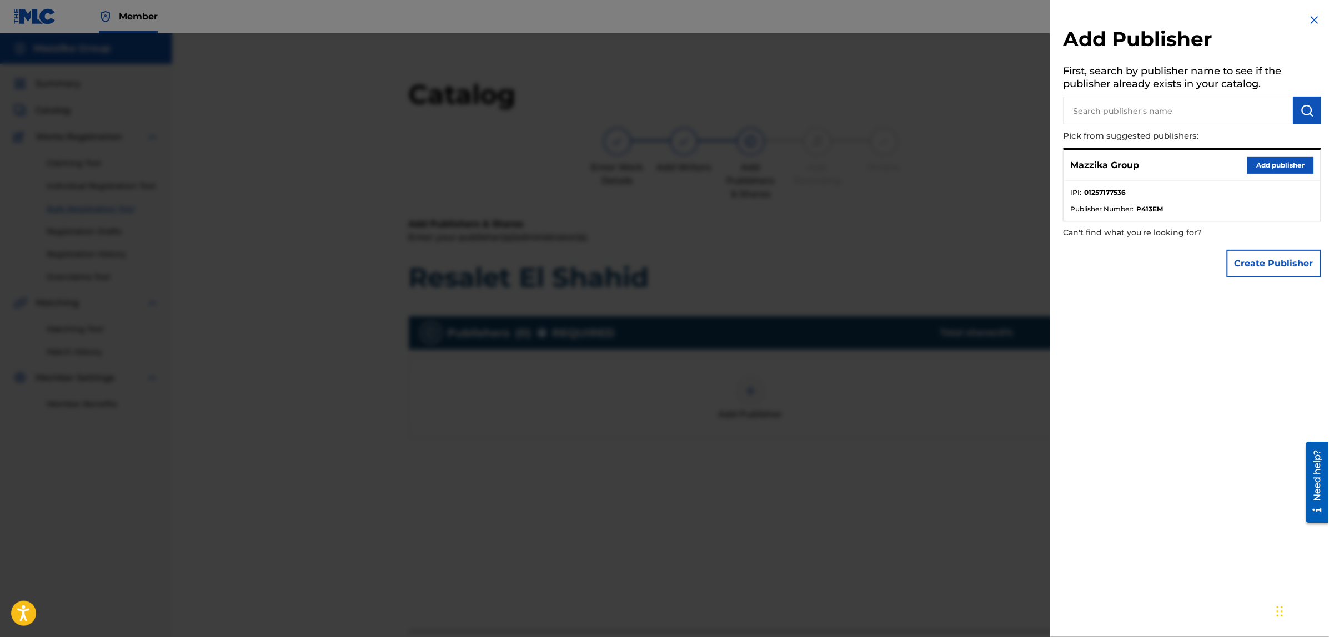
click at [1278, 158] on button "Add publisher" at bounding box center [1280, 165] width 67 height 17
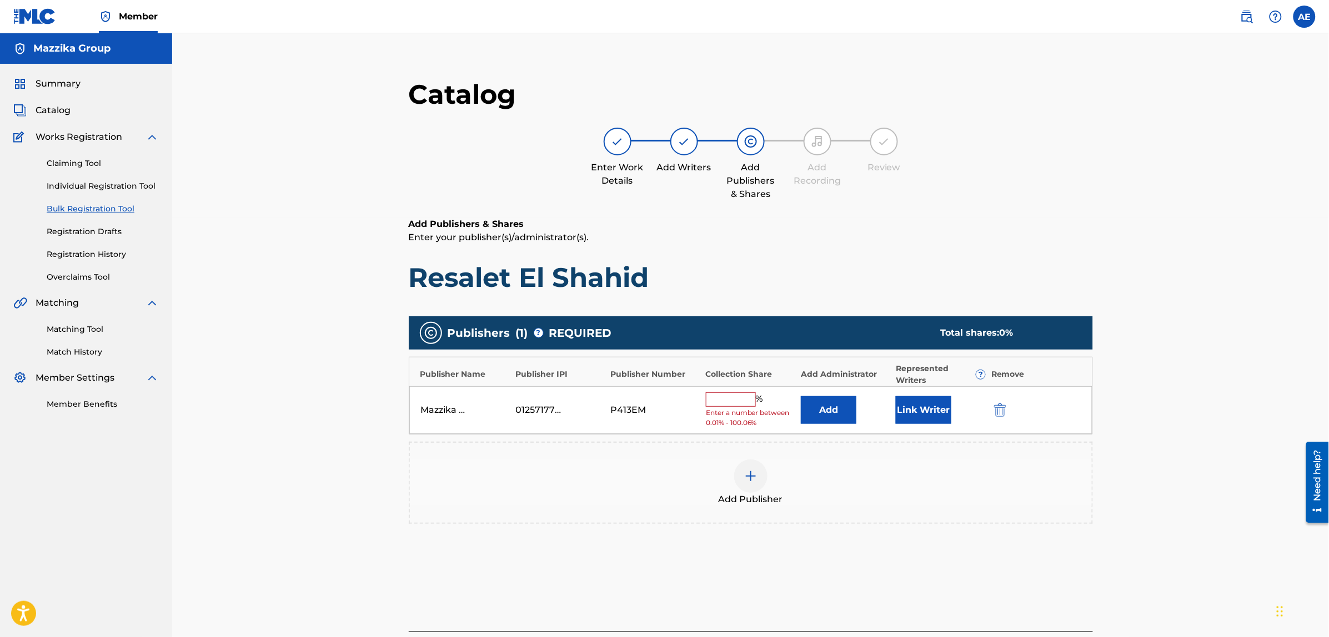
drag, startPoint x: 737, startPoint y: 400, endPoint x: 737, endPoint y: 406, distance: 5.6
click at [737, 400] on input "text" at bounding box center [731, 400] width 50 height 14
type input "50"
click at [929, 403] on button "Link Writer" at bounding box center [924, 407] width 56 height 28
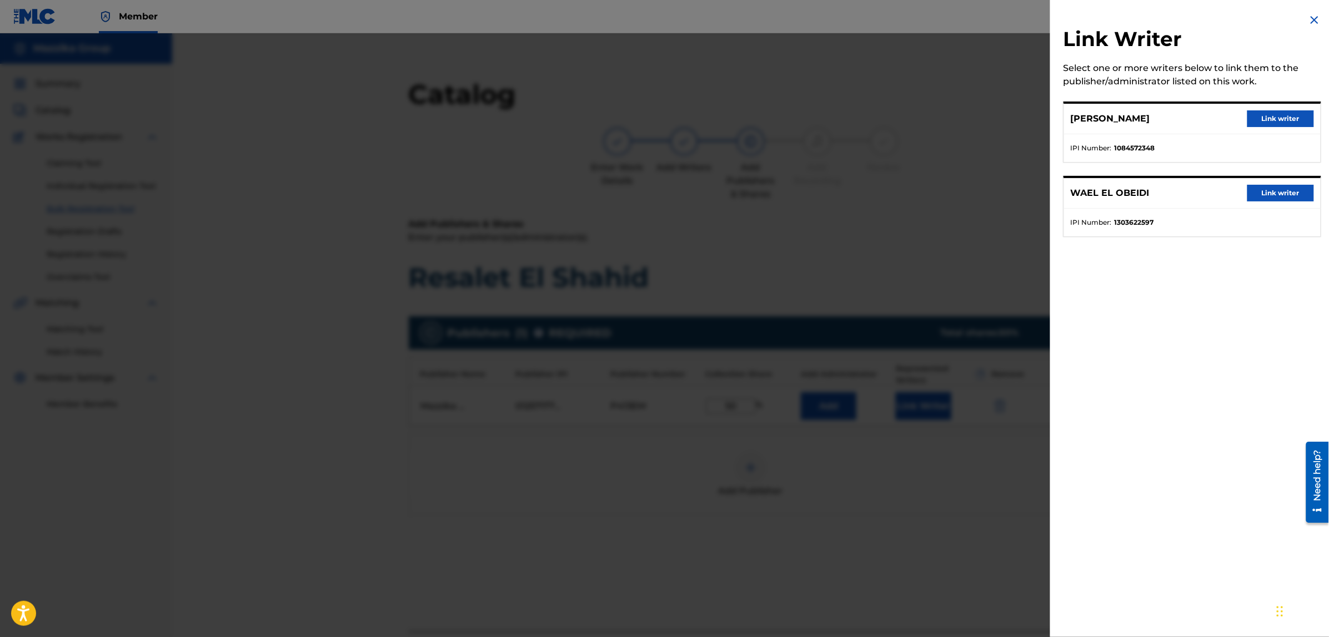
click at [1264, 113] on button "Link writer" at bounding box center [1280, 118] width 67 height 17
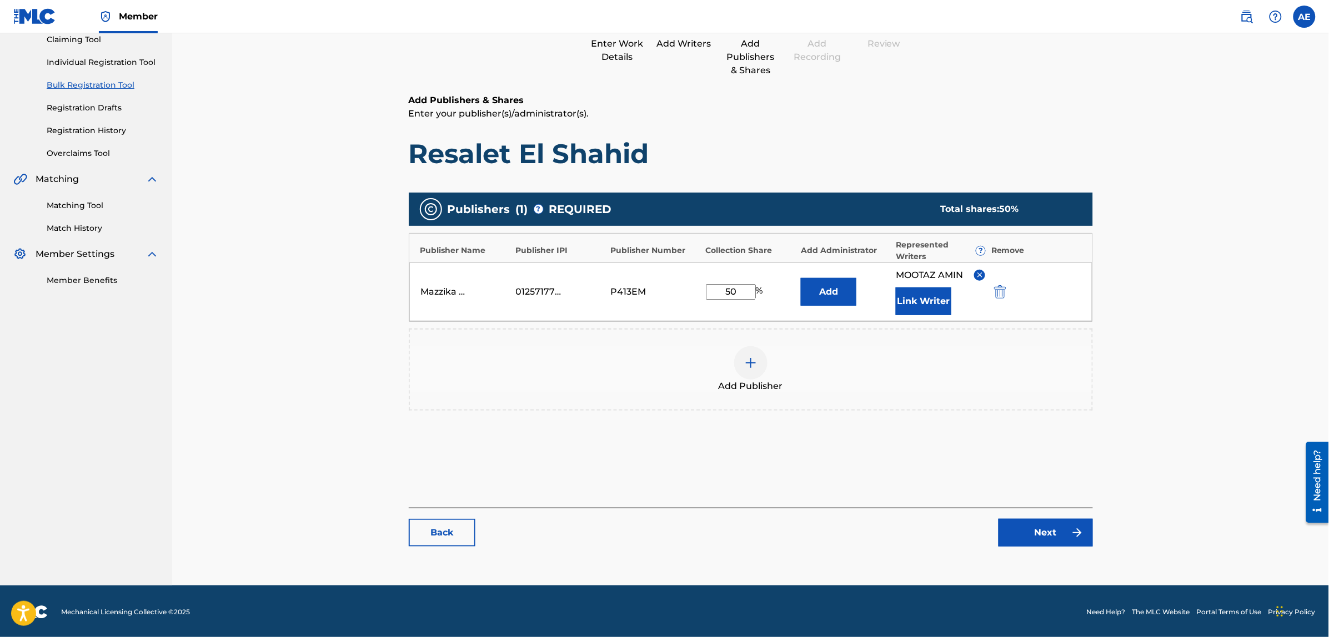
scroll to position [125, 0]
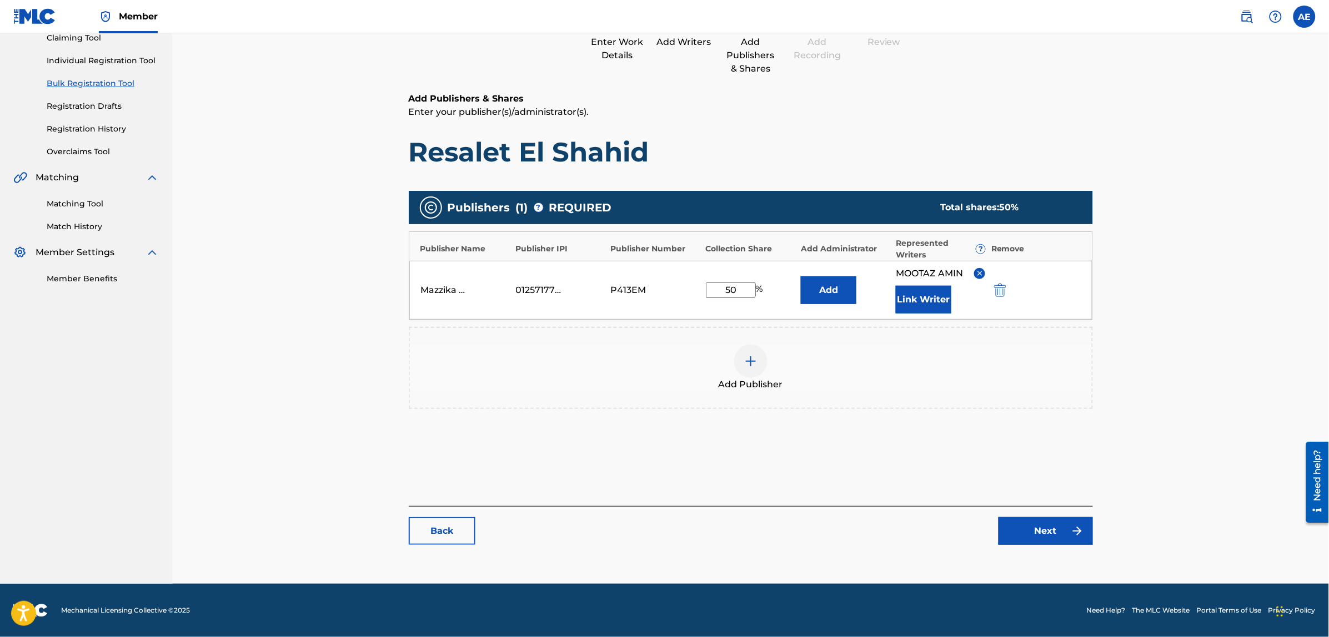
click at [1034, 536] on link "Next" at bounding box center [1045, 531] width 94 height 28
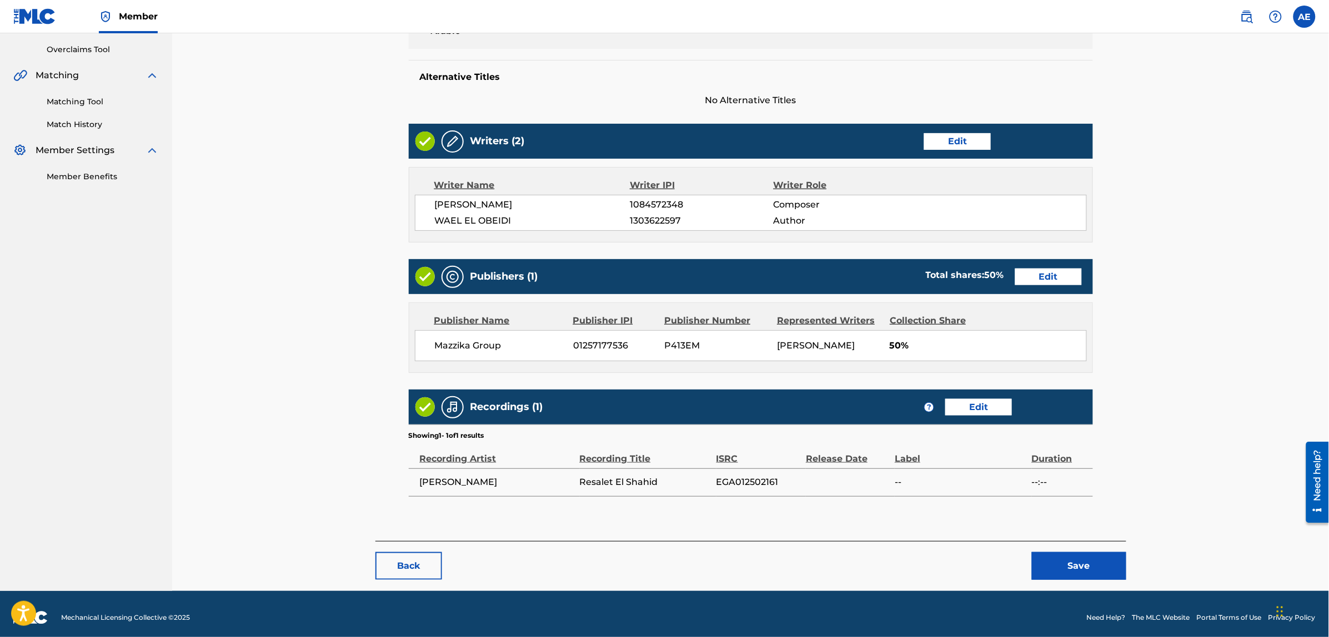
scroll to position [235, 0]
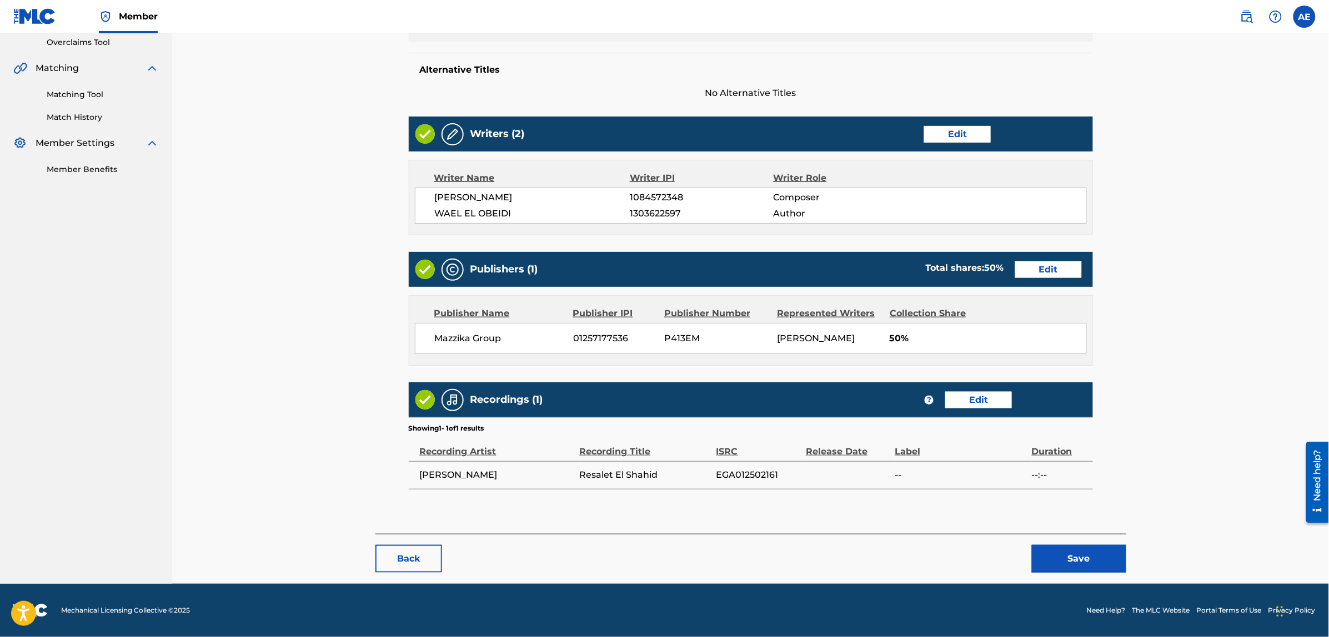
click at [1058, 556] on button "Save" at bounding box center [1079, 559] width 94 height 28
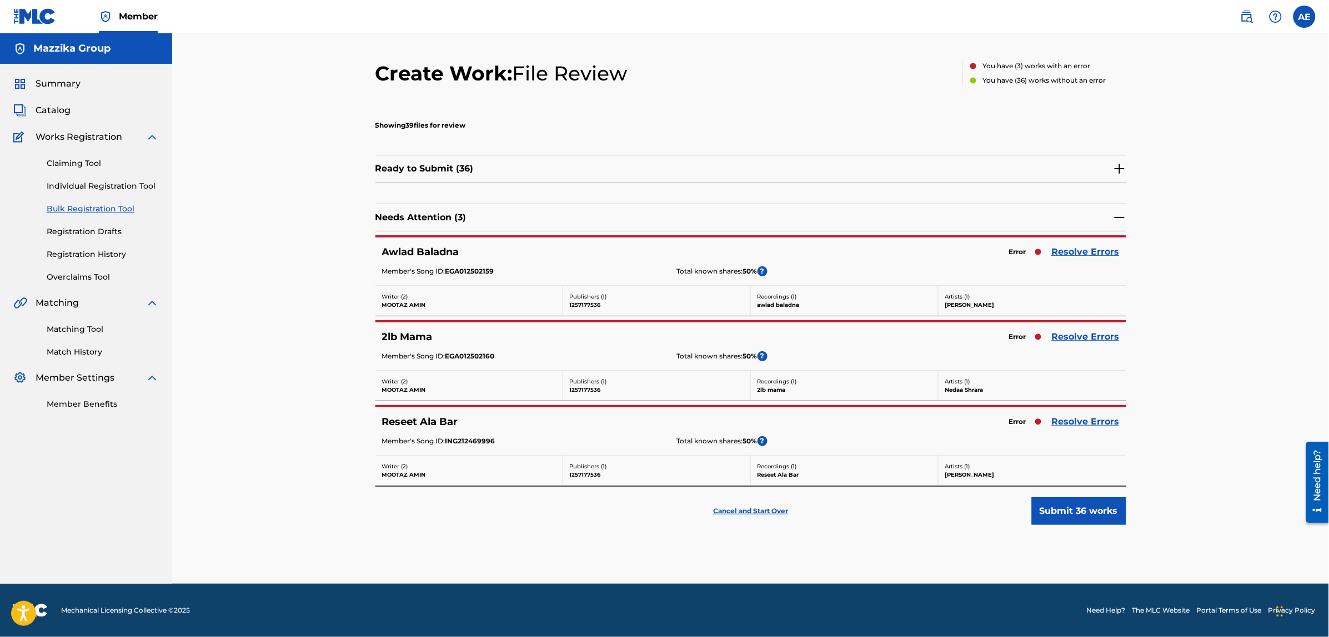
click at [1120, 168] on img at bounding box center [1119, 168] width 13 height 13
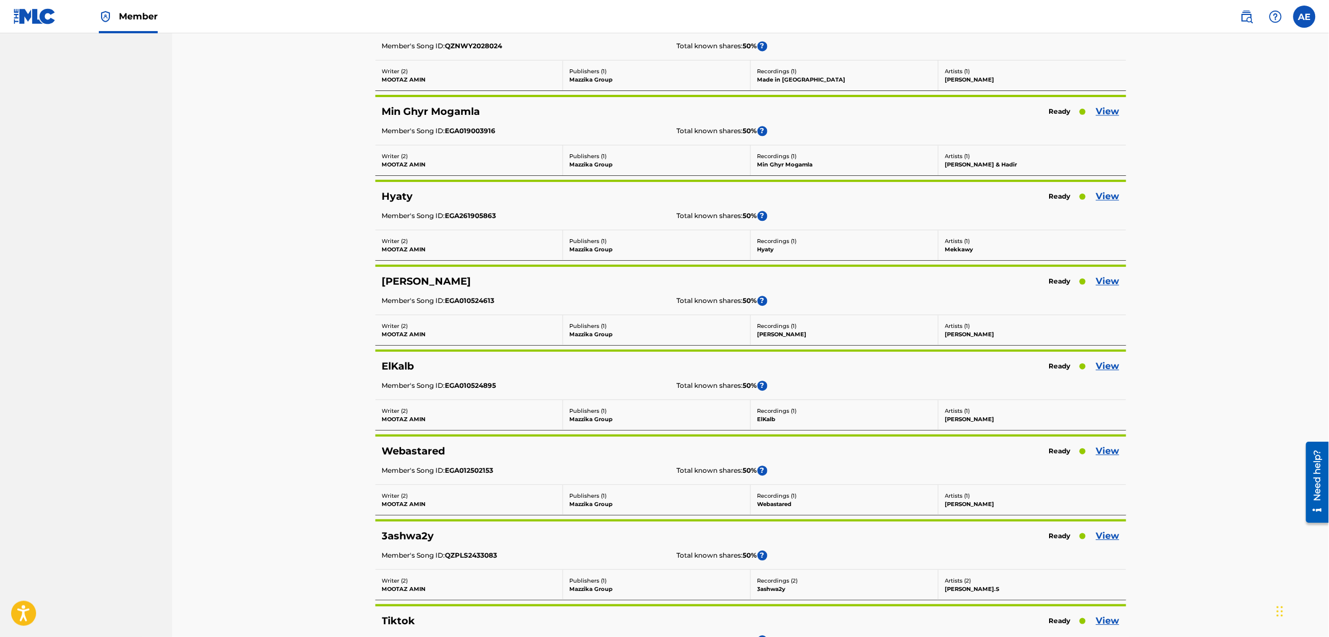
scroll to position [1041, 0]
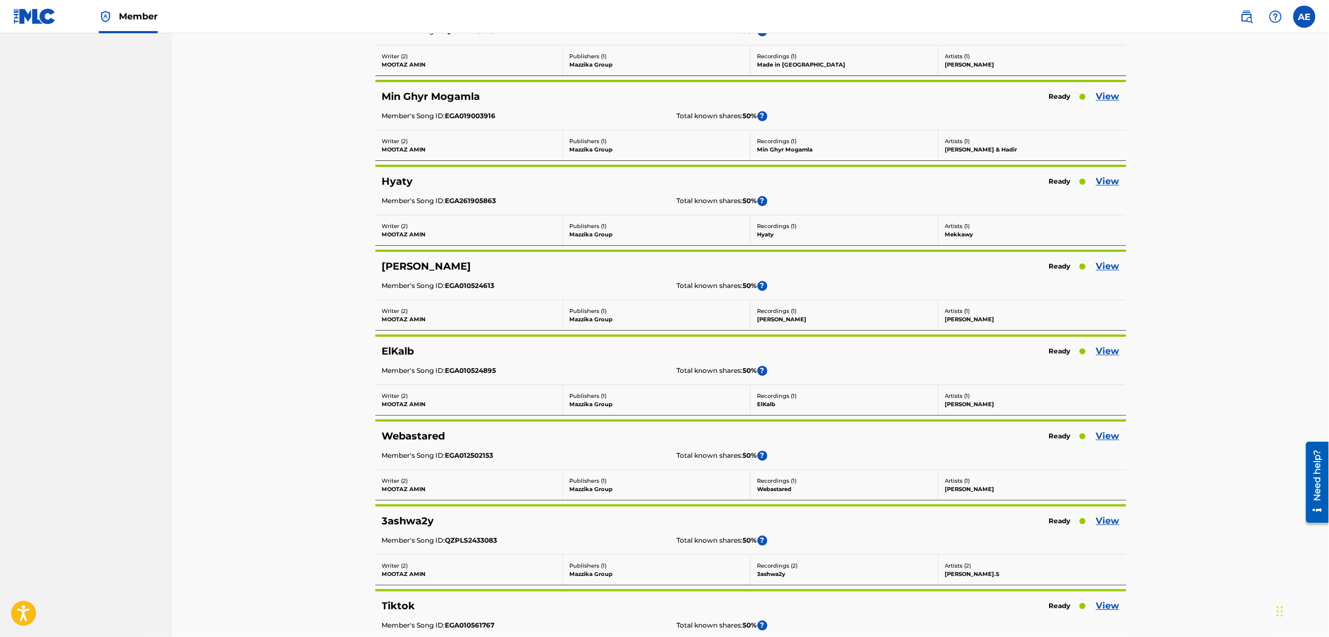
click at [1104, 182] on link "View" at bounding box center [1107, 181] width 23 height 13
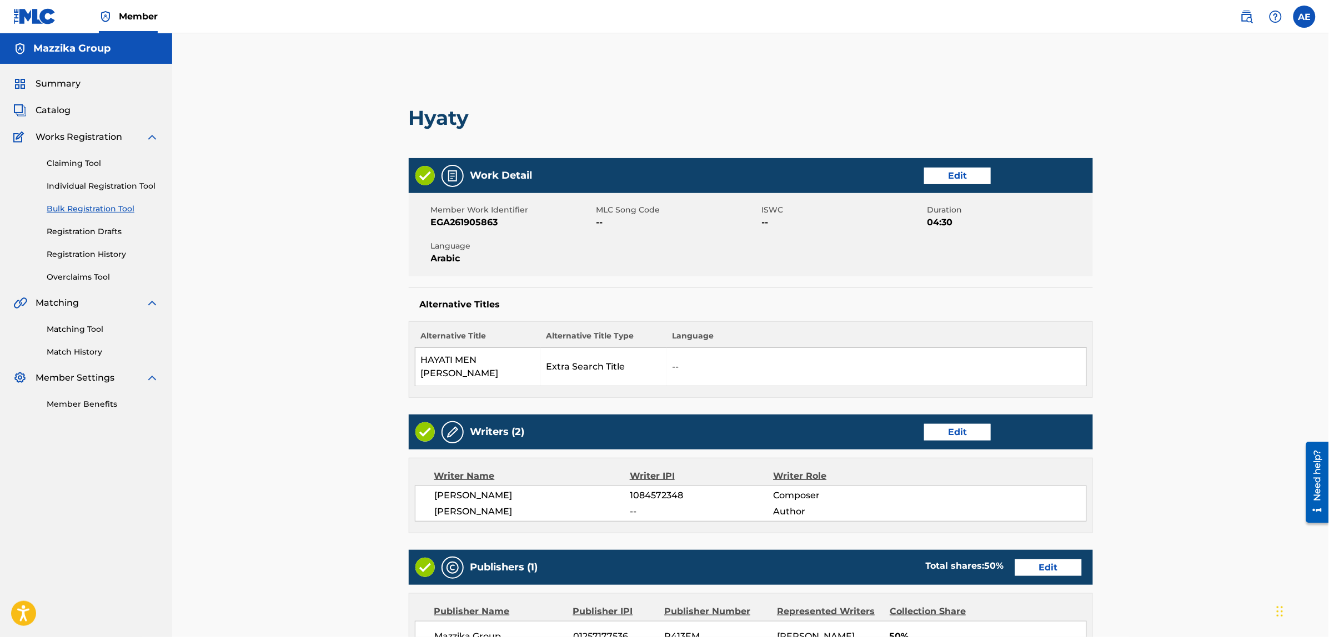
scroll to position [139, 0]
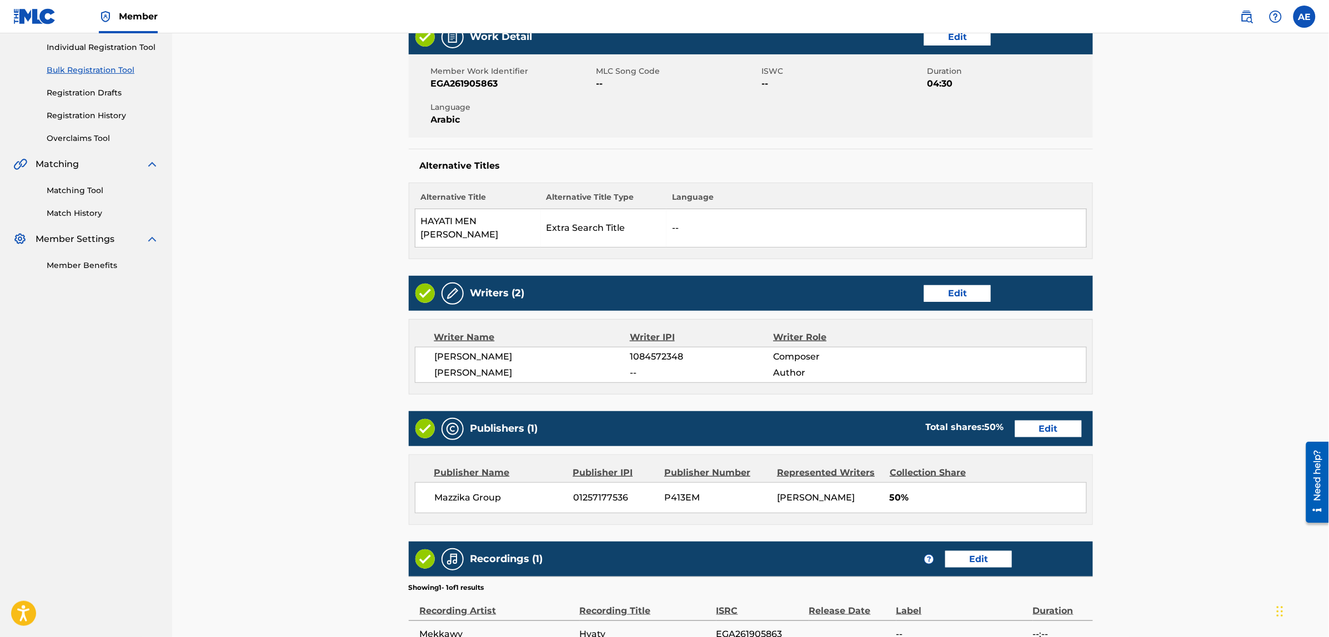
click at [984, 291] on link "Edit" at bounding box center [957, 293] width 67 height 17
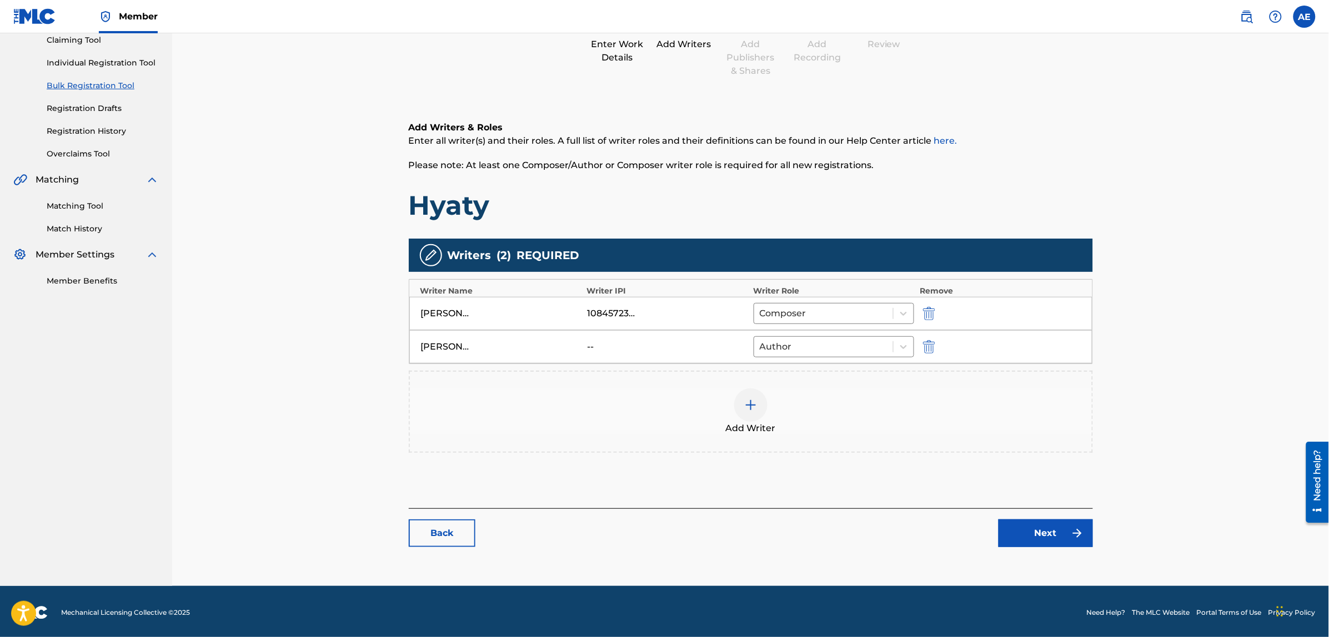
scroll to position [125, 0]
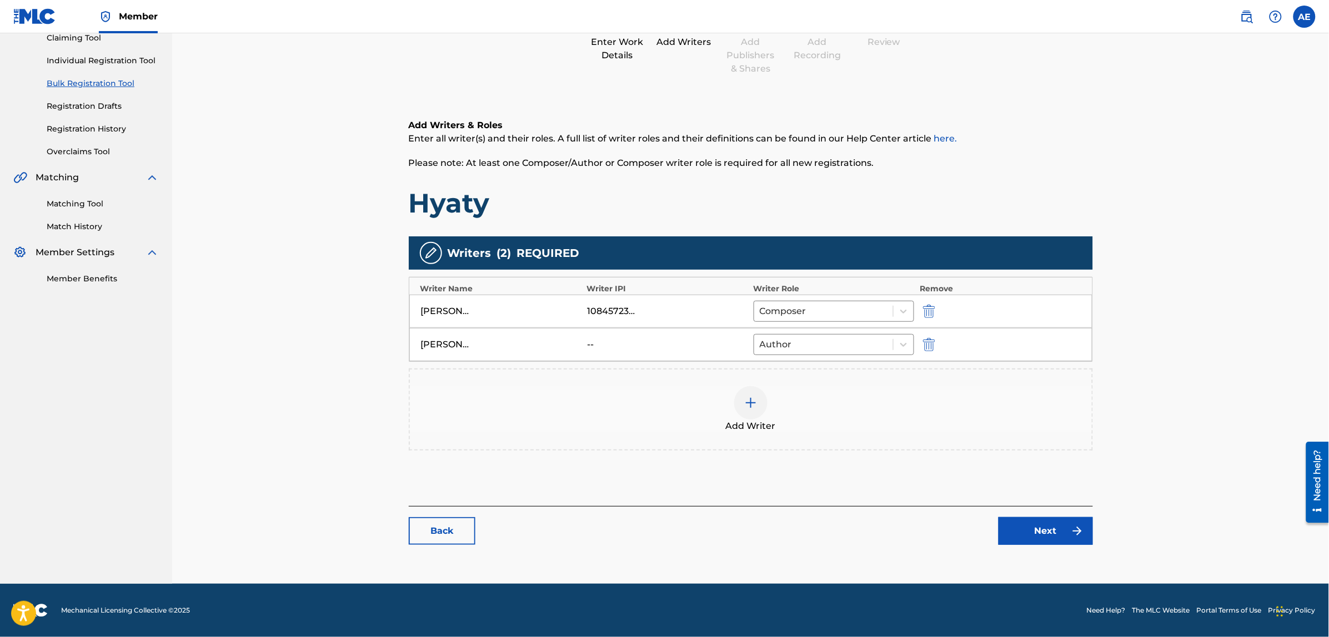
click at [592, 346] on div "--" at bounding box center [612, 344] width 50 height 13
click at [931, 346] on img "submit" at bounding box center [929, 344] width 12 height 13
click at [750, 372] on img at bounding box center [750, 369] width 13 height 13
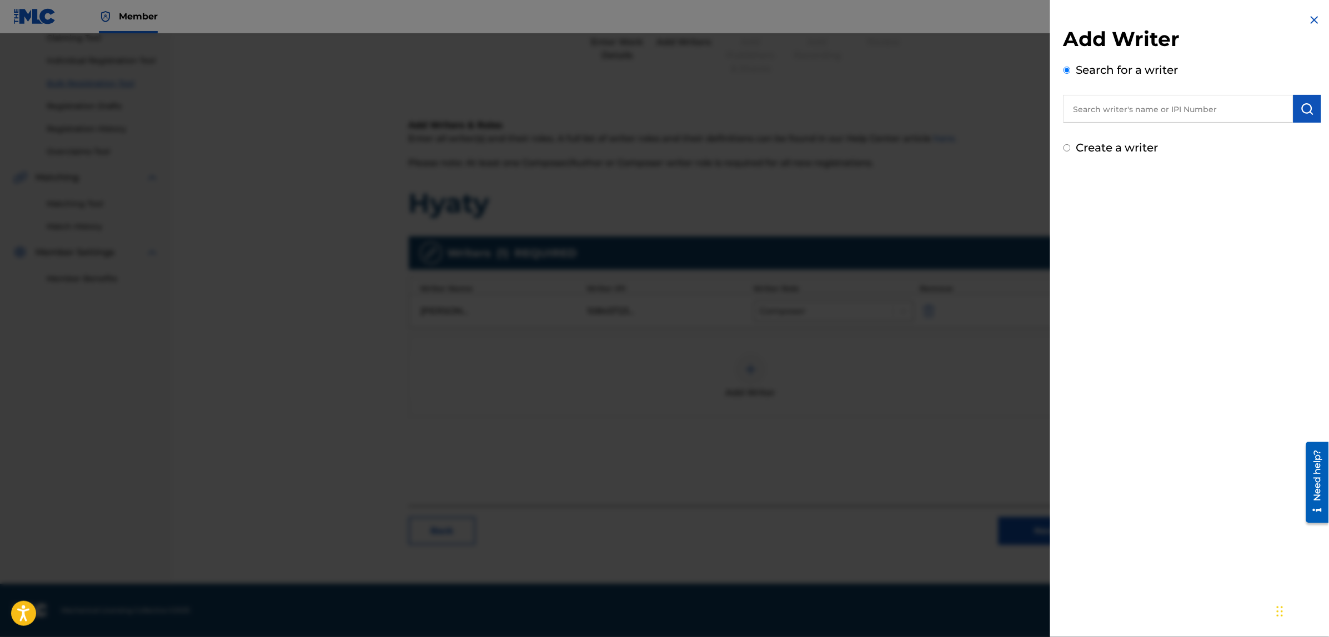
click at [1069, 148] on input "Create a writer" at bounding box center [1066, 147] width 7 height 7
radio input "false"
radio input "true"
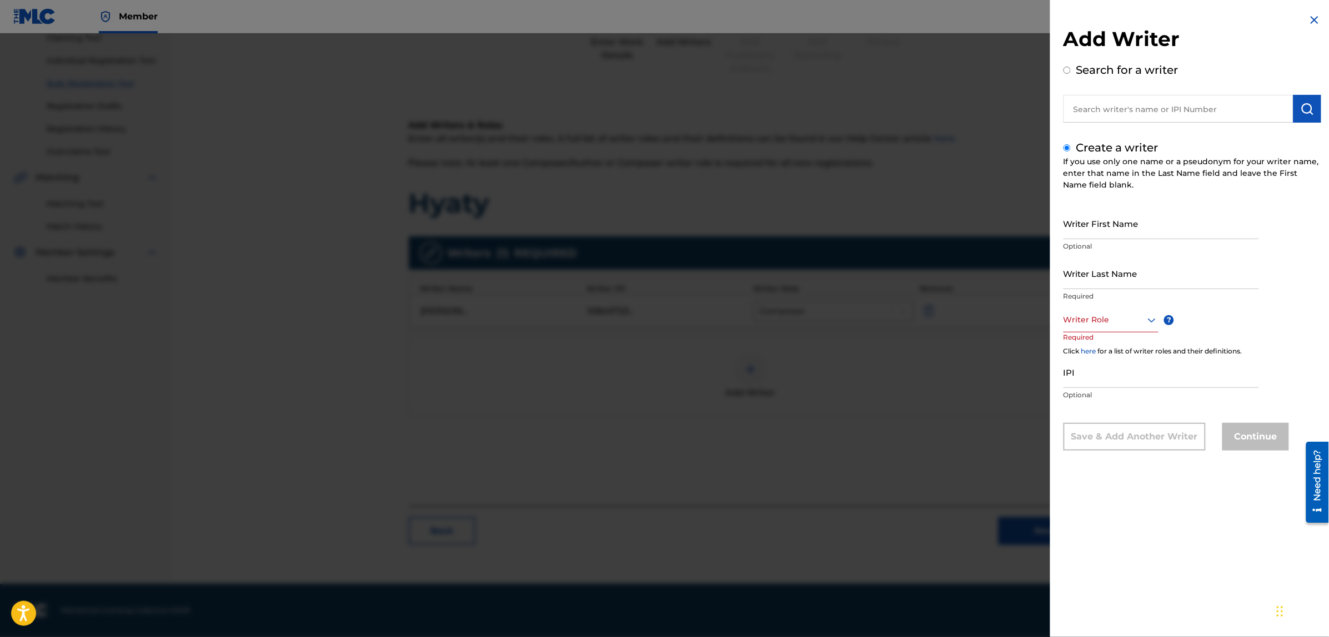
click at [1092, 326] on div at bounding box center [1110, 320] width 95 height 14
click at [1084, 368] on div "Author" at bounding box center [1111, 370] width 94 height 25
click at [1094, 387] on input "IPI" at bounding box center [1160, 374] width 195 height 32
paste input "1150995348"
type input "1150995348"
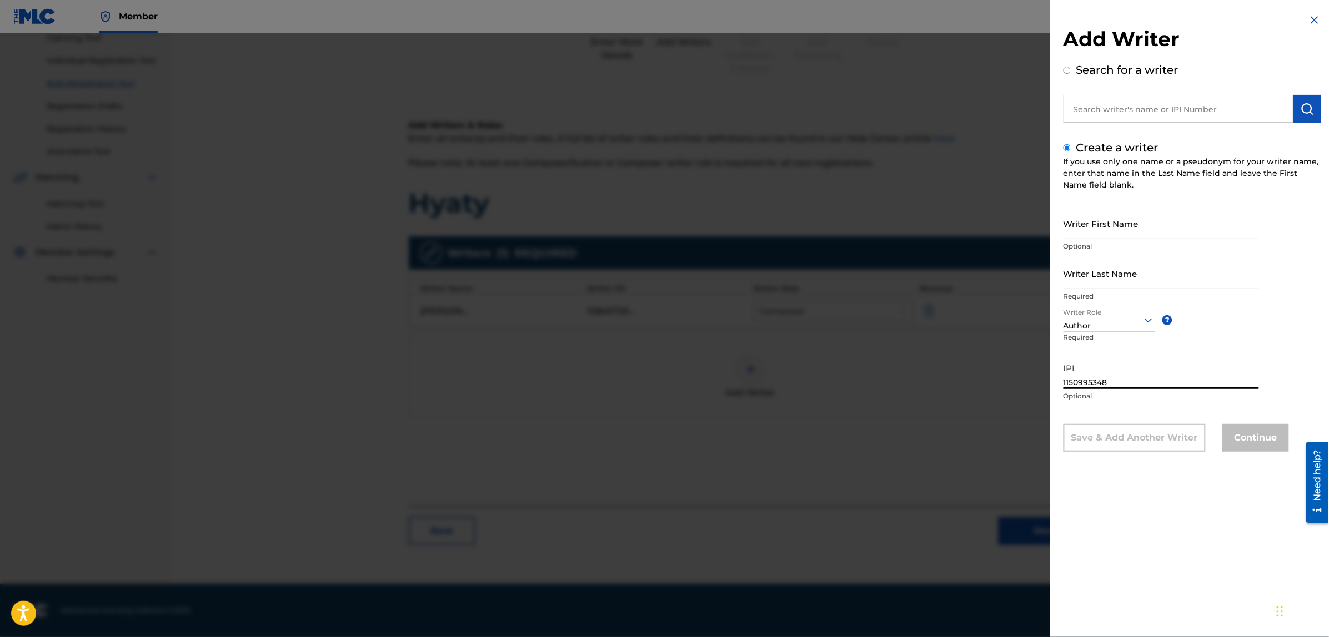
click at [1097, 237] on input "Writer First Name" at bounding box center [1160, 224] width 195 height 32
paste input "Kiro"
type input "Kiro"
click at [1092, 283] on input "Writer Last Name" at bounding box center [1160, 274] width 195 height 32
paste input "RAGUI"
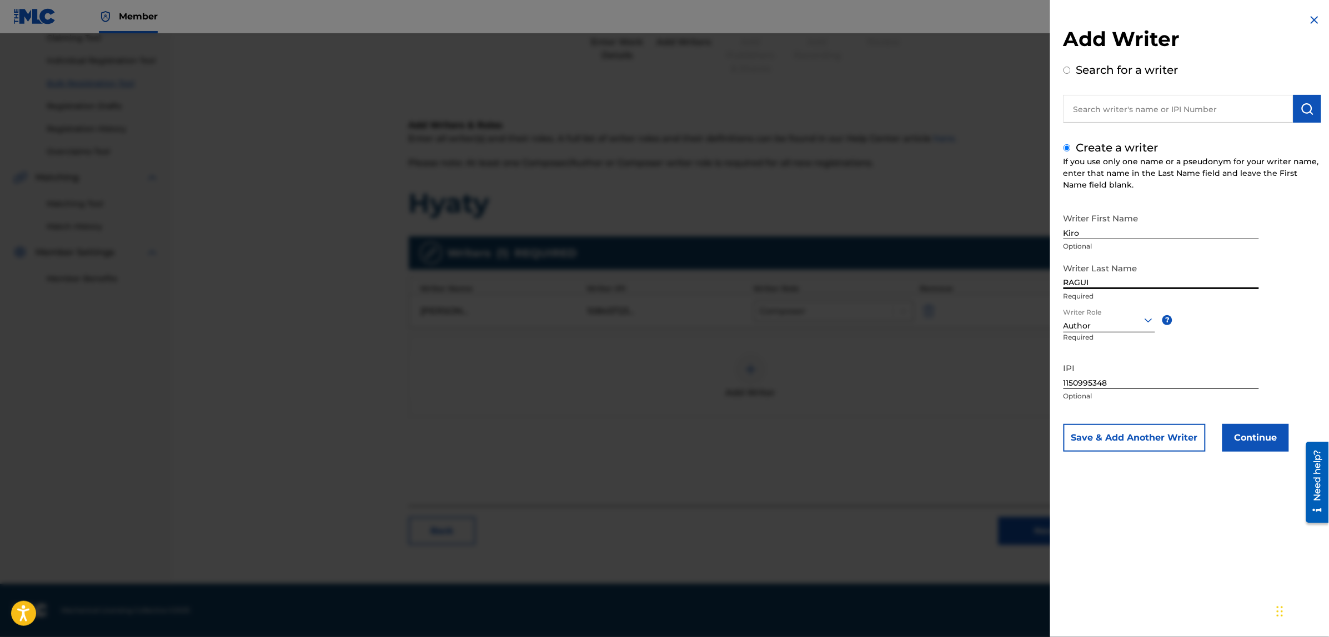
type input "RAGUI"
click at [1243, 434] on button "Continue" at bounding box center [1255, 438] width 67 height 28
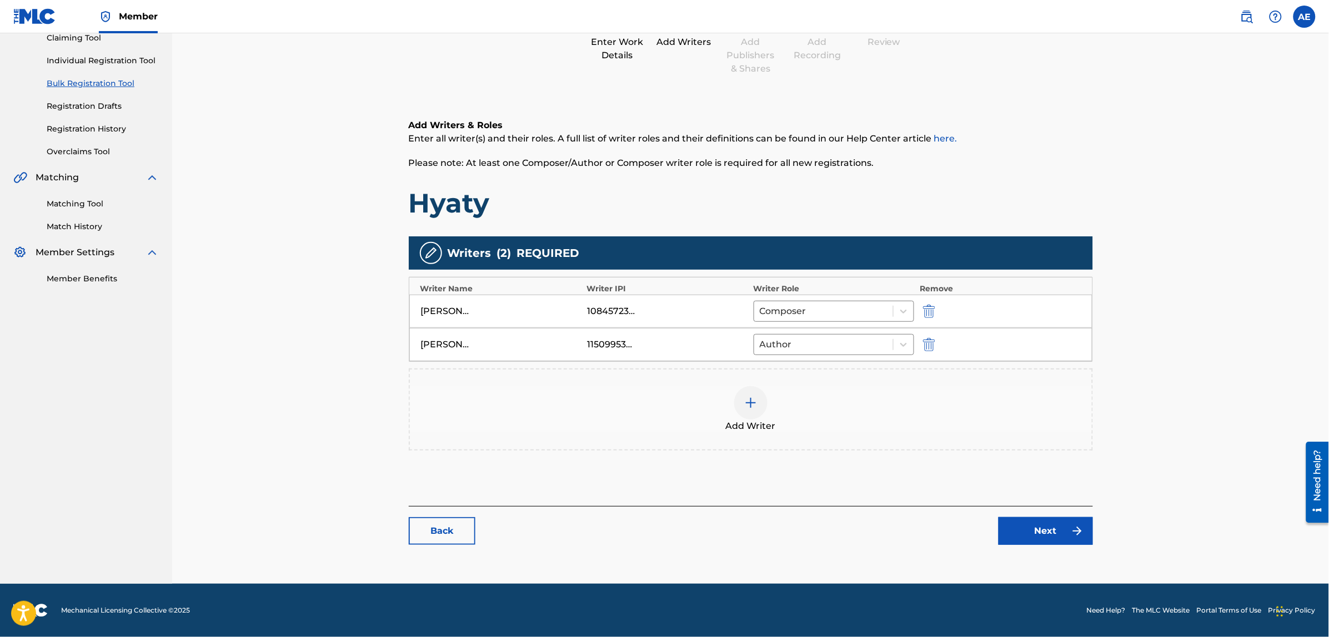
click at [1049, 520] on link "Next" at bounding box center [1045, 531] width 94 height 28
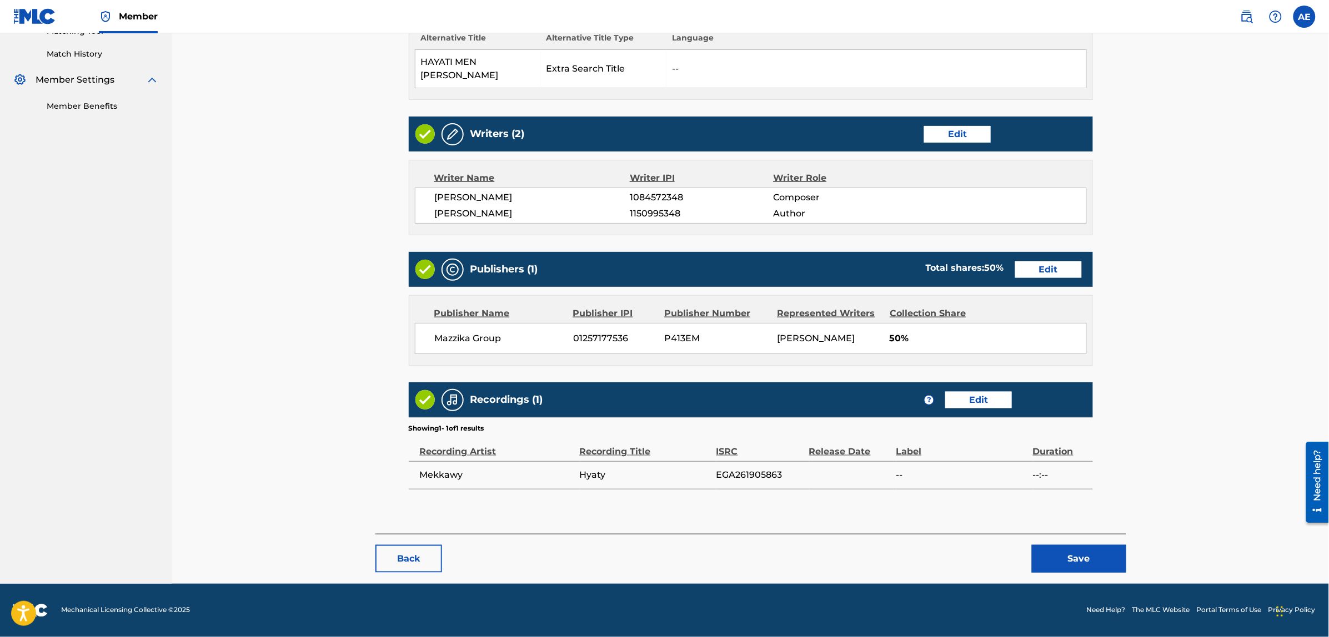
scroll to position [299, 0]
click at [1084, 569] on button "Save" at bounding box center [1079, 559] width 94 height 28
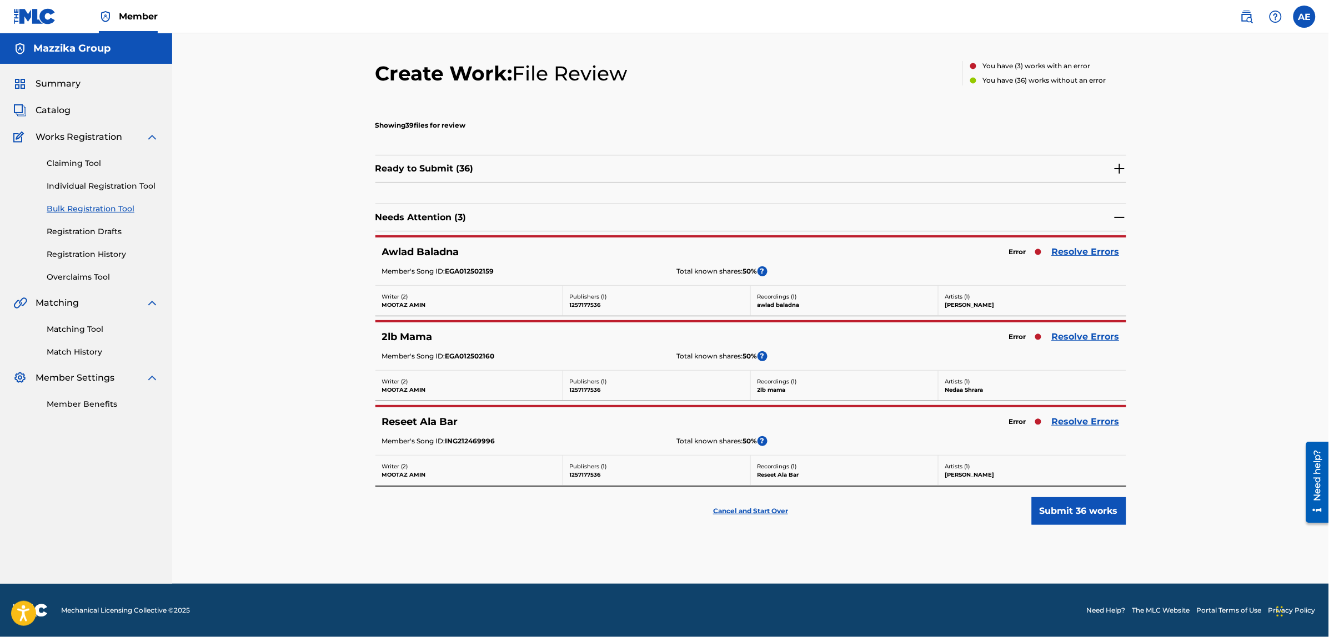
click at [1094, 248] on link "Resolve Errors" at bounding box center [1086, 251] width 68 height 13
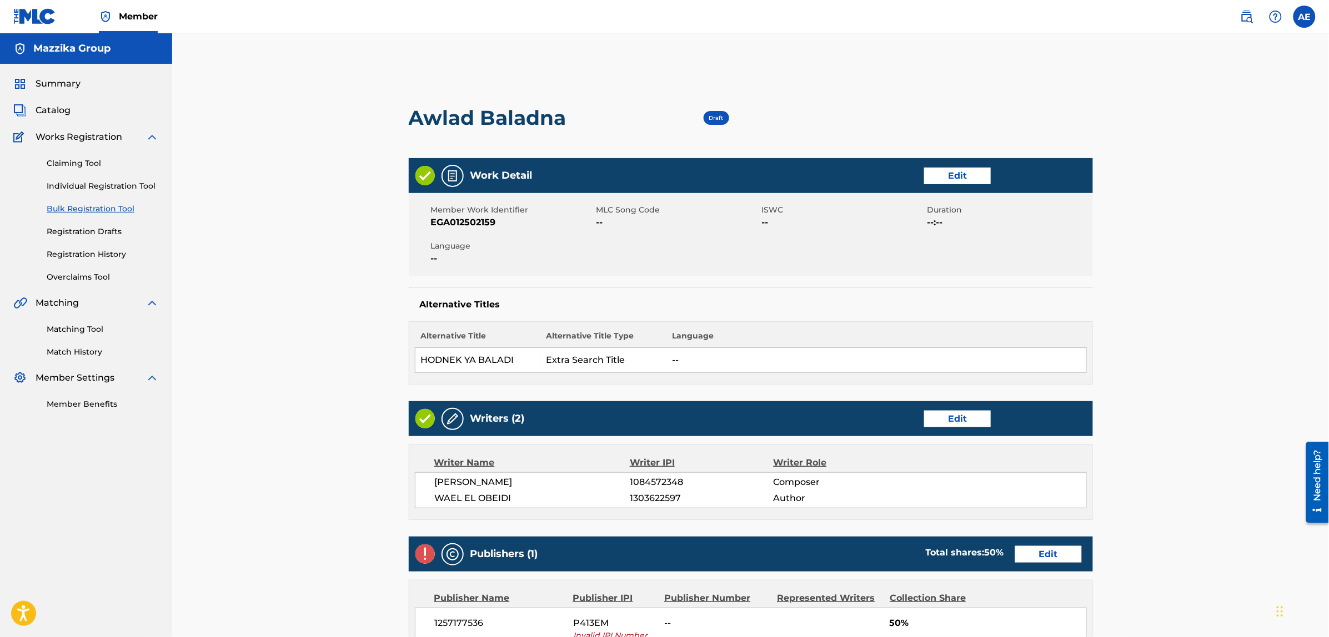
click at [939, 181] on link "Edit" at bounding box center [957, 176] width 67 height 17
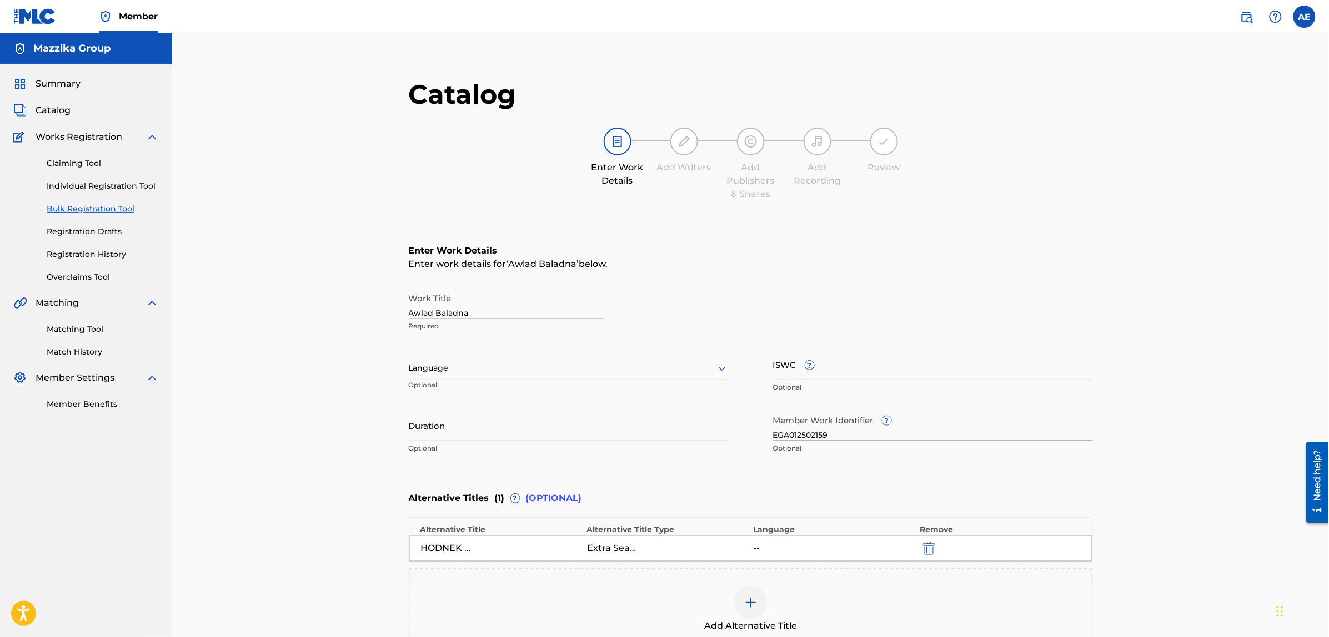
click at [445, 373] on div at bounding box center [569, 368] width 320 height 14
click at [455, 461] on div "Arabic" at bounding box center [568, 453] width 319 height 25
click at [470, 423] on input "Duration" at bounding box center [569, 426] width 320 height 32
paste input "1:50"
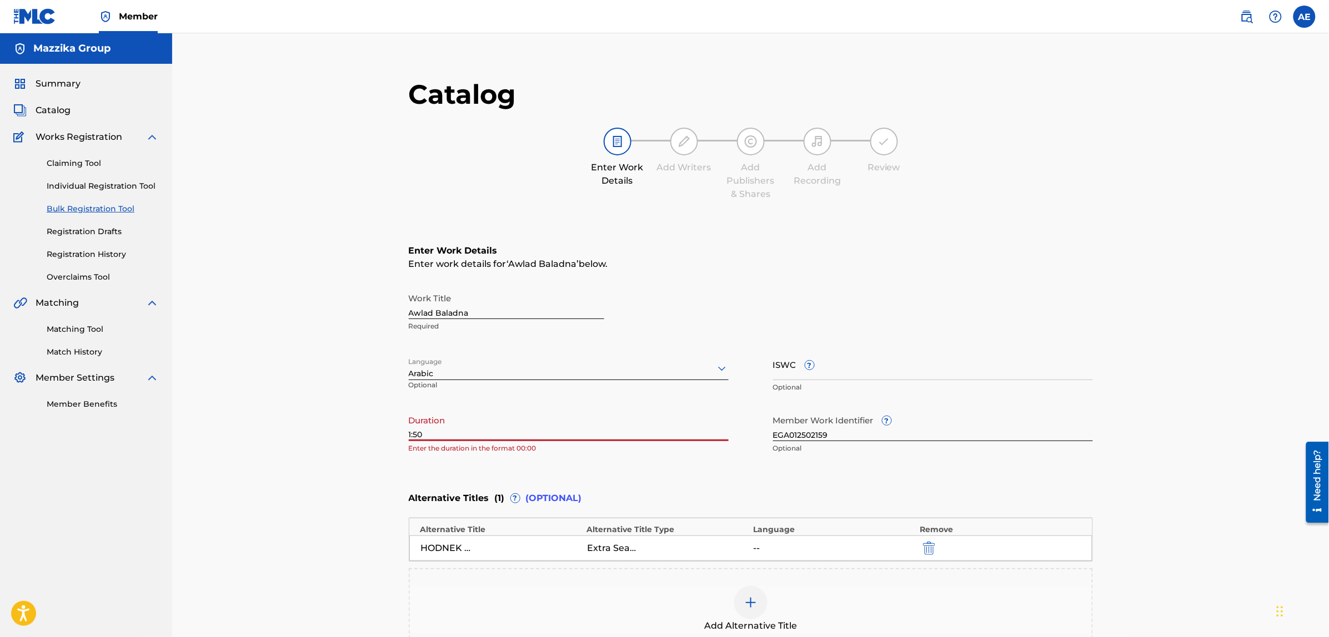
click at [409, 433] on input "1:50" at bounding box center [569, 426] width 320 height 32
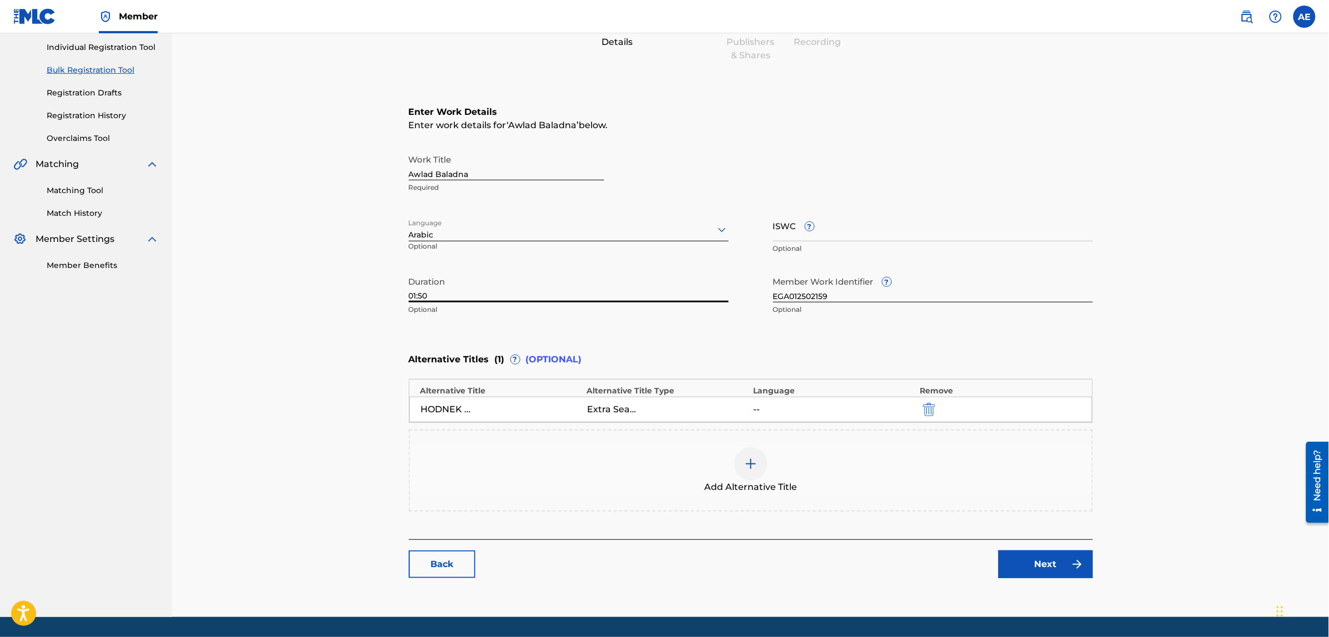
type input "01:50"
click at [1025, 561] on link "Next" at bounding box center [1045, 565] width 94 height 28
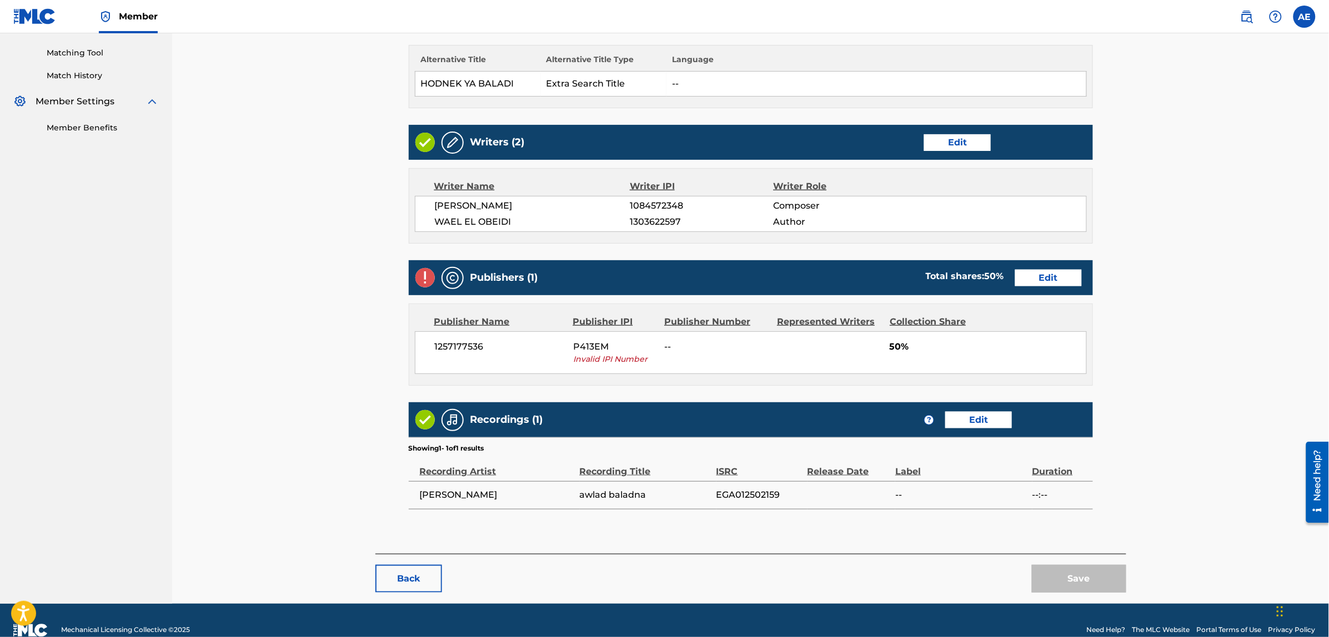
scroll to position [298, 0]
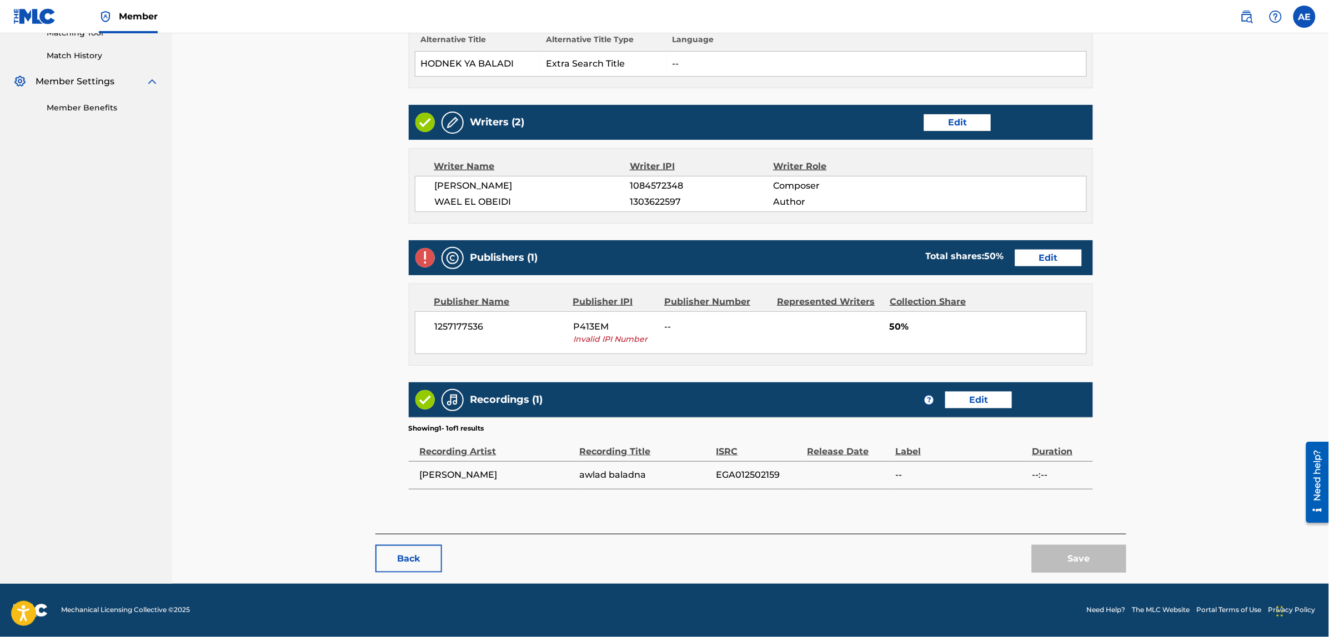
click at [1033, 251] on link "Edit" at bounding box center [1048, 258] width 67 height 17
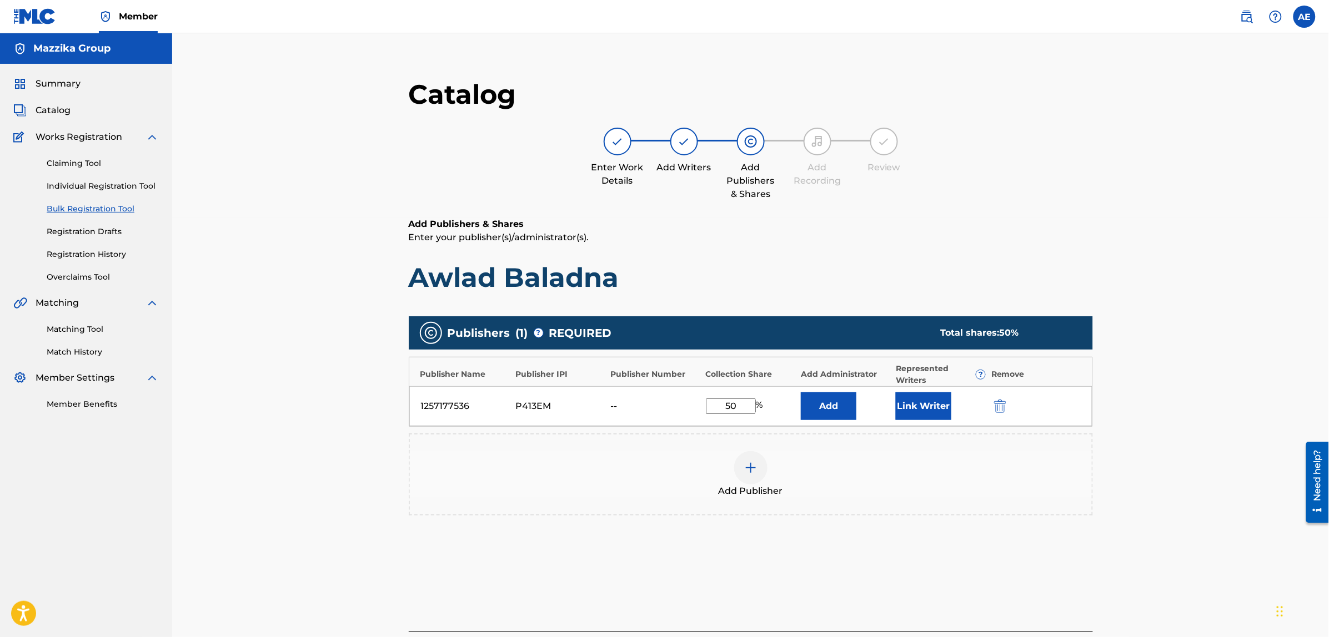
click at [1003, 409] on img "submit" at bounding box center [1000, 406] width 12 height 13
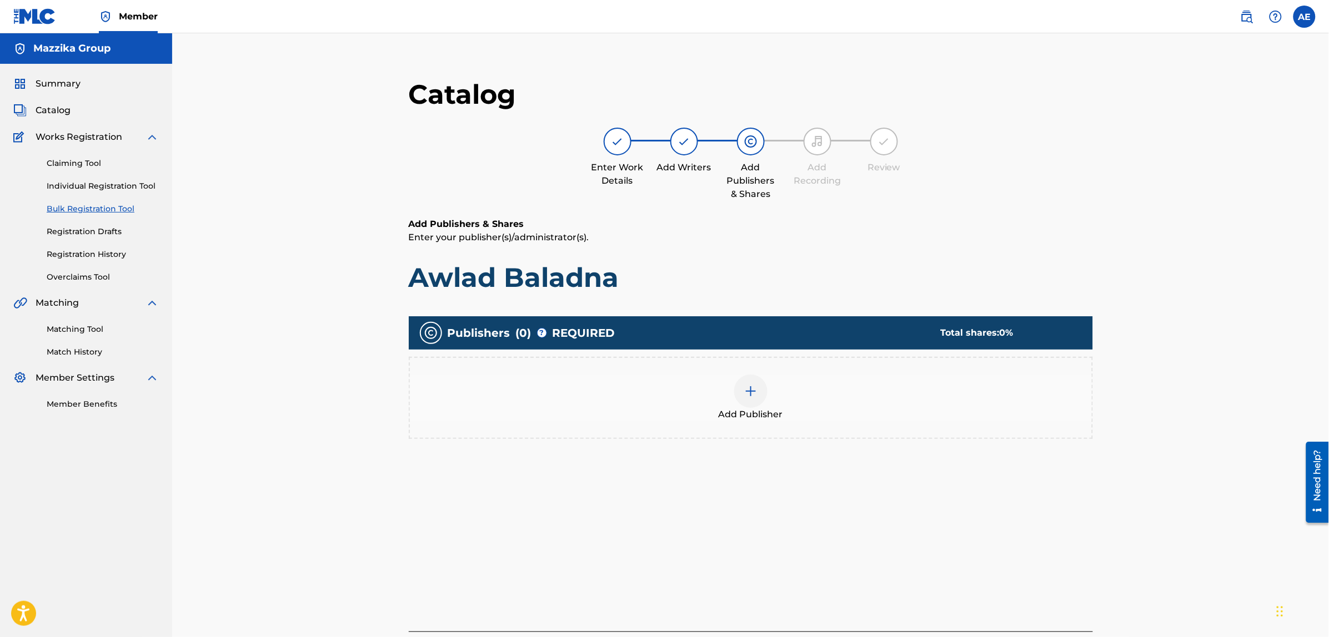
click at [778, 393] on div "Add Publisher" at bounding box center [751, 398] width 682 height 47
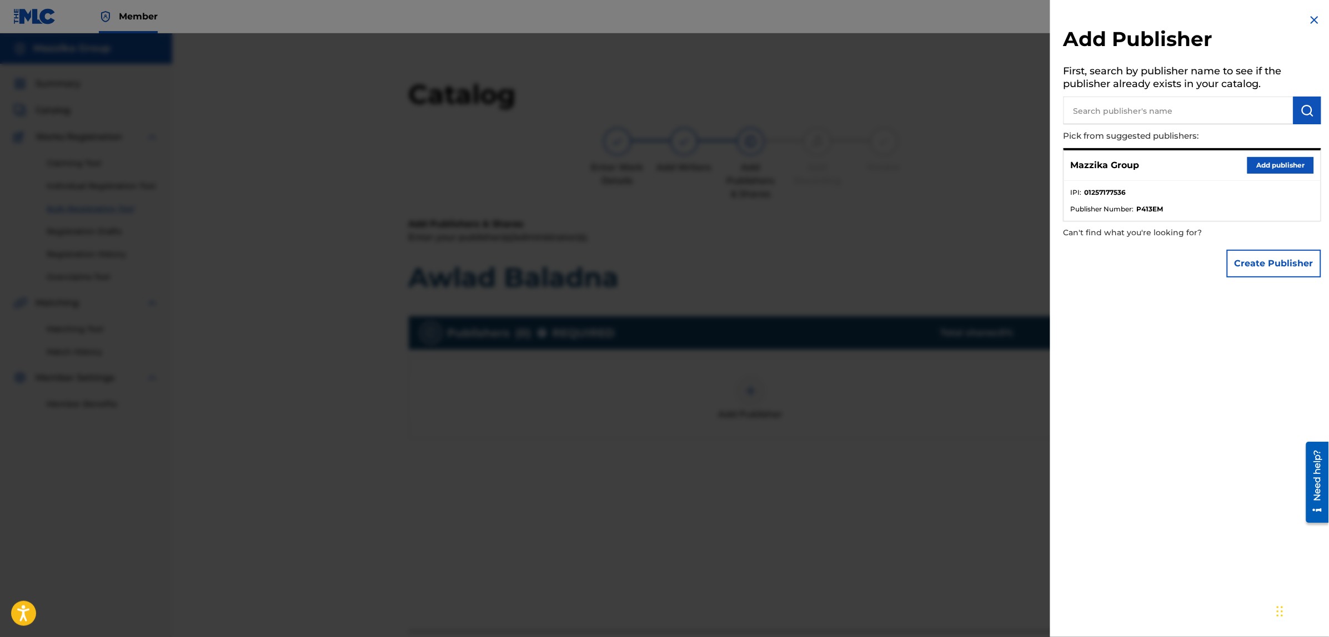
click at [1264, 173] on button "Add publisher" at bounding box center [1280, 165] width 67 height 17
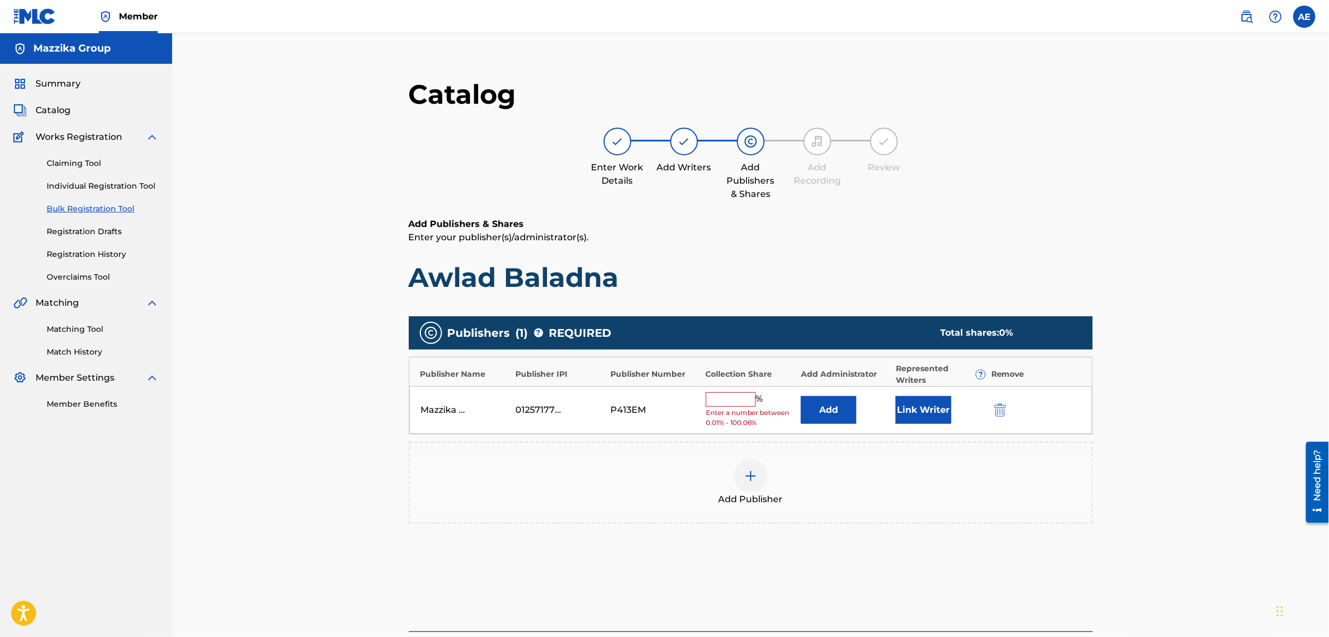
click at [734, 396] on input "text" at bounding box center [731, 400] width 50 height 14
type input "50"
click at [915, 409] on button "Link Writer" at bounding box center [924, 407] width 56 height 28
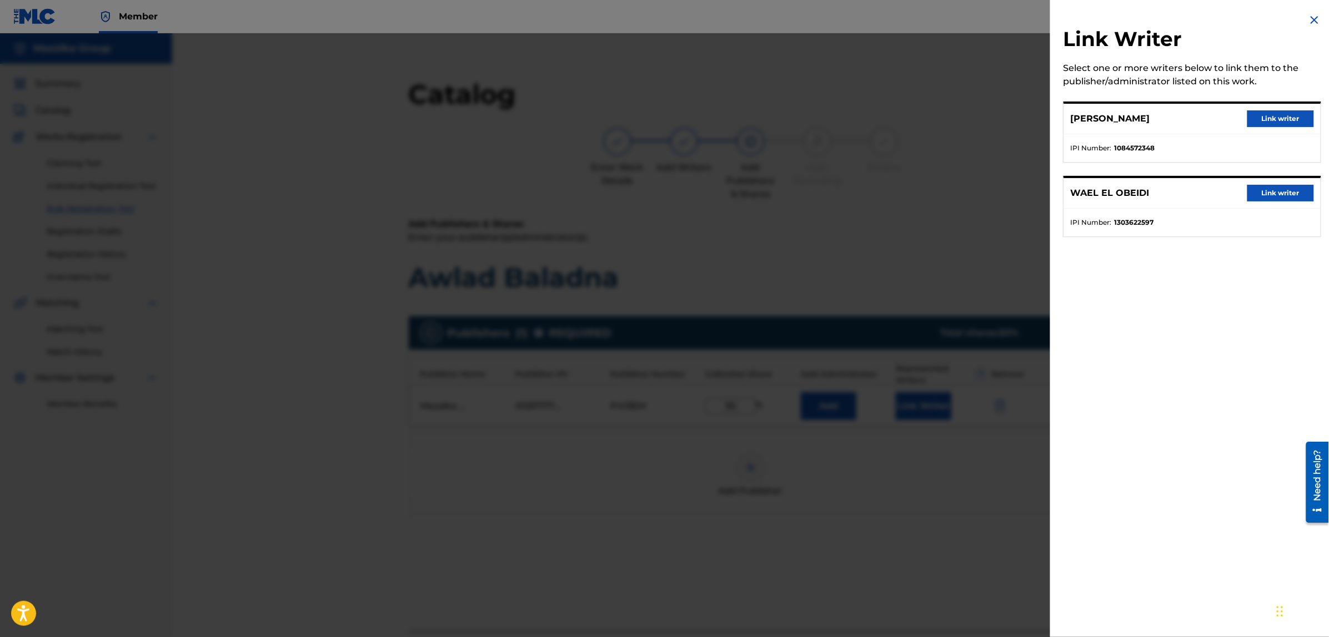
click at [1258, 118] on button "Link writer" at bounding box center [1280, 118] width 67 height 17
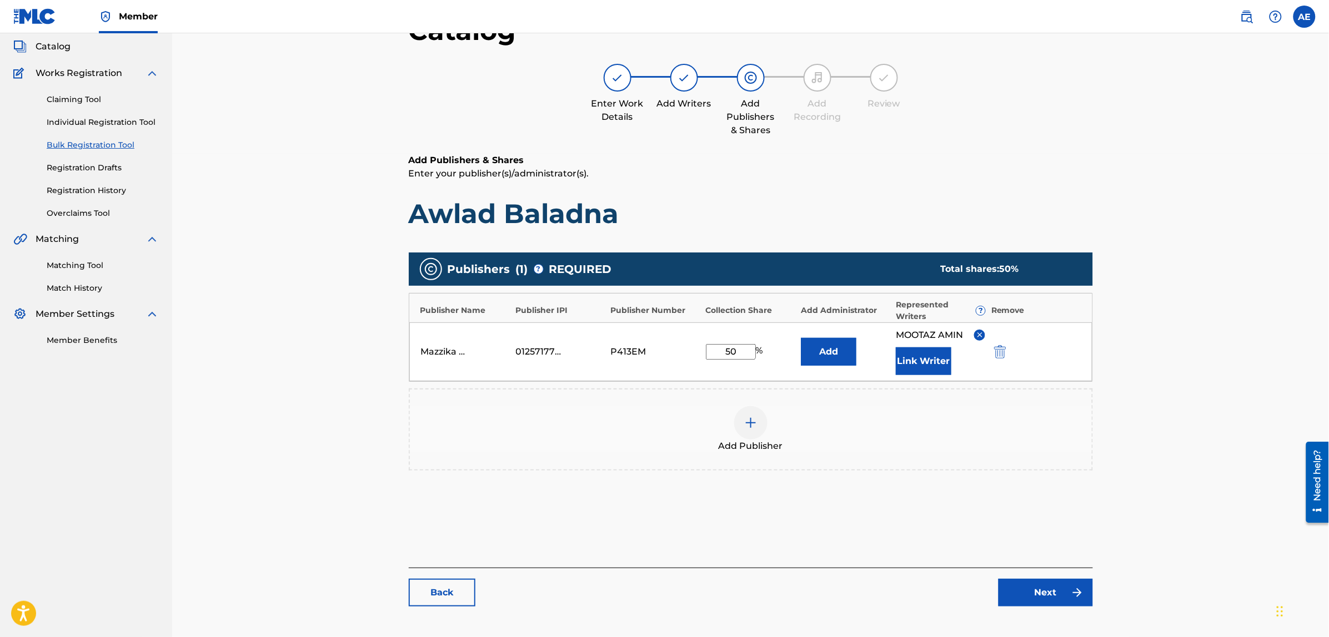
scroll to position [125, 0]
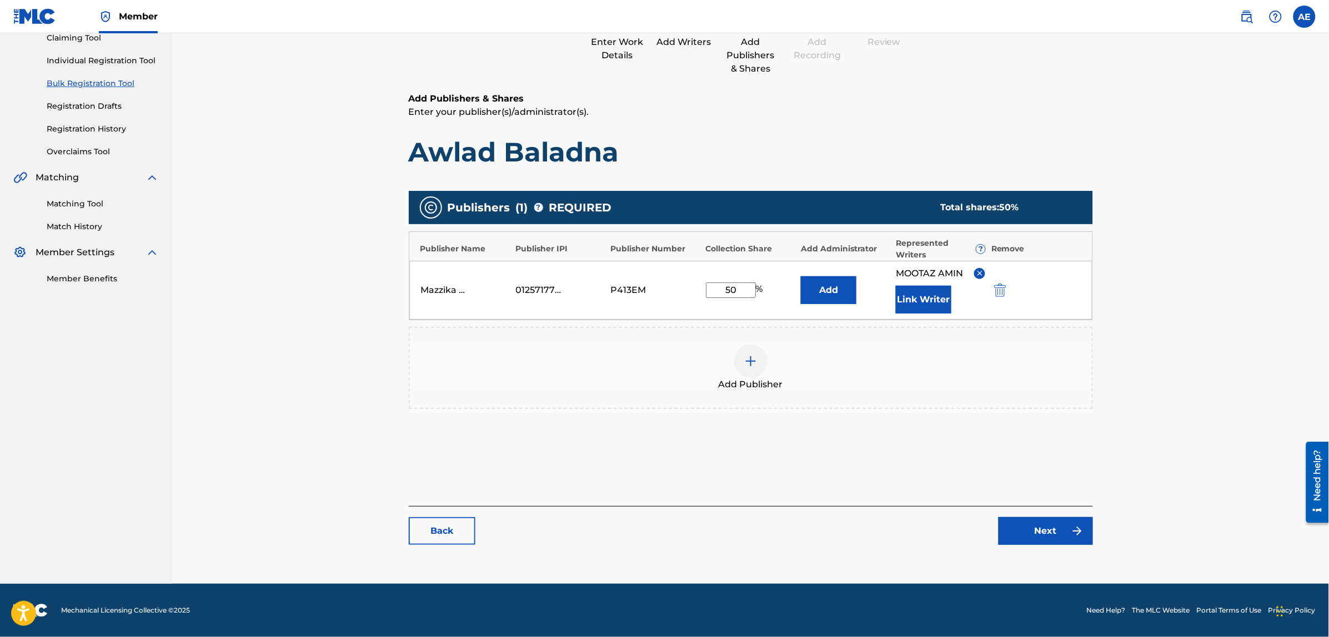
click at [1055, 531] on link "Next" at bounding box center [1045, 531] width 94 height 28
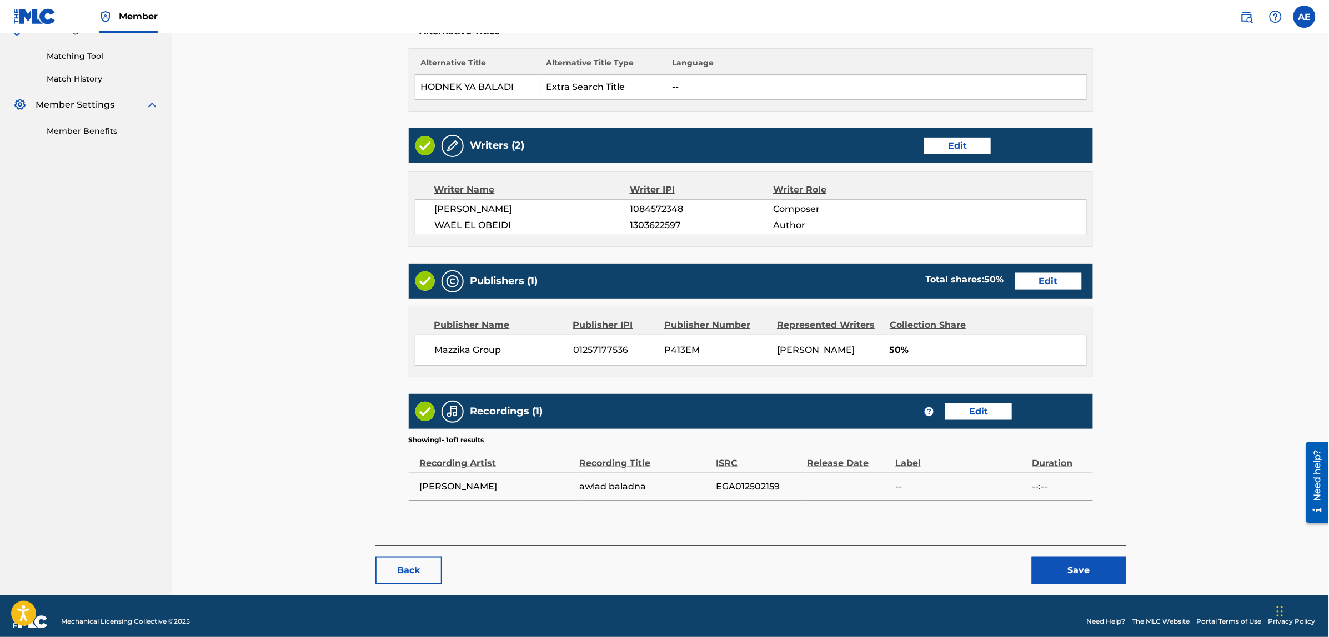
scroll to position [286, 0]
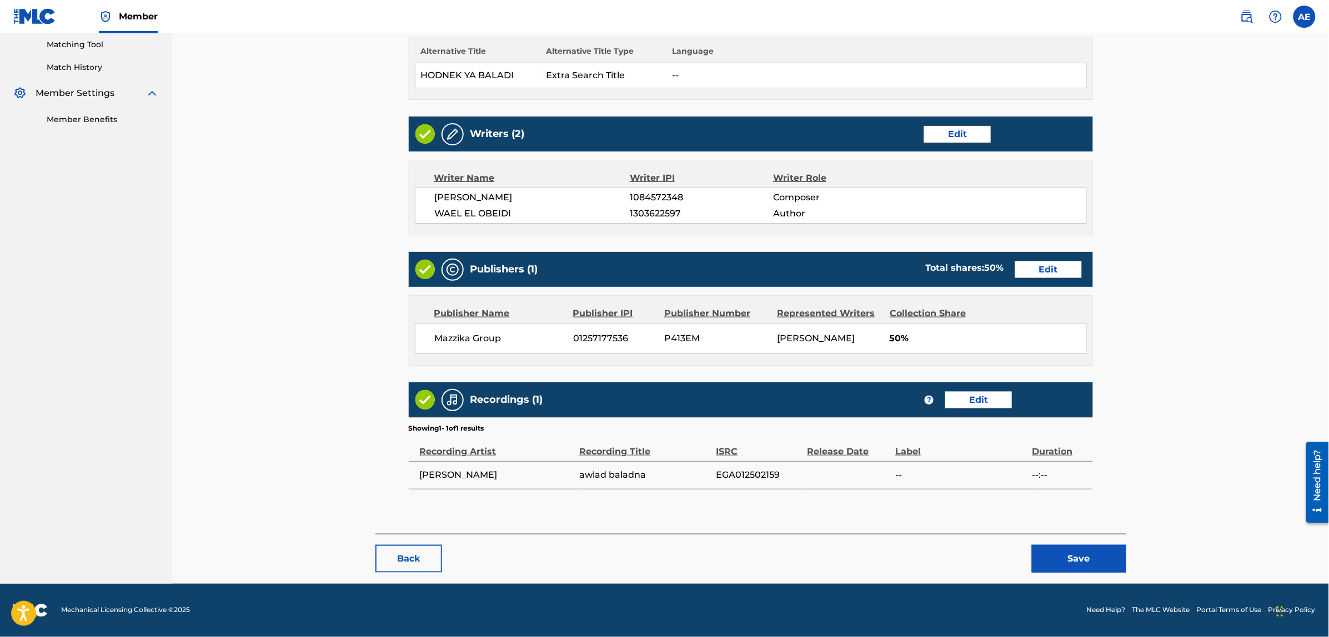
click at [1075, 558] on button "Save" at bounding box center [1079, 559] width 94 height 28
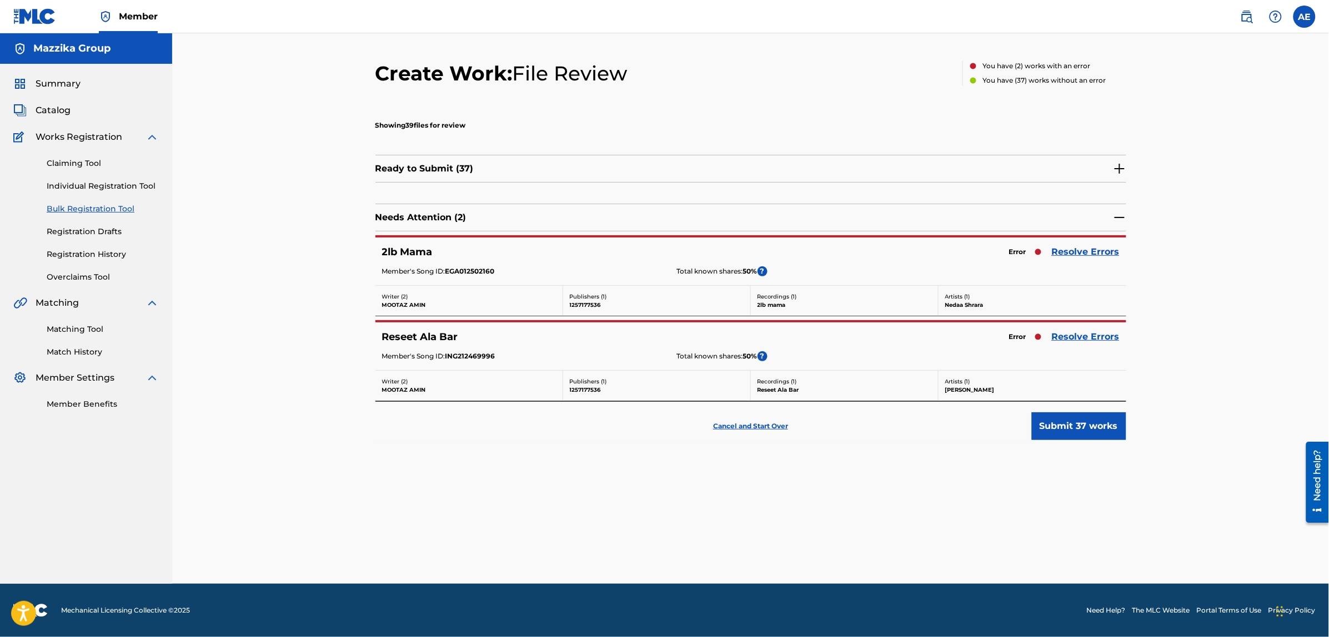
click at [1075, 250] on link "Resolve Errors" at bounding box center [1086, 251] width 68 height 13
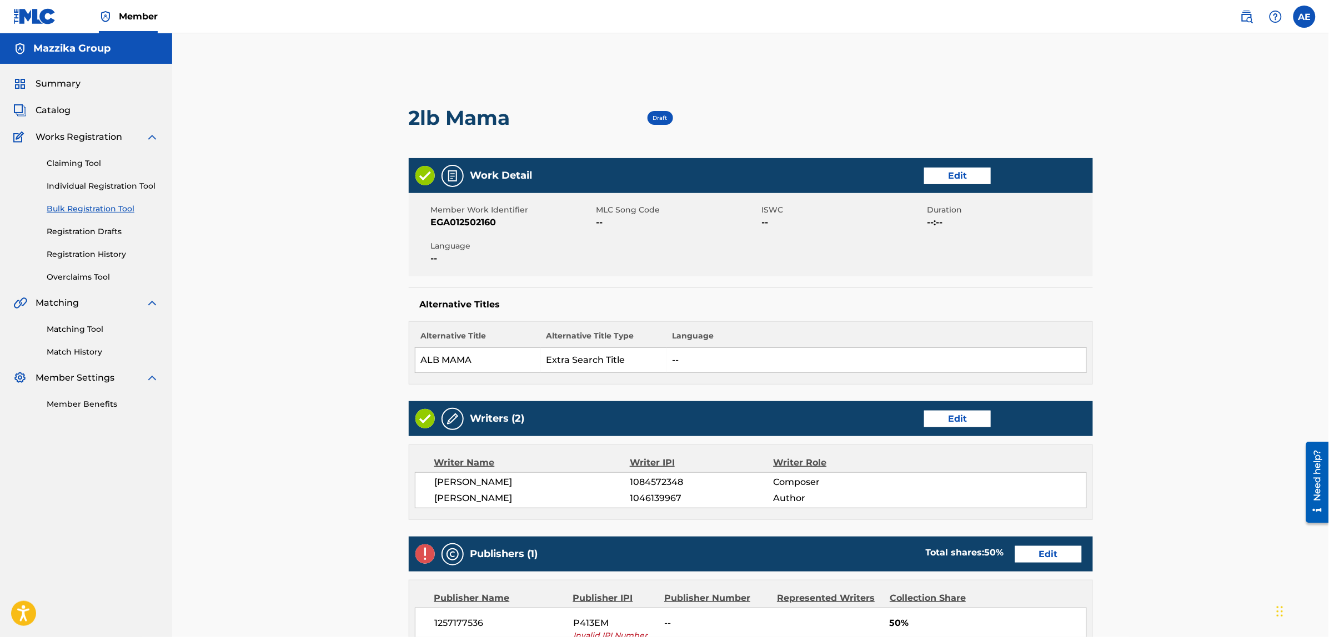
click at [950, 165] on div "Work Detail Edit" at bounding box center [751, 175] width 684 height 35
click at [948, 165] on div "Work Detail Edit" at bounding box center [751, 175] width 684 height 35
click at [946, 173] on link "Edit" at bounding box center [957, 176] width 67 height 17
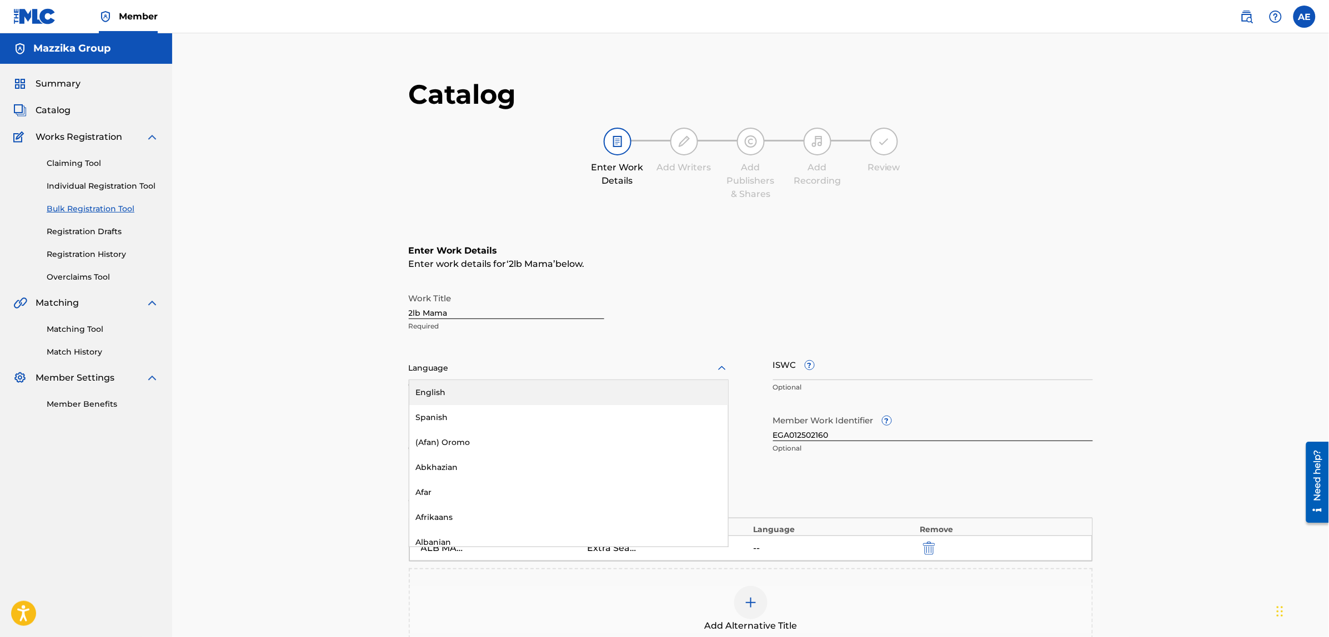
click at [559, 373] on div at bounding box center [569, 368] width 320 height 14
click at [459, 455] on div "Arabic" at bounding box center [568, 453] width 319 height 25
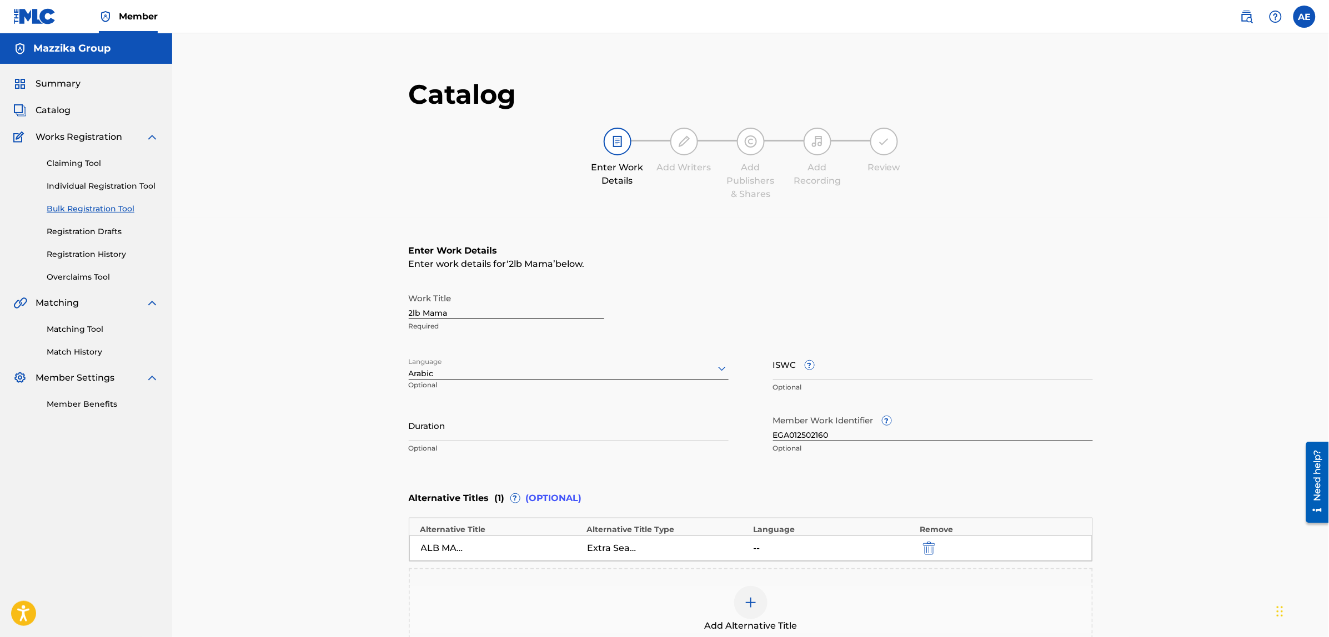
click at [467, 425] on input "Duration" at bounding box center [569, 426] width 320 height 32
paste input "3:10"
click at [409, 432] on input "3:10" at bounding box center [569, 426] width 320 height 32
type input "03:10"
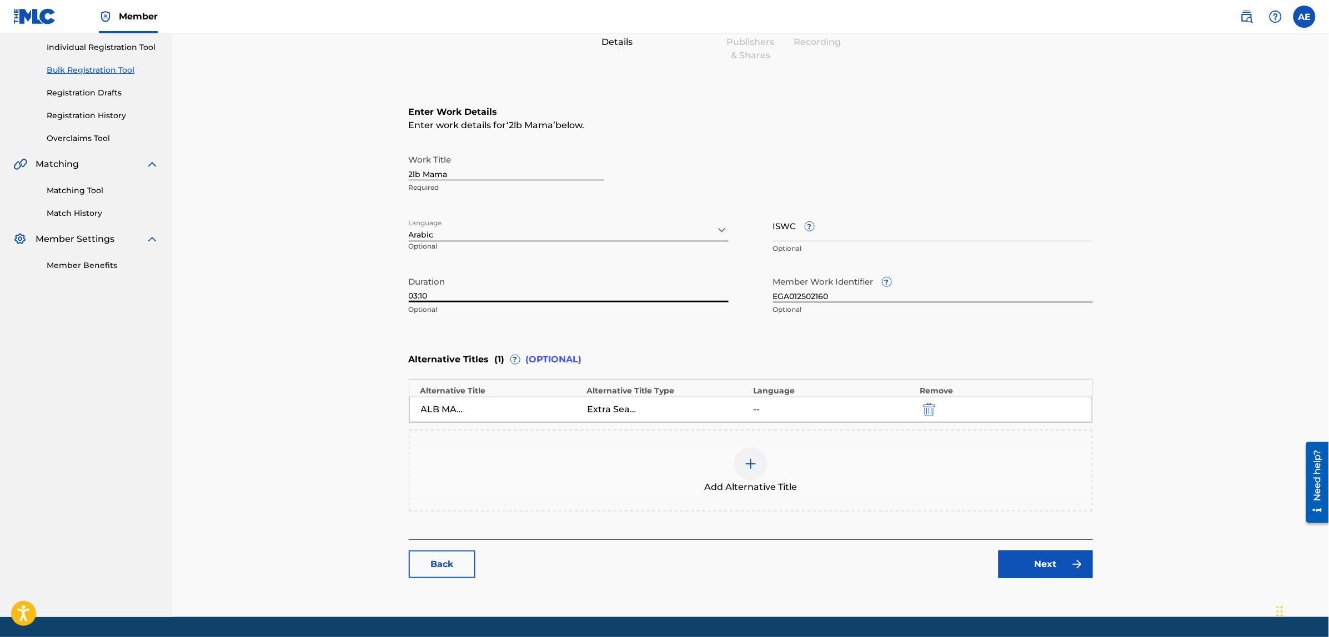
click at [1031, 566] on link "Next" at bounding box center [1045, 565] width 94 height 28
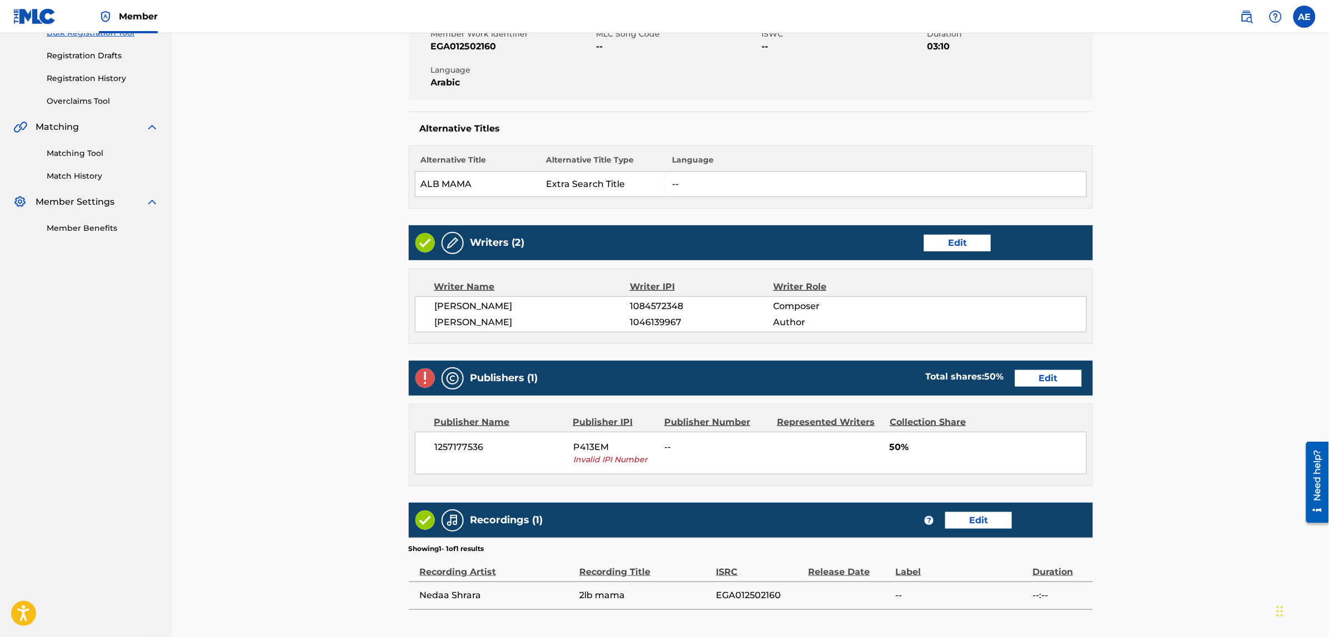
scroll to position [208, 0]
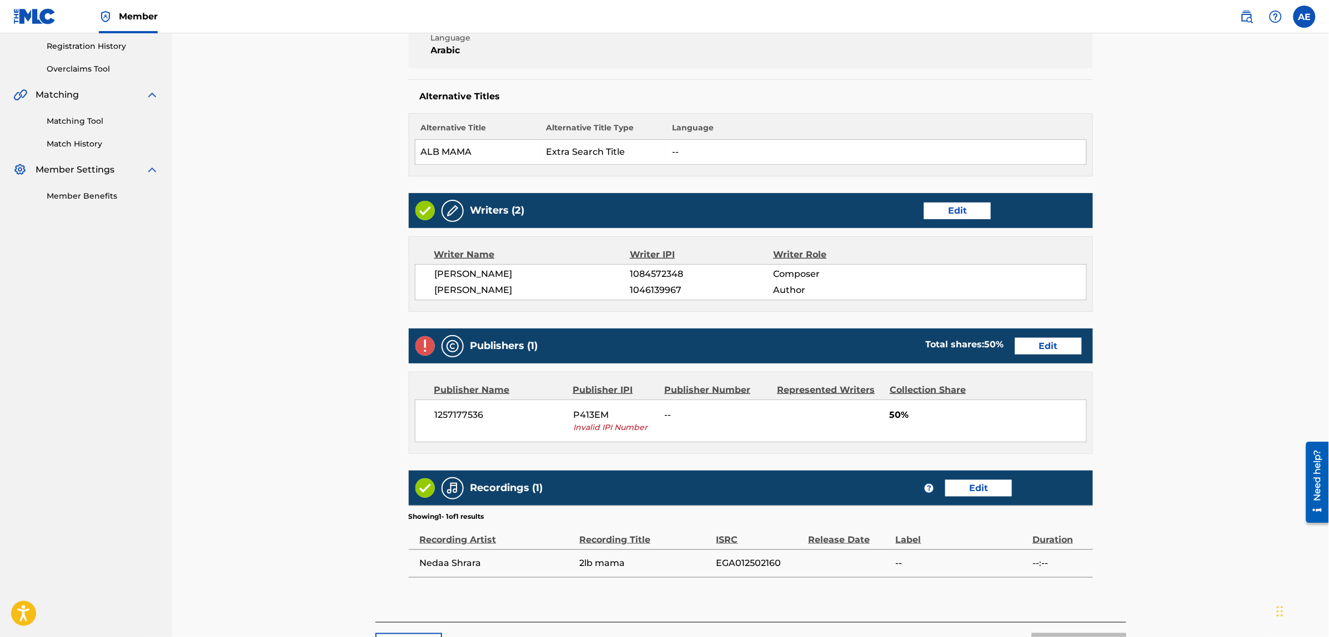
click at [1036, 345] on link "Edit" at bounding box center [1048, 346] width 67 height 17
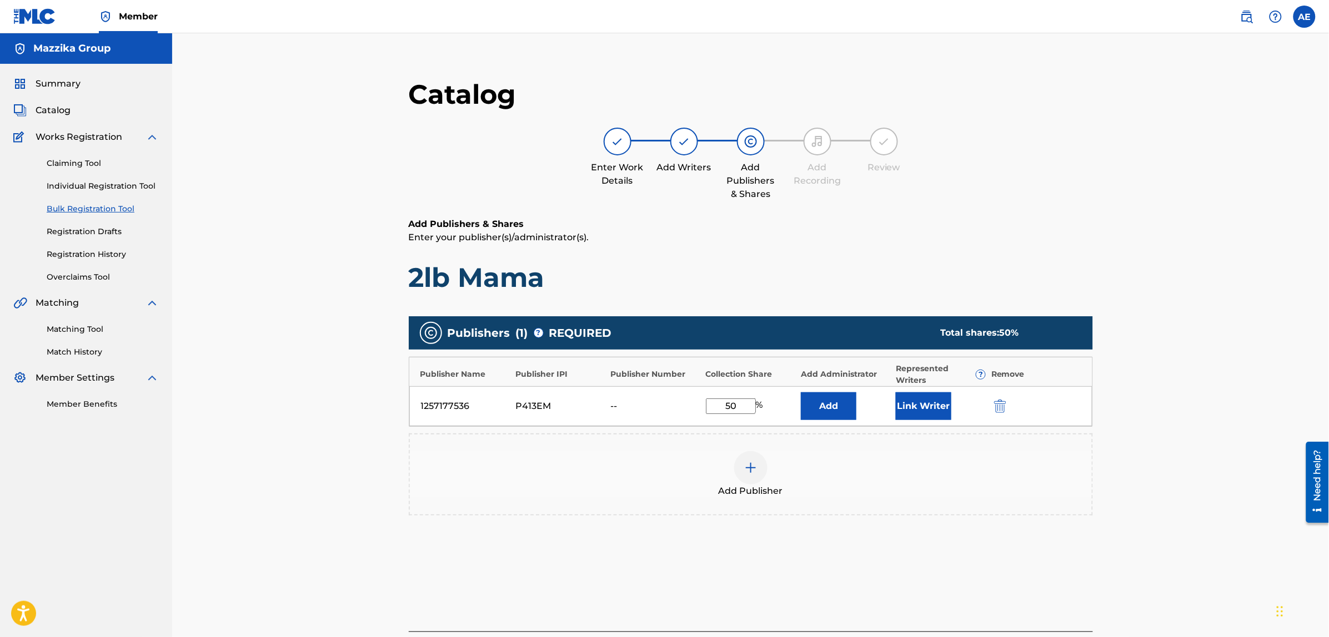
click at [992, 398] on div "1257177536 P413EM -- 50 % Add Link Writer" at bounding box center [750, 406] width 683 height 40
click at [1004, 401] on img "submit" at bounding box center [1000, 406] width 12 height 13
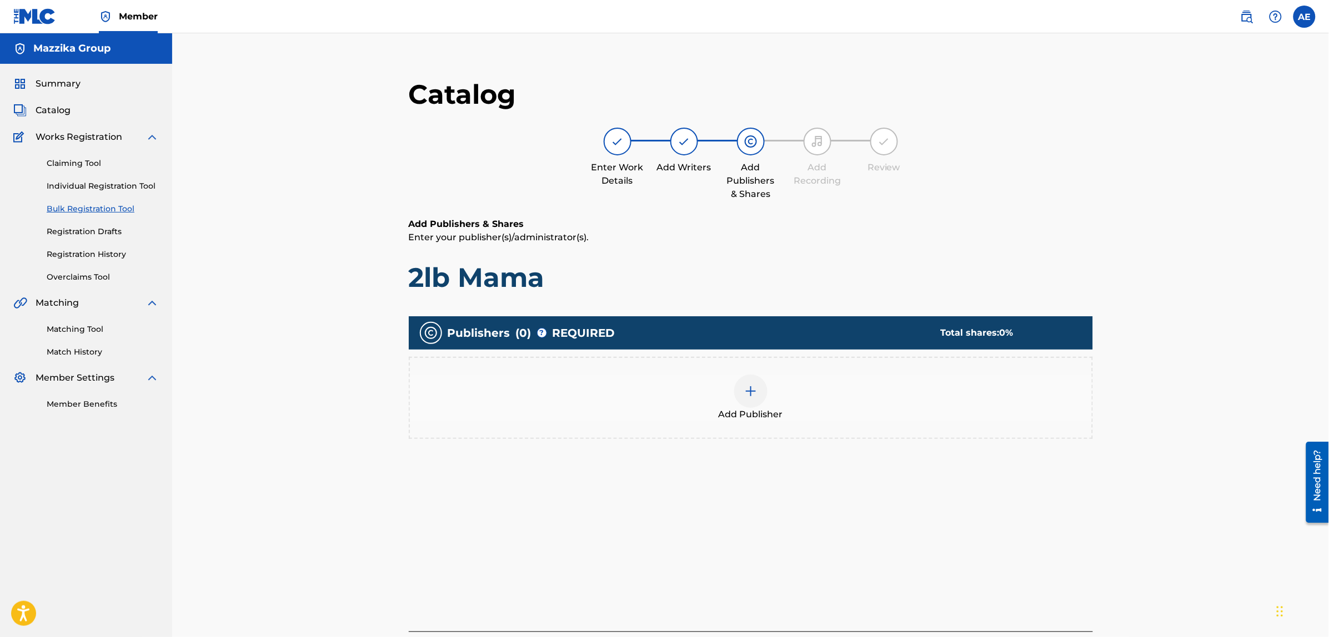
click at [758, 388] on div at bounding box center [750, 391] width 33 height 33
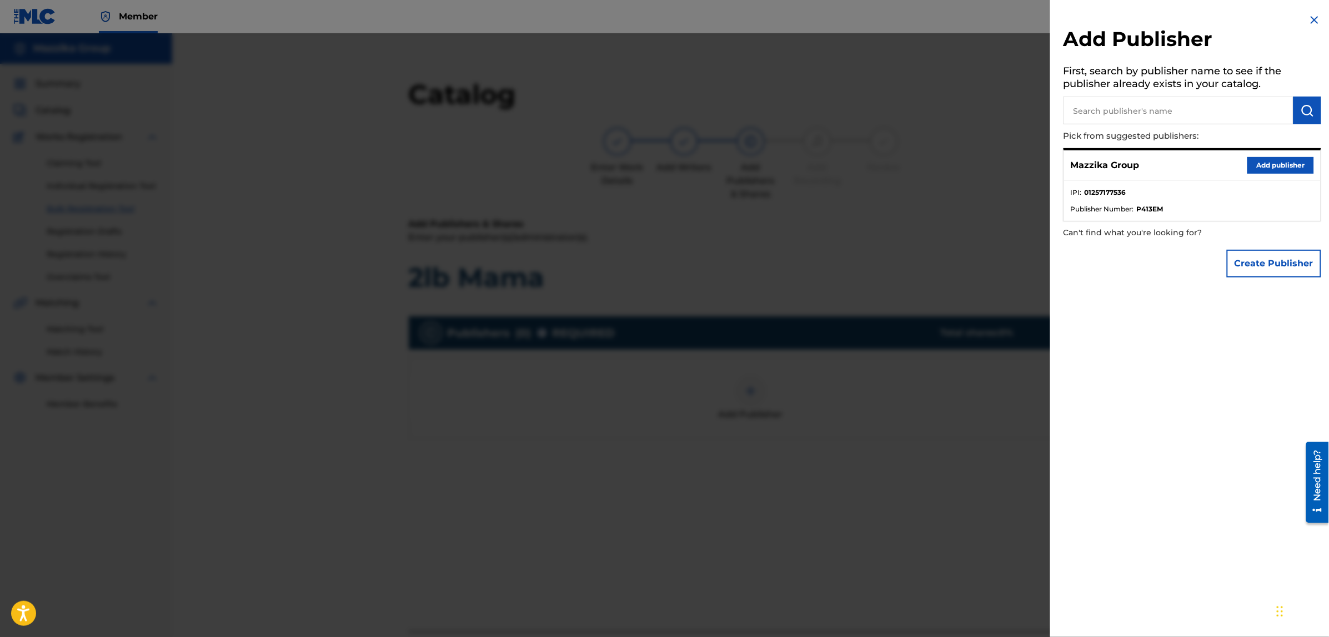
click at [1256, 164] on button "Add publisher" at bounding box center [1280, 165] width 67 height 17
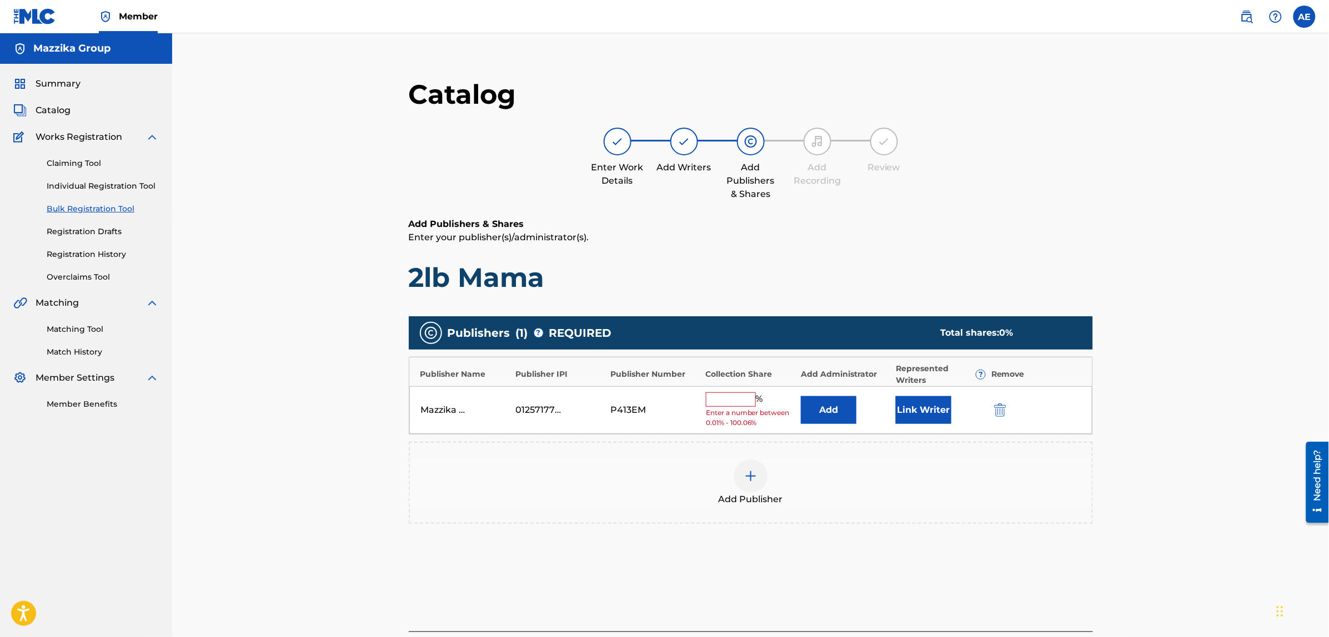
click at [726, 403] on input "text" at bounding box center [731, 400] width 50 height 14
type input "50"
click at [939, 411] on button "Link Writer" at bounding box center [924, 407] width 56 height 28
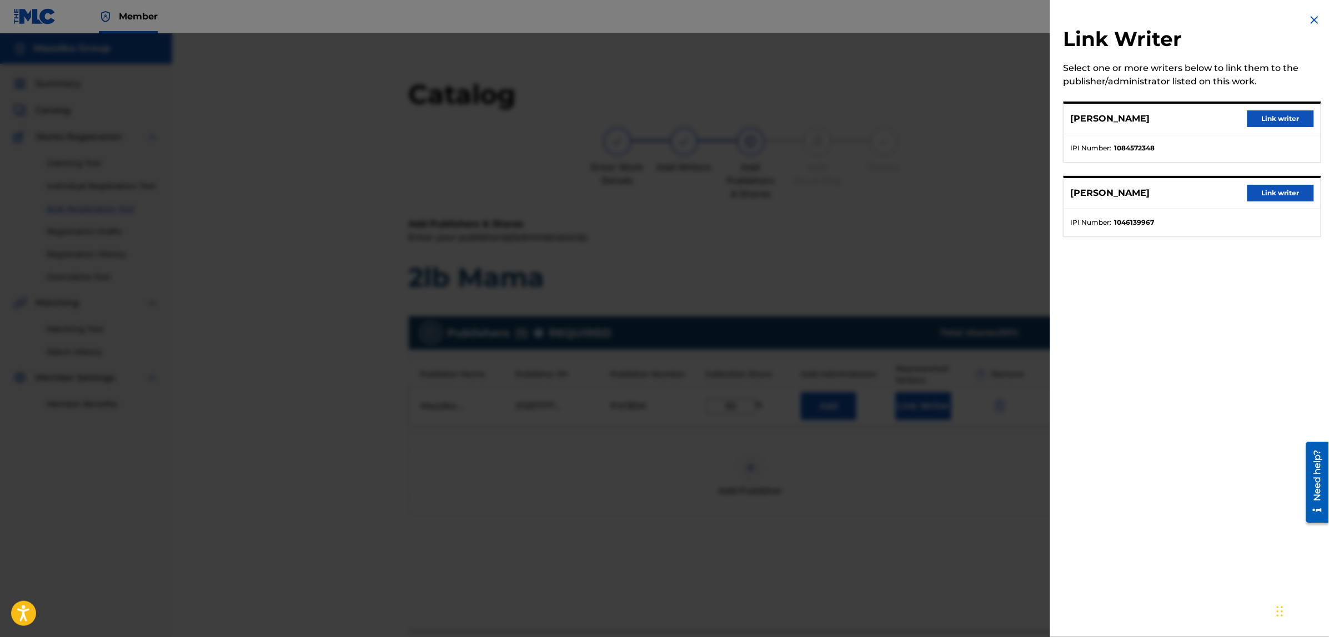
click at [1258, 114] on button "Link writer" at bounding box center [1280, 118] width 67 height 17
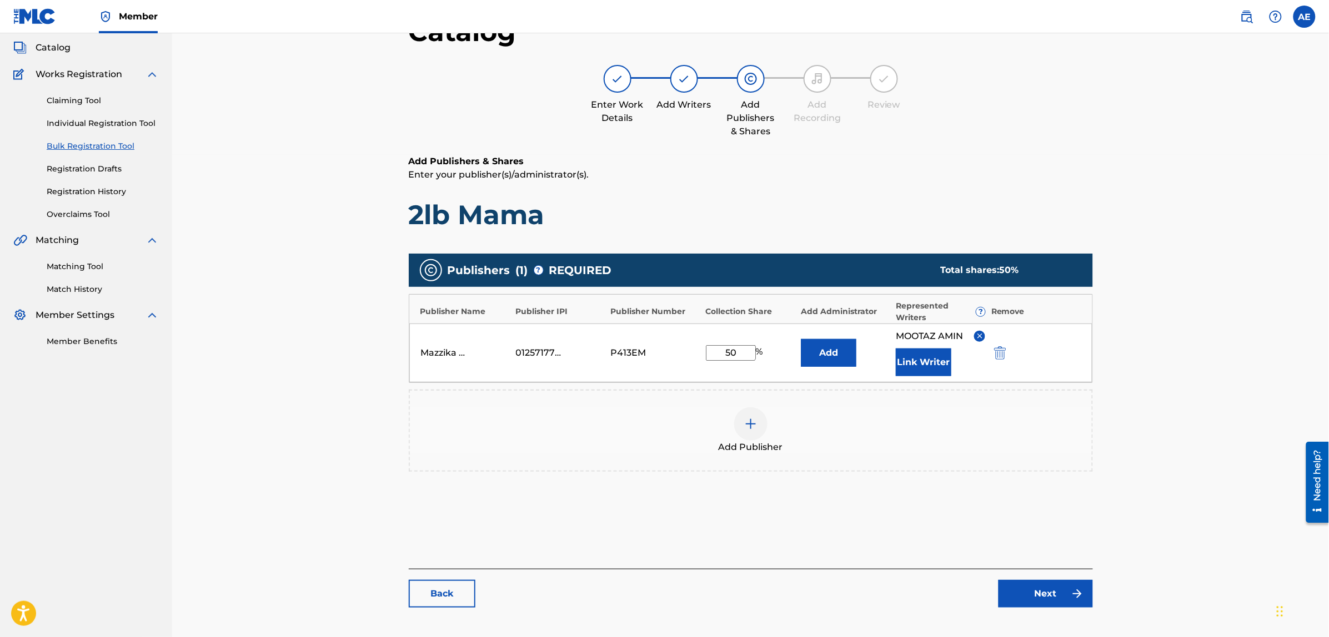
scroll to position [125, 0]
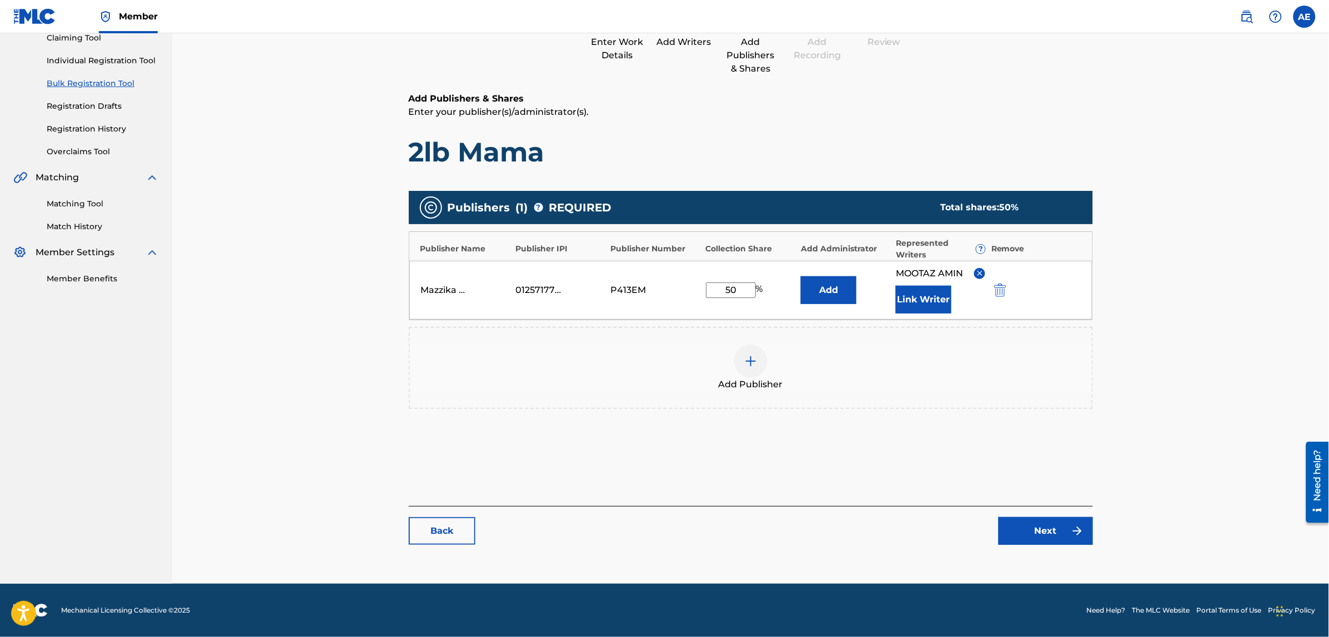
click at [1059, 529] on link "Next" at bounding box center [1045, 531] width 94 height 28
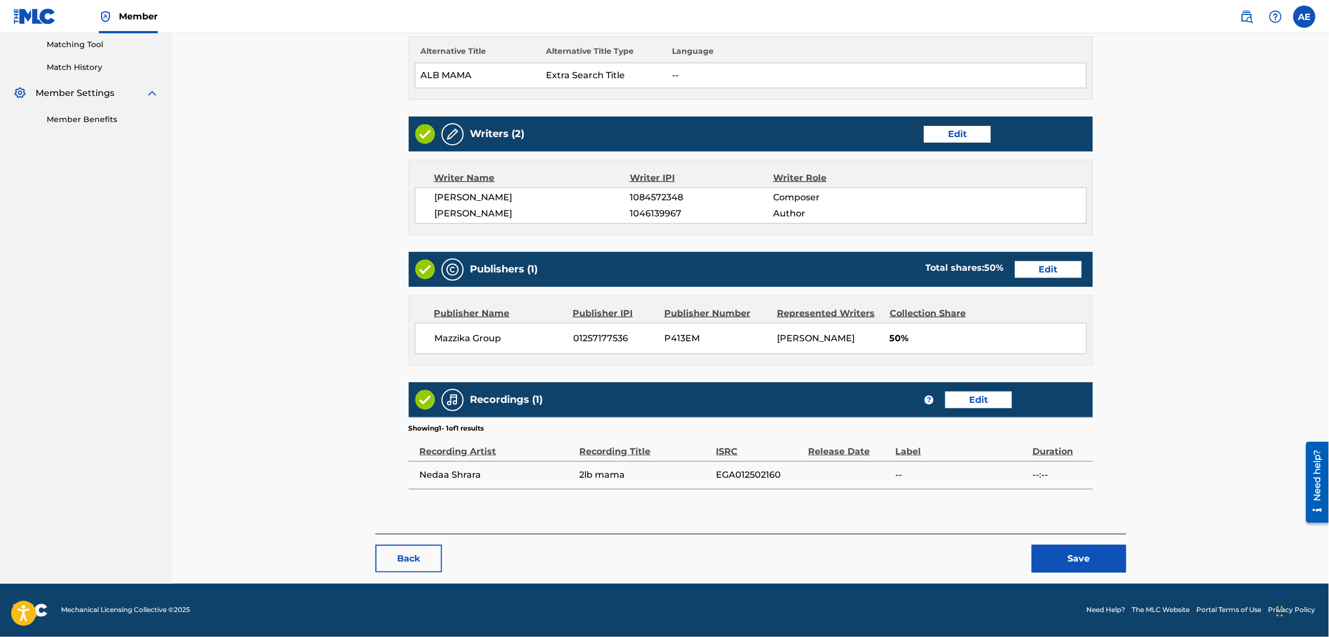
scroll to position [286, 0]
click at [1055, 560] on button "Save" at bounding box center [1079, 559] width 94 height 28
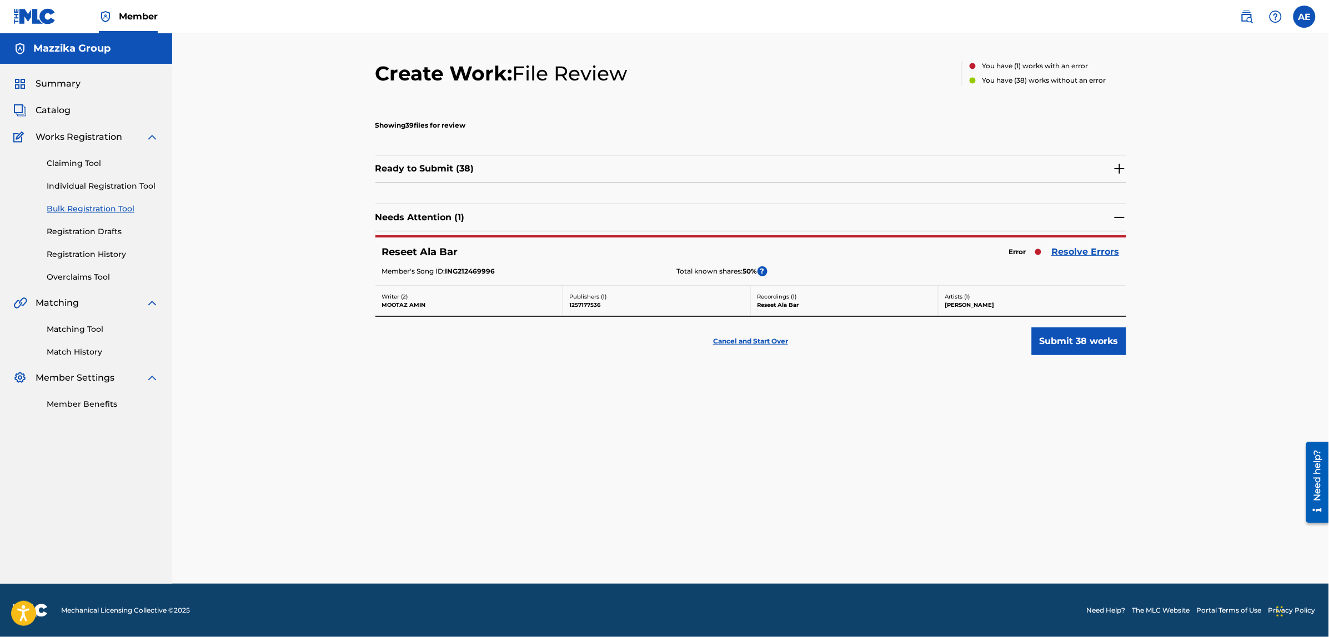
click at [1060, 248] on link "Resolve Errors" at bounding box center [1086, 251] width 68 height 13
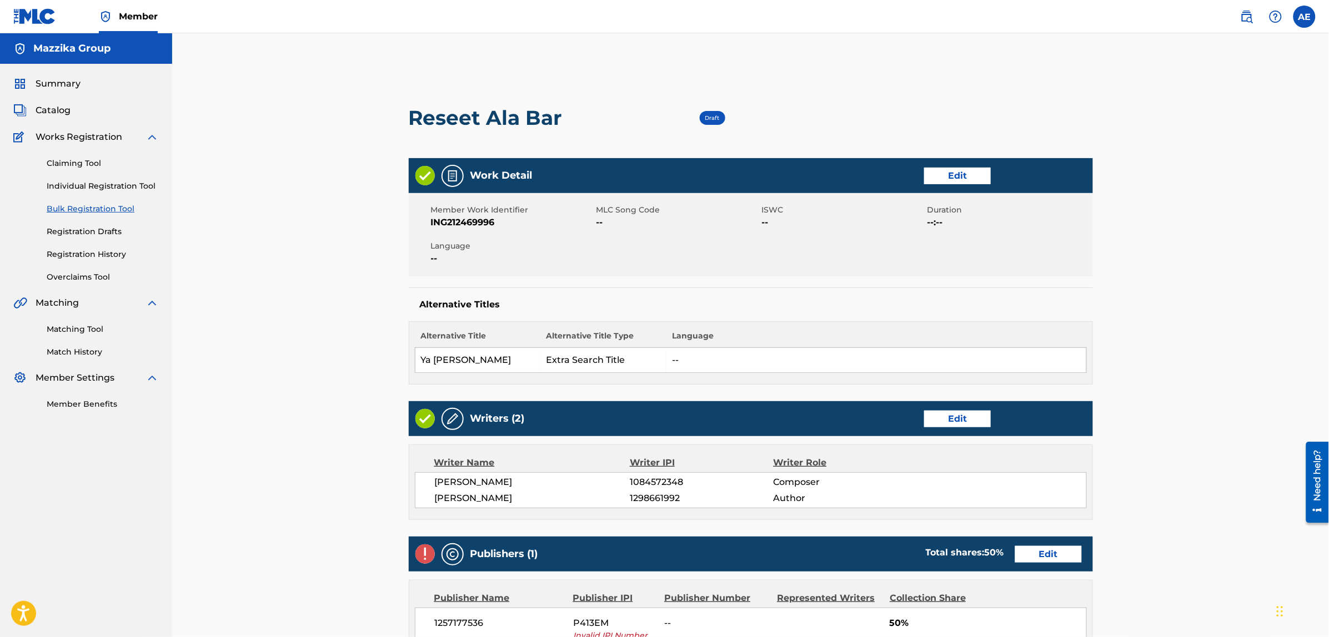
click at [951, 169] on link "Edit" at bounding box center [957, 176] width 67 height 17
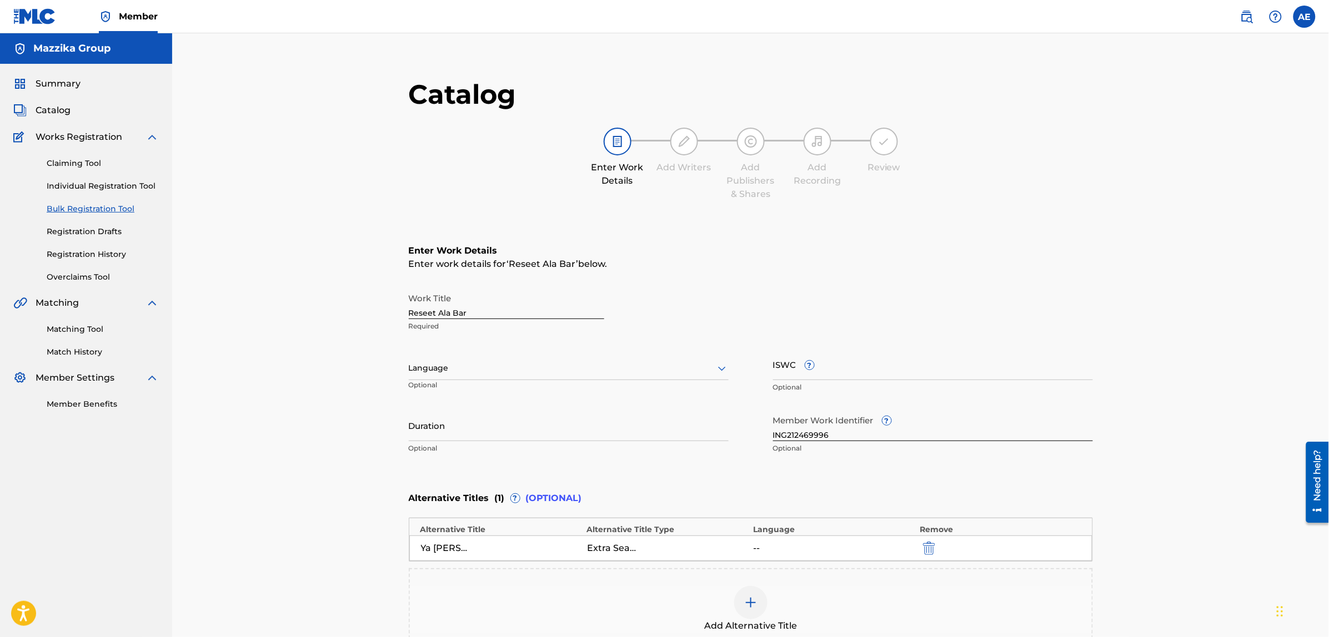
click at [489, 367] on div at bounding box center [569, 368] width 320 height 14
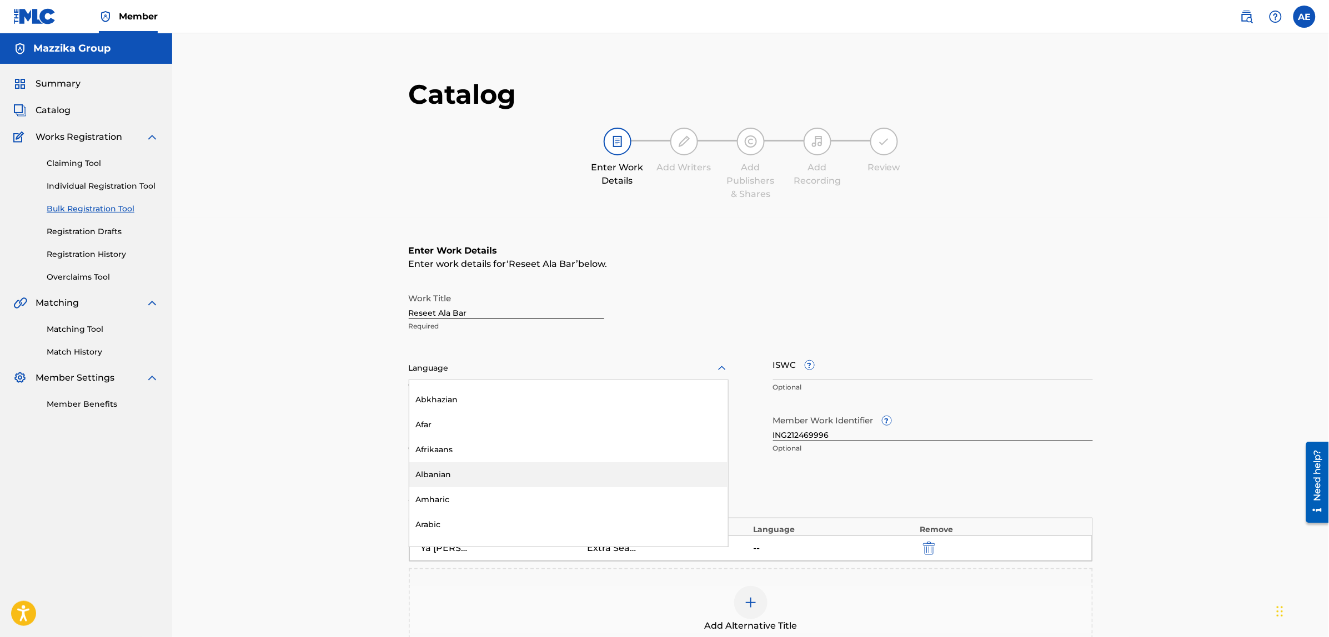
scroll to position [139, 0]
click at [466, 456] on div "Arabic" at bounding box center [568, 453] width 319 height 25
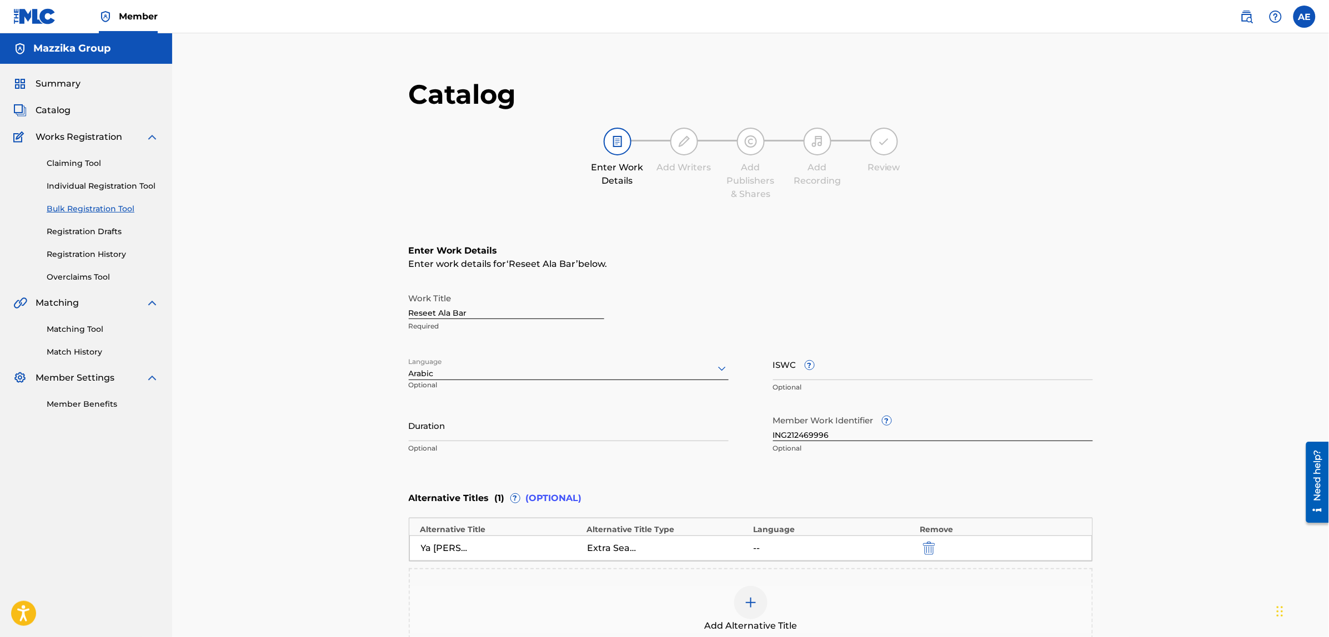
click at [476, 429] on input "Duration" at bounding box center [569, 426] width 320 height 32
click at [469, 432] on input "Duration" at bounding box center [569, 426] width 320 height 32
paste input "3:53"
click at [409, 434] on input "3:53" at bounding box center [569, 426] width 320 height 32
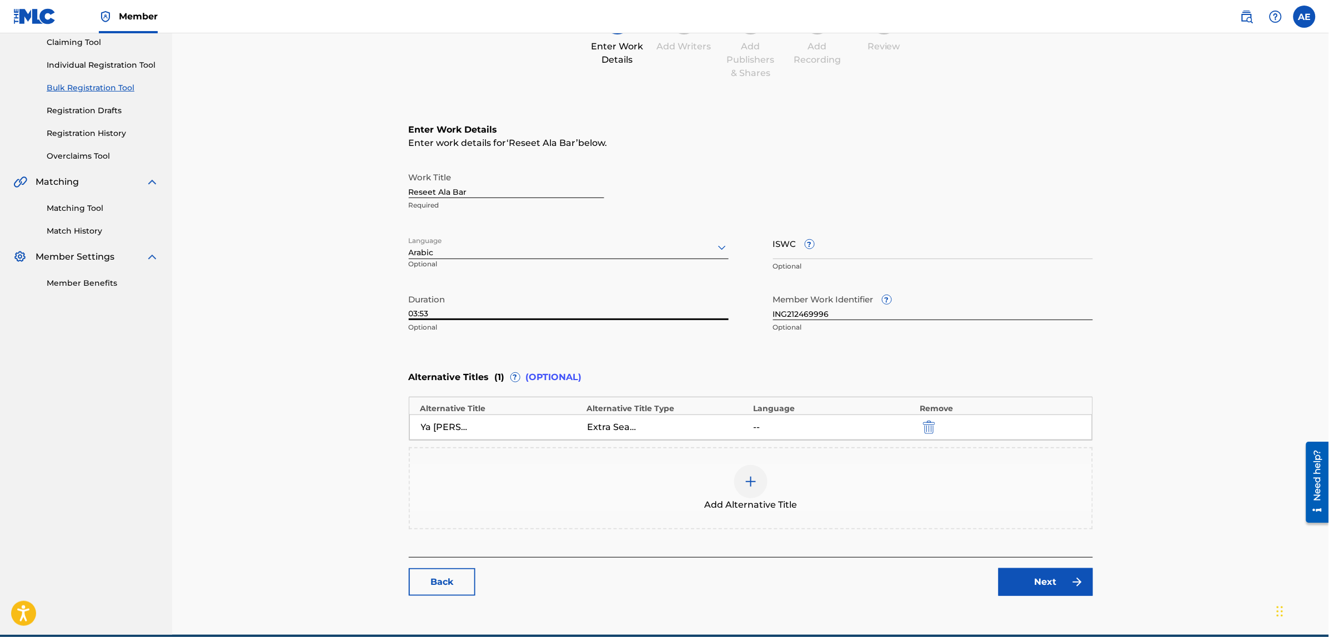
scroll to position [171, 0]
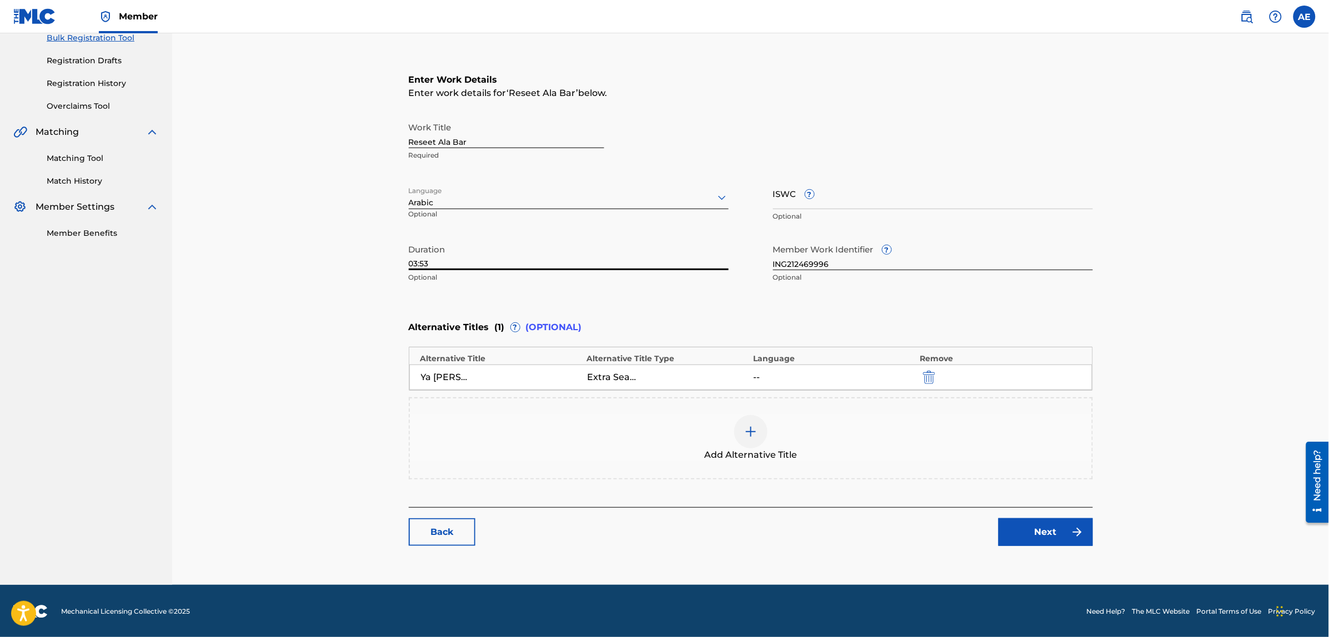
type input "03:53"
click at [1039, 531] on link "Next" at bounding box center [1045, 533] width 94 height 28
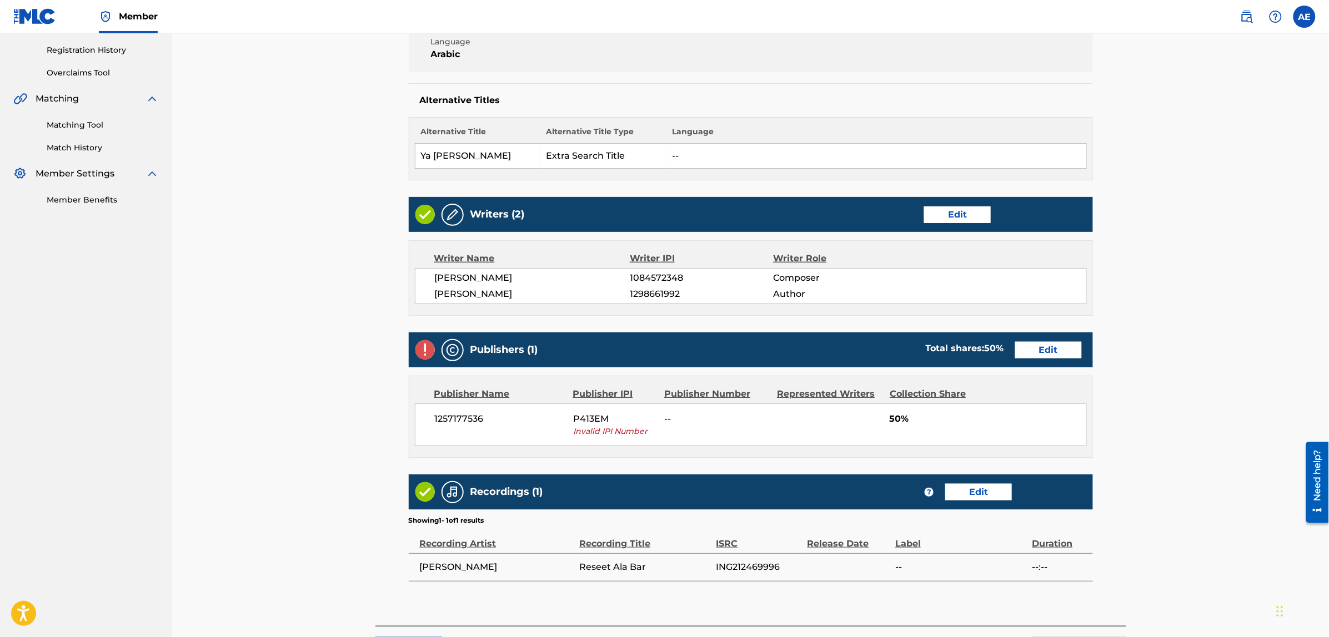
scroll to position [208, 0]
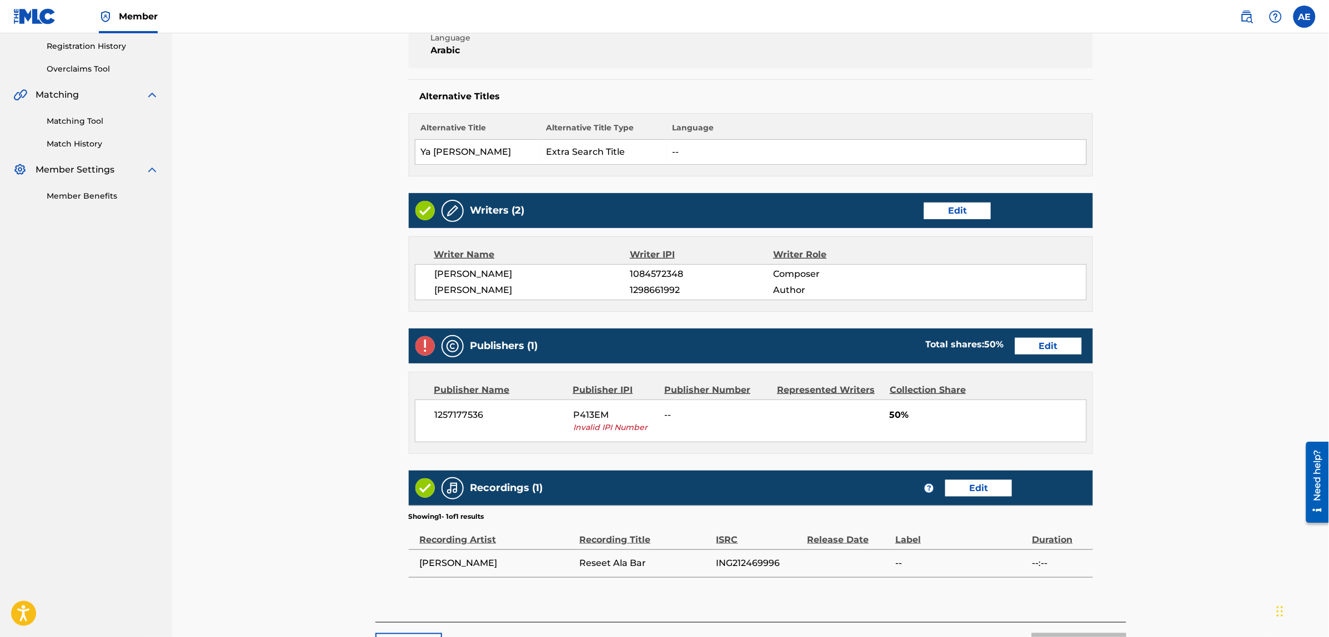
click at [1039, 351] on link "Edit" at bounding box center [1048, 346] width 67 height 17
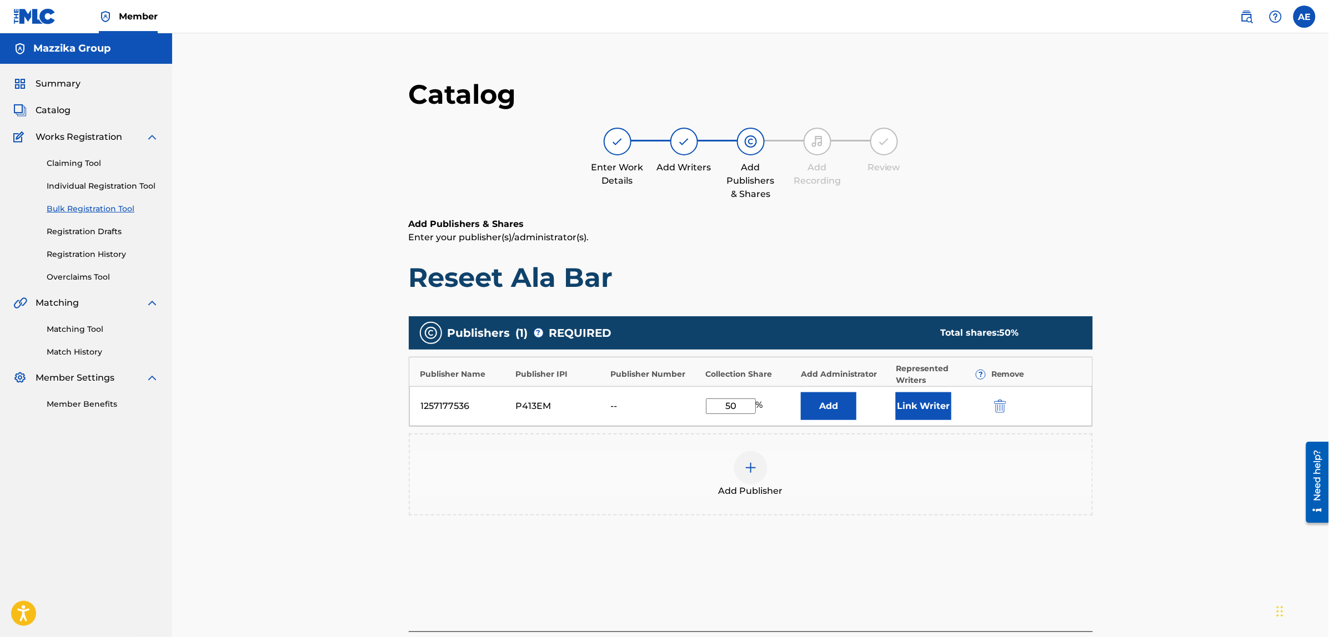
click at [1004, 404] on img "submit" at bounding box center [1000, 406] width 12 height 13
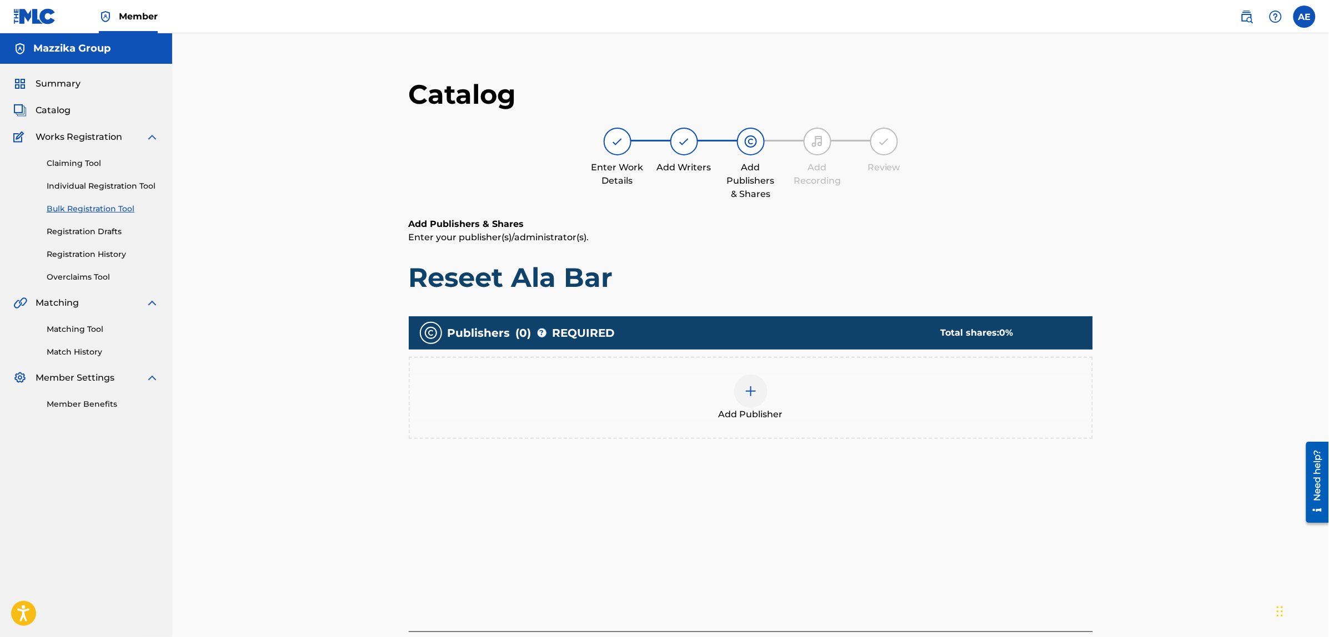
click at [750, 390] on img at bounding box center [750, 391] width 13 height 13
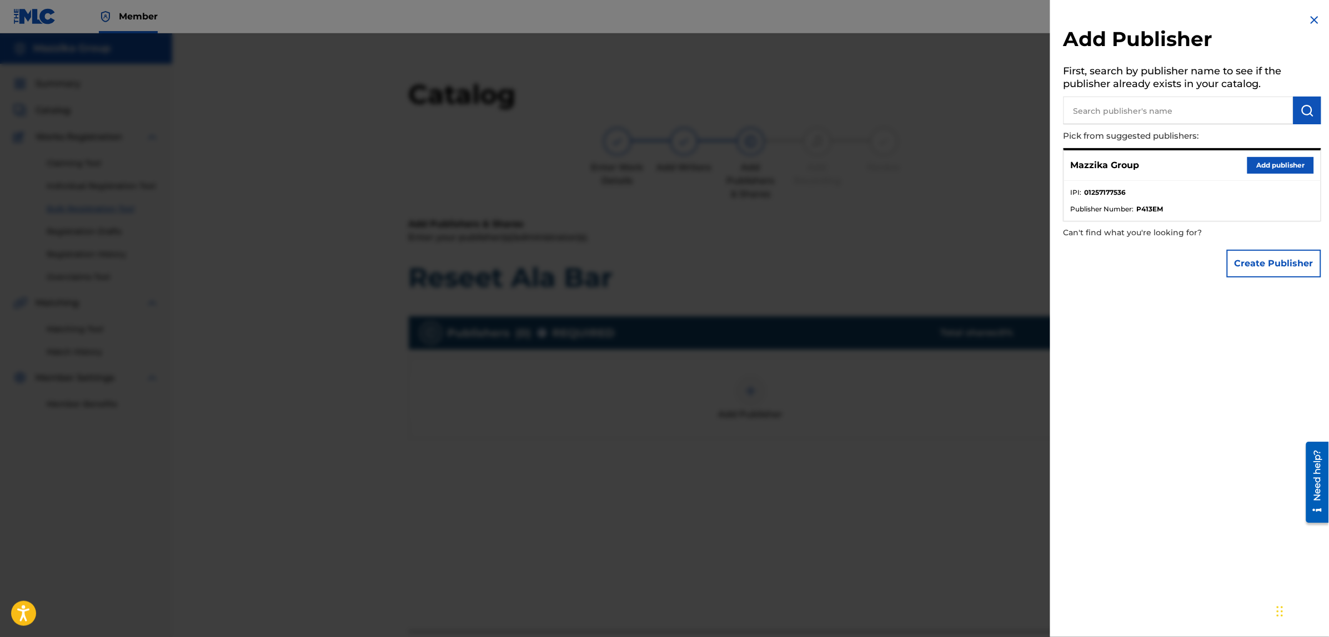
click at [1269, 165] on button "Add publisher" at bounding box center [1280, 165] width 67 height 17
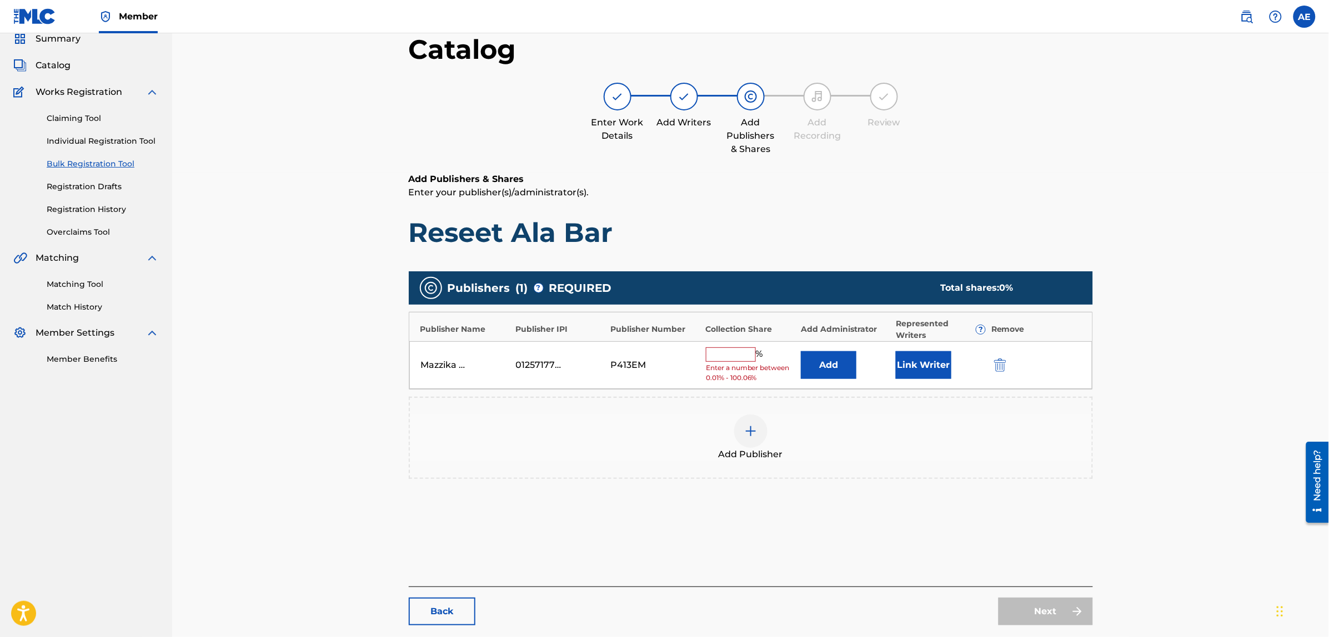
scroll to position [69, 0]
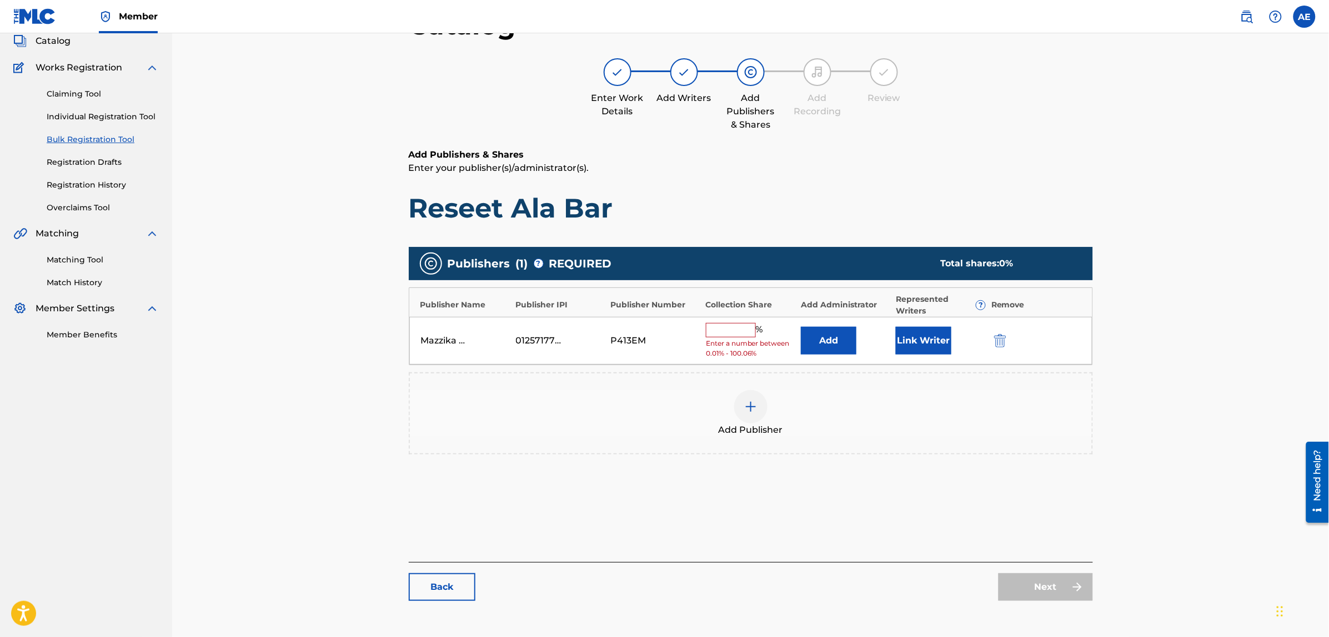
click at [736, 336] on input "text" at bounding box center [731, 330] width 50 height 14
type input "50"
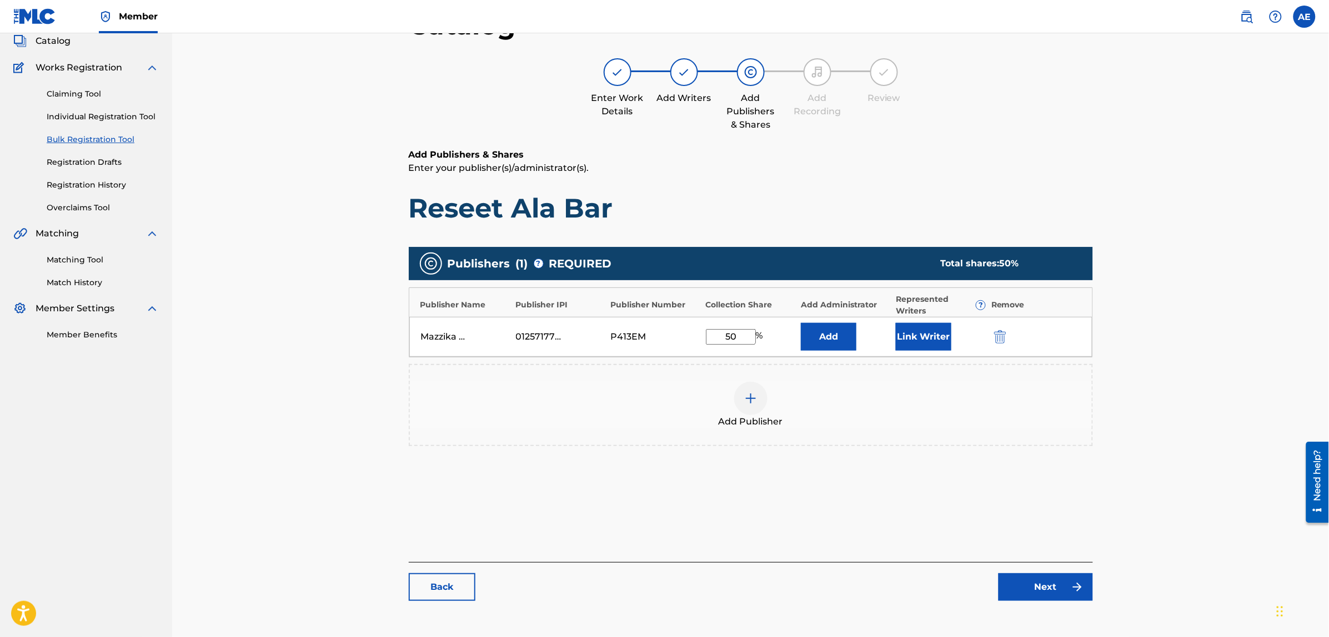
click at [922, 337] on button "Link Writer" at bounding box center [924, 337] width 56 height 28
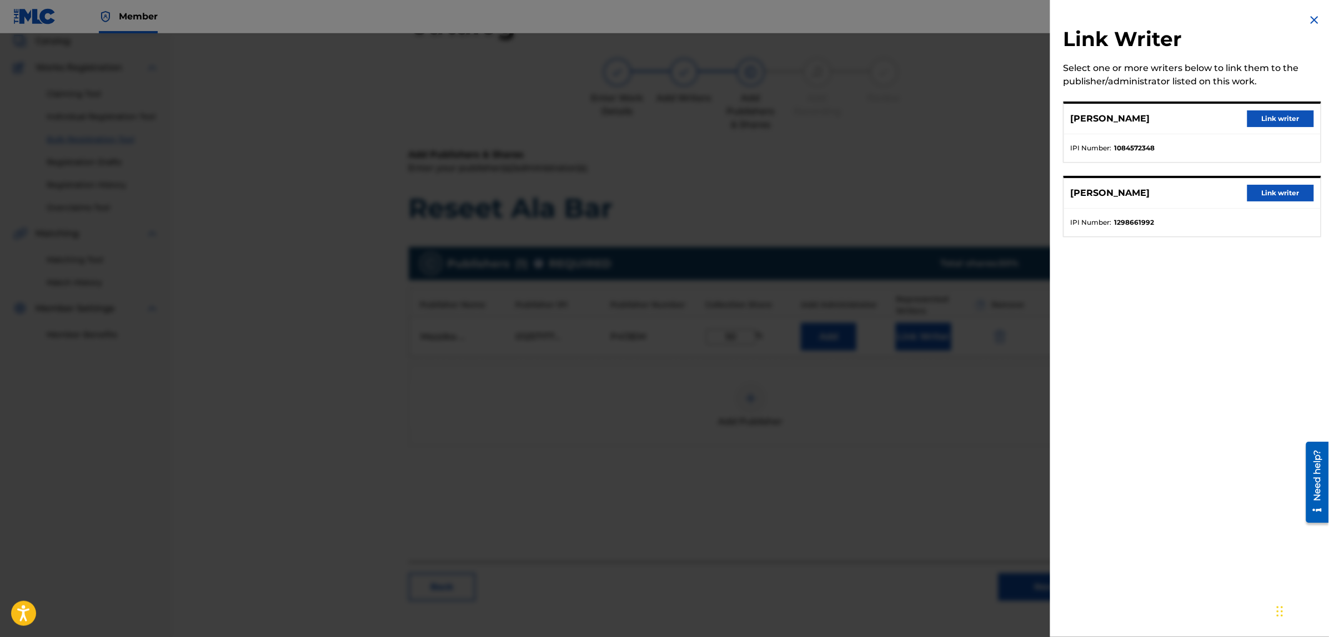
click at [1266, 114] on button "Link writer" at bounding box center [1280, 118] width 67 height 17
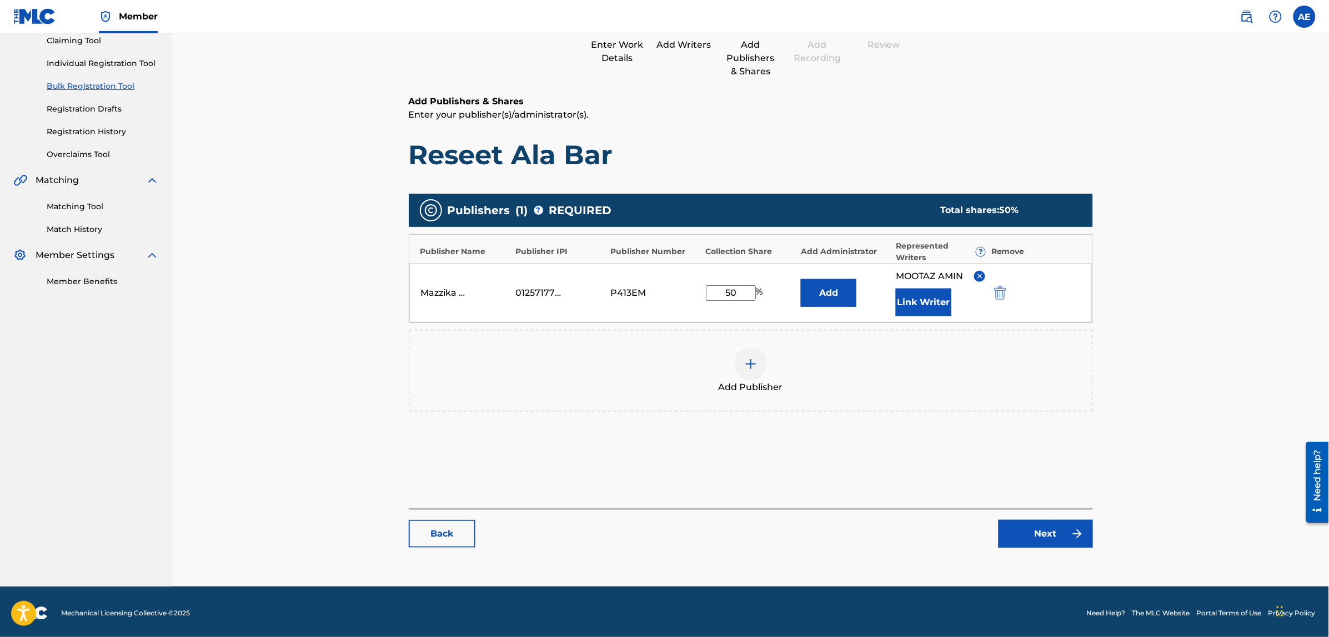
scroll to position [125, 0]
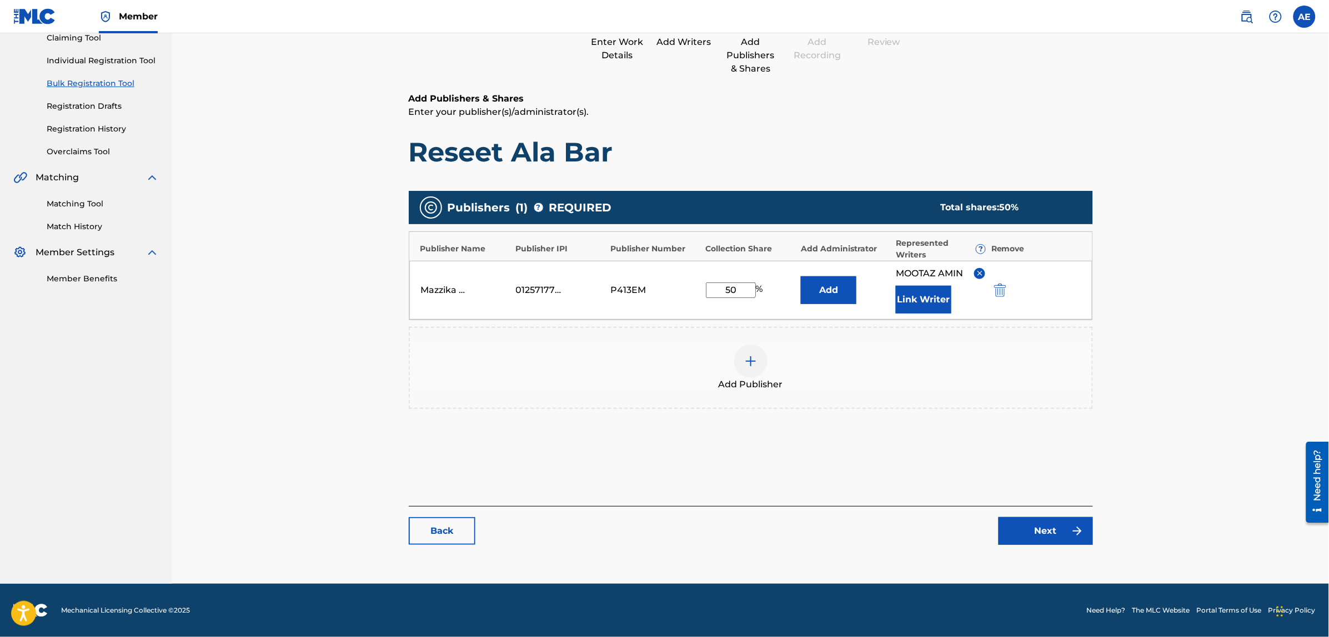
click at [1019, 525] on link "Next" at bounding box center [1045, 531] width 94 height 28
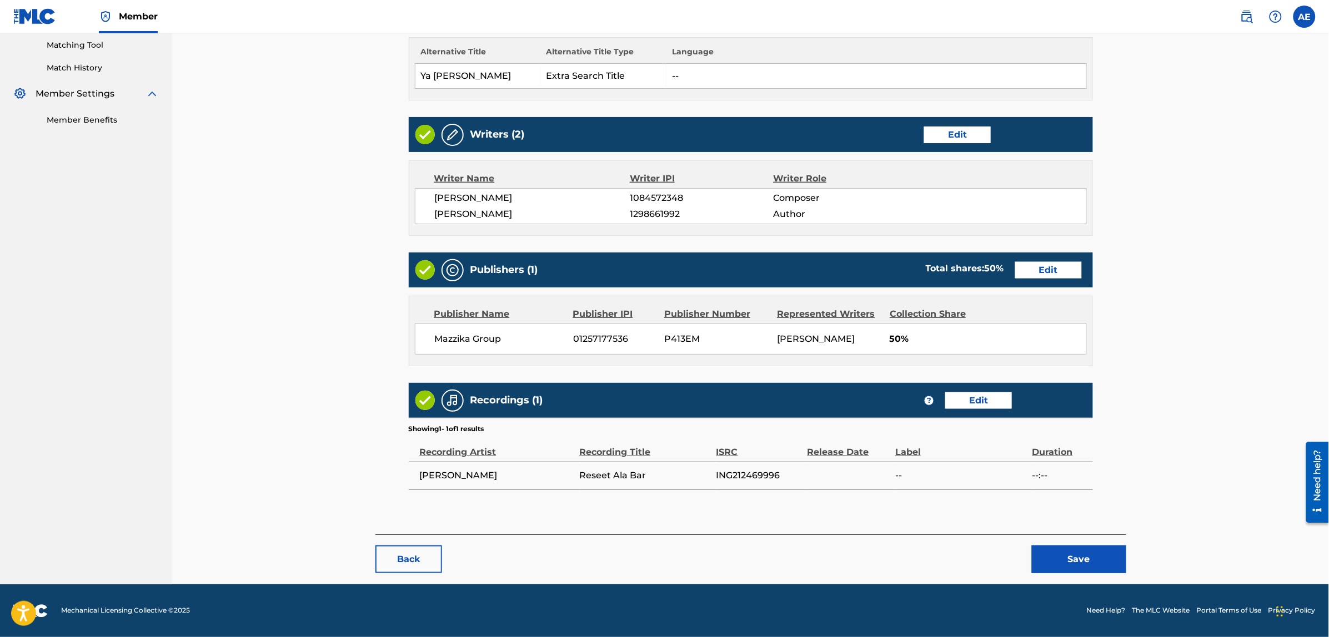
scroll to position [286, 0]
click at [1079, 551] on button "Save" at bounding box center [1079, 559] width 94 height 28
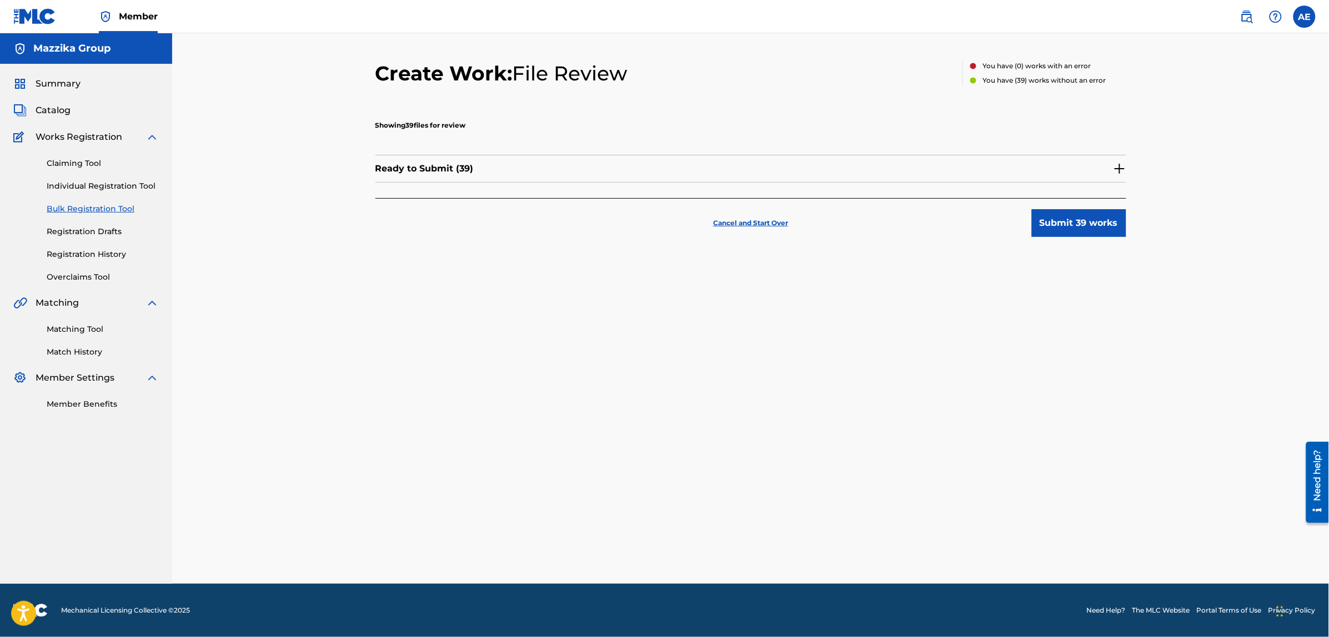
click at [1059, 226] on button "Submit 39 works" at bounding box center [1079, 223] width 94 height 28
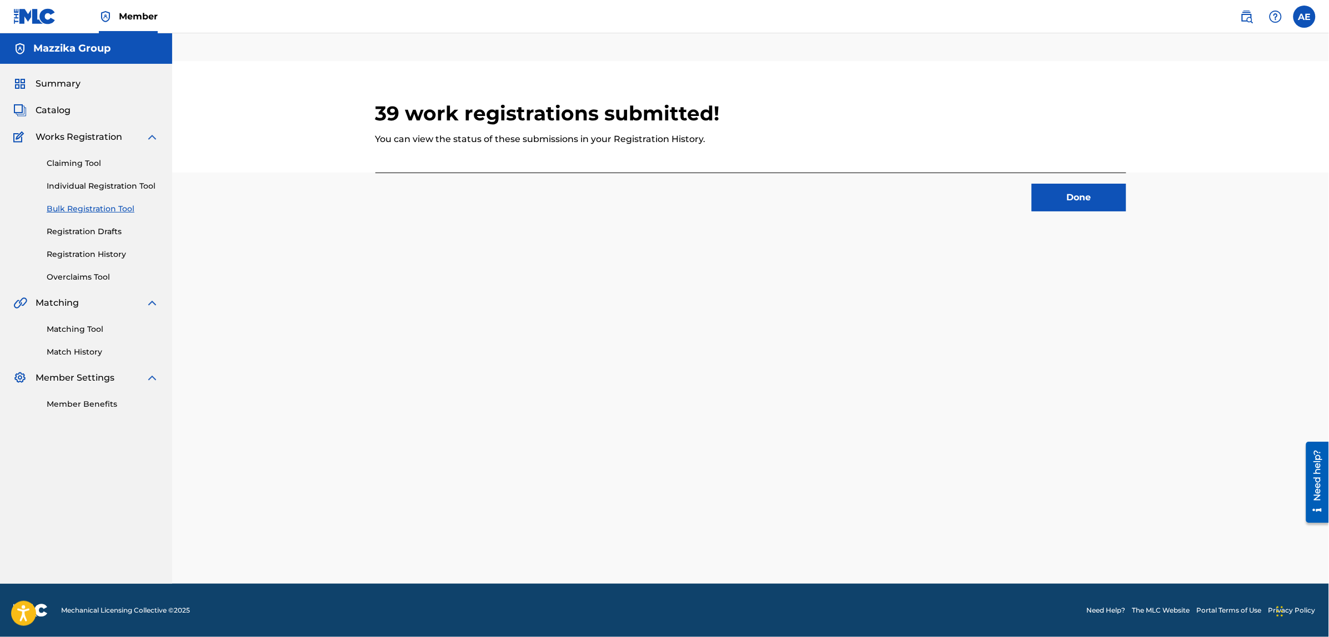
click at [1081, 200] on button "Done" at bounding box center [1079, 198] width 94 height 28
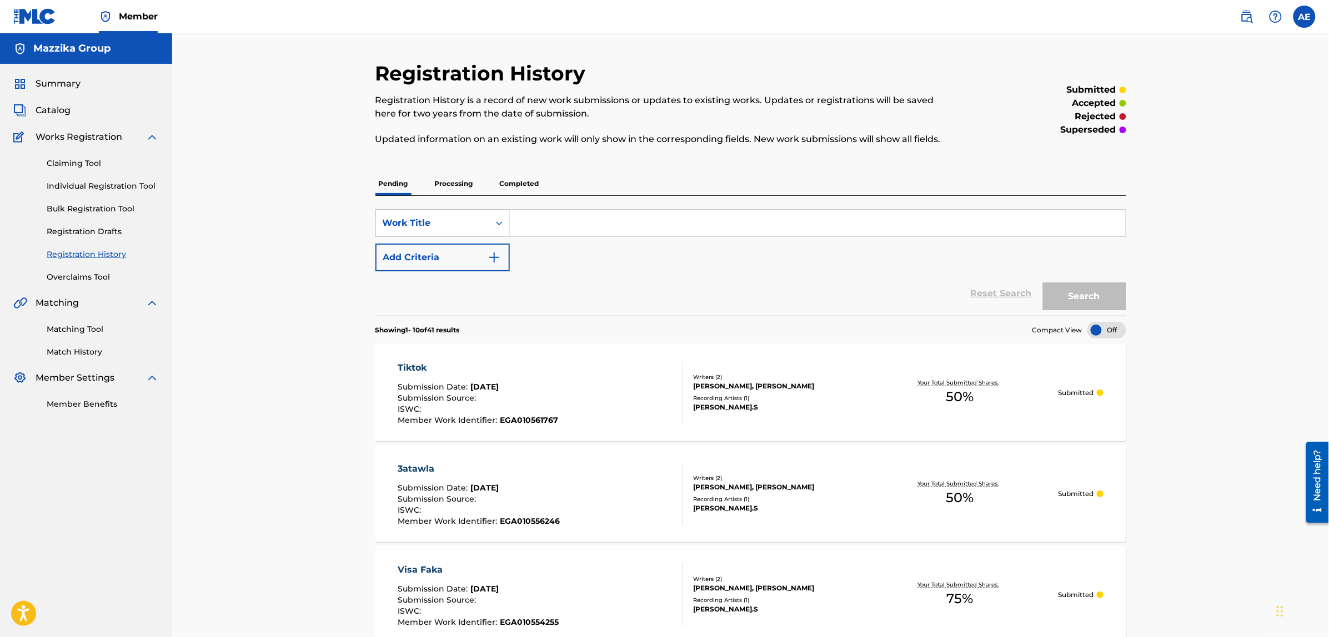
click at [658, 274] on div "Reset Search Search" at bounding box center [750, 294] width 751 height 44
